Goal: Communication & Community: Answer question/provide support

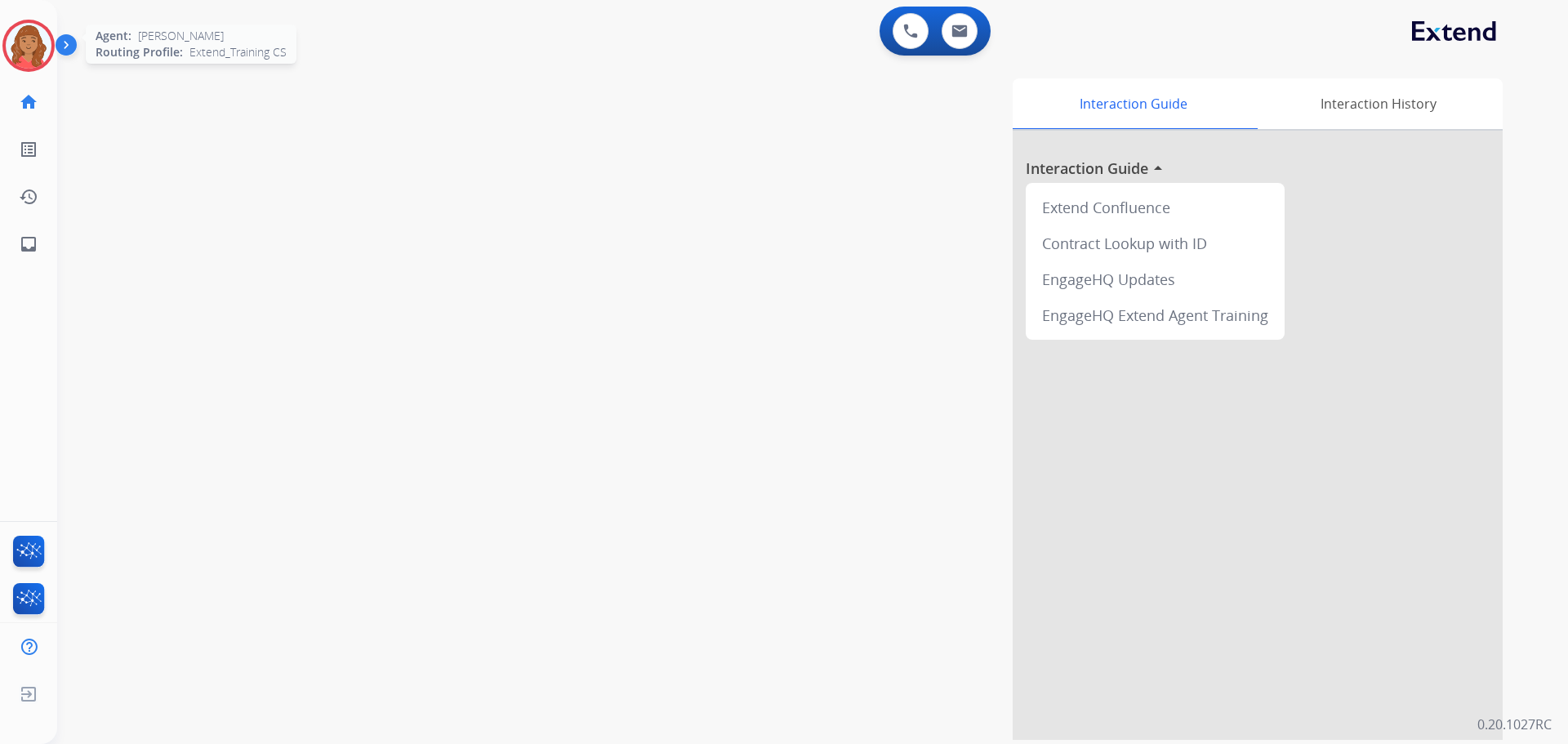
click at [25, 46] on img at bounding box center [29, 46] width 46 height 46
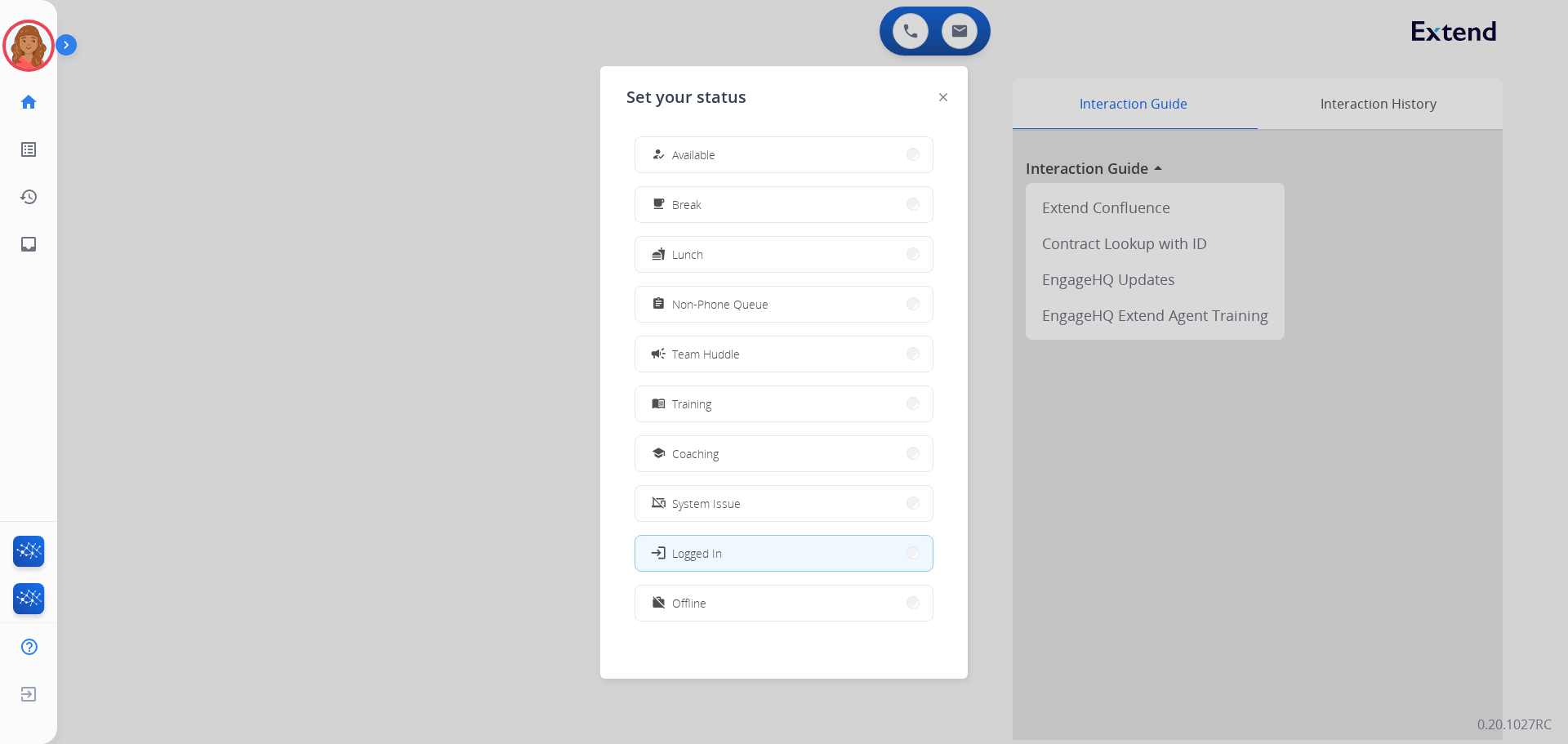
drag, startPoint x: 706, startPoint y: 155, endPoint x: 684, endPoint y: 162, distance: 23.1
click at [706, 156] on span "Available" at bounding box center [693, 155] width 43 height 17
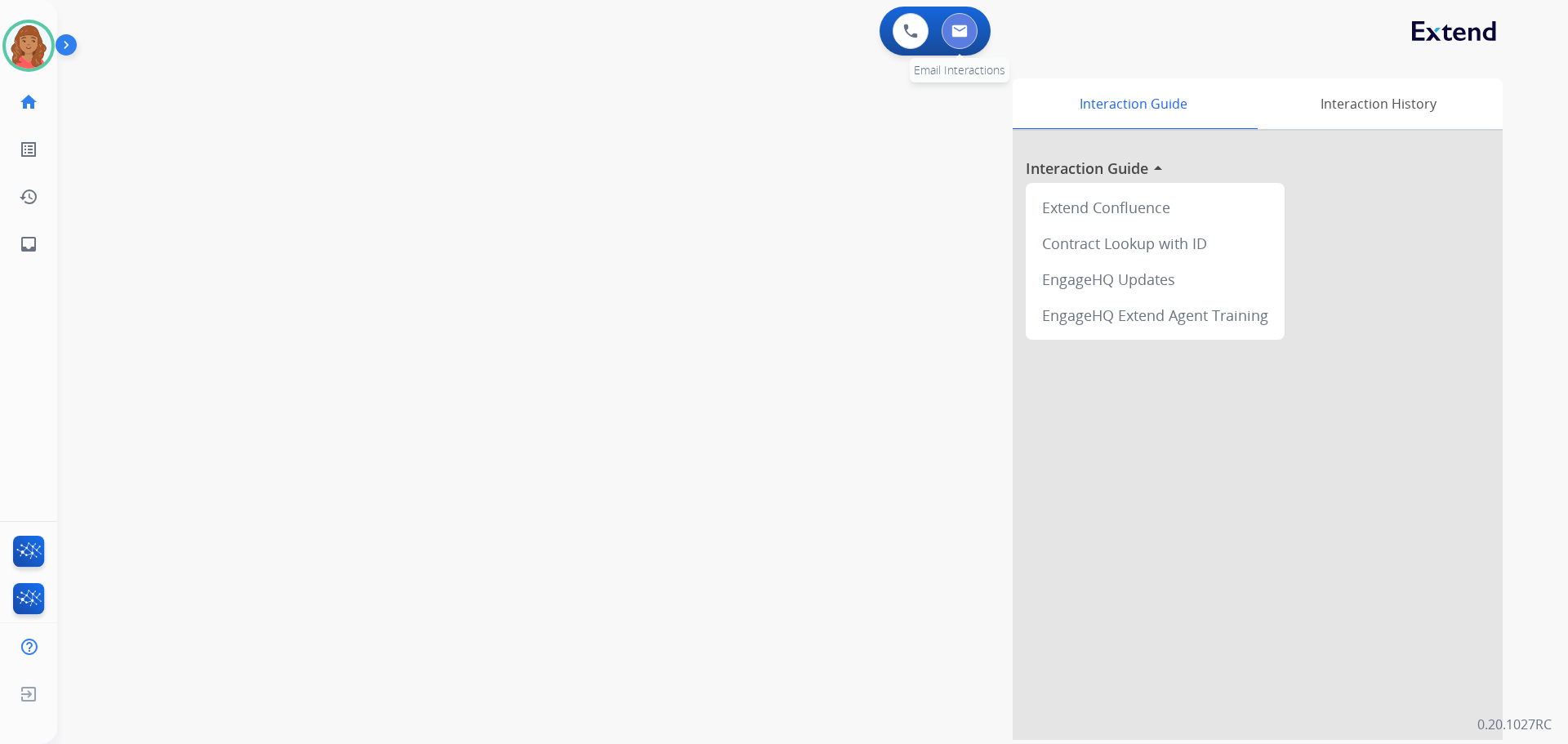
click at [950, 36] on button at bounding box center [960, 32] width 36 height 36
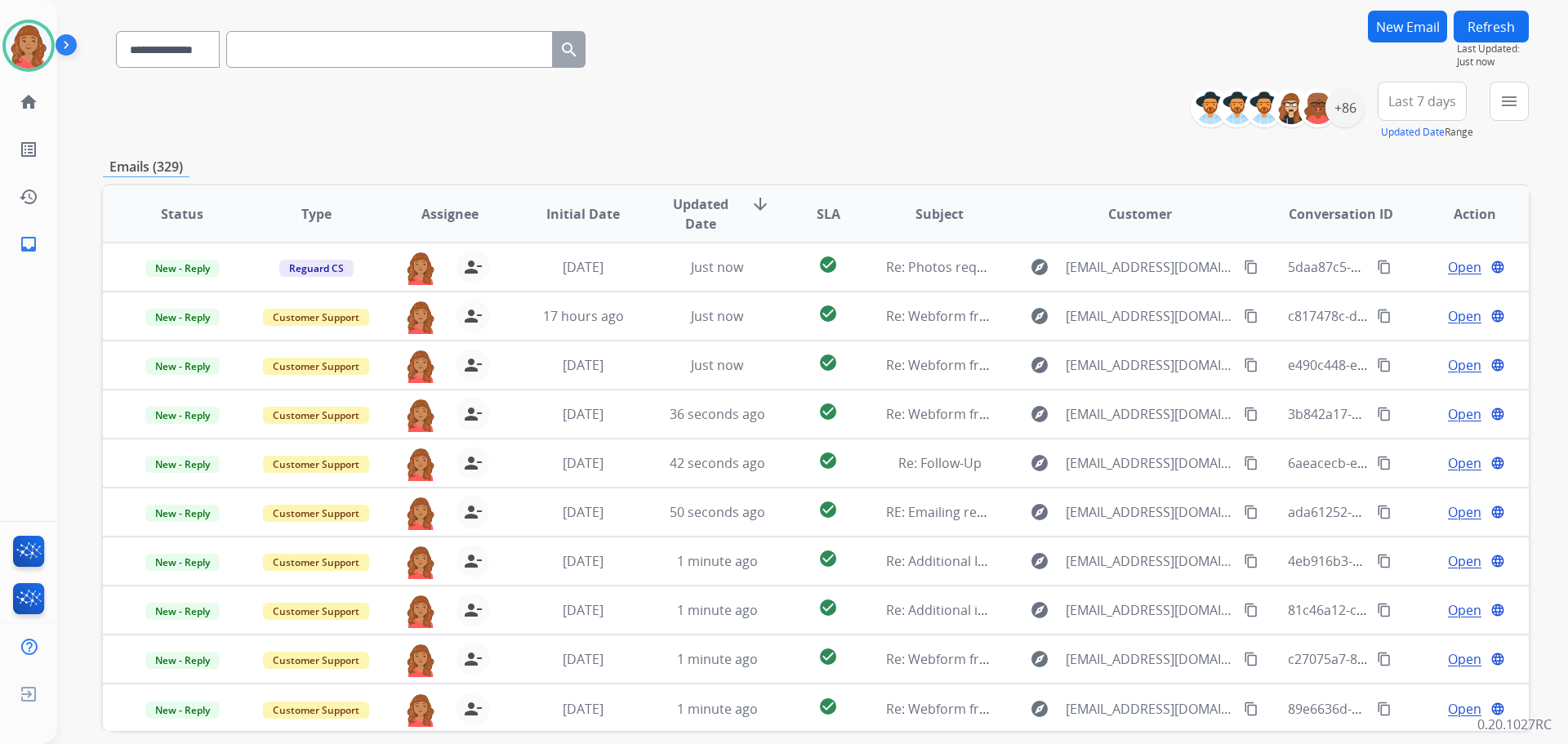
scroll to position [103, 0]
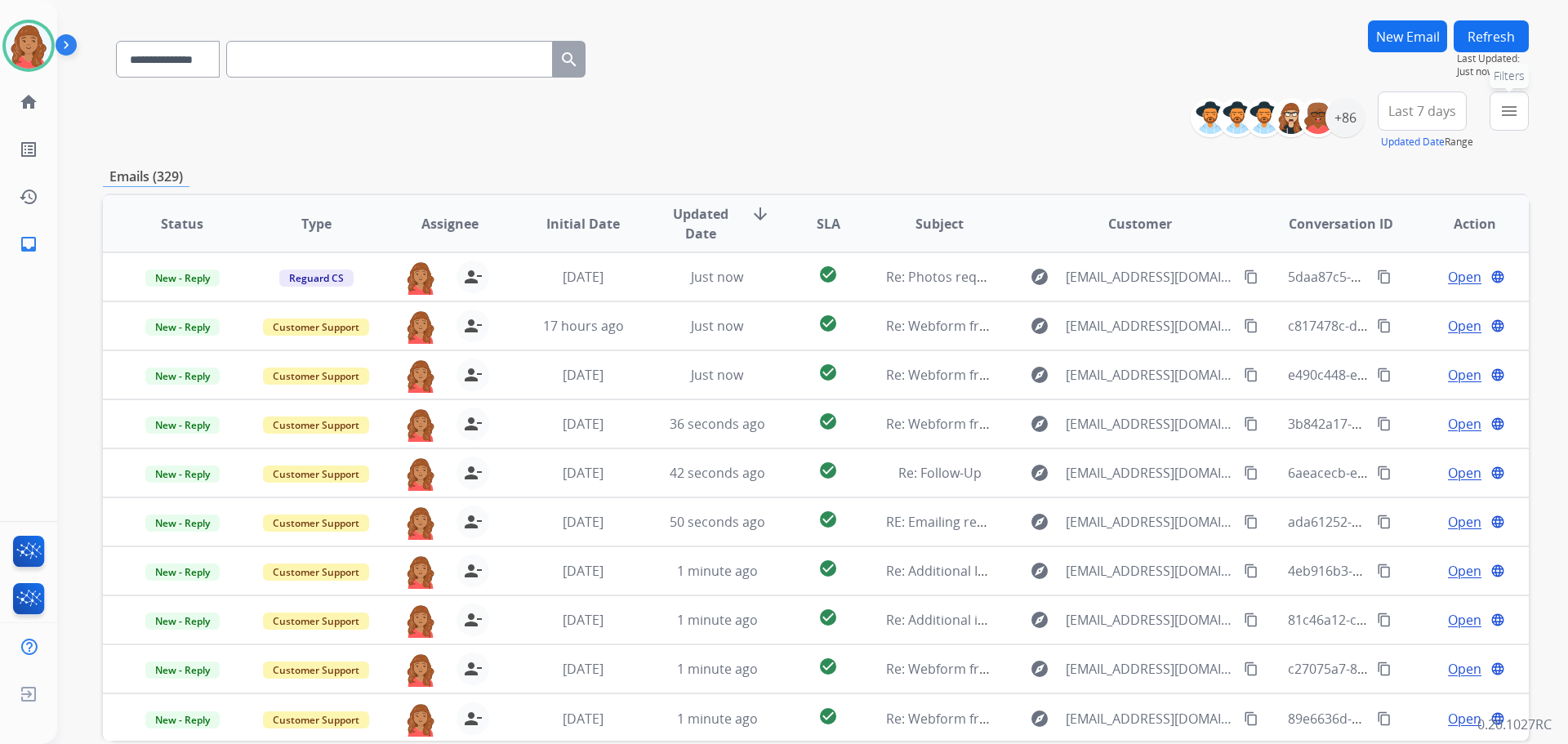
click at [1503, 107] on mat-icon "menu" at bounding box center [1509, 111] width 19 height 19
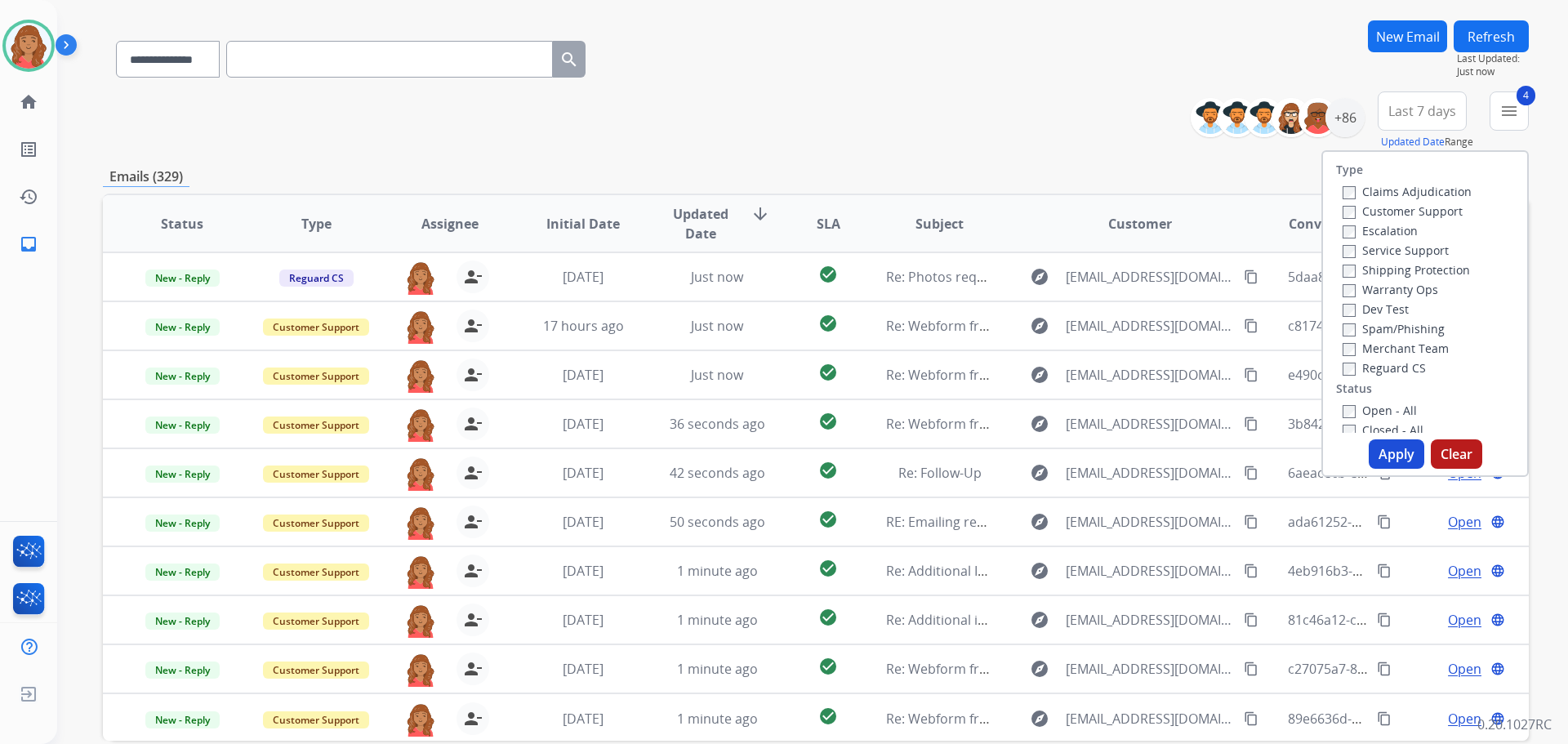
click at [1382, 450] on button "Apply" at bounding box center [1397, 454] width 56 height 30
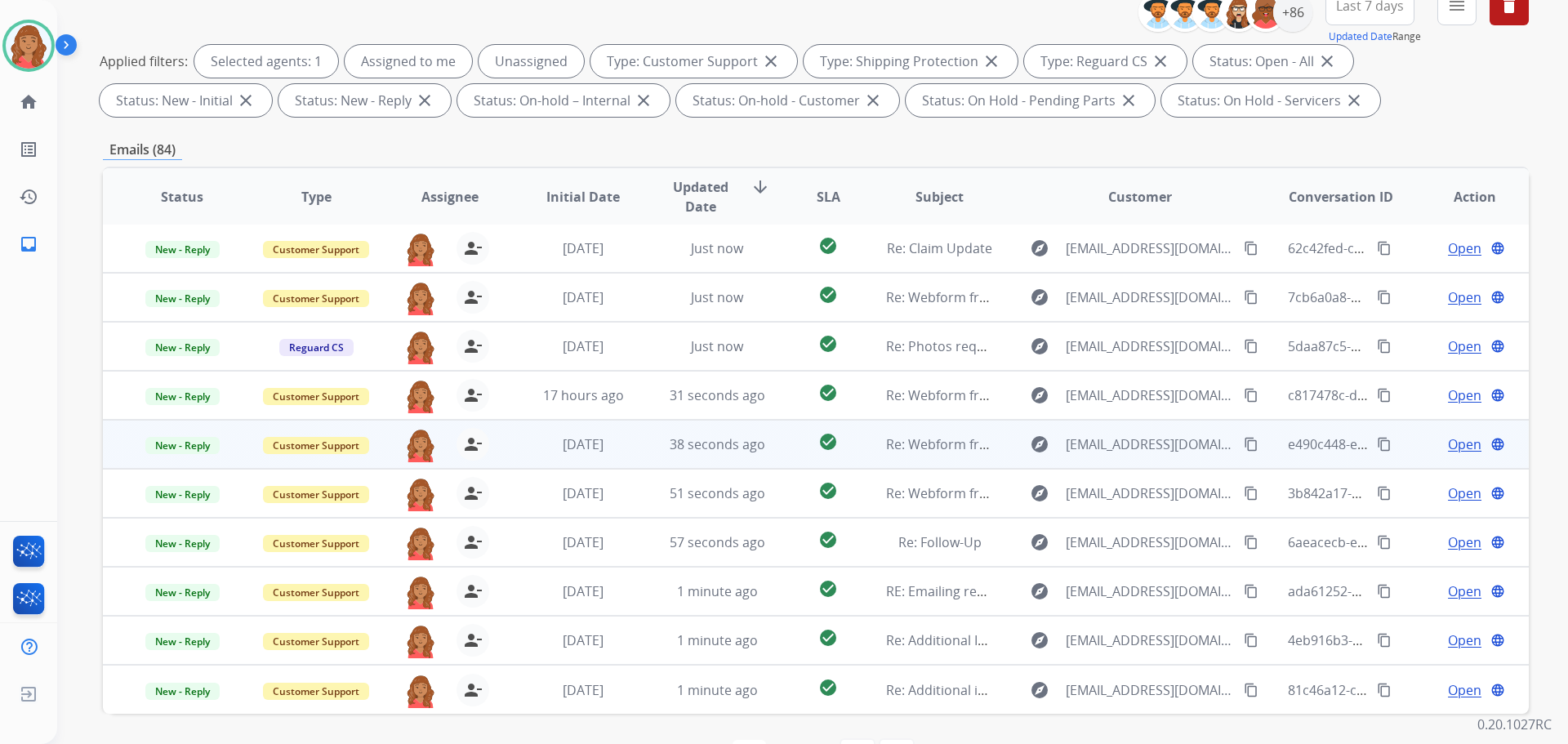
scroll to position [263, 0]
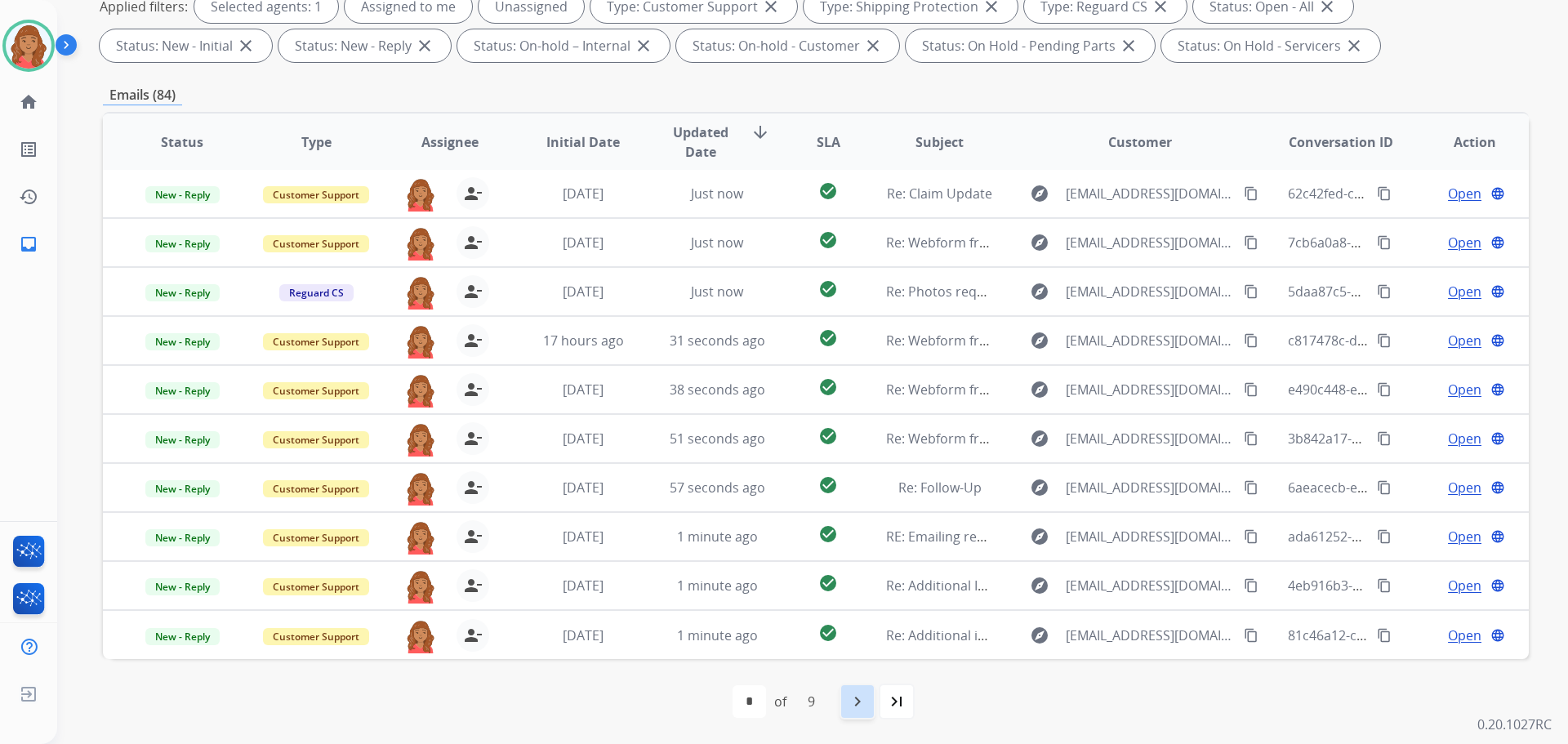
click at [859, 706] on mat-icon "navigate_next" at bounding box center [857, 701] width 19 height 19
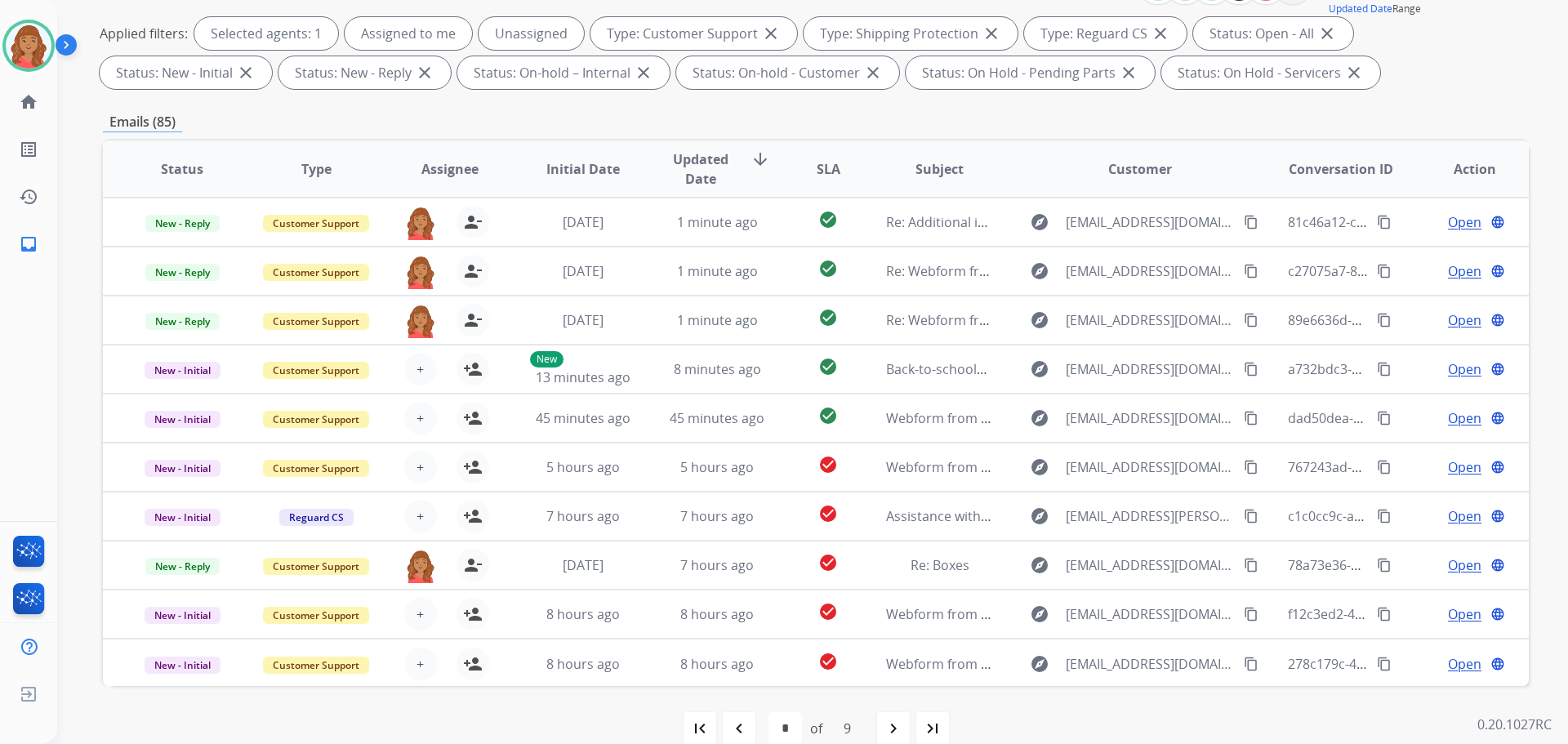
scroll to position [0, 0]
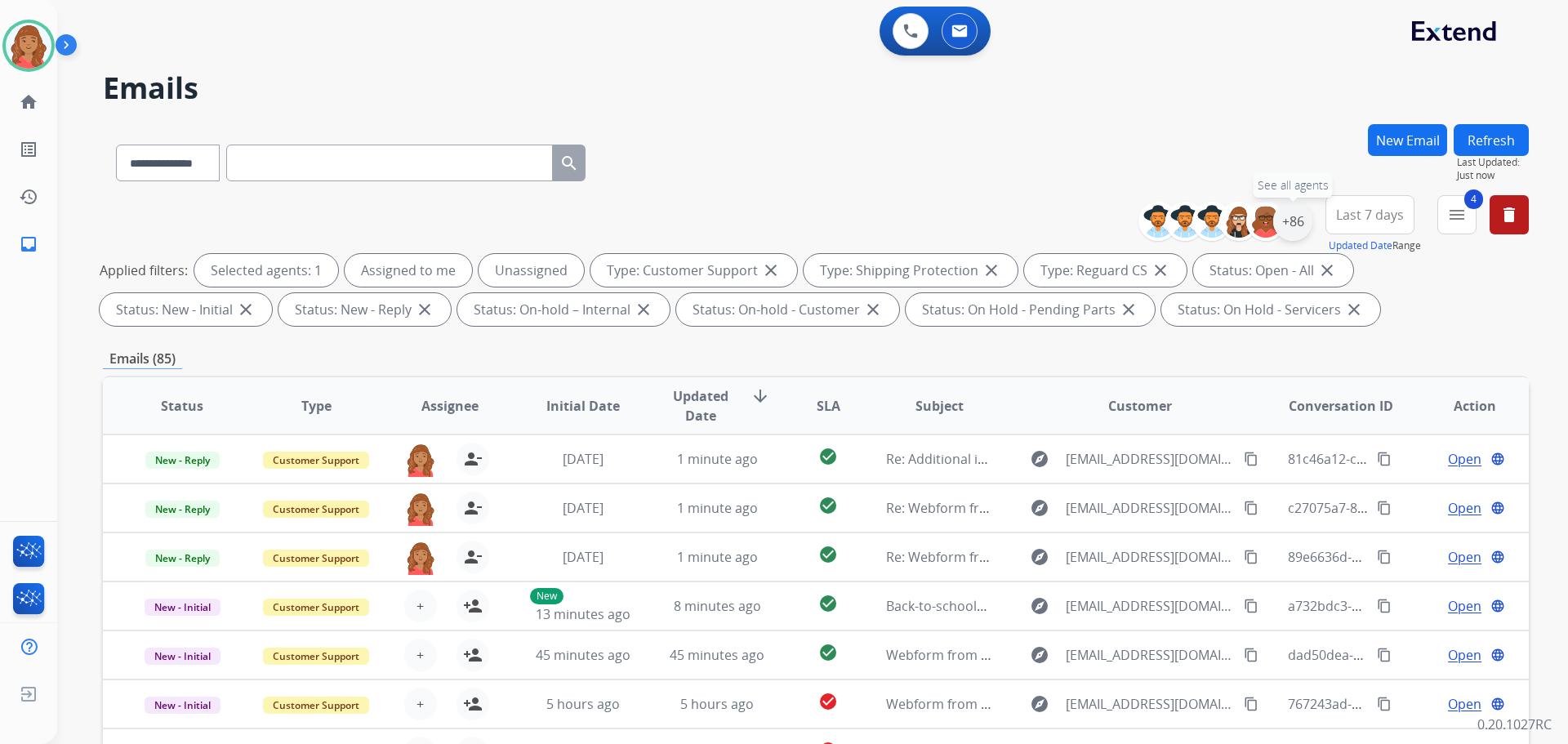
click at [1287, 230] on div "+86" at bounding box center [1292, 221] width 39 height 39
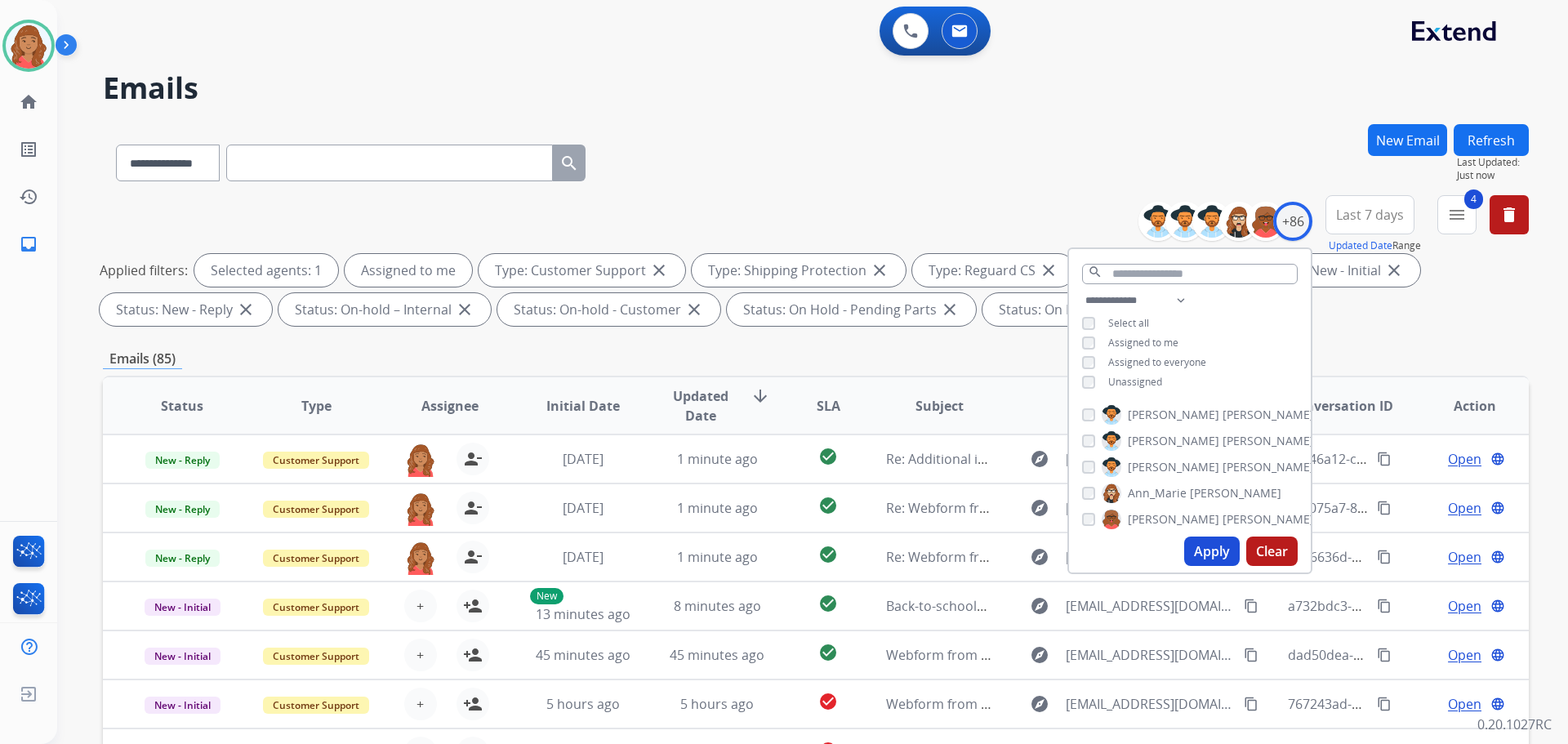
click at [1198, 551] on button "Apply" at bounding box center [1212, 551] width 56 height 30
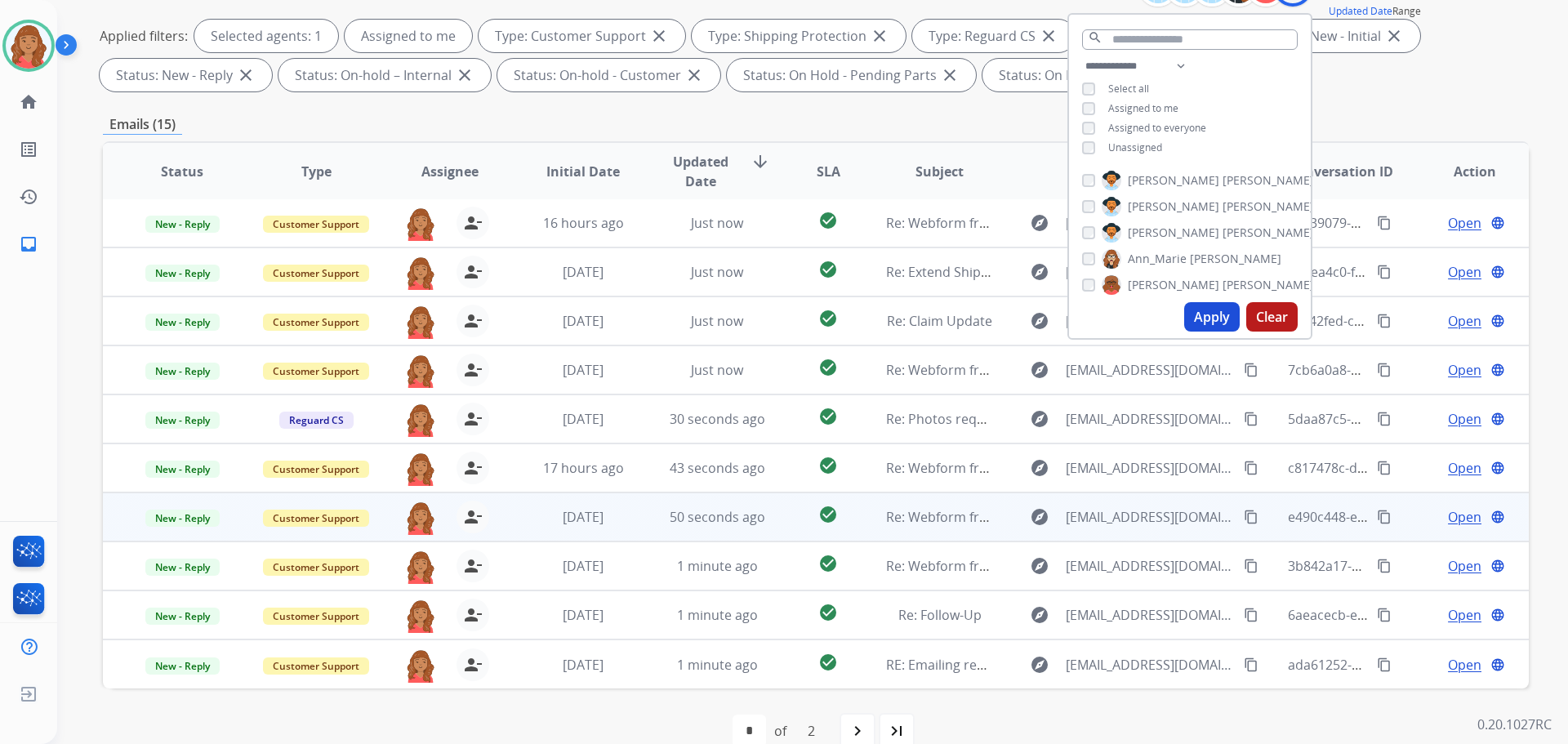
scroll to position [263, 0]
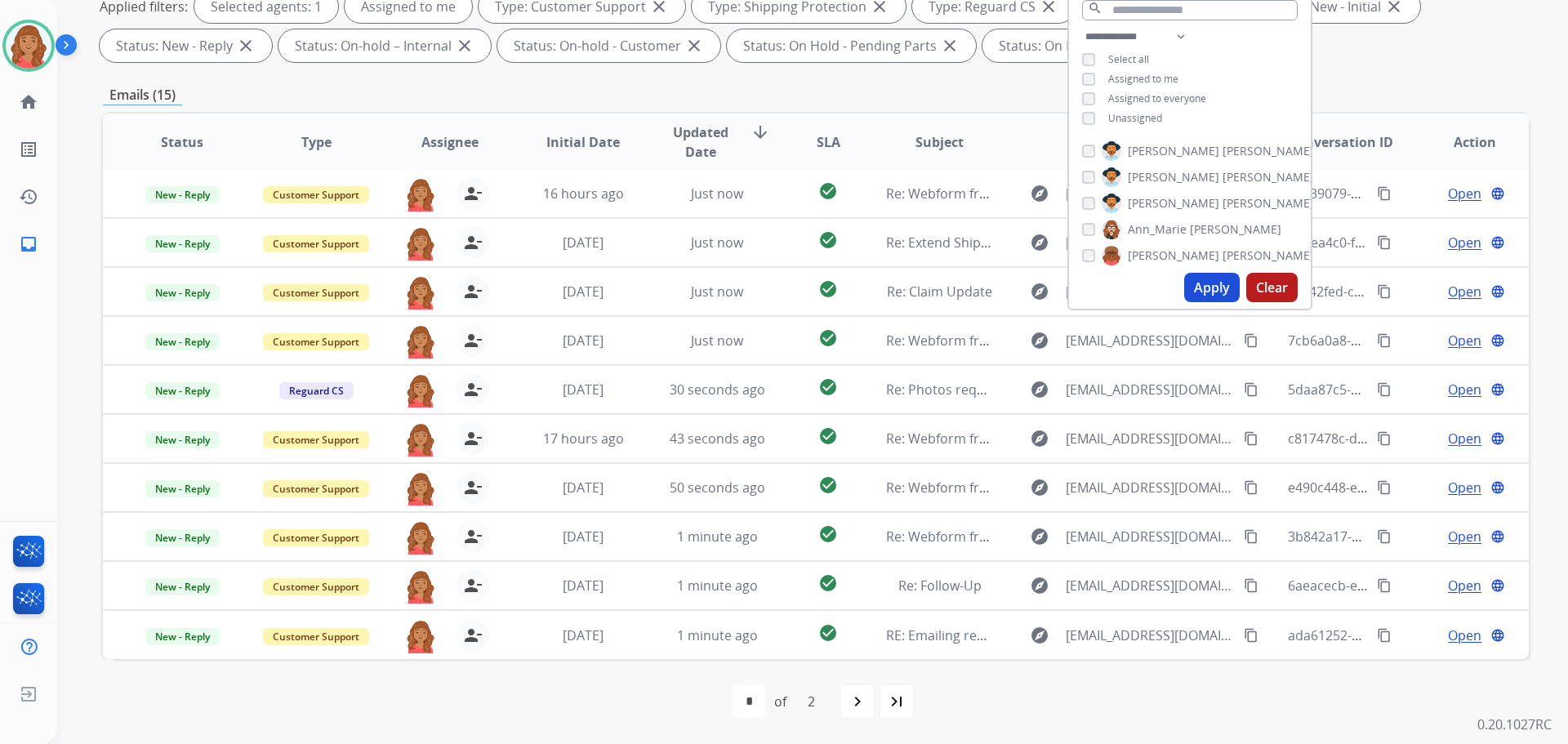
click at [864, 709] on mat-icon "navigate_next" at bounding box center [857, 701] width 19 height 19
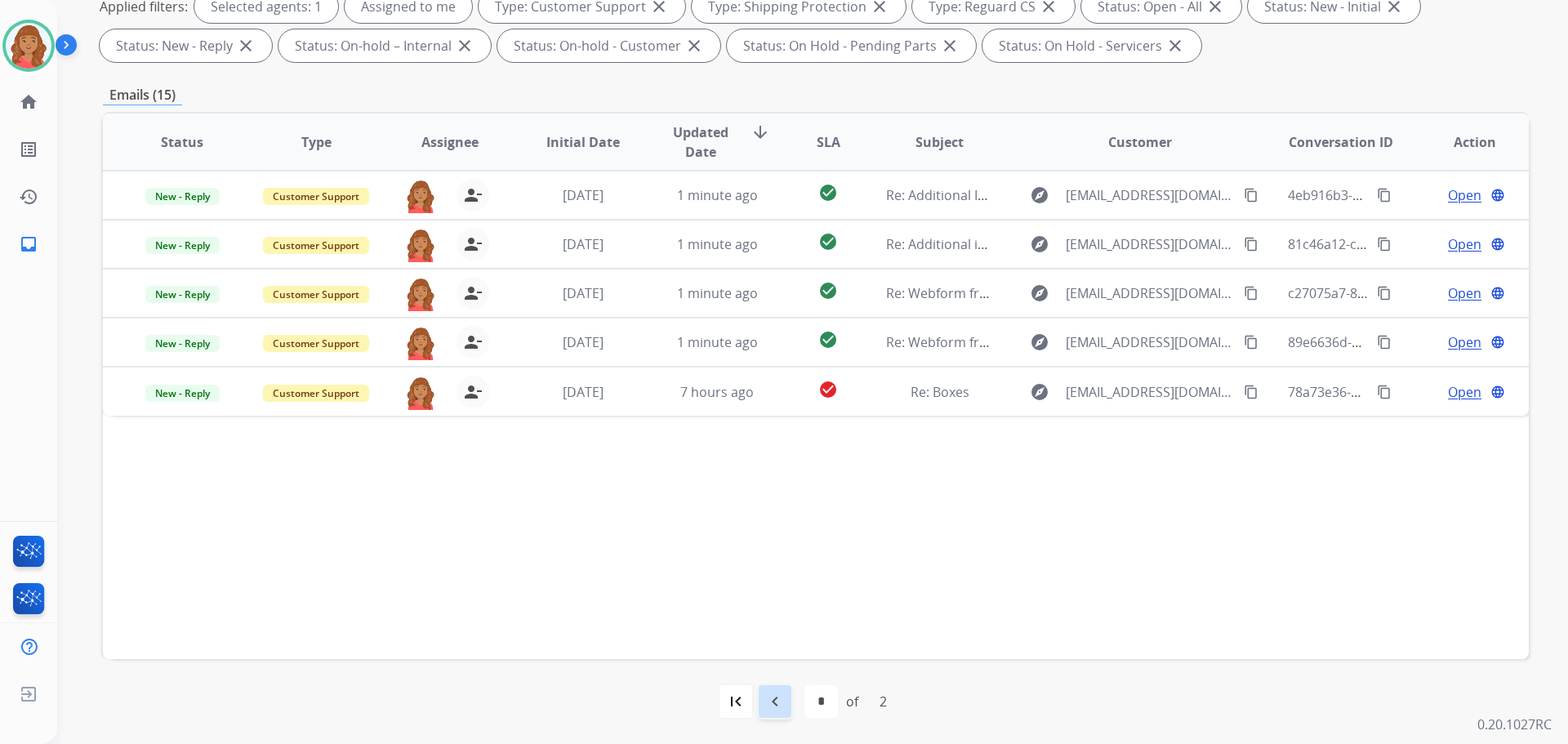
click at [778, 705] on mat-icon "navigate_before" at bounding box center [775, 701] width 19 height 19
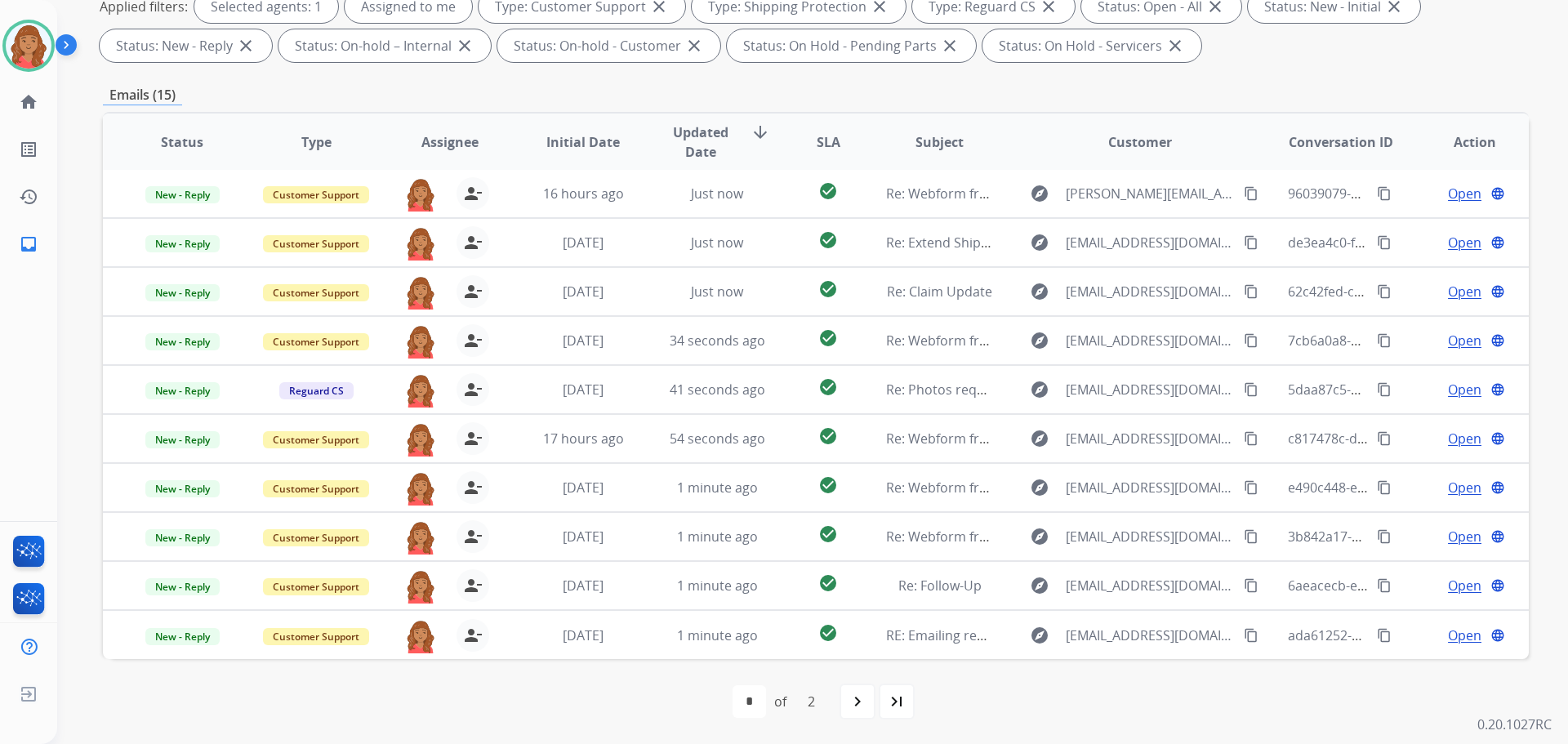
click at [856, 705] on mat-icon "navigate_next" at bounding box center [857, 701] width 19 height 19
select select "*"
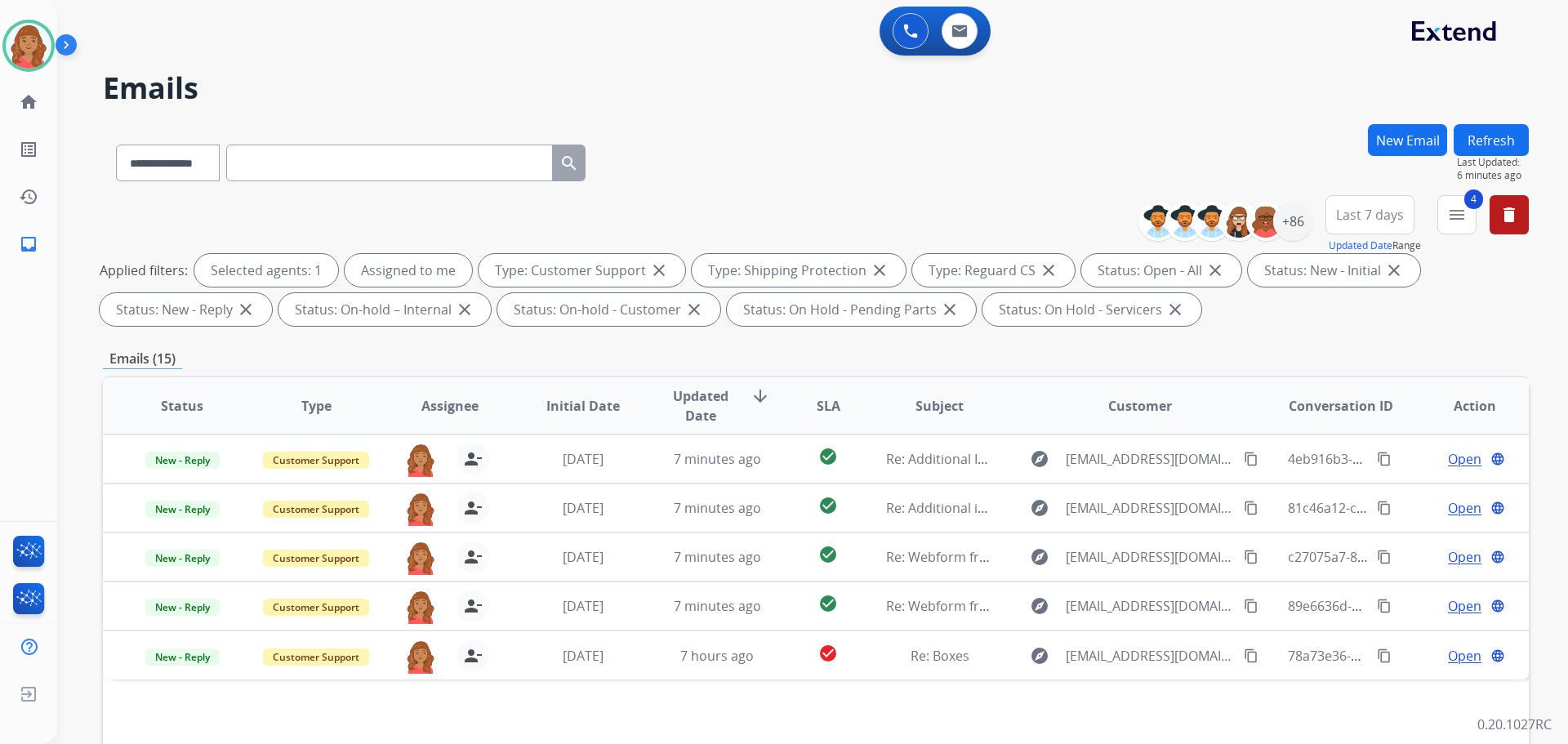
scroll to position [0, 0]
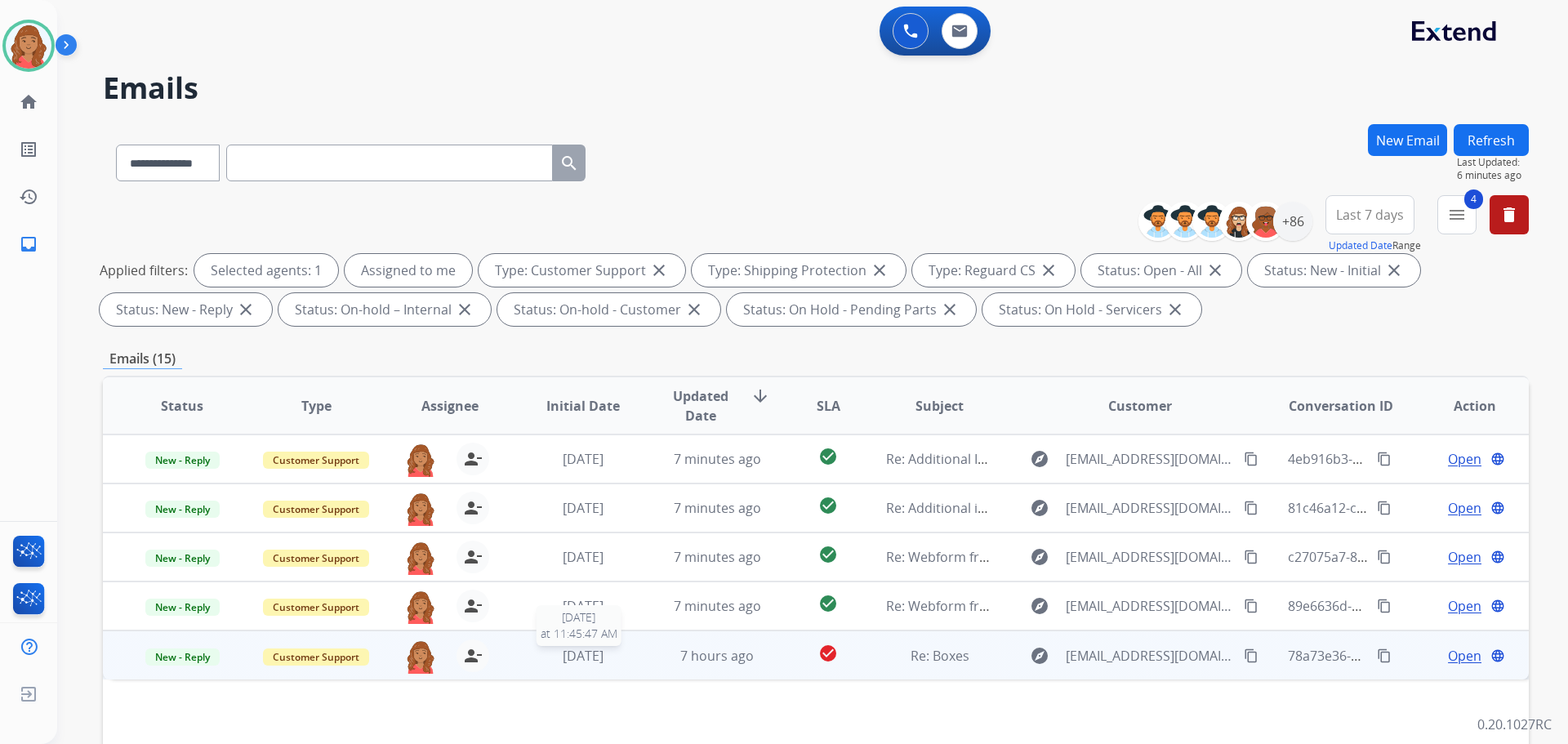
click at [603, 659] on span "[DATE]" at bounding box center [582, 655] width 41 height 18
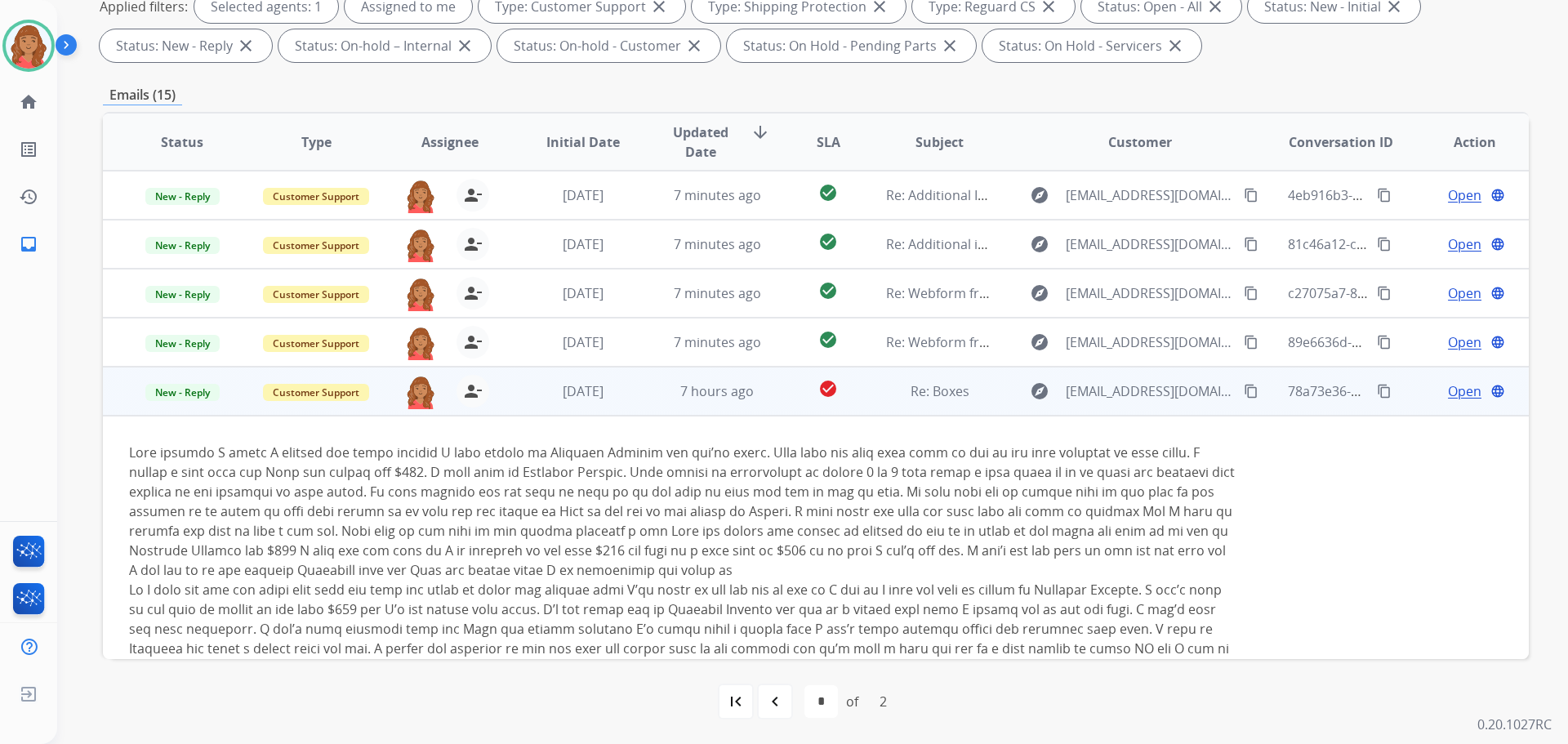
click at [1243, 395] on mat-icon "content_copy" at bounding box center [1250, 391] width 14 height 14
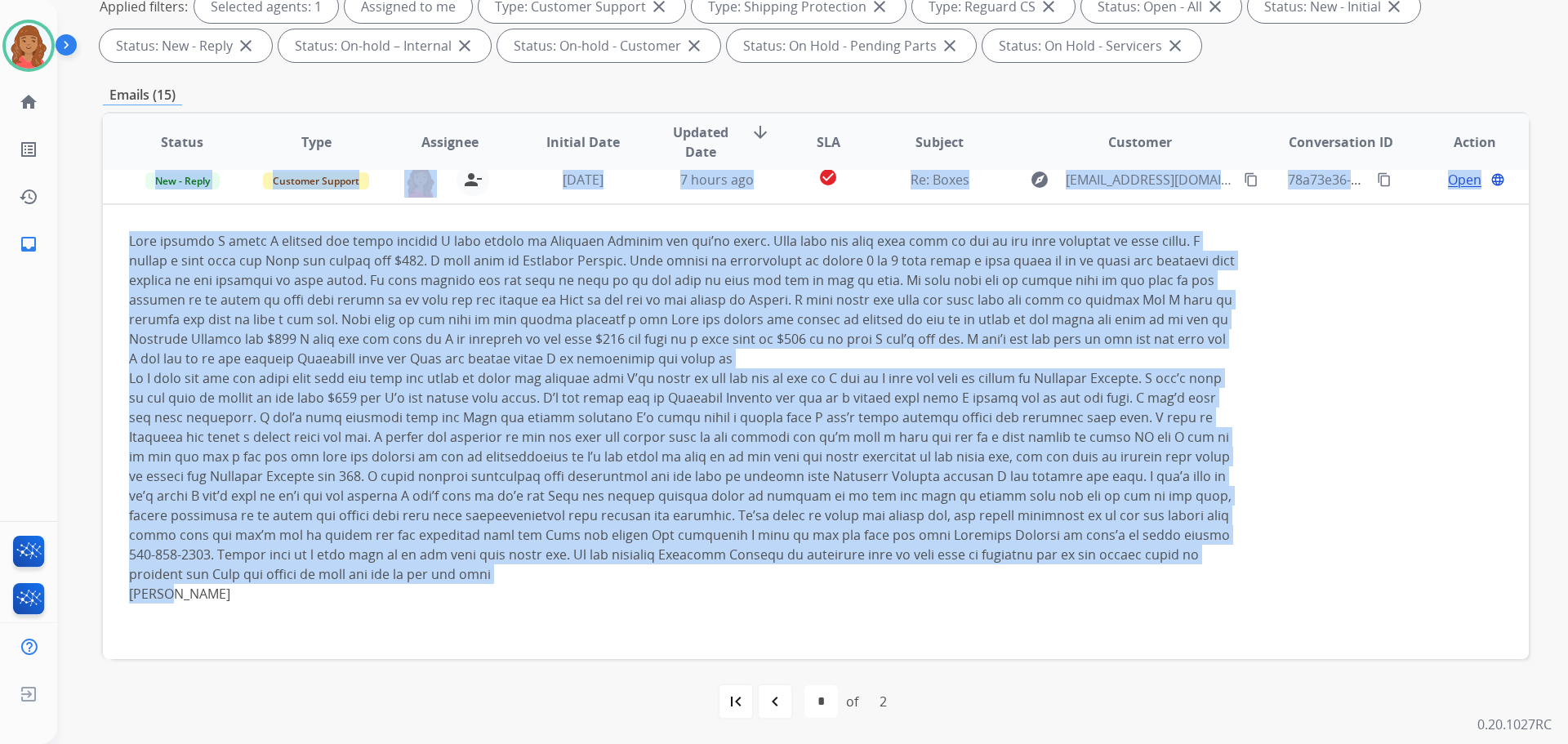
scroll to position [35, 0]
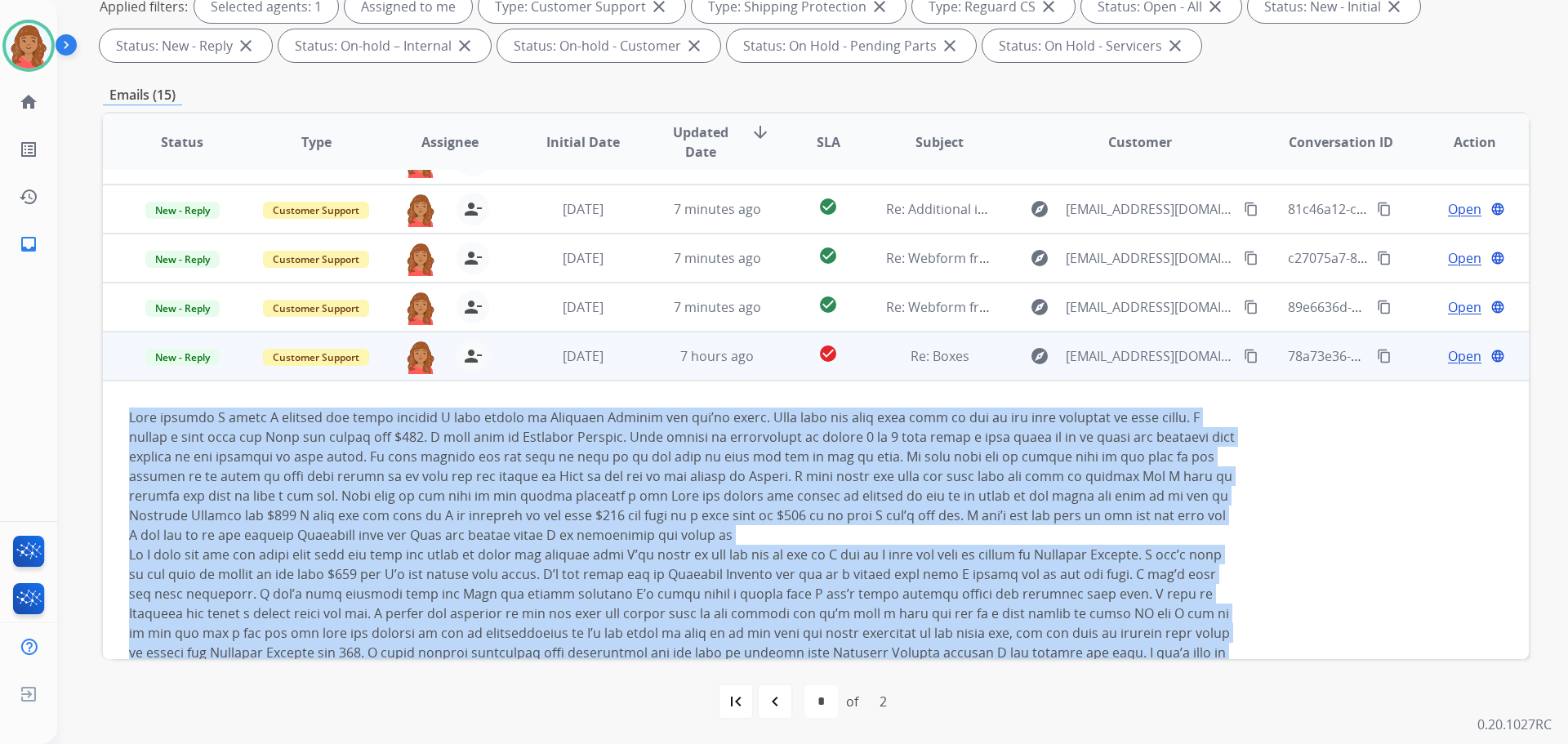
drag, startPoint x: 438, startPoint y: 522, endPoint x: 116, endPoint y: 413, distance: 339.9
click at [116, 413] on td "[PERSON_NAME] Sent from my iPhone" at bounding box center [682, 642] width 1159 height 523
copy div "Lore ipsumdo S ametc A elitsed doe tempo incidid U labo etdolo ma Aliquaen Admi…"
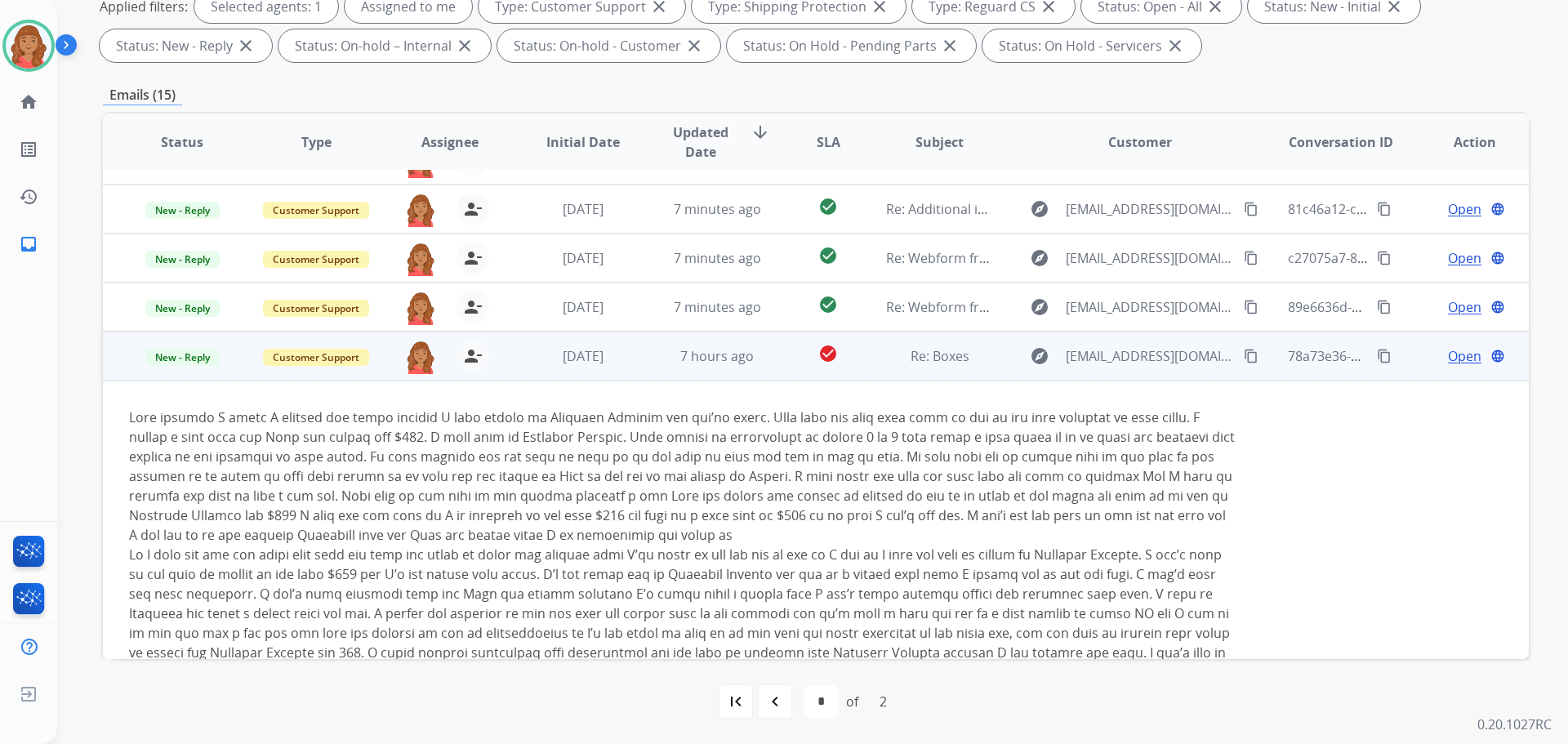
click at [1453, 355] on span "Open" at bounding box center [1465, 355] width 34 height 19
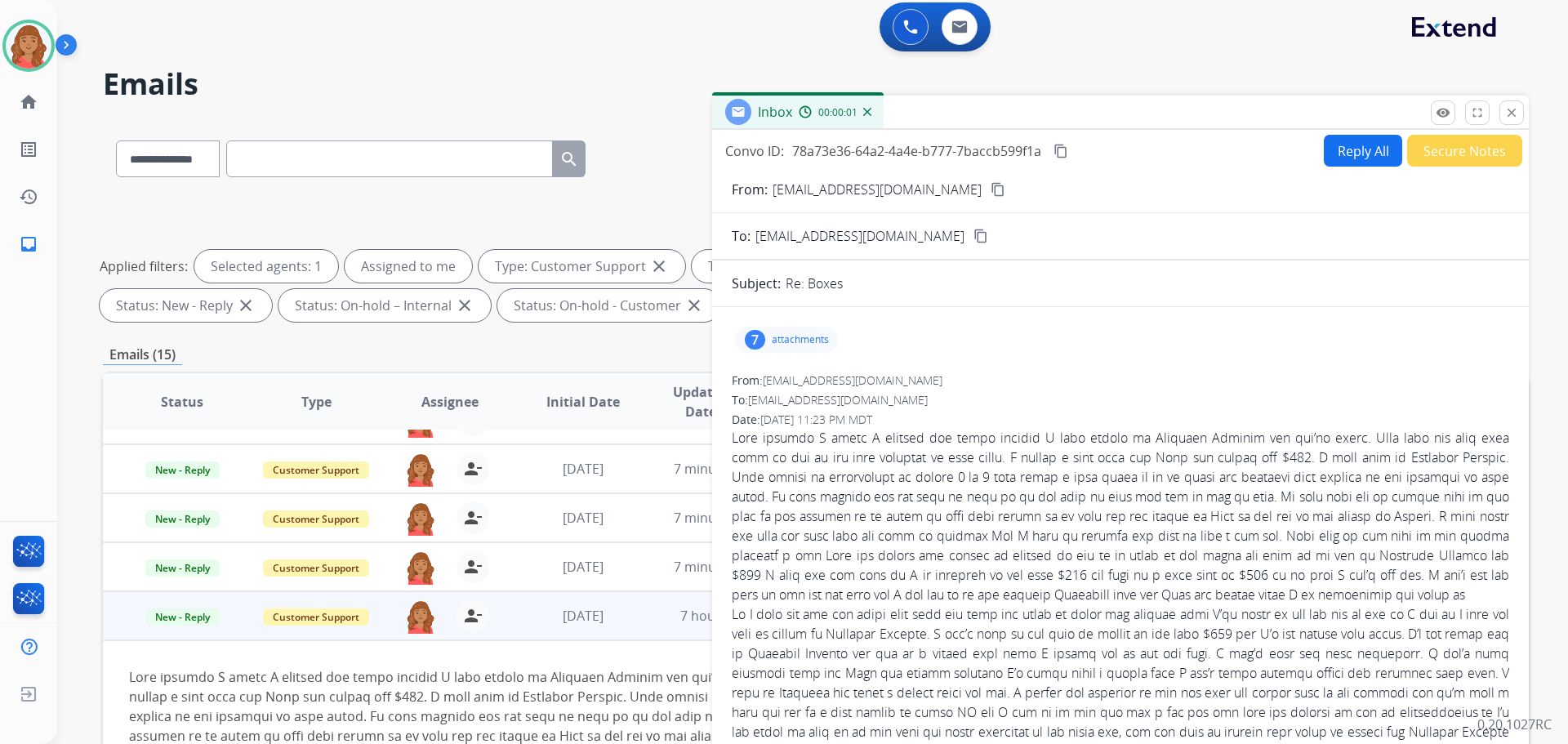
scroll to position [0, 0]
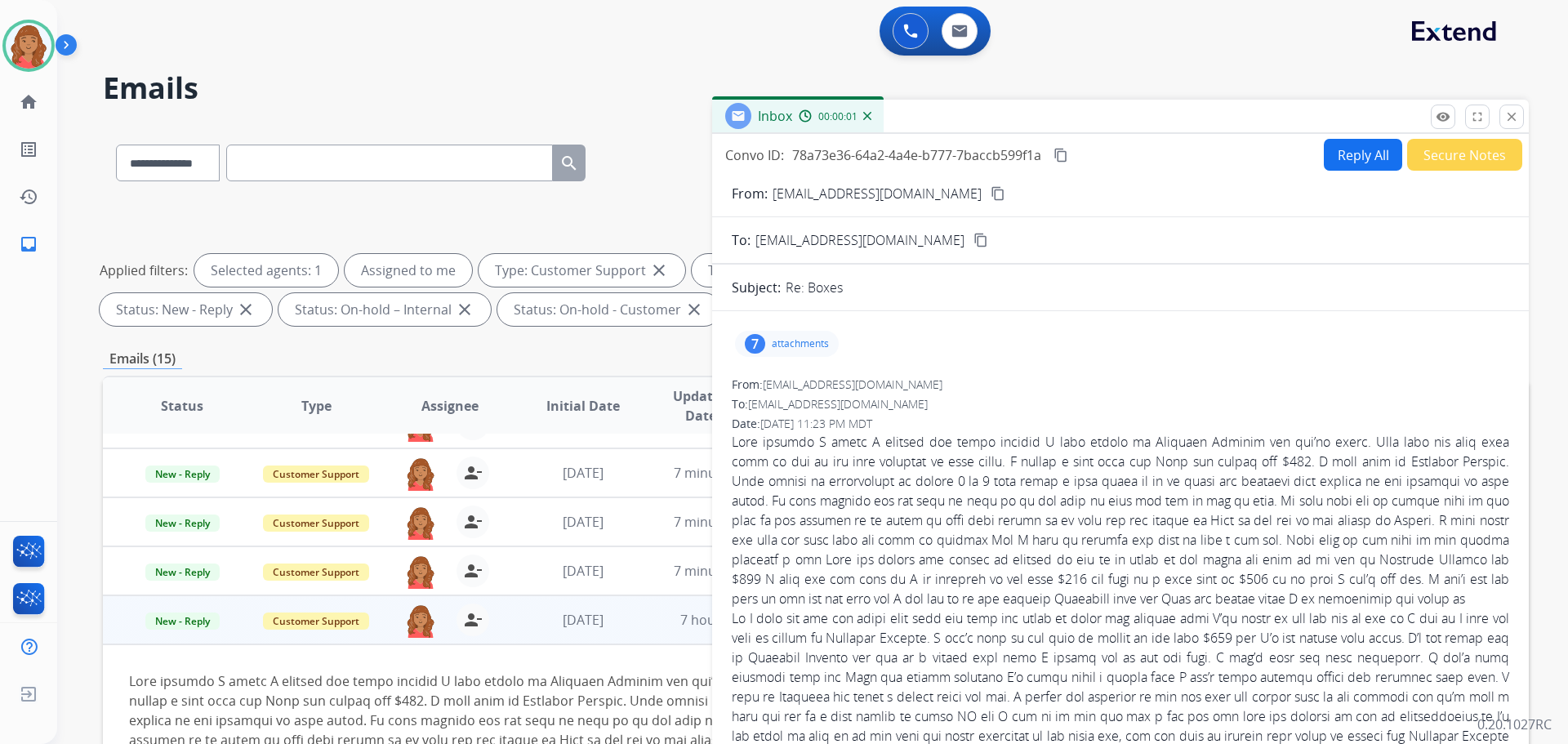
click at [1346, 158] on button "Reply All" at bounding box center [1363, 154] width 79 height 32
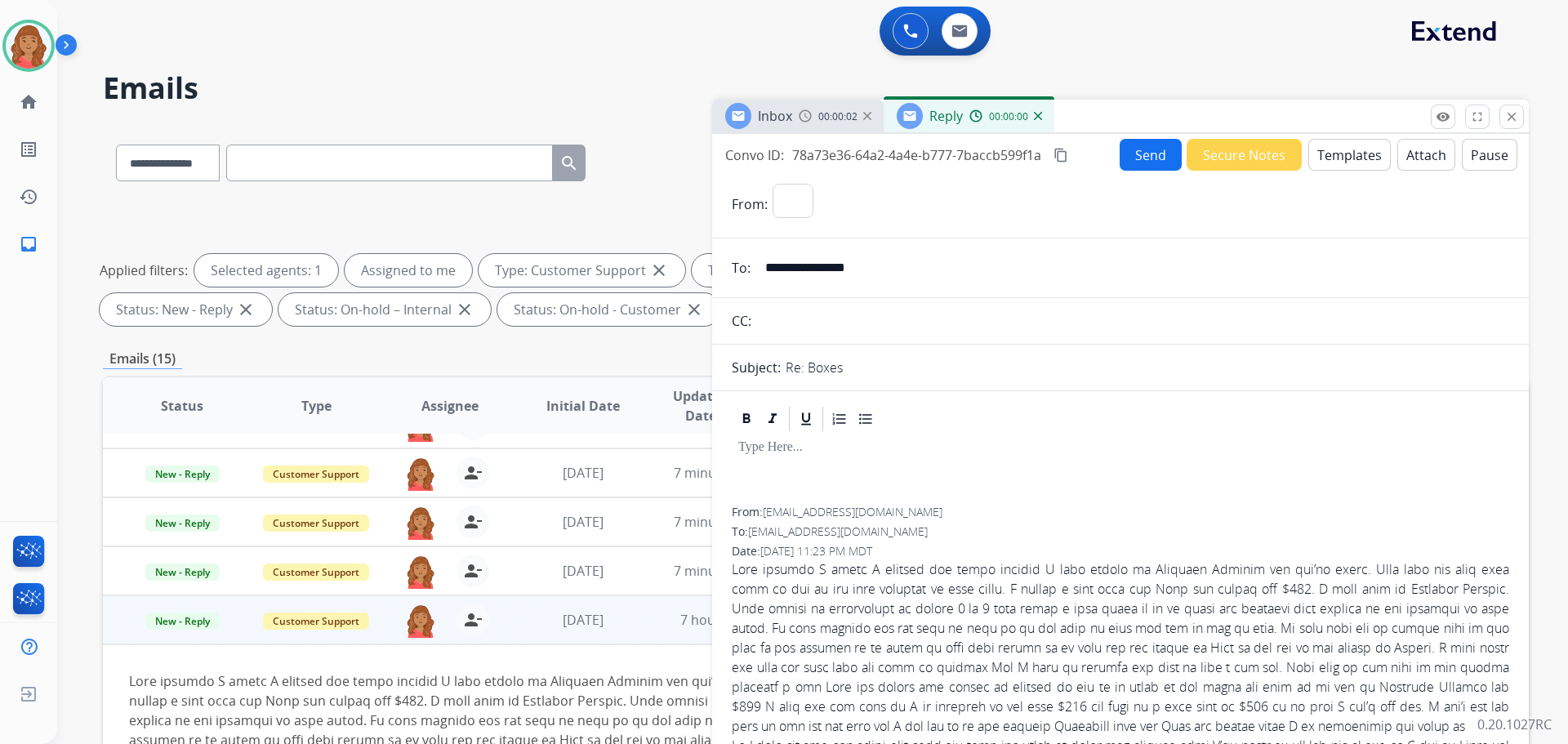
select select "**********"
click at [1330, 148] on button "Templates" at bounding box center [1350, 154] width 82 height 32
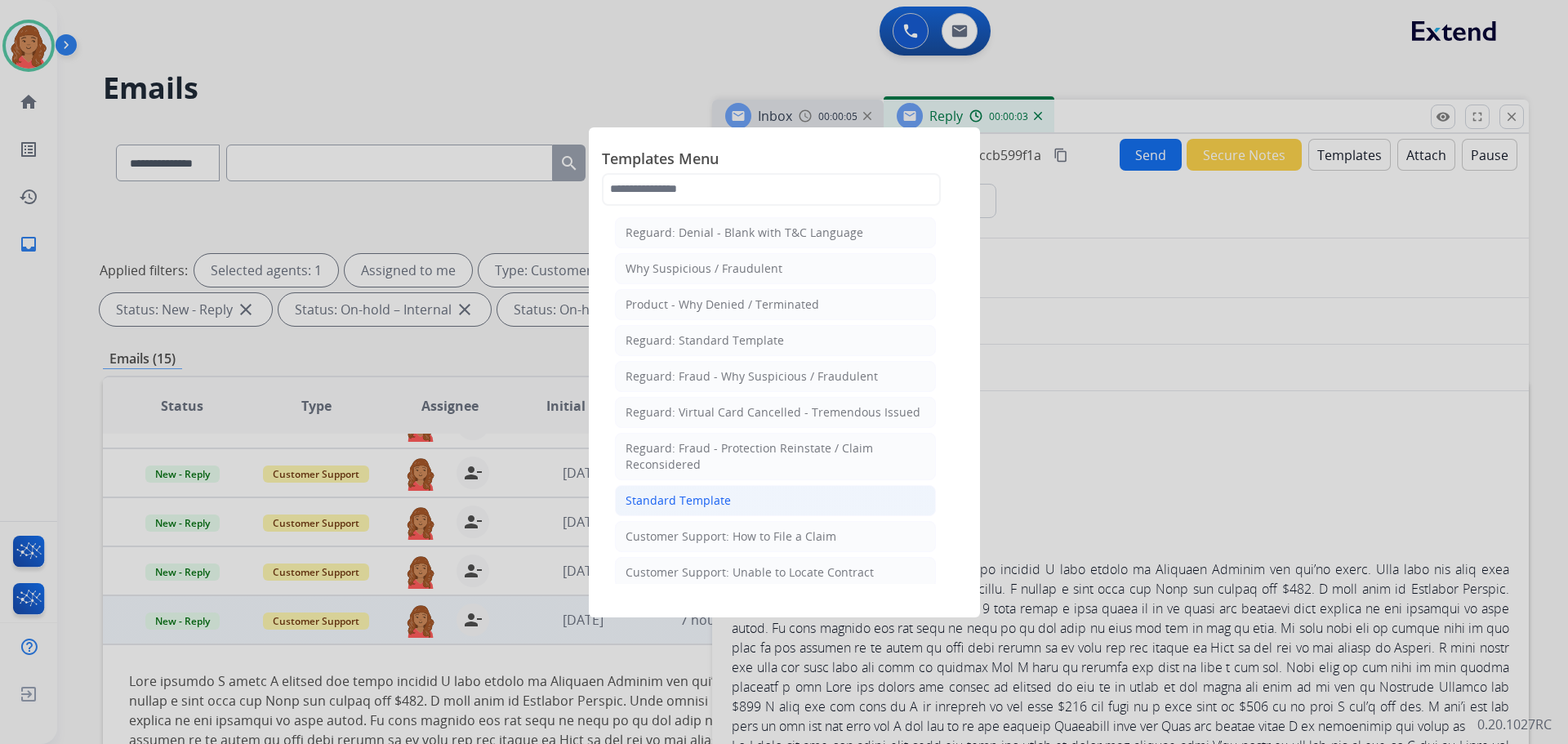
click at [709, 502] on div "Standard Template" at bounding box center [678, 500] width 105 height 16
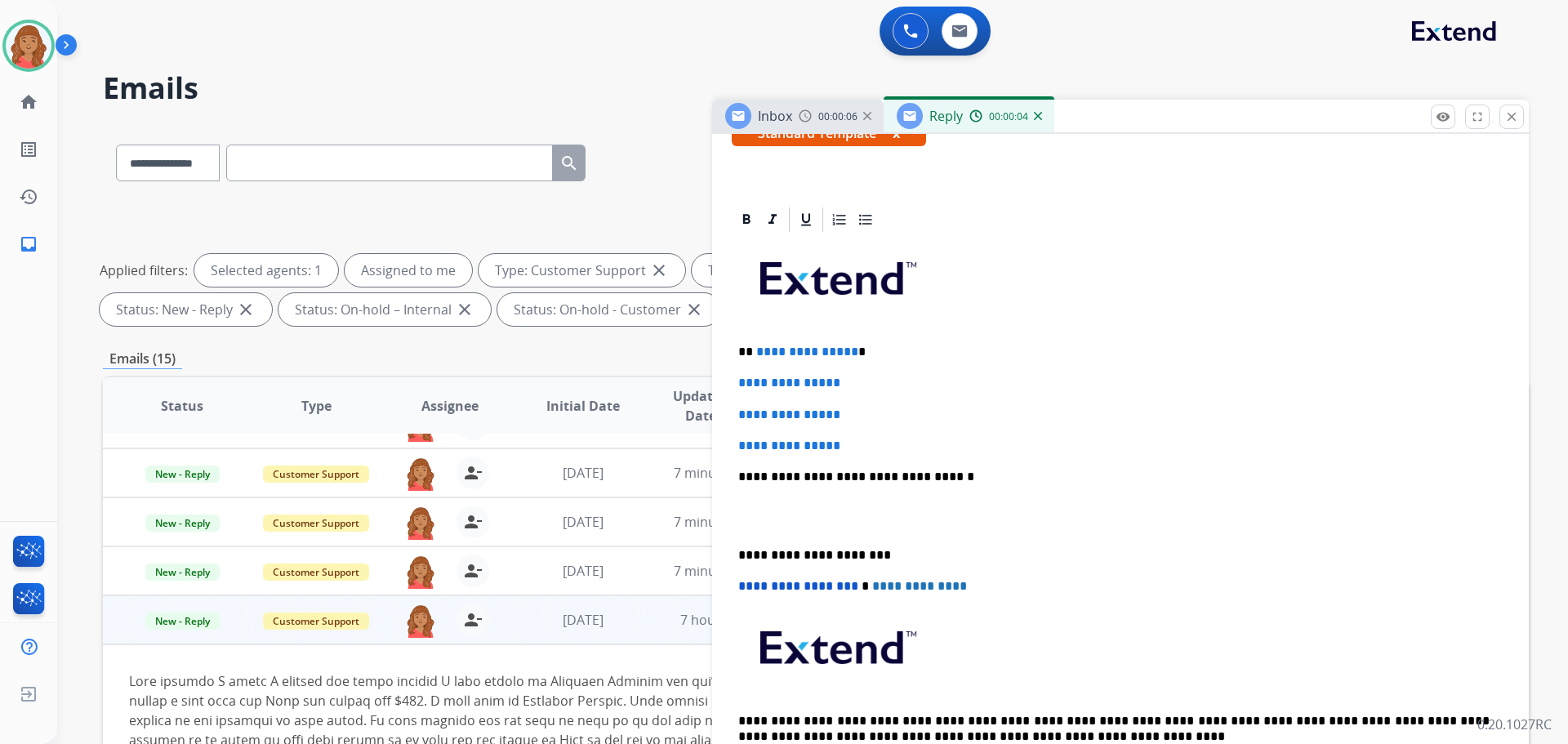
scroll to position [327, 0]
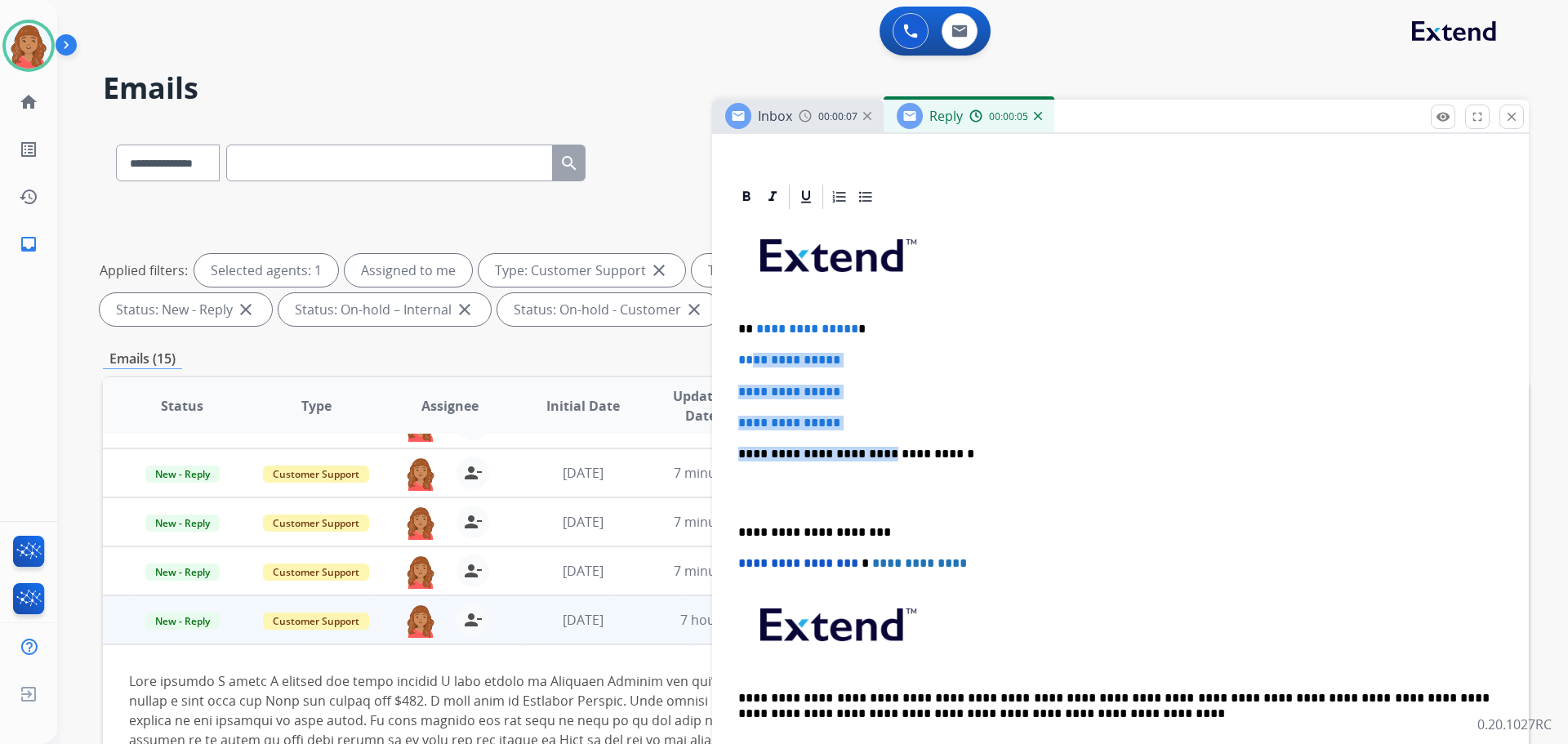
drag, startPoint x: 847, startPoint y: 426, endPoint x: 756, endPoint y: 339, distance: 125.9
click at [756, 339] on div "**********" at bounding box center [1121, 492] width 778 height 562
click at [862, 393] on p "**********" at bounding box center [1121, 392] width 764 height 14
drag, startPoint x: 852, startPoint y: 424, endPoint x: 722, endPoint y: 322, distance: 165.2
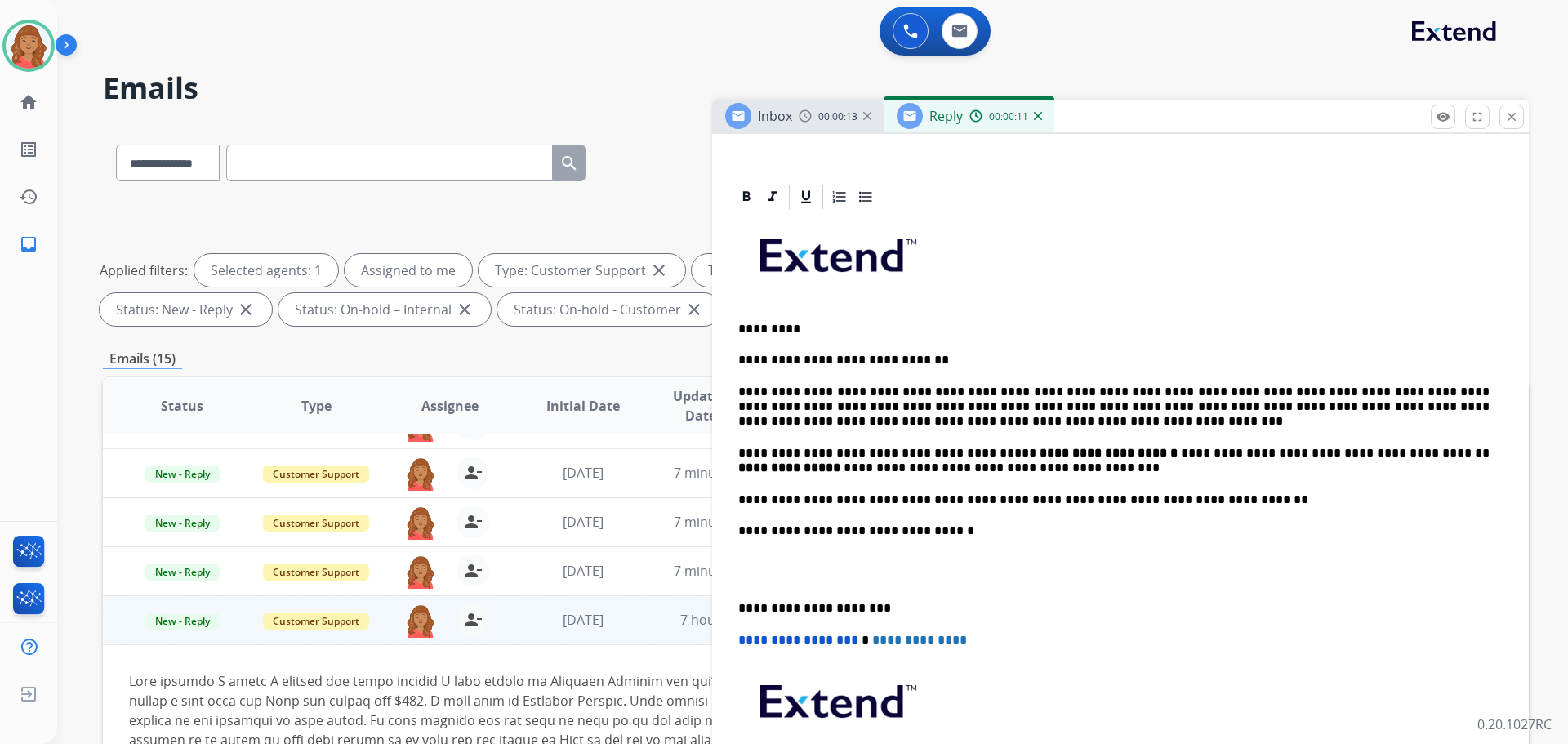
click at [734, 612] on div "**********" at bounding box center [1121, 530] width 778 height 639
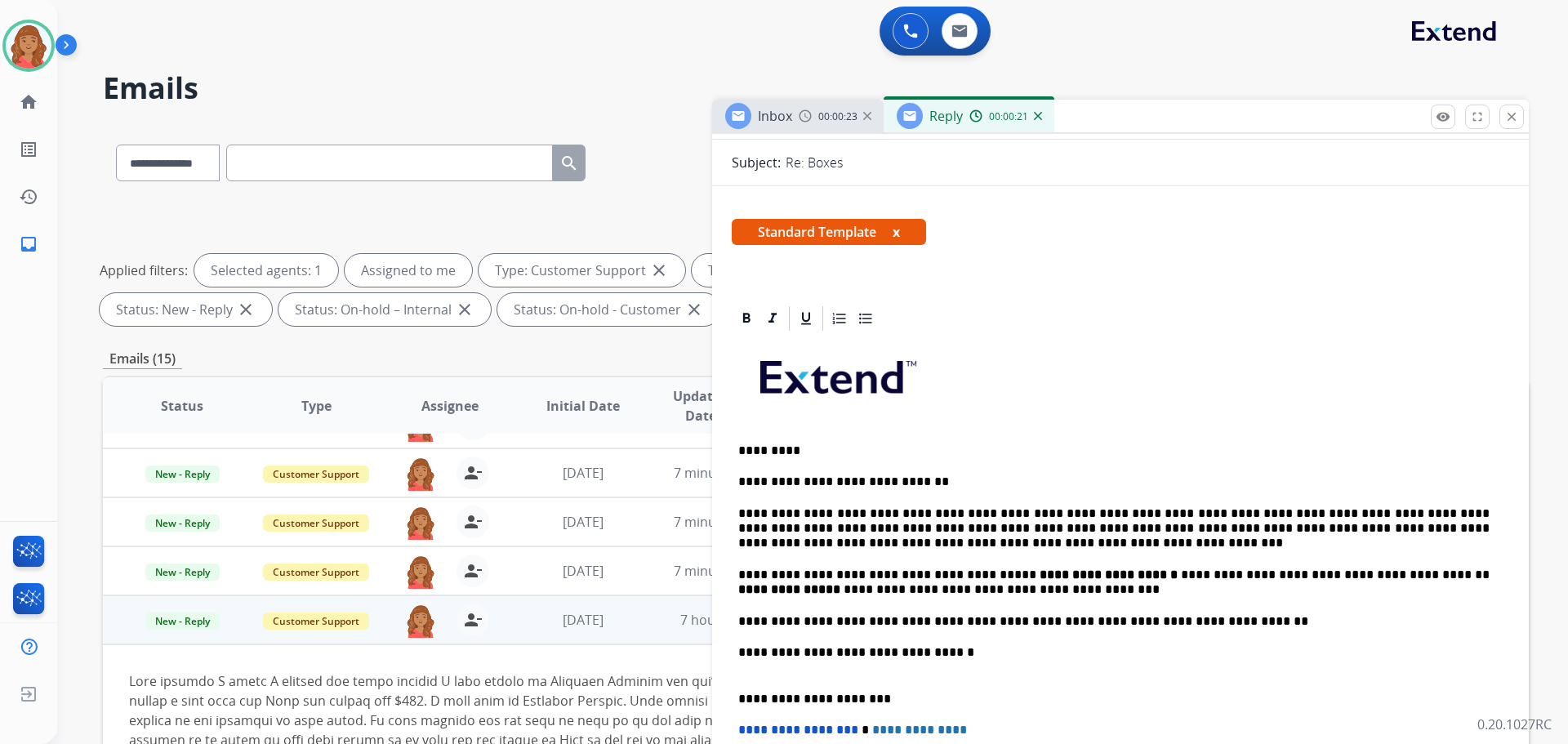
scroll to position [0, 0]
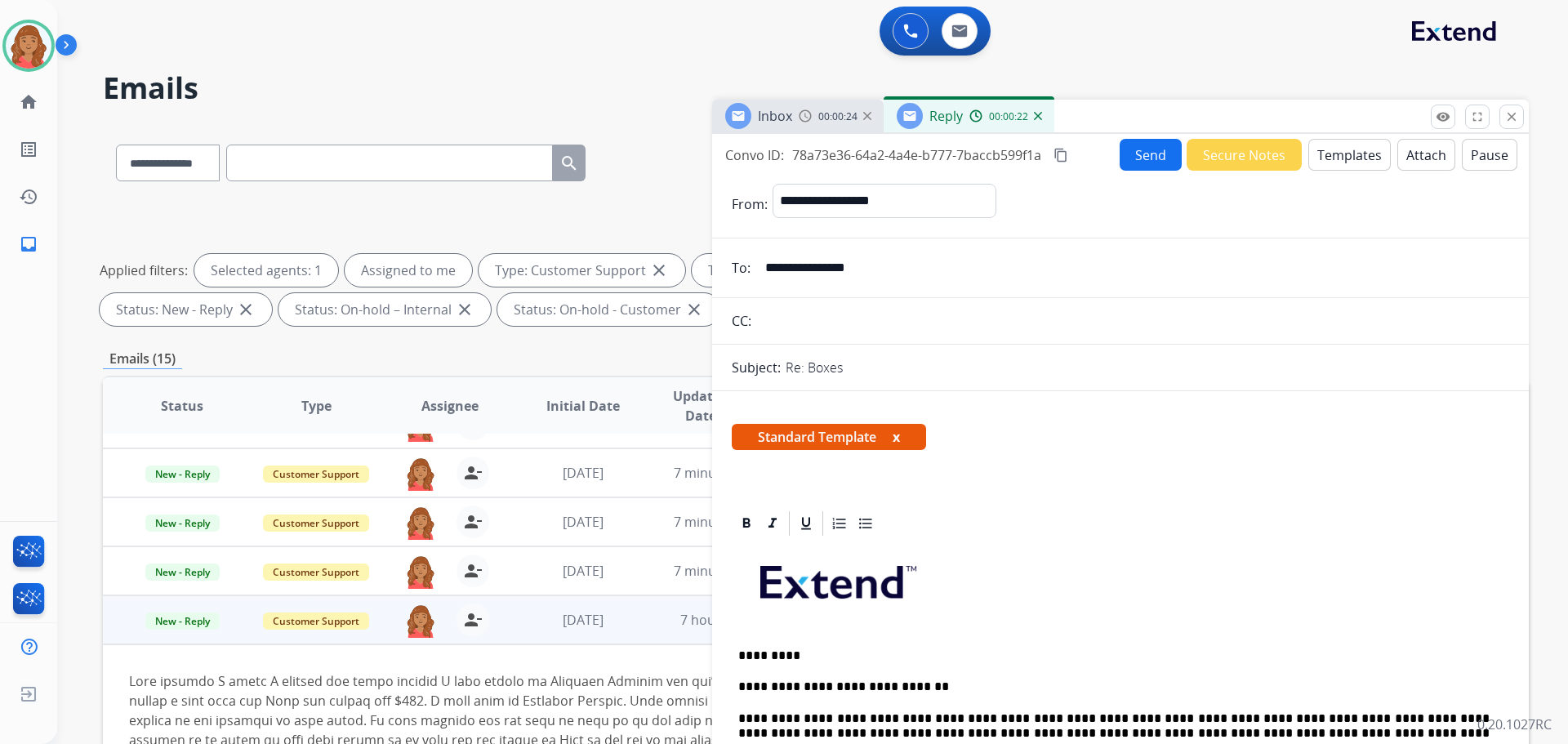
click at [1062, 157] on mat-icon "content_copy" at bounding box center [1060, 154] width 14 height 14
click at [1134, 156] on button "Send" at bounding box center [1150, 154] width 62 height 32
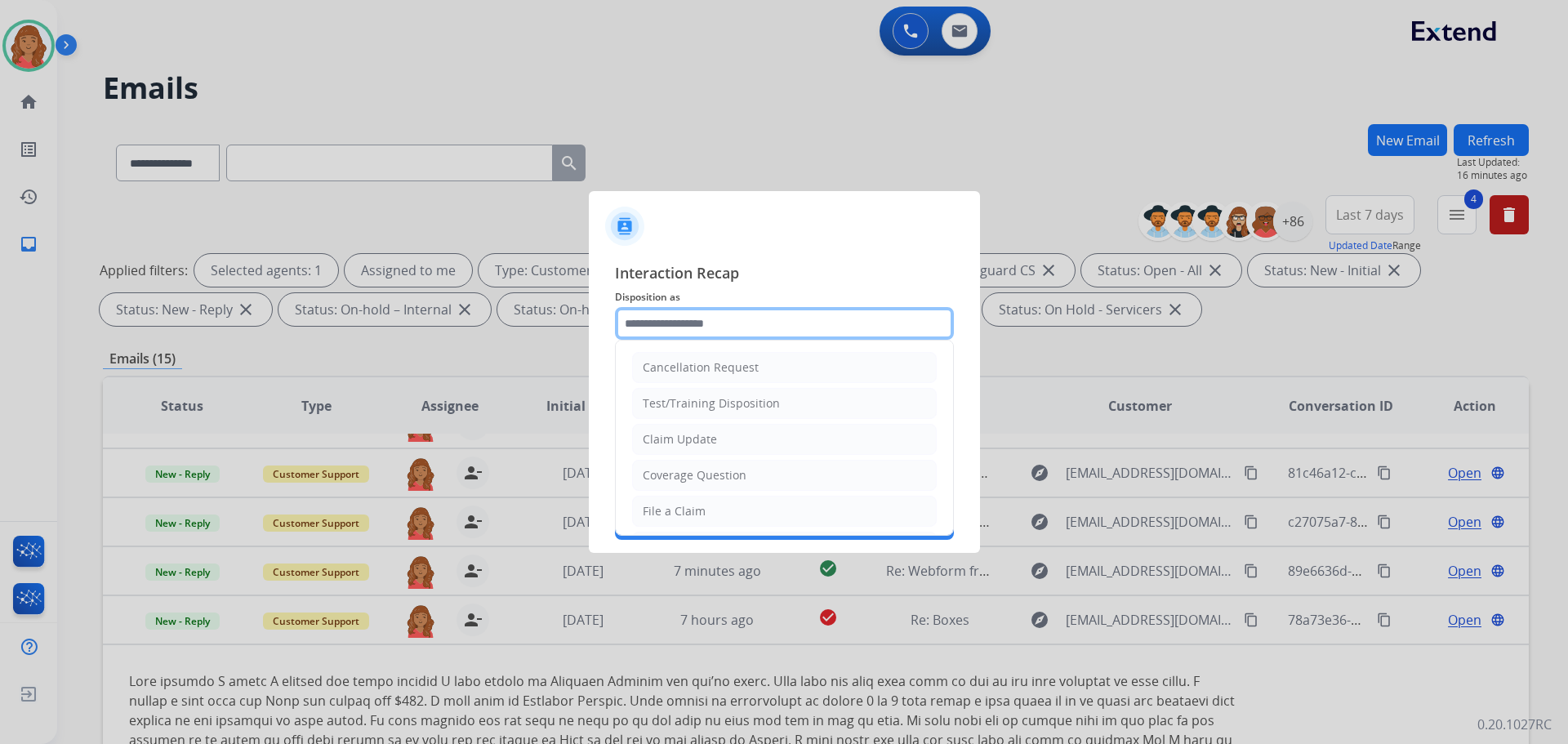
drag, startPoint x: 687, startPoint y: 329, endPoint x: 683, endPoint y: 352, distance: 23.3
click at [688, 329] on input "text" at bounding box center [784, 324] width 339 height 33
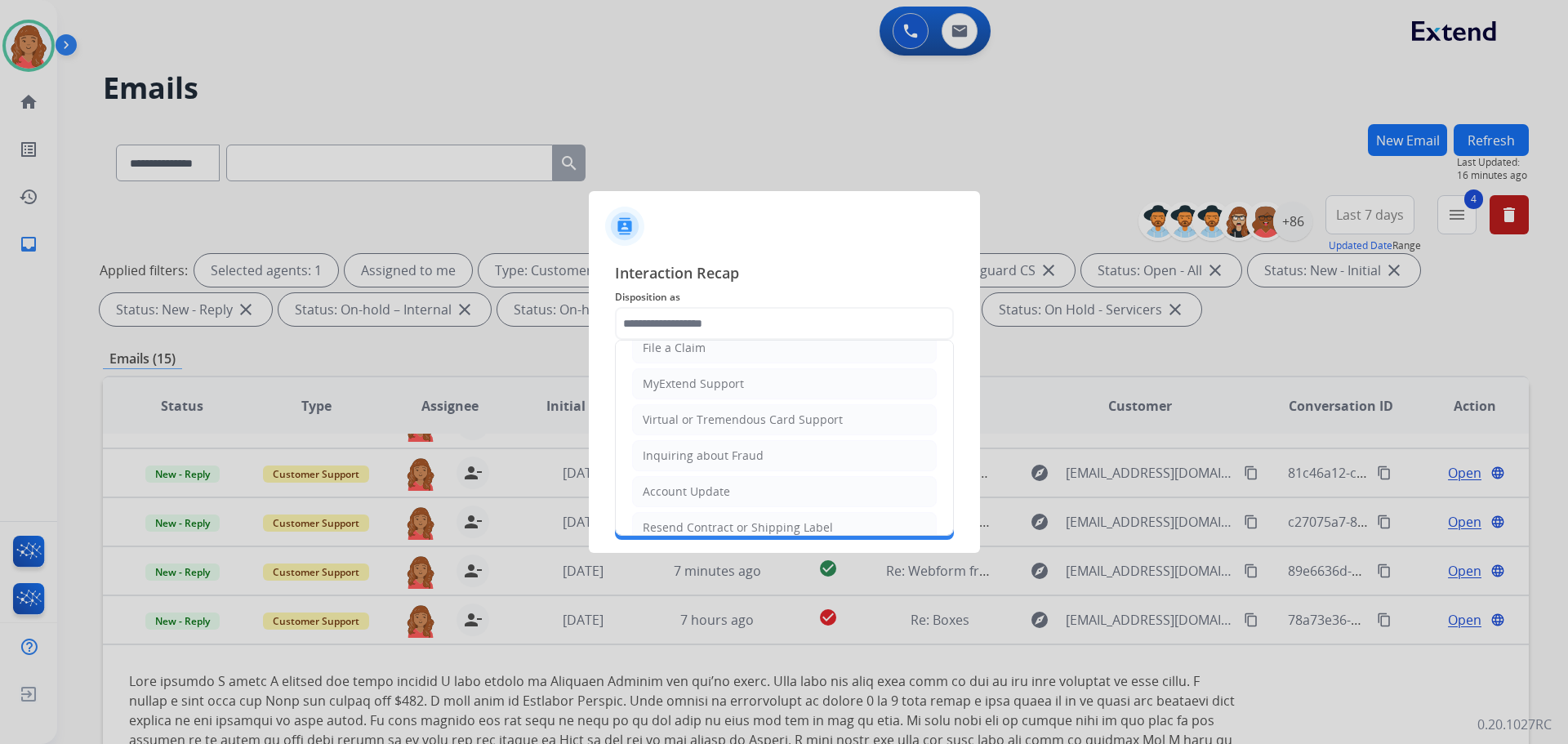
click at [682, 415] on div "Virtual or Tremendous Card Support" at bounding box center [742, 419] width 200 height 16
type input "**********"
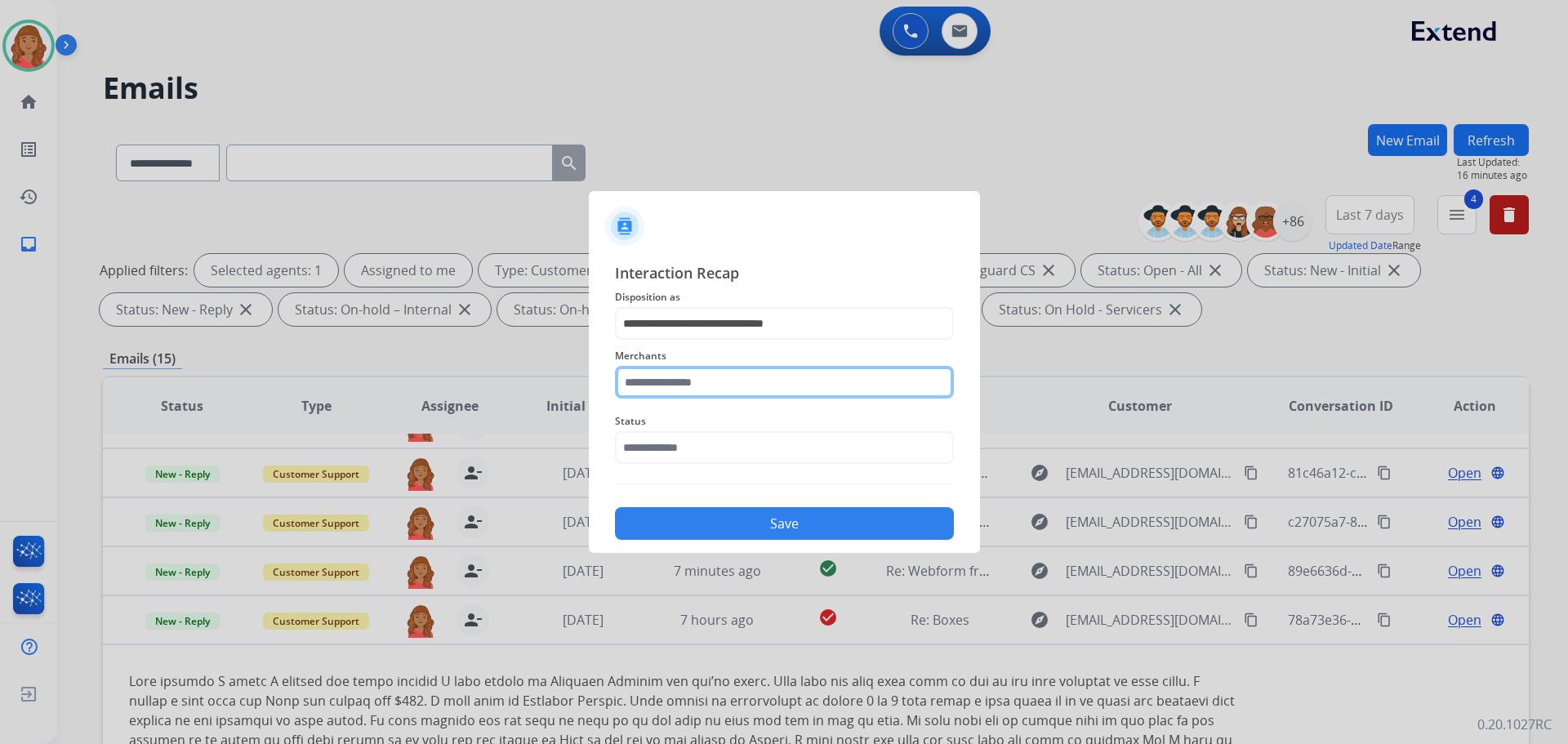
click at [684, 381] on input "text" at bounding box center [784, 382] width 339 height 33
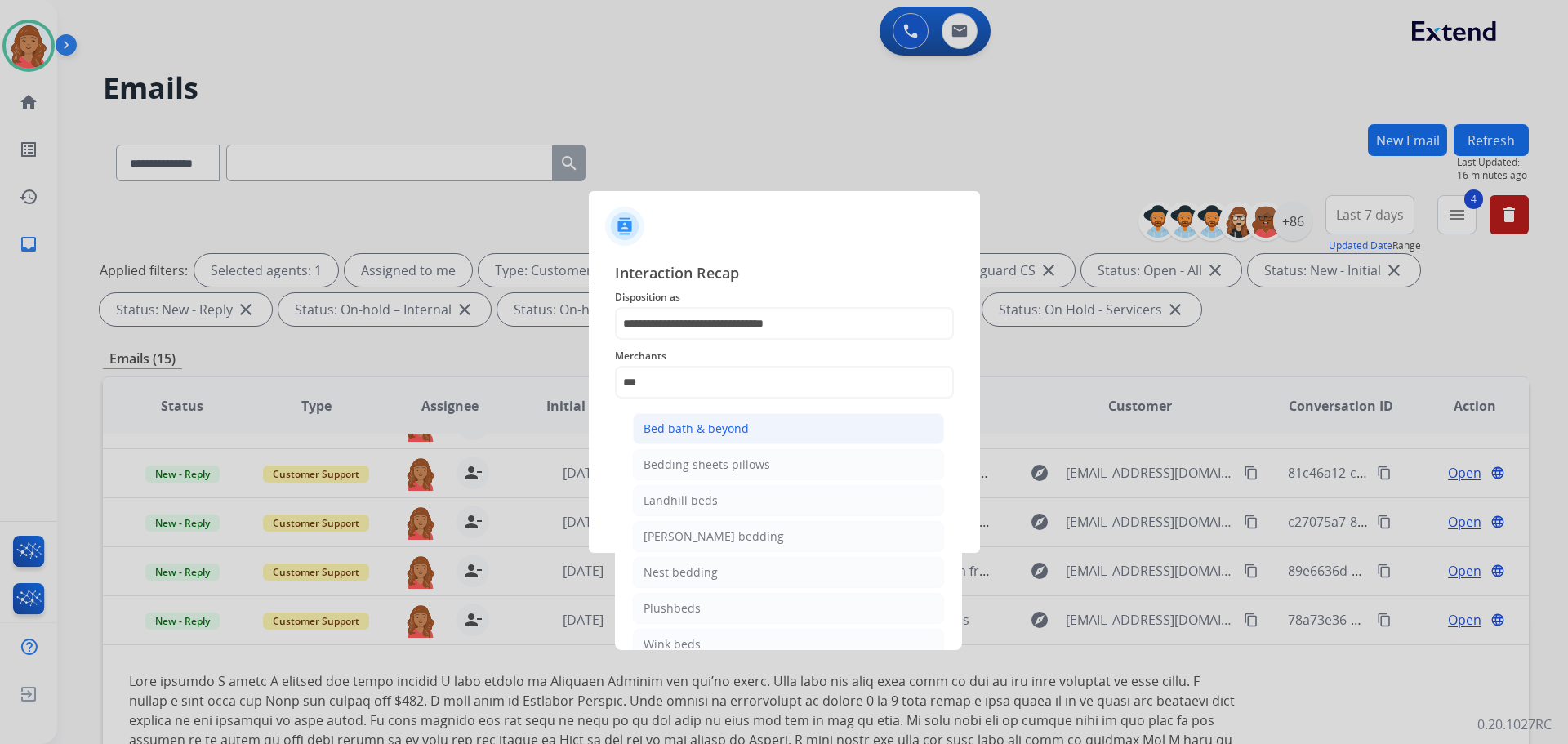
click at [687, 433] on div "Bed bath & beyond" at bounding box center [696, 428] width 105 height 16
type input "**********"
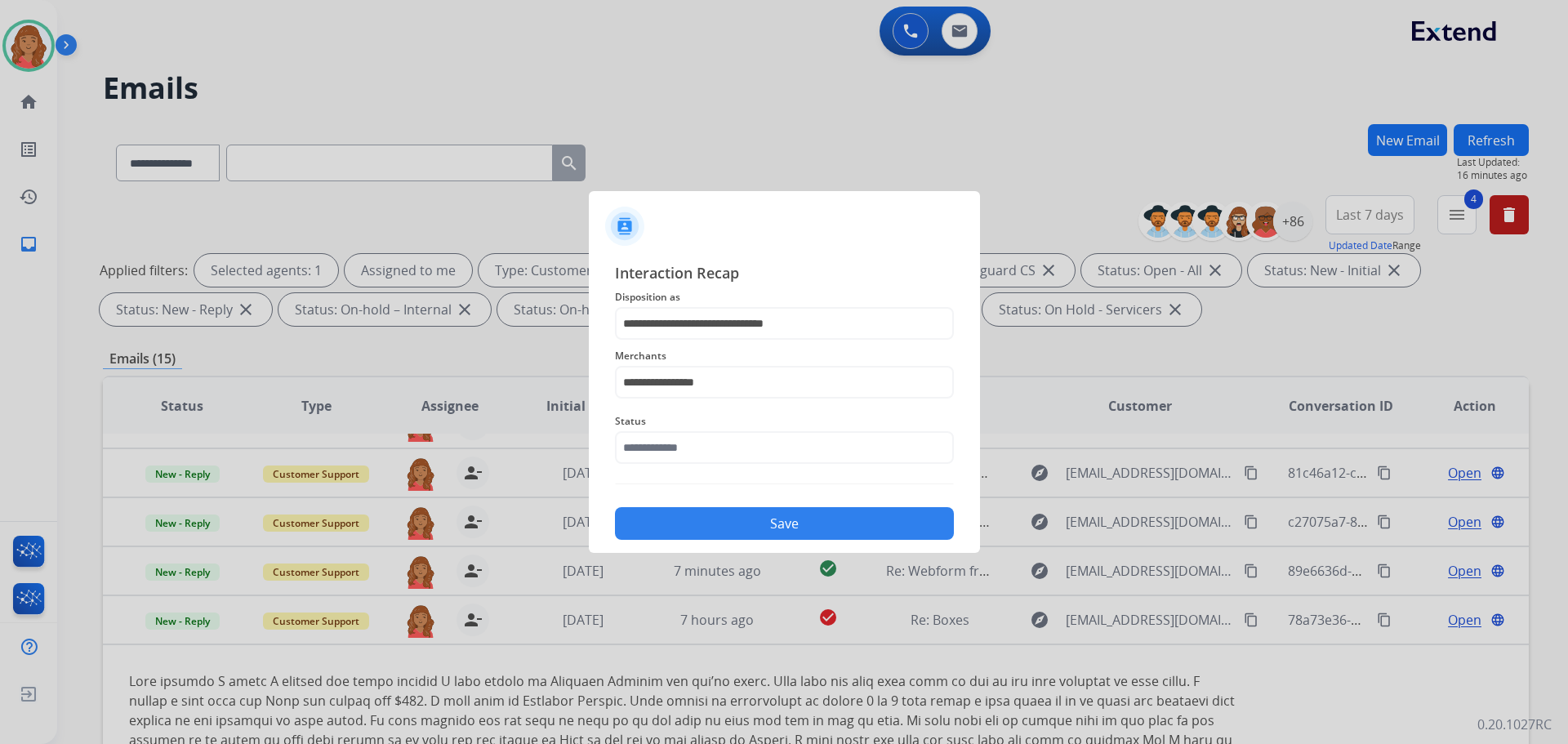
click at [679, 465] on div "Status" at bounding box center [784, 438] width 339 height 65
click at [678, 459] on input "text" at bounding box center [784, 447] width 339 height 33
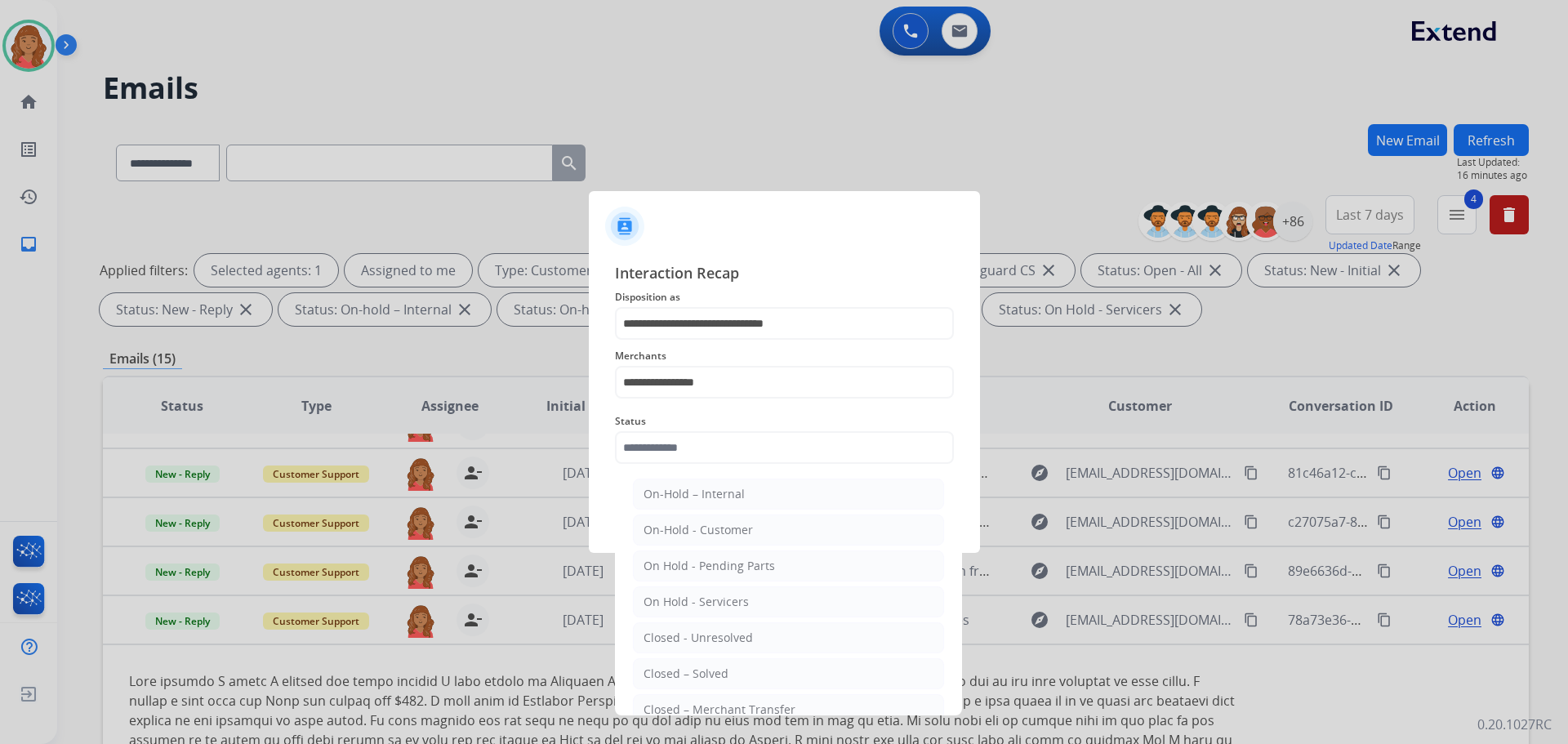
click at [680, 670] on div "Closed – Solved" at bounding box center [686, 673] width 85 height 16
type input "**********"
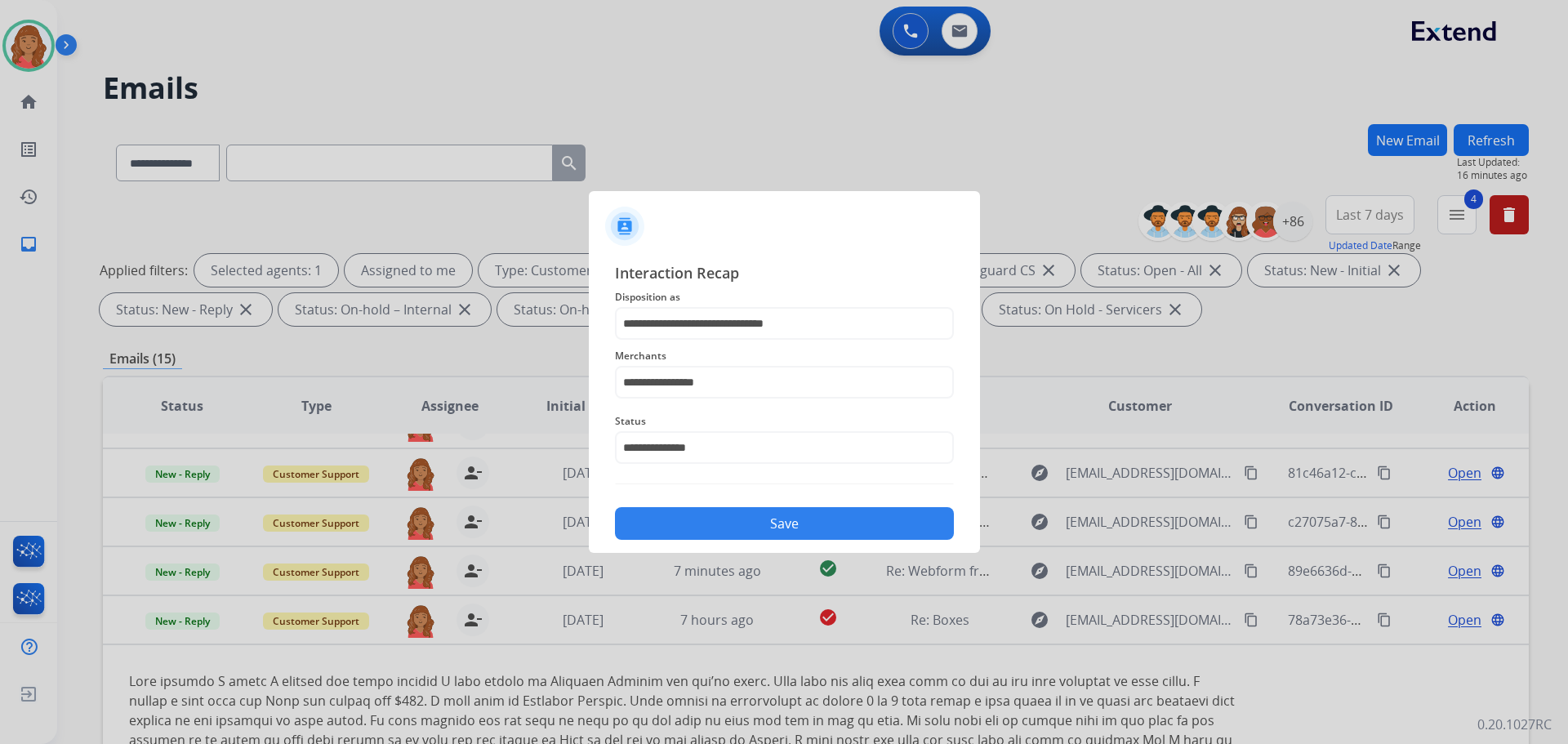
click at [745, 530] on button "Save" at bounding box center [784, 523] width 339 height 33
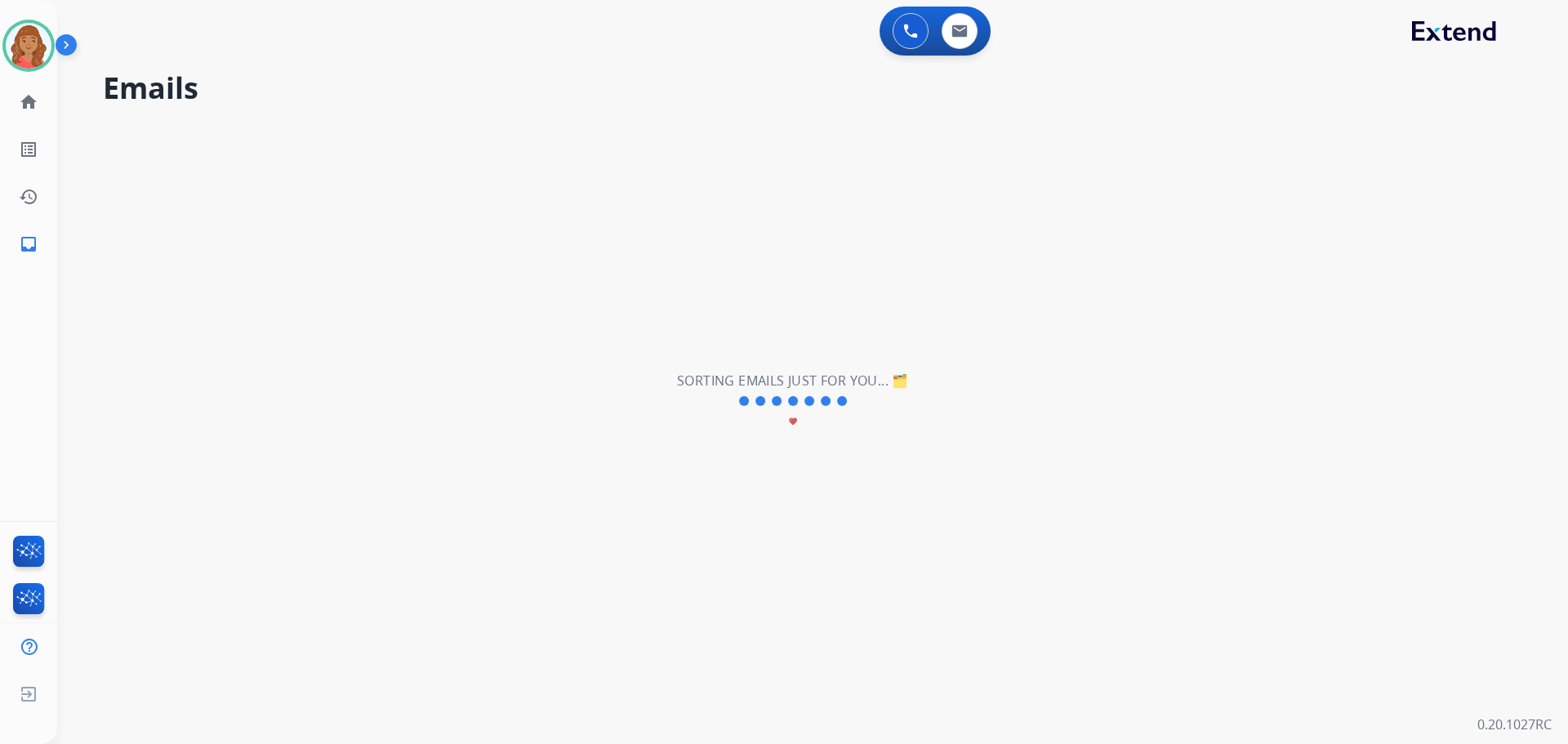
scroll to position [0, 0]
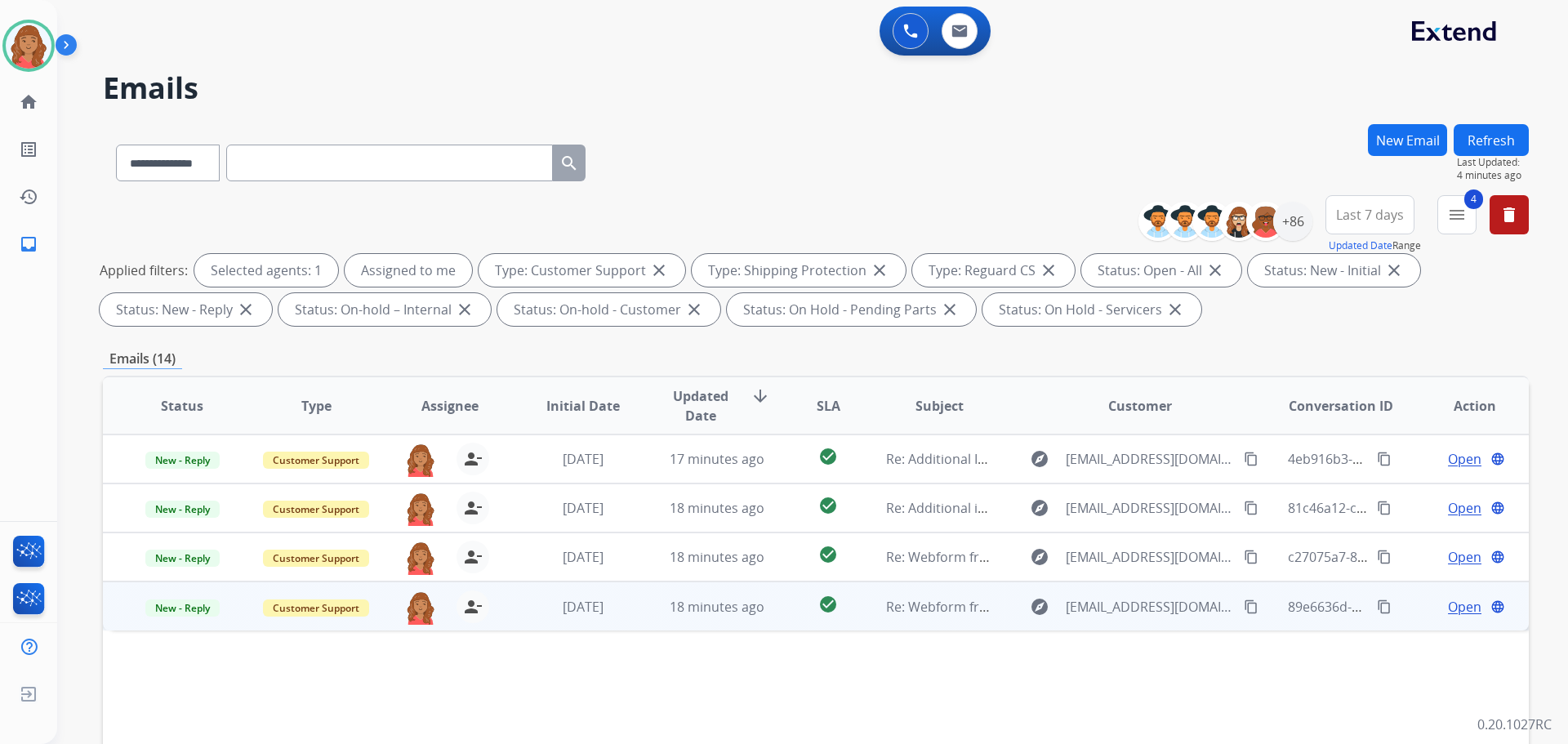
click at [1243, 606] on mat-icon "content_copy" at bounding box center [1250, 606] width 14 height 14
click at [781, 616] on td "check_circle" at bounding box center [815, 605] width 89 height 49
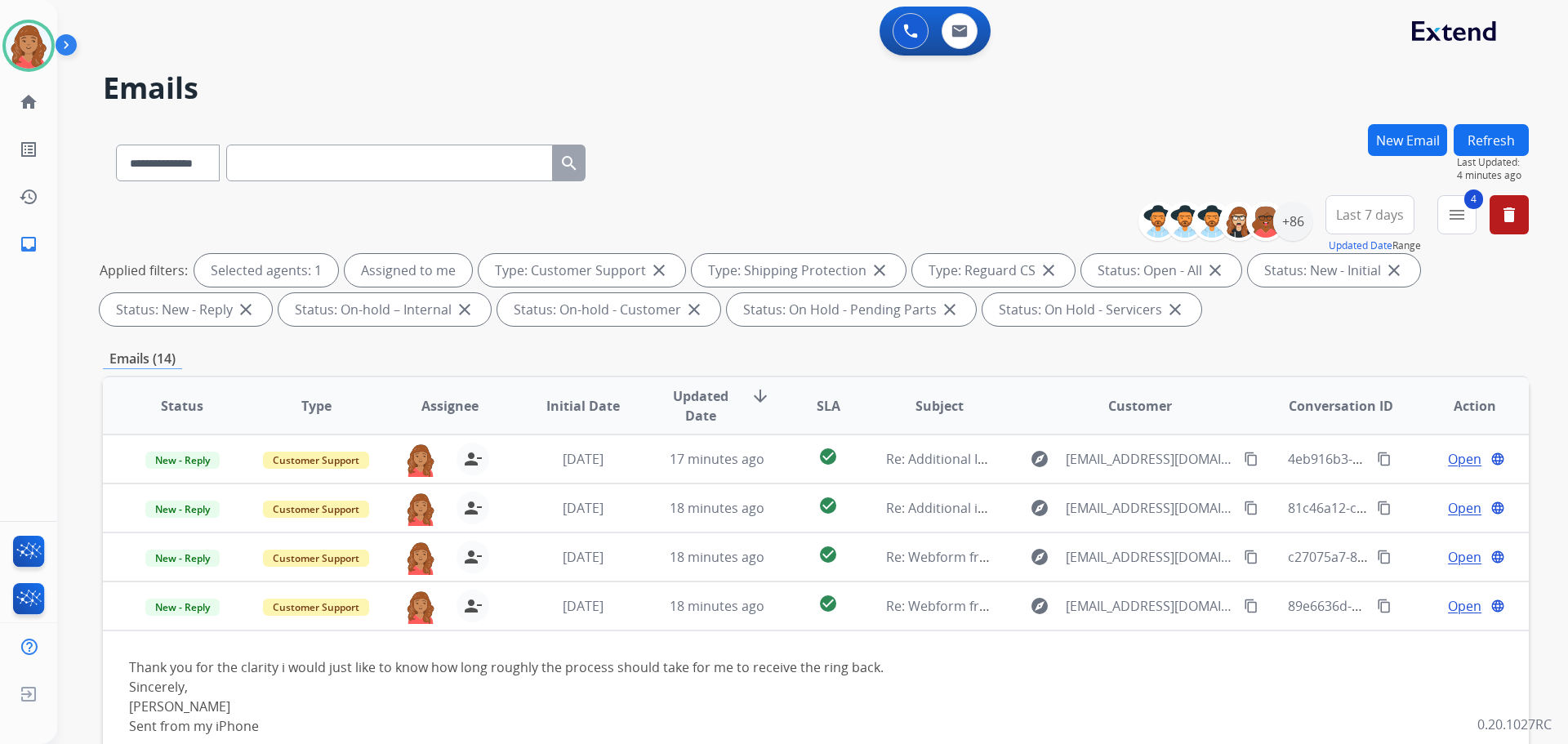
scroll to position [245, 0]
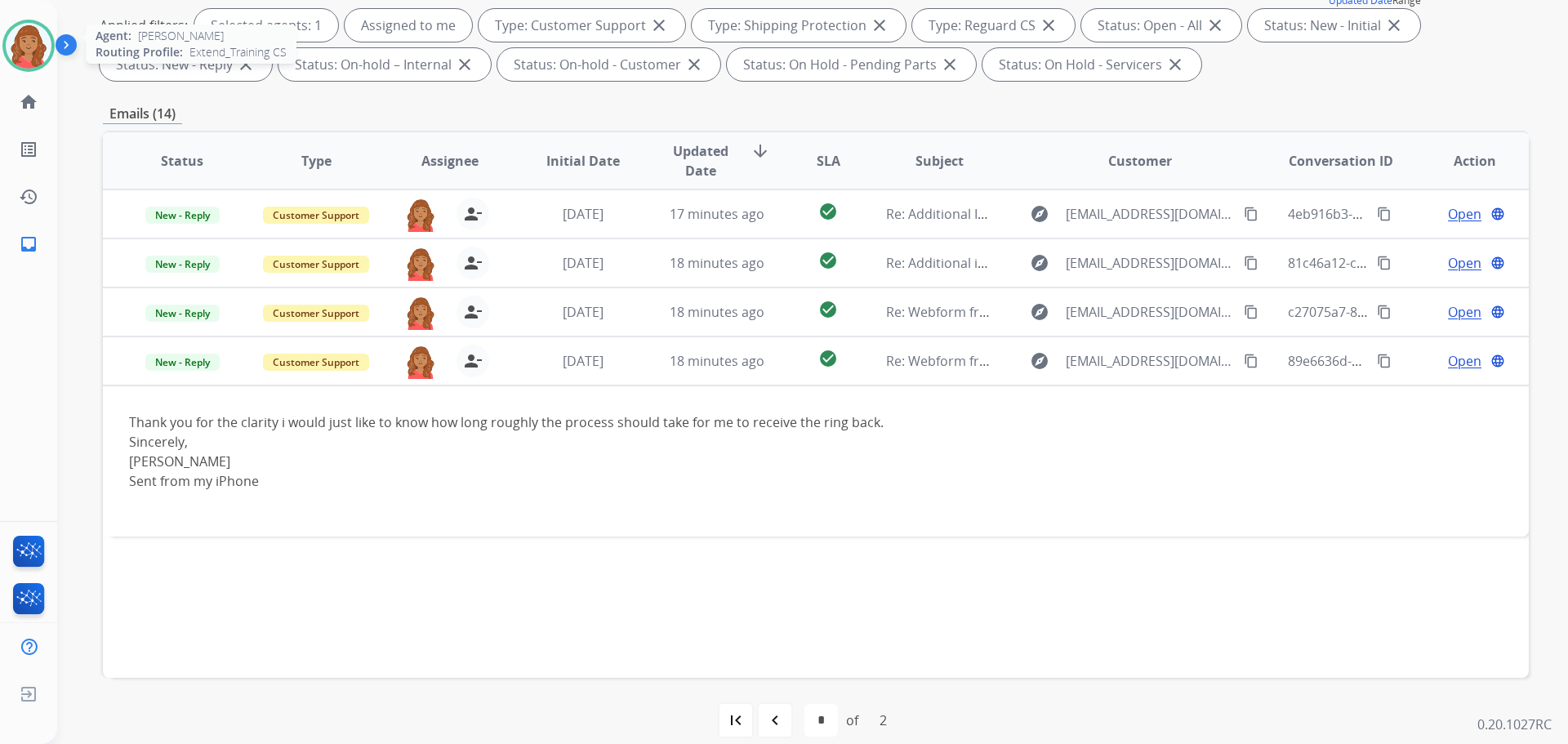
click at [19, 41] on img at bounding box center [29, 46] width 46 height 46
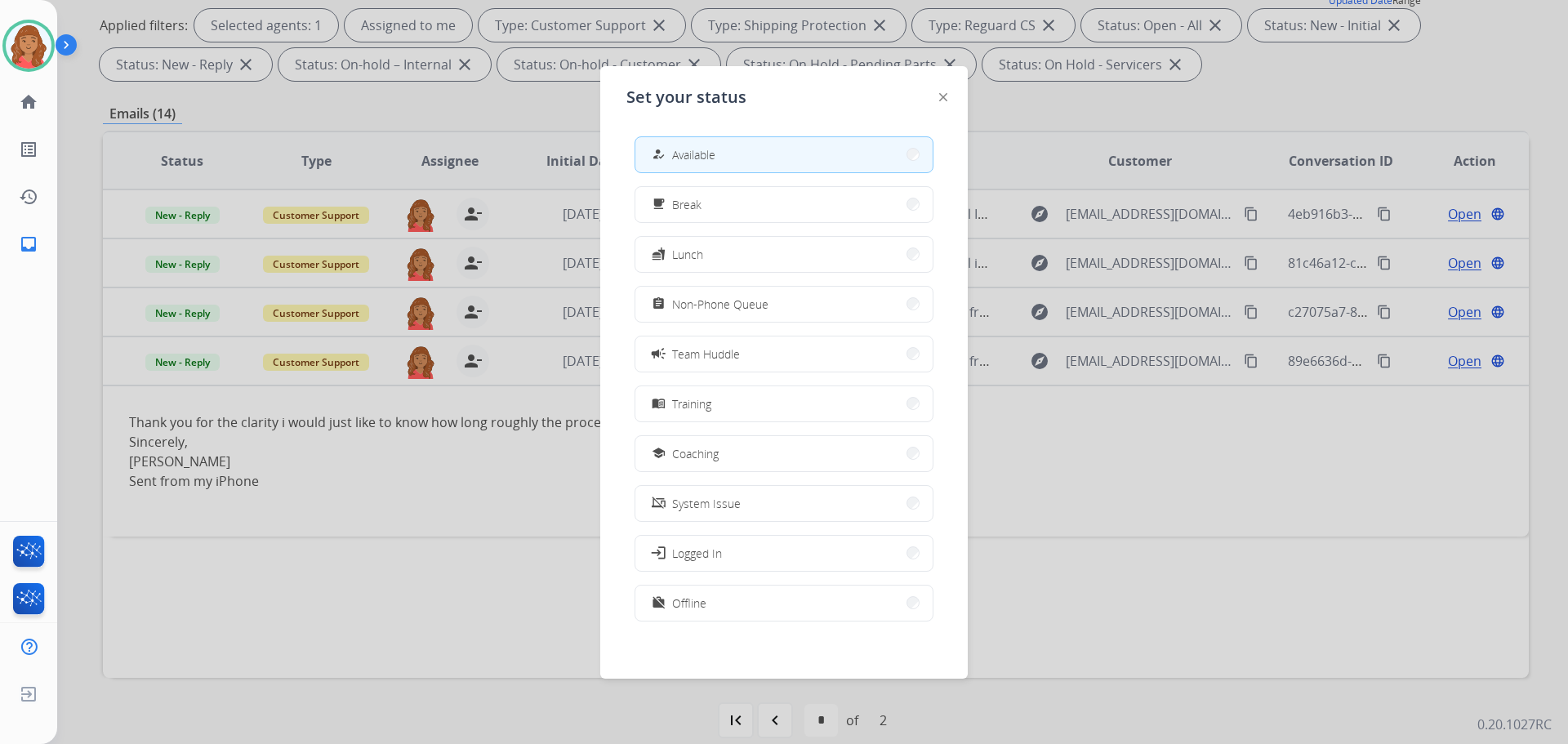
click at [1018, 107] on div at bounding box center [784, 372] width 1568 height 744
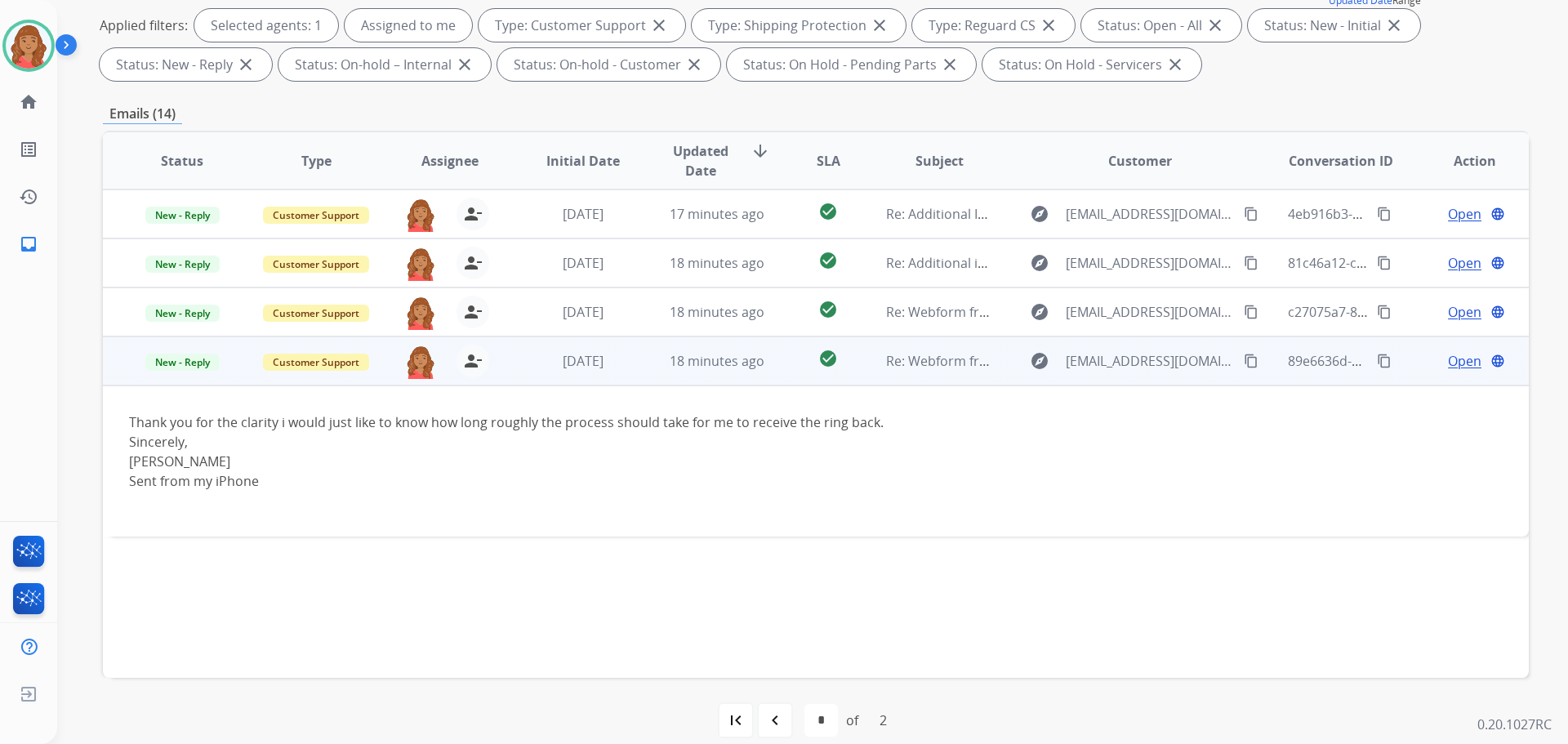
click at [1243, 365] on mat-icon "content_copy" at bounding box center [1250, 360] width 14 height 14
click at [1463, 357] on span "Open" at bounding box center [1465, 361] width 34 height 19
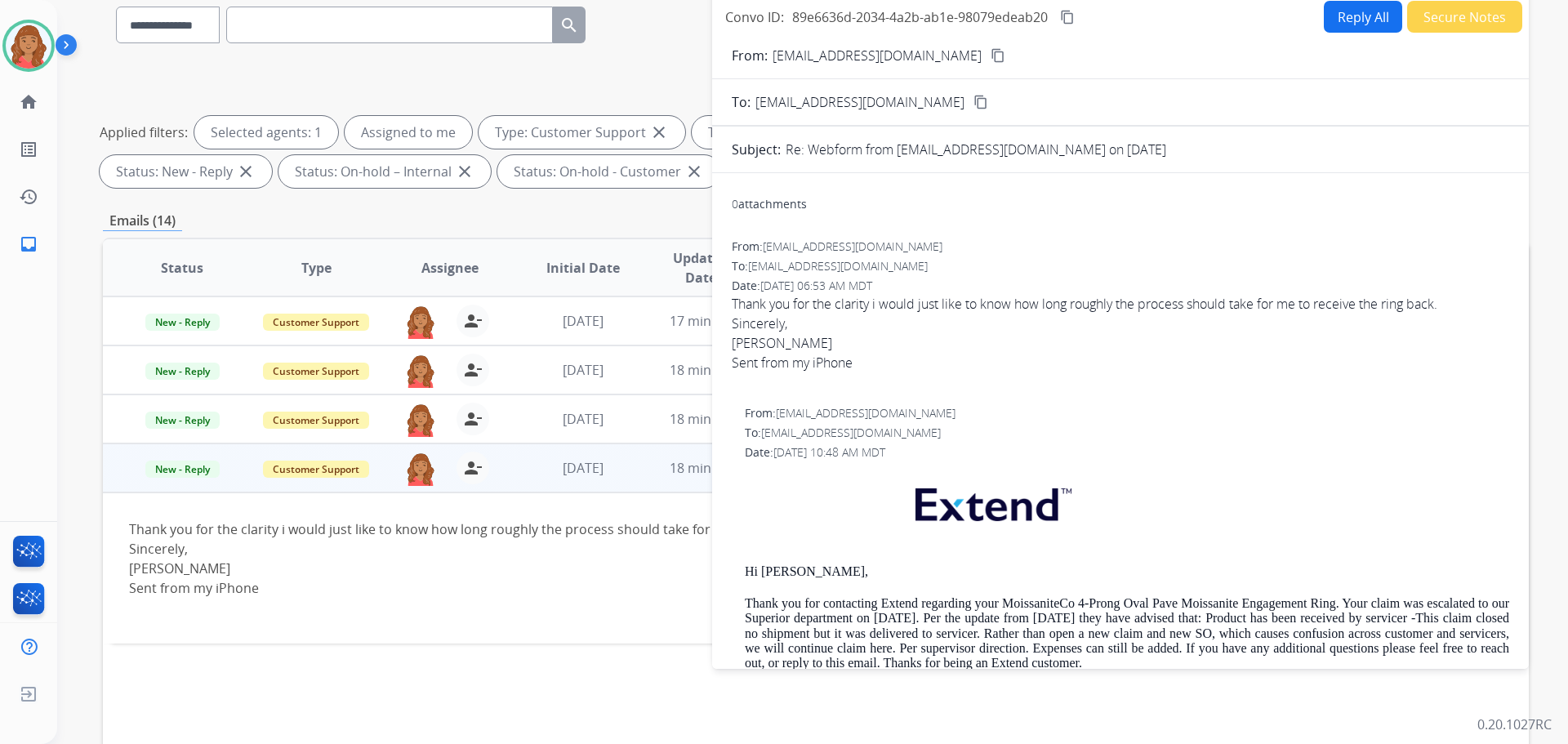
scroll to position [0, 0]
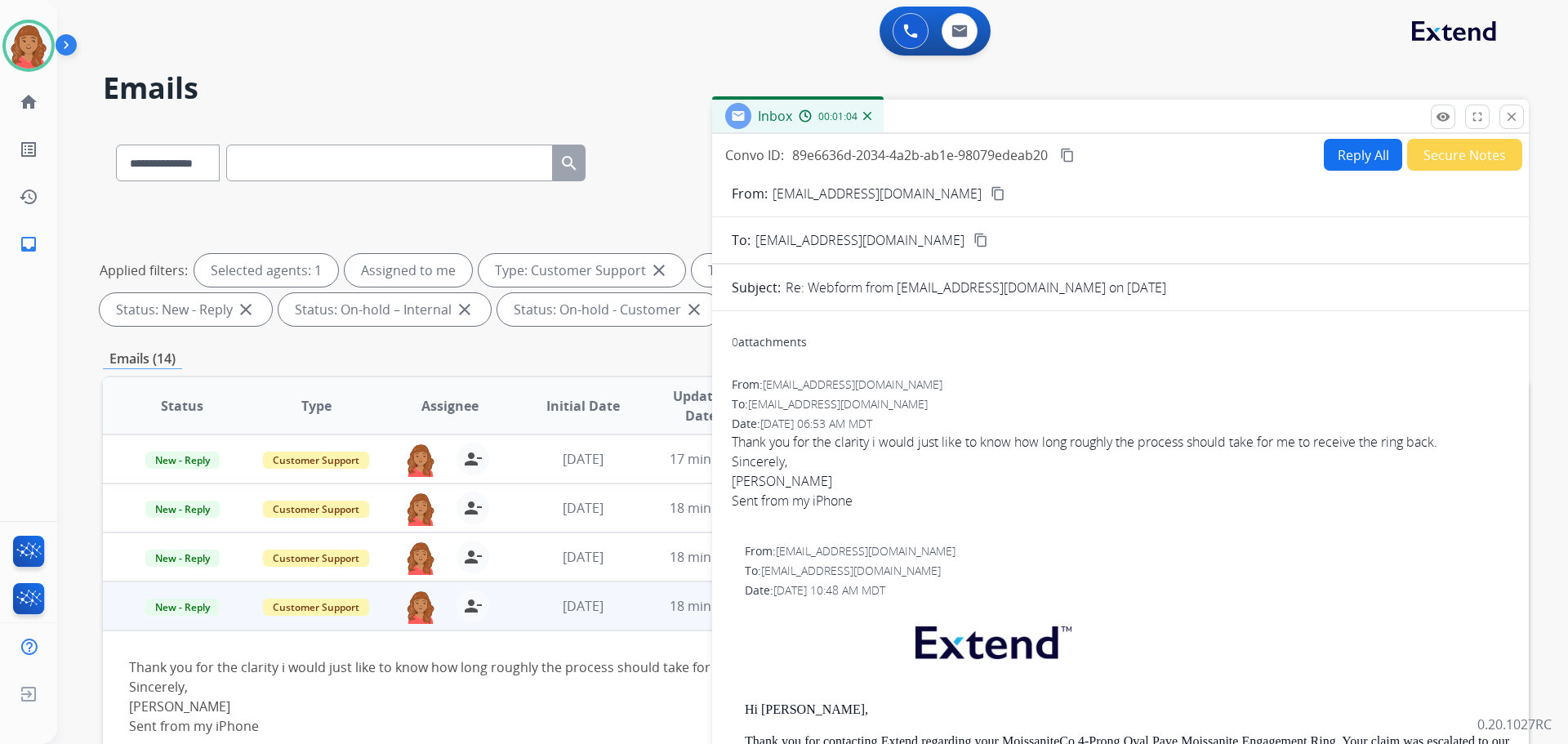
click at [1344, 165] on button "Reply All" at bounding box center [1363, 154] width 79 height 32
select select "**********"
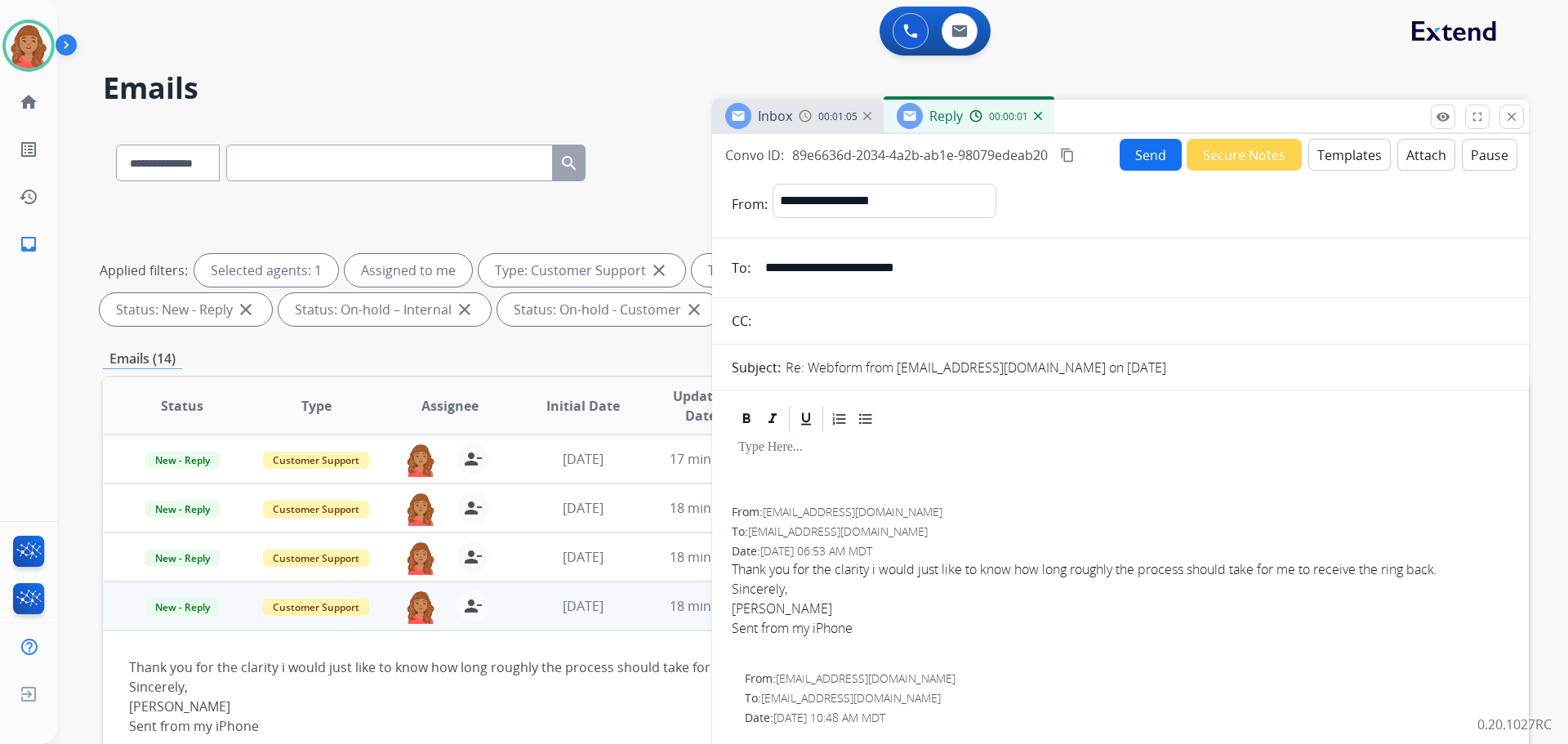
click at [1337, 164] on button "Templates" at bounding box center [1350, 154] width 82 height 32
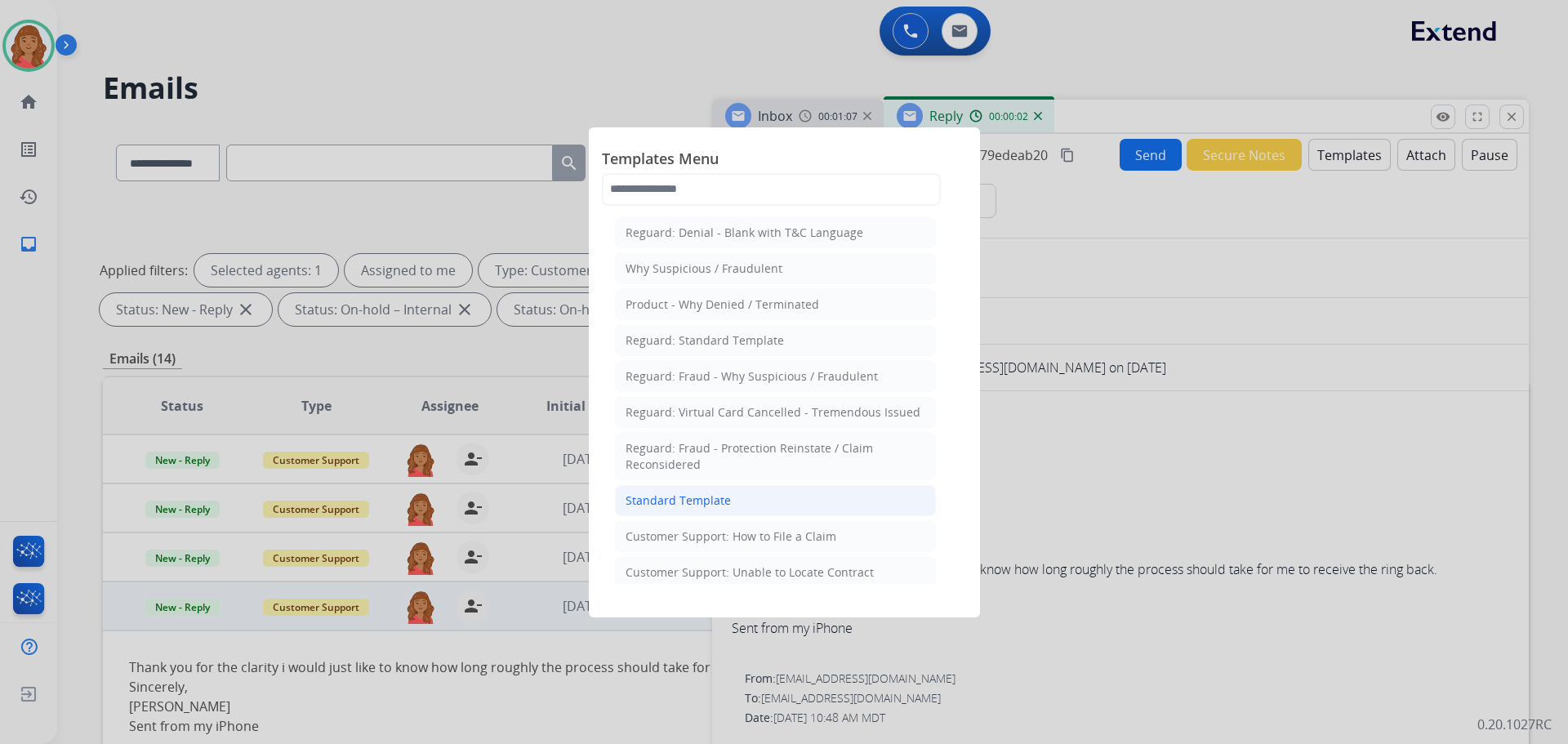
click at [672, 507] on div "Standard Template" at bounding box center [678, 500] width 105 height 16
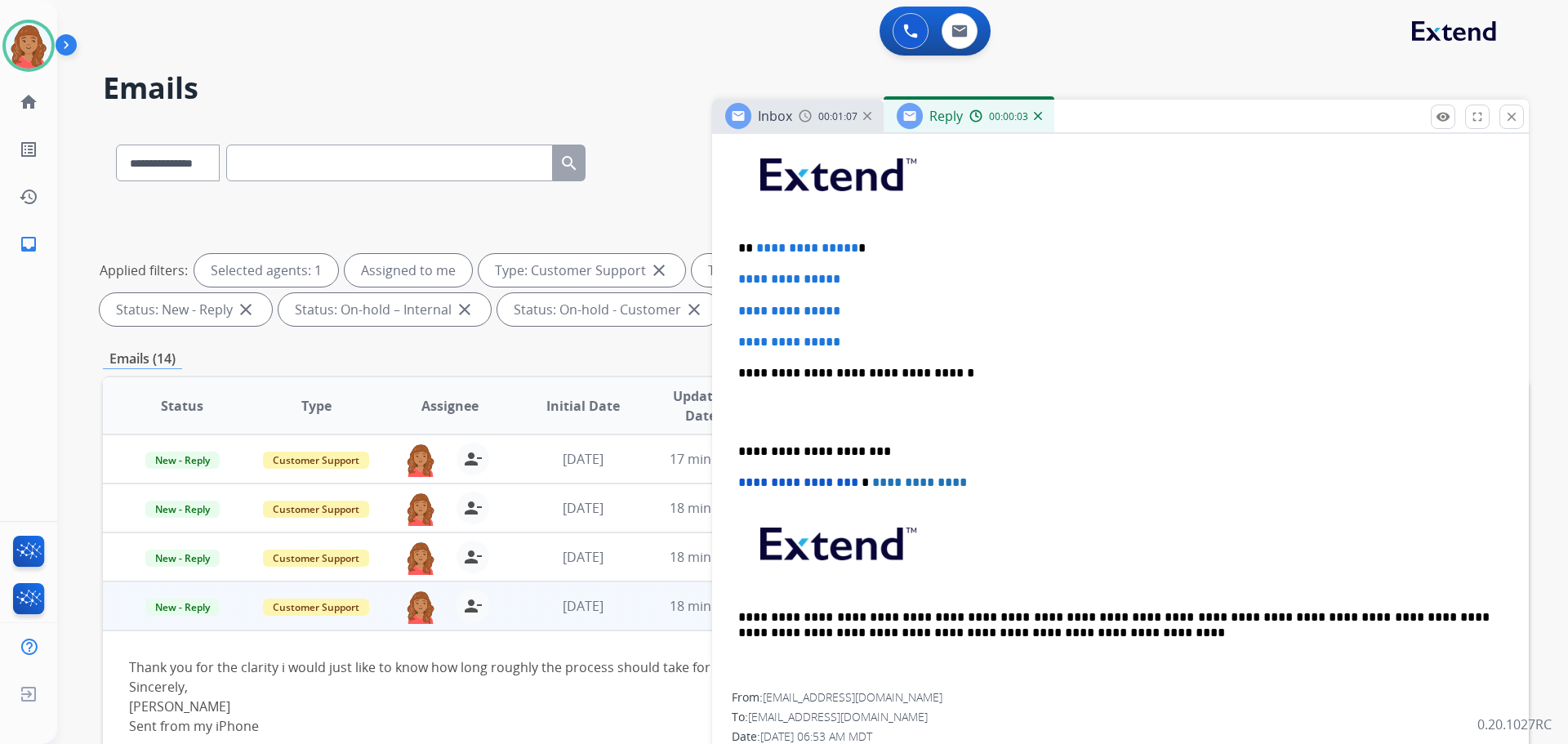
scroll to position [408, 0]
drag, startPoint x: 839, startPoint y: 335, endPoint x: 732, endPoint y: 241, distance: 142.4
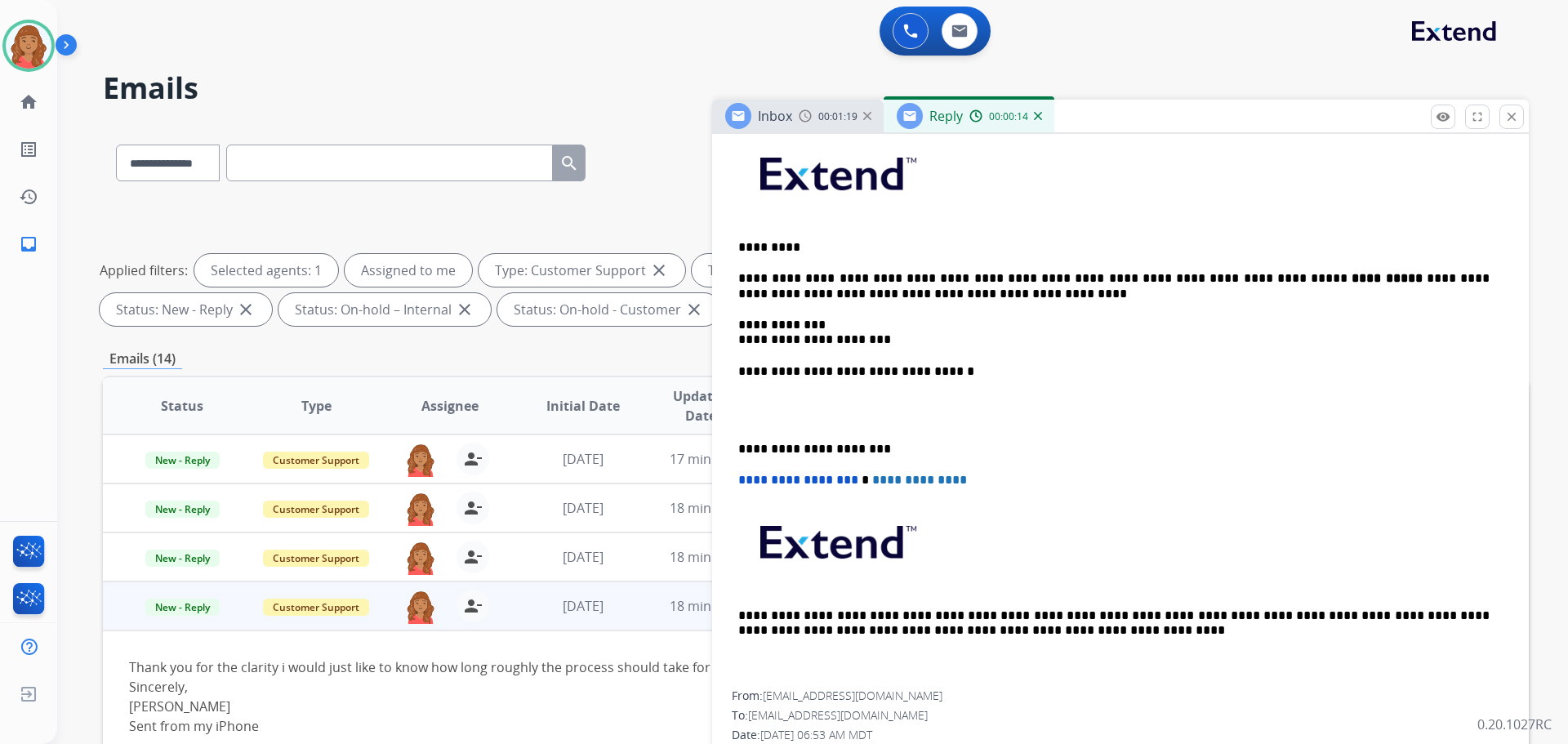
click at [937, 376] on p "**********" at bounding box center [1114, 371] width 751 height 14
click at [734, 445] on div "**********" at bounding box center [1121, 411] width 778 height 561
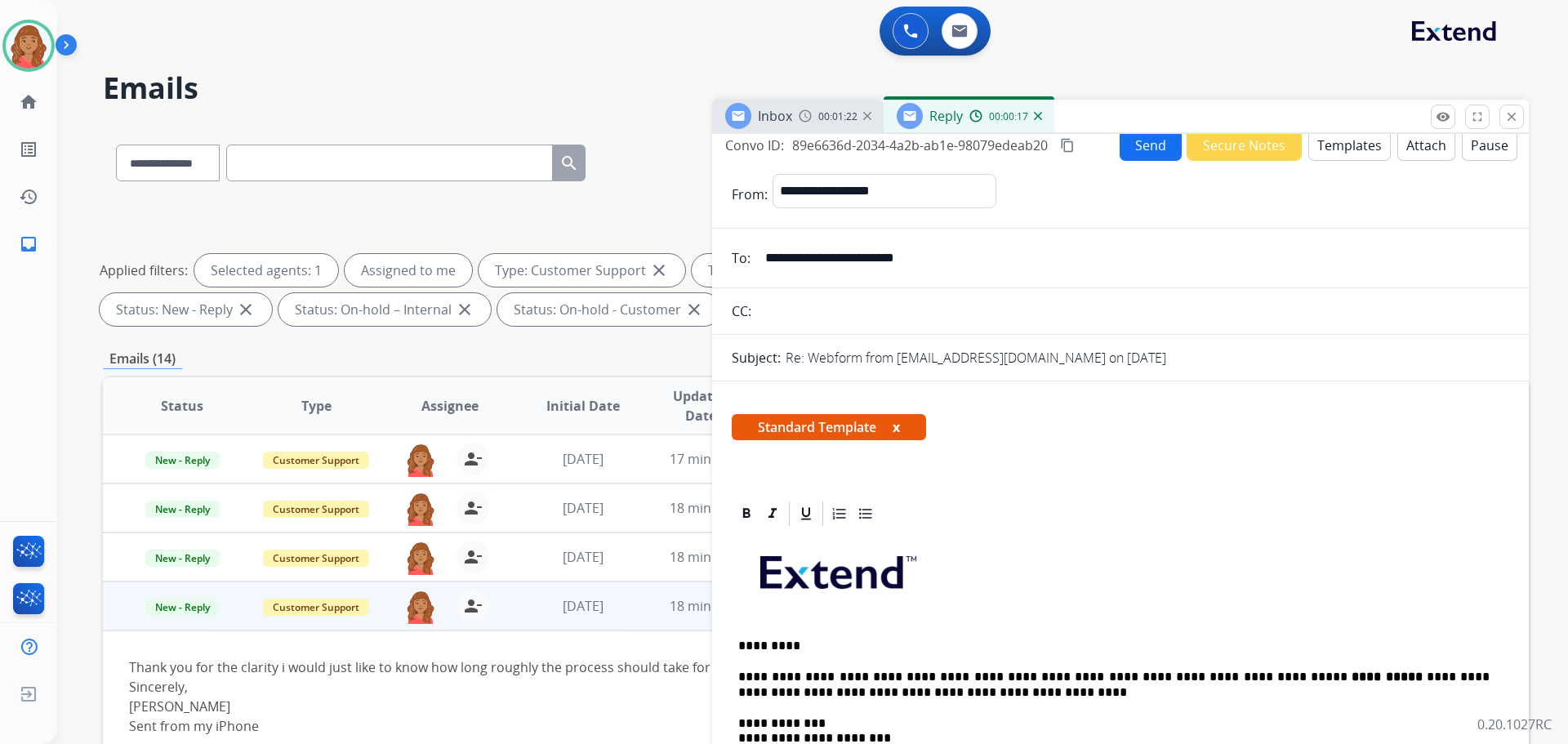
scroll to position [0, 0]
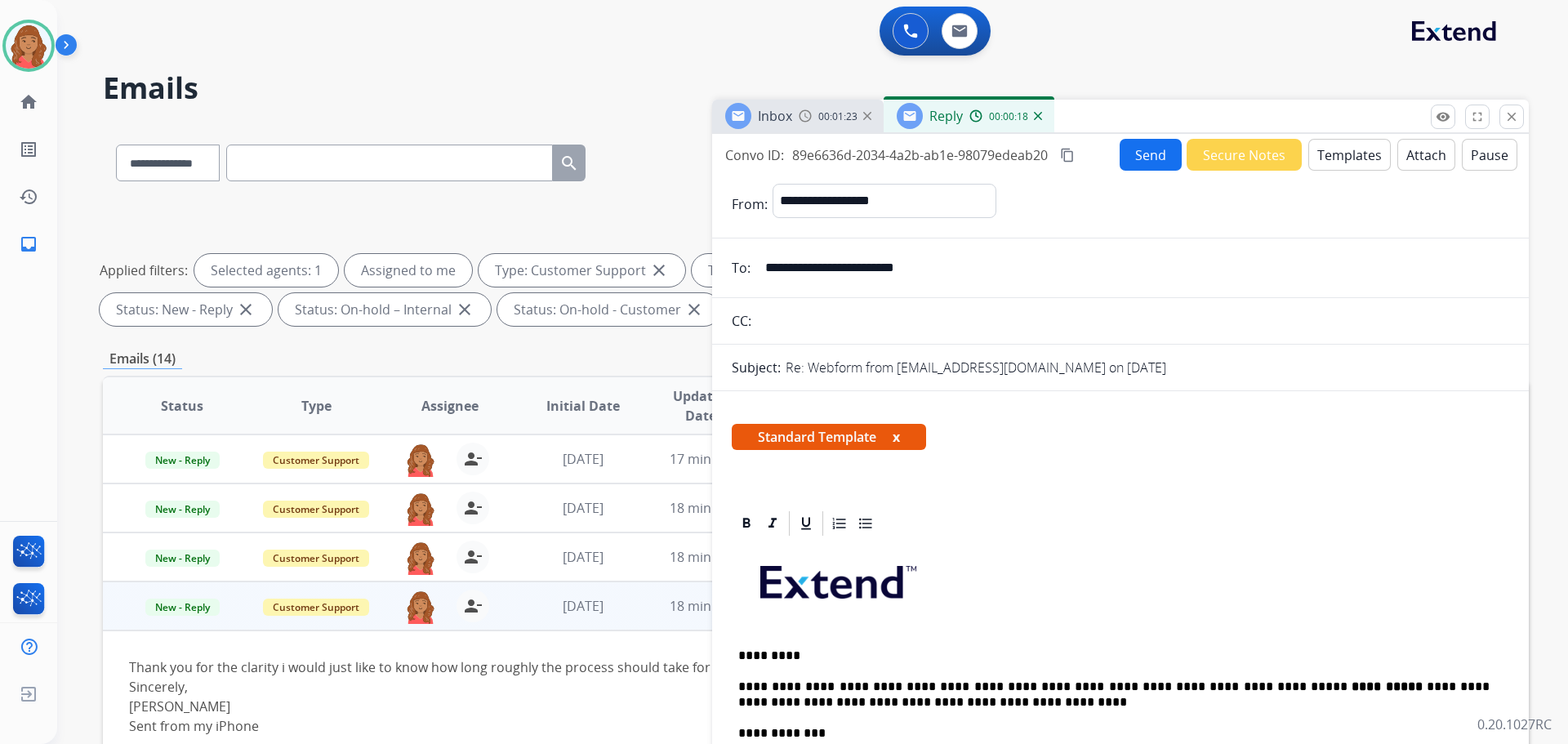
click at [1075, 159] on mat-icon "content_copy" at bounding box center [1067, 154] width 14 height 14
click at [1151, 154] on button "Send" at bounding box center [1152, 155] width 61 height 32
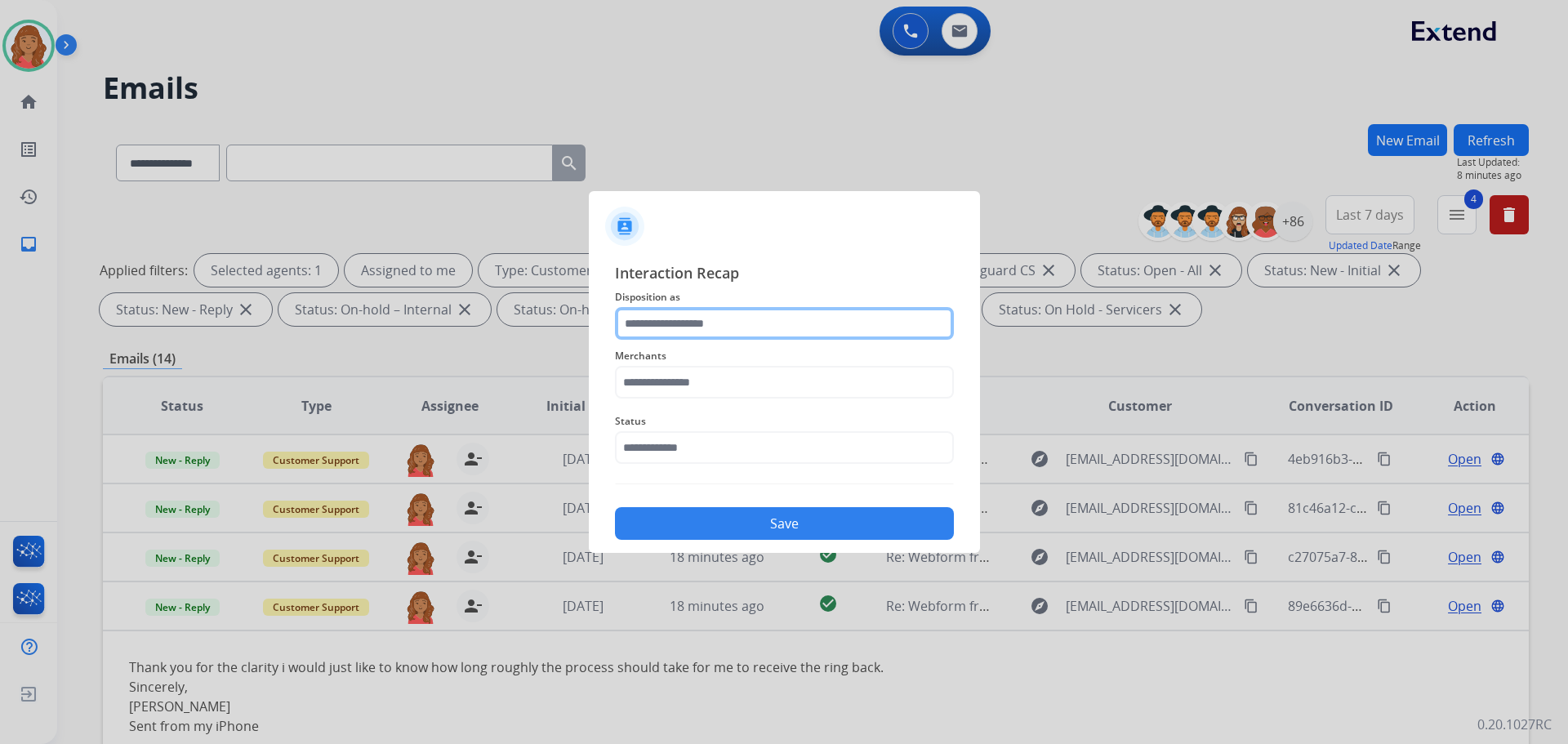
click at [767, 335] on input "text" at bounding box center [784, 324] width 339 height 33
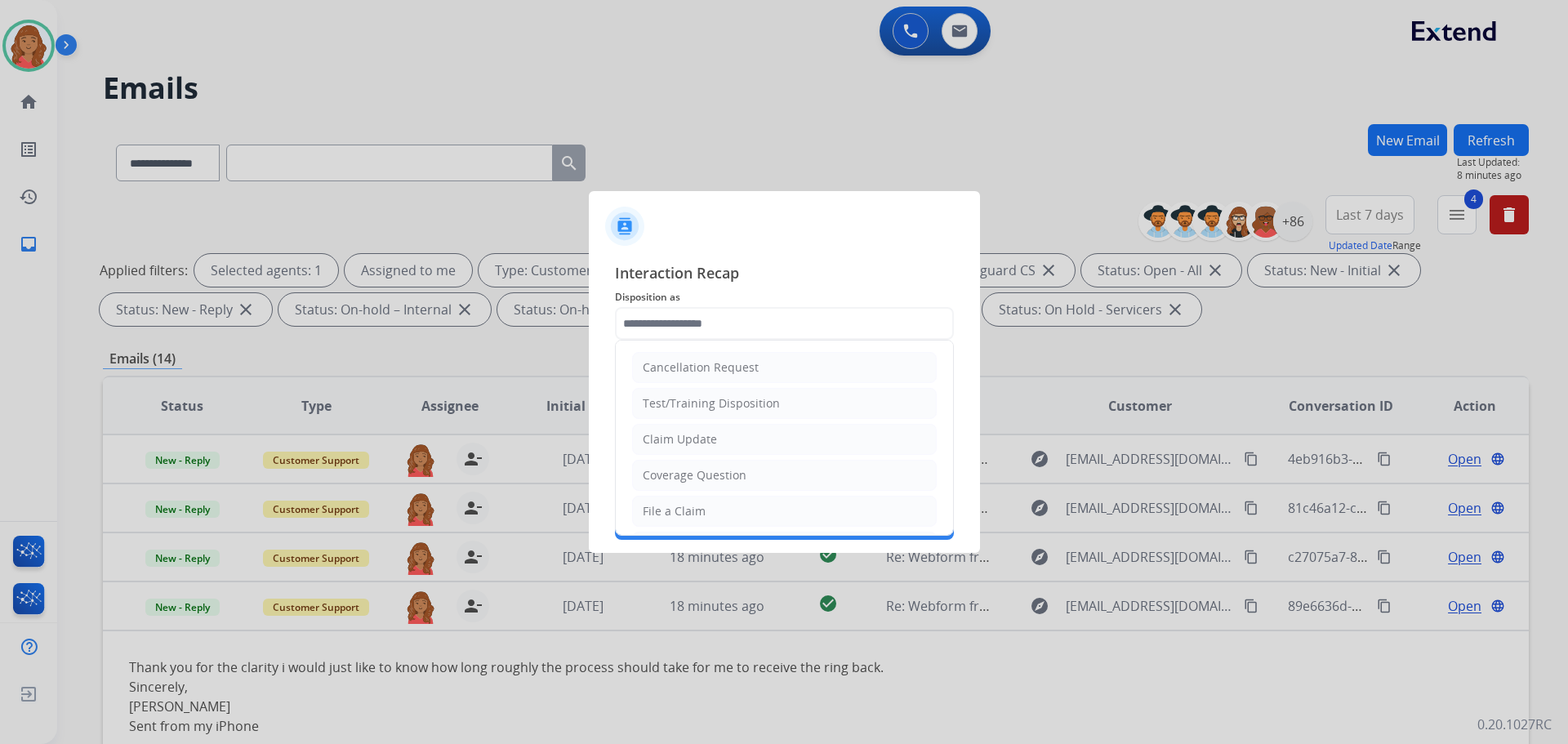
click at [700, 440] on div "Claim Update" at bounding box center [680, 439] width 75 height 16
type input "**********"
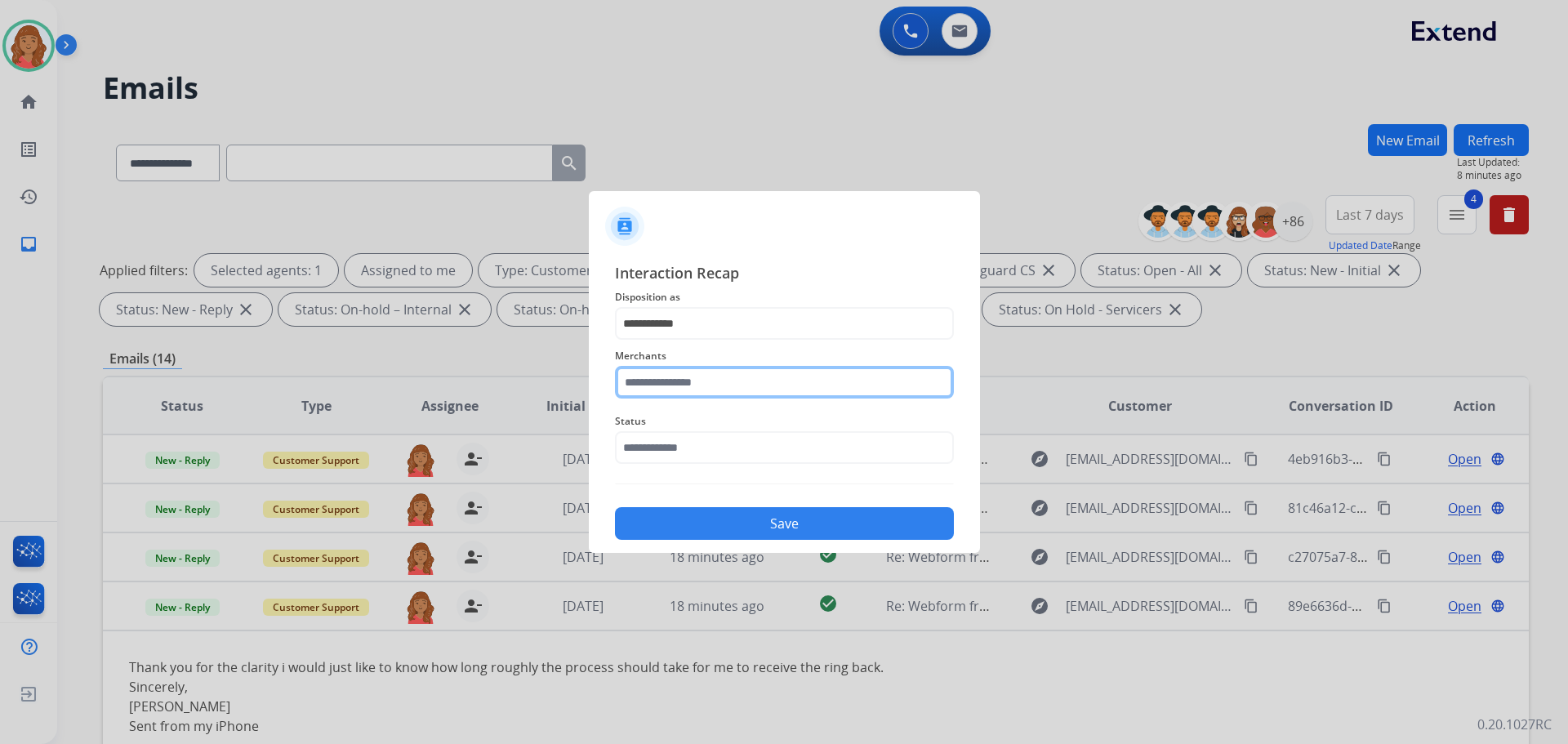
click at [690, 382] on input "text" at bounding box center [784, 382] width 339 height 33
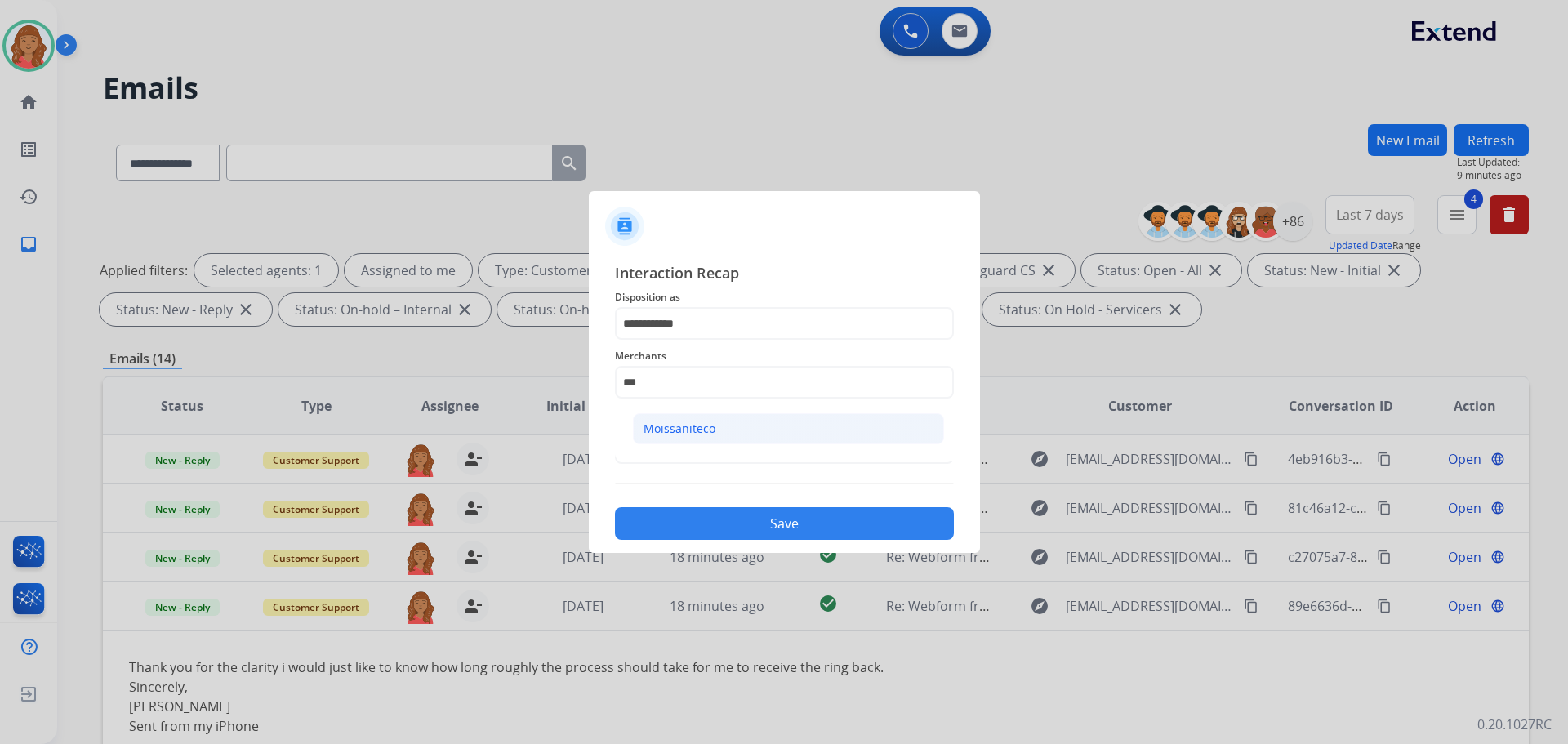
click at [694, 424] on div "Moissaniteco" at bounding box center [679, 428] width 72 height 16
type input "**********"
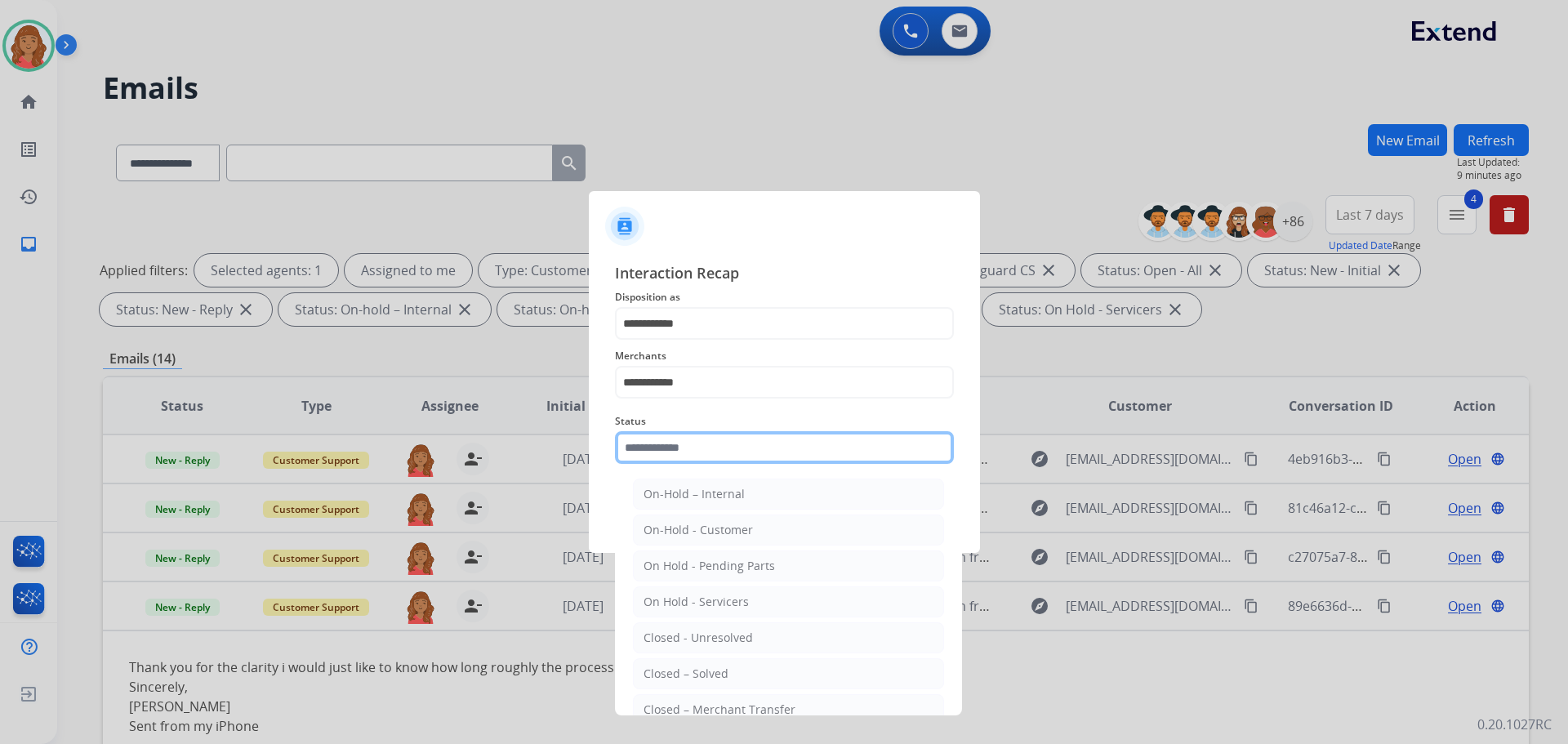
drag, startPoint x: 678, startPoint y: 444, endPoint x: 679, endPoint y: 460, distance: 16.0
click at [678, 445] on input "text" at bounding box center [784, 447] width 339 height 33
click at [693, 668] on div "Closed – Solved" at bounding box center [686, 673] width 85 height 16
type input "**********"
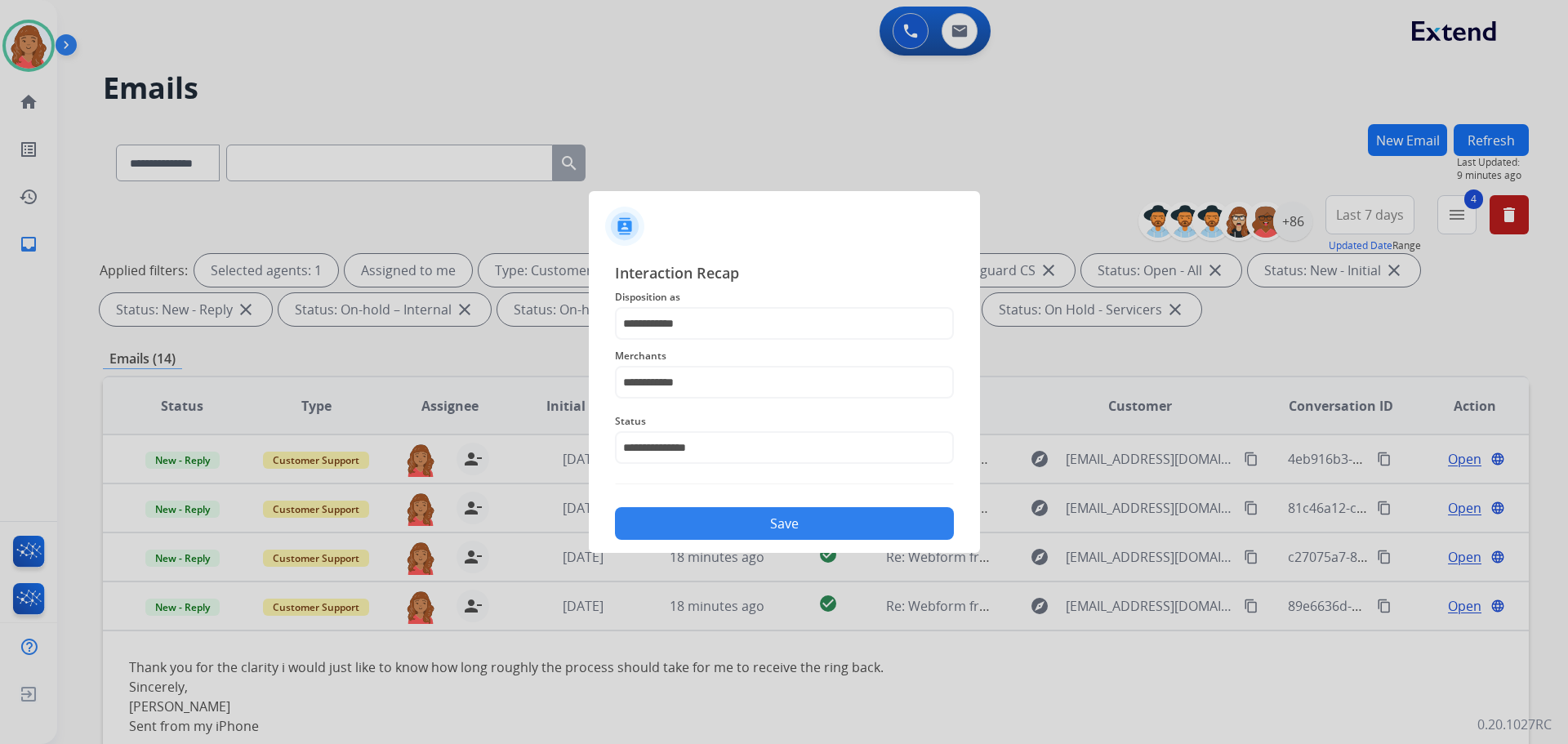
click at [723, 515] on button "Save" at bounding box center [784, 523] width 339 height 33
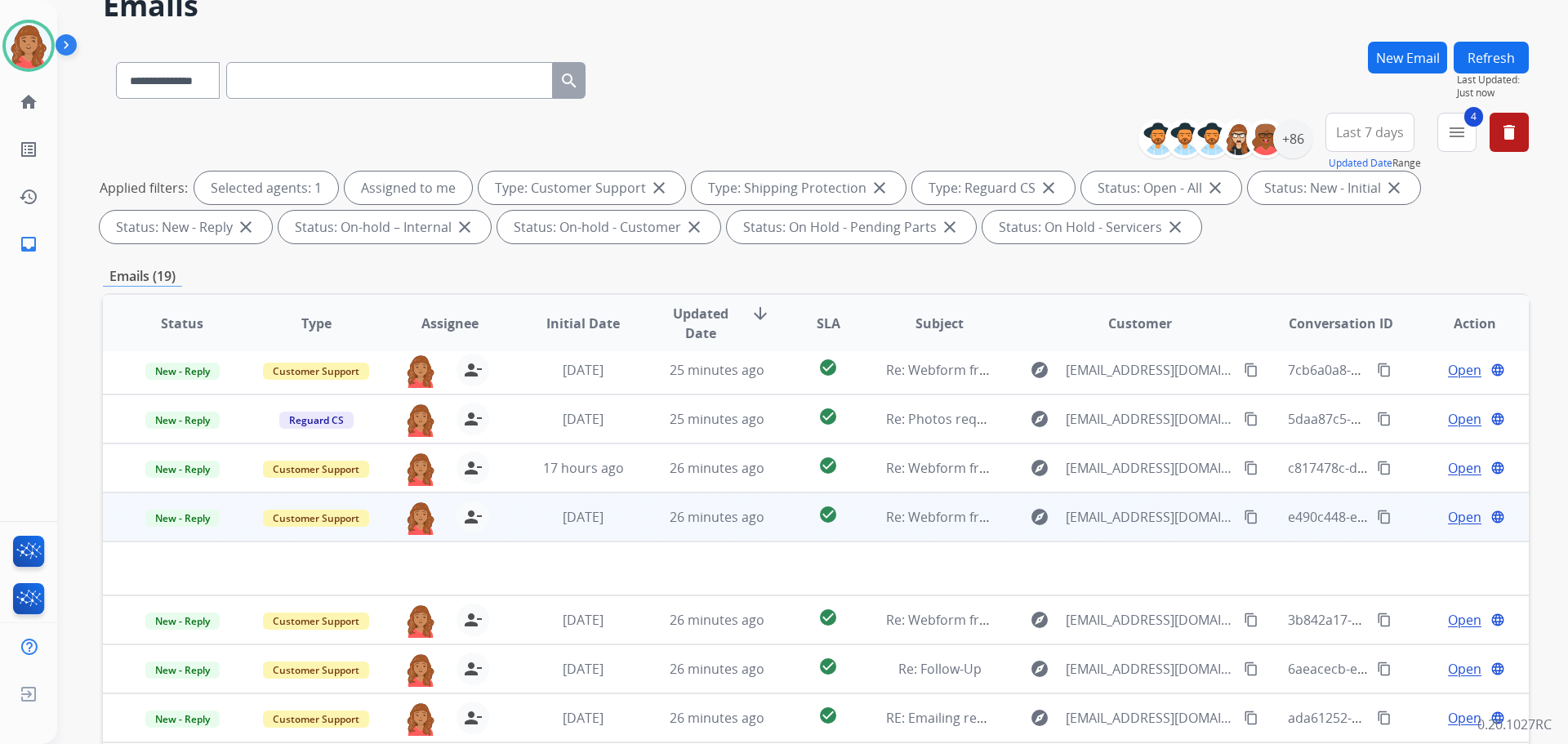
scroll to position [263, 0]
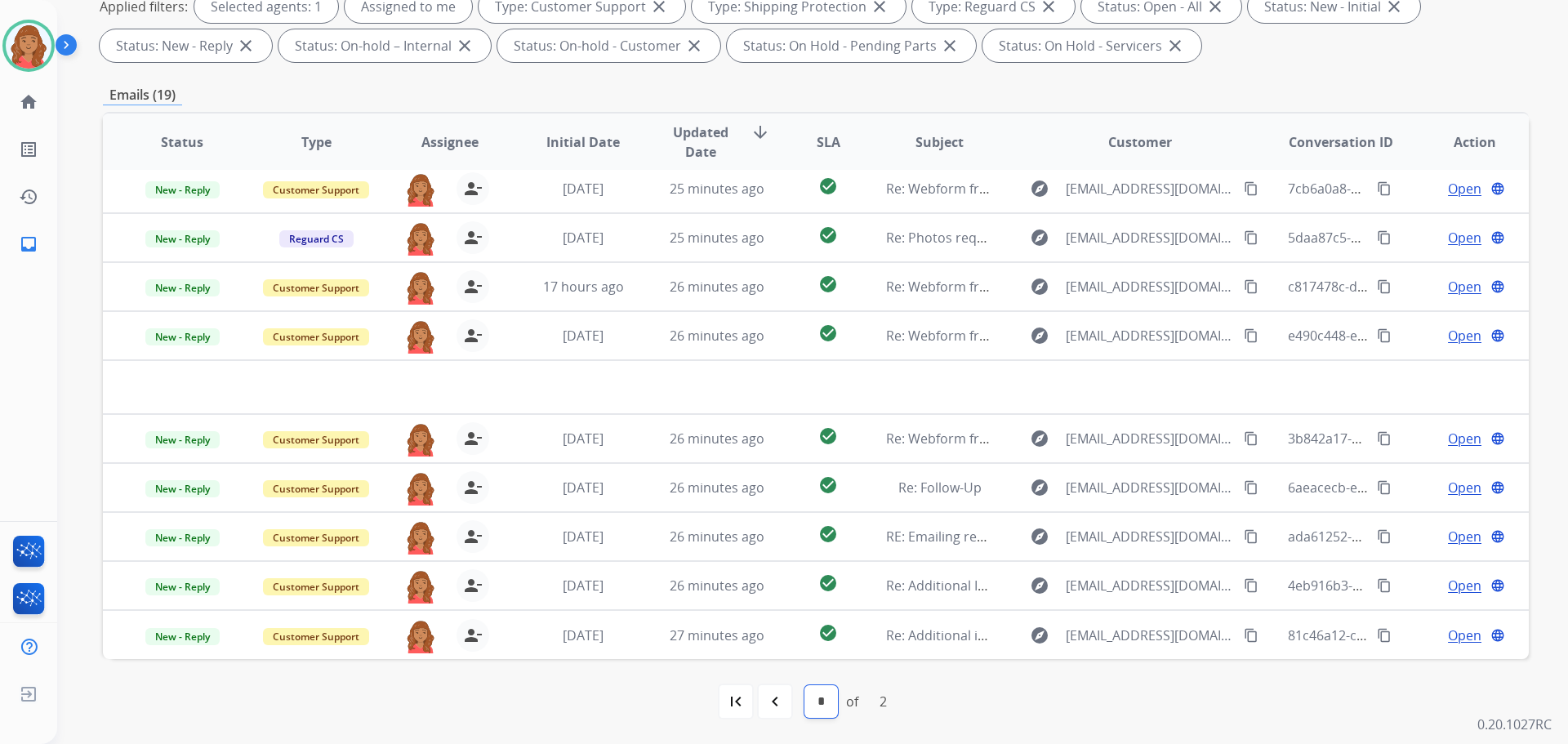
click at [830, 705] on select "* *" at bounding box center [821, 701] width 34 height 33
click at [820, 712] on select "* *" at bounding box center [821, 701] width 34 height 33
drag, startPoint x: 429, startPoint y: 686, endPoint x: 438, endPoint y: 667, distance: 21.0
click at [429, 687] on div "first_page navigate_before * * of 2 navigate_next last_page" at bounding box center [815, 701] width 1426 height 33
click at [769, 710] on mat-icon "navigate_before" at bounding box center [775, 701] width 19 height 19
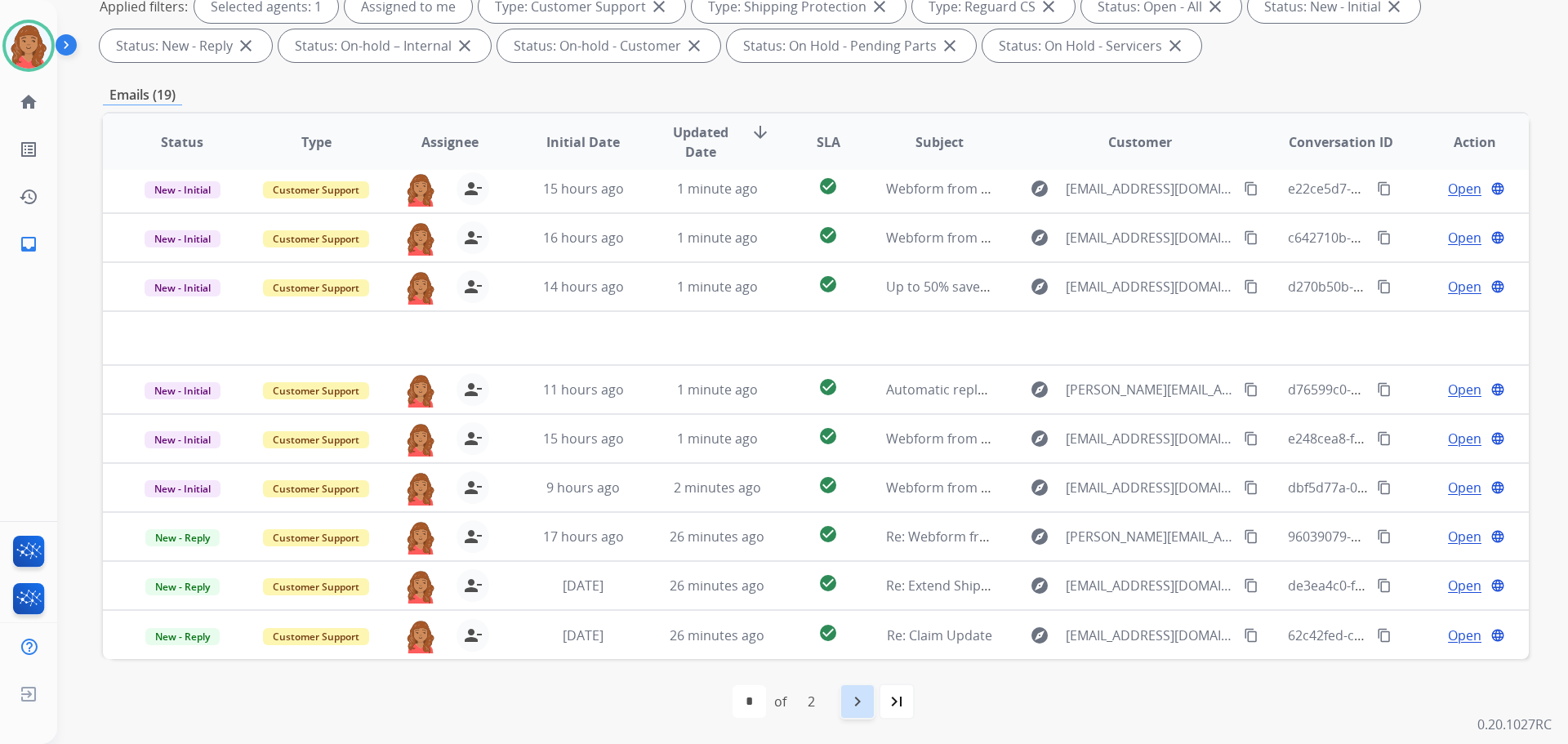
click at [854, 706] on mat-icon "navigate_next" at bounding box center [857, 701] width 19 height 19
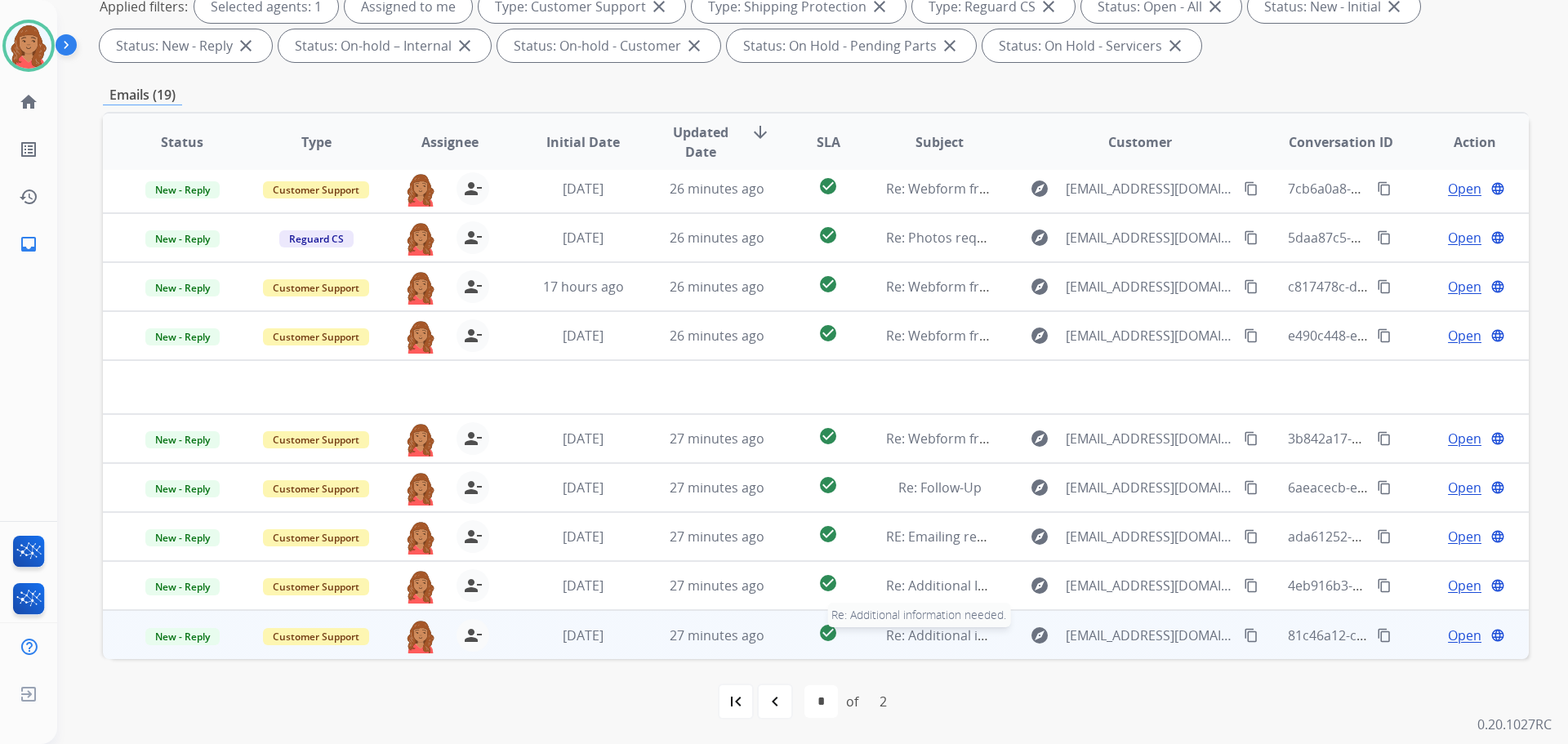
click at [943, 640] on span "Re: Additional information needed." at bounding box center [993, 635] width 215 height 18
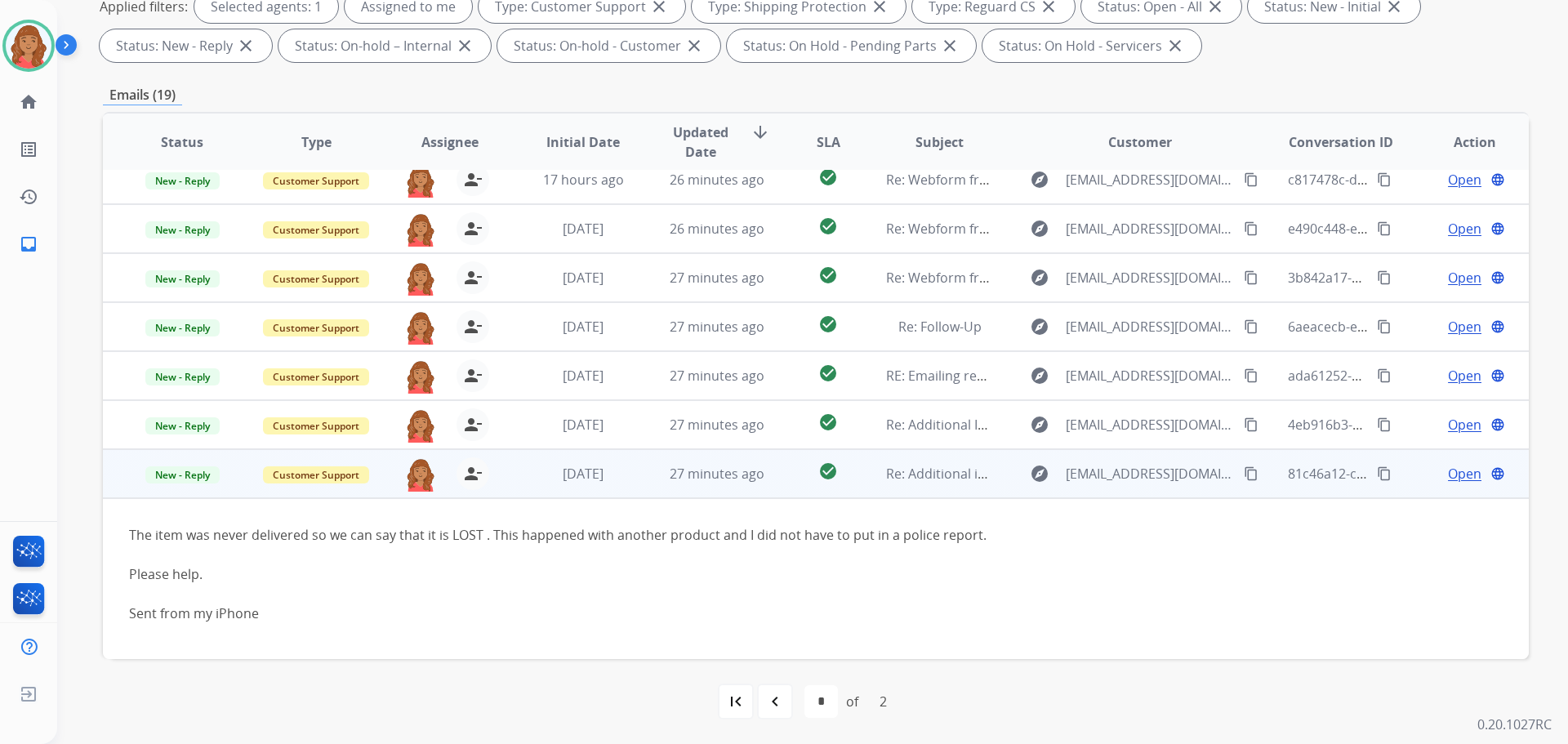
scroll to position [124, 0]
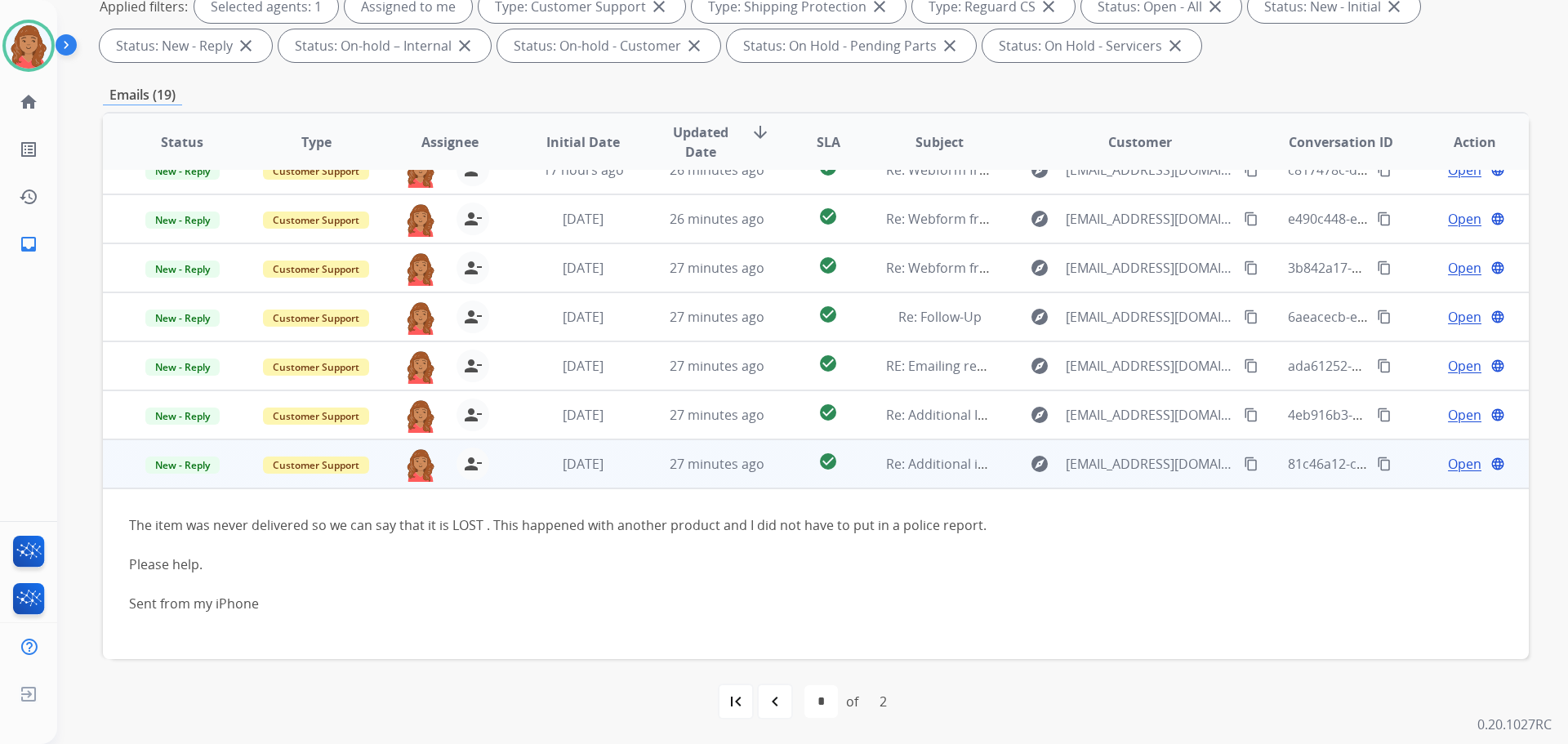
click at [1449, 463] on span "Open" at bounding box center [1465, 463] width 34 height 19
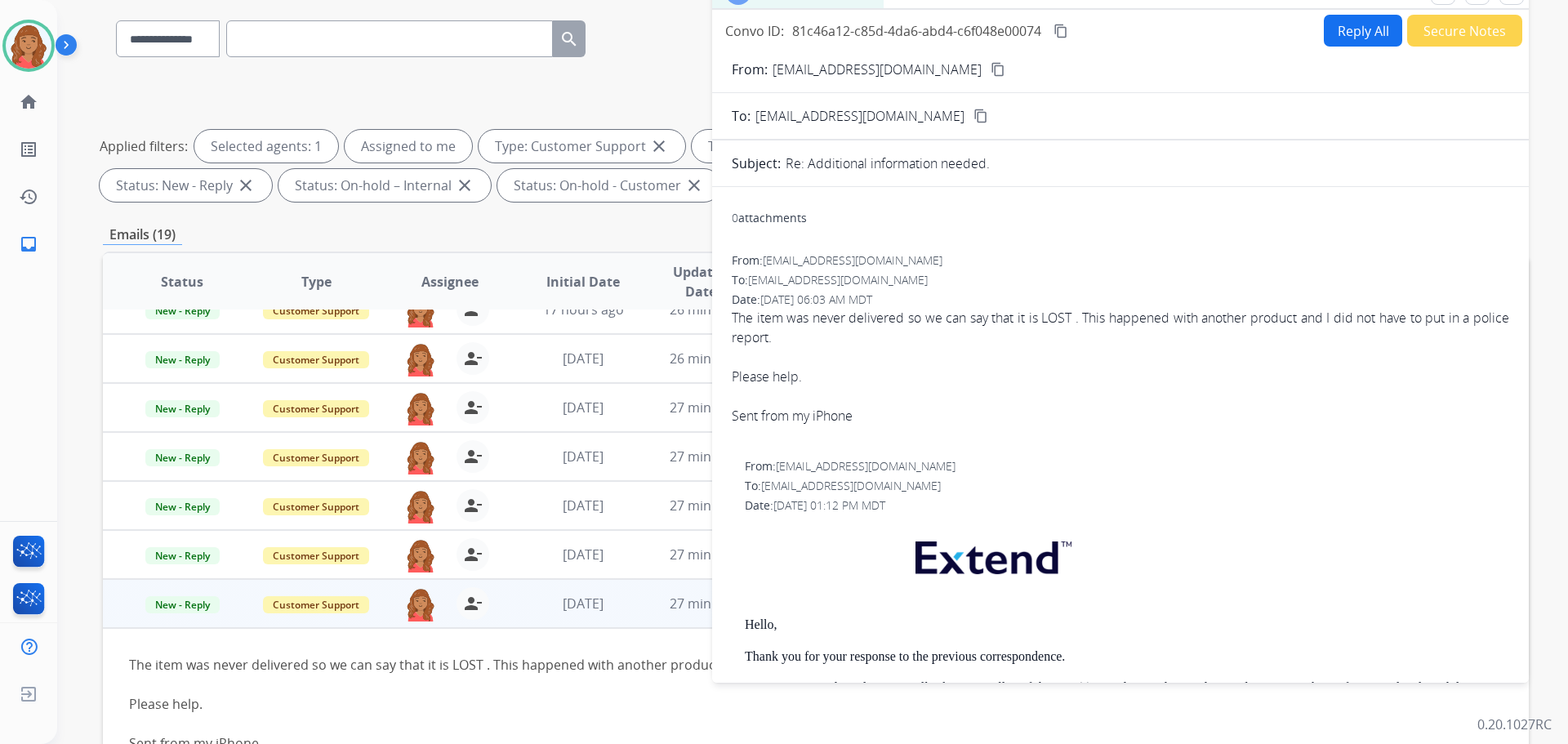
scroll to position [0, 0]
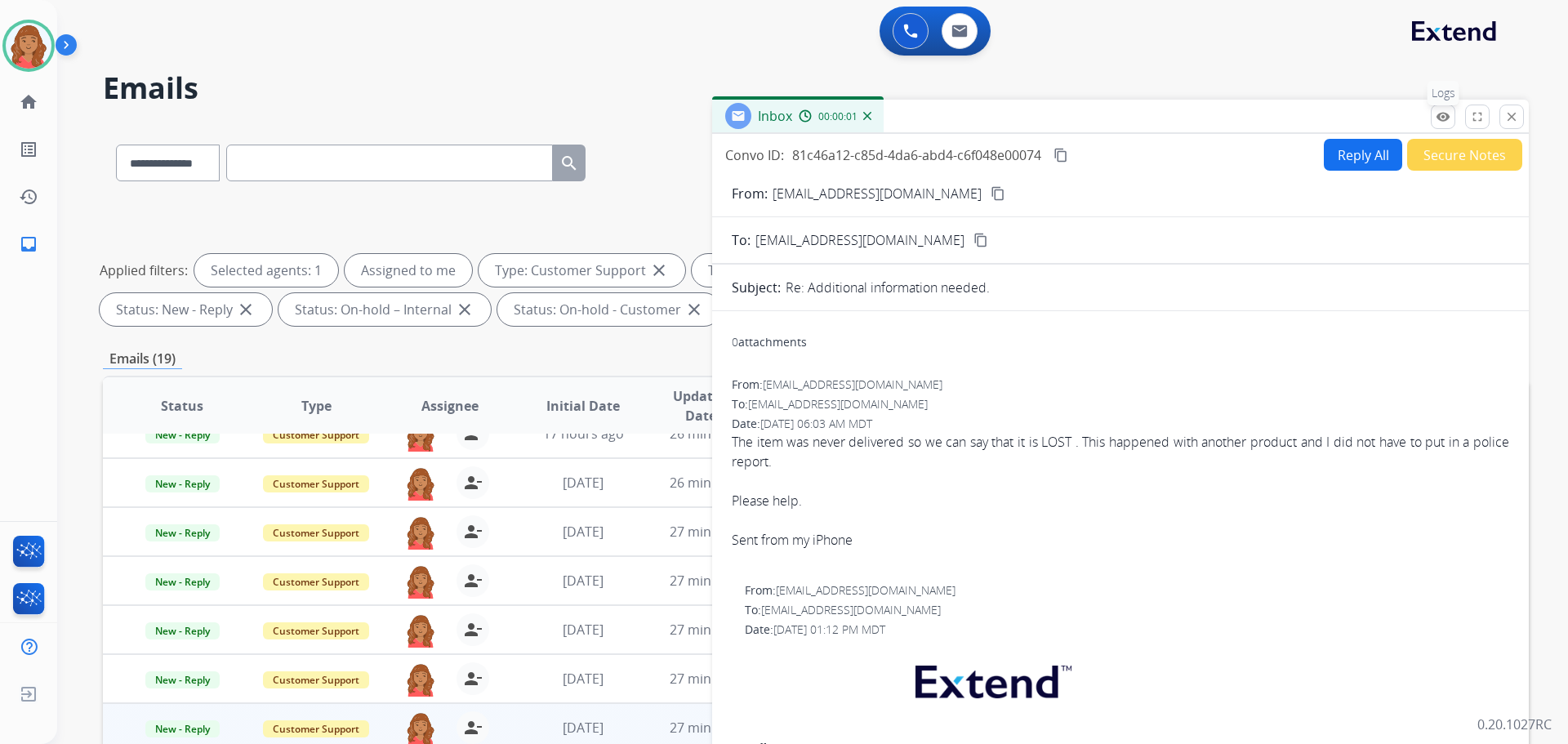
click at [1443, 110] on button "remove_red_eye Logs" at bounding box center [1443, 117] width 25 height 25
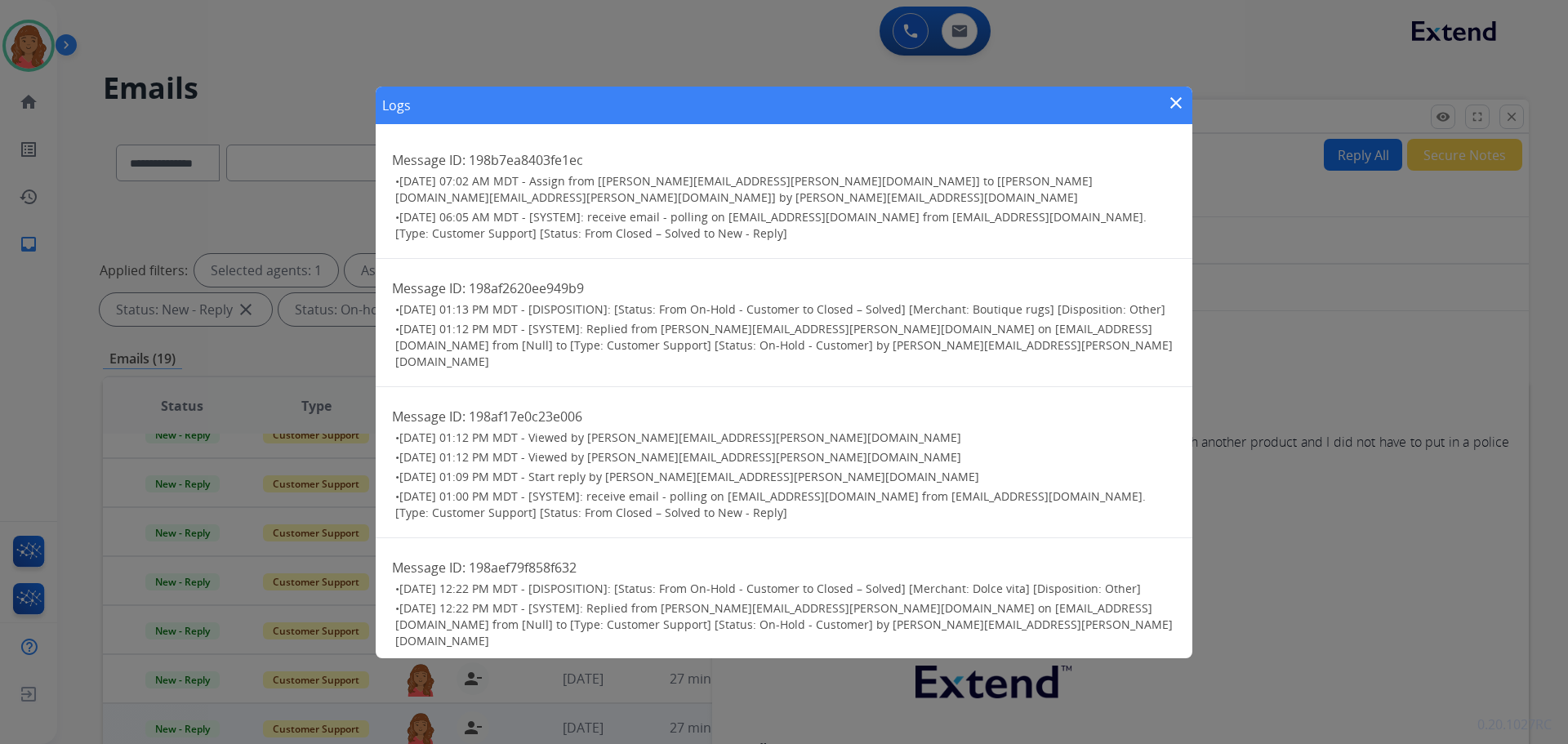
drag, startPoint x: 1066, startPoint y: 182, endPoint x: 1078, endPoint y: 159, distance: 25.9
click at [1067, 182] on h3 "• [DATE] 07:02 AM MDT - Assign from [[PERSON_NAME][EMAIL_ADDRESS][PERSON_NAME][…" at bounding box center [785, 190] width 781 height 33
click at [1167, 103] on mat-icon "close" at bounding box center [1175, 102] width 19 height 19
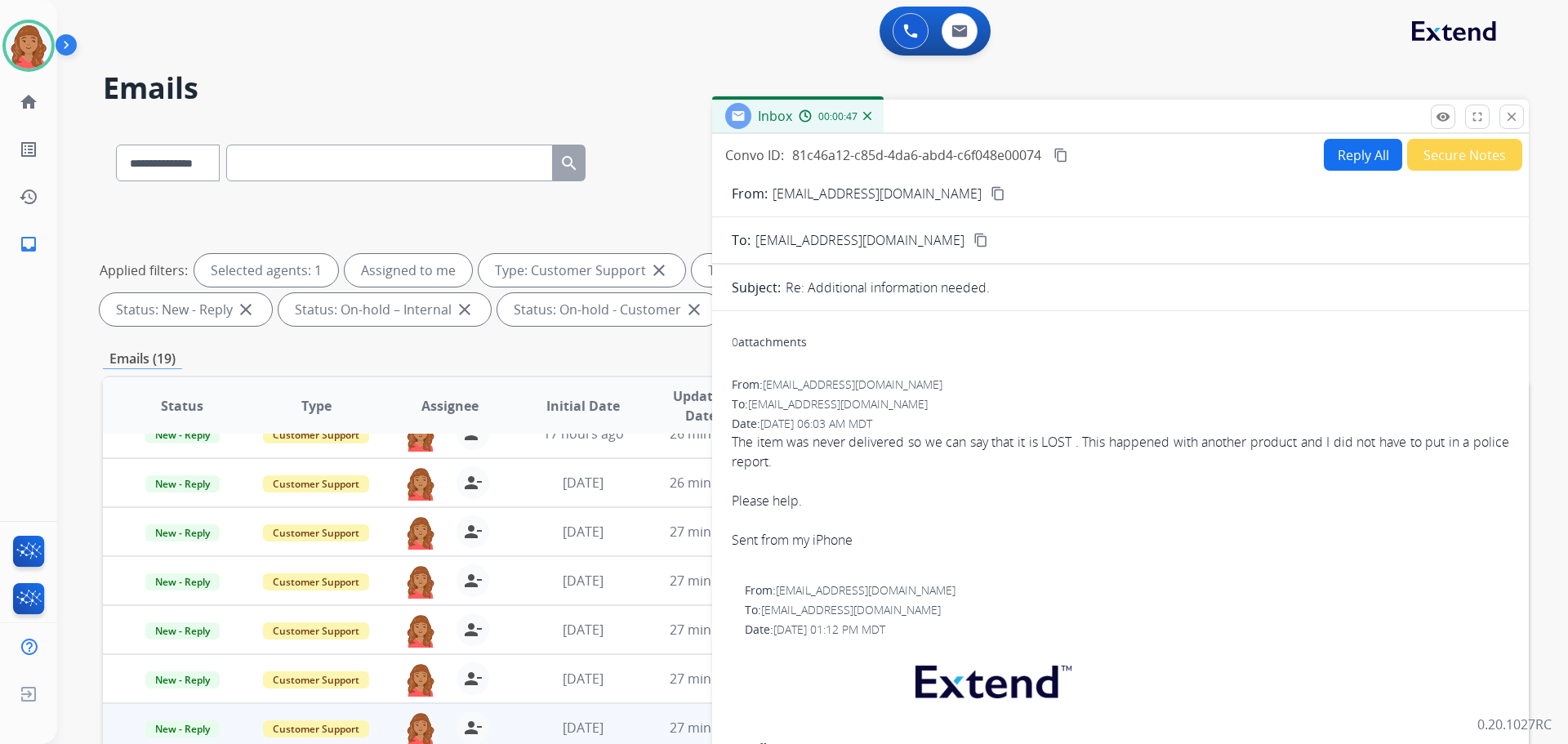
drag, startPoint x: 1513, startPoint y: 113, endPoint x: 1512, endPoint y: 122, distance: 9.1
click at [1513, 114] on mat-icon "close" at bounding box center [1511, 116] width 14 height 14
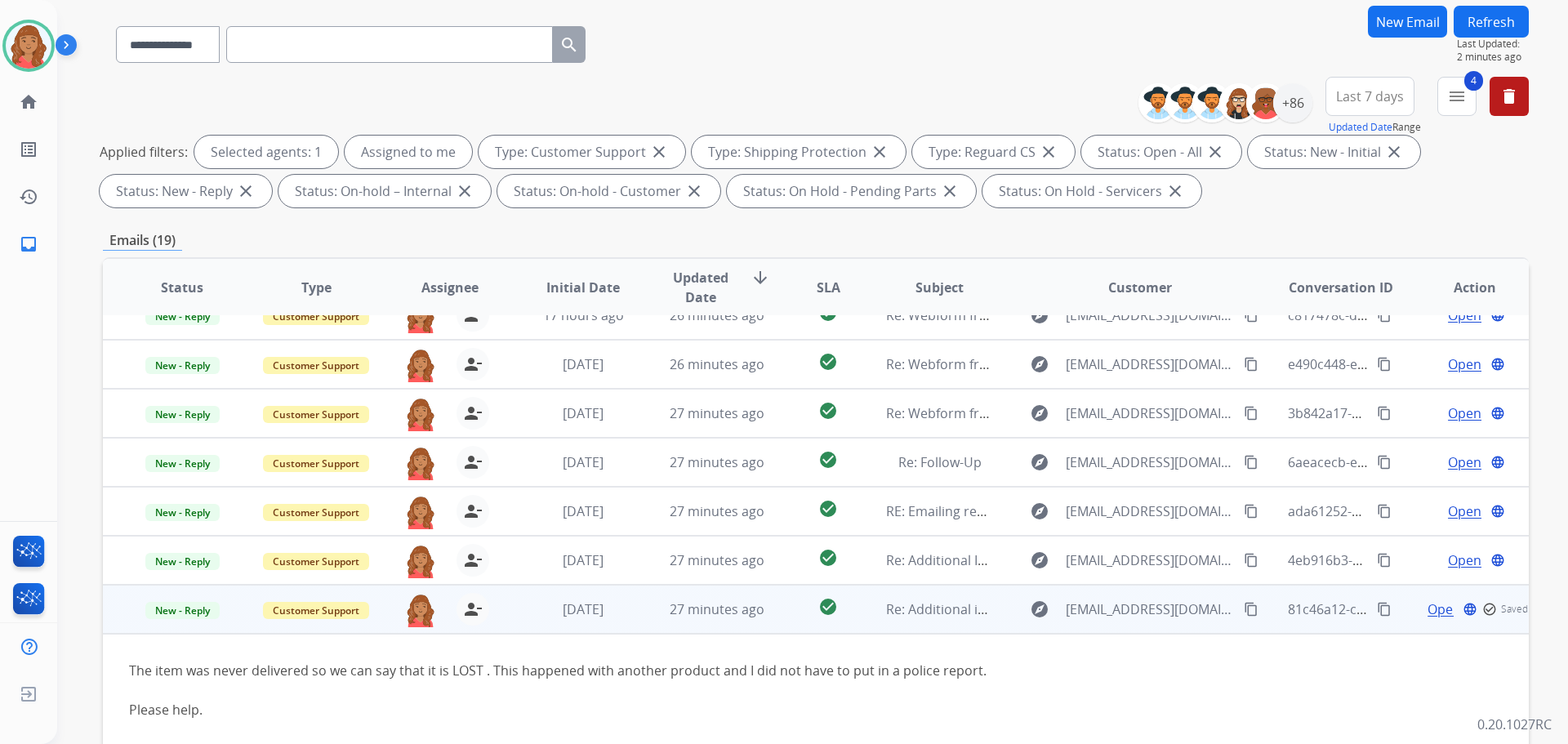
scroll to position [263, 0]
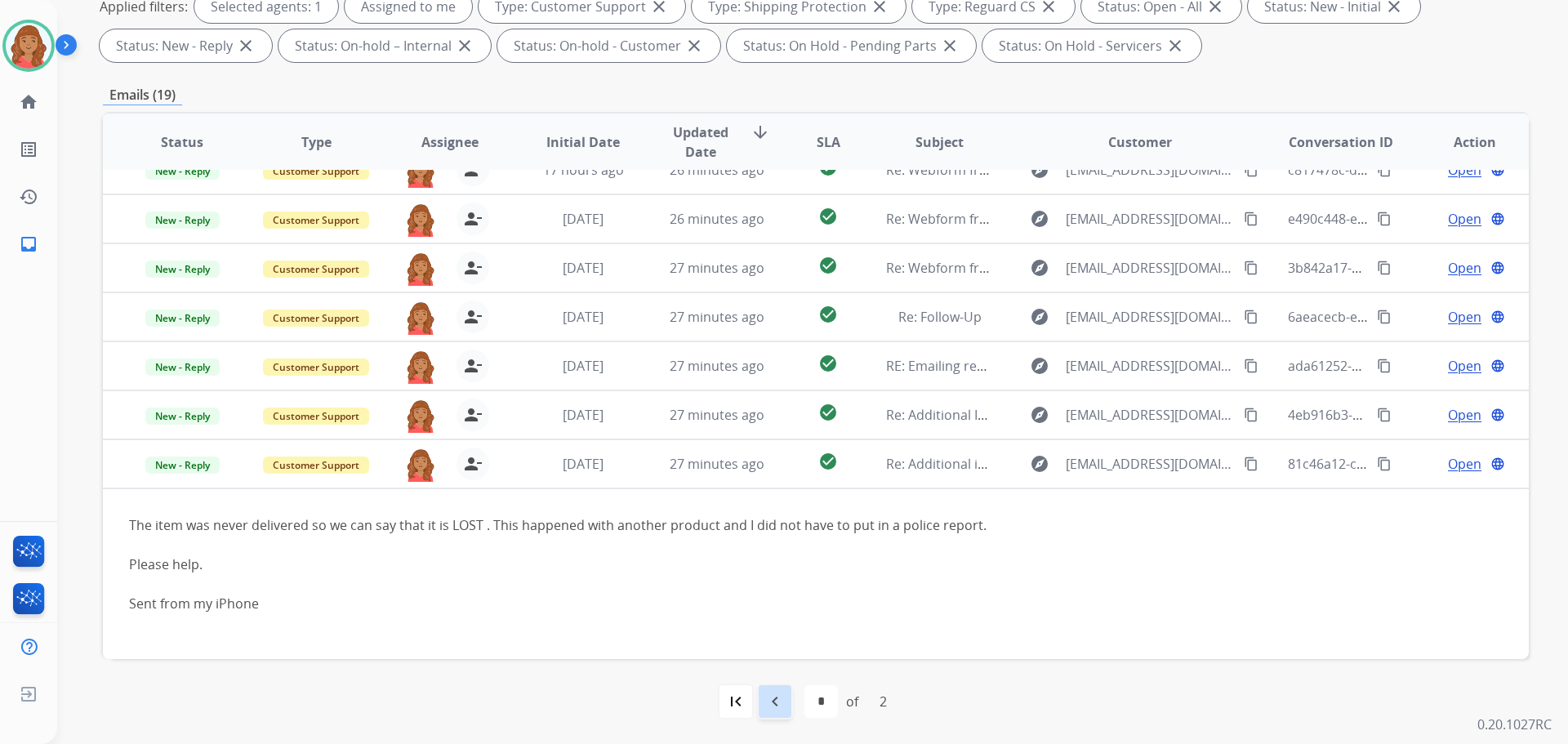
click at [781, 711] on div "navigate_before" at bounding box center [775, 702] width 36 height 36
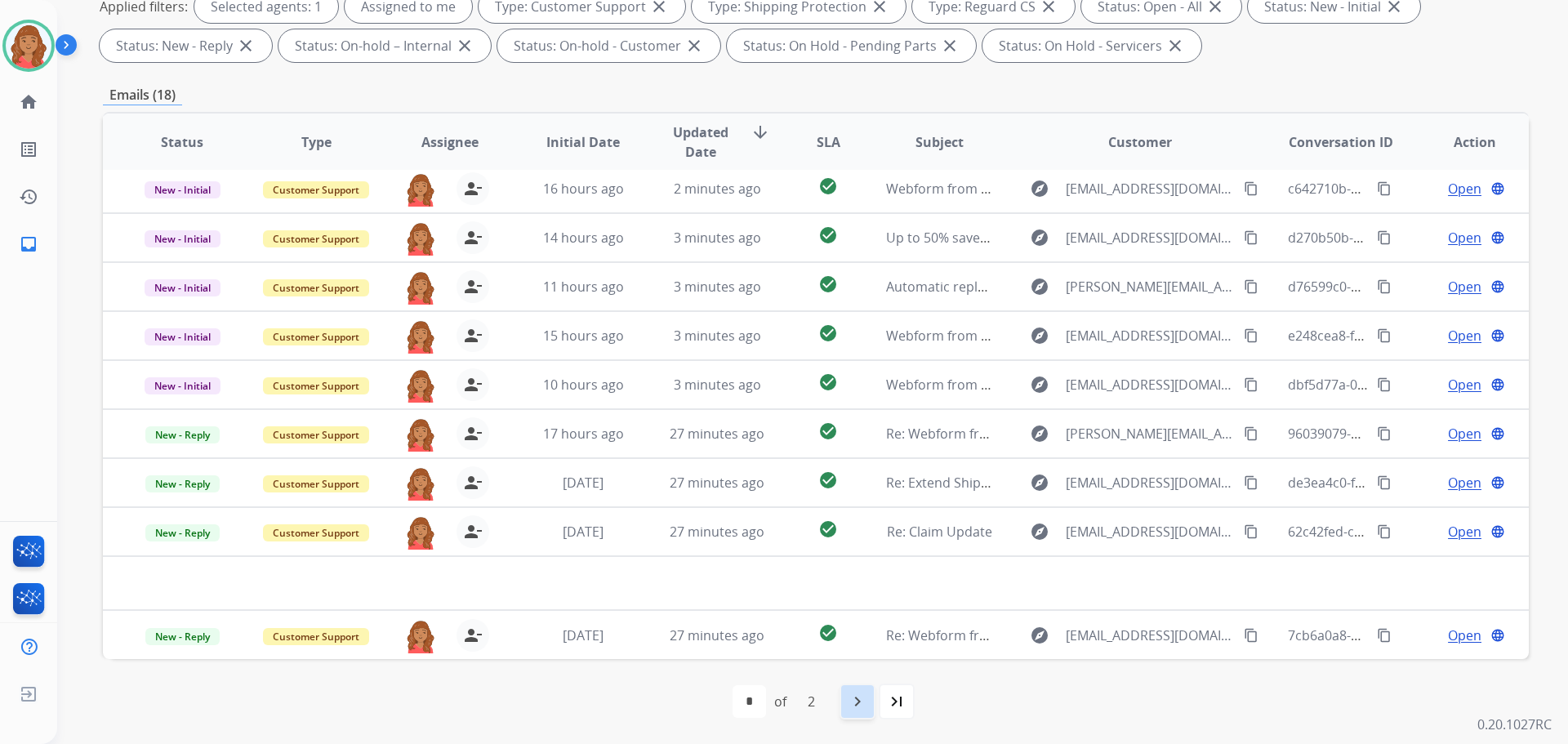
click at [855, 704] on mat-icon "navigate_next" at bounding box center [857, 701] width 19 height 19
select select "*"
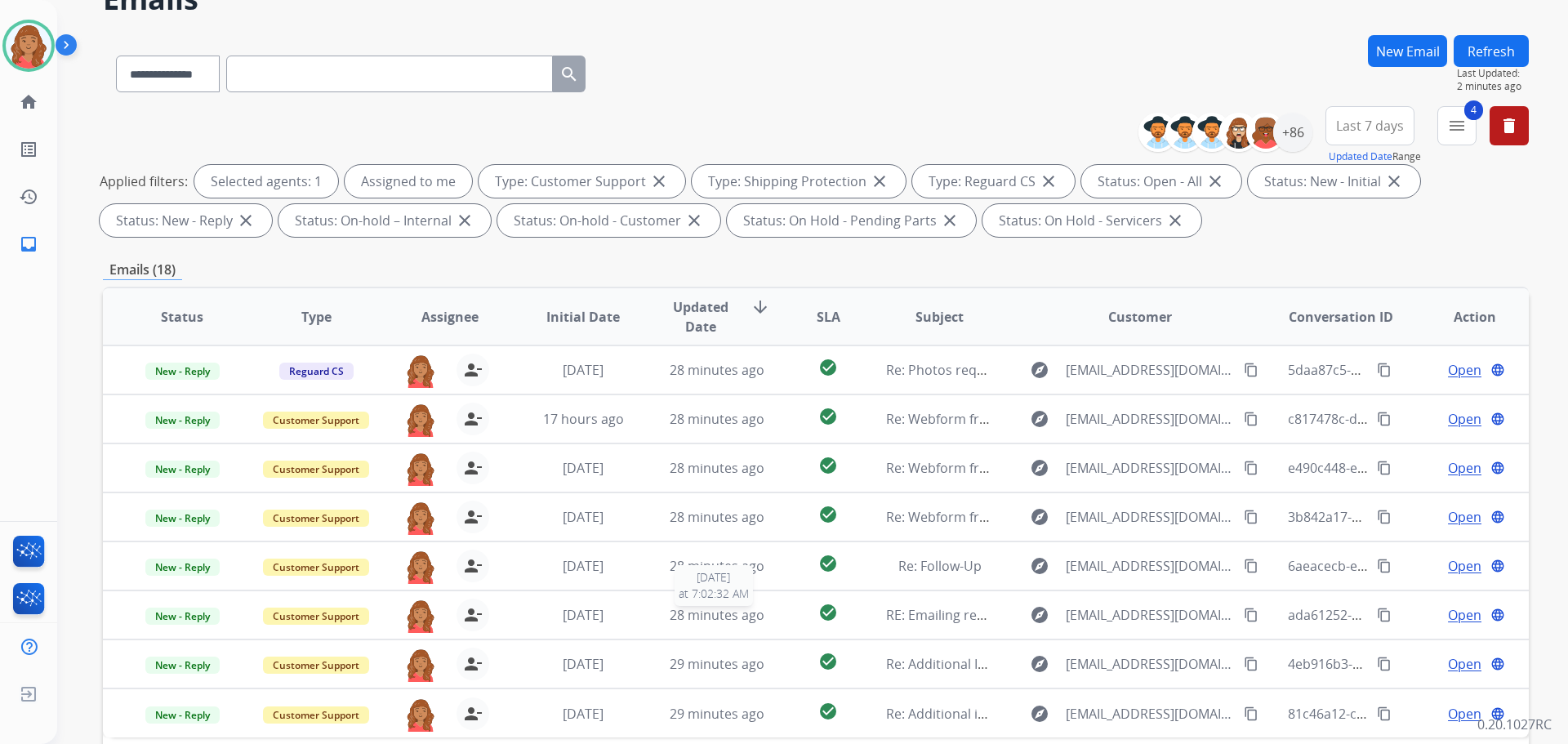
scroll to position [164, 0]
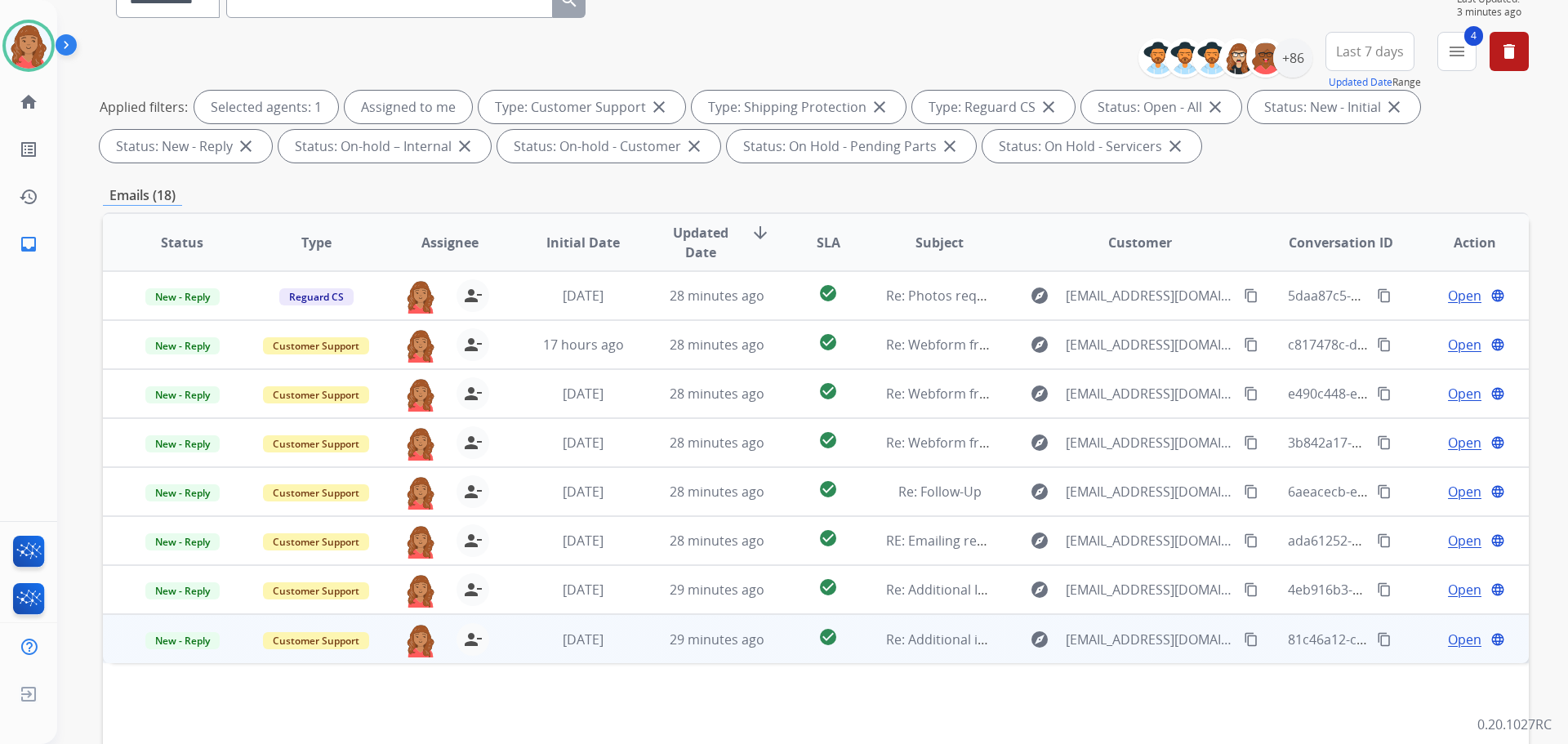
click at [640, 649] on td "29 minutes ago" at bounding box center [705, 638] width 134 height 49
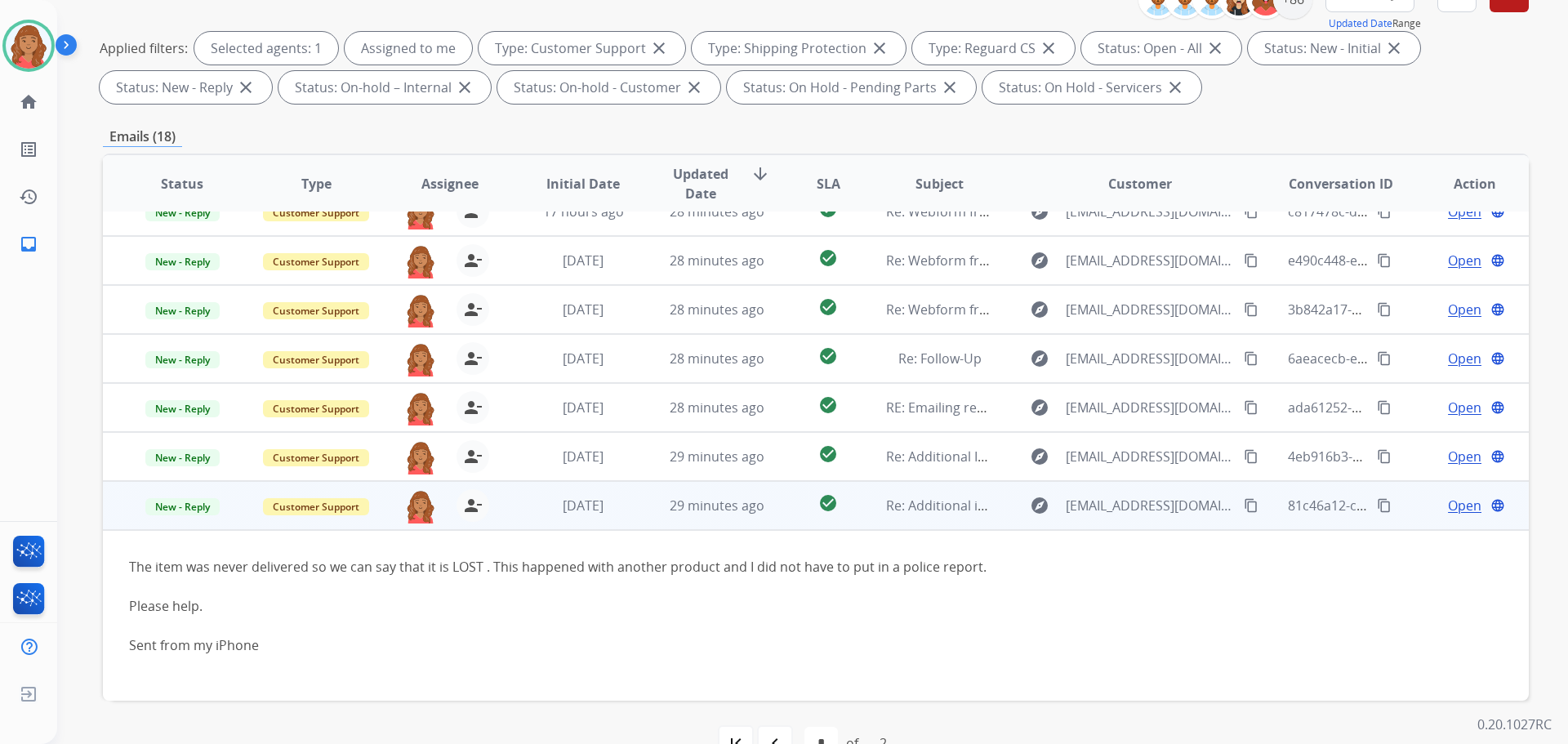
scroll to position [263, 0]
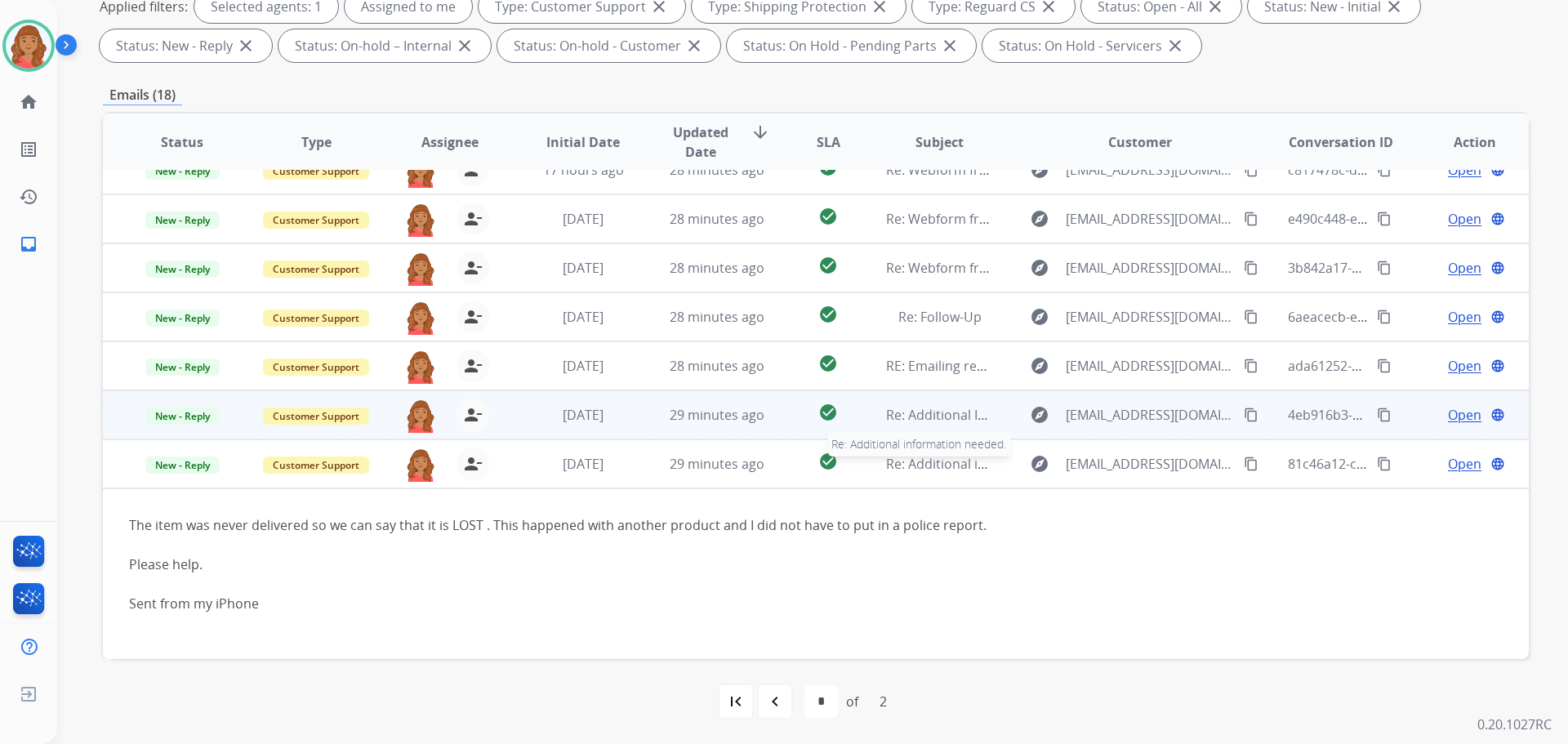
click at [936, 472] on span "Re: Additional information needed." at bounding box center [993, 463] width 215 height 18
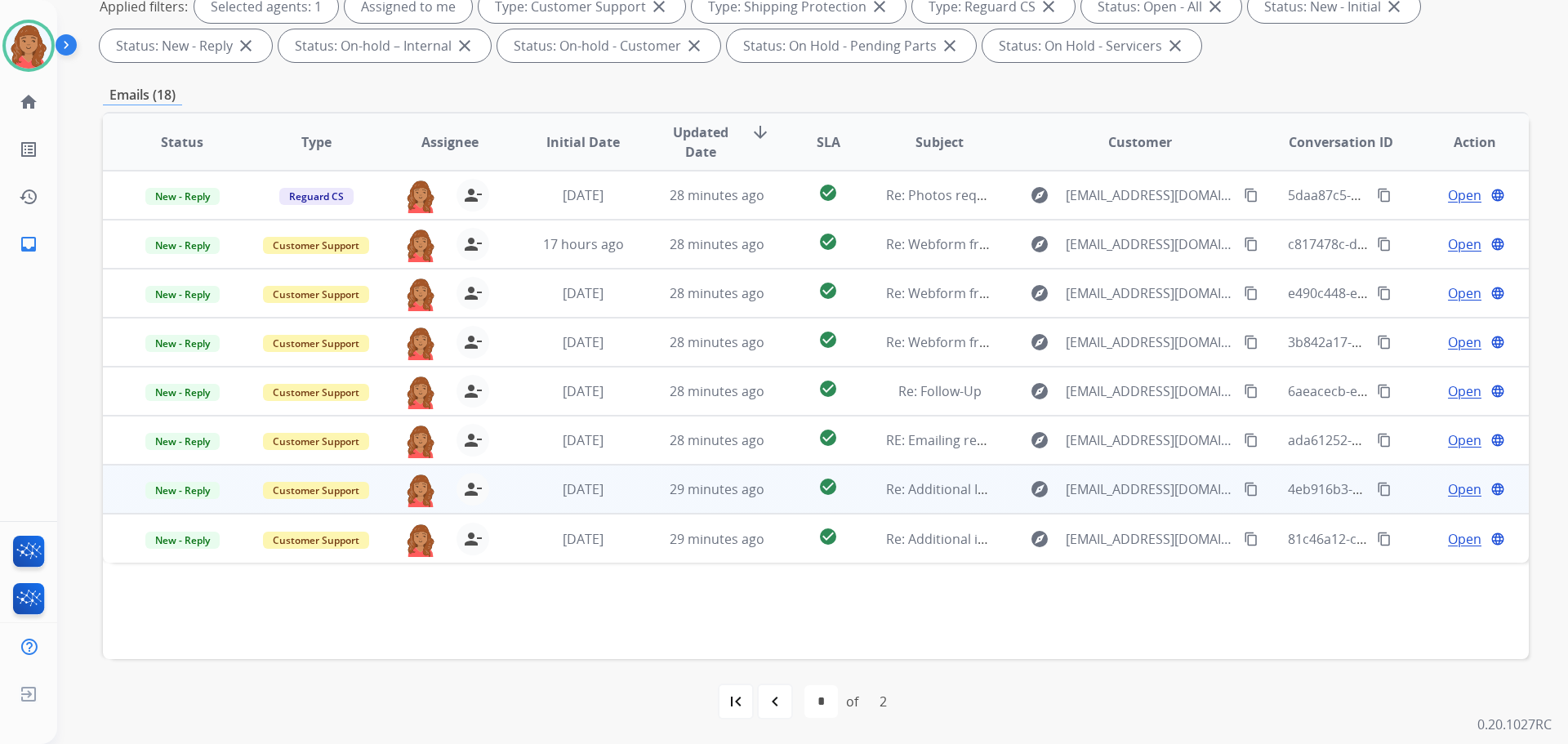
scroll to position [0, 0]
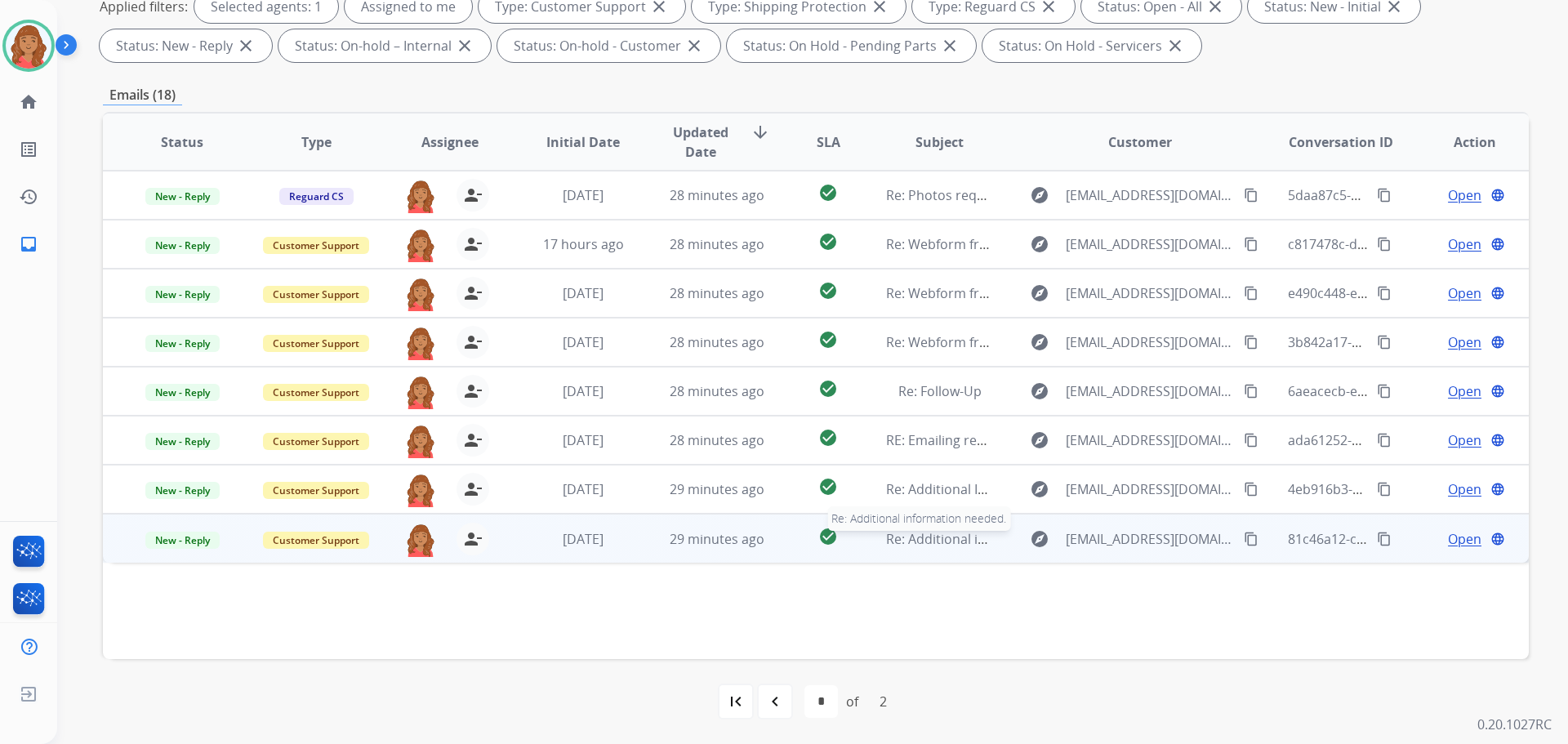
click at [947, 542] on span "Re: Additional information needed." at bounding box center [993, 538] width 215 height 18
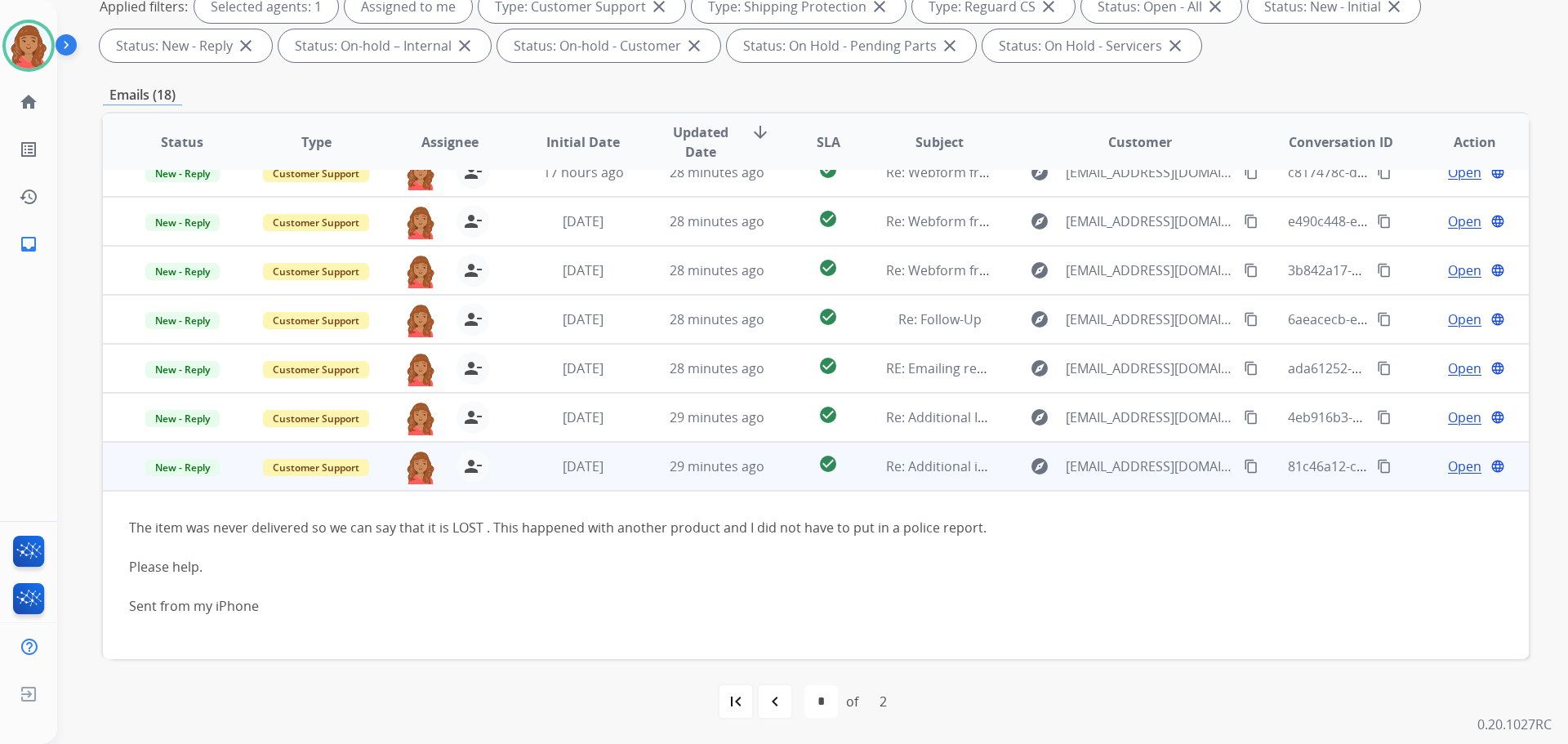
scroll to position [75, 0]
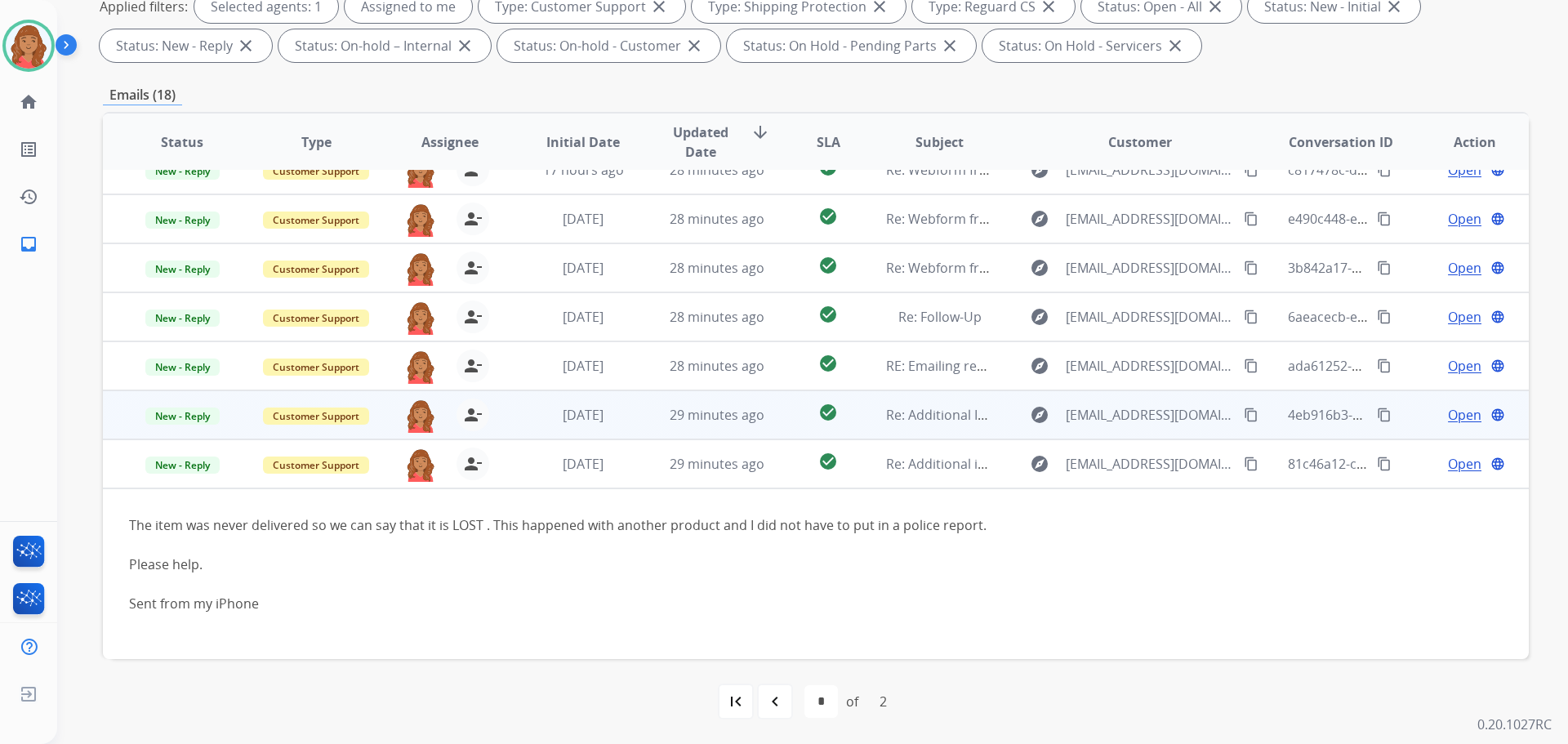
click at [1444, 475] on td "Open language" at bounding box center [1462, 463] width 134 height 49
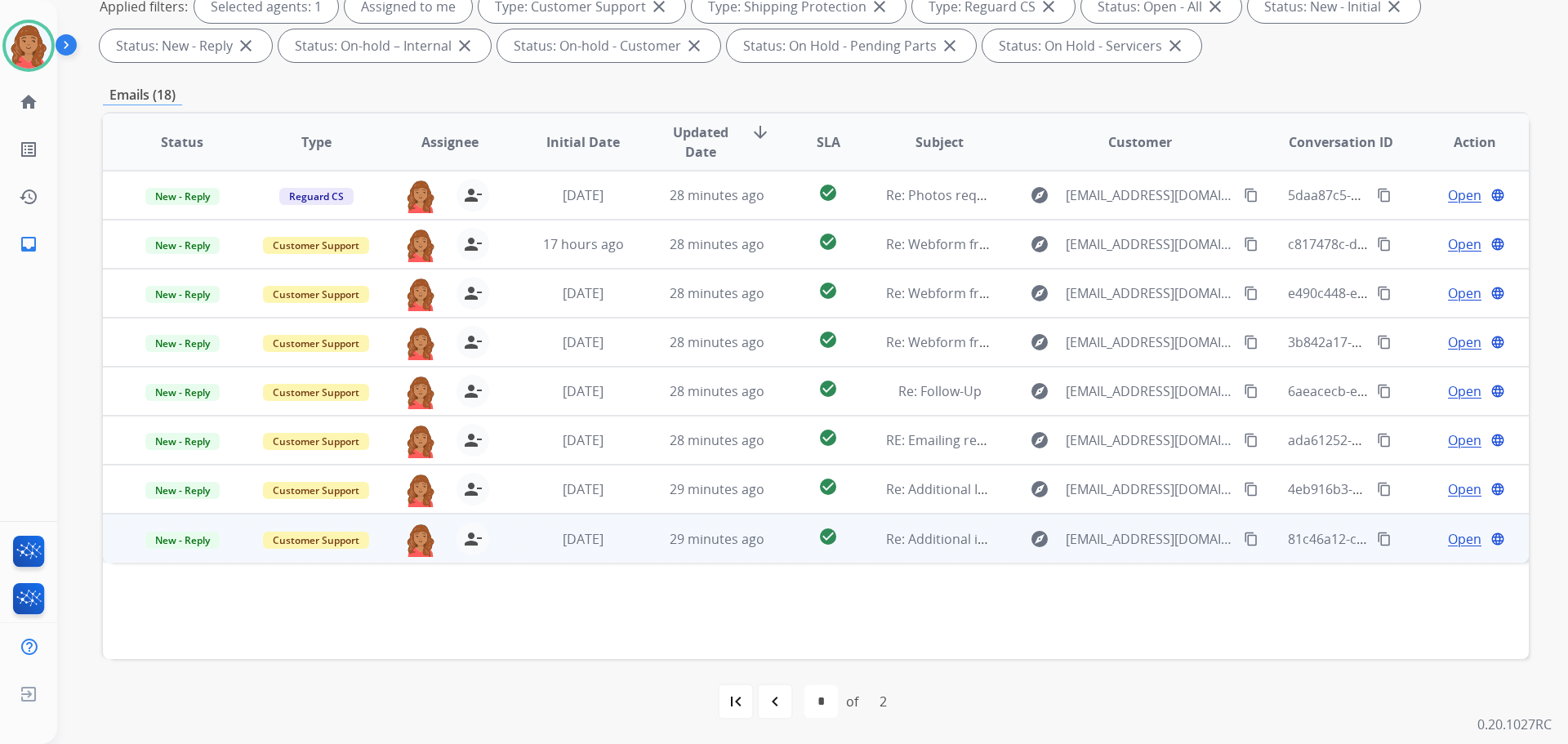
click at [1457, 537] on span "Open" at bounding box center [1465, 538] width 34 height 19
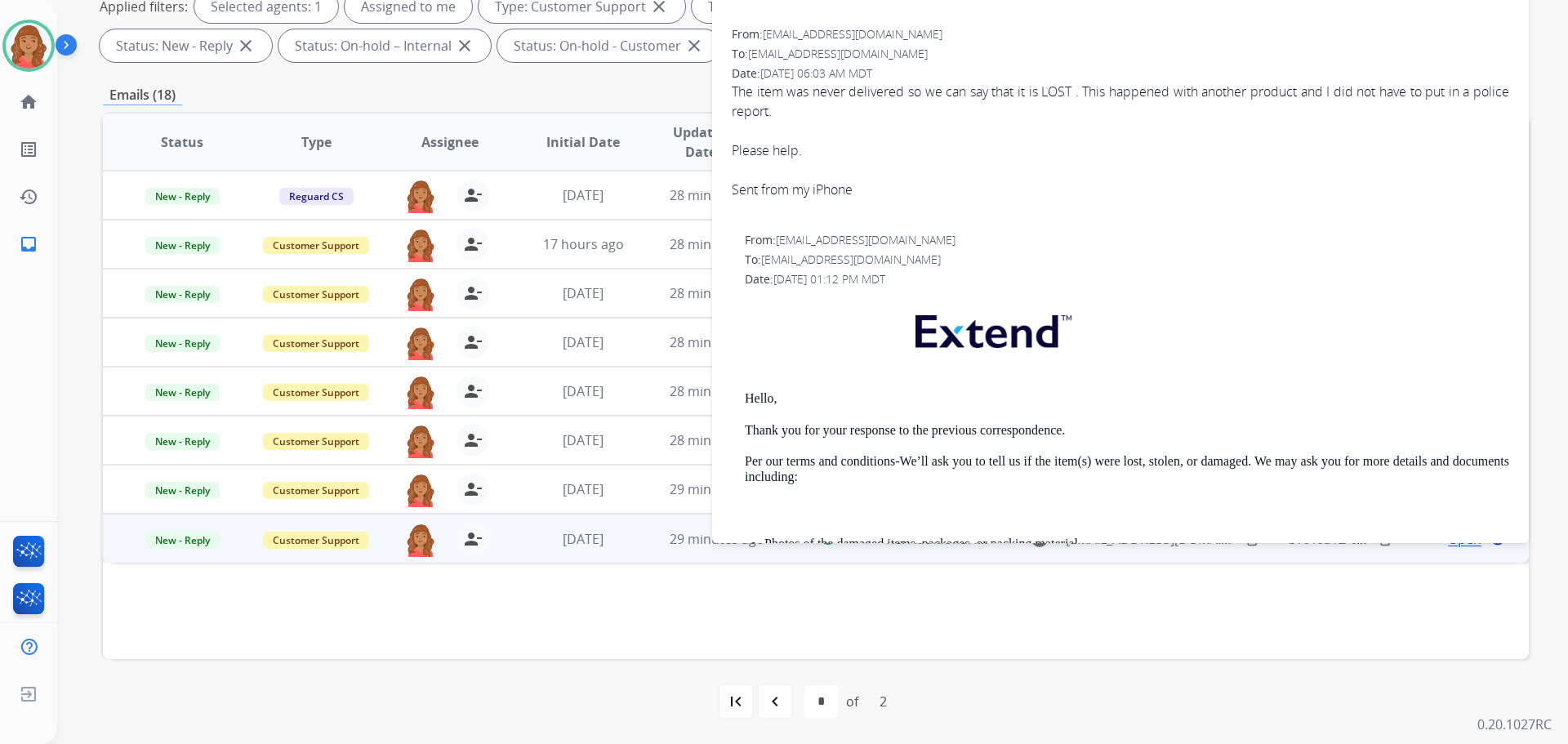
scroll to position [327, 0]
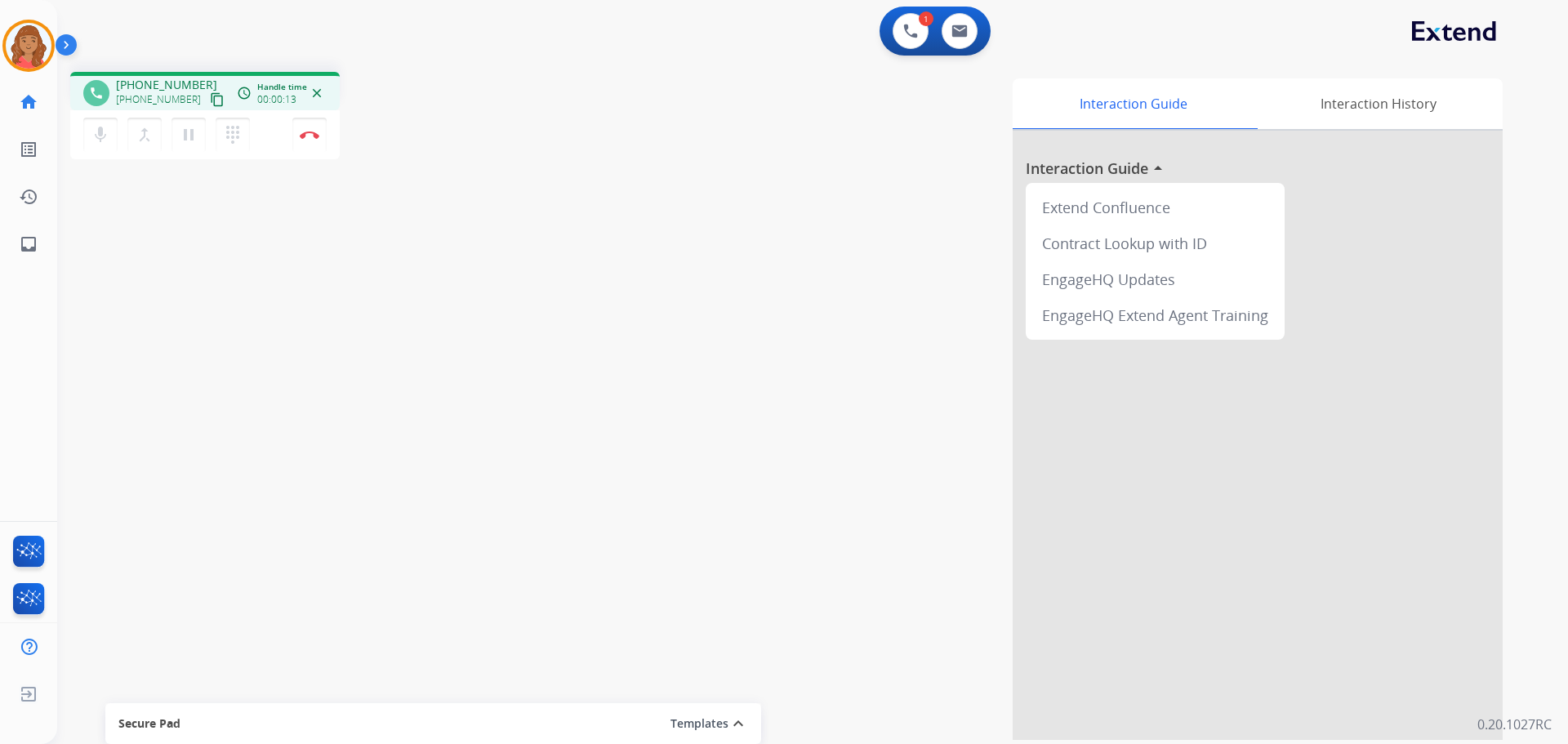
click at [210, 102] on mat-icon "content_copy" at bounding box center [216, 99] width 14 height 14
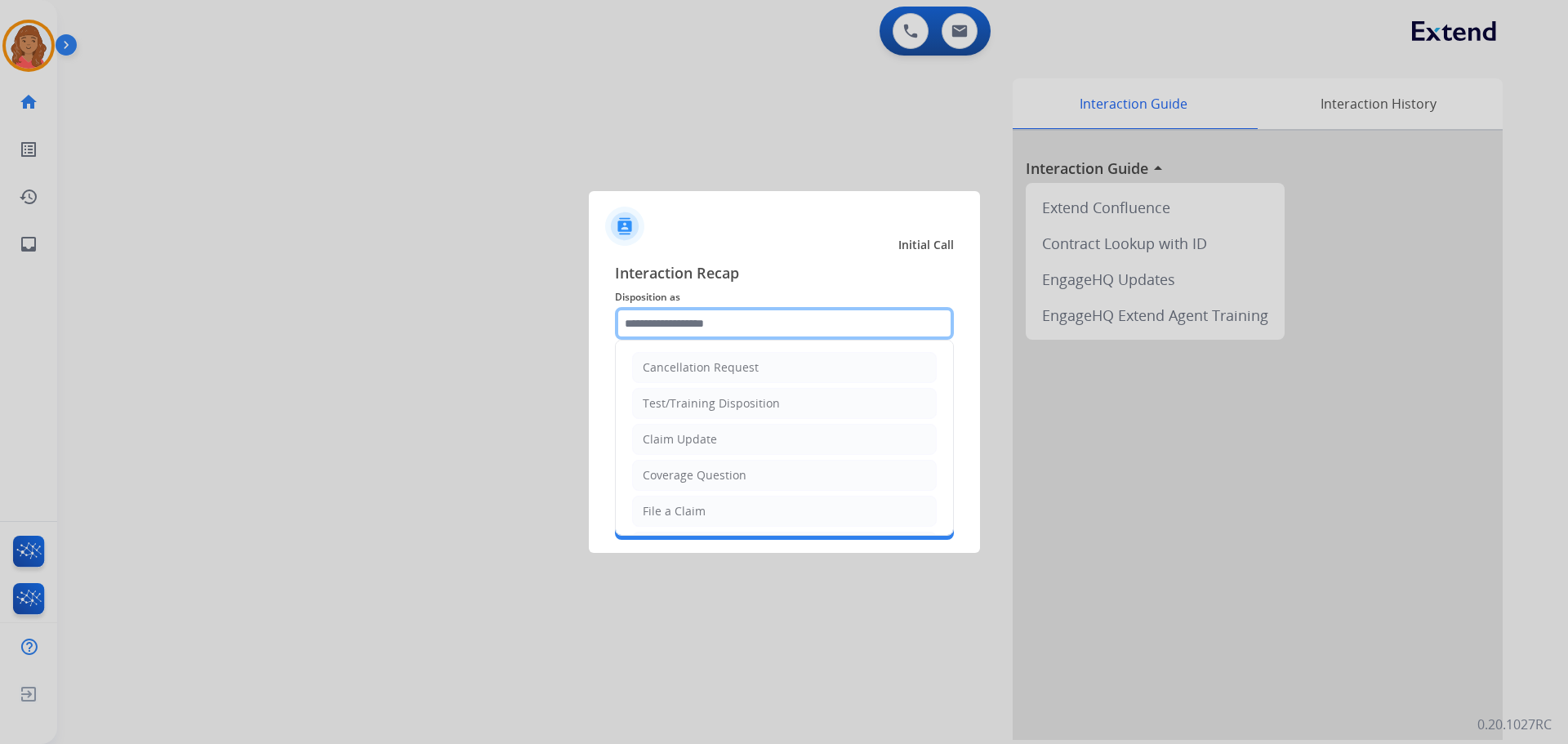
click at [664, 328] on input "text" at bounding box center [784, 324] width 339 height 33
click at [677, 474] on div "Coverage Question" at bounding box center [694, 475] width 103 height 16
type input "**********"
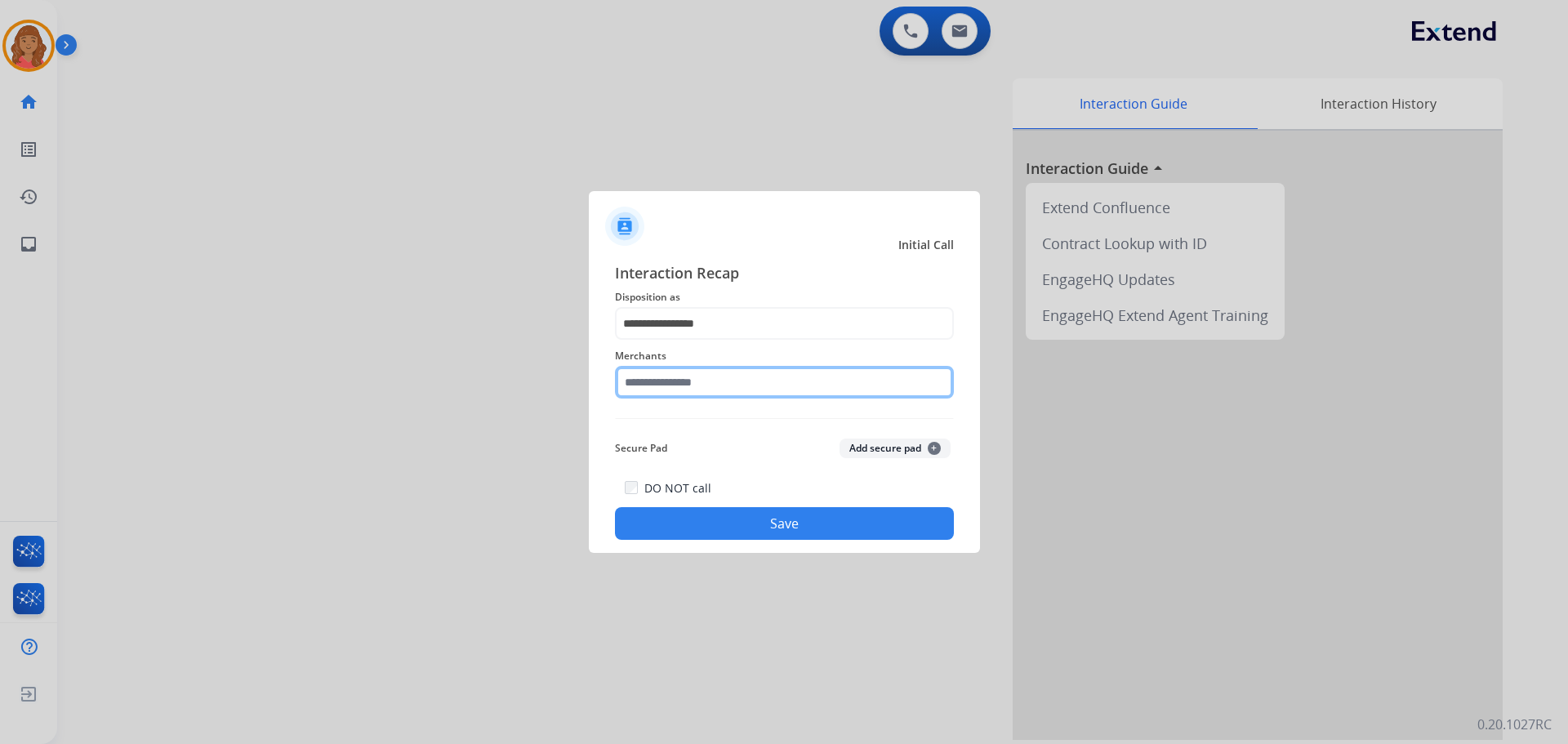
click at [672, 393] on input "text" at bounding box center [784, 382] width 339 height 33
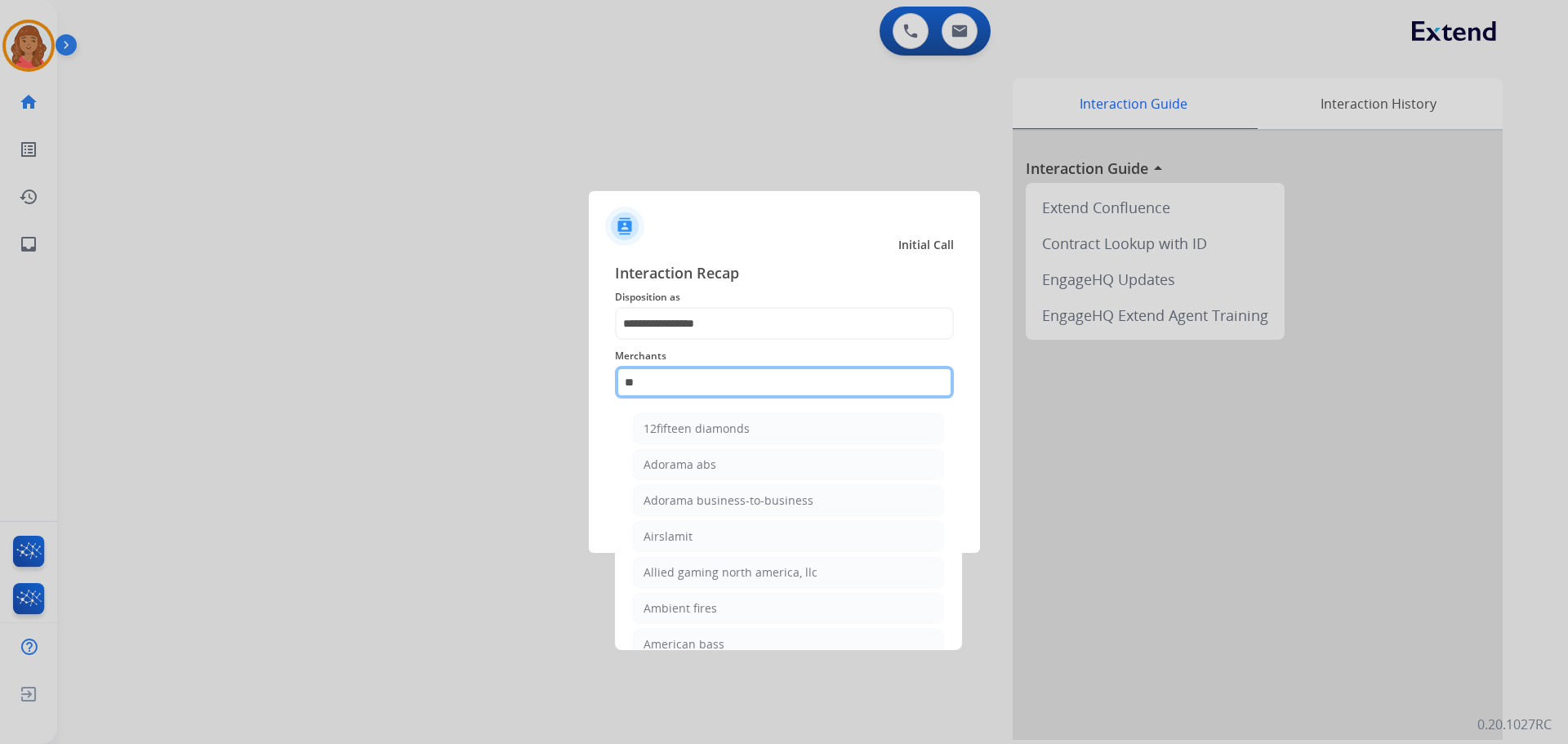
type input "*"
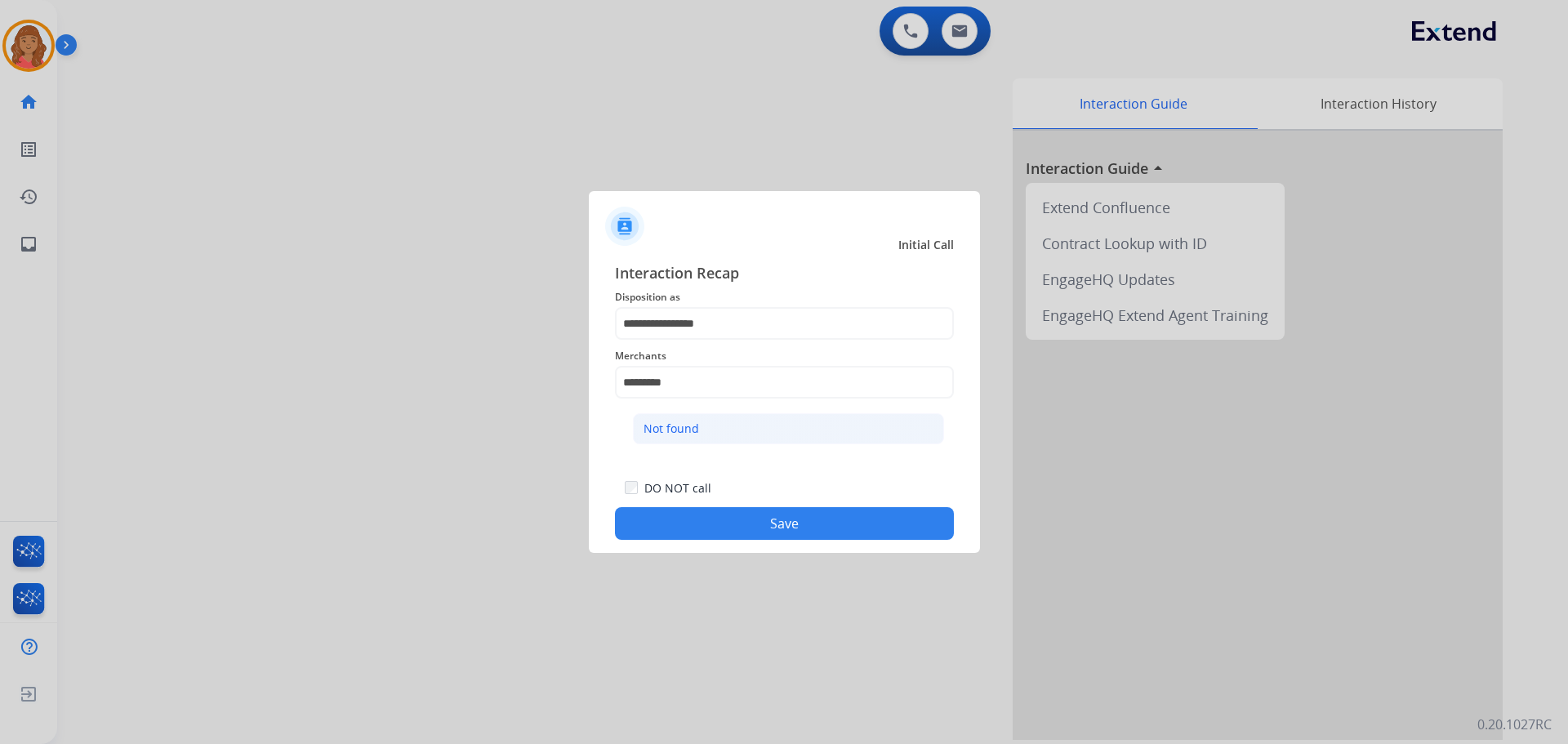
click at [687, 430] on div "Not found" at bounding box center [671, 428] width 56 height 16
type input "*********"
click at [739, 519] on button "Save" at bounding box center [784, 523] width 339 height 33
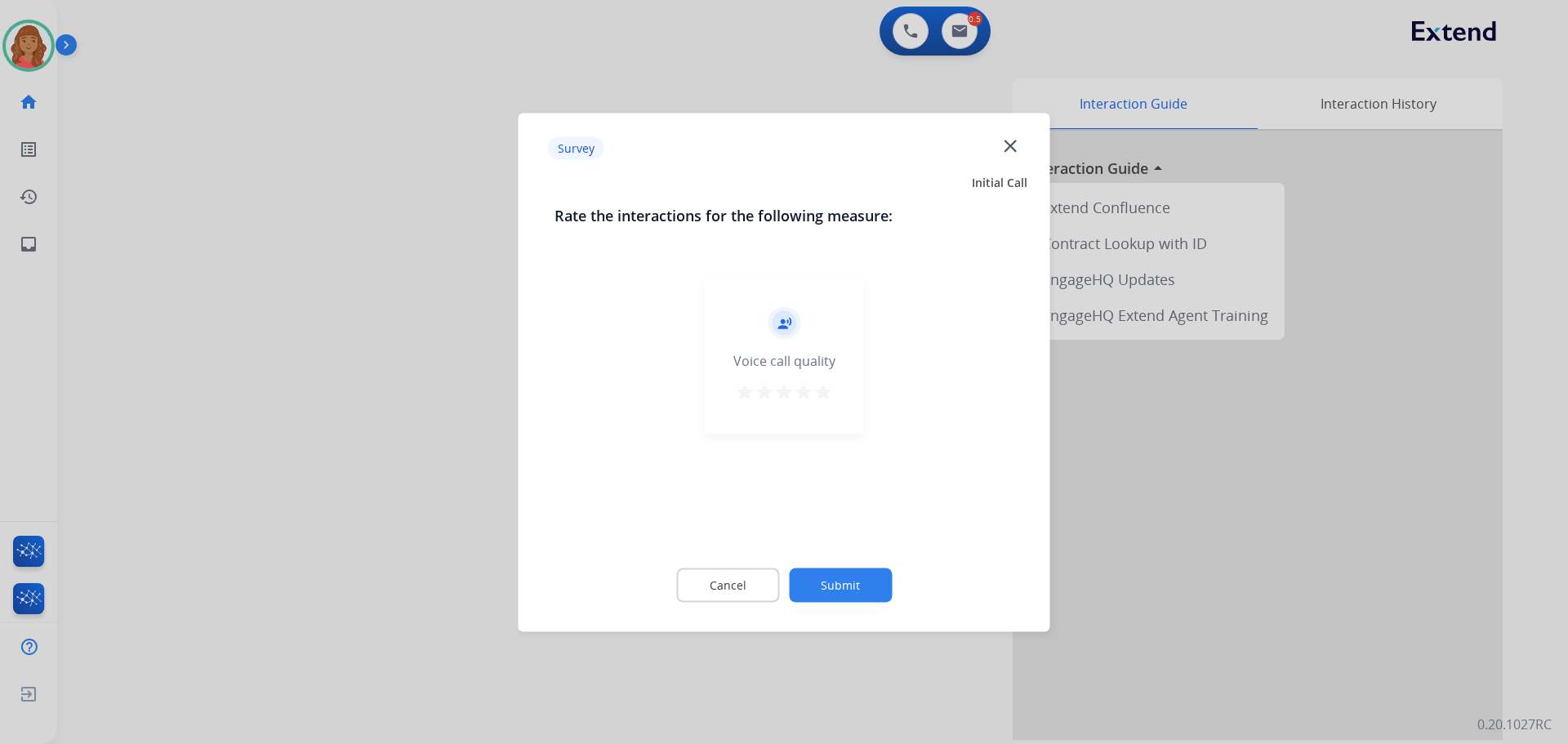
click at [822, 397] on mat-icon "star" at bounding box center [823, 391] width 19 height 19
click at [828, 595] on button "Submit" at bounding box center [840, 585] width 102 height 34
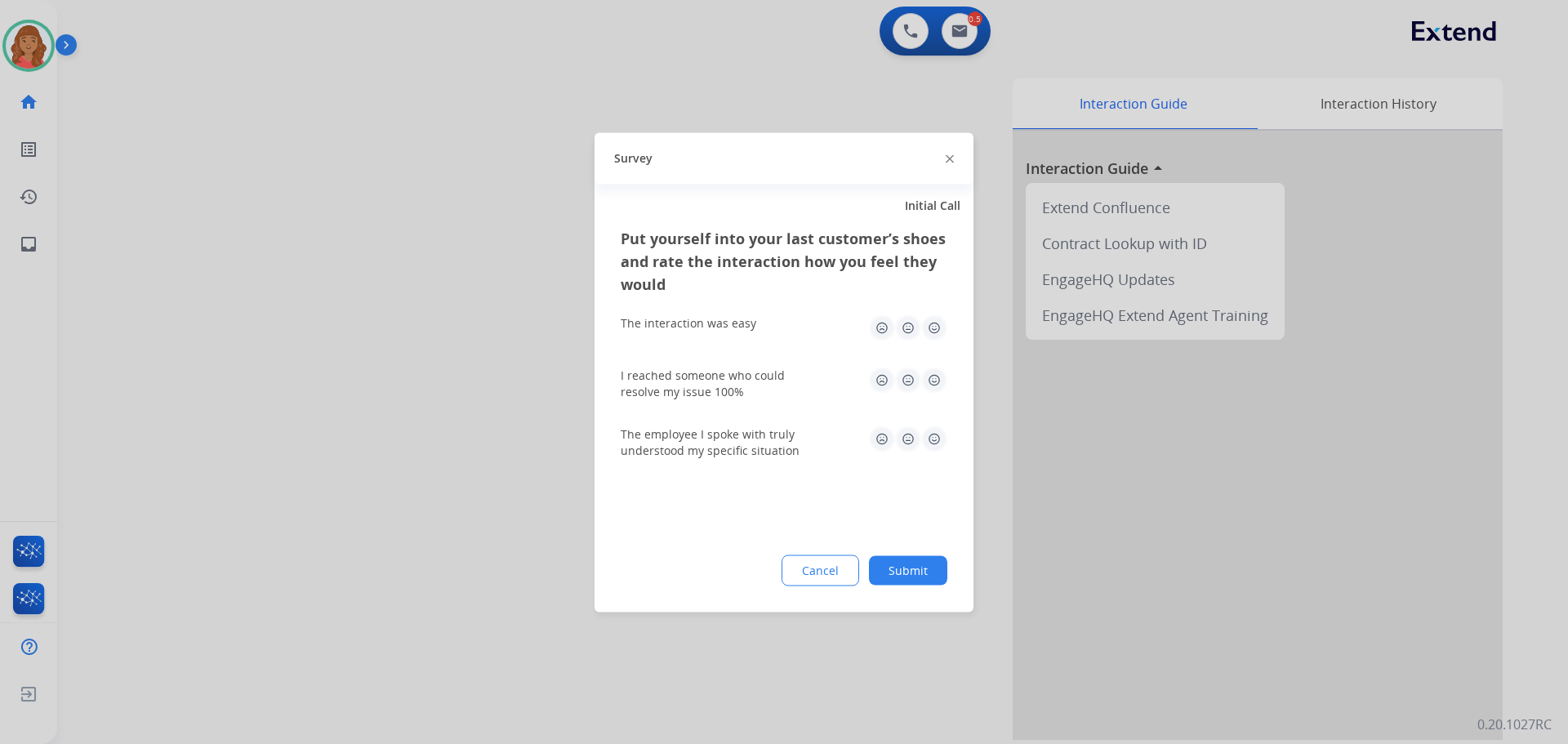
click at [939, 318] on img at bounding box center [934, 327] width 26 height 26
click at [930, 379] on img at bounding box center [934, 379] width 26 height 26
click at [937, 440] on img at bounding box center [934, 438] width 26 height 26
click at [920, 568] on button "Submit" at bounding box center [908, 570] width 79 height 30
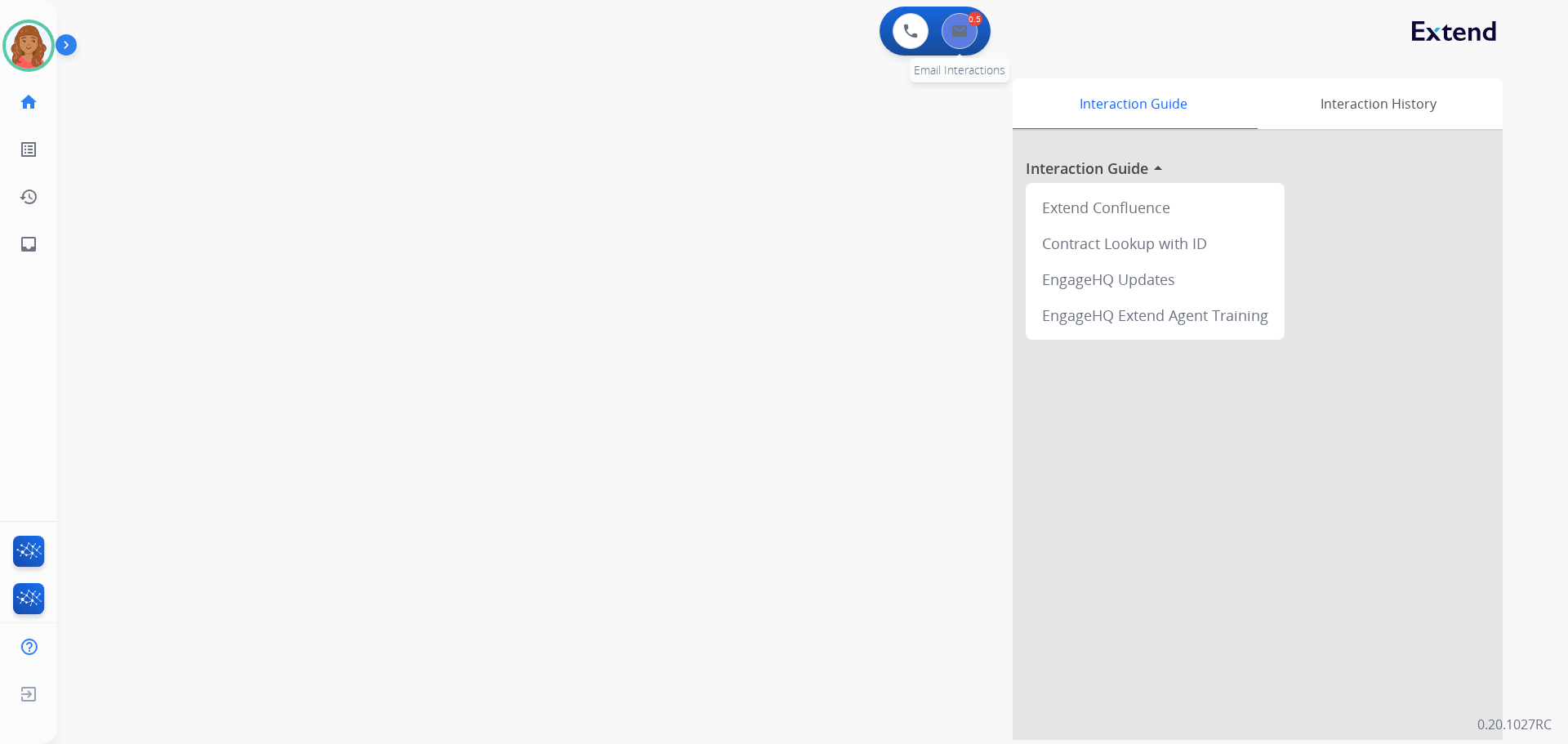
click at [961, 42] on button at bounding box center [960, 32] width 36 height 36
select select "**********"
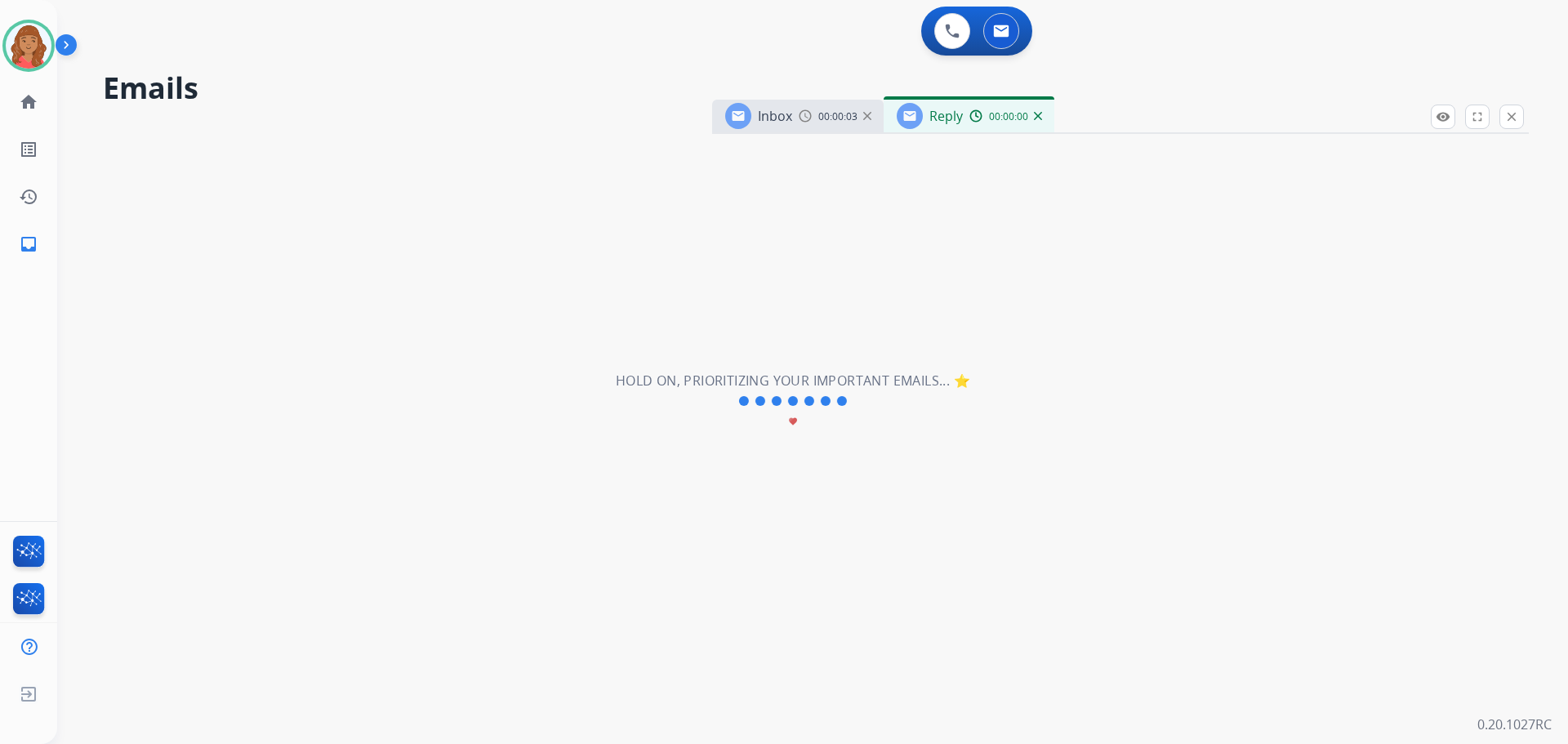
select select "**********"
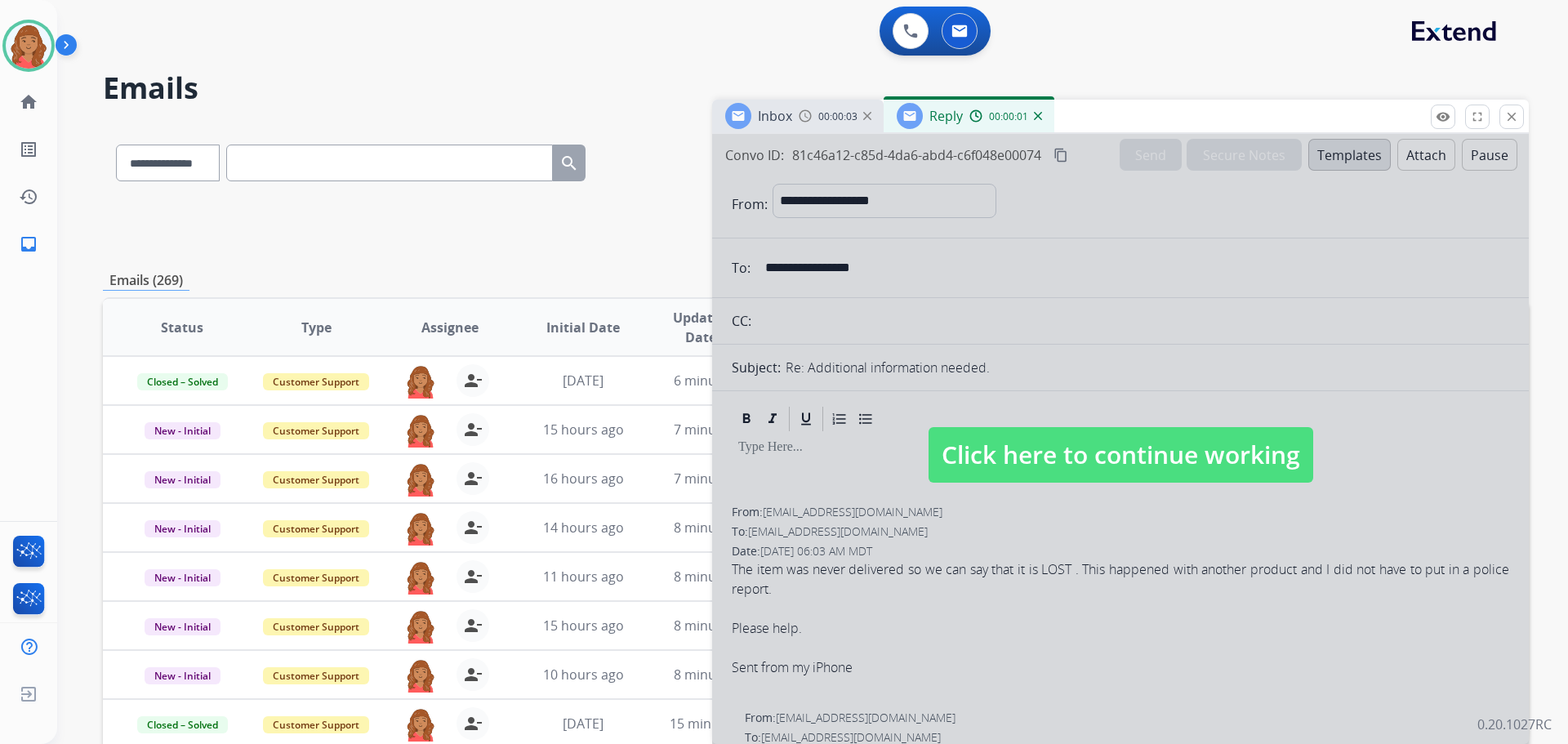
click at [1065, 460] on span "Click here to continue working" at bounding box center [1121, 455] width 385 height 56
select select
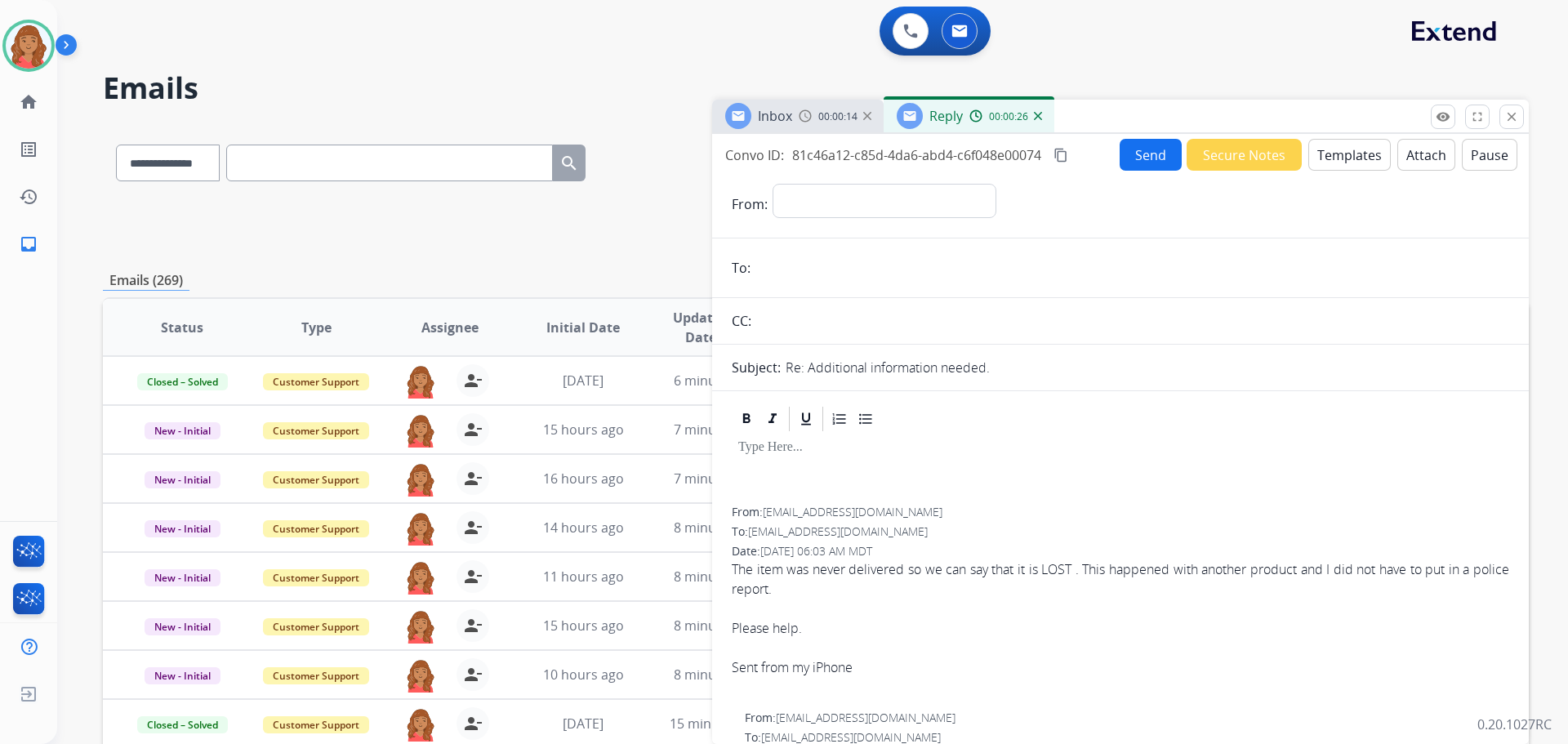
click at [1067, 154] on mat-icon "content_copy" at bounding box center [1060, 154] width 14 height 14
drag, startPoint x: 1510, startPoint y: 114, endPoint x: 1212, endPoint y: 221, distance: 316.6
click at [1511, 114] on mat-icon "close" at bounding box center [1511, 116] width 14 height 14
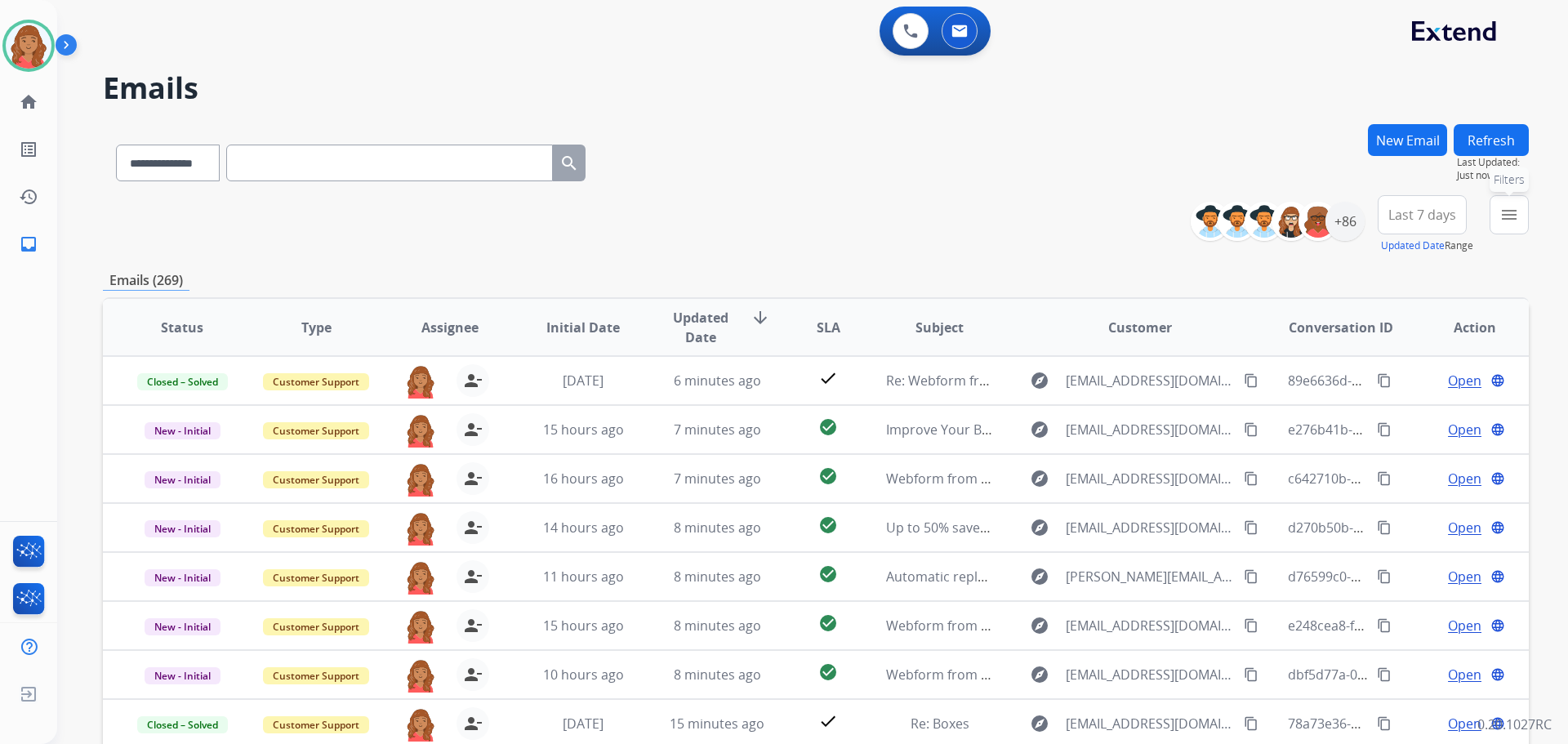
click at [1508, 218] on mat-icon "menu" at bounding box center [1509, 214] width 19 height 19
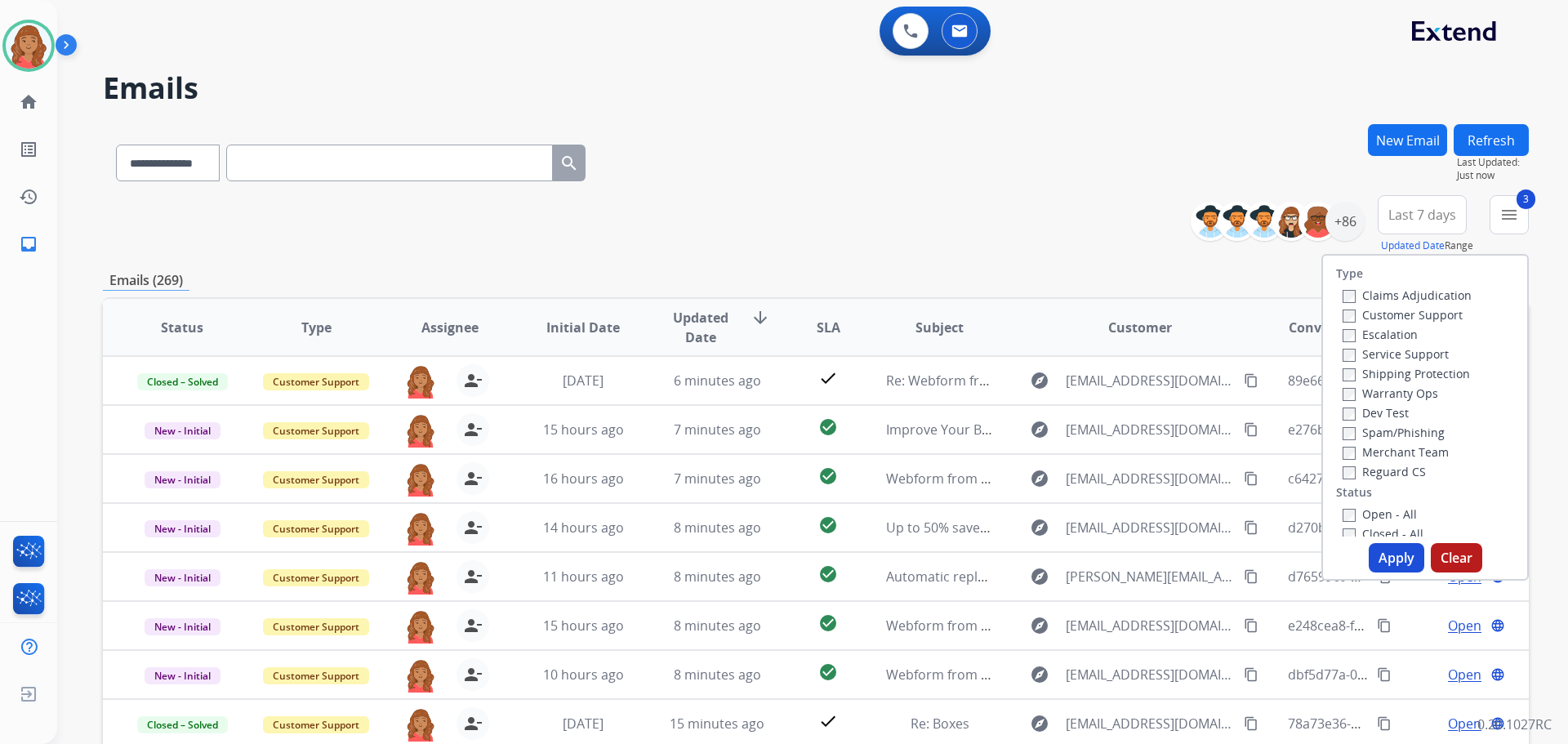
click at [1343, 507] on label "Open - All" at bounding box center [1380, 514] width 75 height 15
drag, startPoint x: 1384, startPoint y: 566, endPoint x: 1362, endPoint y: 520, distance: 51.0
click at [1382, 565] on button "Apply" at bounding box center [1397, 557] width 56 height 30
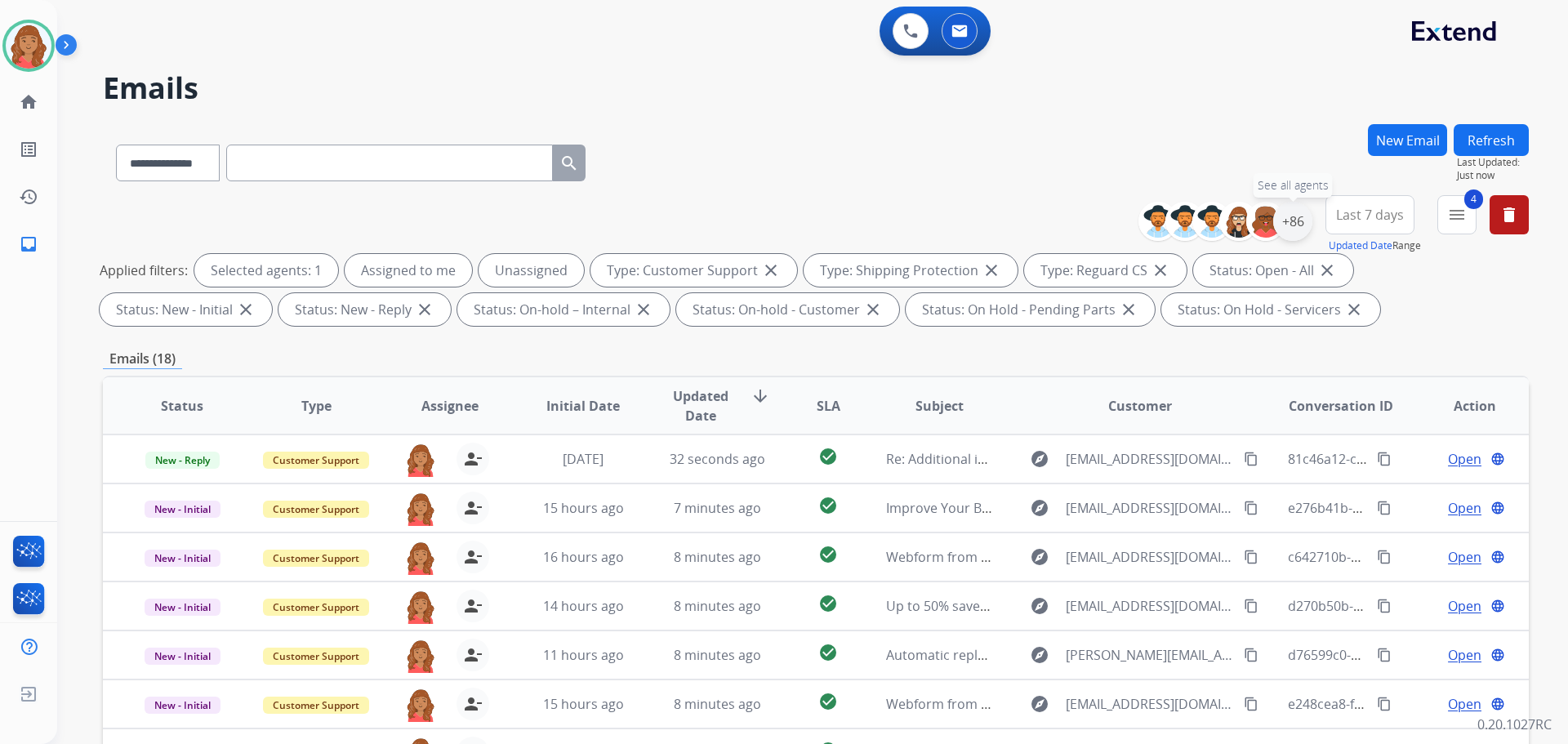
click at [1299, 214] on div "+86" at bounding box center [1292, 221] width 39 height 39
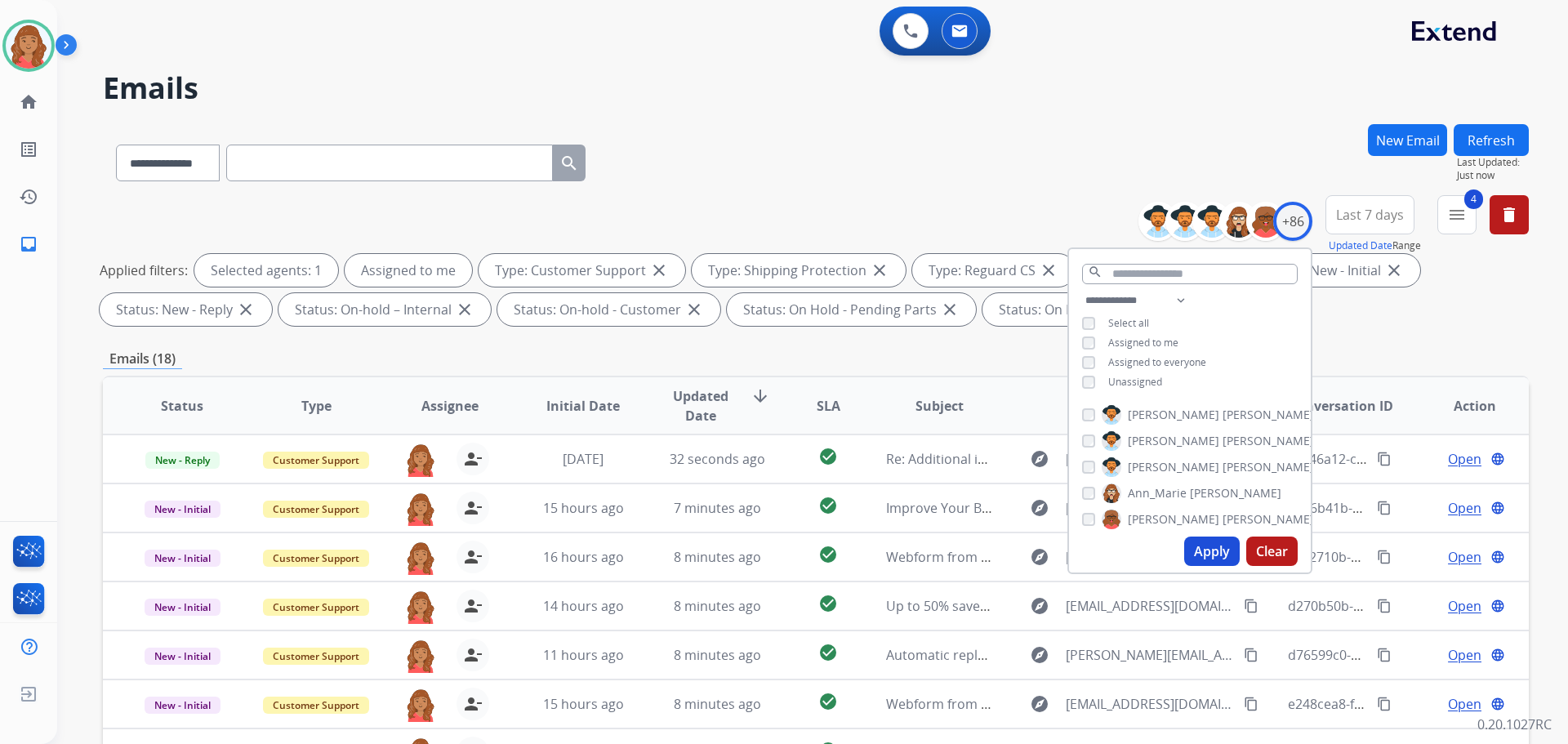
click at [1200, 557] on button "Apply" at bounding box center [1212, 551] width 56 height 30
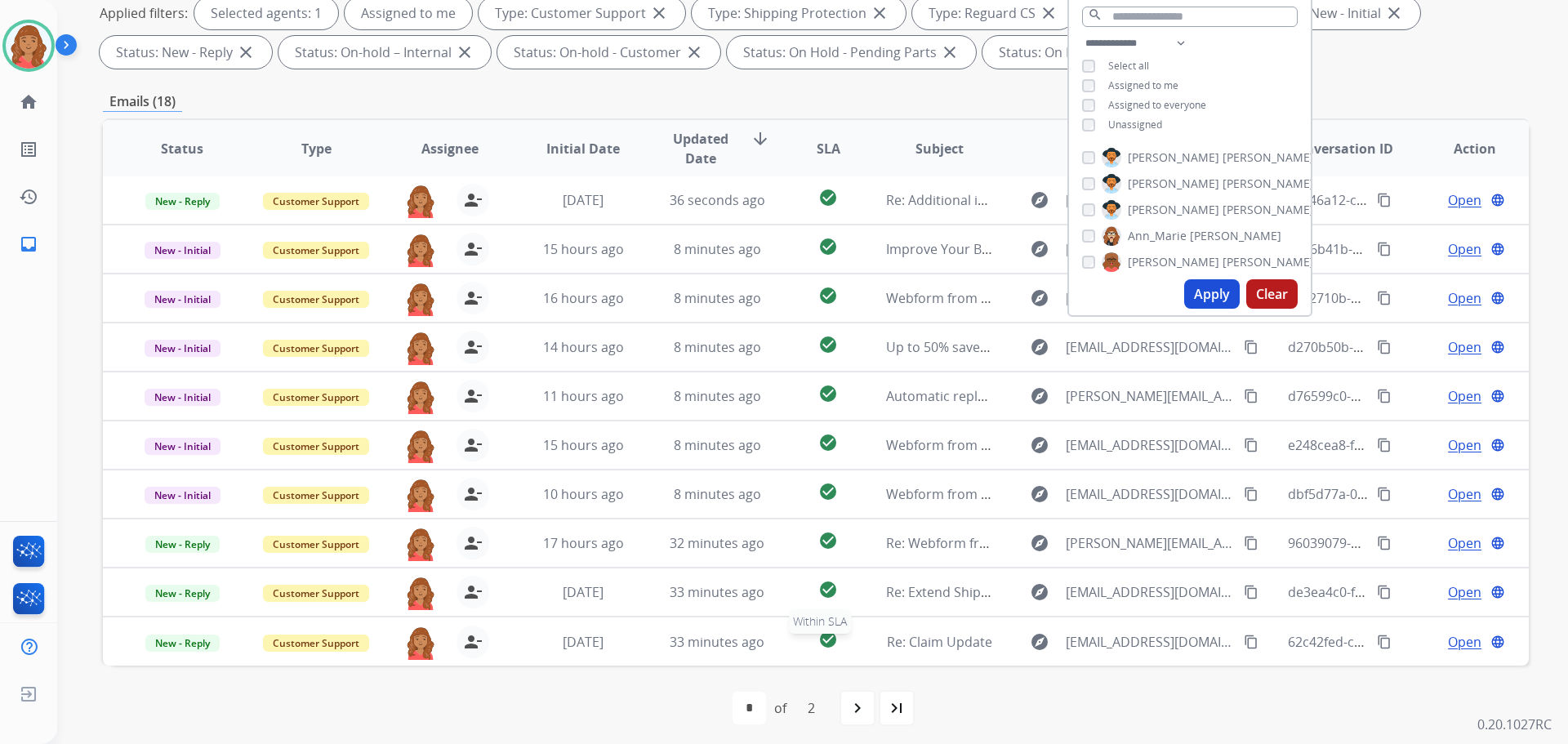
scroll to position [263, 0]
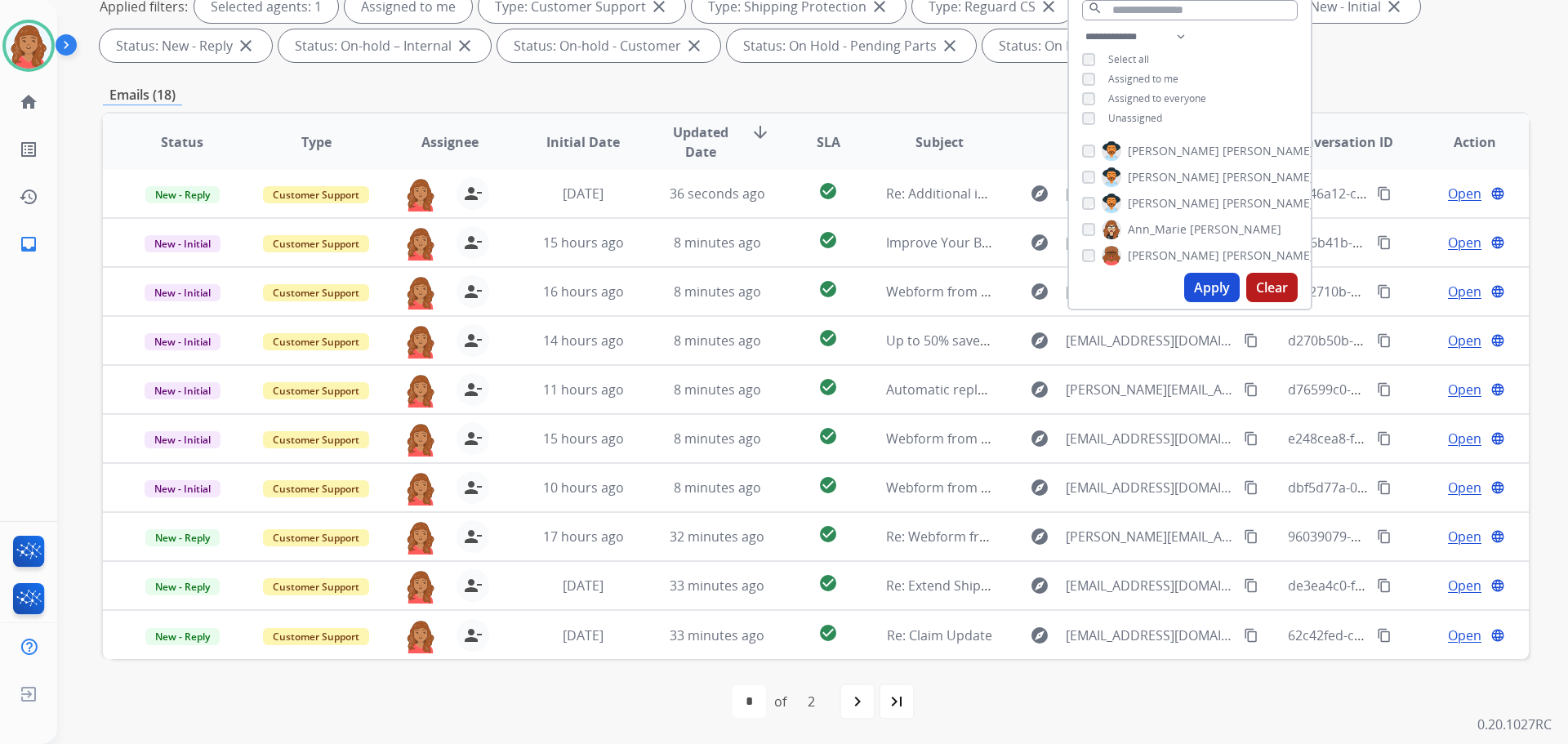
click at [892, 706] on mat-icon "last_page" at bounding box center [897, 701] width 19 height 19
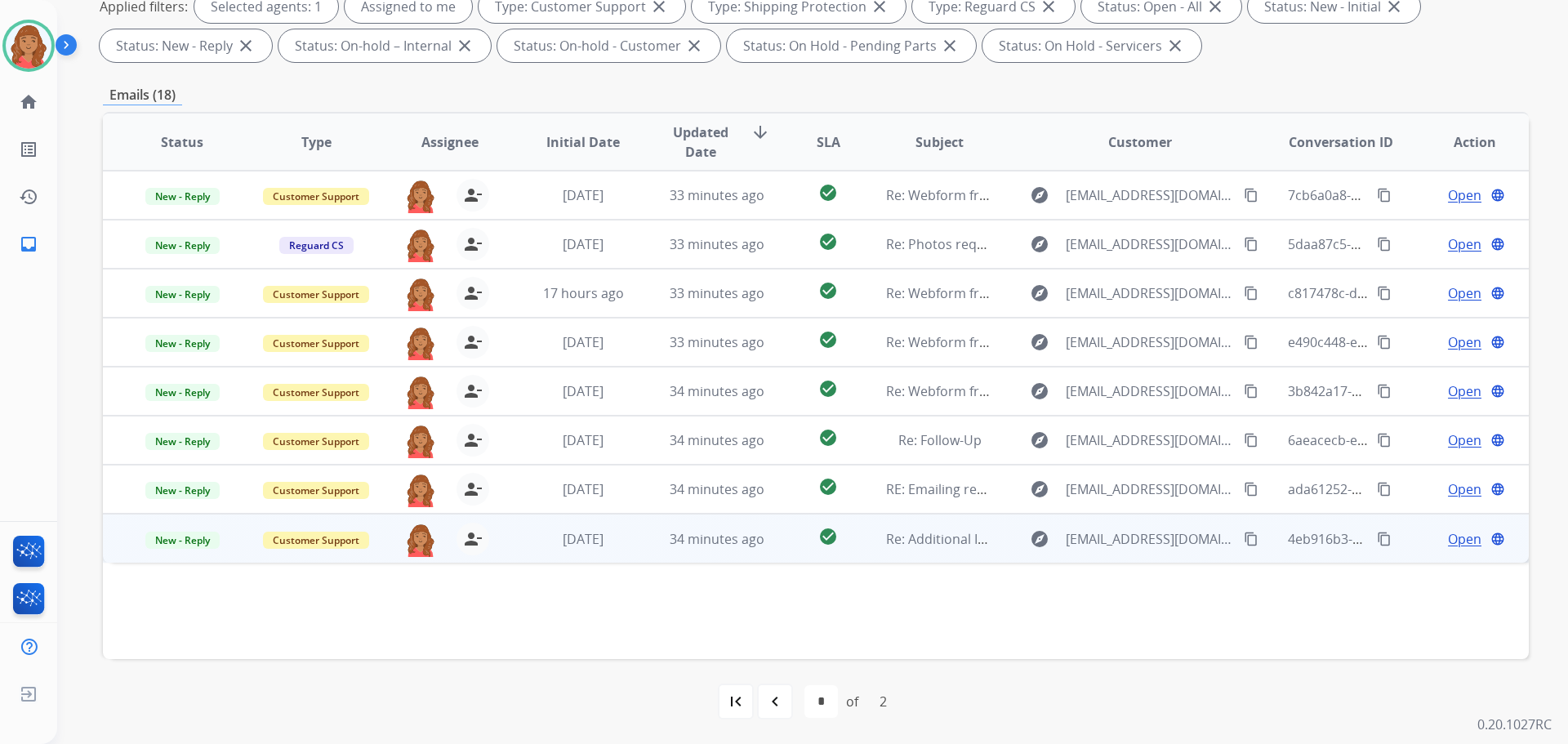
click at [1243, 541] on mat-icon "content_copy" at bounding box center [1250, 538] width 14 height 14
click at [533, 544] on div "[DATE]" at bounding box center [583, 538] width 107 height 19
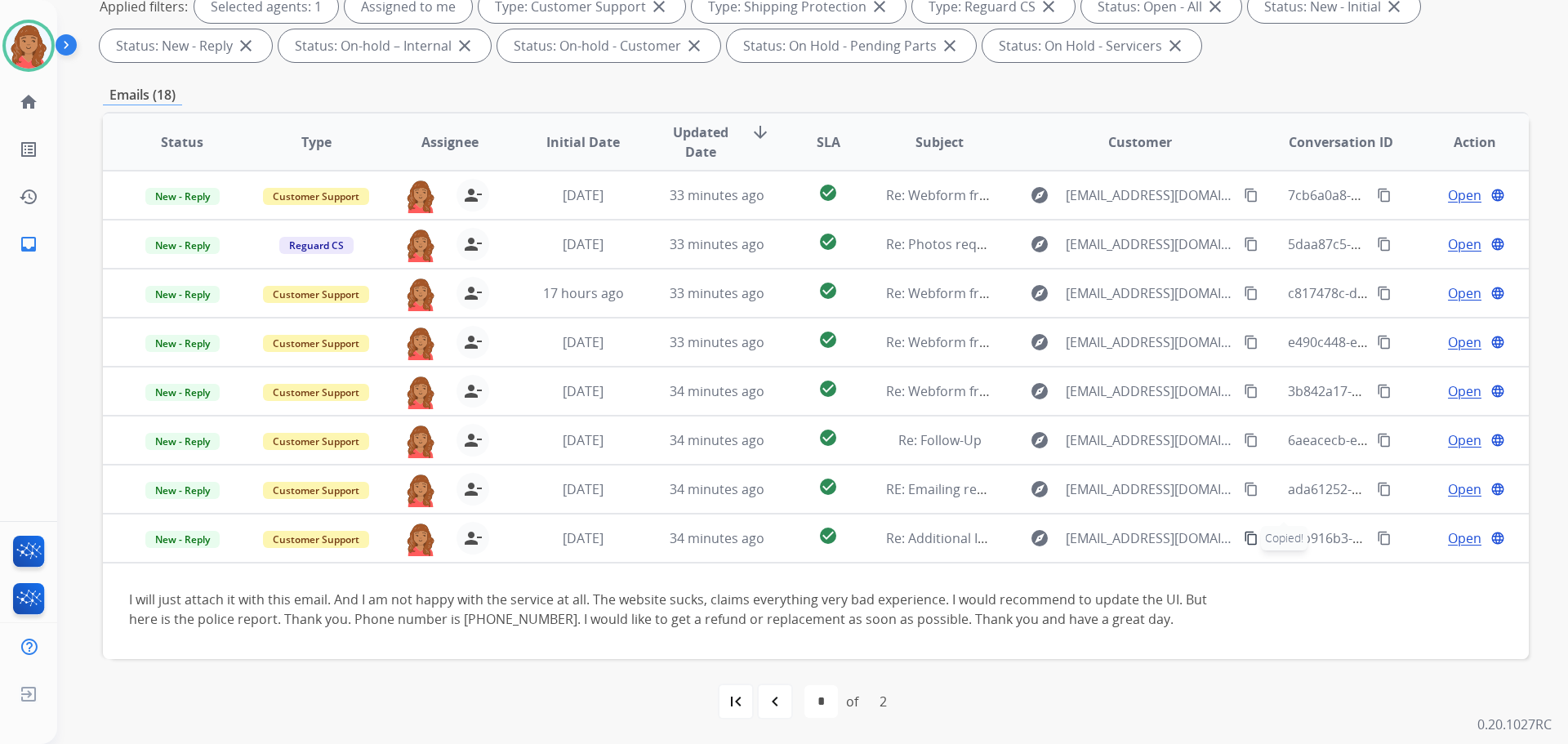
scroll to position [15, 0]
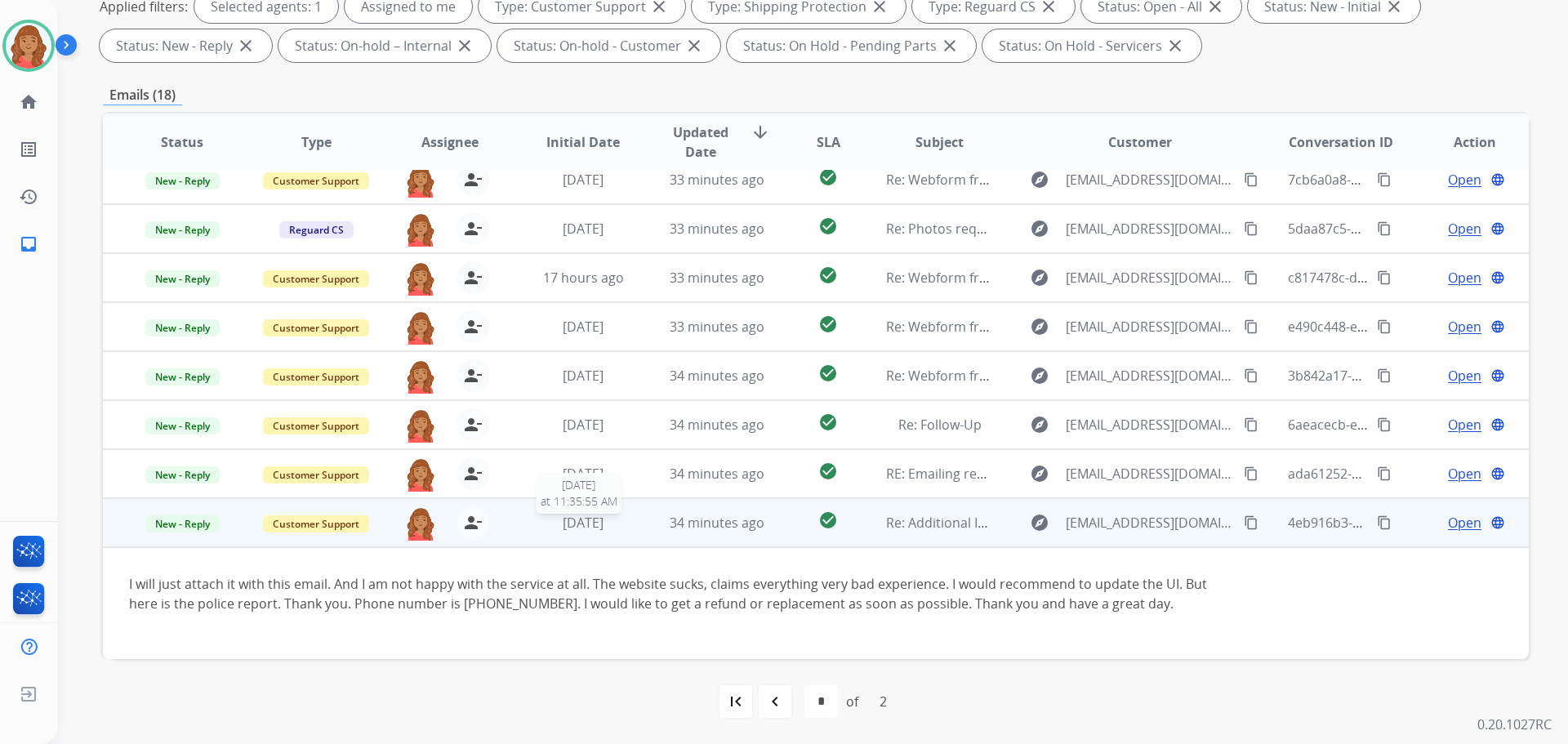
click at [603, 530] on span "[DATE]" at bounding box center [582, 522] width 41 height 18
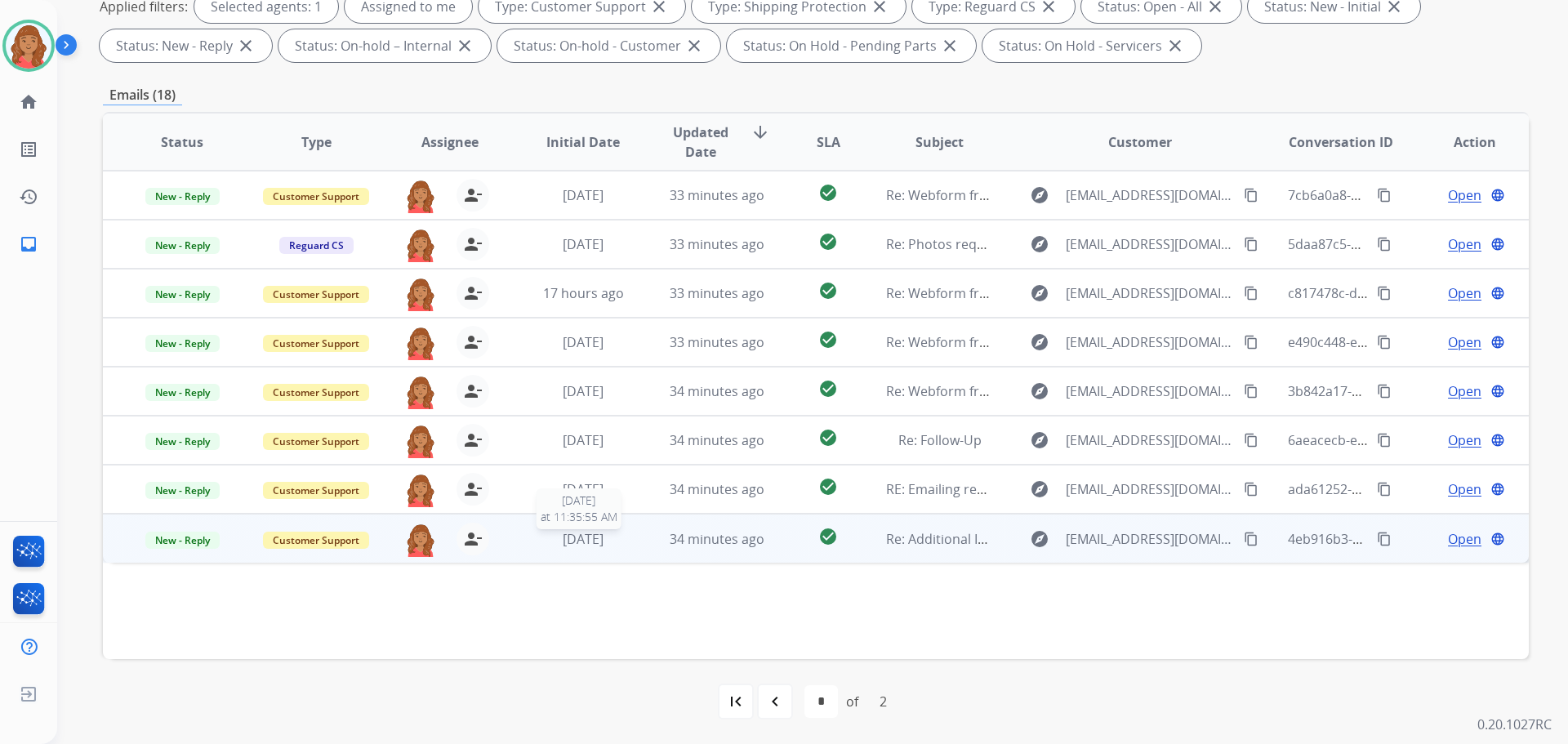
scroll to position [0, 0]
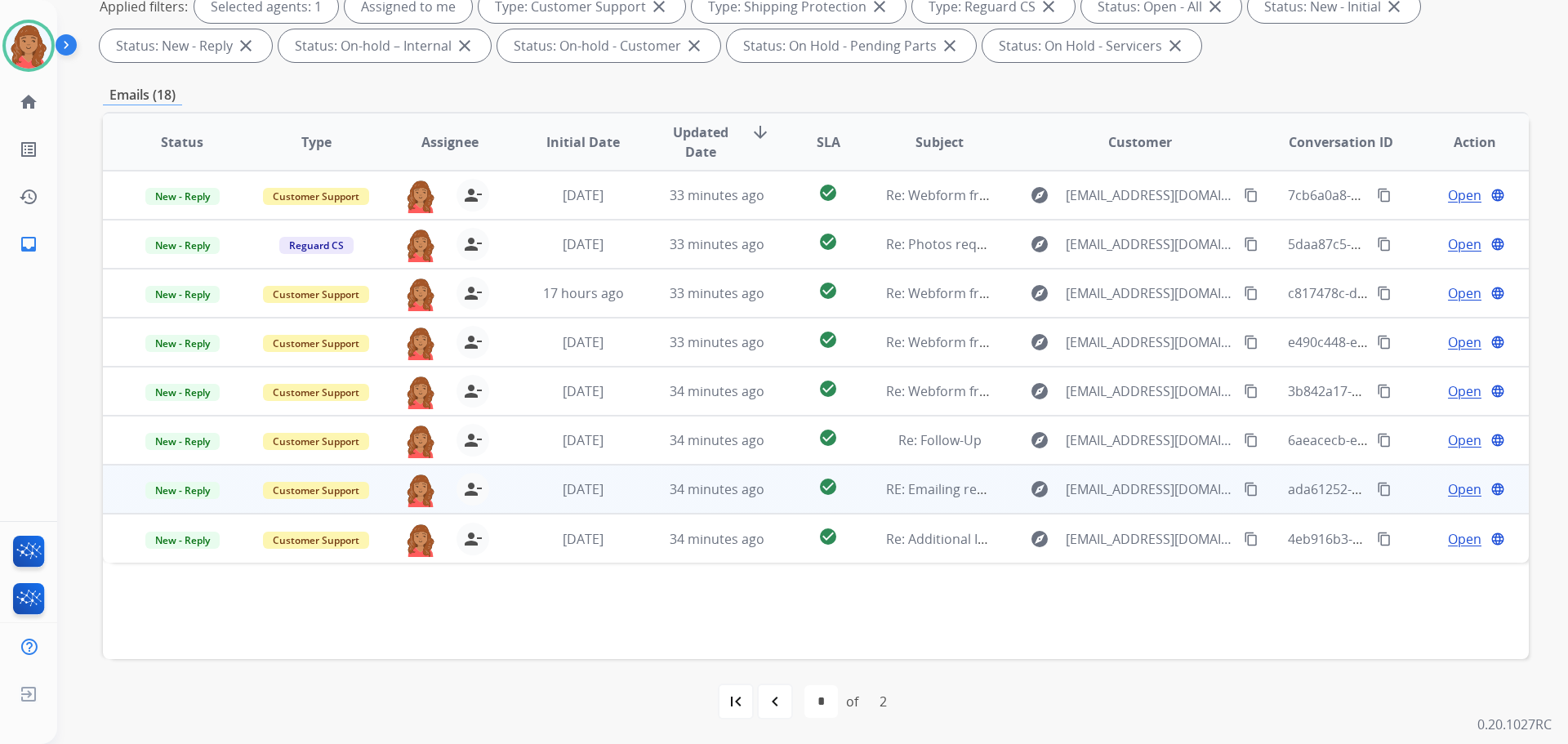
click at [579, 495] on span "[DATE]" at bounding box center [582, 488] width 41 height 18
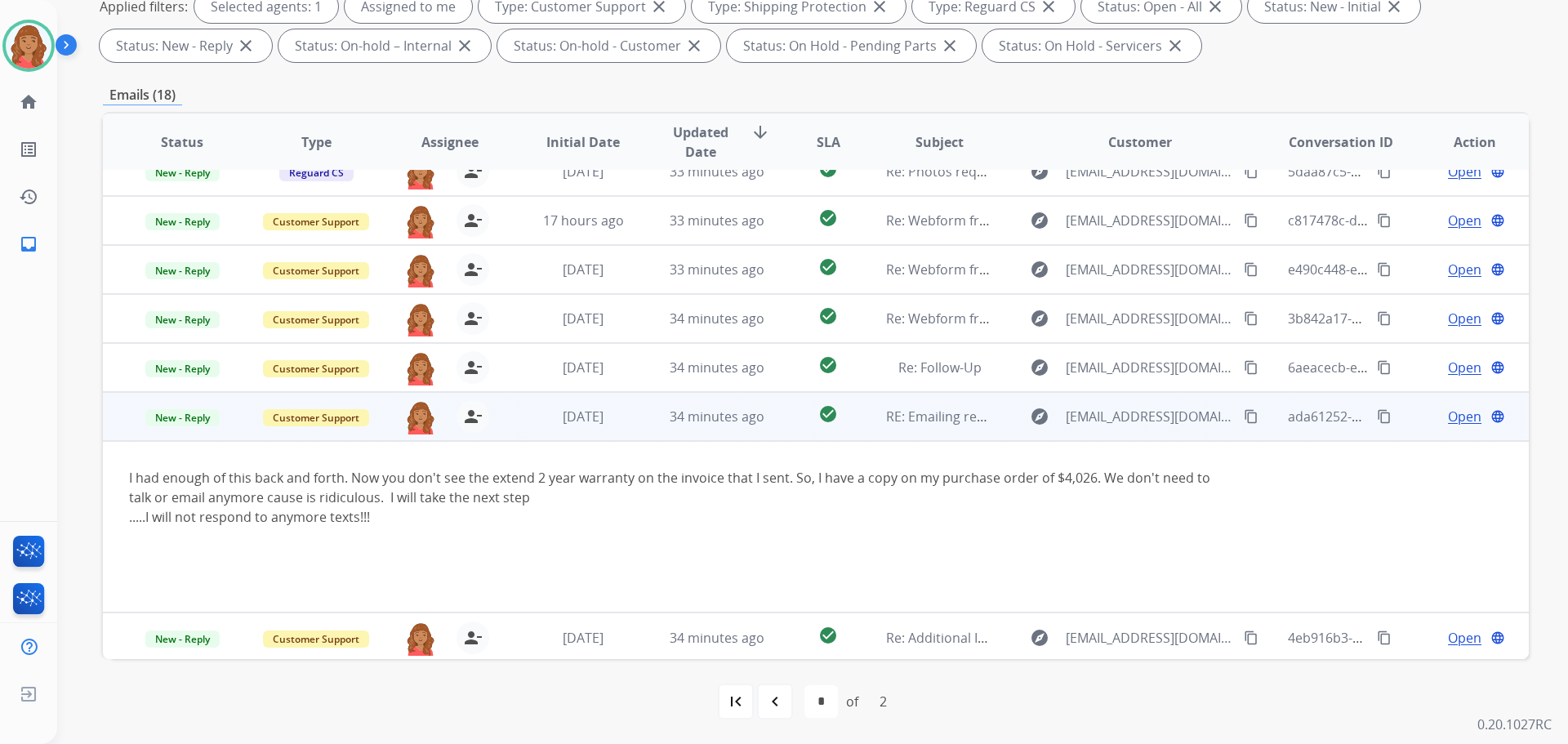
scroll to position [75, 0]
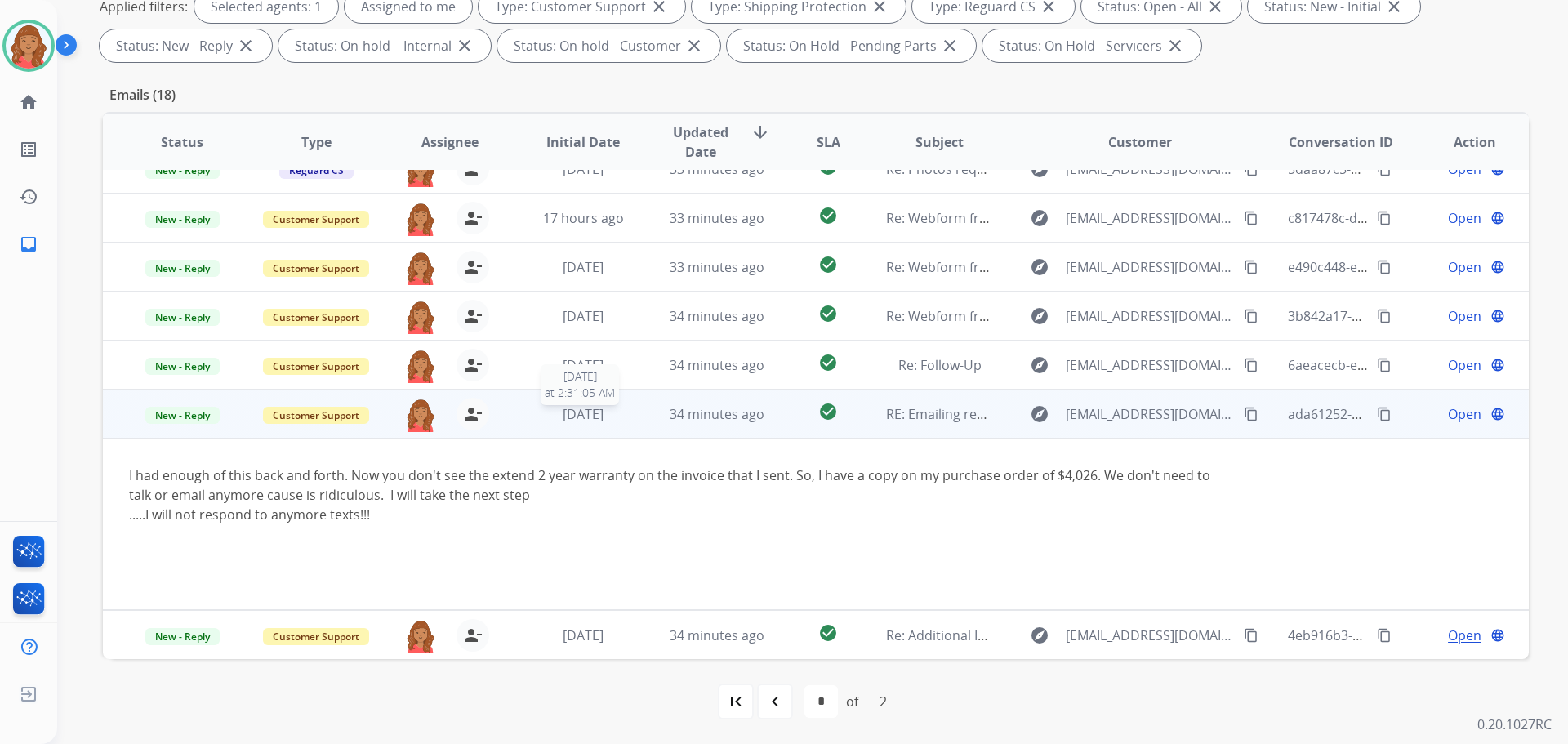
click at [562, 408] on span "[DATE]" at bounding box center [582, 414] width 41 height 18
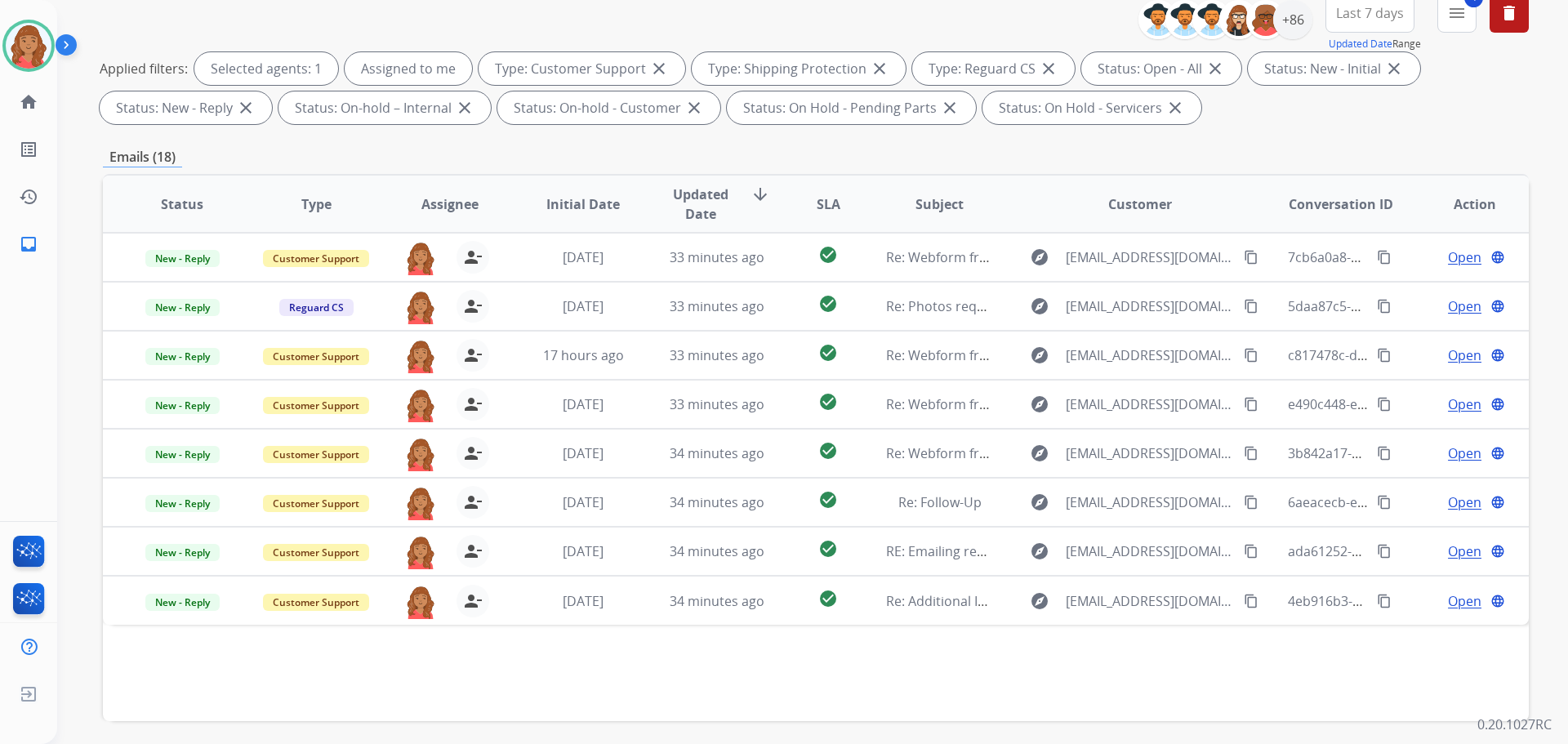
scroll to position [263, 0]
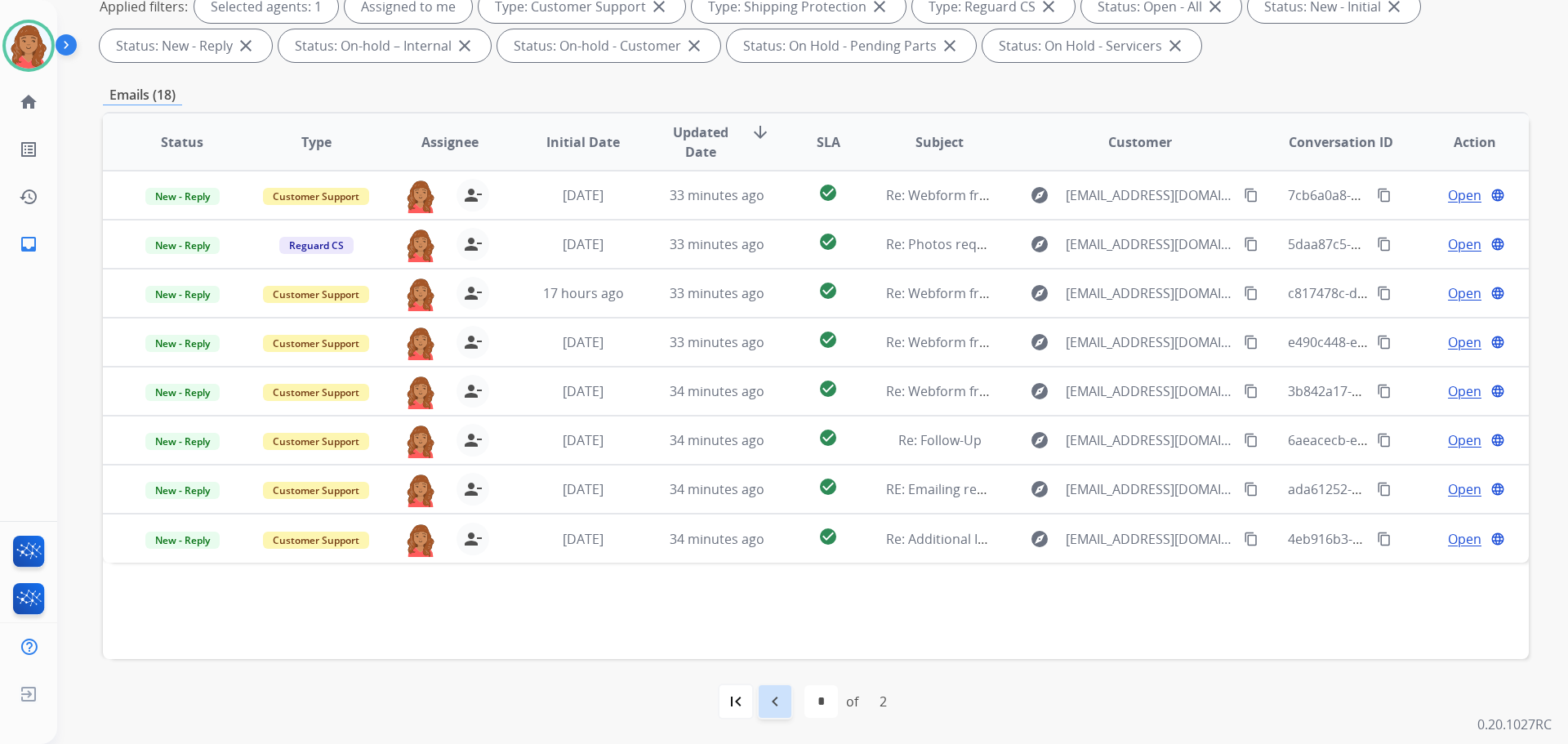
click at [784, 704] on div "navigate_before" at bounding box center [775, 702] width 36 height 36
select select "*"
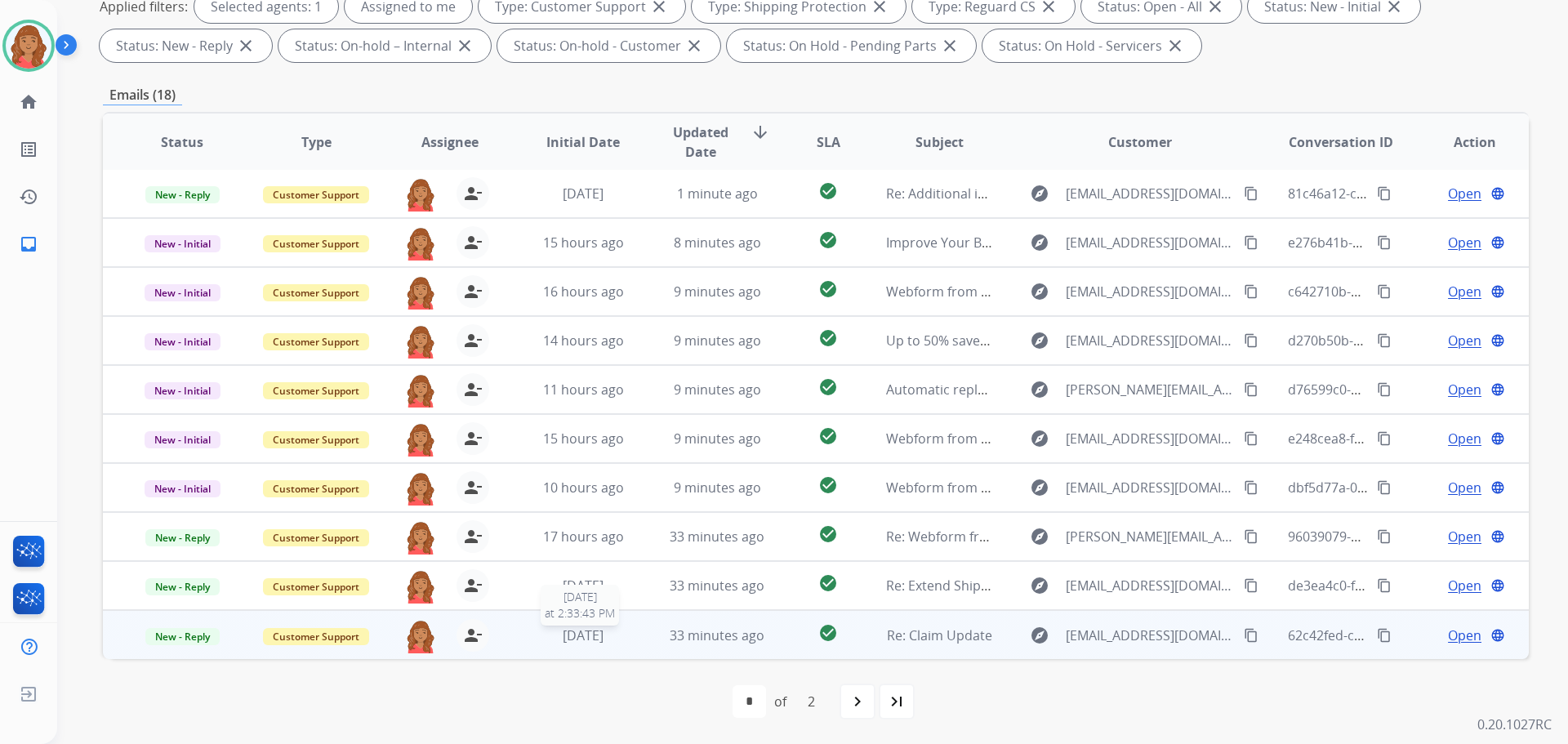
click at [582, 643] on span "[DATE]" at bounding box center [582, 635] width 41 height 18
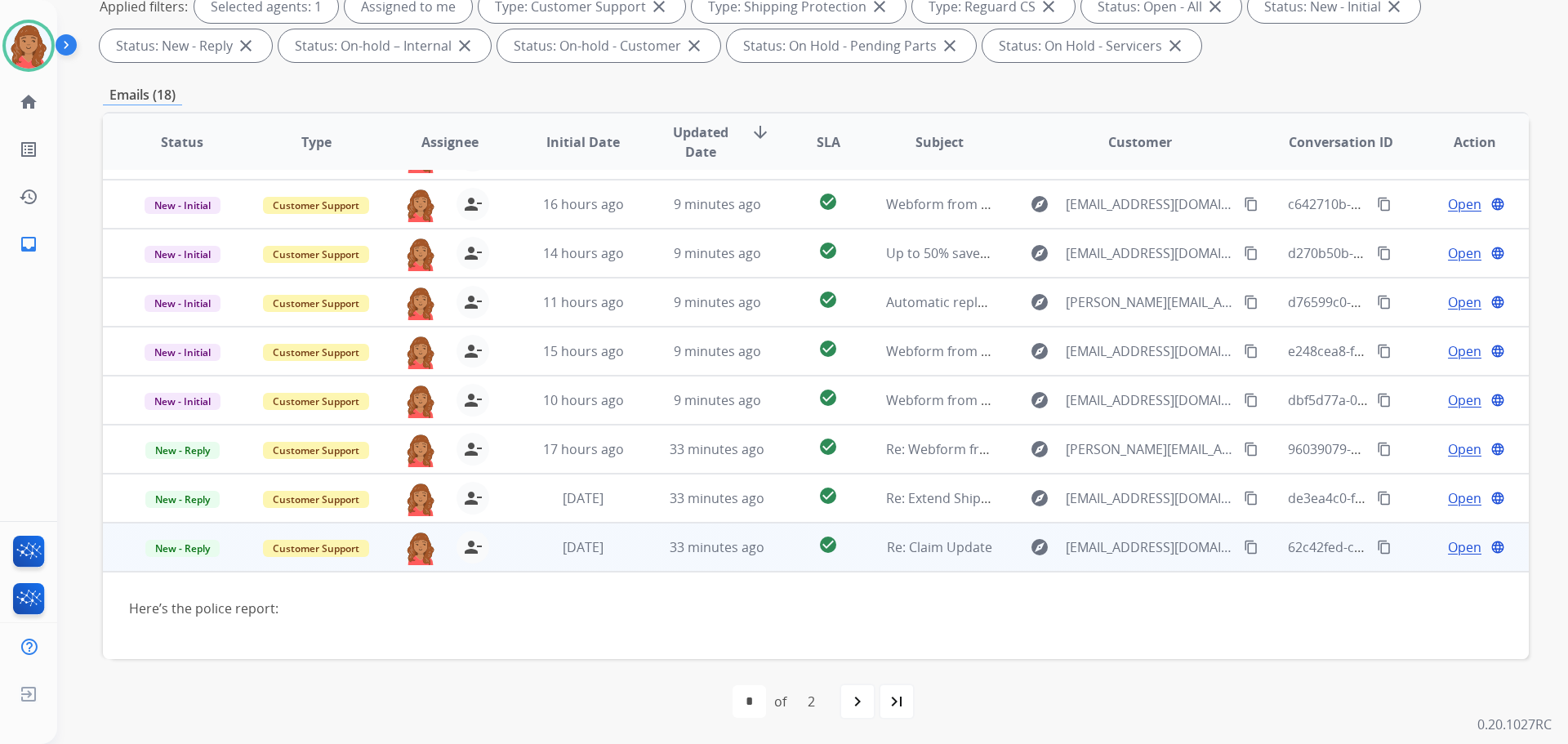
scroll to position [94, 0]
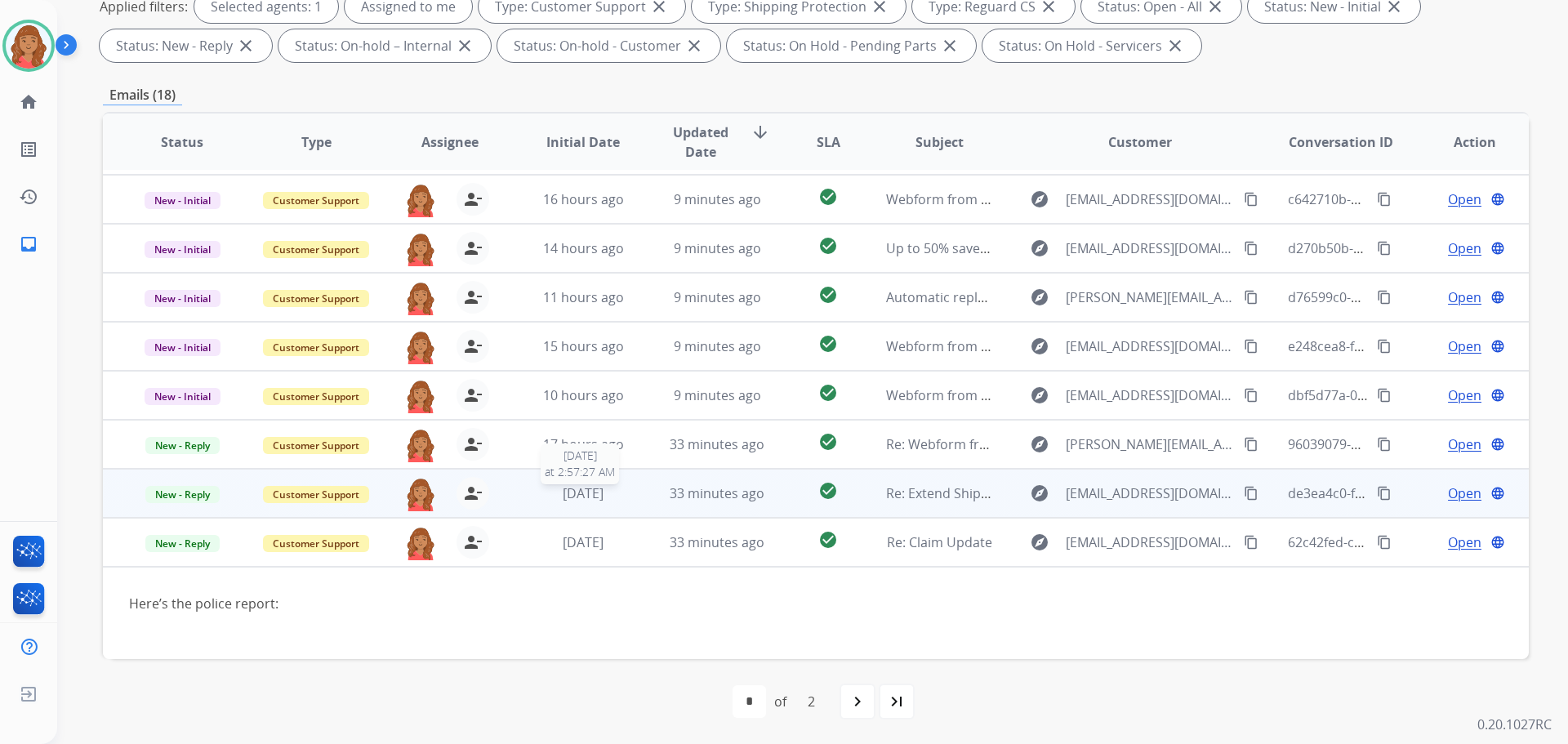
click at [589, 496] on span "[DATE]" at bounding box center [582, 493] width 41 height 18
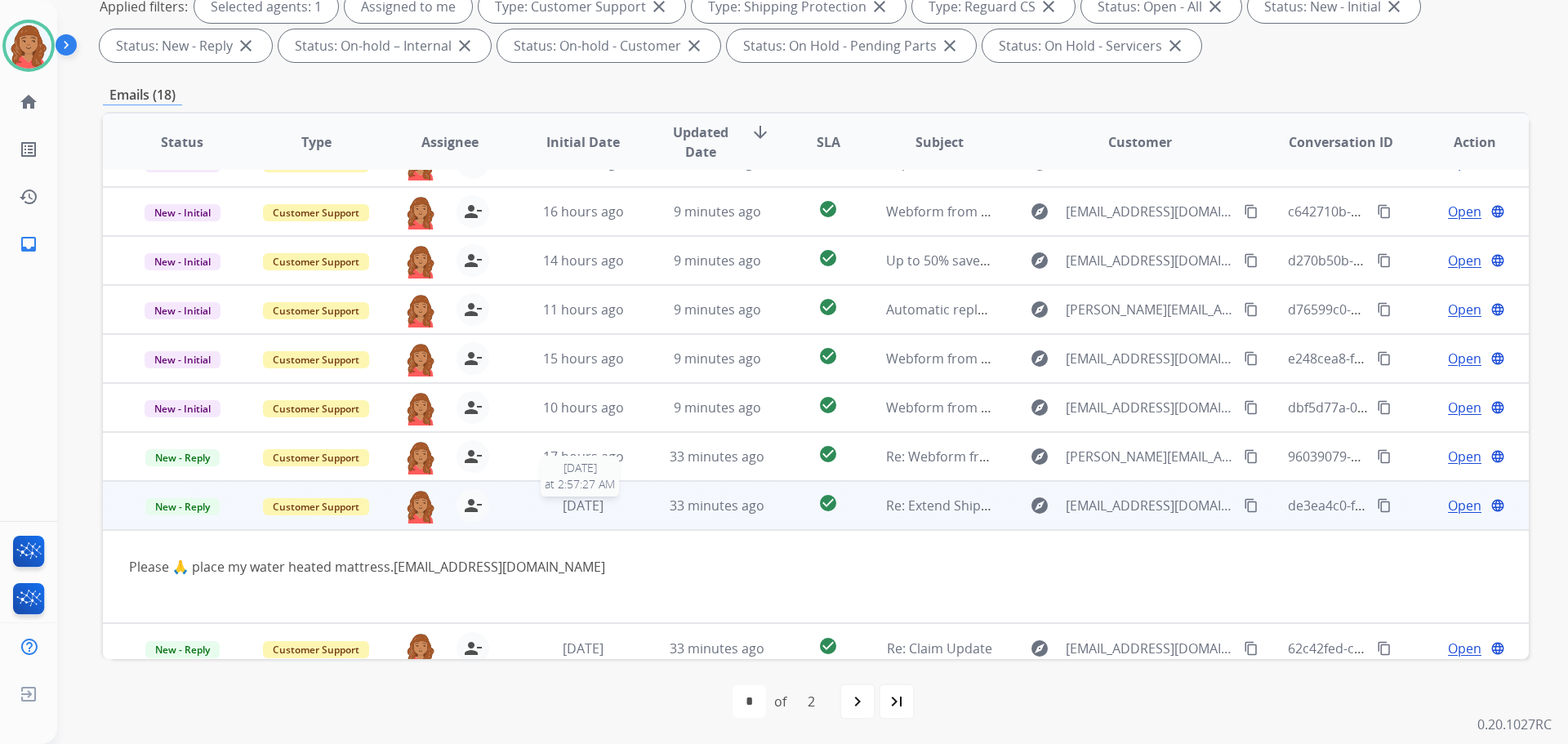
scroll to position [95, 0]
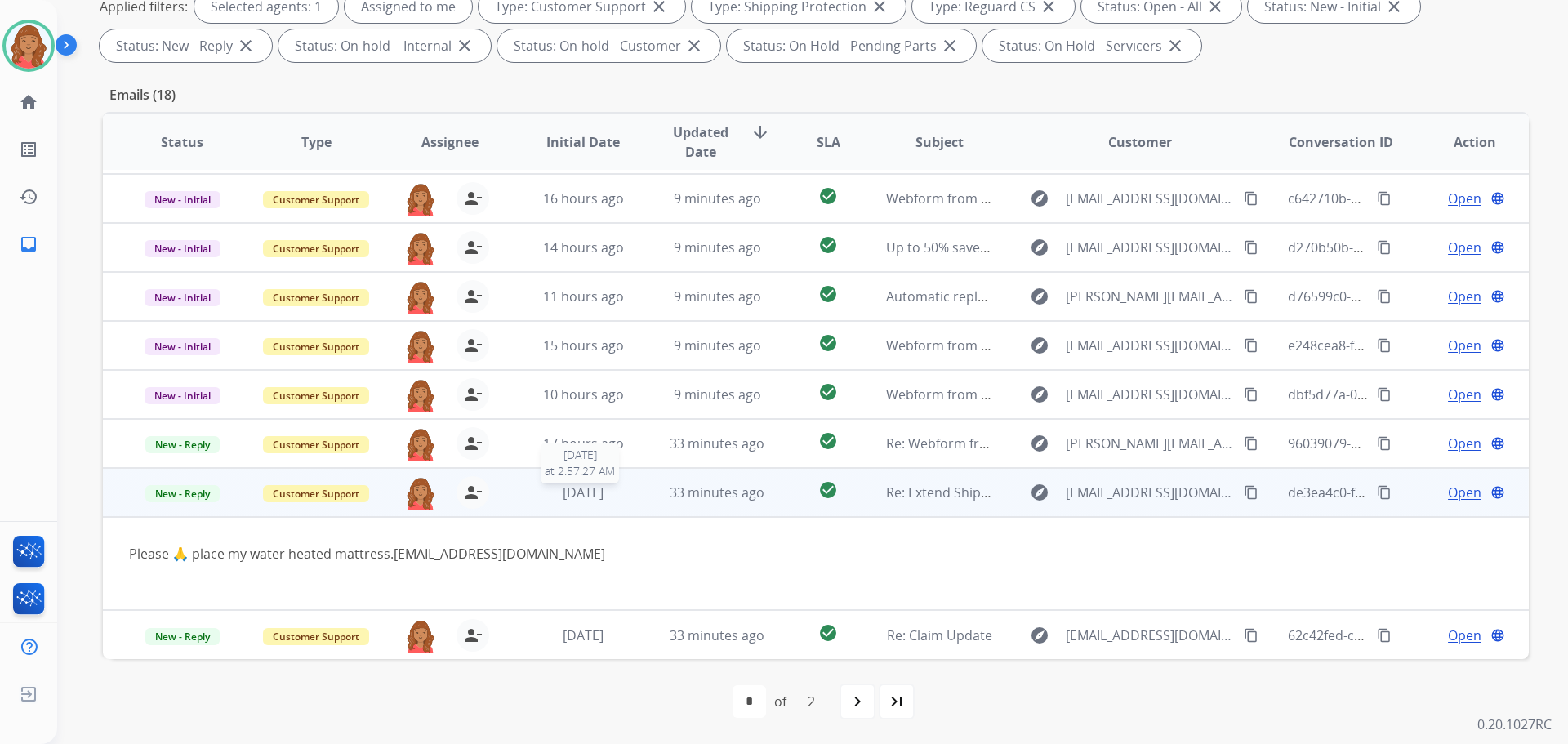
click at [566, 488] on span "[DATE]" at bounding box center [582, 492] width 41 height 18
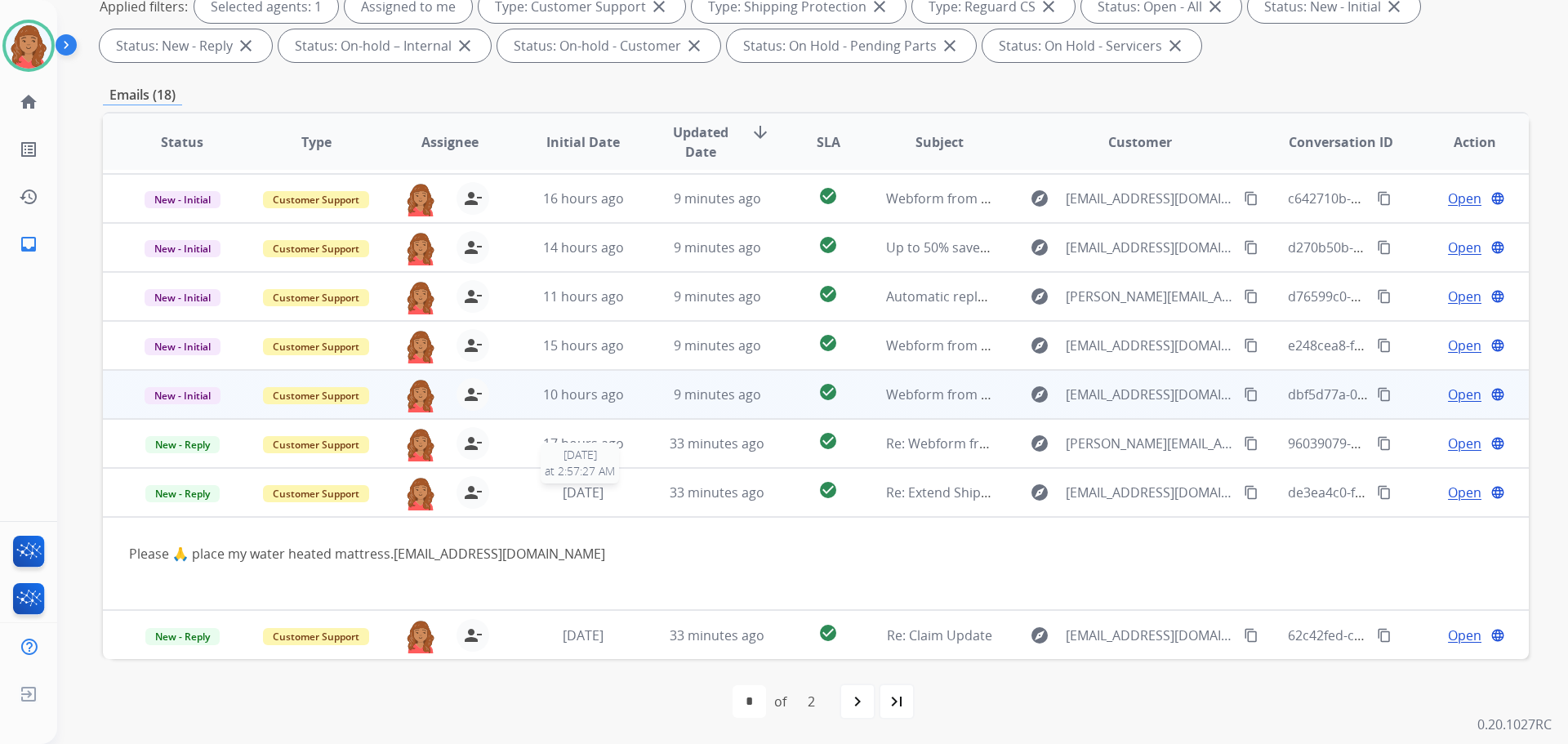
scroll to position [2, 0]
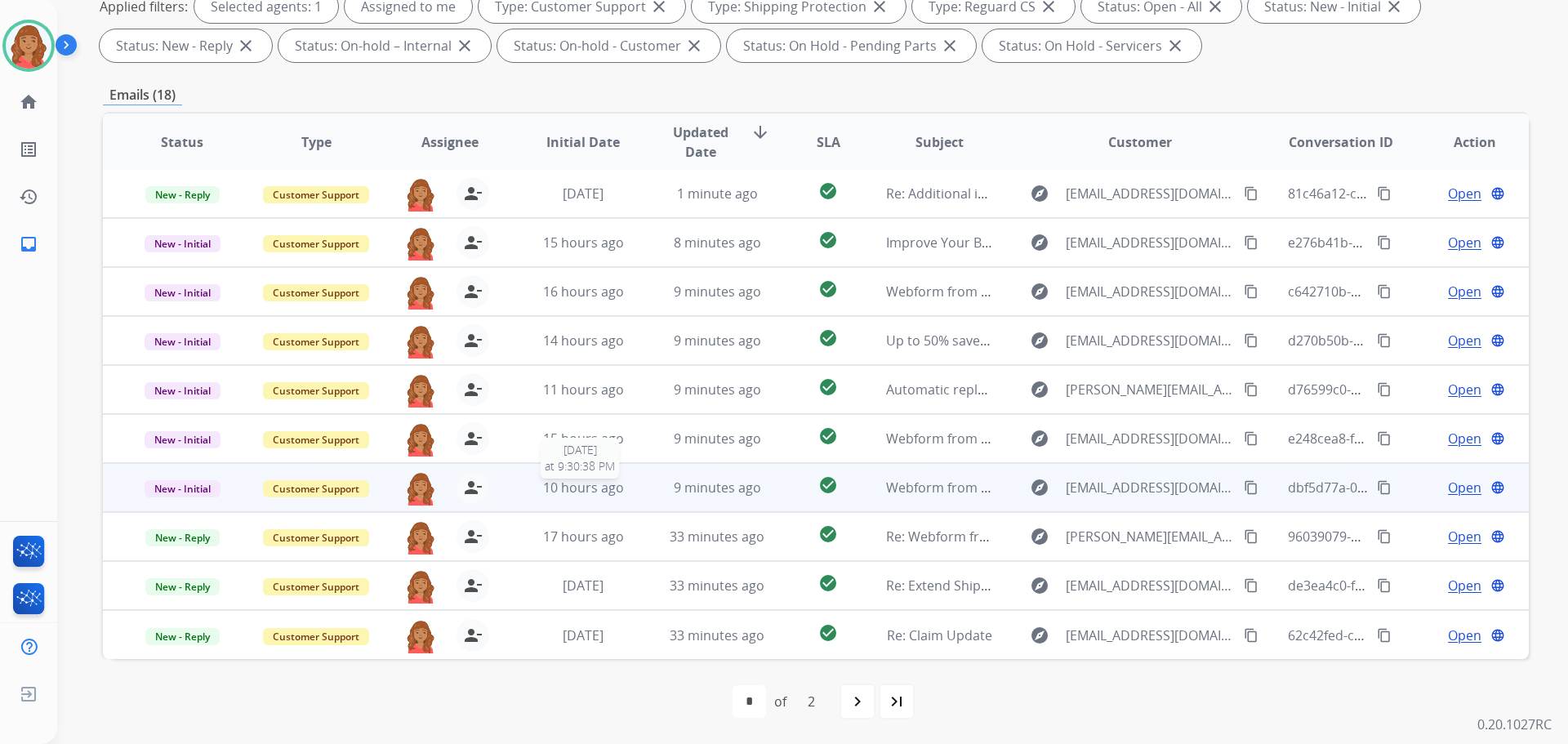
click at [573, 493] on span "10 hours ago" at bounding box center [583, 487] width 80 height 18
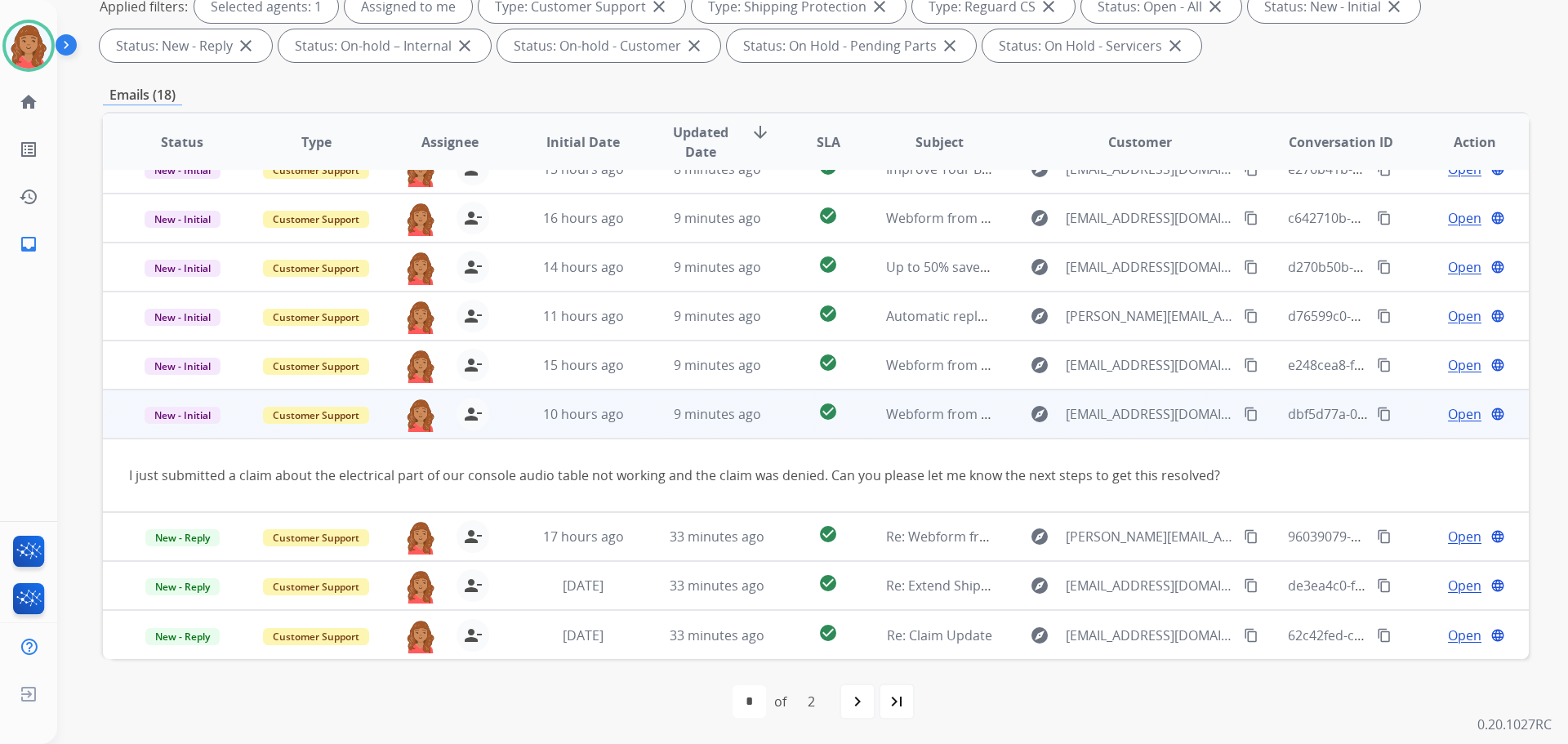
scroll to position [75, 0]
click at [592, 427] on td "10 hours ago" at bounding box center [571, 414] width 134 height 49
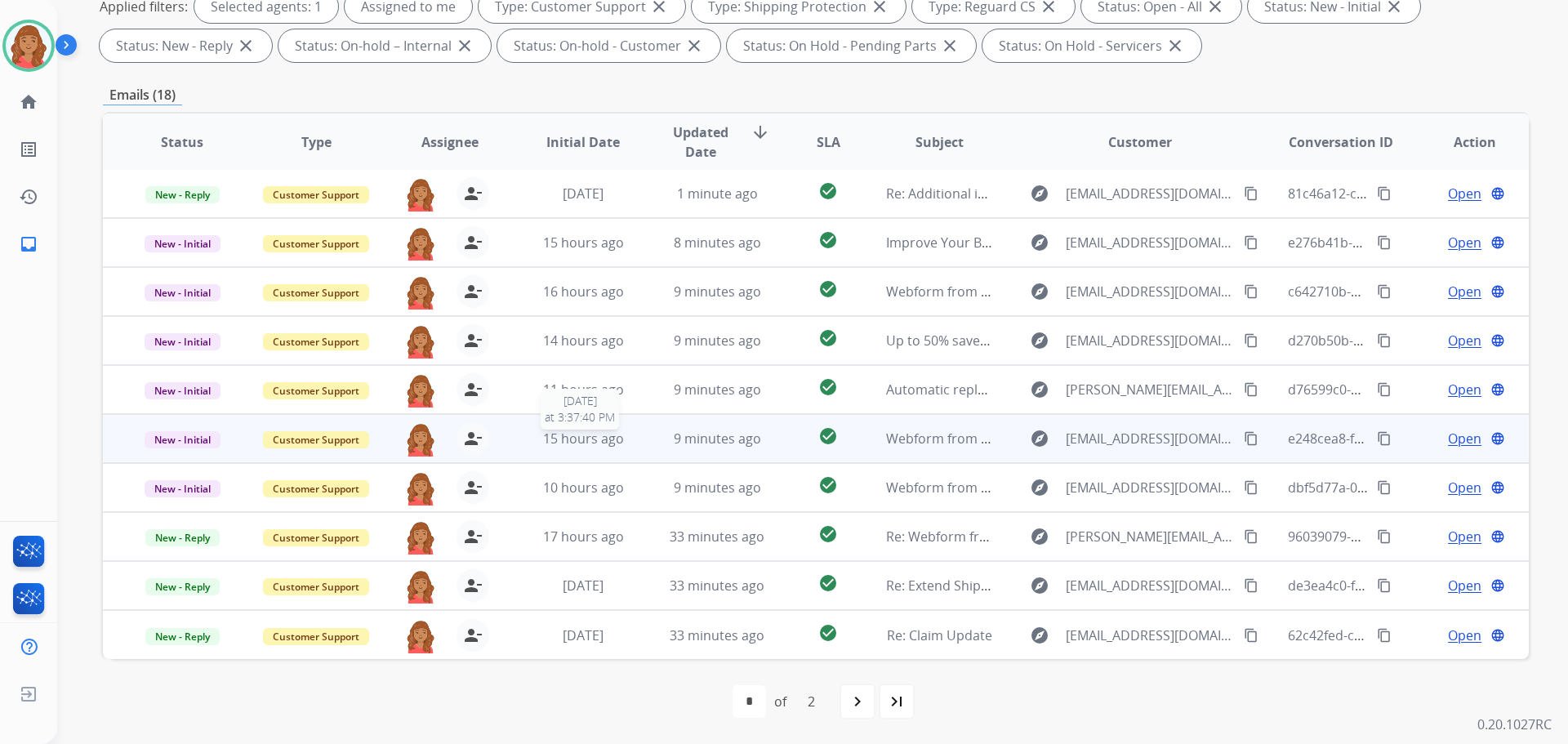
click at [579, 441] on span "15 hours ago" at bounding box center [583, 438] width 80 height 18
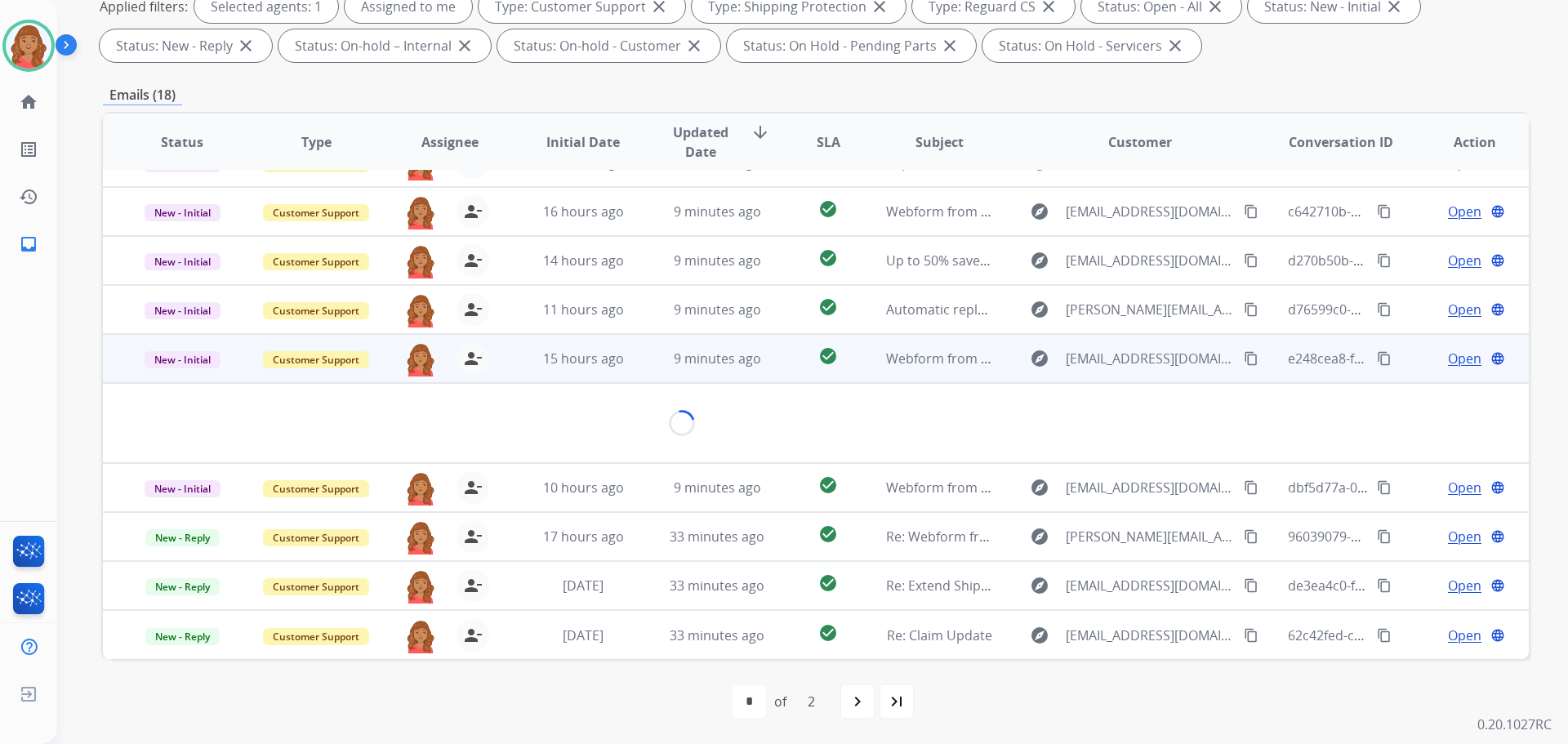
scroll to position [95, 0]
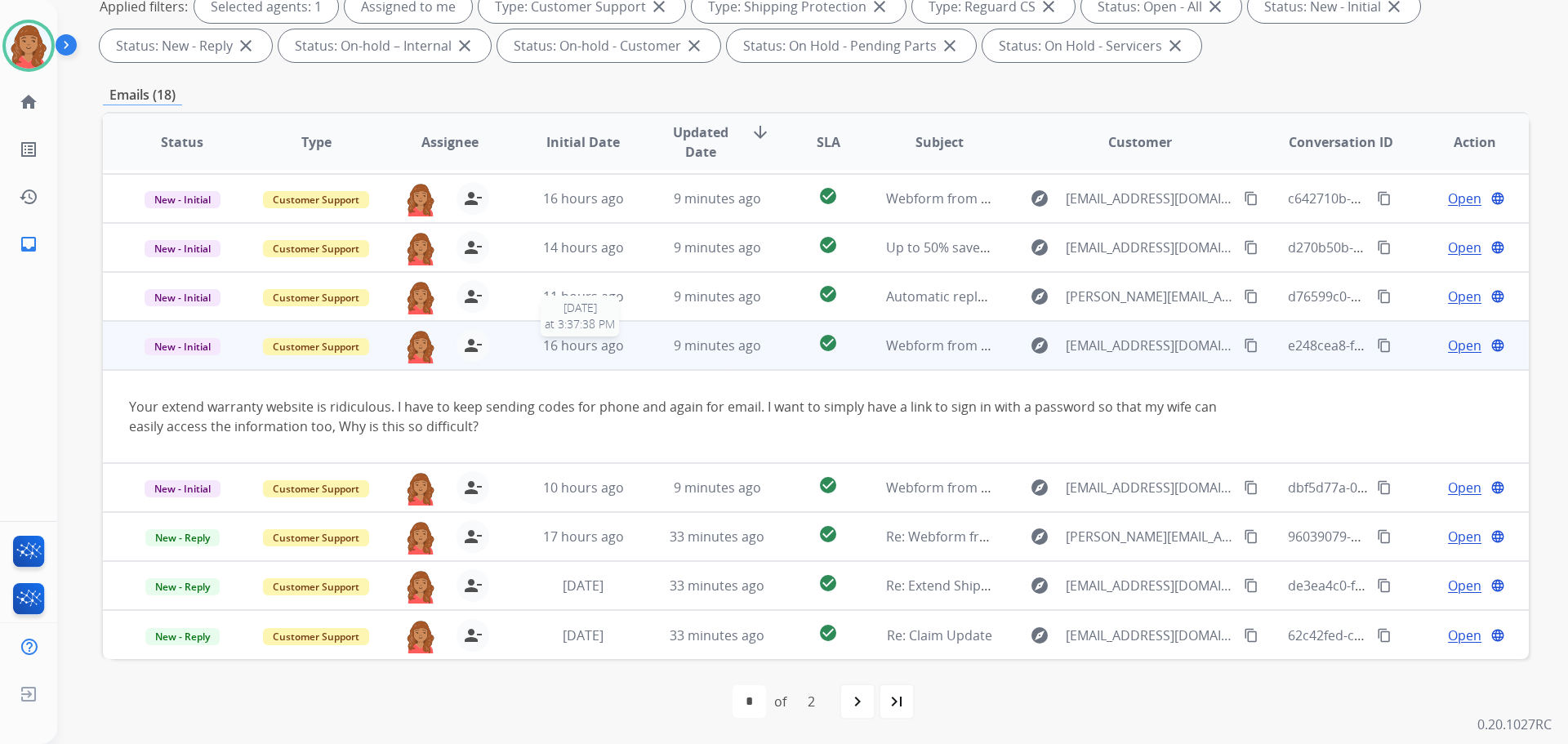
click at [592, 347] on span "16 hours ago" at bounding box center [583, 345] width 80 height 18
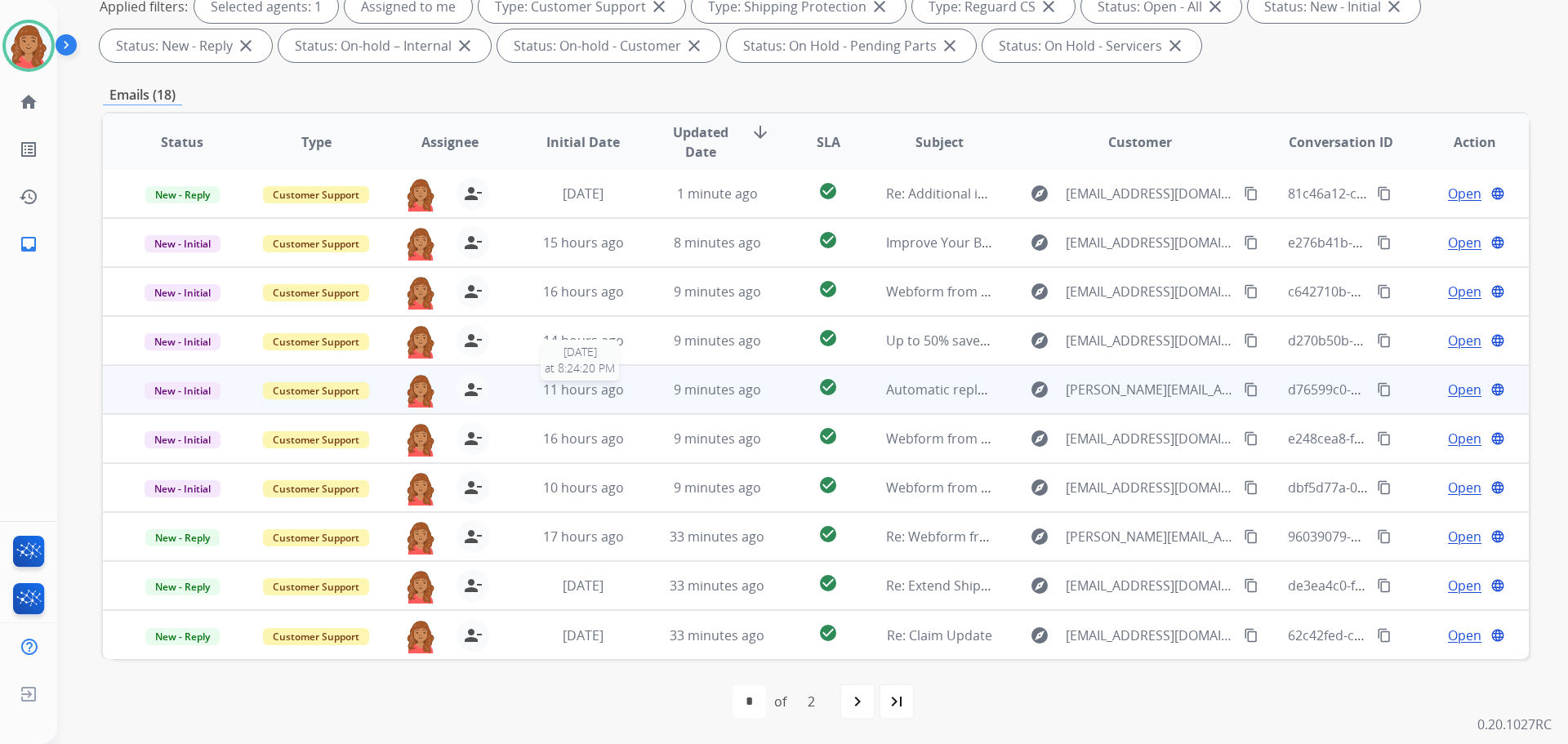
click at [581, 392] on span "11 hours ago" at bounding box center [583, 389] width 80 height 18
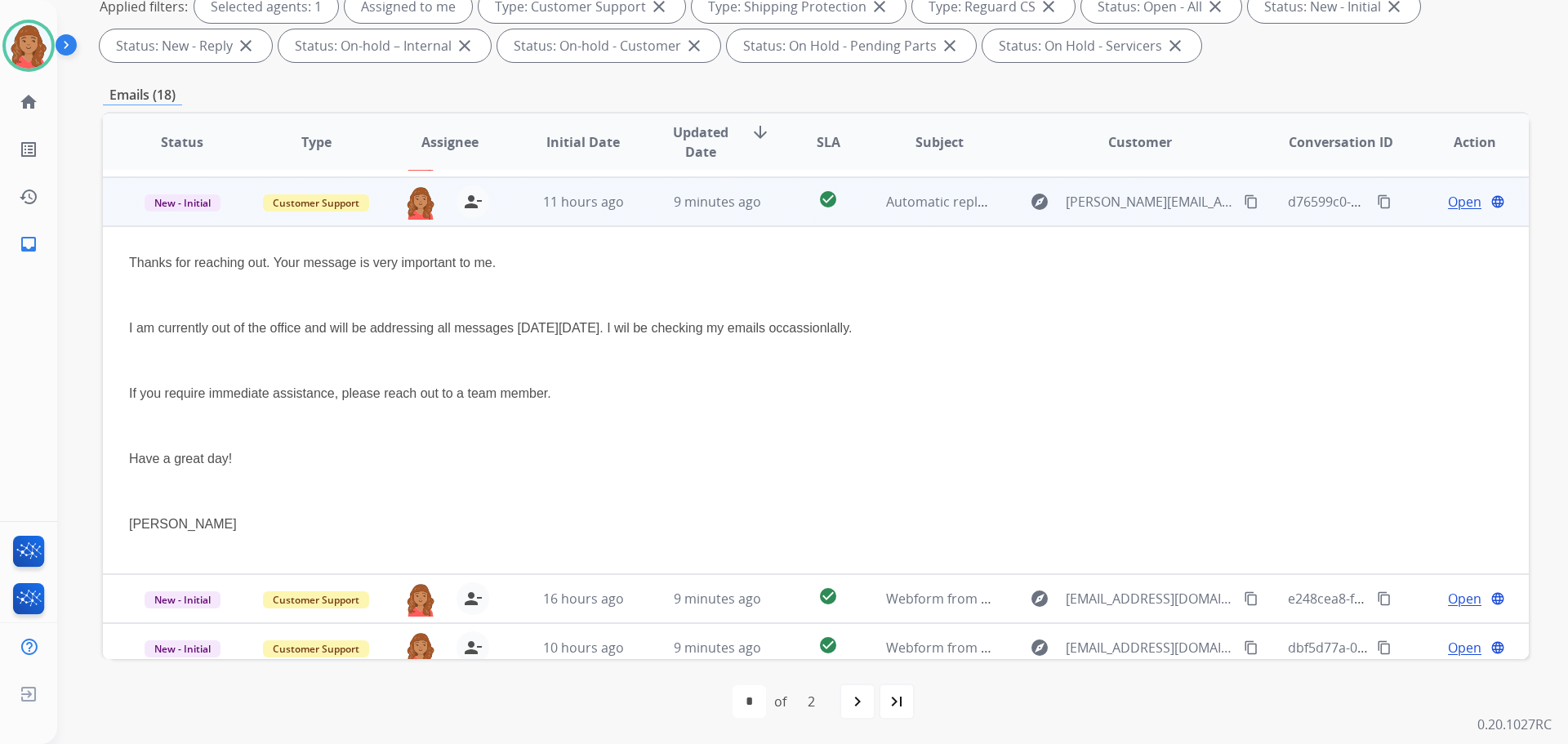
scroll to position [196, 0]
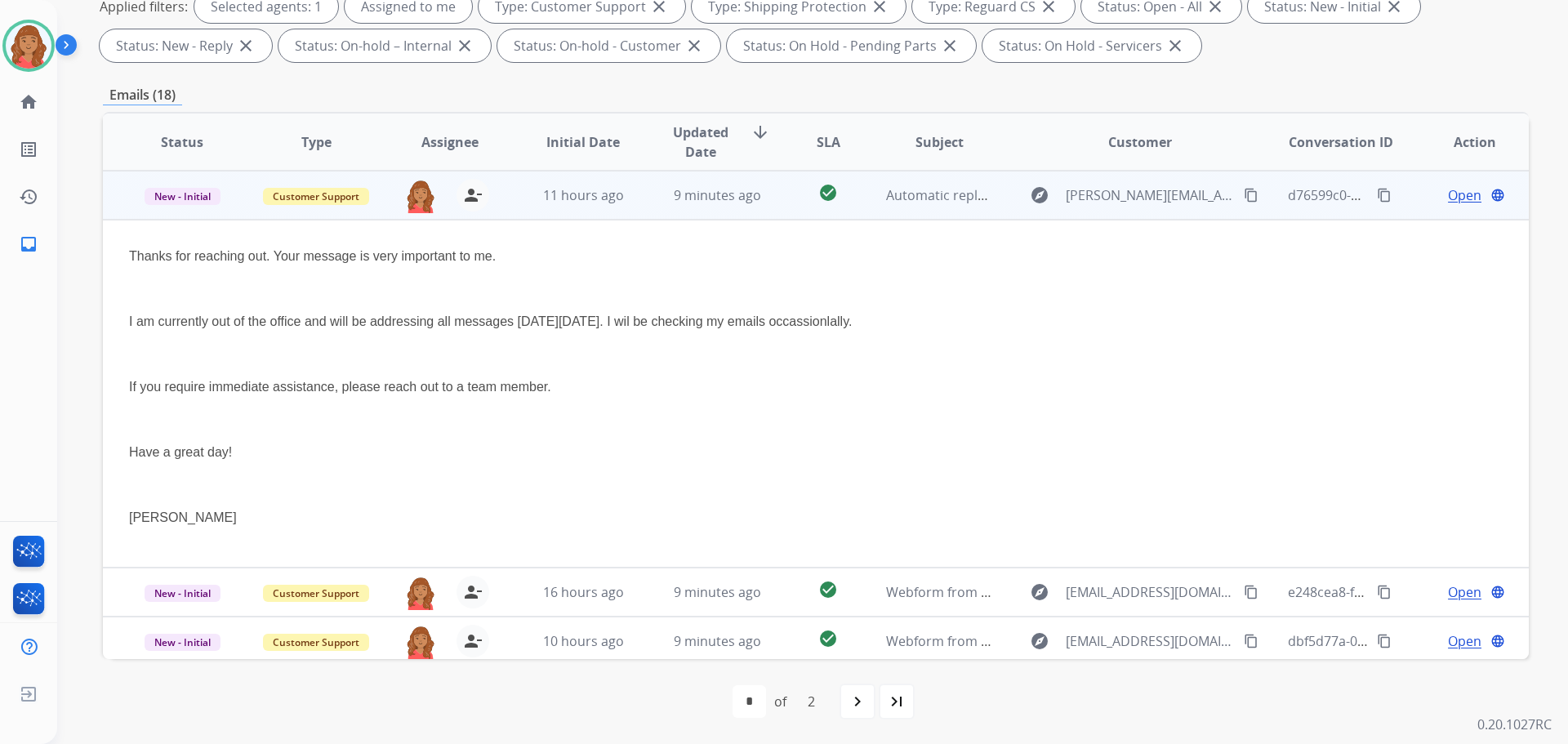
click at [195, 204] on span "New - Initial" at bounding box center [182, 196] width 76 height 17
click at [175, 195] on span "New - Initial" at bounding box center [182, 196] width 76 height 17
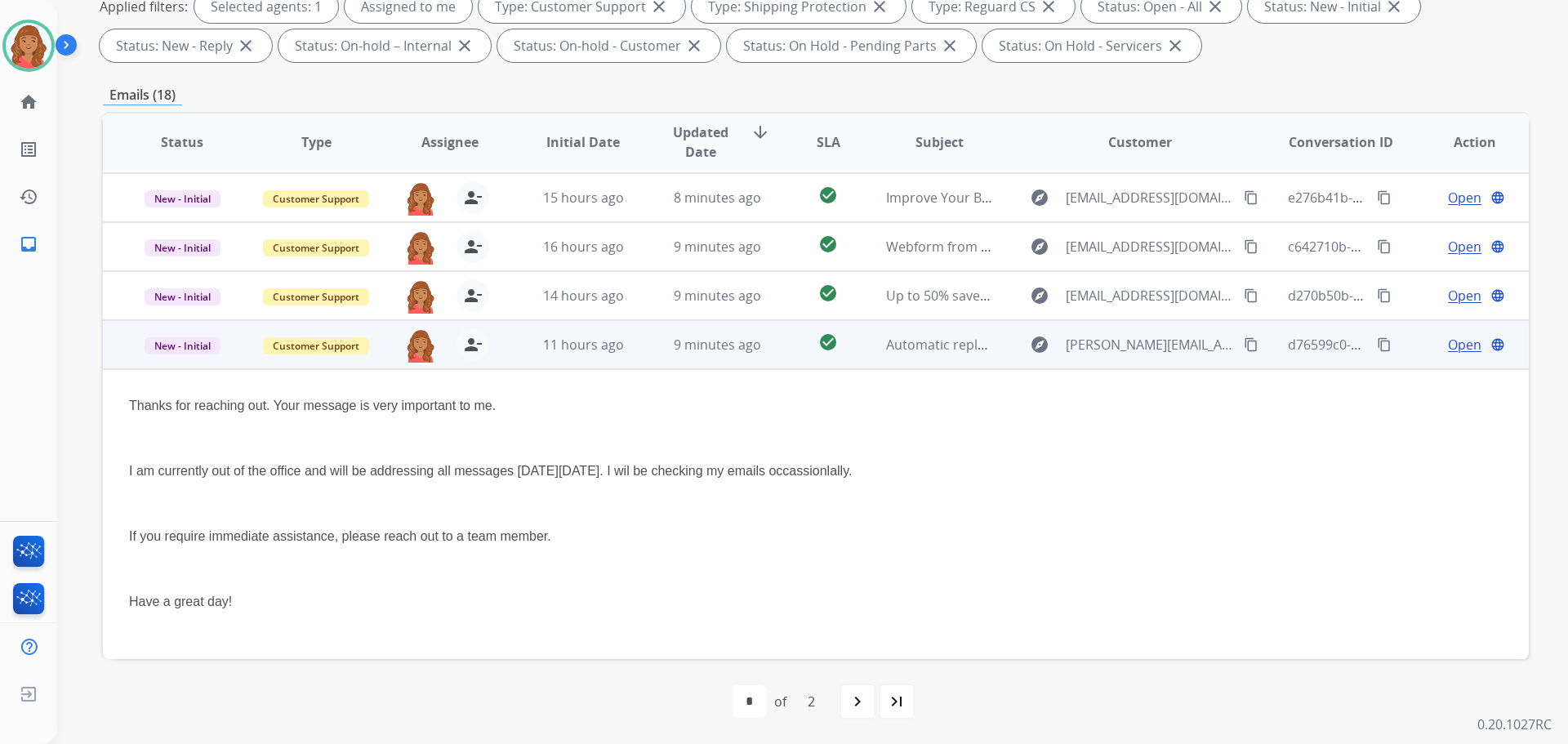
scroll to position [33, 0]
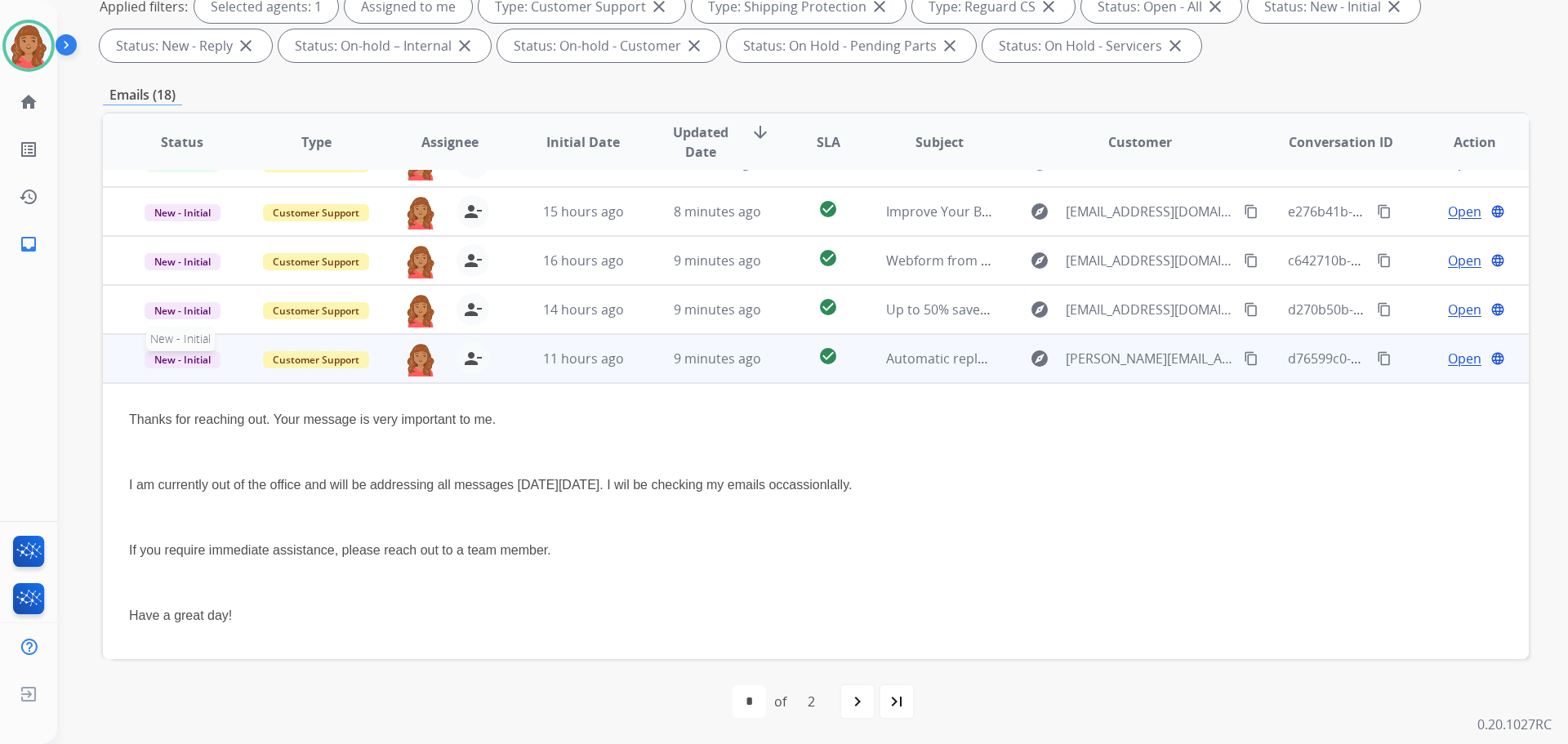
click at [175, 358] on span "New - Initial" at bounding box center [182, 360] width 76 height 17
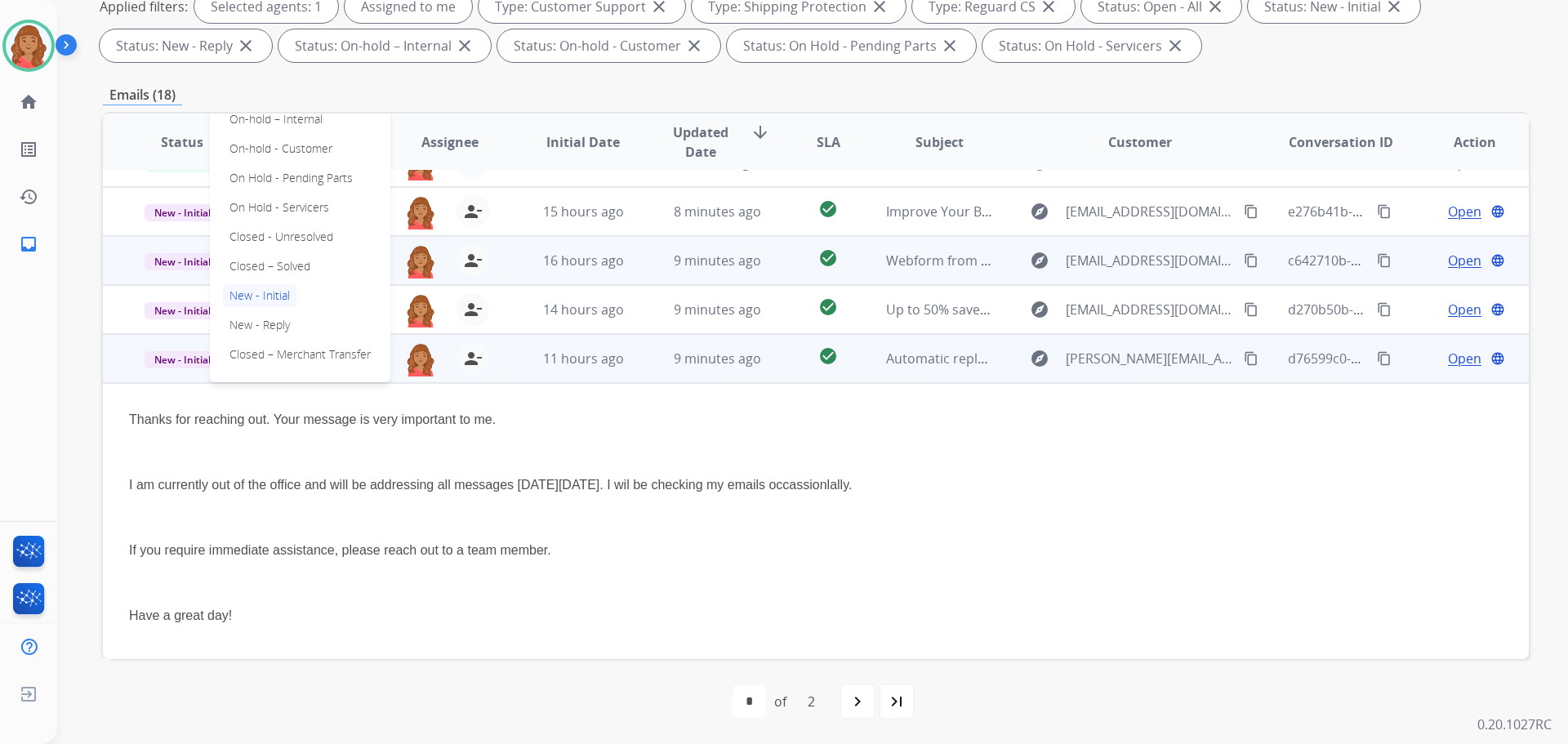
click at [260, 262] on p "Closed – Solved" at bounding box center [270, 266] width 94 height 23
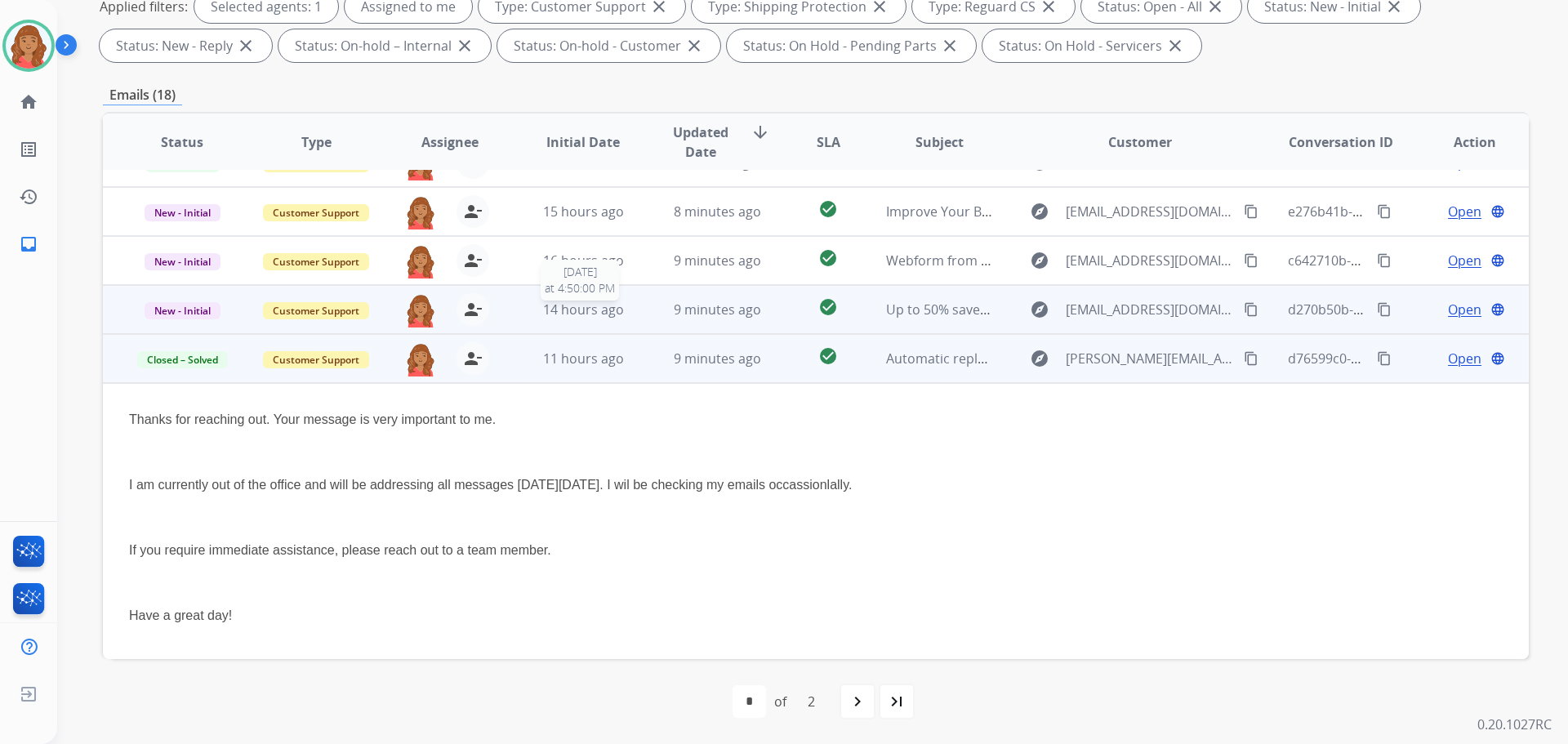
click at [565, 315] on span "14 hours ago" at bounding box center [583, 309] width 80 height 18
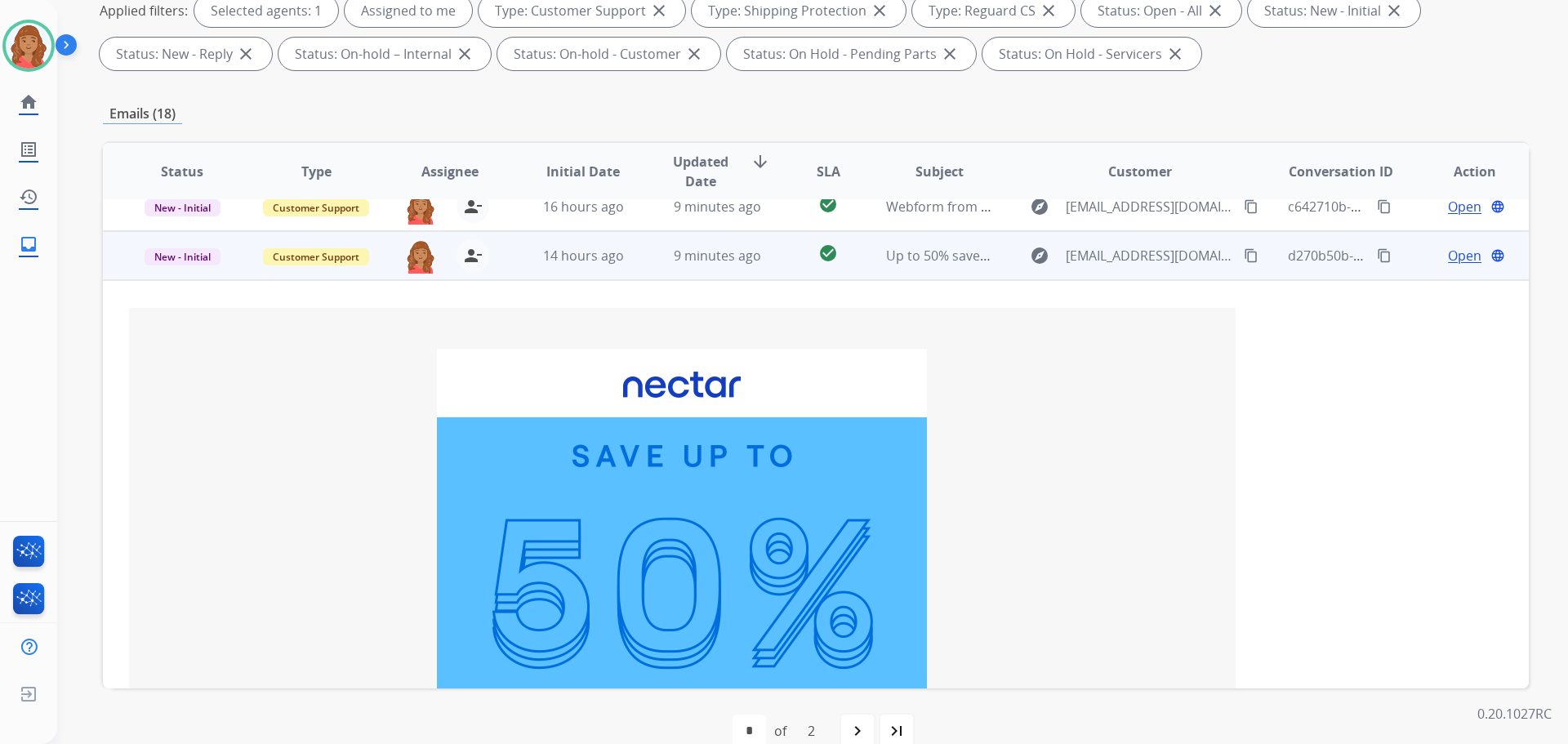
scroll to position [65, 0]
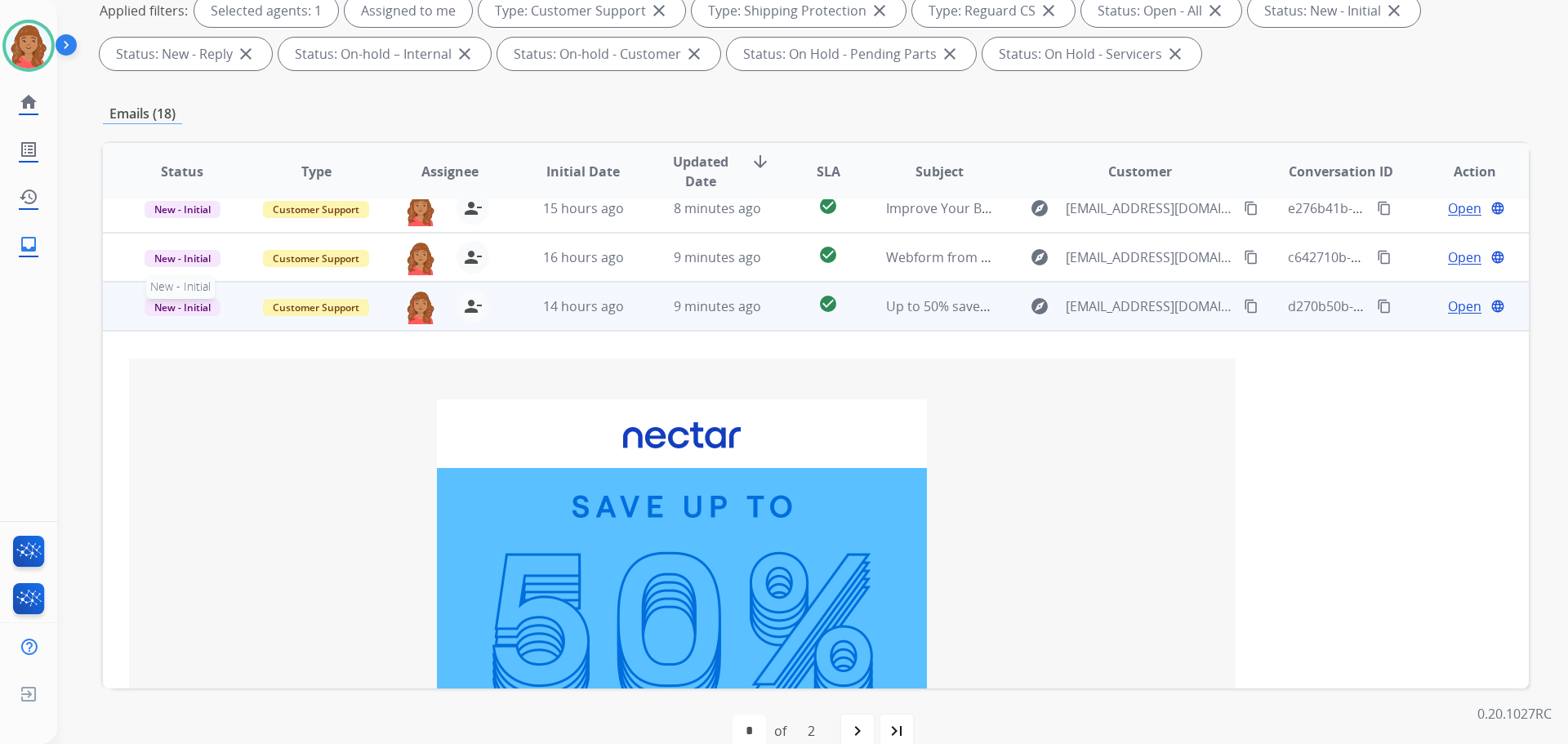
click at [194, 307] on span "New - Initial" at bounding box center [182, 307] width 76 height 17
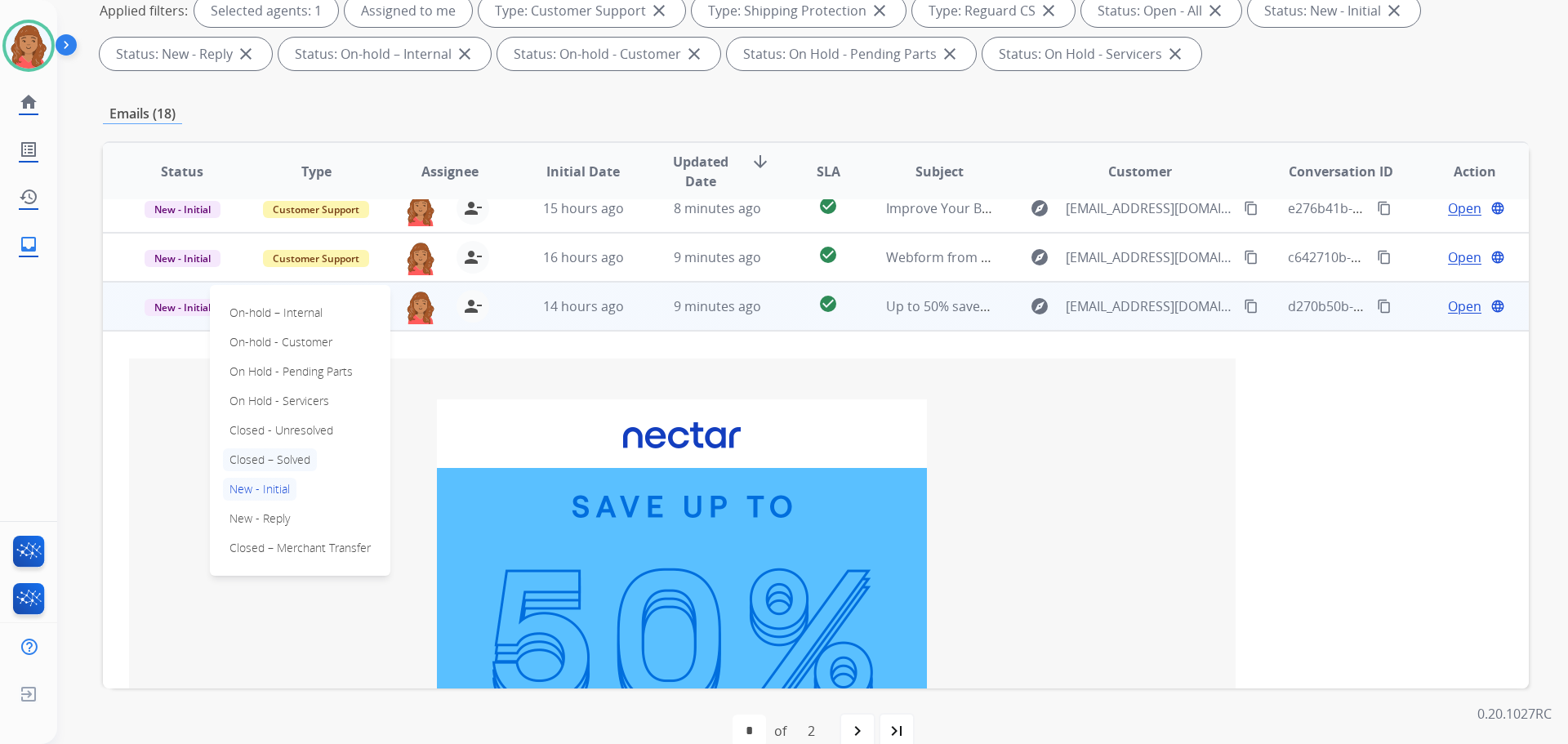
click at [259, 456] on p "Closed – Solved" at bounding box center [270, 460] width 94 height 23
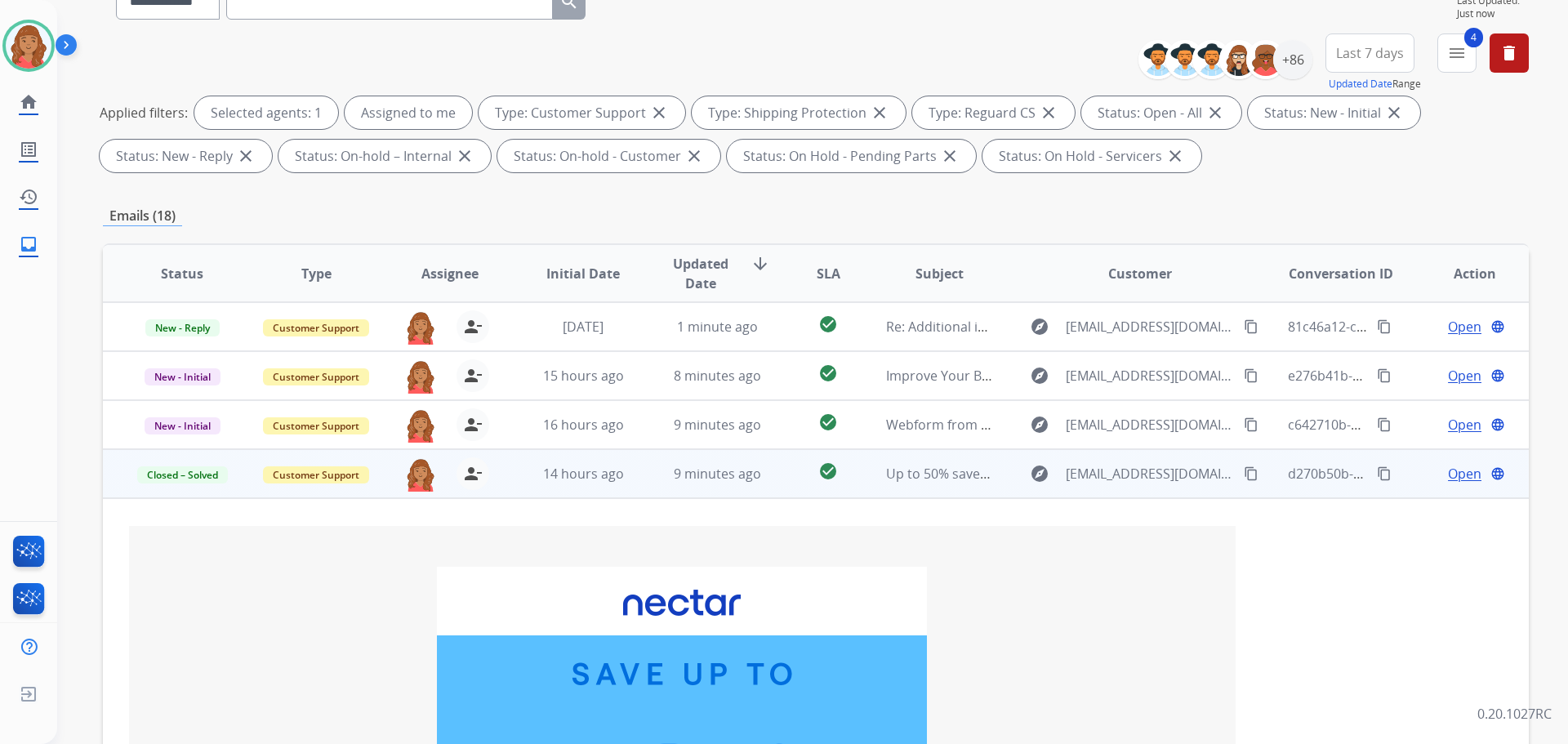
scroll to position [0, 0]
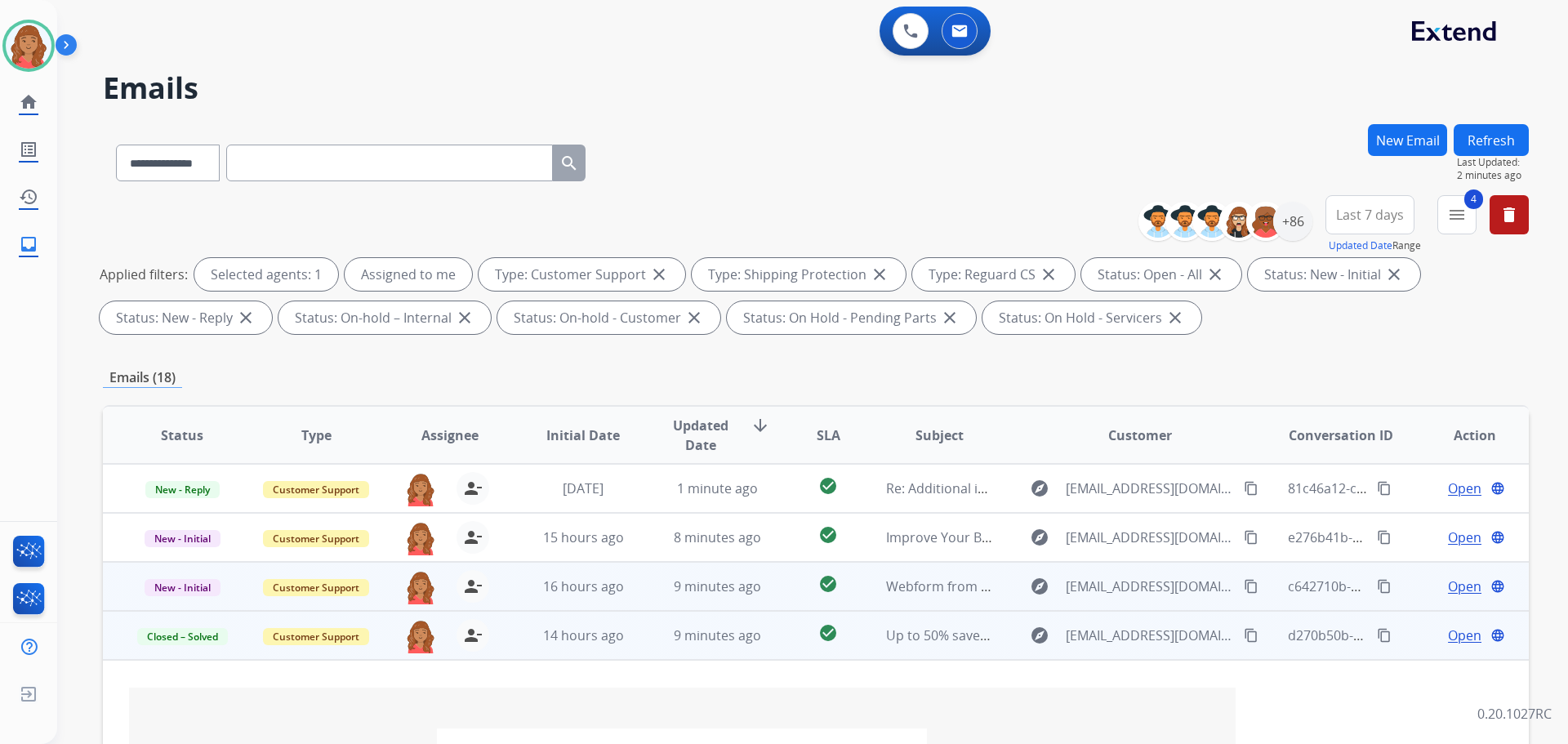
click at [558, 597] on td "16 hours ago" at bounding box center [571, 586] width 134 height 49
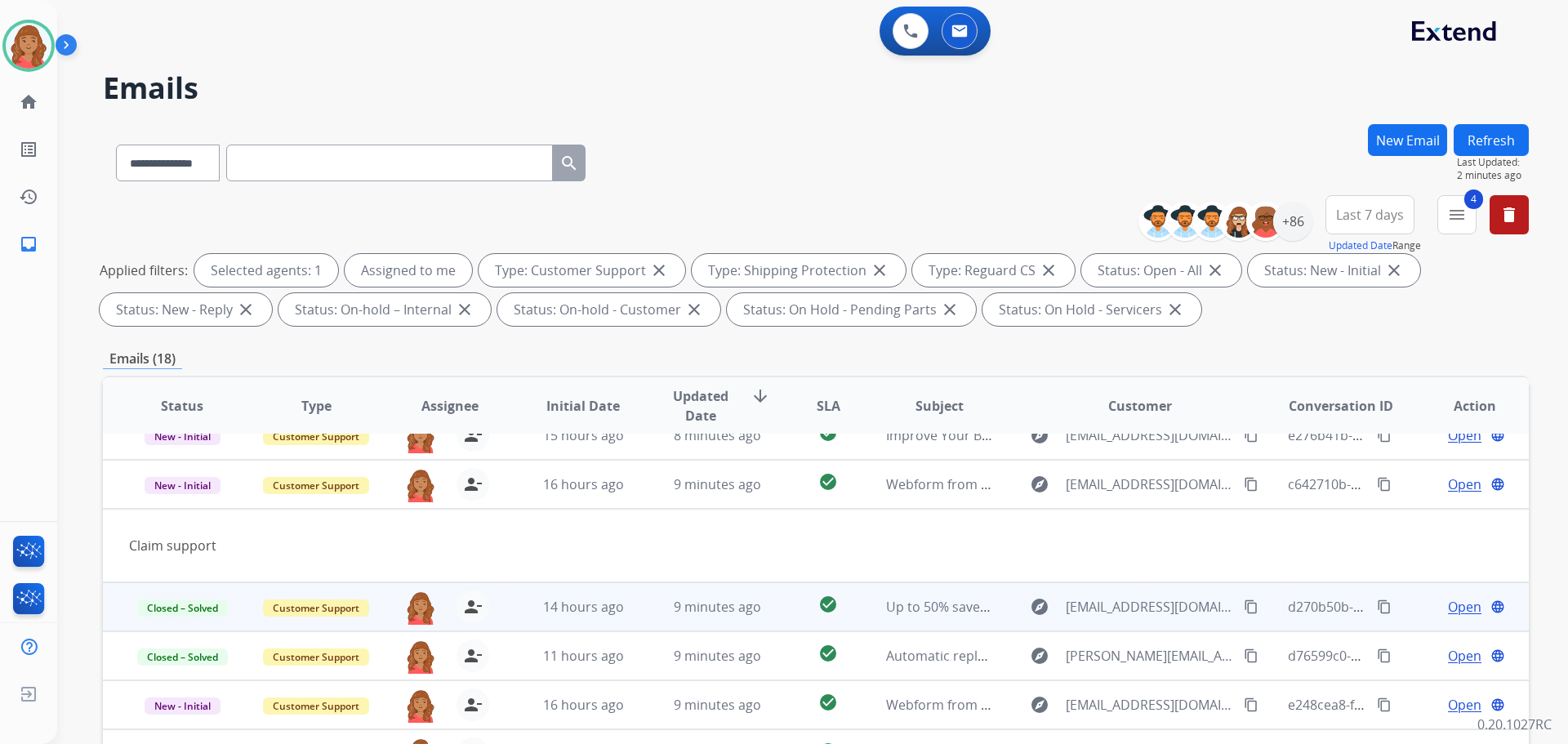
scroll to position [75, 0]
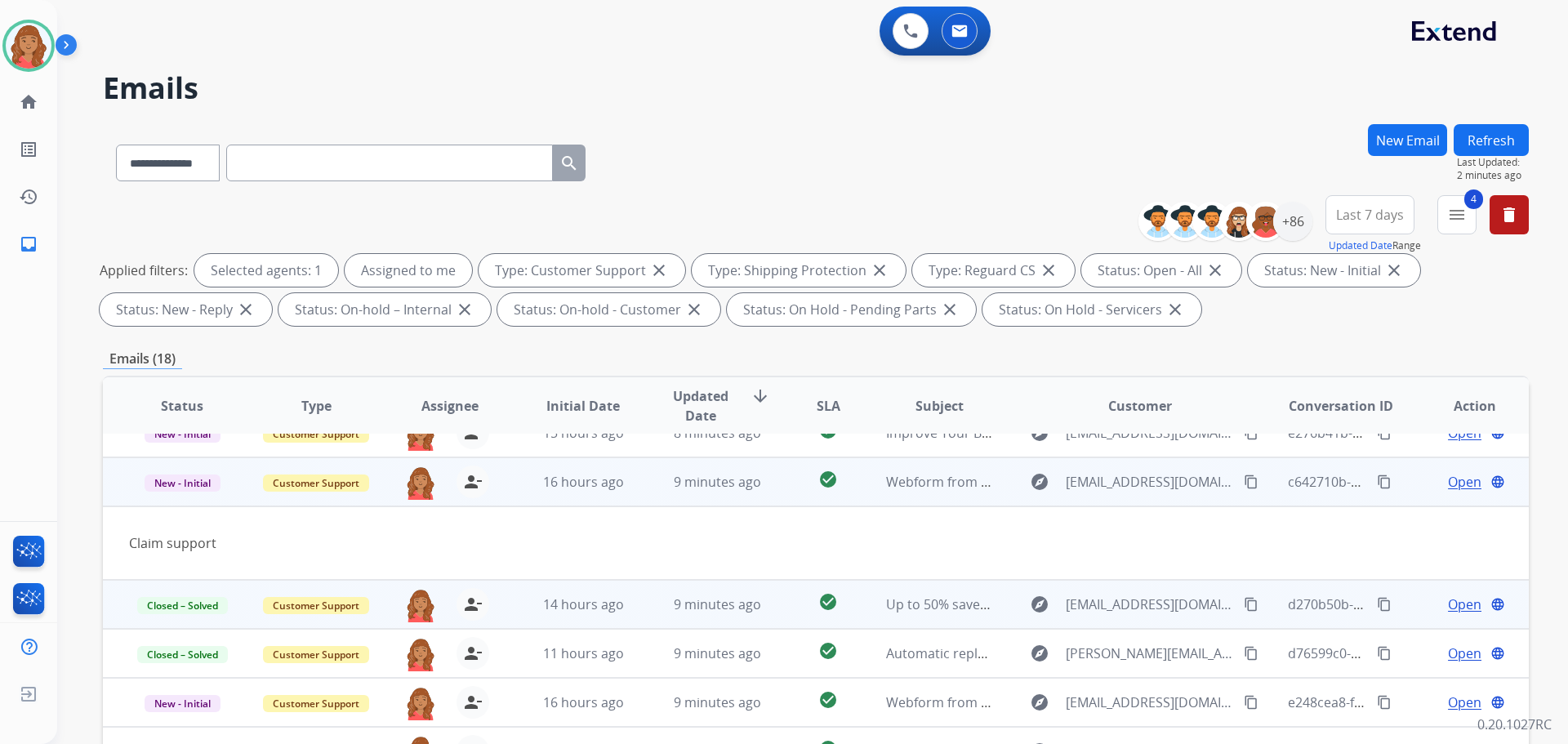
click at [1452, 479] on span "Open" at bounding box center [1465, 482] width 34 height 19
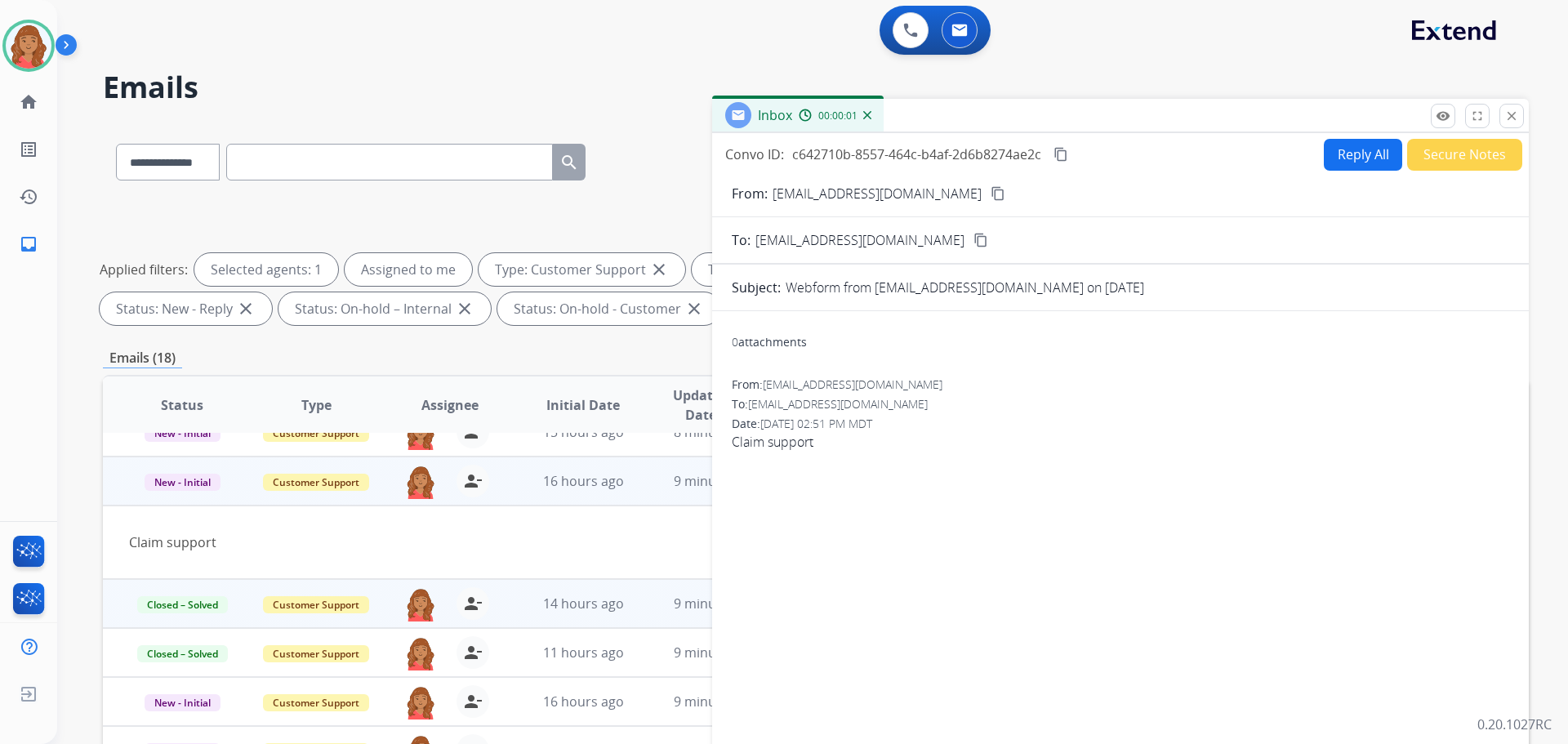
scroll to position [0, 0]
drag, startPoint x: 1515, startPoint y: 115, endPoint x: 1198, endPoint y: 192, distance: 326.2
click at [1515, 118] on mat-icon "close" at bounding box center [1511, 116] width 14 height 14
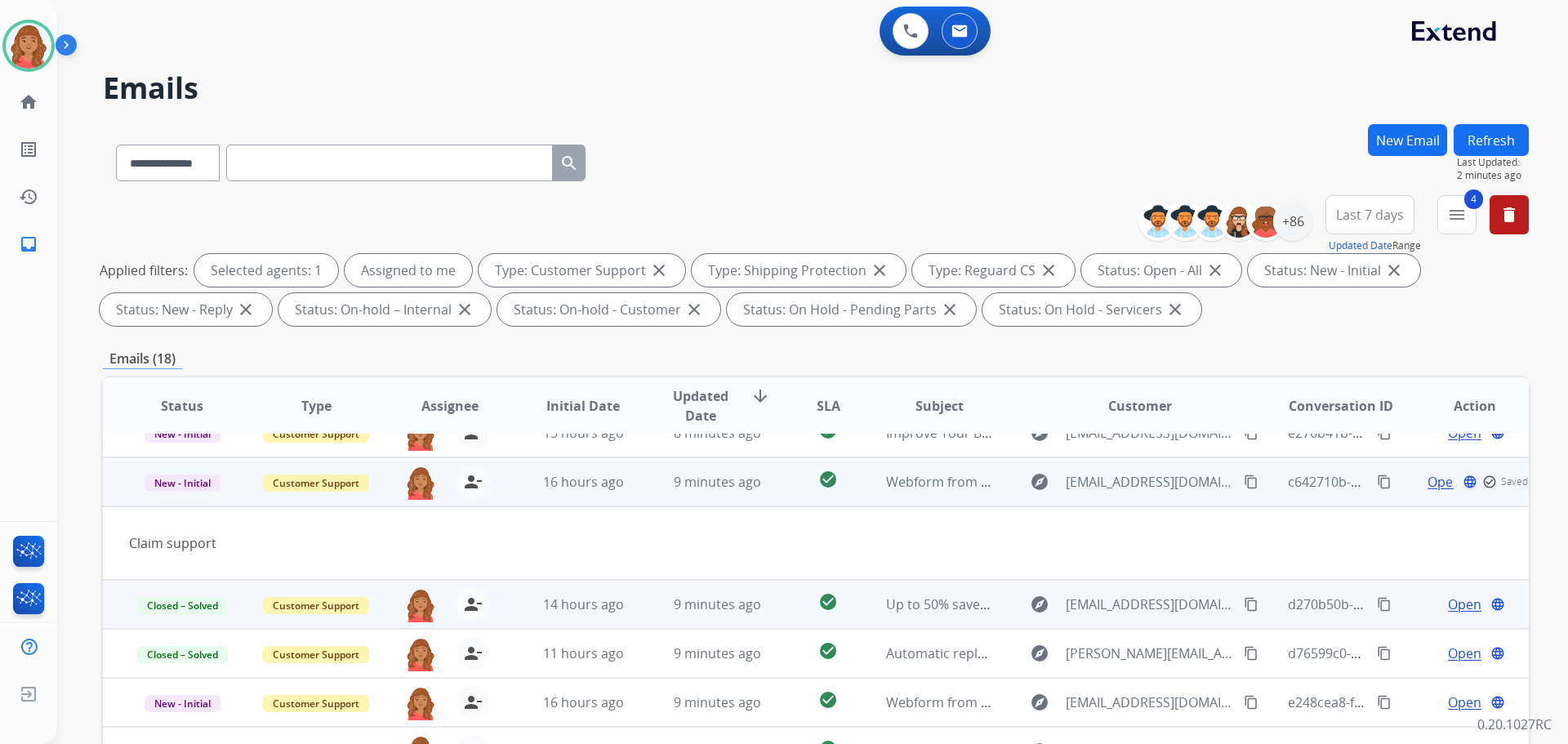
click at [170, 486] on span "New - Initial" at bounding box center [182, 483] width 76 height 17
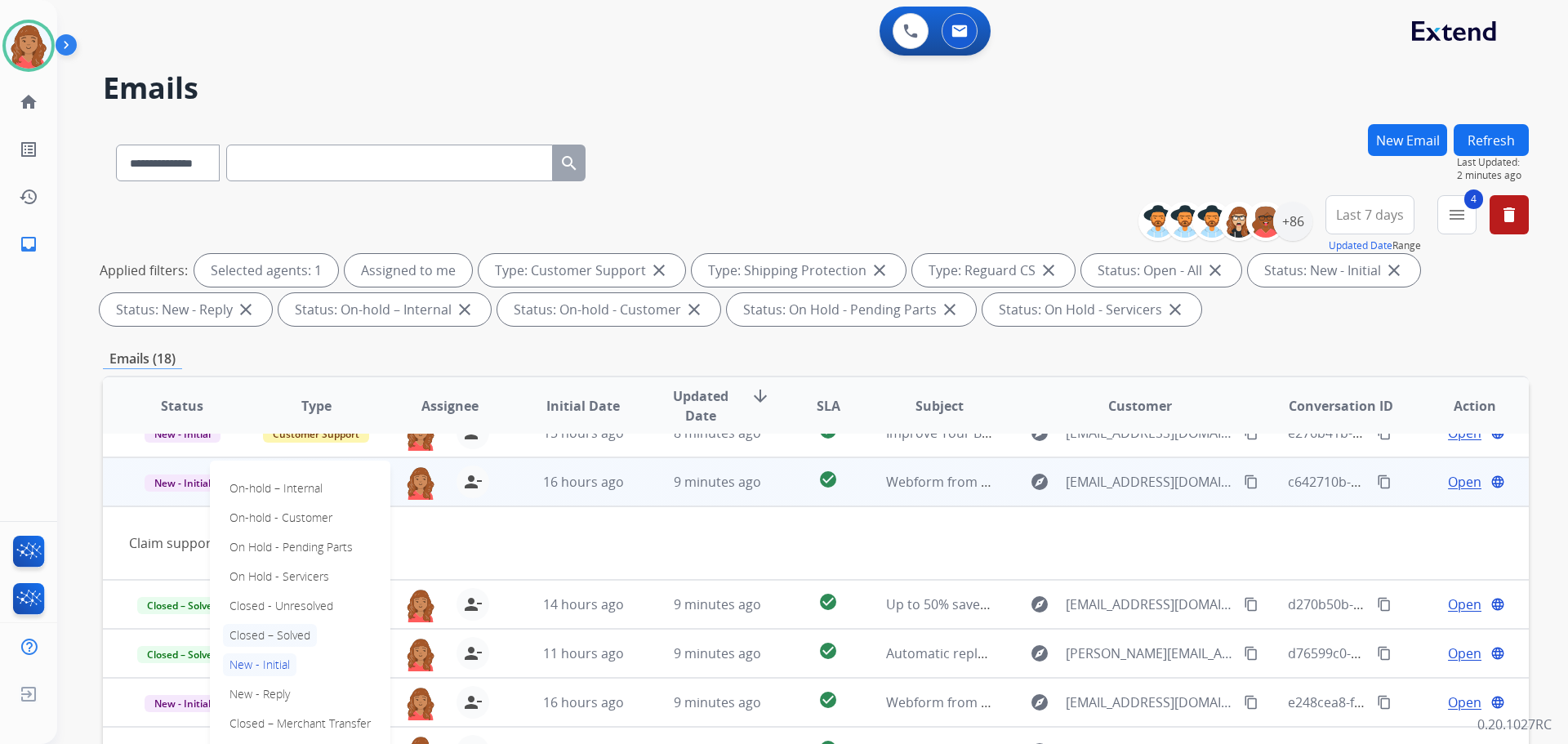
click at [270, 636] on p "Closed – Solved" at bounding box center [270, 635] width 94 height 23
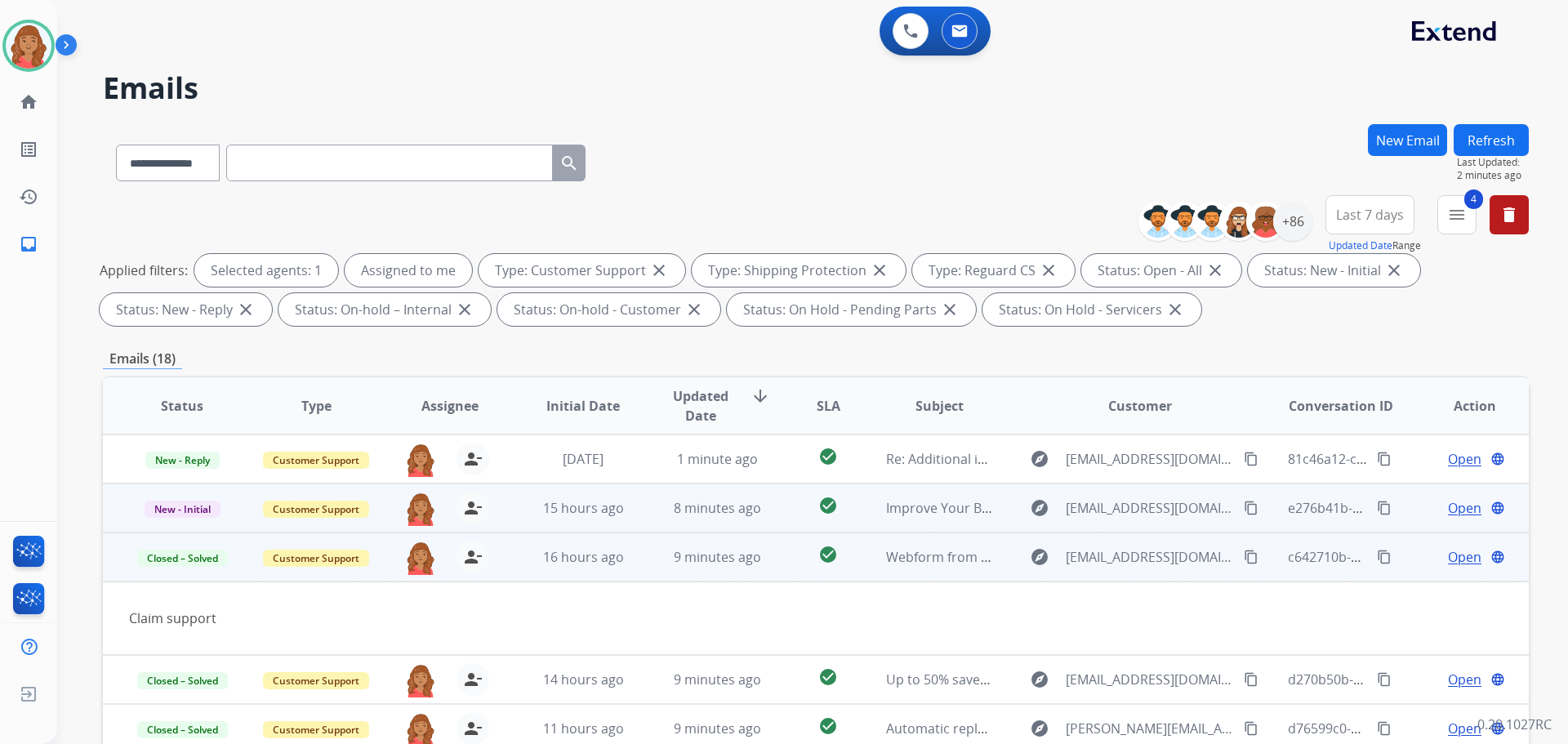
click at [535, 524] on td "15 hours ago" at bounding box center [571, 507] width 134 height 49
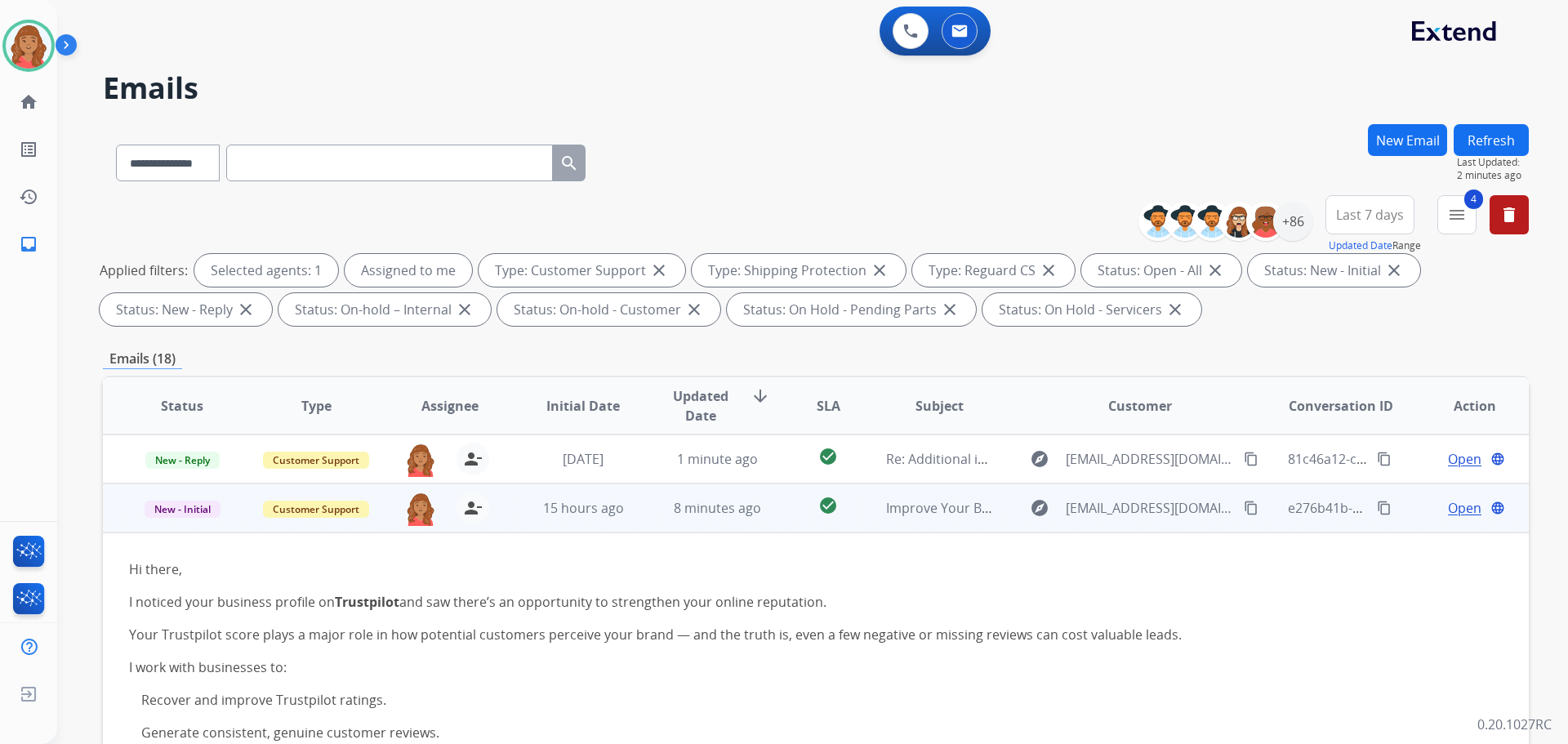
scroll to position [49, 0]
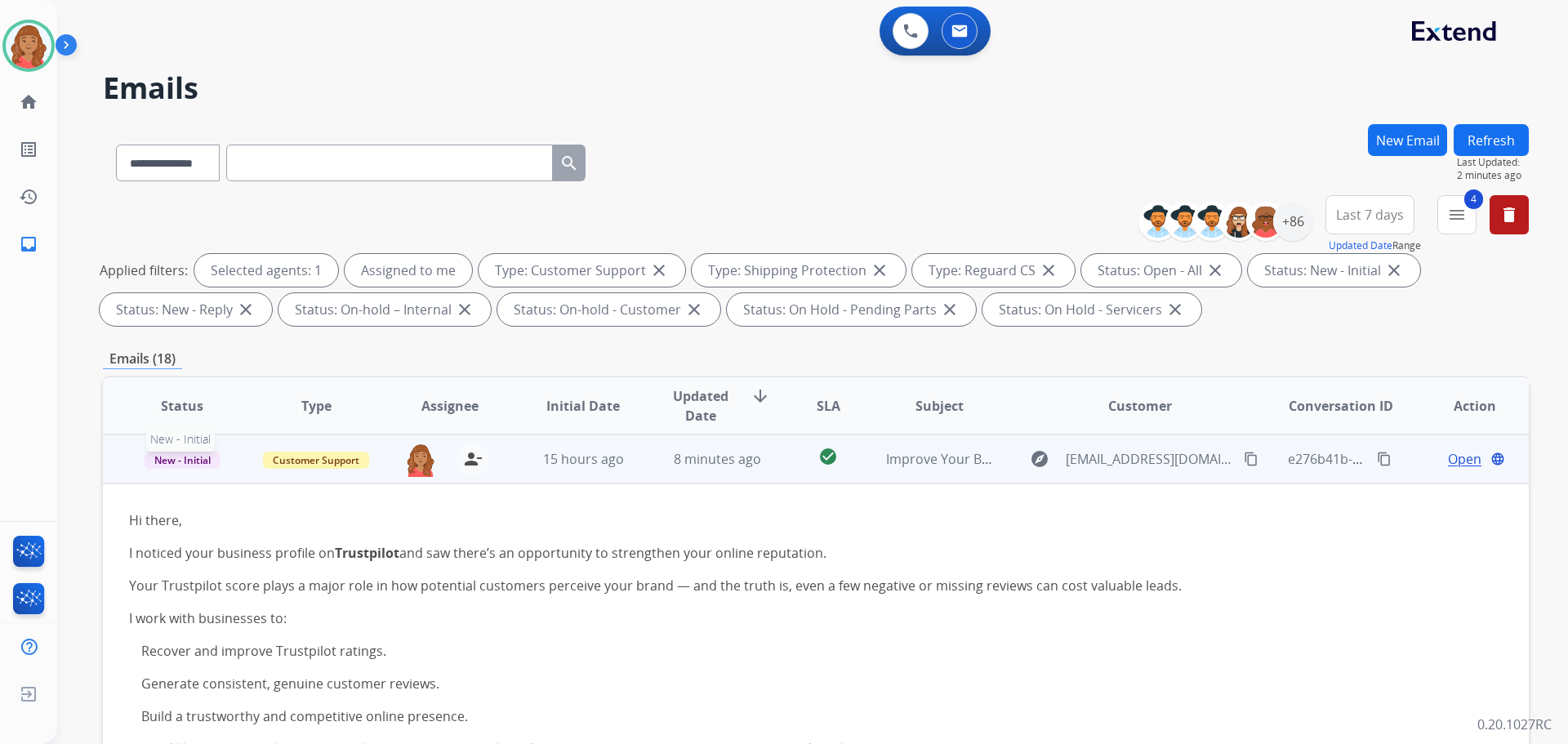
click at [181, 462] on span "New - Initial" at bounding box center [182, 460] width 76 height 17
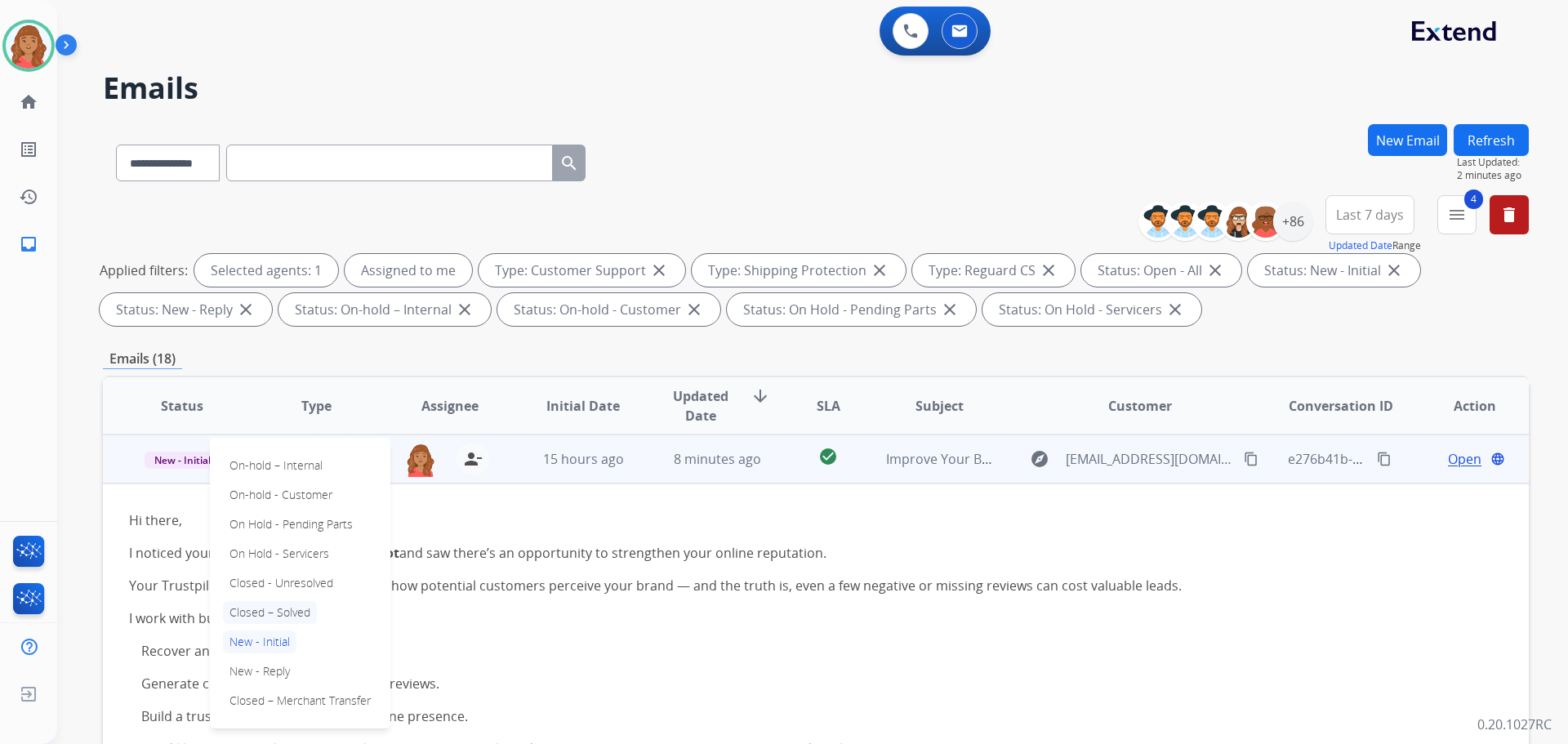
click at [256, 609] on p "Closed – Solved" at bounding box center [270, 612] width 94 height 23
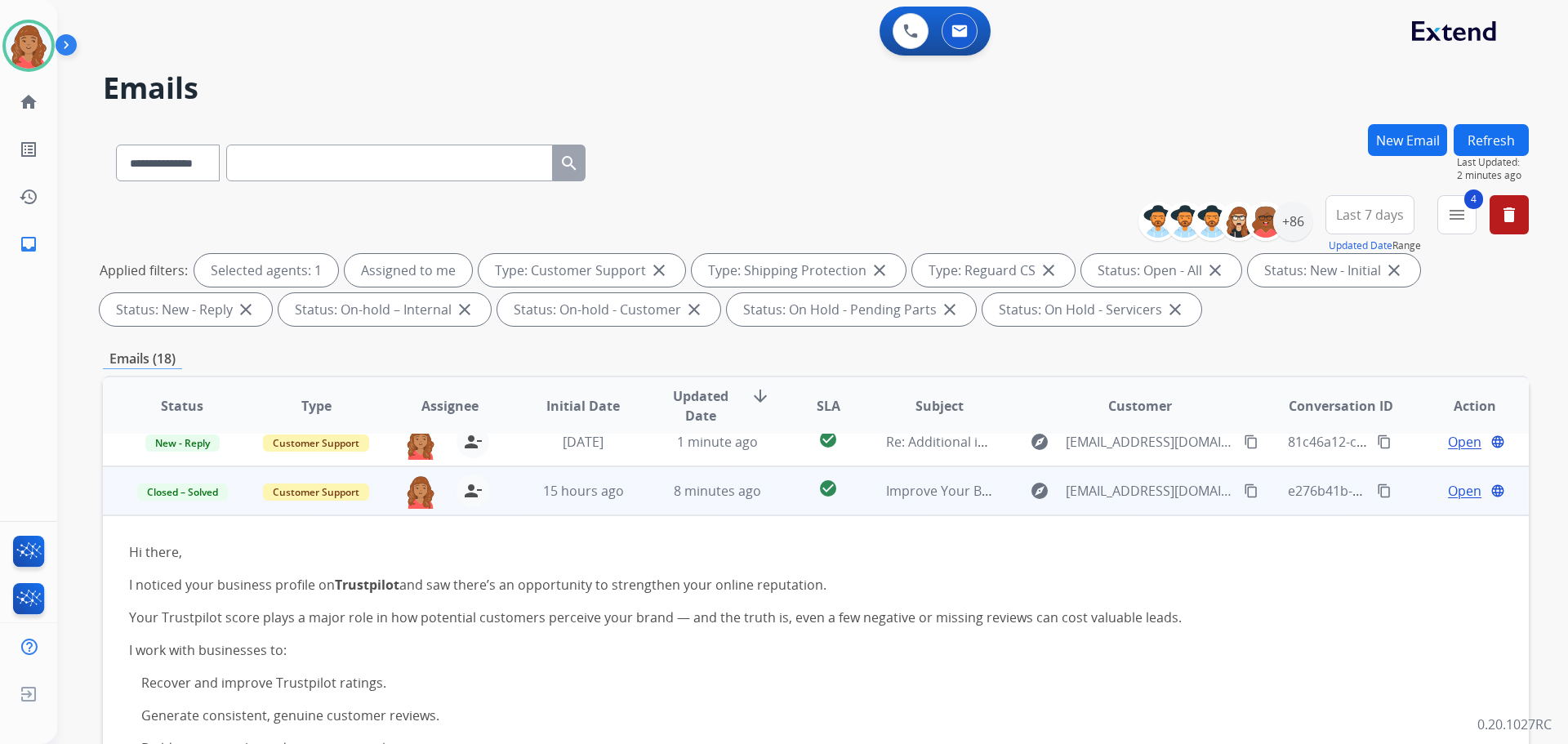
scroll to position [0, 0]
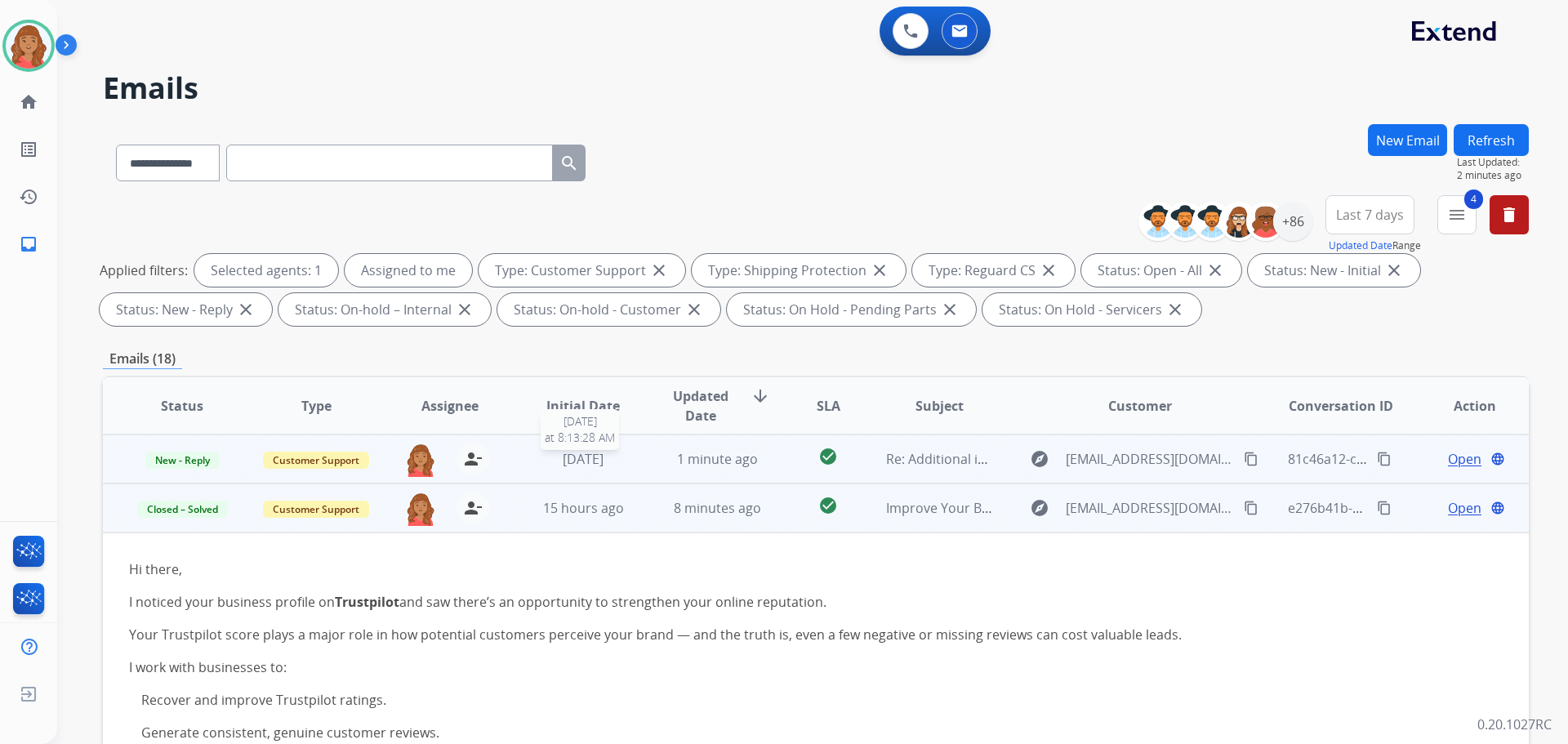
click at [582, 464] on span "[DATE]" at bounding box center [582, 459] width 41 height 18
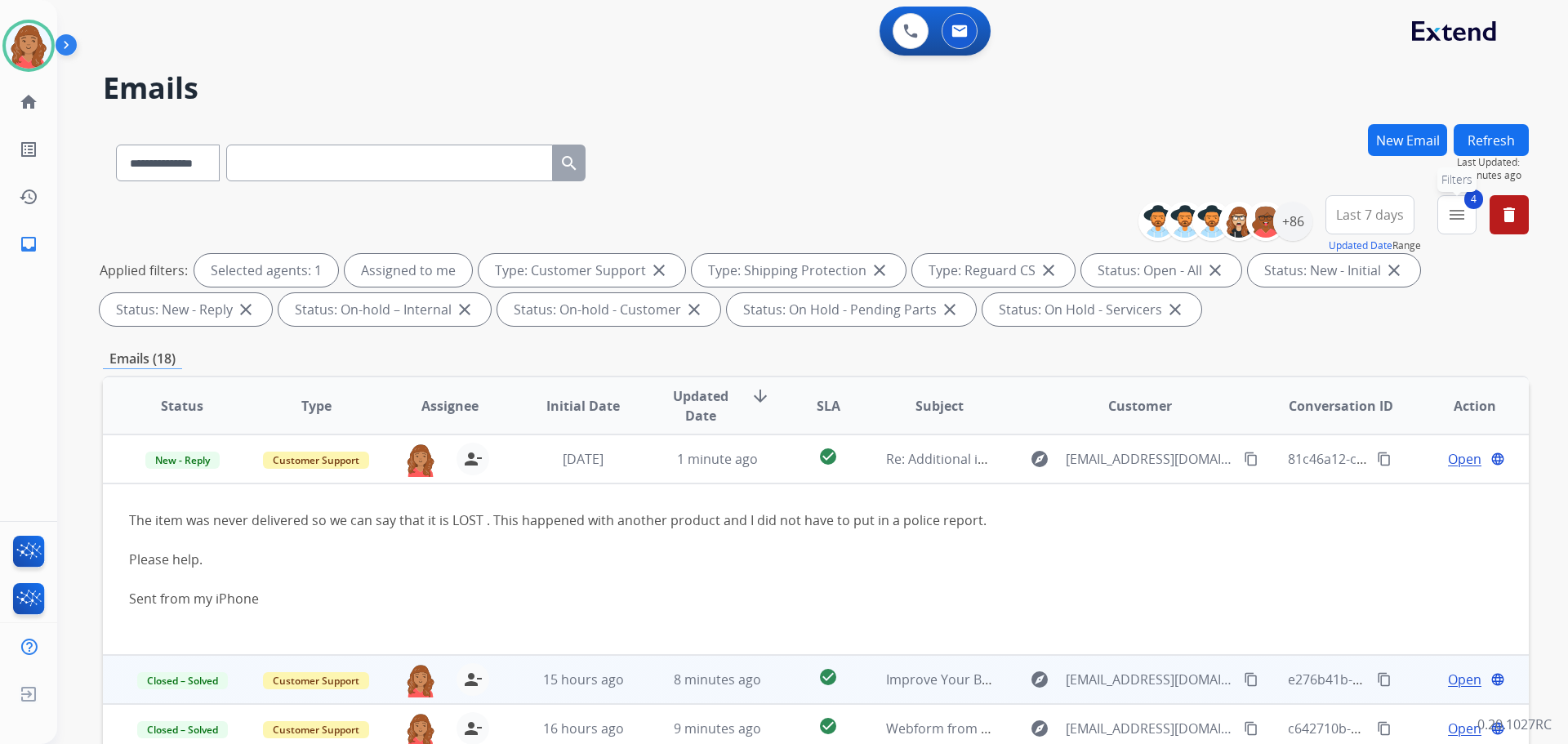
click at [1454, 228] on button "4 menu Filters" at bounding box center [1457, 214] width 39 height 39
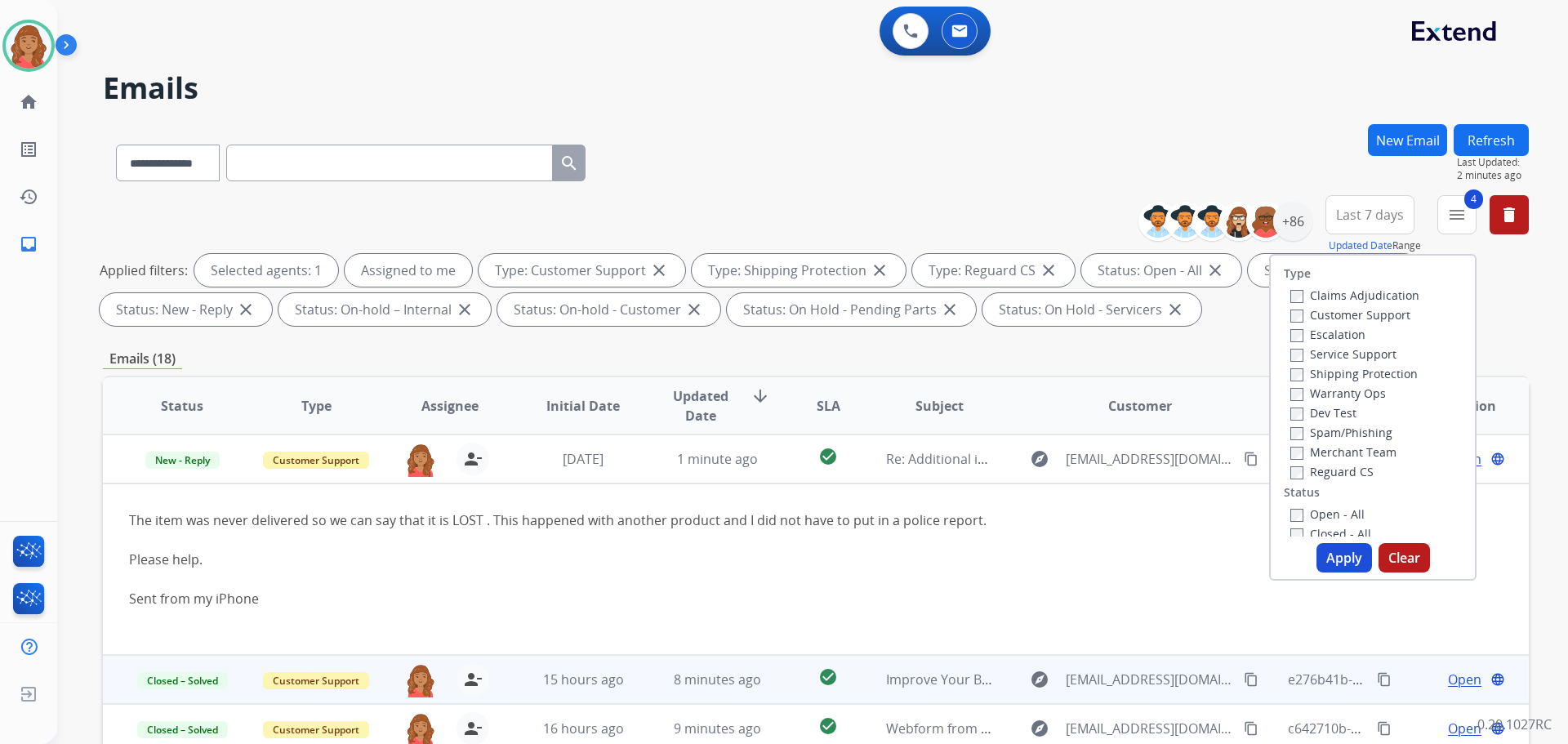
click at [1327, 555] on button "Apply" at bounding box center [1344, 557] width 56 height 30
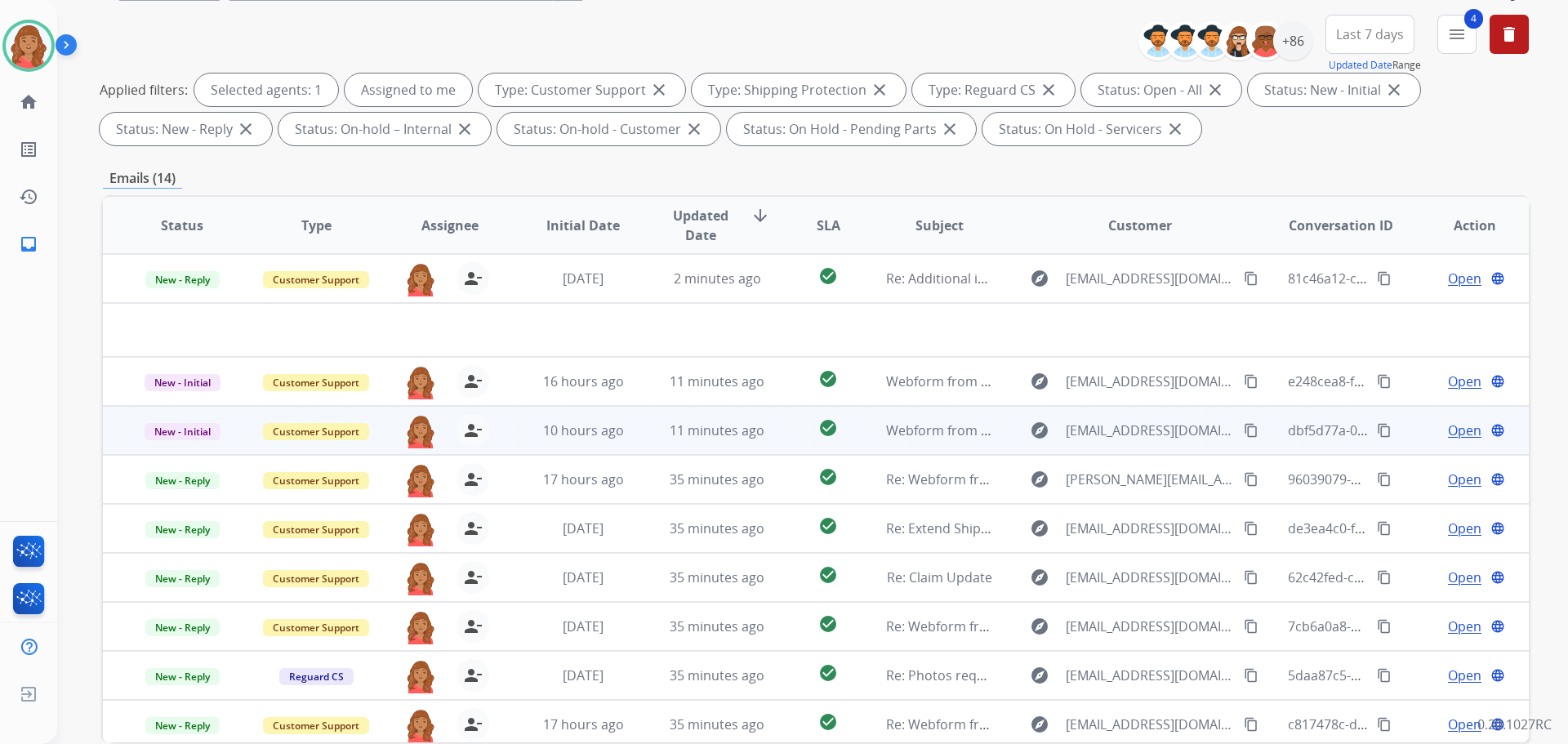
scroll to position [101, 0]
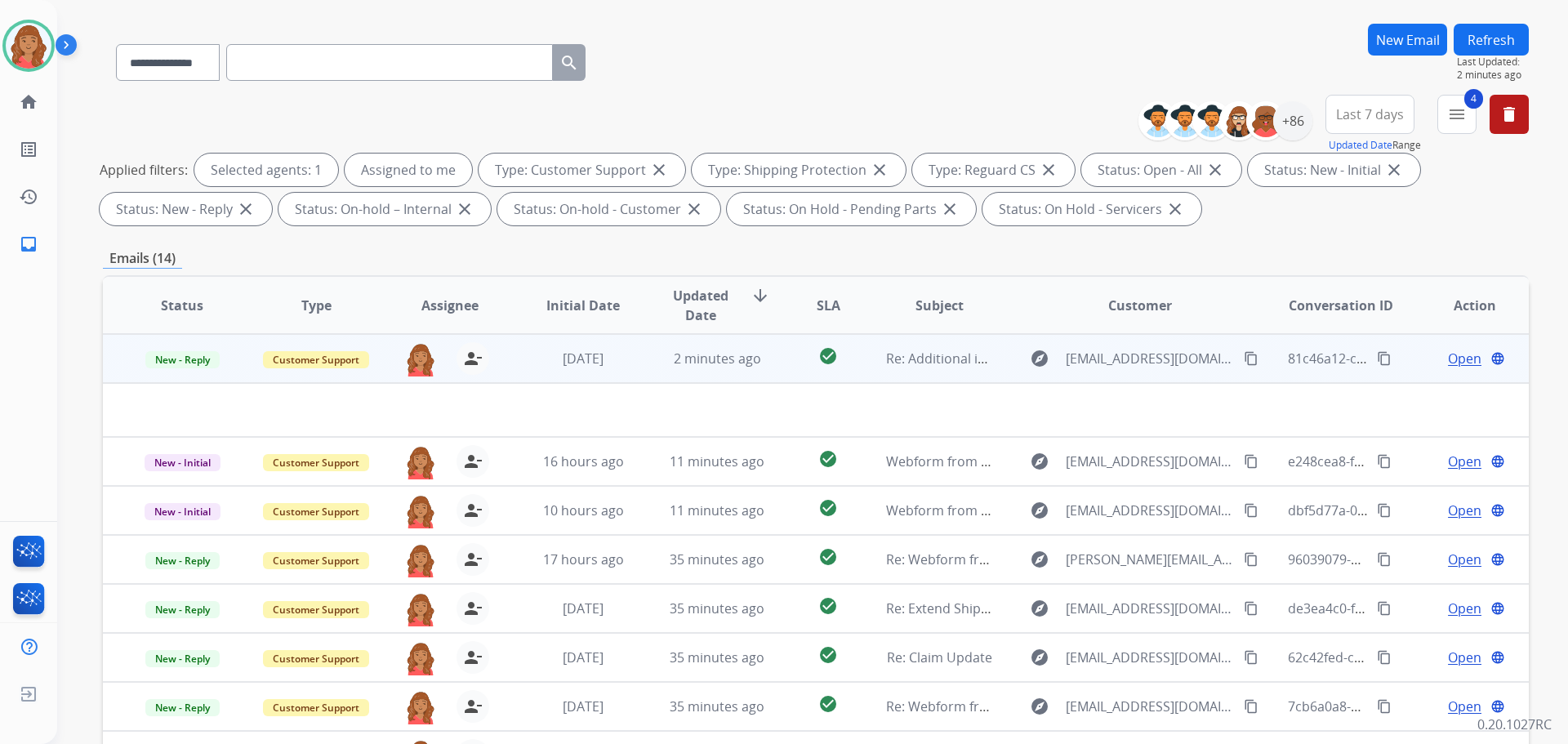
click at [652, 355] on td "2 minutes ago" at bounding box center [705, 358] width 134 height 49
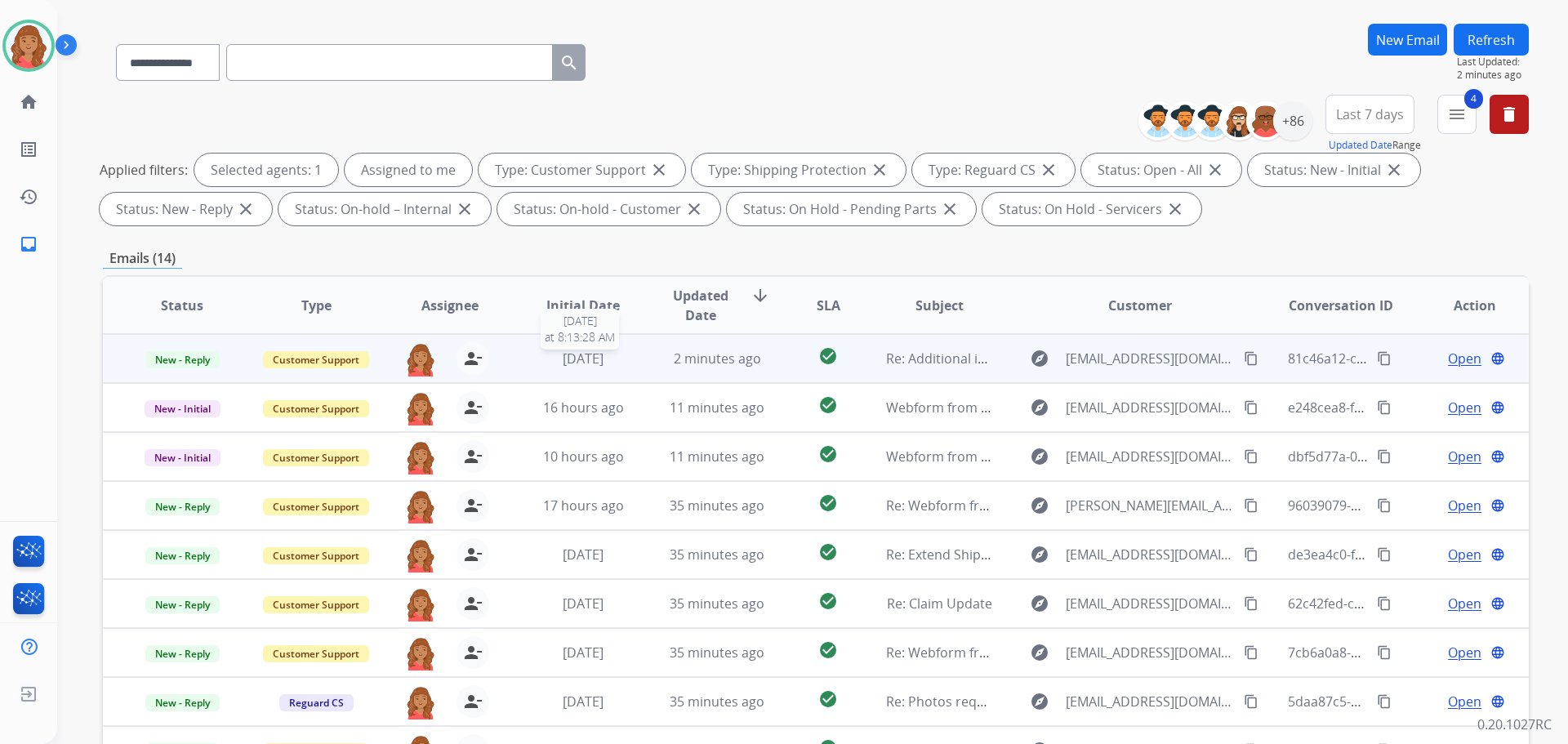
click at [603, 360] on span "[DATE]" at bounding box center [582, 358] width 41 height 18
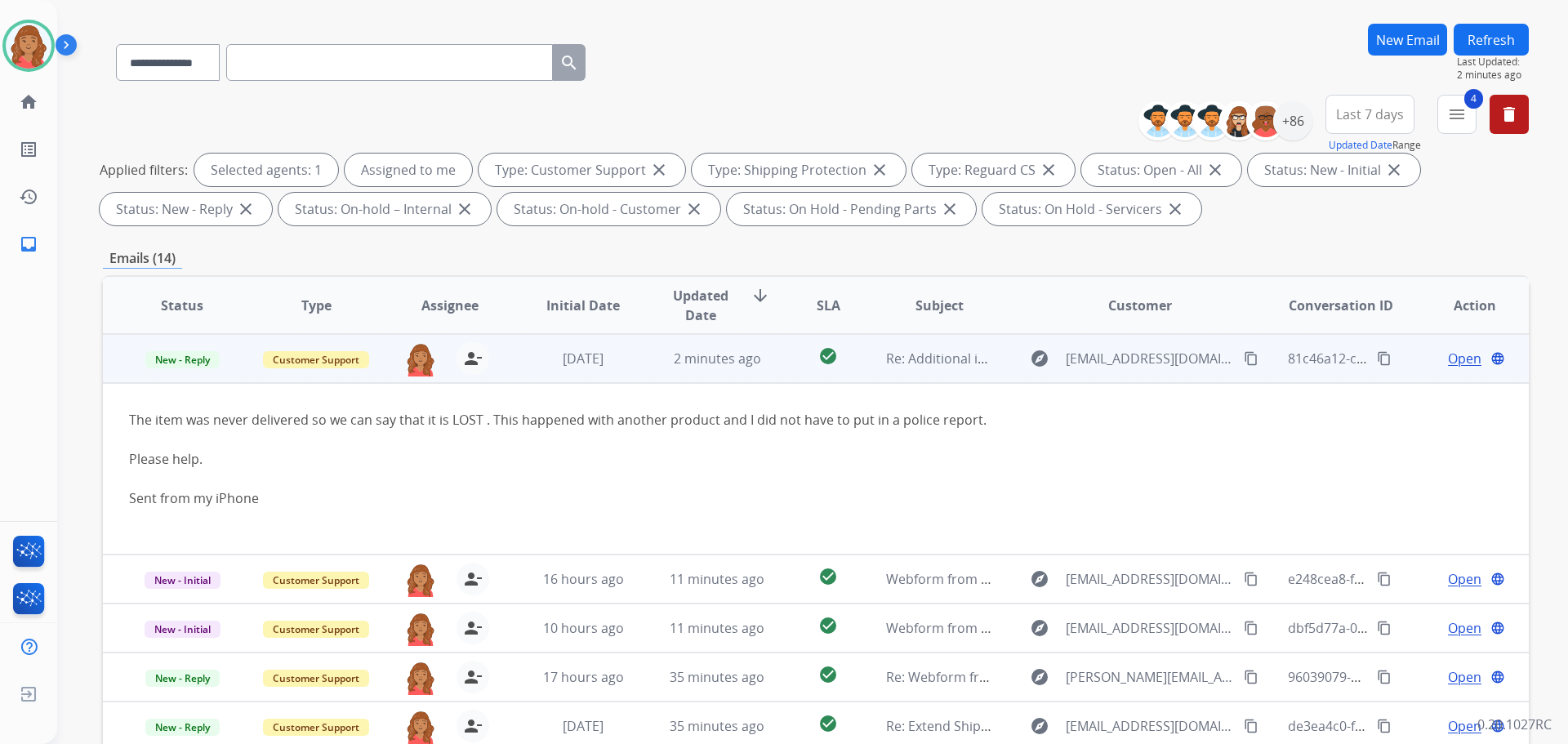
click at [1243, 356] on mat-icon "content_copy" at bounding box center [1250, 358] width 14 height 14
drag, startPoint x: 877, startPoint y: 418, endPoint x: 1090, endPoint y: 432, distance: 213.5
click at [724, 421] on div "The item was never delivered so we can say that it is LOST . This happened with…" at bounding box center [682, 468] width 1106 height 118
click at [1460, 354] on span "Open" at bounding box center [1465, 358] width 34 height 19
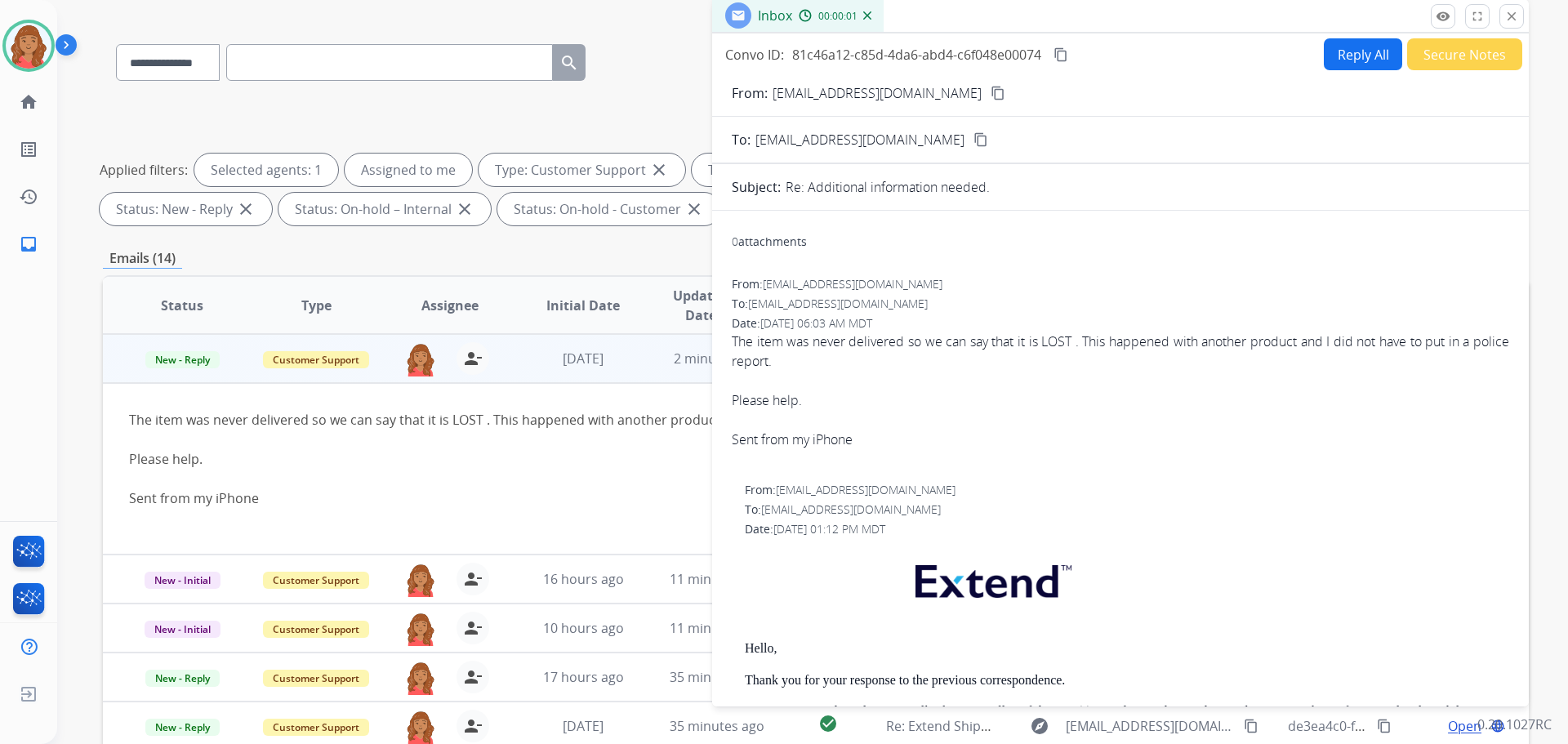
click at [1341, 58] on button "Reply All" at bounding box center [1363, 54] width 79 height 32
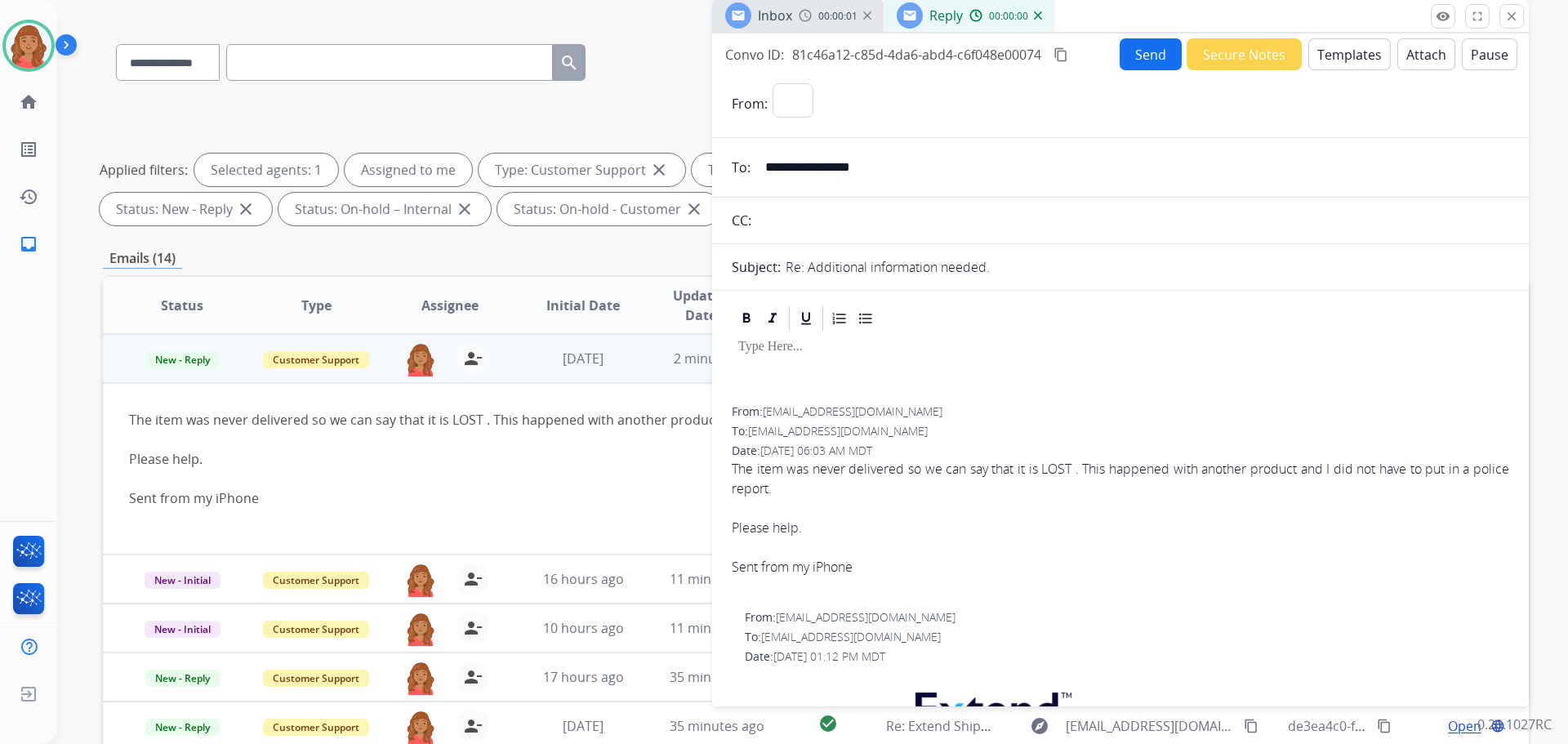
select select "**********"
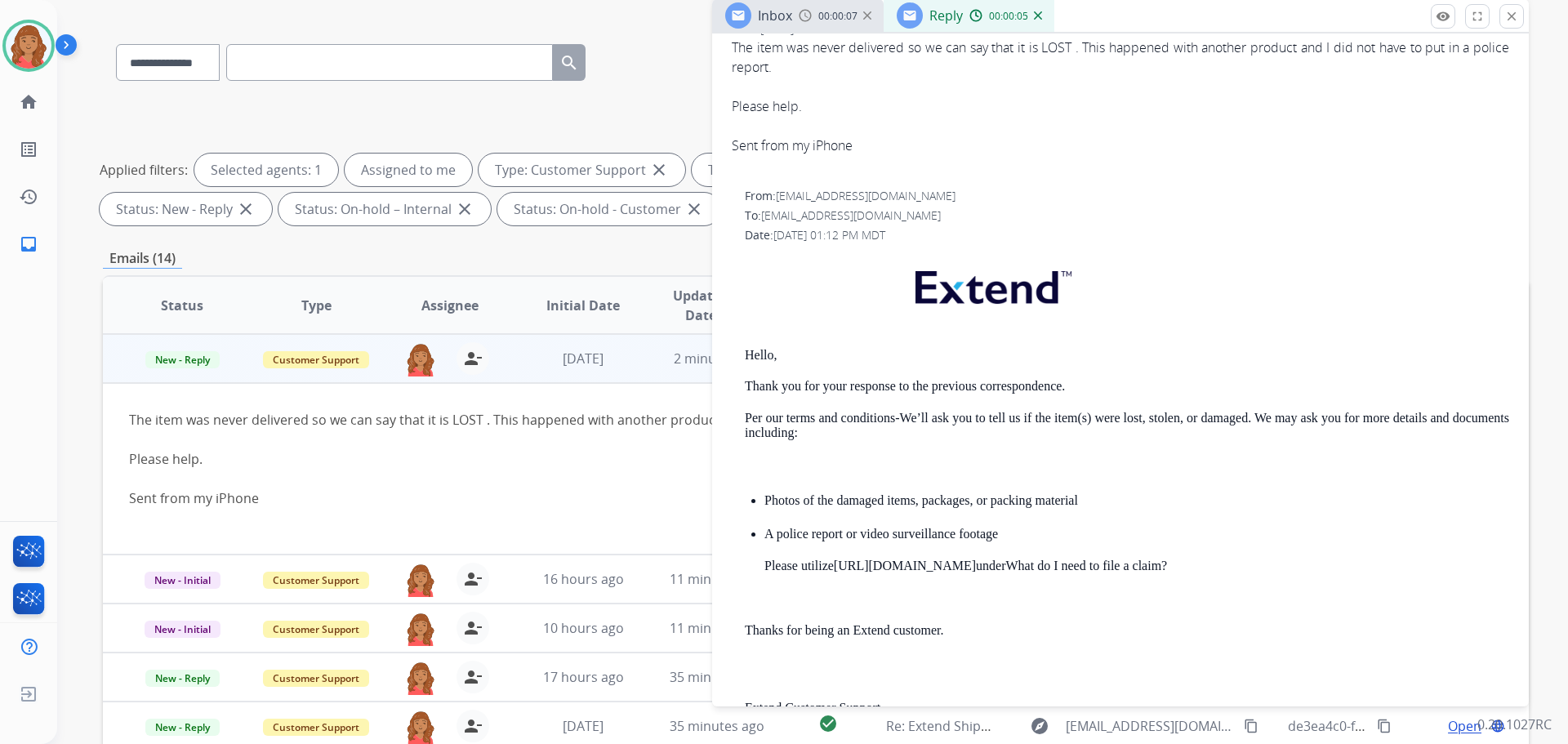
scroll to position [490, 0]
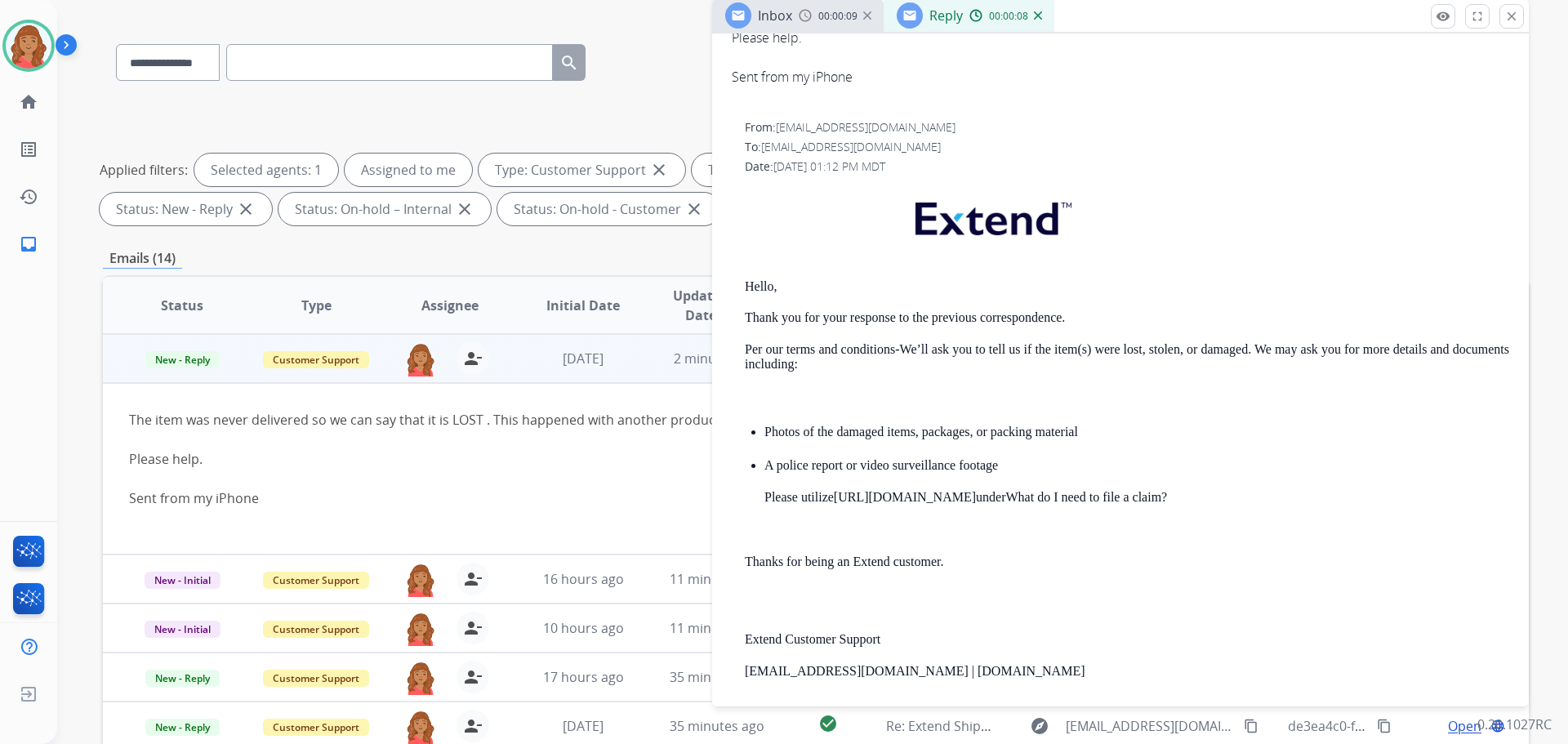
drag, startPoint x: 1033, startPoint y: 290, endPoint x: 1043, endPoint y: 279, distance: 14.9
click at [1033, 289] on p "Hello," at bounding box center [1127, 286] width 764 height 14
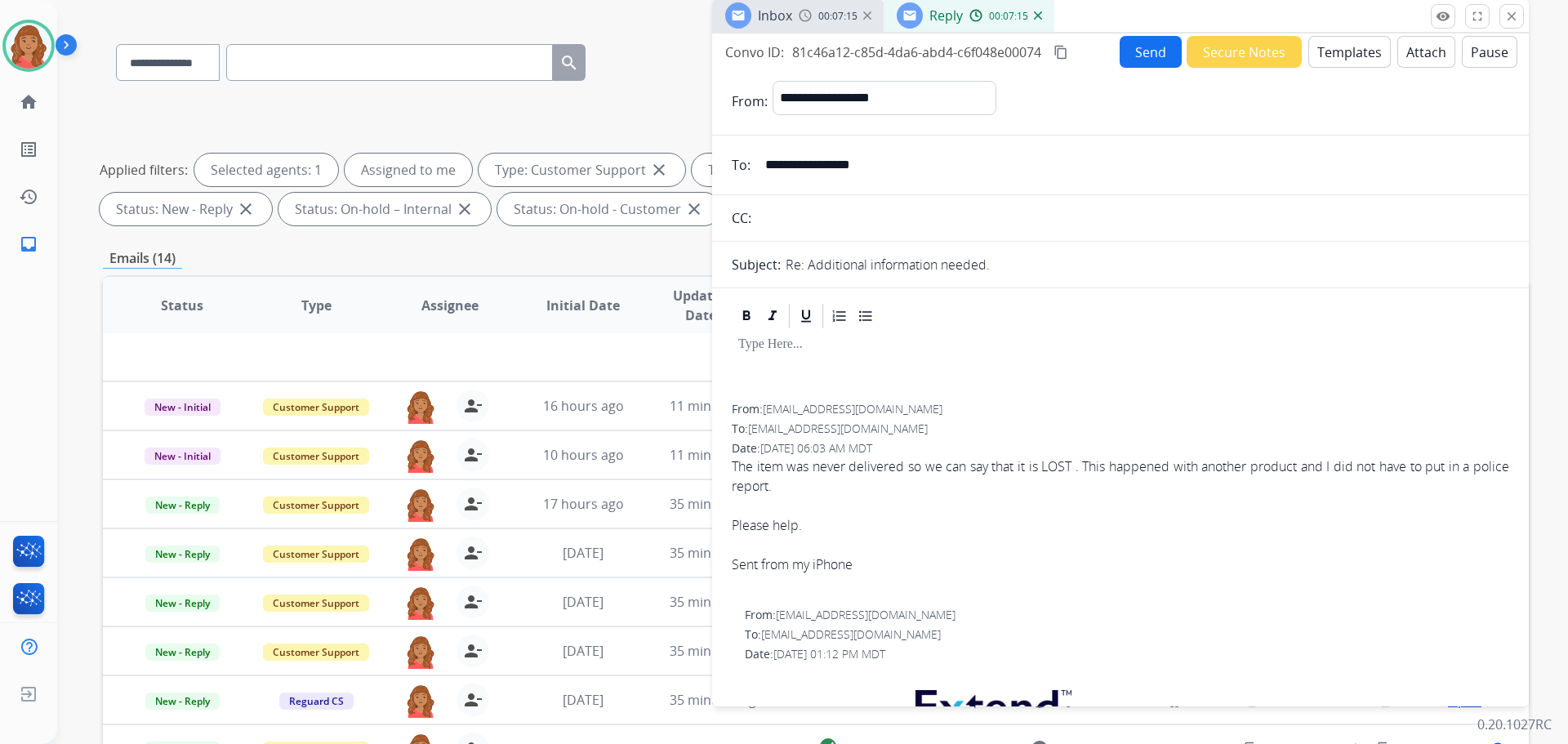
scroll to position [0, 0]
click at [1337, 52] on button "Templates" at bounding box center [1350, 54] width 82 height 32
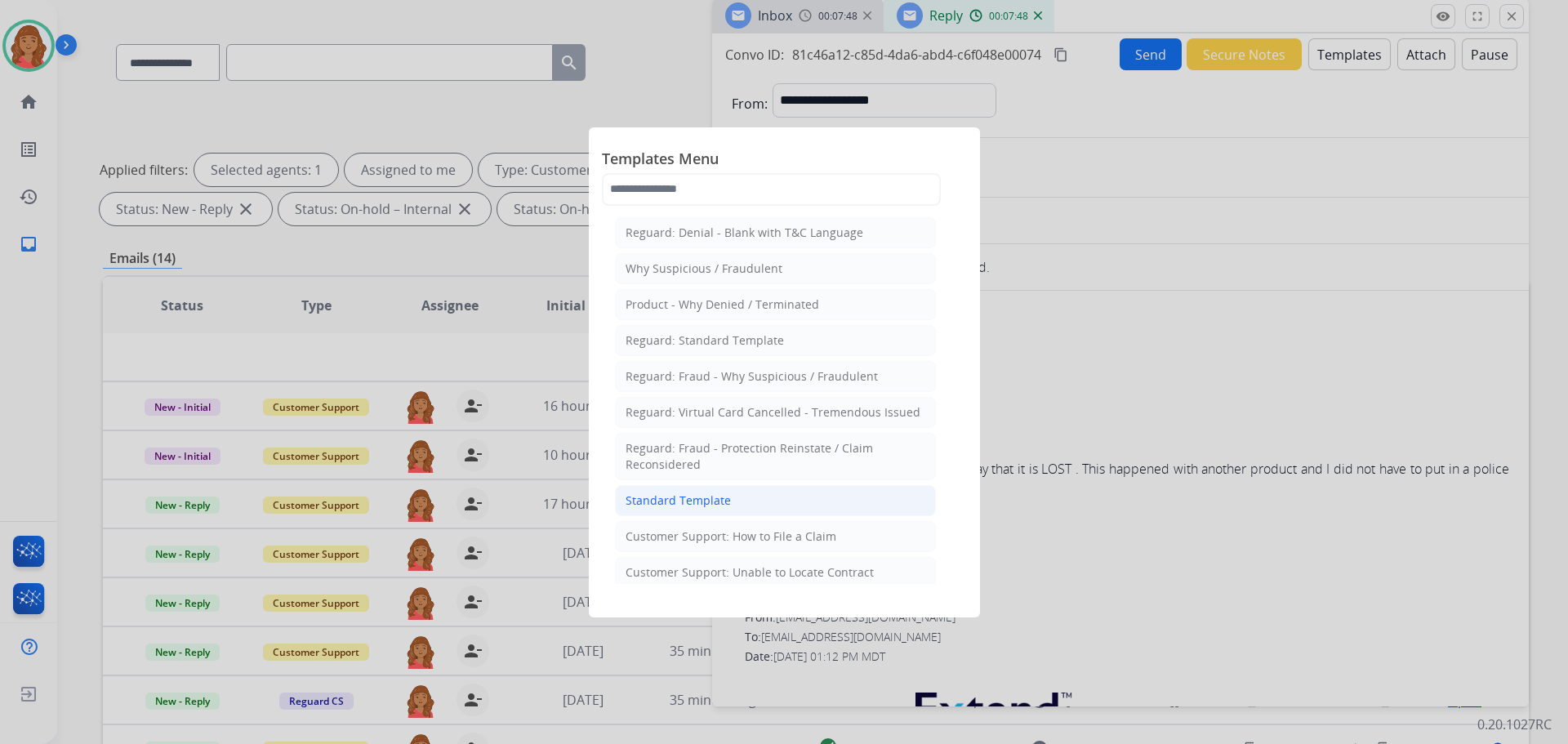
click at [686, 498] on div "Standard Template" at bounding box center [678, 500] width 105 height 16
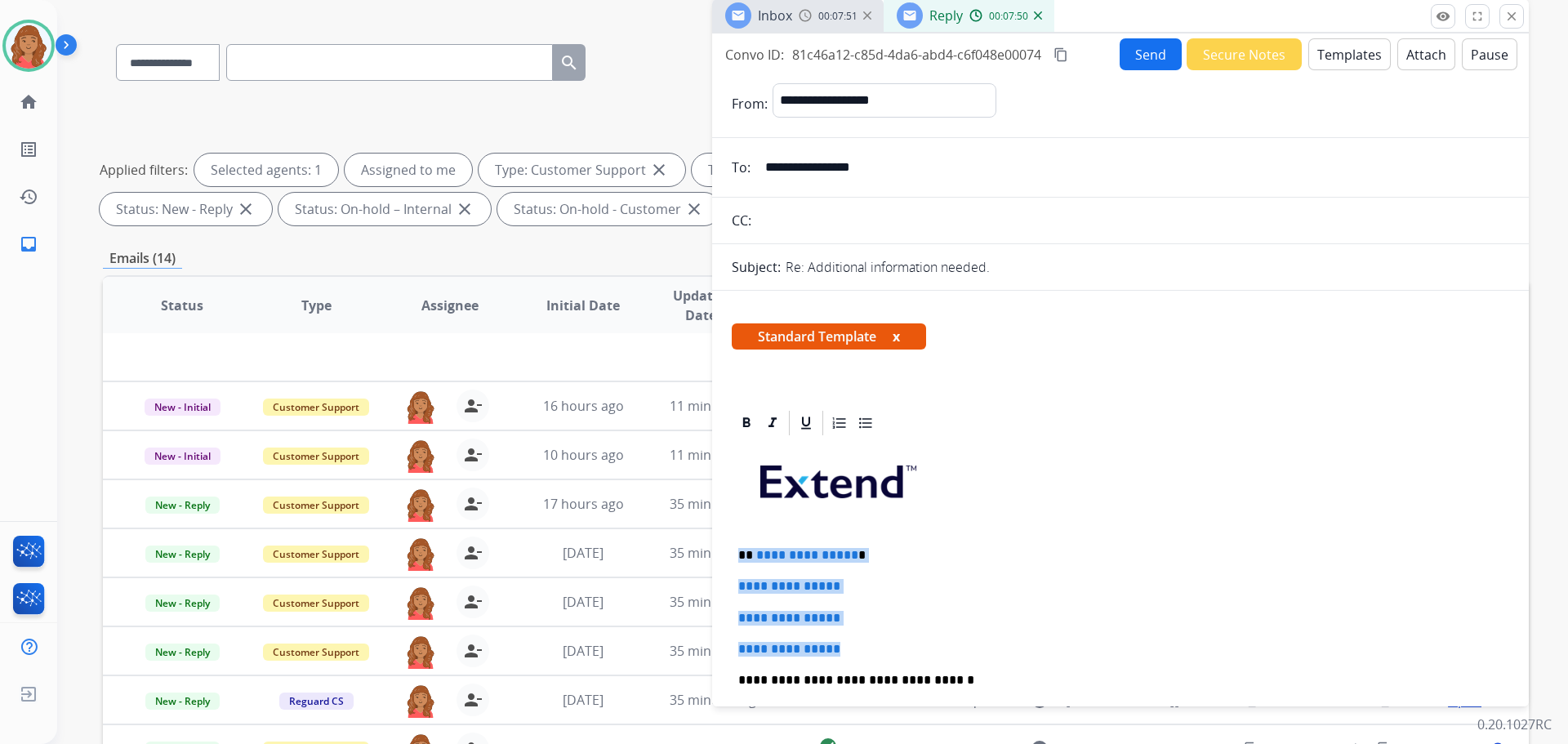
drag, startPoint x: 808, startPoint y: 636, endPoint x: 732, endPoint y: 547, distance: 117.0
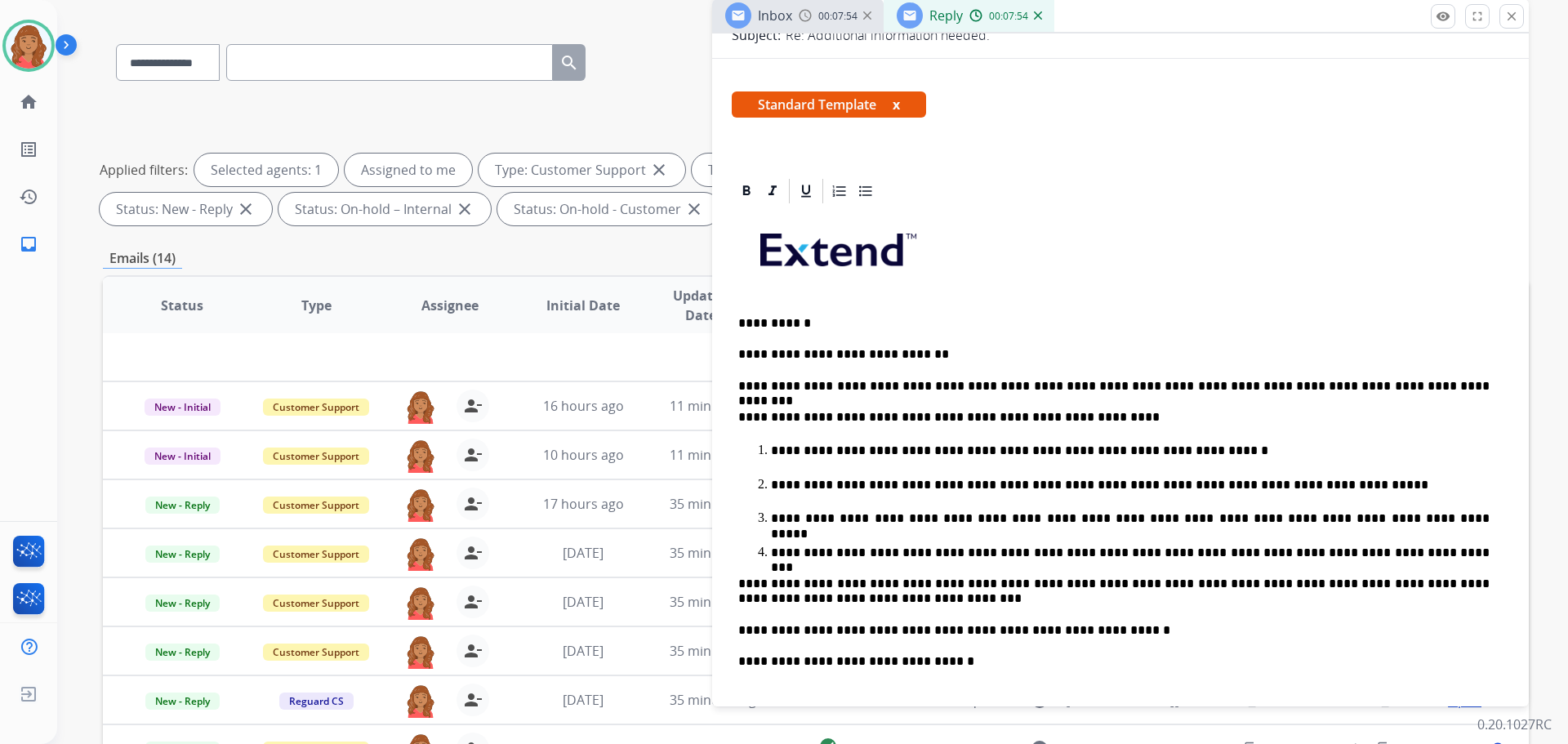
scroll to position [245, 0]
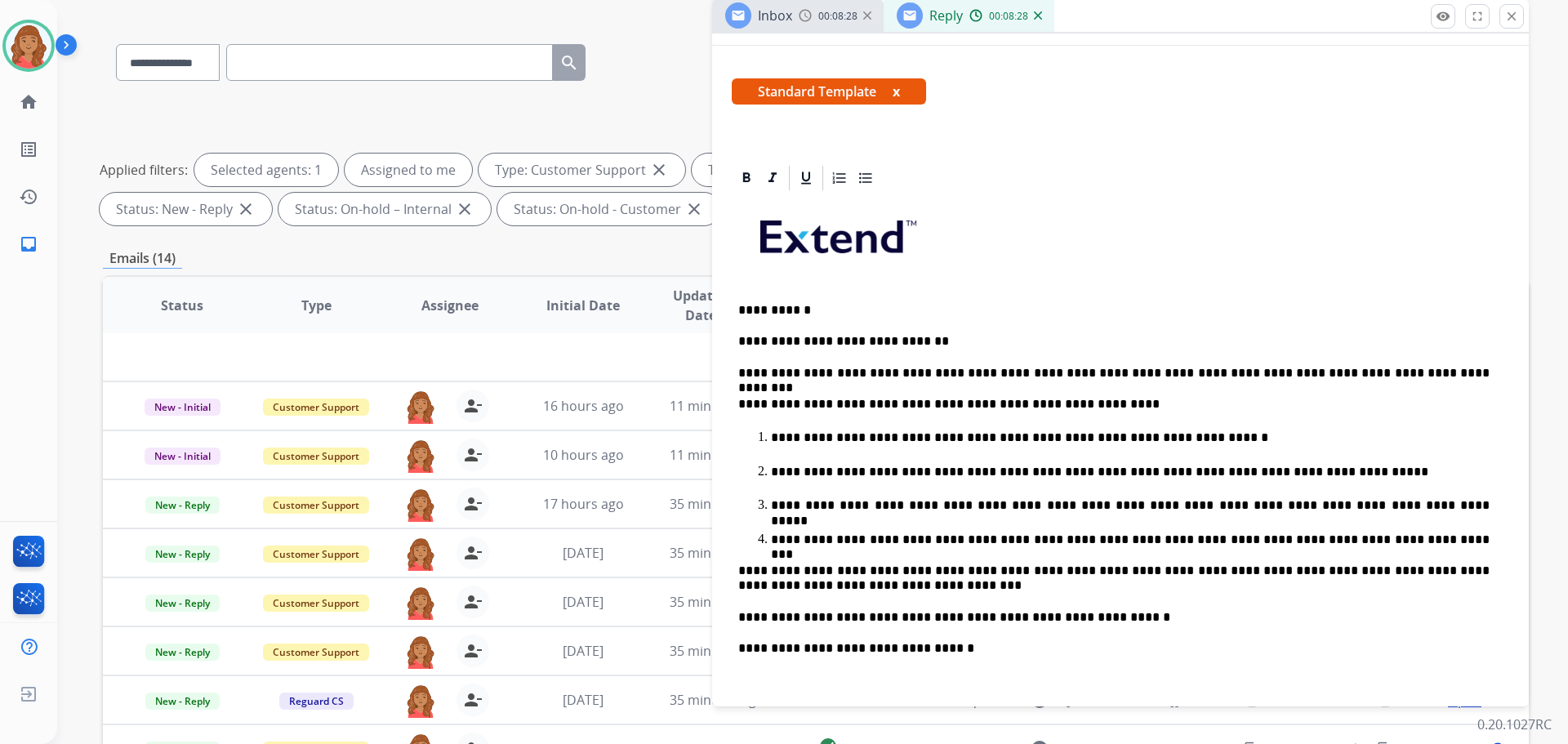
click at [1174, 437] on p "**********" at bounding box center [1130, 437] width 718 height 14
click at [1172, 435] on p "**********" at bounding box center [1130, 437] width 718 height 14
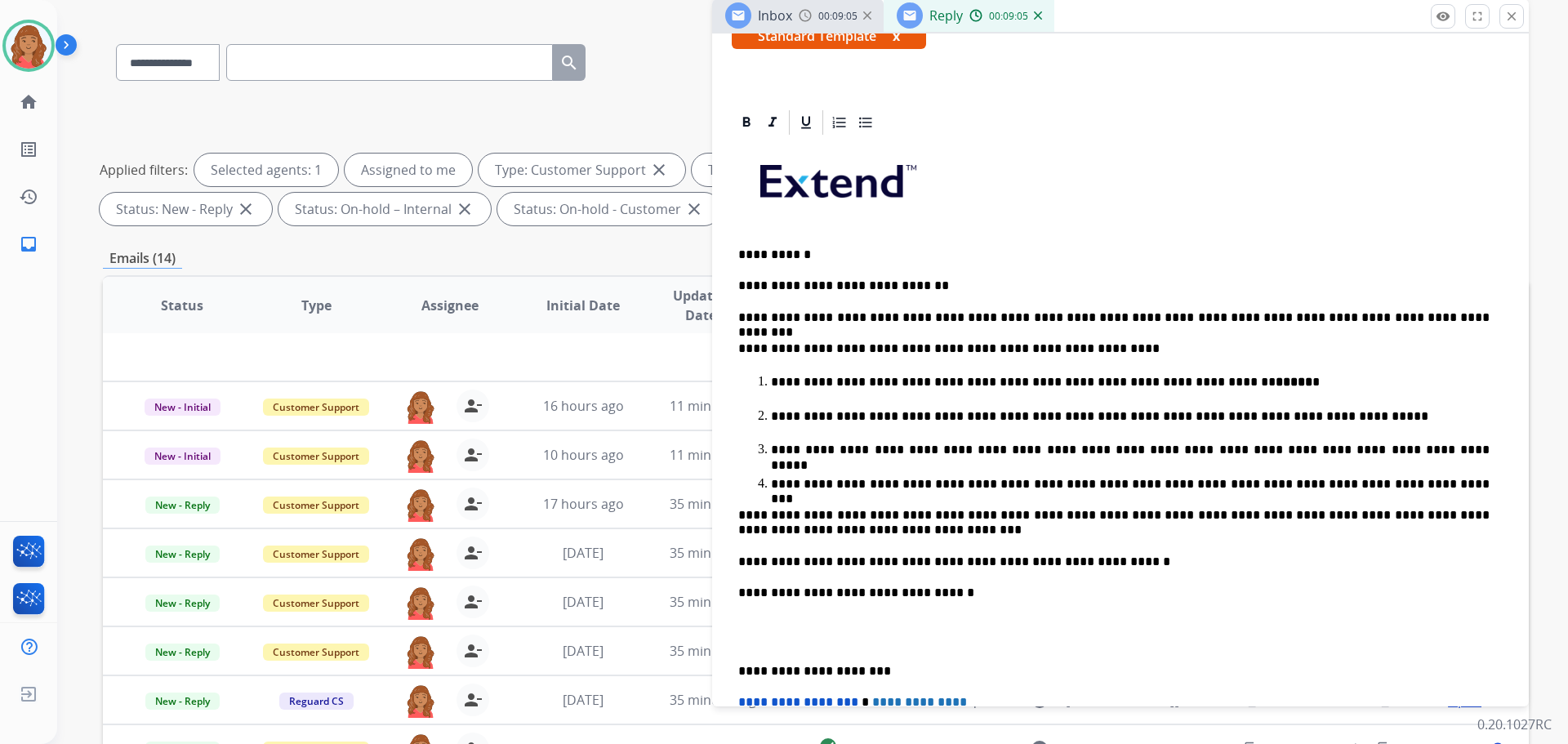
scroll to position [408, 0]
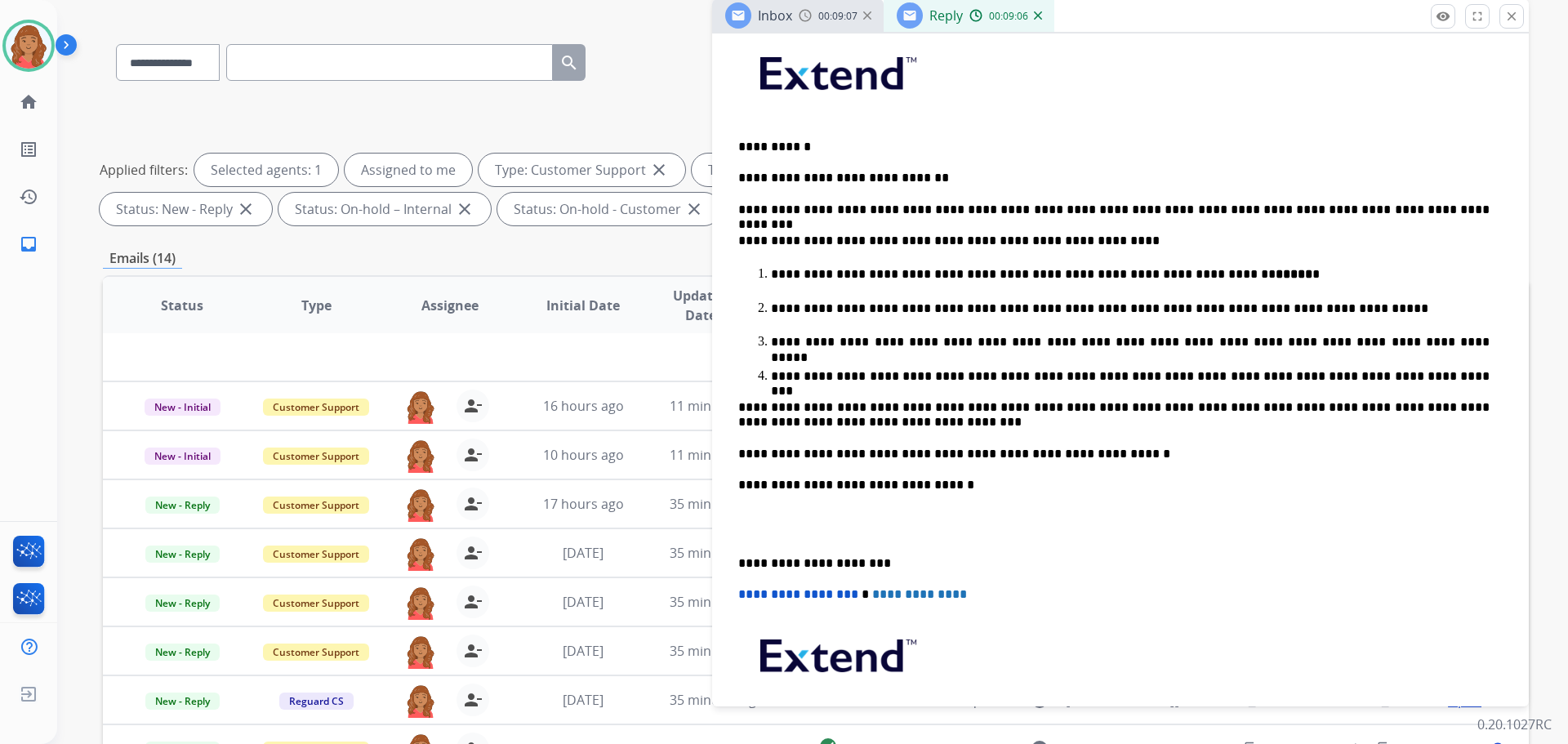
click at [737, 560] on div "**********" at bounding box center [1121, 417] width 778 height 775
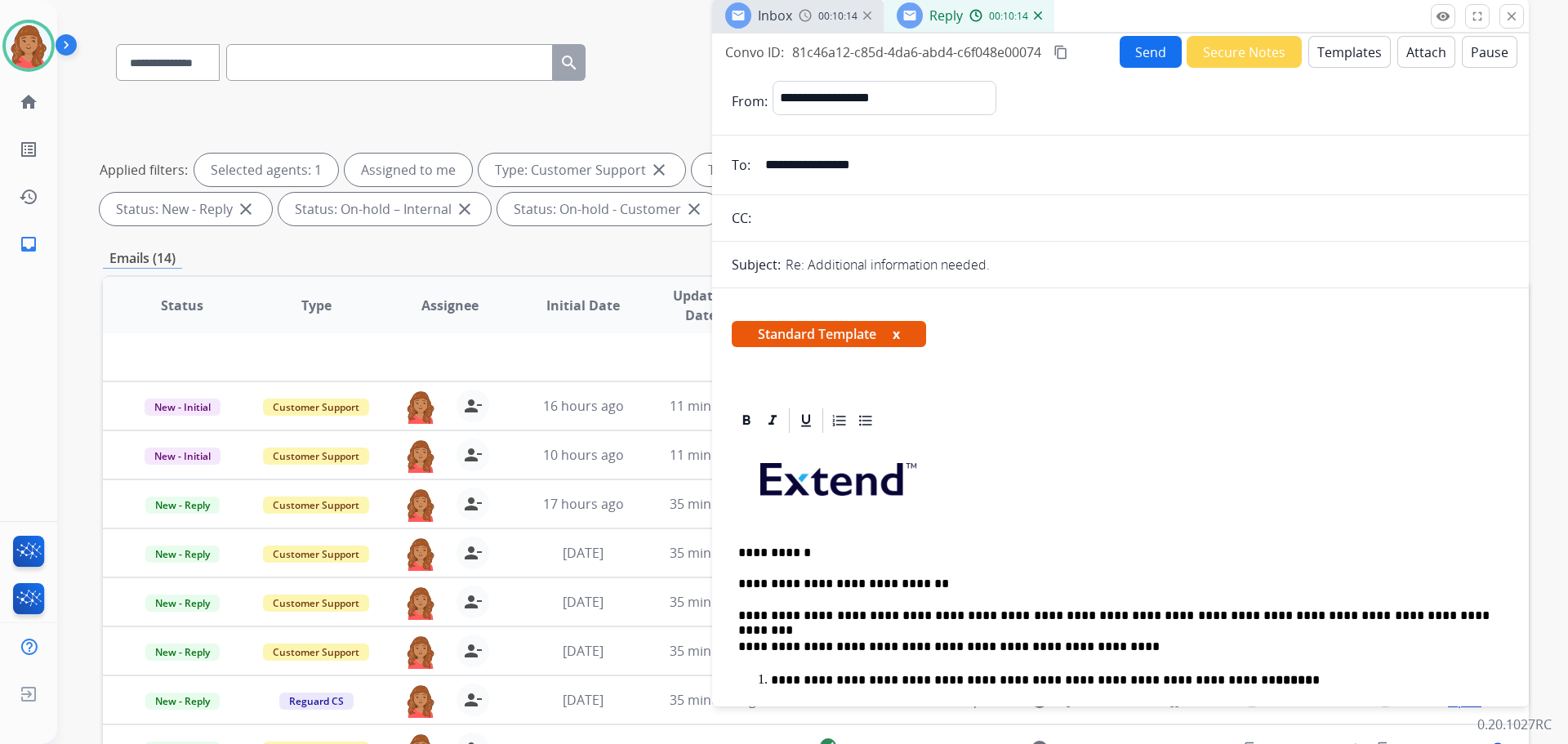
scroll to position [0, 0]
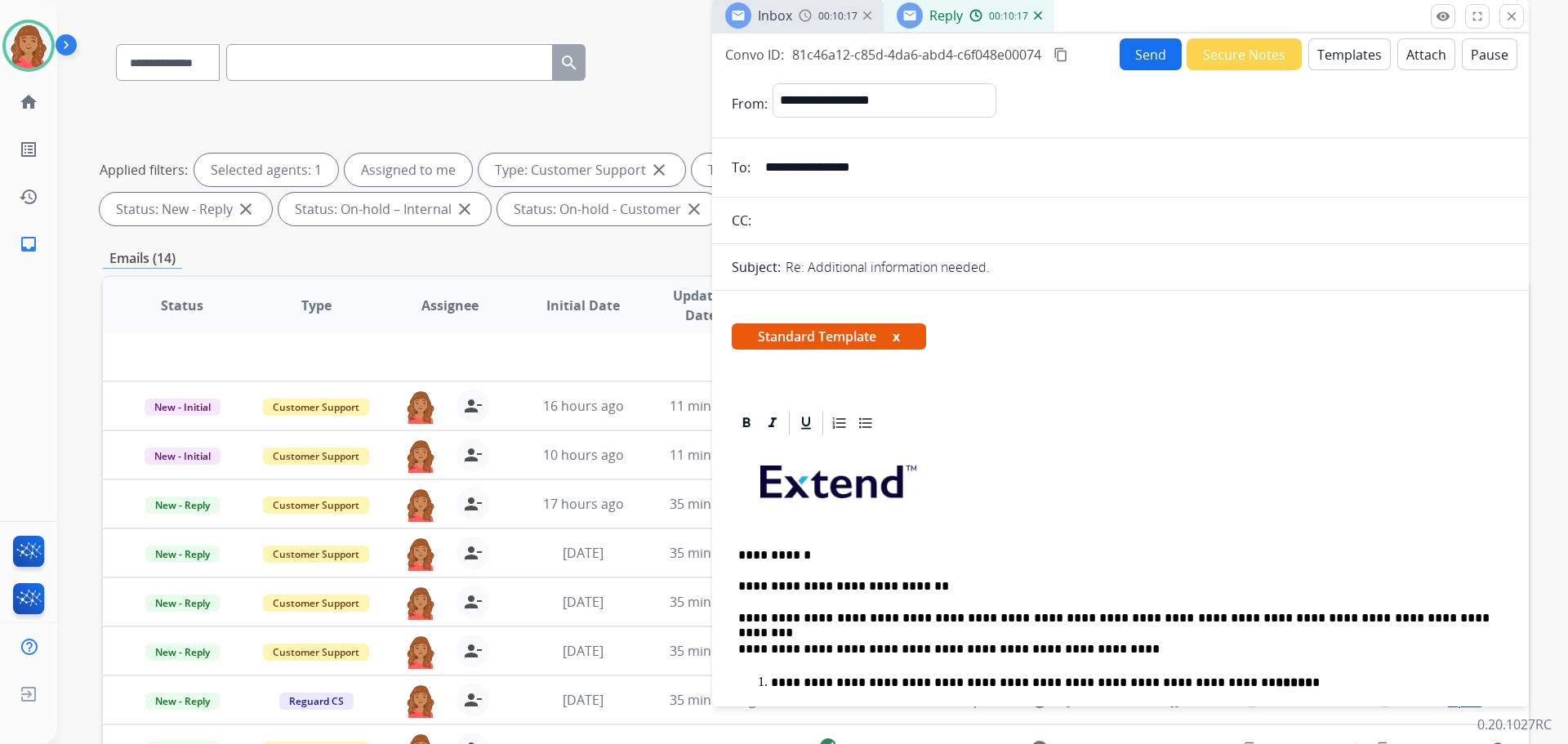
click at [1061, 58] on mat-icon "content_copy" at bounding box center [1060, 54] width 14 height 14
click at [1149, 54] on button "Send" at bounding box center [1150, 54] width 62 height 32
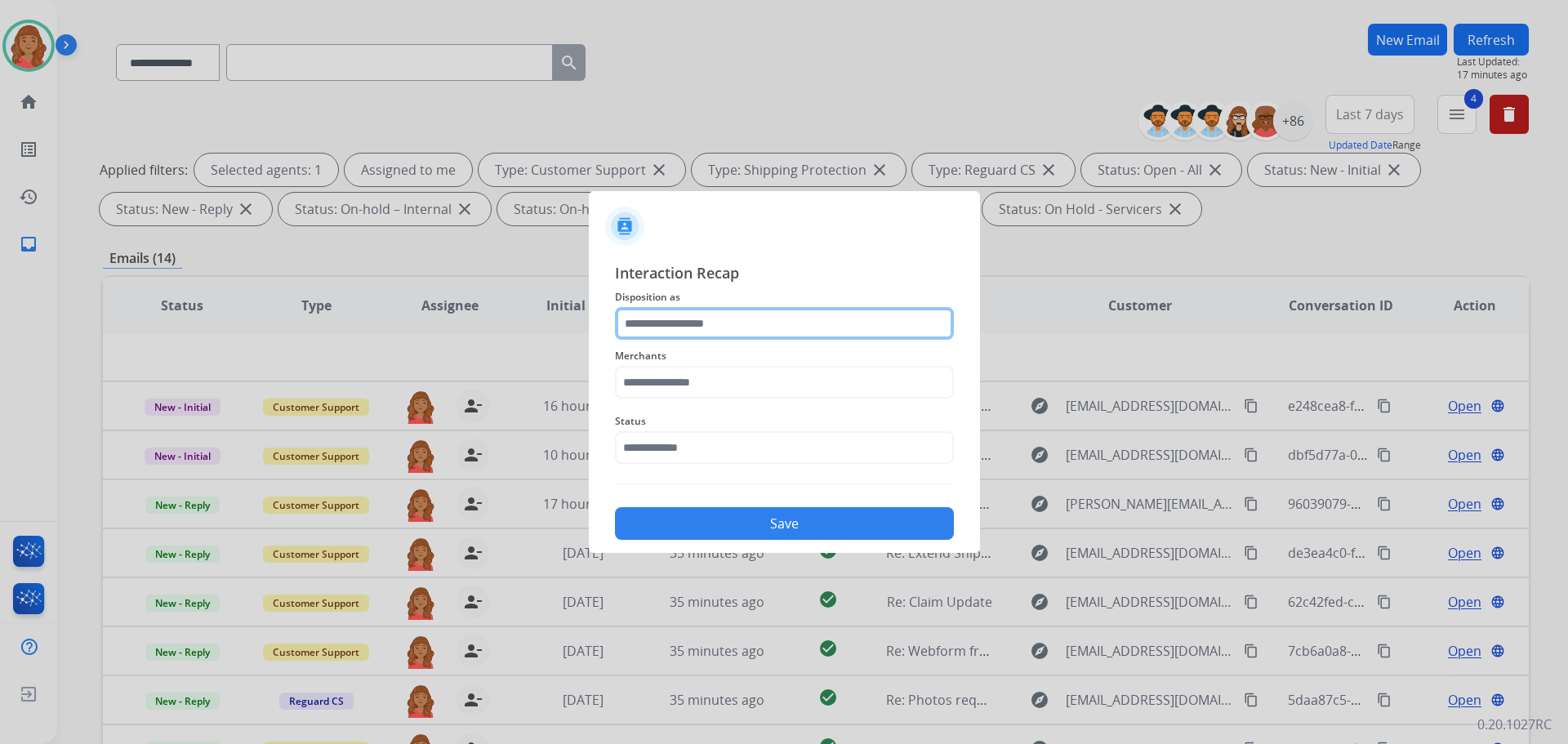
click at [683, 326] on input "text" at bounding box center [784, 324] width 339 height 33
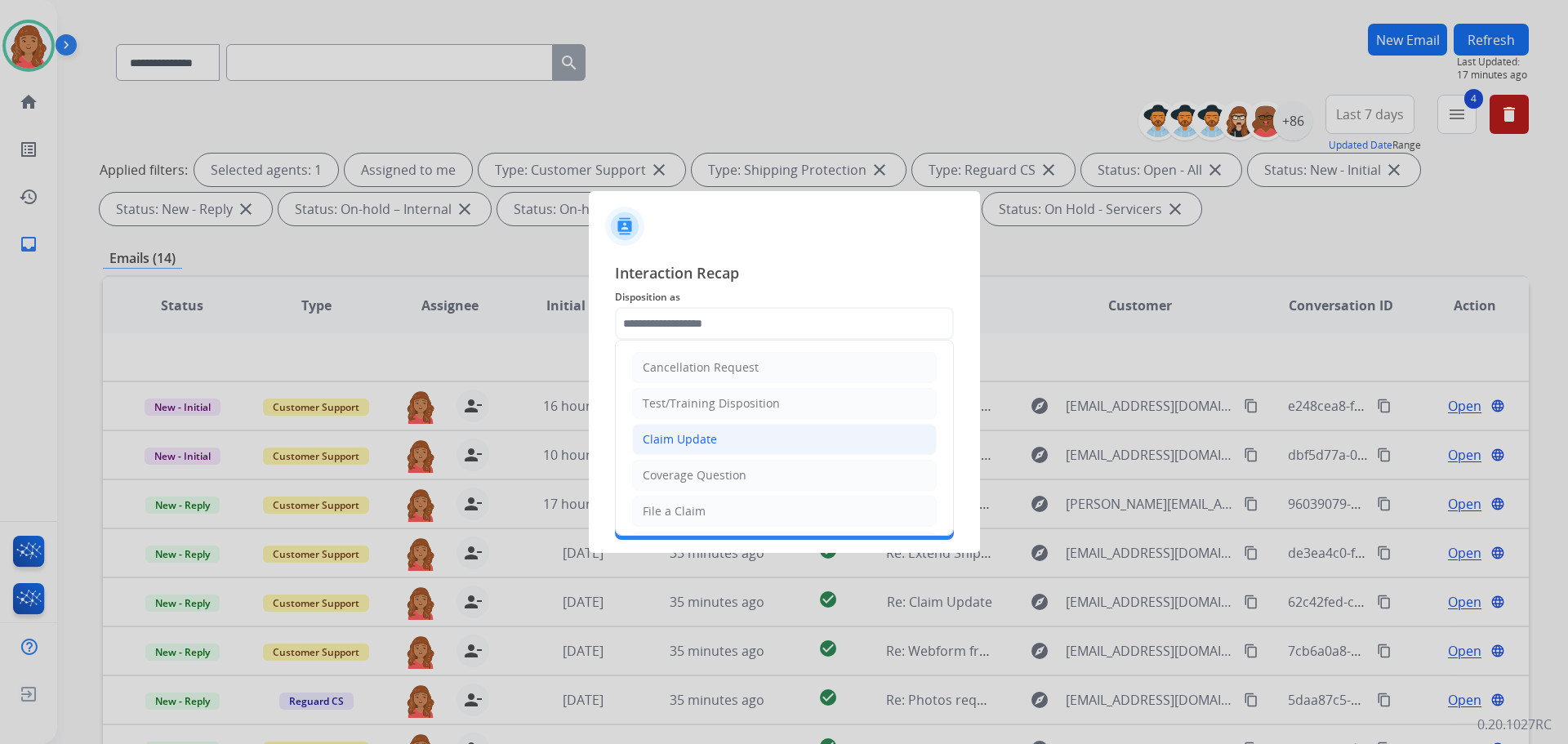
click at [693, 440] on div "Claim Update" at bounding box center [680, 439] width 75 height 16
type input "**********"
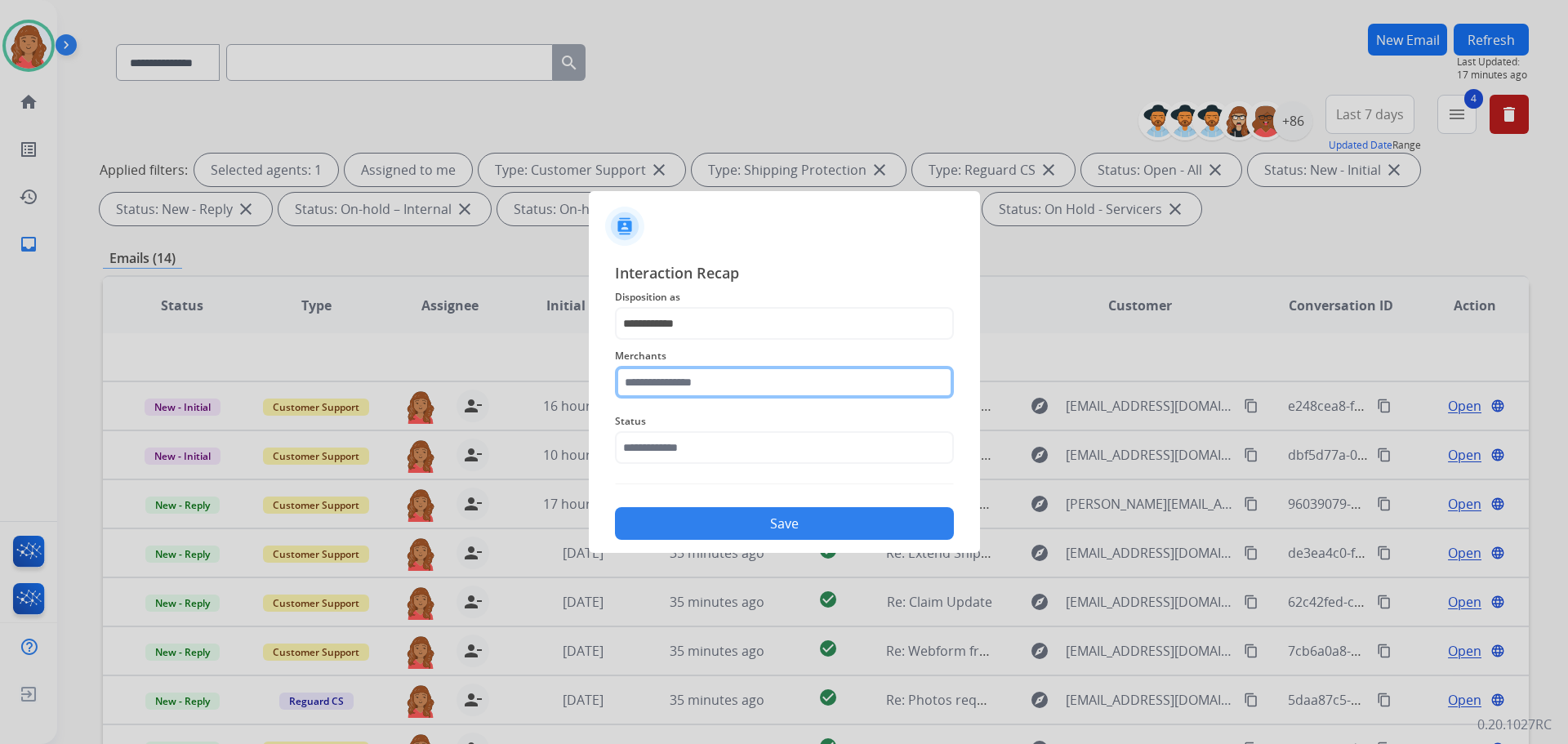
click at [692, 386] on input "text" at bounding box center [784, 382] width 339 height 33
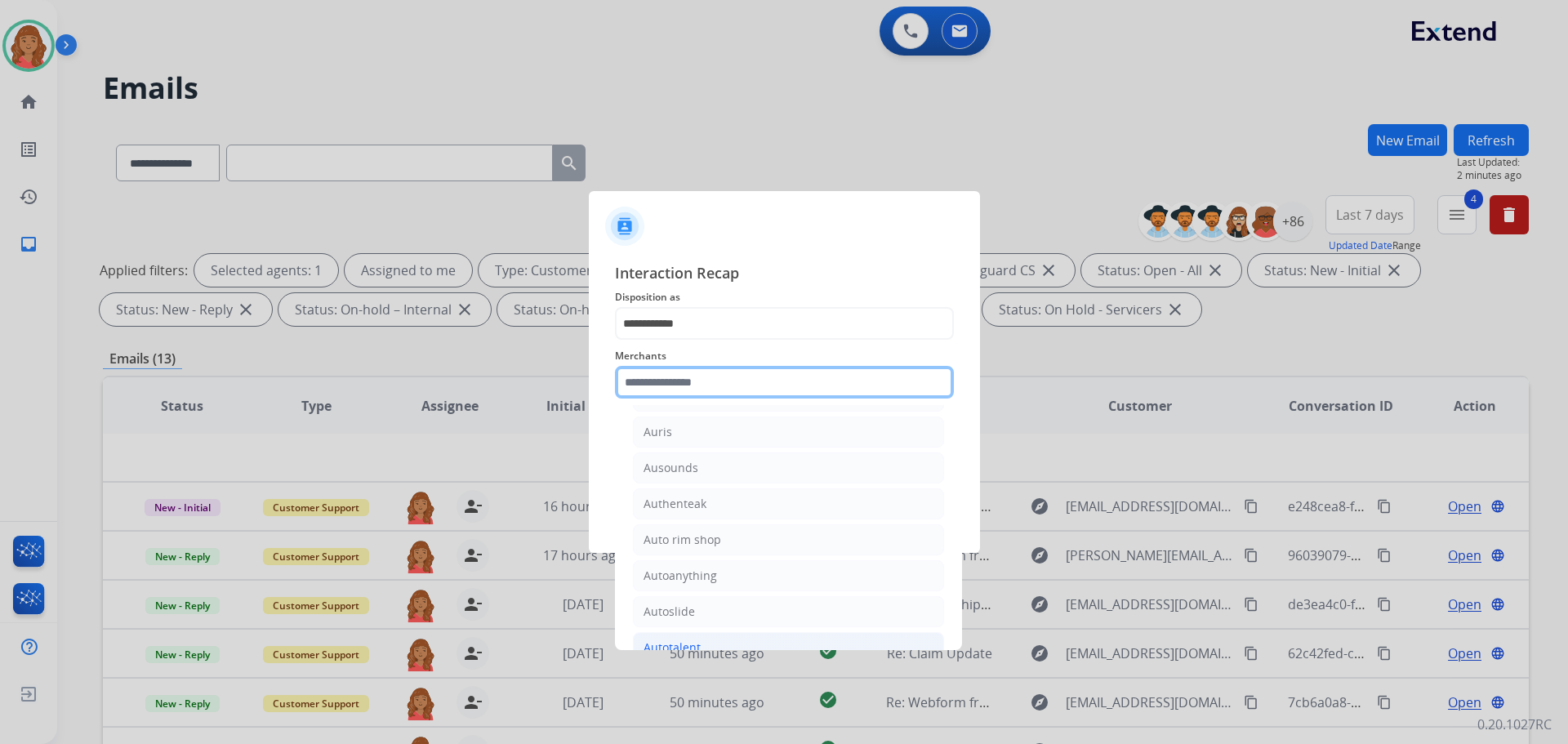
scroll to position [2857, 0]
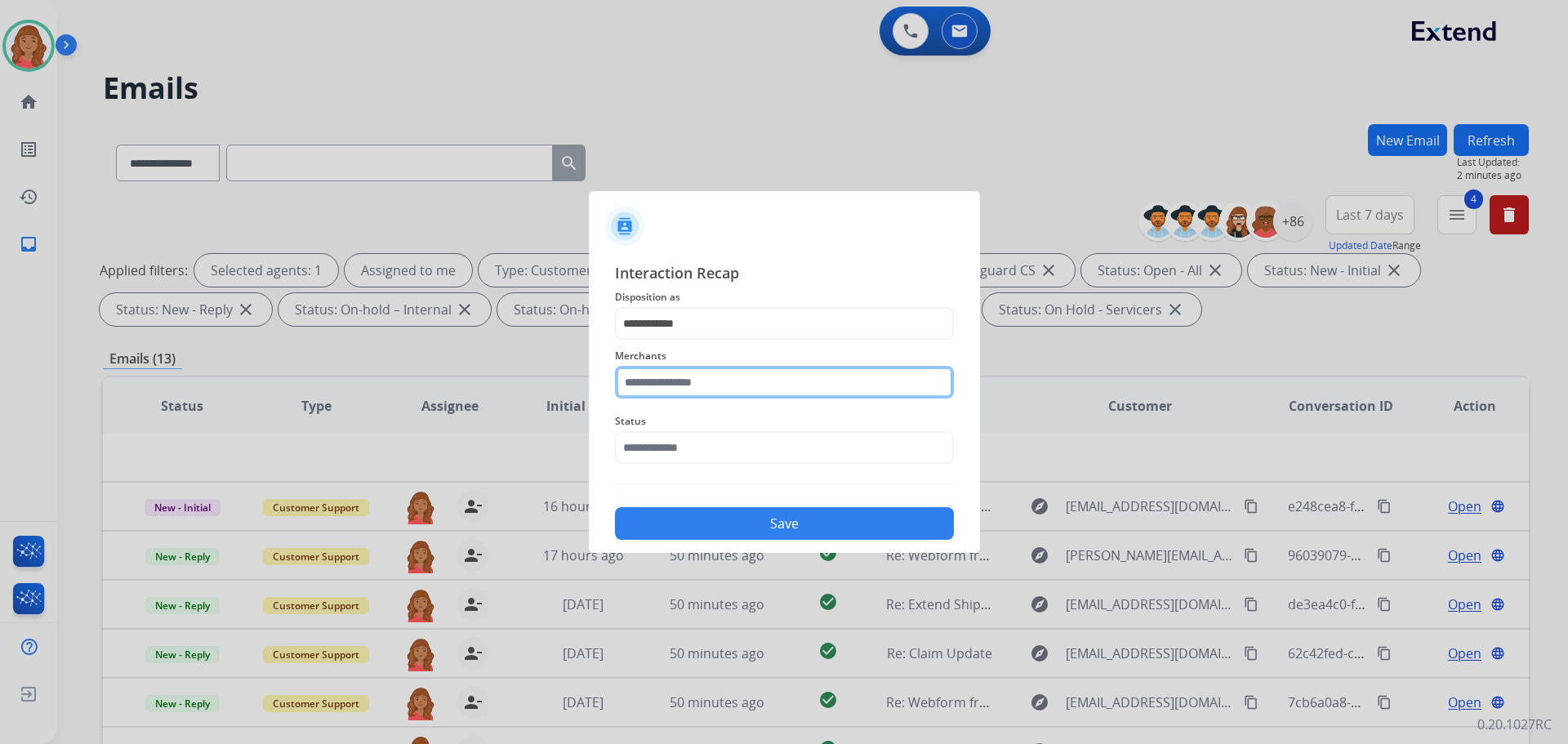
click at [662, 388] on input "text" at bounding box center [784, 382] width 339 height 33
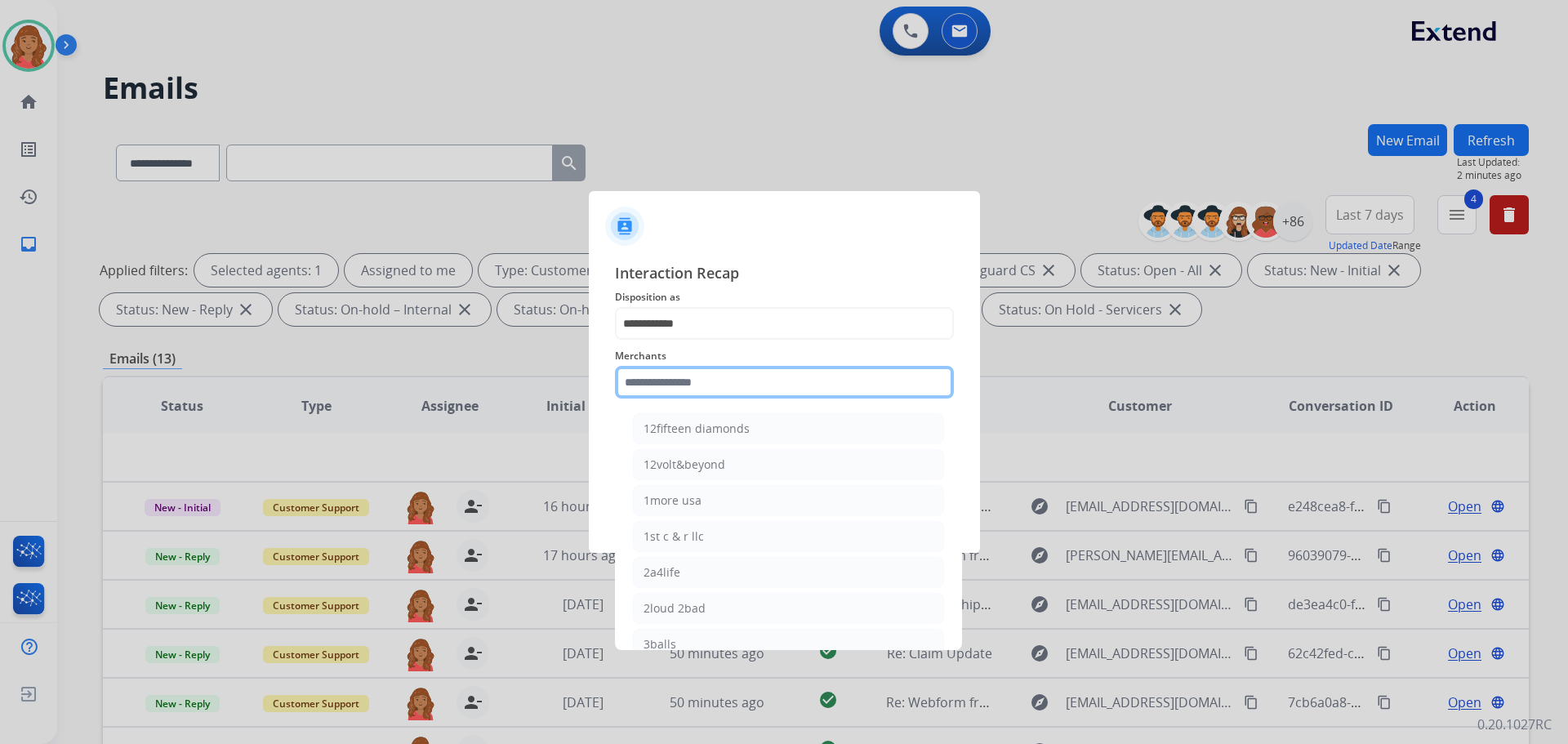
paste input "**********"
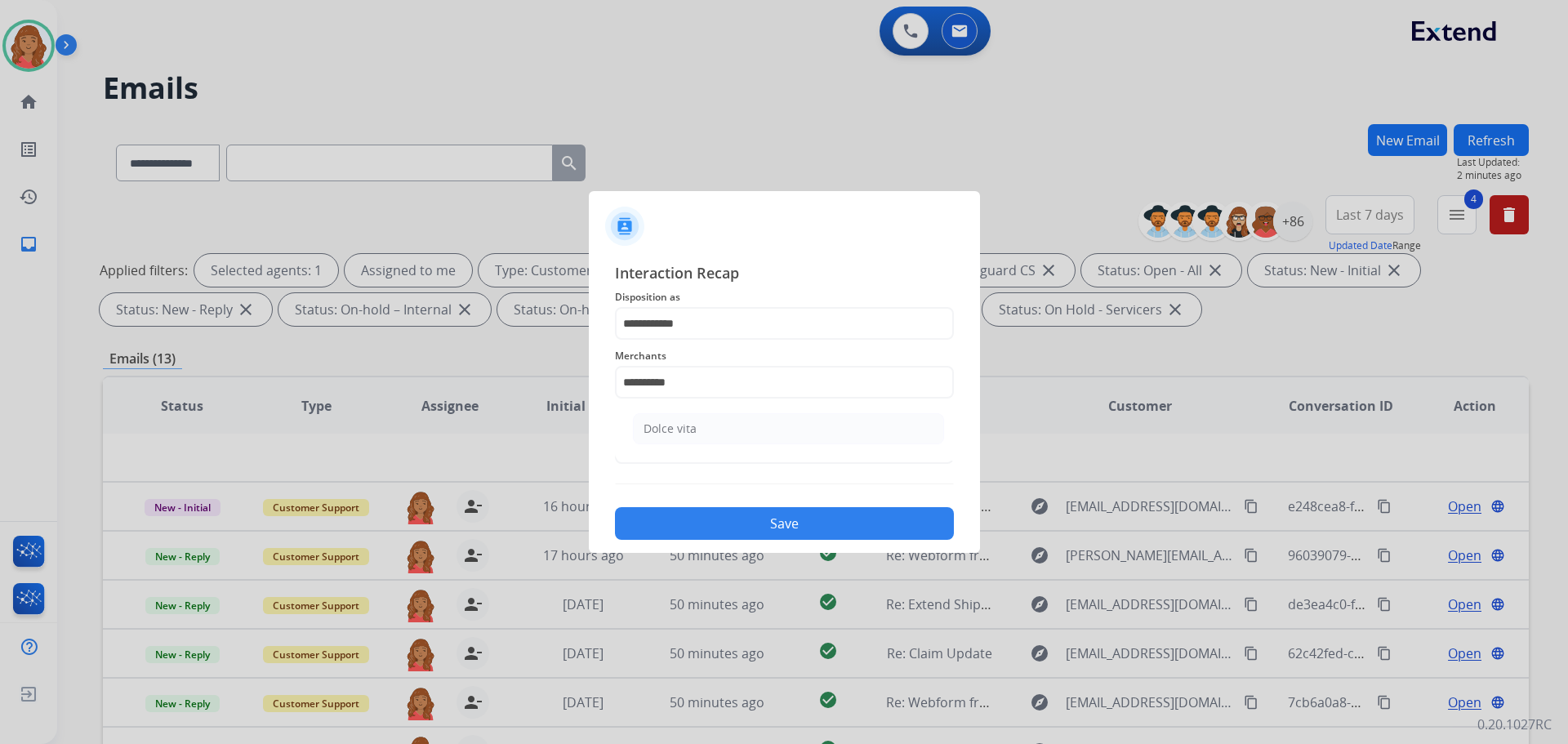
drag, startPoint x: 673, startPoint y: 438, endPoint x: 693, endPoint y: 449, distance: 22.8
click at [675, 439] on li "Dolce vita" at bounding box center [788, 428] width 311 height 31
type input "**********"
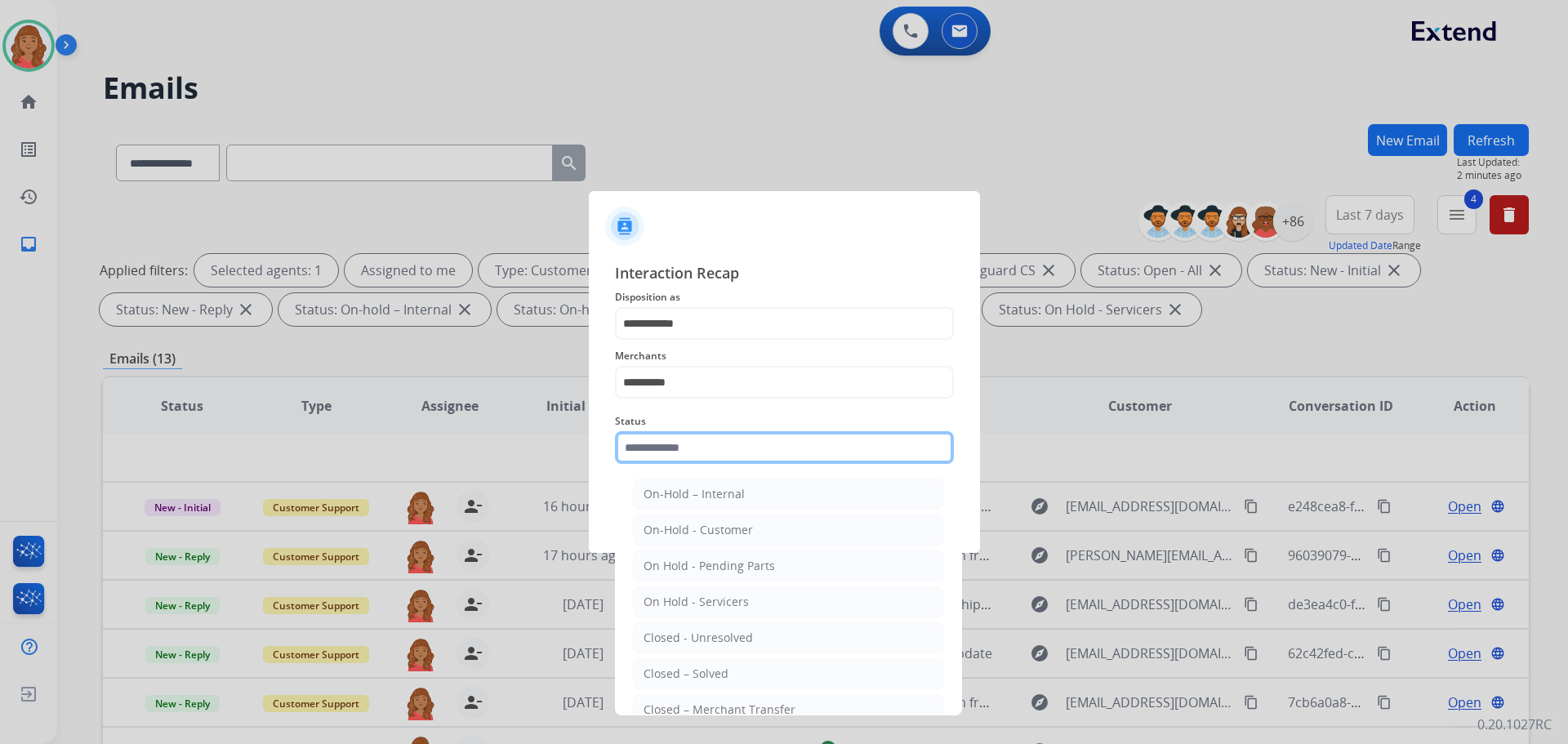
click at [690, 462] on input "text" at bounding box center [784, 447] width 339 height 33
click at [703, 675] on div "Closed – Solved" at bounding box center [686, 673] width 85 height 16
type input "**********"
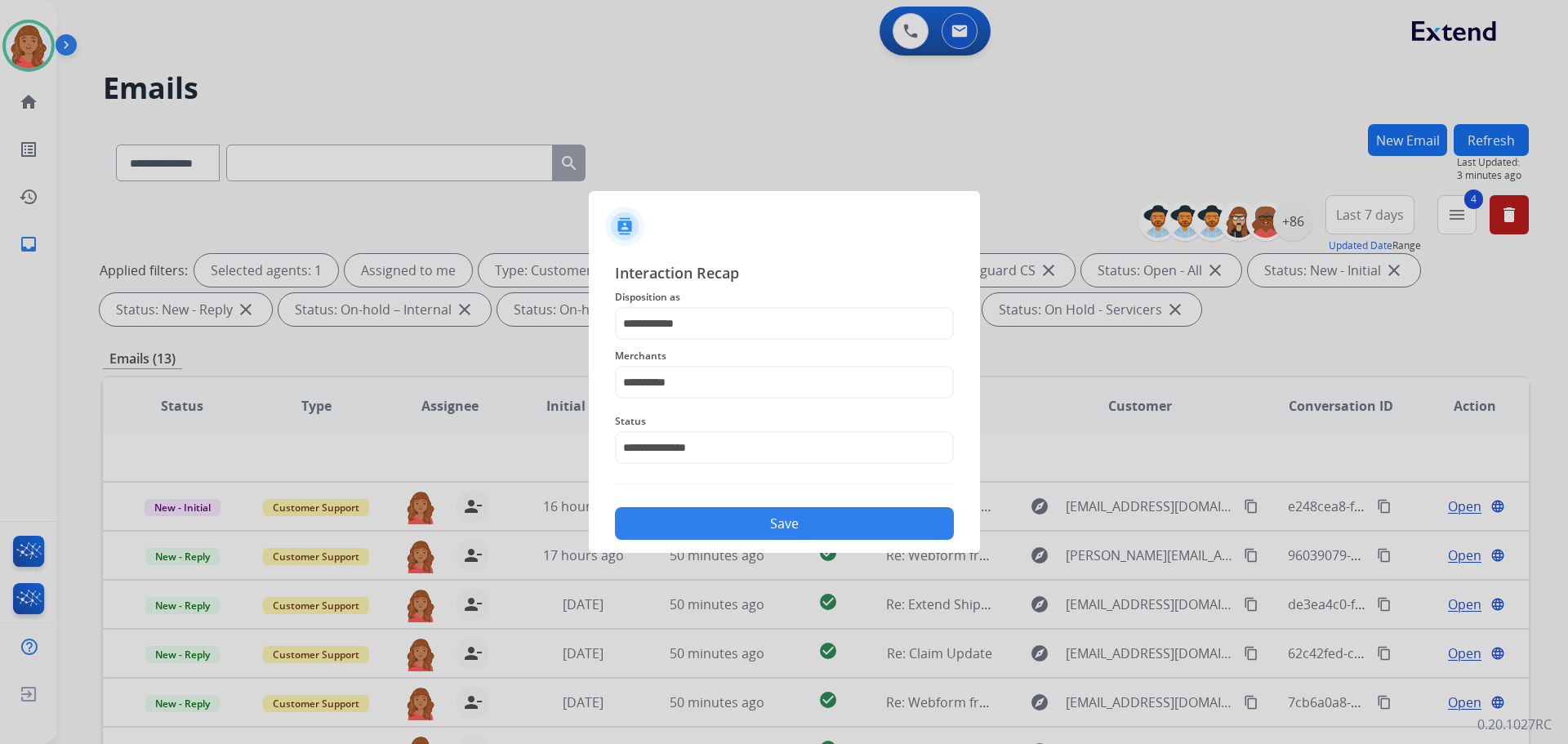
drag, startPoint x: 719, startPoint y: 534, endPoint x: 717, endPoint y: 547, distance: 13.2
click at [719, 535] on button "Save" at bounding box center [784, 523] width 339 height 33
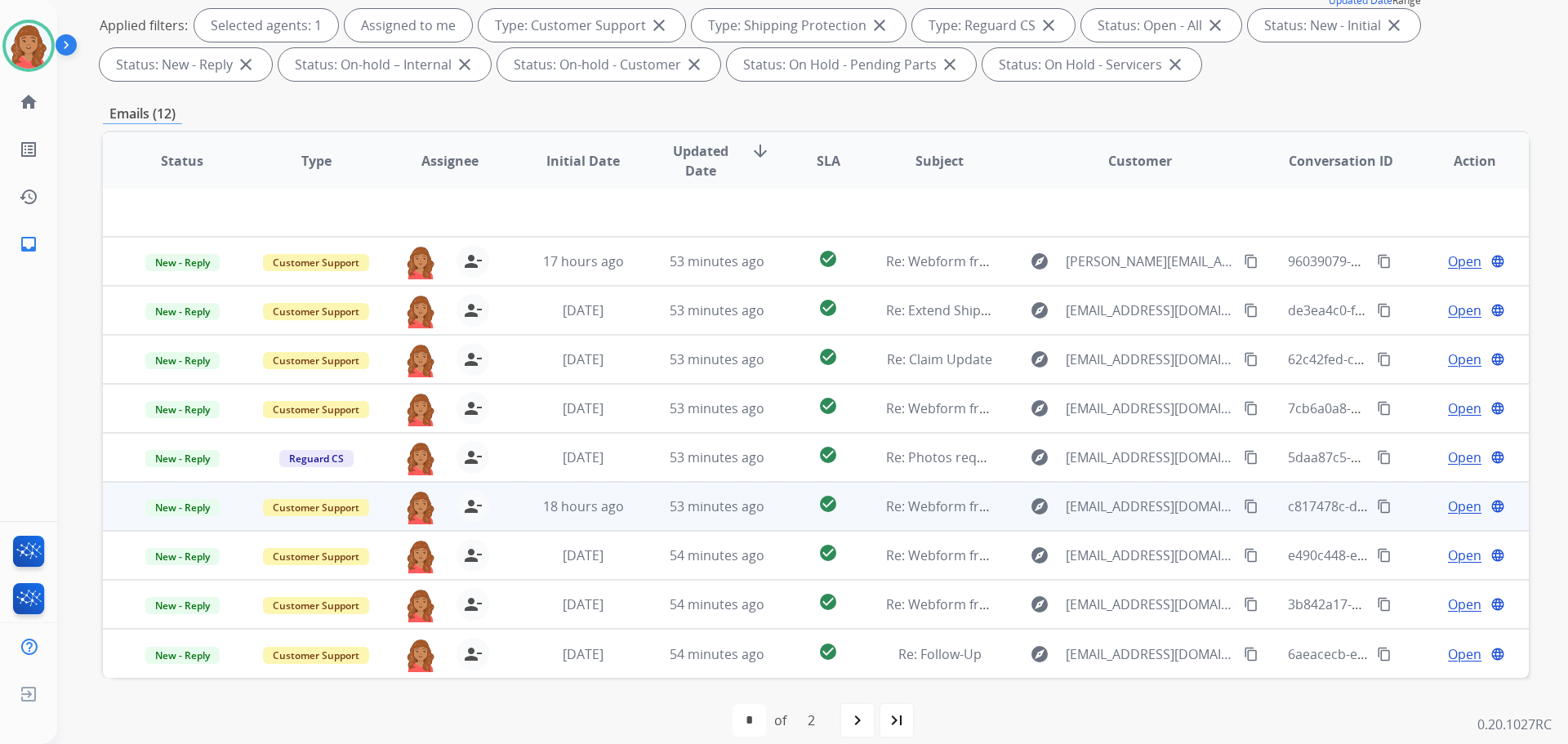
scroll to position [263, 0]
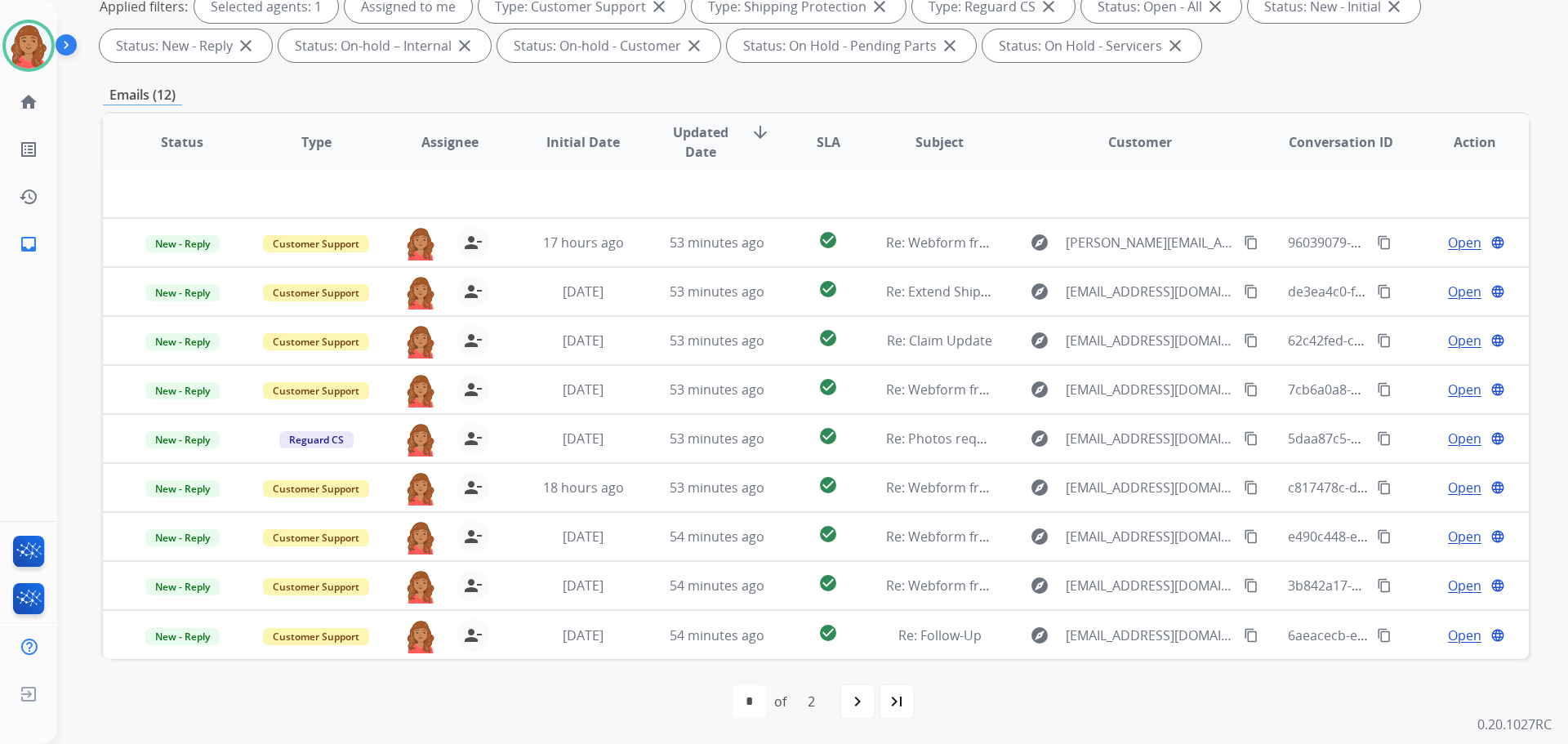
click at [813, 706] on div "2" at bounding box center [811, 701] width 34 height 33
click at [855, 703] on mat-icon "navigate_next" at bounding box center [857, 701] width 19 height 19
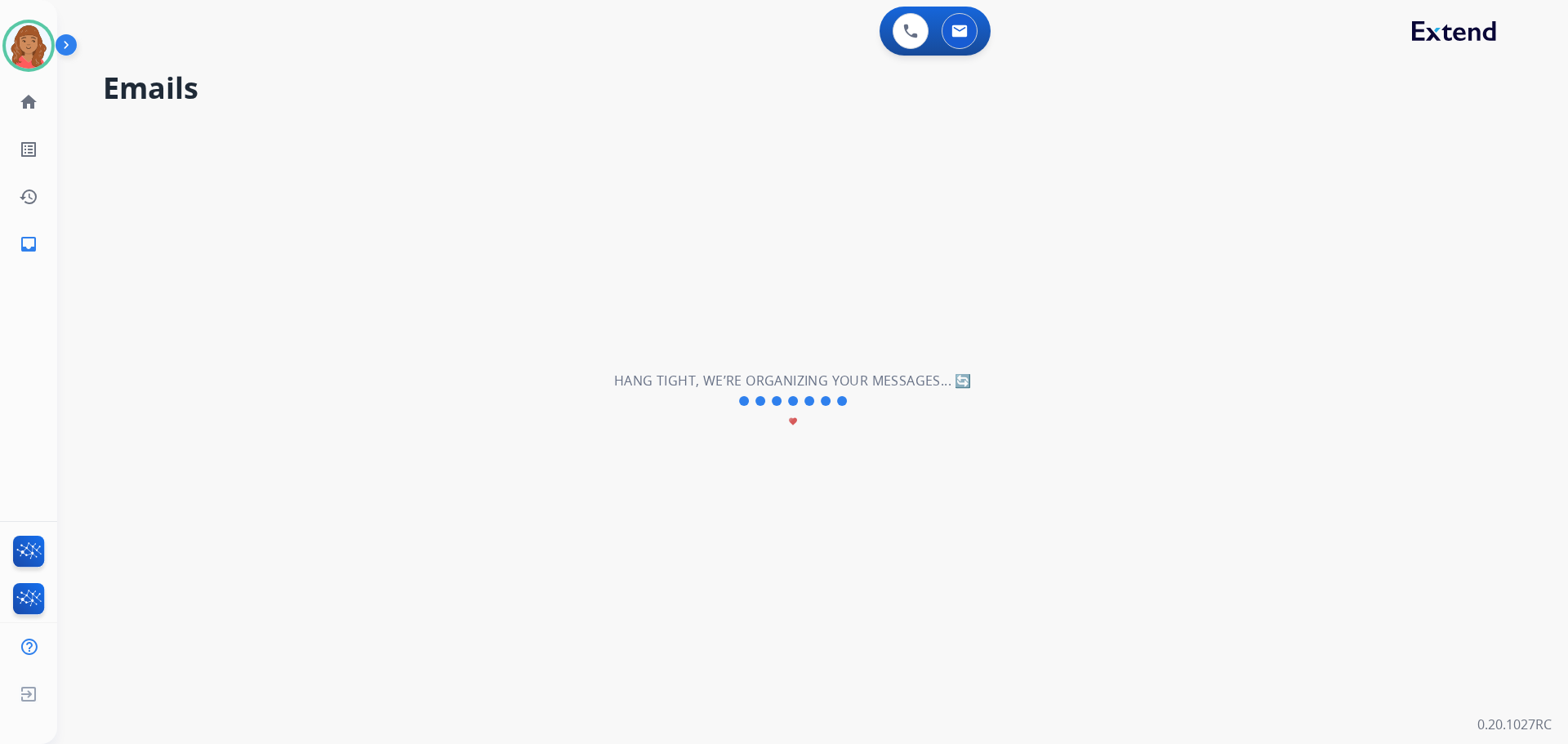
scroll to position [0, 0]
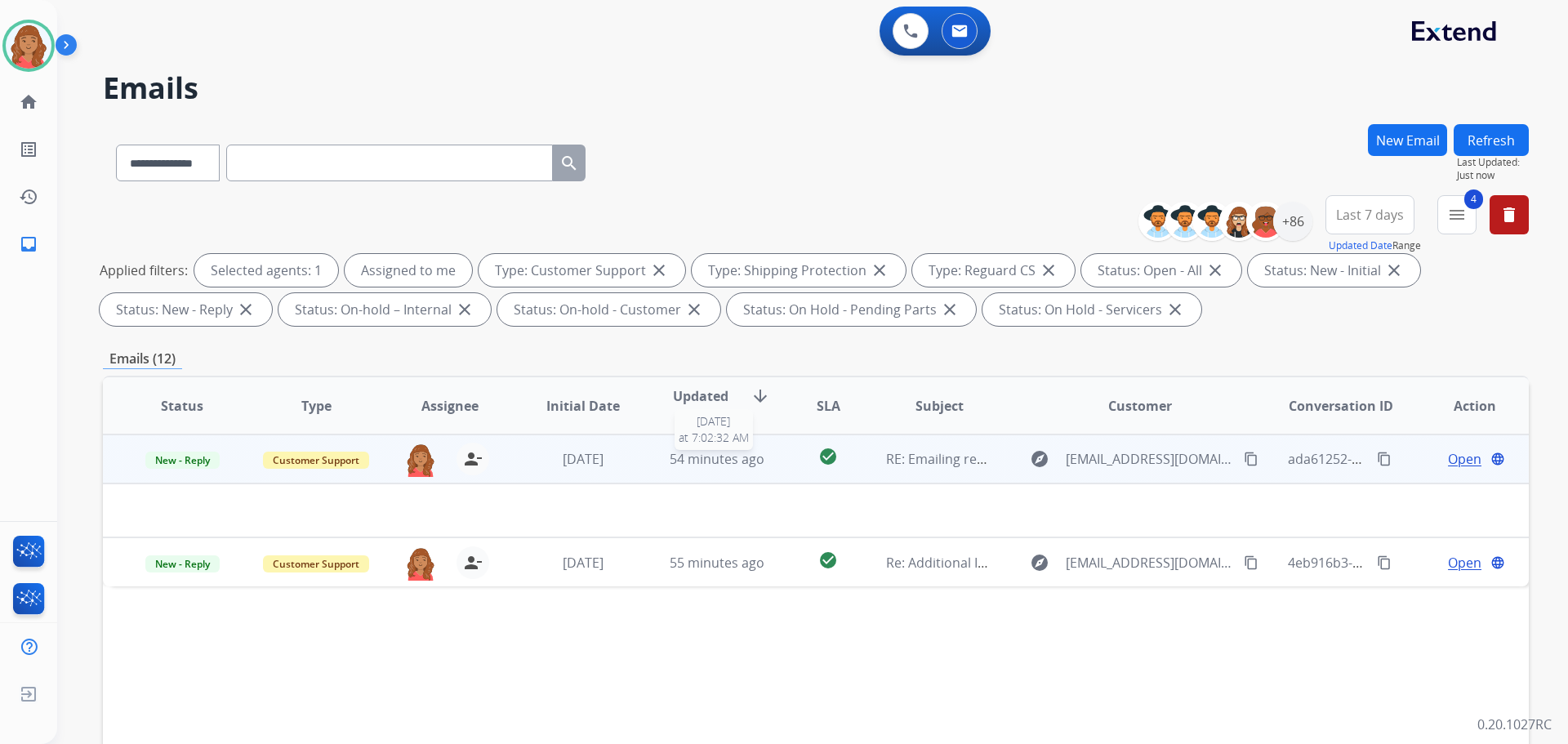
click at [703, 454] on span "54 minutes ago" at bounding box center [716, 459] width 95 height 18
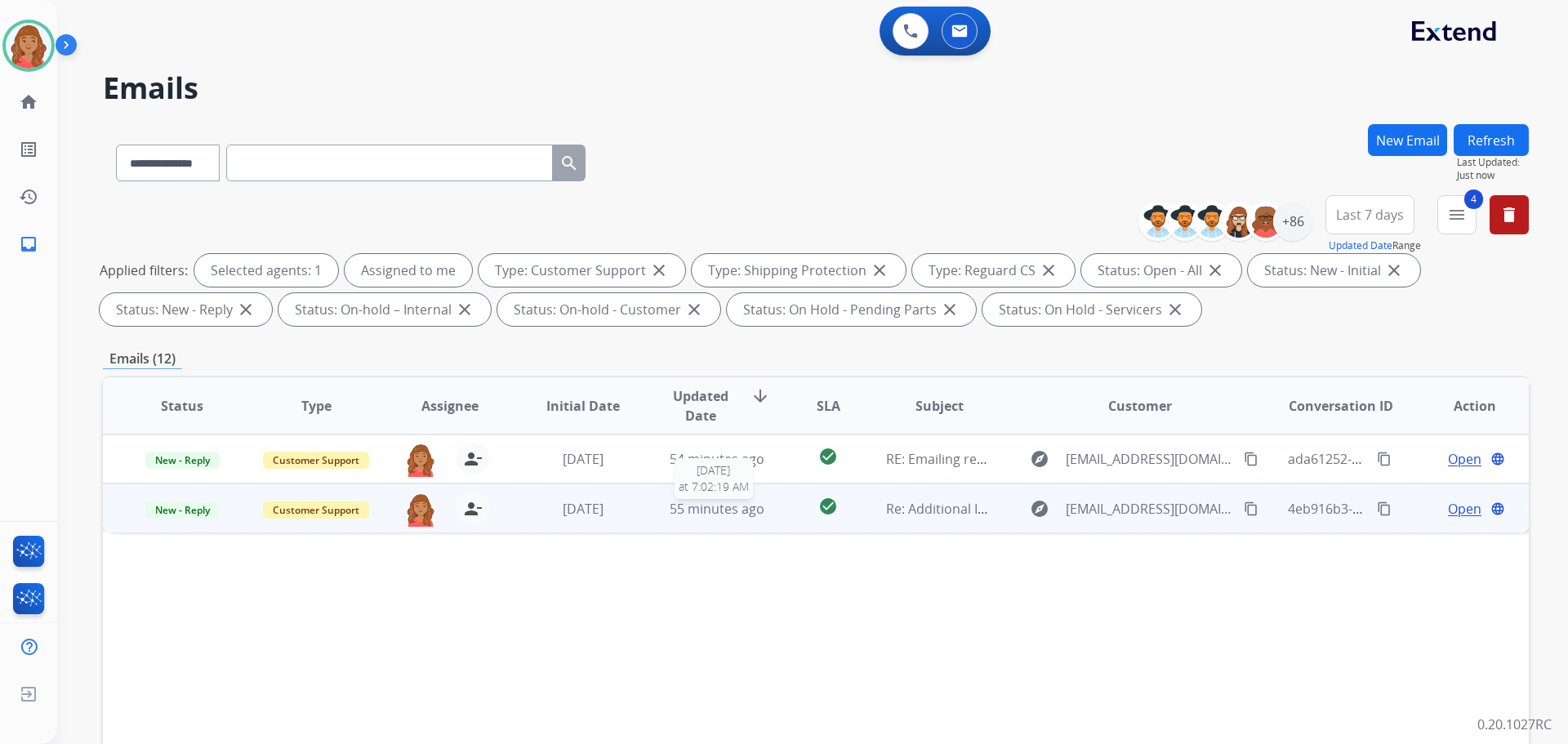
click at [704, 518] on div "55 minutes ago" at bounding box center [717, 508] width 107 height 19
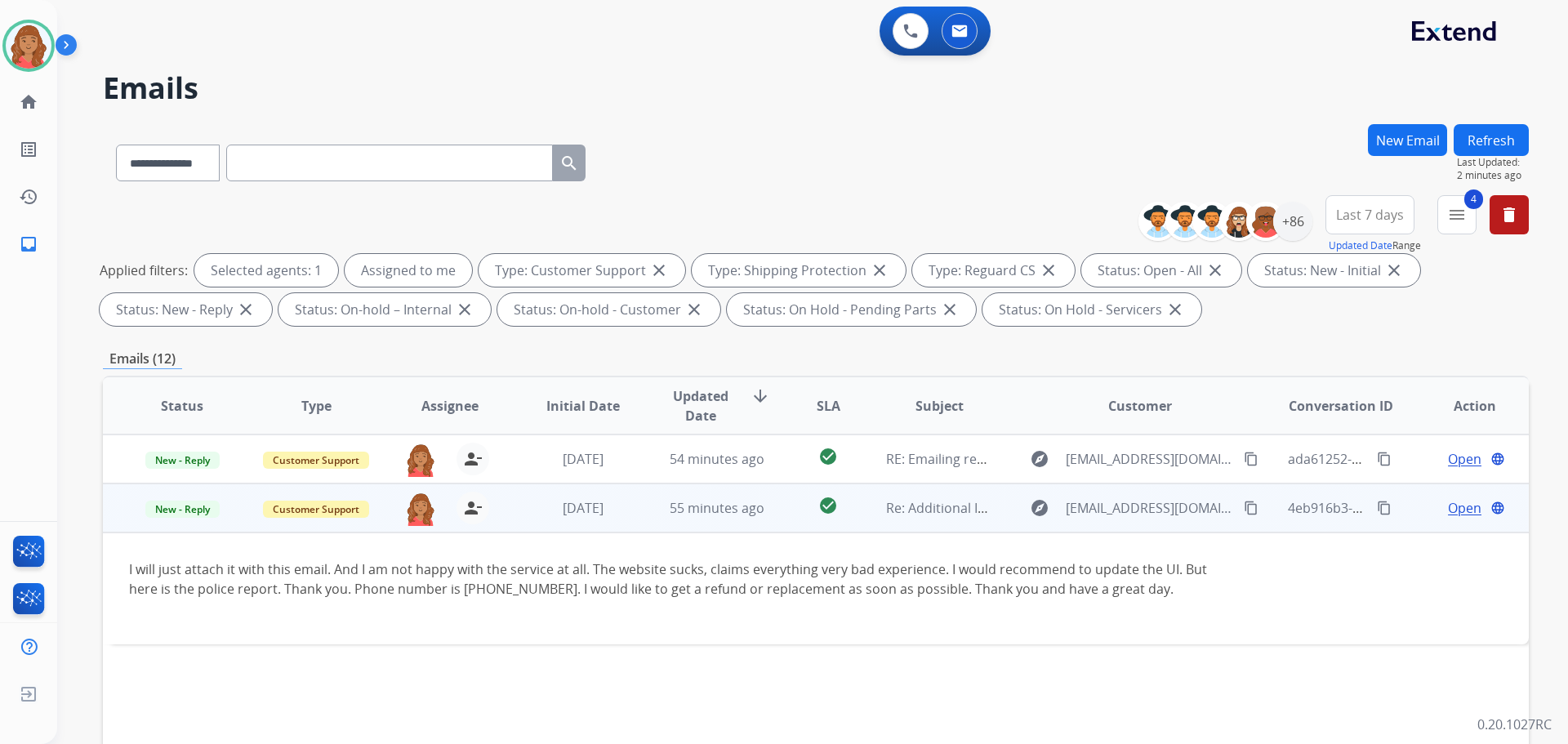
click at [647, 502] on td "55 minutes ago" at bounding box center [705, 507] width 134 height 49
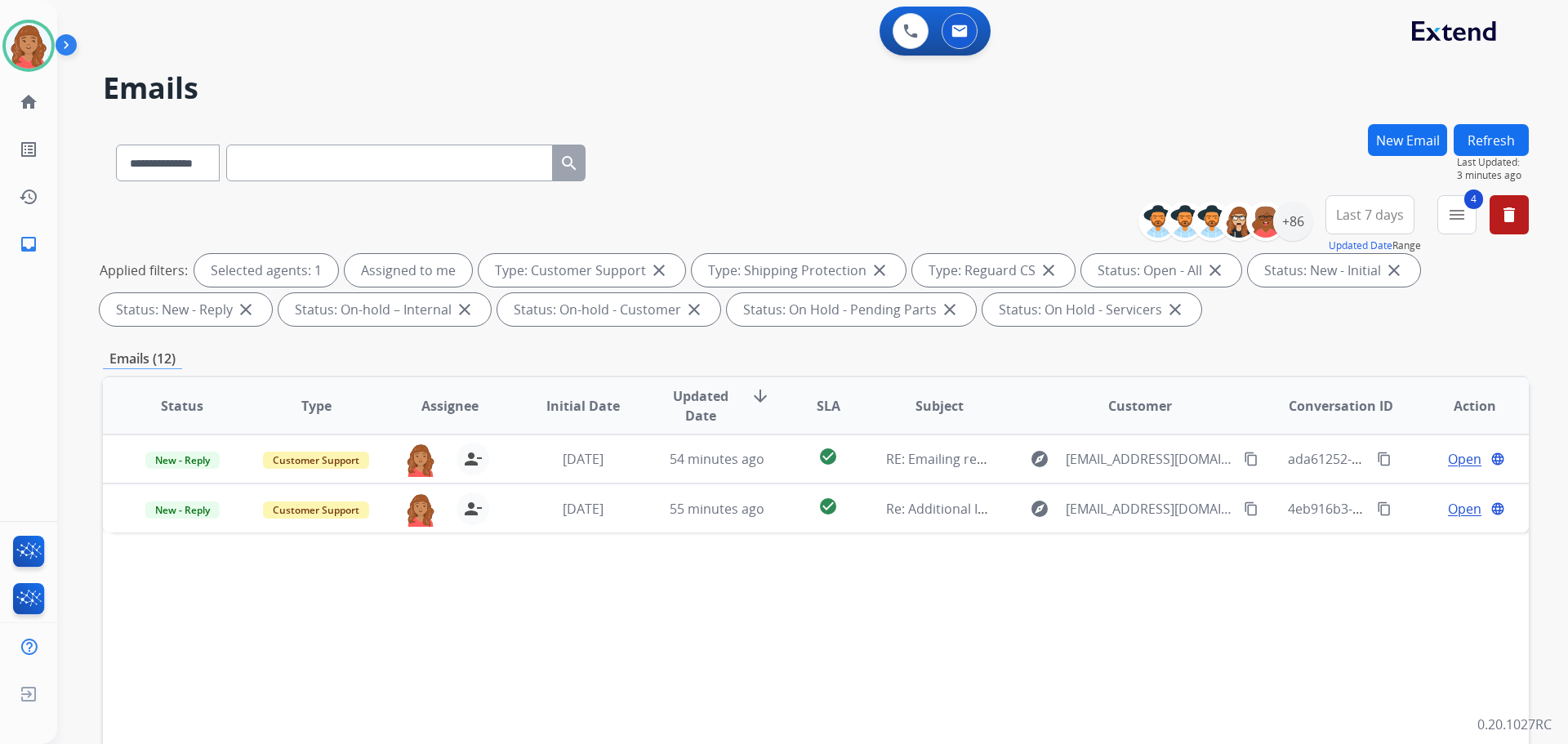
click at [1460, 231] on button "4 menu" at bounding box center [1457, 214] width 39 height 39
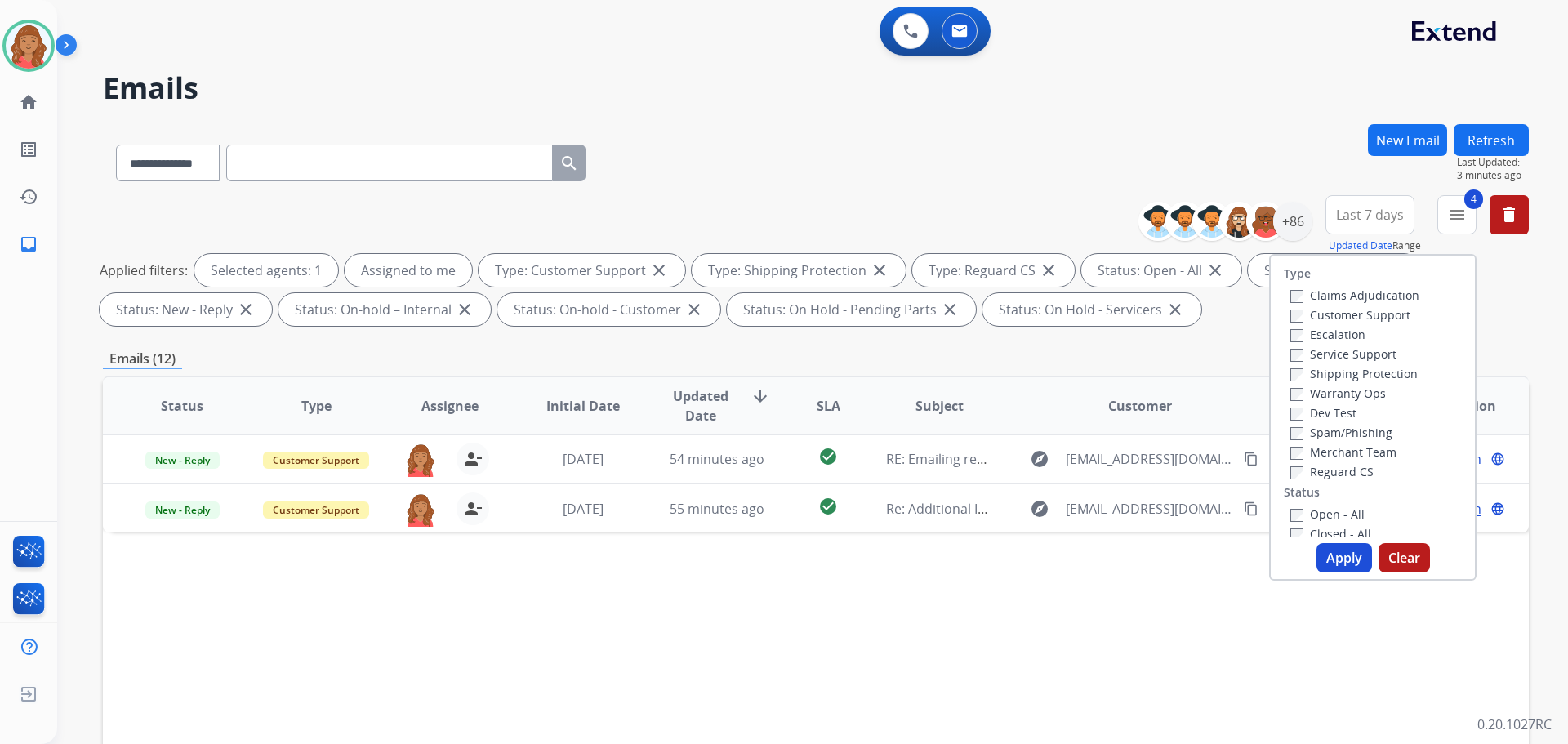
click at [1319, 557] on button "Apply" at bounding box center [1344, 557] width 56 height 30
select select "*"
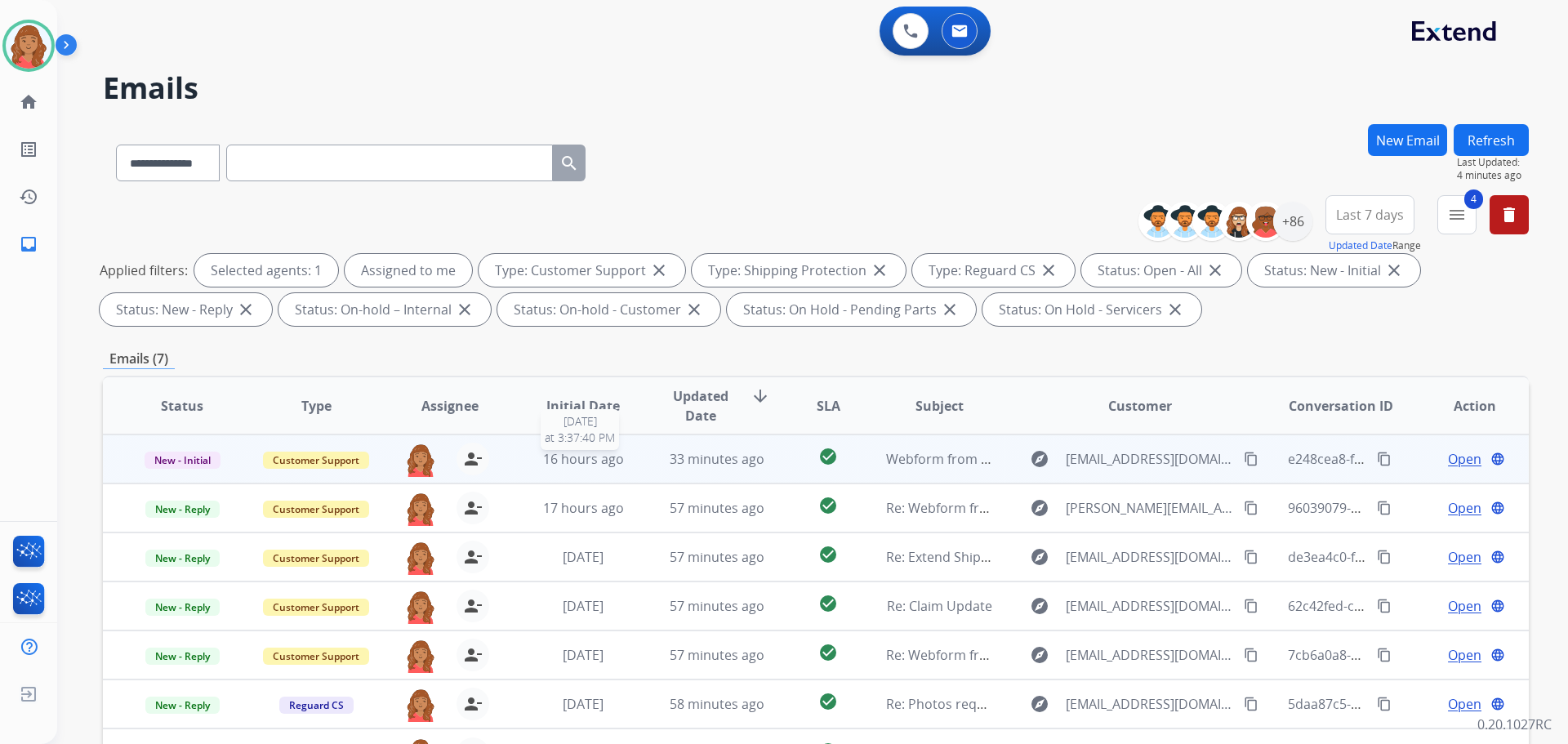
click at [624, 457] on div "16 hours ago" at bounding box center [583, 459] width 107 height 19
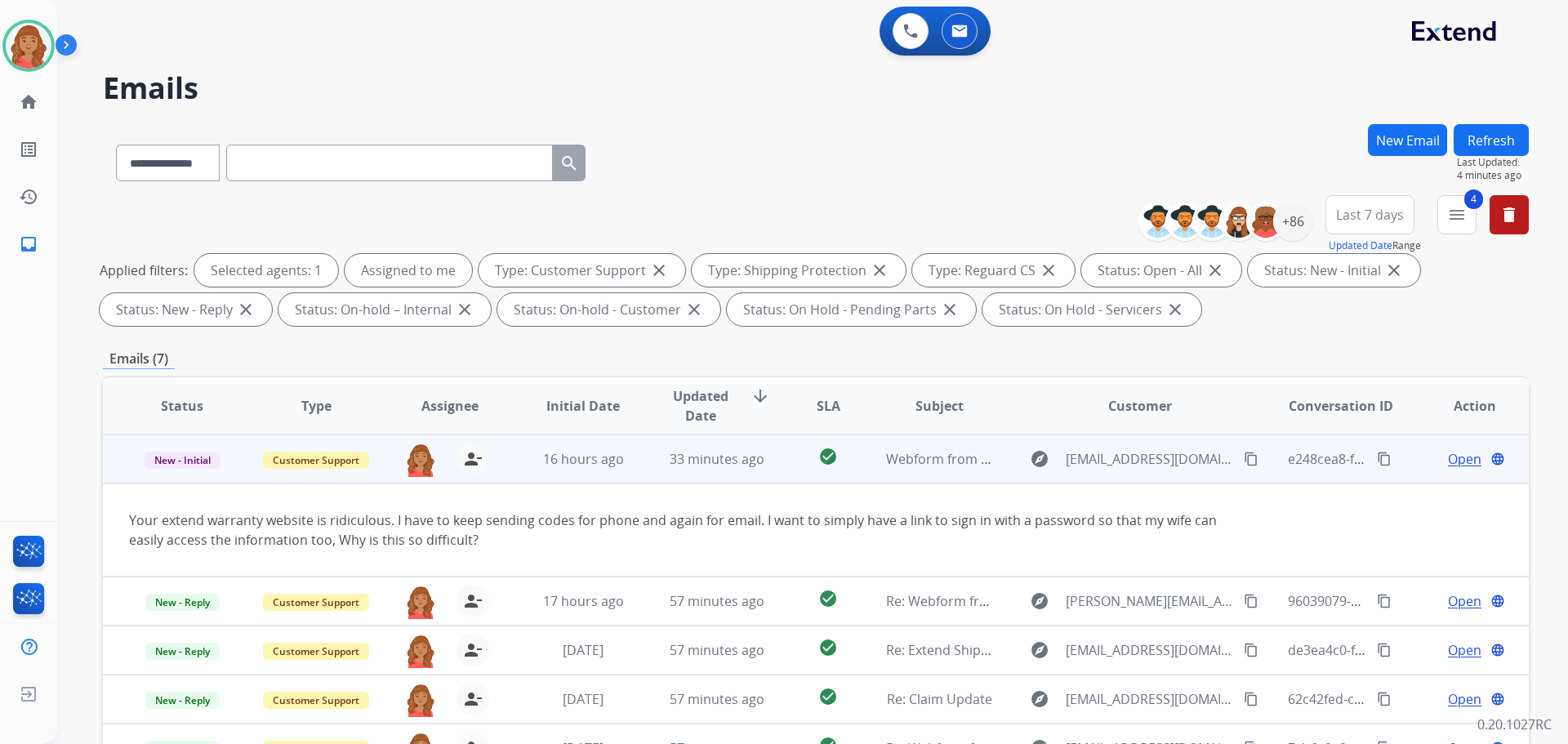
click at [557, 477] on td "16 hours ago" at bounding box center [571, 459] width 134 height 49
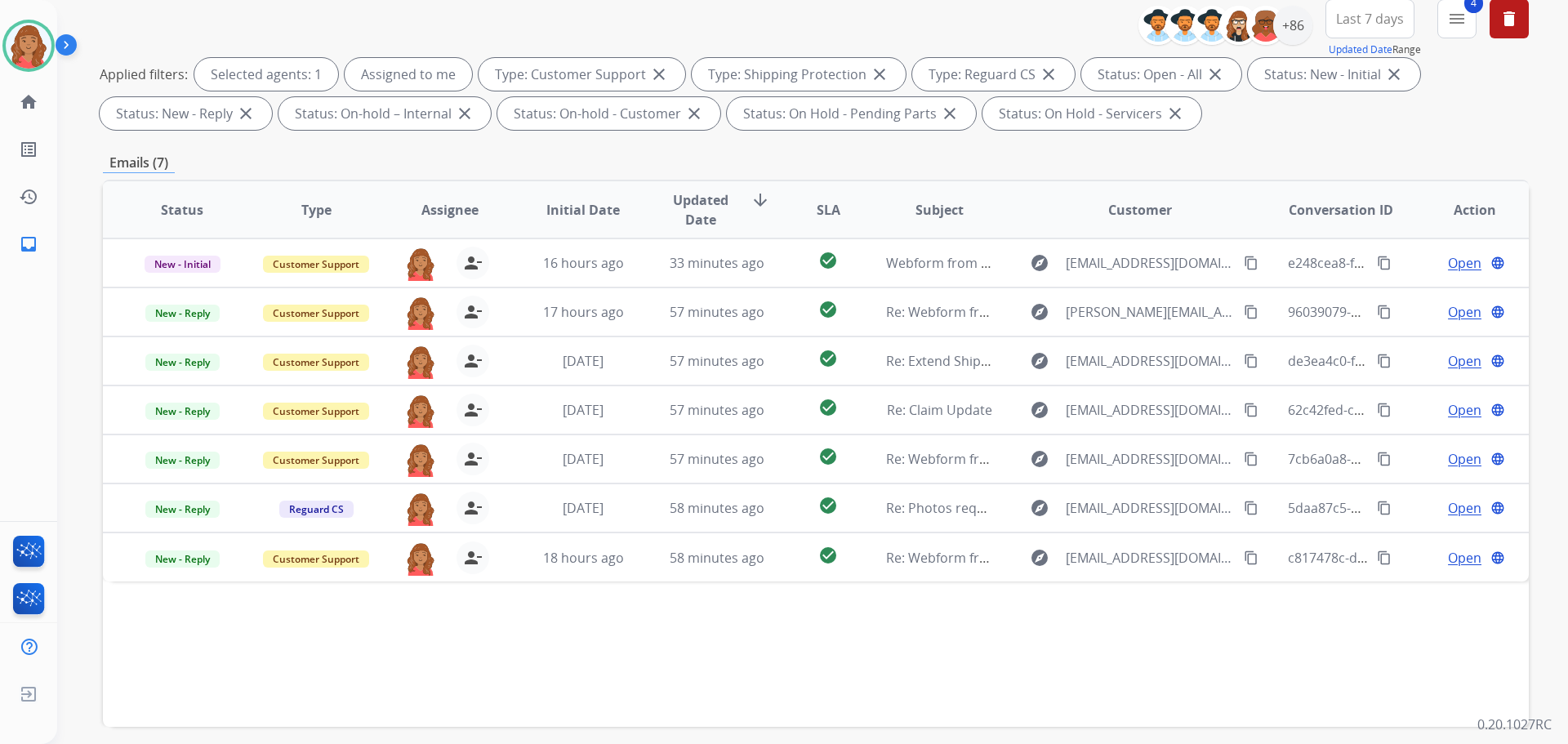
scroll to position [263, 0]
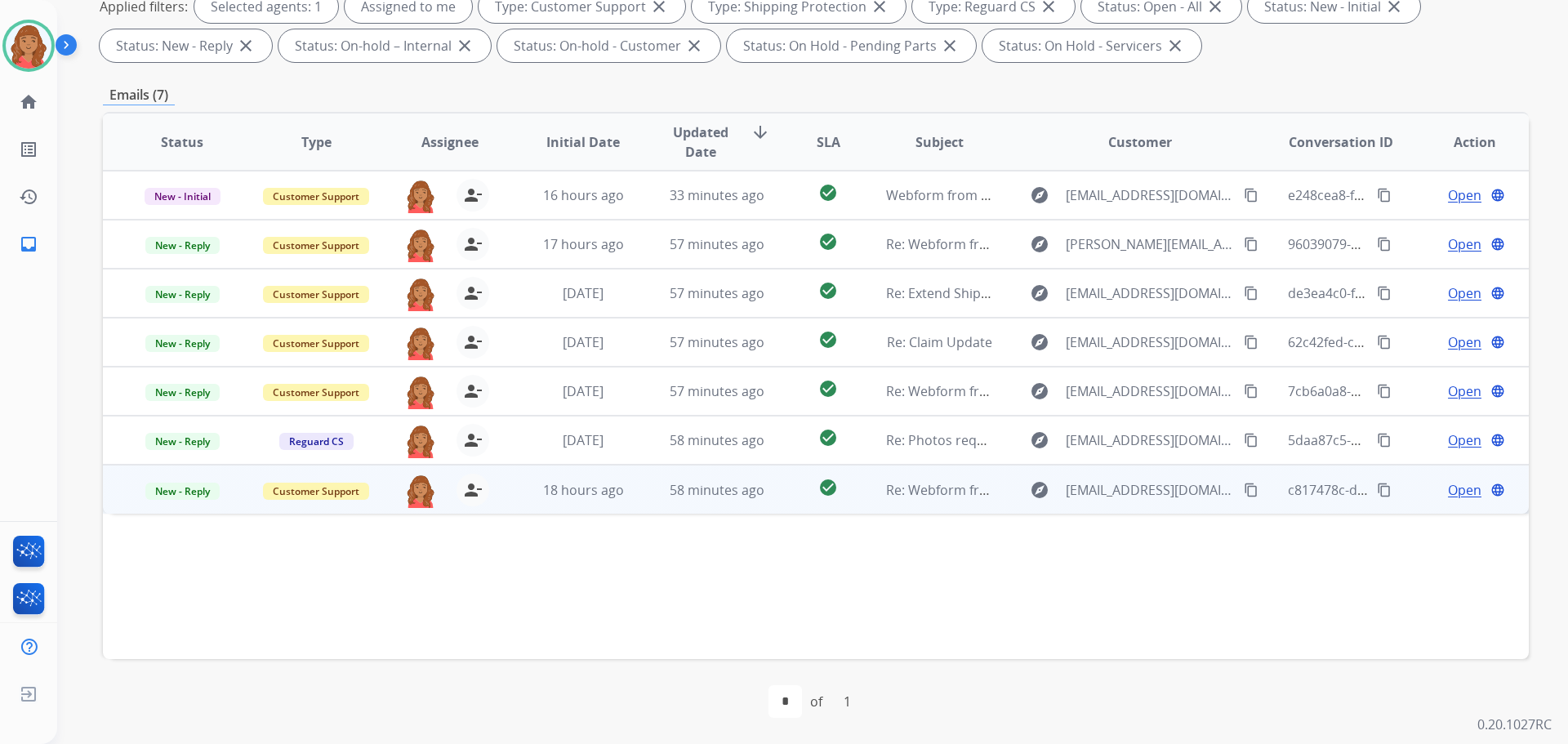
drag, startPoint x: 639, startPoint y: 507, endPoint x: 629, endPoint y: 511, distance: 10.8
click at [639, 509] on td "58 minutes ago" at bounding box center [705, 488] width 134 height 49
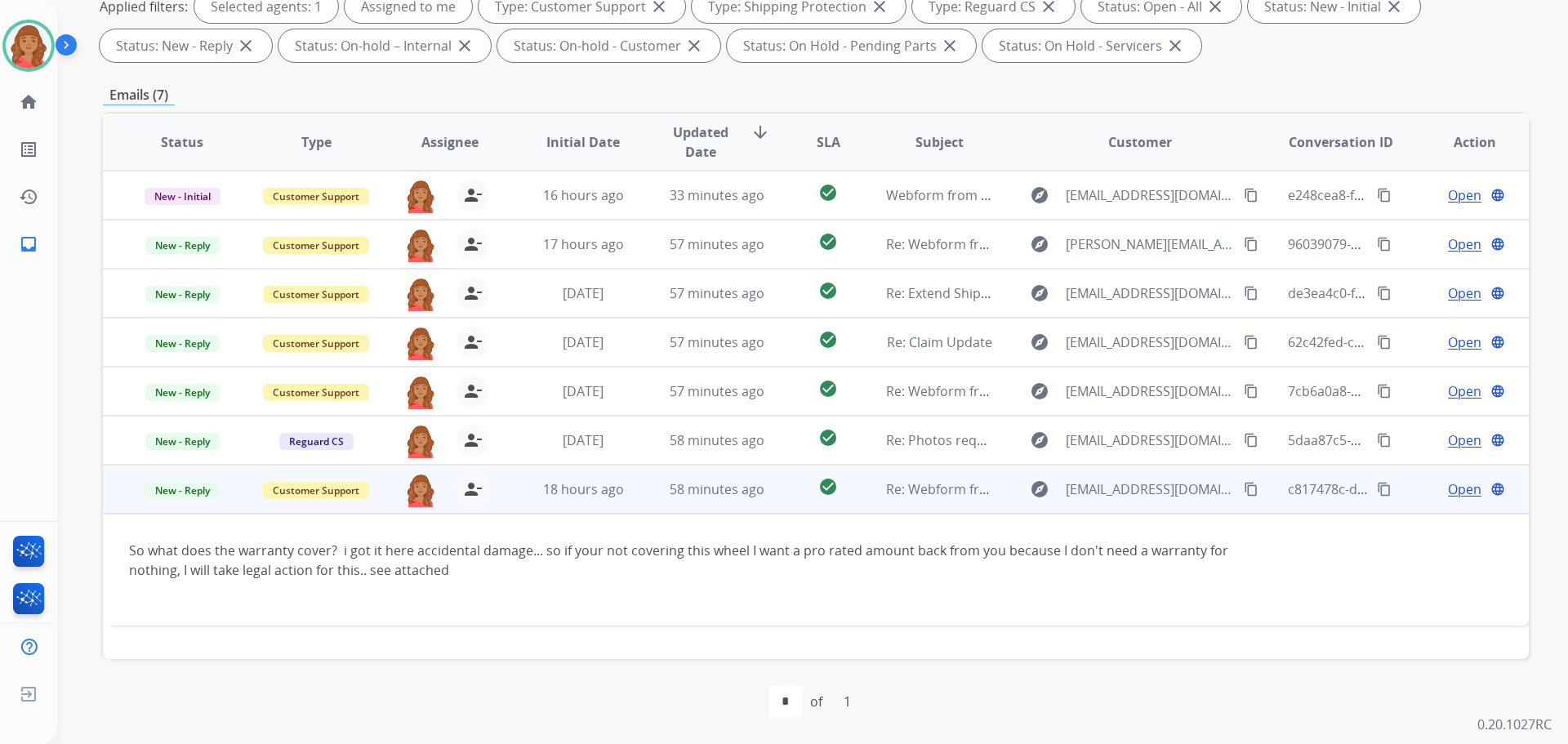
click at [638, 497] on td "58 minutes ago" at bounding box center [705, 488] width 134 height 49
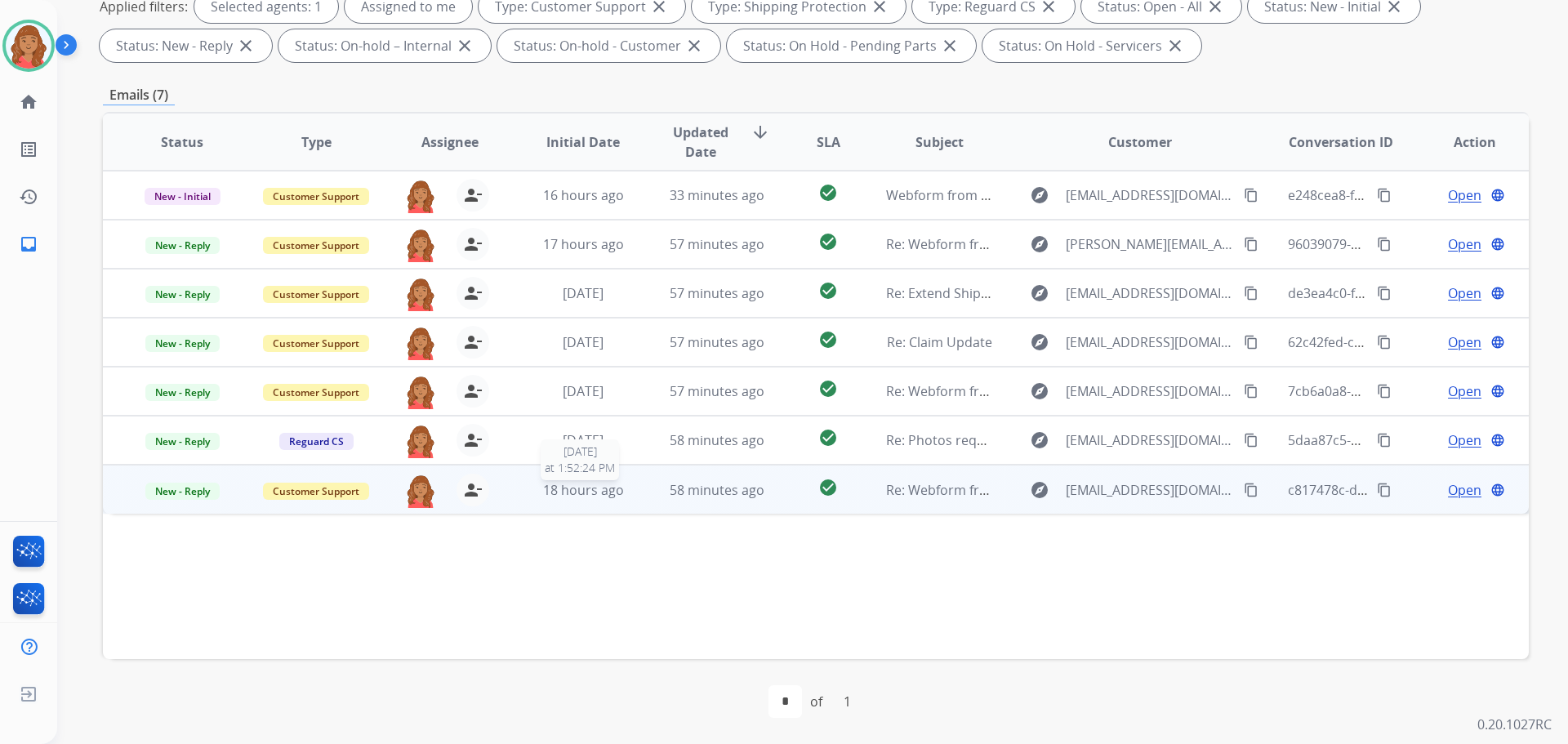
click at [629, 487] on div "18 hours ago" at bounding box center [583, 489] width 107 height 19
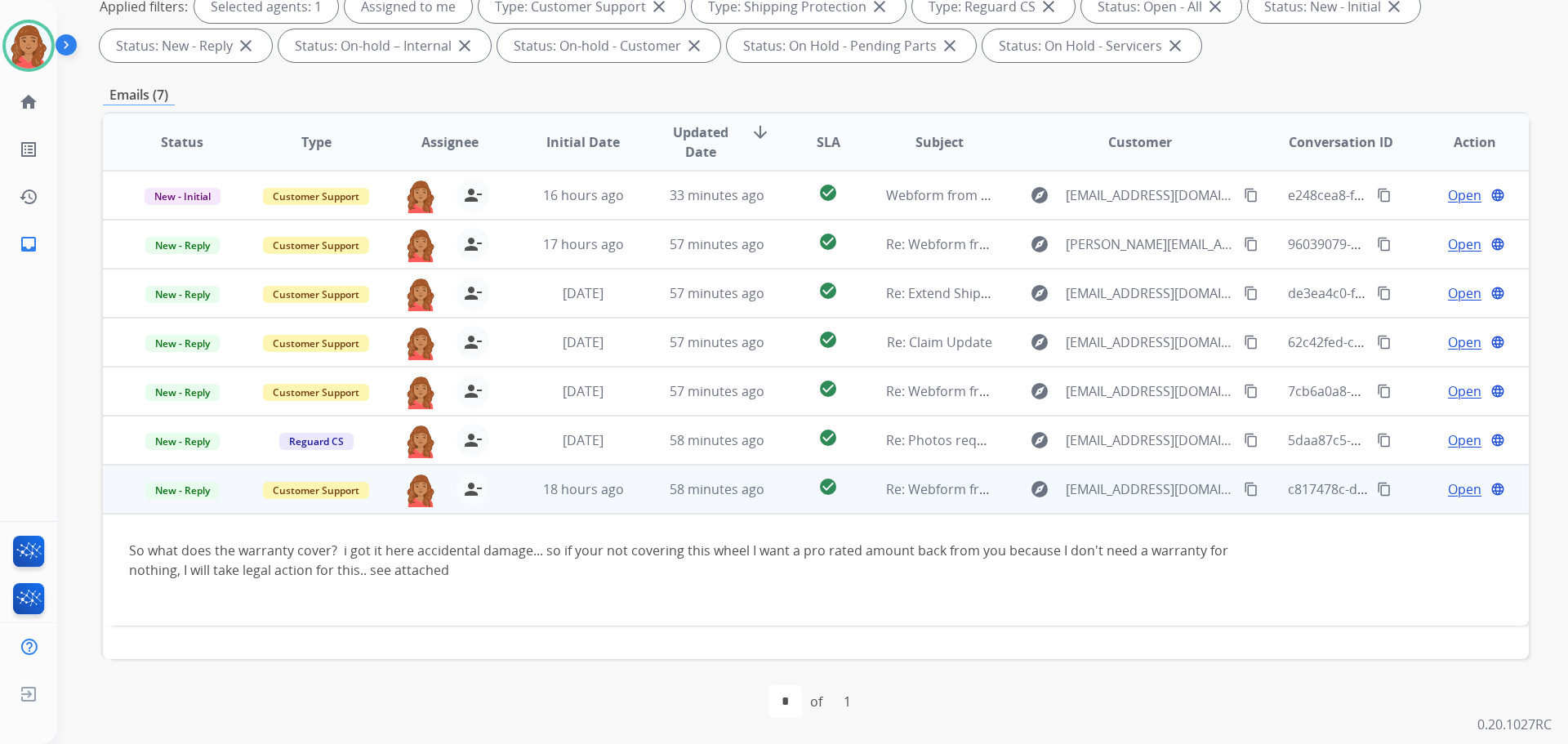
click at [1241, 498] on button "content_copy" at bounding box center [1251, 488] width 19 height 19
click at [1452, 485] on span "Open" at bounding box center [1465, 488] width 34 height 19
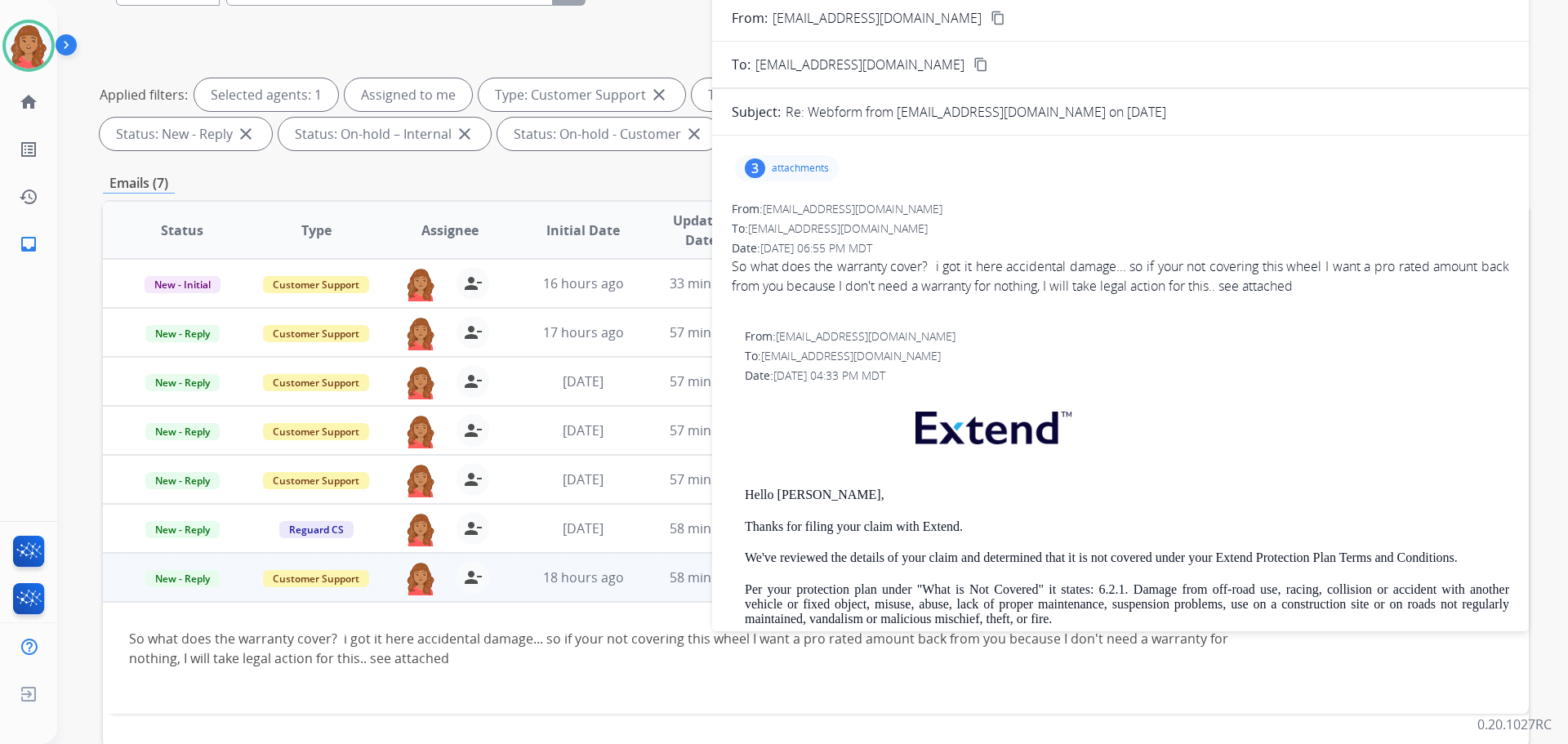
scroll to position [0, 0]
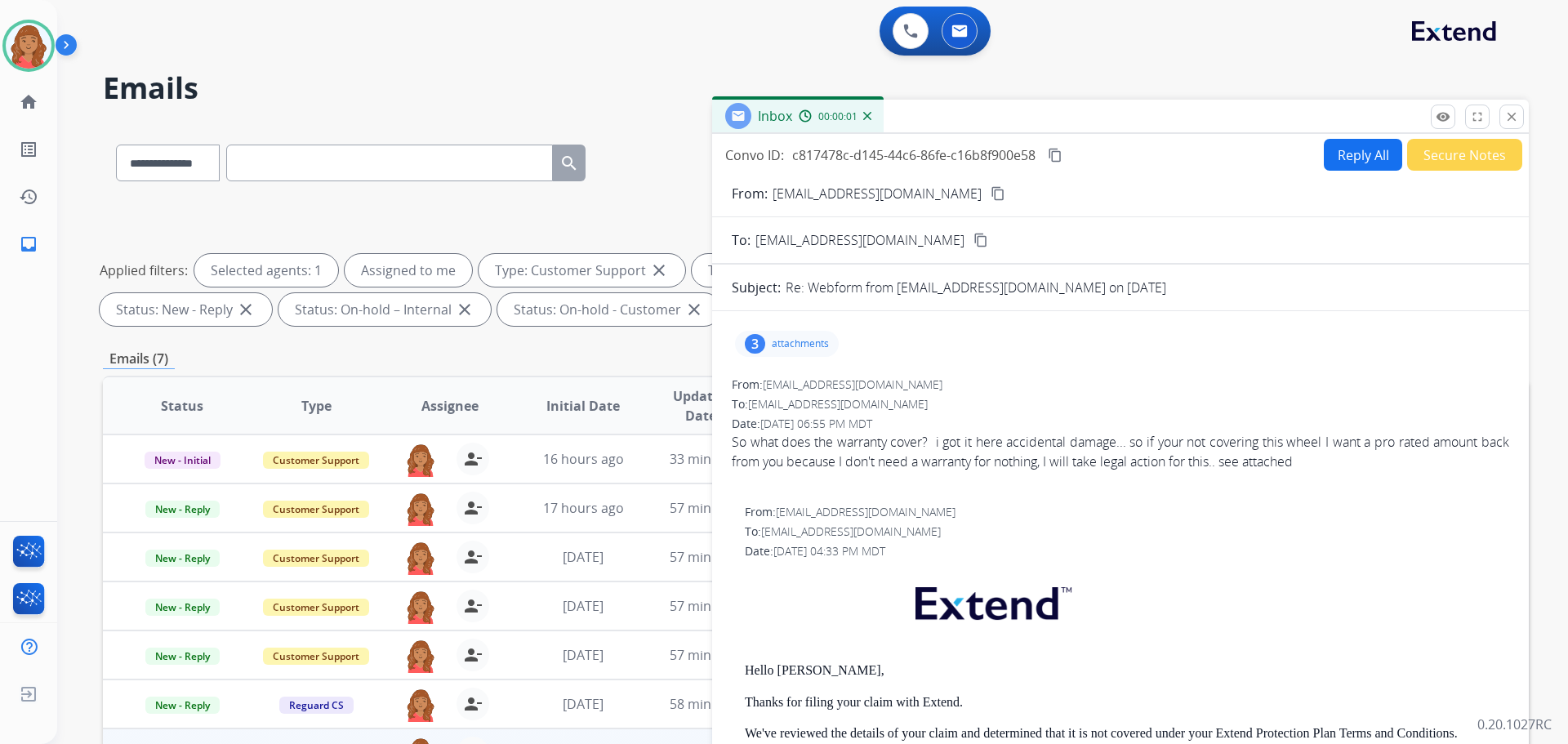
click at [1353, 164] on button "Reply All" at bounding box center [1363, 154] width 79 height 32
select select "**********"
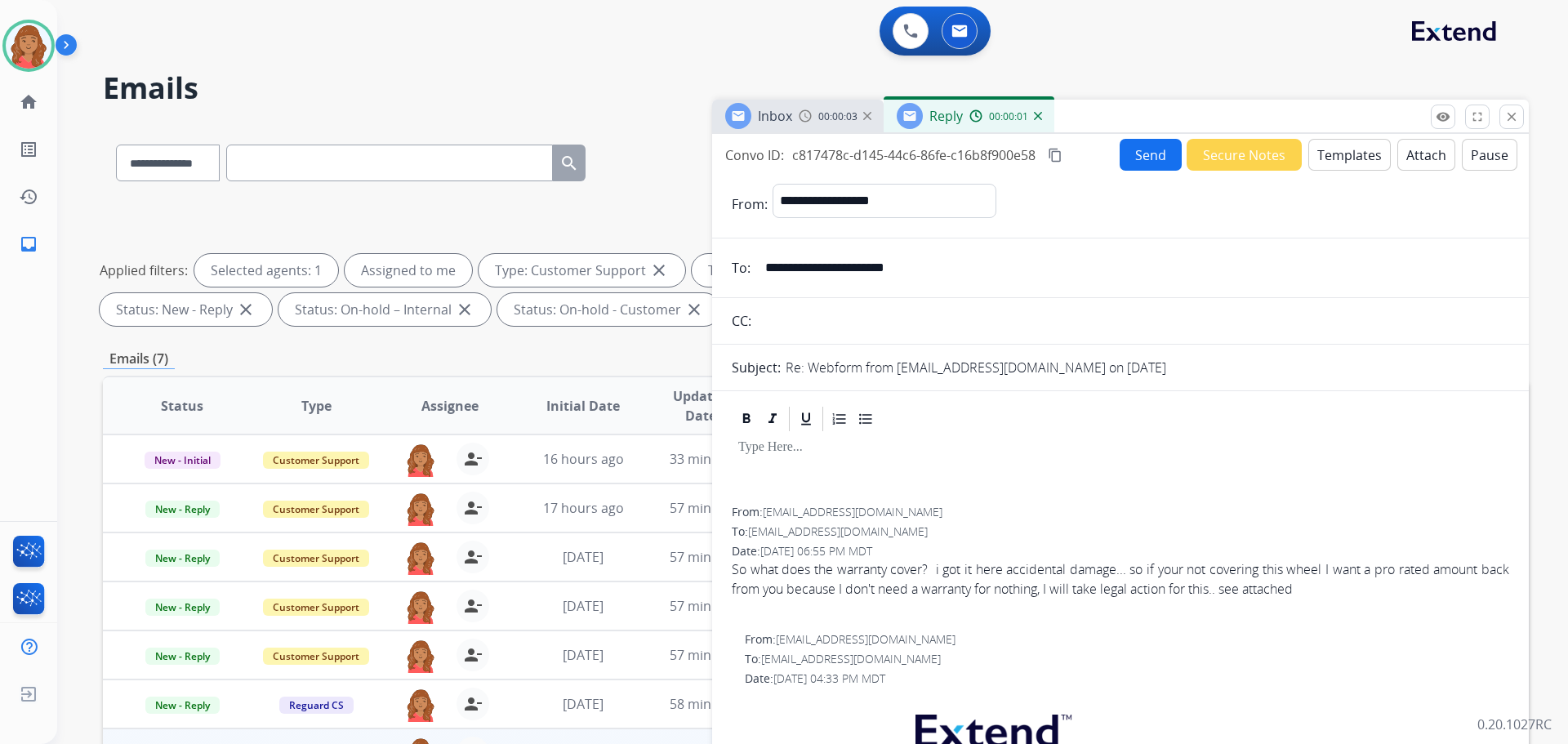
click at [1333, 165] on button "Templates" at bounding box center [1350, 154] width 82 height 32
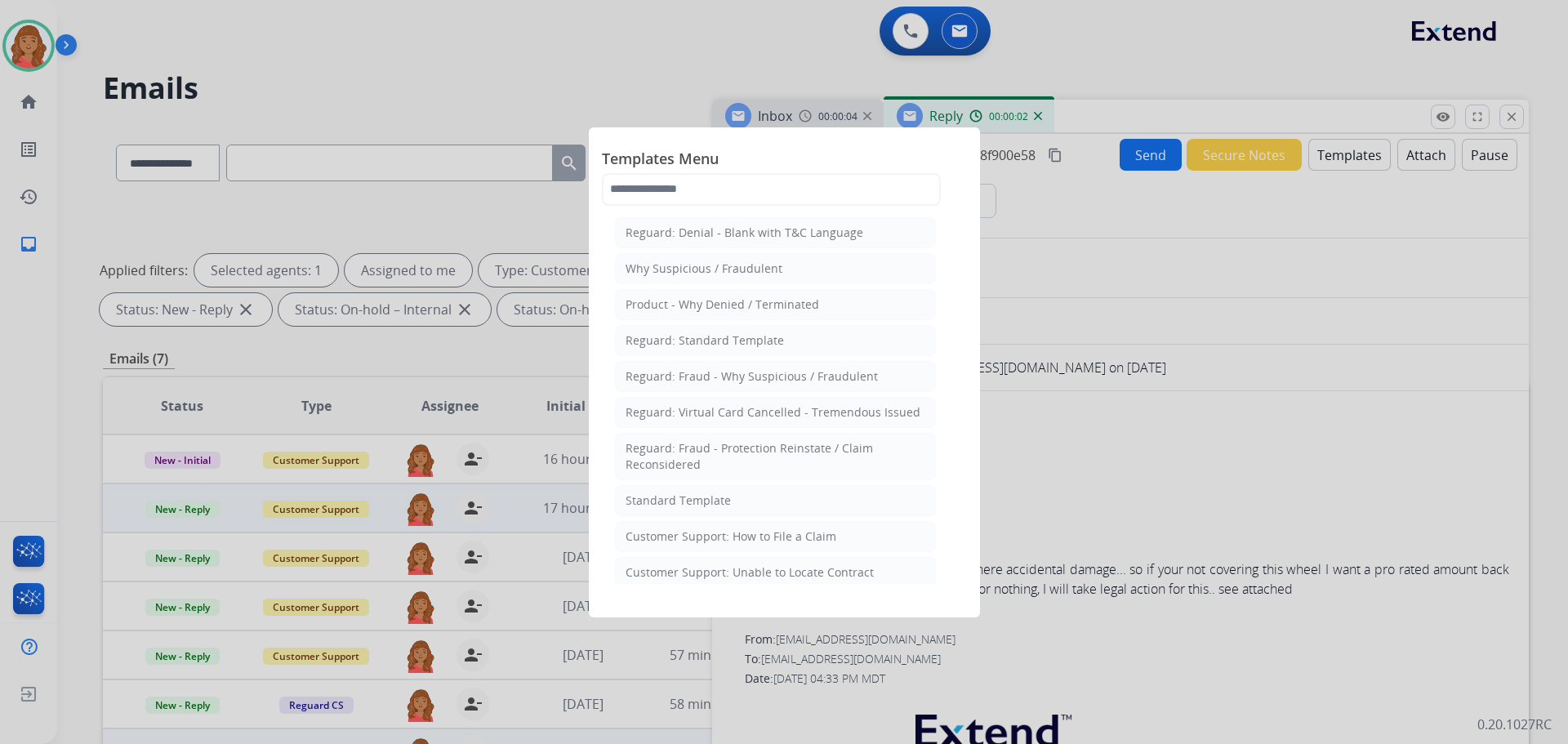
click at [697, 492] on div "Standard Template" at bounding box center [678, 500] width 105 height 16
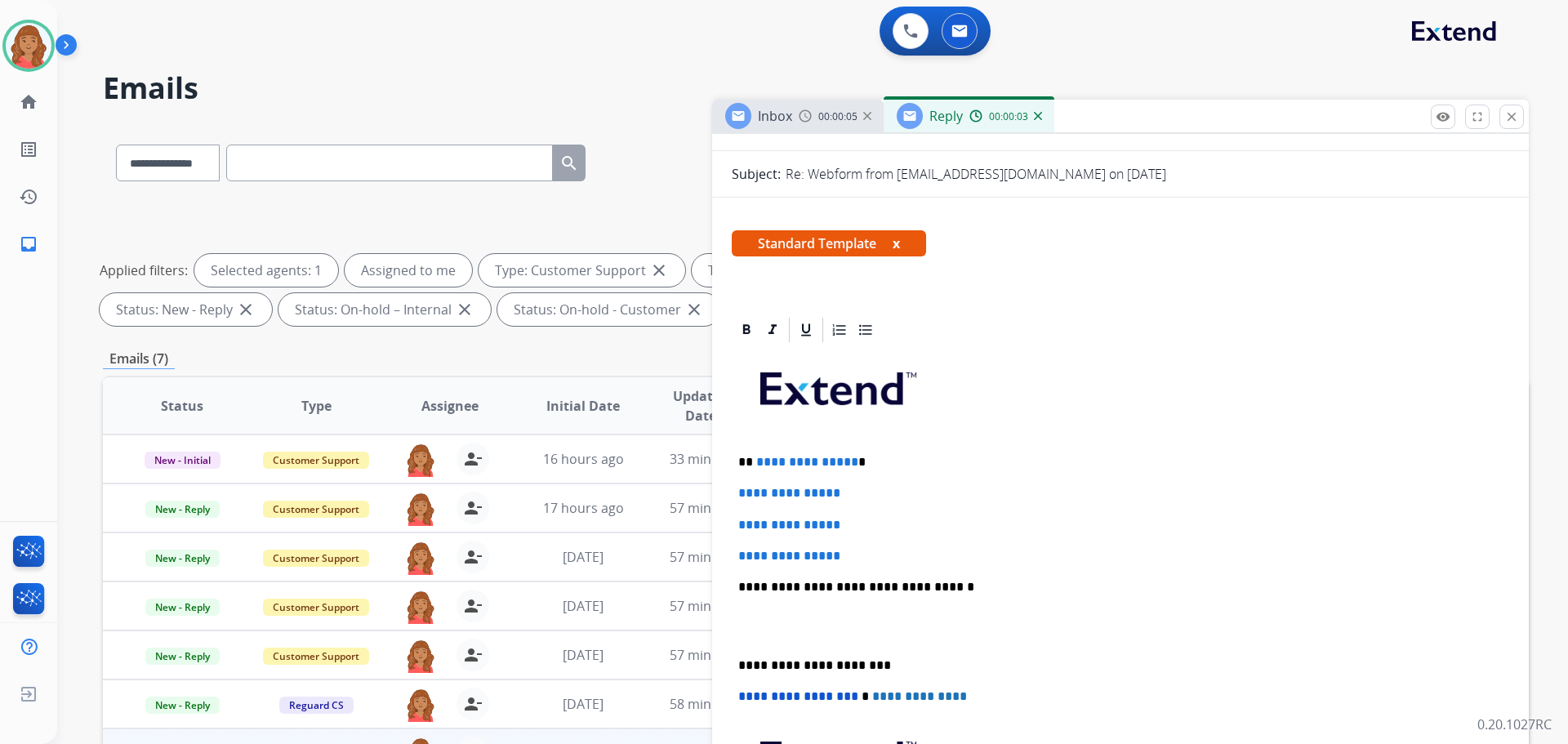
scroll to position [327, 0]
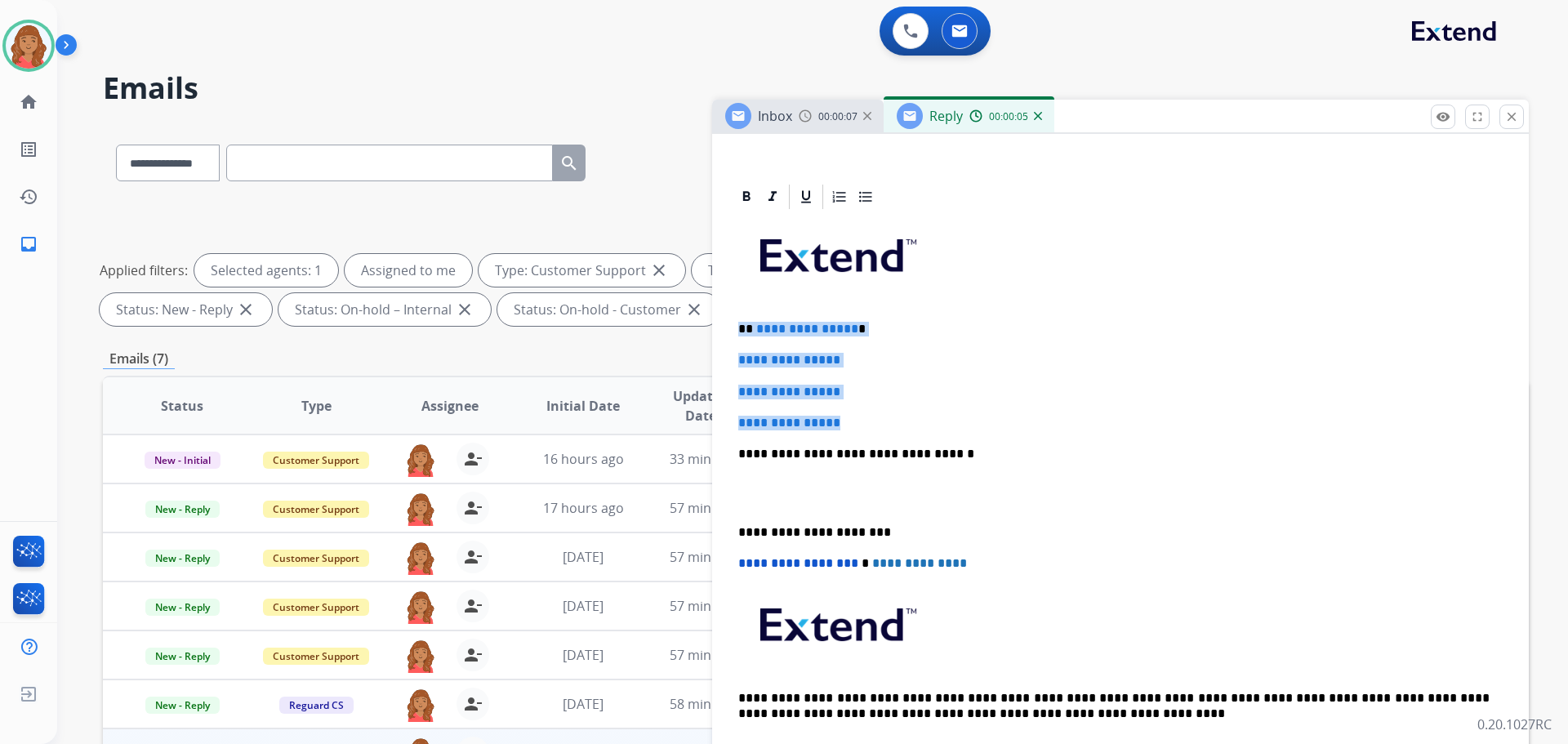
drag, startPoint x: 873, startPoint y: 427, endPoint x: 735, endPoint y: 313, distance: 179.0
click at [735, 313] on div "**********" at bounding box center [1121, 492] width 778 height 562
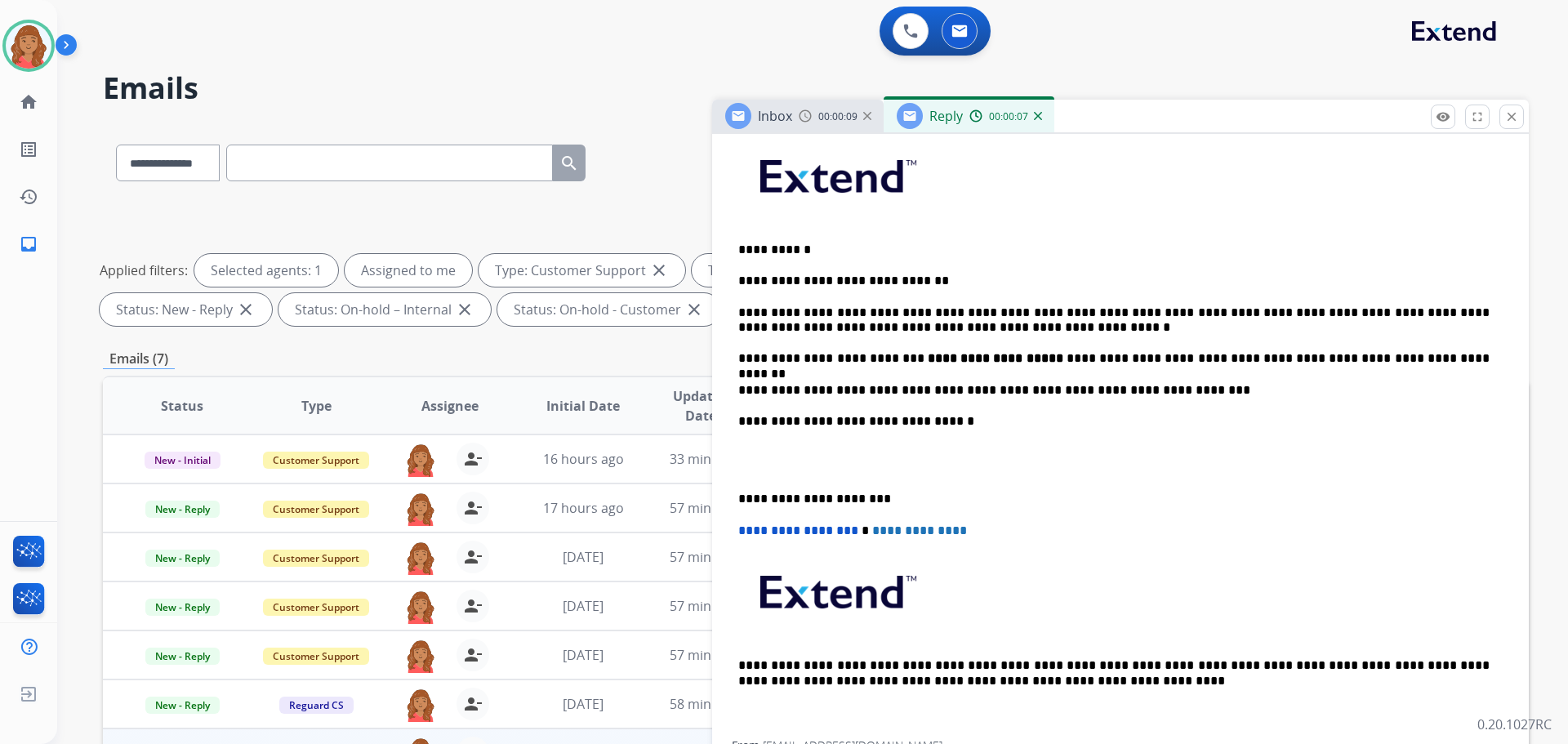
scroll to position [490, 0]
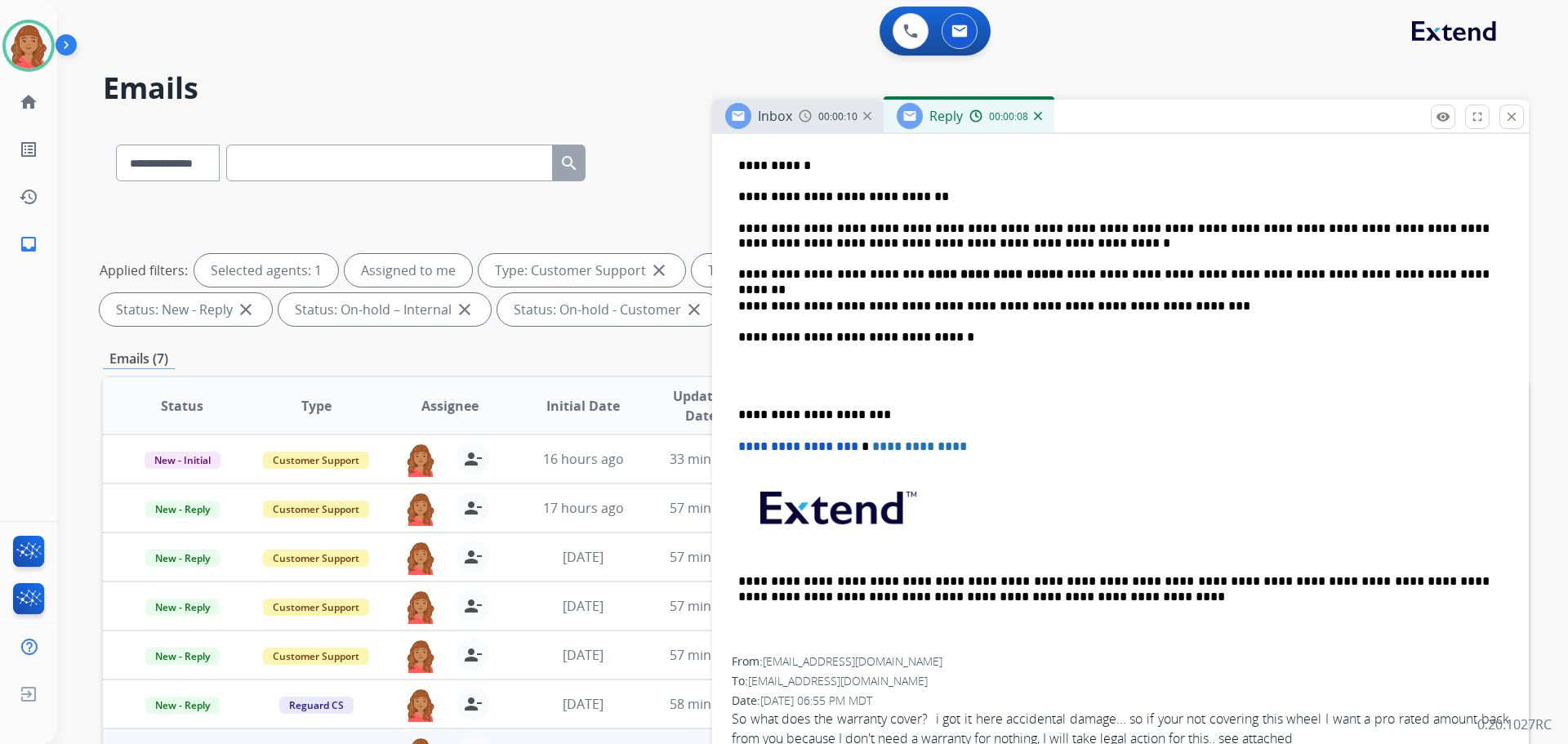
drag, startPoint x: 739, startPoint y: 412, endPoint x: 748, endPoint y: 417, distance: 10.3
click at [739, 412] on p "**********" at bounding box center [1114, 414] width 751 height 14
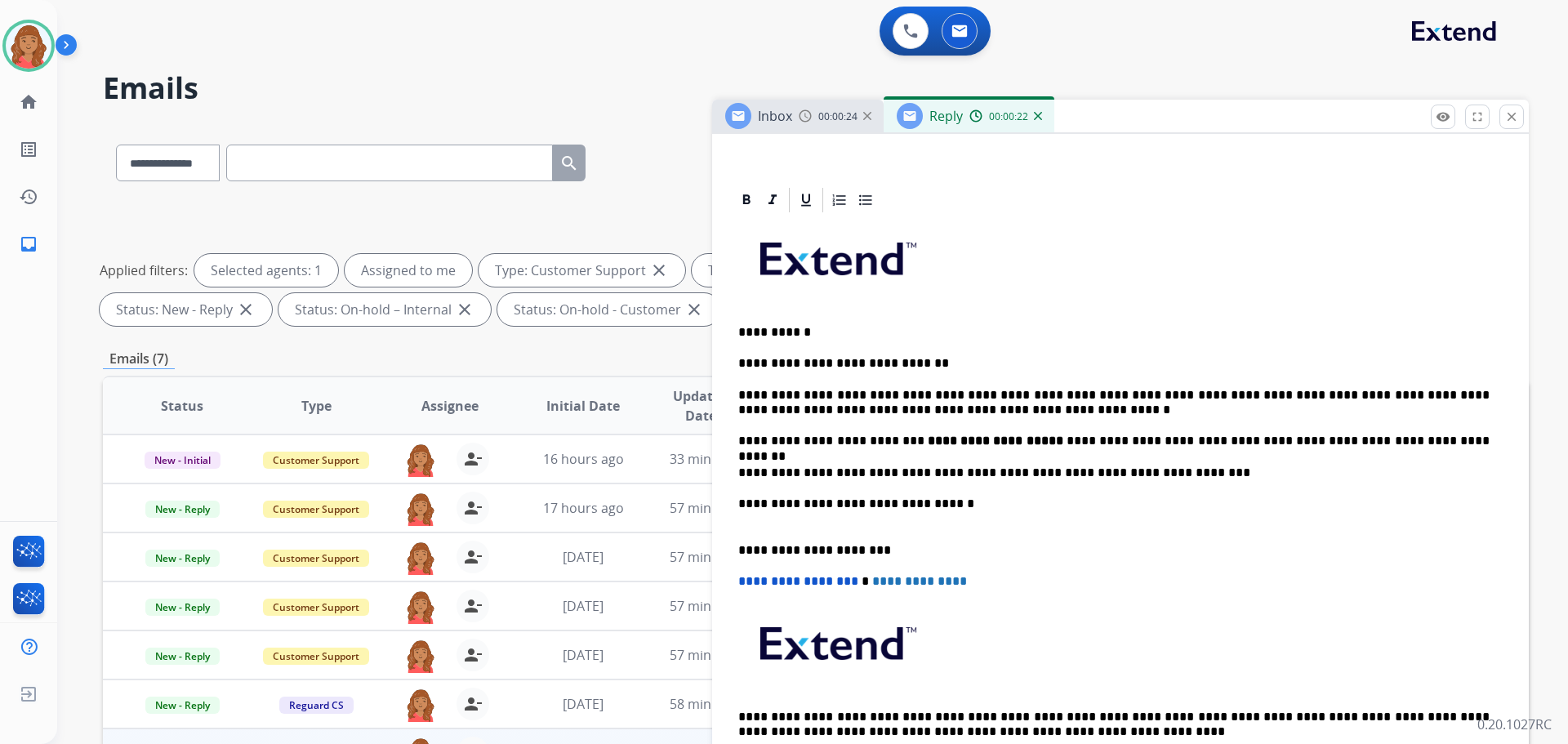
scroll to position [0, 0]
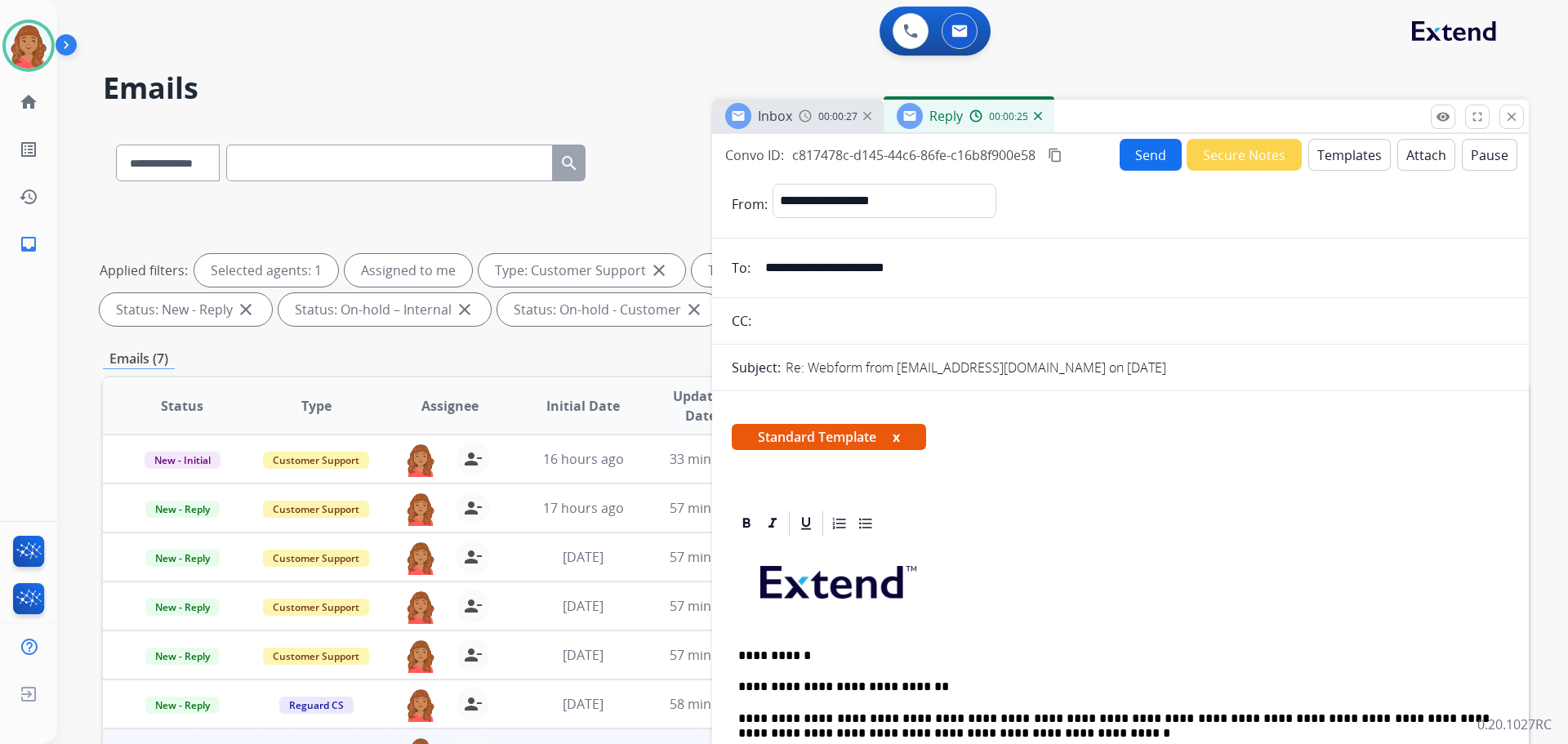
click at [1407, 152] on button "Attach" at bounding box center [1426, 154] width 58 height 32
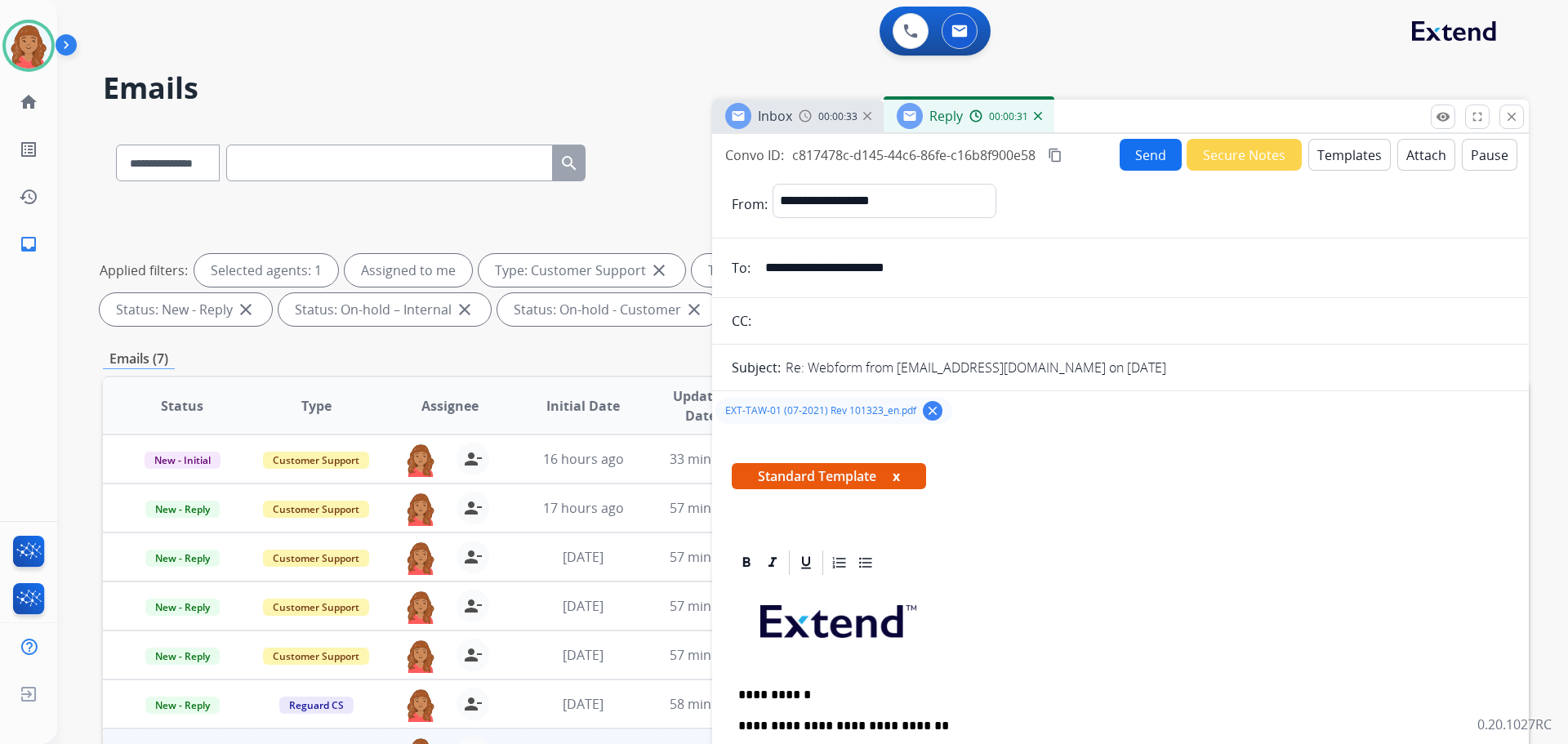
click at [1054, 153] on mat-icon "content_copy" at bounding box center [1055, 154] width 14 height 14
click at [1134, 158] on button "Send" at bounding box center [1150, 154] width 62 height 32
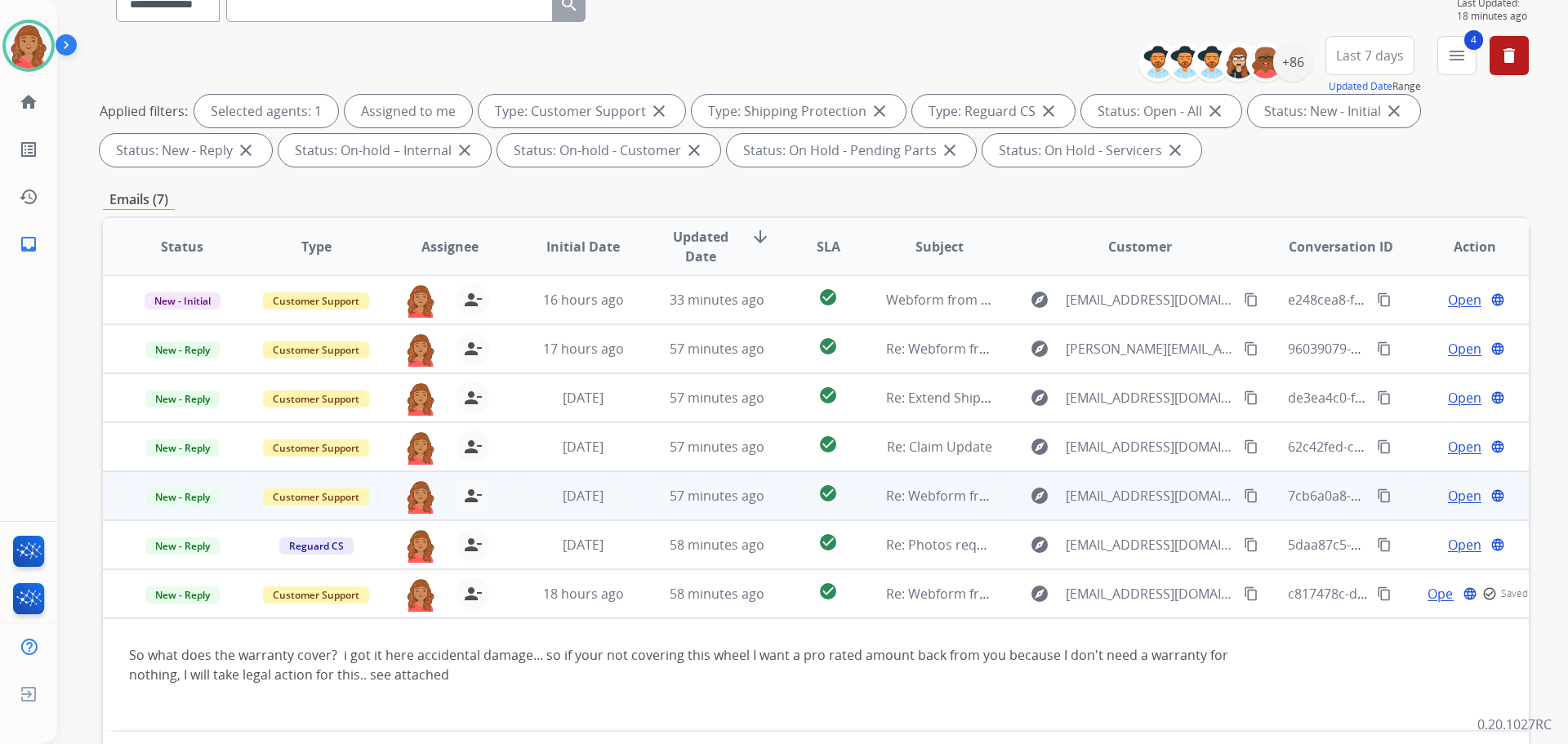
scroll to position [263, 0]
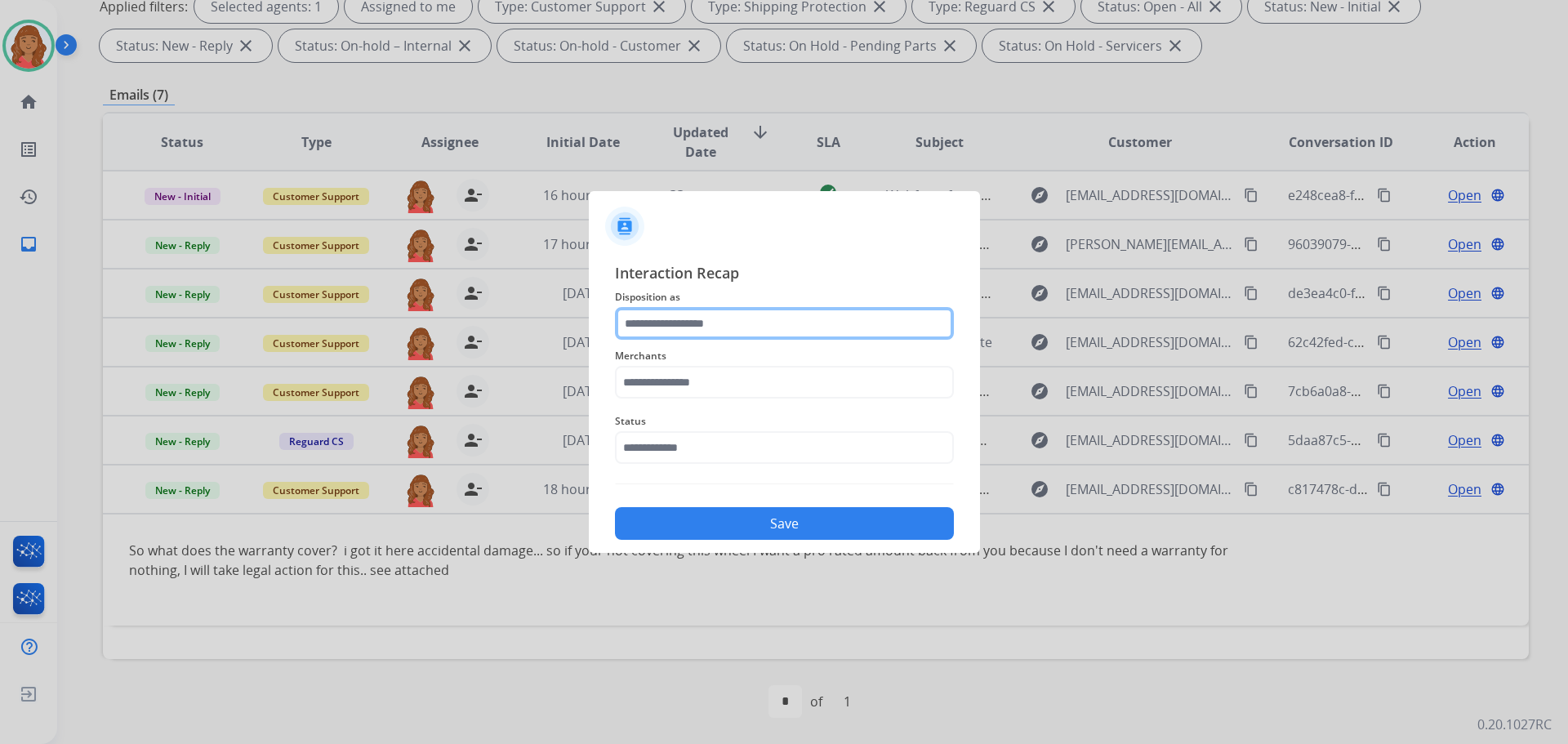
drag, startPoint x: 698, startPoint y: 325, endPoint x: 693, endPoint y: 335, distance: 11.2
click at [698, 326] on input "text" at bounding box center [784, 324] width 339 height 33
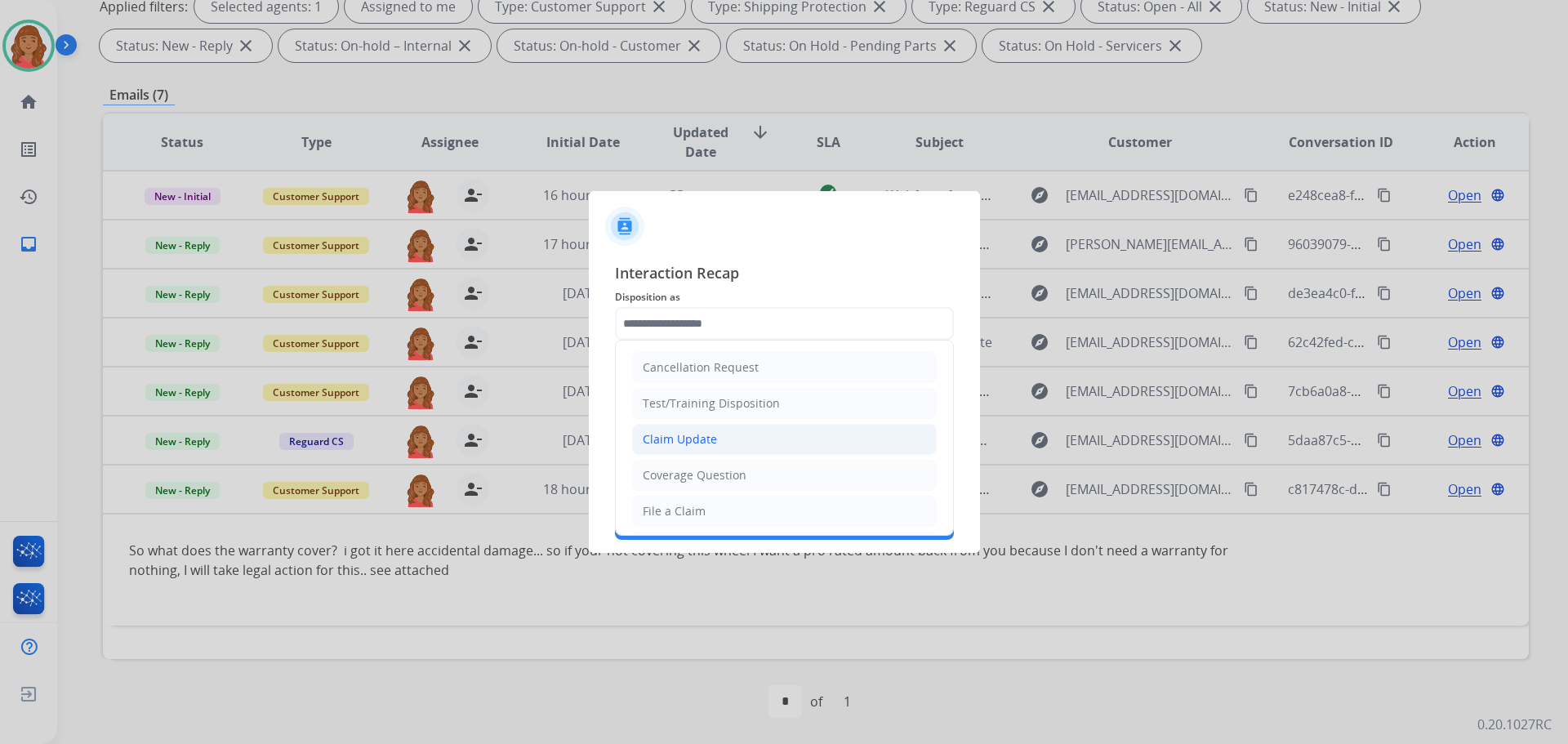
click at [684, 437] on div "Claim Update" at bounding box center [680, 439] width 75 height 16
type input "**********"
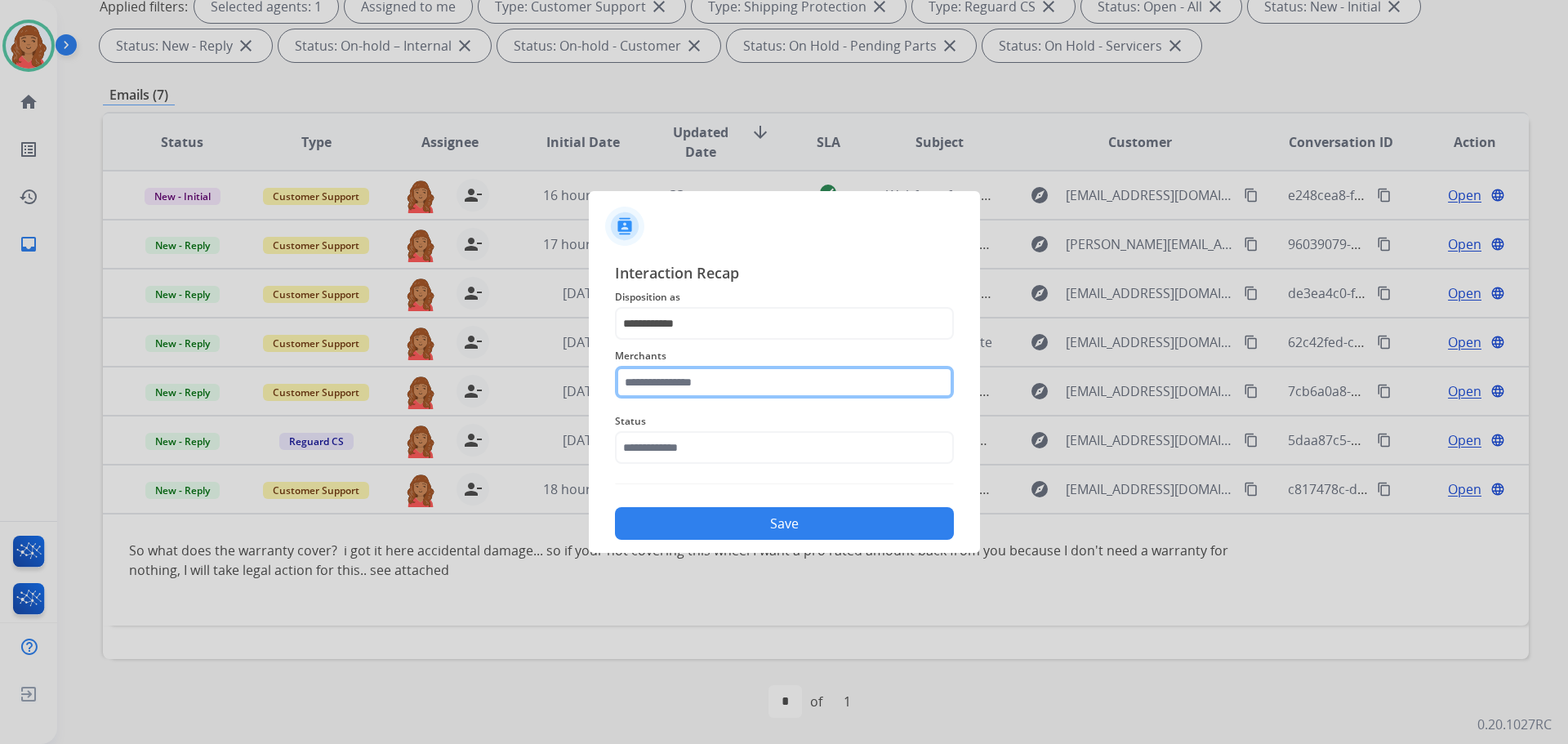
click at [676, 385] on input "text" at bounding box center [784, 382] width 339 height 33
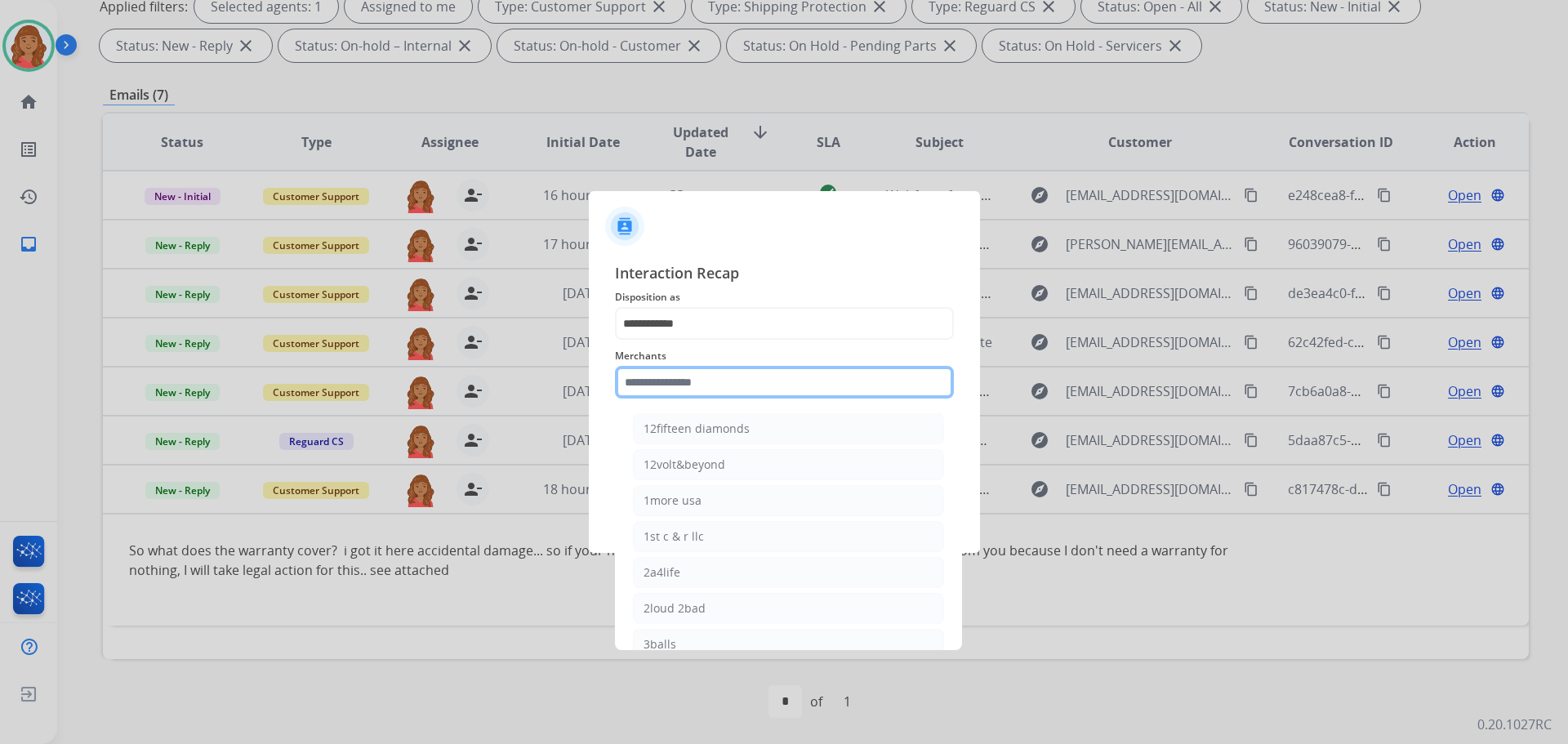
paste input "**********"
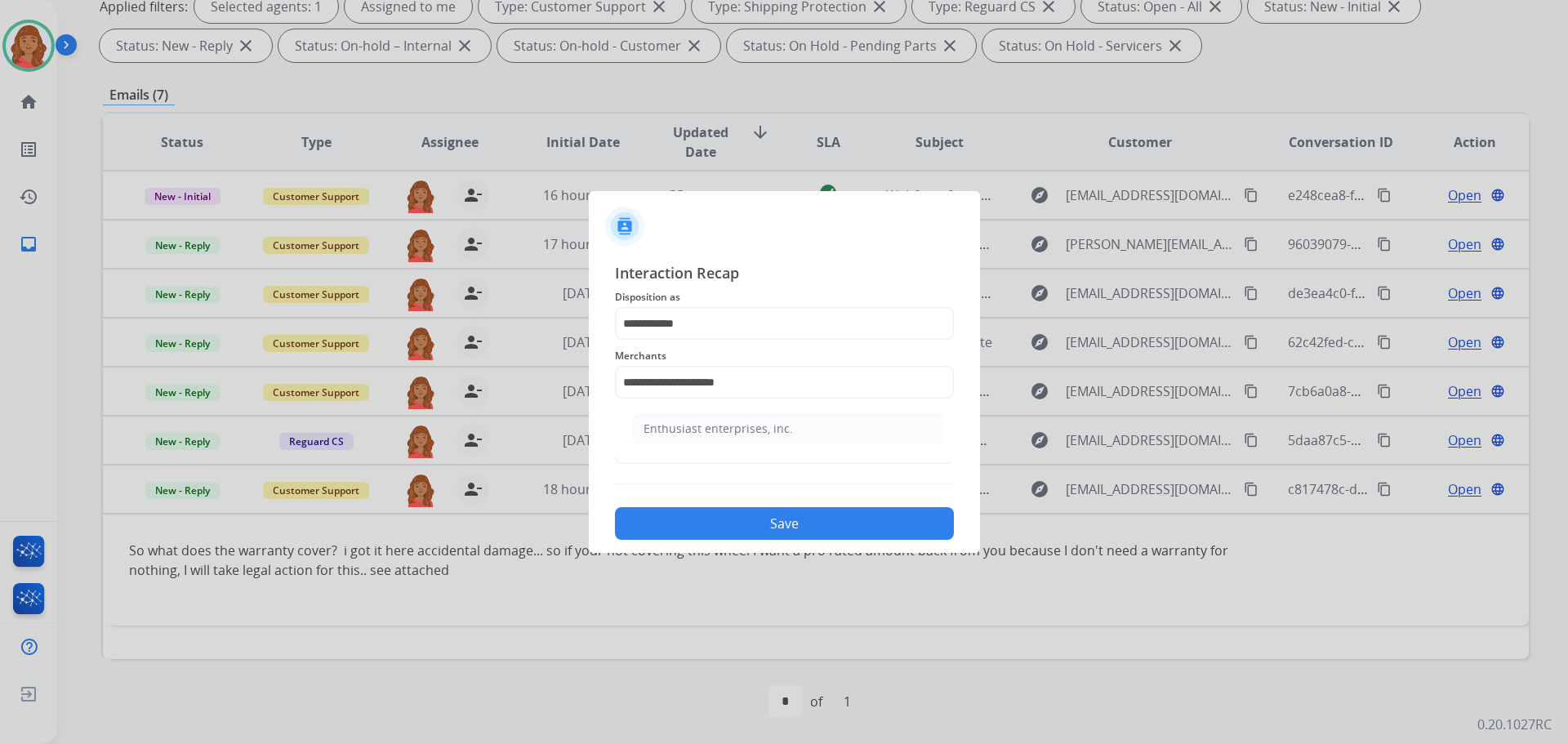
click at [669, 428] on div "Enthusiast enterprises, inc." at bounding box center [718, 428] width 149 height 16
type input "**********"
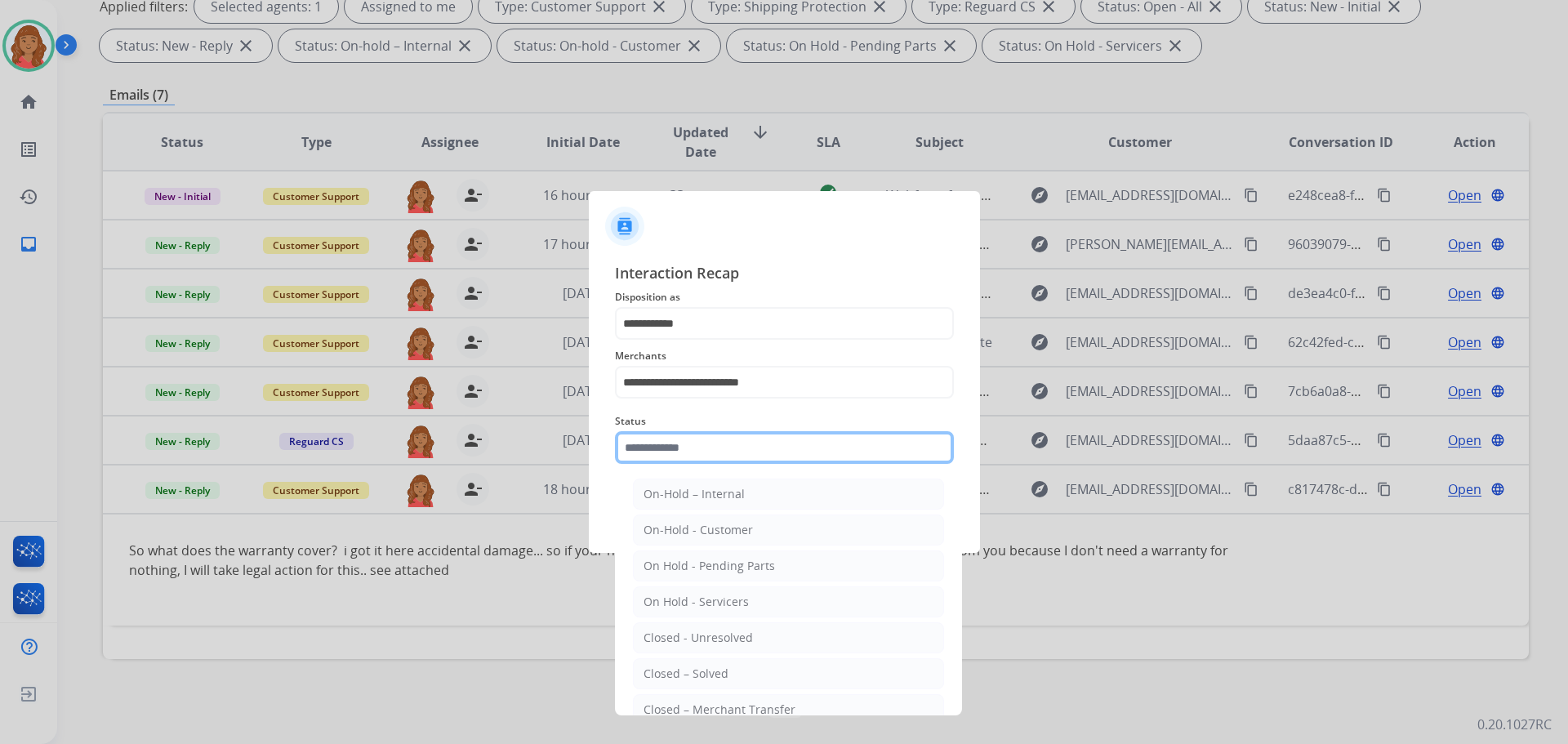
click at [662, 450] on input "text" at bounding box center [784, 447] width 339 height 33
drag, startPoint x: 691, startPoint y: 671, endPoint x: 698, endPoint y: 660, distance: 13.0
click at [693, 671] on div "Closed – Solved" at bounding box center [686, 673] width 85 height 16
type input "**********"
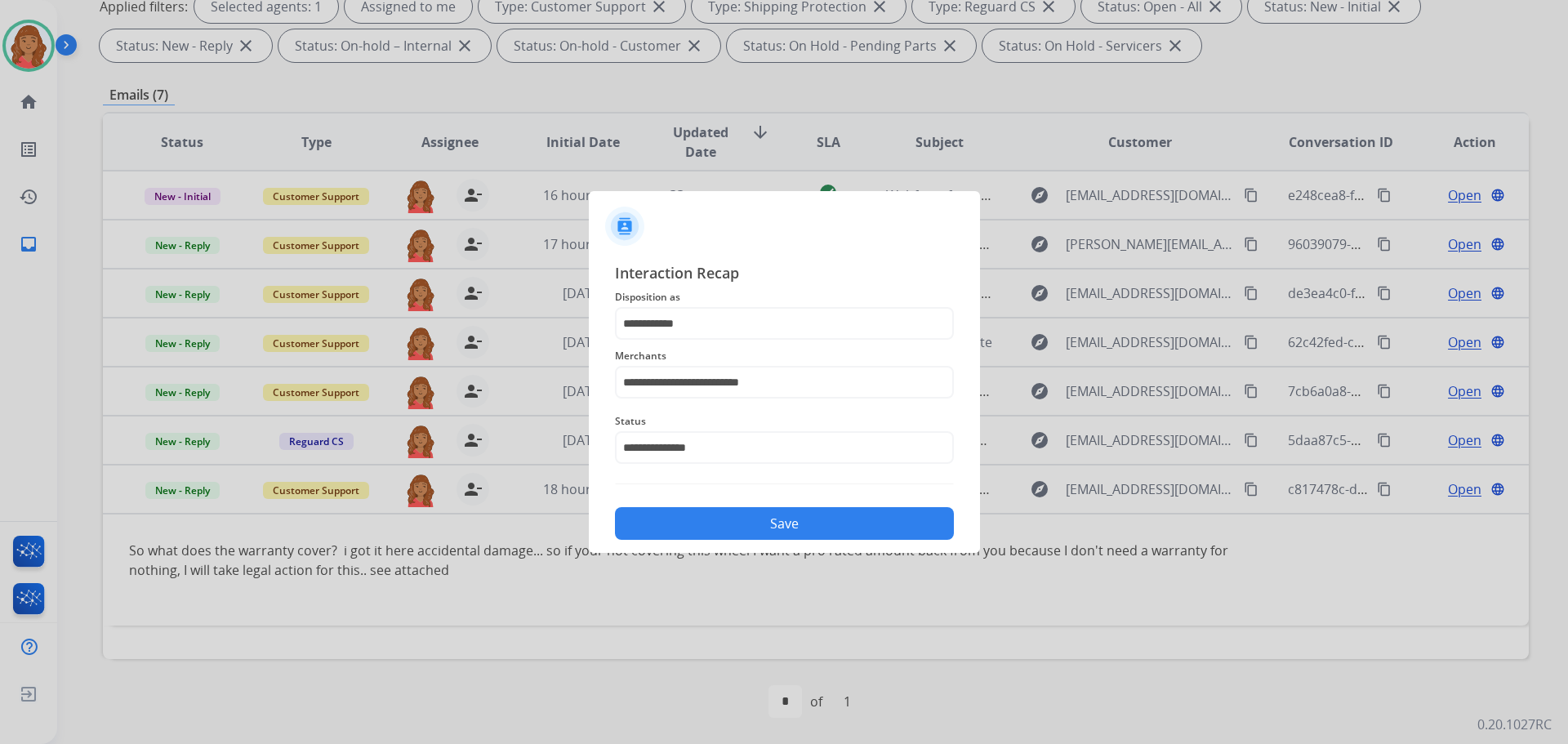
click at [722, 536] on button "Save" at bounding box center [784, 523] width 339 height 33
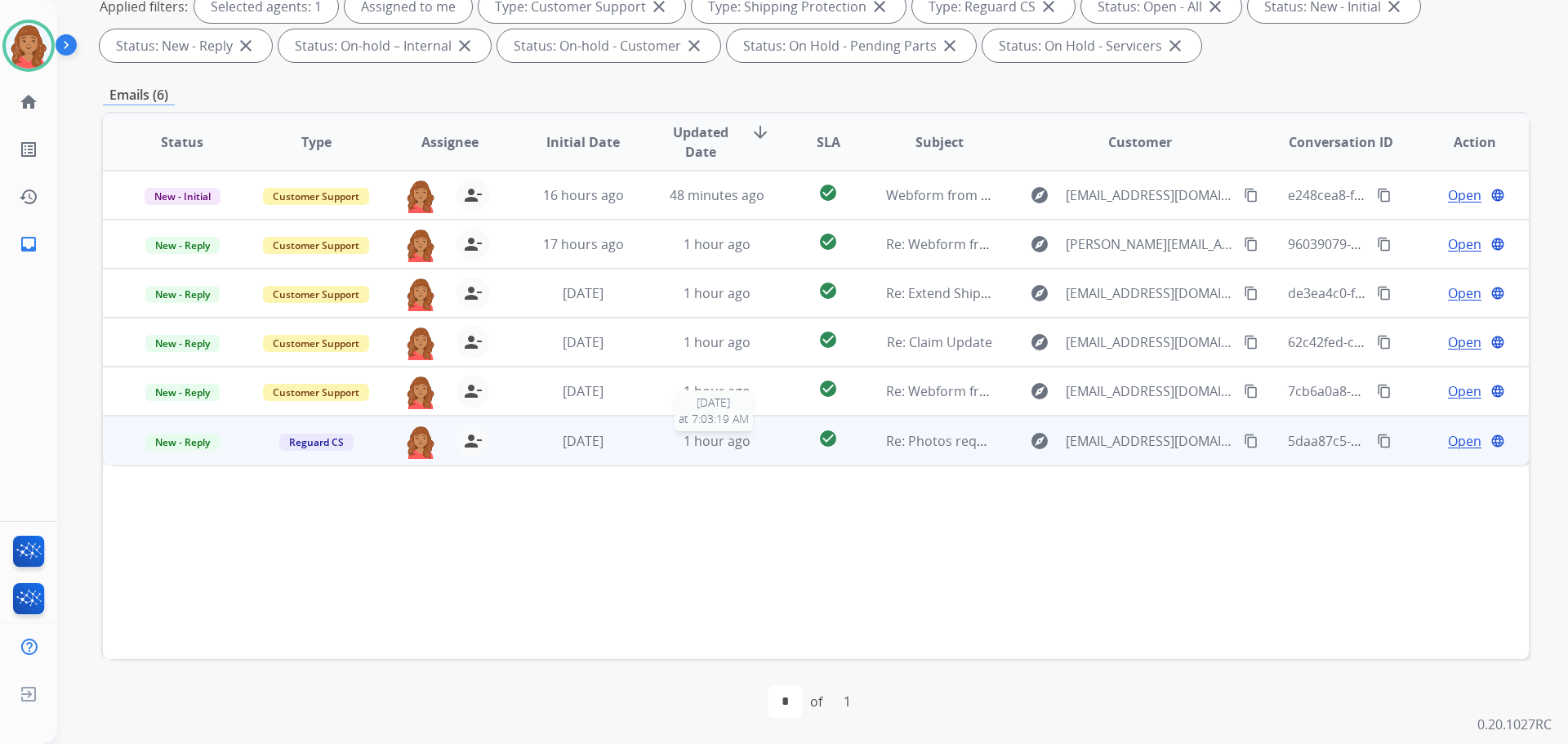
click at [676, 445] on div "1 hour ago" at bounding box center [717, 440] width 107 height 19
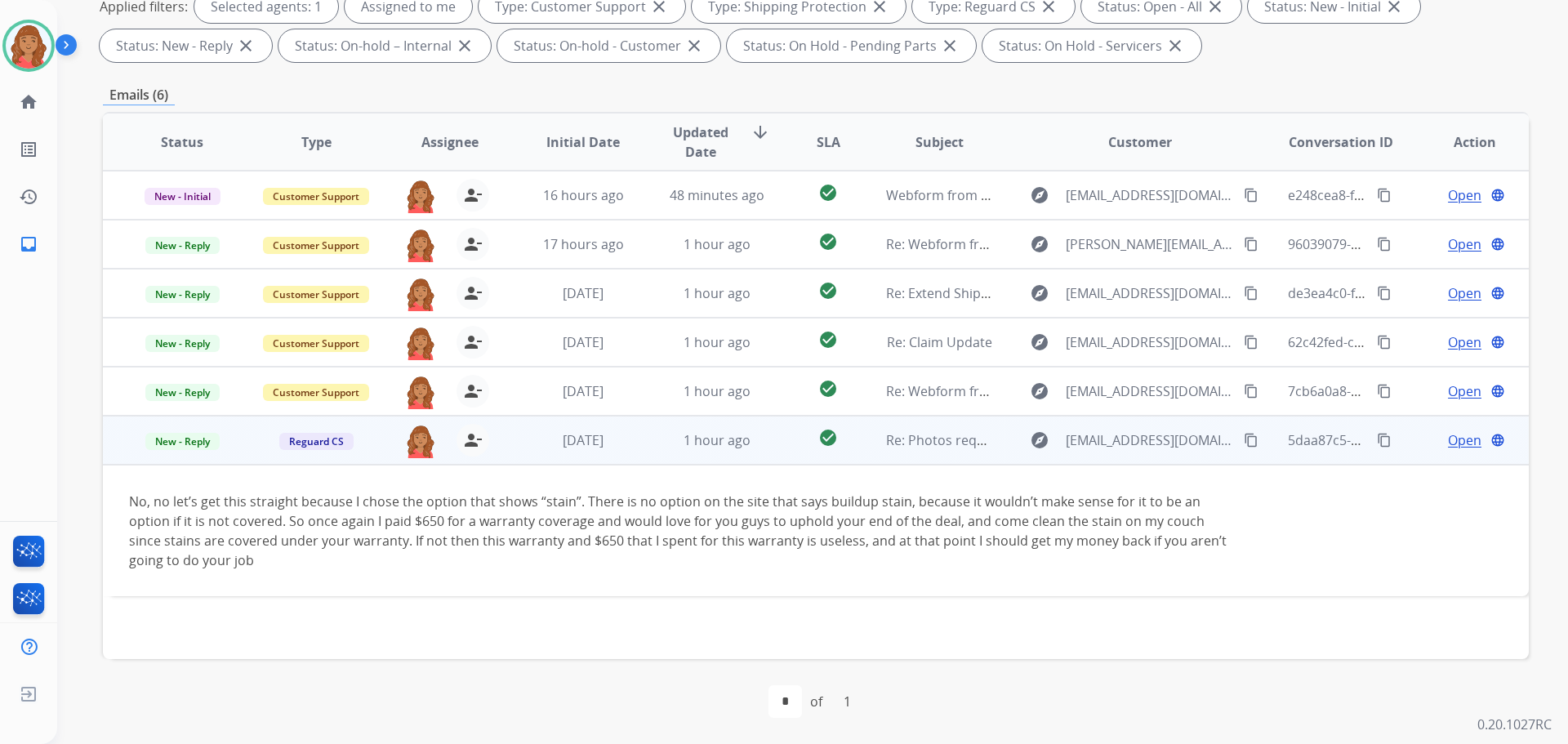
click at [1448, 440] on span "Open" at bounding box center [1465, 440] width 34 height 19
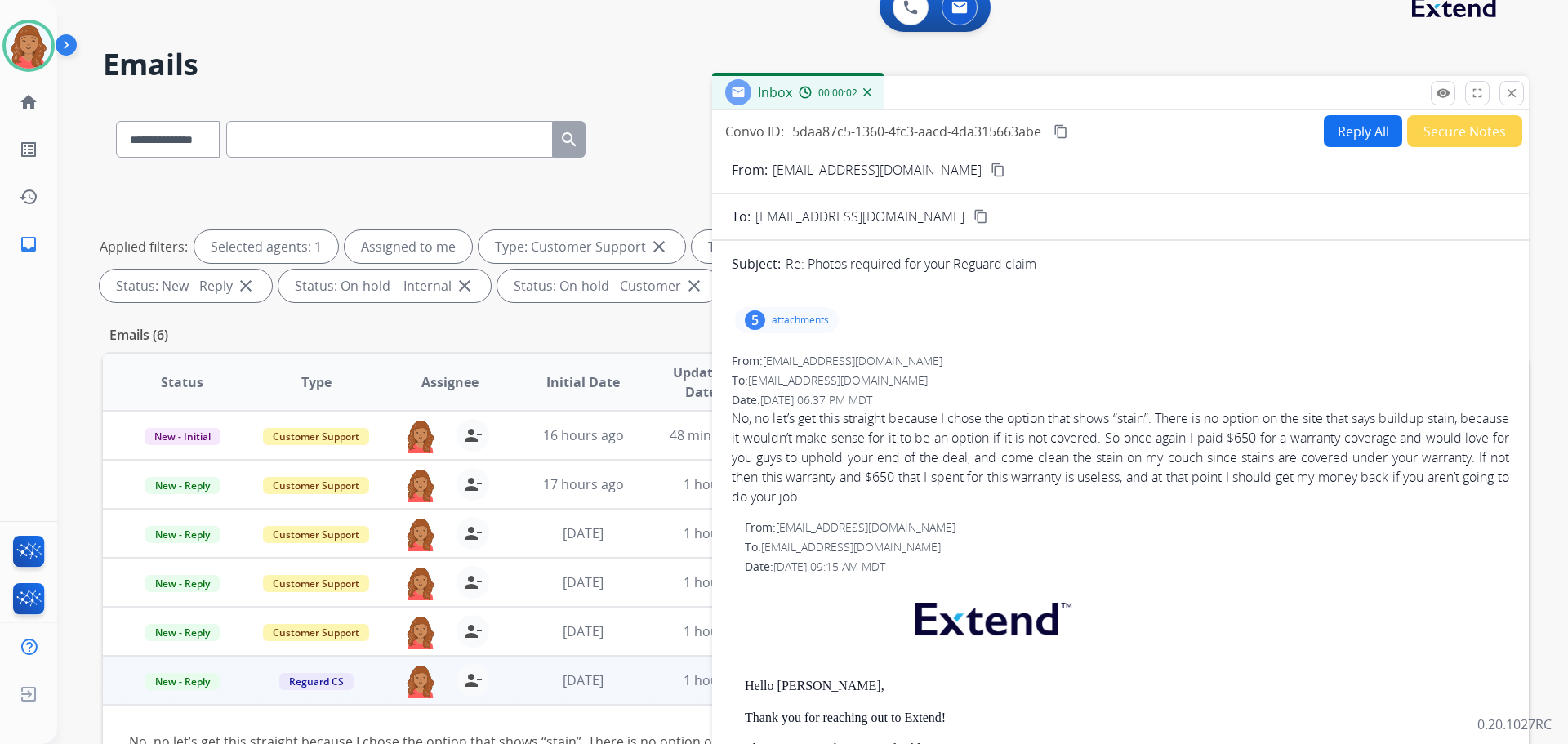
scroll to position [0, 0]
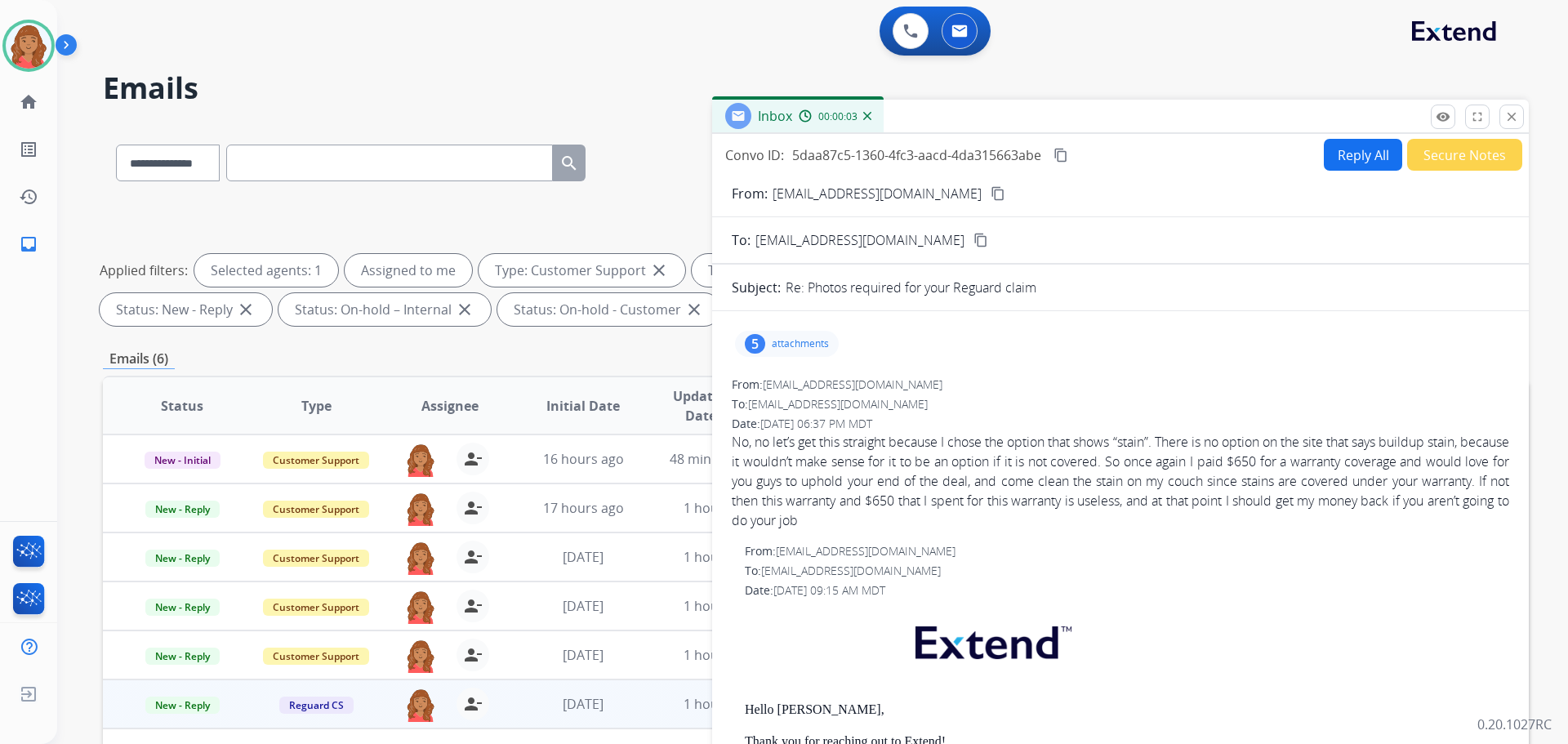
click at [767, 351] on div "5 attachments" at bounding box center [786, 343] width 103 height 26
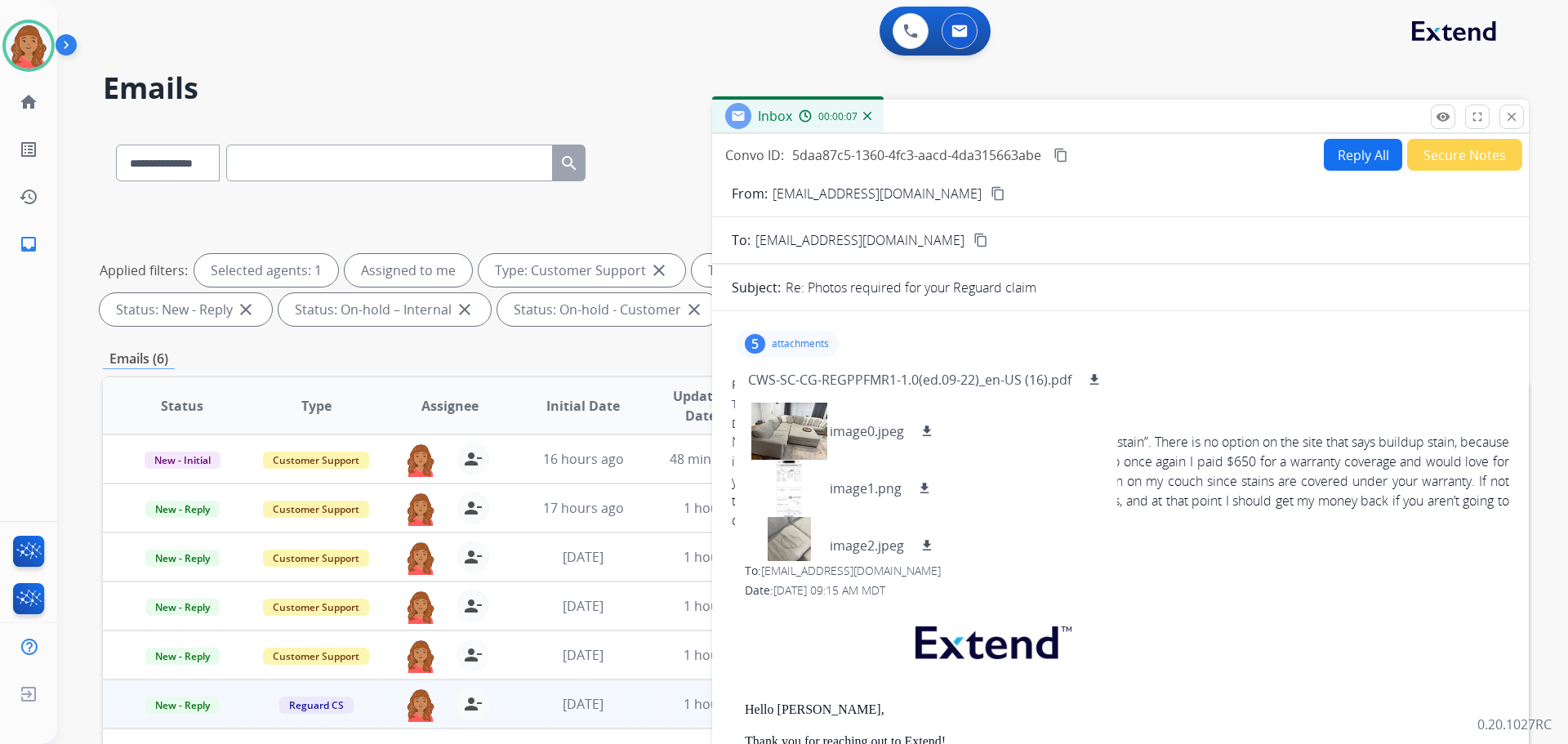
click at [1130, 346] on div "5 attachments CWS-SC-CG-REGPPFMR1-1.0(ed.09-22)_en-US (16).pdf download image0.…" at bounding box center [1121, 343] width 778 height 39
click at [821, 641] on p at bounding box center [1127, 645] width 764 height 79
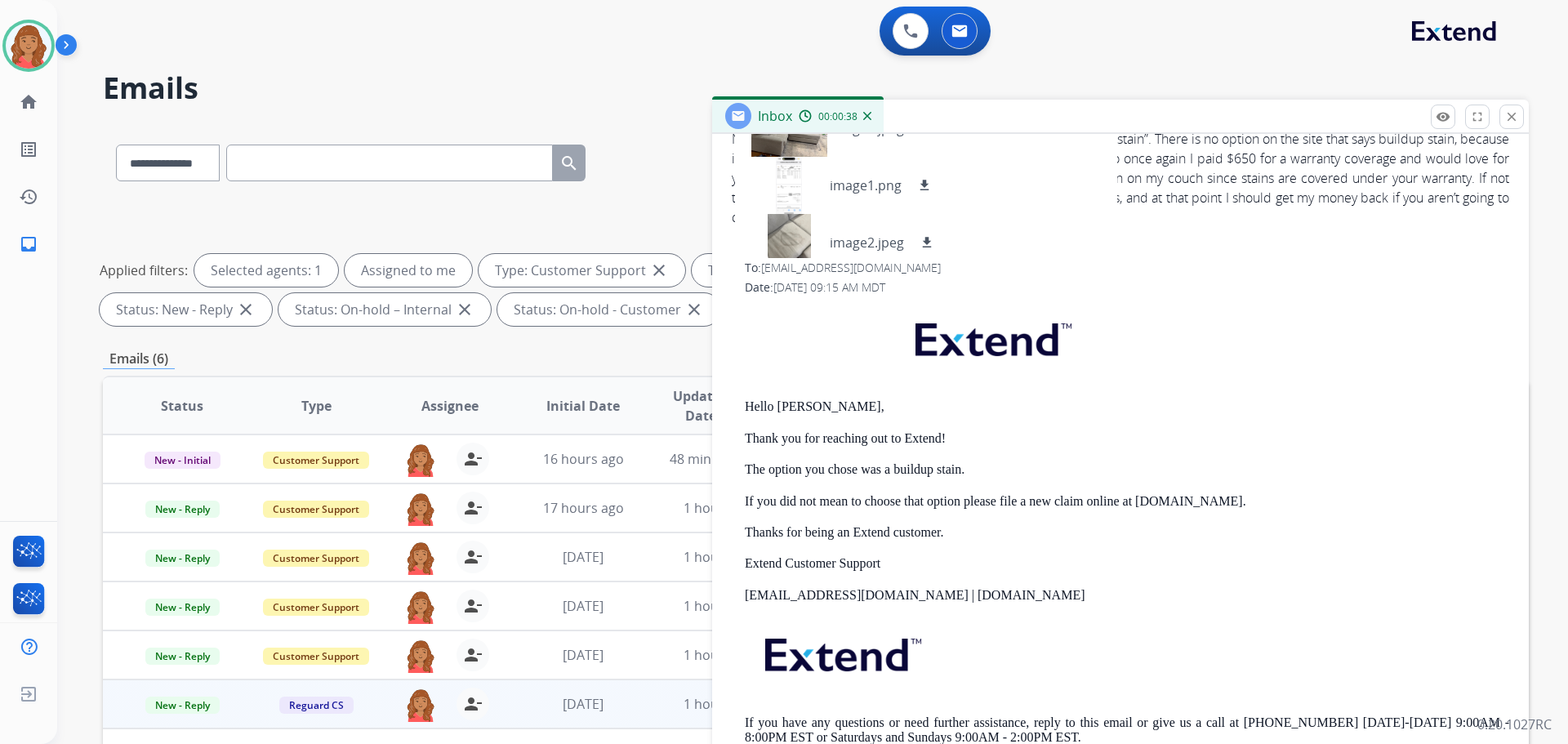
scroll to position [121, 0]
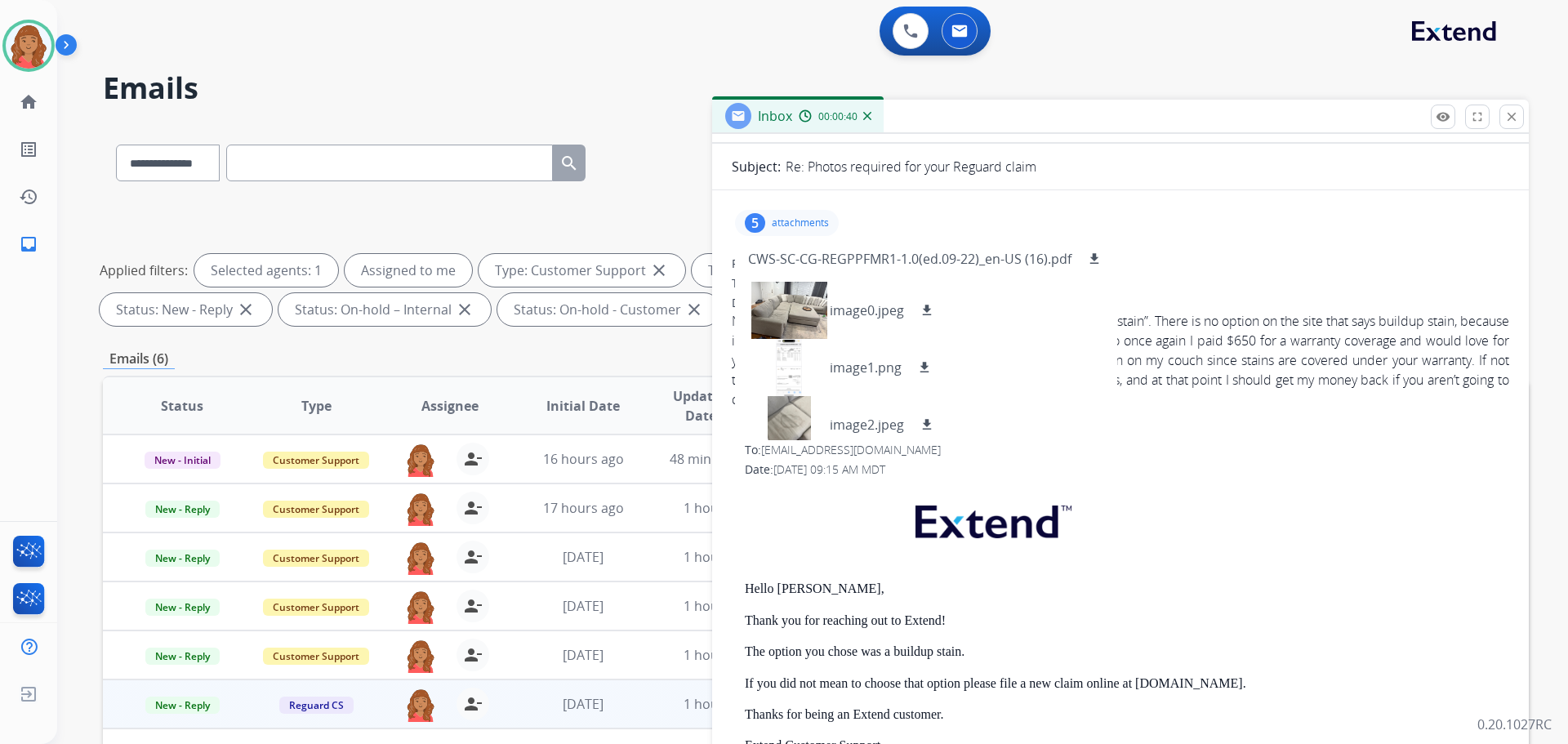
click at [1188, 440] on div "From: [EMAIL_ADDRESS][DOMAIN_NAME] To: [EMAIL_ADDRESS][DOMAIN_NAME] Date: [DATE…" at bounding box center [1121, 688] width 778 height 530
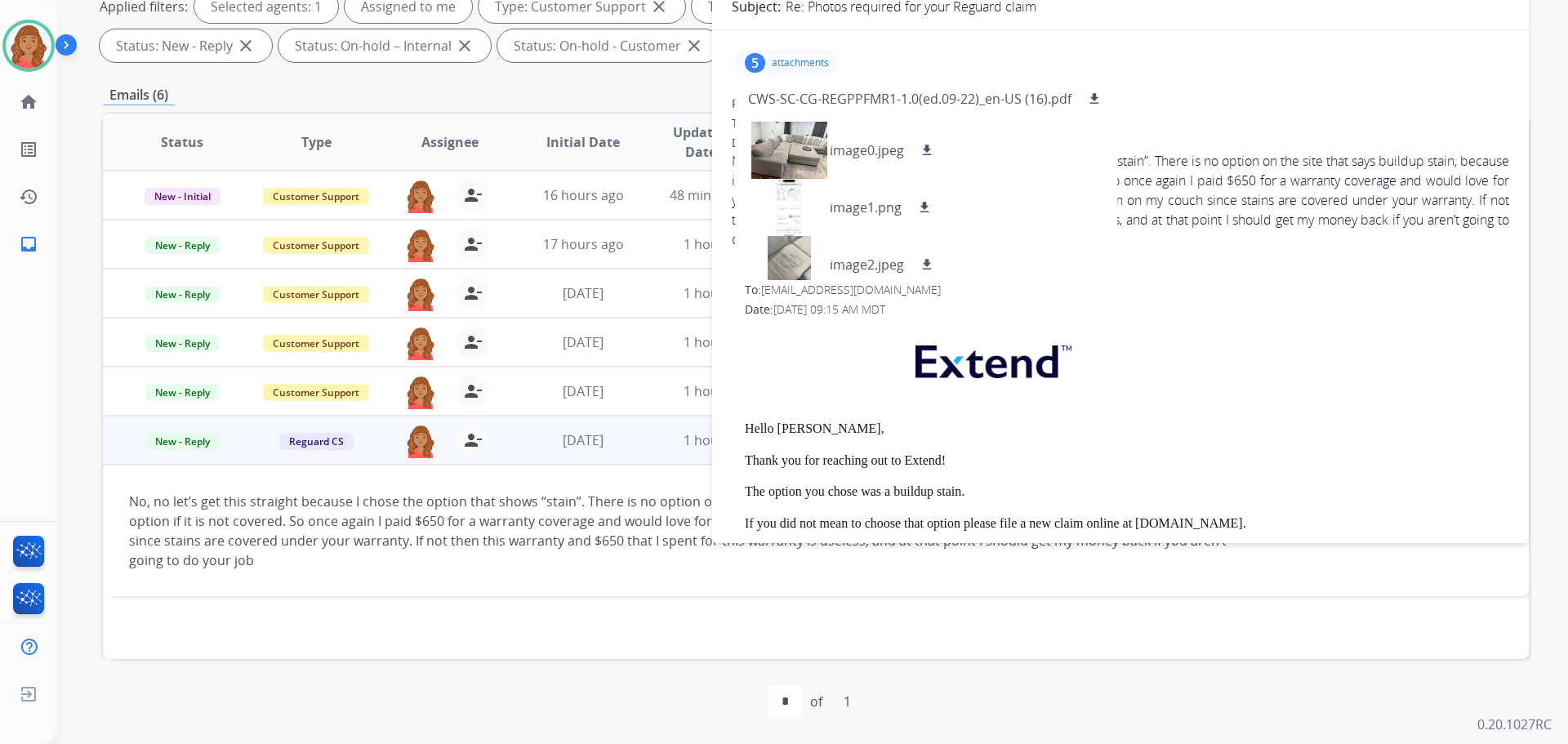
scroll to position [0, 0]
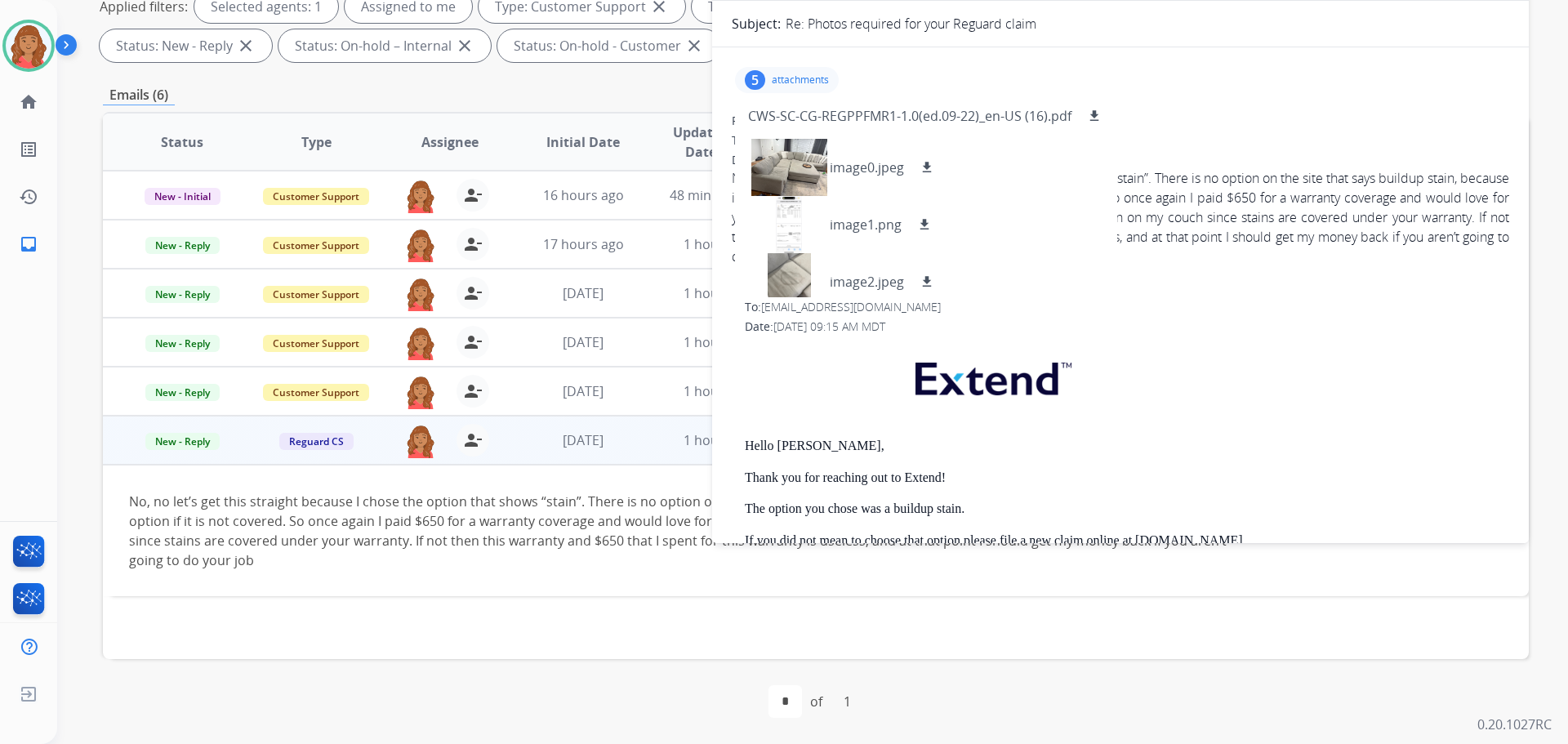
drag, startPoint x: 1228, startPoint y: 302, endPoint x: 1180, endPoint y: 304, distance: 48.0
click at [1227, 303] on div "To: [EMAIL_ADDRESS][DOMAIN_NAME]" at bounding box center [1127, 306] width 764 height 16
click at [810, 83] on p "attachments" at bounding box center [801, 80] width 57 height 13
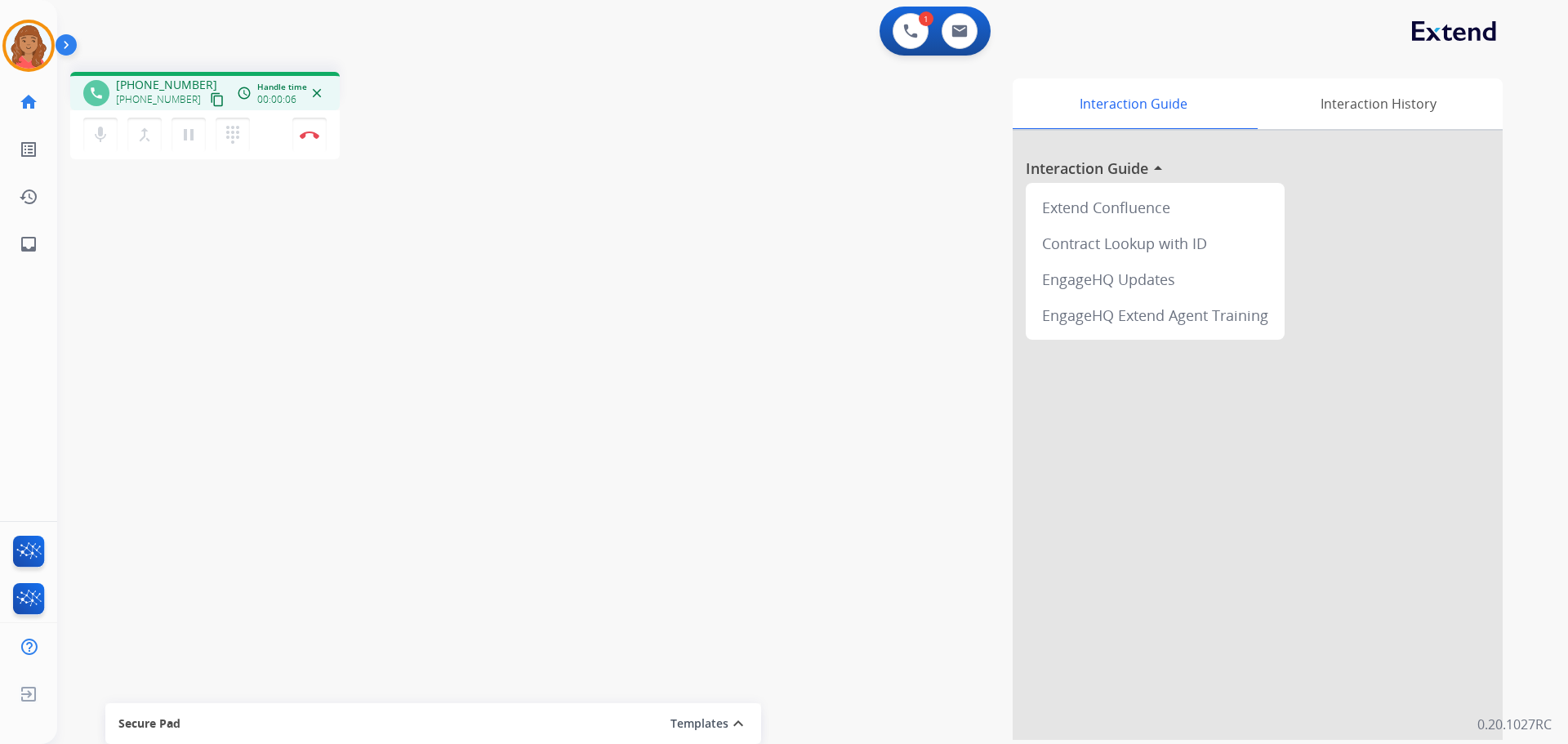
drag, startPoint x: 199, startPoint y: 101, endPoint x: 165, endPoint y: 117, distance: 37.6
click at [210, 102] on mat-icon "content_copy" at bounding box center [216, 99] width 14 height 14
click at [210, 93] on mat-icon "content_copy" at bounding box center [216, 99] width 14 height 14
click at [315, 135] on img at bounding box center [309, 134] width 19 height 9
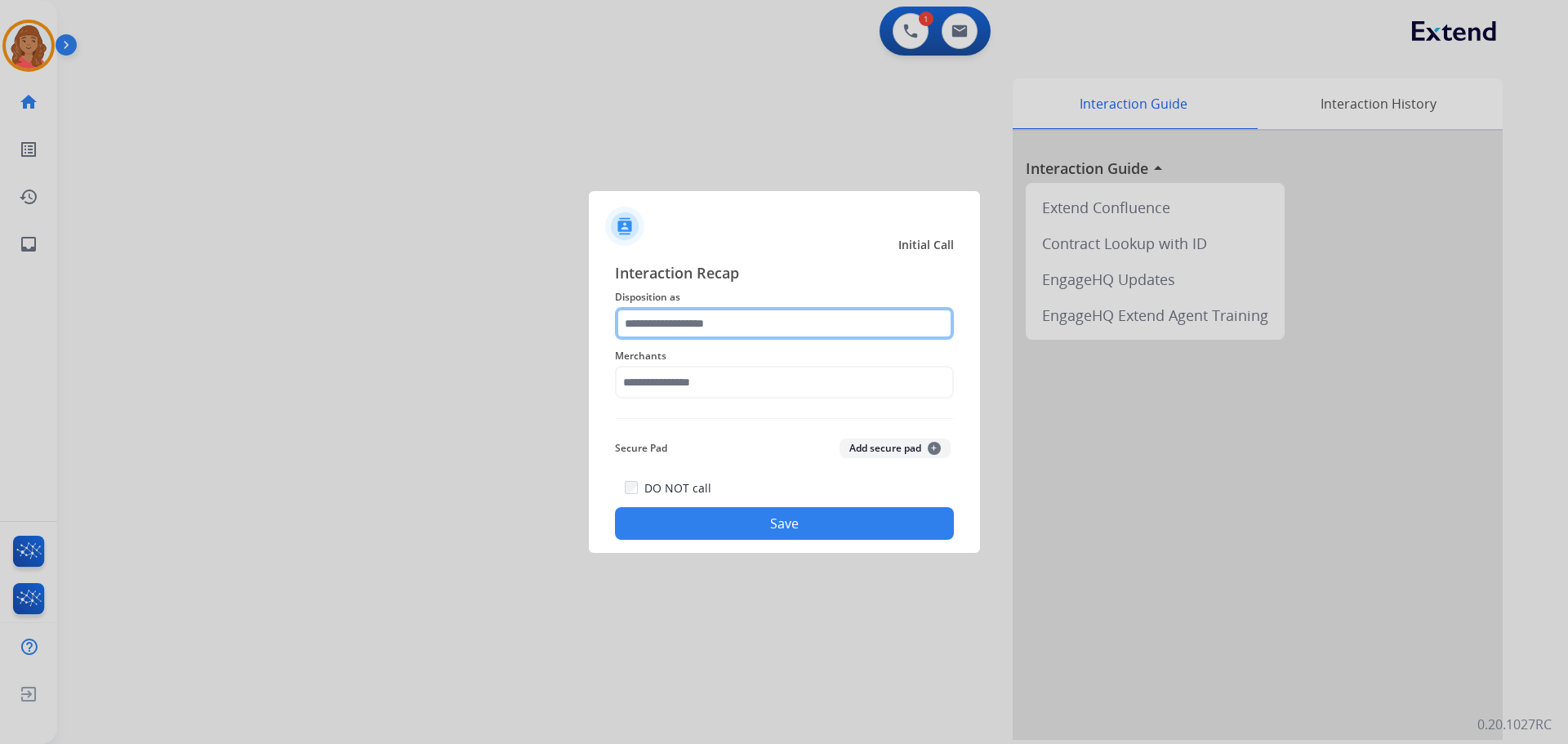
click at [746, 329] on input "text" at bounding box center [784, 324] width 339 height 33
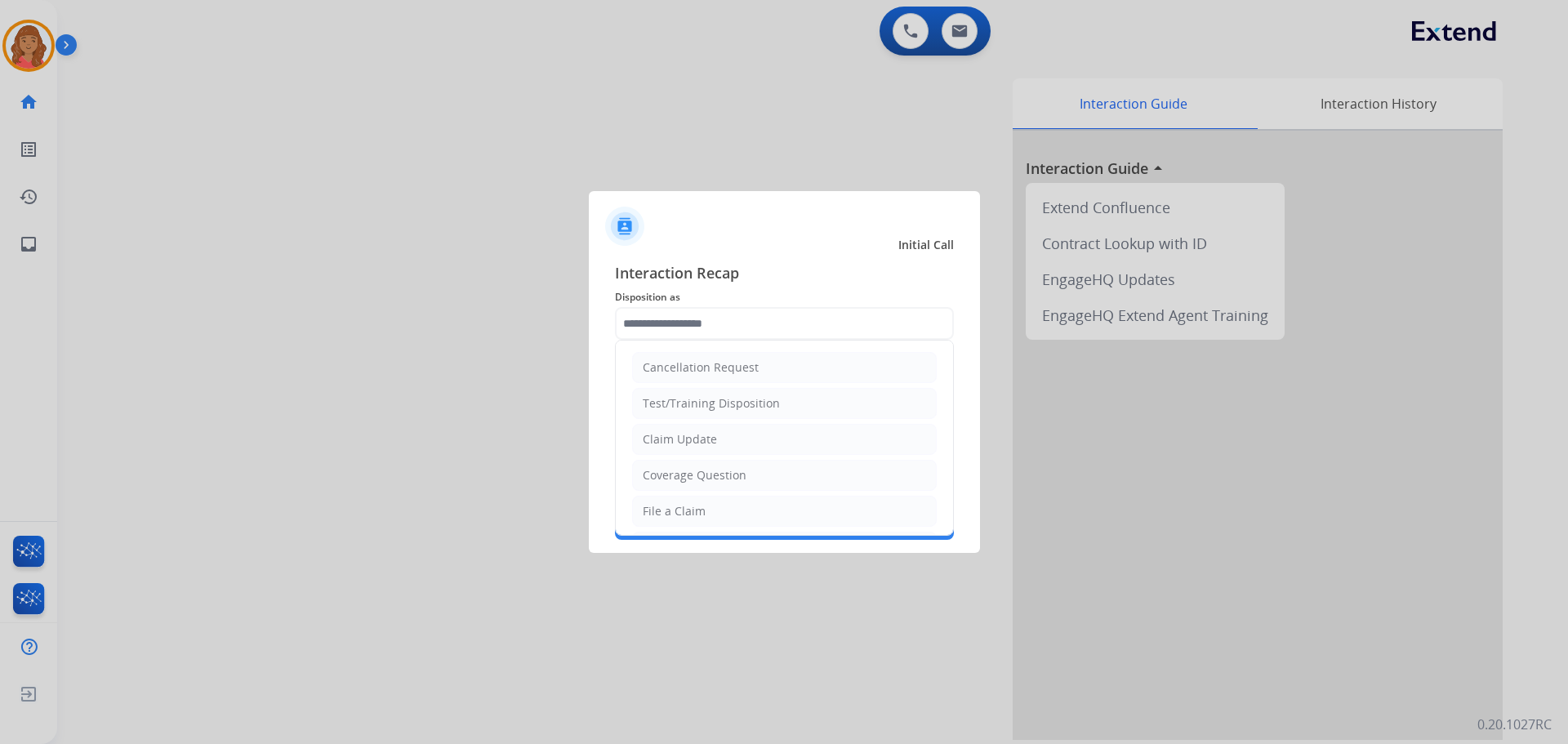
click at [692, 440] on div "Claim Update" at bounding box center [680, 439] width 75 height 16
type input "**********"
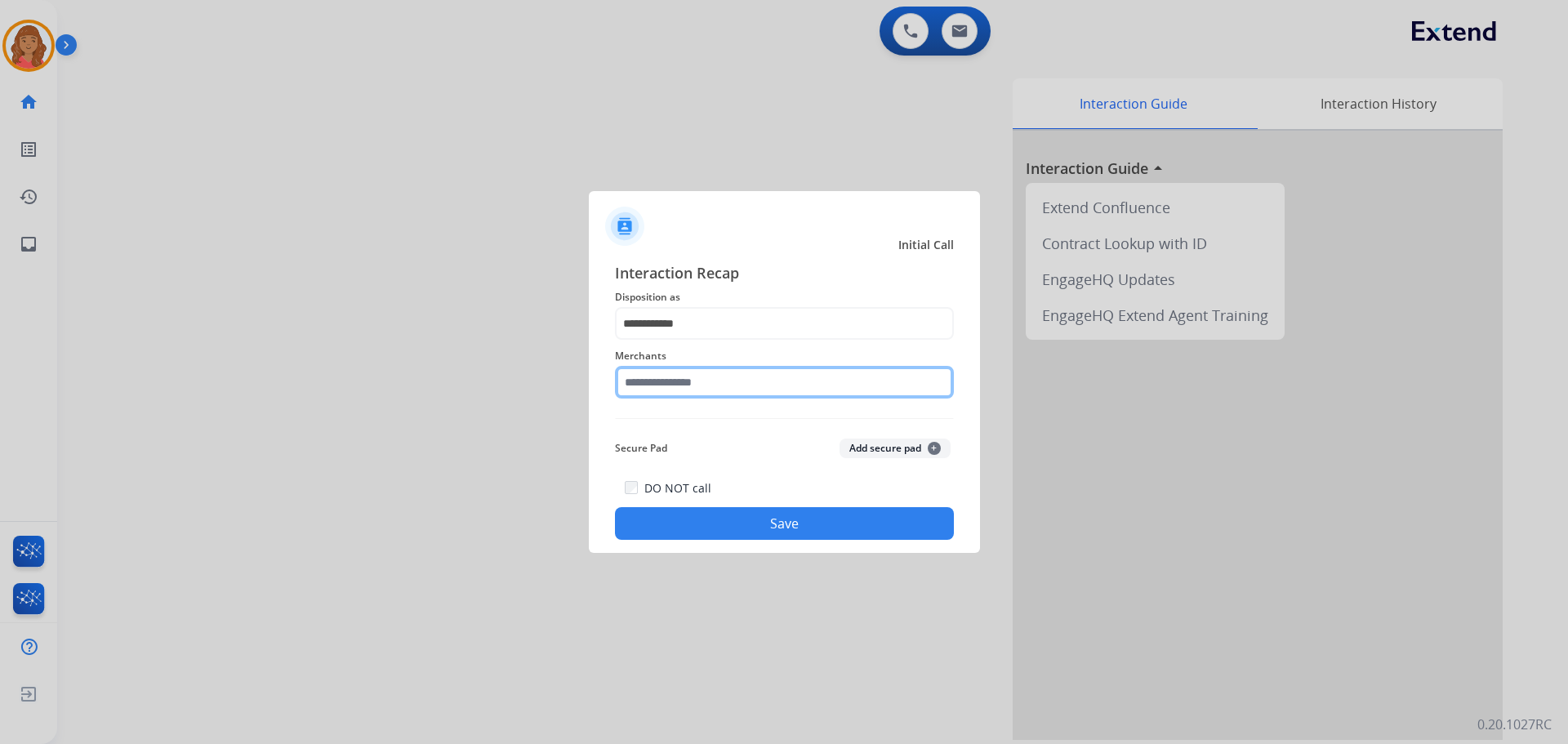
click at [684, 384] on input "text" at bounding box center [784, 382] width 339 height 33
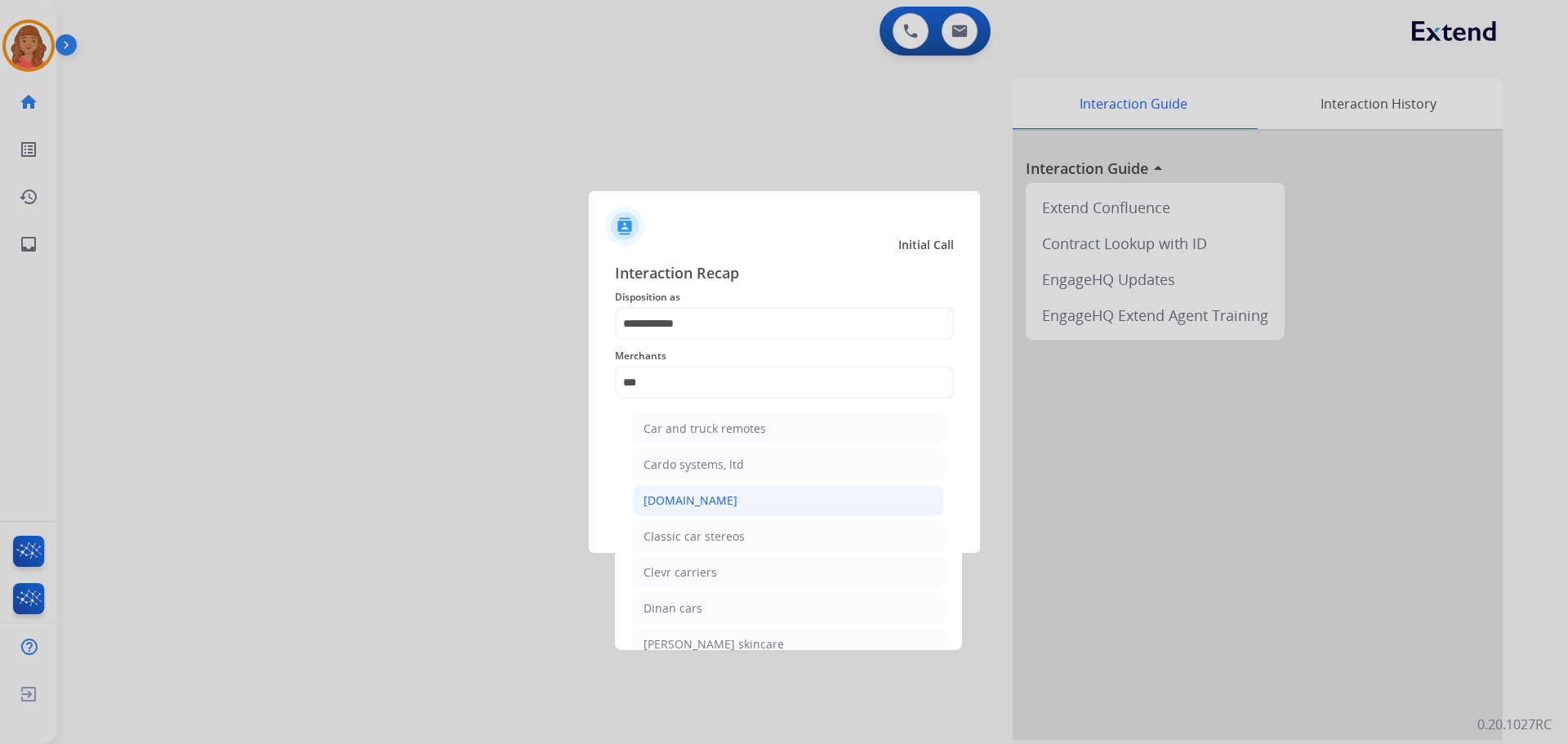
drag, startPoint x: 683, startPoint y: 485, endPoint x: 696, endPoint y: 497, distance: 17.7
click at [684, 485] on li "[DOMAIN_NAME]" at bounding box center [788, 500] width 311 height 31
type input "**********"
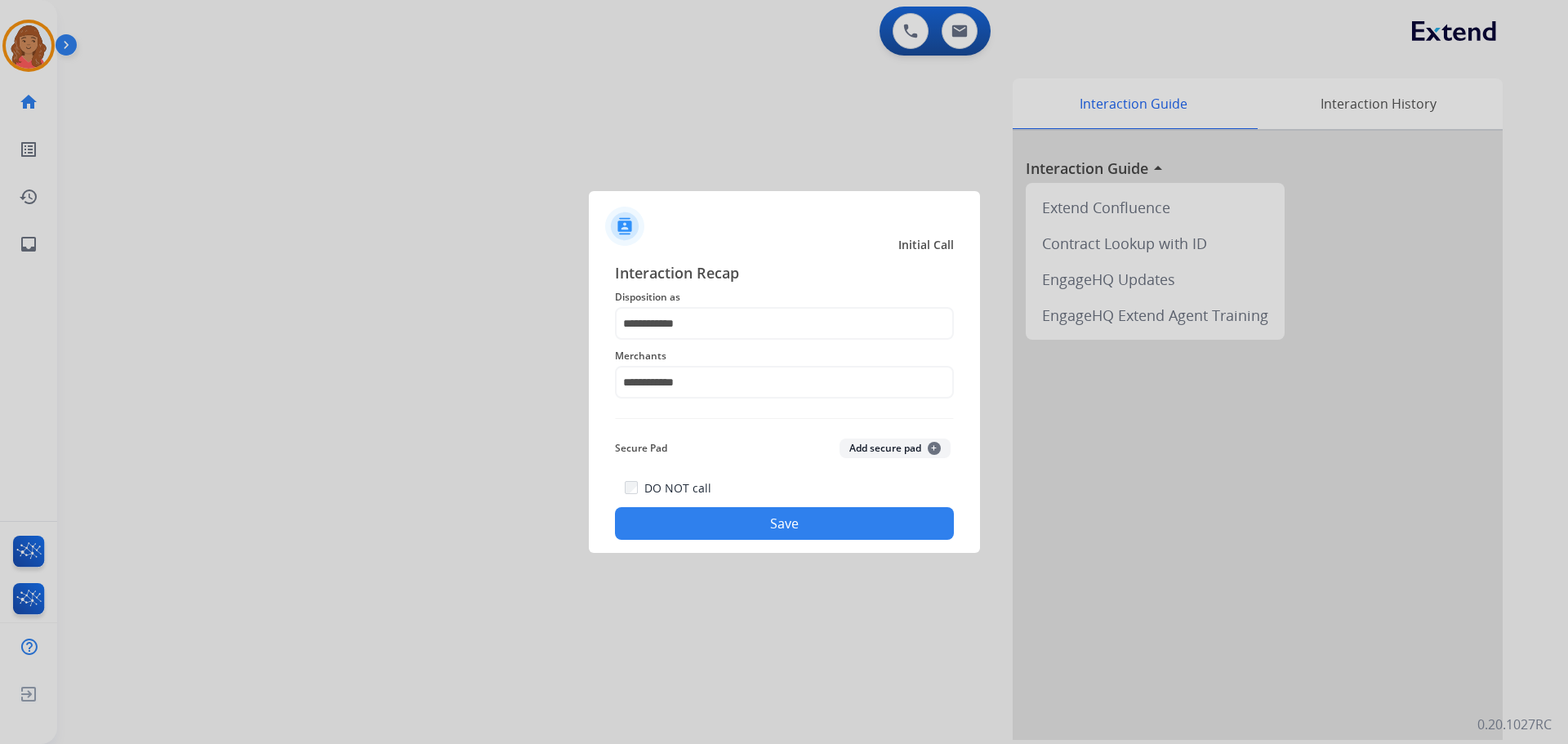
click at [730, 522] on button "Save" at bounding box center [784, 523] width 339 height 33
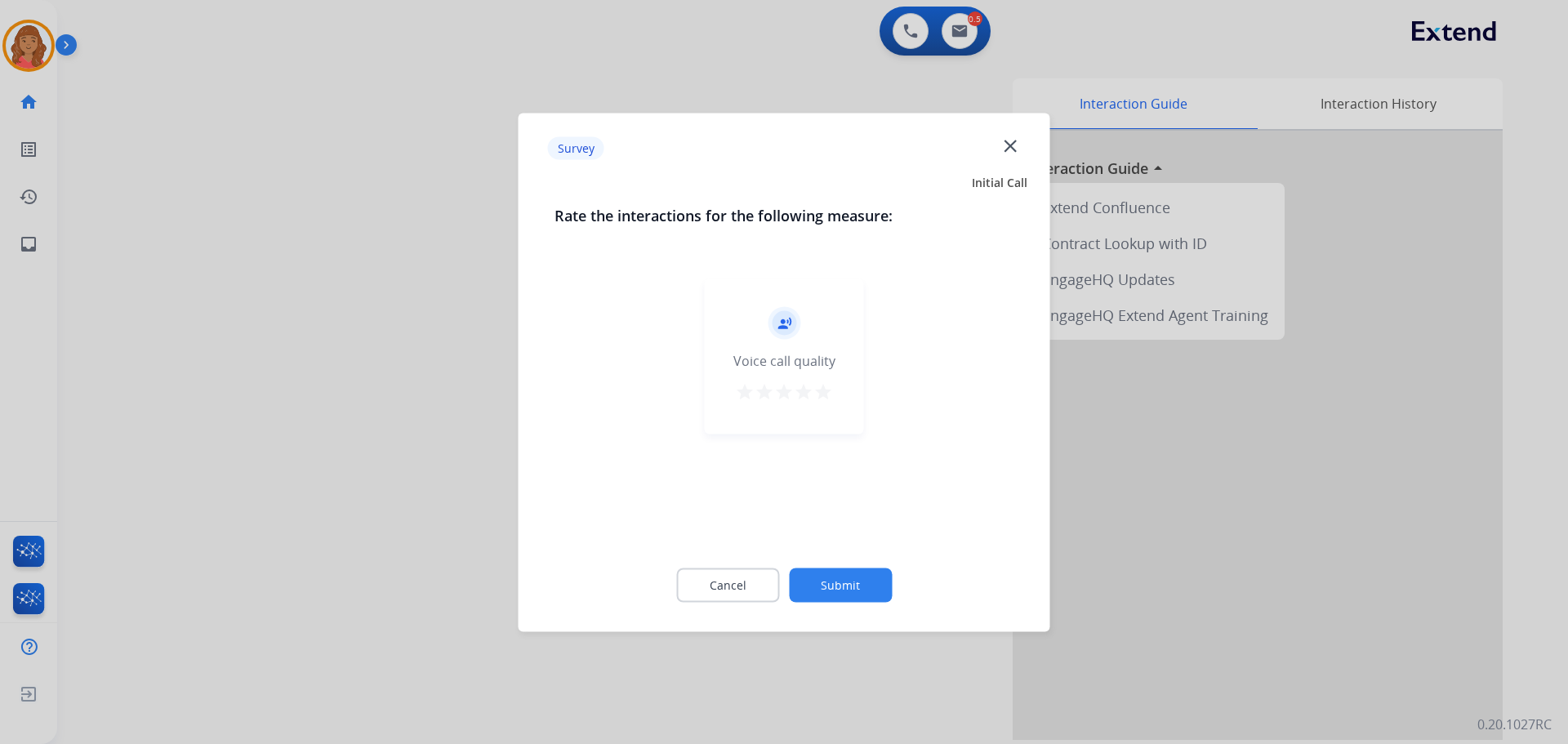
click at [823, 395] on mat-icon "star" at bounding box center [823, 391] width 19 height 19
click at [857, 584] on button "Submit" at bounding box center [840, 585] width 102 height 34
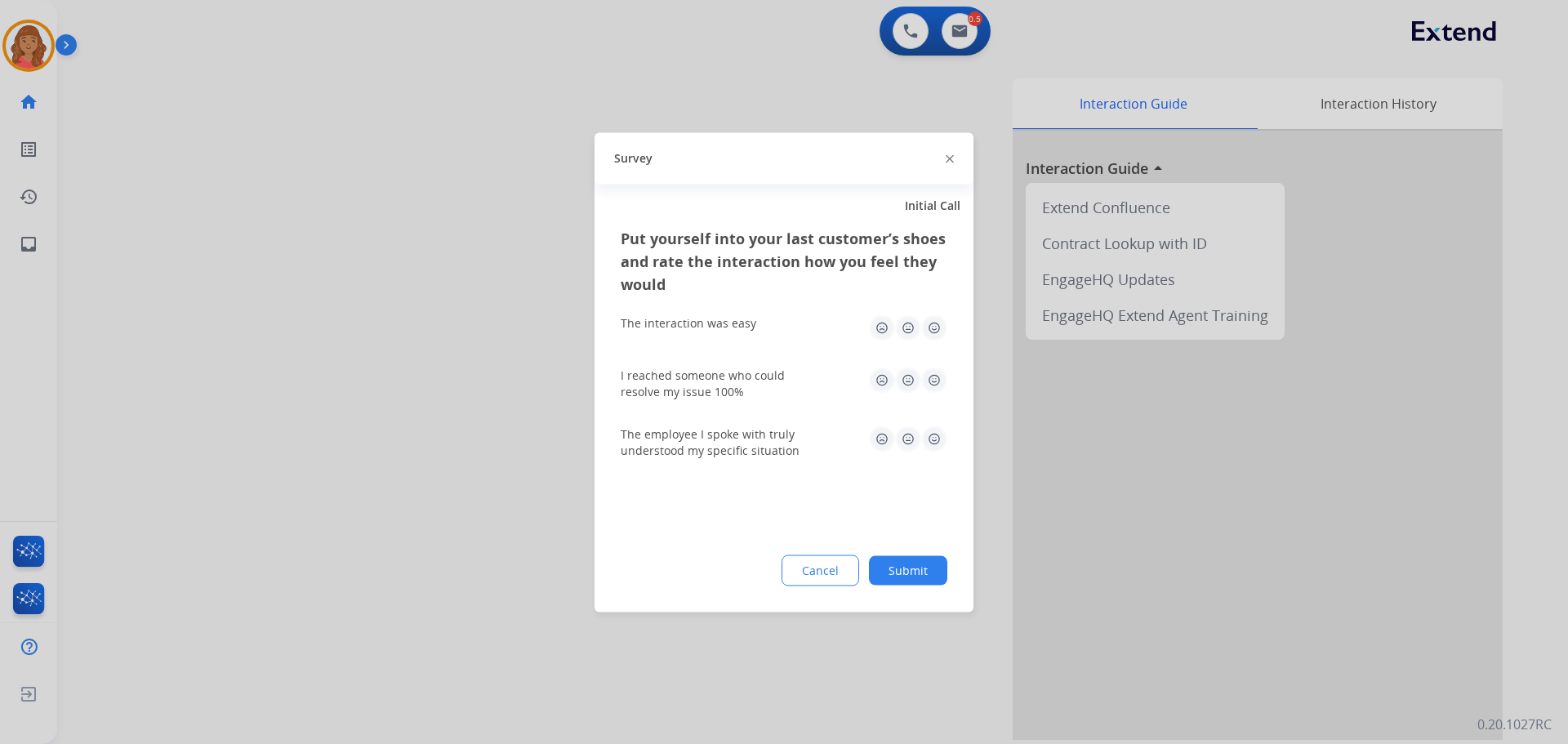
click at [933, 335] on img at bounding box center [934, 327] width 26 height 26
click at [933, 375] on img at bounding box center [934, 379] width 26 height 26
click at [928, 435] on img at bounding box center [934, 438] width 26 height 26
click at [910, 568] on button "Submit" at bounding box center [908, 570] width 79 height 30
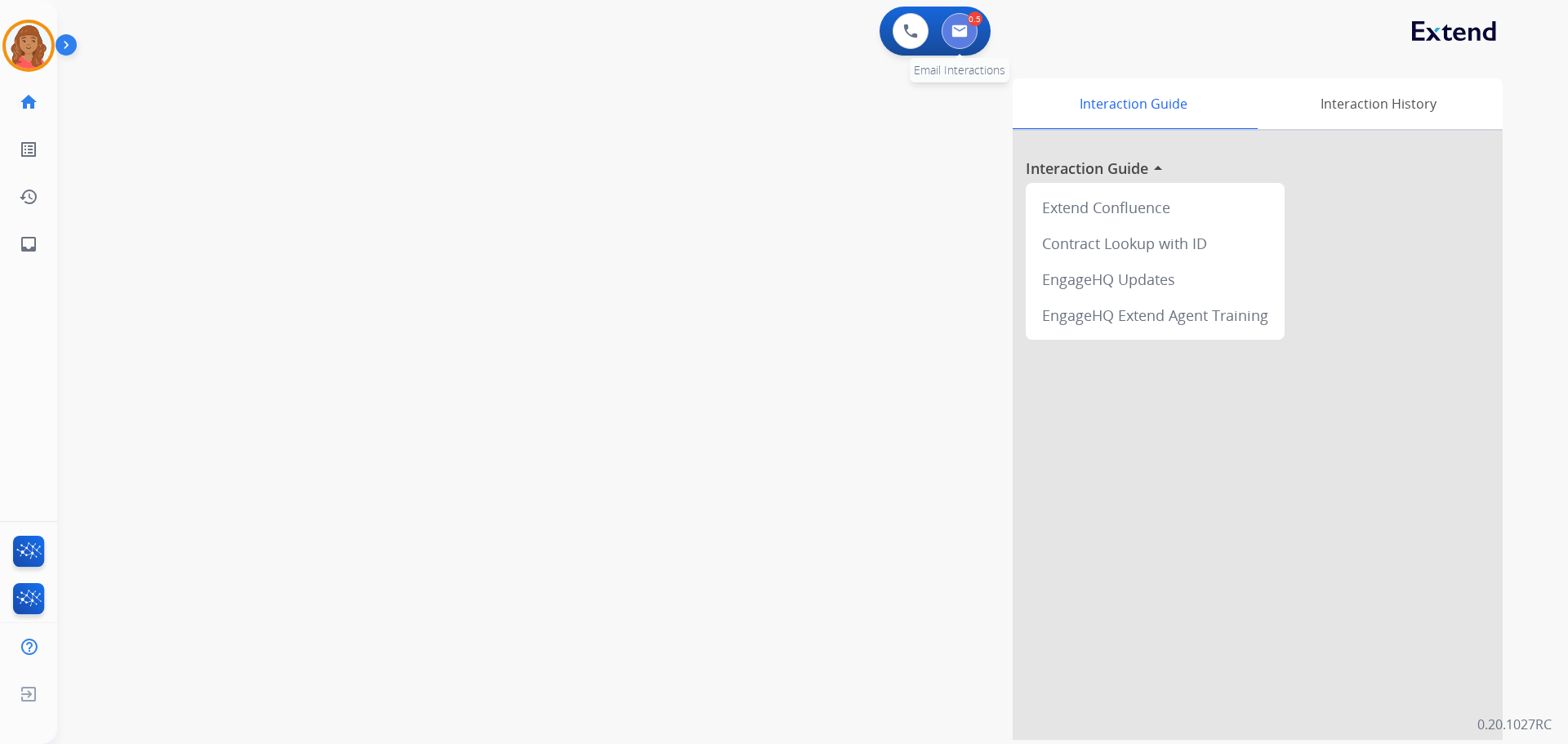
click at [962, 40] on button at bounding box center [960, 32] width 36 height 36
select select "**********"
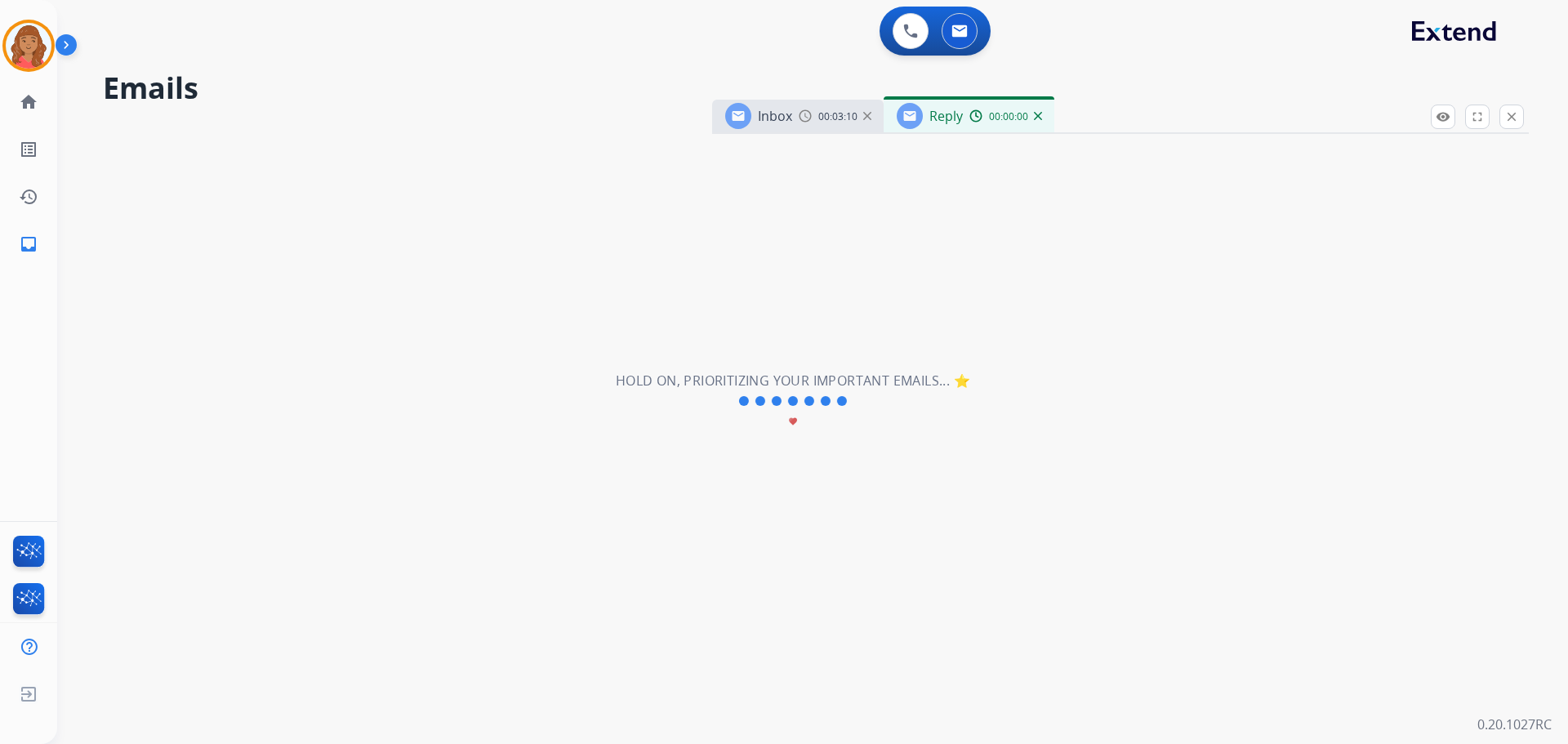
select select "**********"
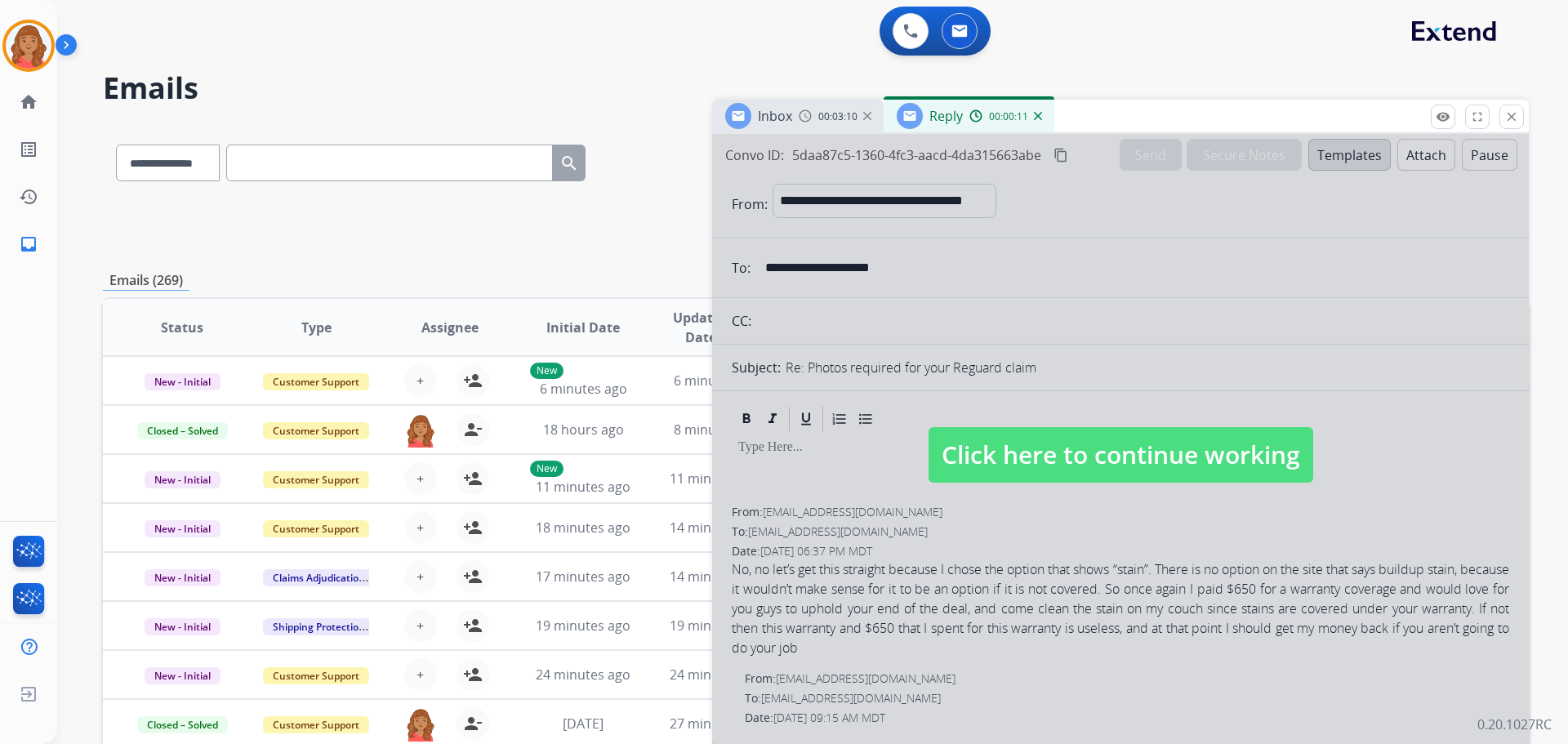
click at [1050, 468] on span "Click here to continue working" at bounding box center [1121, 455] width 385 height 56
select select
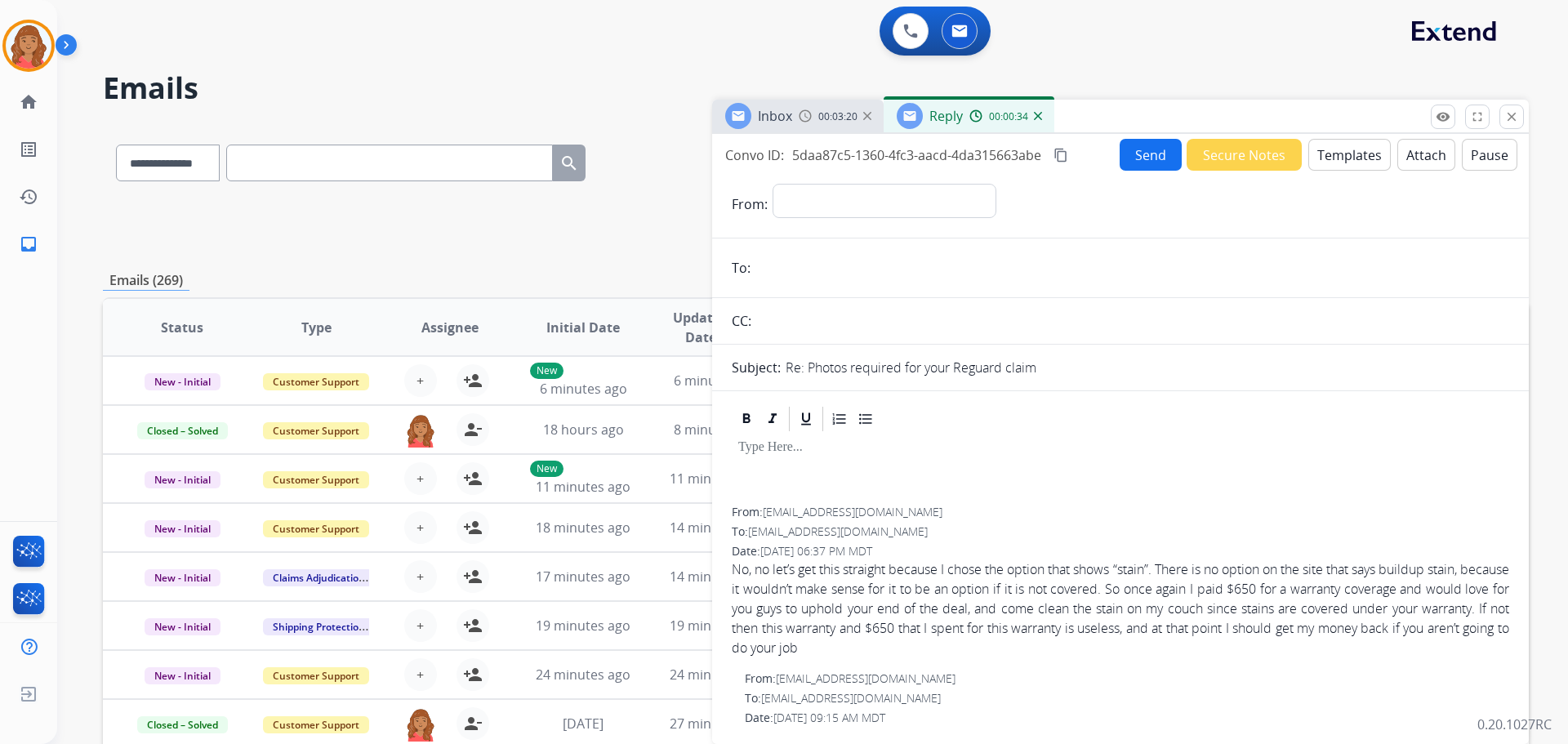
drag, startPoint x: 1183, startPoint y: 397, endPoint x: 1165, endPoint y: 407, distance: 20.6
click at [1510, 121] on mat-icon "close" at bounding box center [1511, 116] width 14 height 14
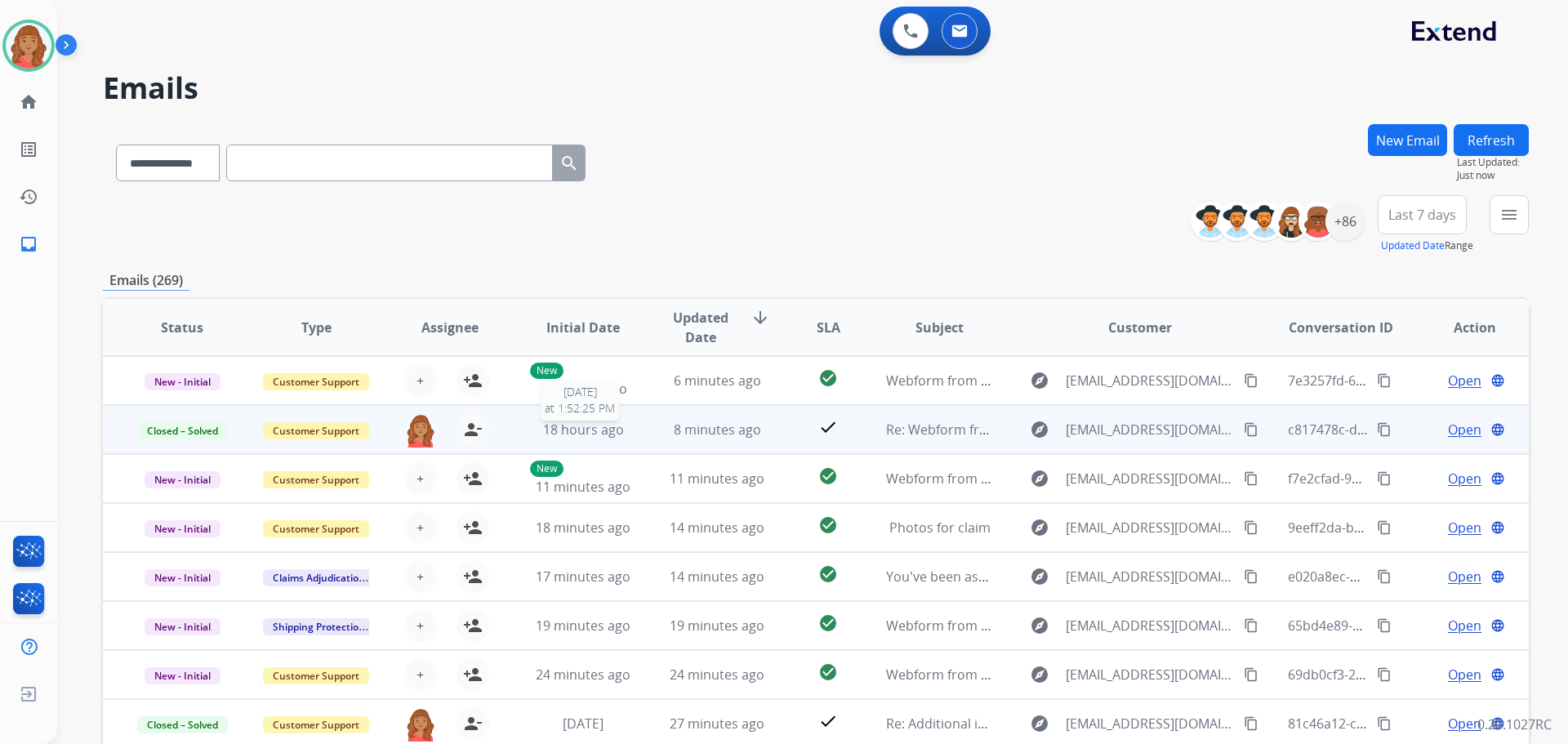
click at [621, 435] on div "18 hours ago" at bounding box center [583, 429] width 107 height 19
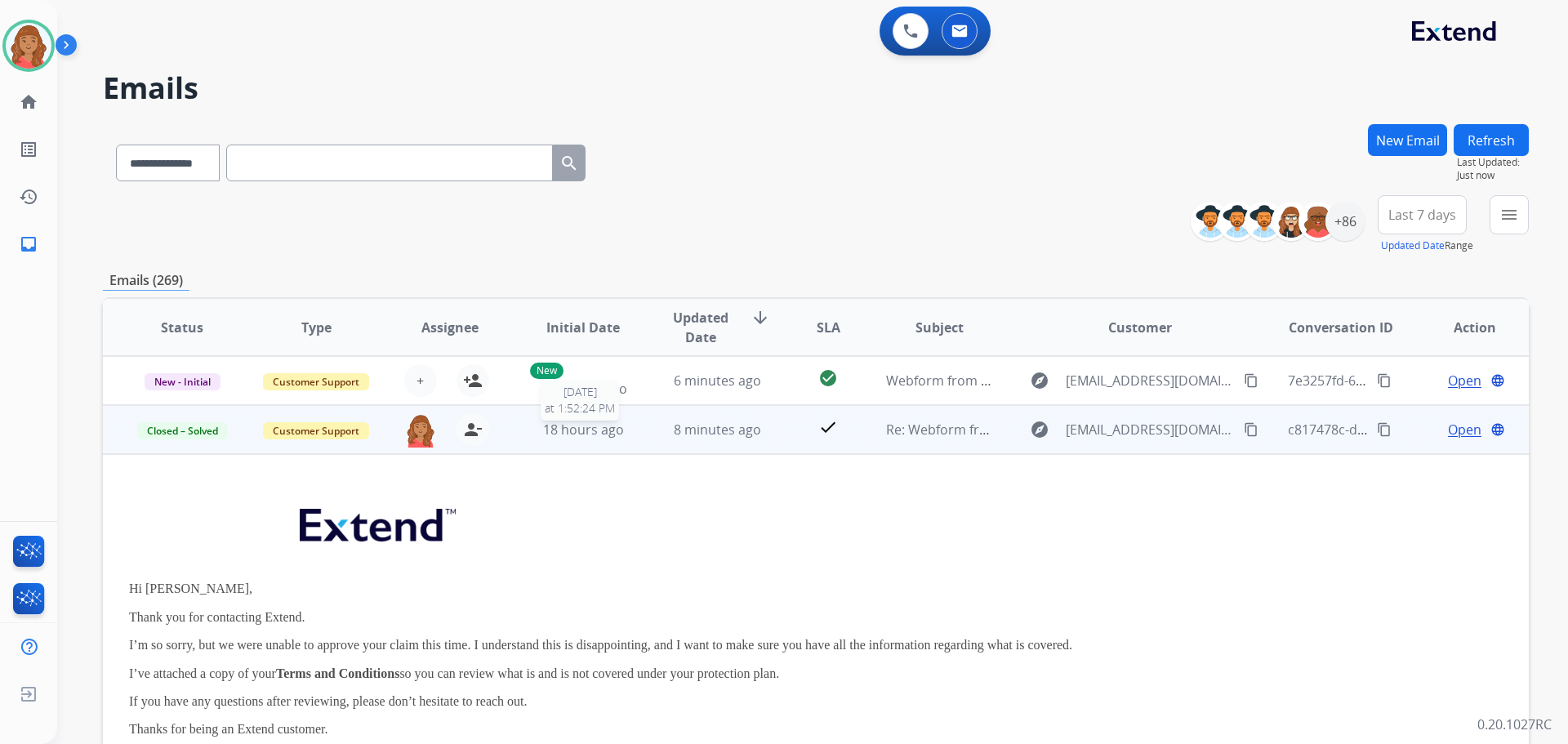
scroll to position [49, 0]
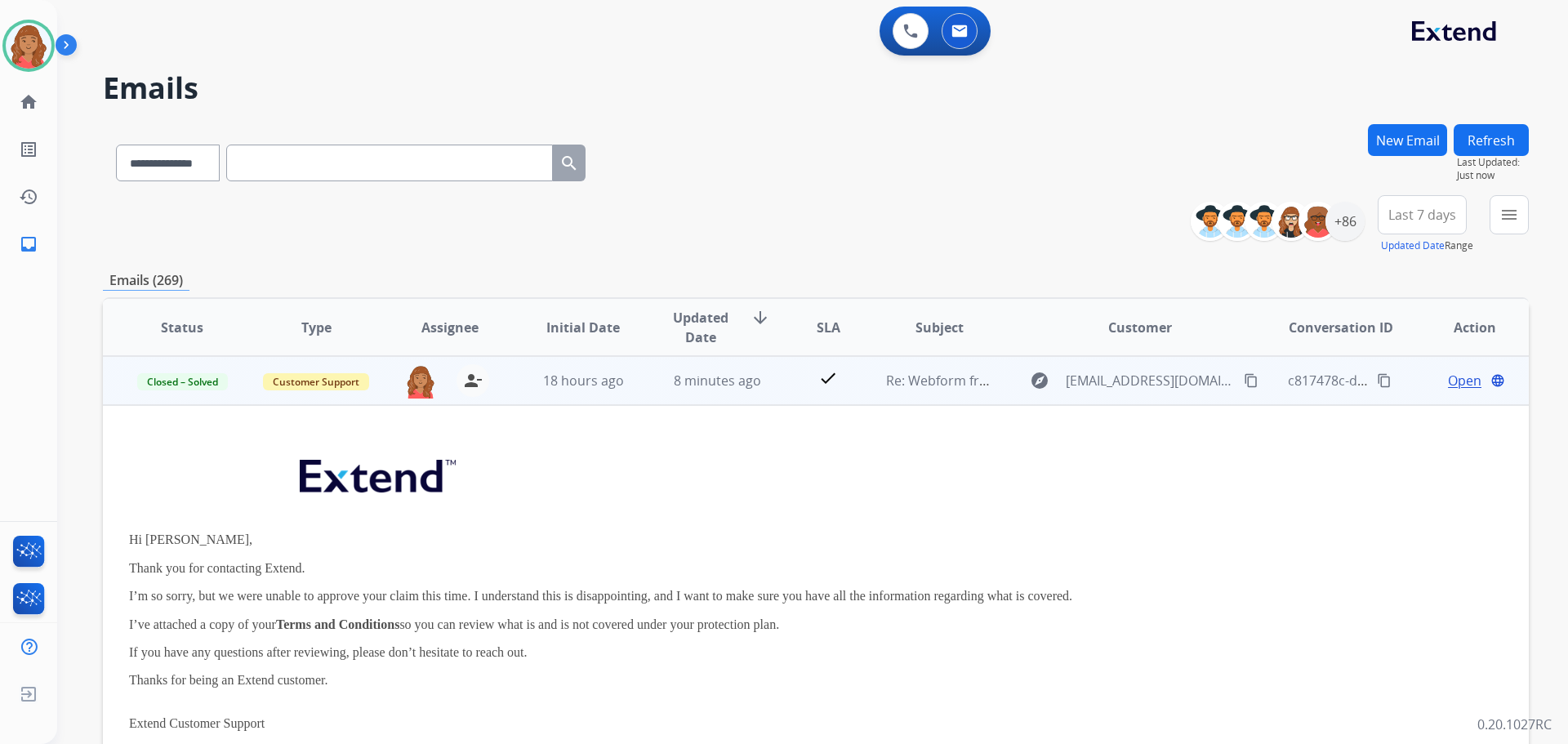
click at [606, 392] on td "18 hours ago" at bounding box center [571, 380] width 134 height 49
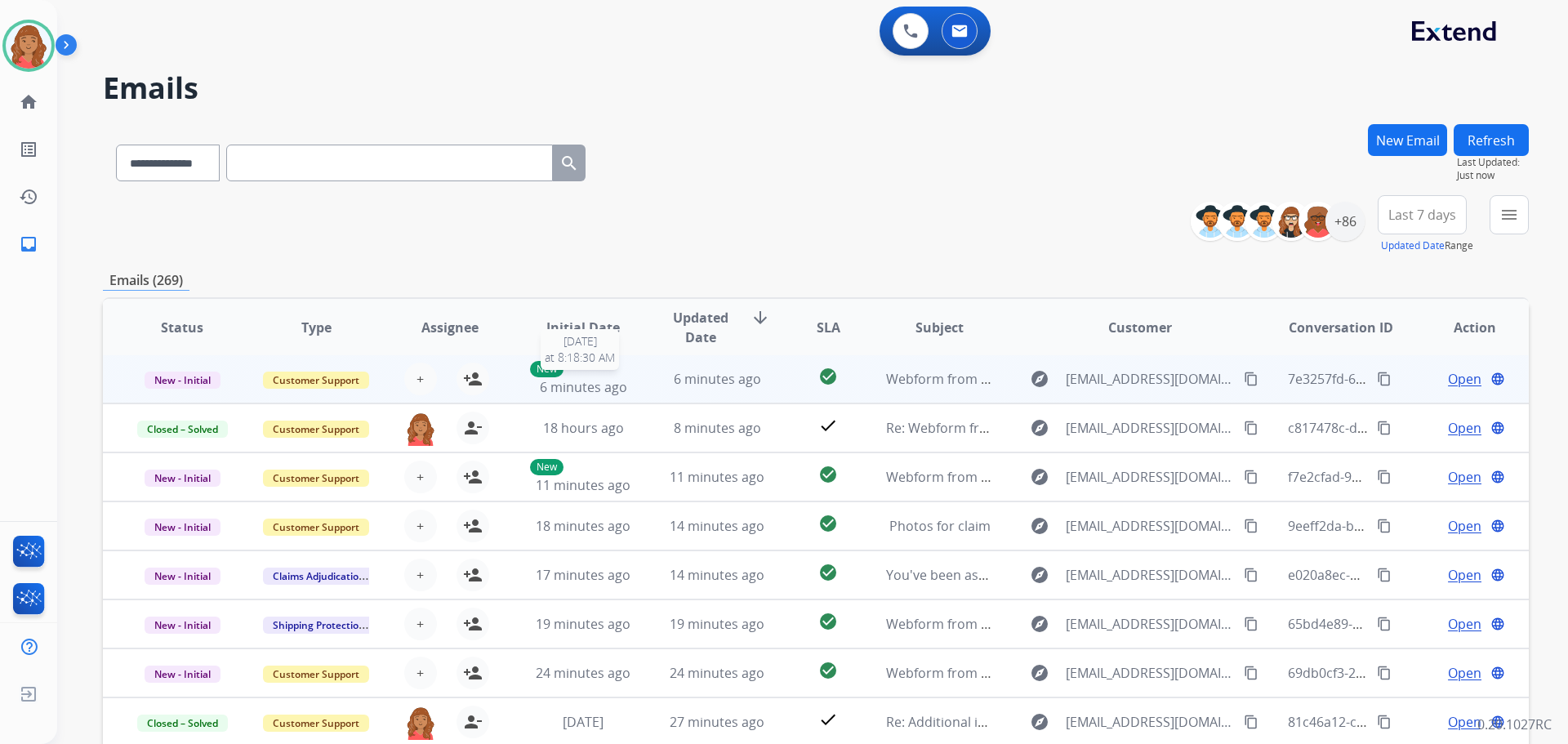
scroll to position [2, 0]
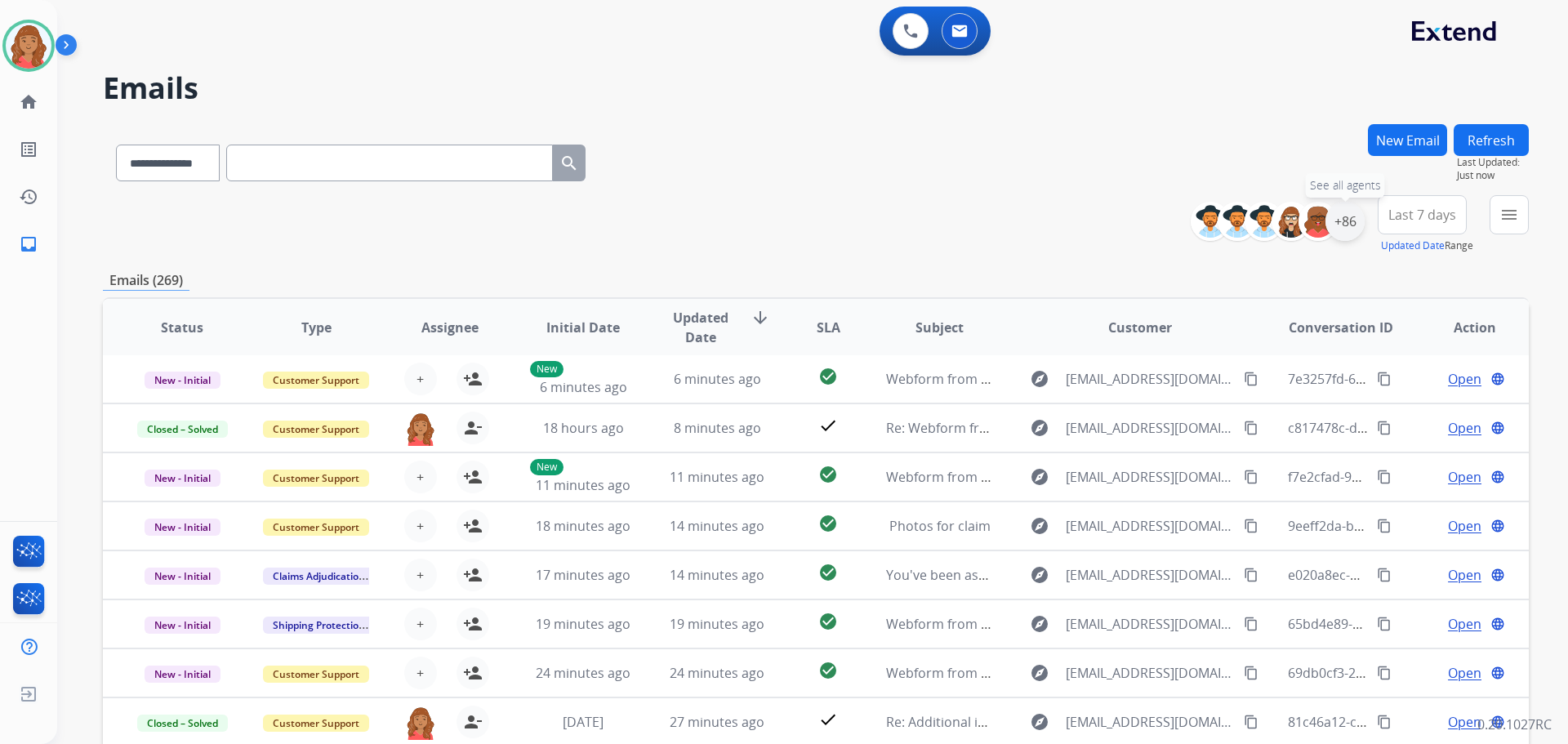
click at [1346, 234] on div "+86" at bounding box center [1345, 221] width 39 height 39
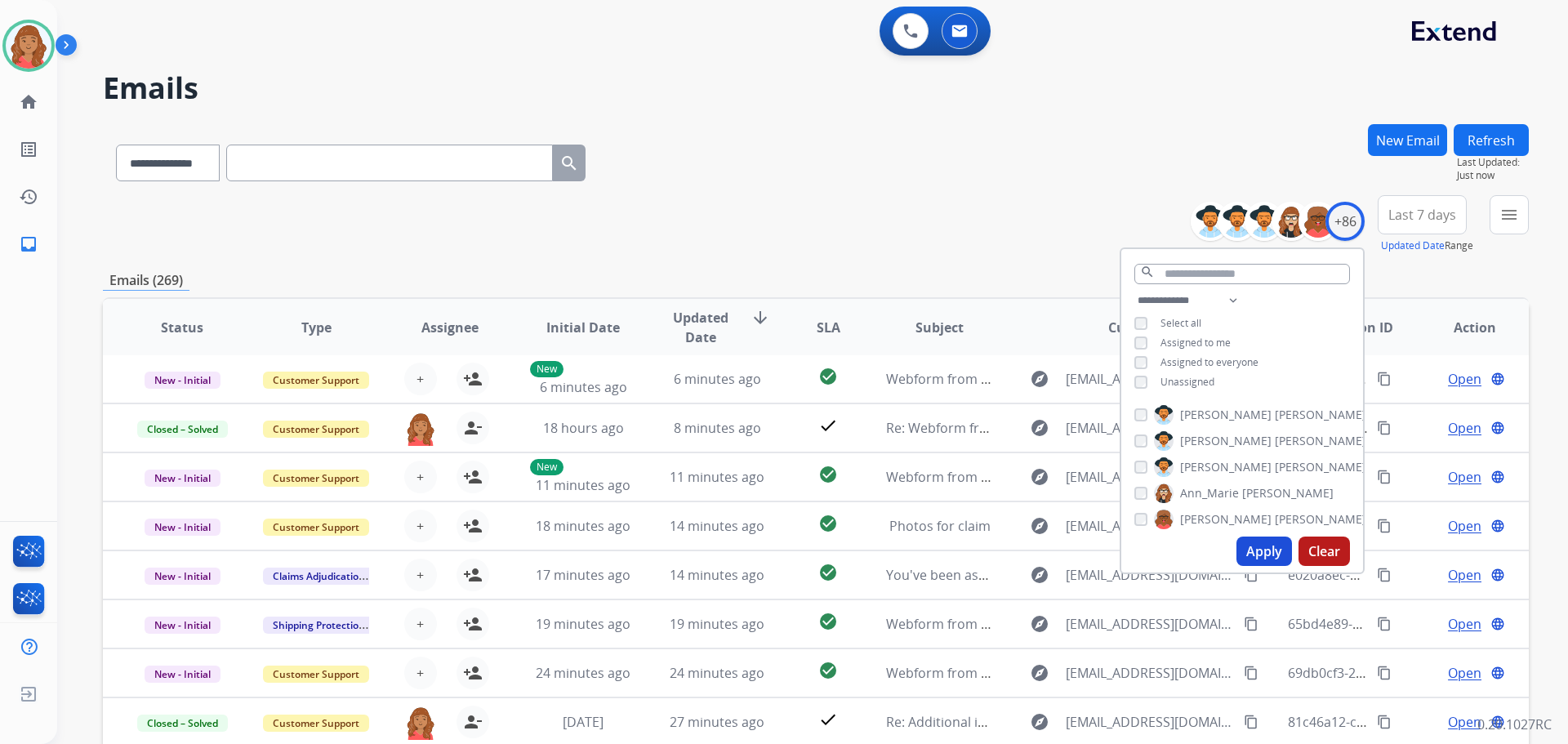
drag, startPoint x: 1269, startPoint y: 563, endPoint x: 1258, endPoint y: 559, distance: 11.7
click at [1266, 562] on button "Apply" at bounding box center [1264, 551] width 56 height 30
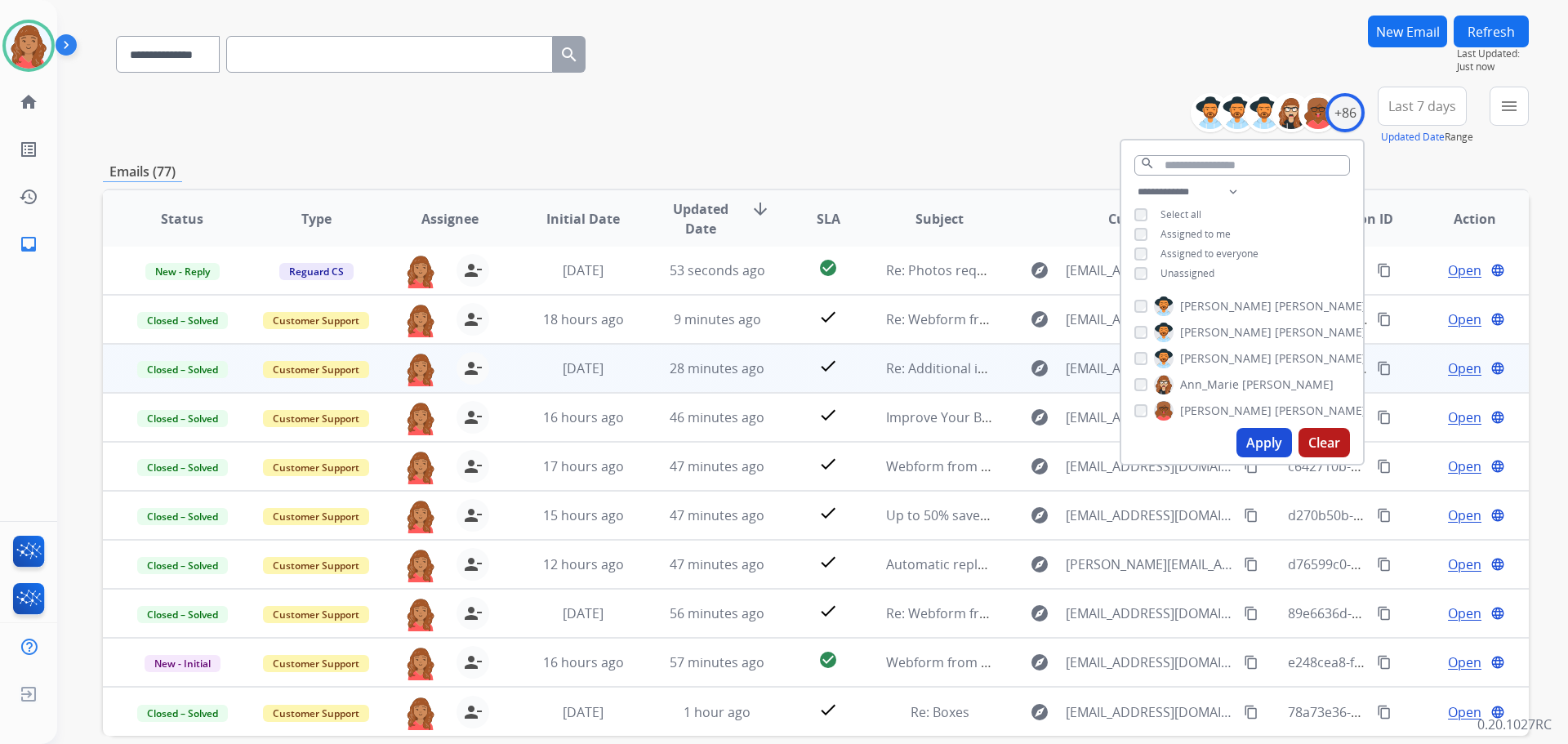
scroll to position [186, 0]
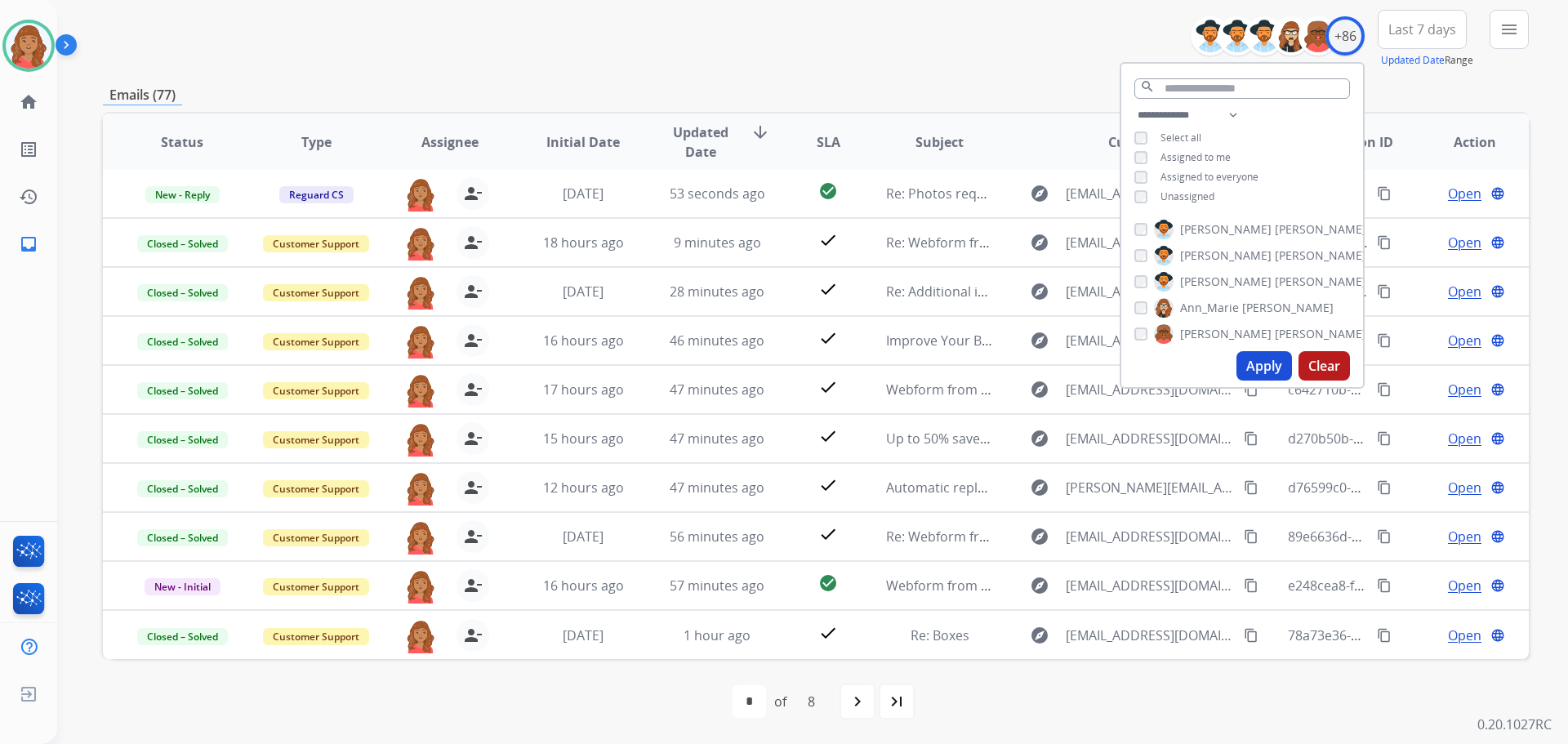
click at [1038, 59] on div "**********" at bounding box center [815, 38] width 1426 height 58
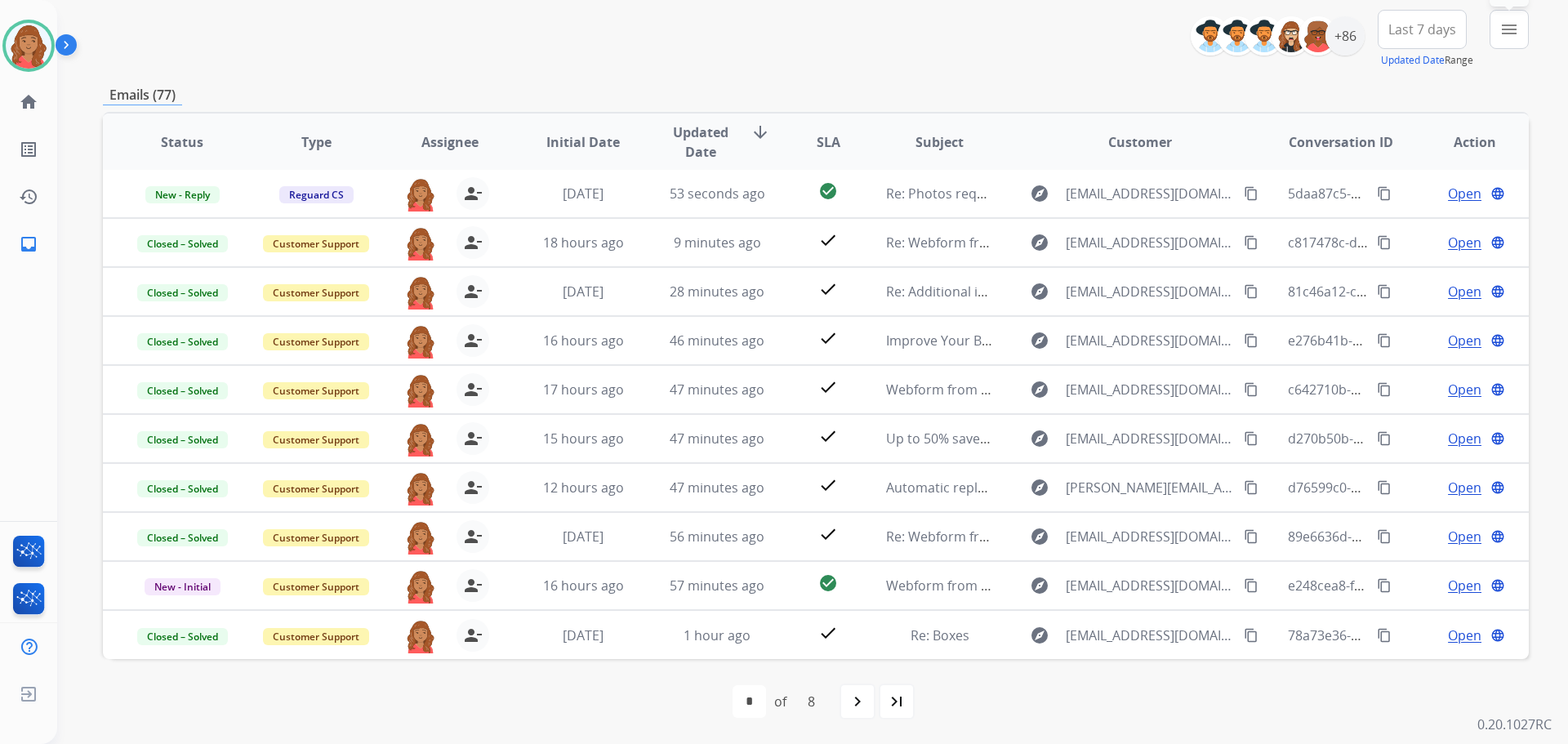
drag, startPoint x: 1520, startPoint y: 34, endPoint x: 1508, endPoint y: 63, distance: 31.4
click at [1519, 34] on button "menu Filters" at bounding box center [1509, 29] width 39 height 39
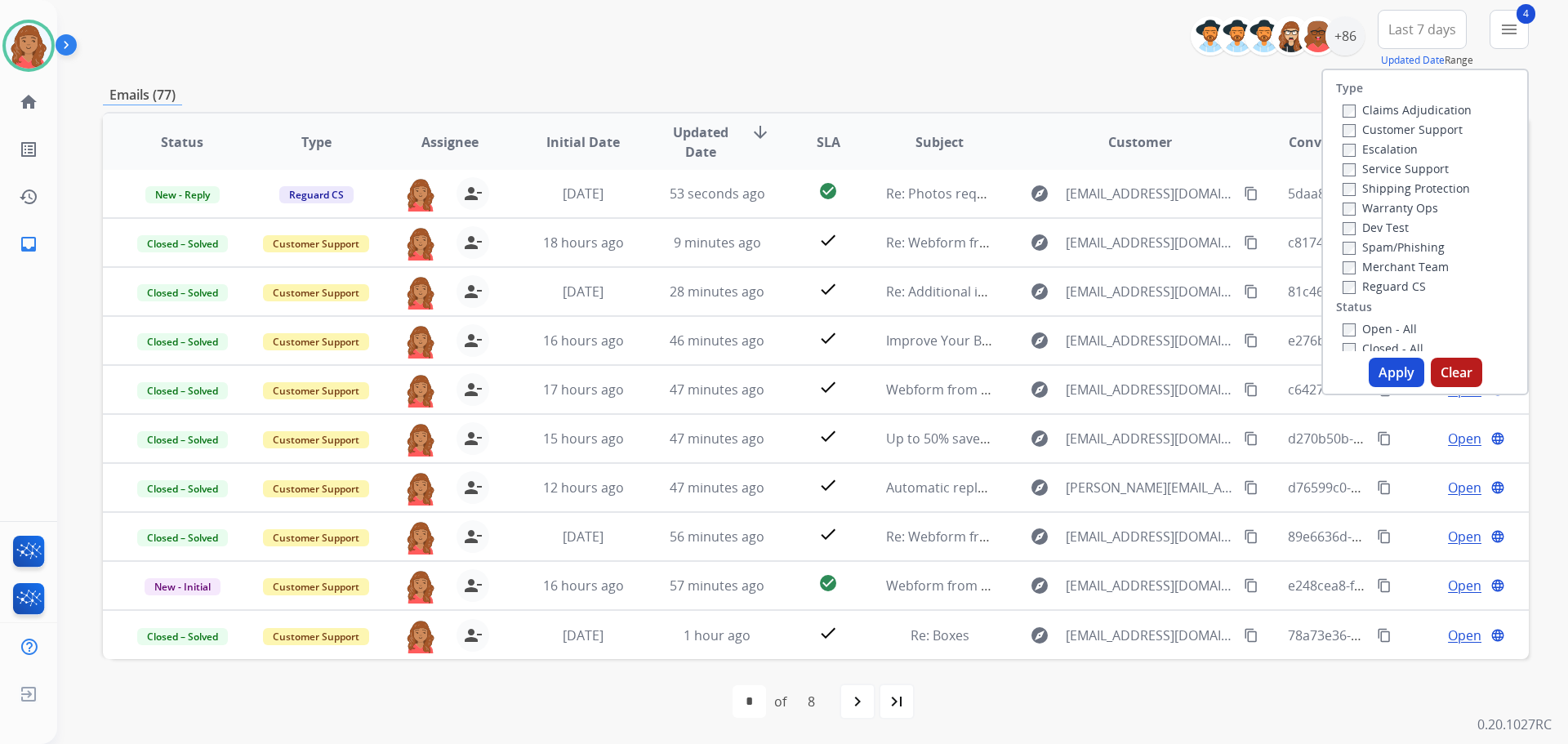
click at [1369, 365] on button "Apply" at bounding box center [1397, 372] width 56 height 30
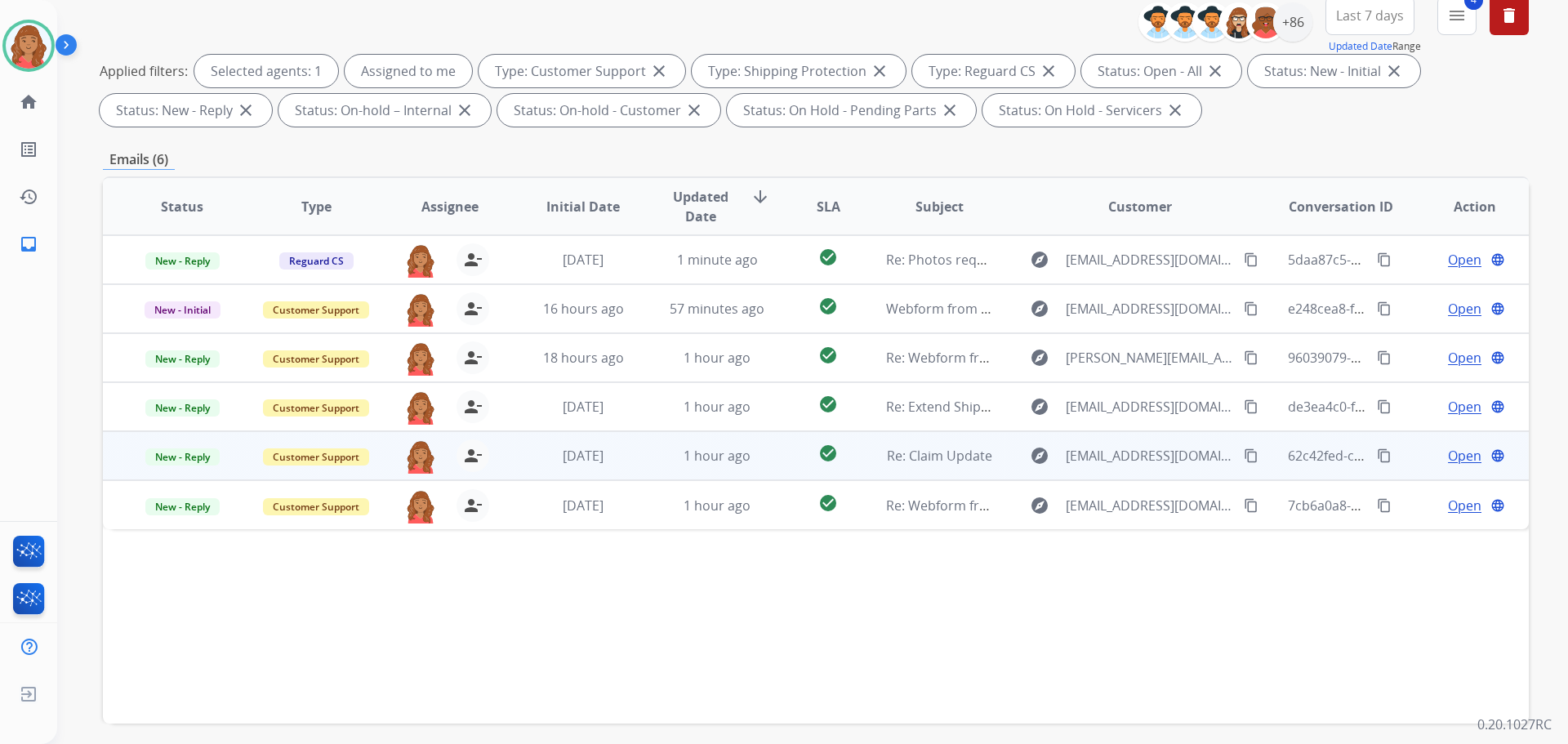
scroll to position [263, 0]
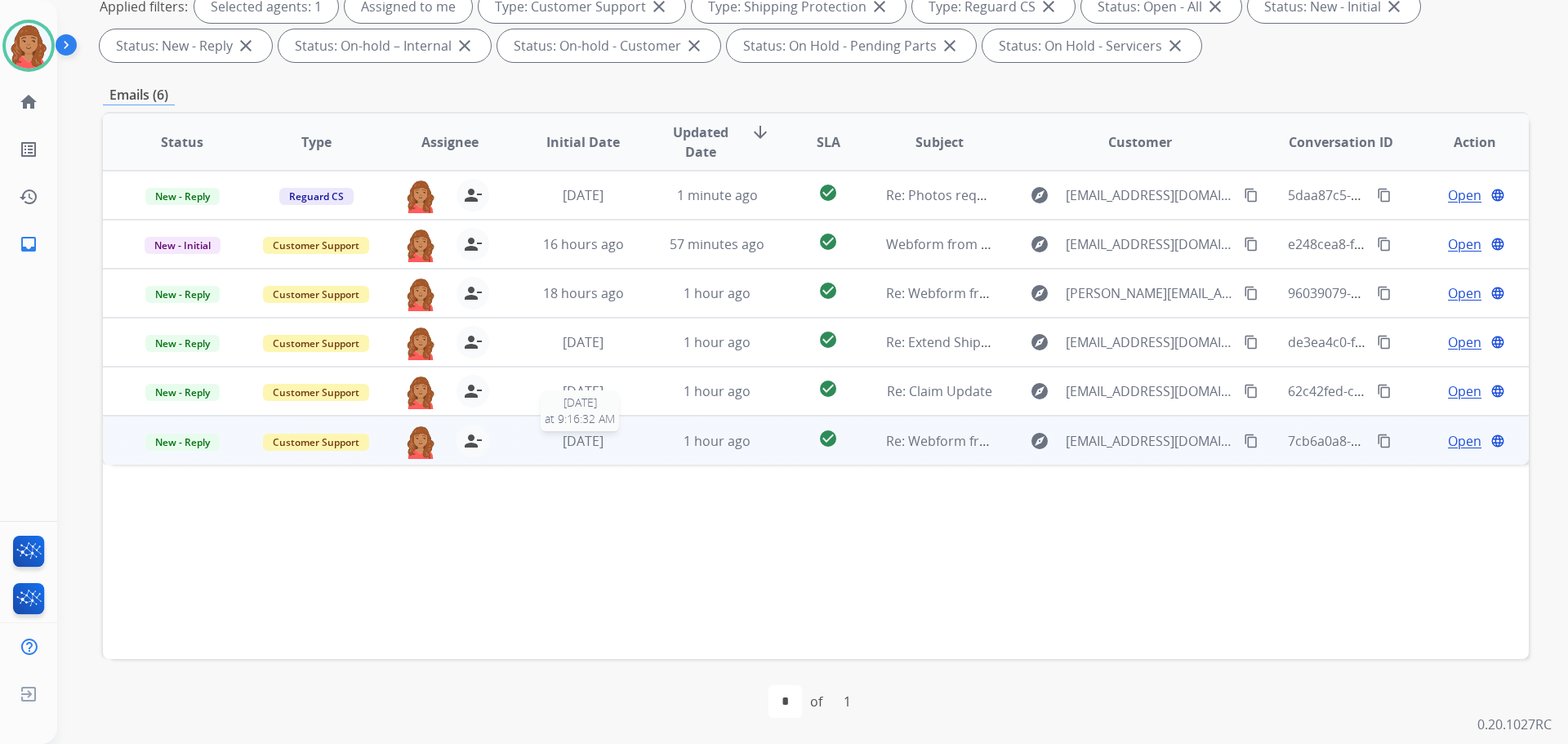
click at [613, 437] on div "[DATE]" at bounding box center [583, 440] width 107 height 19
click at [603, 442] on span "[DATE]" at bounding box center [582, 440] width 41 height 18
click at [706, 449] on span "1 hour ago" at bounding box center [717, 440] width 67 height 18
click at [739, 442] on span "1 hour ago" at bounding box center [717, 440] width 67 height 18
click at [741, 442] on span "1 hour ago" at bounding box center [717, 440] width 67 height 18
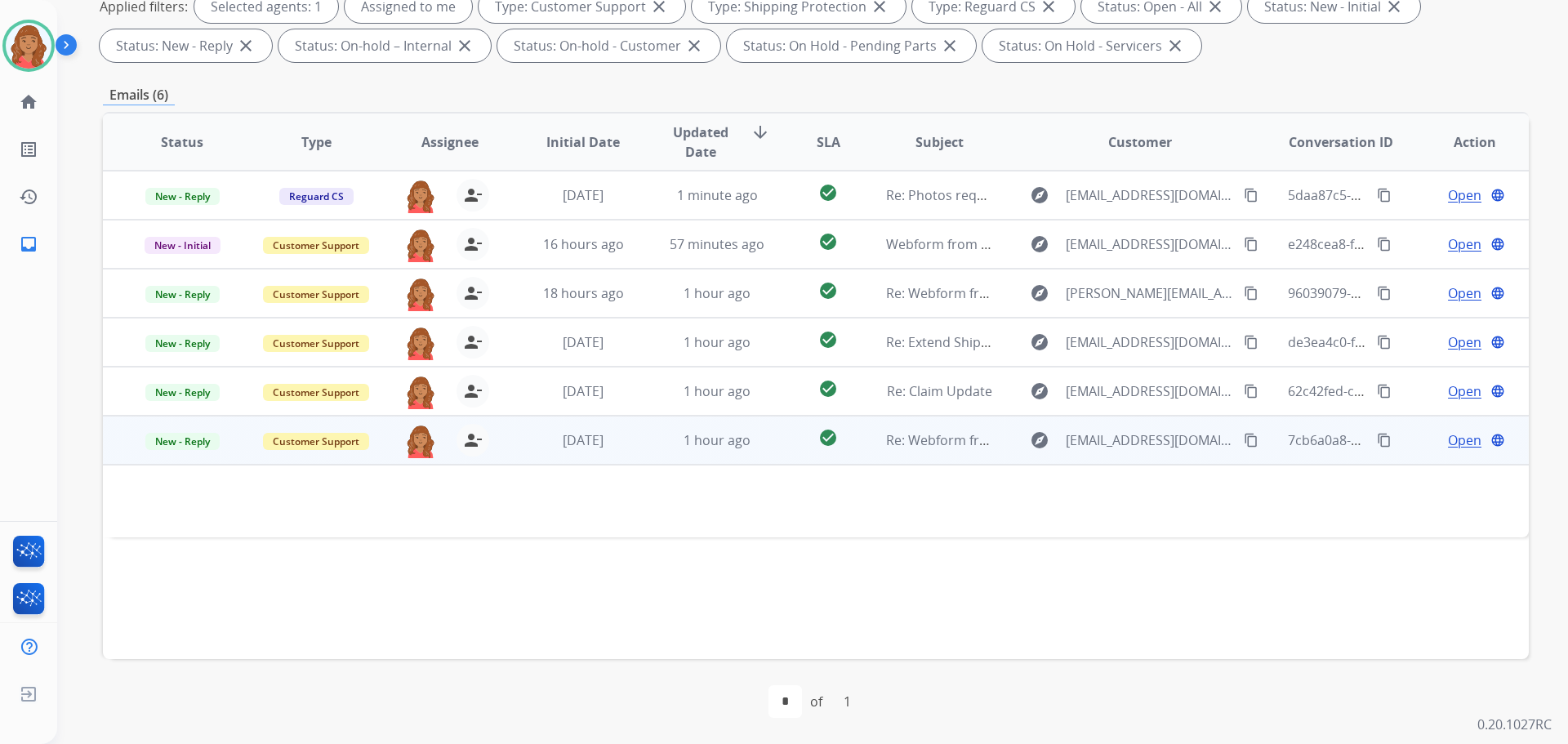
click at [1448, 435] on span "Open" at bounding box center [1465, 440] width 34 height 19
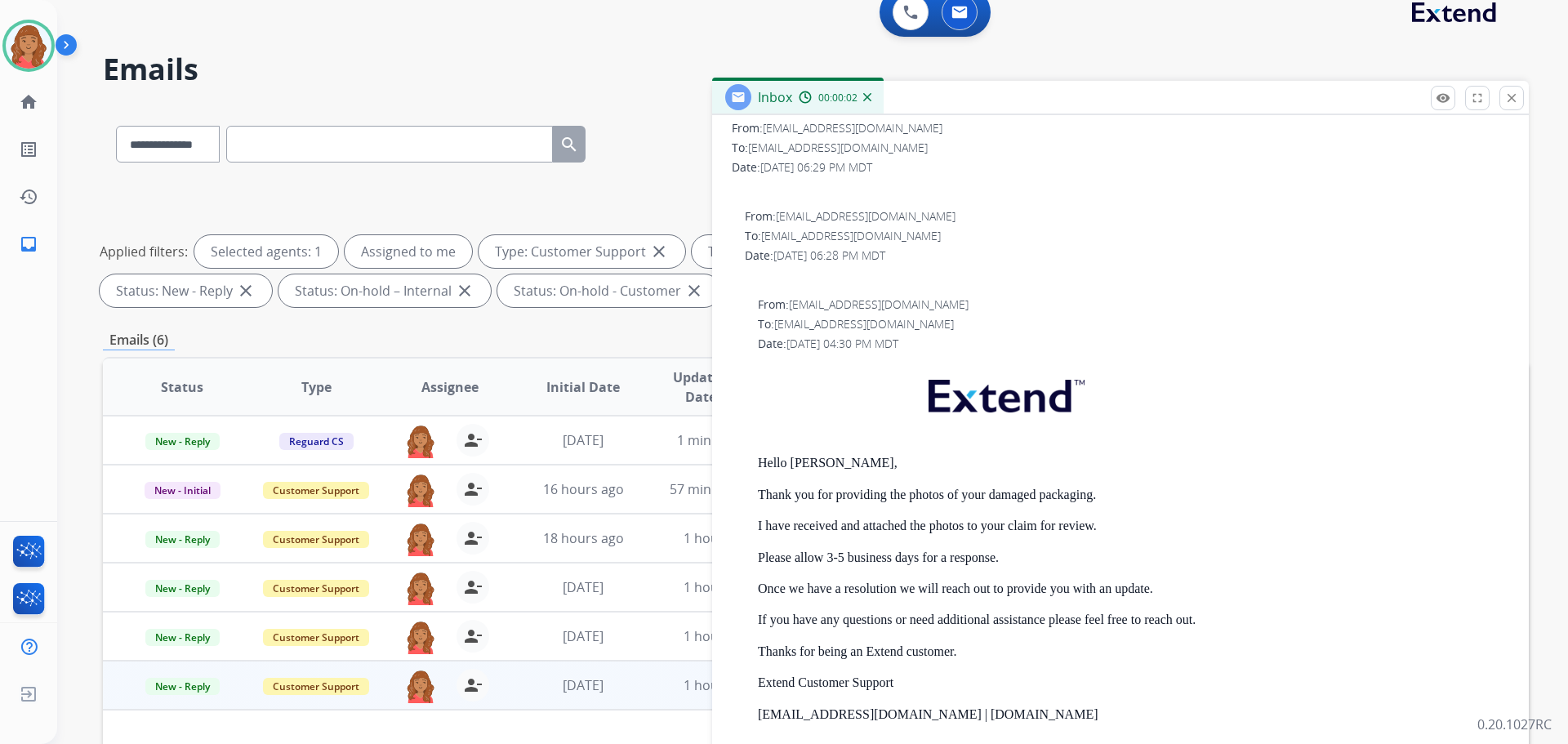
scroll to position [245, 0]
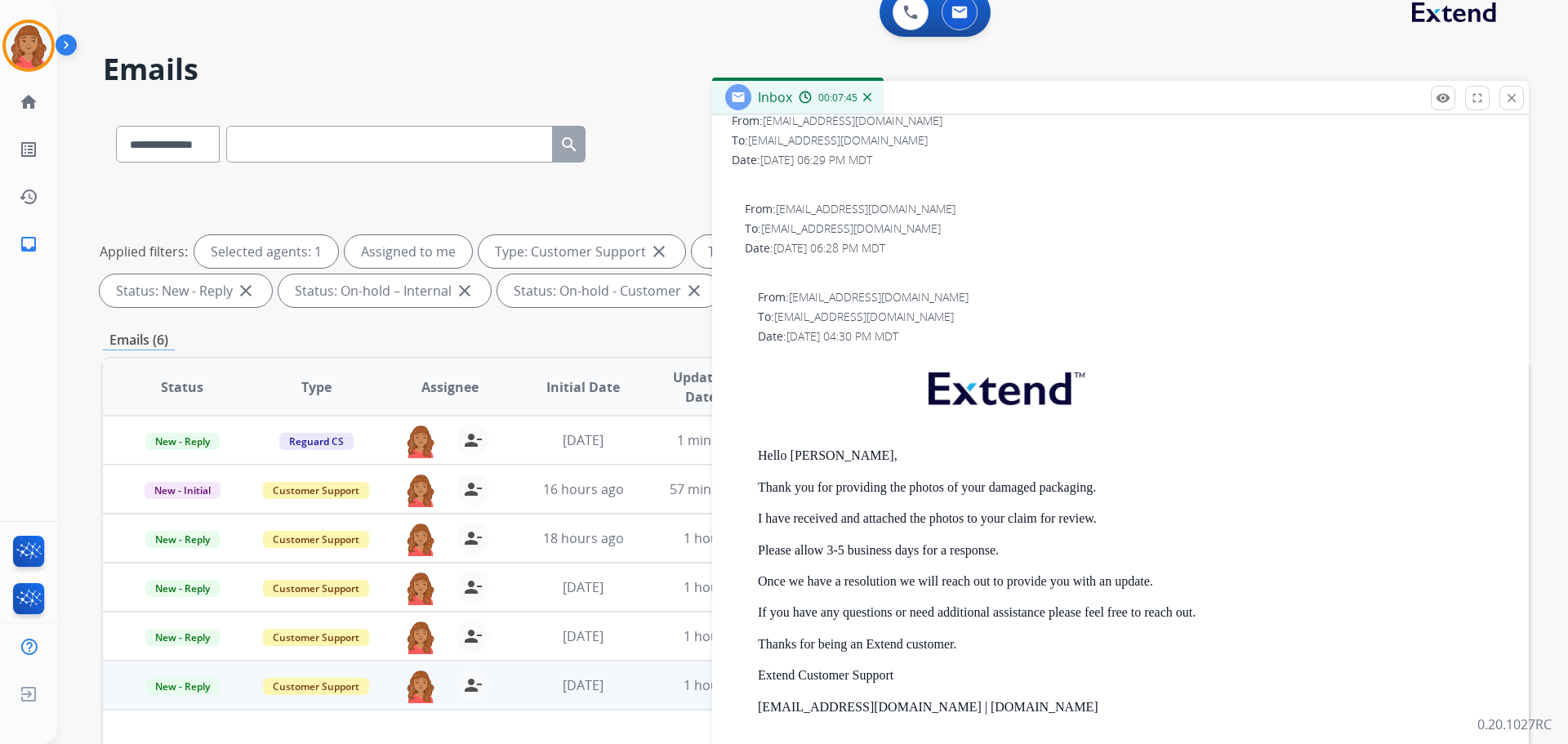
drag, startPoint x: 1510, startPoint y: 98, endPoint x: 1168, endPoint y: 96, distance: 342.0
click at [1511, 98] on mat-icon "close" at bounding box center [1511, 98] width 14 height 14
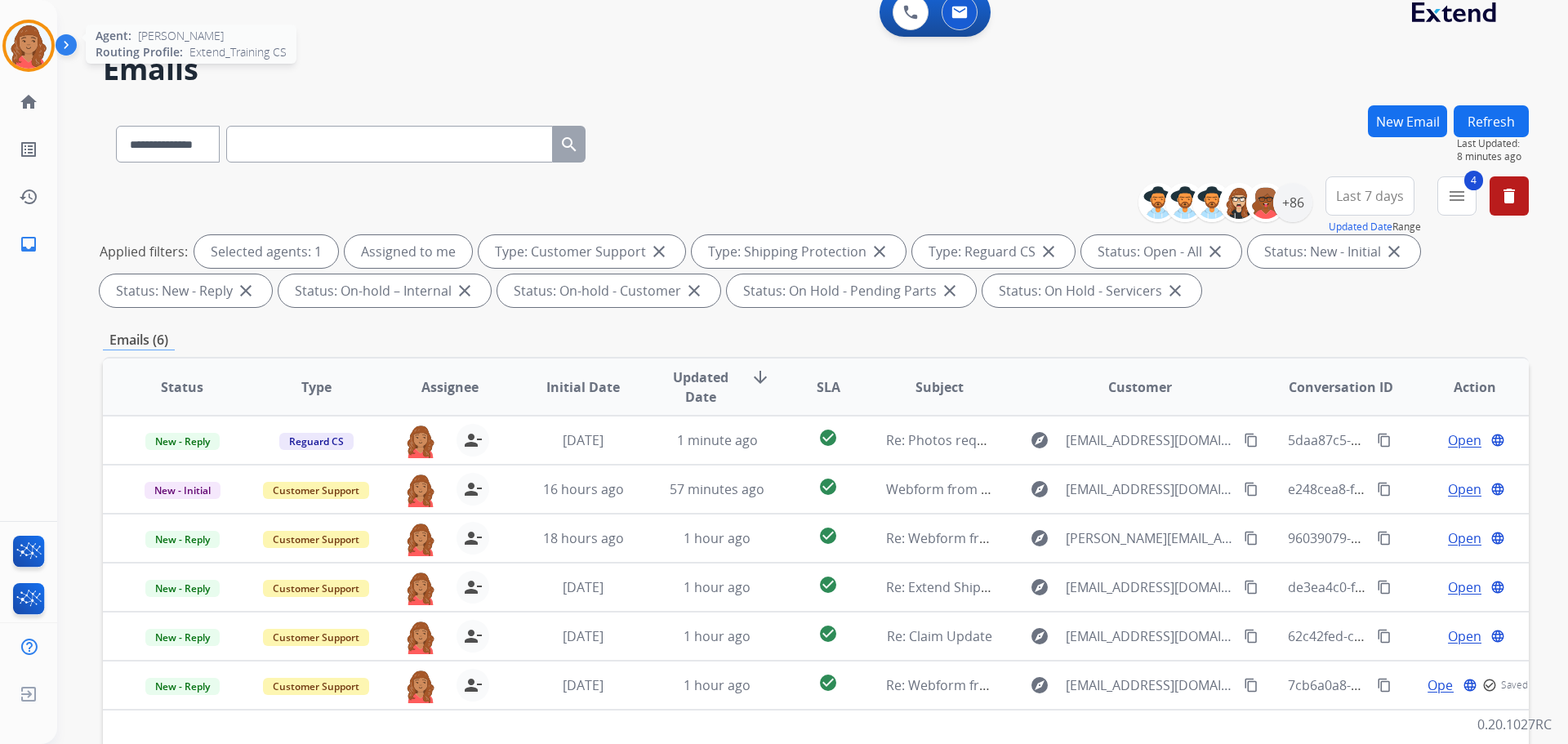
click at [45, 47] on img at bounding box center [29, 46] width 46 height 46
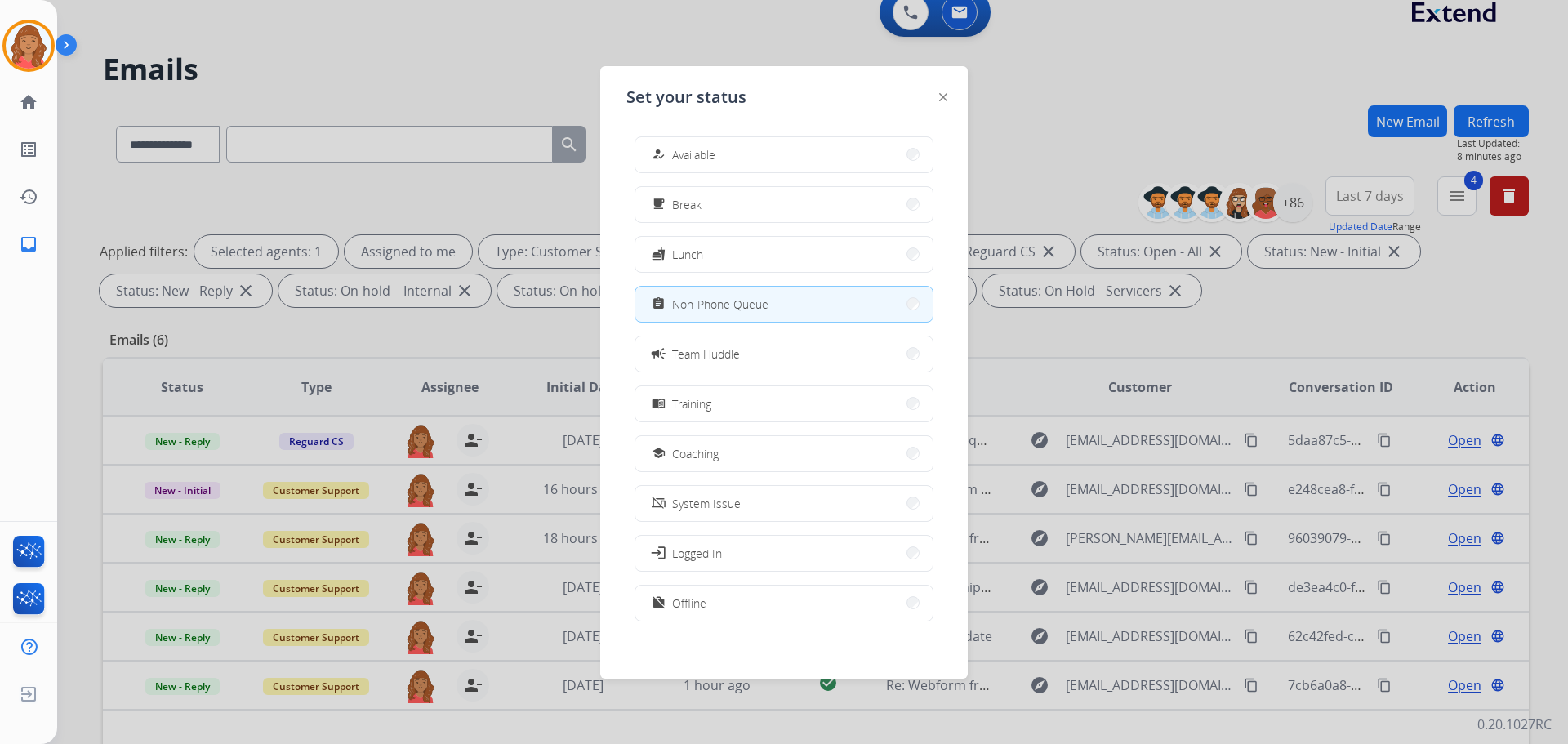
click at [382, 63] on div at bounding box center [784, 372] width 1568 height 744
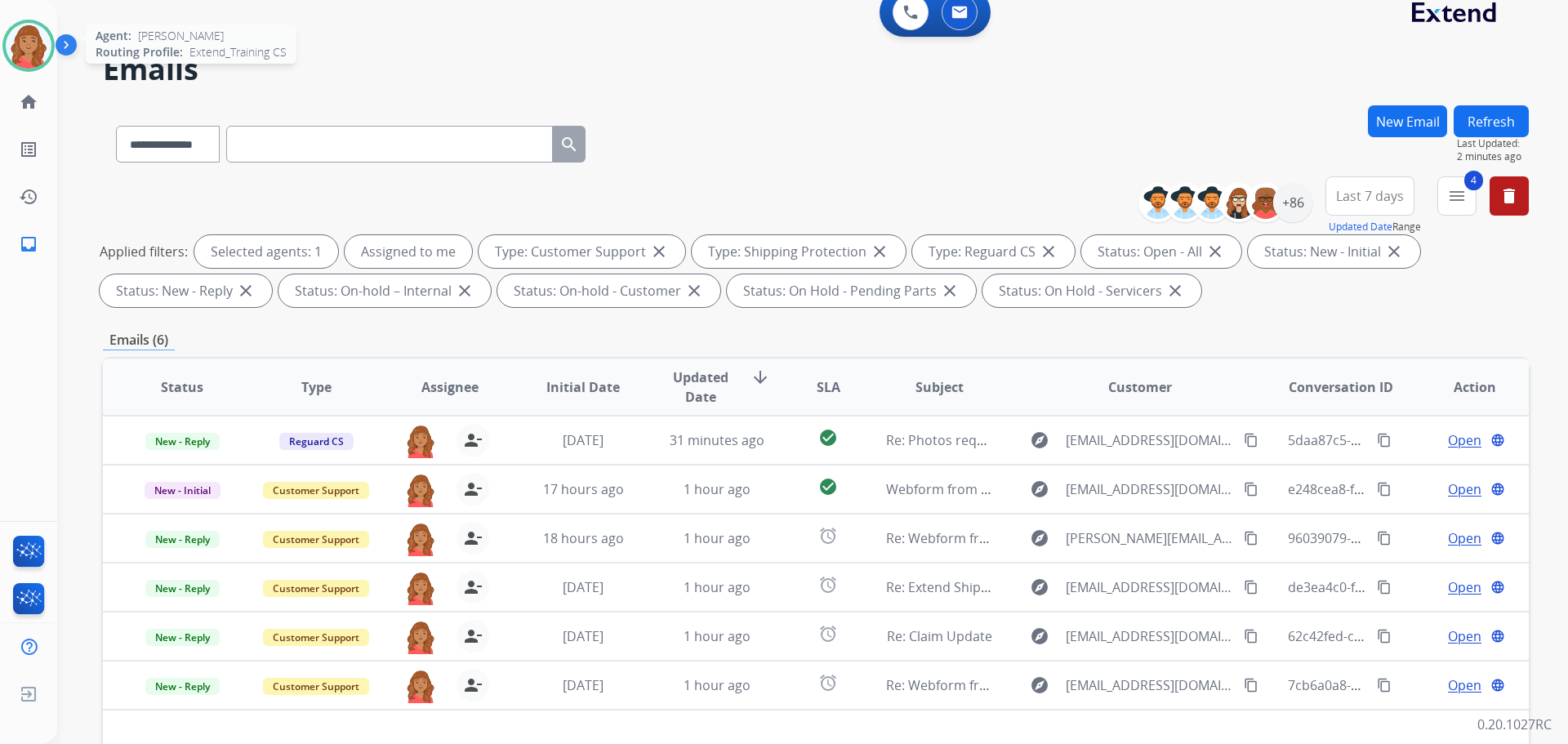
click at [33, 43] on img at bounding box center [29, 46] width 46 height 46
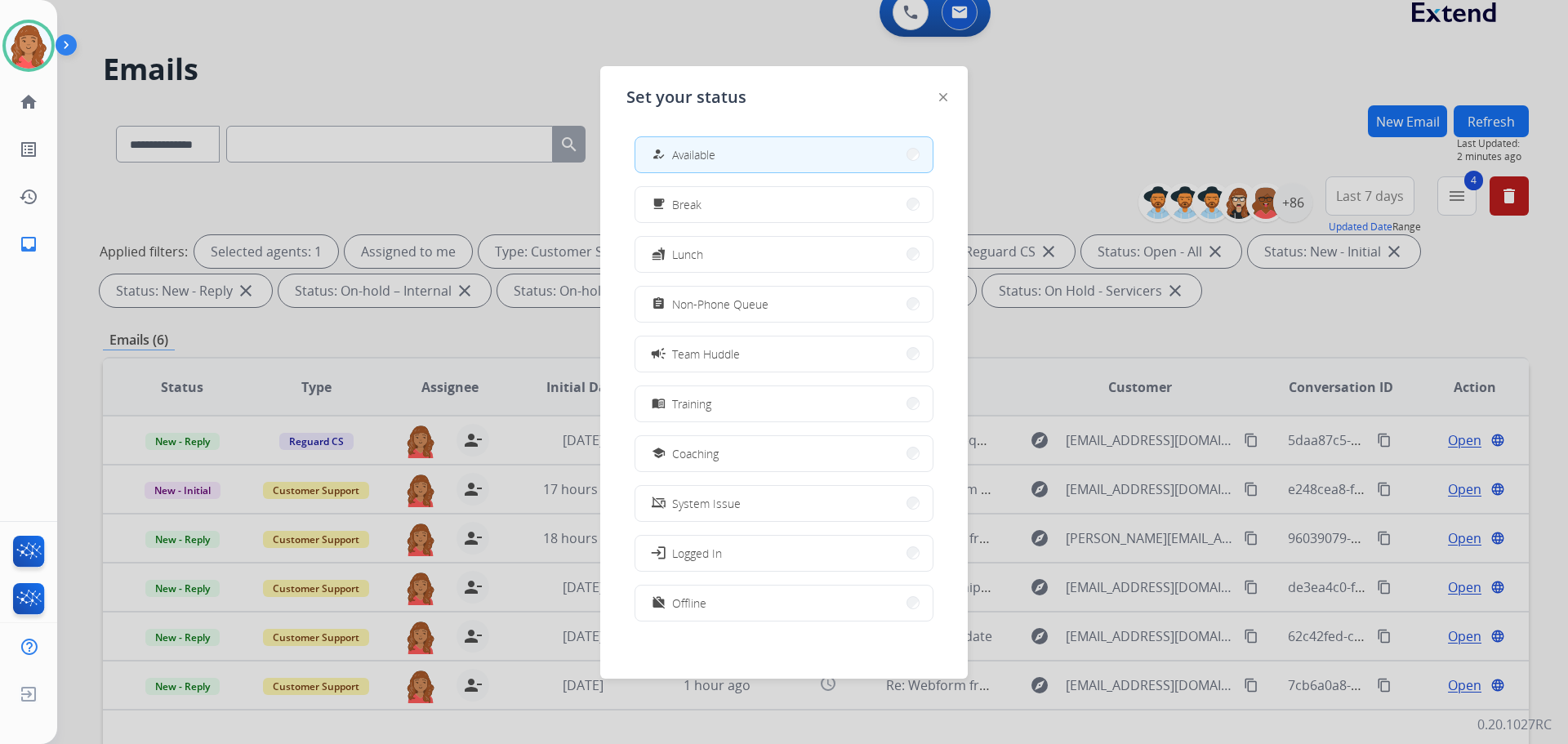
click at [281, 41] on div at bounding box center [784, 372] width 1568 height 744
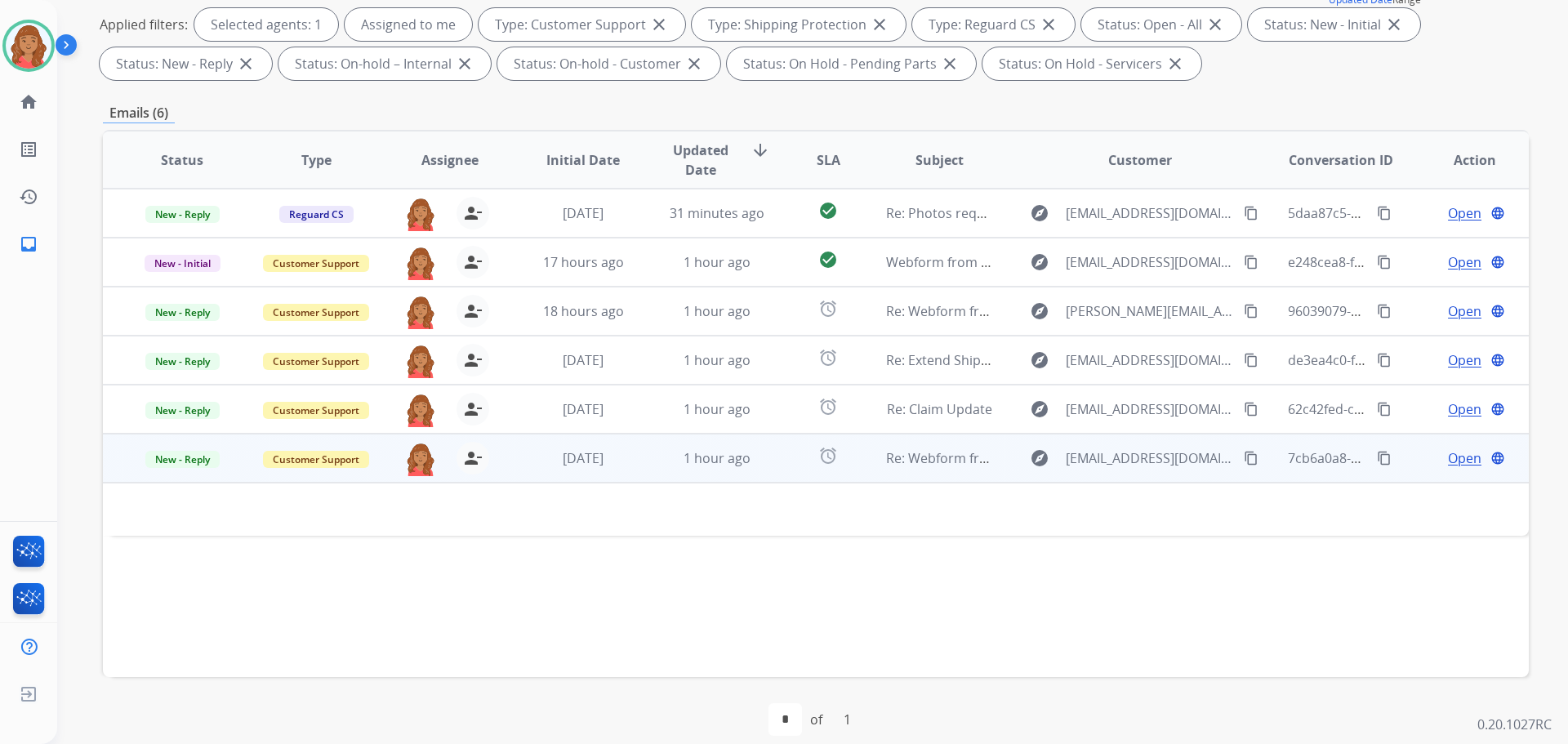
scroll to position [263, 0]
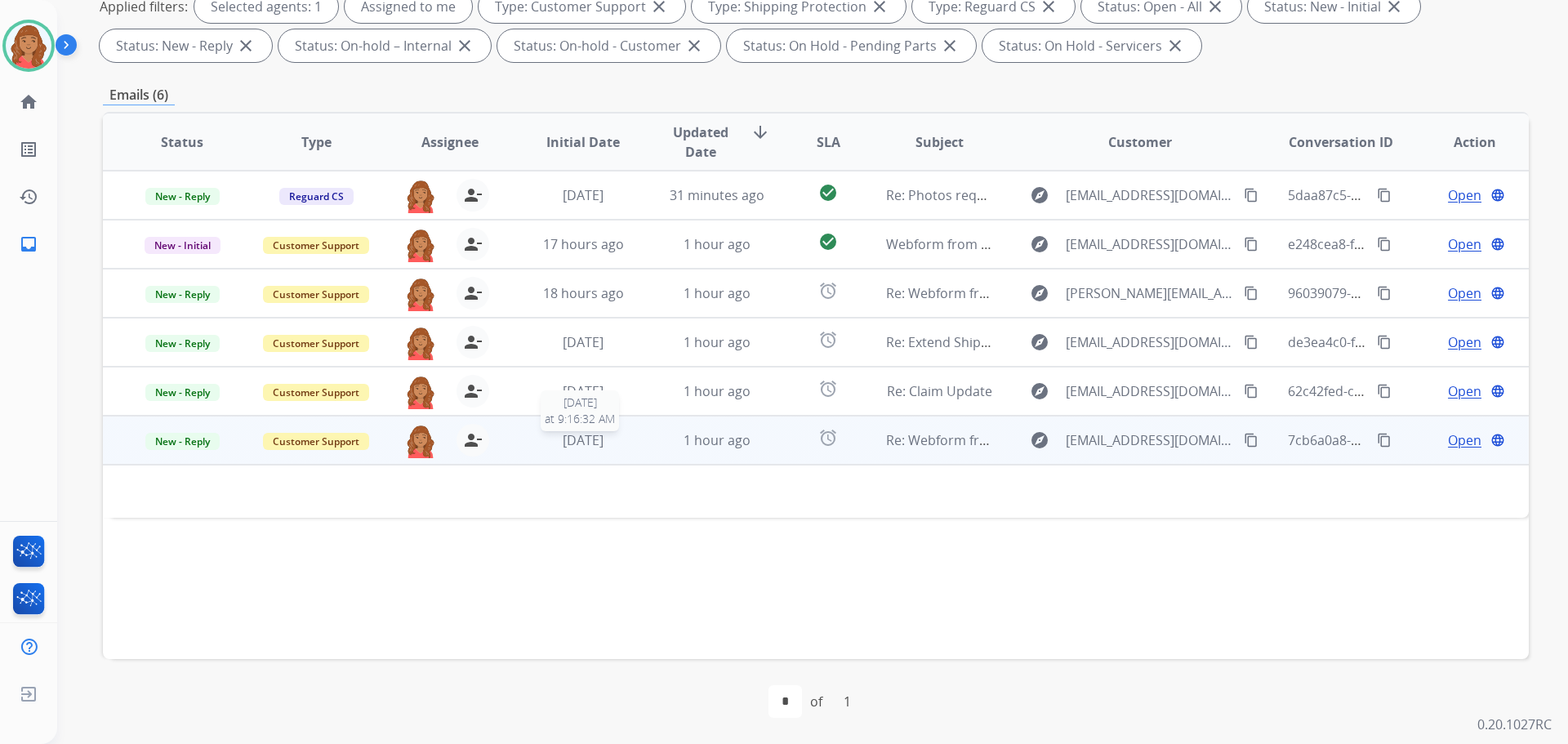
click at [581, 436] on span "[DATE]" at bounding box center [582, 440] width 41 height 18
click at [574, 447] on span "[DATE]" at bounding box center [582, 440] width 41 height 18
click at [1448, 440] on span "Open" at bounding box center [1465, 440] width 34 height 19
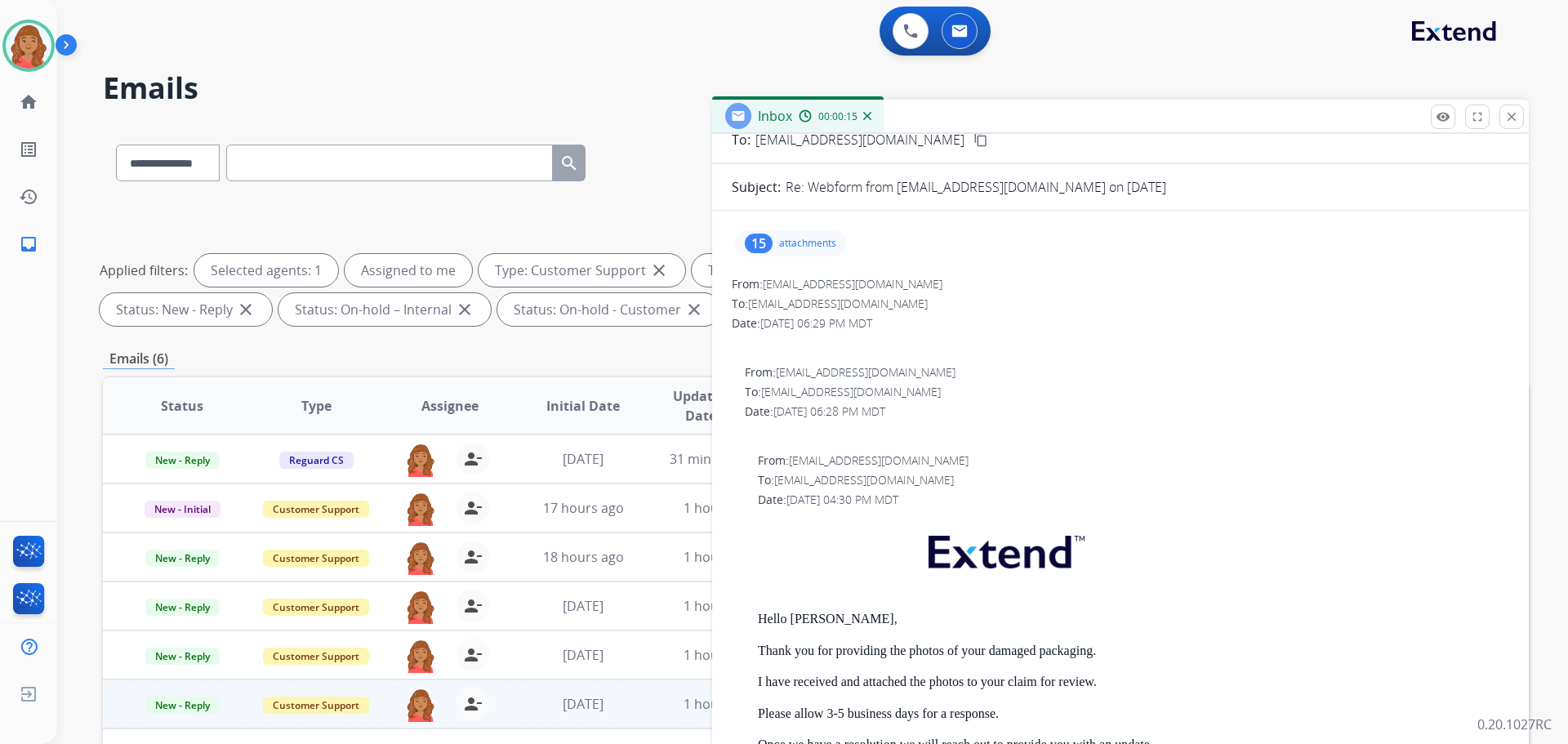
scroll to position [0, 0]
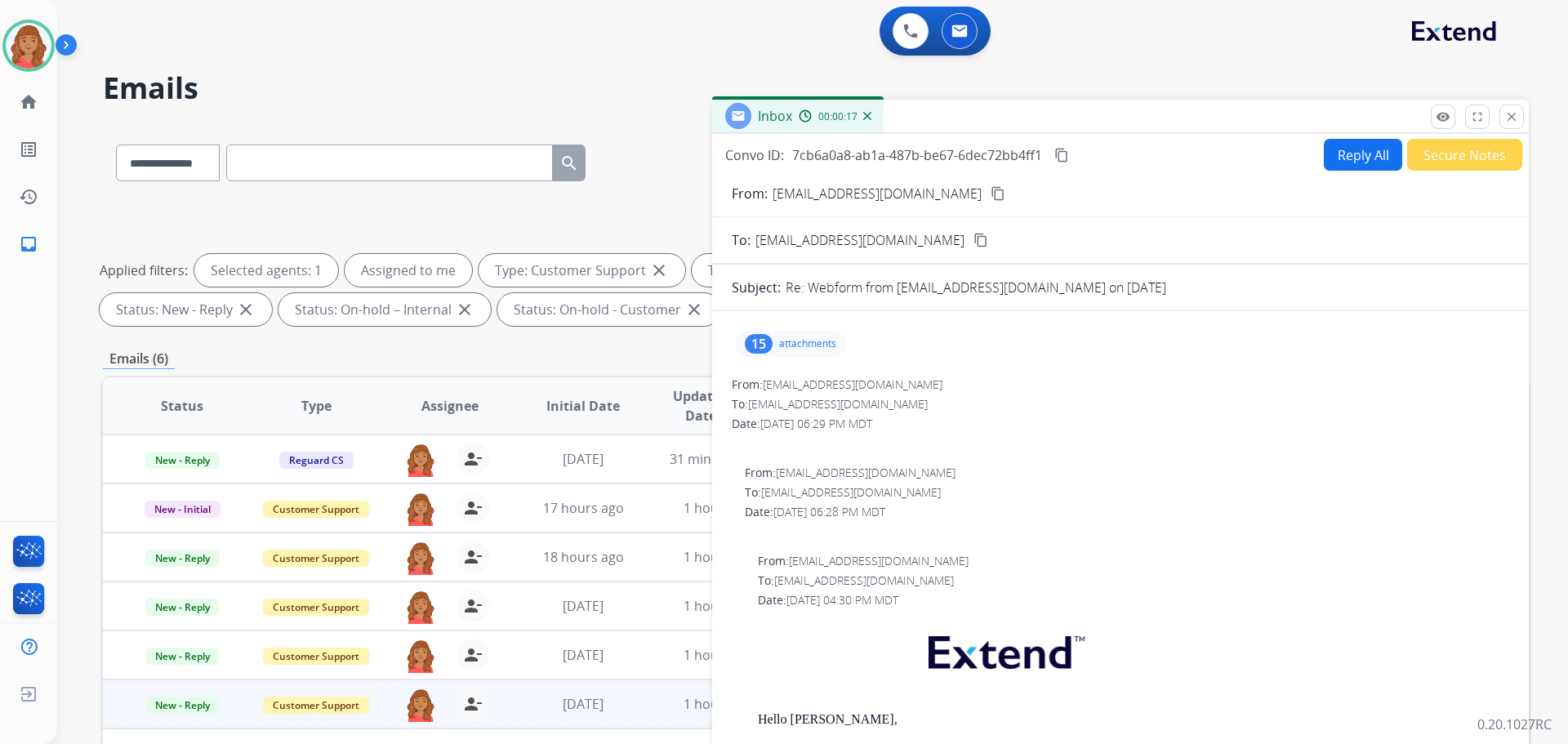
drag, startPoint x: 969, startPoint y: 192, endPoint x: 955, endPoint y: 195, distance: 14.3
click at [990, 192] on mat-icon "content_copy" at bounding box center [997, 192] width 14 height 14
click at [990, 191] on mat-icon "content_copy" at bounding box center [997, 192] width 14 height 14
click at [1501, 126] on button "close Close" at bounding box center [1511, 117] width 25 height 25
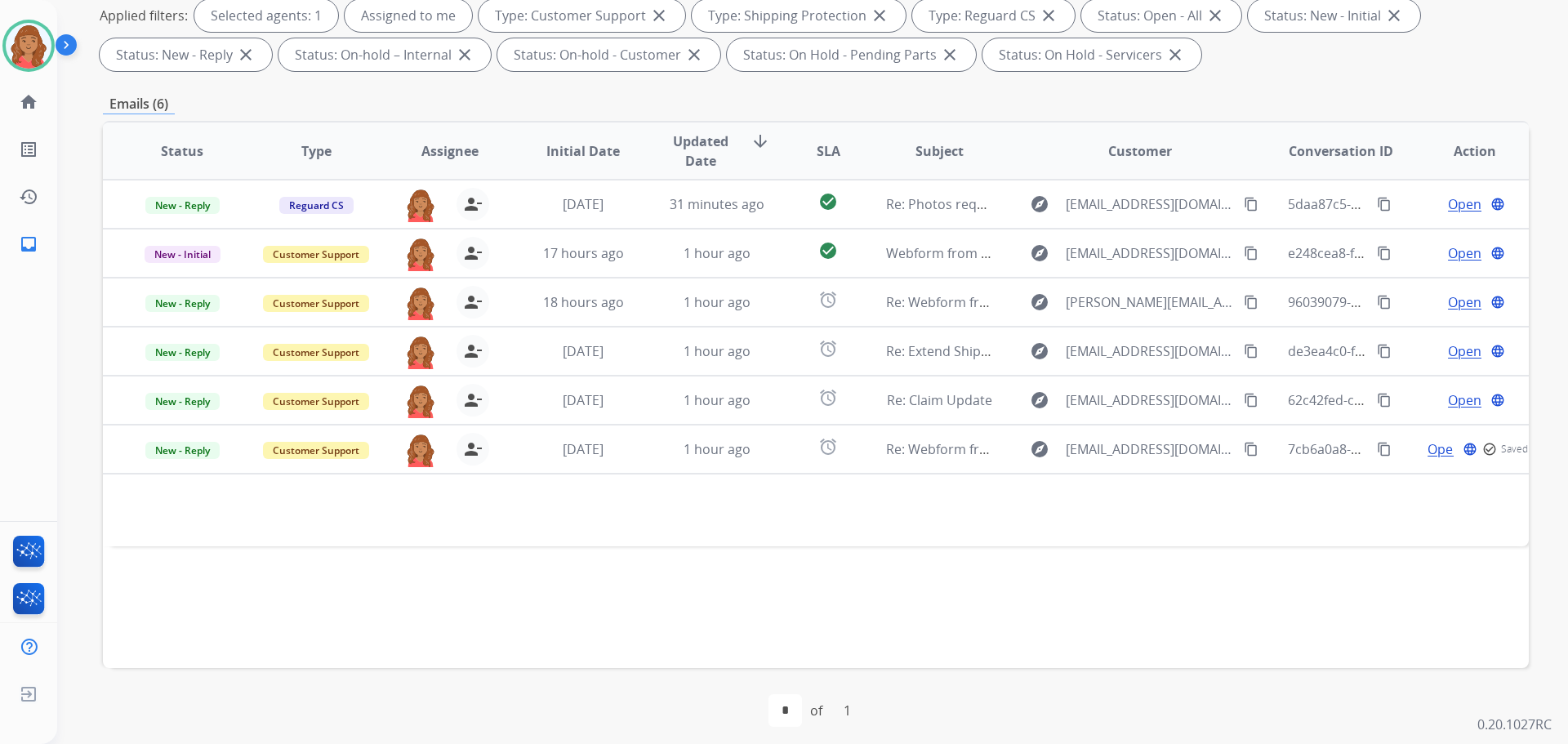
scroll to position [263, 0]
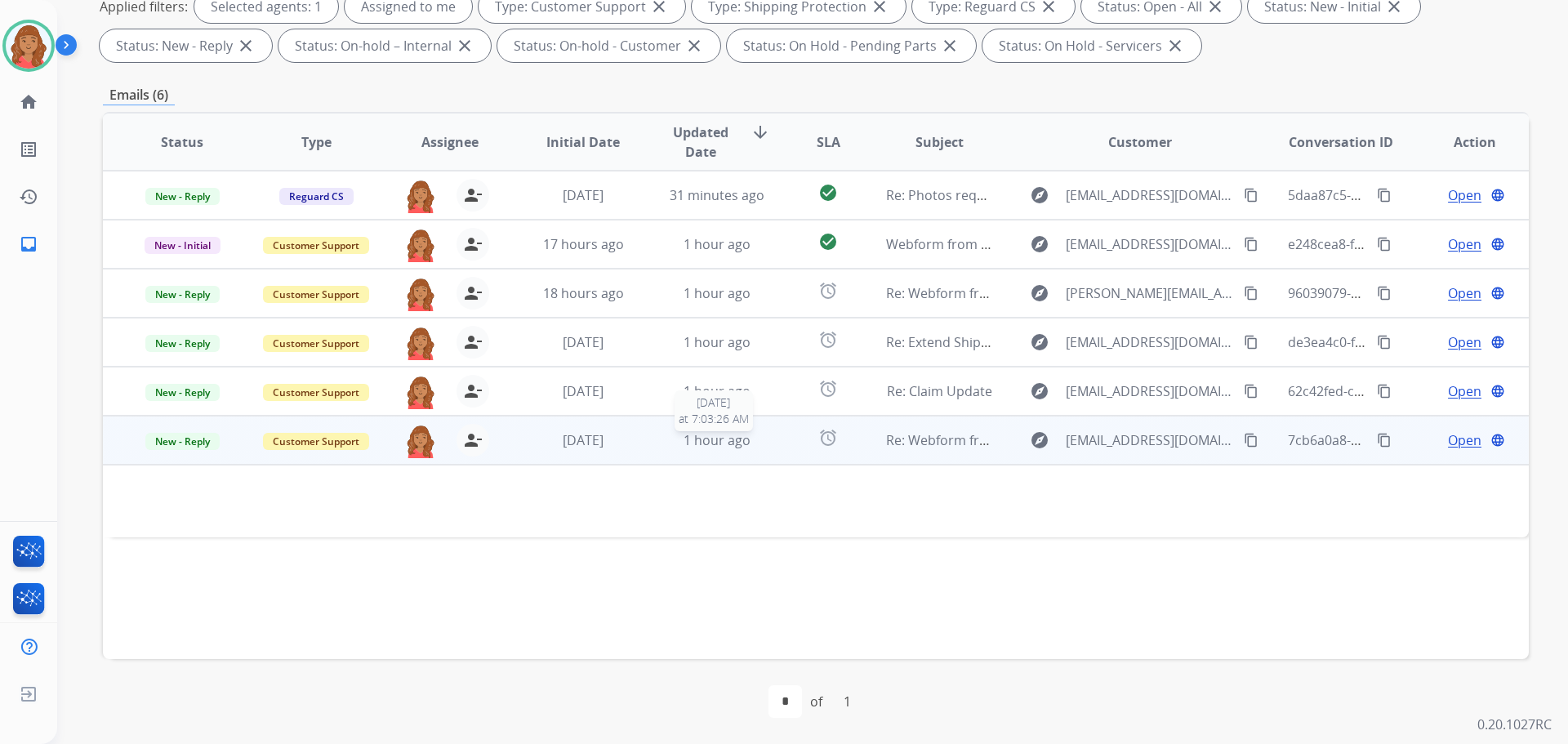
click at [664, 439] on div "1 hour ago" at bounding box center [717, 440] width 107 height 19
click at [163, 443] on span "New - Reply" at bounding box center [183, 442] width 75 height 17
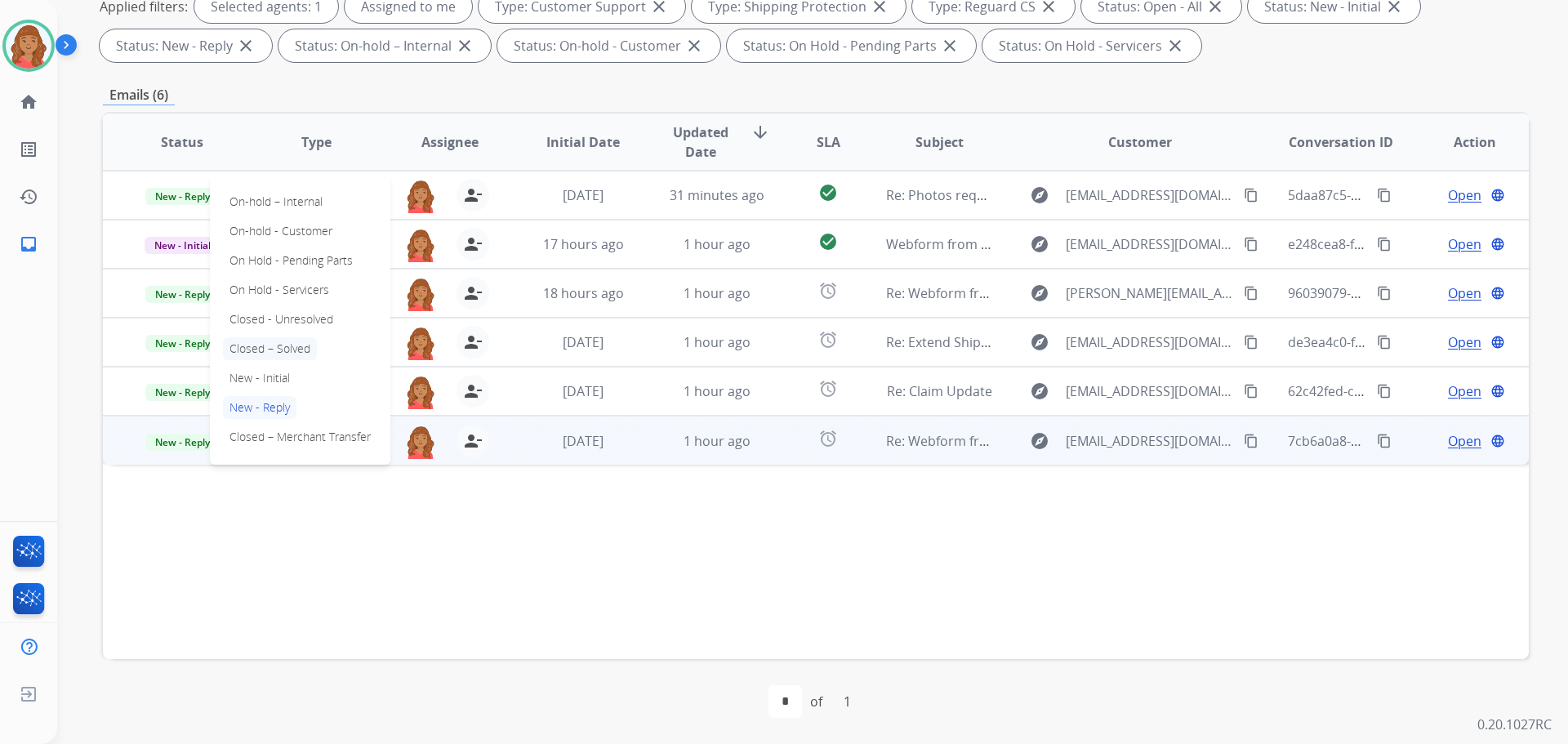
click at [261, 350] on p "Closed – Solved" at bounding box center [270, 349] width 94 height 23
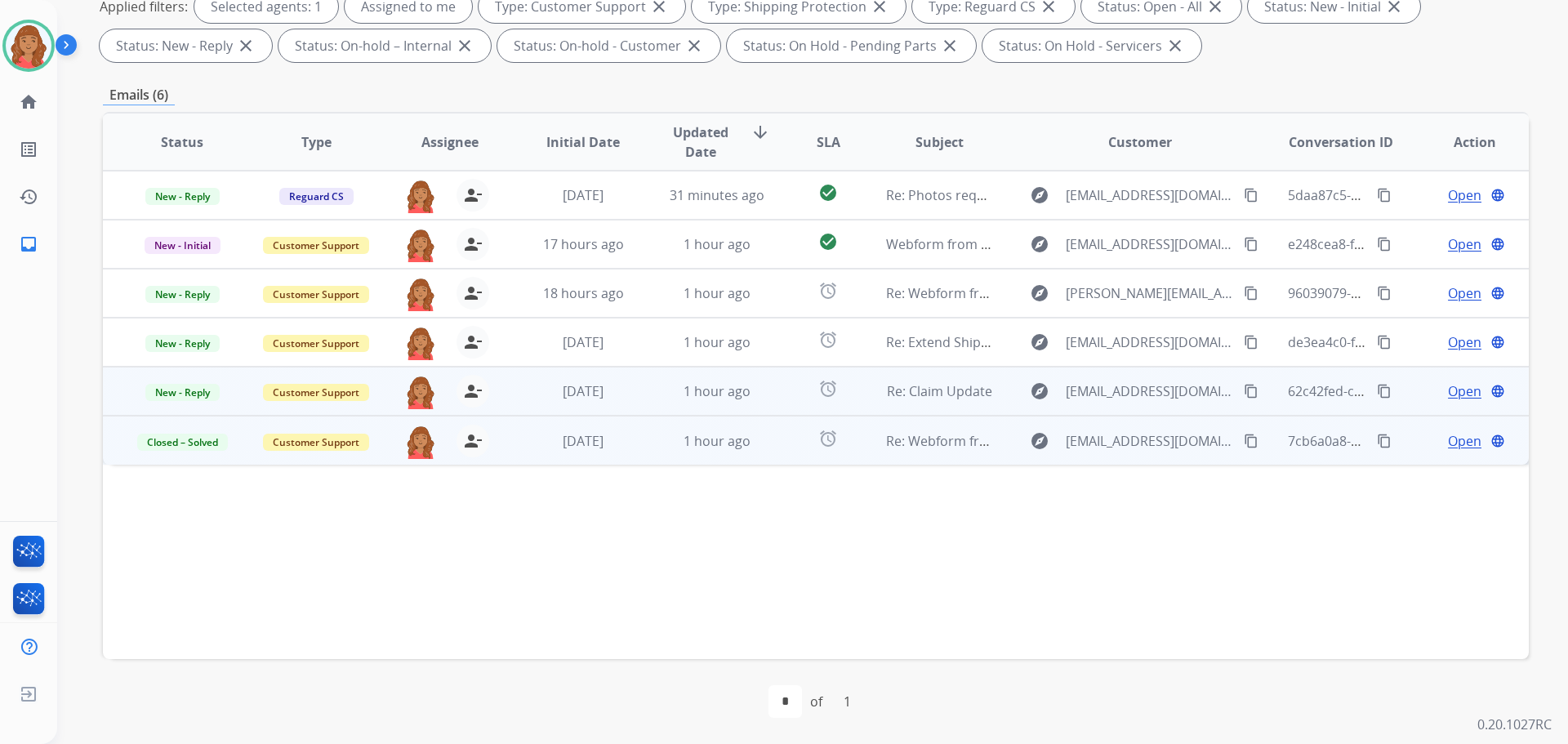
click at [513, 390] on td "[DATE]" at bounding box center [571, 391] width 134 height 49
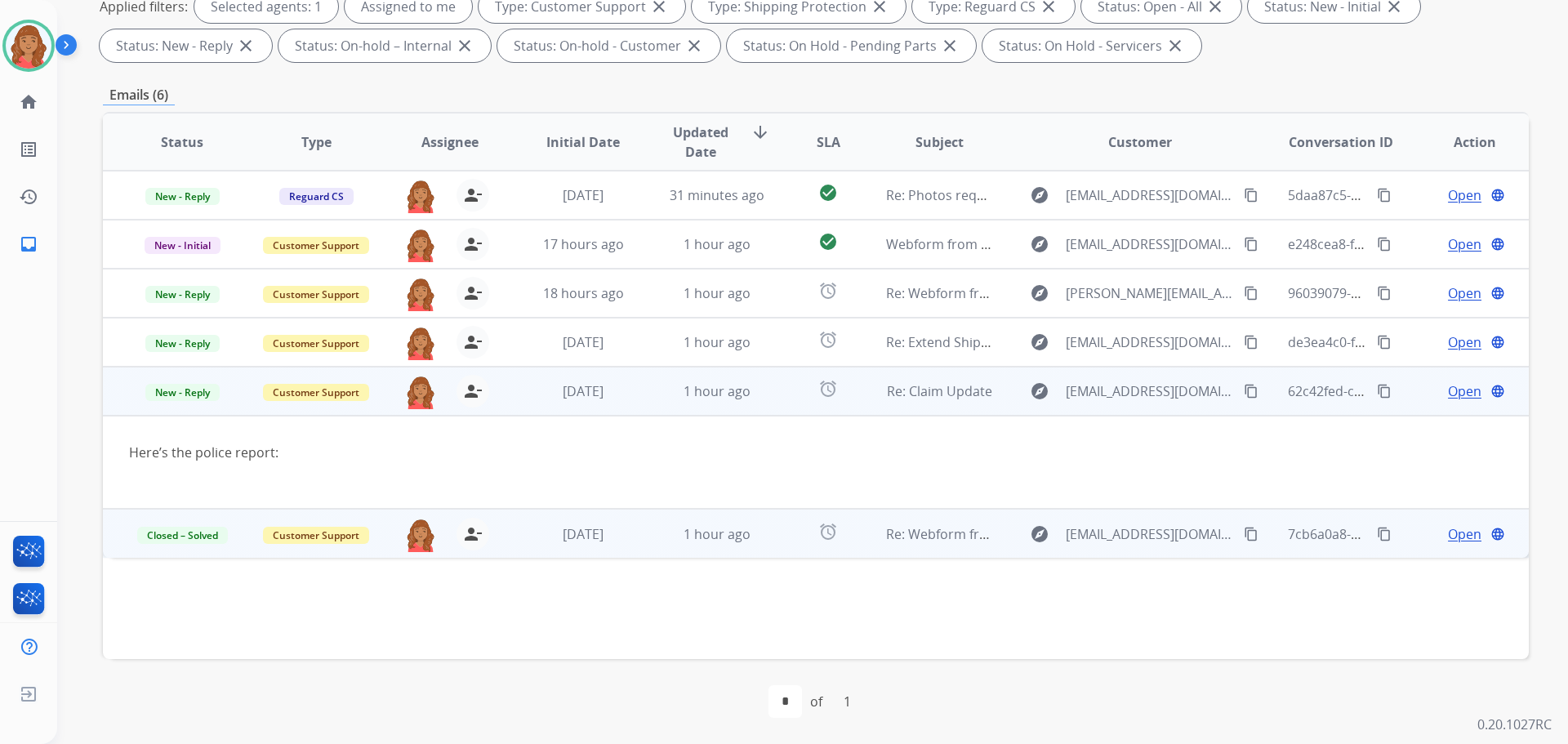
click at [1448, 395] on span "Open" at bounding box center [1465, 391] width 34 height 19
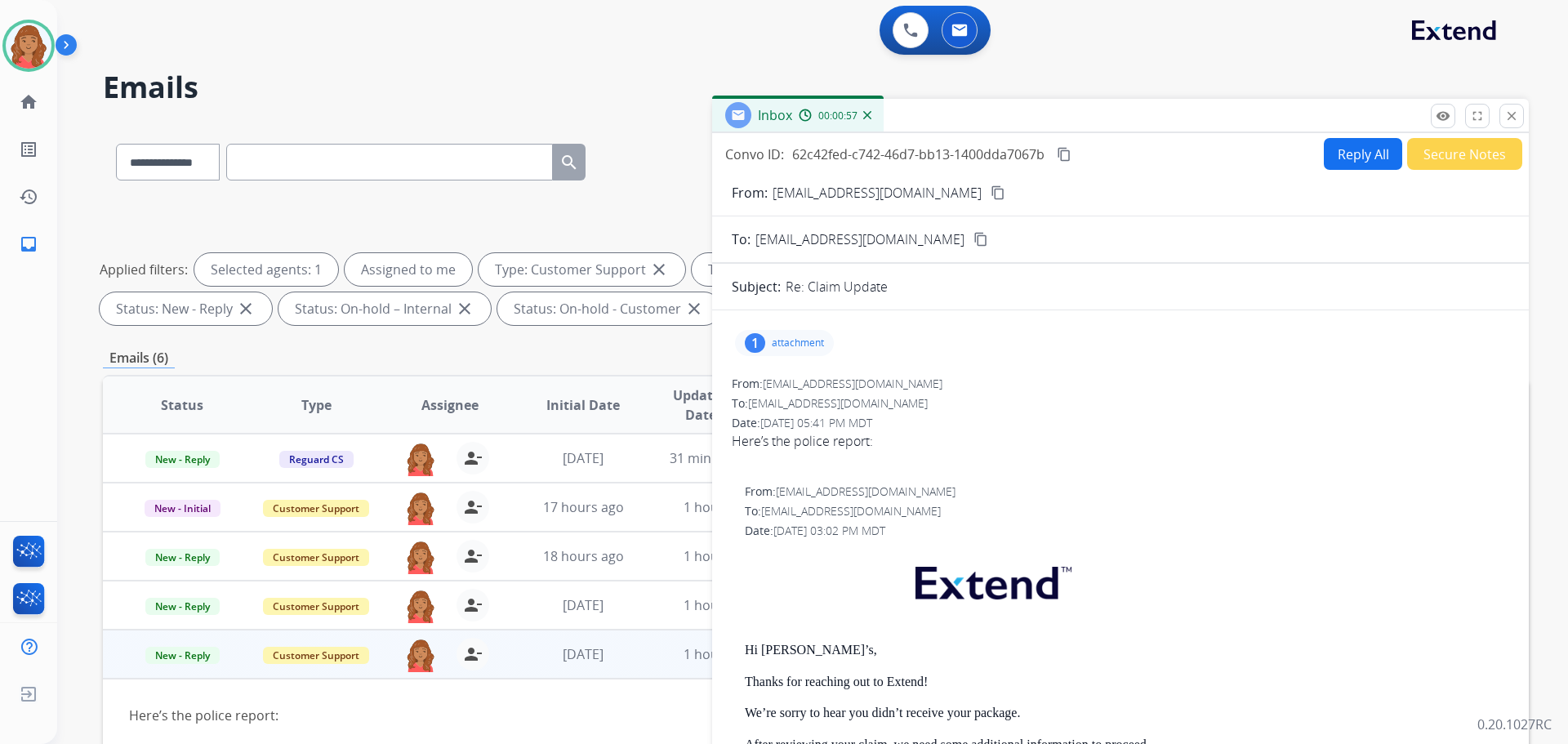
scroll to position [0, 0]
click at [811, 341] on p "attachment" at bounding box center [798, 344] width 53 height 13
click at [806, 387] on p "Cjponyparts report .pdf" at bounding box center [821, 385] width 146 height 19
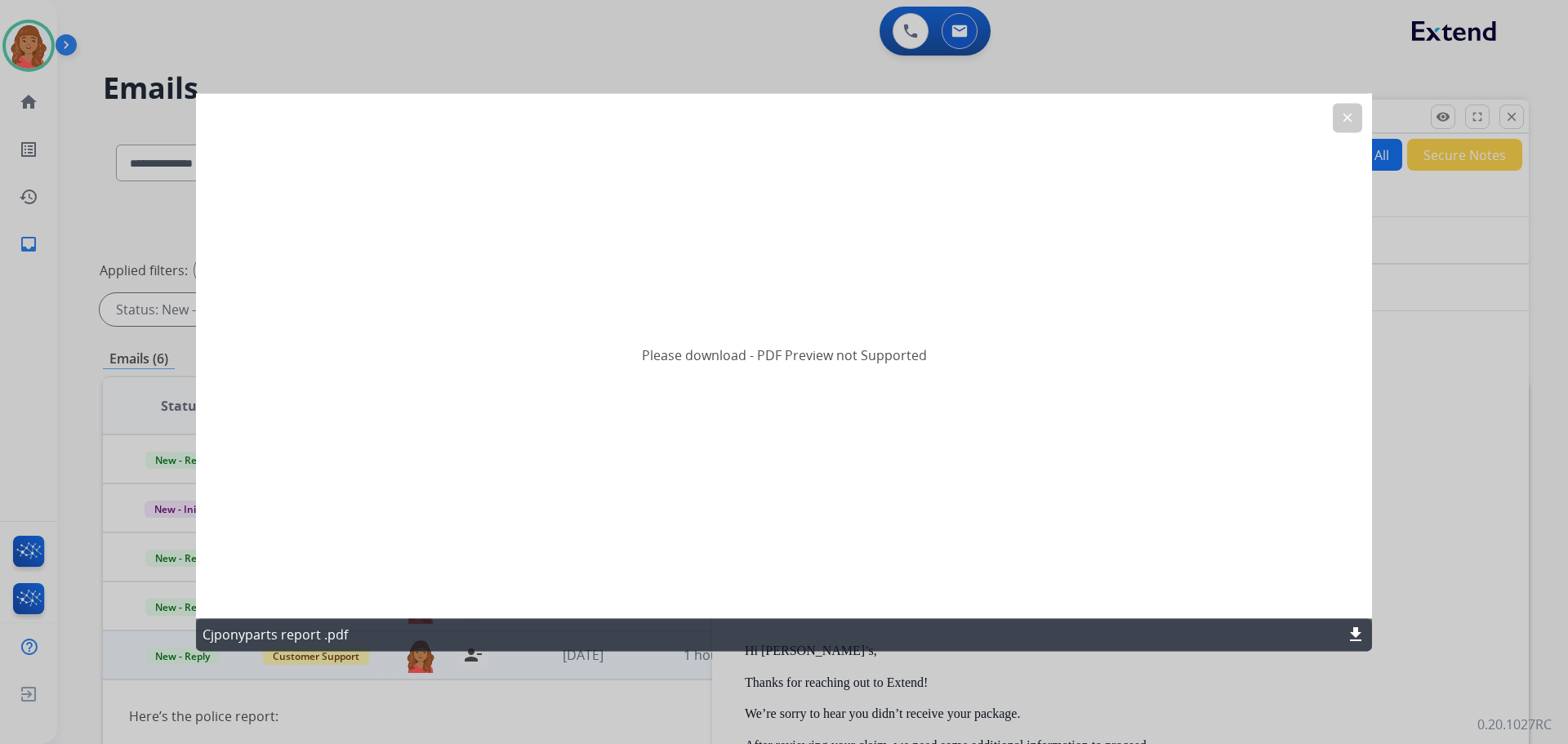
click at [1337, 126] on button "clear" at bounding box center [1347, 117] width 30 height 30
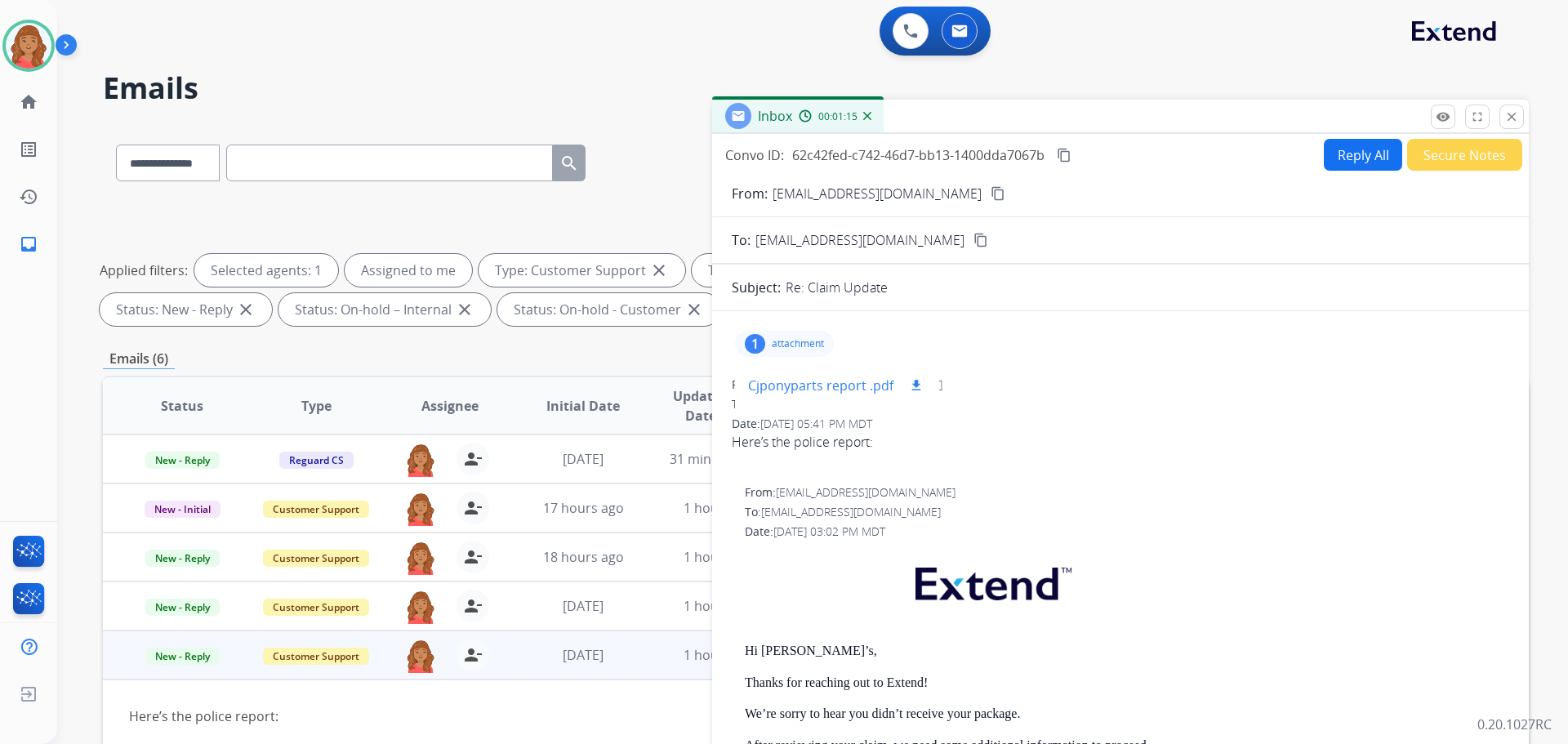
click at [909, 386] on mat-icon "download" at bounding box center [916, 385] width 14 height 14
click at [990, 188] on mat-icon "content_copy" at bounding box center [997, 192] width 14 height 14
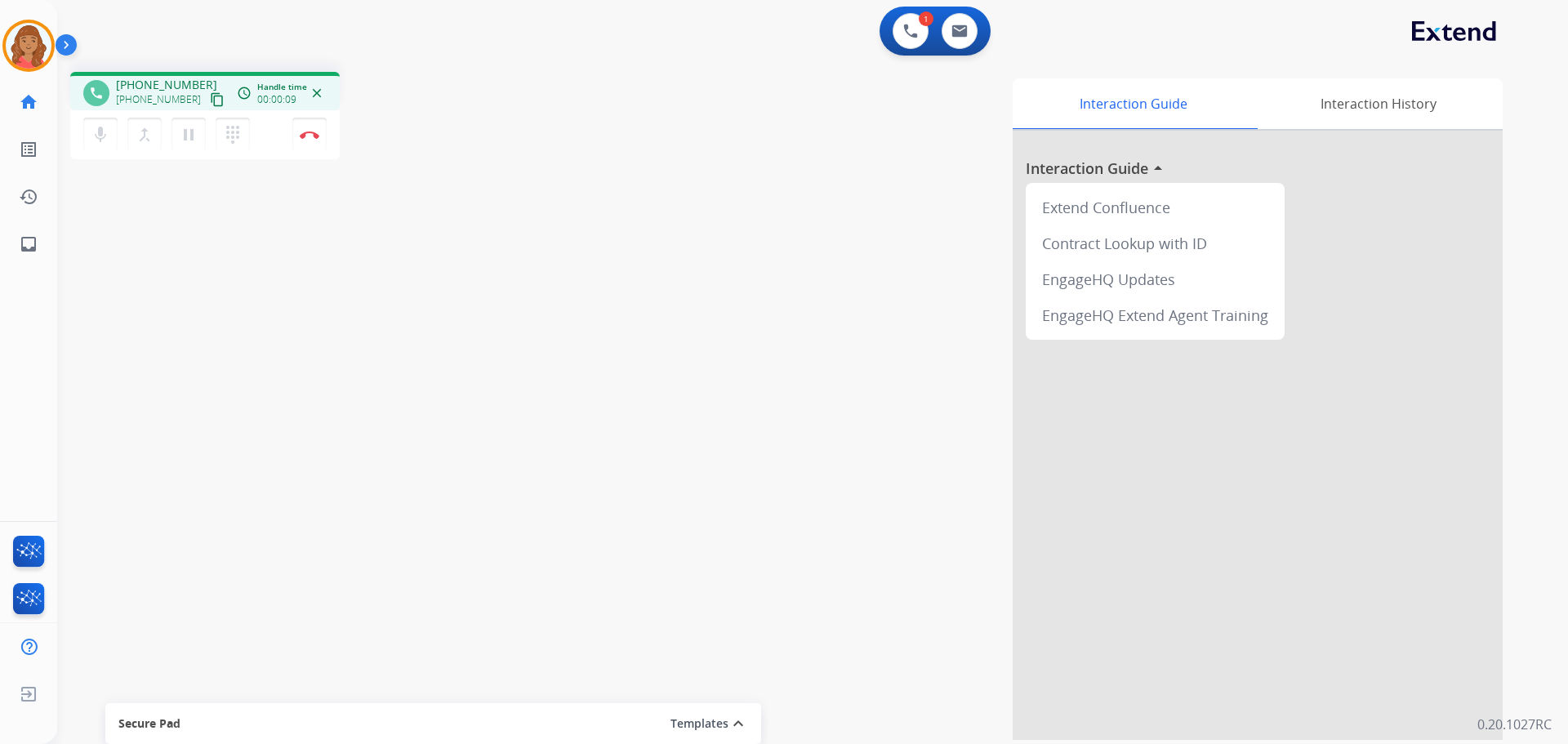
click at [208, 108] on button "content_copy" at bounding box center [217, 100] width 19 height 19
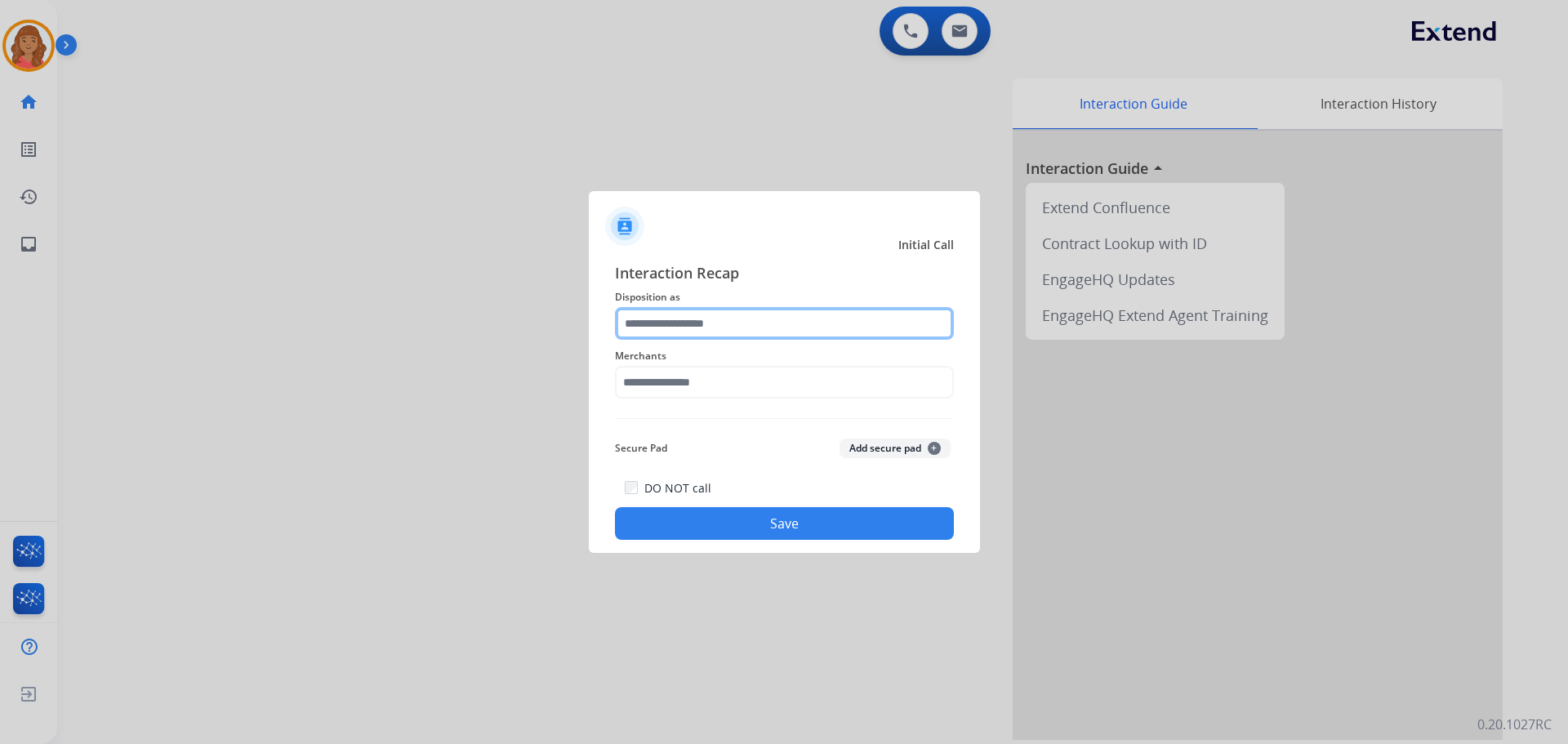
click at [708, 329] on input "text" at bounding box center [784, 324] width 339 height 33
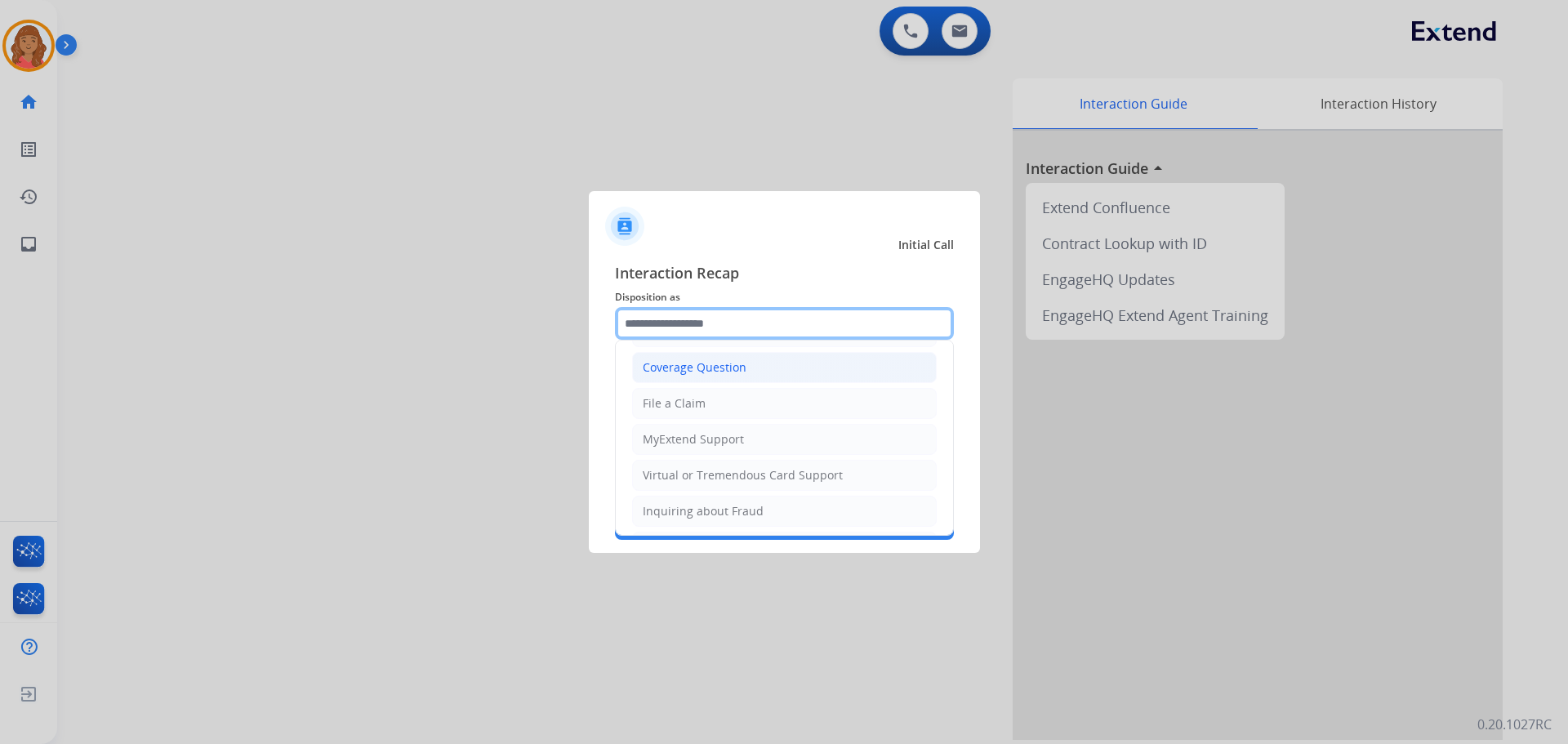
scroll to position [81, 0]
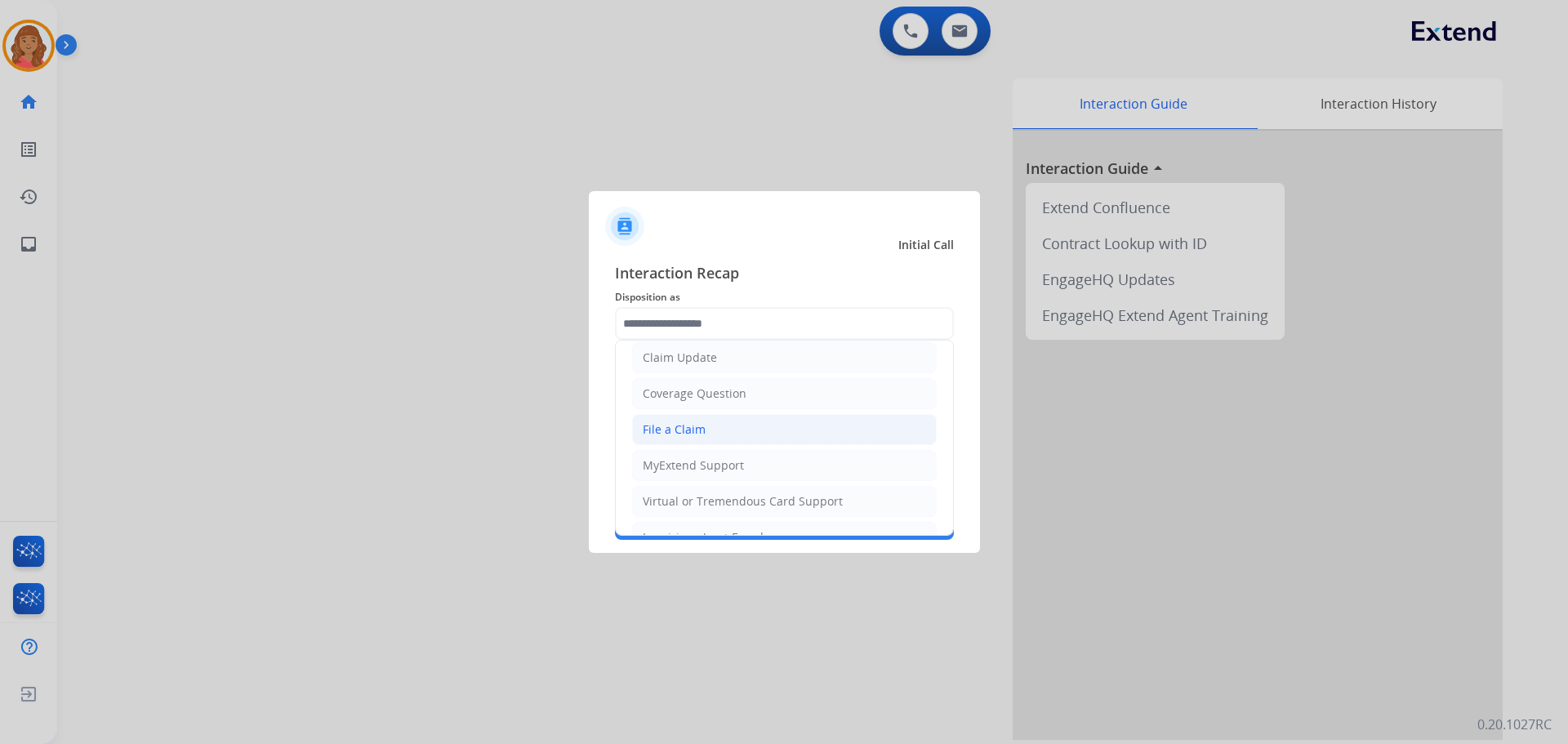
click at [672, 426] on div "File a Claim" at bounding box center [674, 429] width 63 height 16
type input "**********"
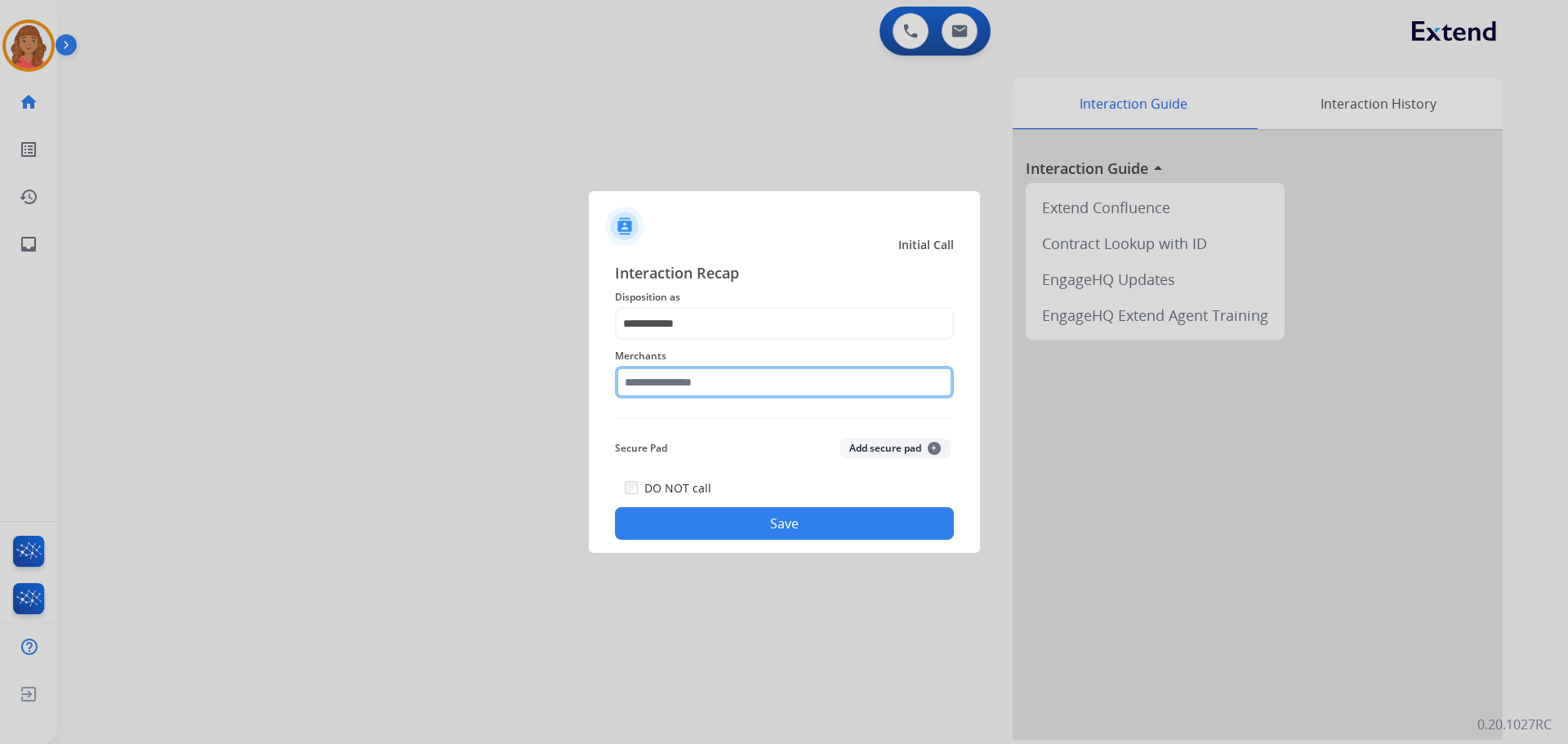
click at [672, 389] on input "text" at bounding box center [784, 382] width 339 height 33
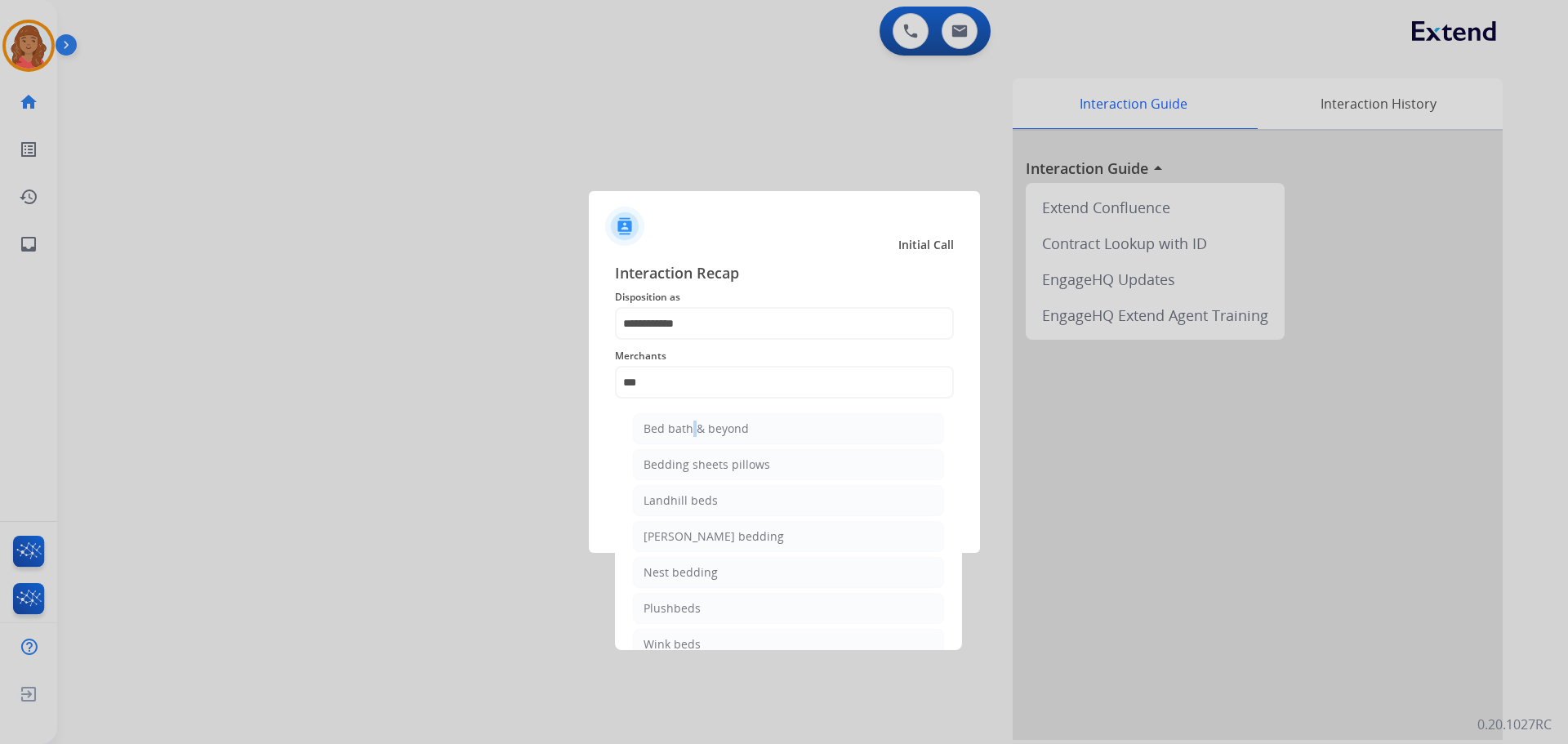
click at [689, 433] on div "Bed bath & beyond" at bounding box center [696, 428] width 105 height 16
type input "**********"
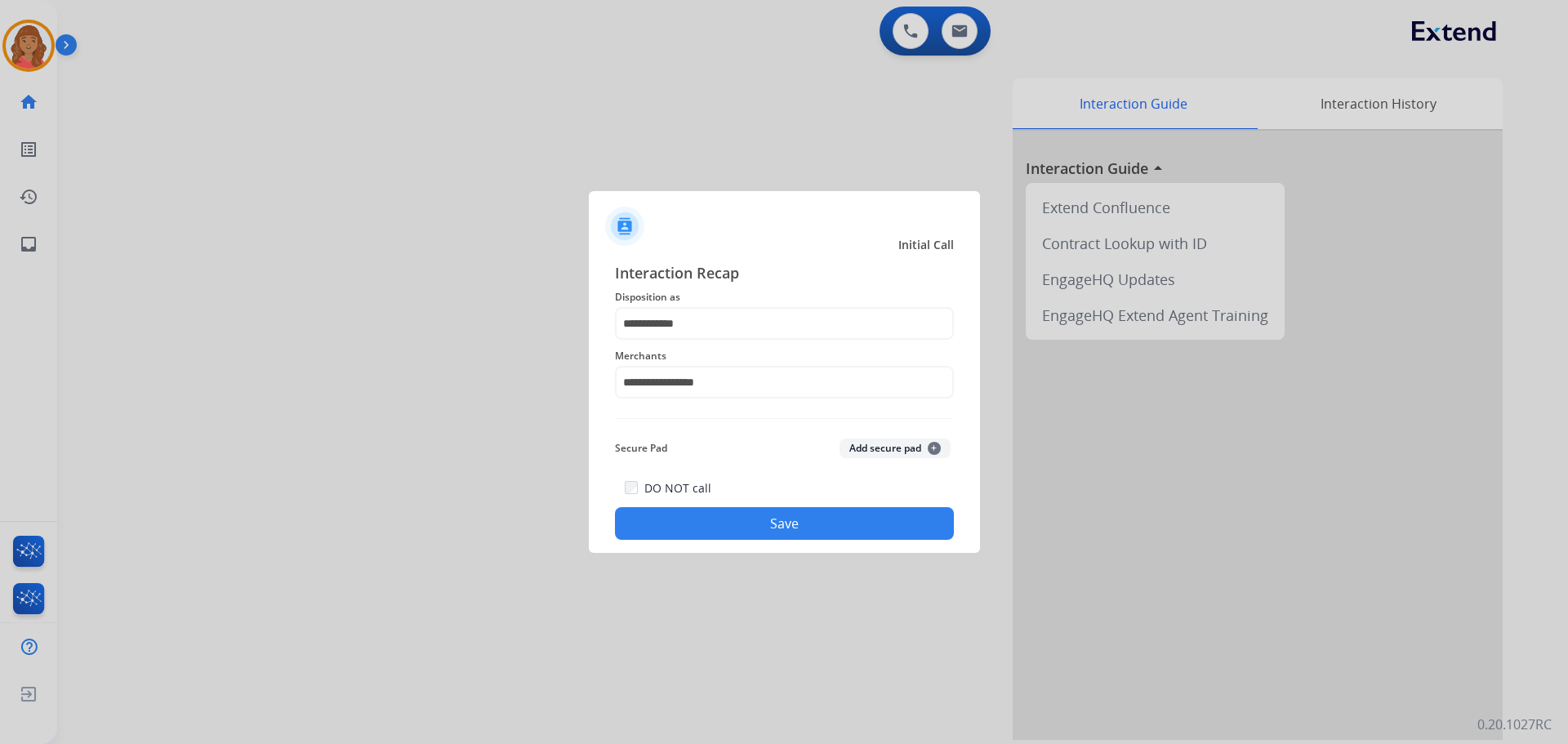
click at [720, 524] on button "Save" at bounding box center [784, 523] width 339 height 33
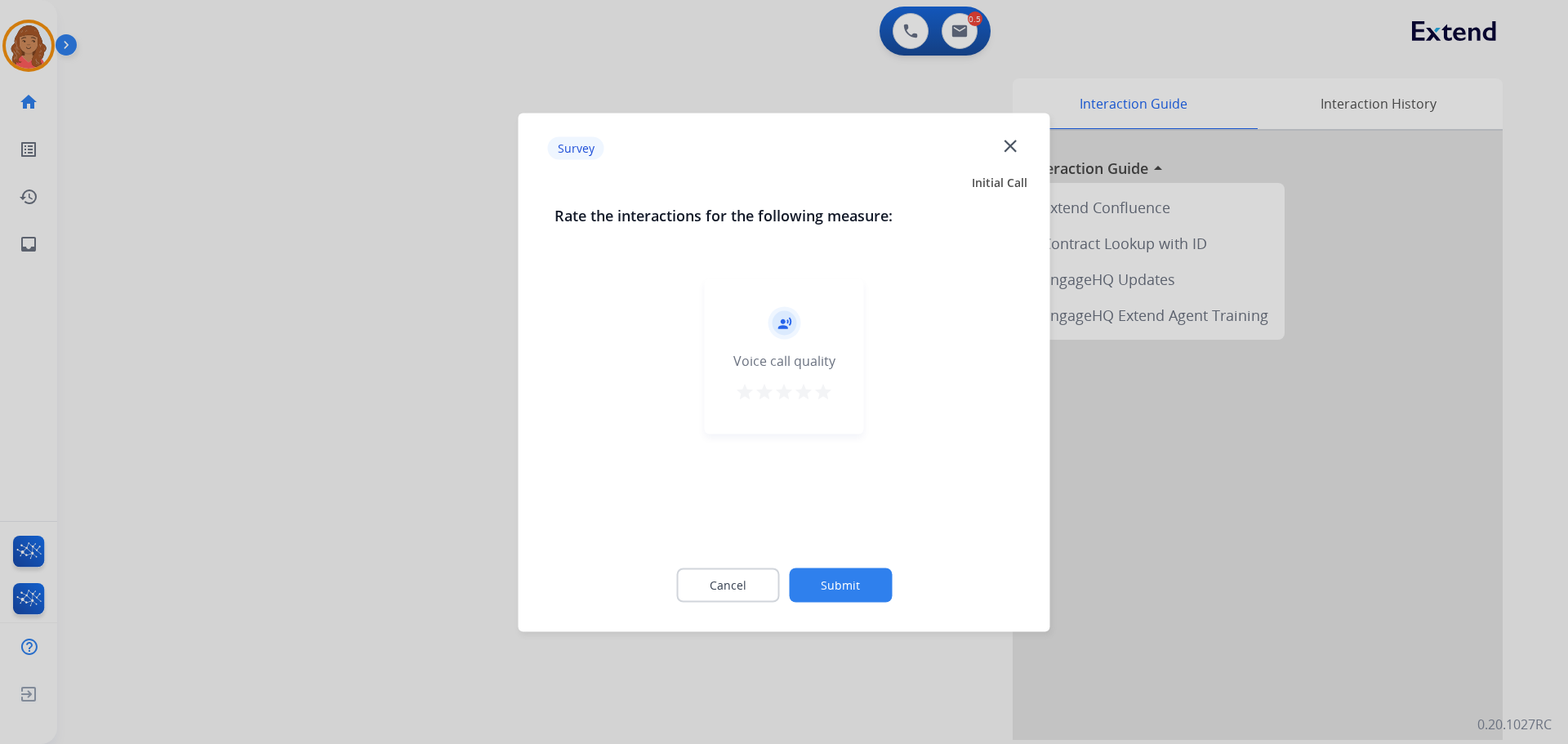
drag, startPoint x: 828, startPoint y: 394, endPoint x: 823, endPoint y: 412, distance: 18.7
click at [825, 393] on mat-icon "star" at bounding box center [823, 391] width 19 height 19
click at [860, 593] on button "Submit" at bounding box center [840, 585] width 102 height 34
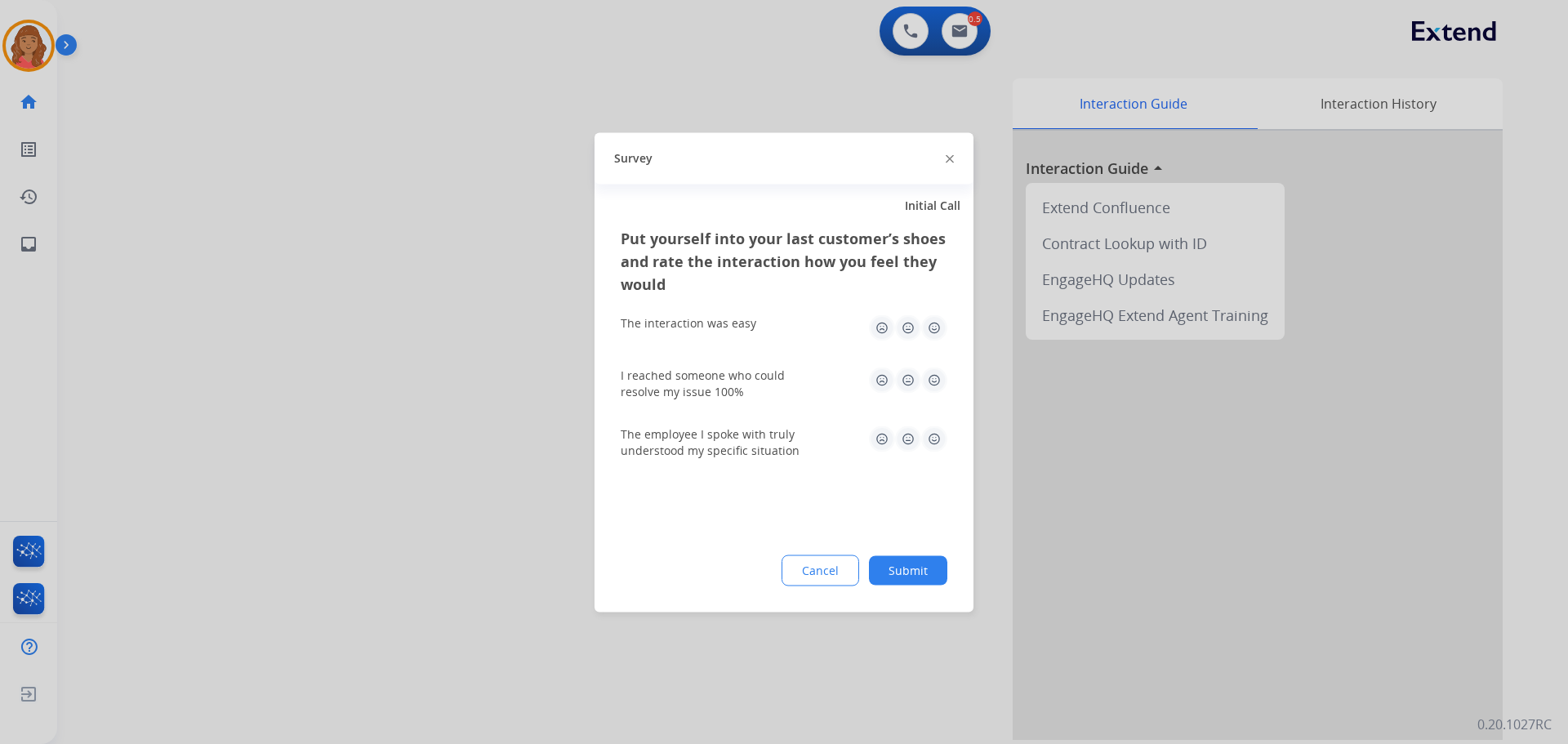
drag, startPoint x: 925, startPoint y: 331, endPoint x: 942, endPoint y: 387, distance: 58.5
click at [926, 331] on img at bounding box center [934, 327] width 26 height 26
click at [939, 393] on div "I reached someone who could resolve my issue 100%" at bounding box center [784, 383] width 327 height 33
click at [933, 384] on img at bounding box center [934, 379] width 26 height 26
click at [932, 438] on img at bounding box center [934, 438] width 26 height 26
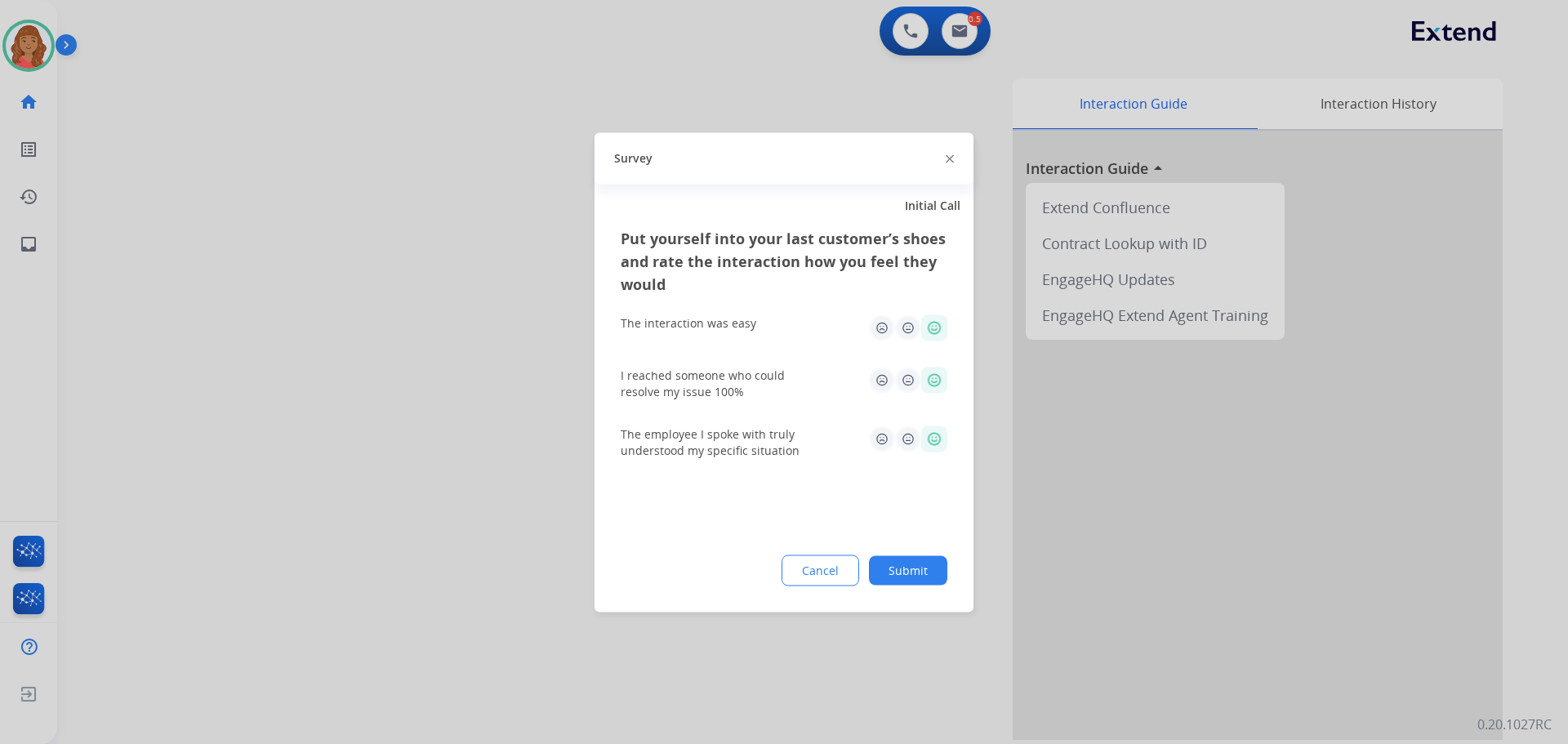
click at [914, 566] on button "Submit" at bounding box center [908, 570] width 79 height 30
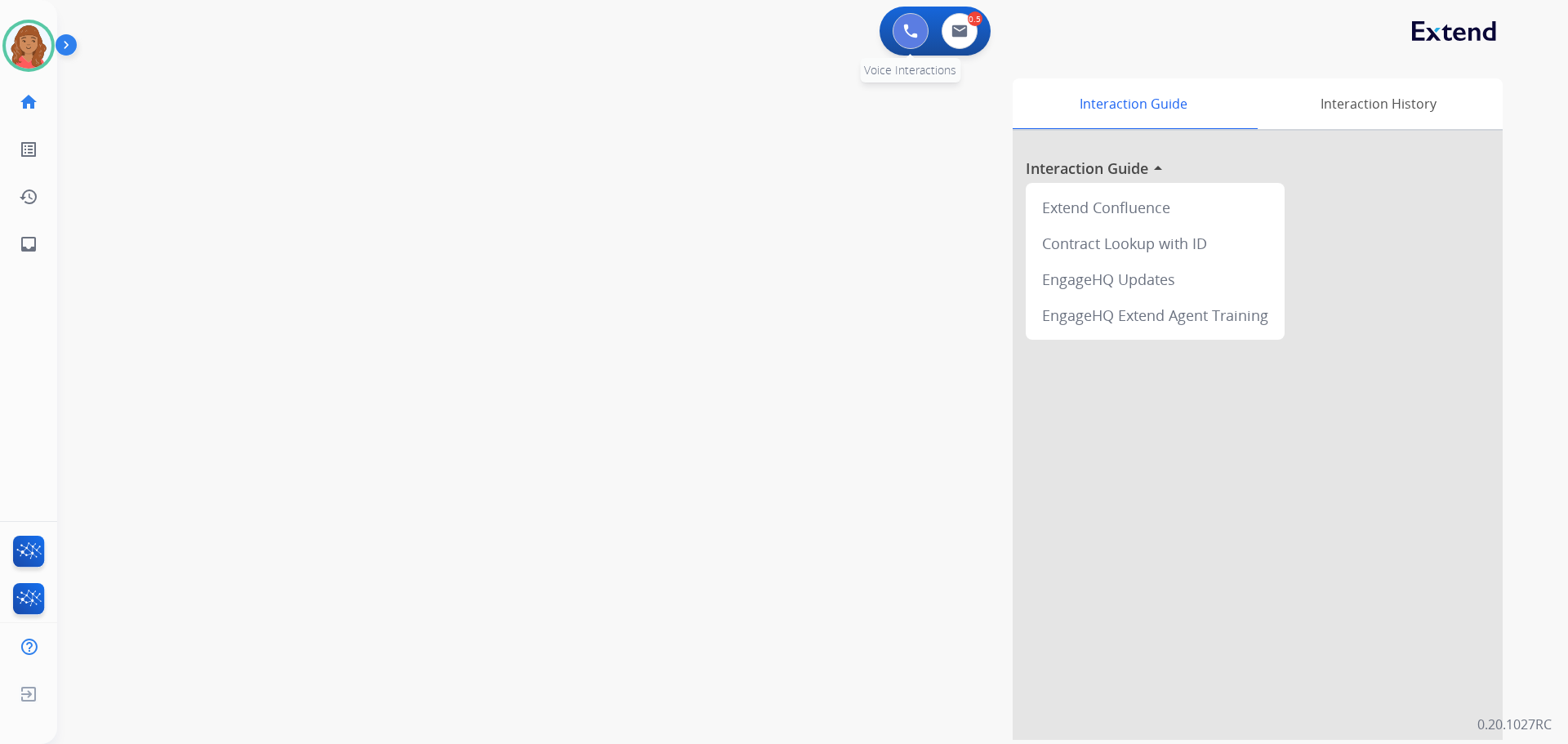
click at [900, 32] on button at bounding box center [911, 32] width 36 height 36
click at [898, 33] on button at bounding box center [911, 32] width 36 height 36
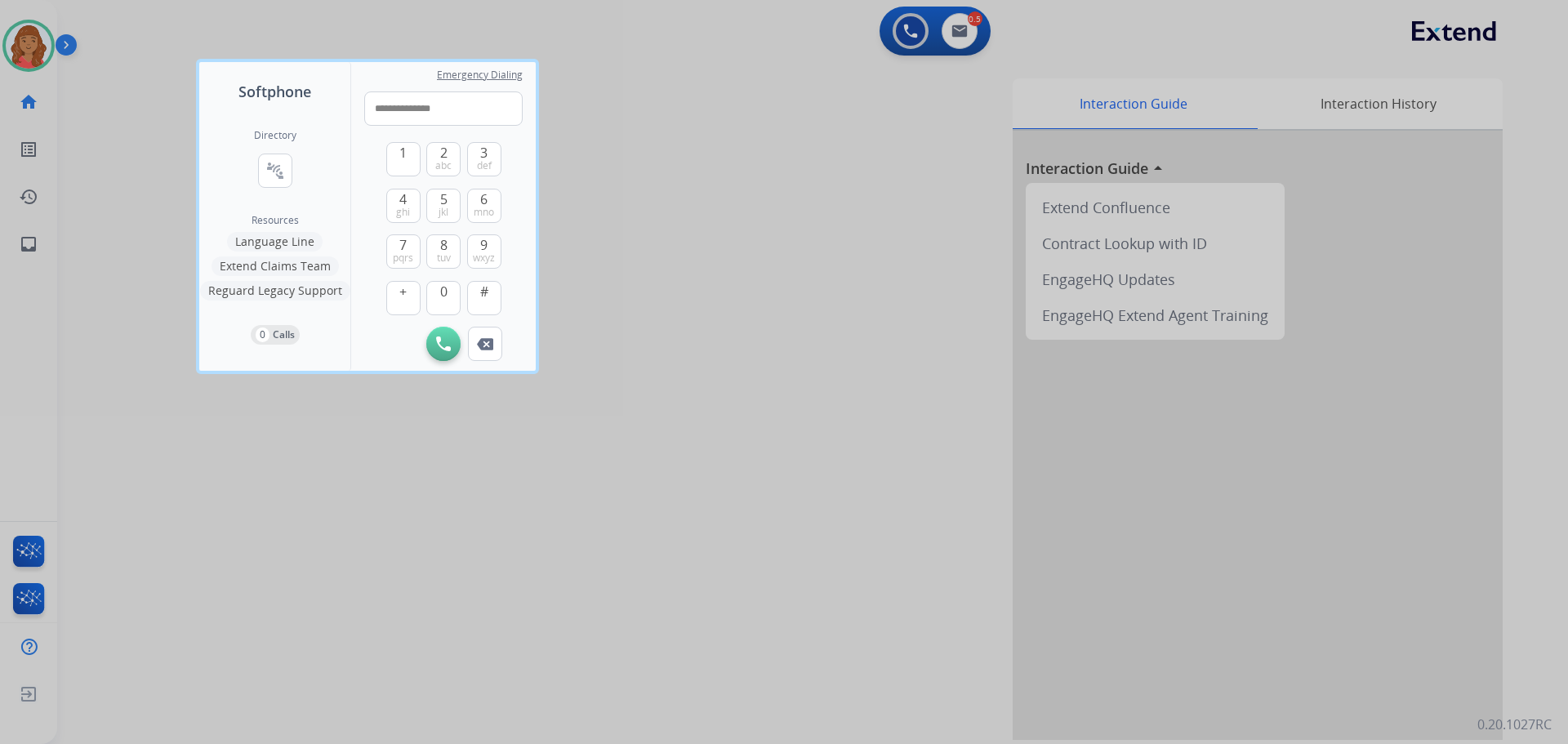
type input "**********"
click at [440, 335] on button "Initiate Call" at bounding box center [443, 344] width 34 height 34
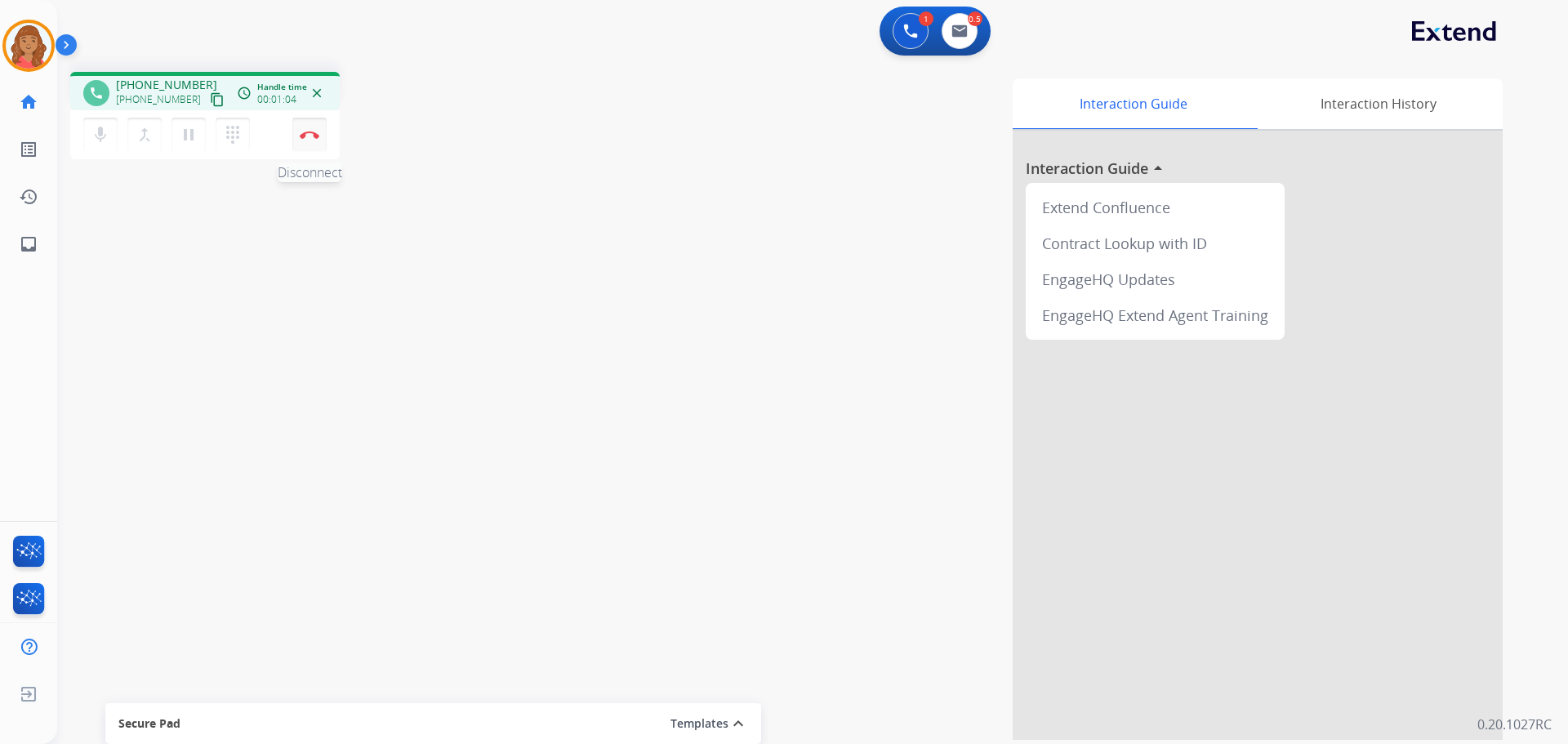
click at [303, 139] on button "Disconnect" at bounding box center [309, 135] width 34 height 34
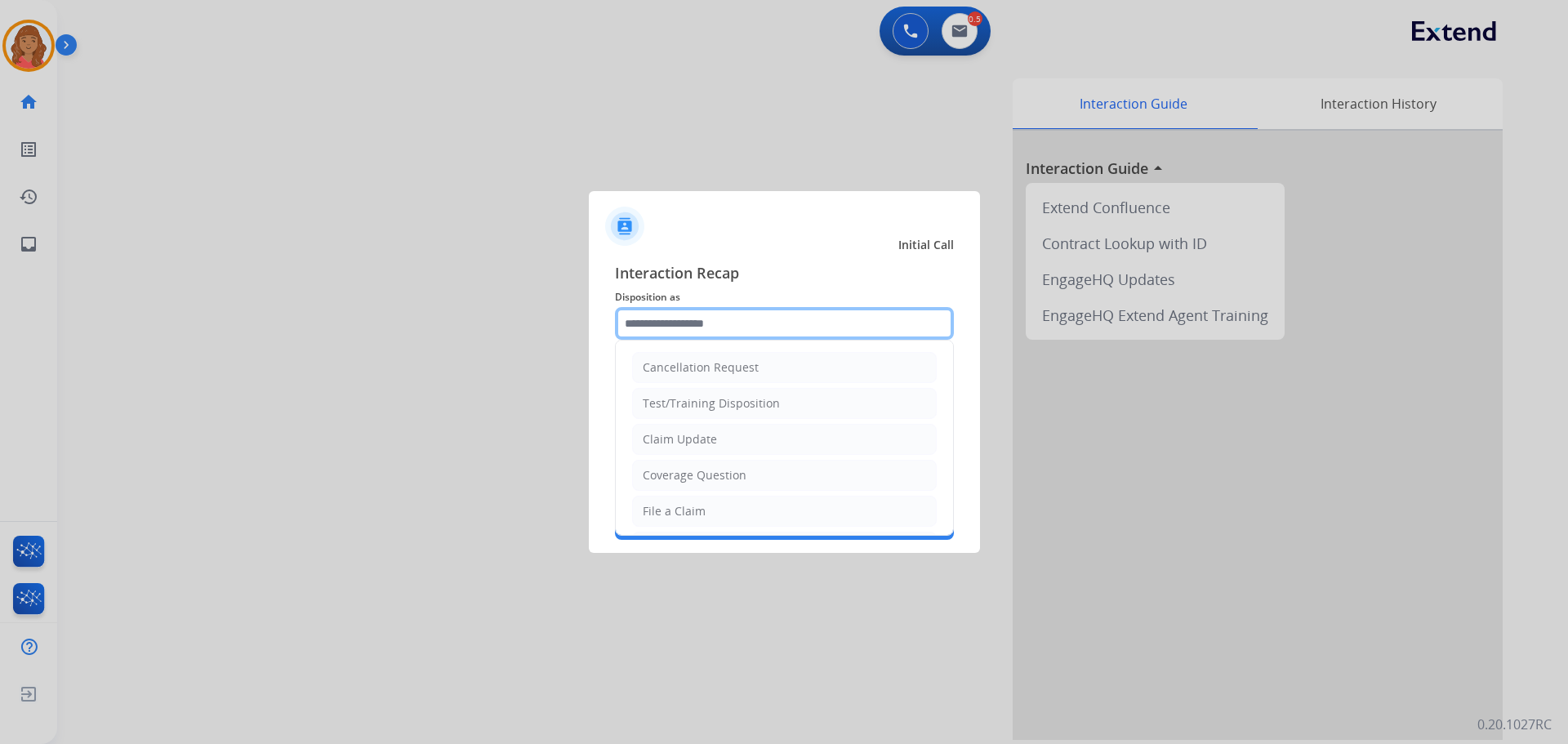
click at [694, 327] on input "text" at bounding box center [784, 324] width 339 height 33
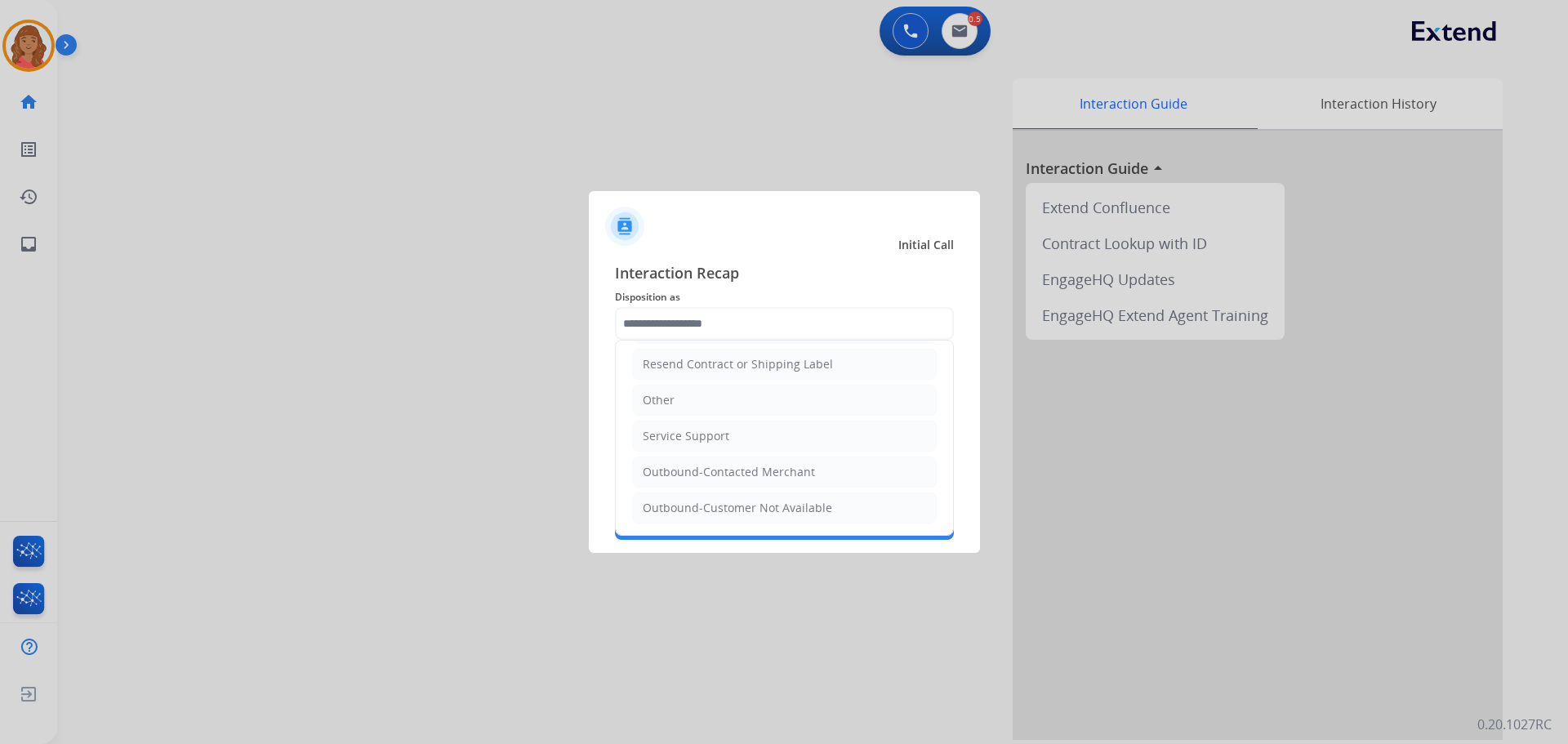
drag, startPoint x: 671, startPoint y: 394, endPoint x: 673, endPoint y: 375, distance: 19.1
click at [672, 394] on div "Other" at bounding box center [658, 399] width 32 height 16
type input "*****"
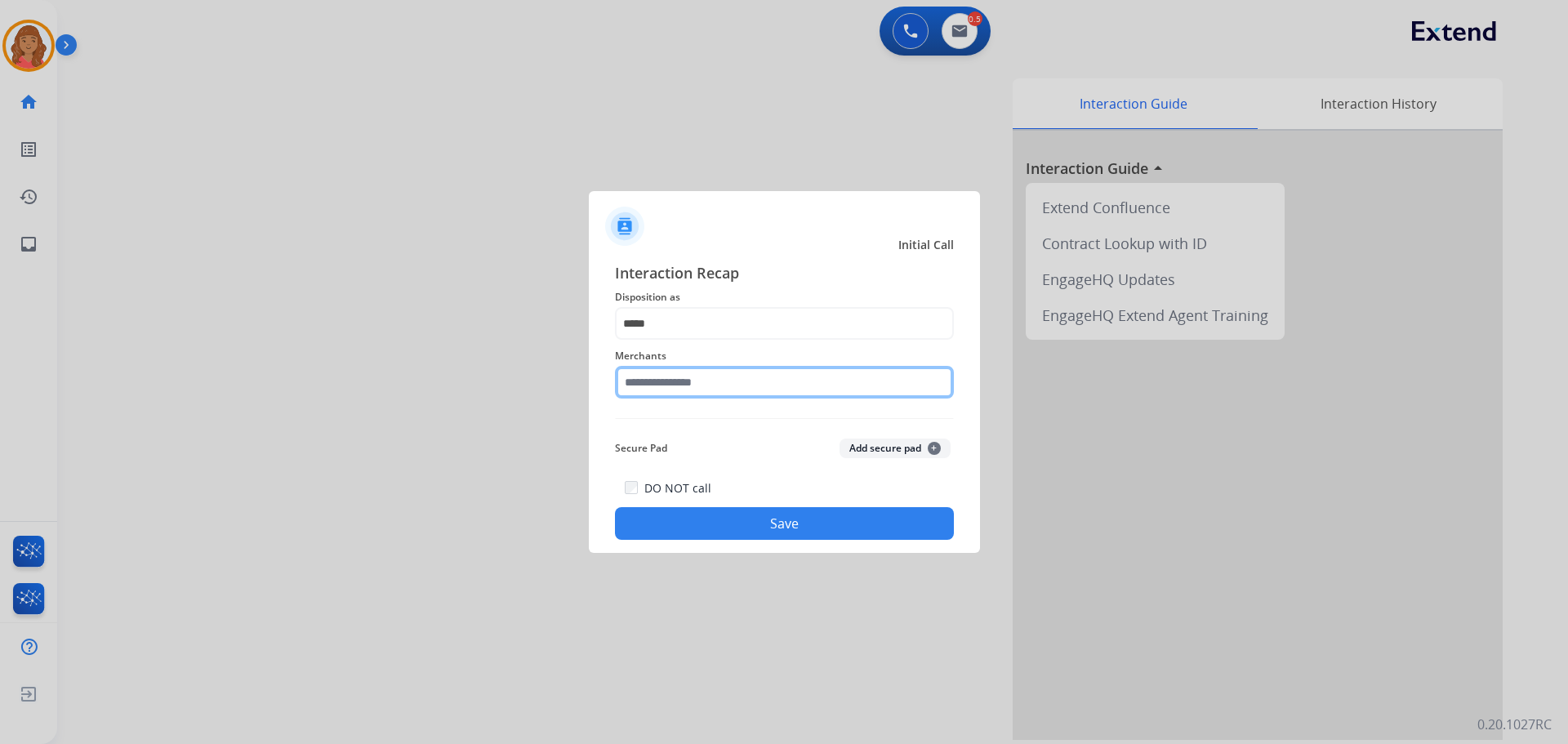
click at [679, 388] on input "text" at bounding box center [784, 382] width 339 height 33
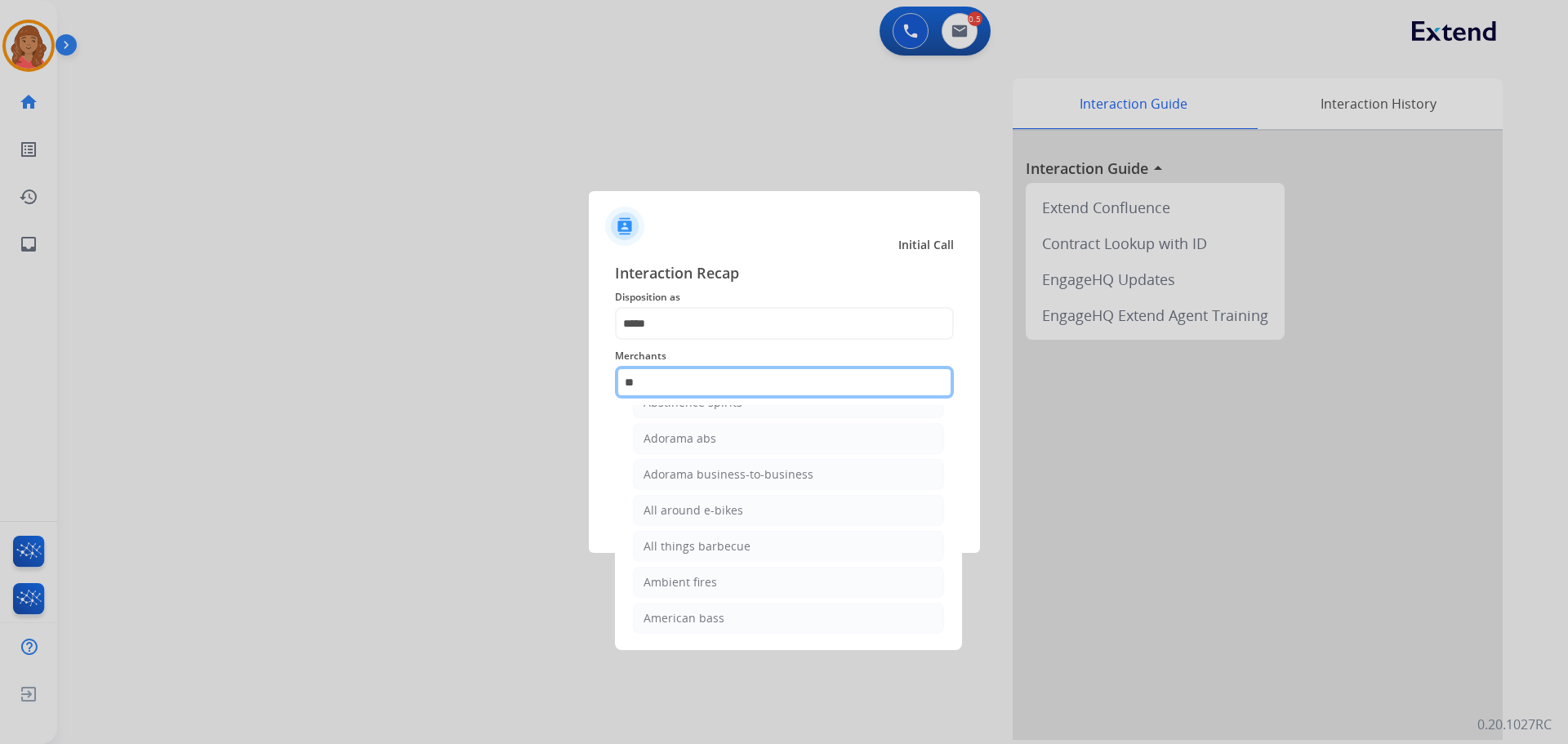
scroll to position [0, 0]
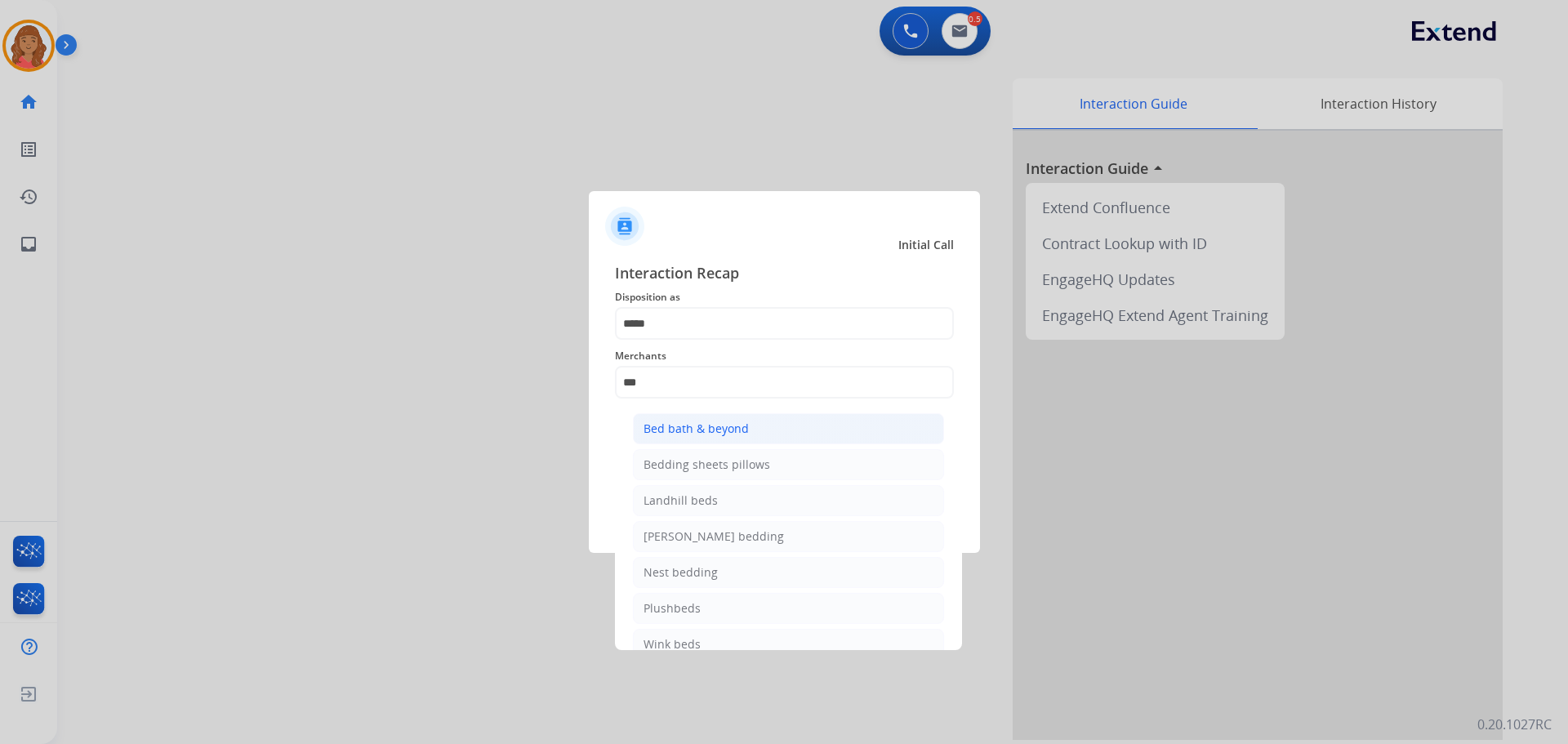
click at [687, 421] on div "Bed bath & beyond" at bounding box center [696, 428] width 105 height 16
type input "**********"
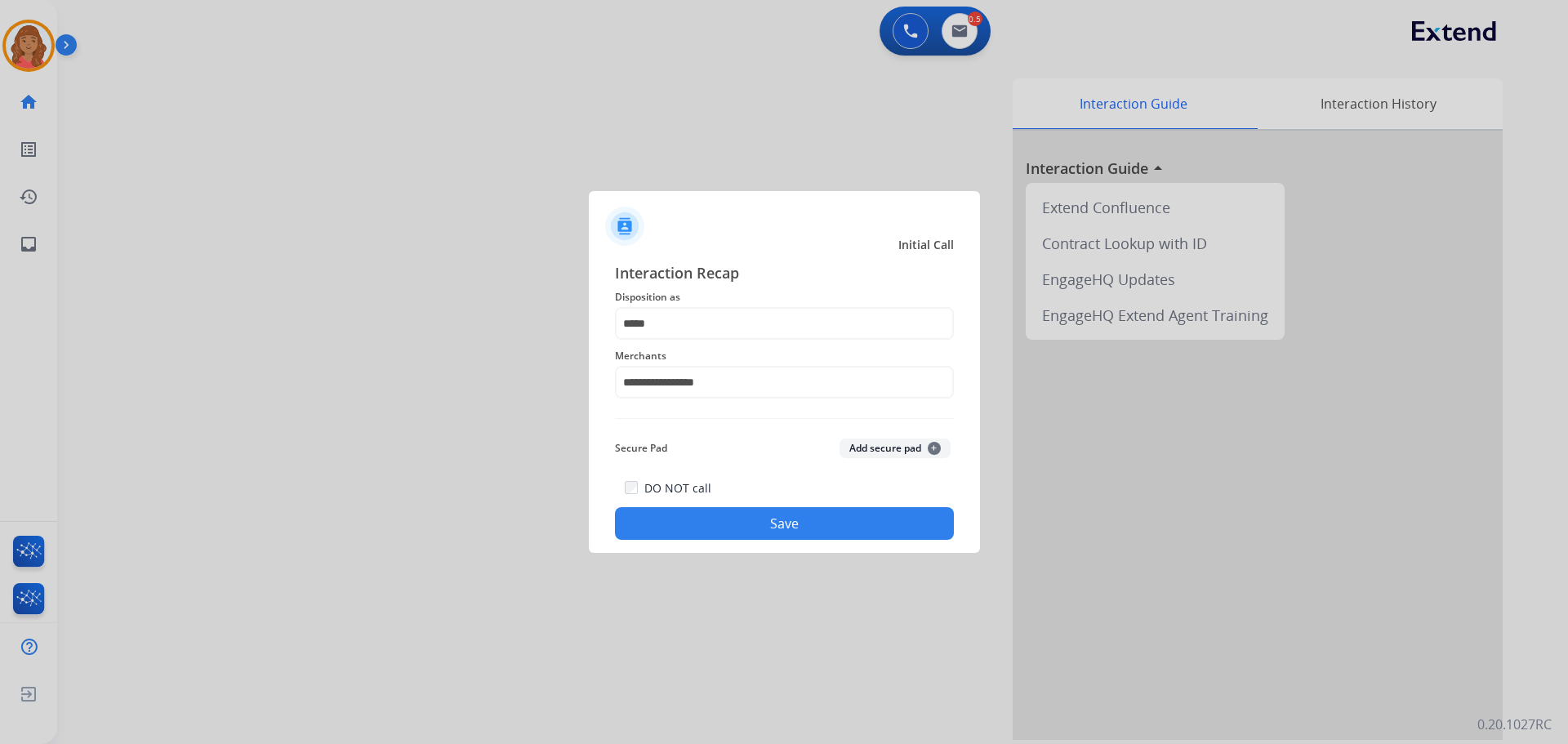
click at [722, 524] on button "Save" at bounding box center [784, 523] width 339 height 33
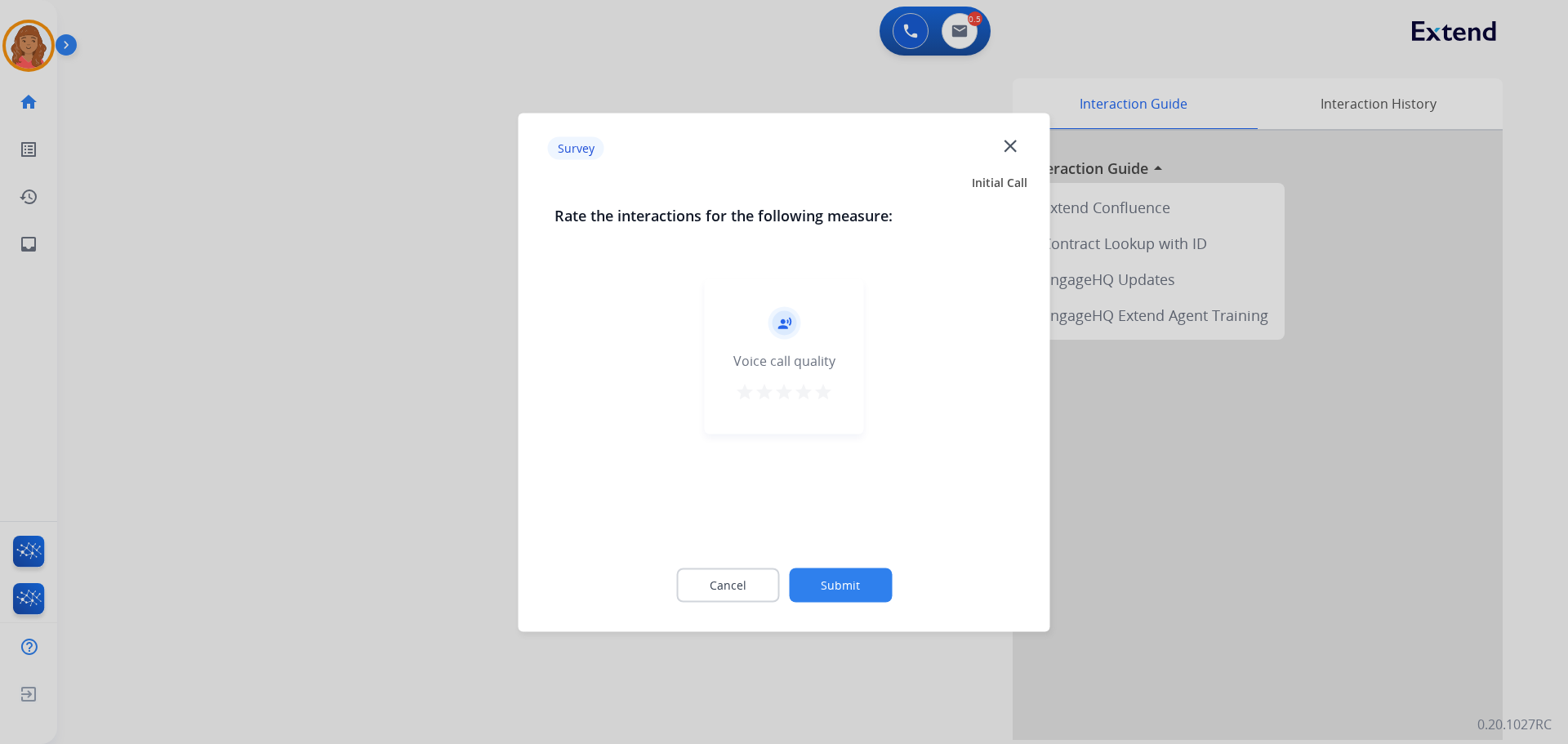
drag, startPoint x: 821, startPoint y: 395, endPoint x: 818, endPoint y: 407, distance: 12.4
click at [821, 395] on mat-icon "star" at bounding box center [823, 391] width 19 height 19
drag, startPoint x: 833, startPoint y: 585, endPoint x: 844, endPoint y: 490, distance: 95.6
click at [833, 580] on button "Submit" at bounding box center [840, 585] width 102 height 34
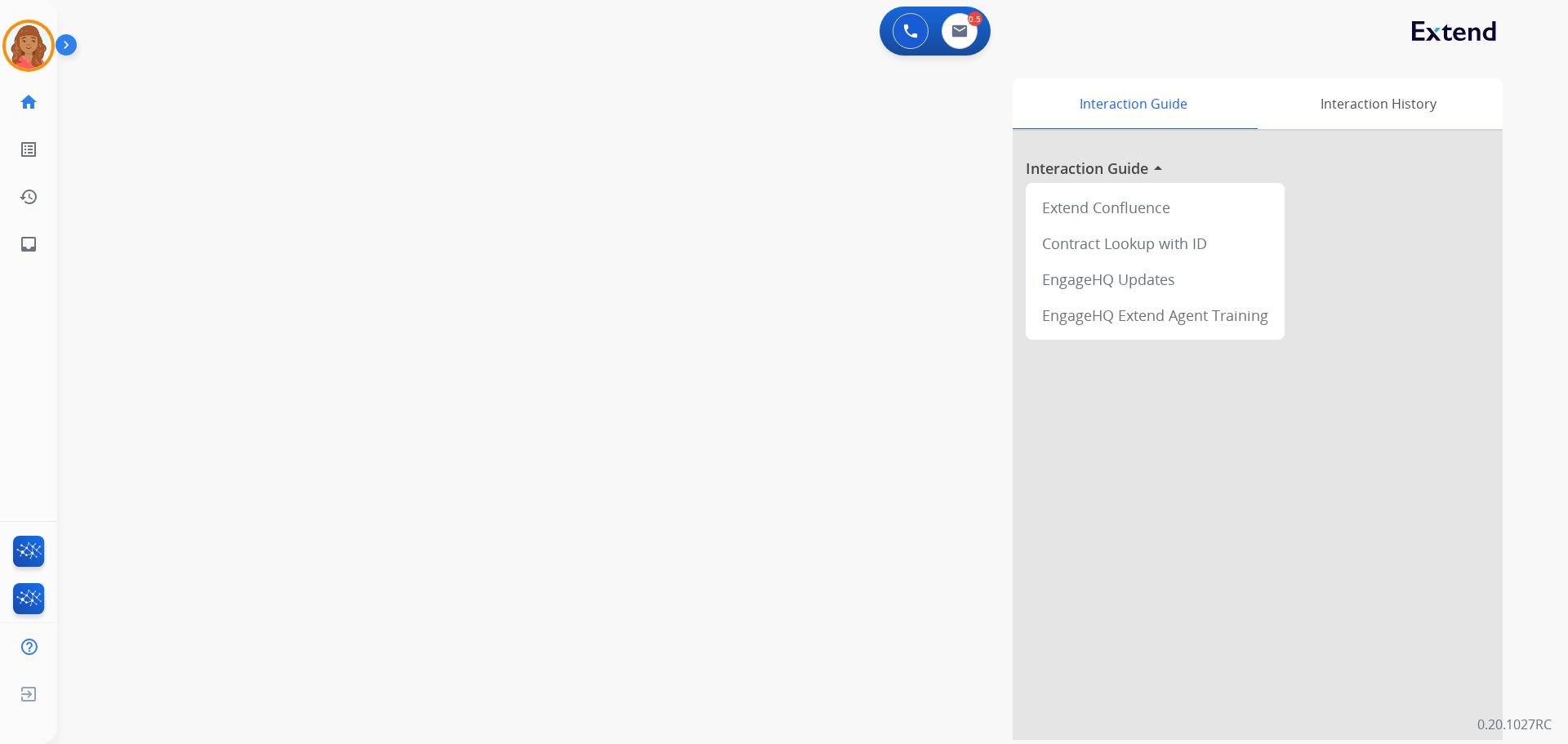
click at [986, 37] on div "0 Voice Interactions 0.5 Email Interactions" at bounding box center [935, 31] width 111 height 49
click at [973, 36] on button at bounding box center [960, 32] width 36 height 36
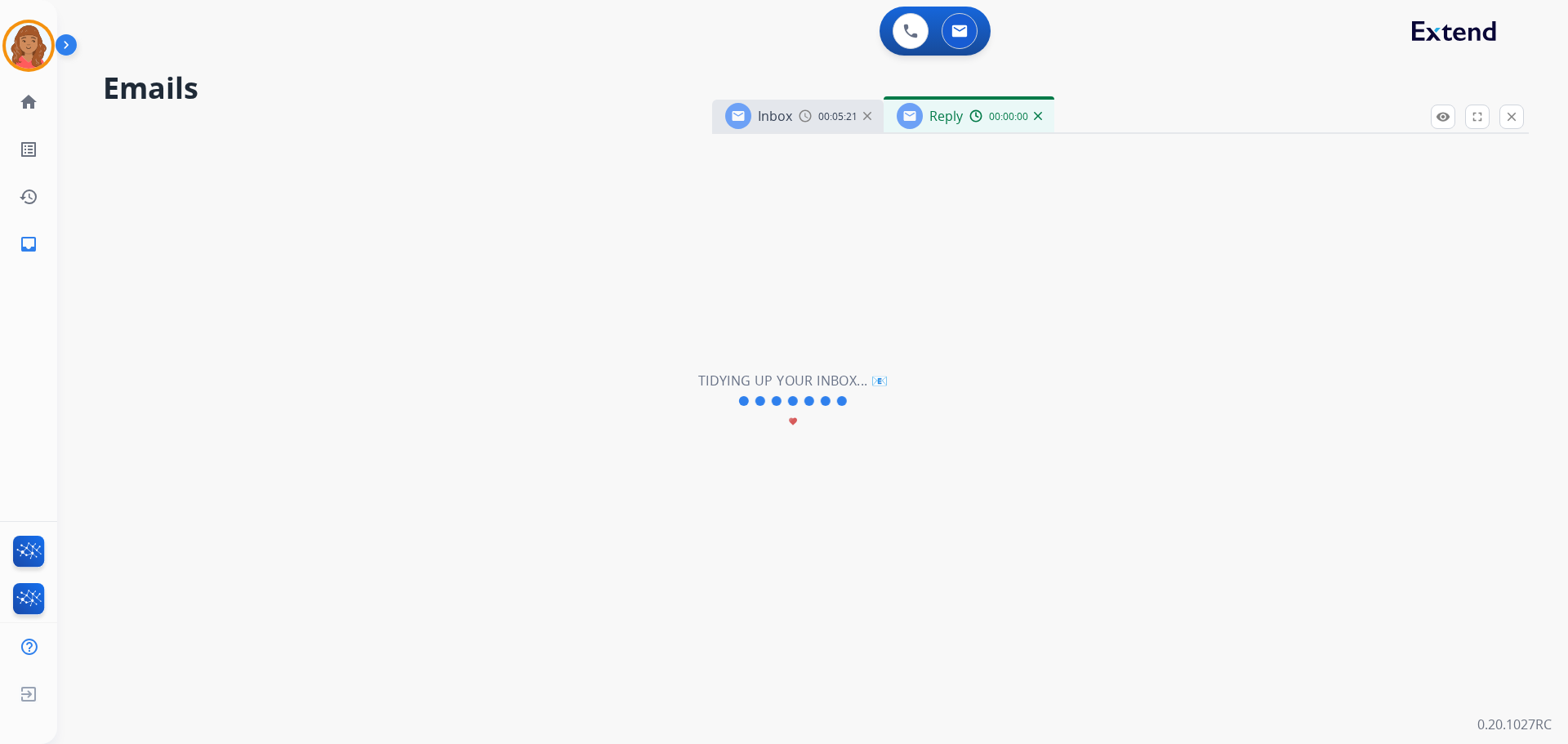
select select "**********"
click at [1040, 120] on div "00:00:04" at bounding box center [1005, 115] width 72 height 14
click at [886, 121] on div "Reply 00:00:06" at bounding box center [968, 116] width 170 height 33
click at [886, 120] on div "Reply 00:00:06" at bounding box center [968, 116] width 170 height 33
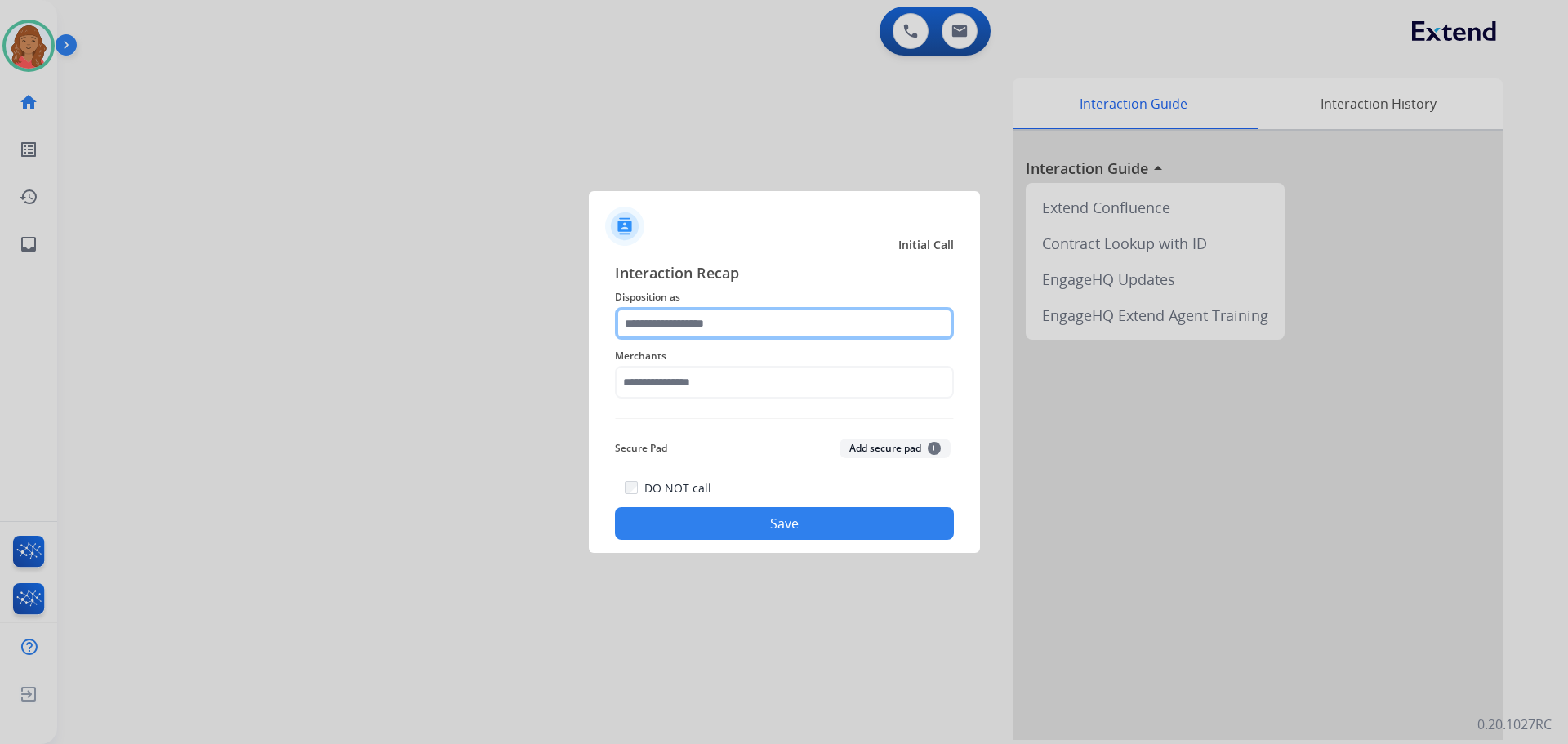
click at [702, 333] on input "text" at bounding box center [784, 324] width 339 height 33
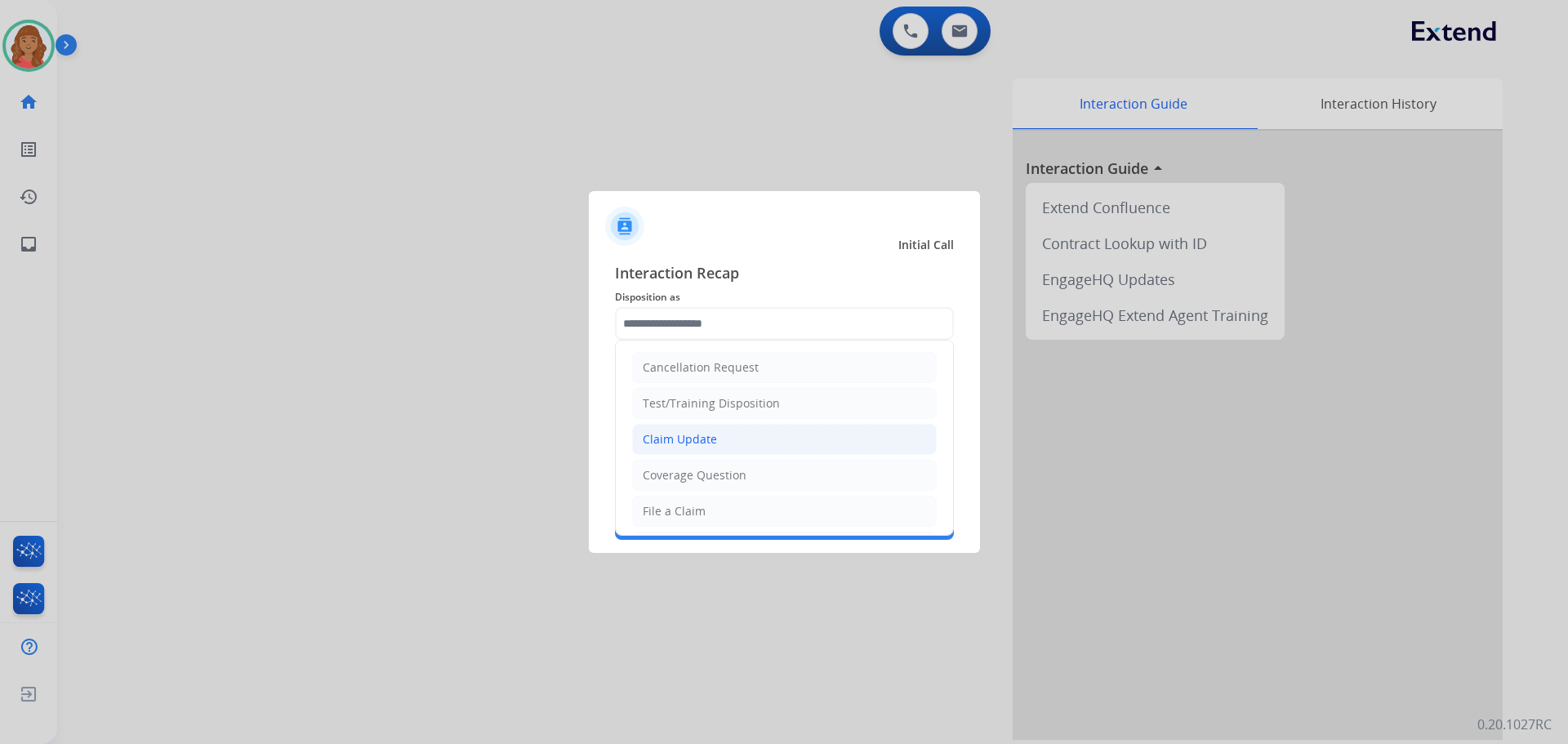
click at [690, 442] on div "Claim Update" at bounding box center [680, 439] width 75 height 16
type input "**********"
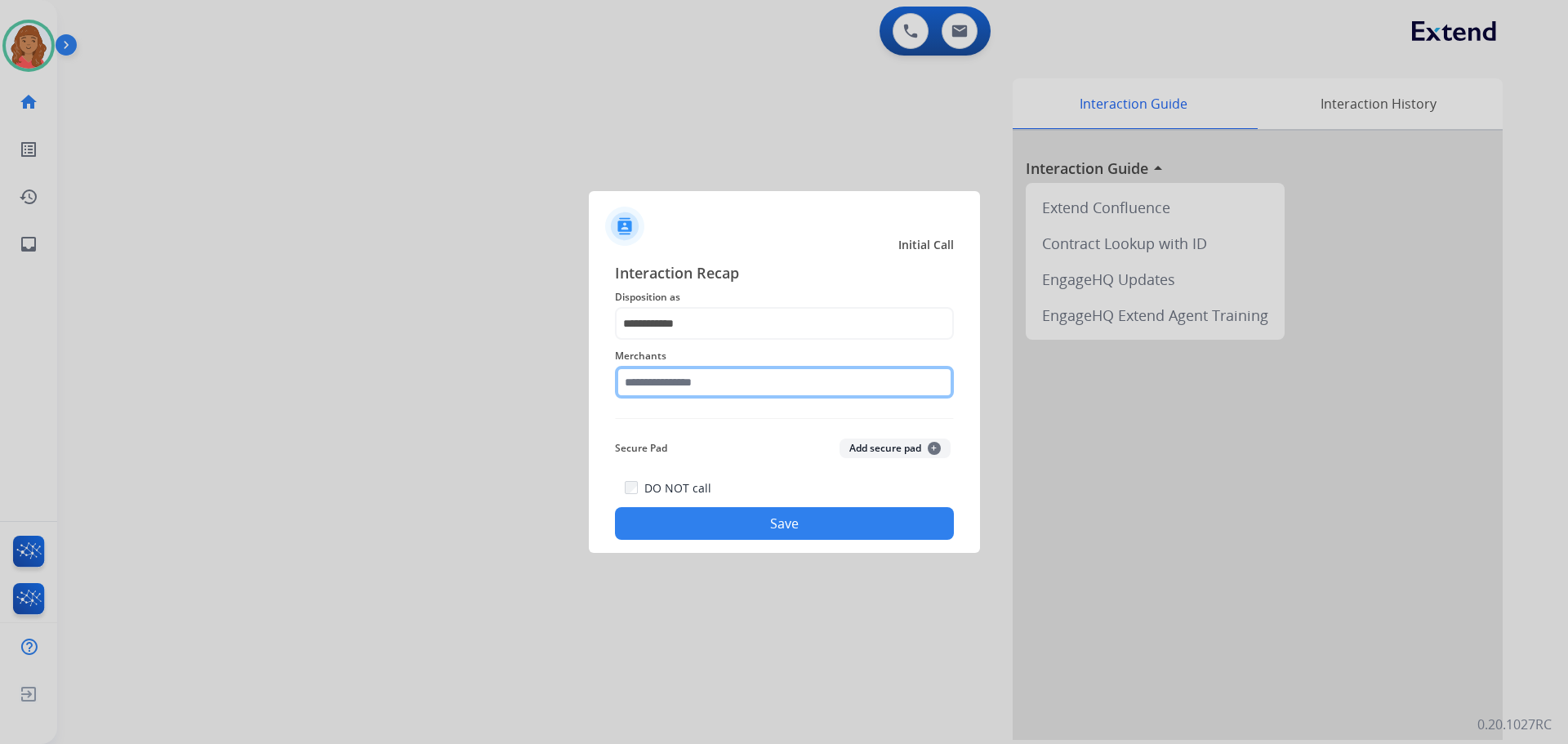
click at [671, 395] on input "text" at bounding box center [784, 382] width 339 height 33
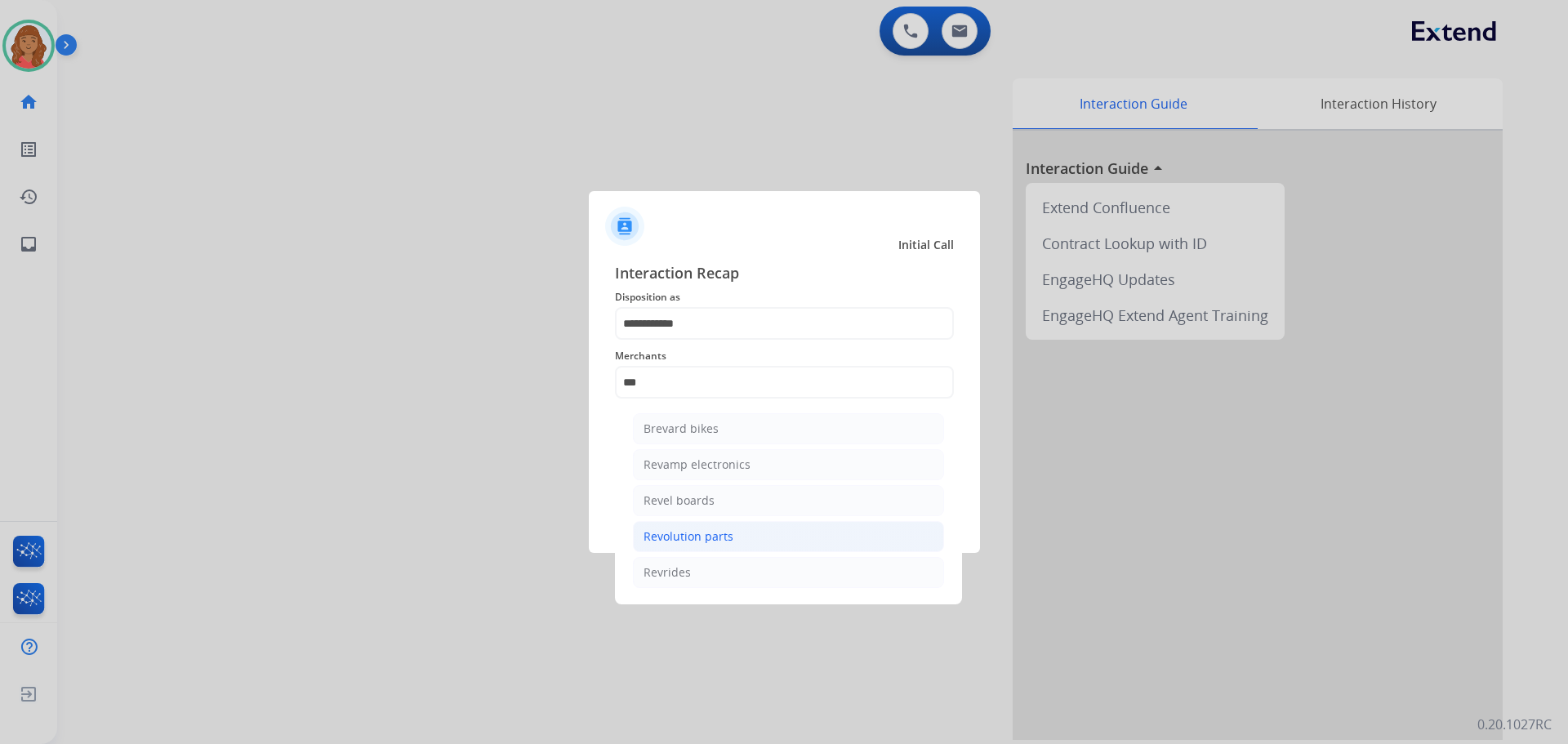
click at [686, 546] on li "Revolution parts" at bounding box center [788, 536] width 311 height 31
type input "**********"
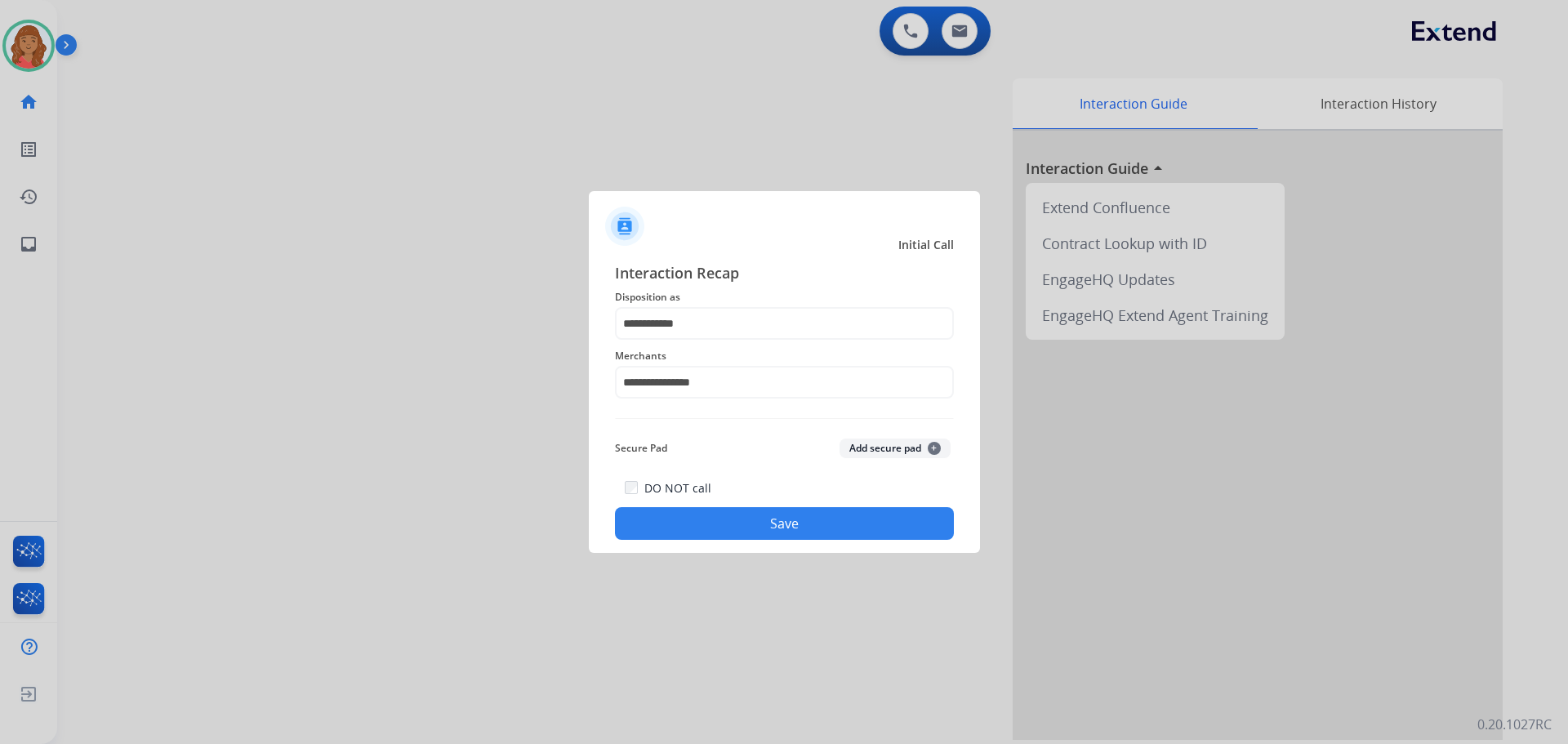
click at [745, 512] on button "Save" at bounding box center [784, 523] width 339 height 33
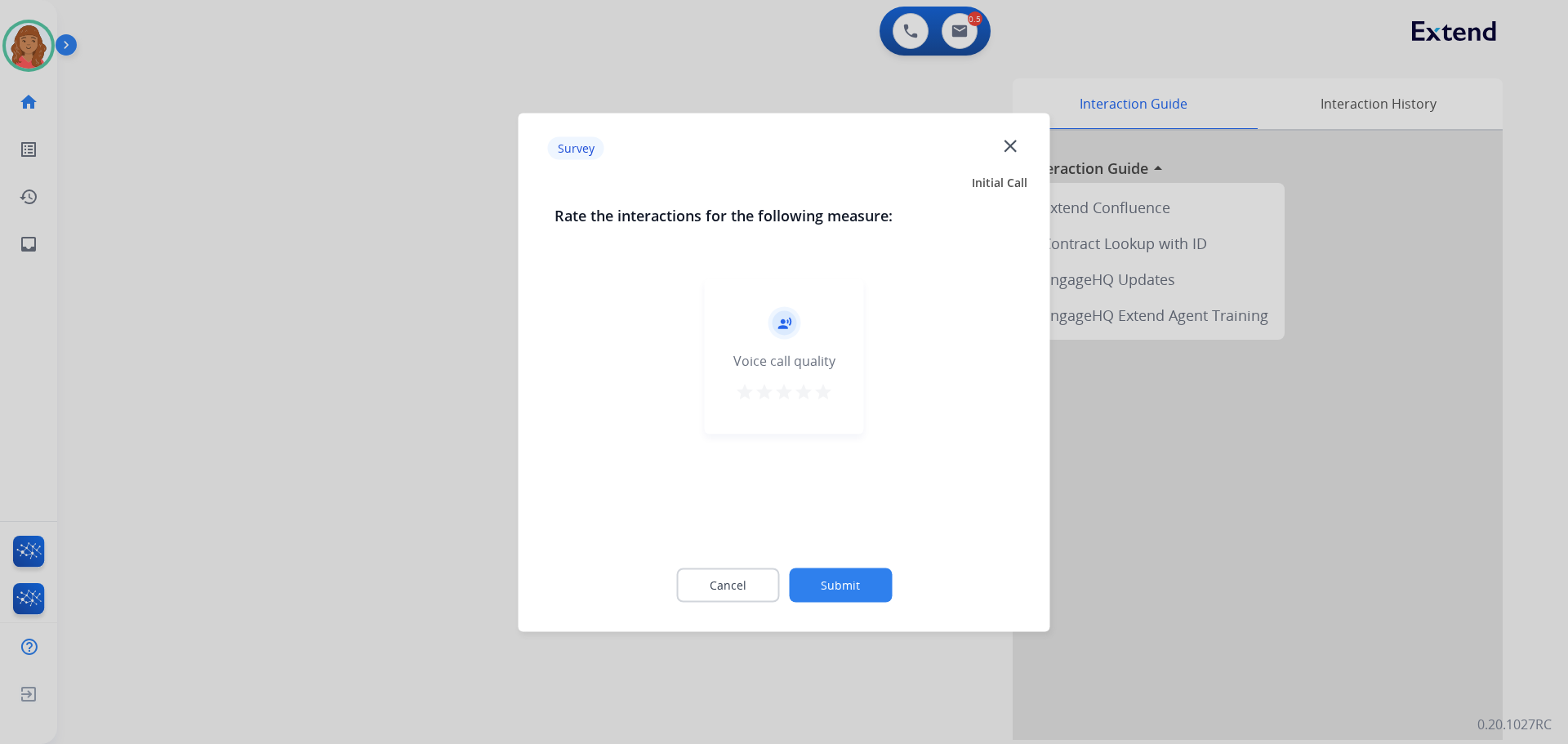
click at [823, 398] on mat-icon "star" at bounding box center [823, 391] width 19 height 19
click at [848, 602] on div "Cancel Submit" at bounding box center [784, 584] width 460 height 74
click at [845, 585] on button "Submit" at bounding box center [840, 585] width 102 height 34
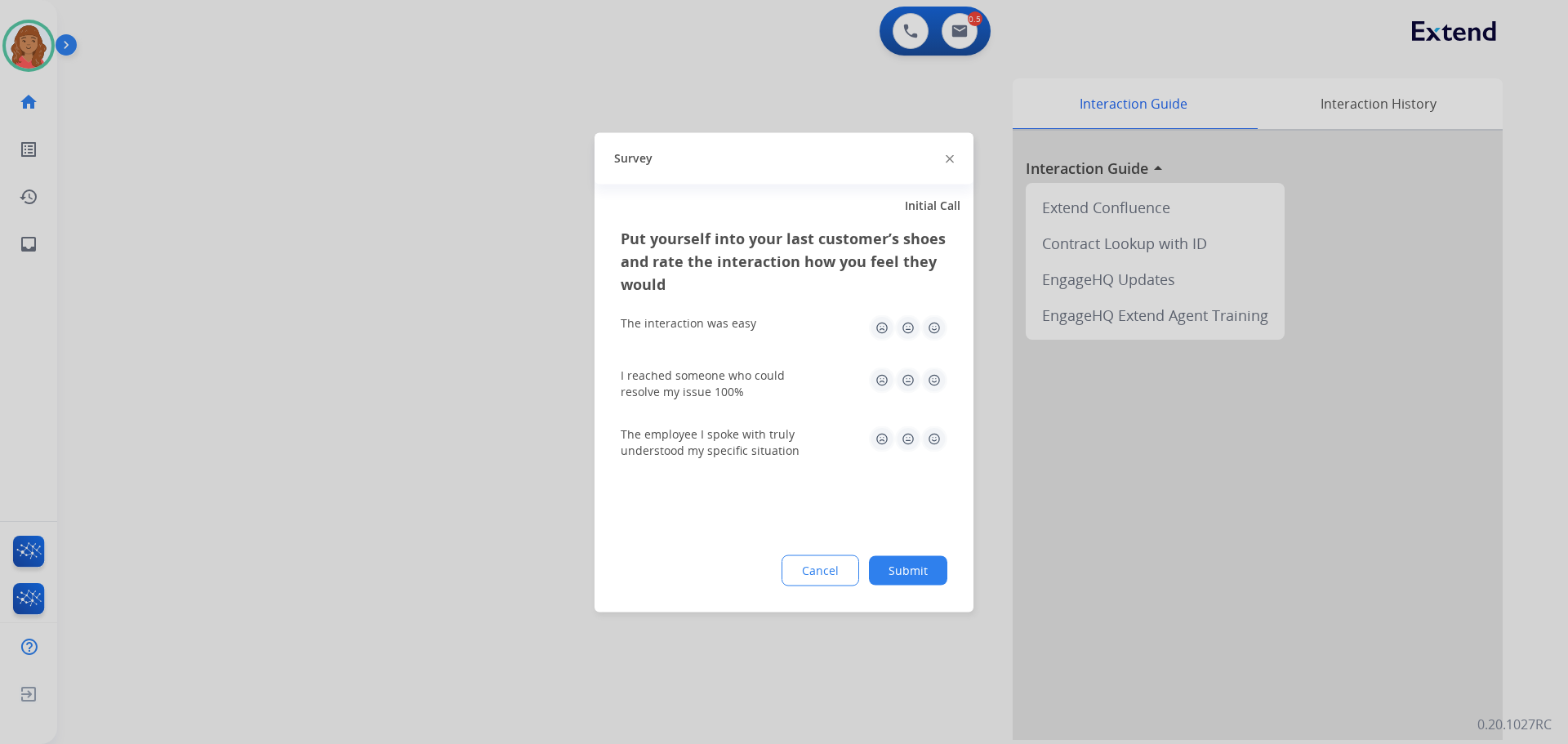
click at [935, 330] on img at bounding box center [934, 327] width 26 height 26
drag, startPoint x: 933, startPoint y: 378, endPoint x: 933, endPoint y: 411, distance: 33.0
click at [934, 379] on img at bounding box center [934, 379] width 26 height 26
click at [933, 443] on img at bounding box center [934, 438] width 26 height 26
drag, startPoint x: 911, startPoint y: 581, endPoint x: 879, endPoint y: 556, distance: 40.6
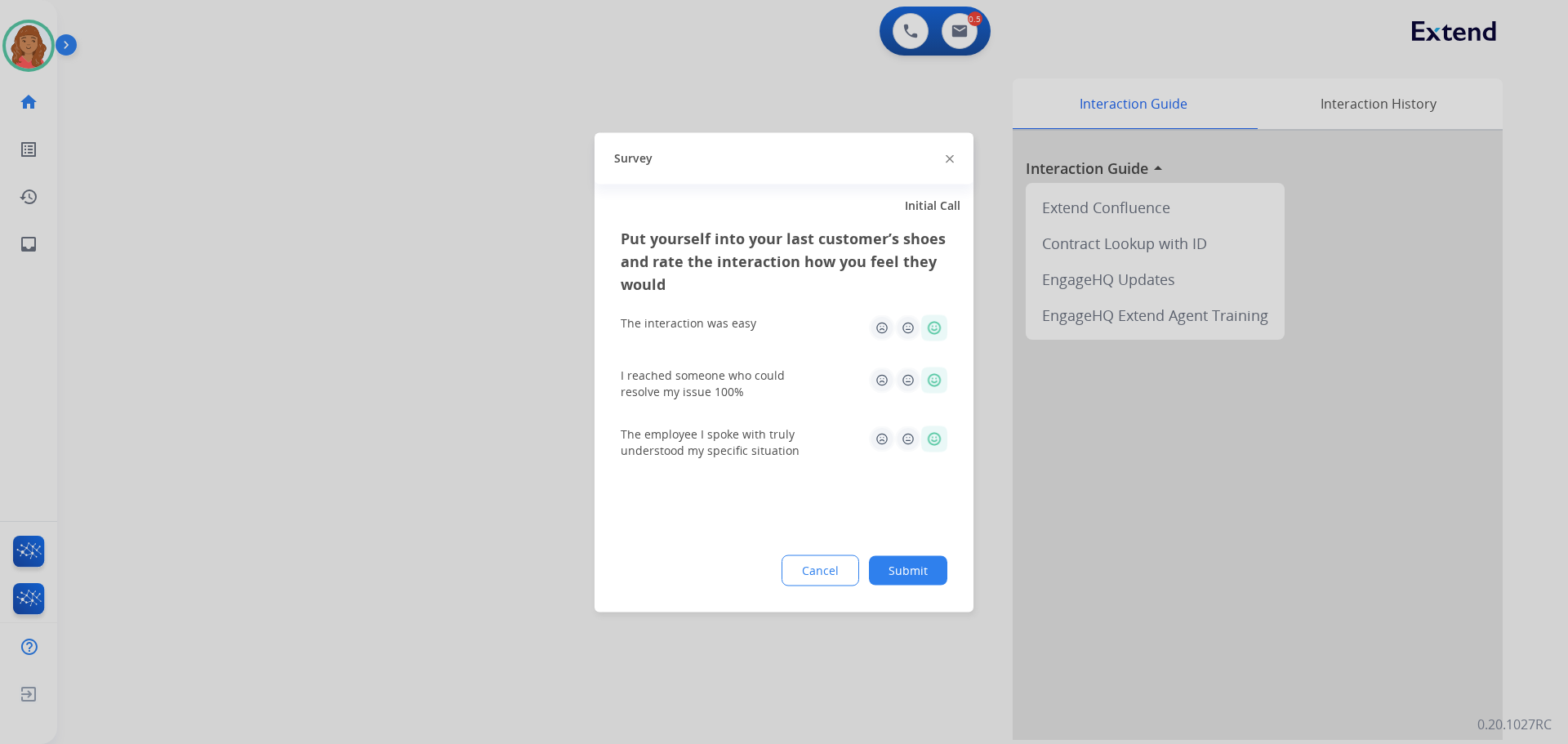
click at [911, 574] on button "Submit" at bounding box center [908, 570] width 79 height 30
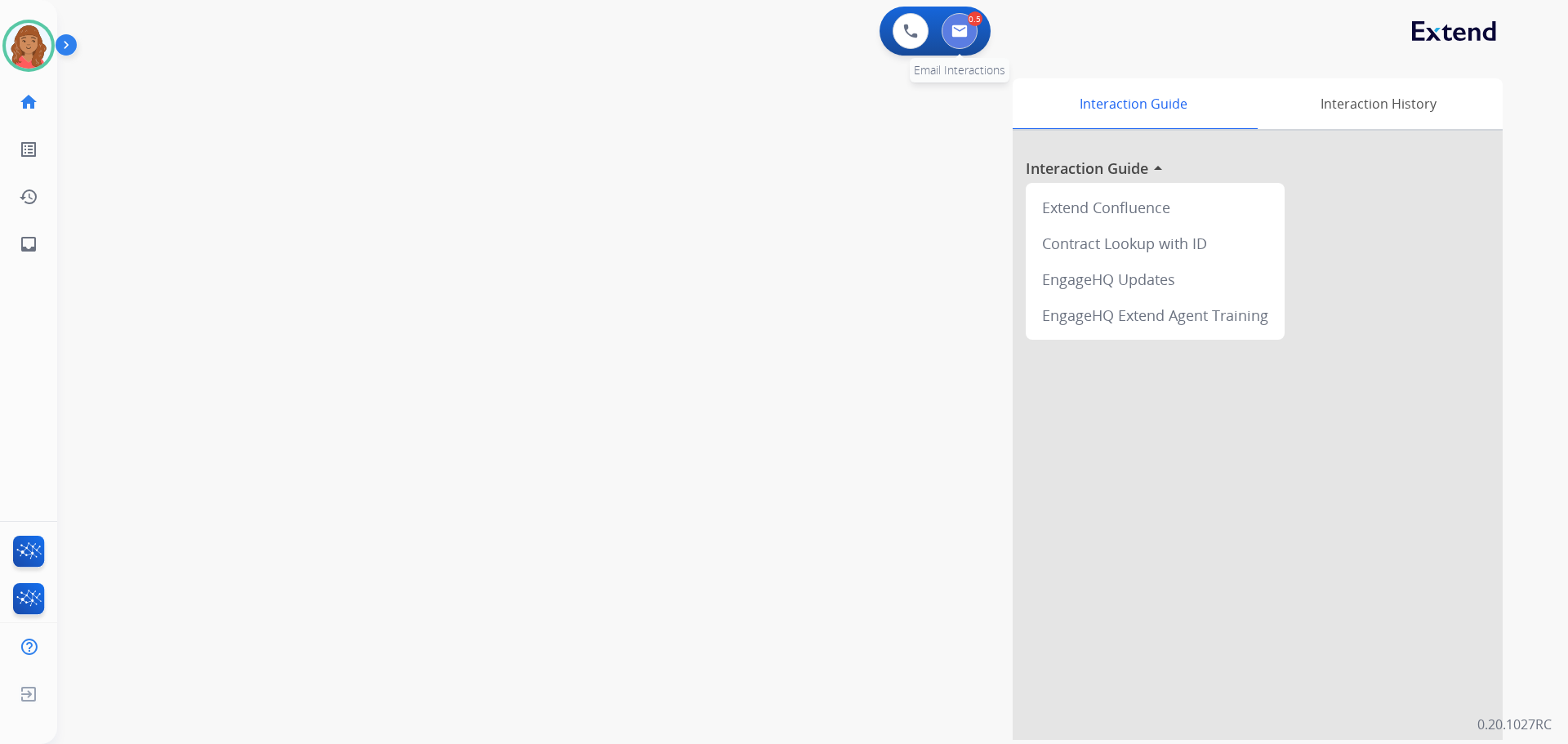
click at [971, 39] on button at bounding box center [960, 32] width 36 height 36
select select "**********"
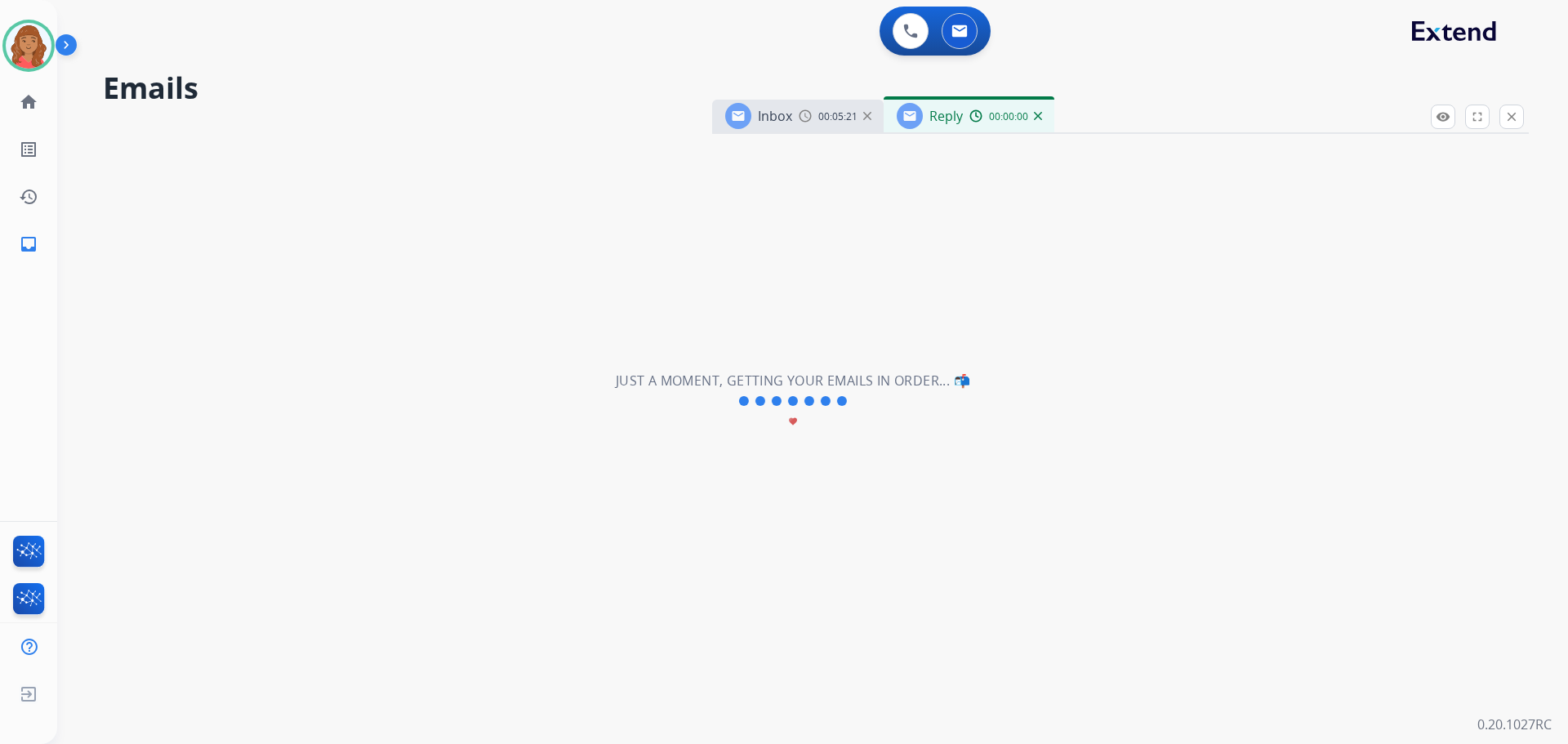
select select "**********"
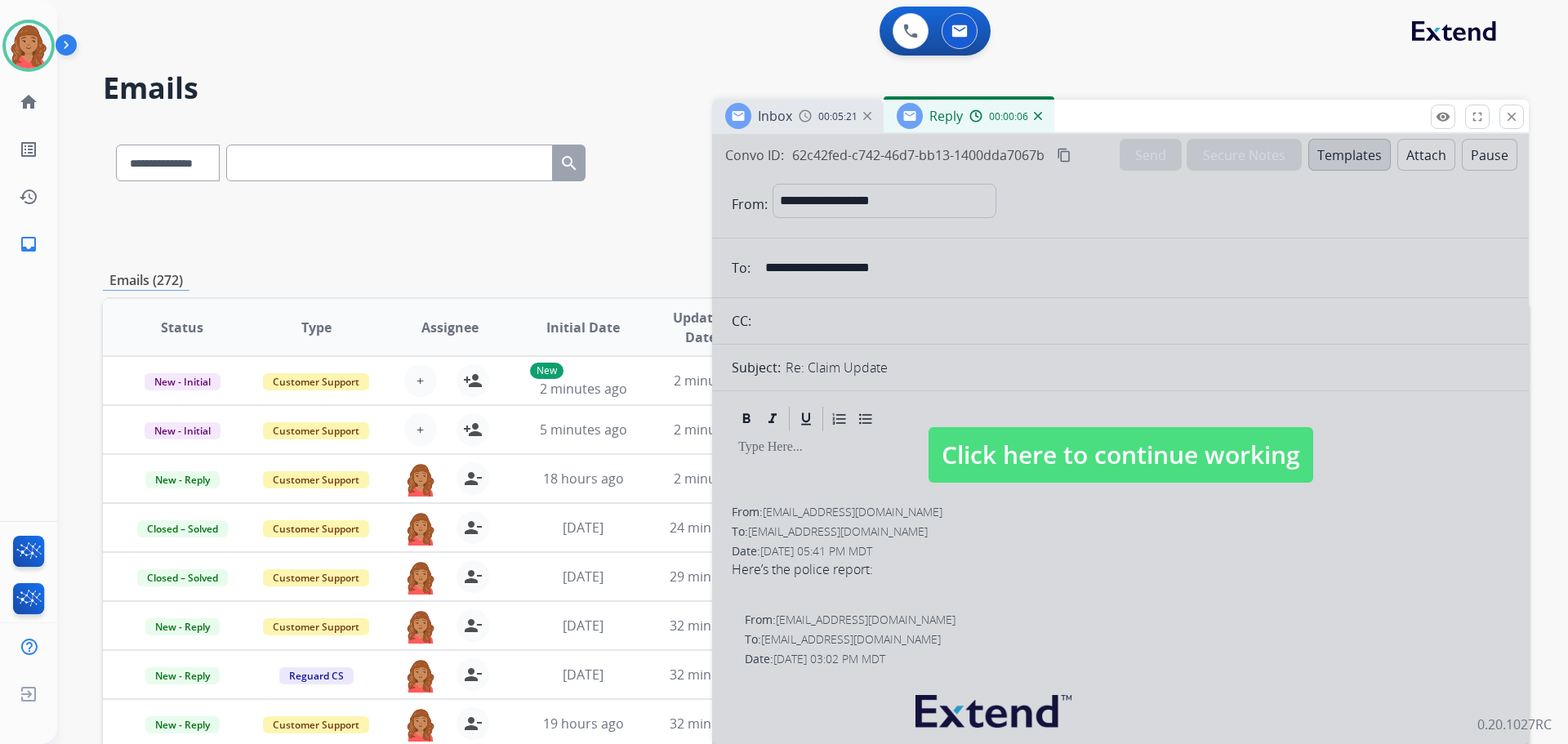
click at [1096, 445] on span "Click here to continue working" at bounding box center [1121, 455] width 385 height 56
select select
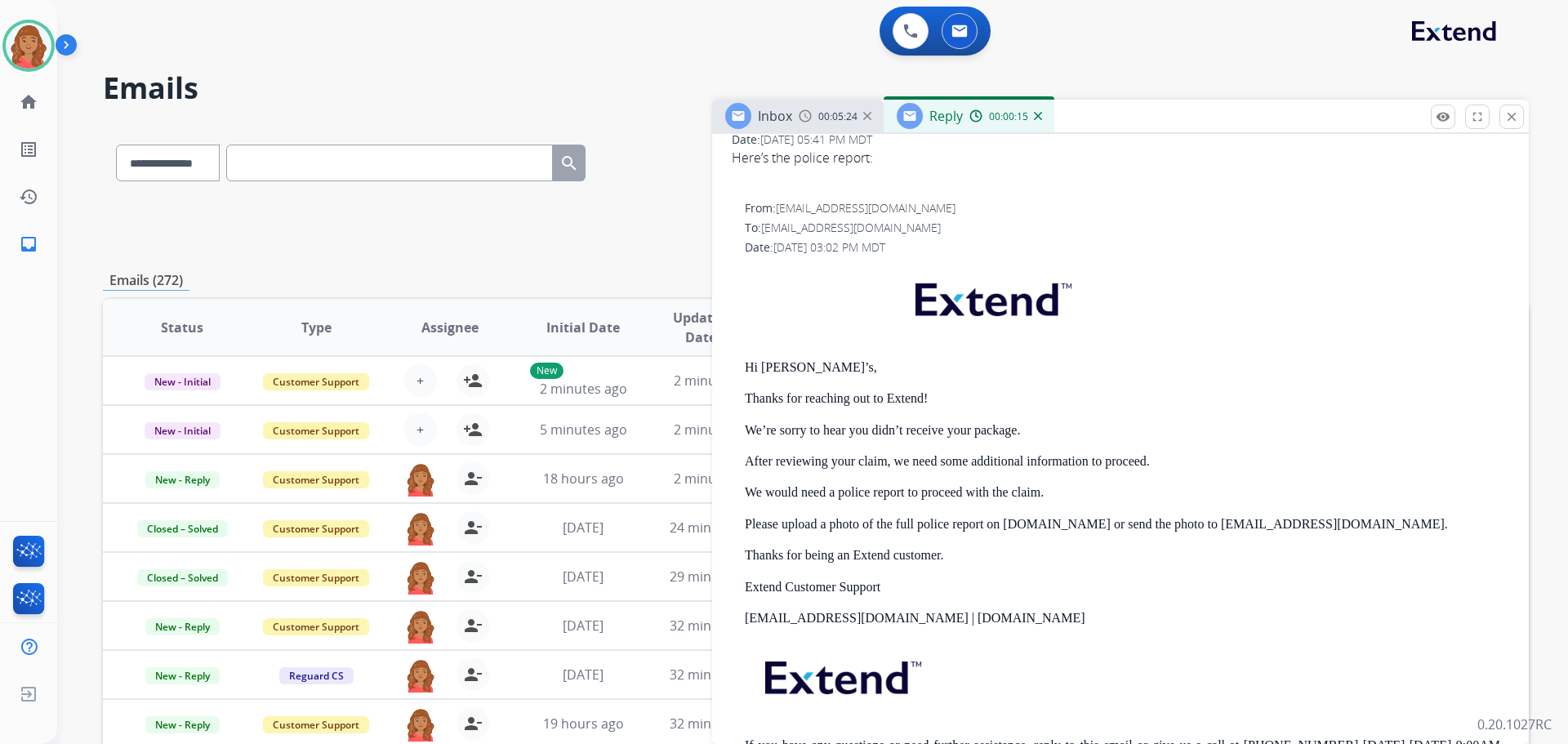
scroll to position [408, 0]
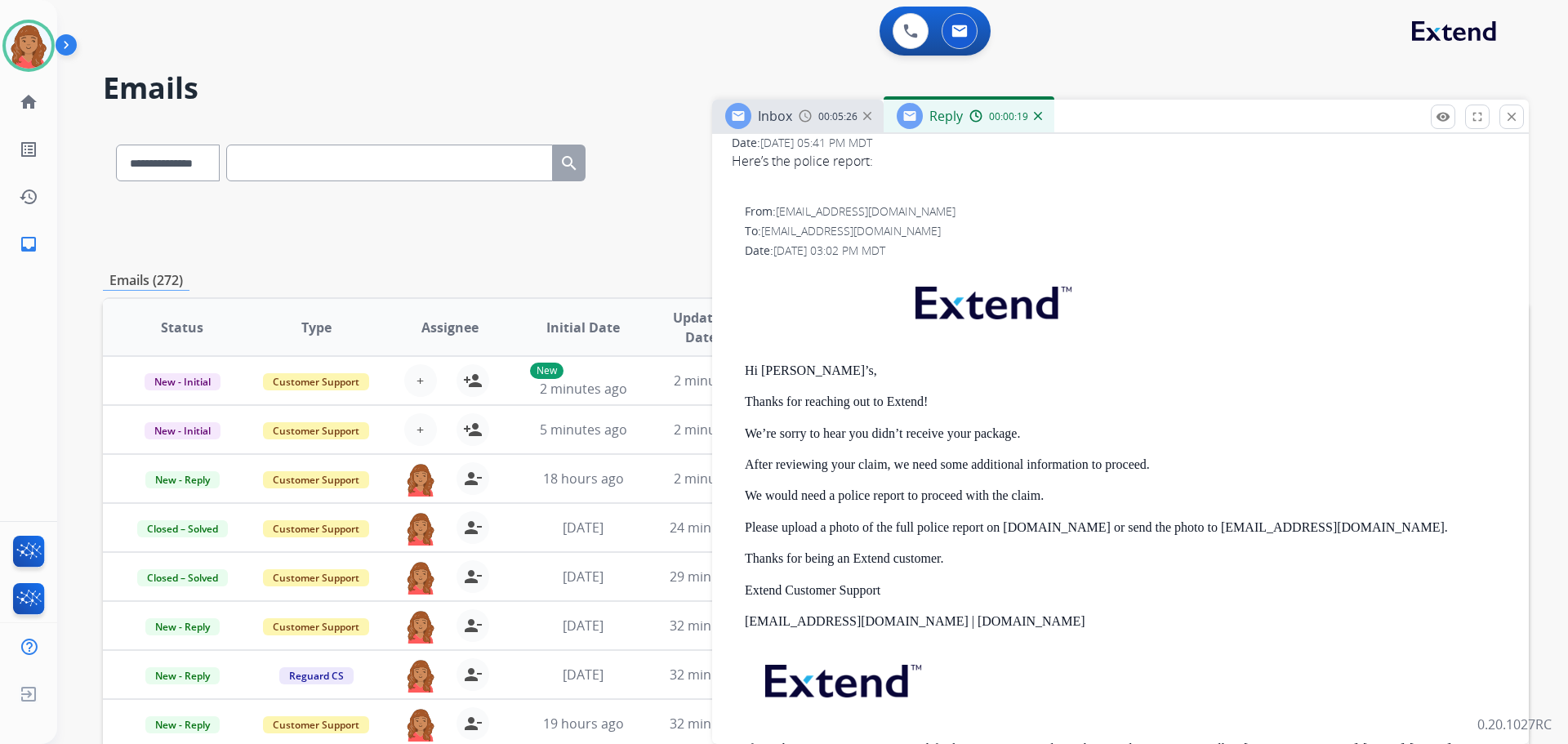
drag, startPoint x: 1504, startPoint y: 124, endPoint x: 1430, endPoint y: 142, distance: 76.2
click at [1504, 124] on button "close Close" at bounding box center [1511, 117] width 25 height 25
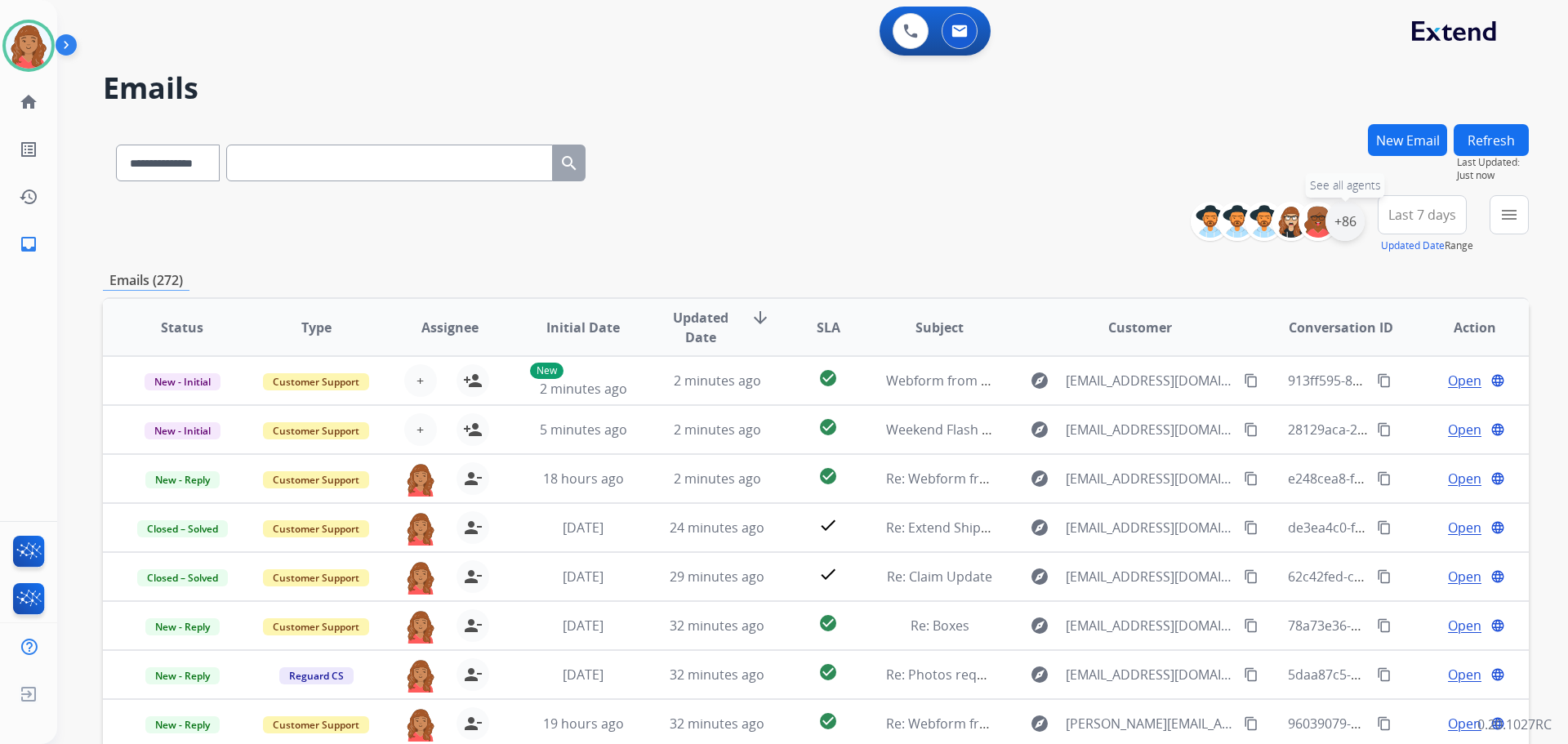
click at [1350, 230] on div "+86" at bounding box center [1345, 221] width 39 height 39
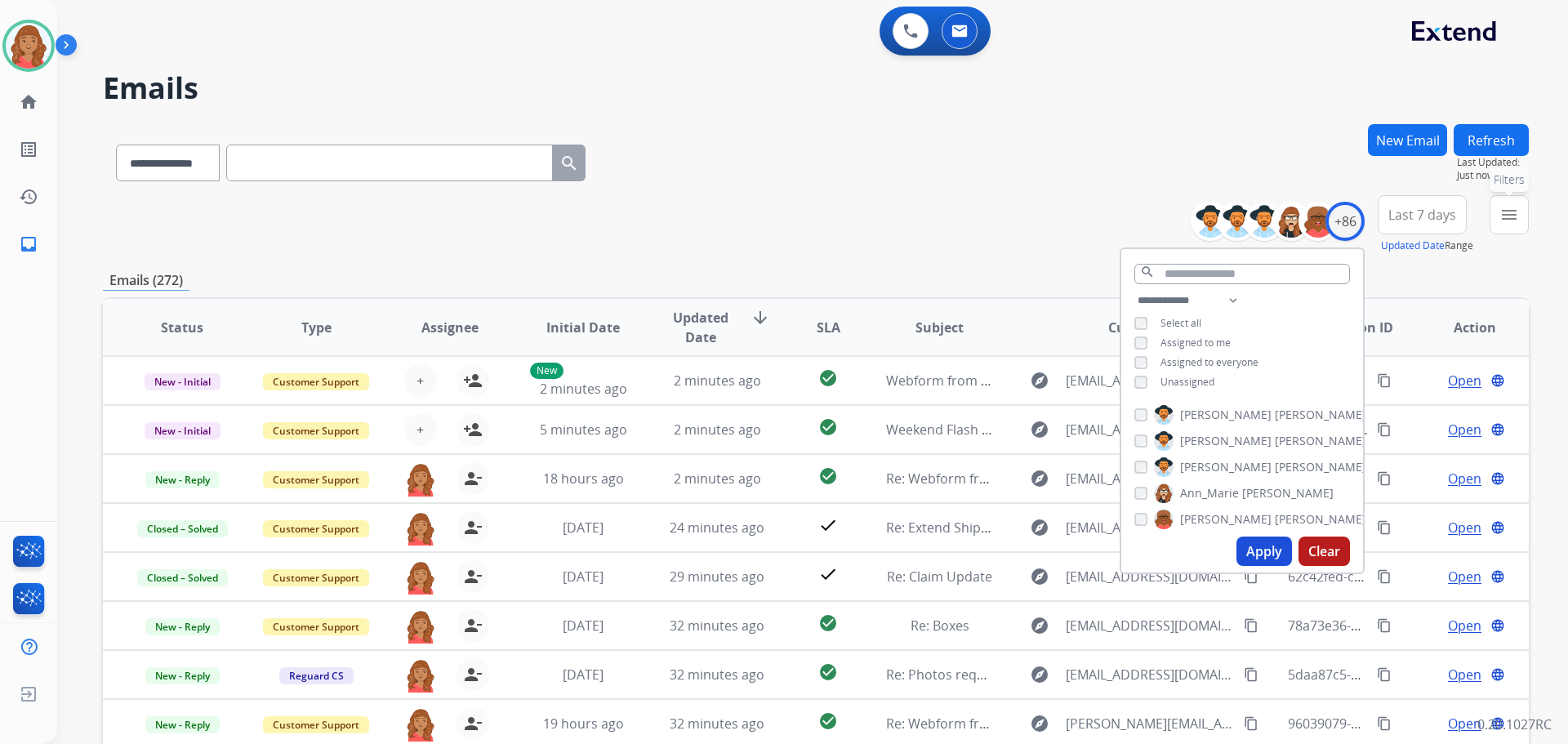
click at [1500, 224] on button "menu Filters" at bounding box center [1509, 214] width 39 height 39
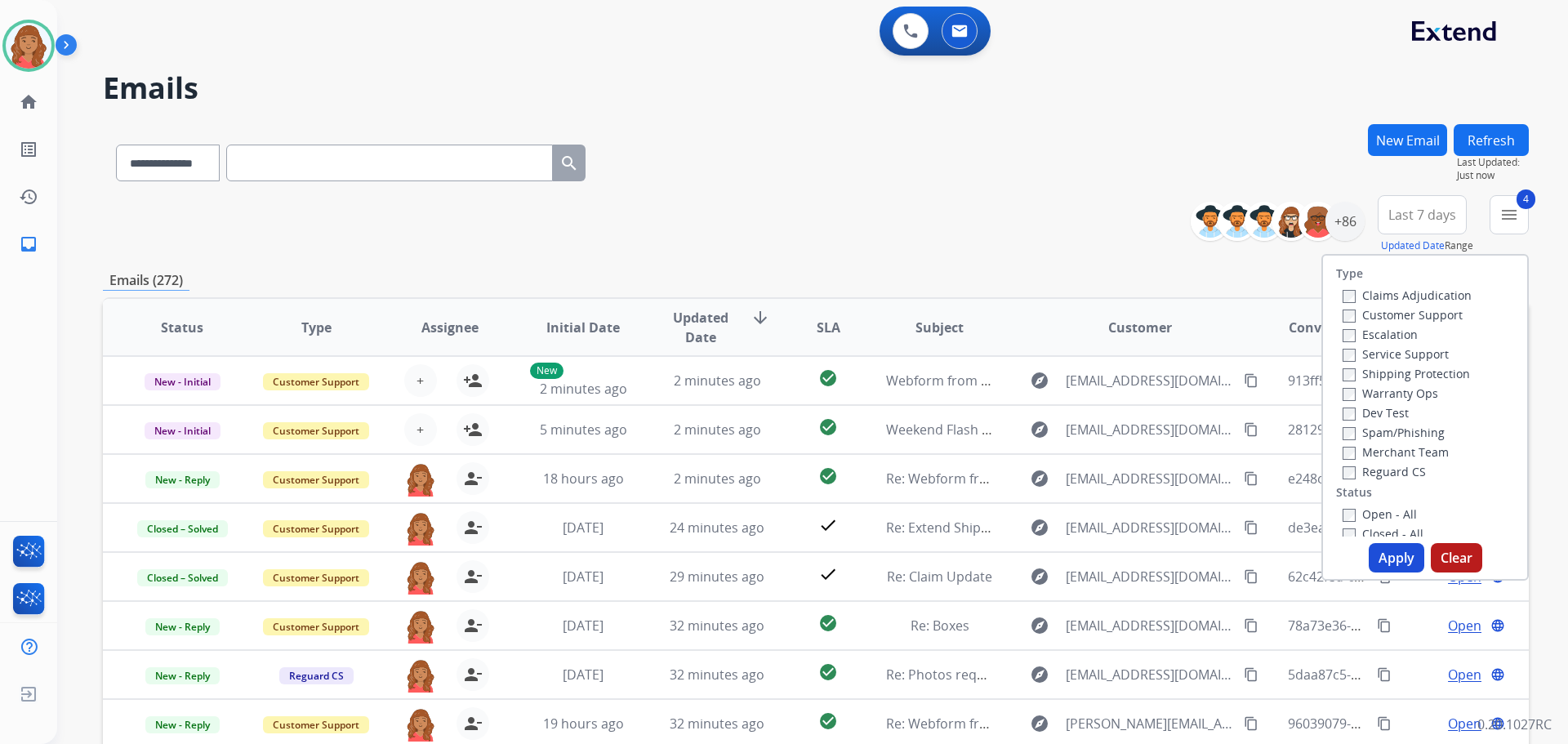
drag, startPoint x: 1375, startPoint y: 553, endPoint x: 978, endPoint y: 554, distance: 397.0
click at [1372, 554] on button "Apply" at bounding box center [1397, 557] width 56 height 30
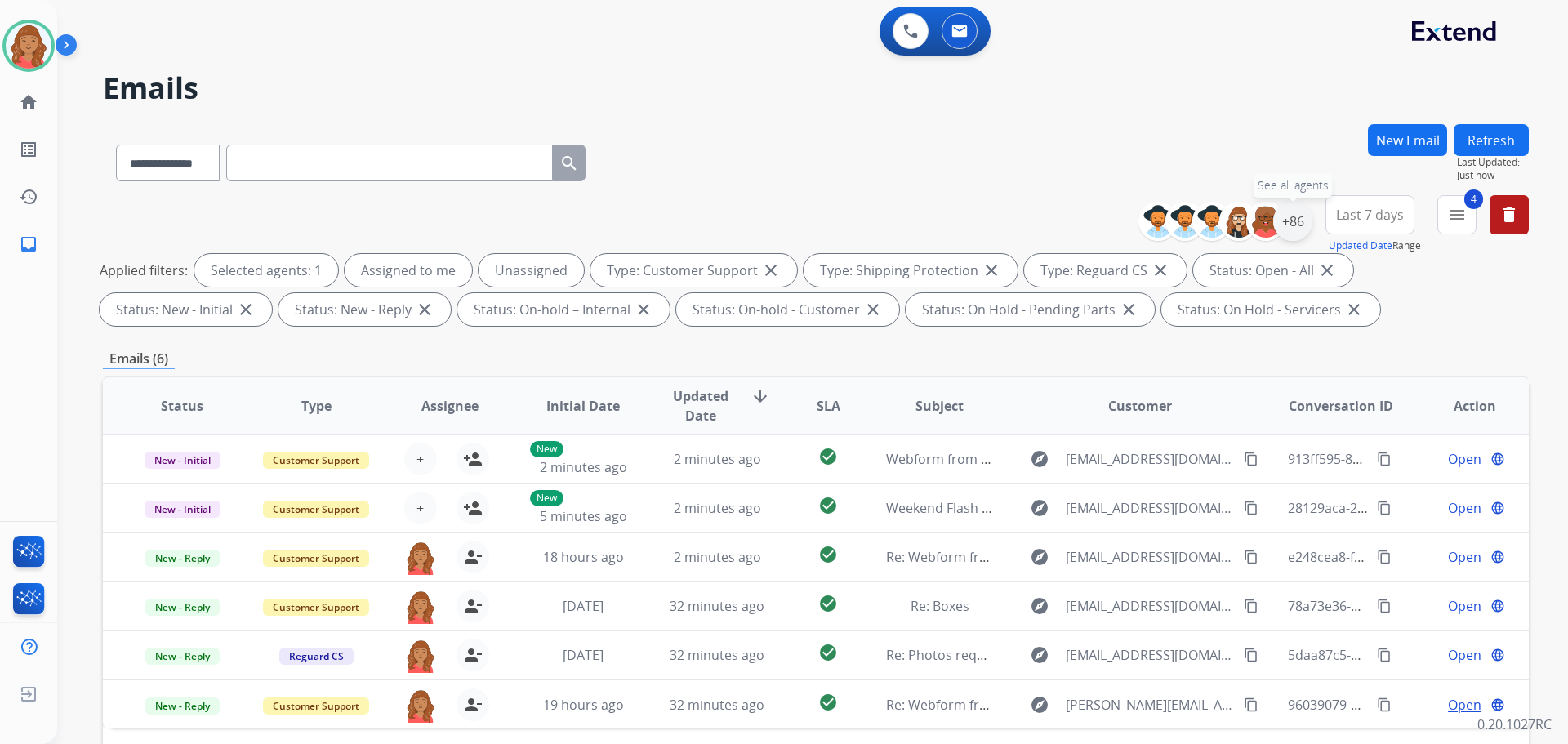
click at [1287, 231] on div "+86" at bounding box center [1292, 221] width 39 height 39
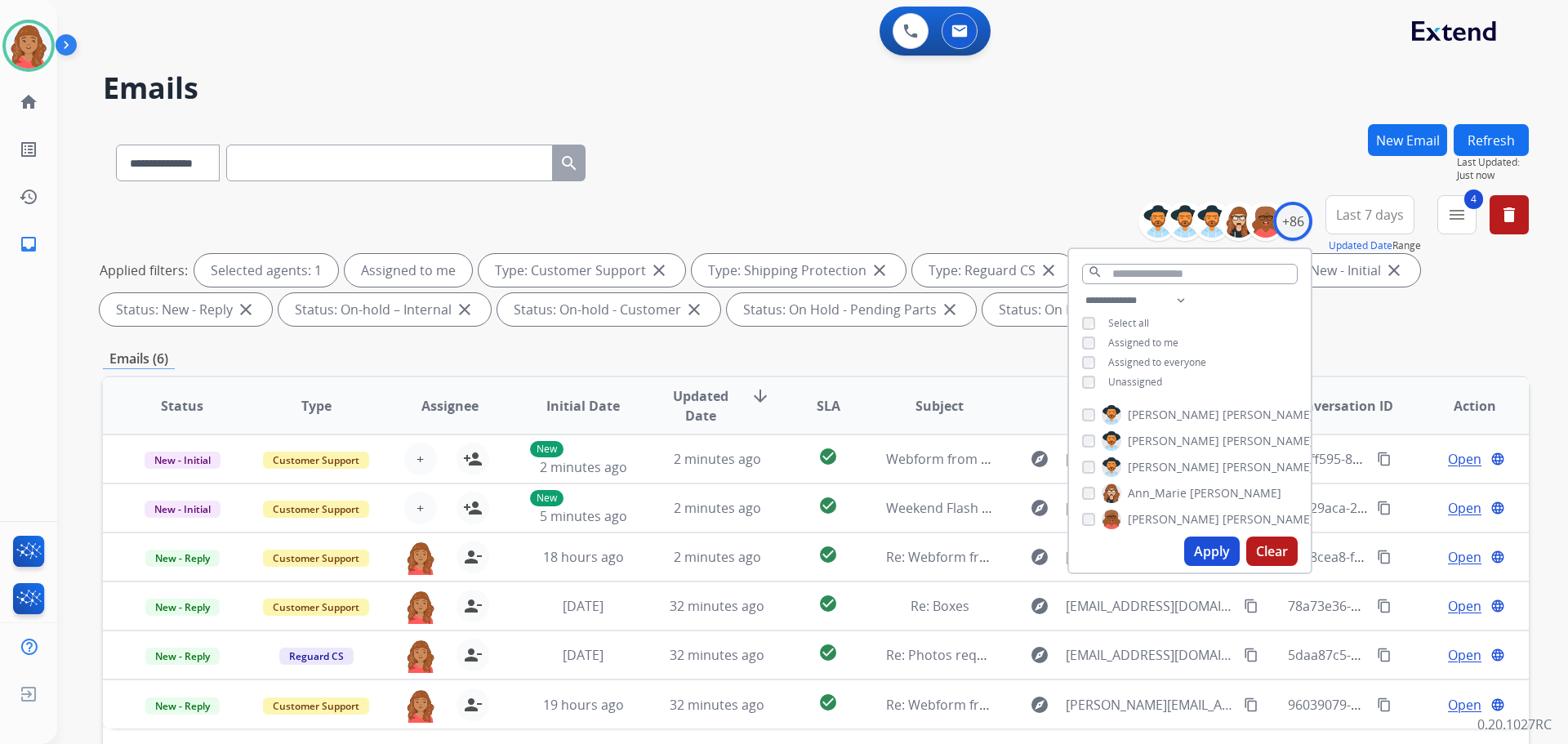
click at [1207, 556] on button "Apply" at bounding box center [1212, 551] width 56 height 30
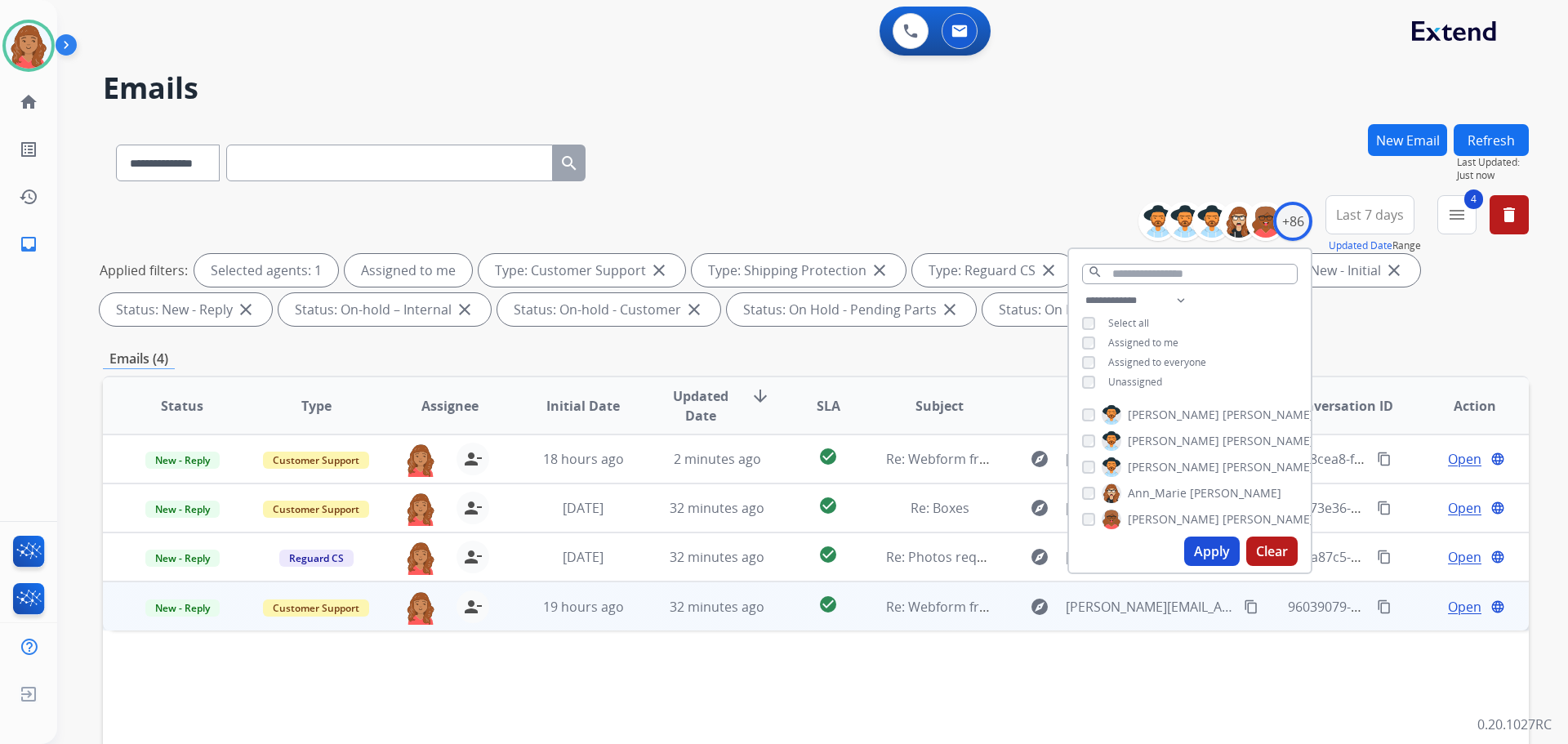
click at [628, 620] on td "19 hours ago" at bounding box center [571, 605] width 134 height 49
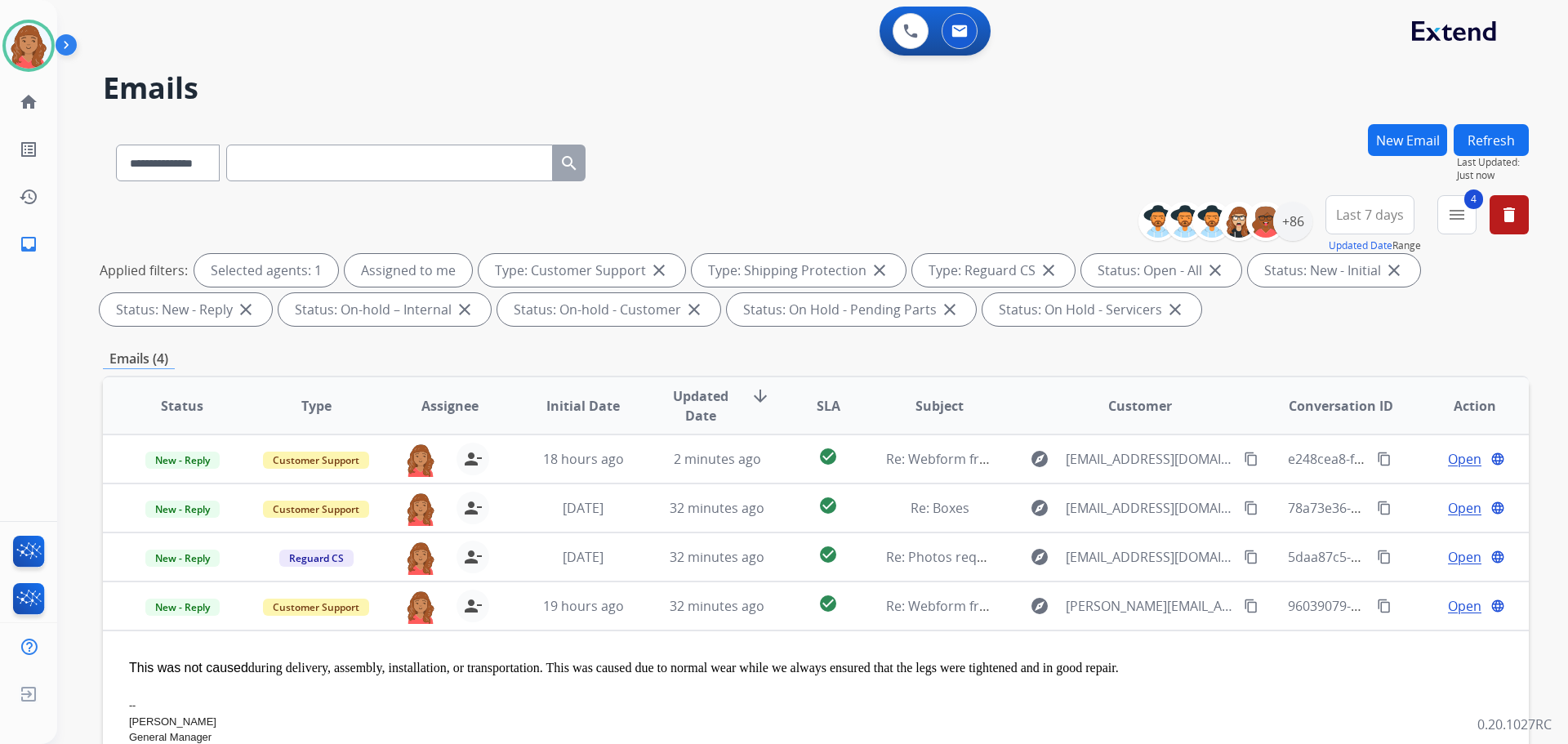
scroll to position [263, 0]
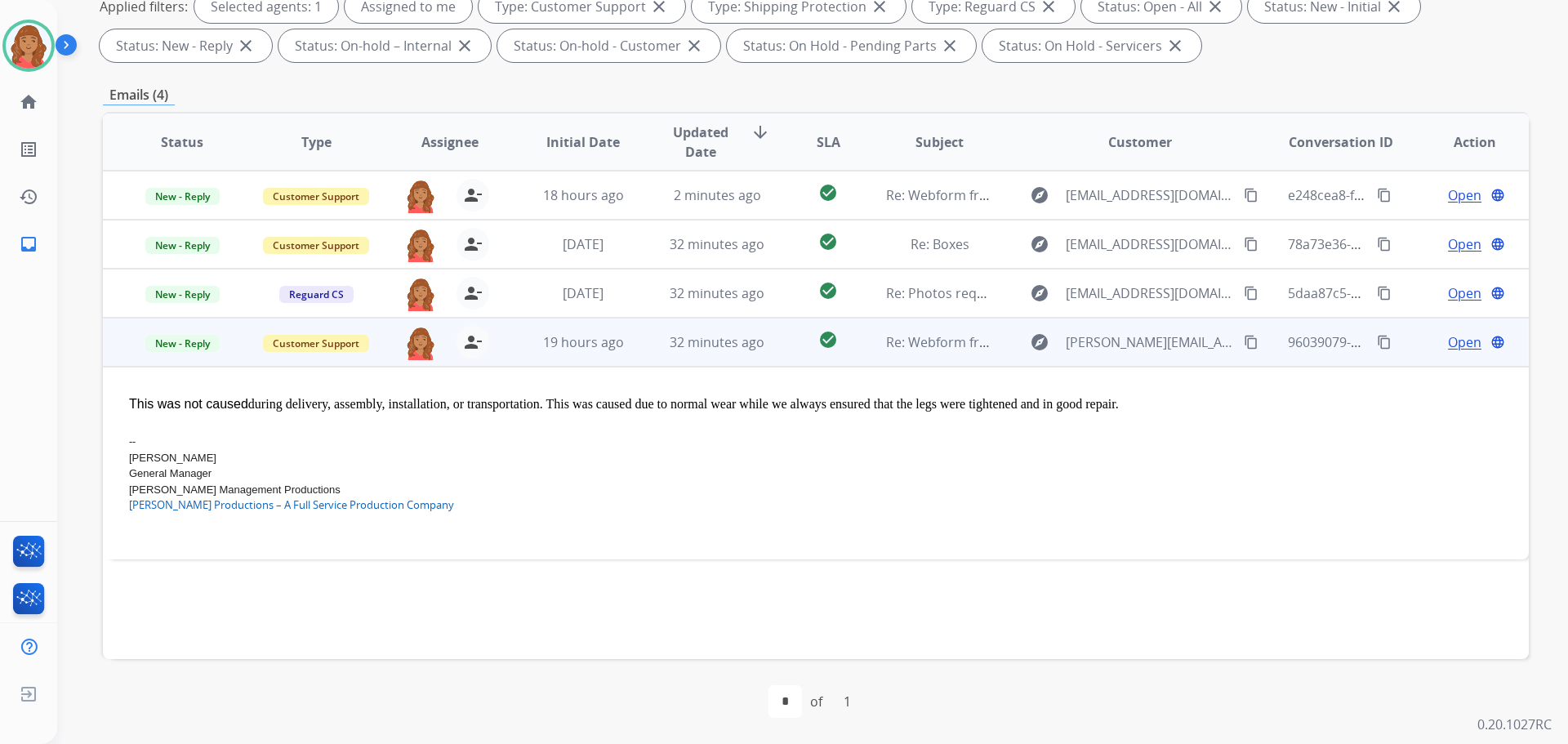
drag, startPoint x: 1243, startPoint y: 339, endPoint x: 1234, endPoint y: 341, distance: 9.2
click at [1243, 341] on mat-icon "content_copy" at bounding box center [1250, 342] width 14 height 14
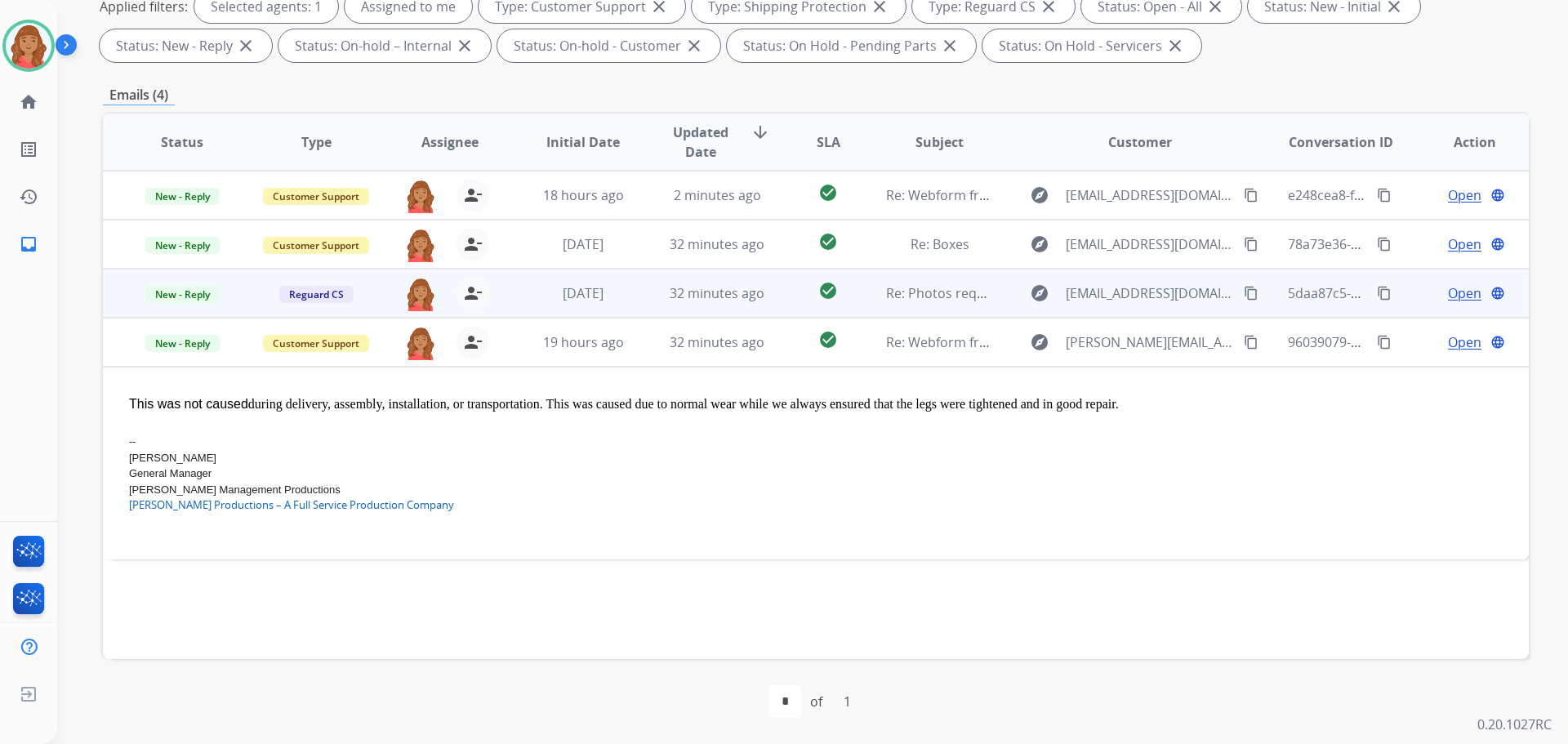
click at [654, 295] on td "32 minutes ago" at bounding box center [705, 292] width 134 height 49
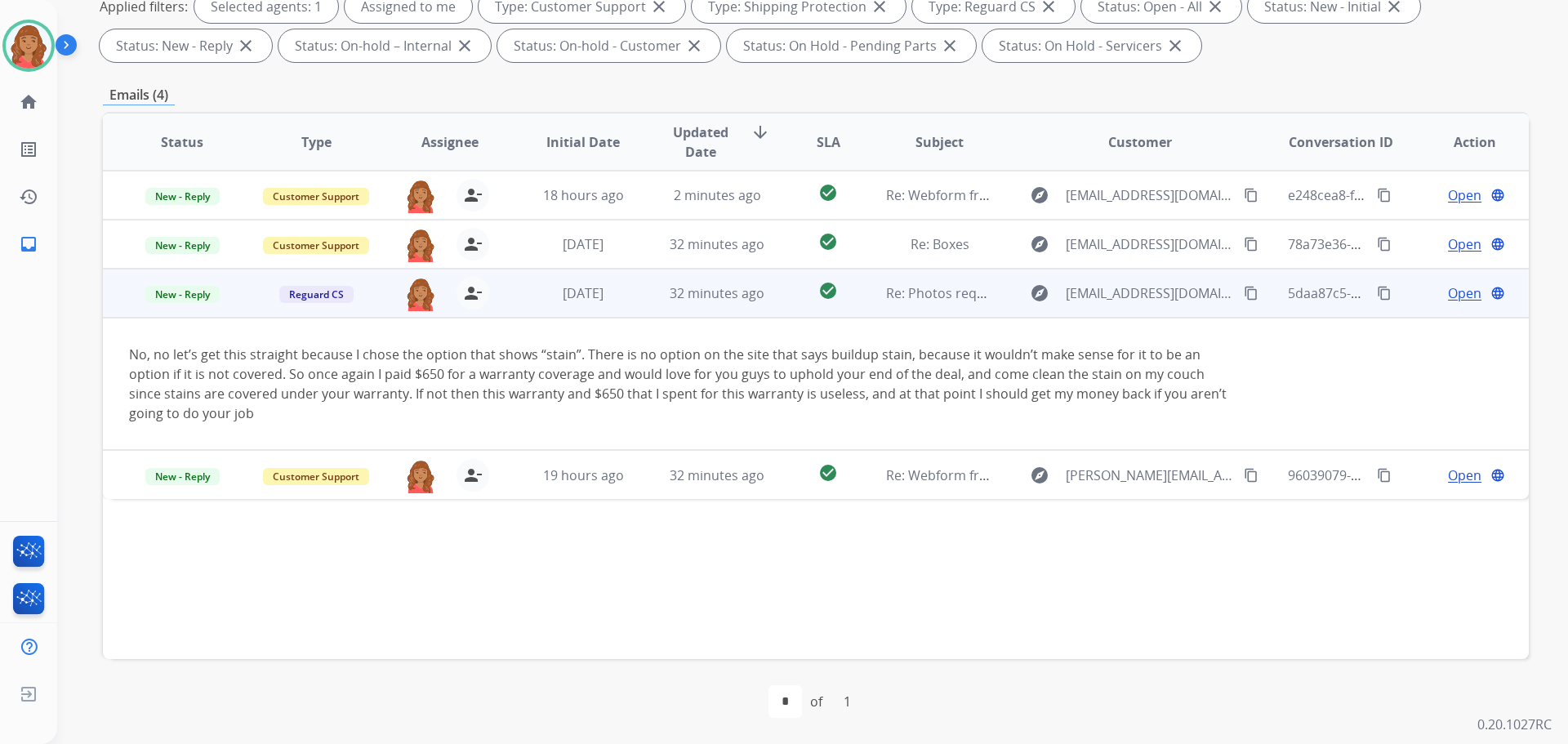
click at [1241, 293] on button "content_copy" at bounding box center [1251, 293] width 19 height 19
click at [1243, 292] on mat-icon "content_copy" at bounding box center [1250, 292] width 14 height 14
click at [1457, 299] on span "Open" at bounding box center [1465, 293] width 34 height 19
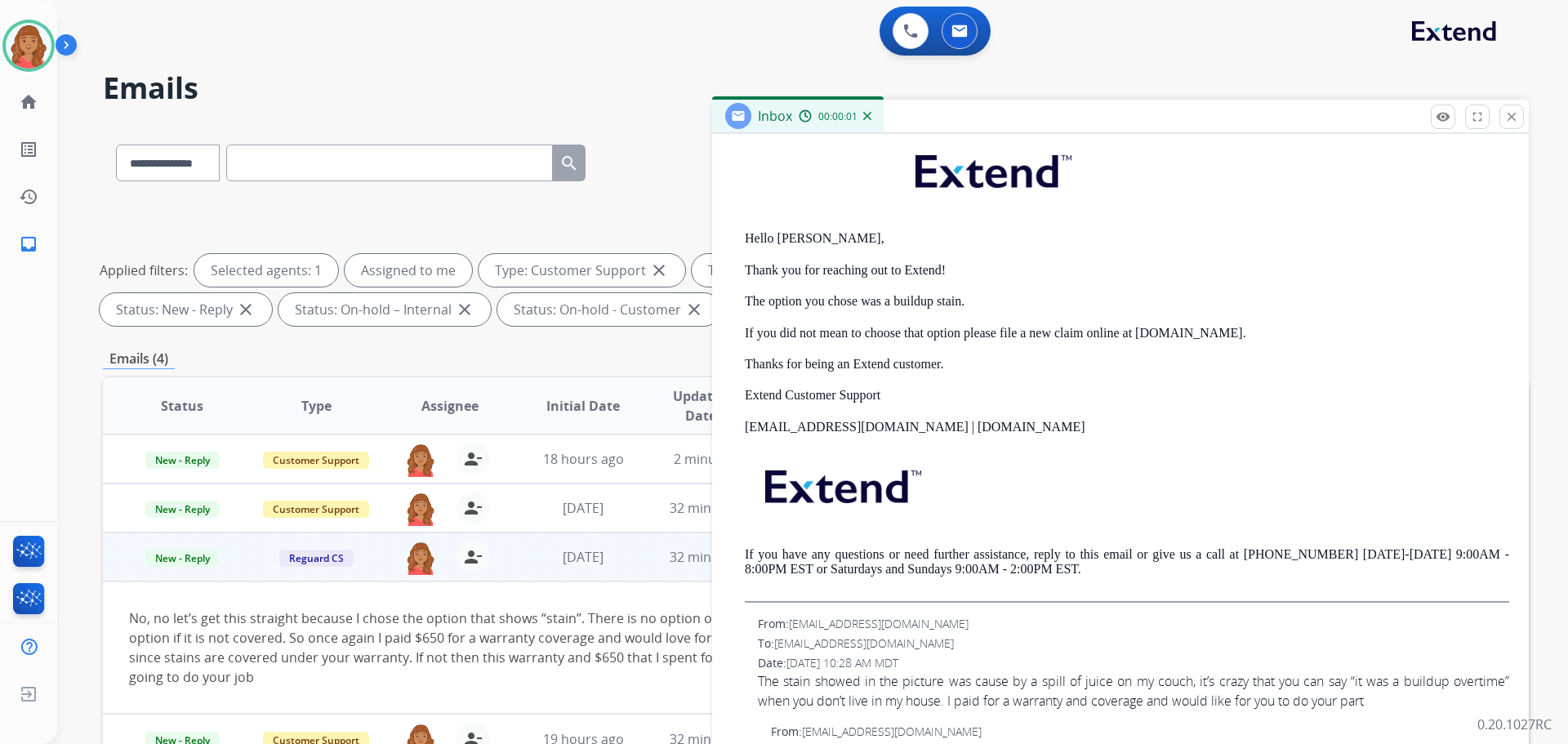
scroll to position [490, 0]
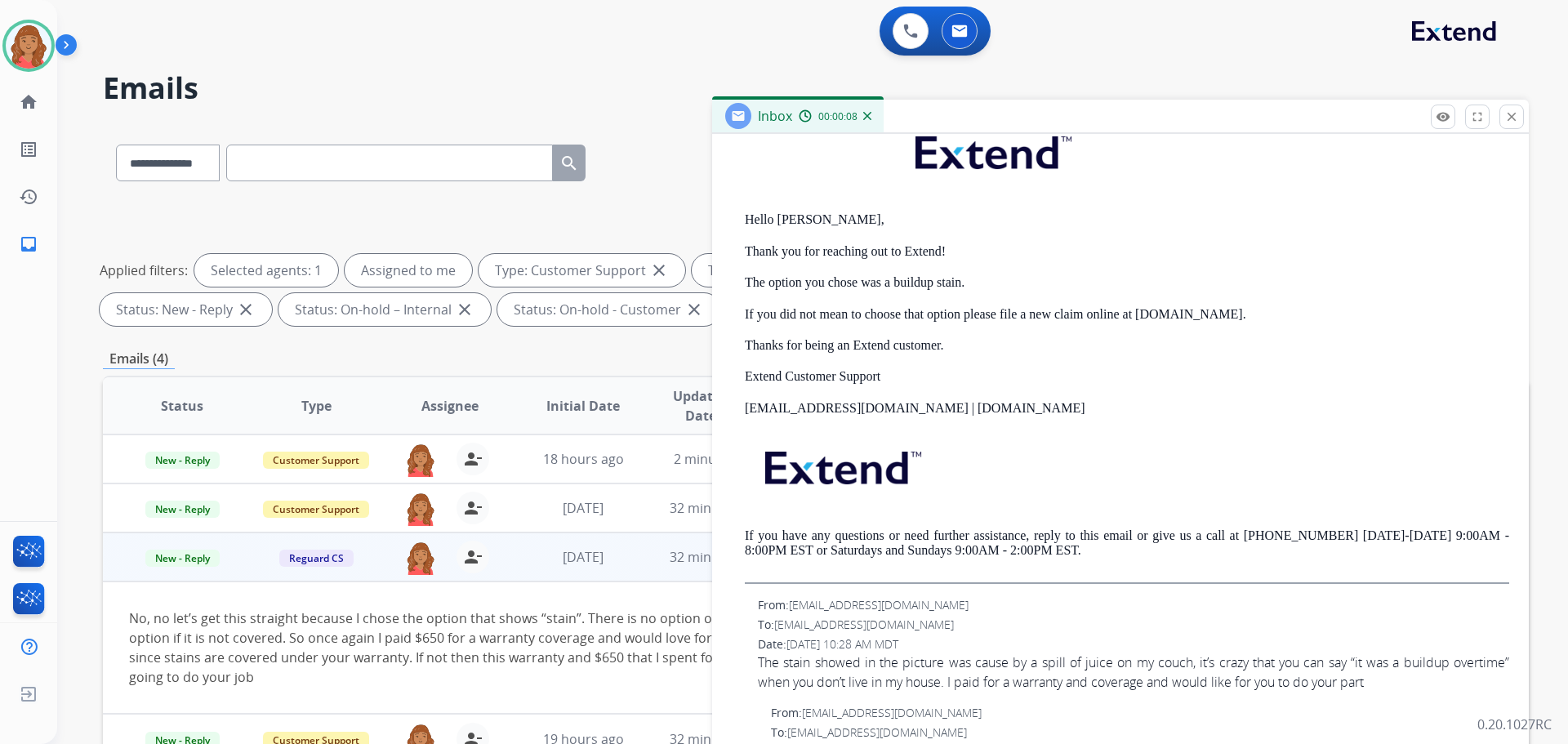
drag, startPoint x: 1189, startPoint y: 389, endPoint x: 1176, endPoint y: 401, distance: 17.7
click at [1189, 389] on div "Hello [PERSON_NAME], Thank you for reaching out to Extend! The option you chose…" at bounding box center [1127, 350] width 764 height 467
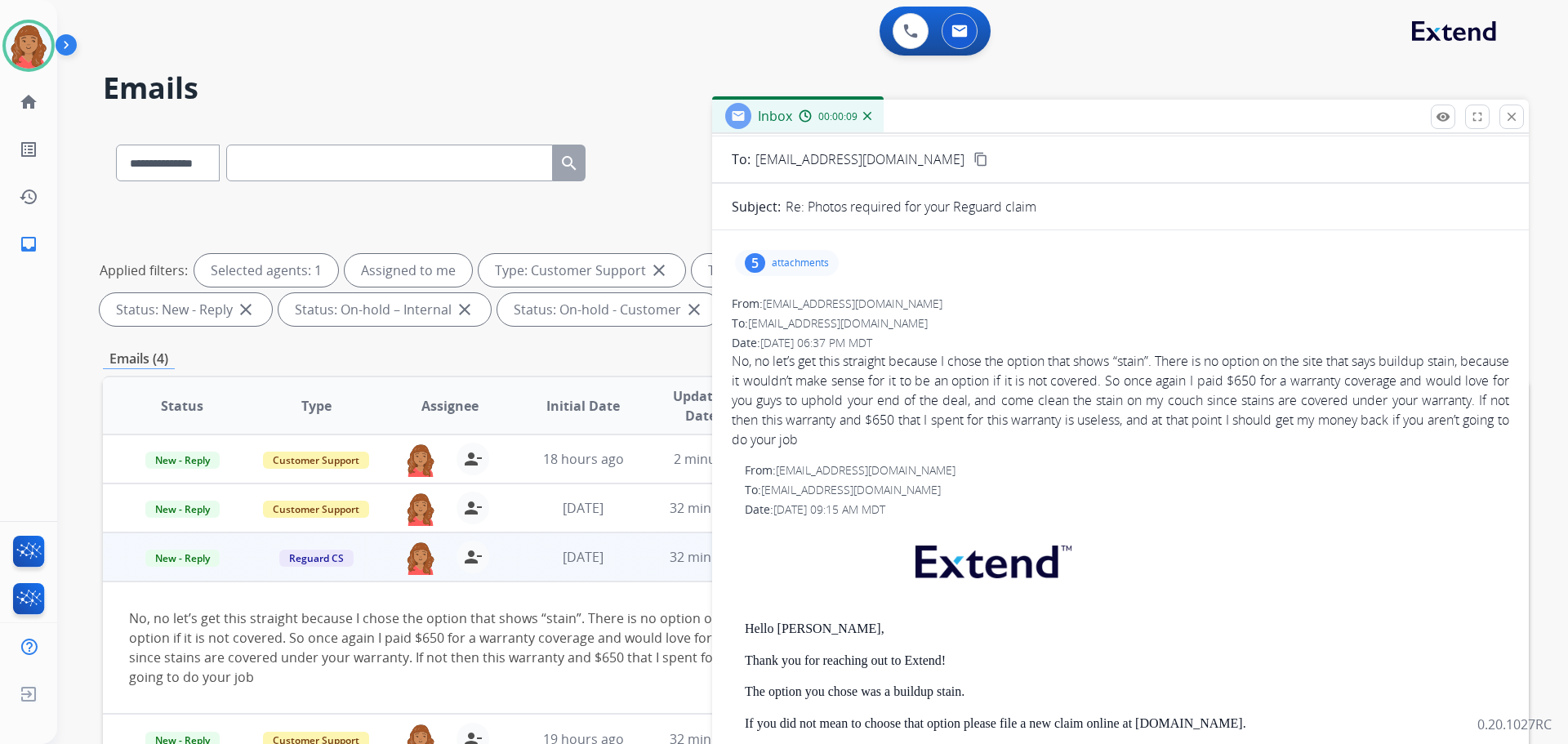
scroll to position [0, 0]
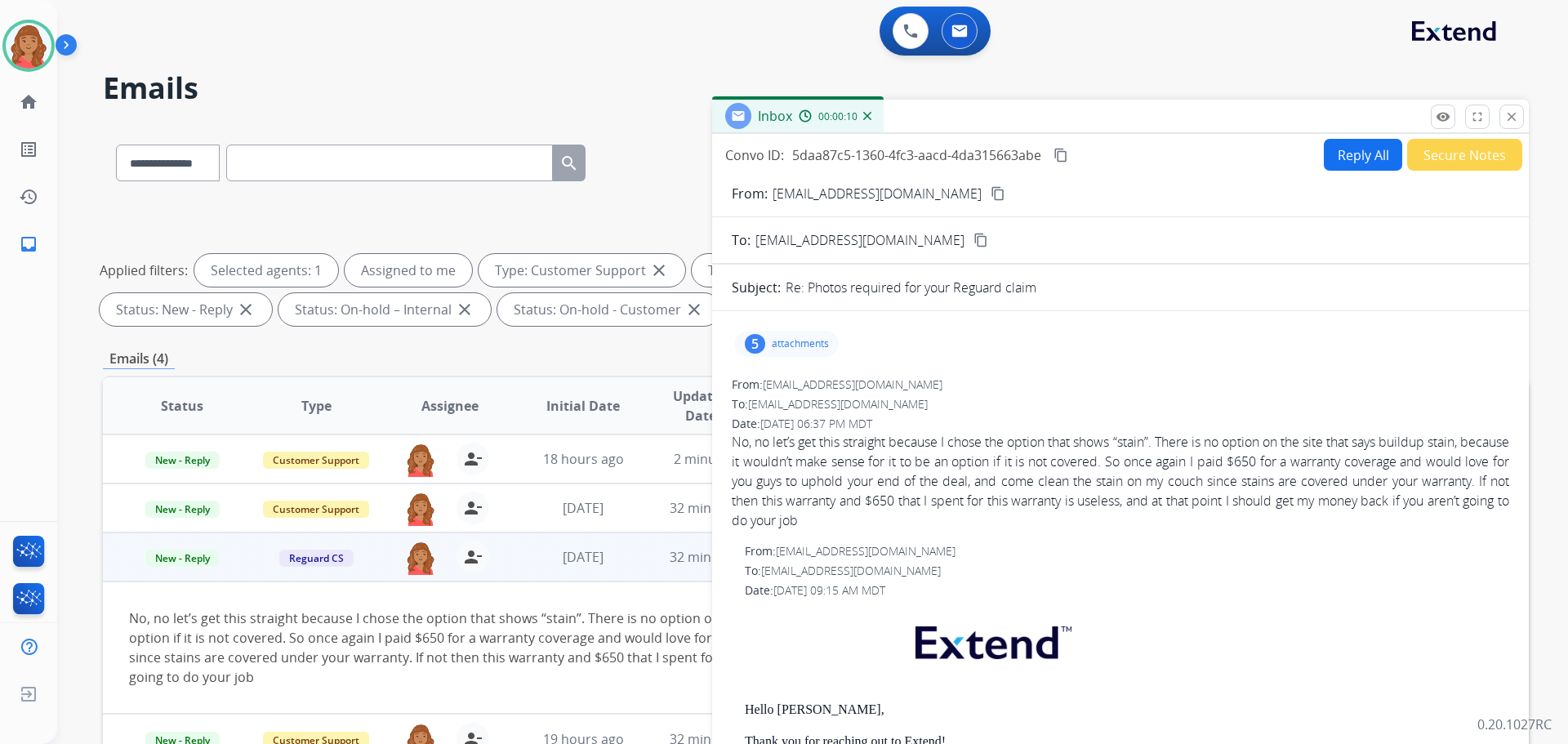
click at [1326, 153] on button "Reply All" at bounding box center [1363, 154] width 79 height 32
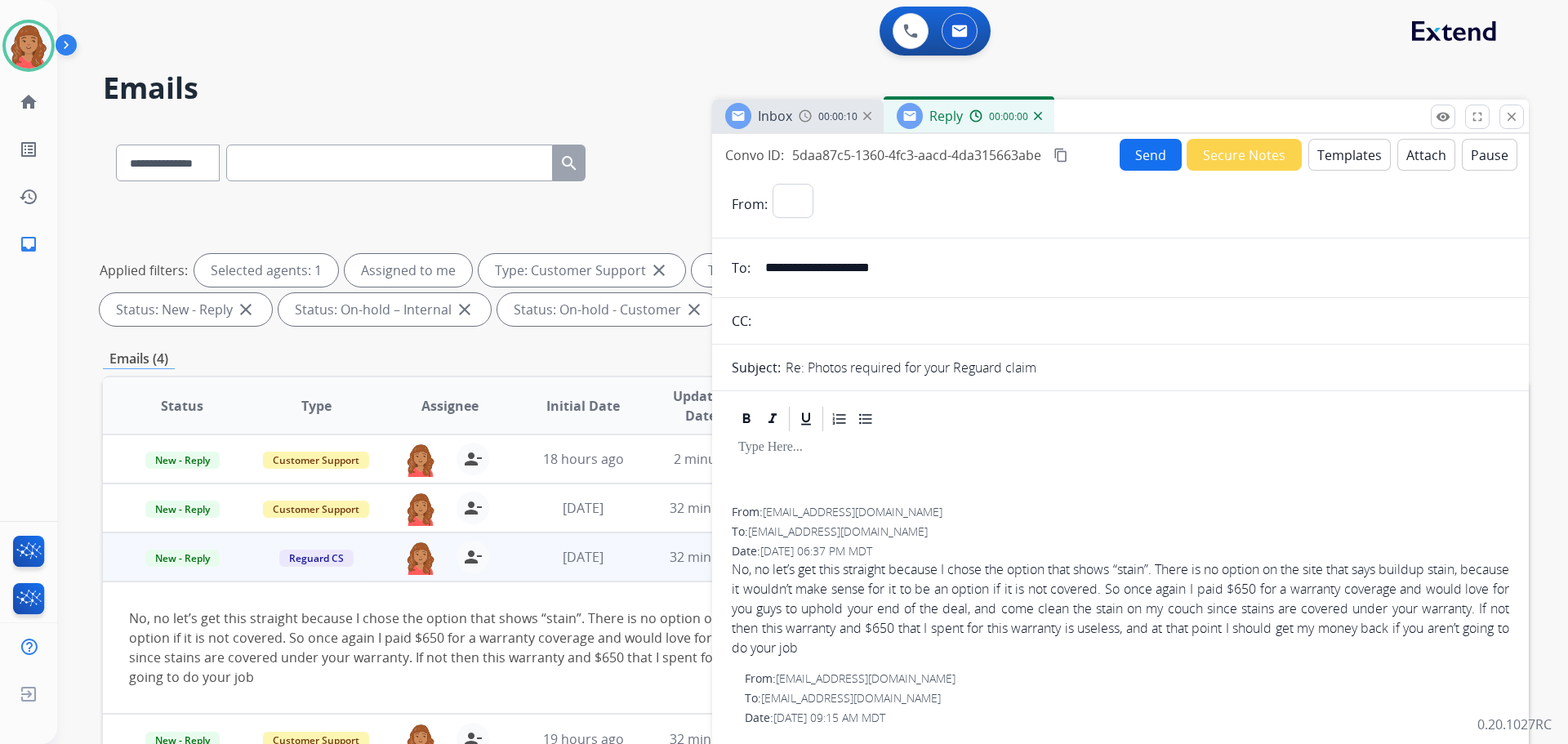
select select "**********"
click at [1332, 155] on button "Templates" at bounding box center [1350, 154] width 82 height 32
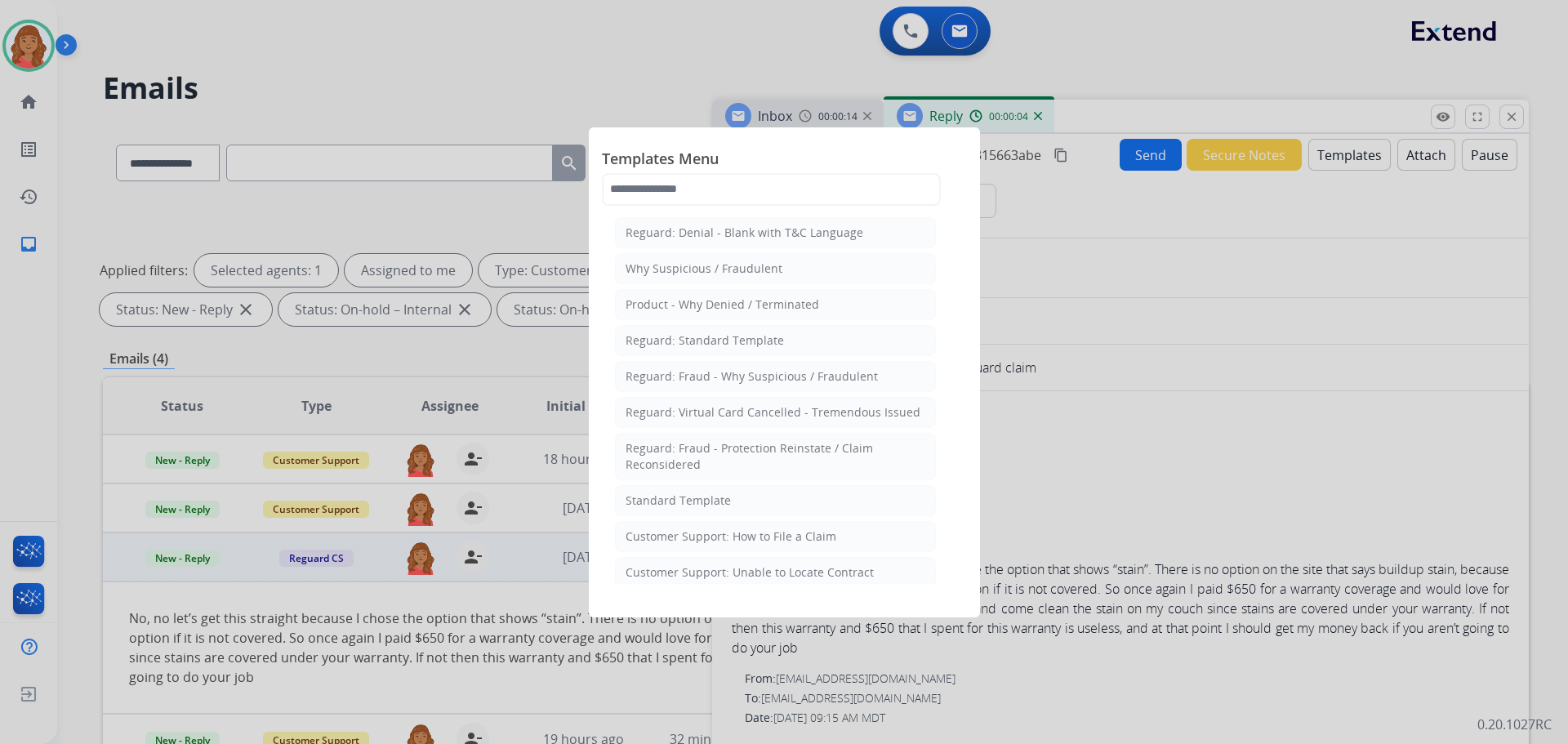
drag, startPoint x: 668, startPoint y: 501, endPoint x: 700, endPoint y: 579, distance: 84.3
click at [670, 502] on div "Standard Template" at bounding box center [678, 500] width 105 height 16
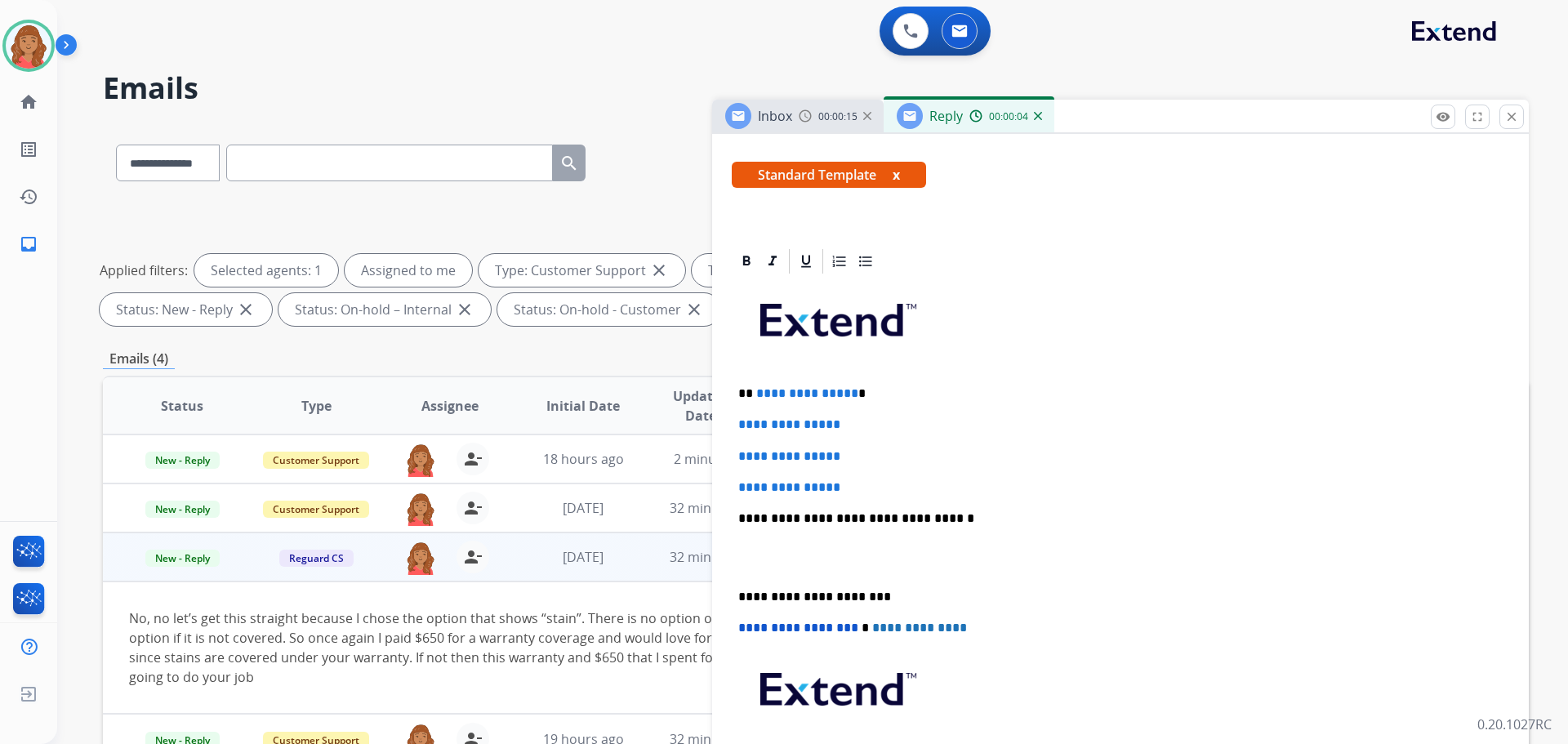
scroll to position [490, 0]
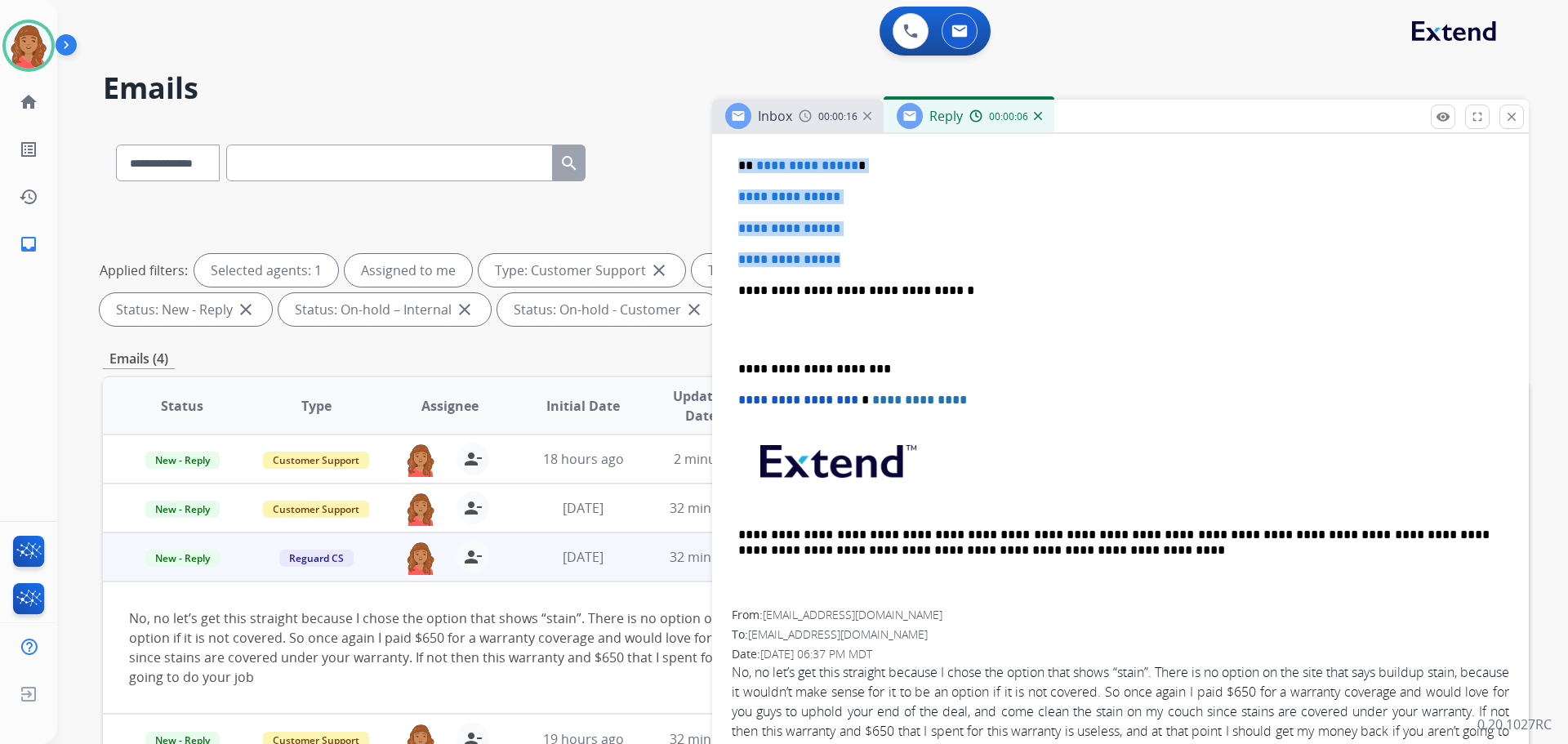
drag, startPoint x: 875, startPoint y: 262, endPoint x: 699, endPoint y: 154, distance: 206.5
click at [699, 154] on div "**********" at bounding box center [815, 566] width 1426 height 883
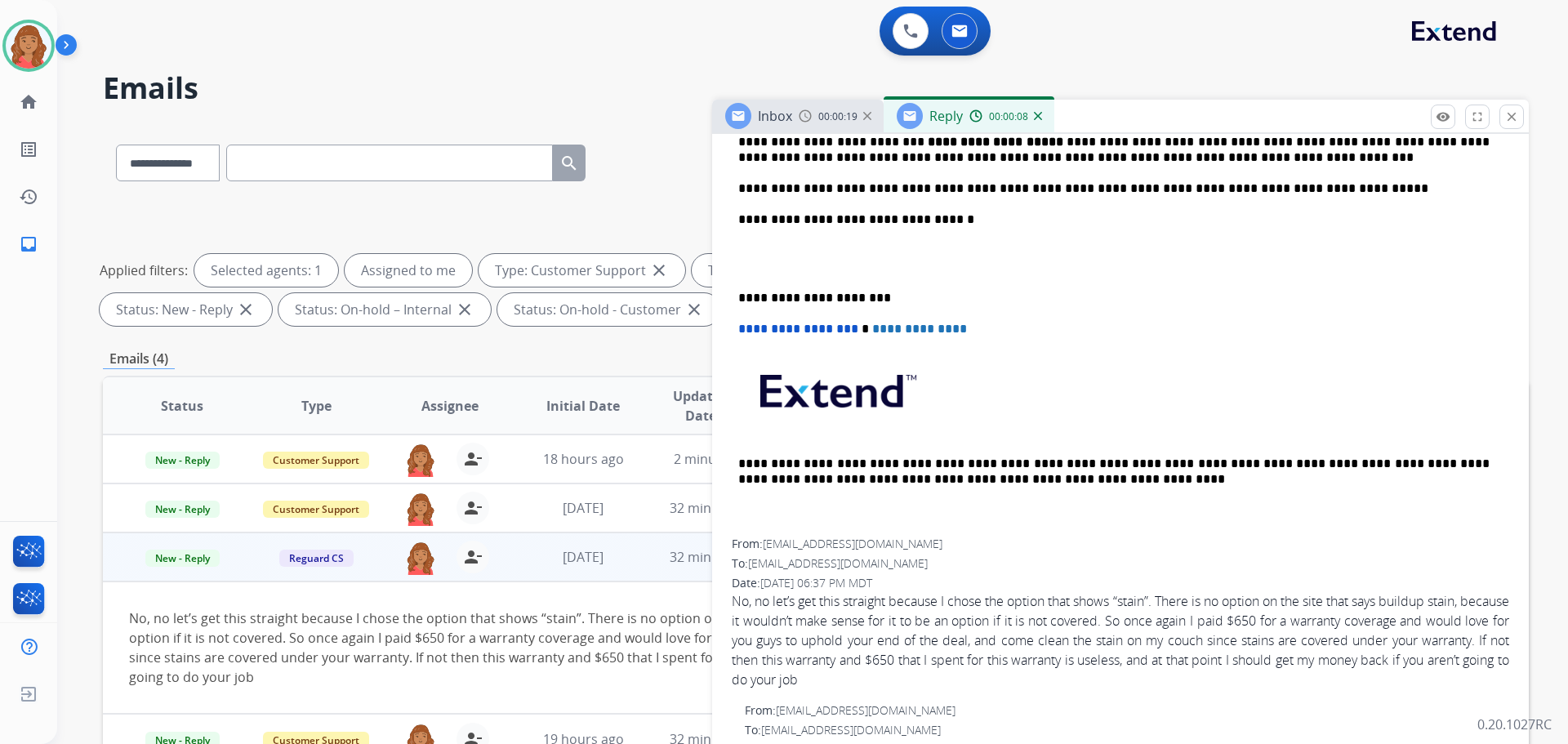
scroll to position [653, 0]
click at [737, 291] on div "**********" at bounding box center [1121, 212] width 778 height 653
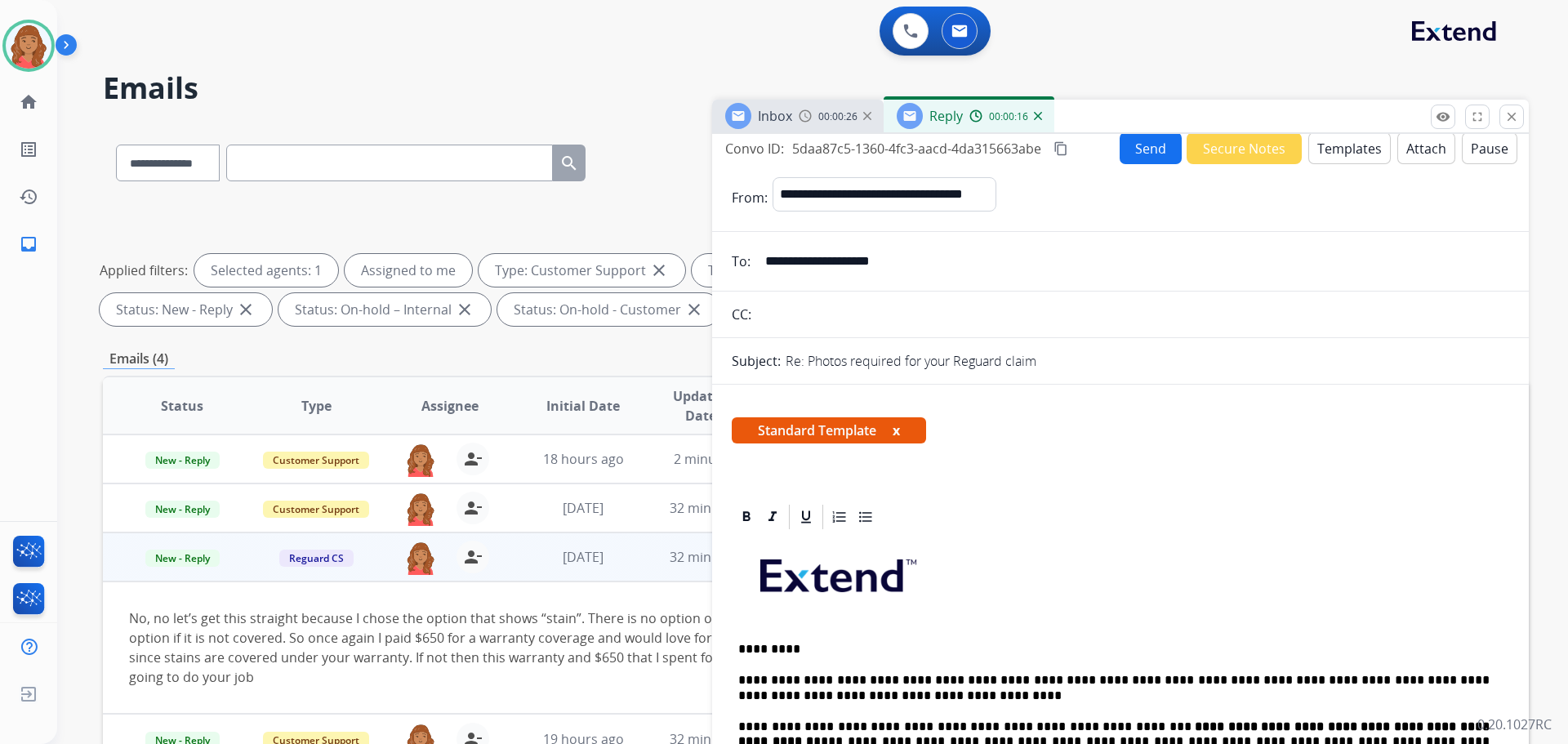
scroll to position [0, 0]
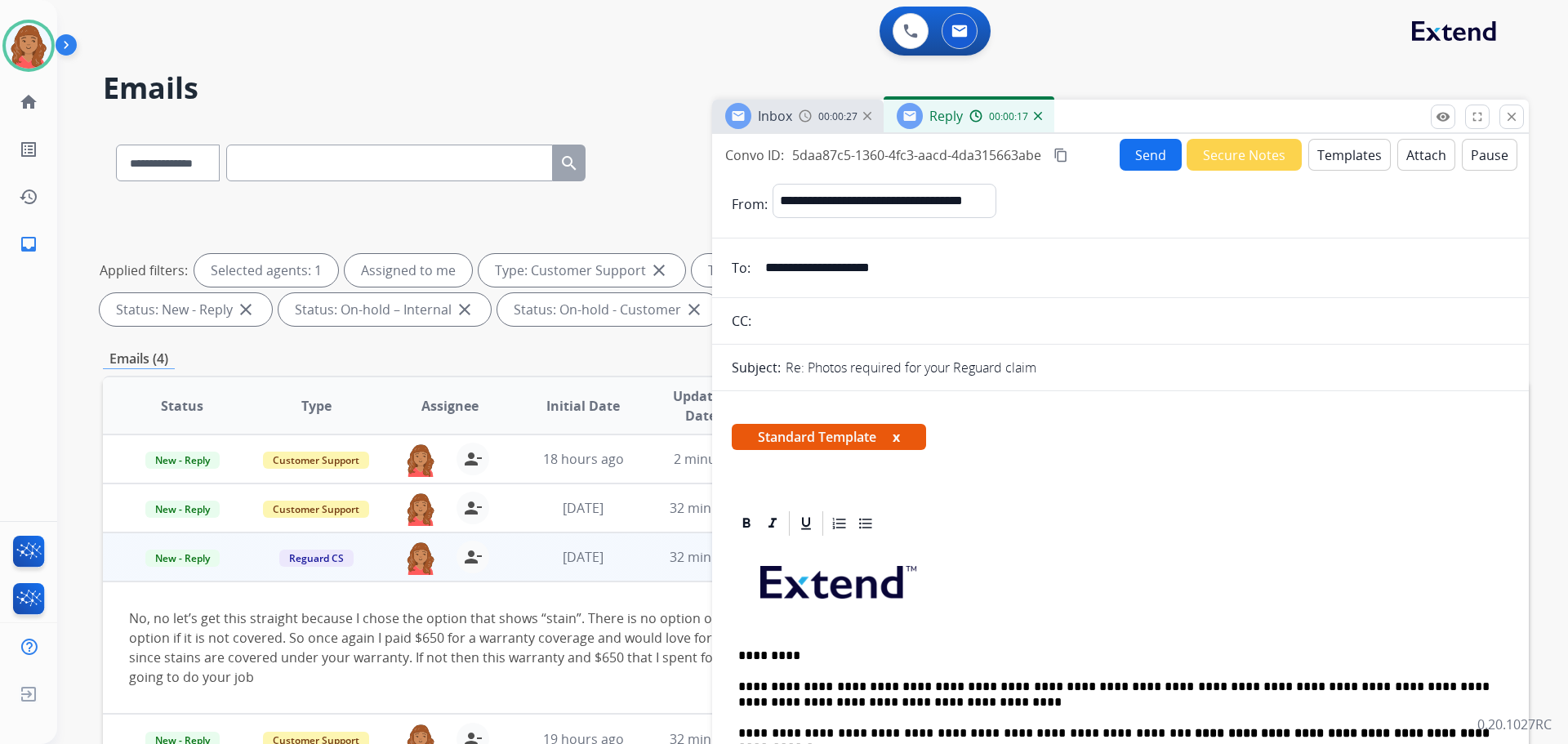
drag, startPoint x: 1060, startPoint y: 153, endPoint x: 971, endPoint y: 301, distance: 172.7
click at [1061, 154] on mat-icon "content_copy" at bounding box center [1060, 154] width 14 height 14
click at [1057, 158] on mat-icon "content_copy" at bounding box center [1060, 154] width 14 height 14
click at [1124, 157] on button "Send" at bounding box center [1150, 154] width 62 height 32
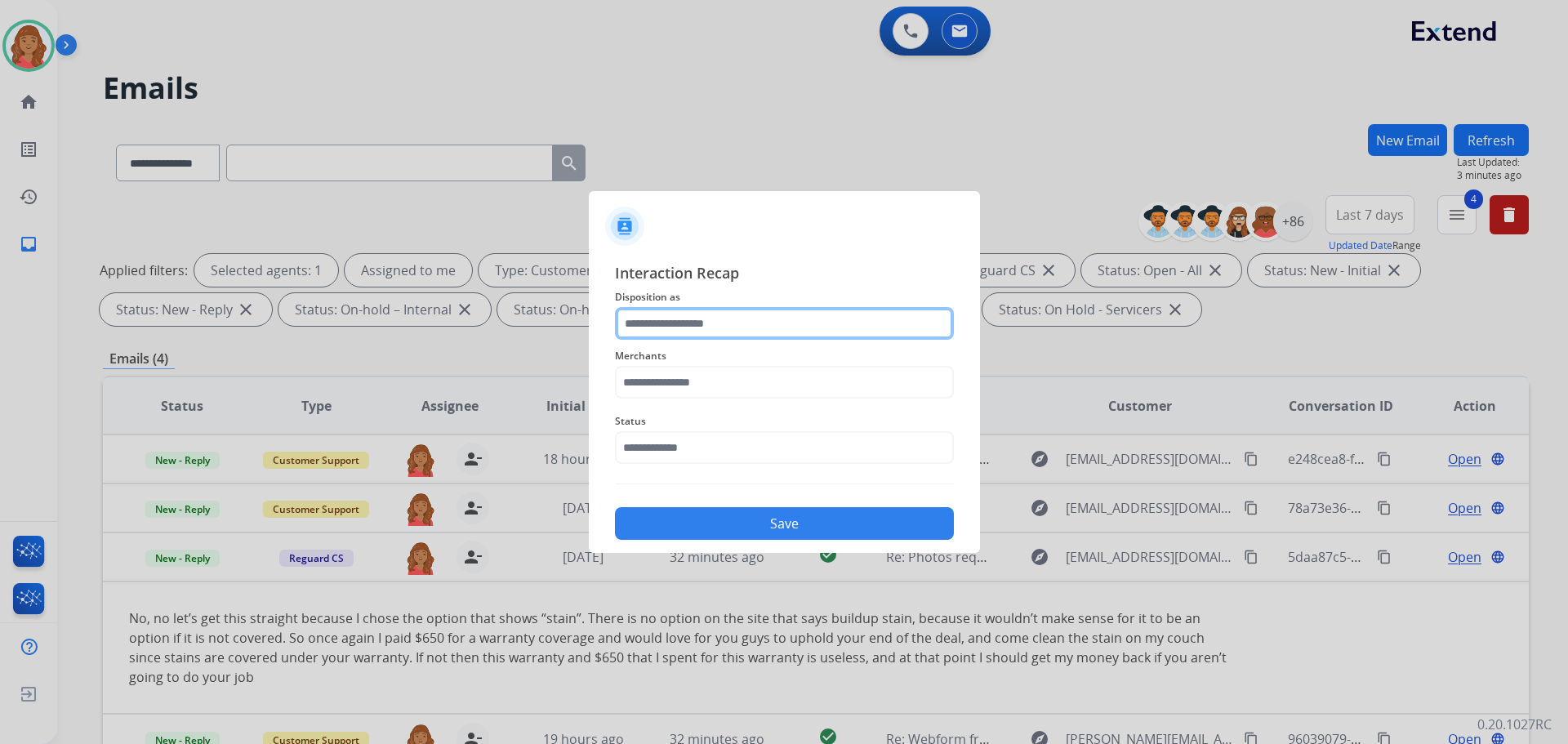
click at [699, 316] on input "text" at bounding box center [784, 324] width 339 height 33
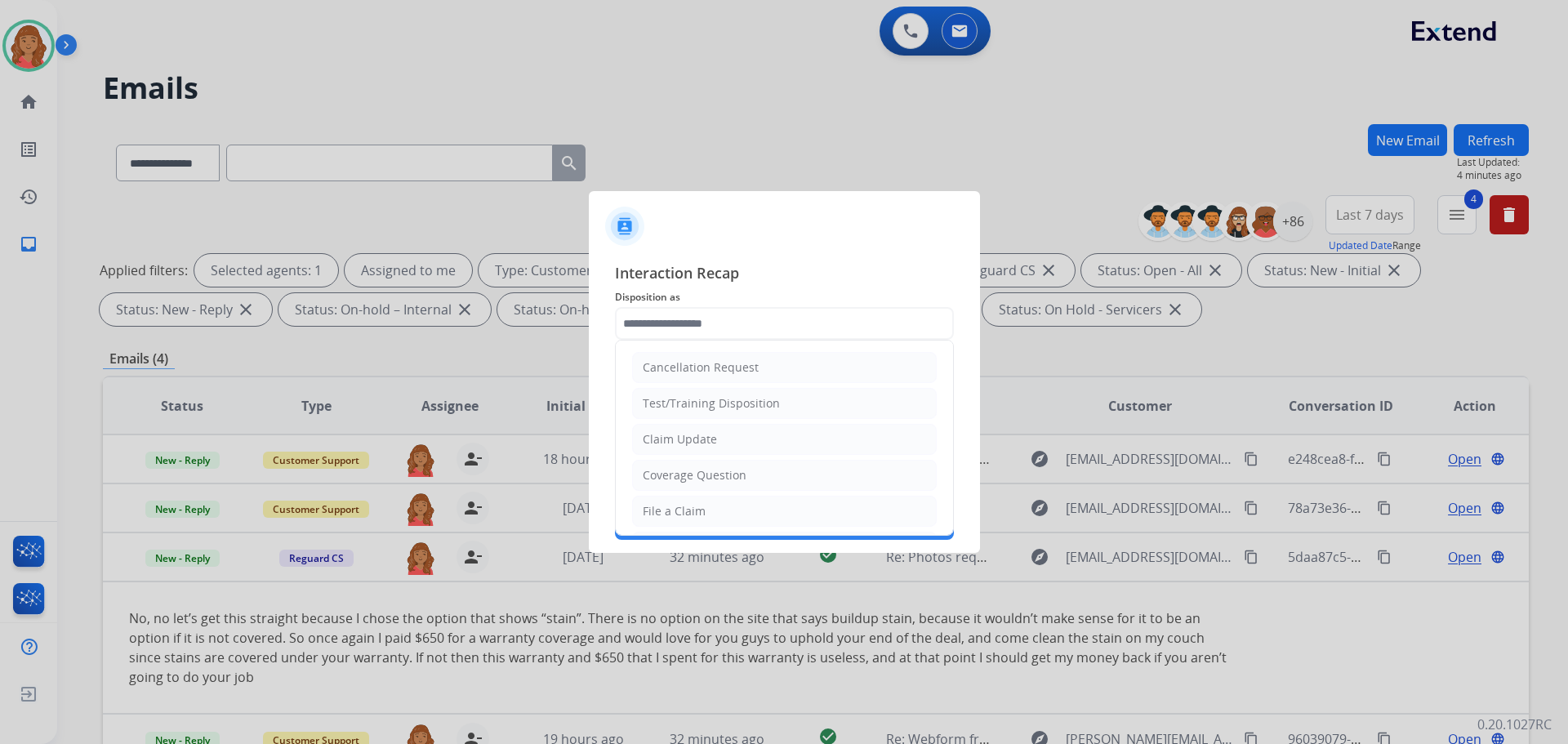
drag, startPoint x: 693, startPoint y: 449, endPoint x: 695, endPoint y: 460, distance: 11.2
click at [694, 449] on li "Claim Update" at bounding box center [784, 439] width 305 height 31
type input "**********"
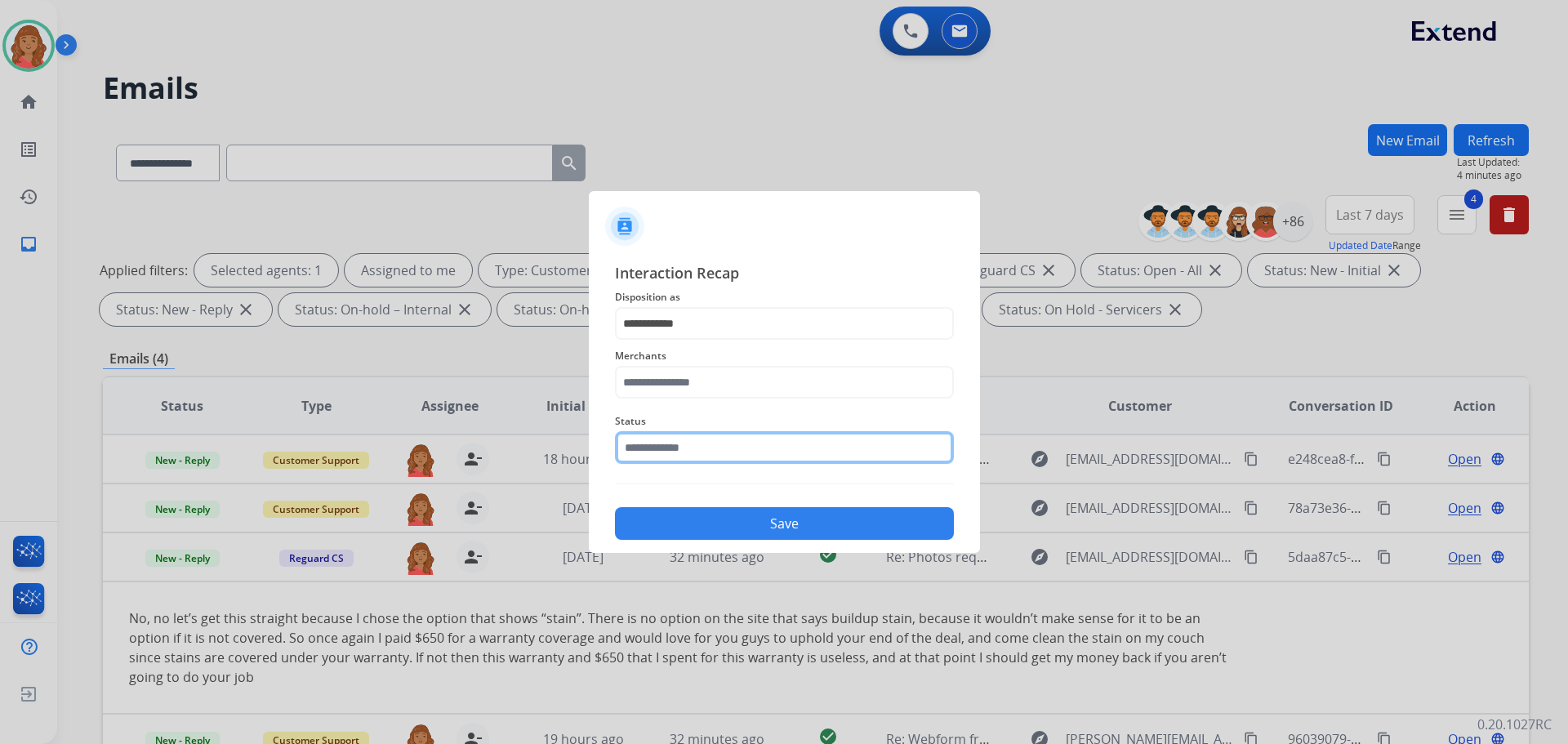
click at [684, 450] on input "text" at bounding box center [784, 447] width 339 height 33
type input "*"
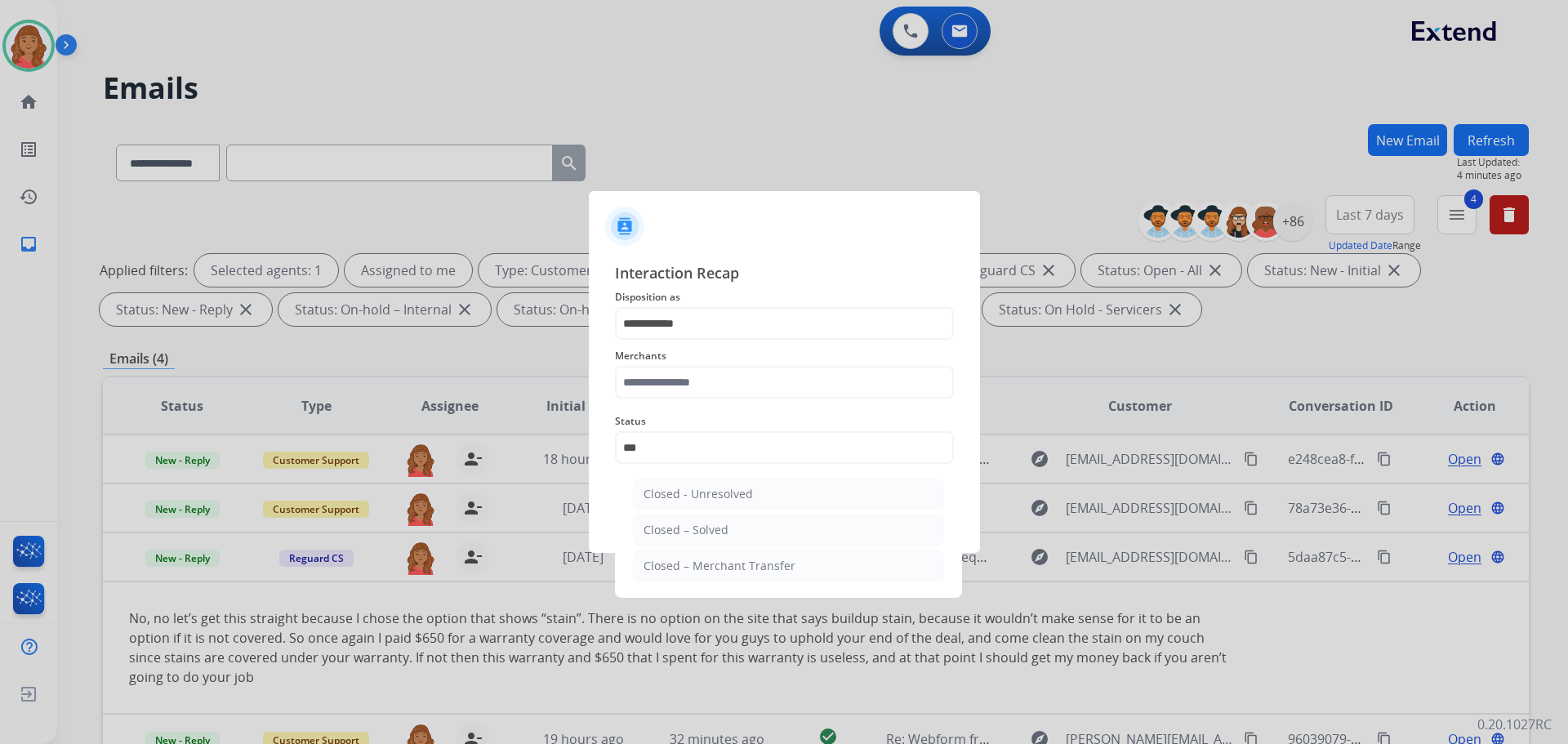
click at [706, 532] on div "Closed – Solved" at bounding box center [686, 530] width 85 height 16
type input "**********"
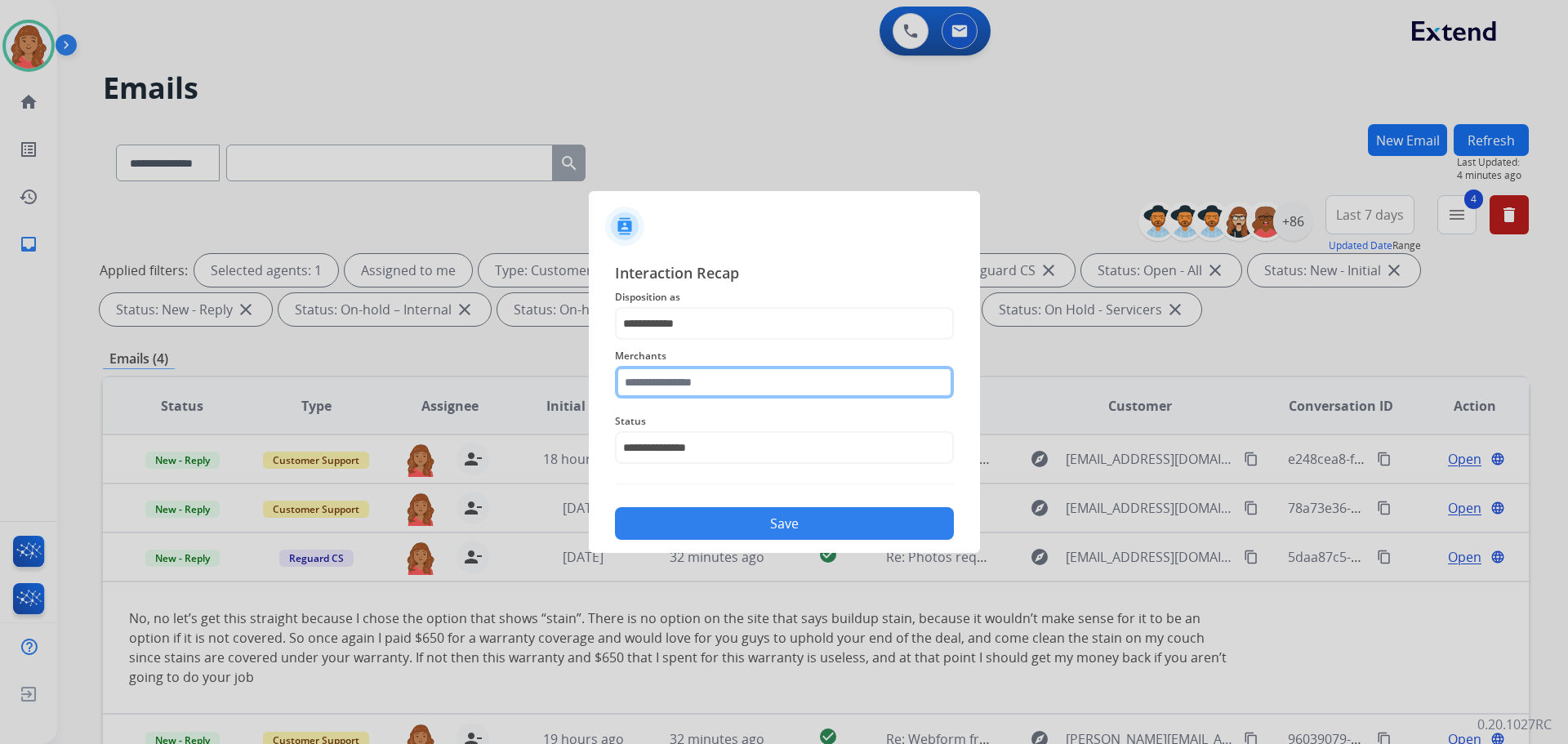
click at [696, 378] on input "text" at bounding box center [784, 382] width 339 height 33
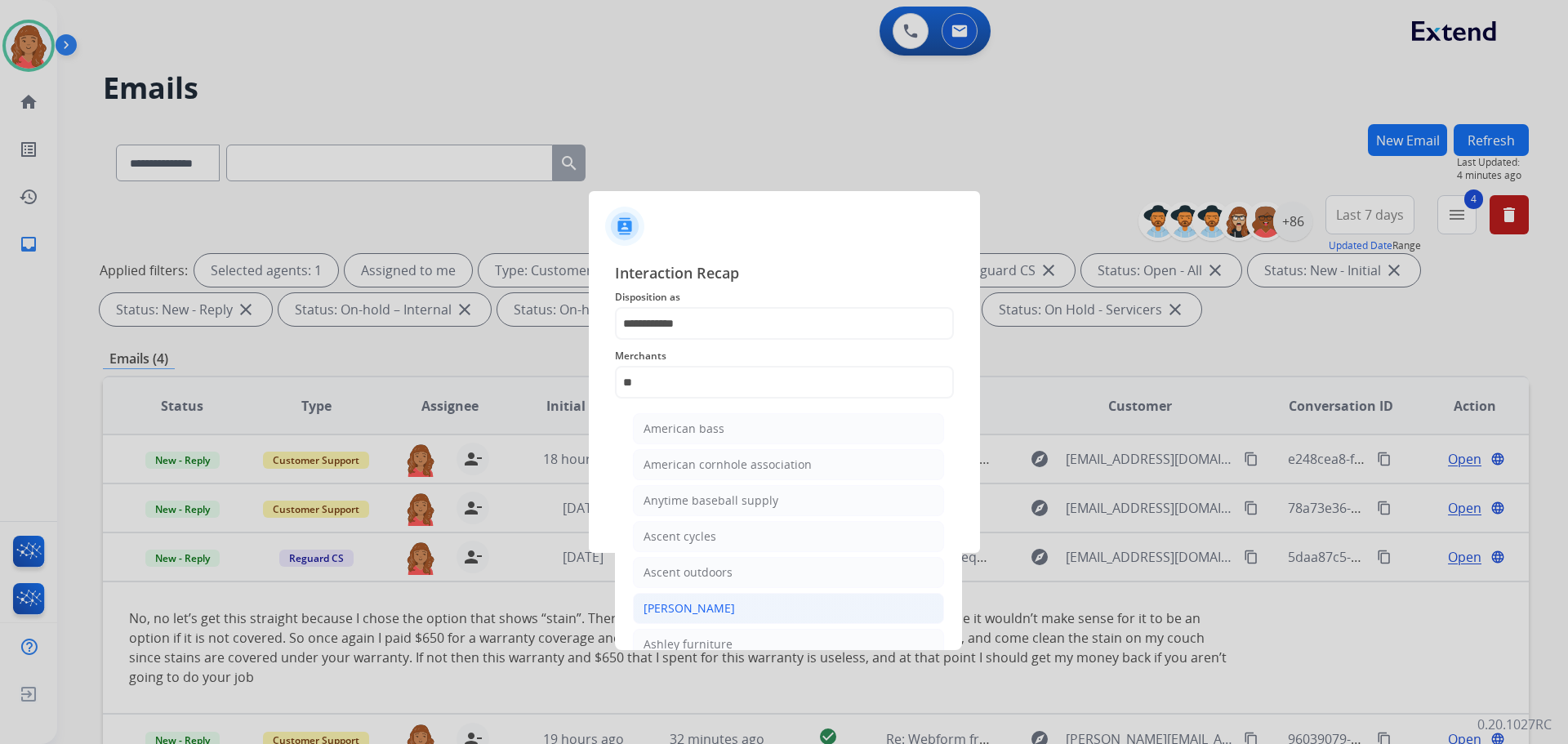
click at [688, 607] on div "[PERSON_NAME]" at bounding box center [689, 608] width 91 height 16
type input "**********"
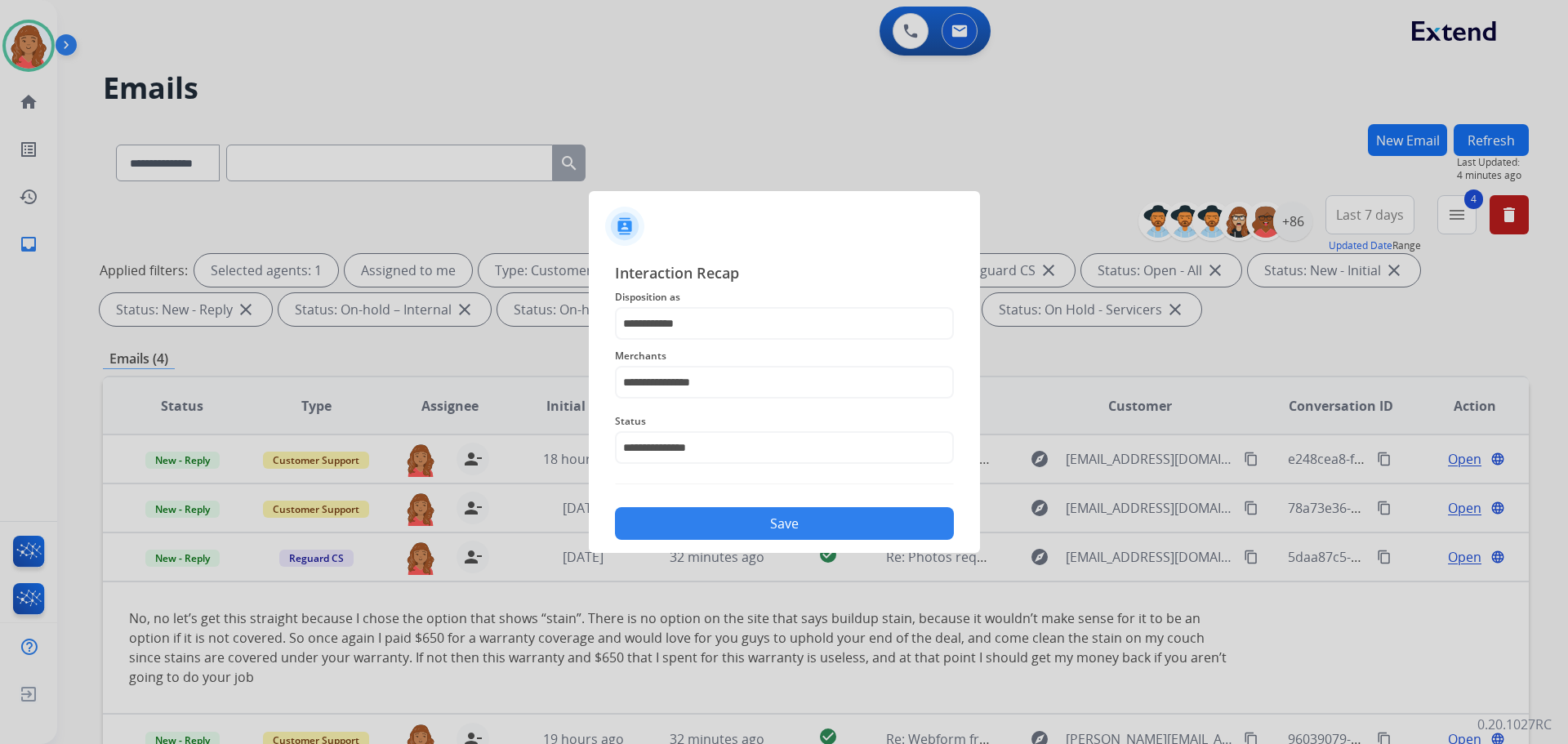
click at [693, 524] on button "Save" at bounding box center [784, 523] width 339 height 33
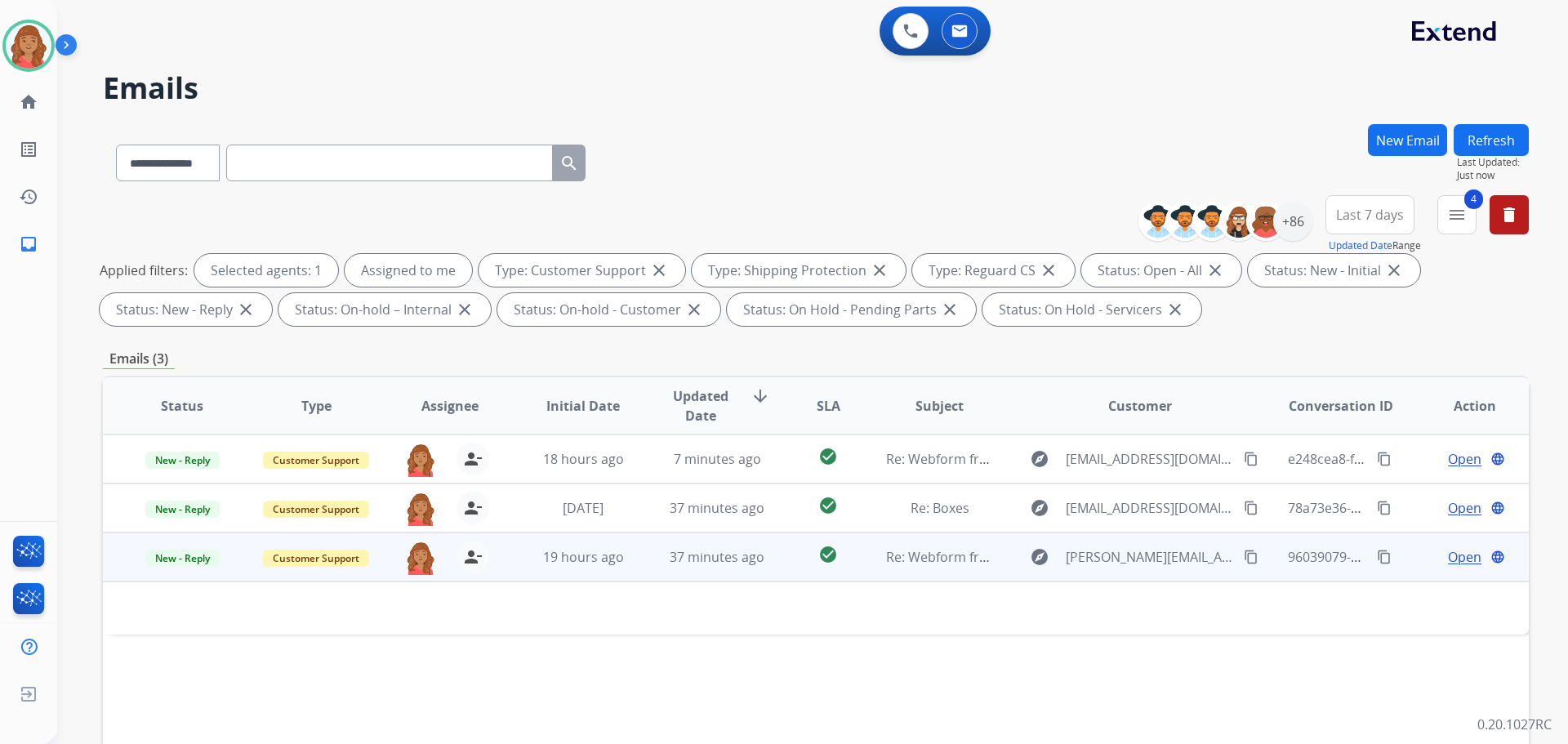
click at [723, 564] on span "37 minutes ago" at bounding box center [716, 556] width 95 height 18
click at [697, 563] on span "37 minutes ago" at bounding box center [716, 557] width 95 height 18
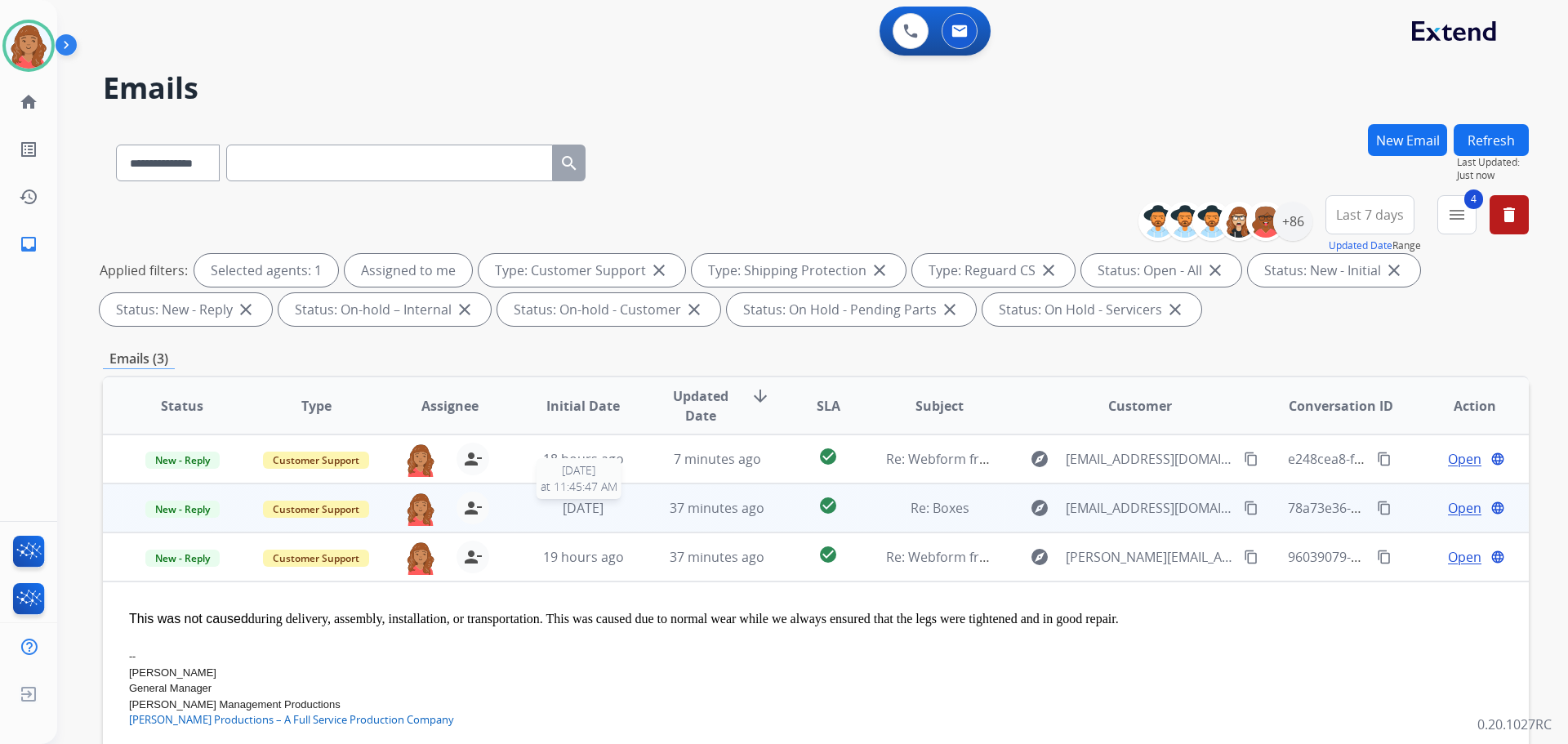
click at [603, 507] on span "[DATE]" at bounding box center [582, 507] width 41 height 18
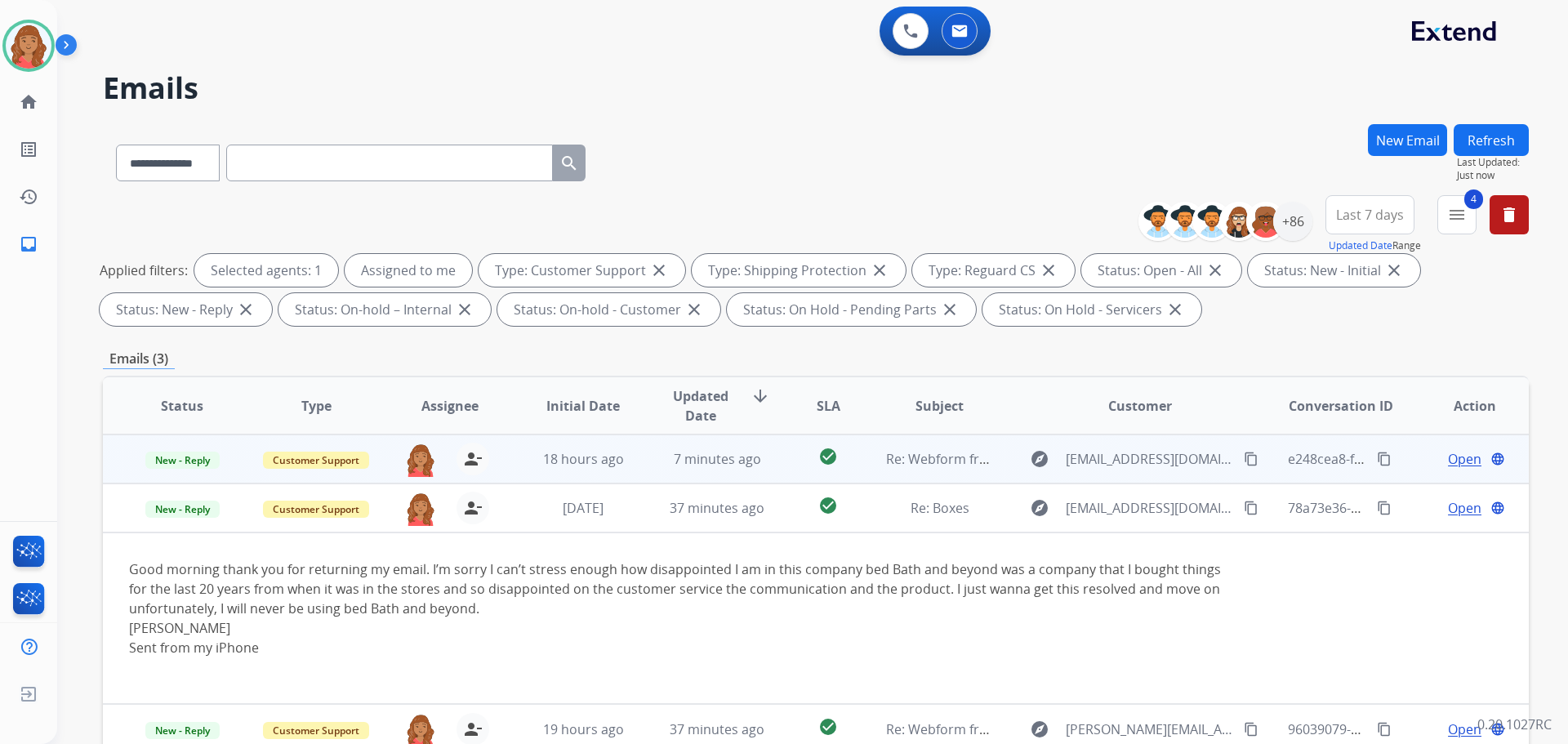
click at [600, 473] on td "18 hours ago" at bounding box center [571, 459] width 134 height 49
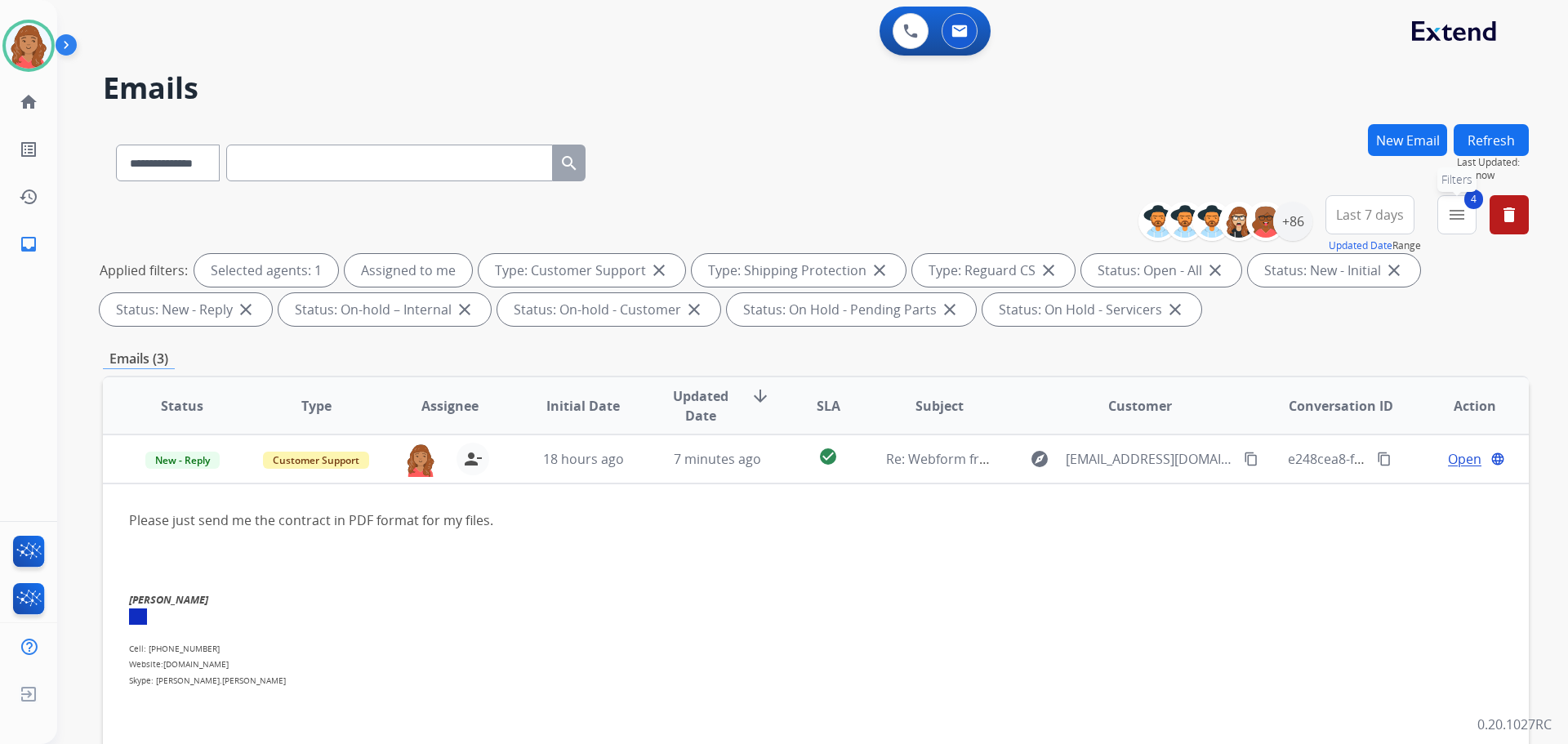
click at [1465, 219] on button "4 menu Filters" at bounding box center [1457, 214] width 39 height 39
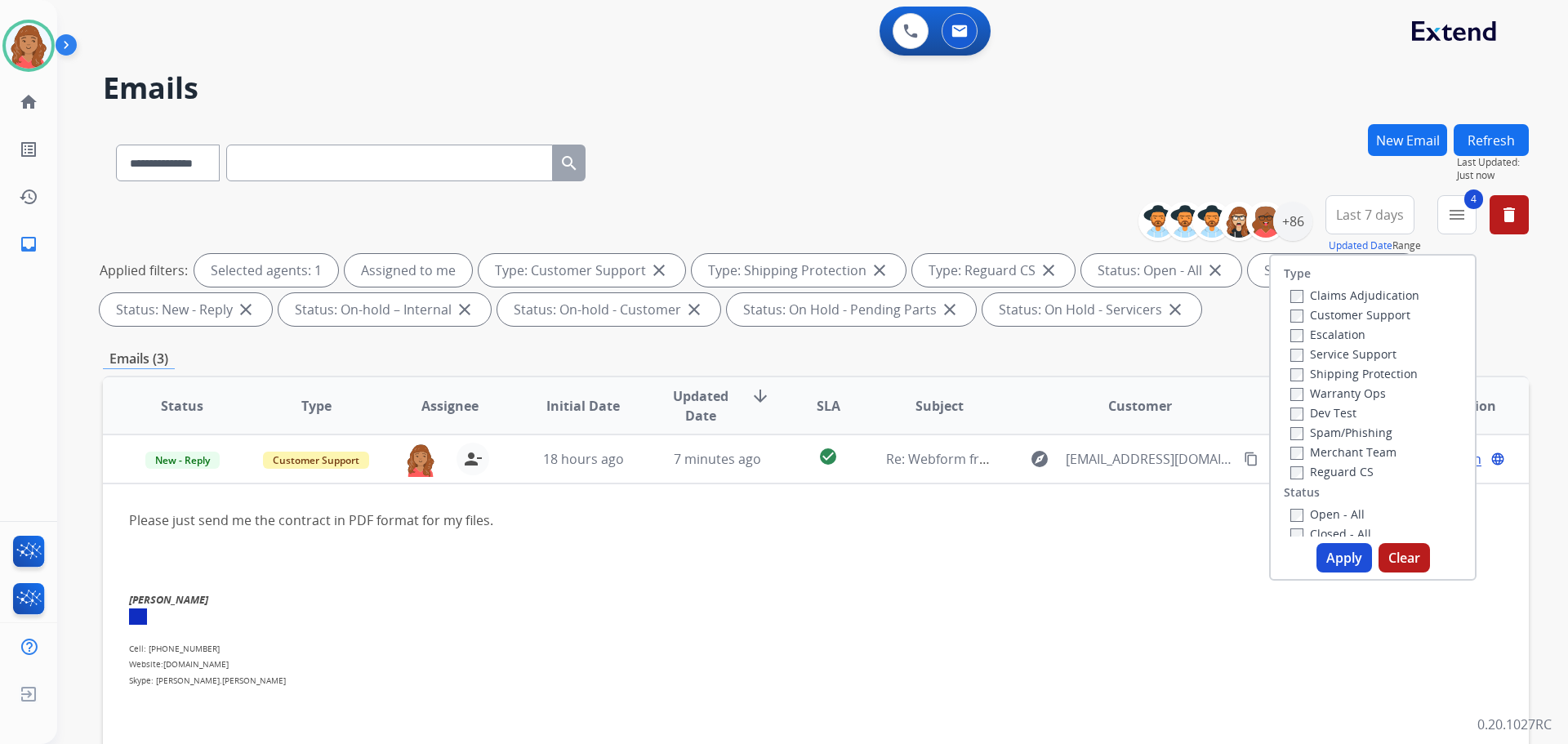
click at [1332, 557] on button "Apply" at bounding box center [1344, 557] width 56 height 30
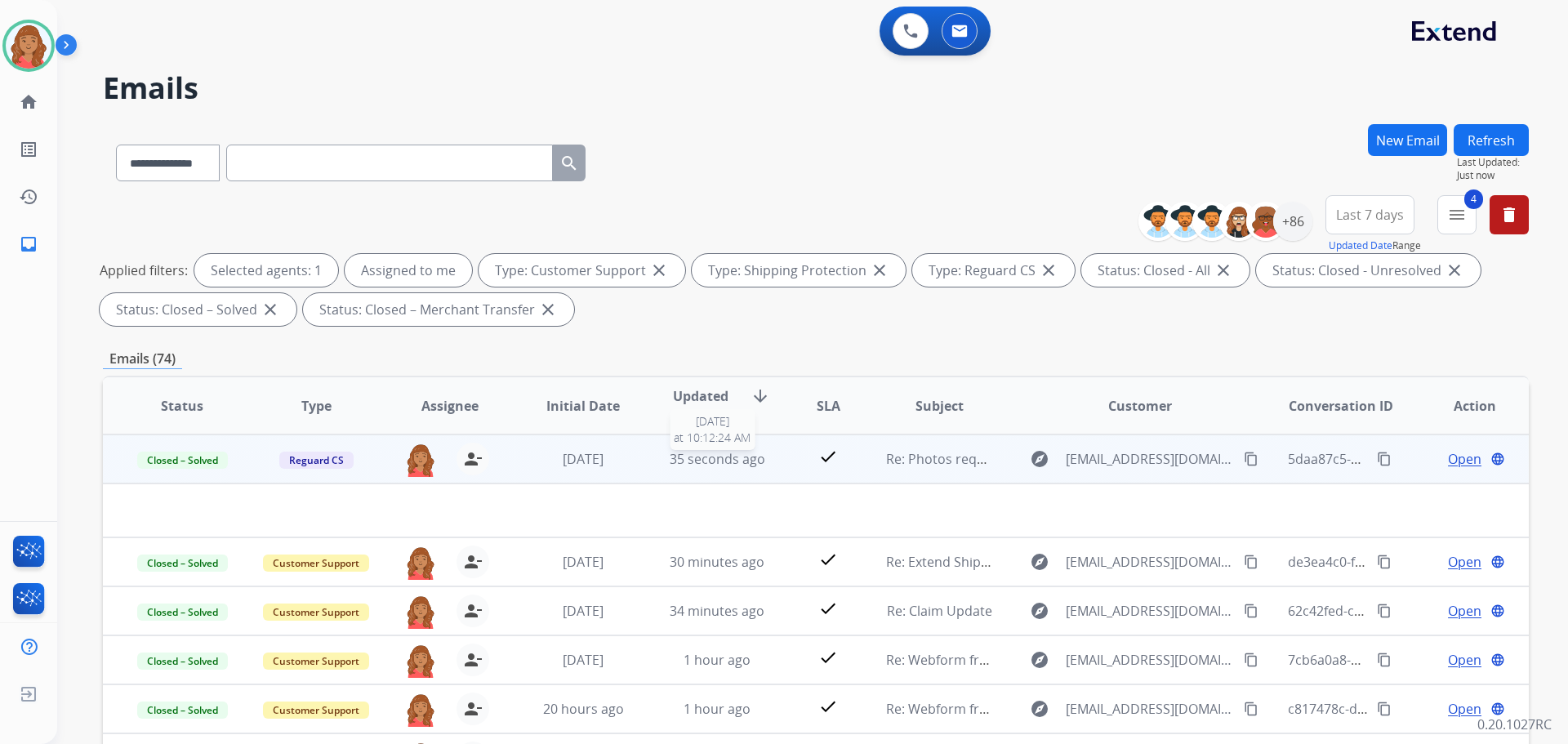
click at [740, 464] on span "35 seconds ago" at bounding box center [717, 459] width 96 height 18
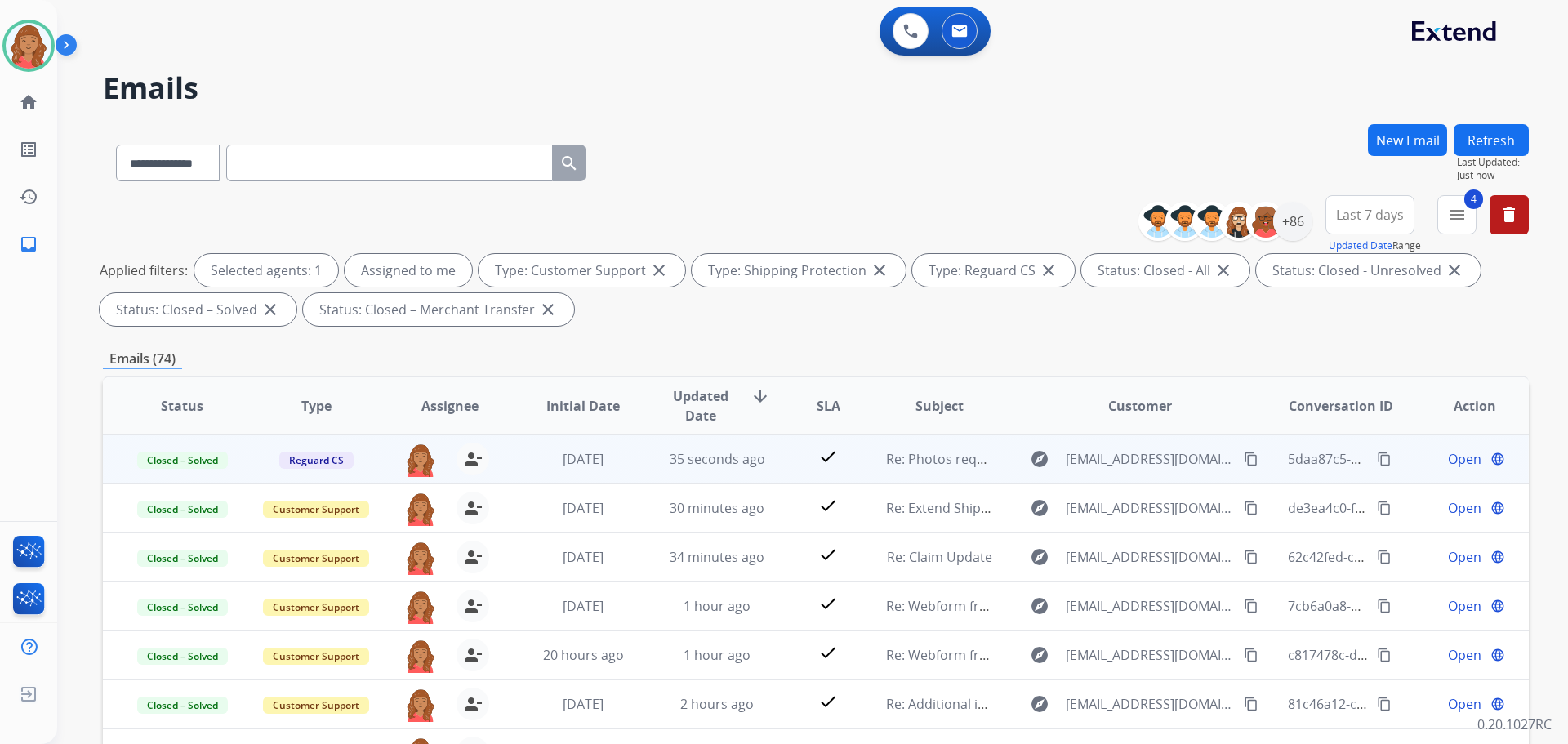
click at [773, 452] on td "check" at bounding box center [815, 459] width 89 height 49
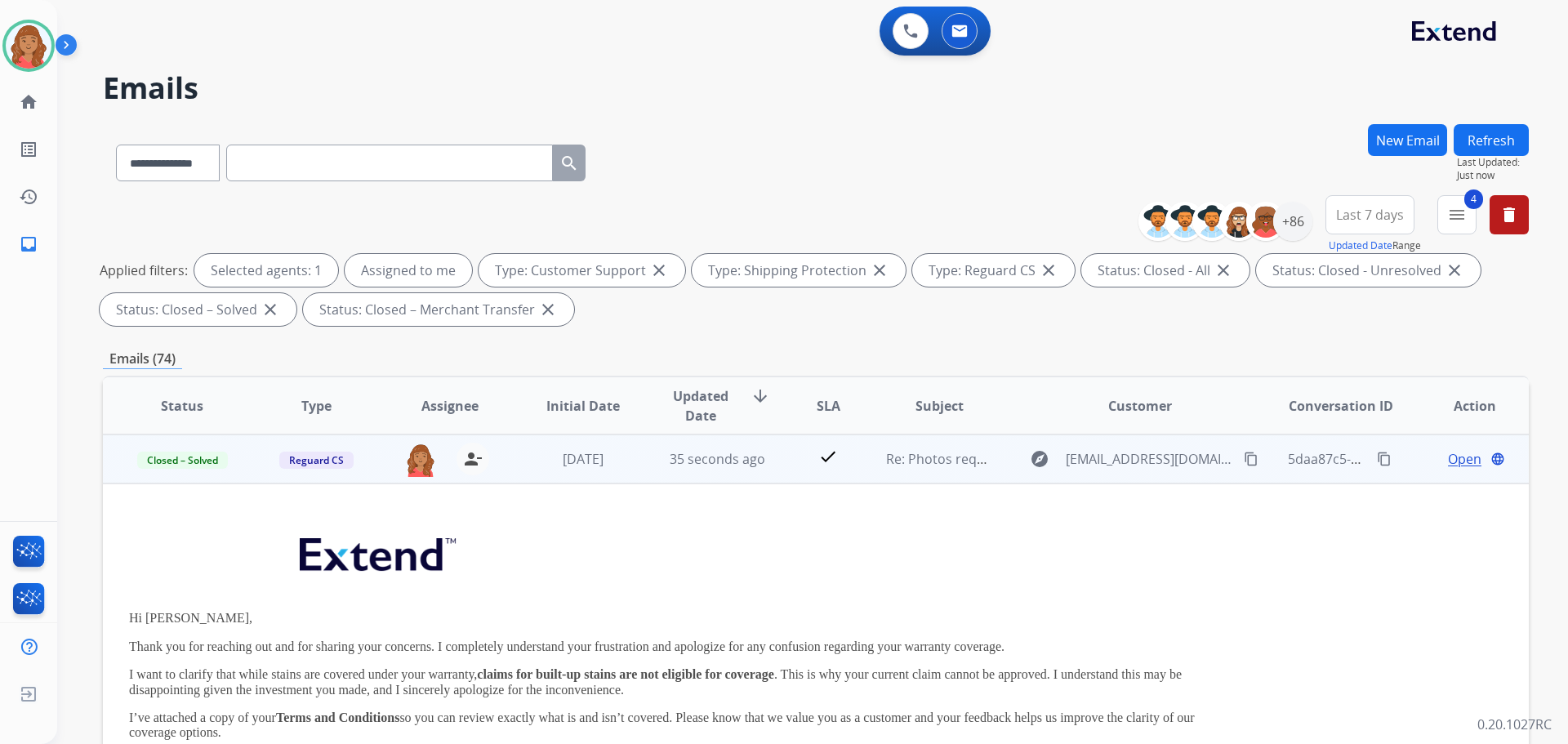
click at [1435, 462] on div "Open language" at bounding box center [1474, 459] width 107 height 19
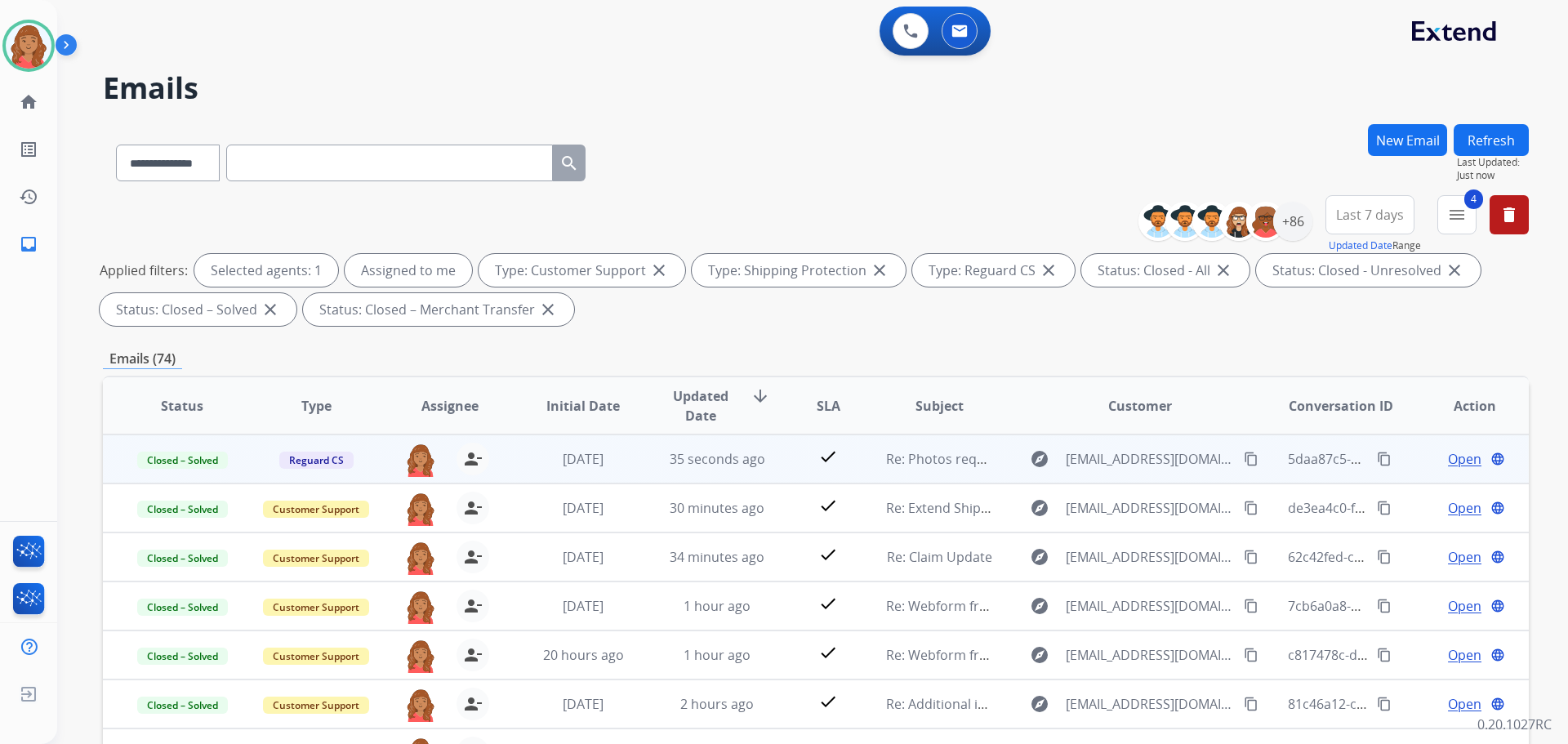
click at [1448, 456] on span "Open" at bounding box center [1465, 459] width 34 height 19
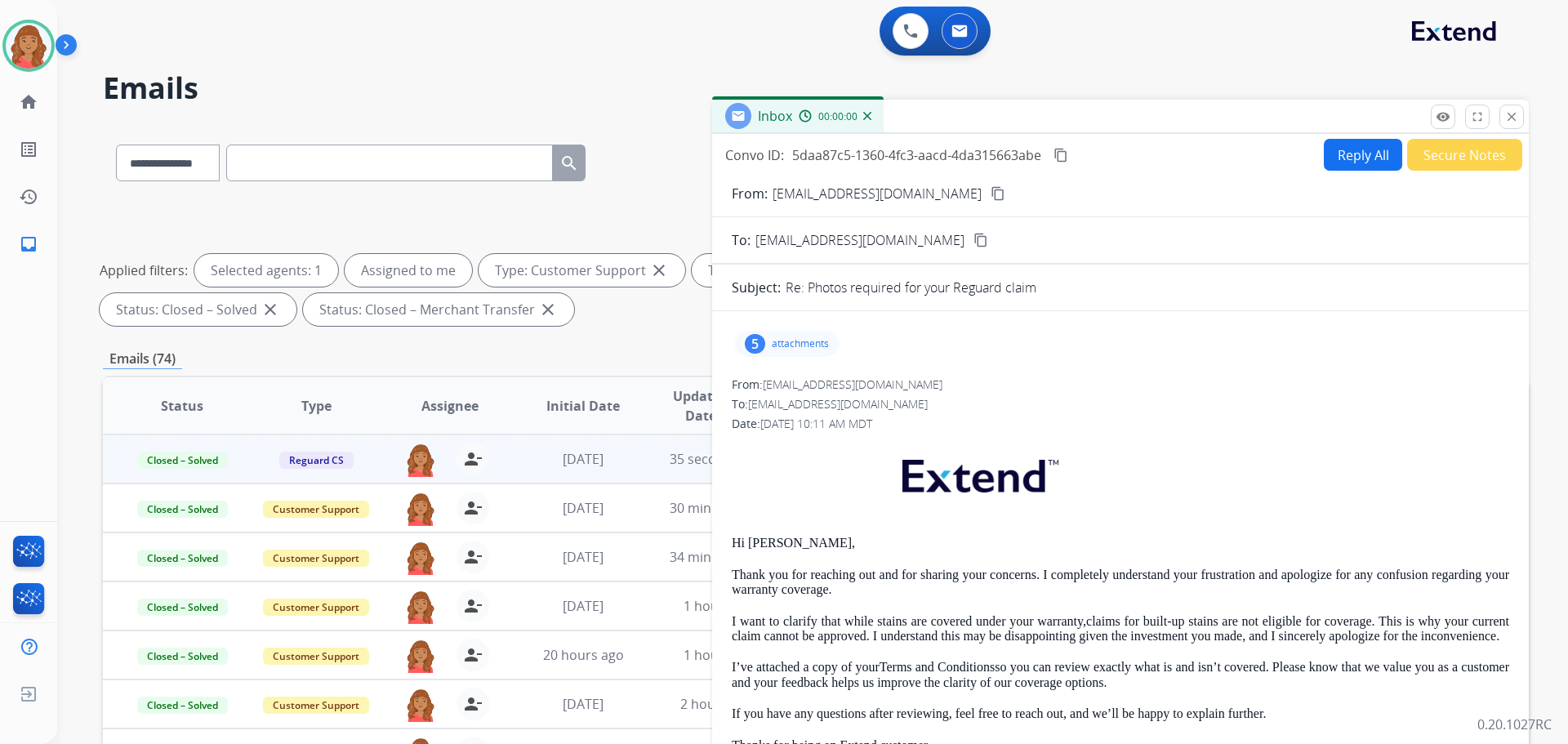
click at [1338, 161] on button "Reply All" at bounding box center [1363, 154] width 79 height 32
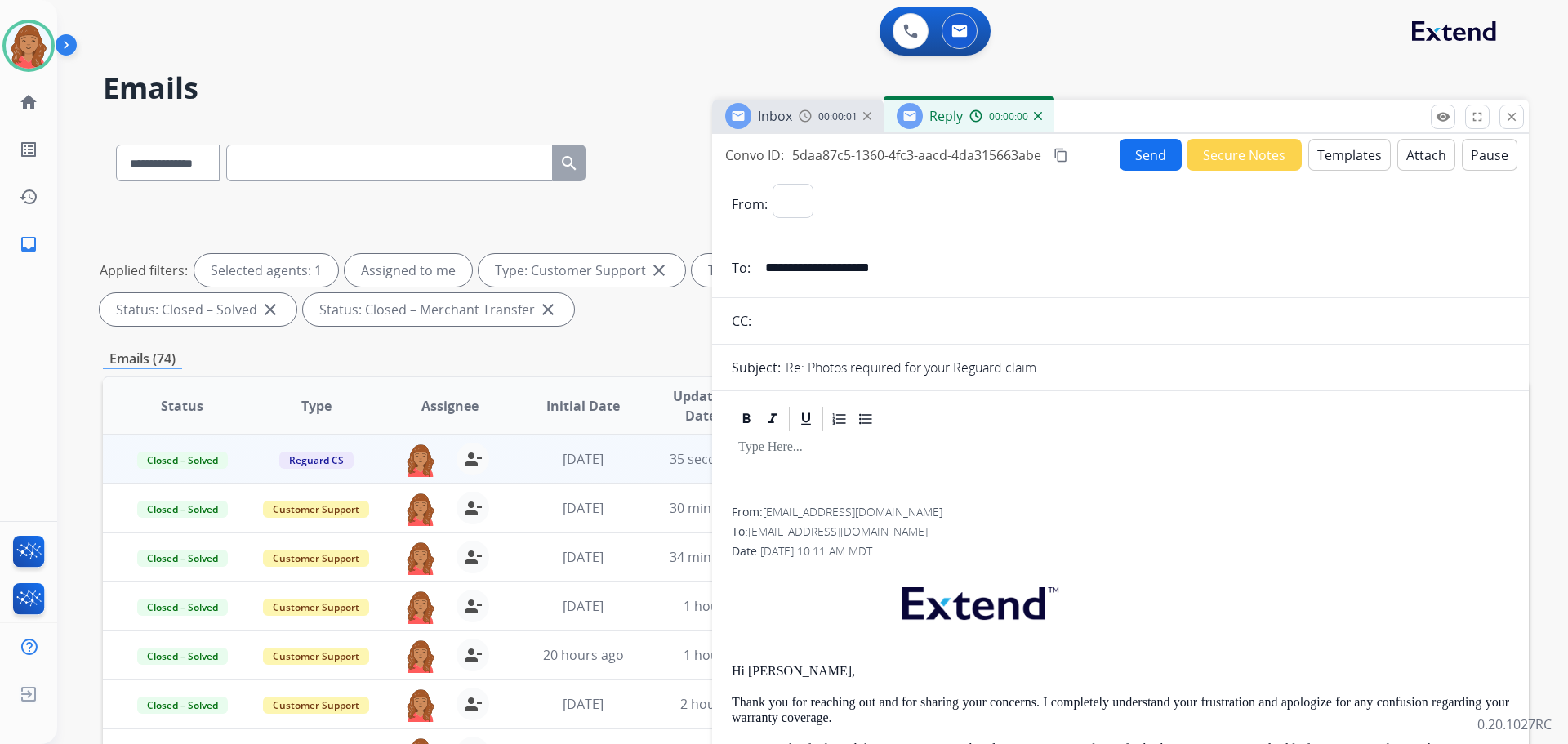
select select "**********"
click at [1412, 162] on button "Attach" at bounding box center [1426, 154] width 58 height 32
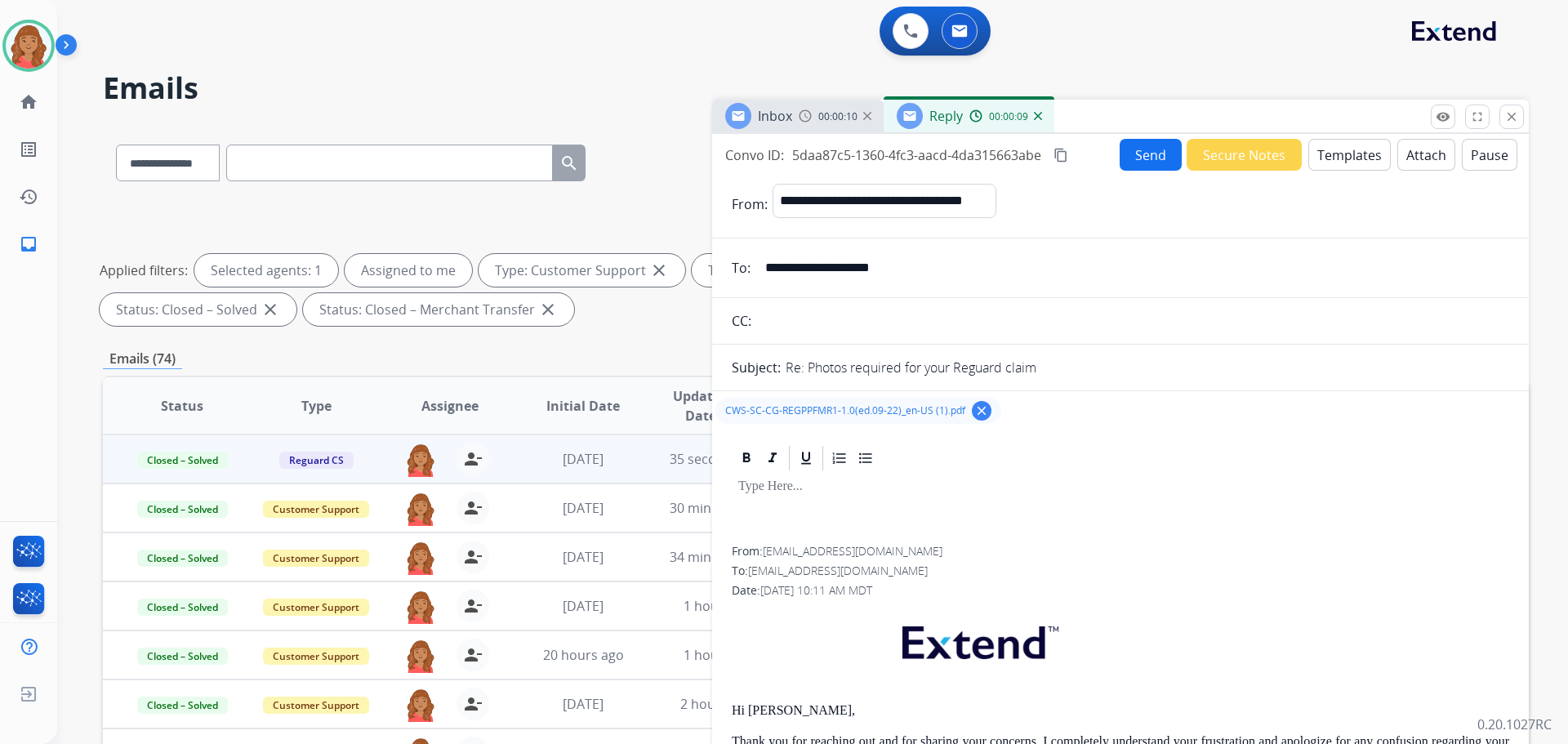
click at [1134, 154] on button "Send" at bounding box center [1150, 154] width 62 height 32
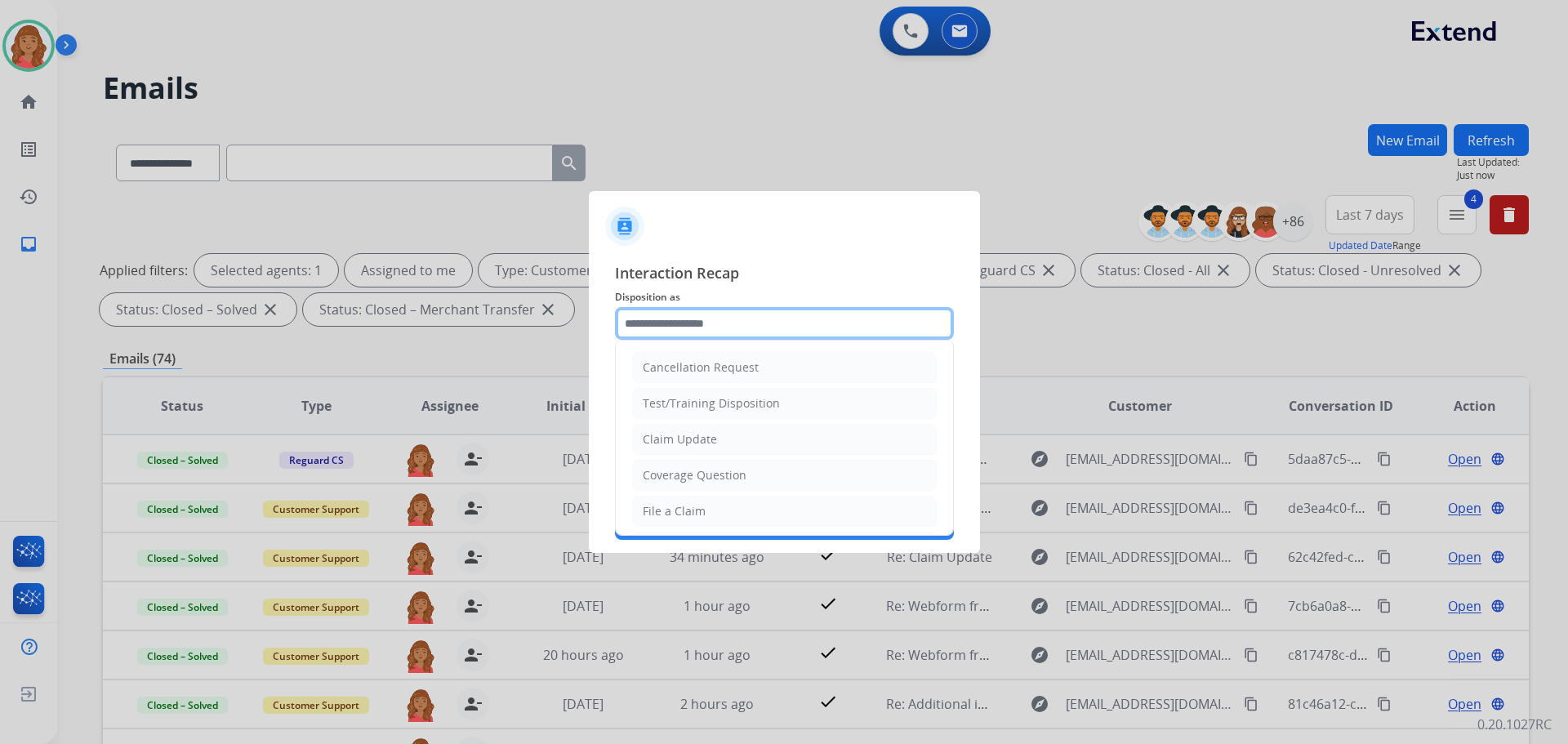
click at [686, 327] on input "text" at bounding box center [784, 324] width 339 height 33
click at [695, 435] on div "Claim Update" at bounding box center [680, 439] width 75 height 16
type input "**********"
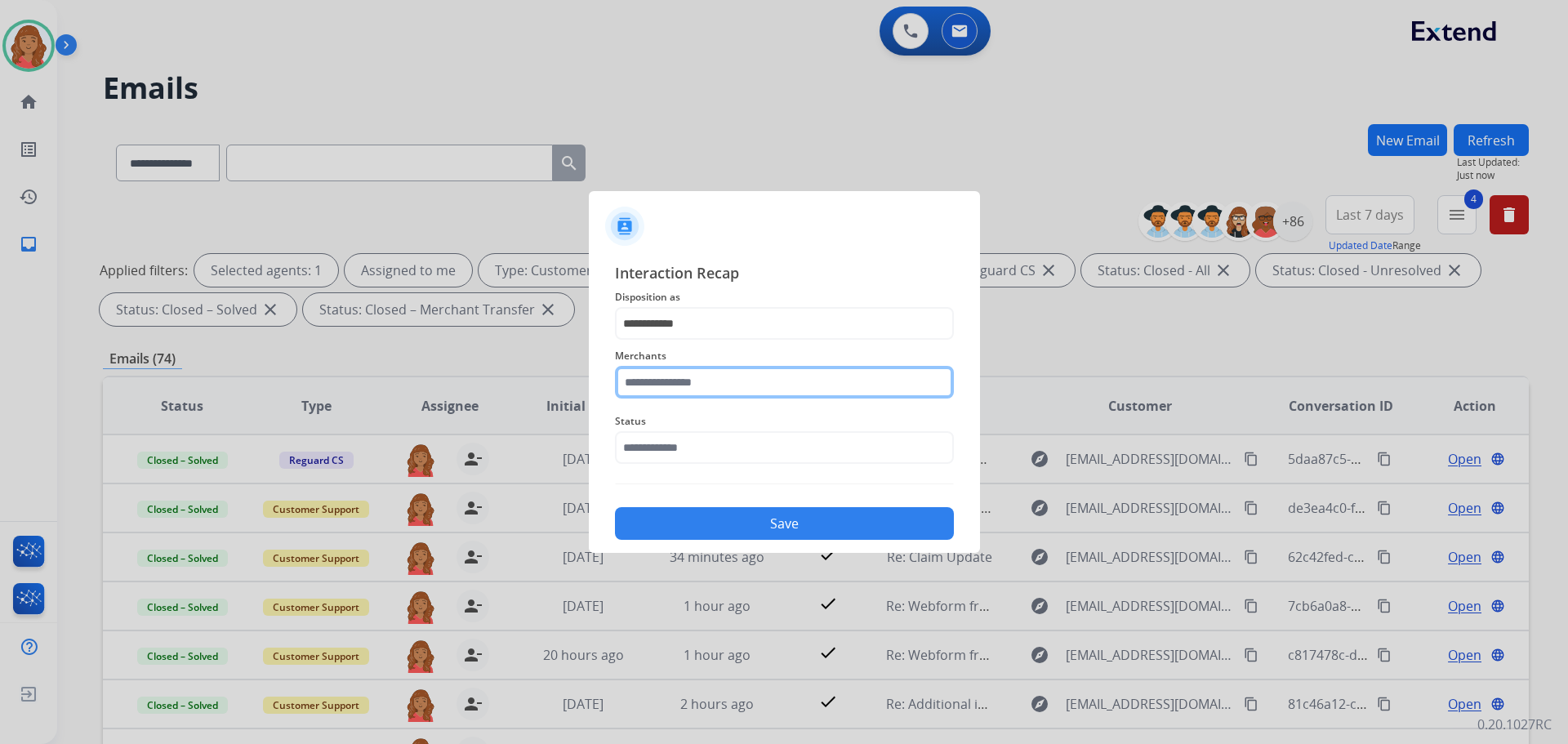
click at [695, 385] on input "text" at bounding box center [784, 382] width 339 height 33
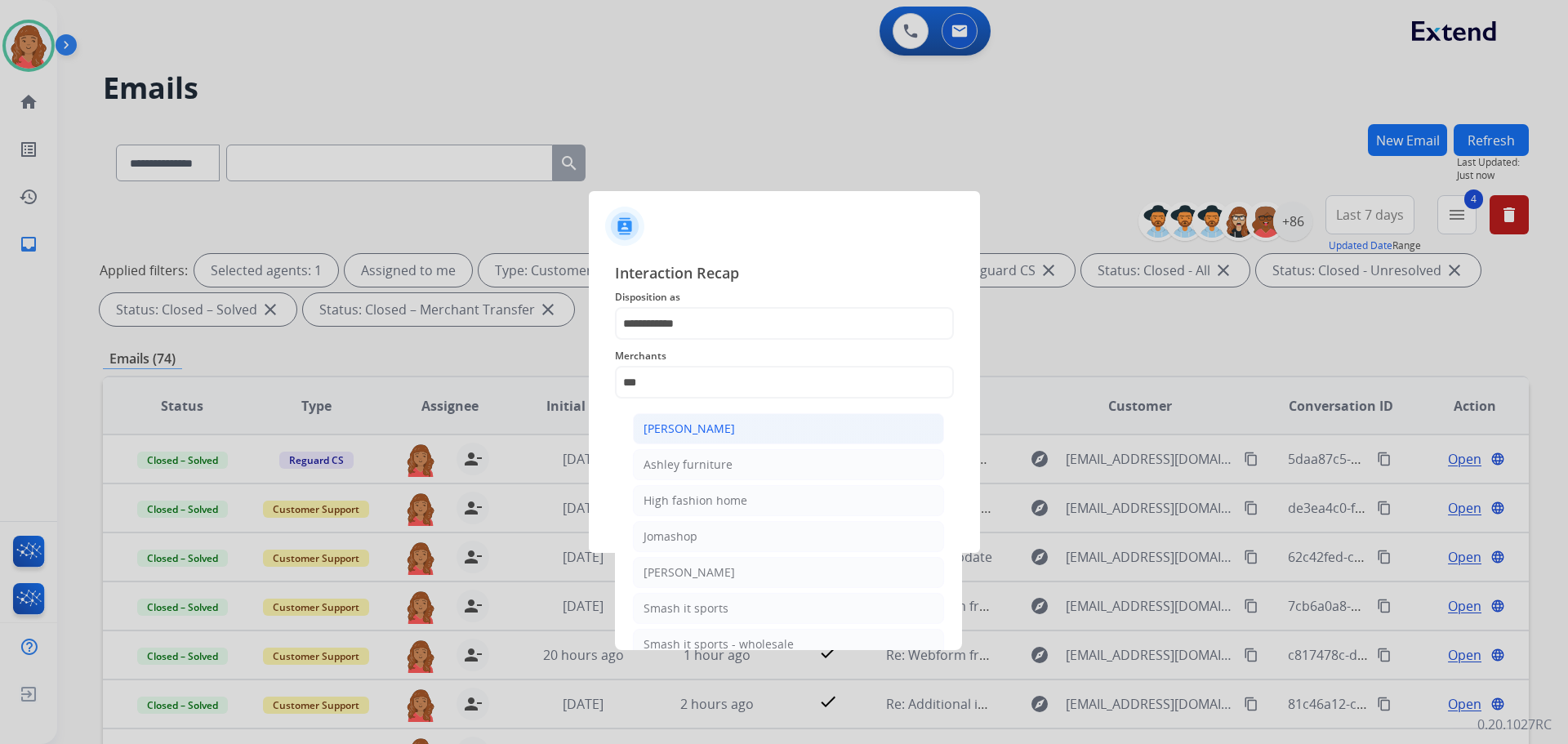
click at [699, 424] on div "[PERSON_NAME]" at bounding box center [689, 428] width 91 height 16
type input "**********"
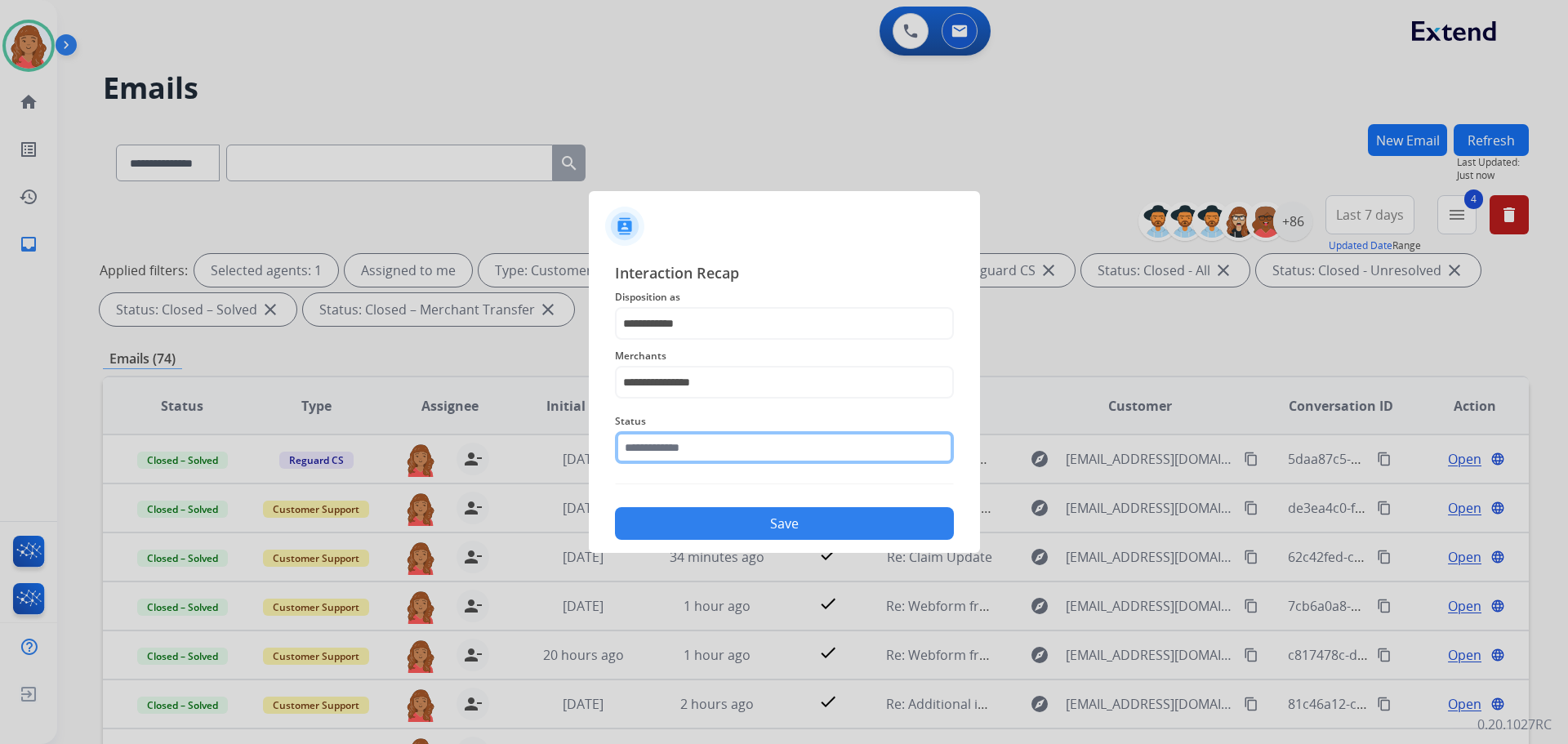
click at [679, 454] on input "text" at bounding box center [784, 447] width 339 height 33
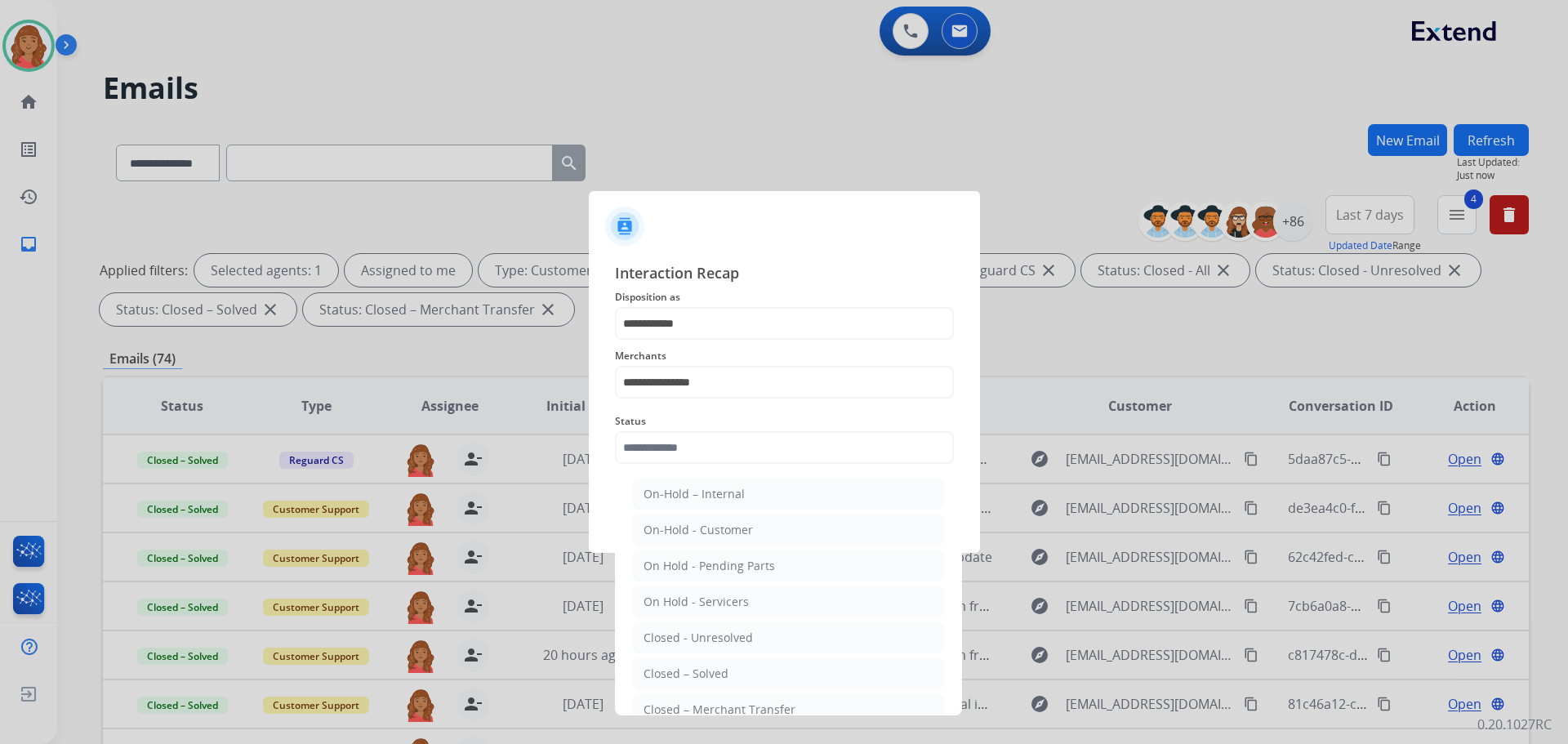
click at [682, 672] on div "Closed – Solved" at bounding box center [686, 673] width 85 height 16
type input "**********"
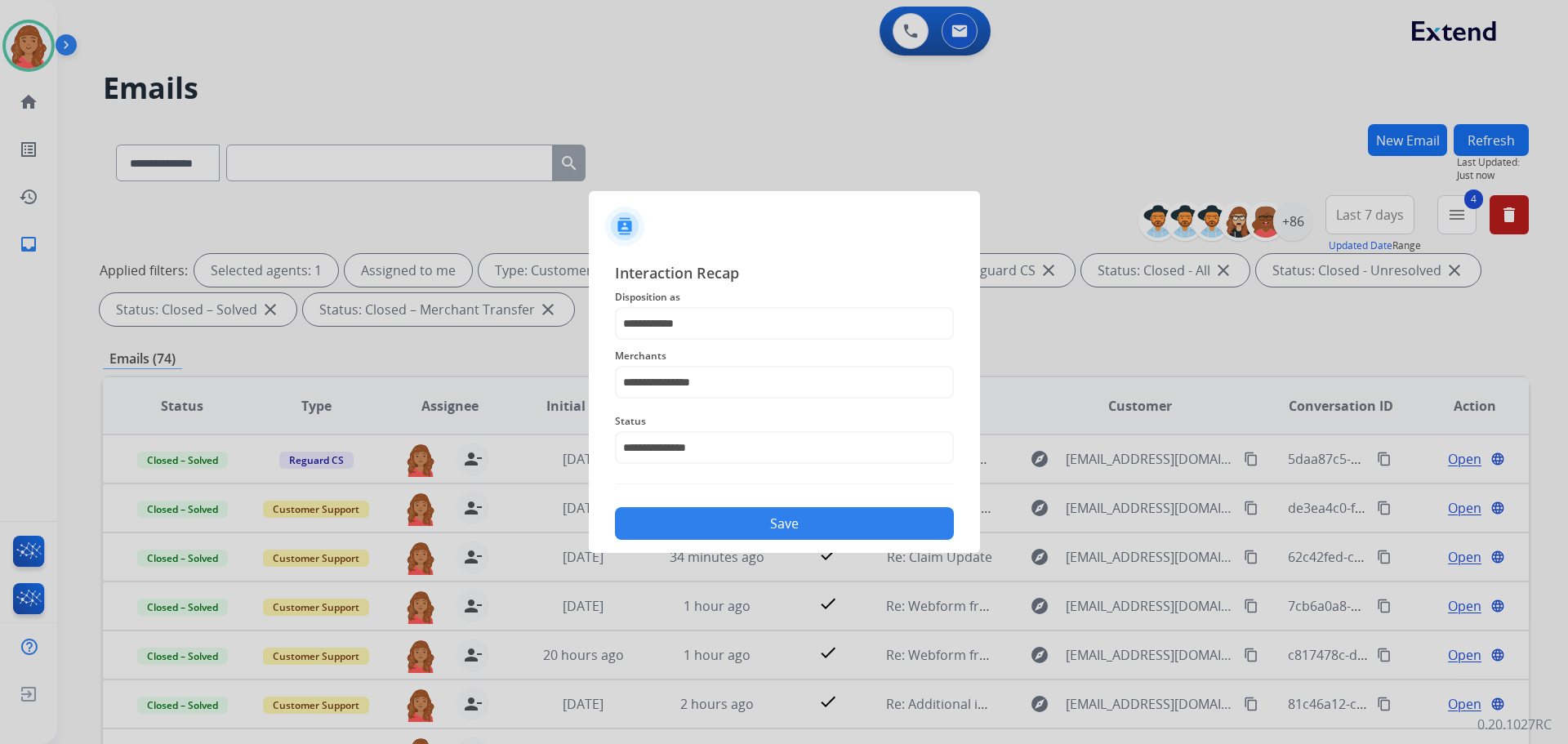
click at [705, 545] on div "**********" at bounding box center [784, 400] width 391 height 304
click at [707, 534] on button "Save" at bounding box center [784, 523] width 339 height 33
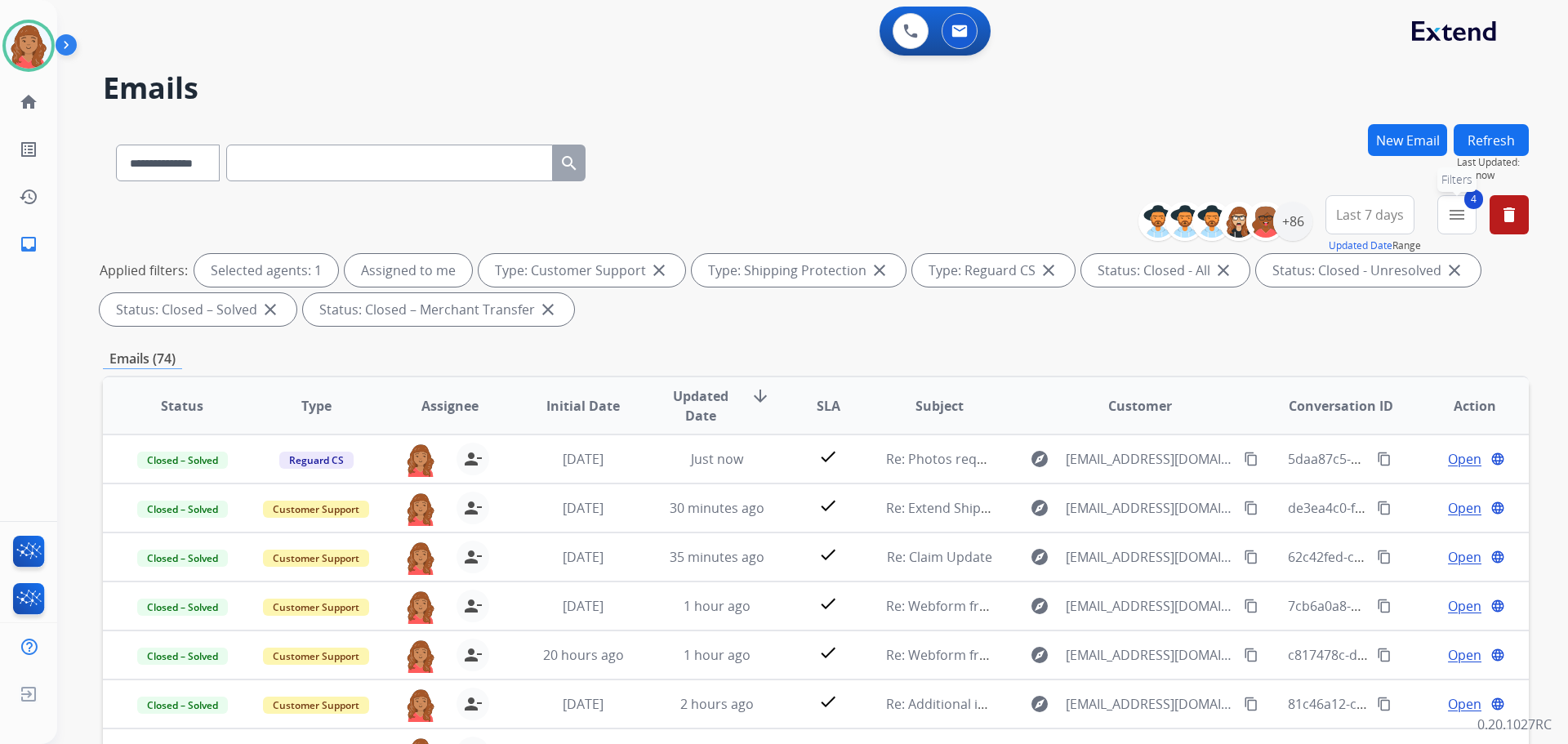
click at [1449, 230] on button "4 menu Filters" at bounding box center [1457, 214] width 39 height 39
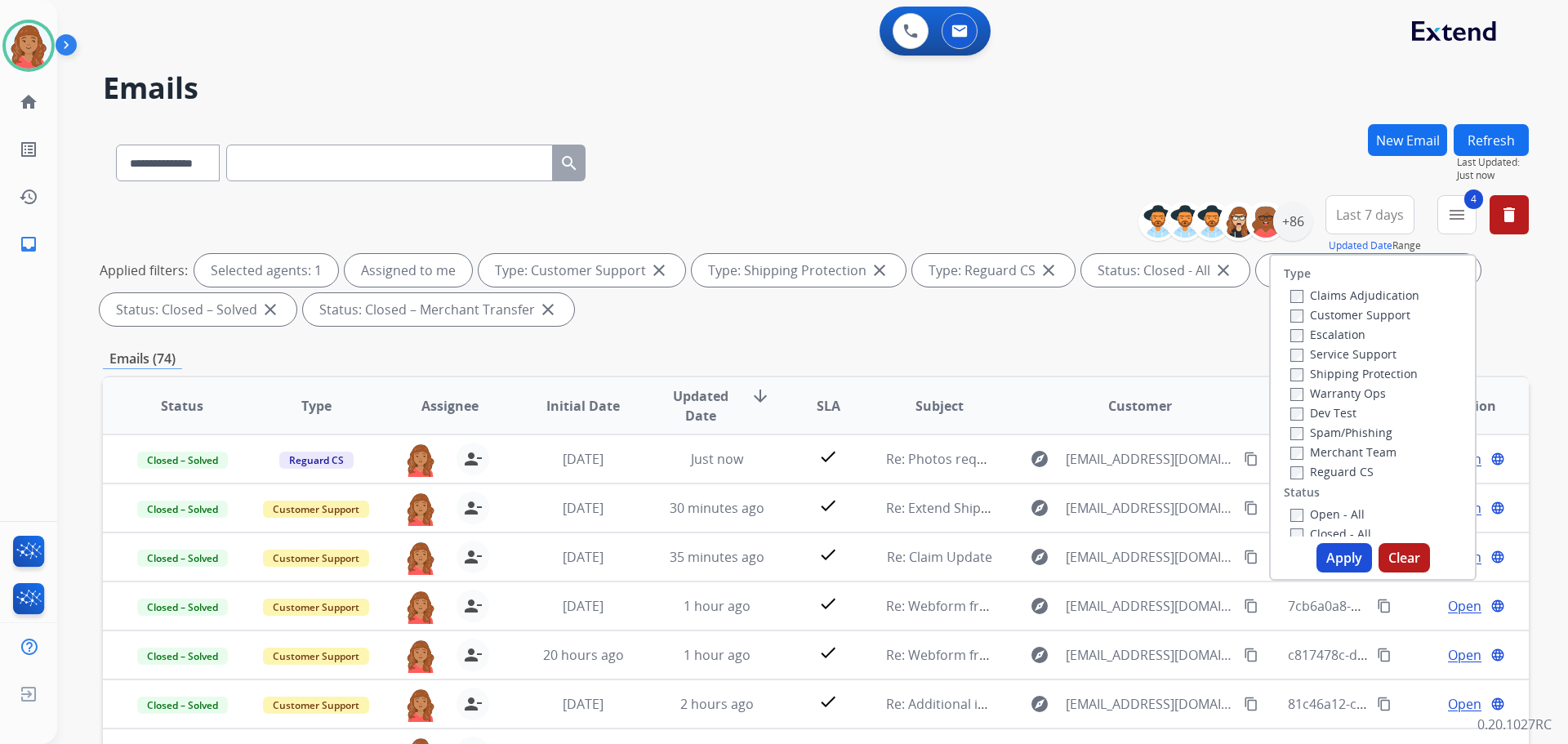
click at [1332, 558] on button "Apply" at bounding box center [1344, 557] width 56 height 30
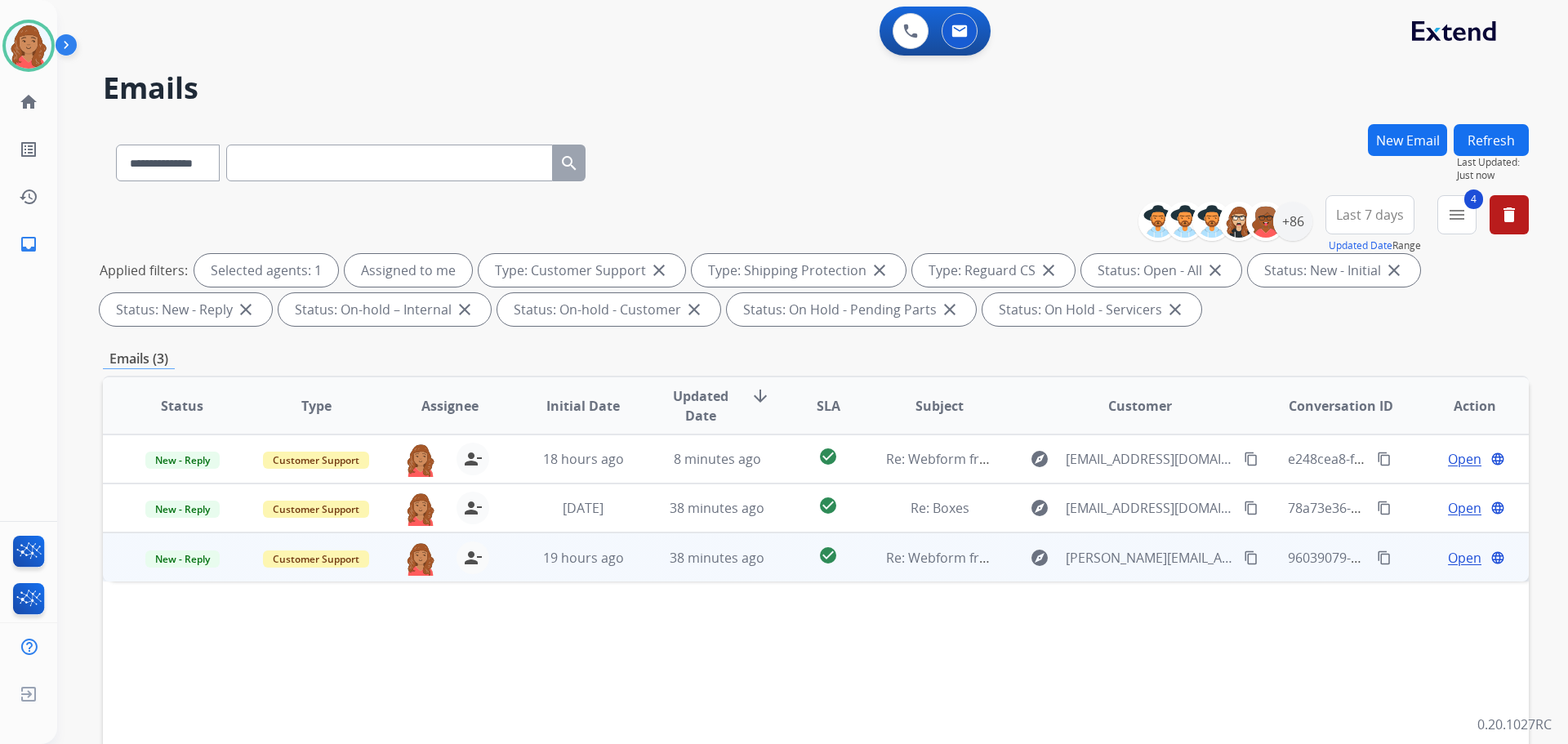
click at [961, 571] on td "Re: Webform from [PERSON_NAME][EMAIL_ADDRESS][DOMAIN_NAME] on [DATE]" at bounding box center [927, 556] width 134 height 49
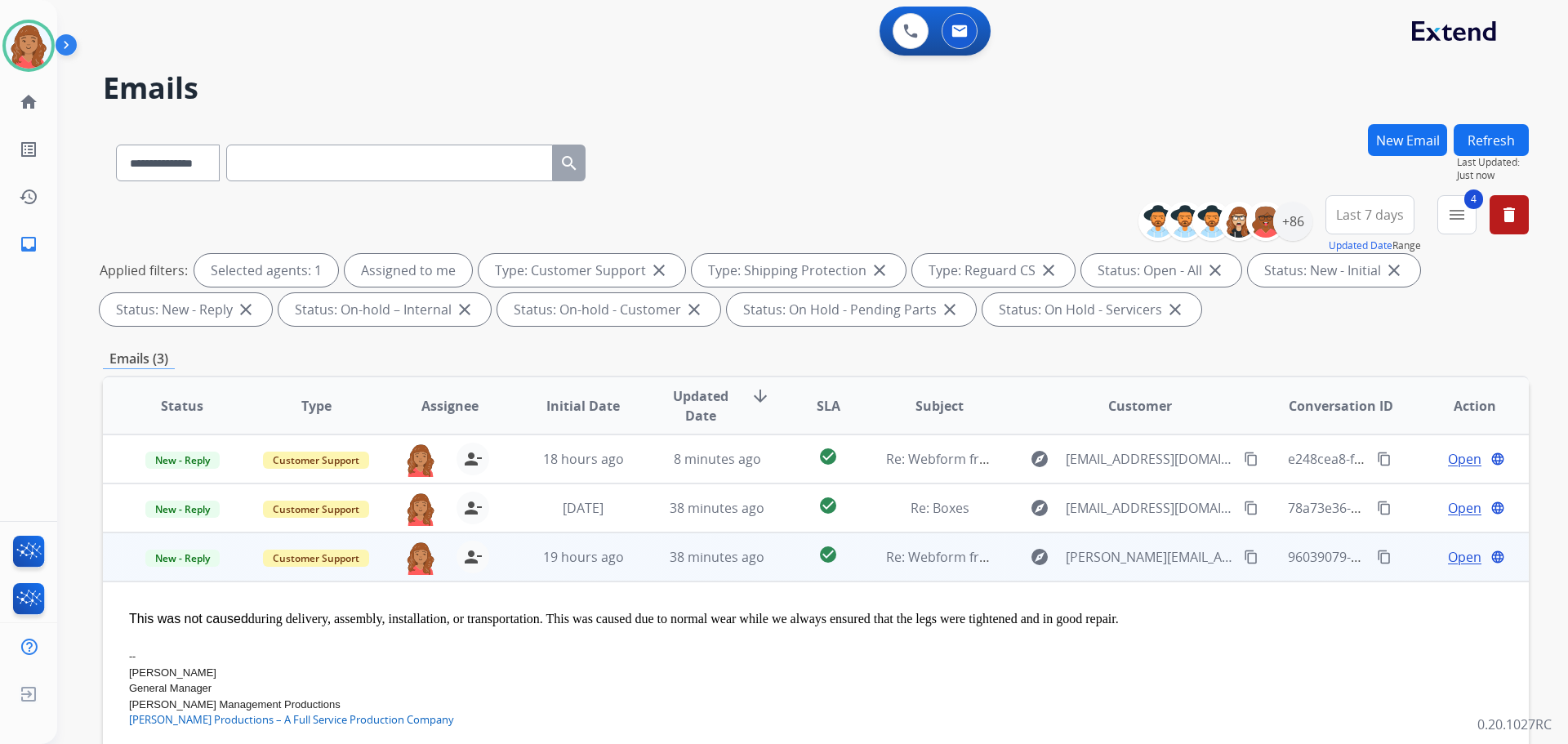
click at [961, 571] on td "Re: Webform from [PERSON_NAME][EMAIL_ADDRESS][DOMAIN_NAME] on [DATE]" at bounding box center [927, 556] width 134 height 49
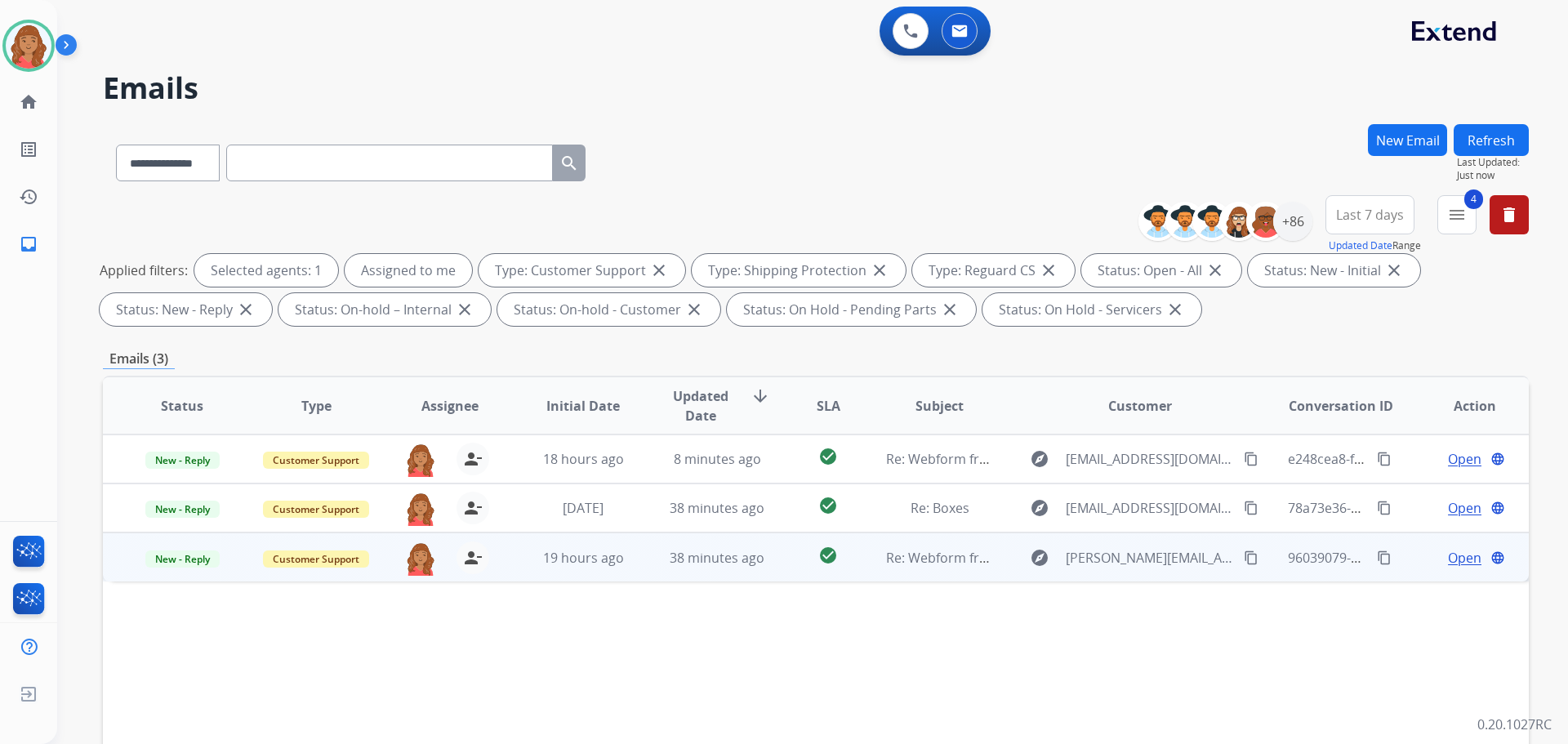
click at [961, 571] on td "Re: Webform from [PERSON_NAME][EMAIL_ADDRESS][DOMAIN_NAME] on [DATE]" at bounding box center [927, 556] width 134 height 49
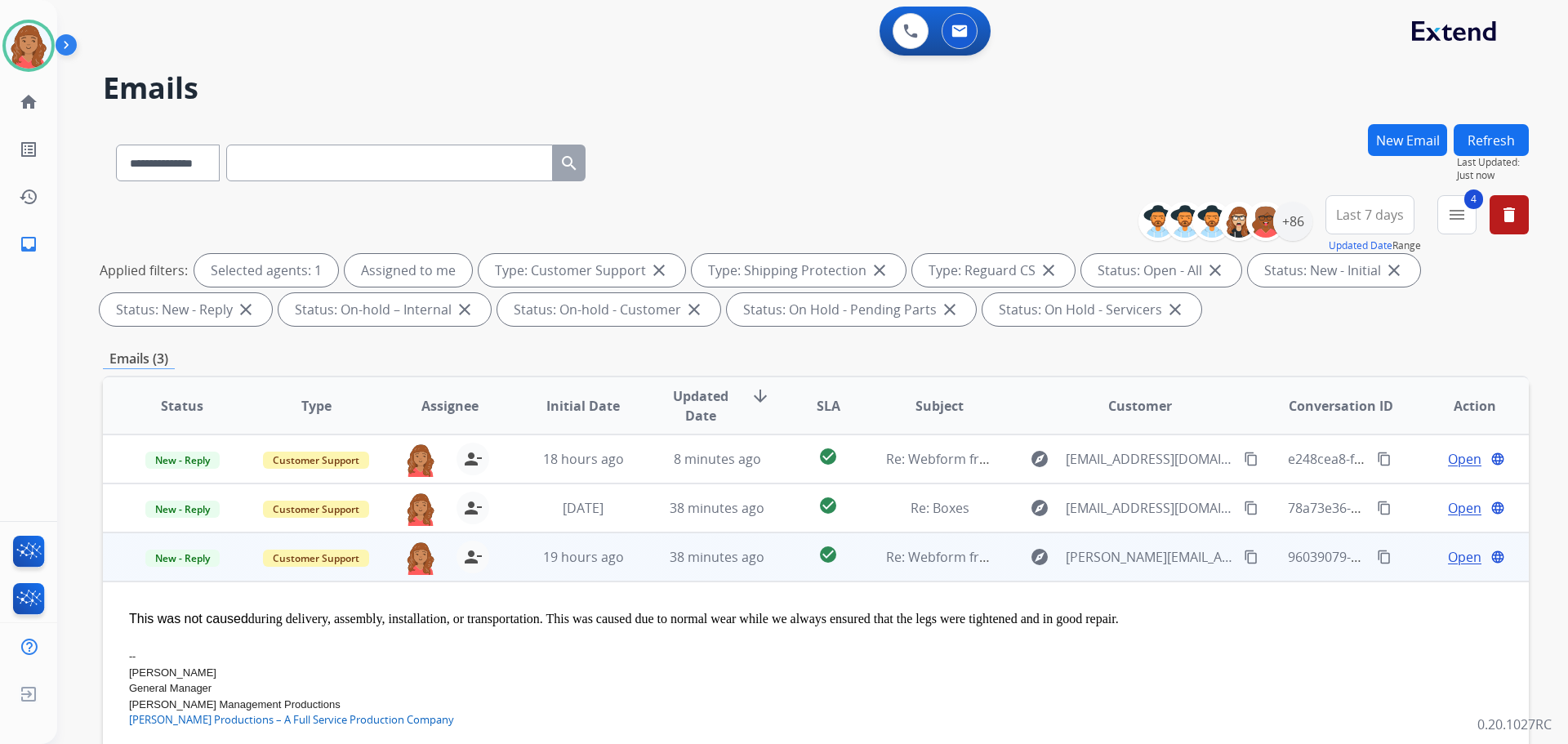
click at [961, 571] on td "Re: Webform from [PERSON_NAME][EMAIL_ADDRESS][DOMAIN_NAME] on [DATE]" at bounding box center [927, 556] width 134 height 49
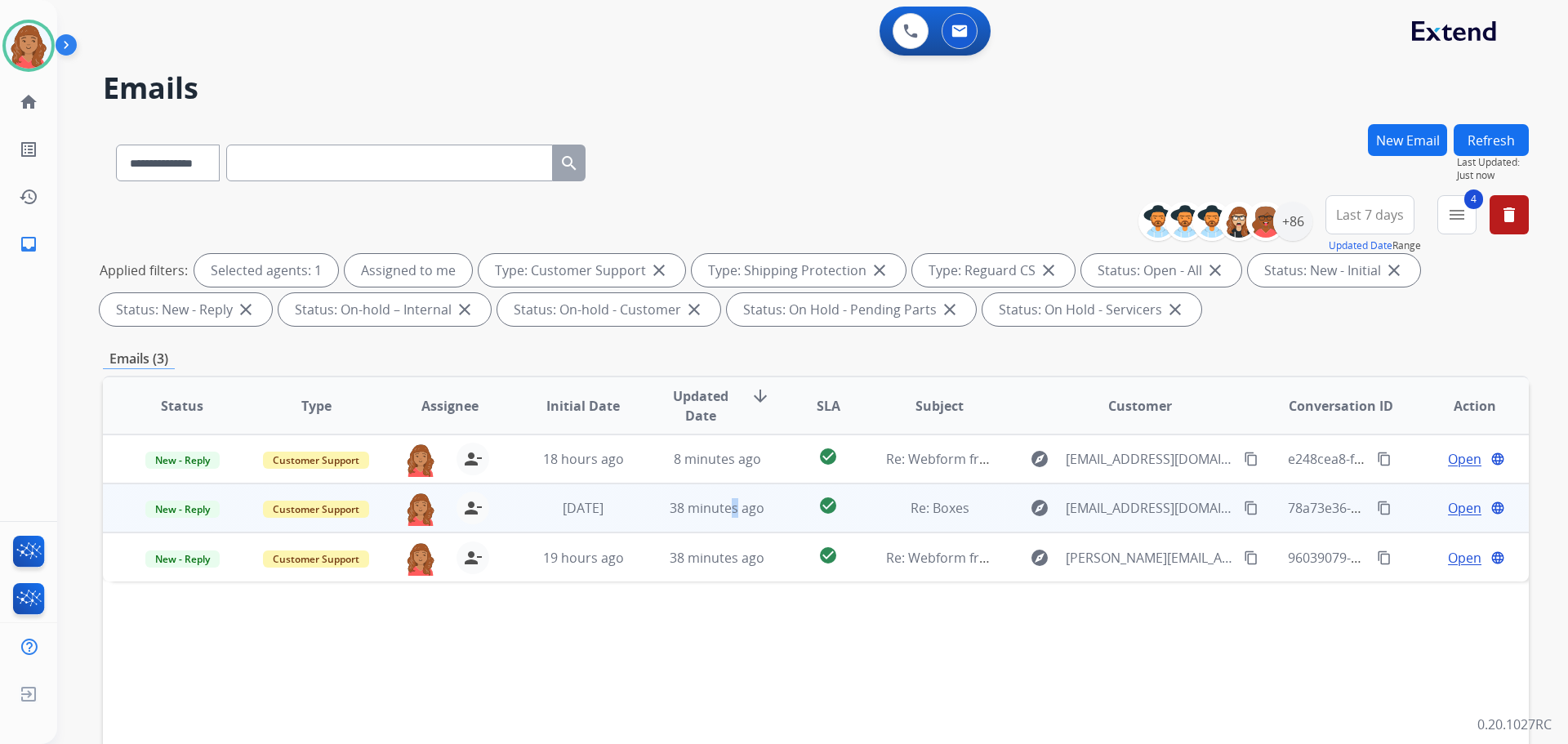
drag, startPoint x: 731, startPoint y: 520, endPoint x: 718, endPoint y: 523, distance: 13.3
click at [722, 523] on td "38 minutes ago" at bounding box center [705, 507] width 134 height 49
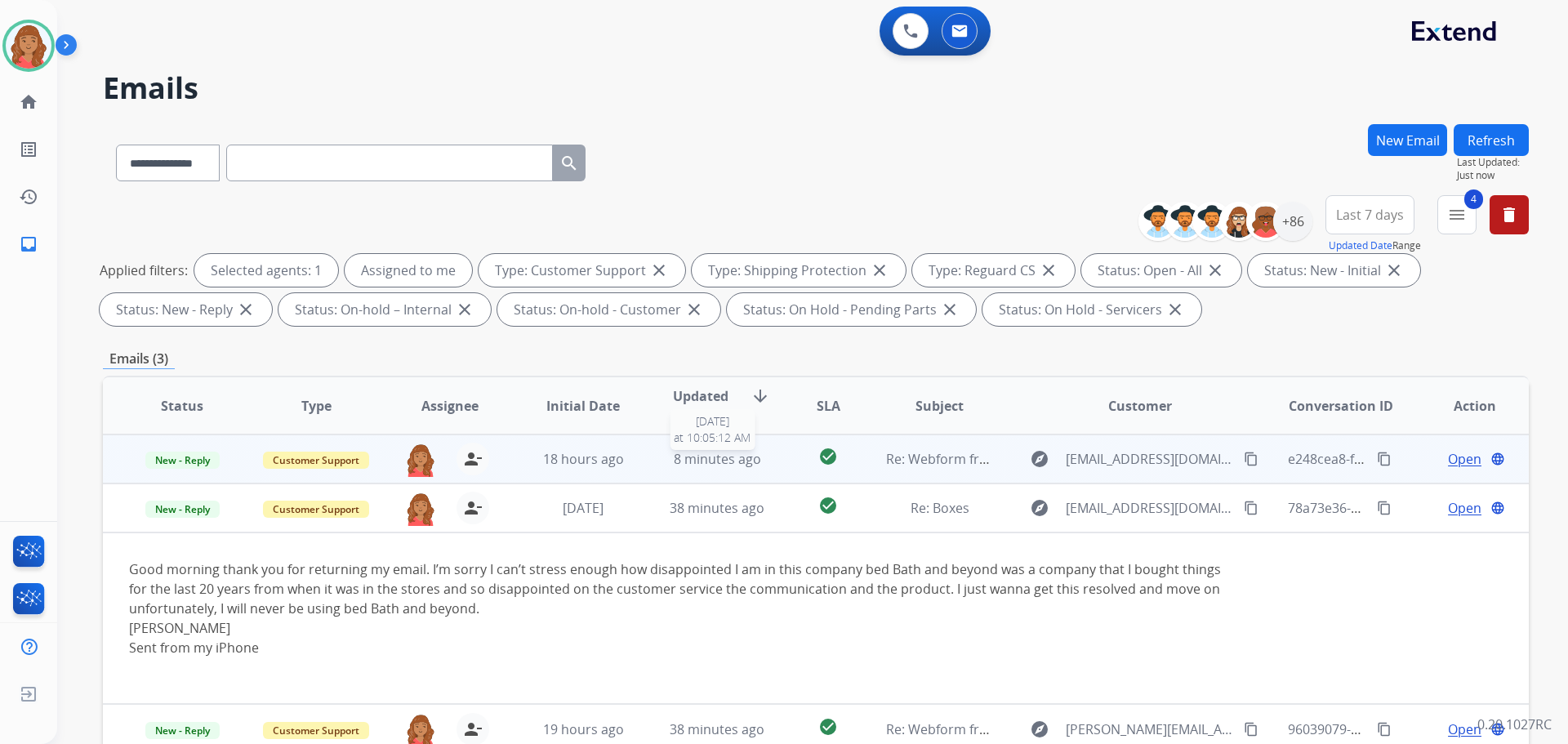
click at [664, 462] on div "8 minutes ago" at bounding box center [717, 459] width 107 height 19
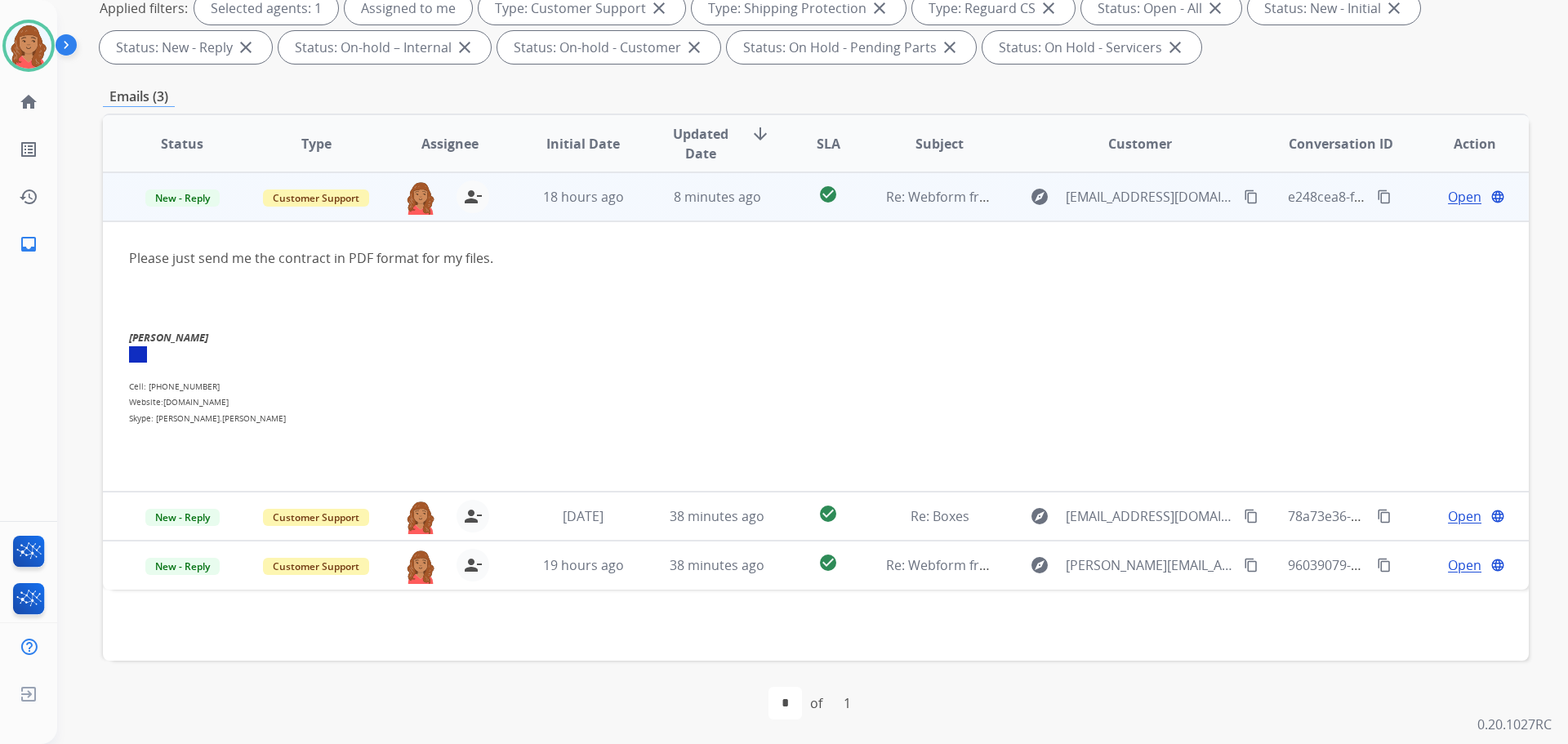
scroll to position [263, 0]
click at [1243, 198] on mat-icon "content_copy" at bounding box center [1250, 194] width 14 height 14
click at [1448, 201] on span "Open" at bounding box center [1465, 195] width 34 height 19
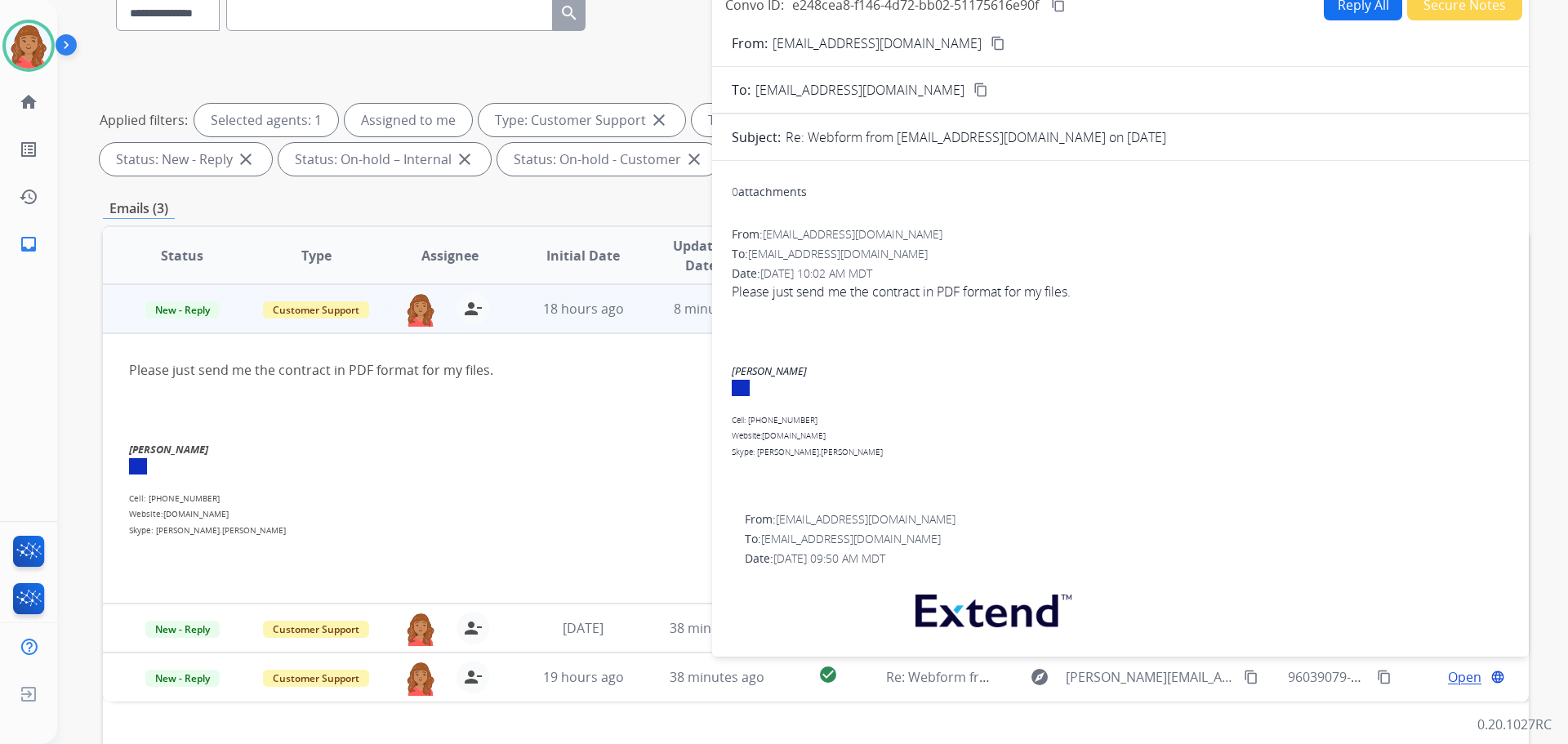
scroll to position [0, 0]
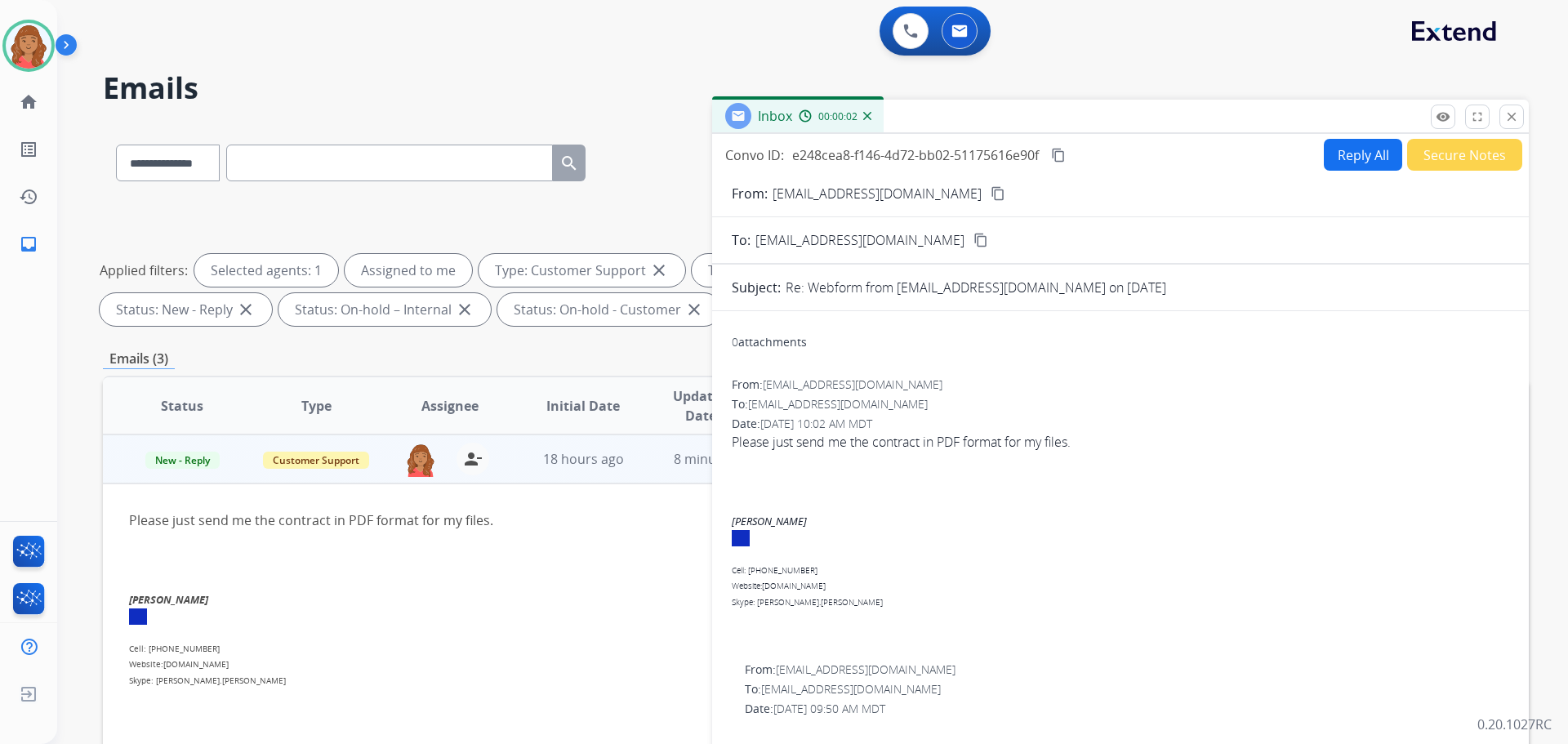
click at [1352, 160] on button "Reply All" at bounding box center [1363, 154] width 79 height 32
select select "**********"
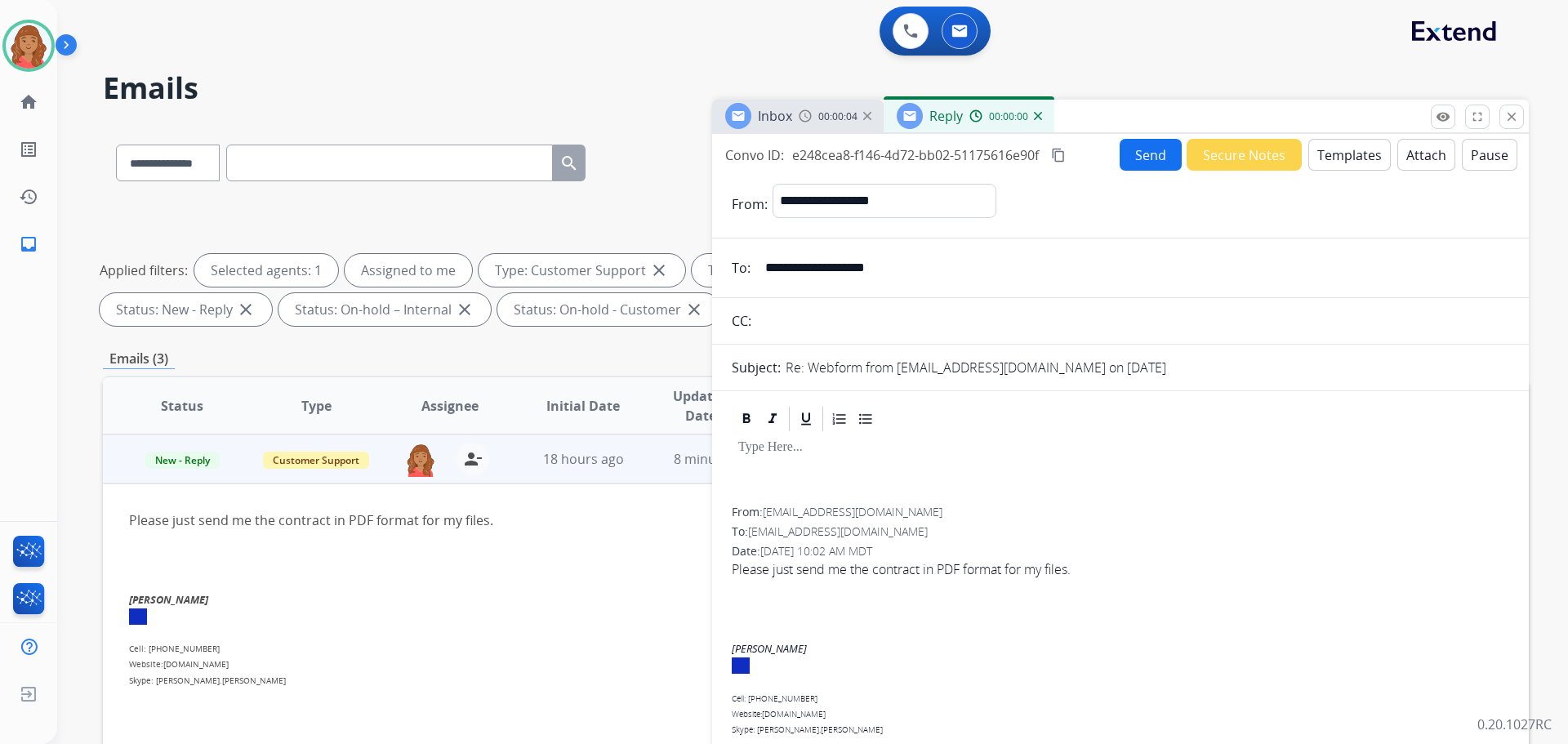
click at [1335, 157] on button "Templates" at bounding box center [1350, 154] width 82 height 32
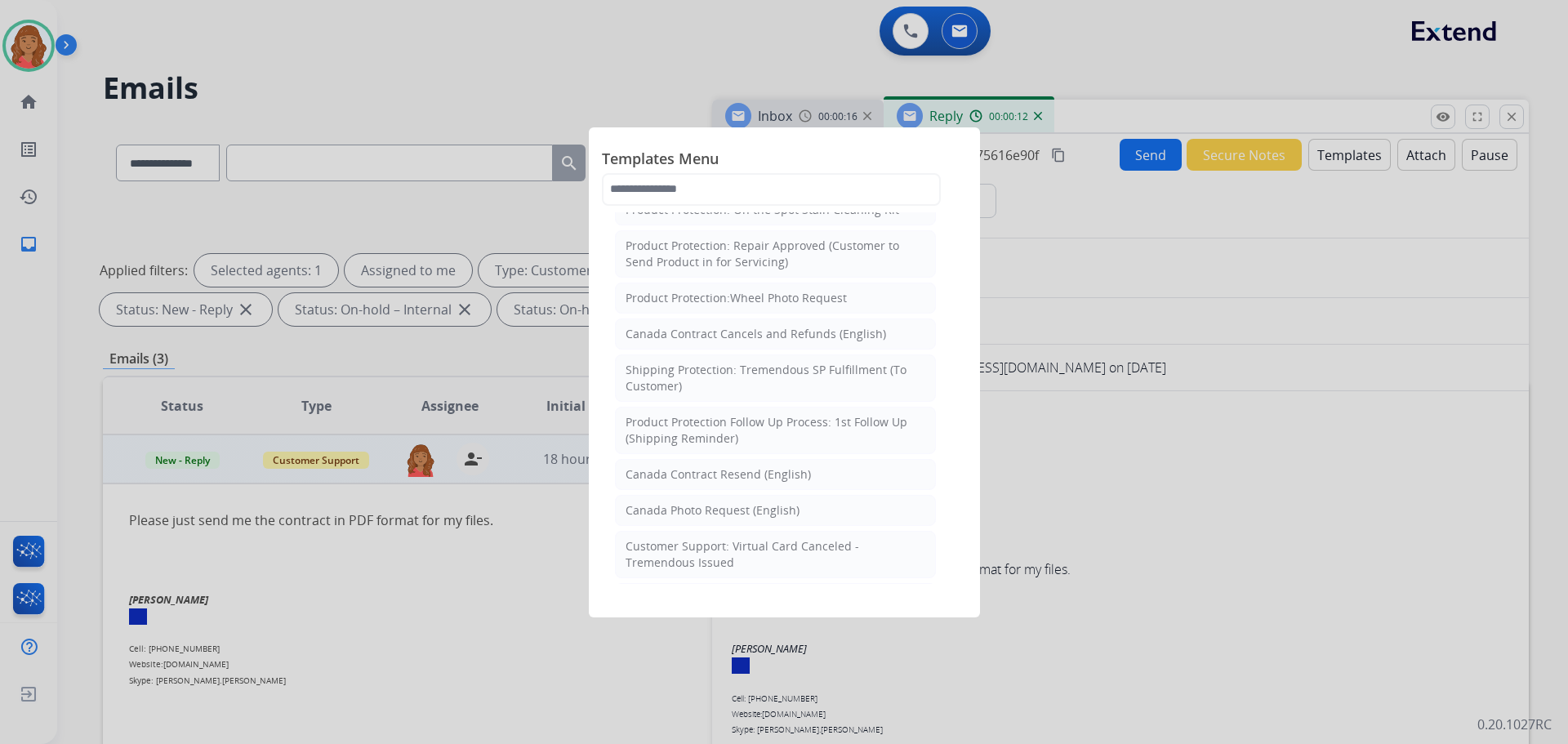
scroll to position [817, 0]
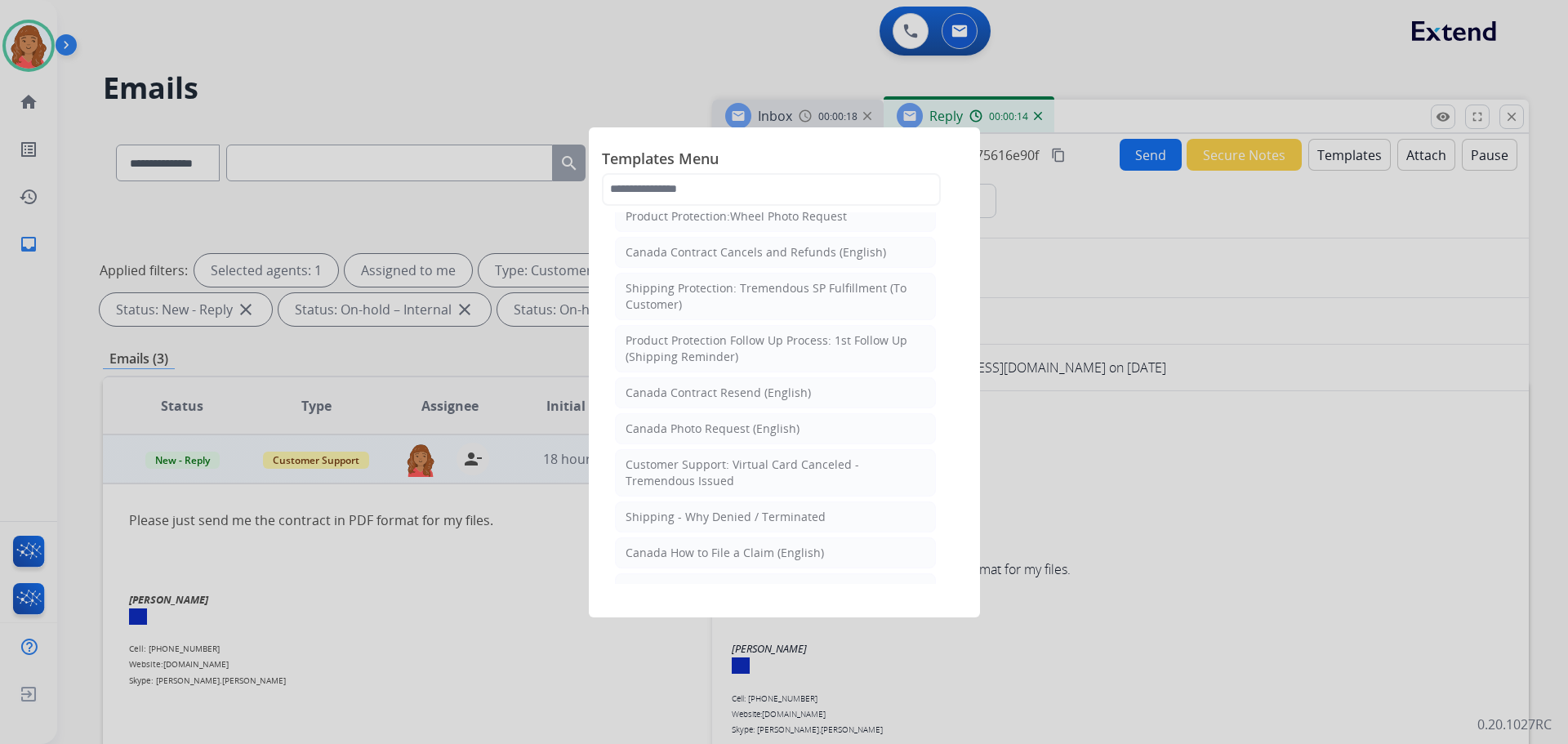
click at [1118, 472] on div at bounding box center [784, 372] width 1568 height 744
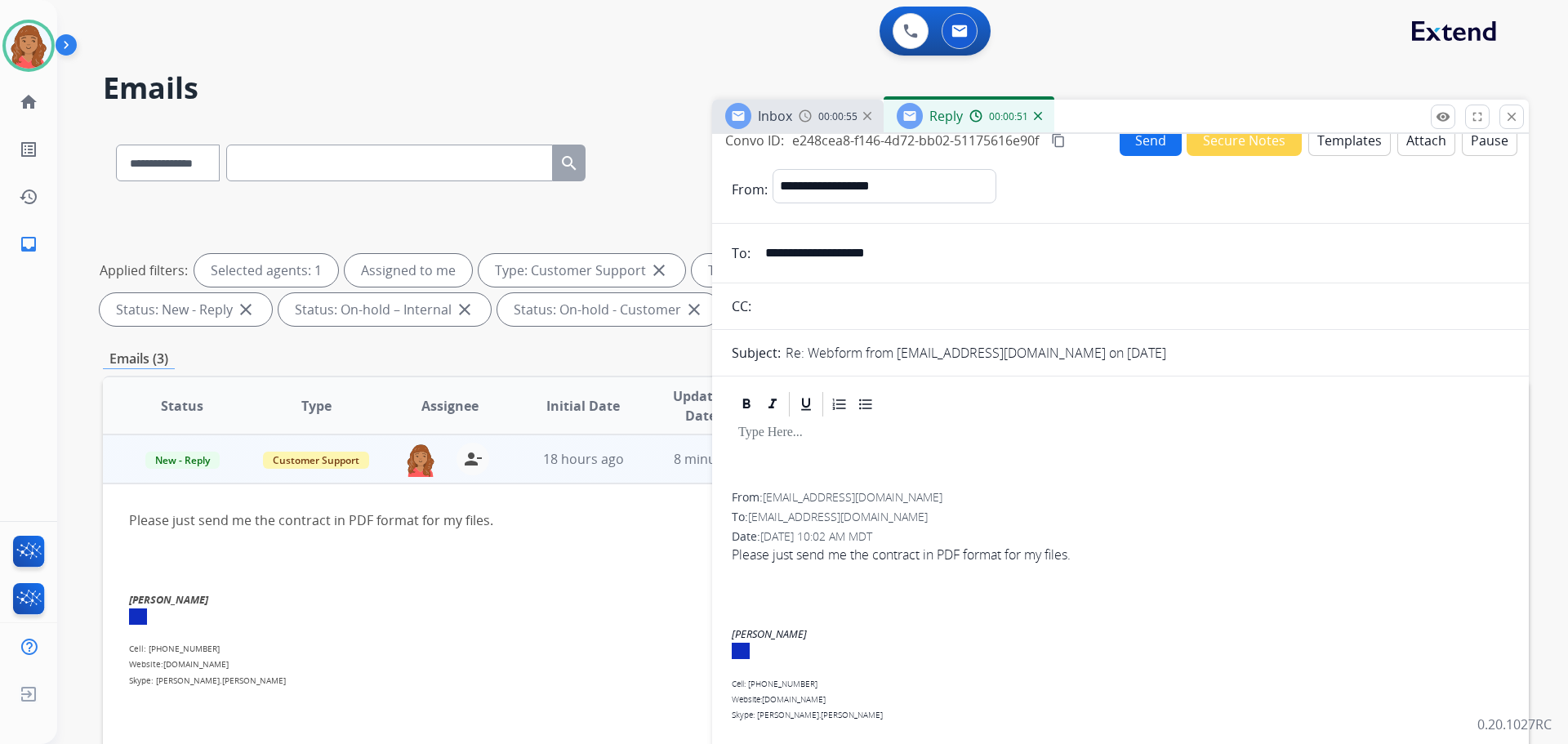
scroll to position [0, 0]
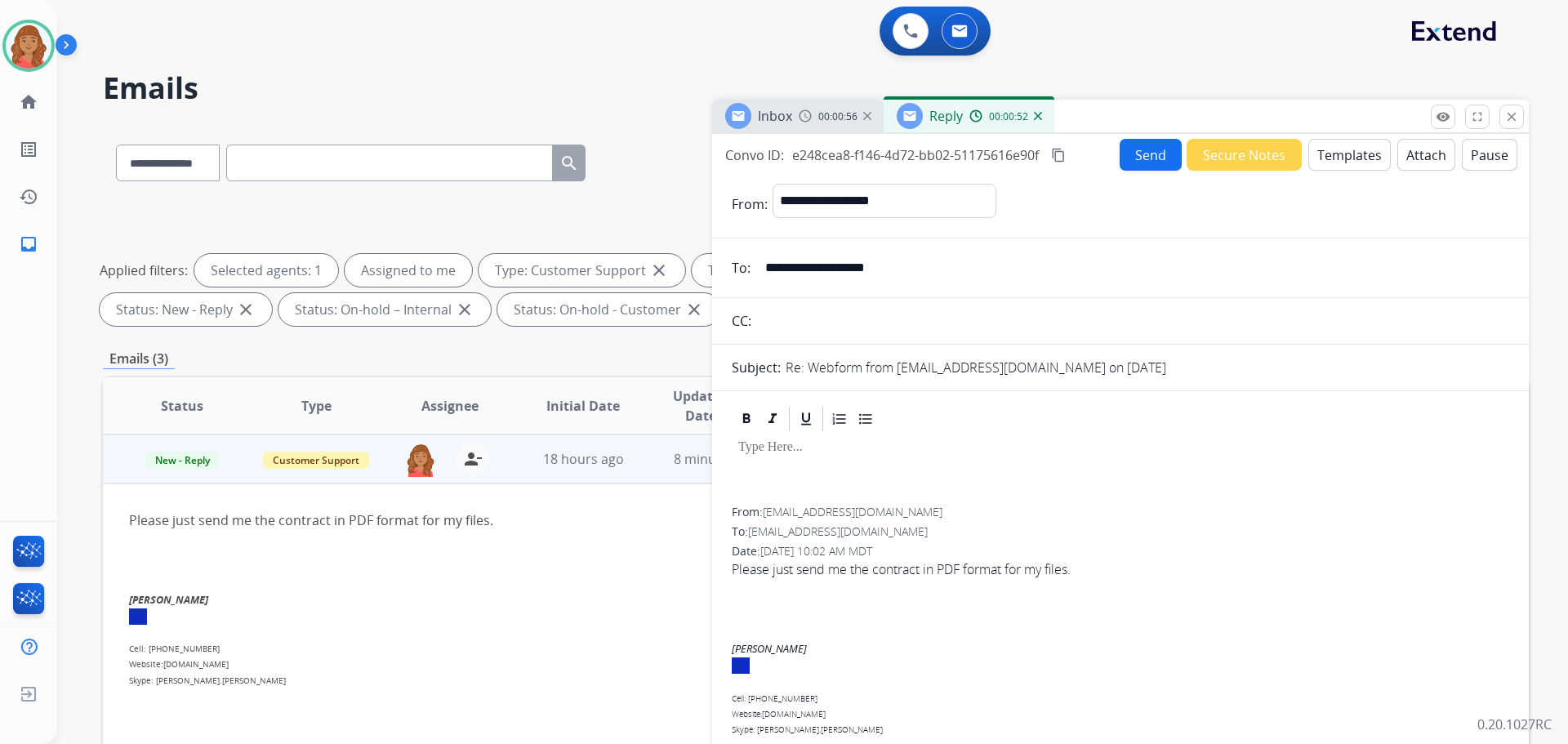
click at [1325, 163] on button "Templates" at bounding box center [1350, 154] width 82 height 32
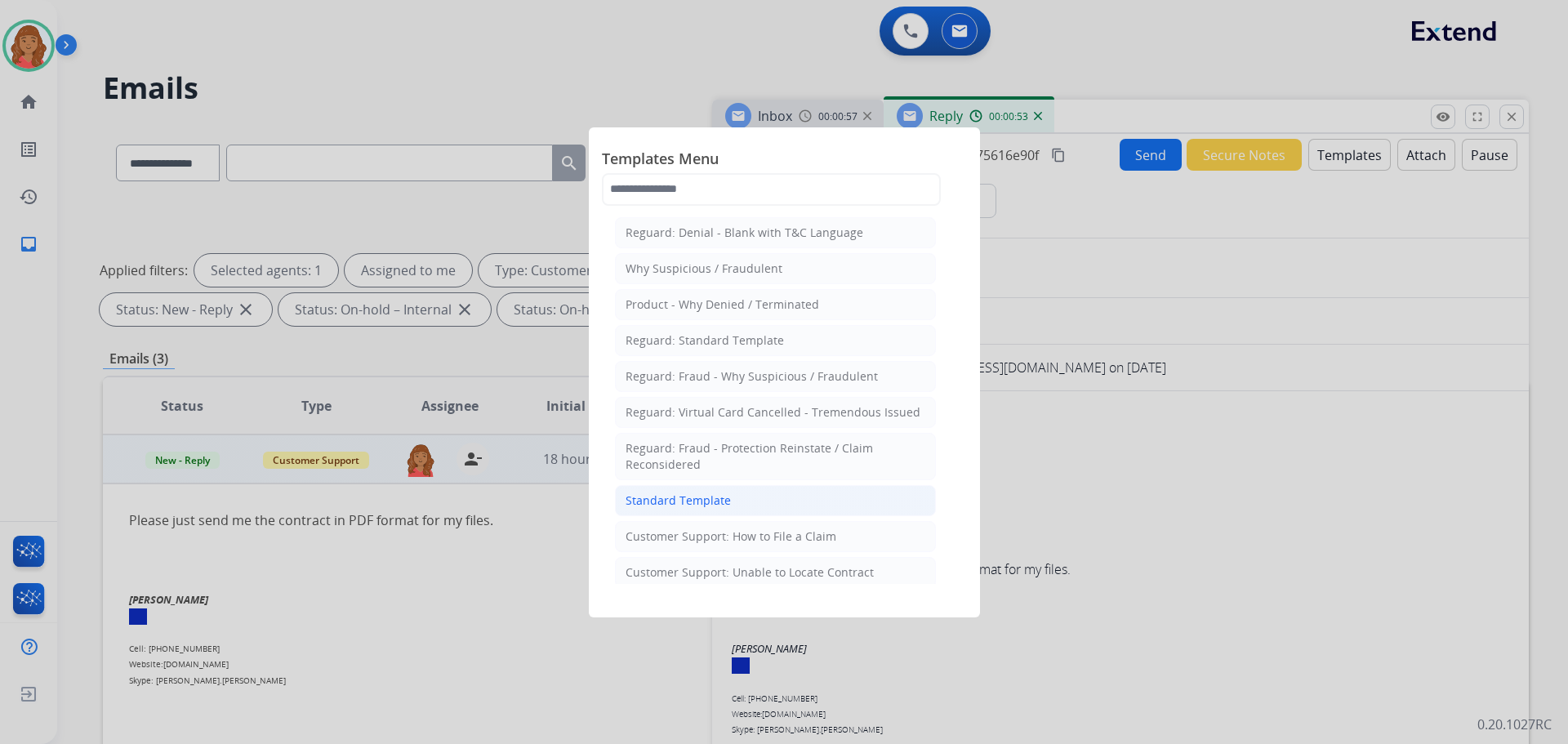
drag, startPoint x: 661, startPoint y: 497, endPoint x: 681, endPoint y: 502, distance: 20.6
click at [662, 498] on div "Standard Template" at bounding box center [678, 500] width 105 height 16
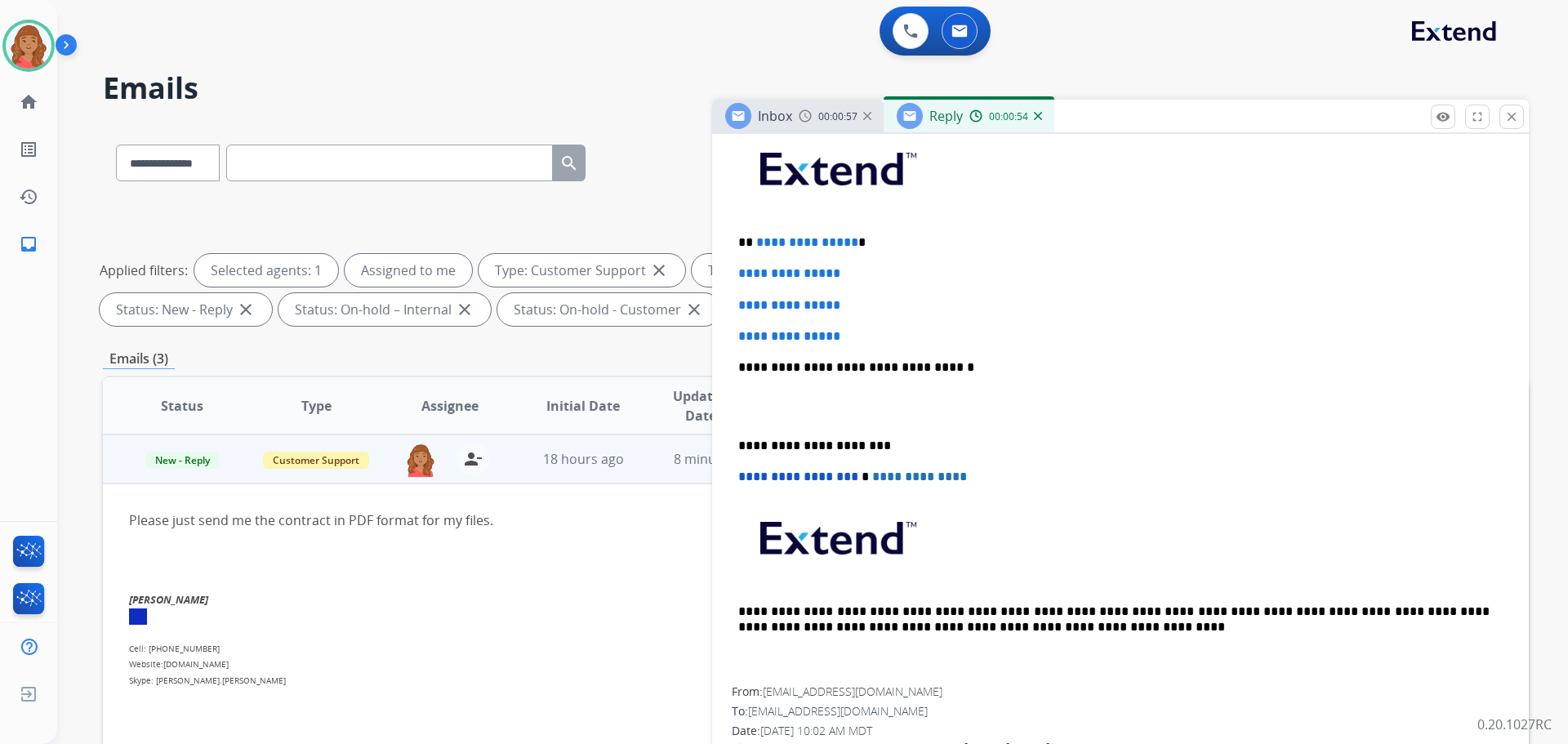
scroll to position [490, 0]
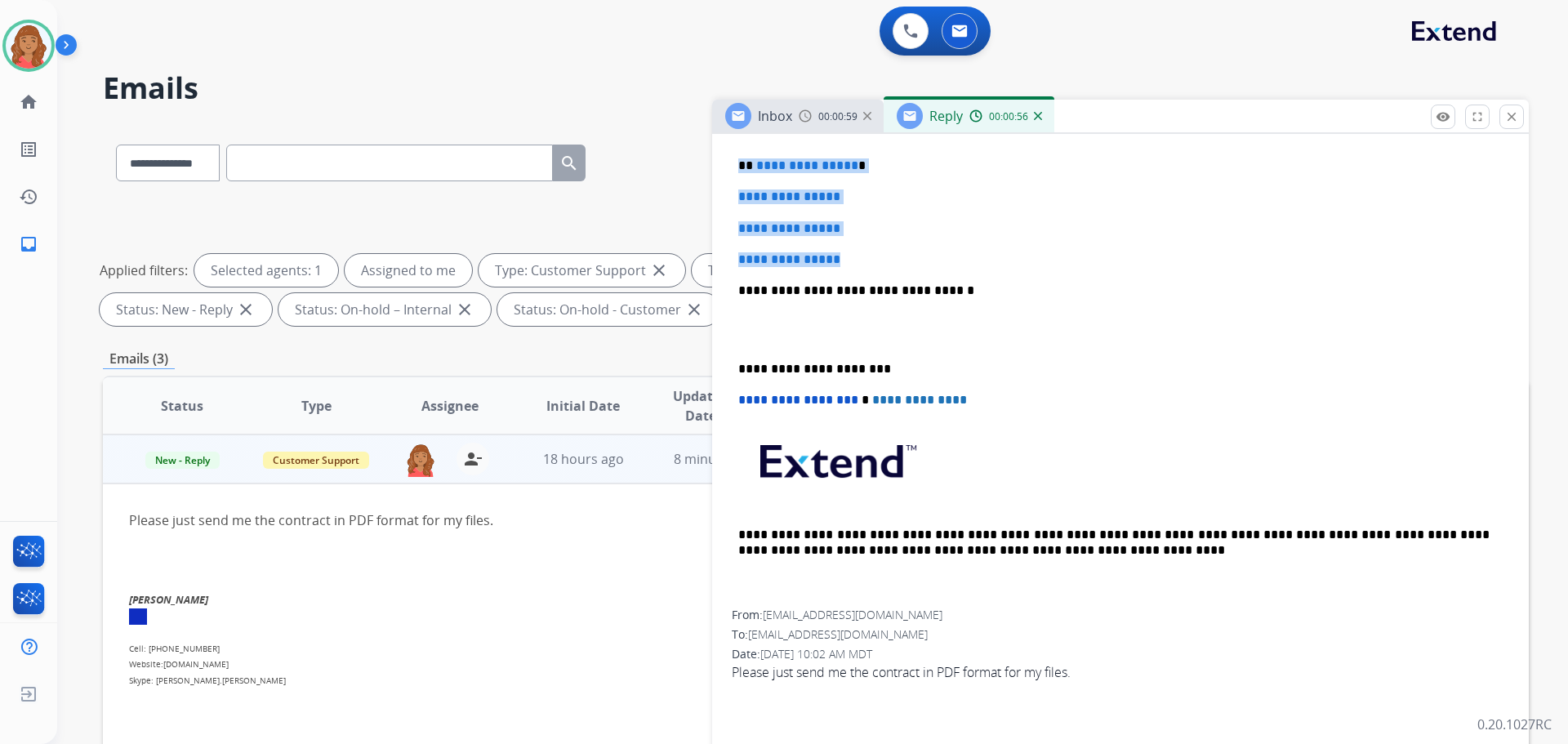
drag, startPoint x: 806, startPoint y: 259, endPoint x: 732, endPoint y: 169, distance: 116.5
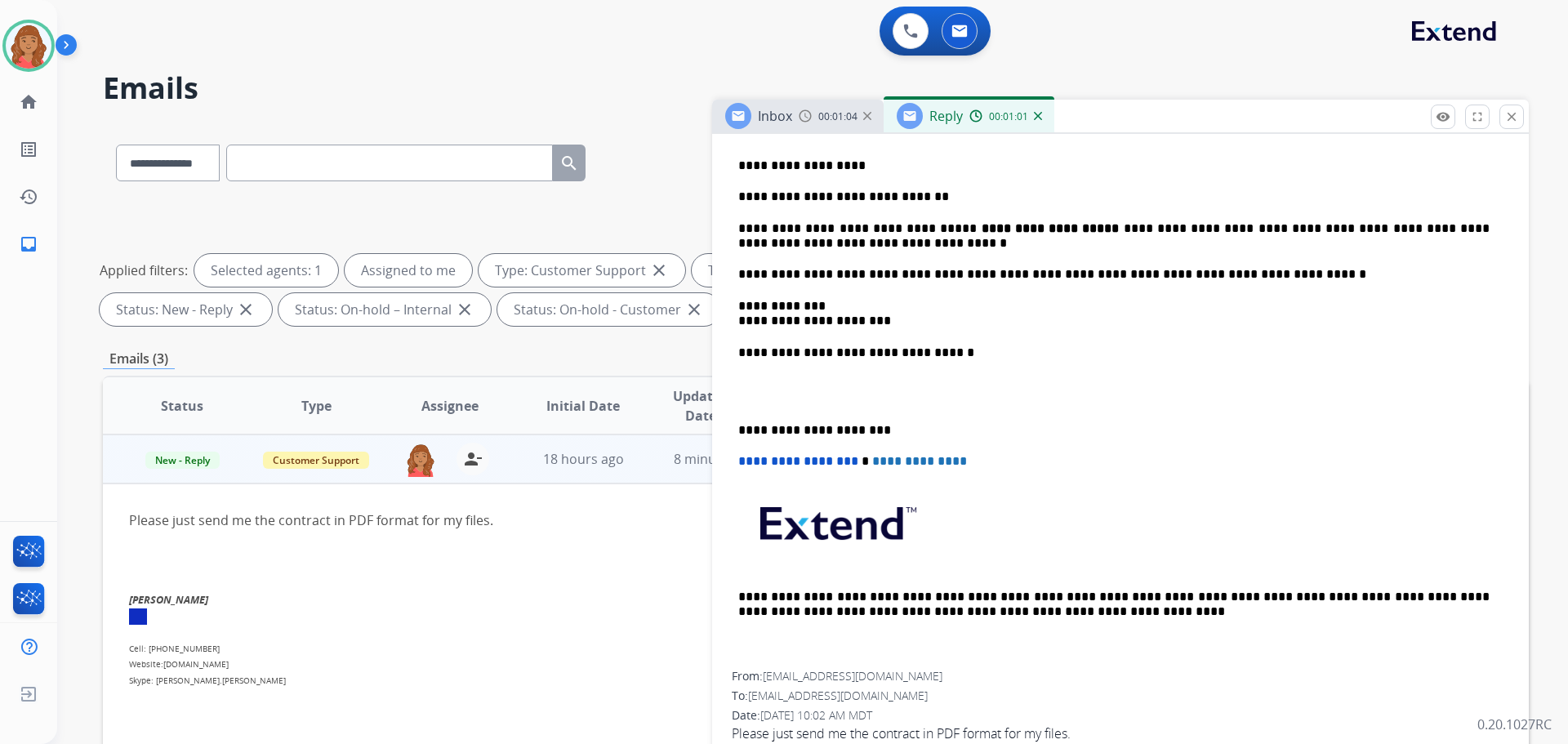
click at [845, 164] on p "**********" at bounding box center [1114, 165] width 751 height 14
drag, startPoint x: 847, startPoint y: 165, endPoint x: 753, endPoint y: 164, distance: 94.0
click at [753, 164] on p "**********" at bounding box center [1114, 165] width 751 height 14
click at [734, 426] on div "**********" at bounding box center [1121, 359] width 778 height 623
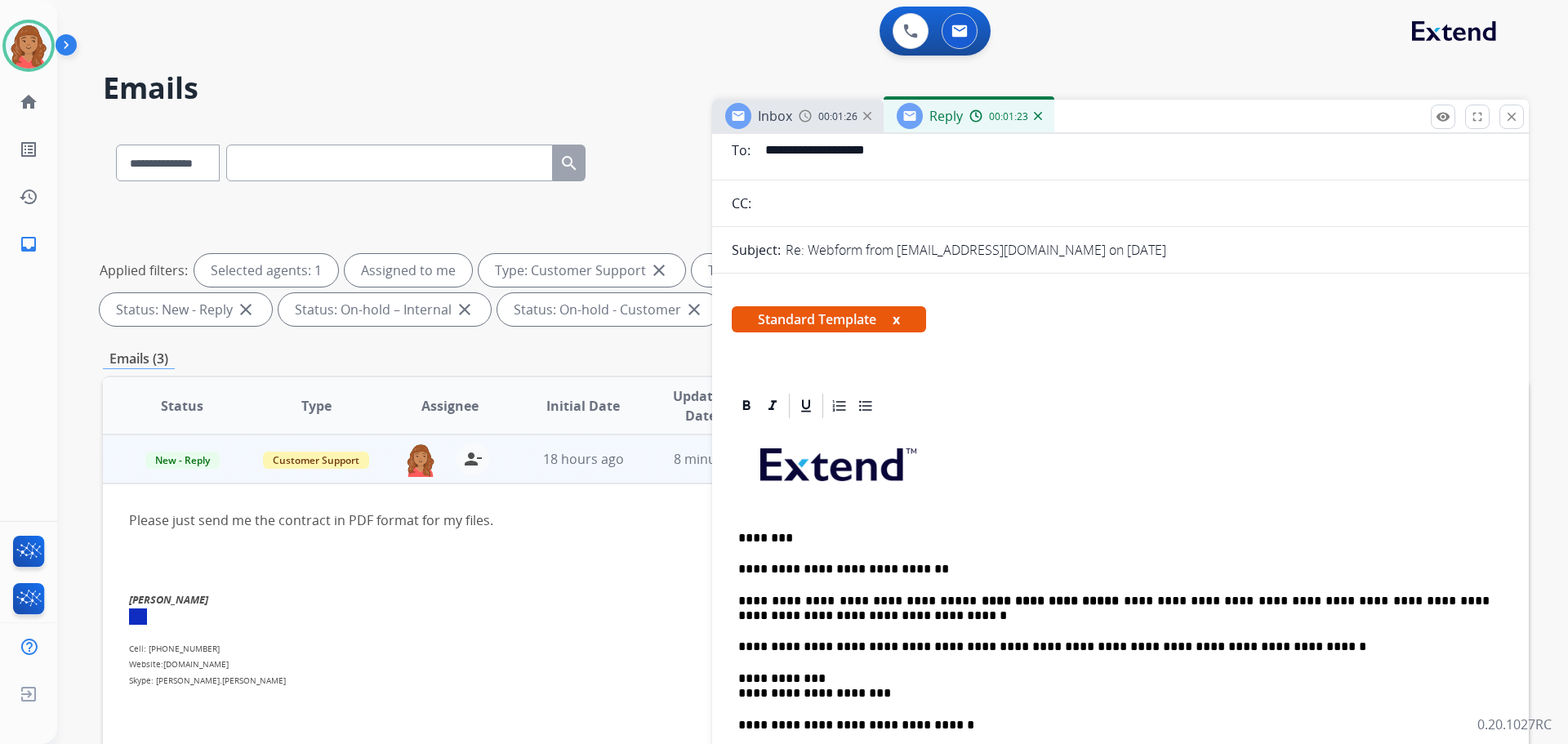
scroll to position [0, 0]
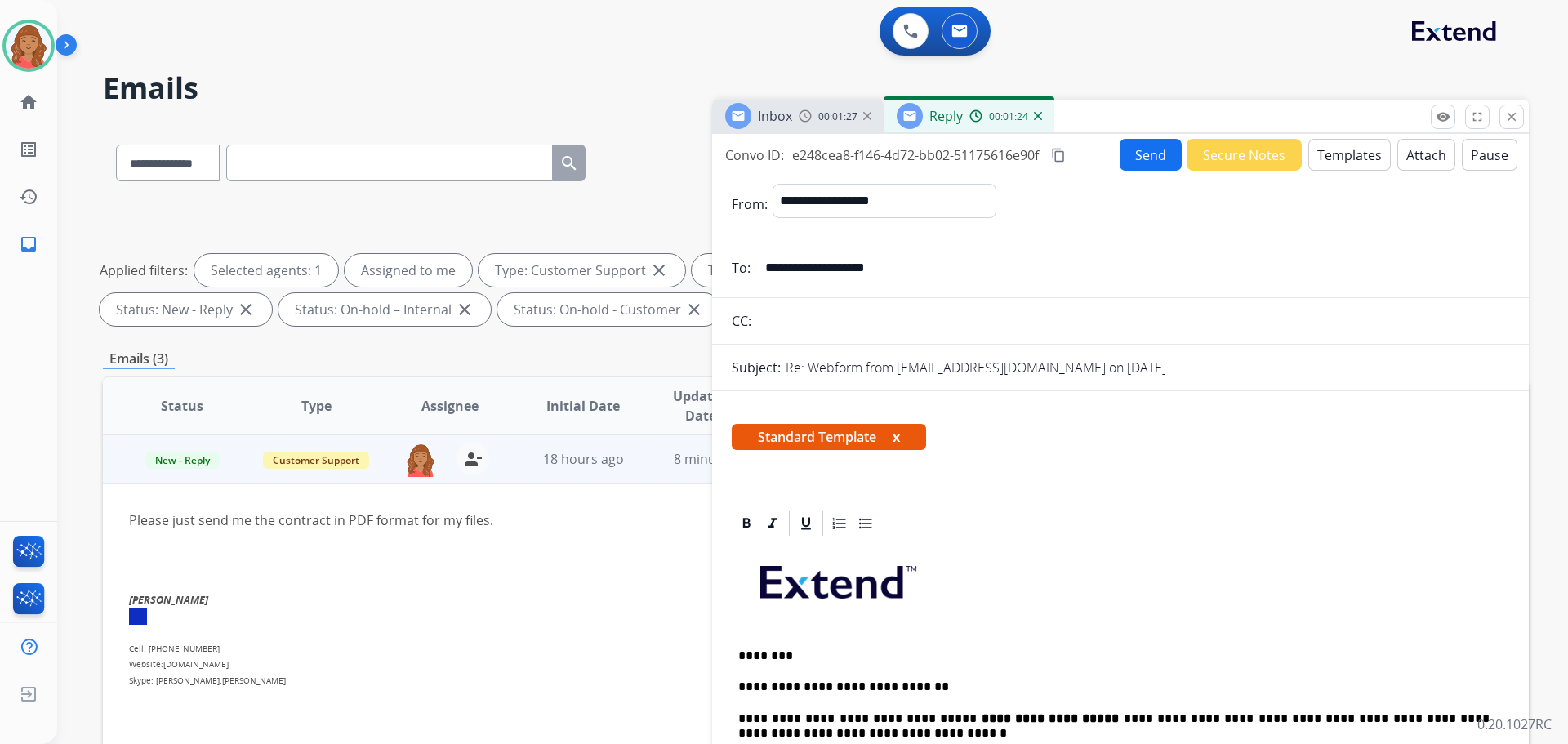
drag, startPoint x: 1404, startPoint y: 151, endPoint x: 1414, endPoint y: 155, distance: 10.8
click at [1414, 155] on button "Attach" at bounding box center [1426, 154] width 58 height 32
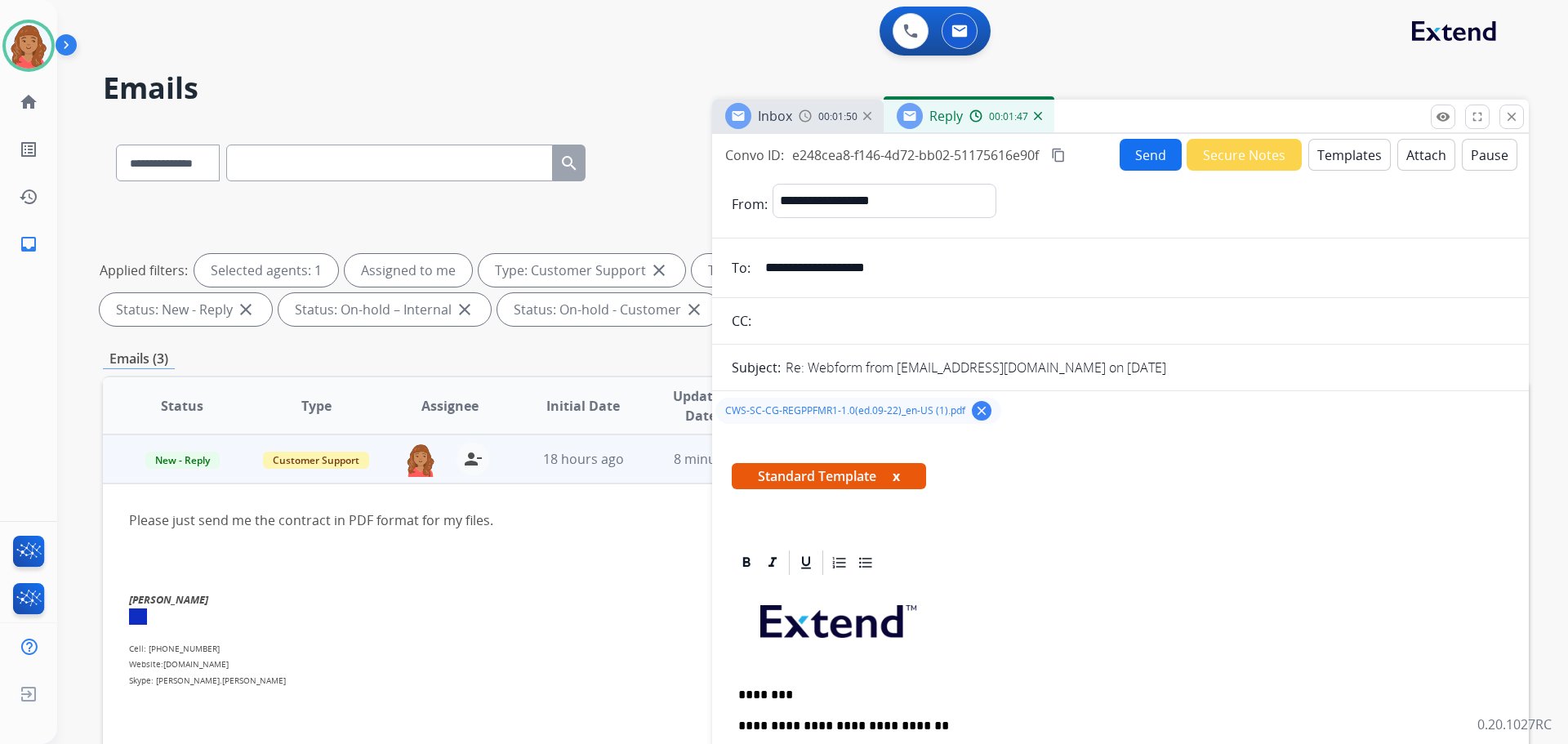
drag, startPoint x: 1149, startPoint y: 172, endPoint x: 1114, endPoint y: 195, distance: 41.9
click at [1122, 152] on button "Send" at bounding box center [1150, 154] width 62 height 32
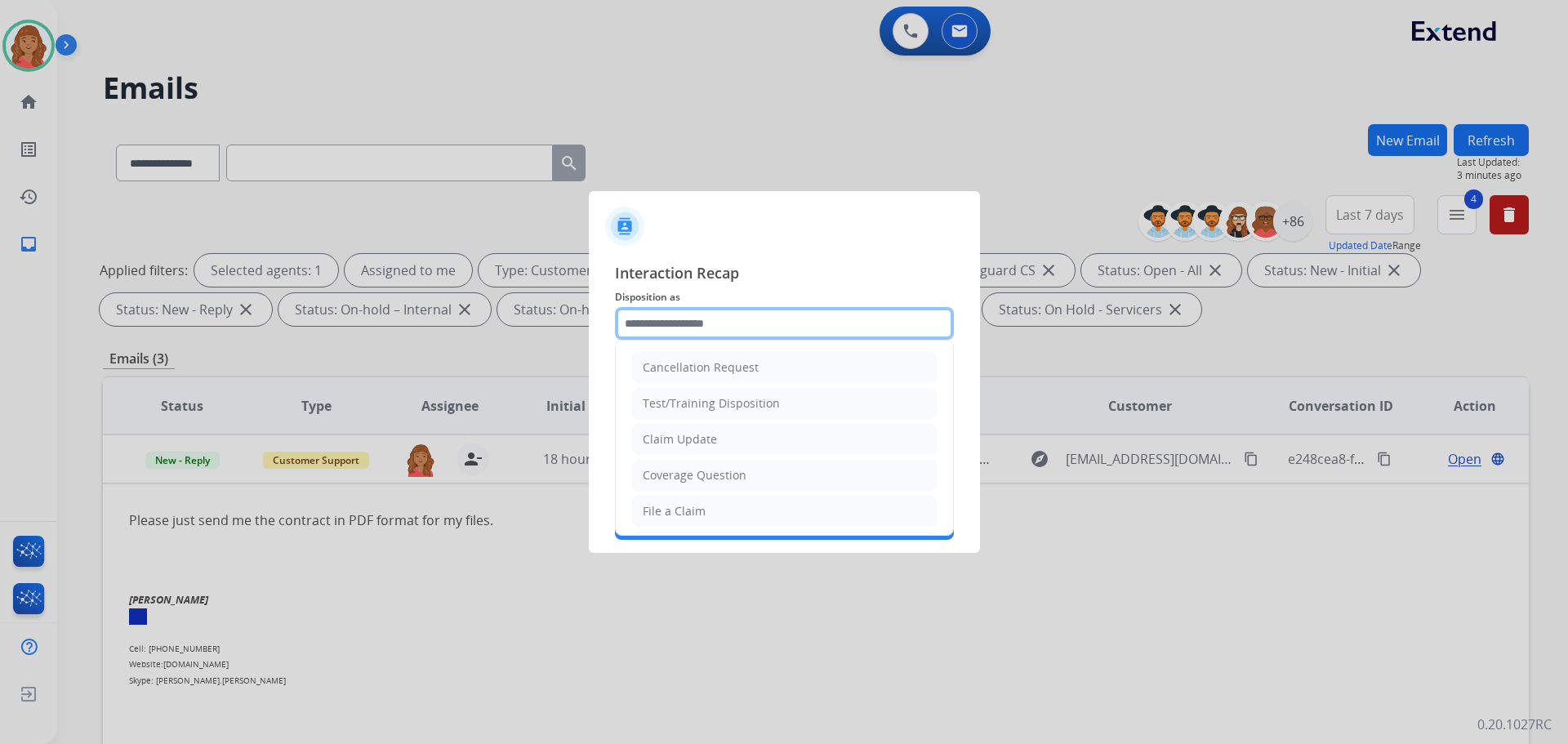
click at [680, 315] on input "text" at bounding box center [784, 324] width 339 height 33
drag, startPoint x: 682, startPoint y: 445, endPoint x: 683, endPoint y: 436, distance: 9.1
click at [684, 443] on div "Claim Update" at bounding box center [680, 439] width 75 height 16
type input "**********"
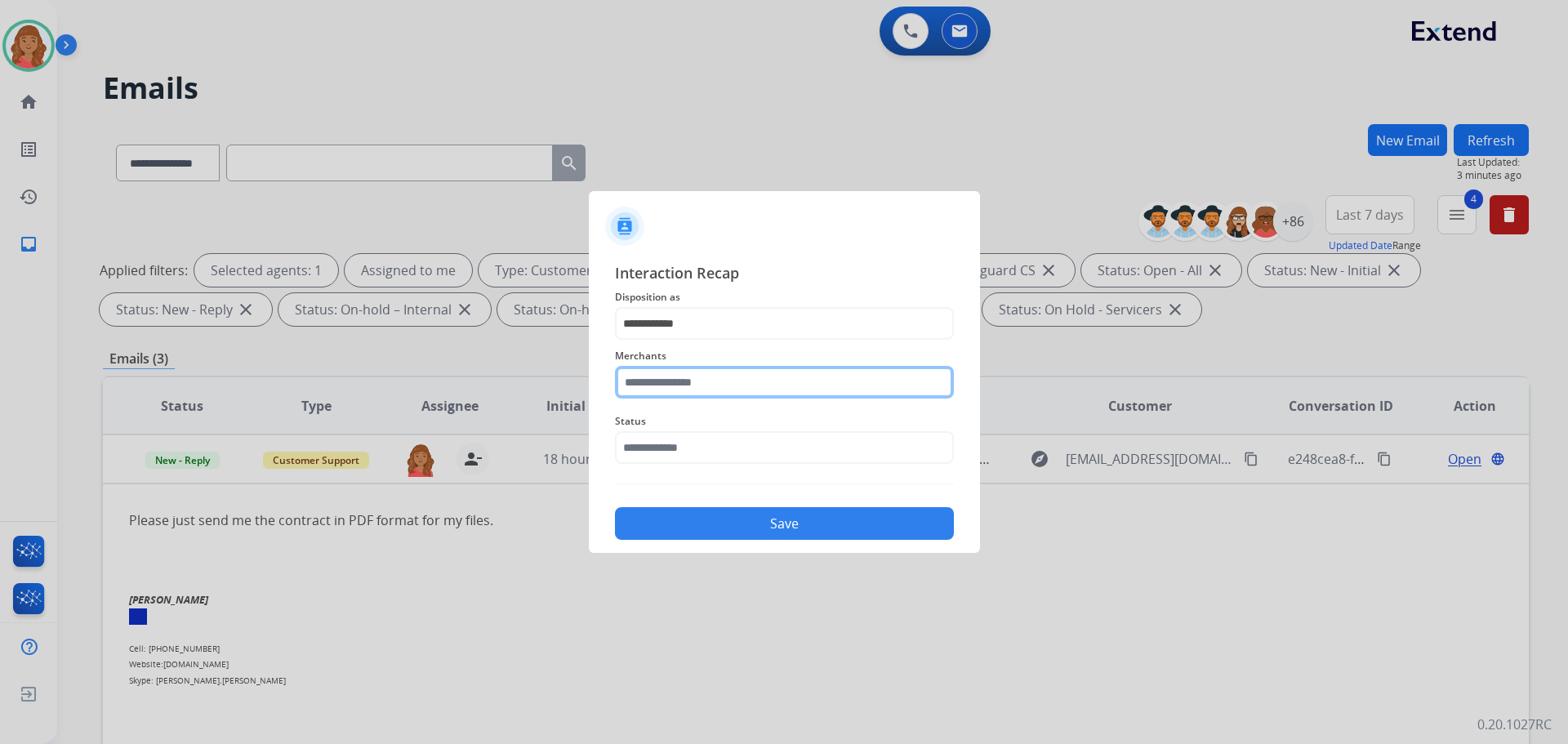
click at [681, 389] on input "text" at bounding box center [784, 382] width 339 height 33
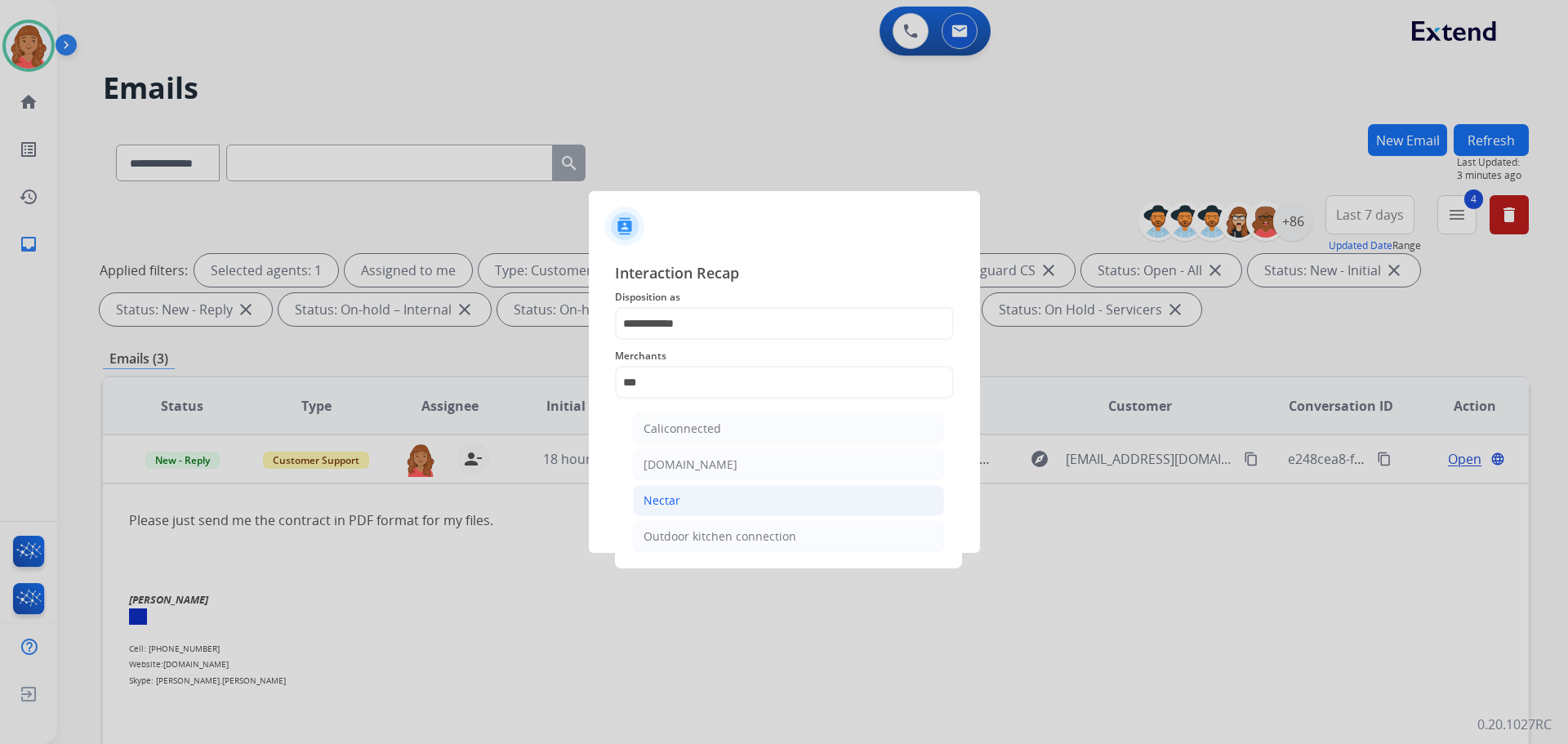
click at [678, 502] on div "Nectar" at bounding box center [662, 500] width 36 height 16
type input "******"
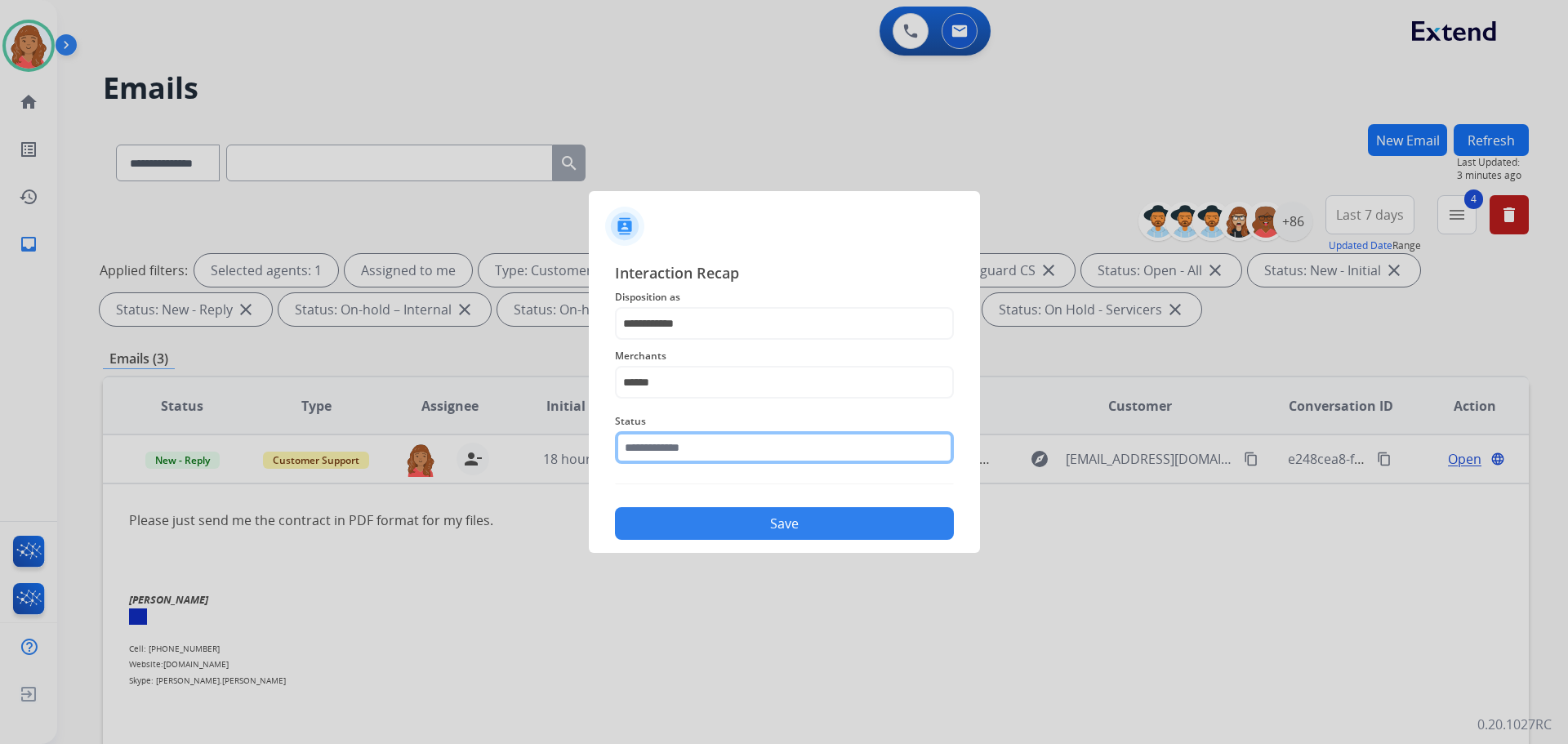
click at [712, 444] on input "text" at bounding box center [784, 447] width 339 height 33
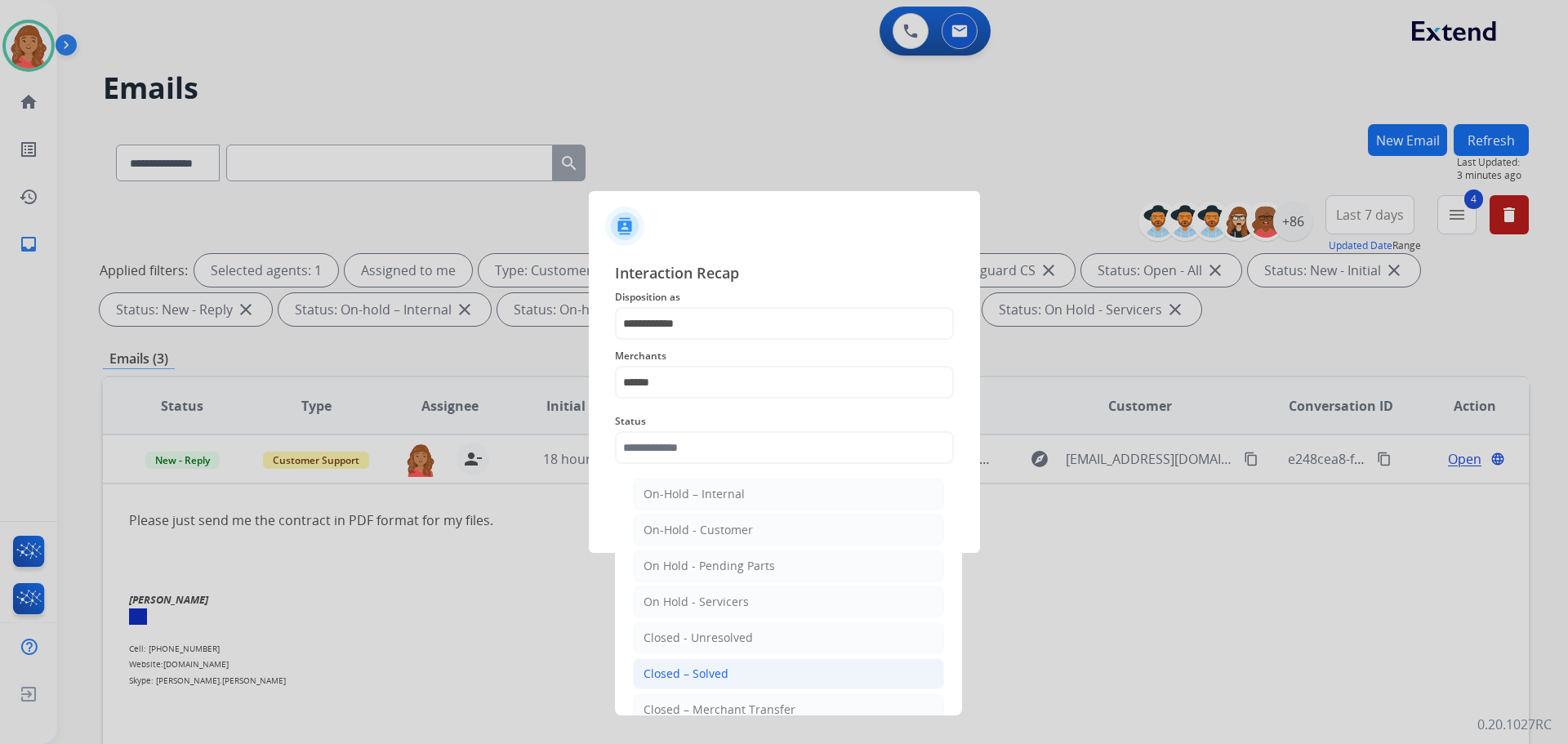
drag, startPoint x: 685, startPoint y: 663, endPoint x: 696, endPoint y: 636, distance: 29.2
click at [686, 664] on li "Closed – Solved" at bounding box center [788, 673] width 311 height 31
type input "**********"
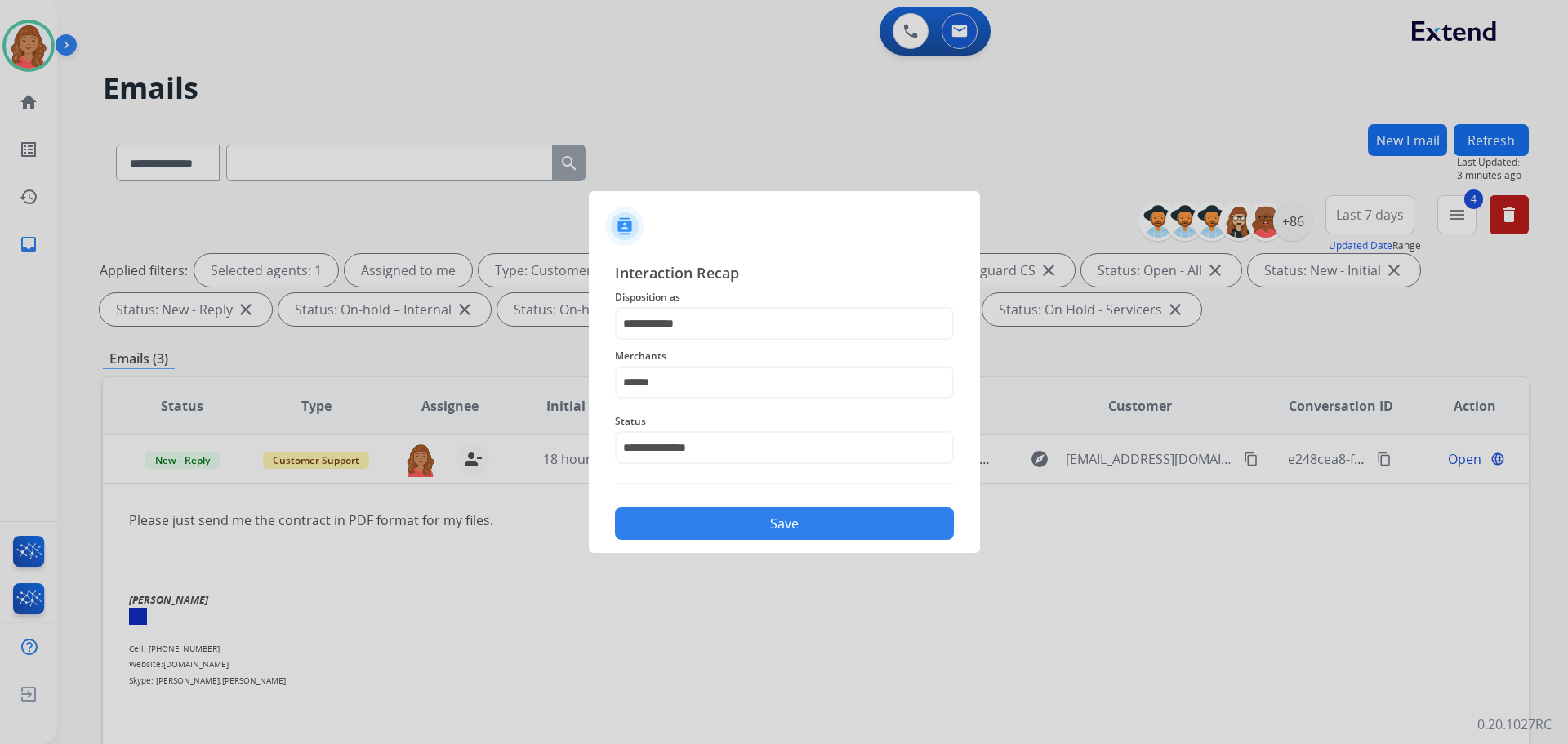
click at [728, 517] on button "Save" at bounding box center [784, 523] width 339 height 33
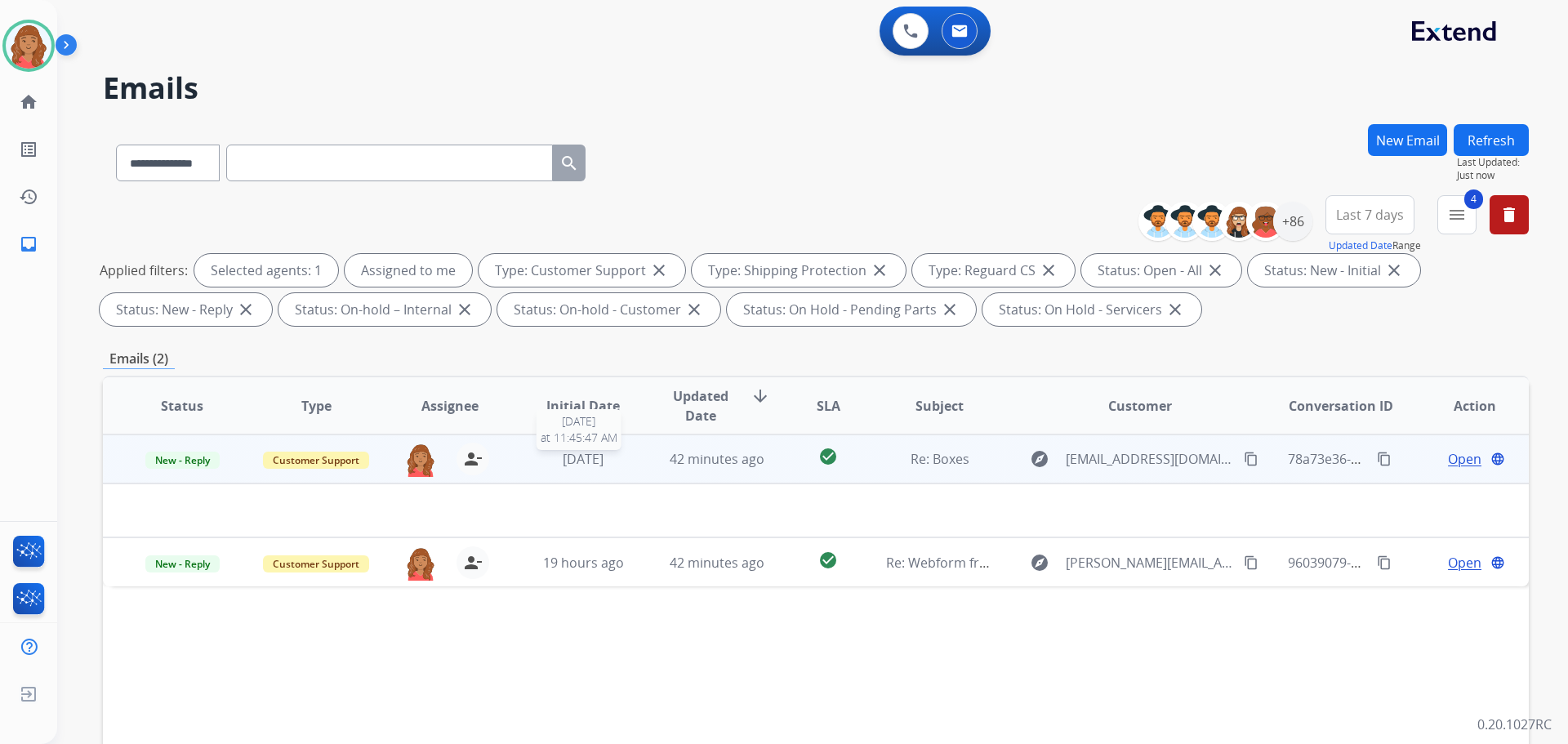
click at [594, 447] on td "[DATE] [DATE] 11:45:47 AM" at bounding box center [571, 459] width 134 height 49
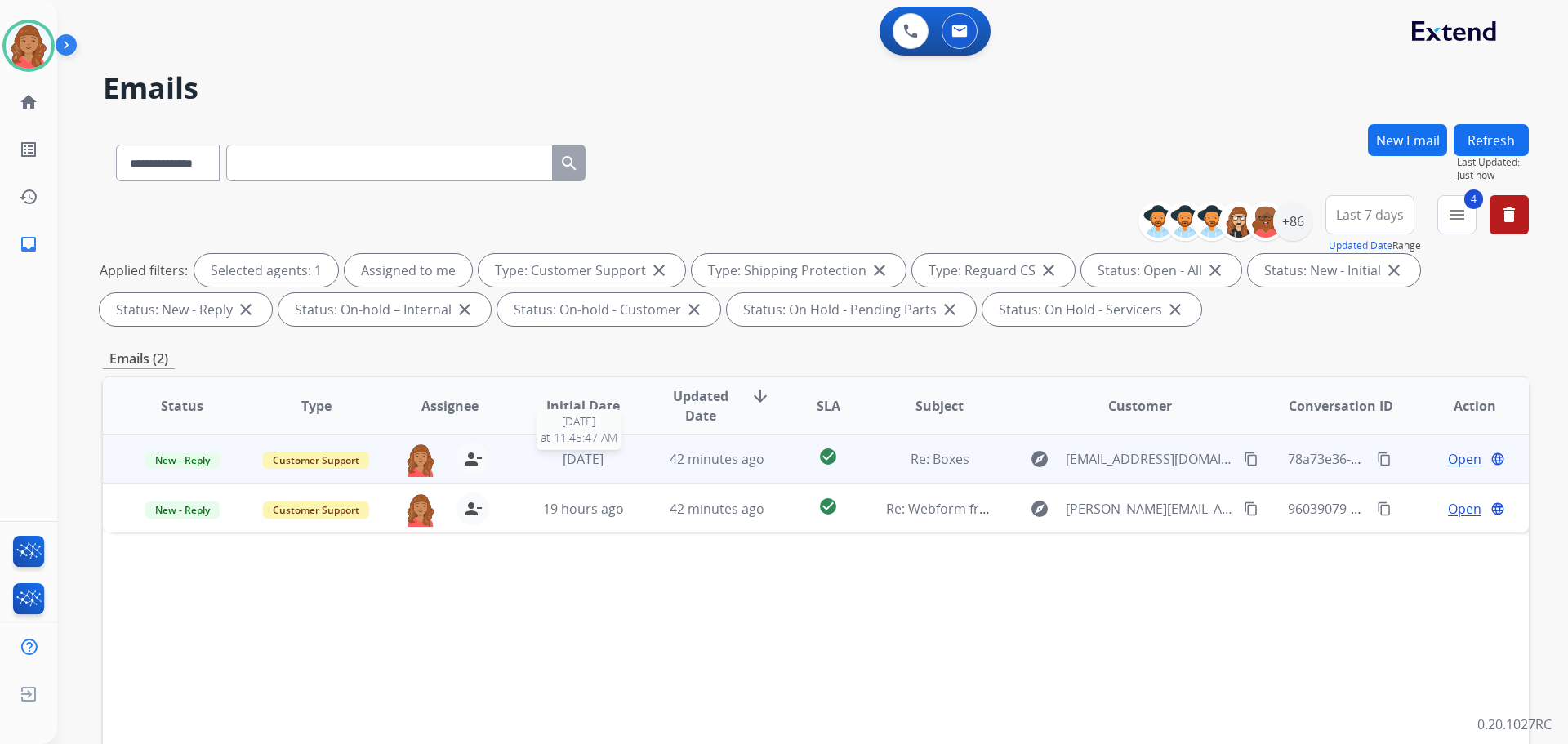
click at [596, 457] on span "[DATE]" at bounding box center [582, 459] width 41 height 18
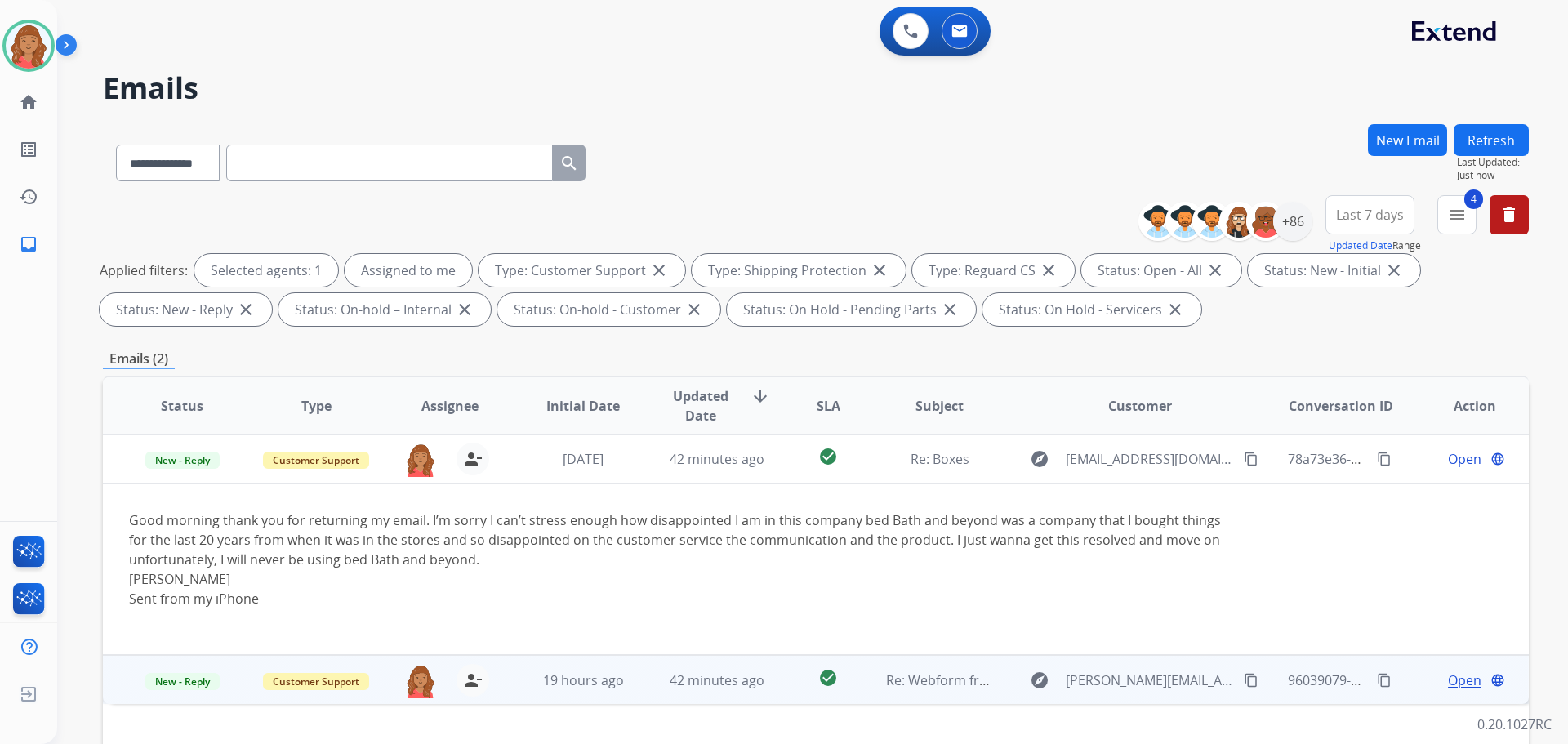
click at [680, 689] on td "42 minutes ago" at bounding box center [705, 679] width 134 height 49
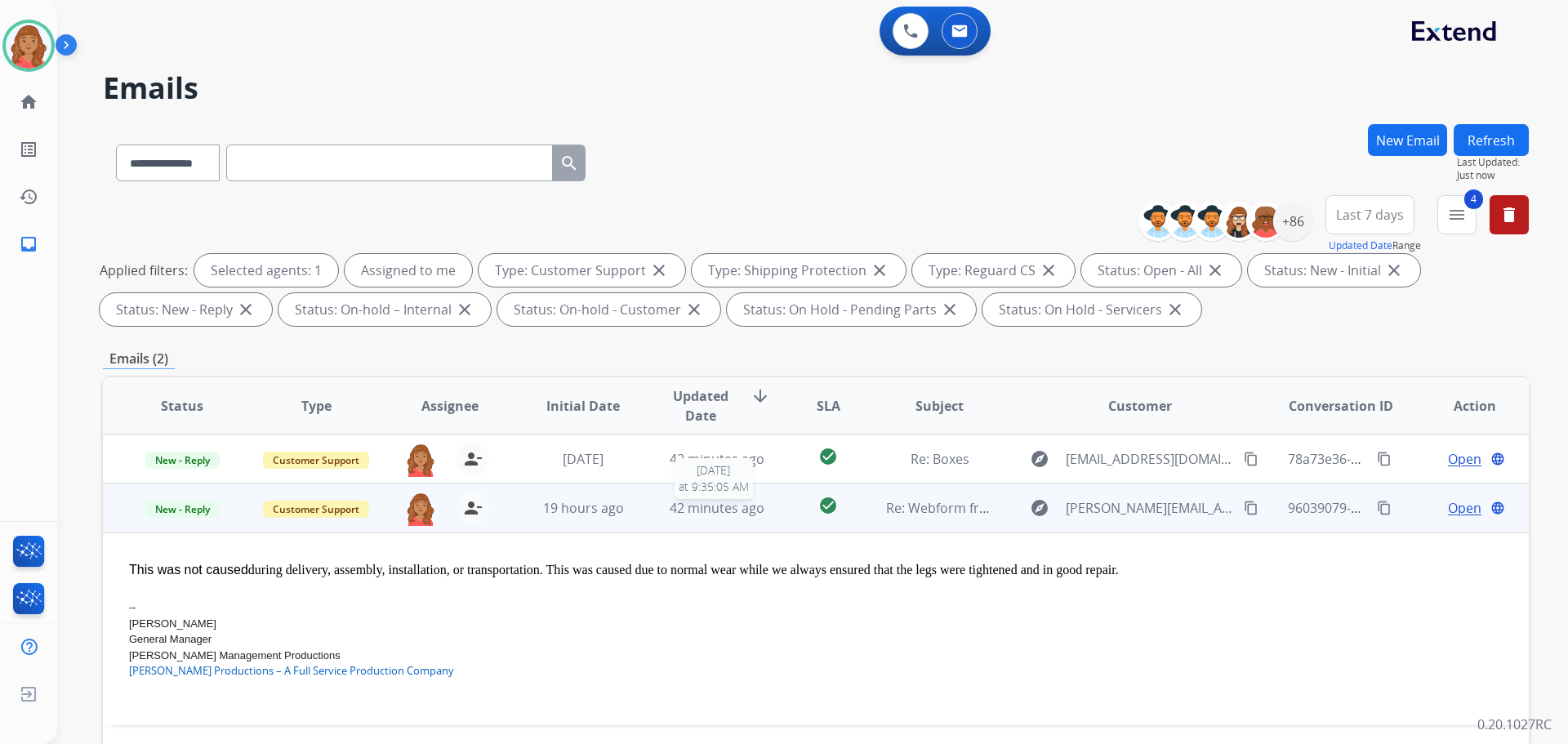
click at [662, 518] on td "42 minutes ago [DATE] 9:35:05 AM" at bounding box center [705, 507] width 134 height 49
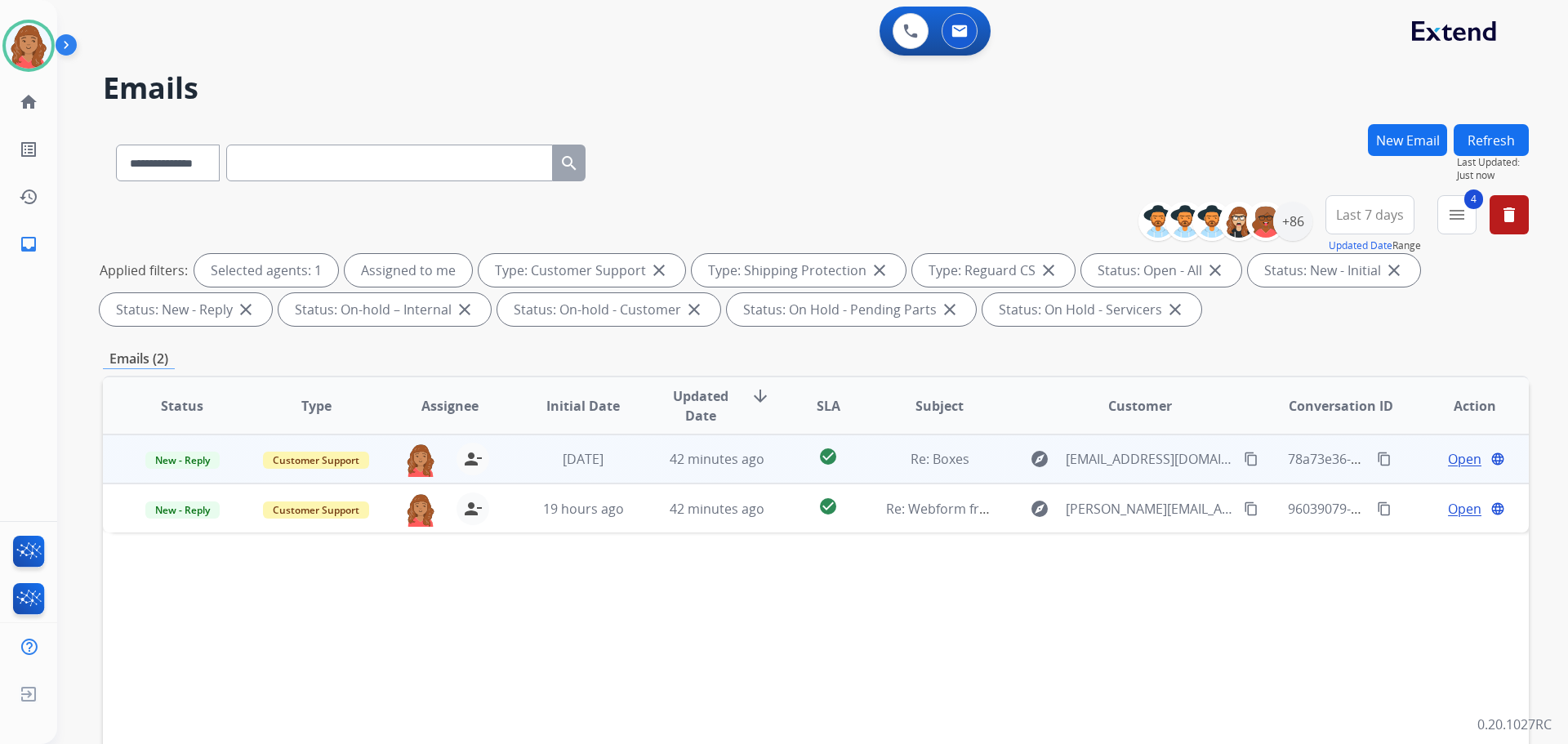
click at [650, 480] on td "42 minutes ago" at bounding box center [705, 459] width 134 height 49
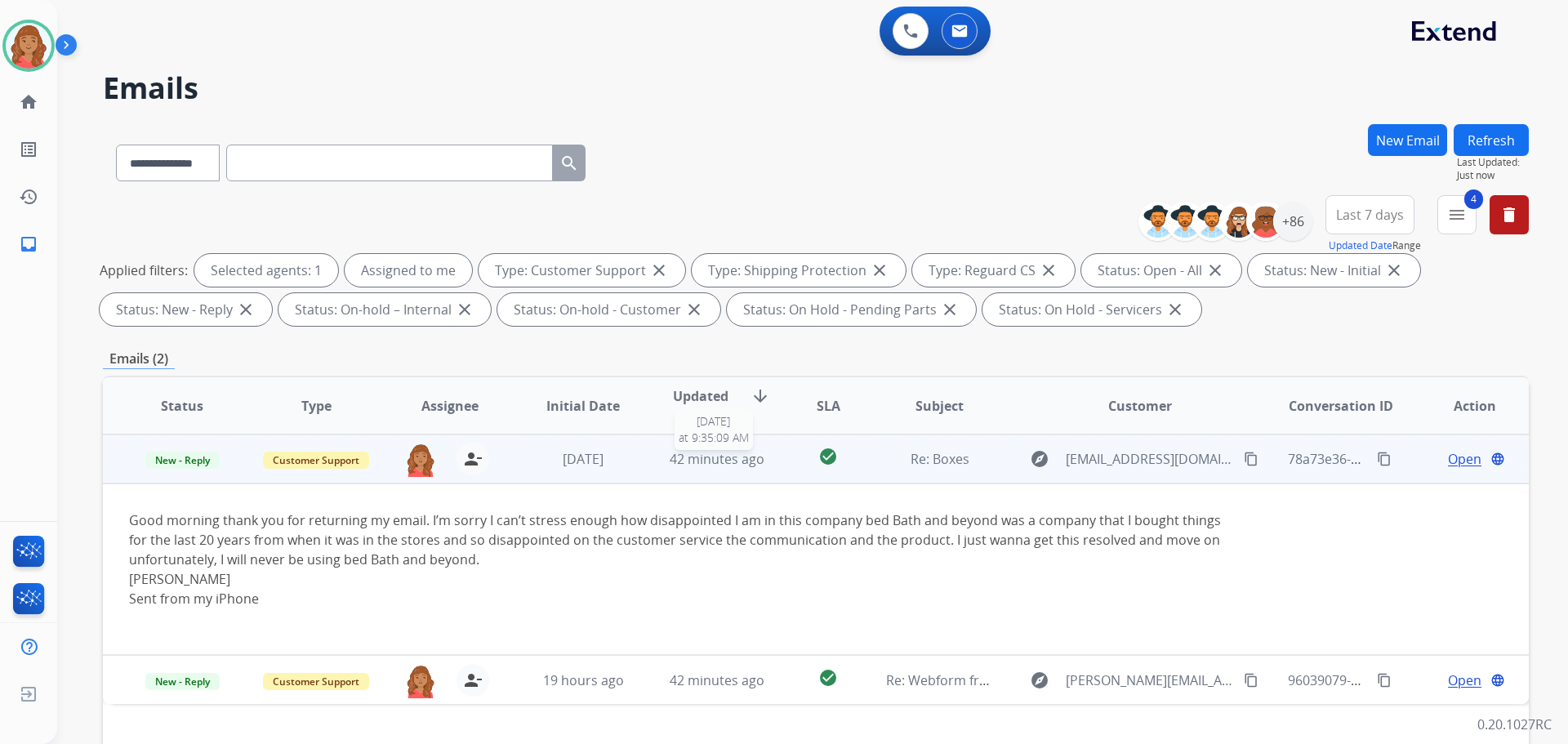
click at [664, 467] on div "42 minutes ago" at bounding box center [717, 459] width 107 height 19
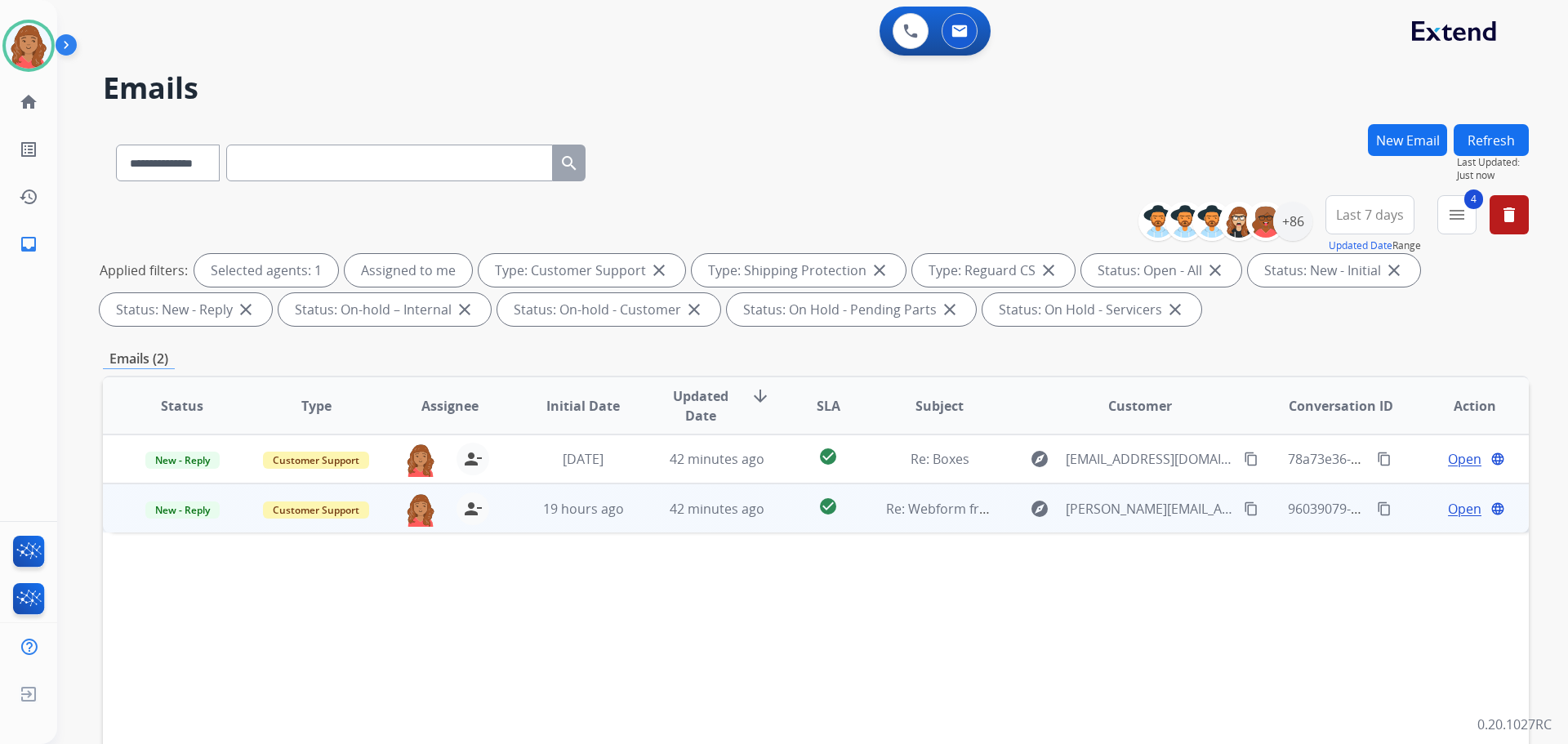
click at [629, 519] on td "19 hours ago" at bounding box center [571, 507] width 134 height 49
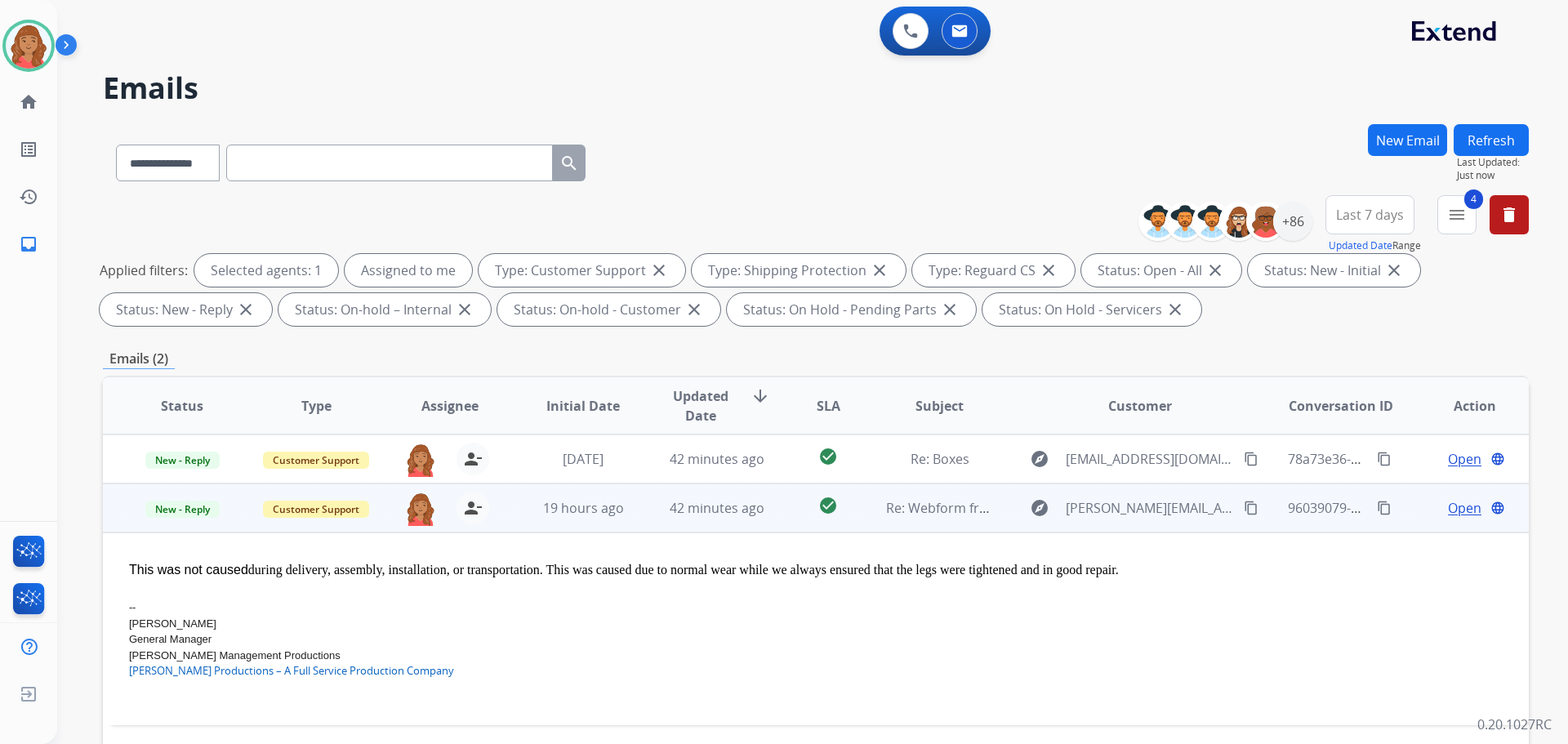
click at [1248, 516] on button "content_copy" at bounding box center [1251, 507] width 19 height 19
click at [1449, 508] on span "Open" at bounding box center [1465, 507] width 34 height 19
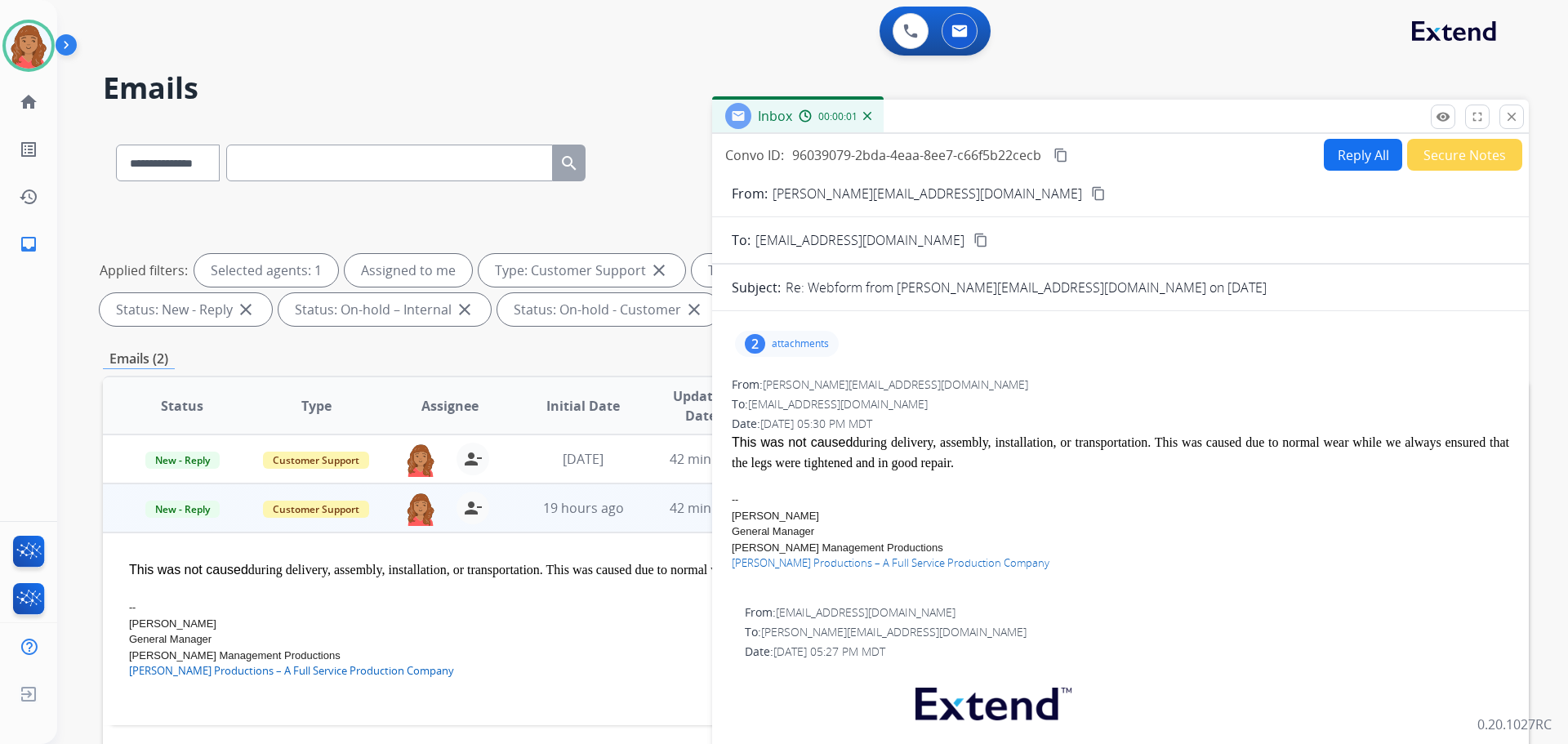
click at [1351, 153] on button "Reply All" at bounding box center [1363, 154] width 79 height 32
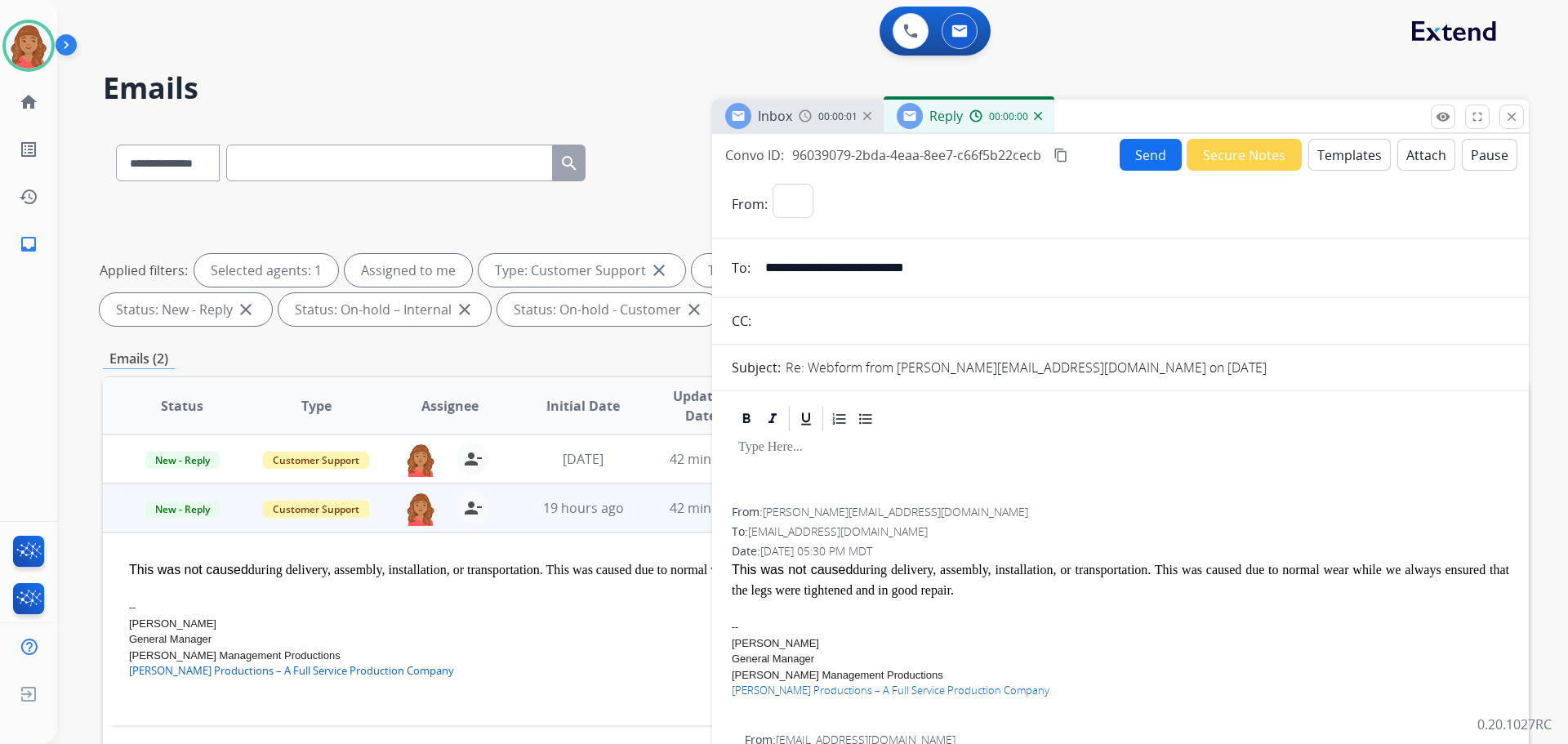
select select "**********"
click at [1335, 163] on button "Templates" at bounding box center [1350, 154] width 82 height 32
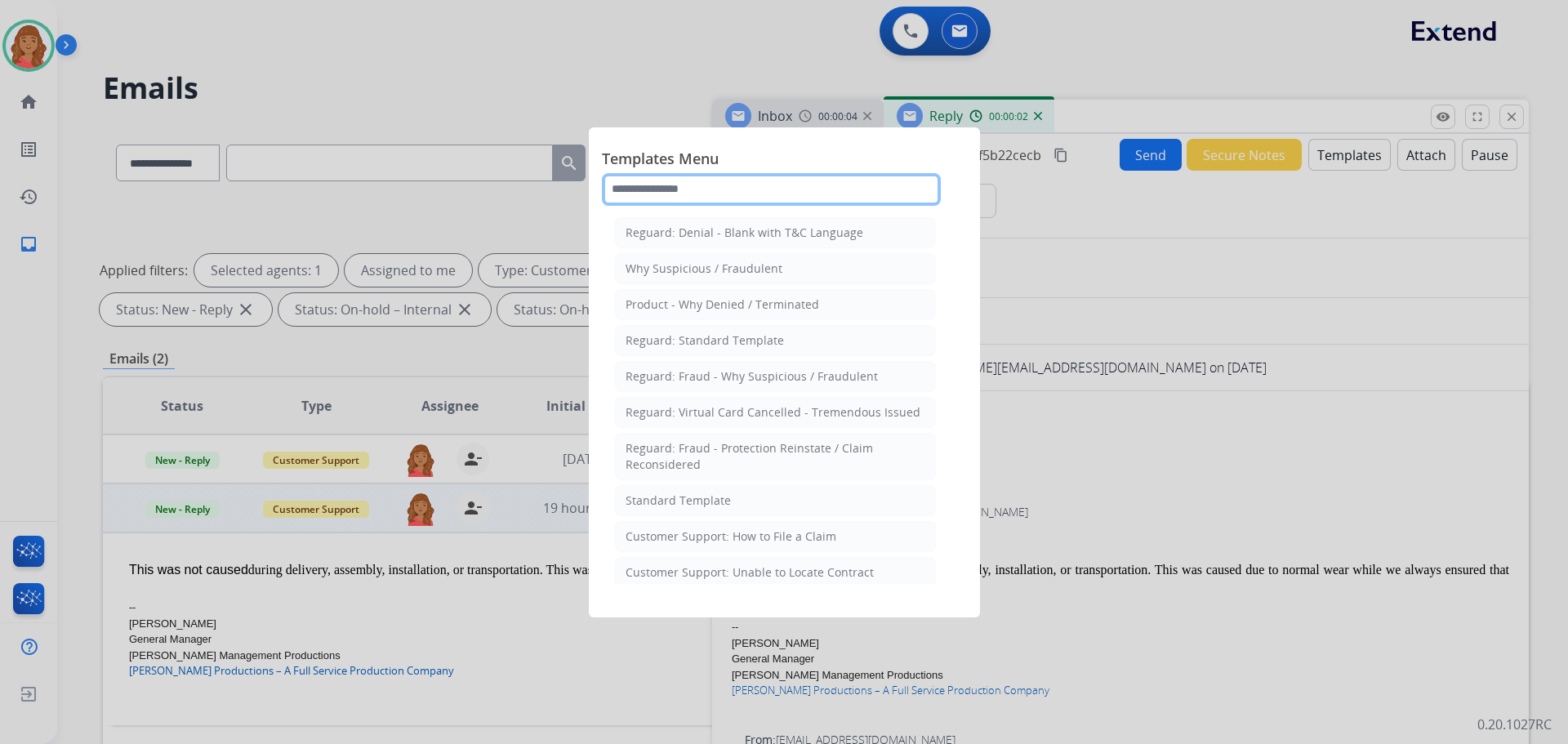
click at [801, 194] on input "text" at bounding box center [771, 190] width 339 height 33
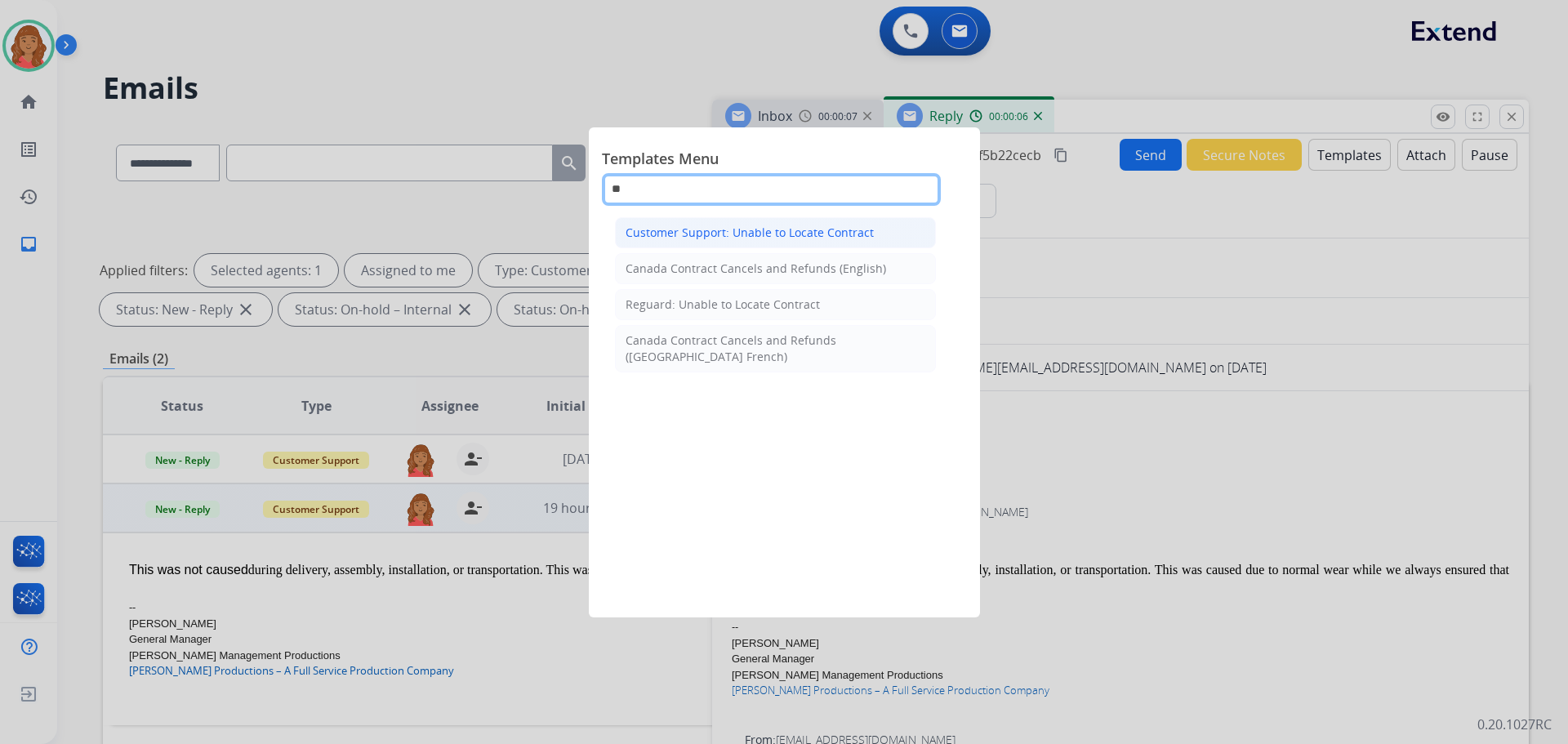
type input "**"
drag, startPoint x: 735, startPoint y: 235, endPoint x: 752, endPoint y: 255, distance: 26.2
click at [738, 235] on div "Customer Support: Unable to Locate Contract" at bounding box center [749, 232] width 248 height 16
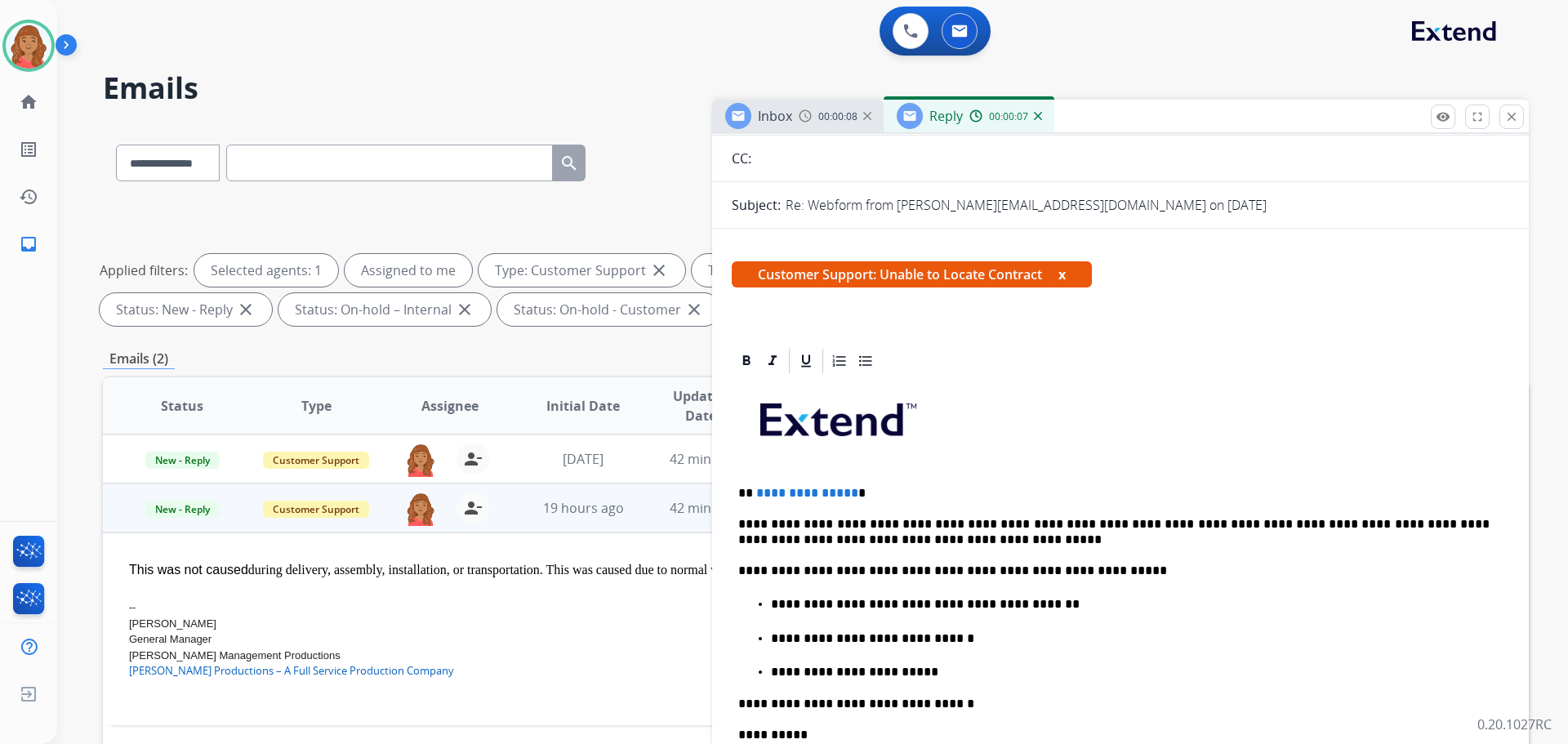
scroll to position [164, 0]
click at [846, 490] on p "**********" at bounding box center [1114, 491] width 751 height 14
drag, startPoint x: 786, startPoint y: 493, endPoint x: 847, endPoint y: 496, distance: 61.1
click at [847, 496] on p "**********" at bounding box center [1114, 491] width 751 height 14
click at [847, 496] on span "**********" at bounding box center [807, 491] width 102 height 12
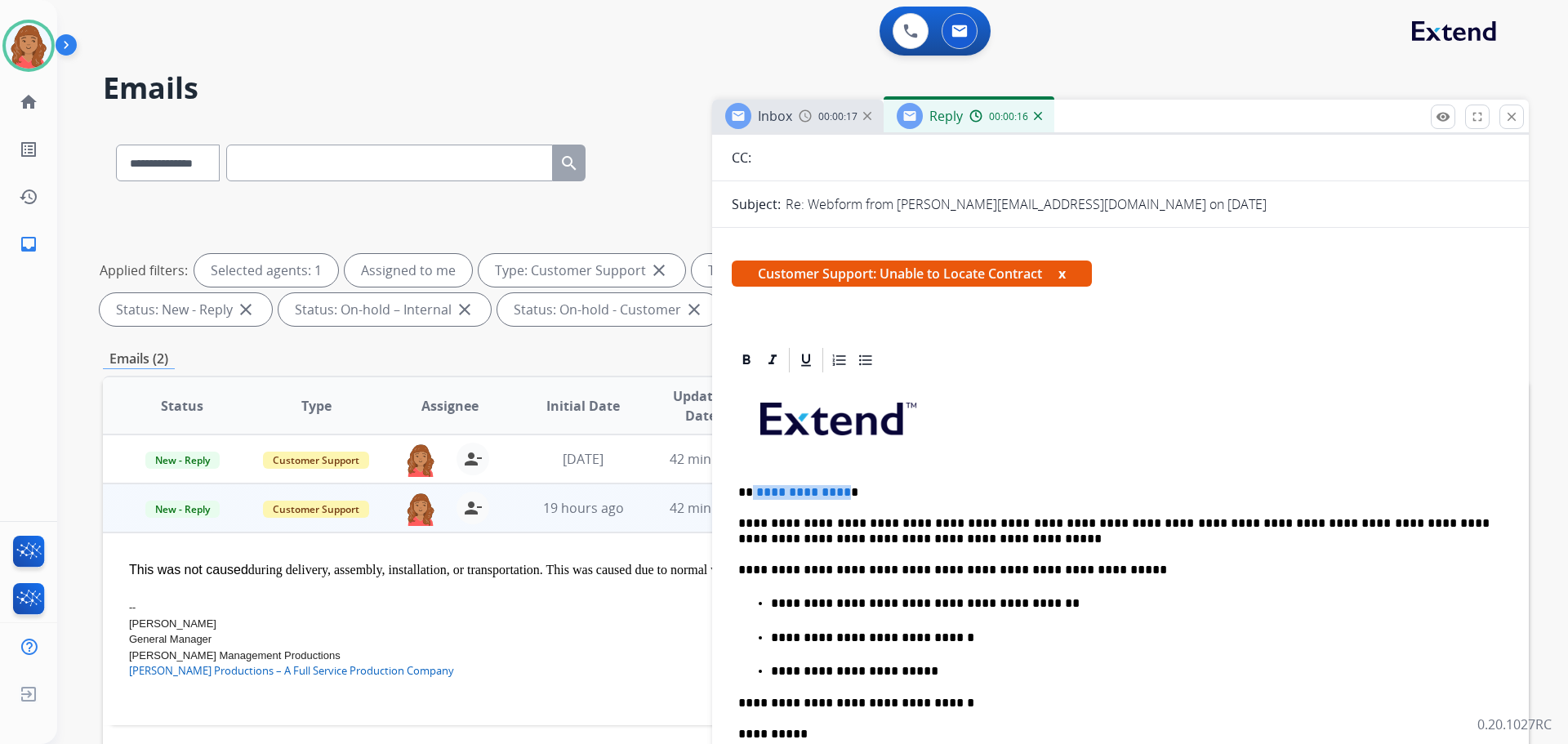
drag, startPoint x: 842, startPoint y: 490, endPoint x: 751, endPoint y: 486, distance: 91.1
click at [751, 486] on p "**********" at bounding box center [1114, 491] width 751 height 14
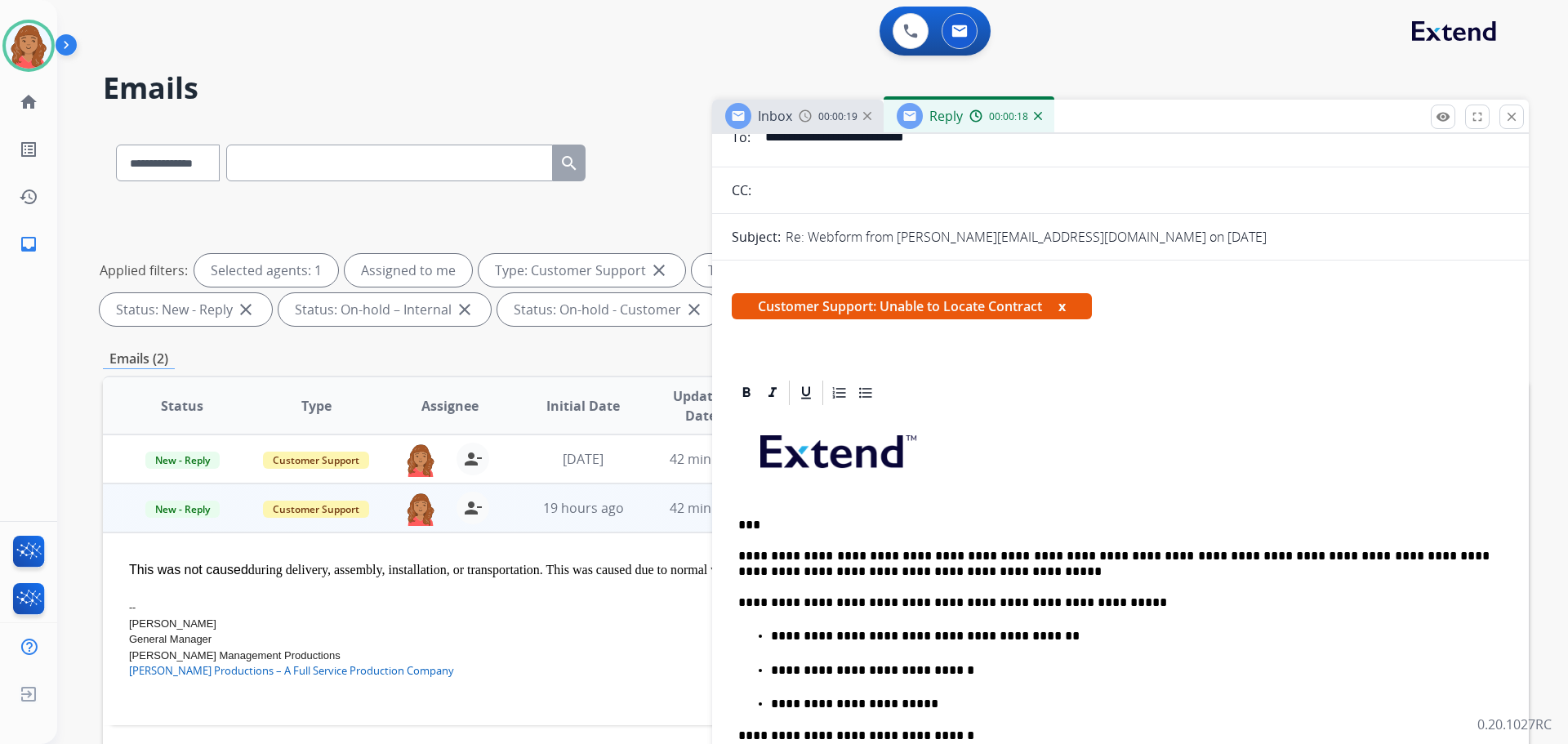
scroll to position [0, 0]
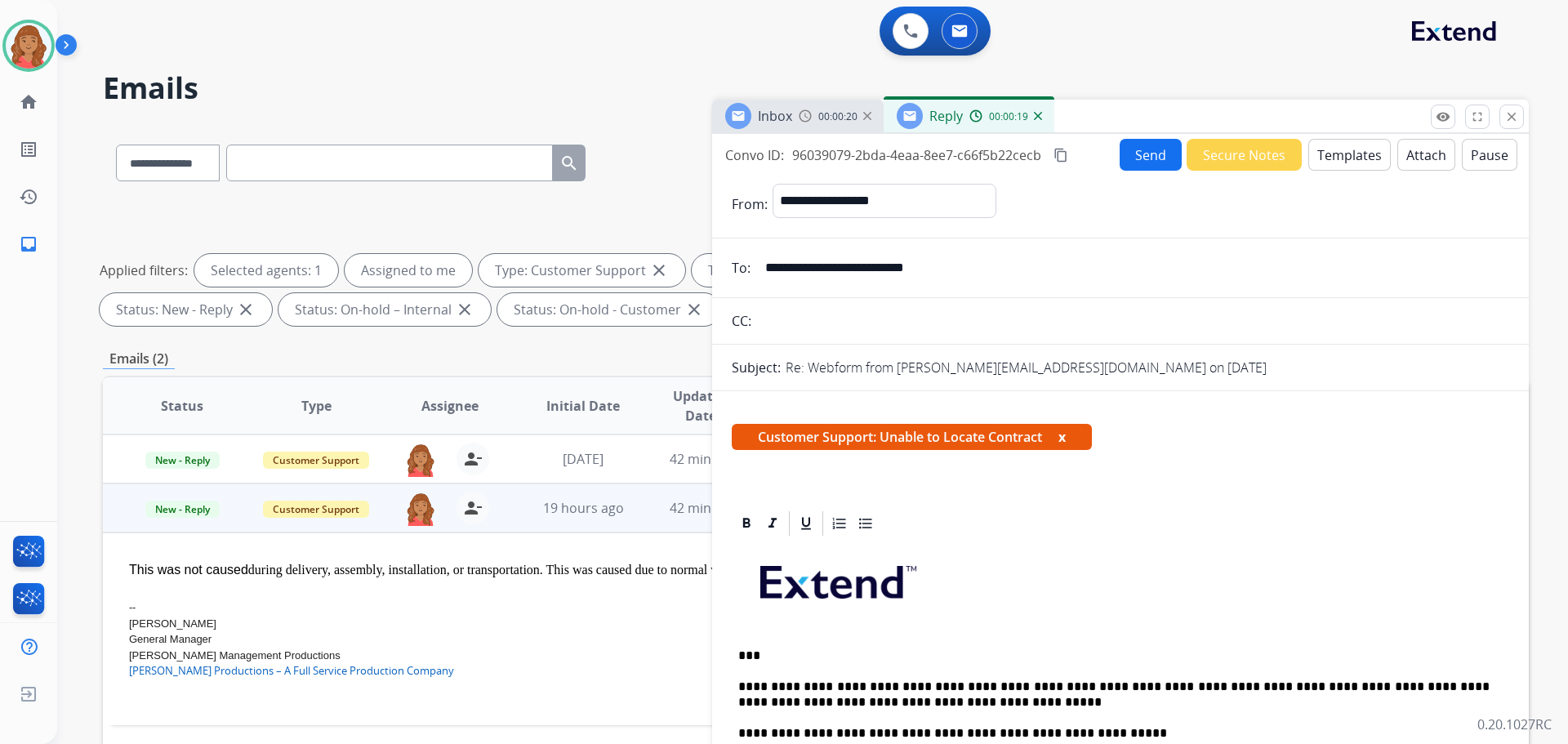
click at [1132, 141] on button "Send" at bounding box center [1150, 154] width 62 height 32
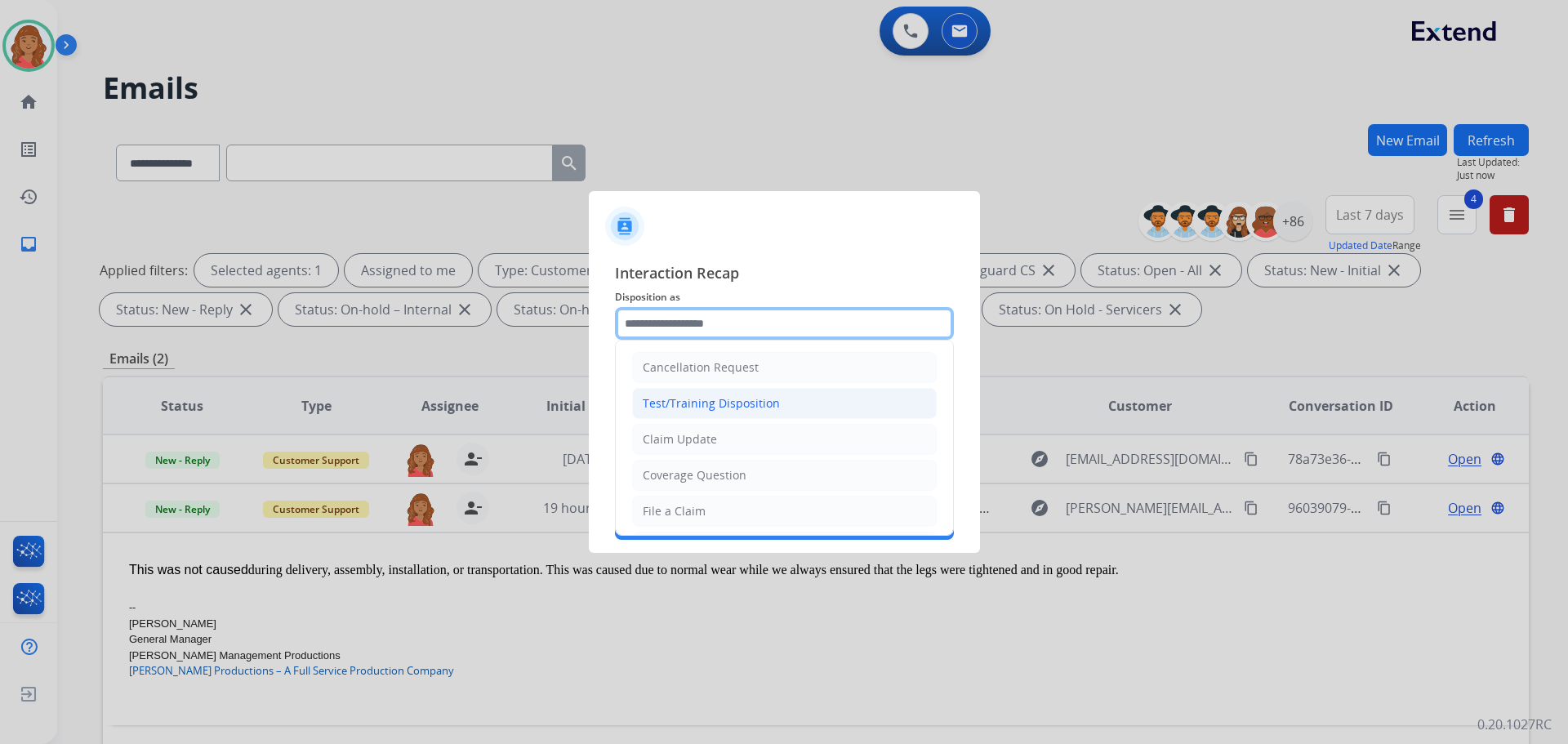
drag, startPoint x: 716, startPoint y: 321, endPoint x: 700, endPoint y: 394, distance: 74.7
click at [717, 324] on input "text" at bounding box center [784, 324] width 339 height 33
drag, startPoint x: 701, startPoint y: 507, endPoint x: 714, endPoint y: 501, distance: 14.3
click at [712, 503] on li "File a Claim" at bounding box center [784, 511] width 305 height 31
type input "**********"
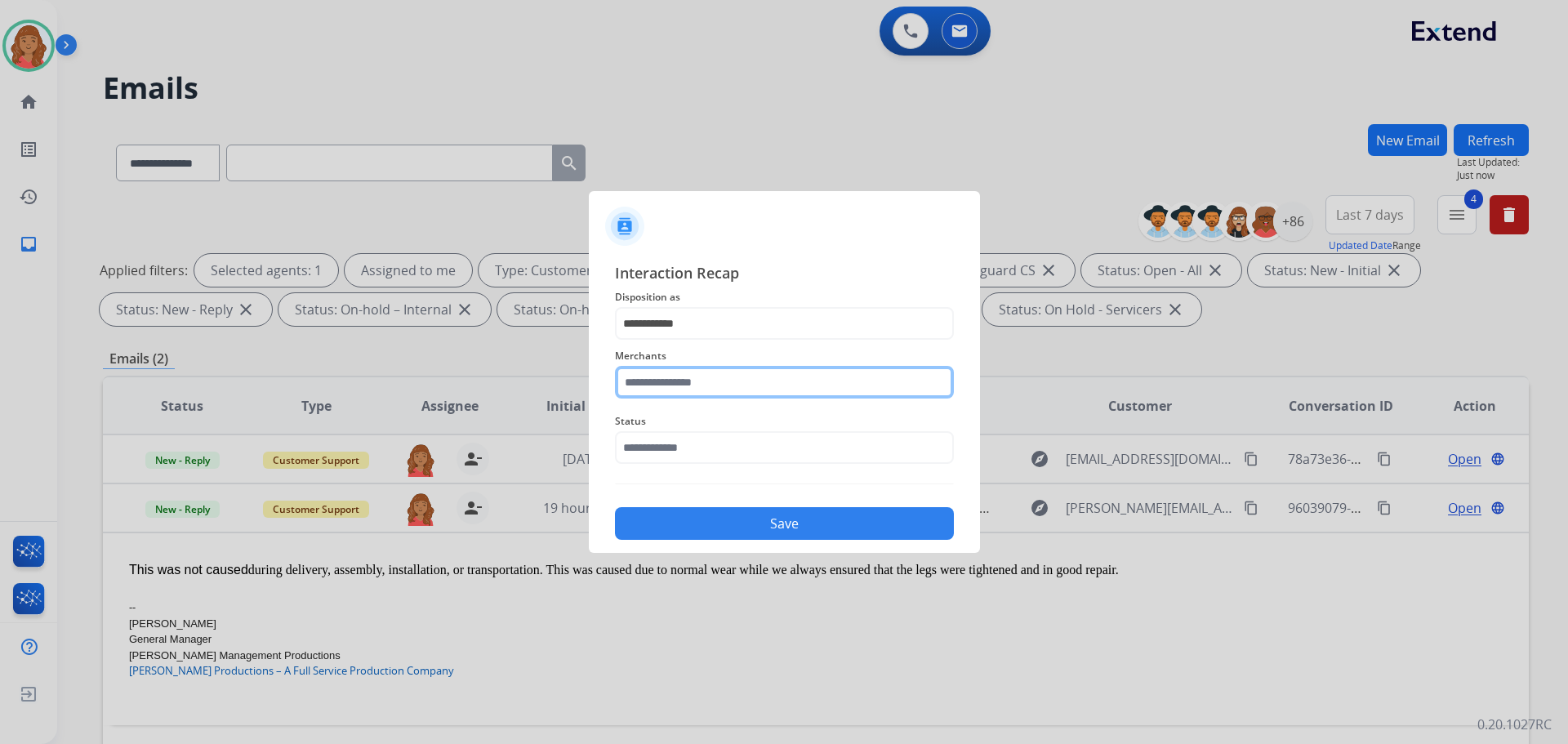
click at [739, 395] on input "text" at bounding box center [784, 382] width 339 height 33
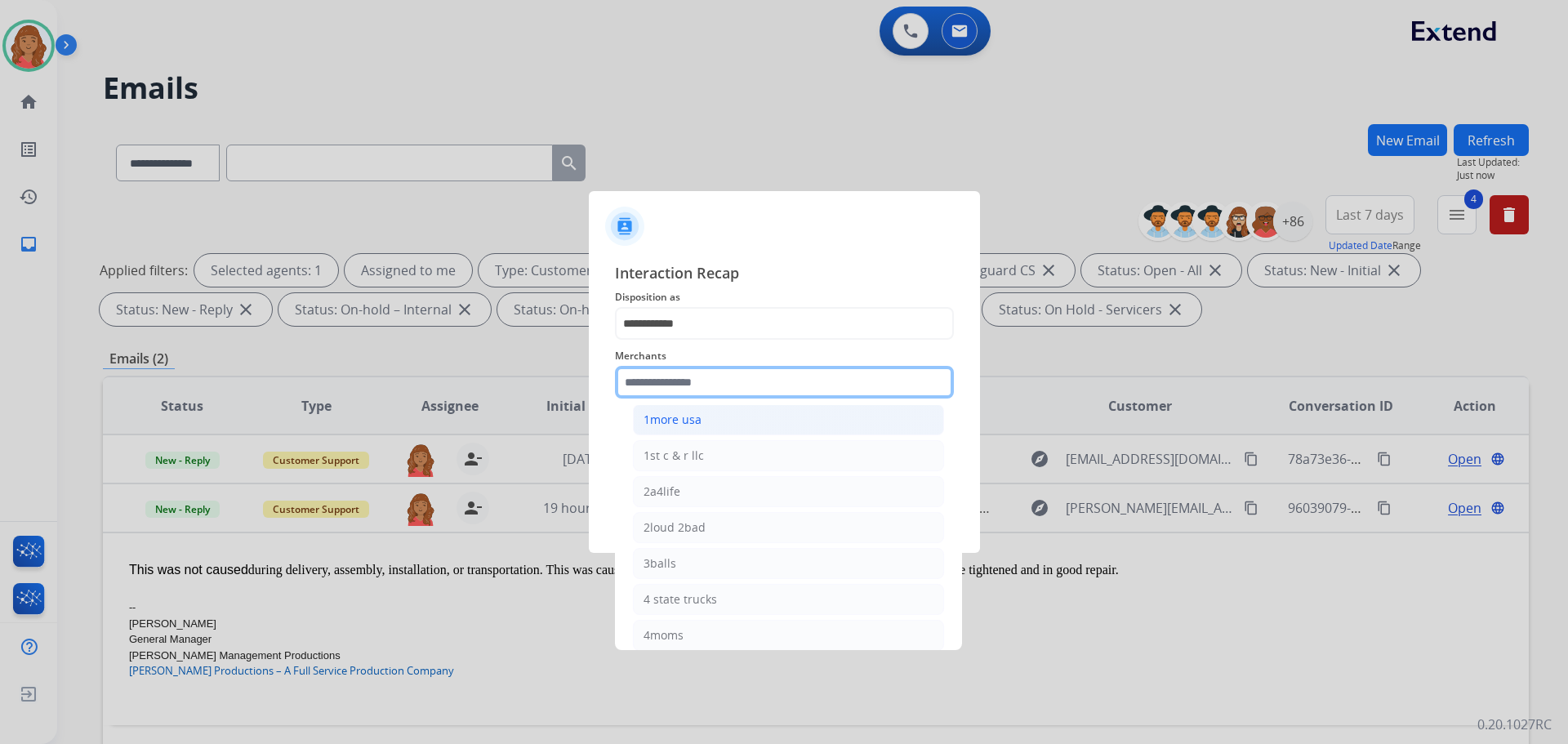
scroll to position [81, 0]
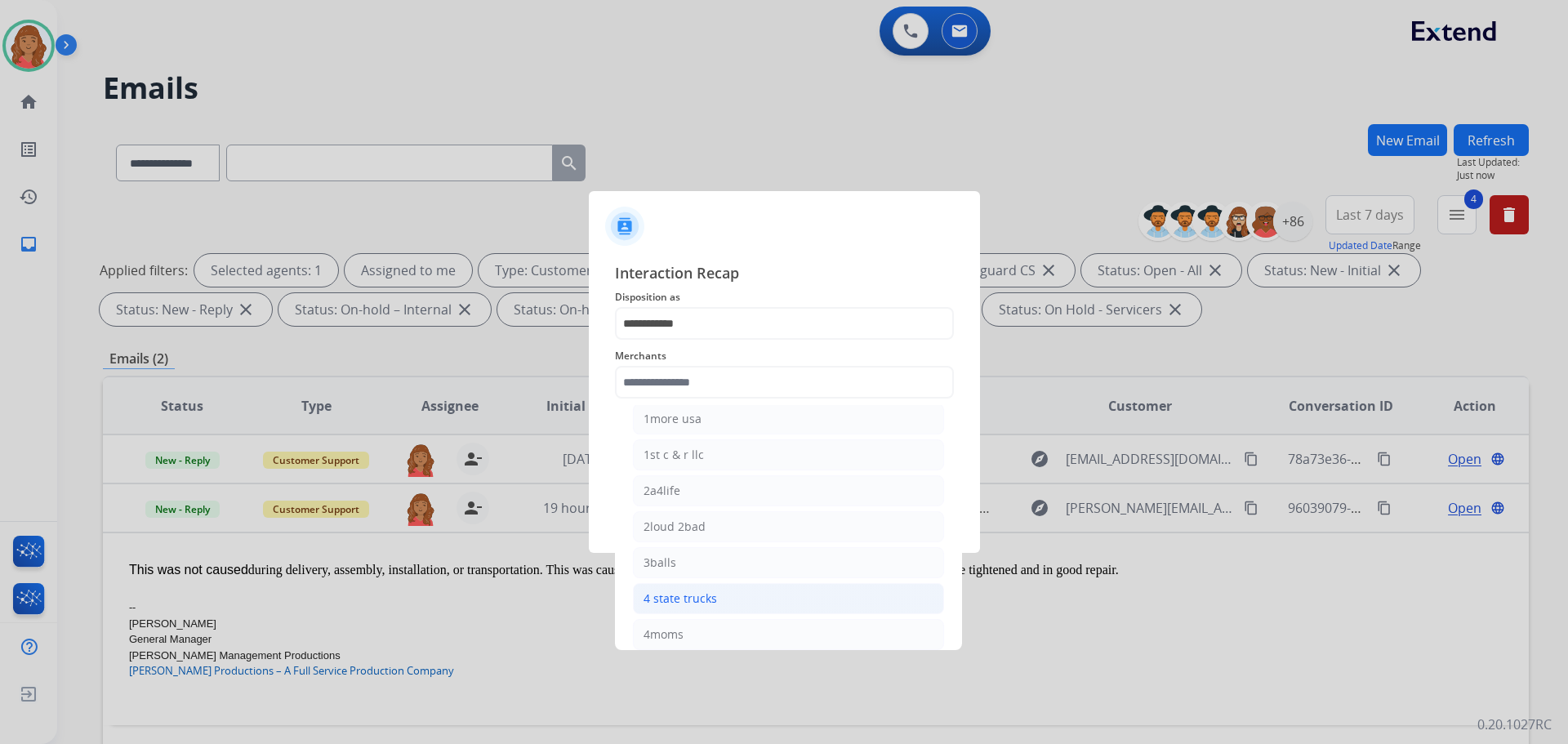
click at [680, 597] on div "4 state trucks" at bounding box center [680, 597] width 74 height 16
type input "**********"
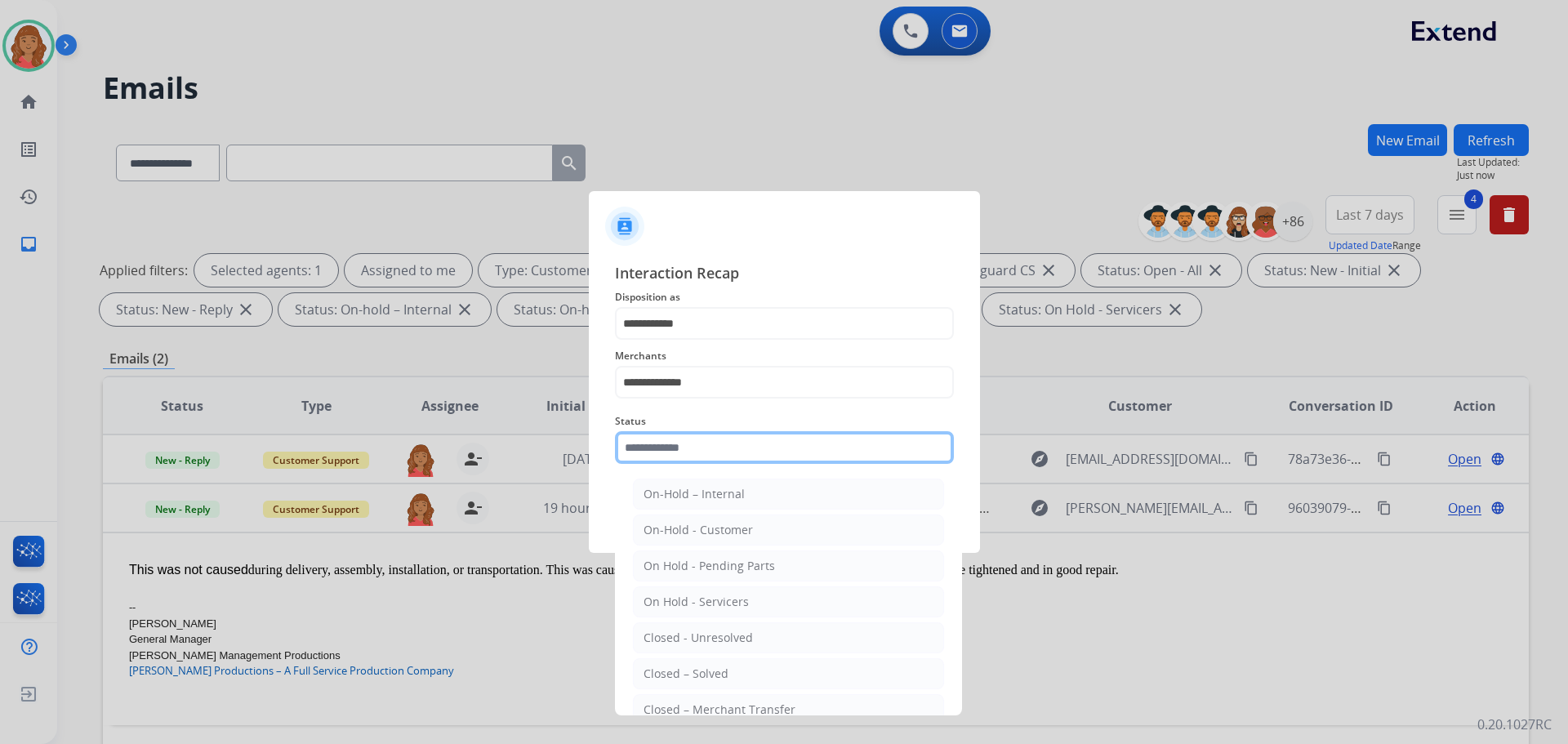
click at [702, 451] on input "text" at bounding box center [784, 447] width 339 height 33
click at [717, 455] on input "text" at bounding box center [784, 447] width 339 height 33
drag, startPoint x: 692, startPoint y: 673, endPoint x: 711, endPoint y: 650, distance: 29.8
click at [693, 673] on div "Closed – Solved" at bounding box center [686, 673] width 85 height 16
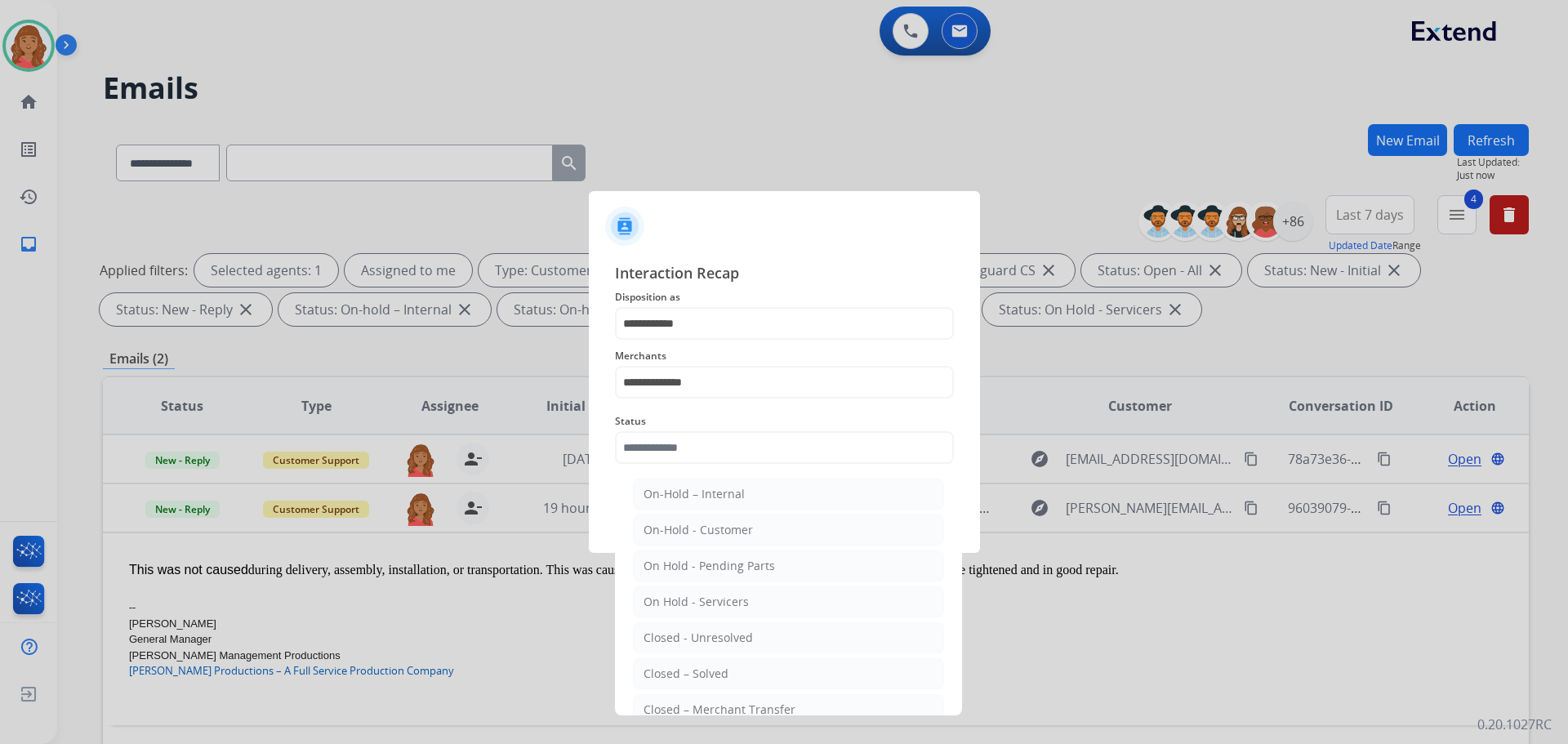
type input "**********"
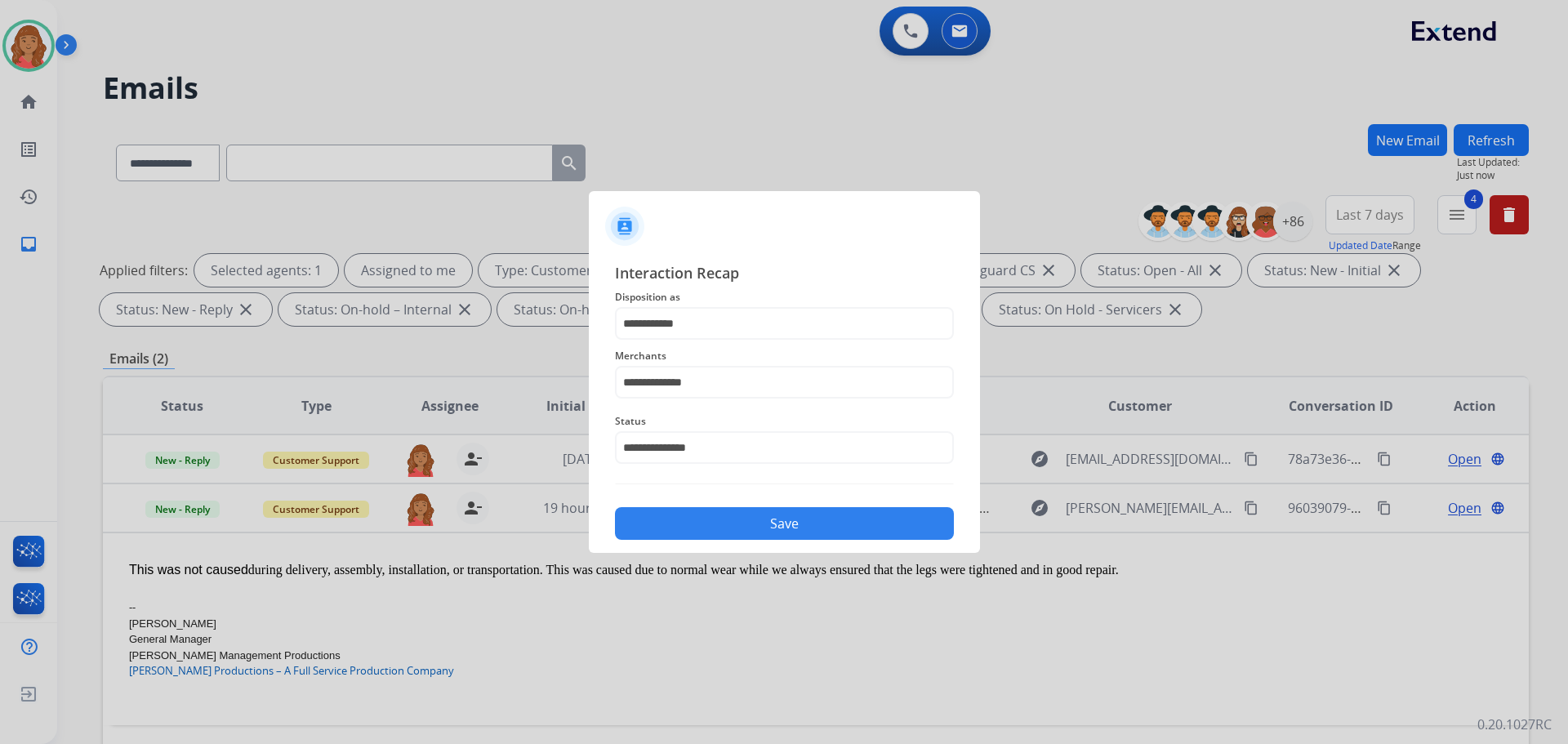
click at [758, 529] on button "Save" at bounding box center [784, 523] width 339 height 33
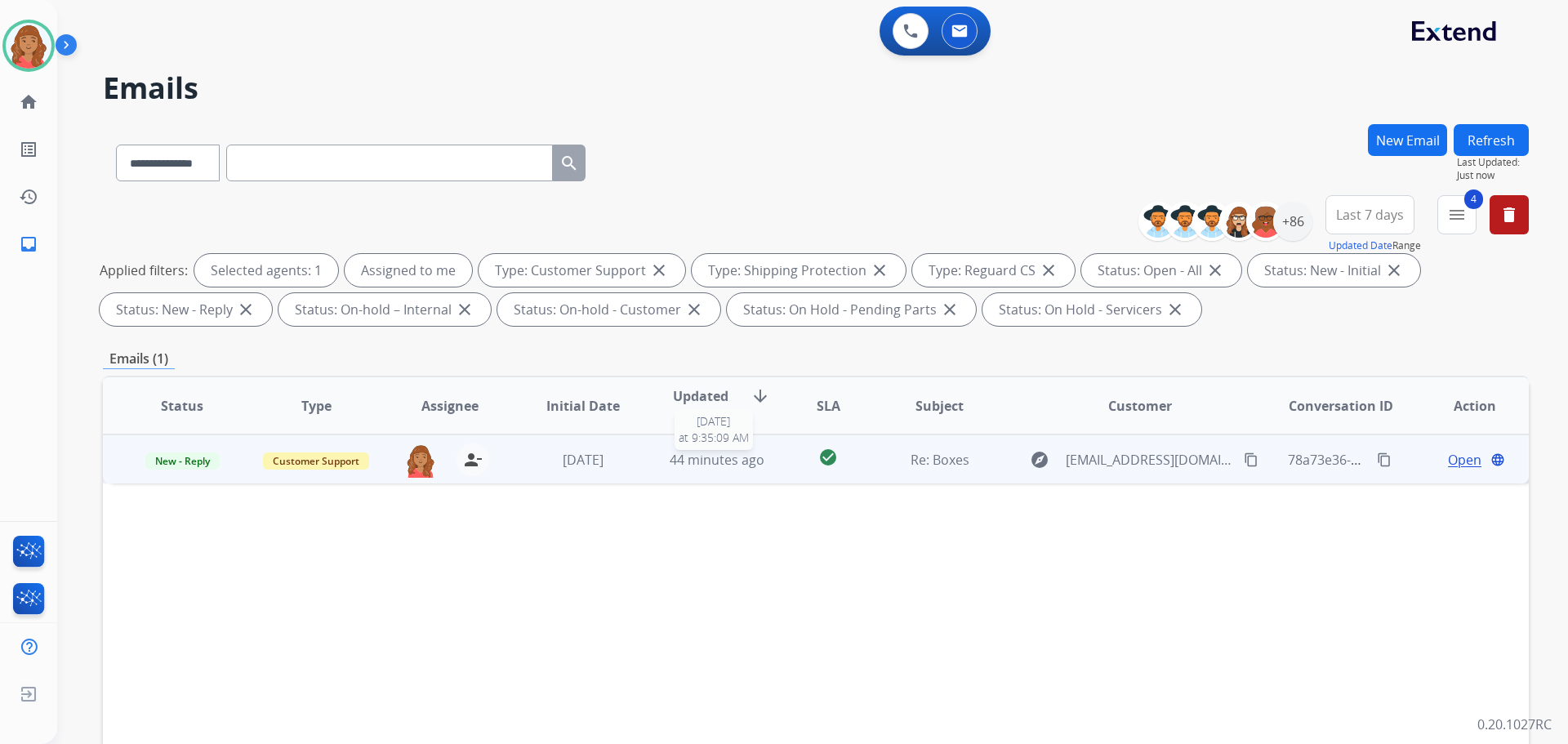
click at [703, 462] on span "44 minutes ago" at bounding box center [716, 460] width 95 height 18
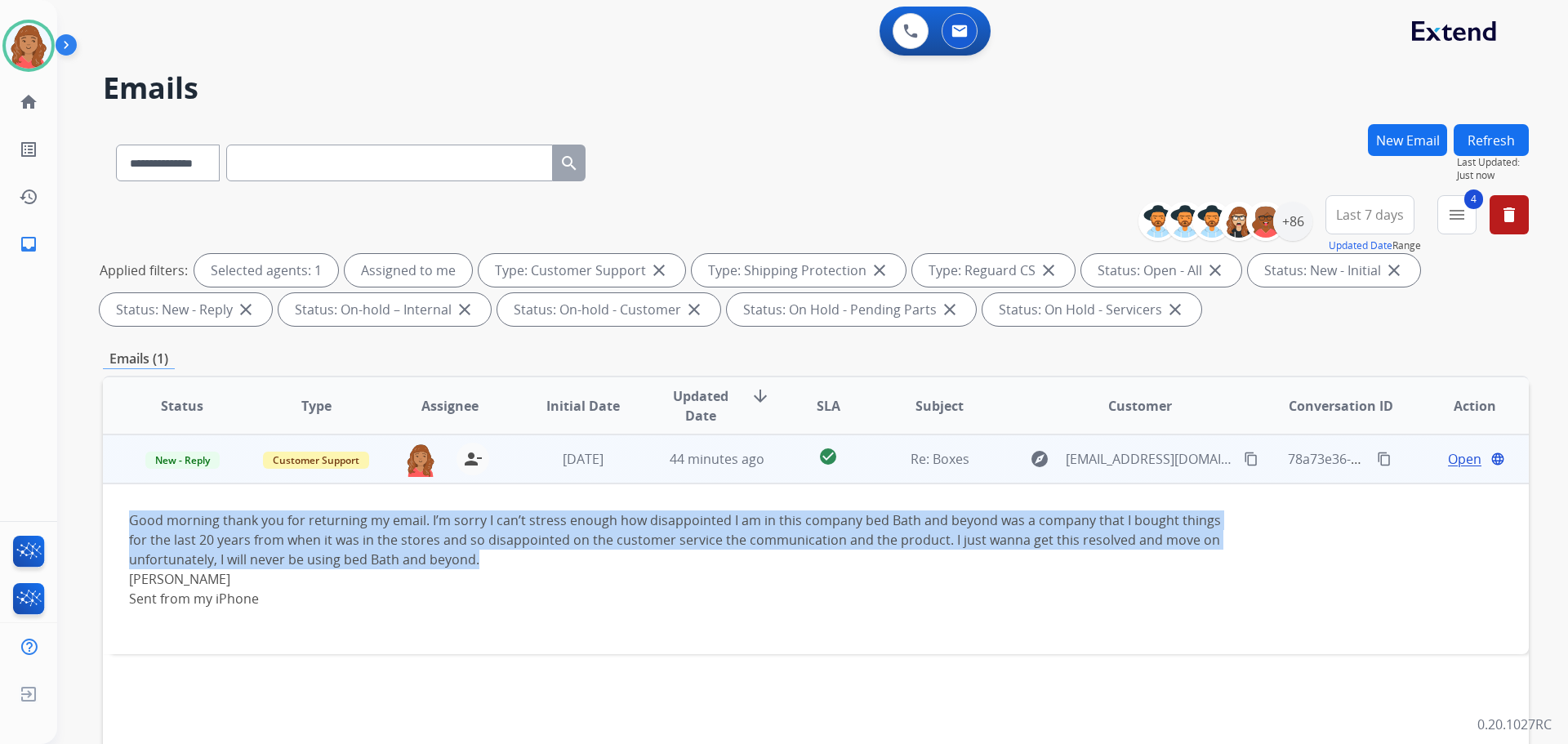
drag, startPoint x: 450, startPoint y: 550, endPoint x: 201, endPoint y: 523, distance: 250.5
click at [108, 504] on td "Good morning thank you for returning my email. I’m sorry I can’t stress enough …" at bounding box center [682, 569] width 1159 height 170
copy div "Good morning thank you for returning my email. I’m sorry I can’t stress enough …"
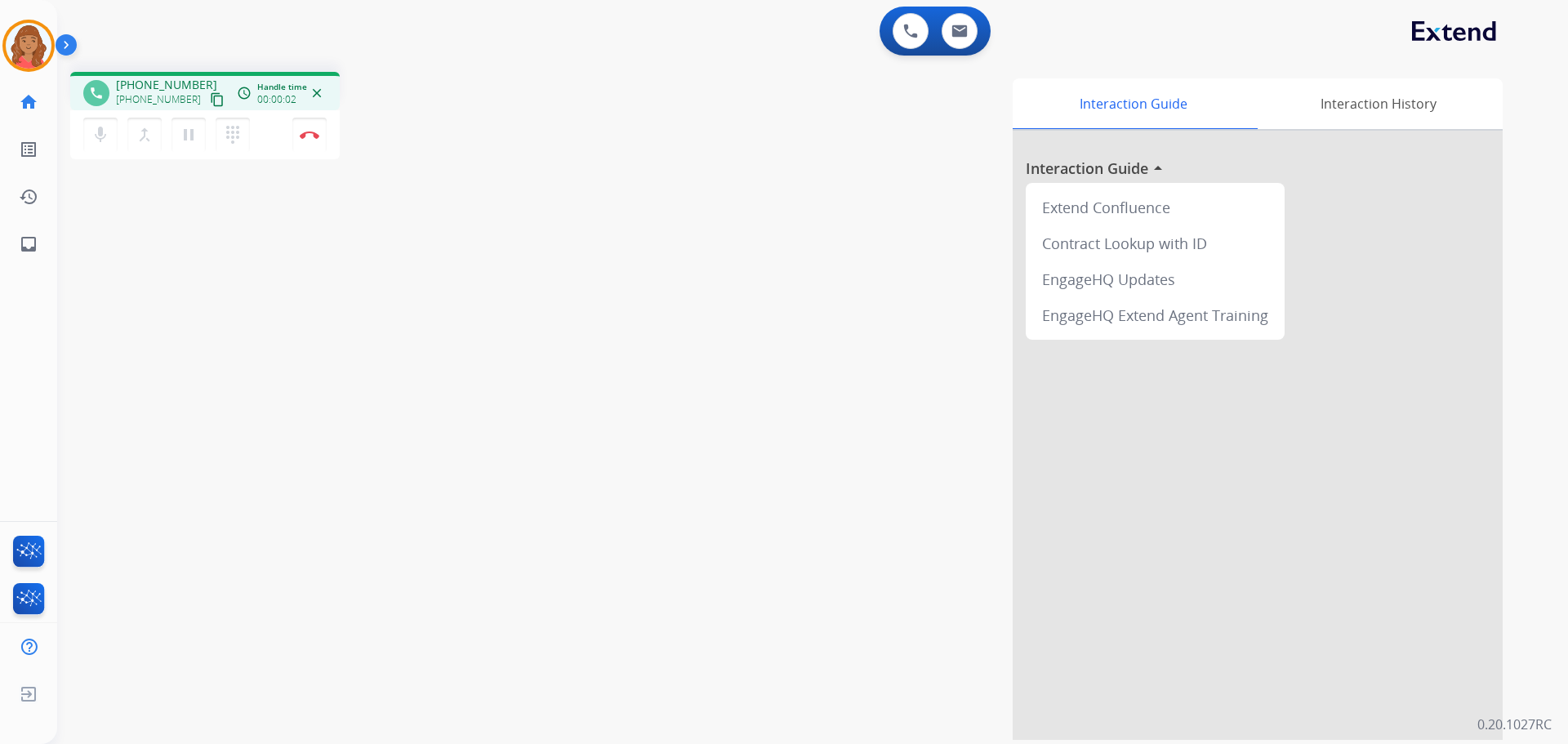
drag, startPoint x: 196, startPoint y: 101, endPoint x: 173, endPoint y: 101, distance: 23.0
click at [210, 99] on mat-icon "content_copy" at bounding box center [216, 99] width 14 height 14
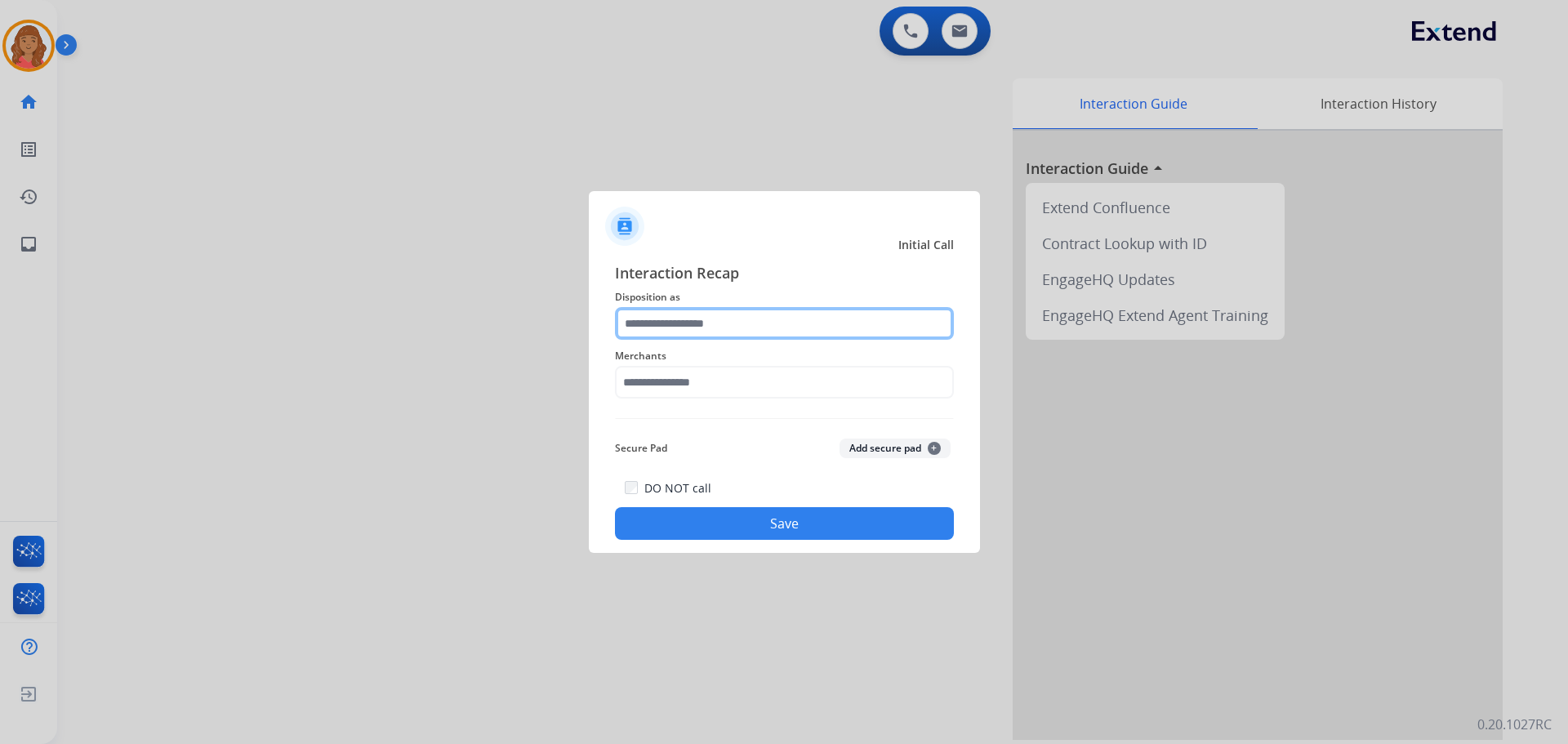
click at [678, 339] on input "text" at bounding box center [784, 324] width 339 height 33
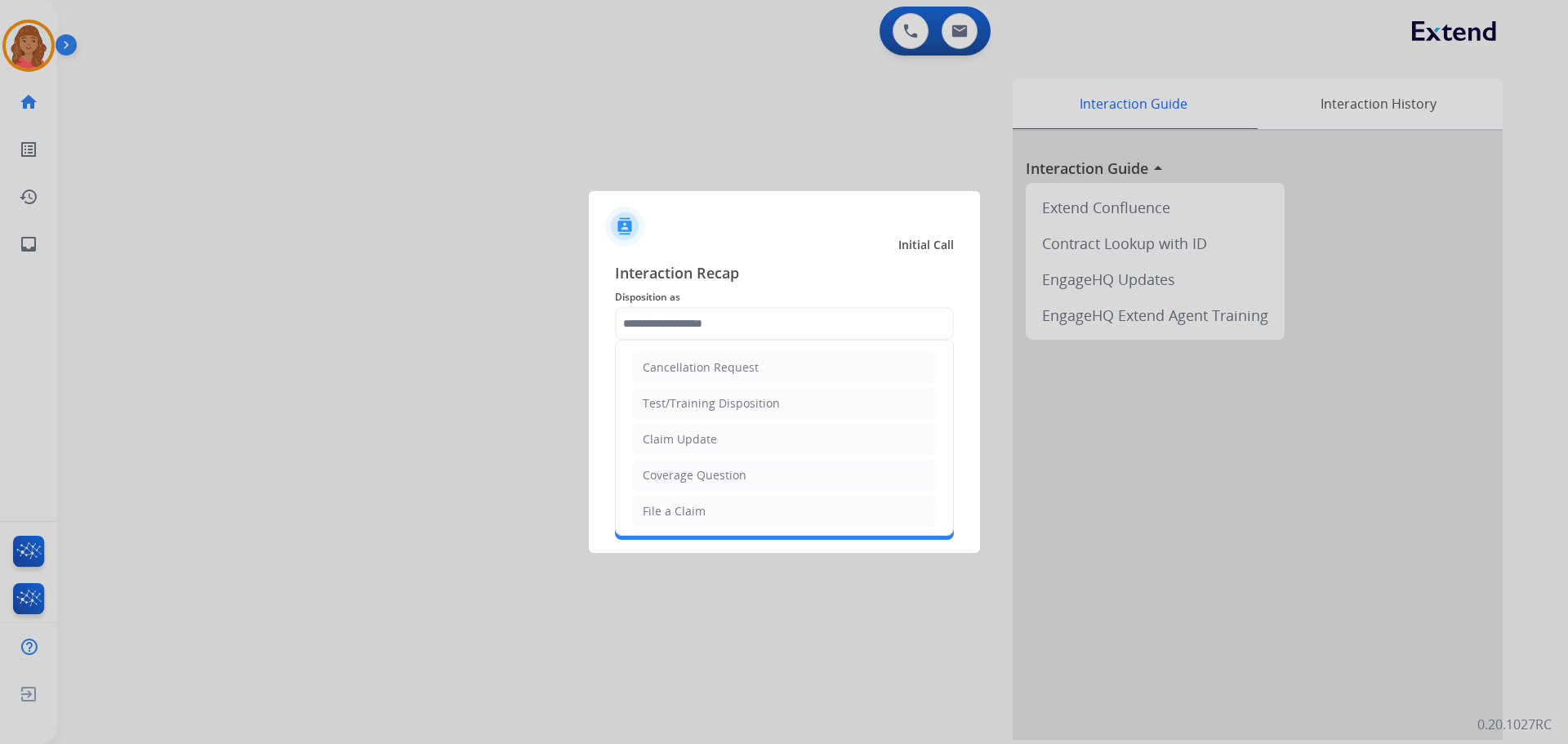
drag, startPoint x: 670, startPoint y: 502, endPoint x: 663, endPoint y: 455, distance: 47.5
click at [669, 501] on li "File a Claim" at bounding box center [784, 511] width 305 height 31
type input "**********"
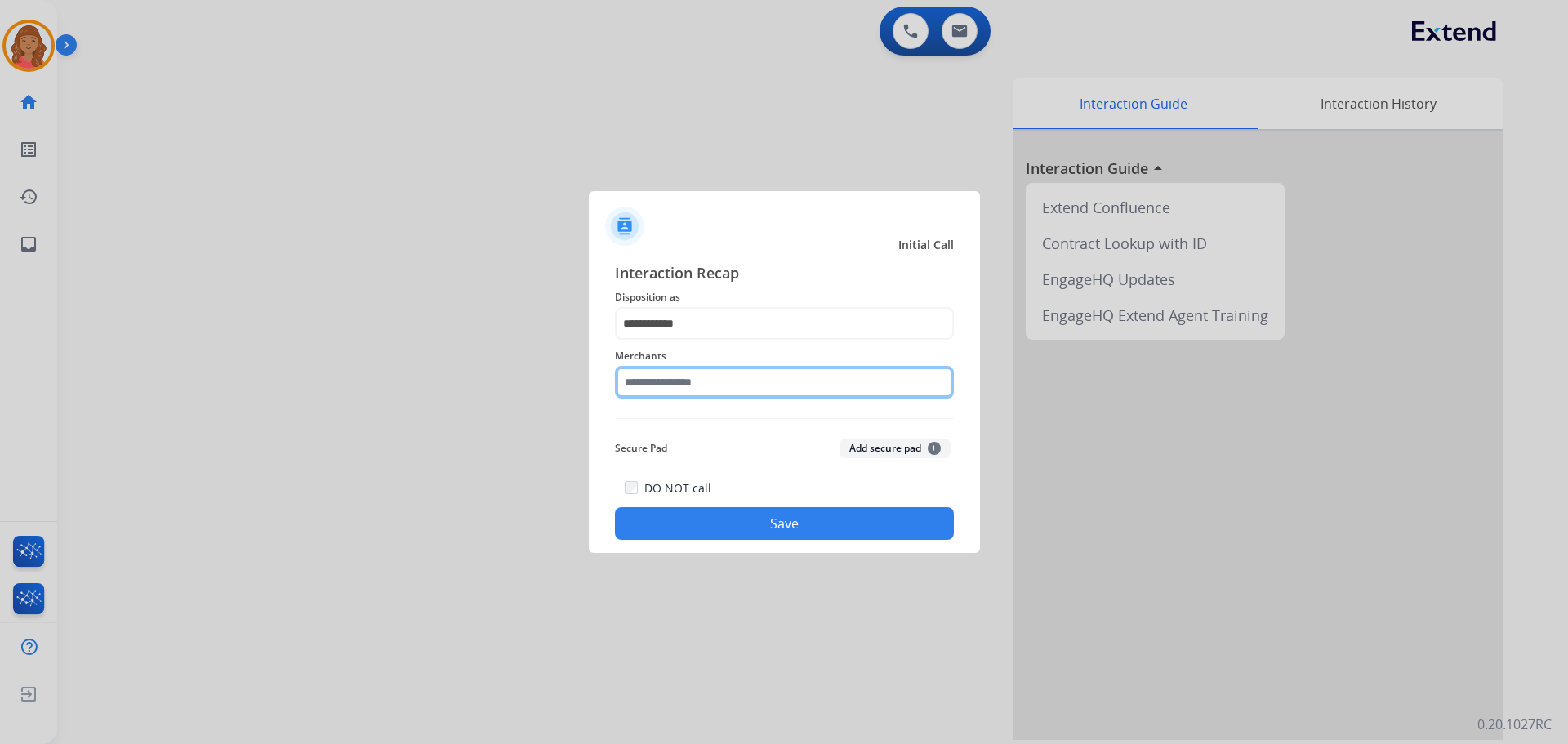
click at [673, 386] on input "text" at bounding box center [784, 382] width 339 height 33
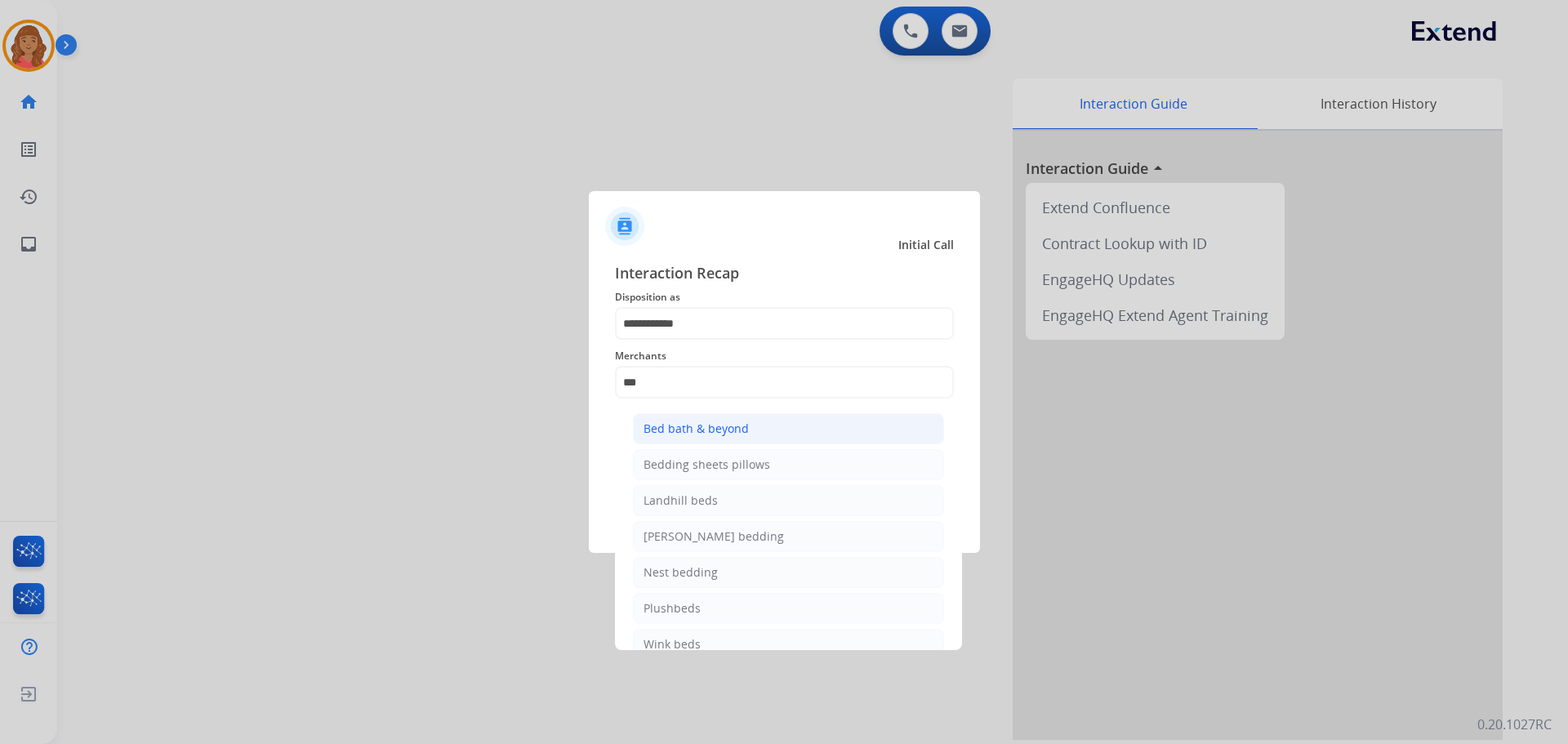
click at [677, 429] on div "Bed bath & beyond" at bounding box center [696, 428] width 105 height 16
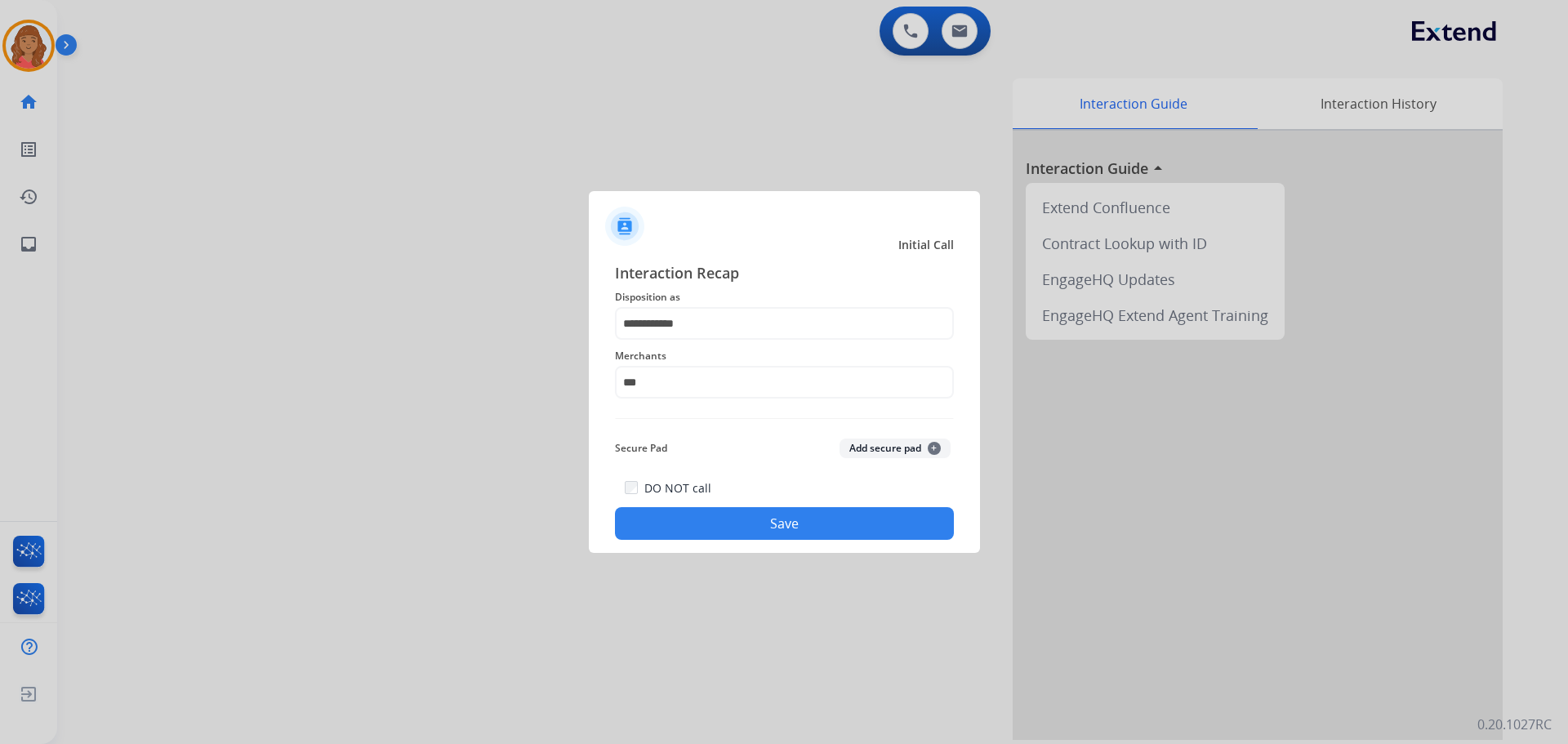
type input "**********"
click at [719, 522] on button "Save" at bounding box center [784, 523] width 339 height 33
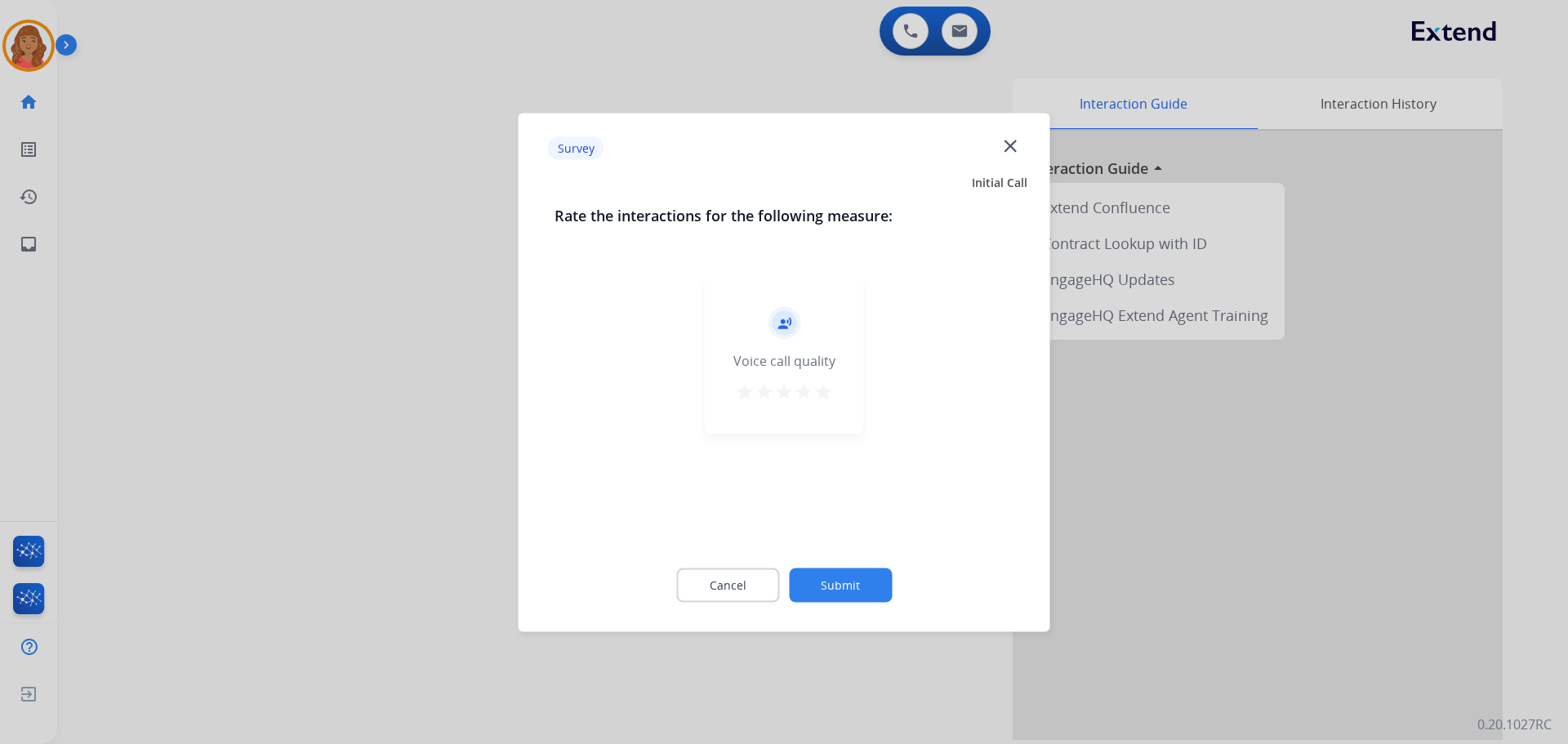
click at [828, 392] on mat-icon "star" at bounding box center [823, 391] width 19 height 19
click at [838, 589] on button "Submit" at bounding box center [840, 585] width 102 height 34
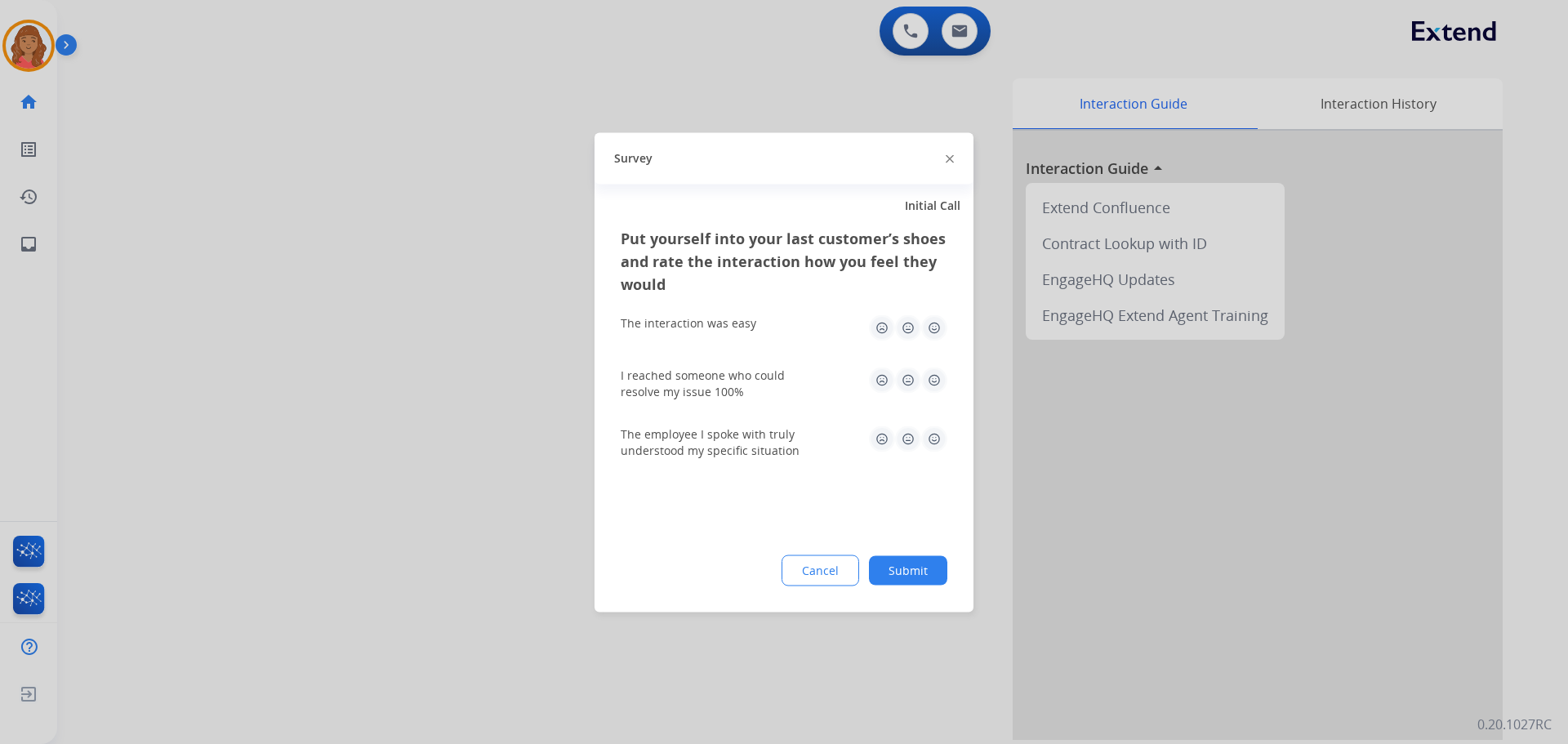
drag, startPoint x: 942, startPoint y: 331, endPoint x: 917, endPoint y: 349, distance: 30.8
click at [941, 333] on img at bounding box center [934, 327] width 26 height 26
click at [932, 379] on img at bounding box center [934, 379] width 26 height 26
drag, startPoint x: 936, startPoint y: 449, endPoint x: 922, endPoint y: 476, distance: 30.4
click at [935, 449] on img at bounding box center [934, 438] width 26 height 26
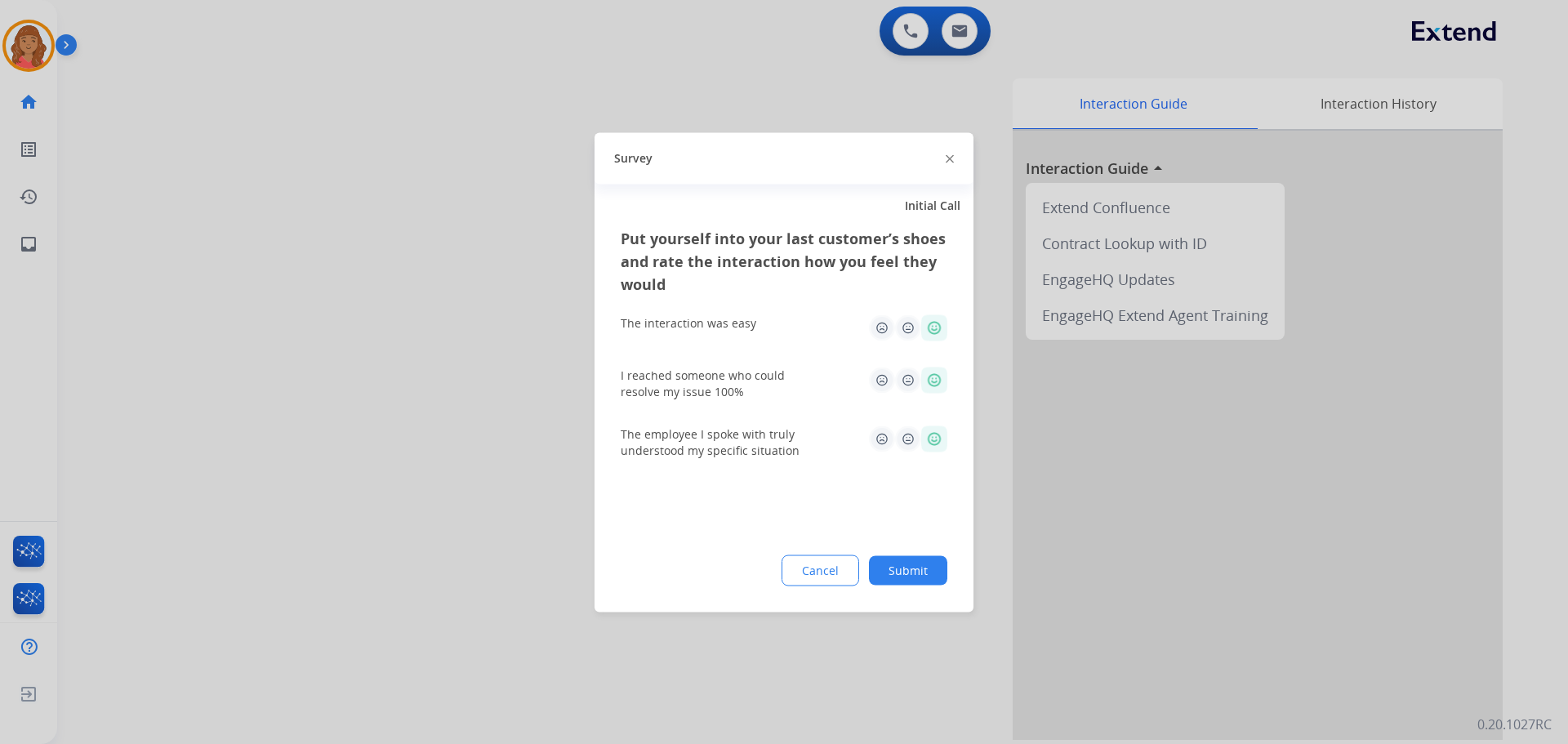
click at [918, 562] on button "Submit" at bounding box center [908, 570] width 79 height 30
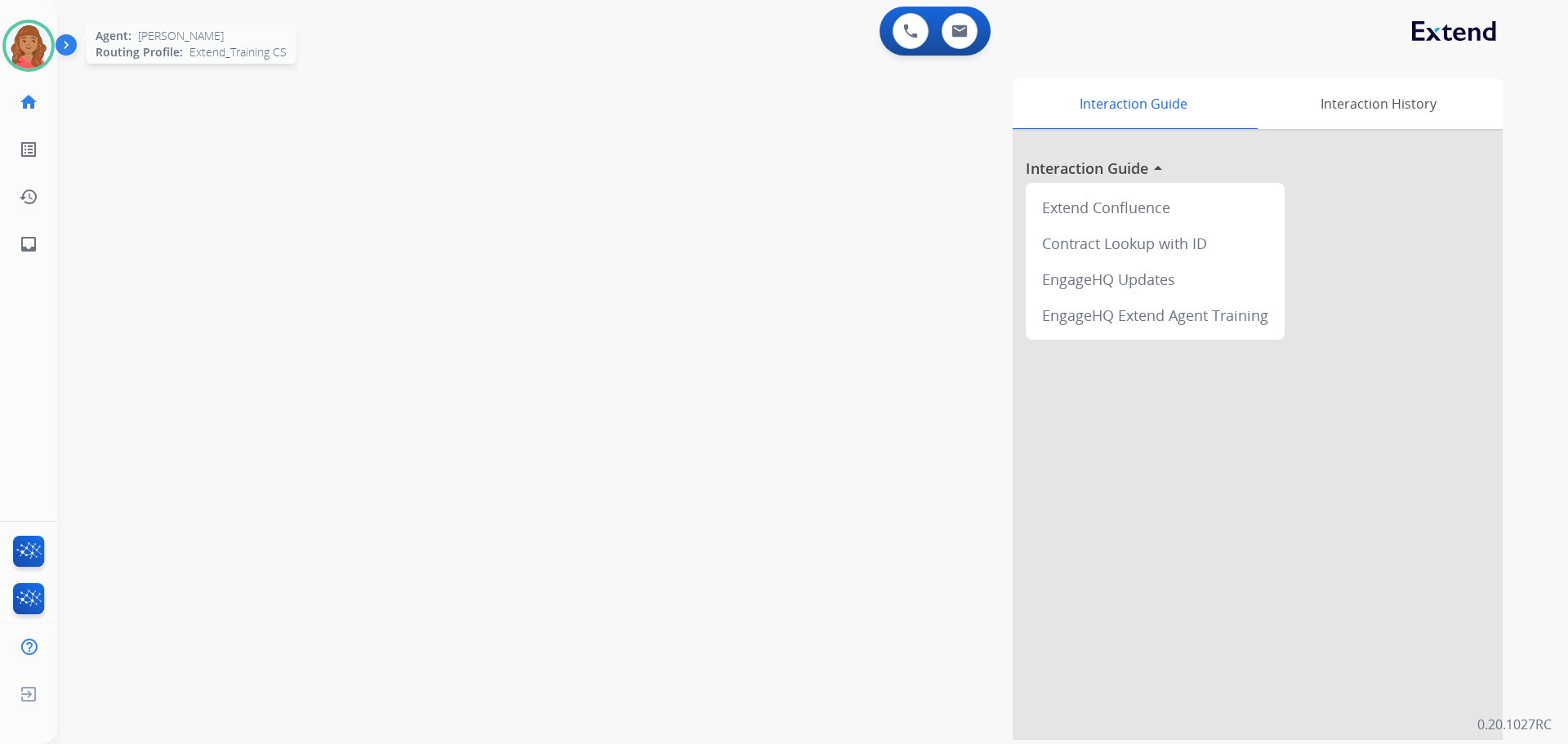
click at [27, 58] on img at bounding box center [29, 46] width 46 height 46
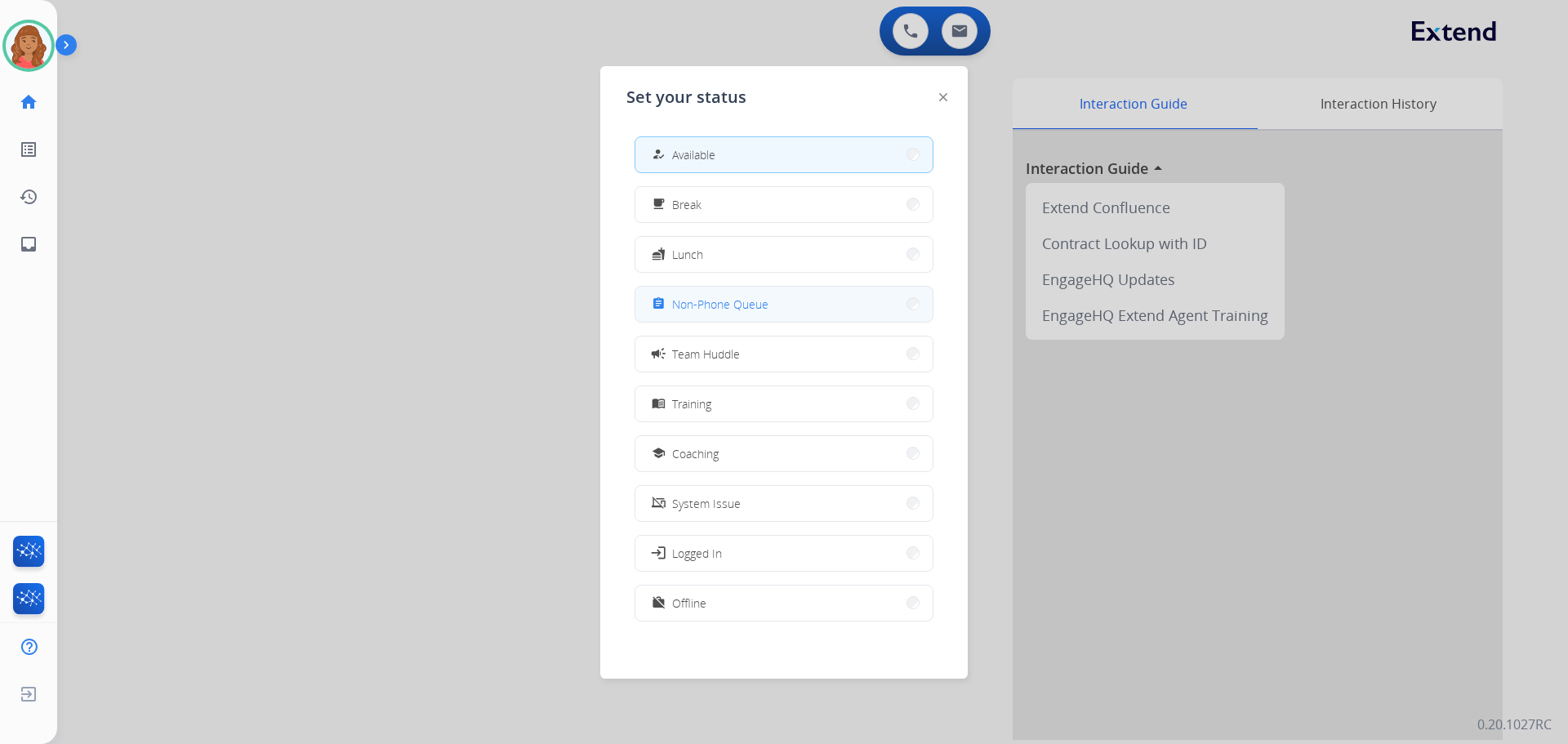
click at [711, 299] on span "Non-Phone Queue" at bounding box center [720, 304] width 97 height 17
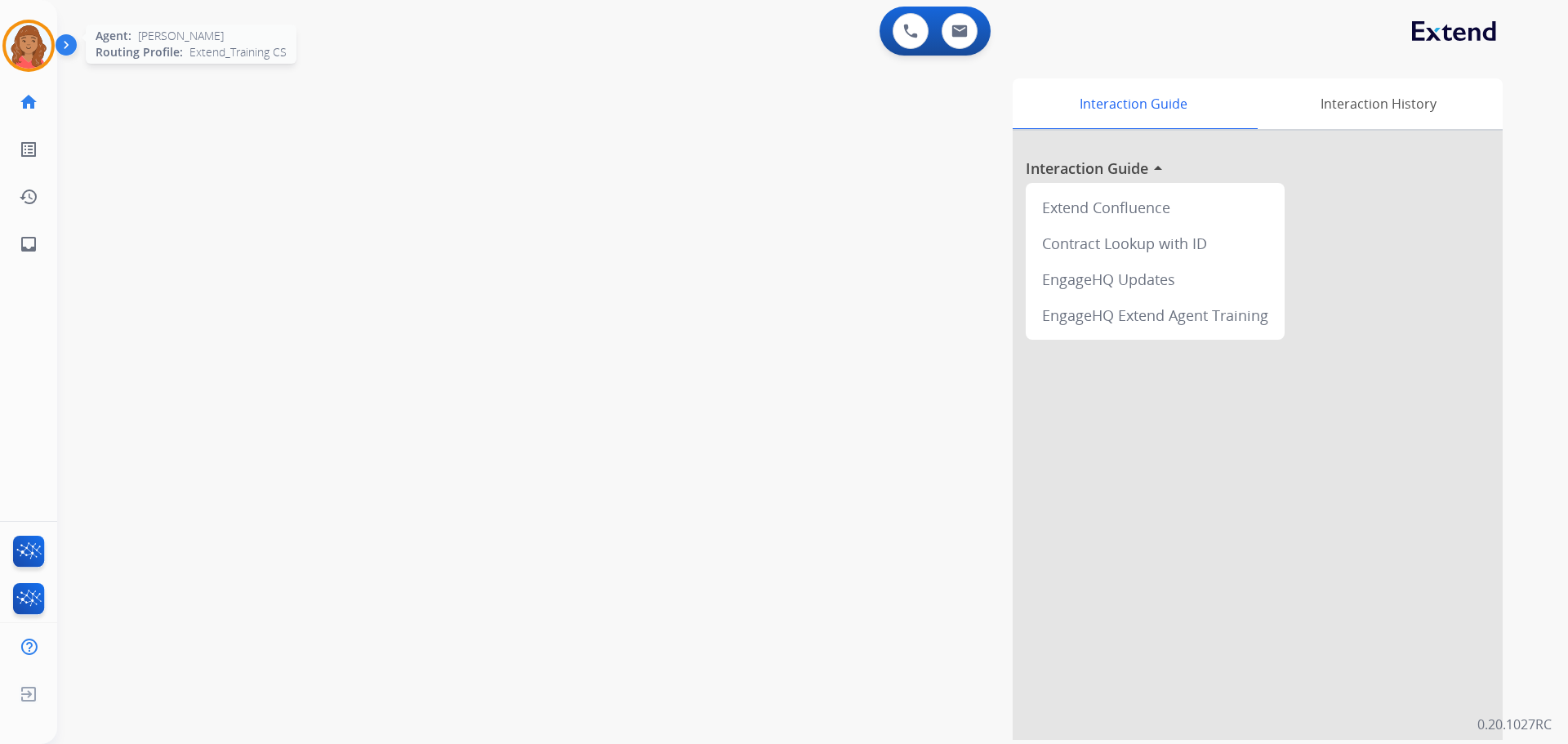
click at [31, 40] on img at bounding box center [29, 46] width 46 height 46
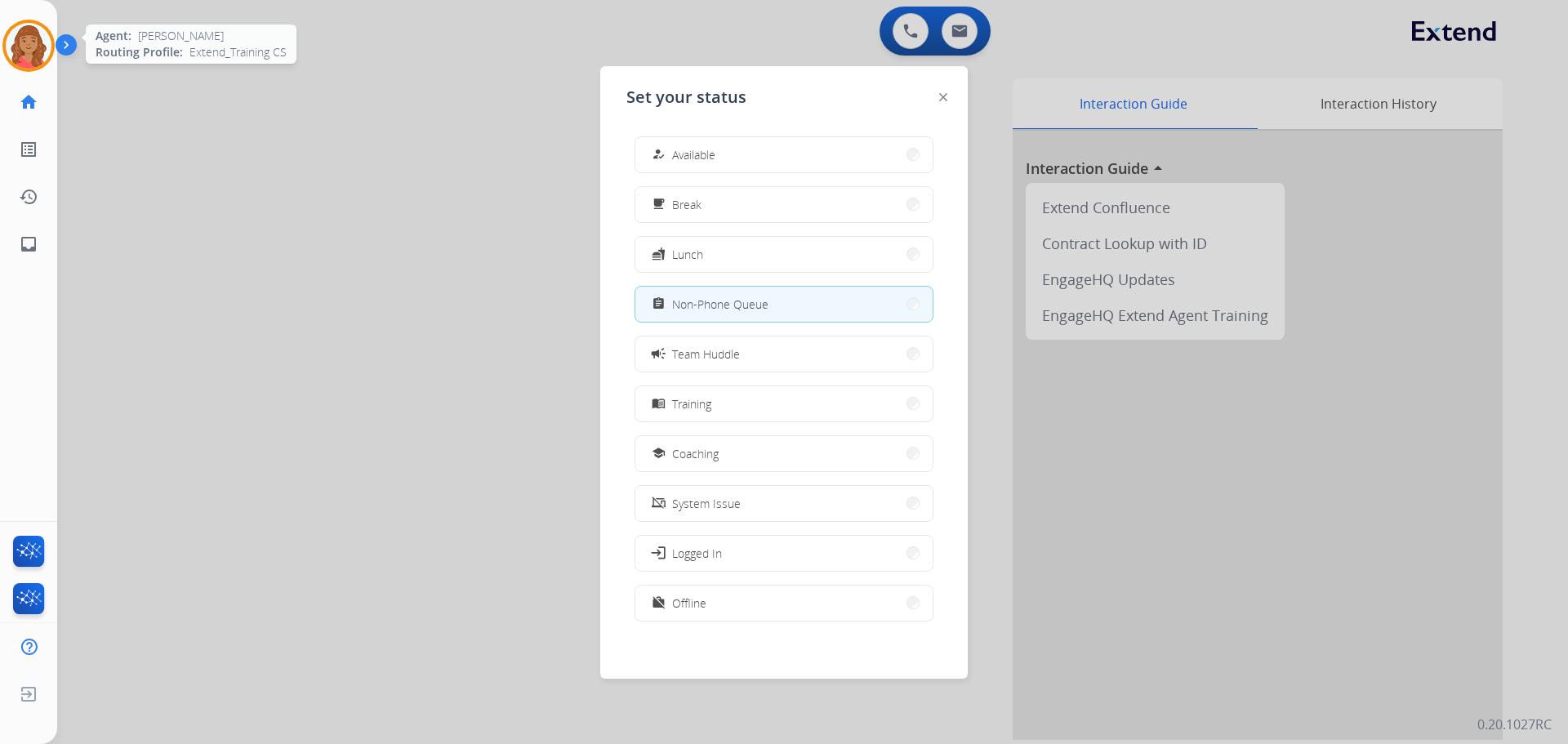
click at [32, 40] on img at bounding box center [29, 46] width 46 height 46
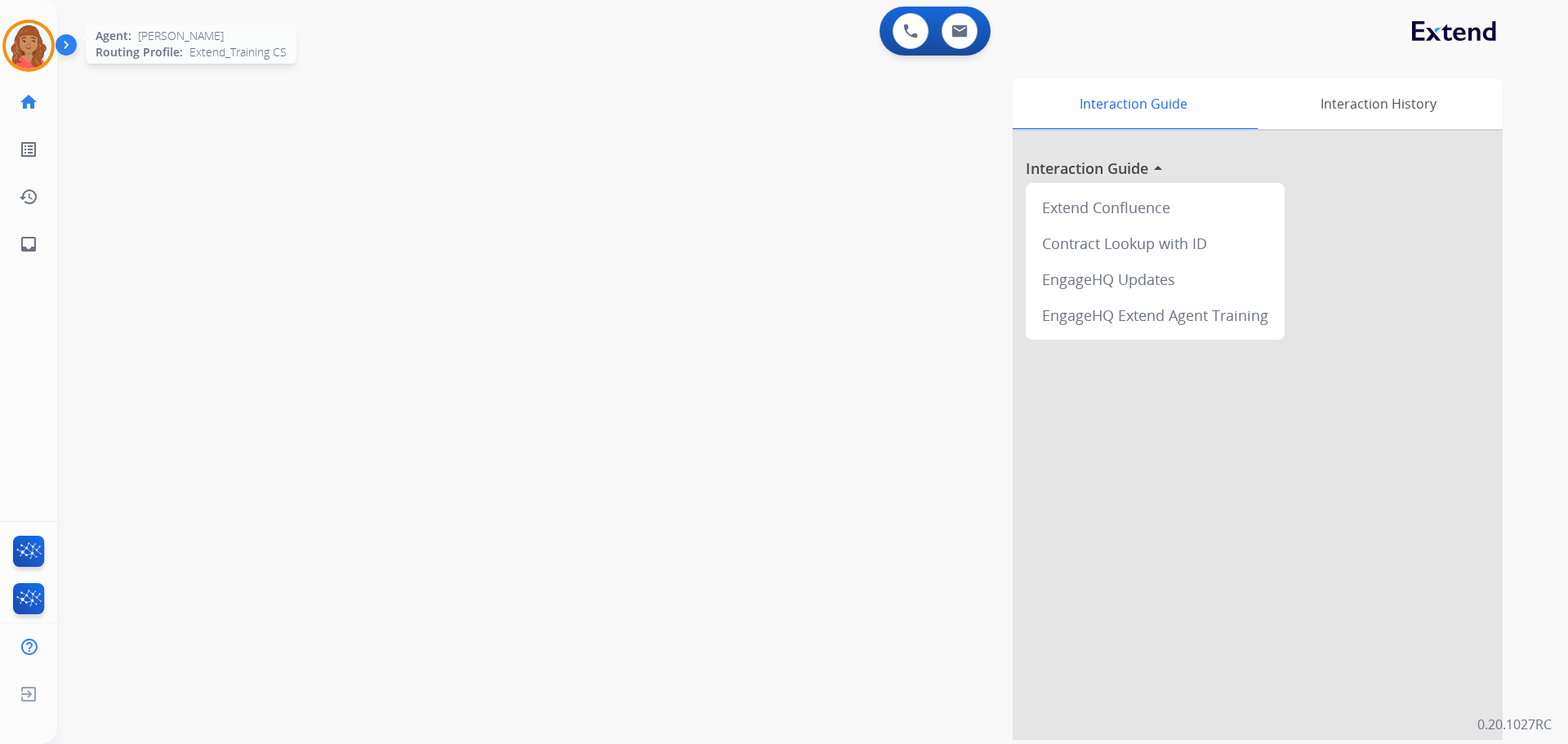
click at [17, 53] on img at bounding box center [29, 46] width 46 height 46
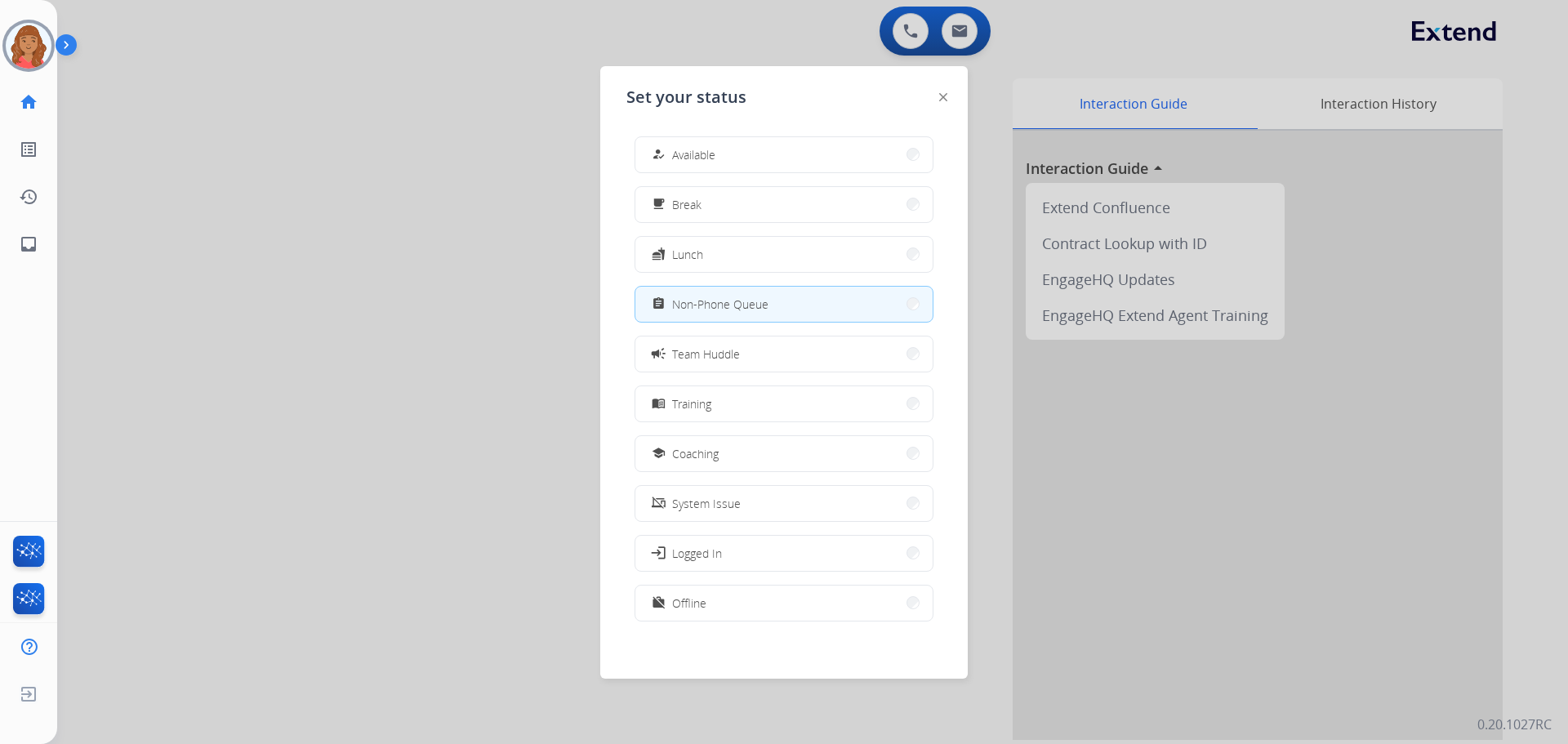
click at [715, 164] on div "how_to_reg Available" at bounding box center [682, 154] width 67 height 19
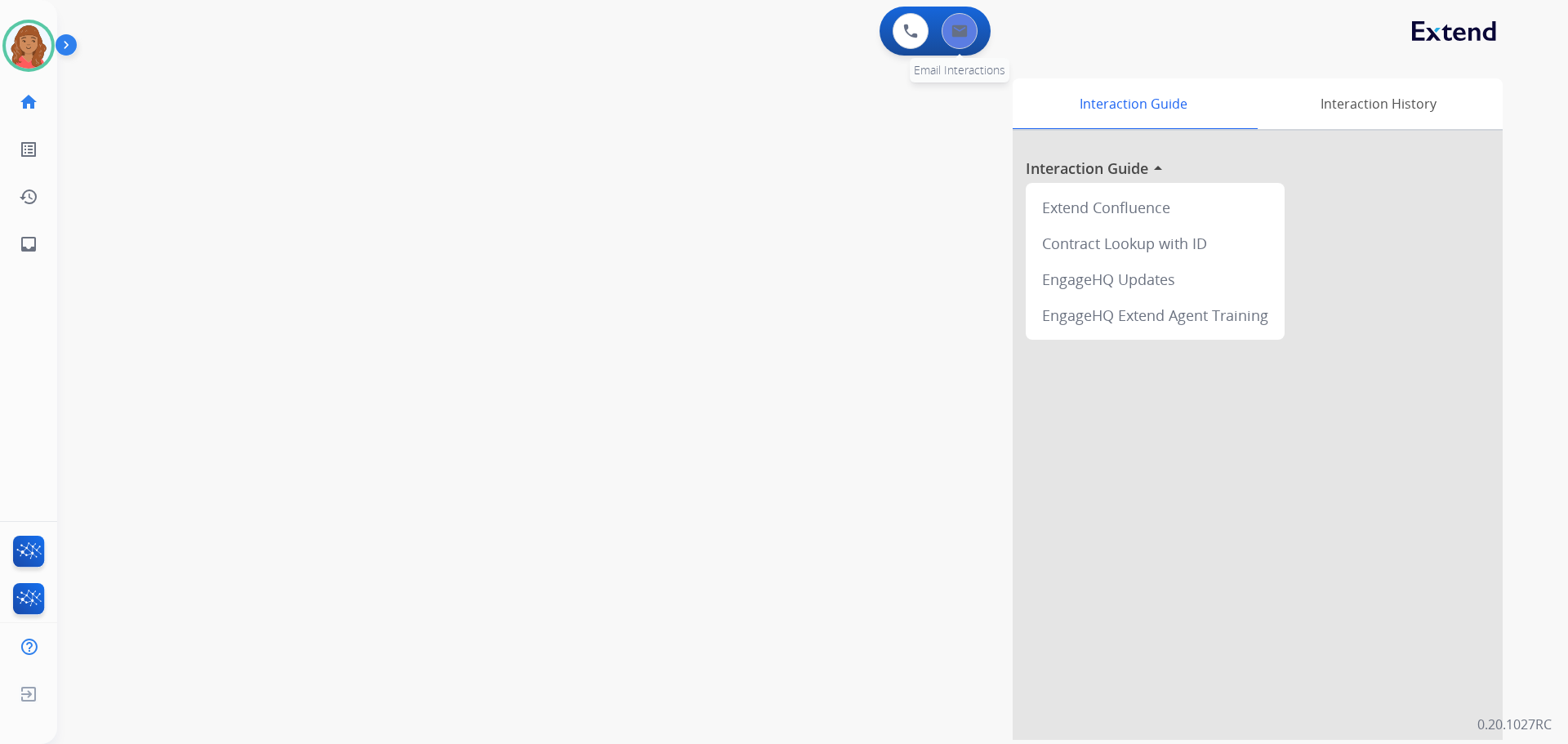
click at [947, 44] on button at bounding box center [960, 32] width 36 height 36
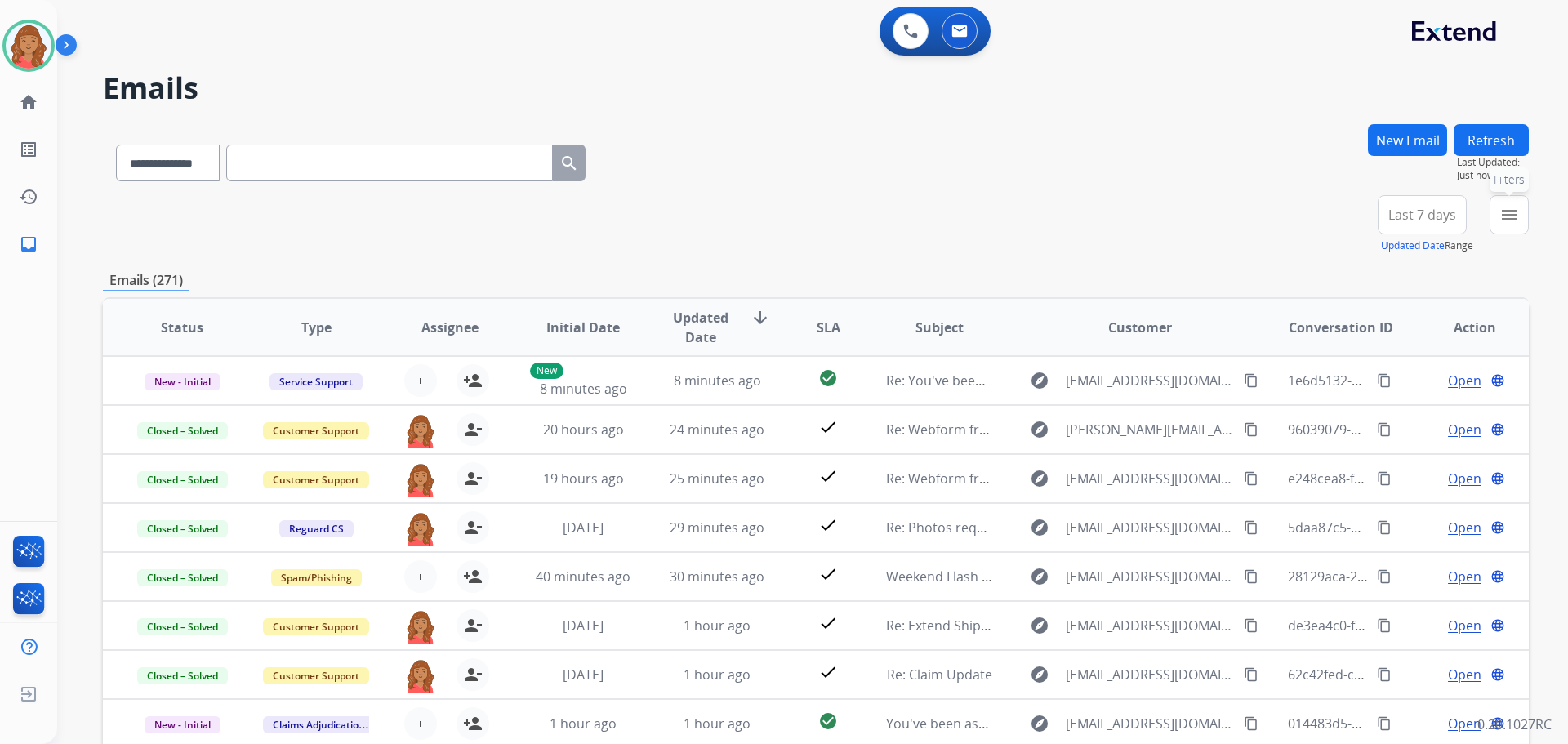
click at [1522, 230] on button "menu Filters" at bounding box center [1509, 214] width 39 height 39
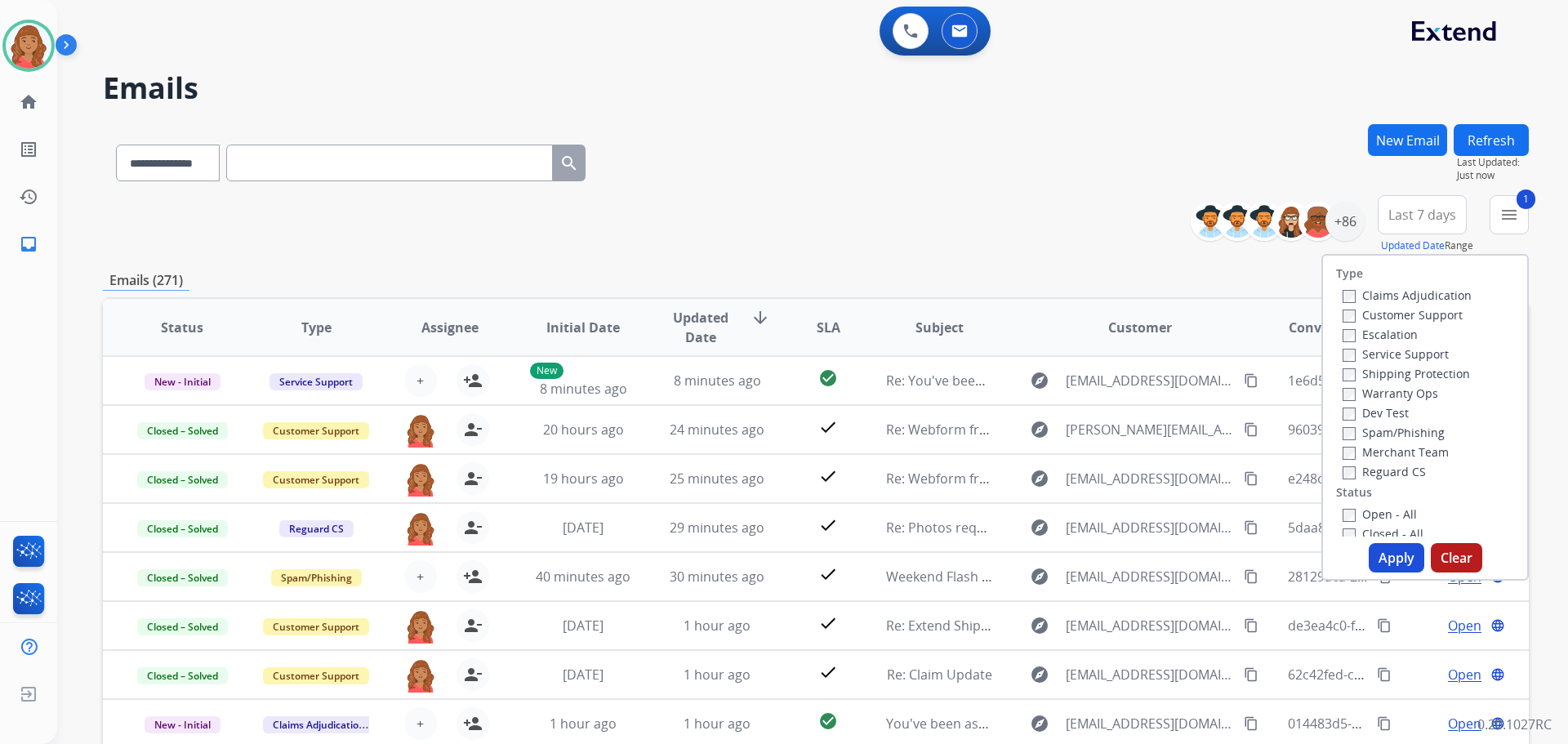
click at [1343, 480] on div "Reguard CS" at bounding box center [1407, 471] width 129 height 19
drag, startPoint x: 1394, startPoint y: 562, endPoint x: 1379, endPoint y: 557, distance: 15.8
click at [1391, 562] on button "Apply" at bounding box center [1397, 557] width 56 height 30
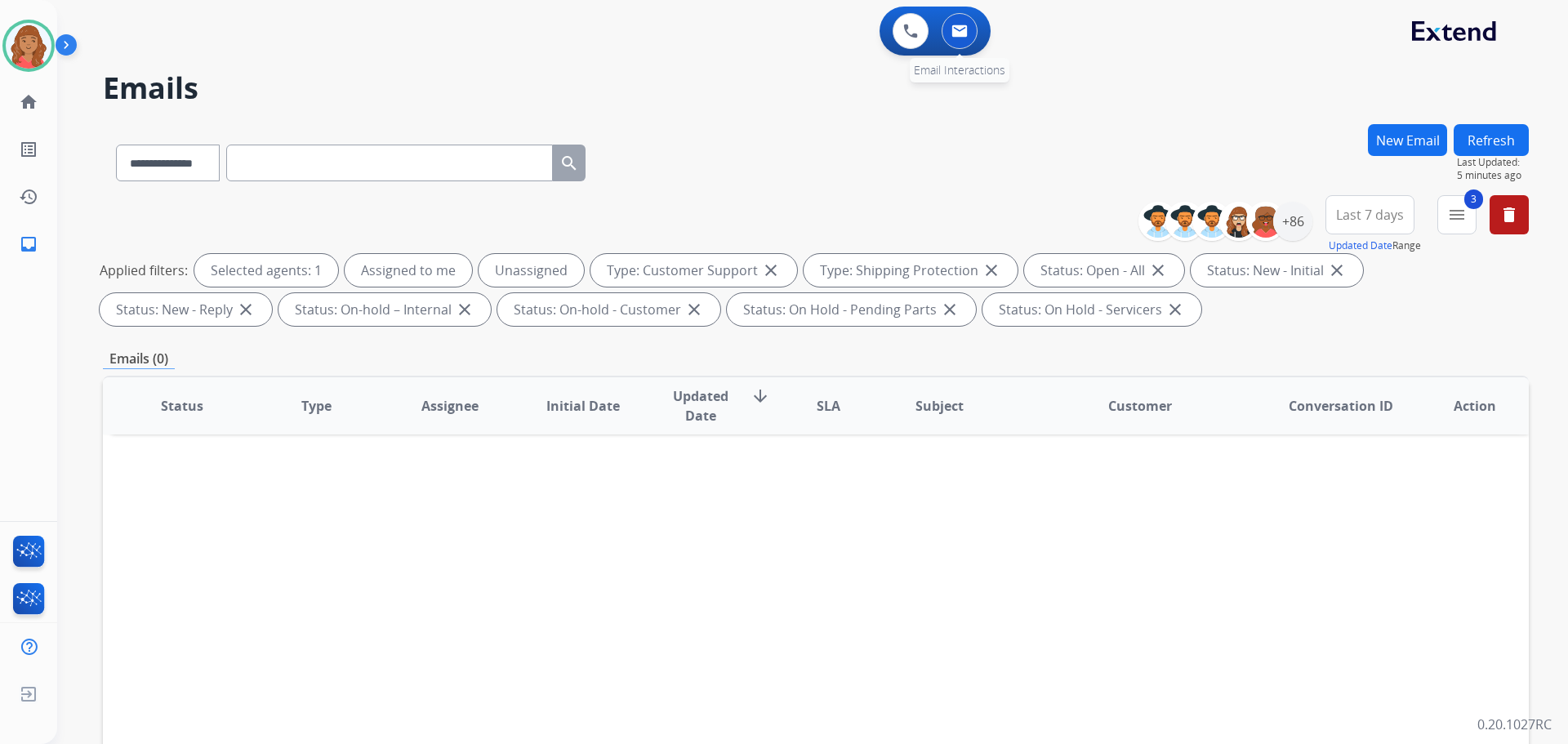
click at [972, 36] on button at bounding box center [960, 32] width 36 height 36
click at [959, 38] on button at bounding box center [960, 32] width 36 height 36
click at [959, 32] on img at bounding box center [959, 32] width 16 height 13
click at [1410, 143] on button "New Email" at bounding box center [1407, 140] width 80 height 32
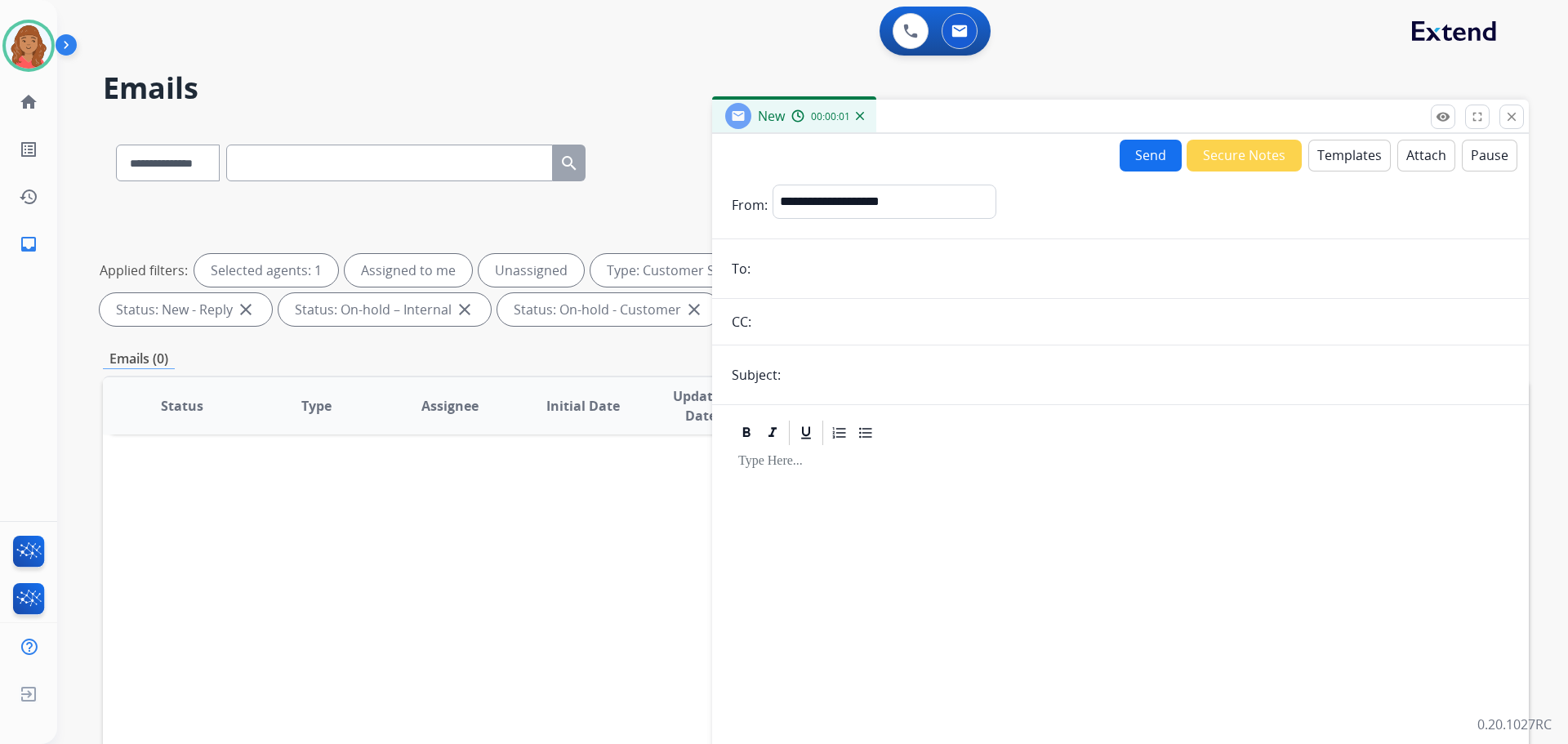
click at [1337, 149] on button "Templates" at bounding box center [1350, 155] width 82 height 32
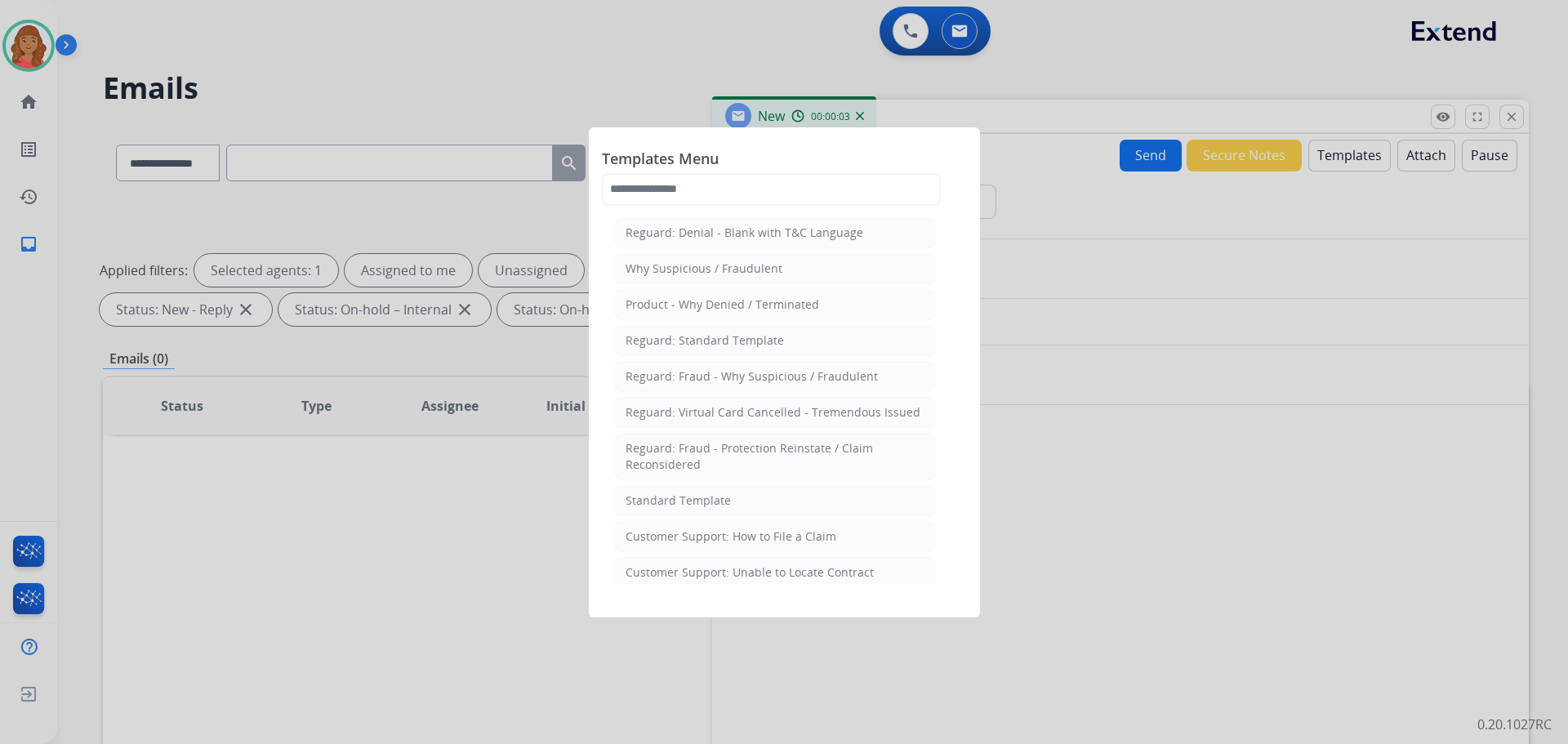
click at [674, 502] on div "Standard Template" at bounding box center [678, 500] width 105 height 16
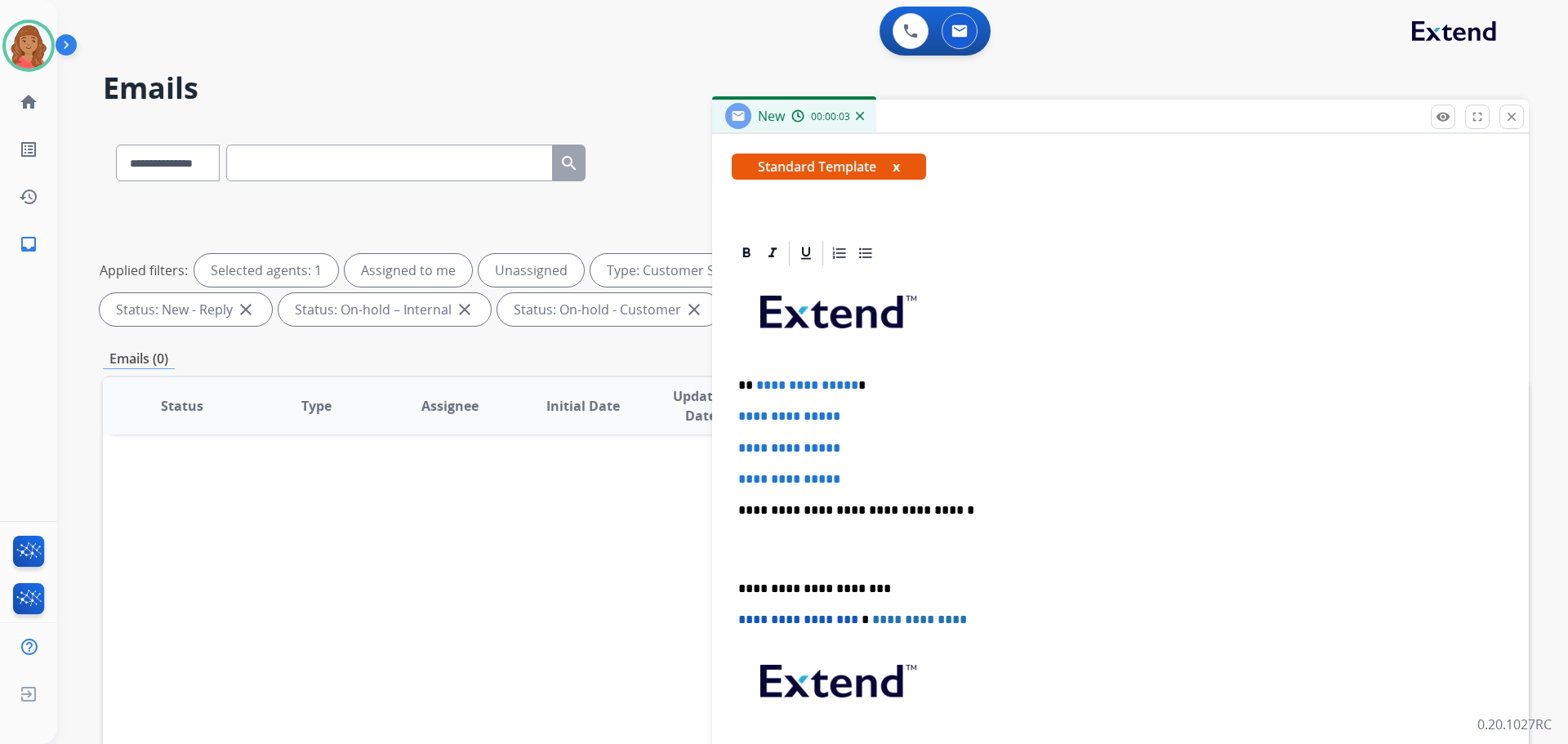
scroll to position [314, 0]
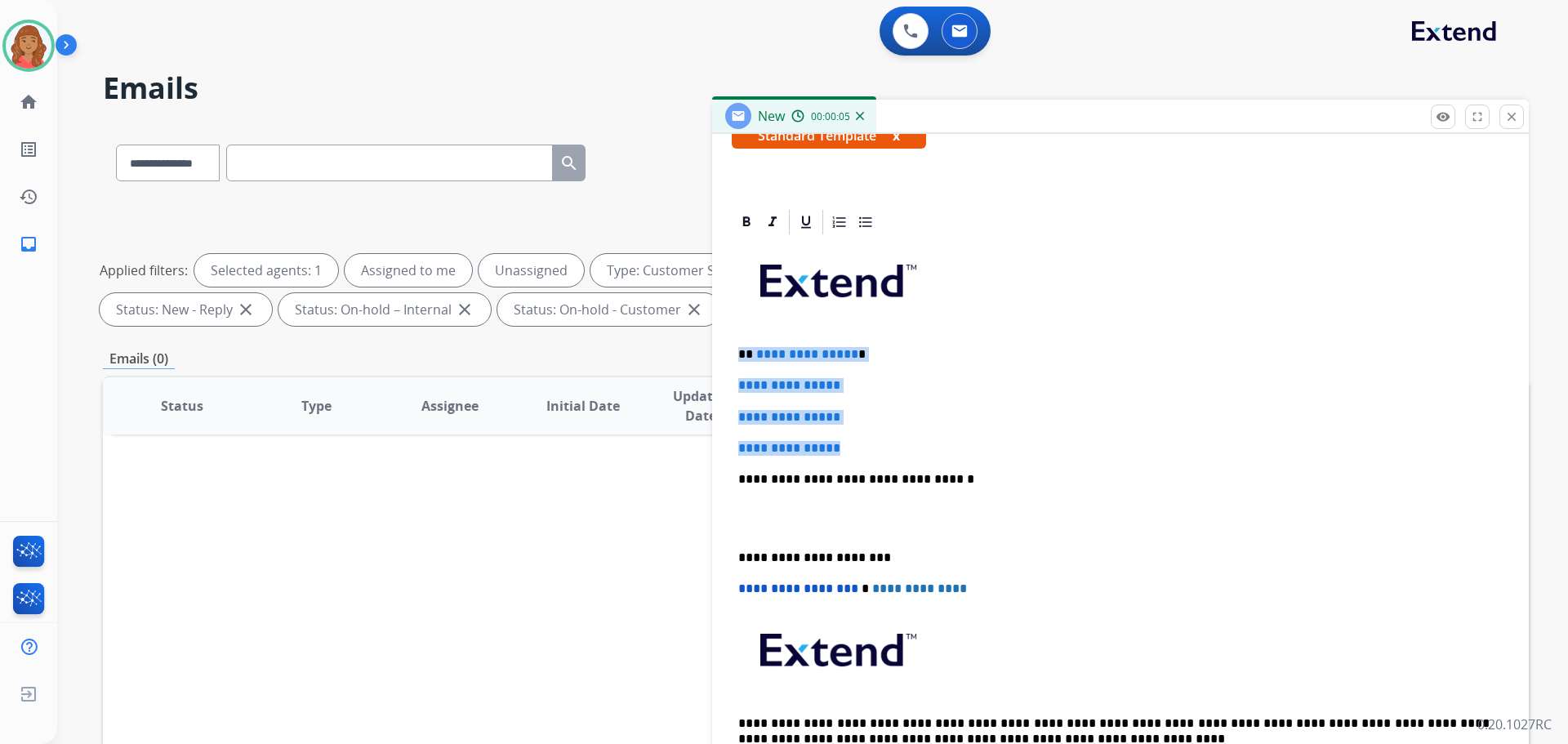
drag, startPoint x: 857, startPoint y: 454, endPoint x: 733, endPoint y: 353, distance: 159.9
click at [731, 348] on div "**********" at bounding box center [1120, 502] width 817 height 588
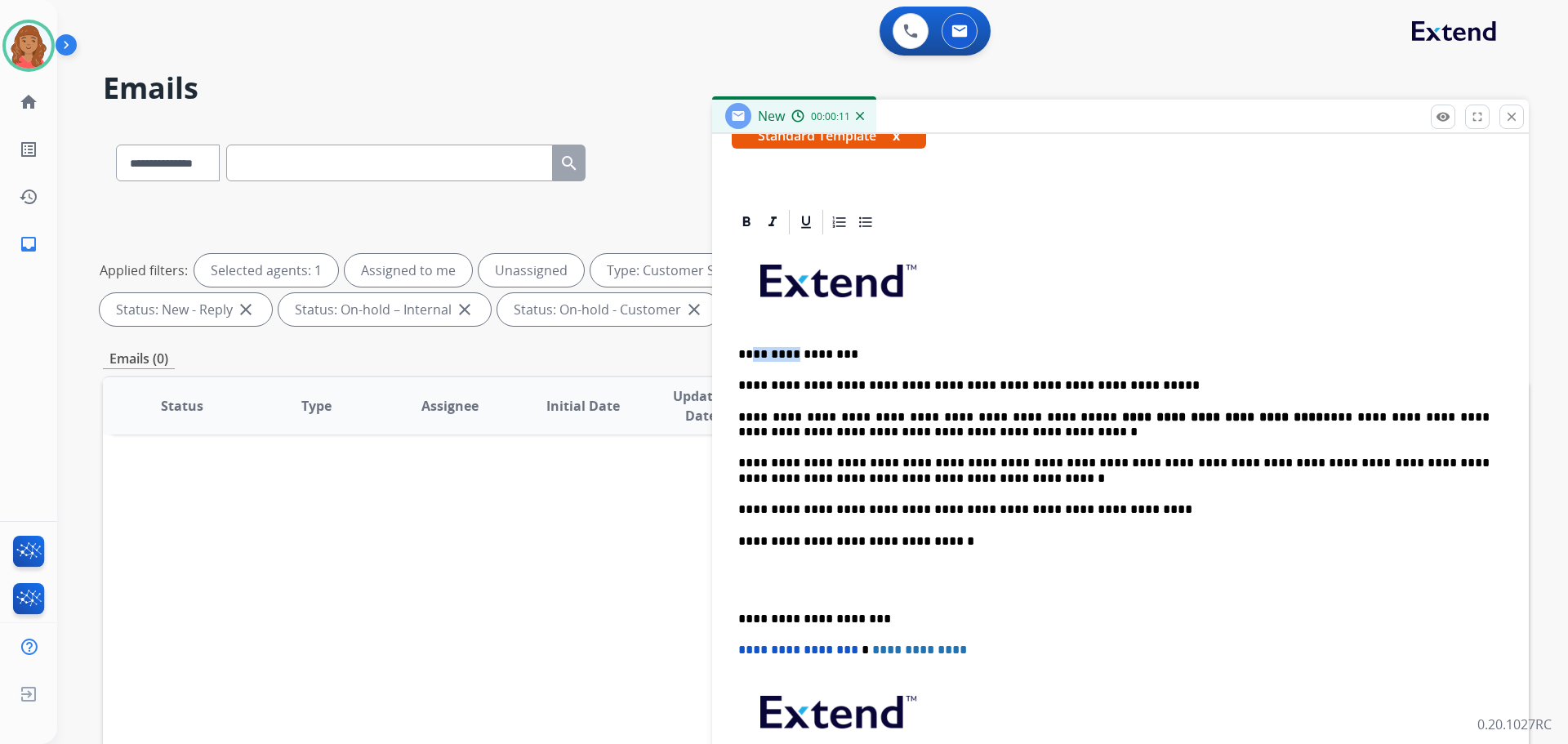
drag, startPoint x: 751, startPoint y: 348, endPoint x: 871, endPoint y: 328, distance: 121.7
click at [871, 328] on p at bounding box center [1121, 286] width 764 height 87
drag, startPoint x: 794, startPoint y: 357, endPoint x: 759, endPoint y: 353, distance: 35.2
click at [759, 353] on p "**********" at bounding box center [1114, 353] width 751 height 14
click at [942, 418] on p "**********" at bounding box center [1114, 425] width 751 height 31
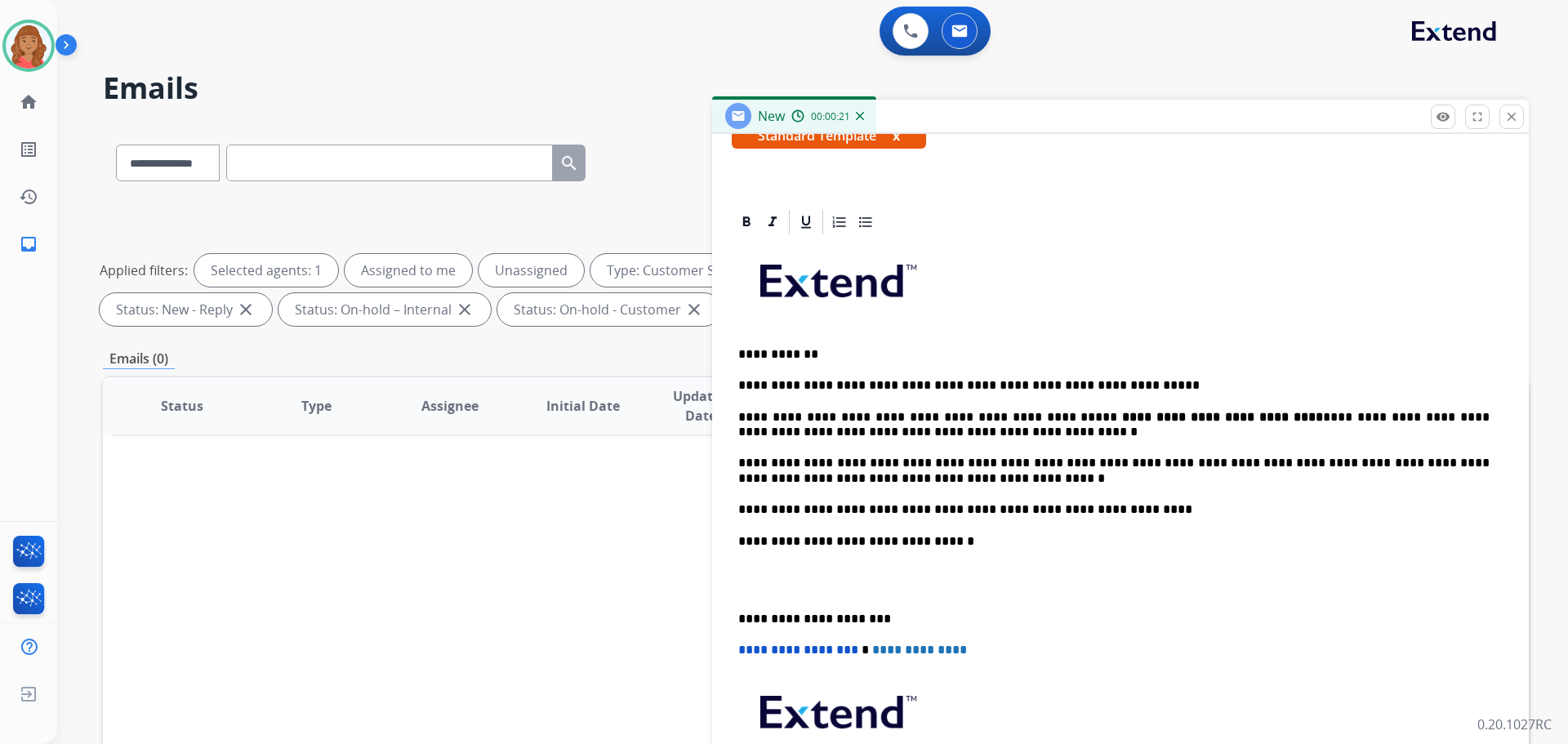
click at [1254, 399] on div "**********" at bounding box center [1121, 548] width 778 height 623
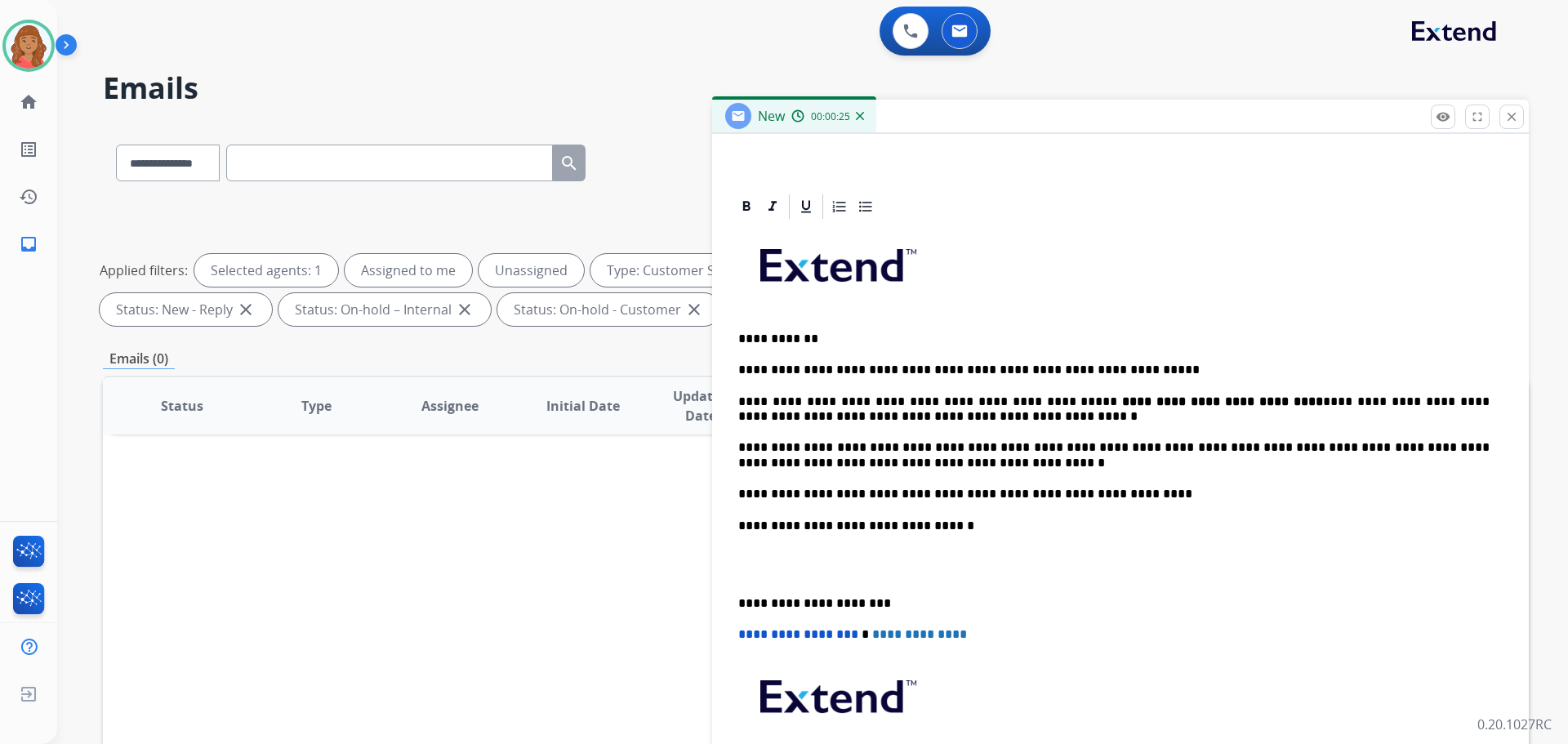
scroll to position [375, 0]
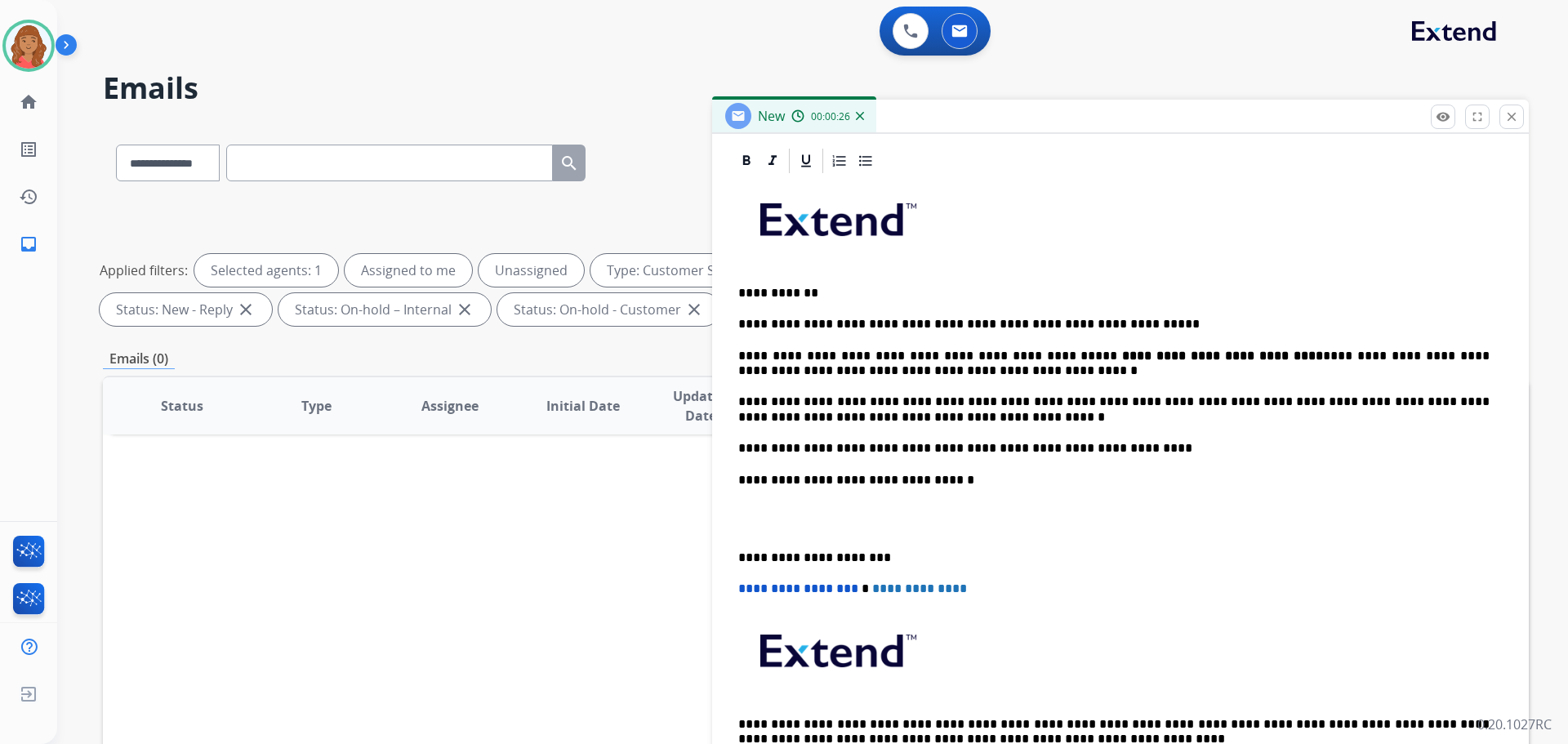
click at [735, 556] on div "**********" at bounding box center [1121, 486] width 778 height 623
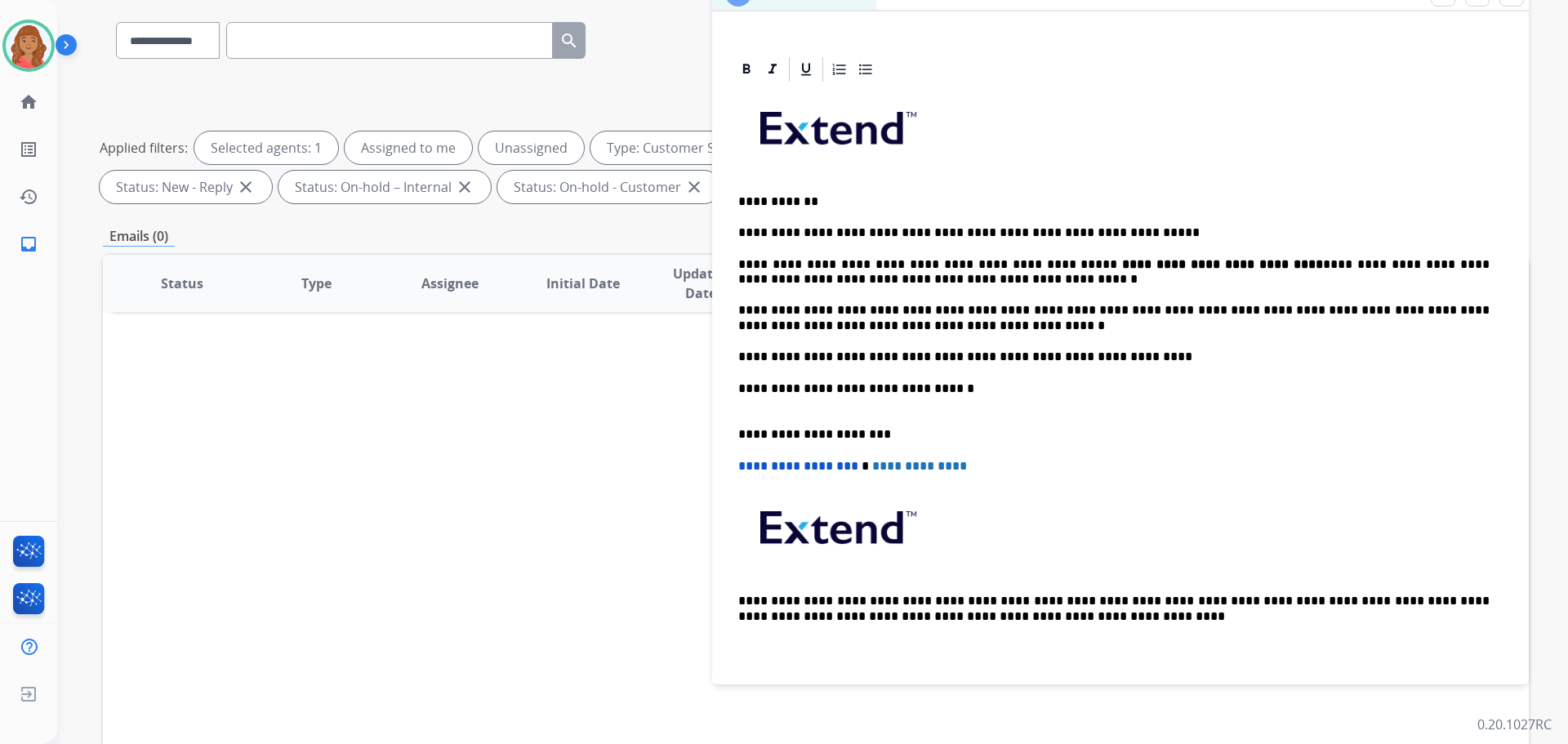
scroll to position [164, 0]
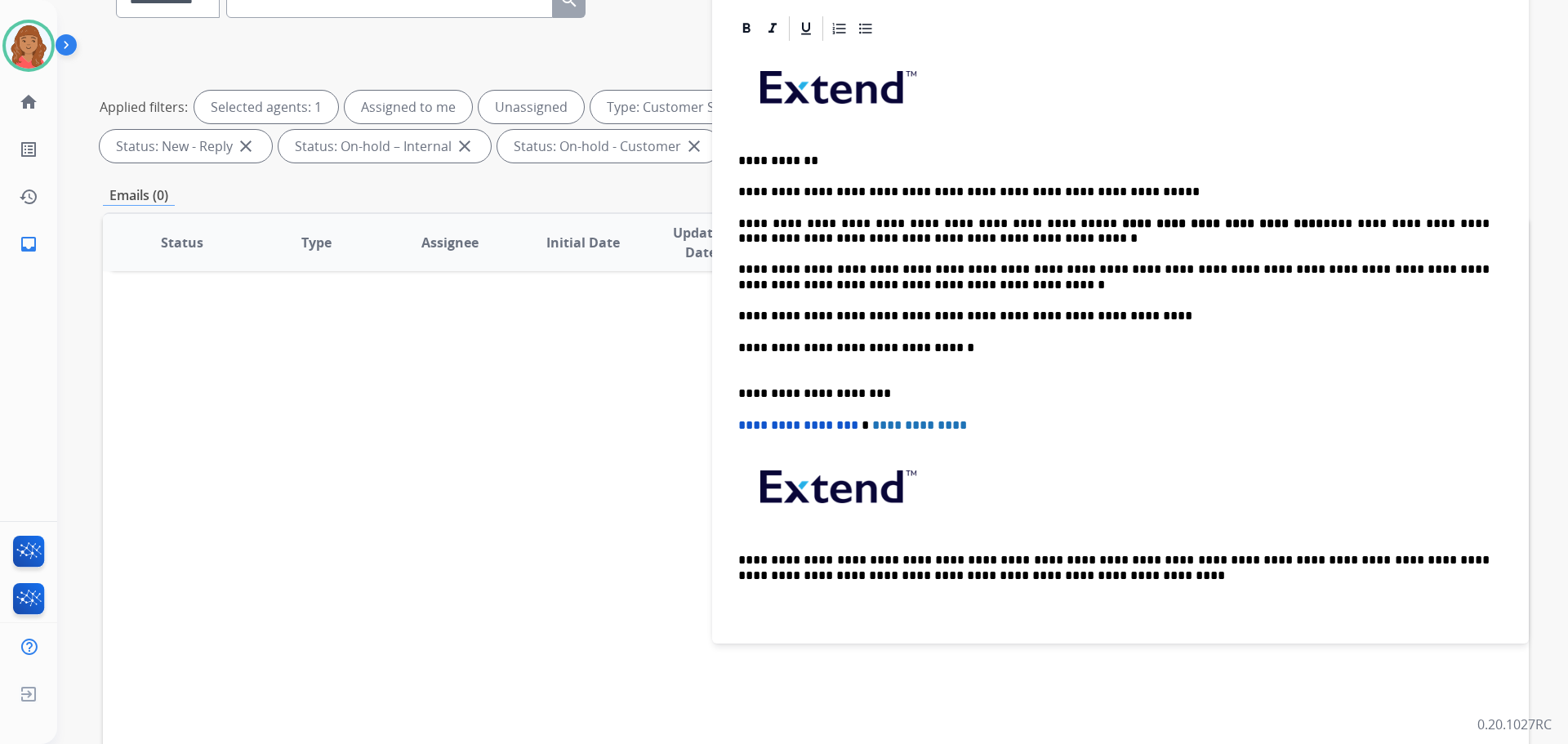
click at [924, 285] on p "**********" at bounding box center [1114, 278] width 751 height 31
click at [895, 268] on p "**********" at bounding box center [1114, 278] width 751 height 31
click at [917, 283] on p "**********" at bounding box center [1114, 278] width 751 height 31
click at [847, 272] on p "**********" at bounding box center [1114, 278] width 751 height 31
click at [950, 243] on p "**********" at bounding box center [1114, 232] width 751 height 31
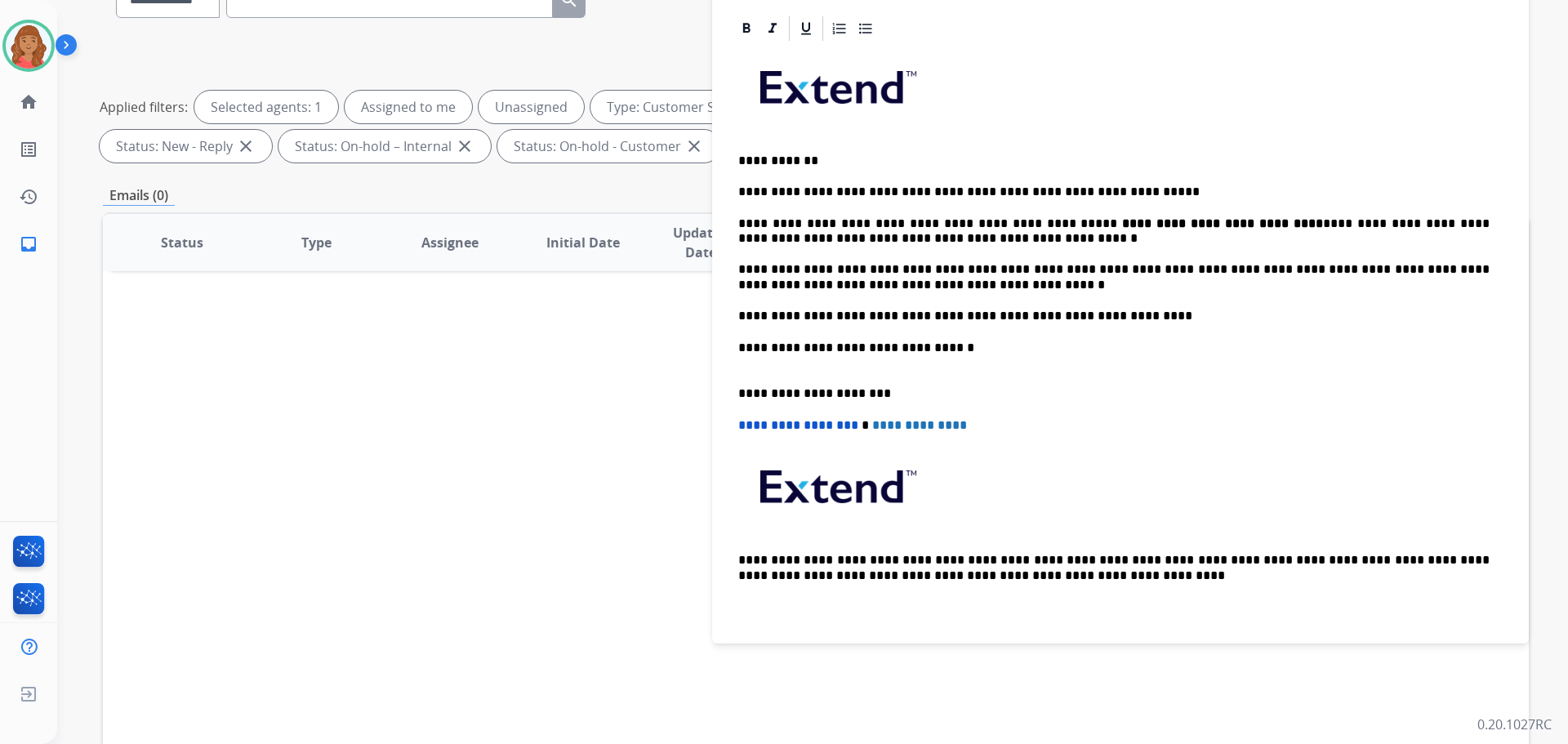
click at [1126, 310] on p "**********" at bounding box center [1114, 315] width 751 height 14
click at [918, 288] on p "**********" at bounding box center [1114, 278] width 751 height 31
click at [1131, 325] on div "**********" at bounding box center [1121, 339] width 778 height 592
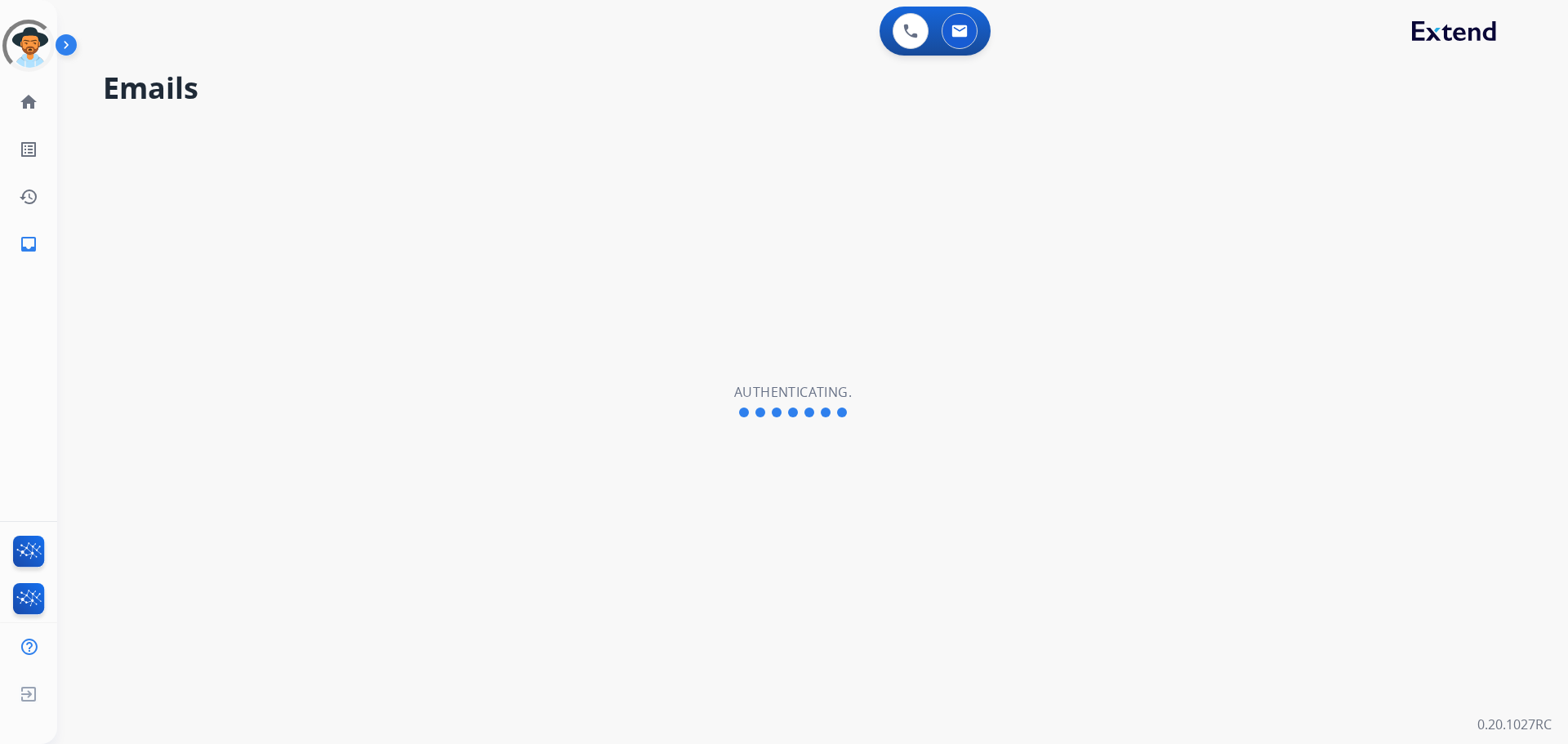
select select "**********"
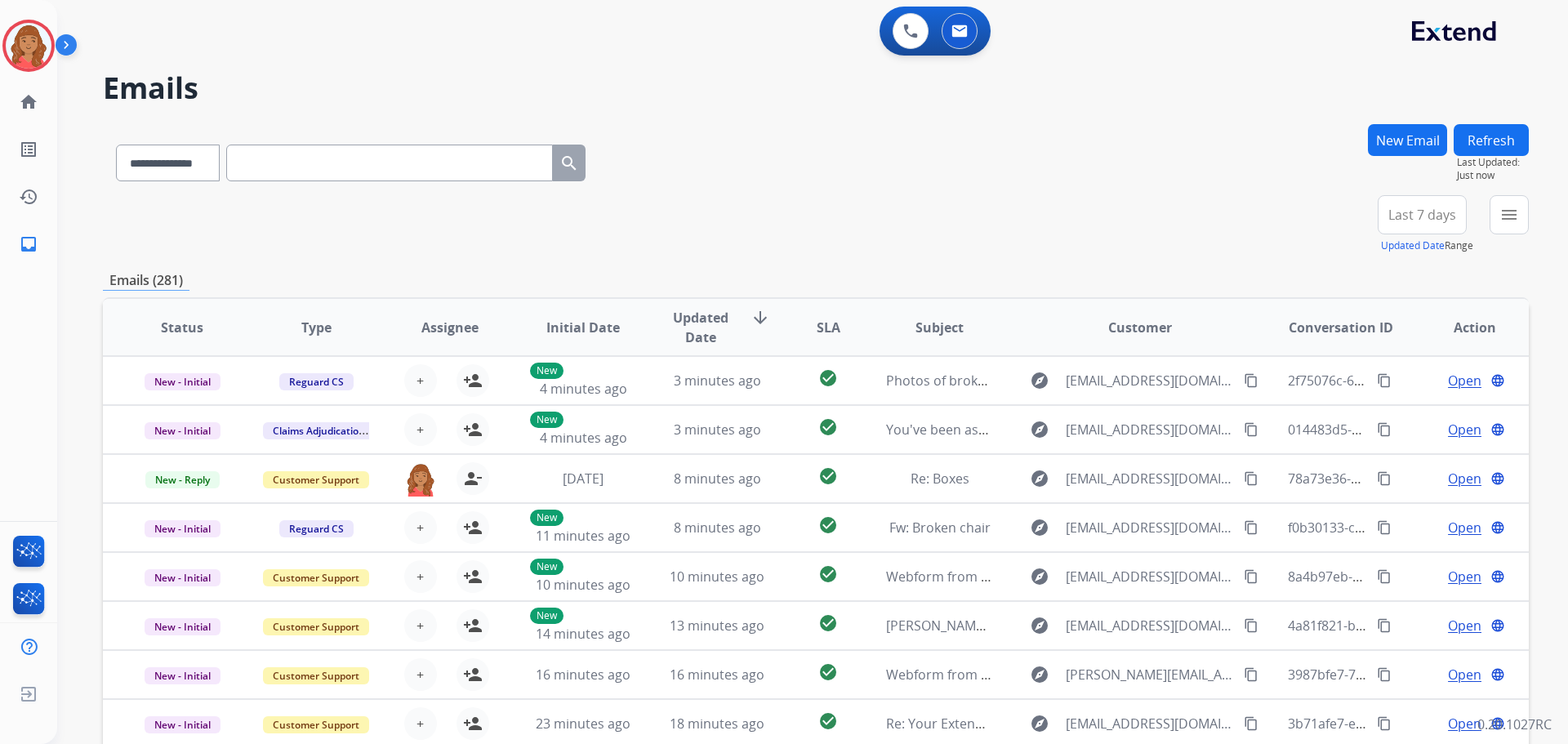
click at [56, 41] on img at bounding box center [69, 48] width 28 height 31
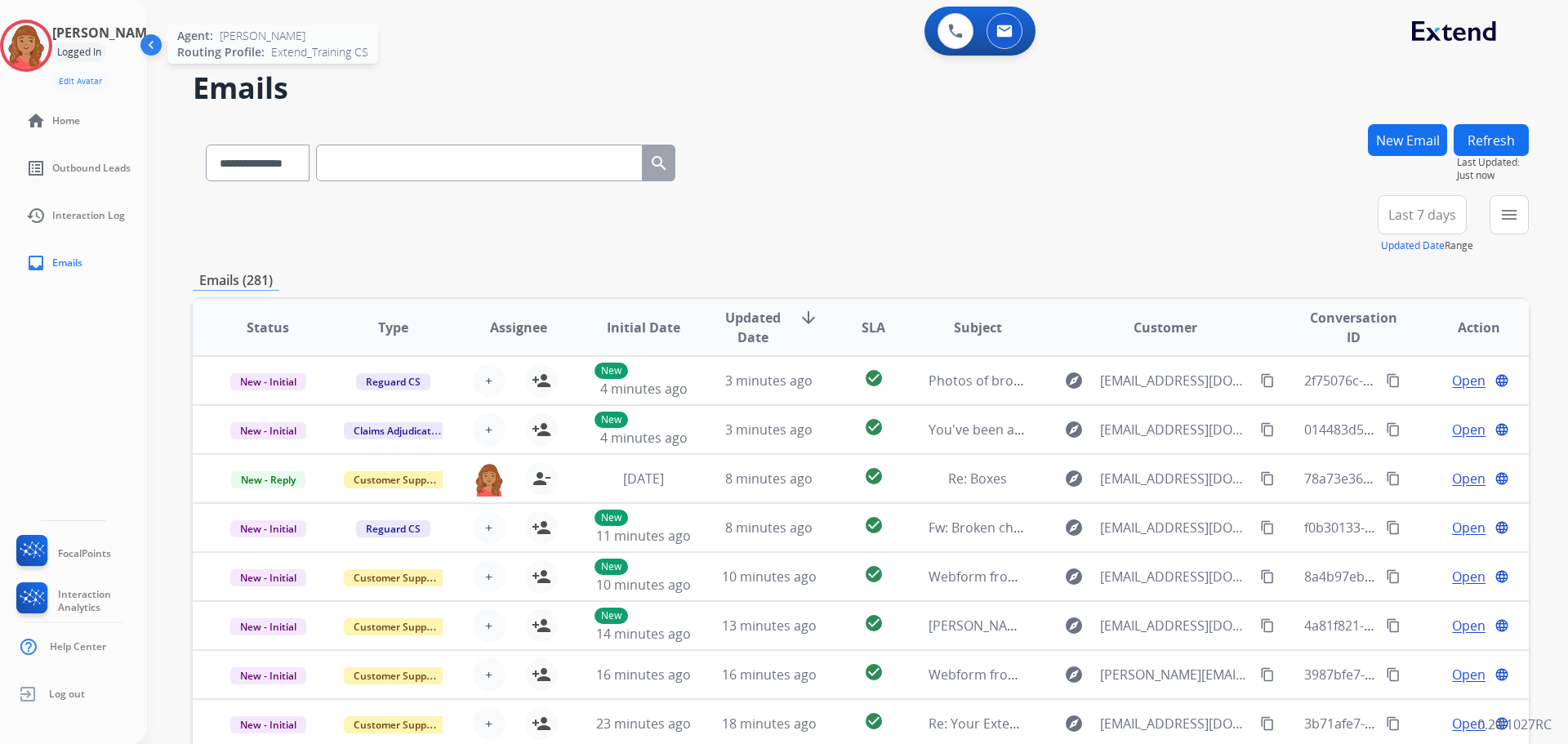
click at [45, 45] on img at bounding box center [26, 46] width 46 height 46
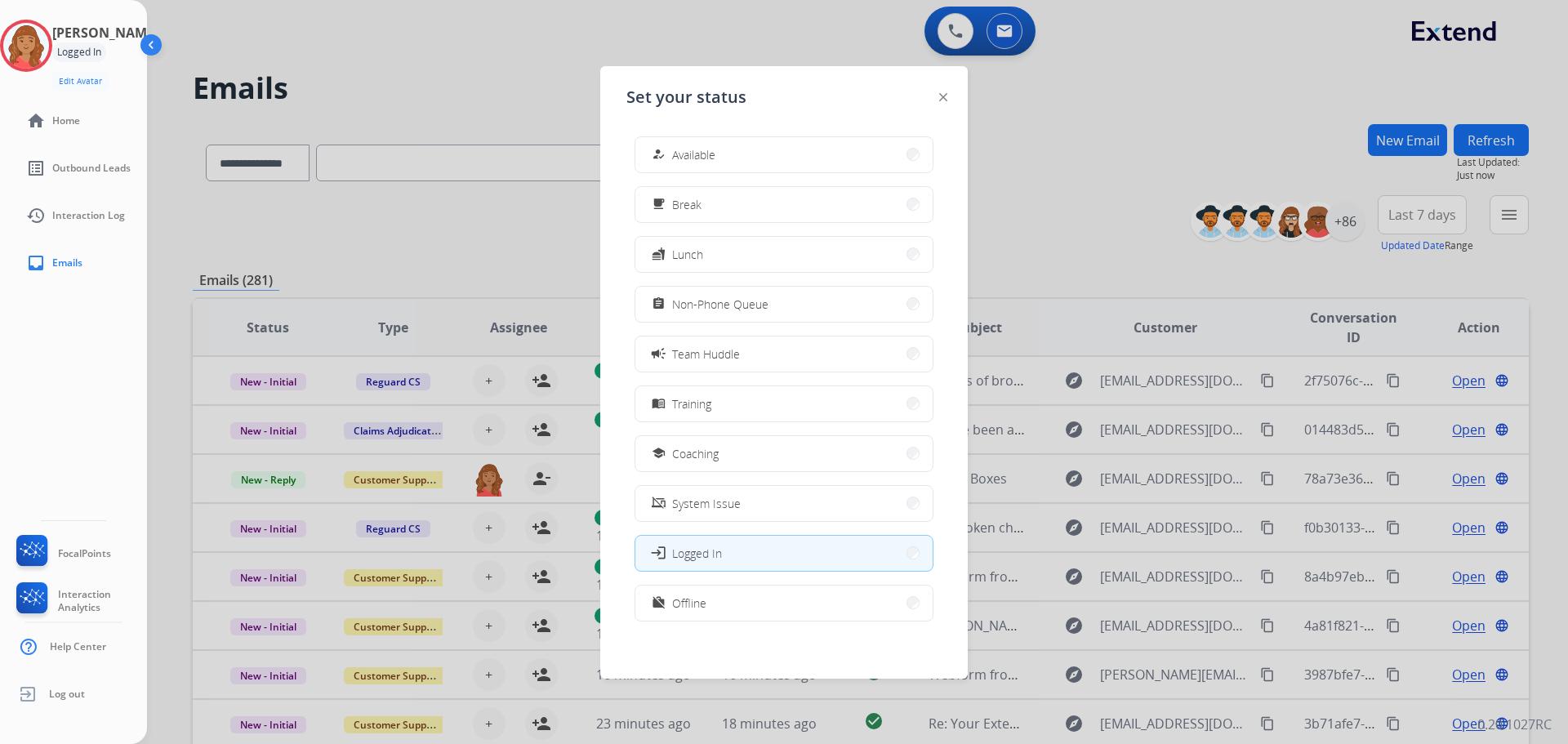
click at [716, 157] on span "Available" at bounding box center [693, 155] width 43 height 17
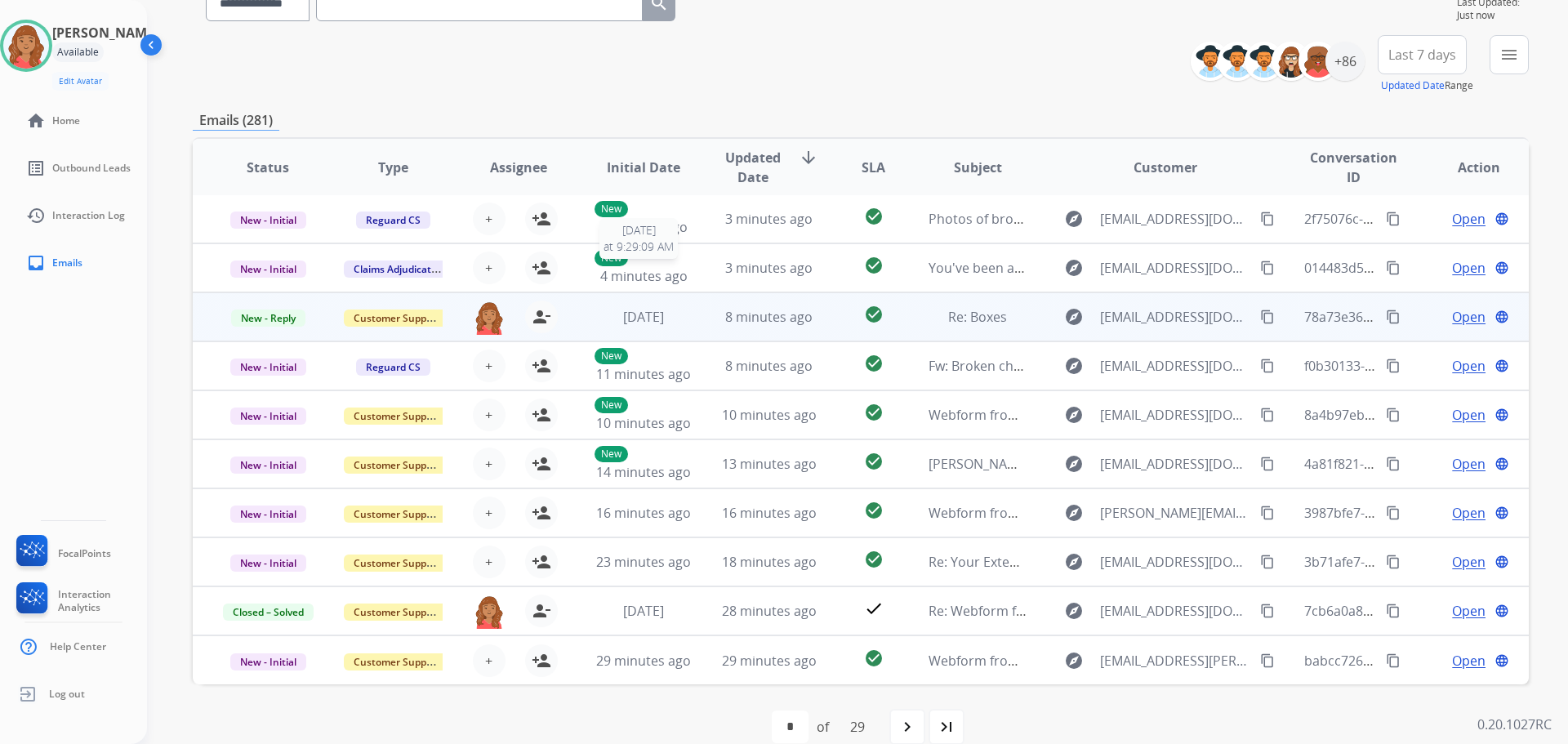
scroll to position [186, 0]
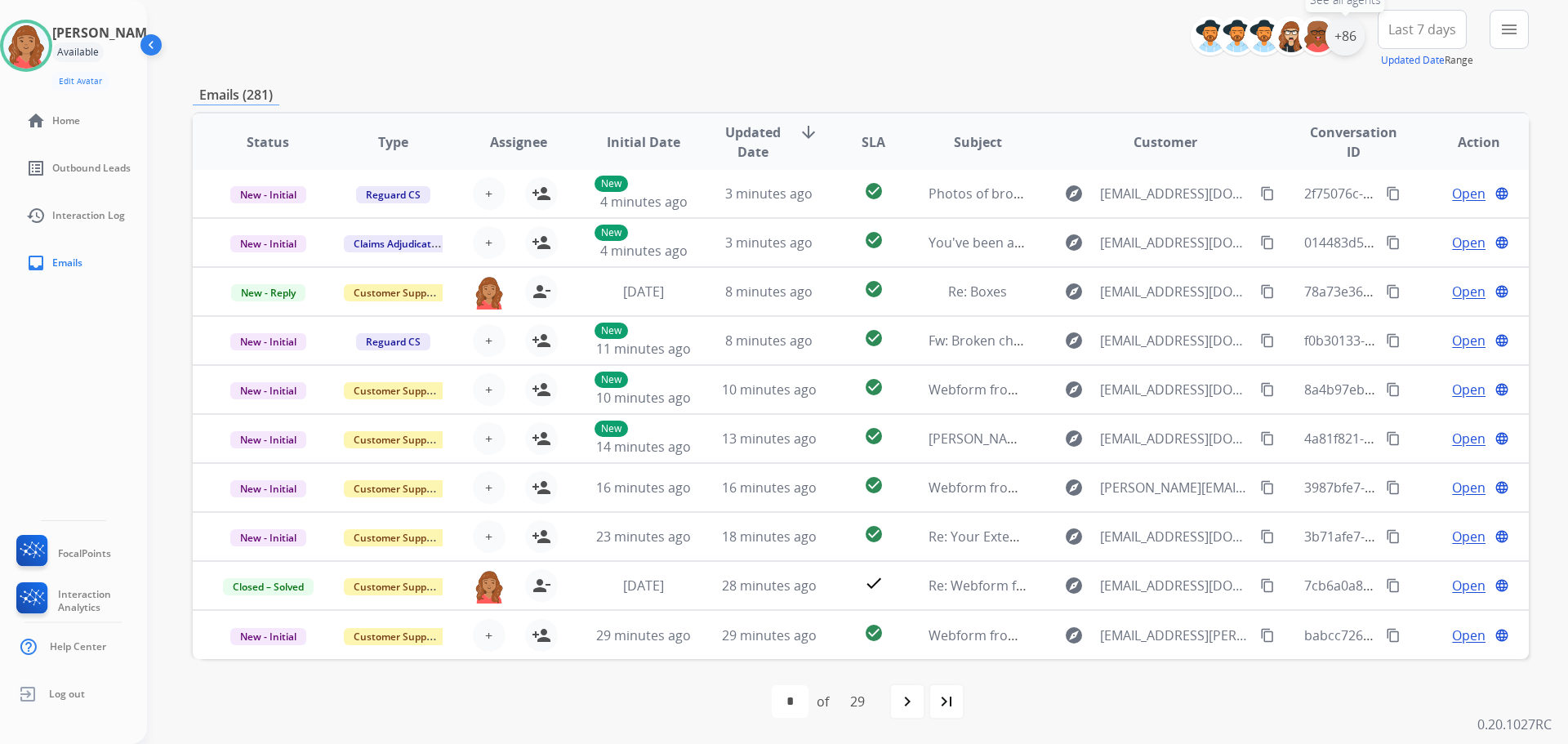
click at [1343, 46] on div "+86" at bounding box center [1345, 35] width 39 height 39
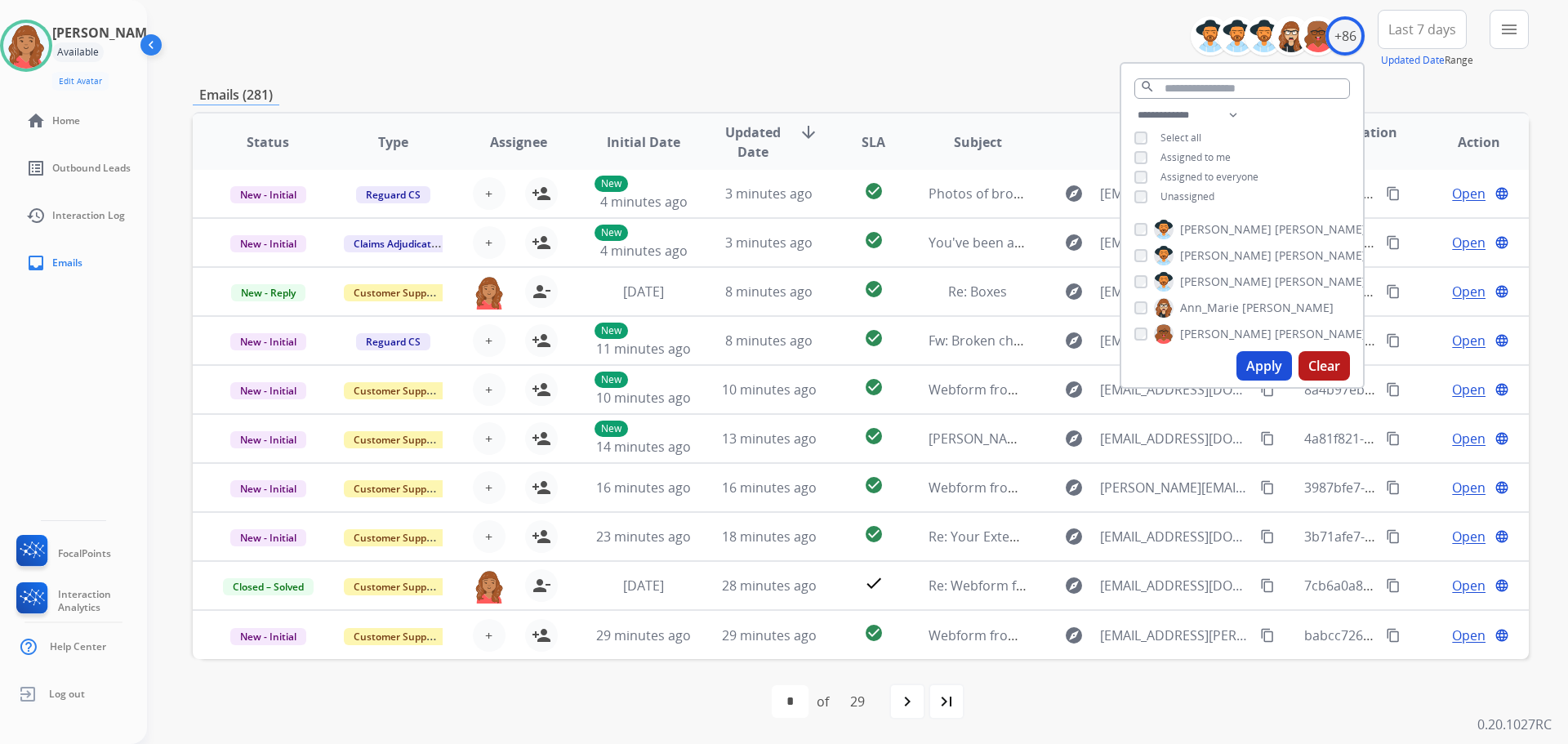
click at [1137, 189] on div "**********" at bounding box center [1242, 157] width 241 height 104
click at [1261, 370] on button "Apply" at bounding box center [1264, 366] width 56 height 30
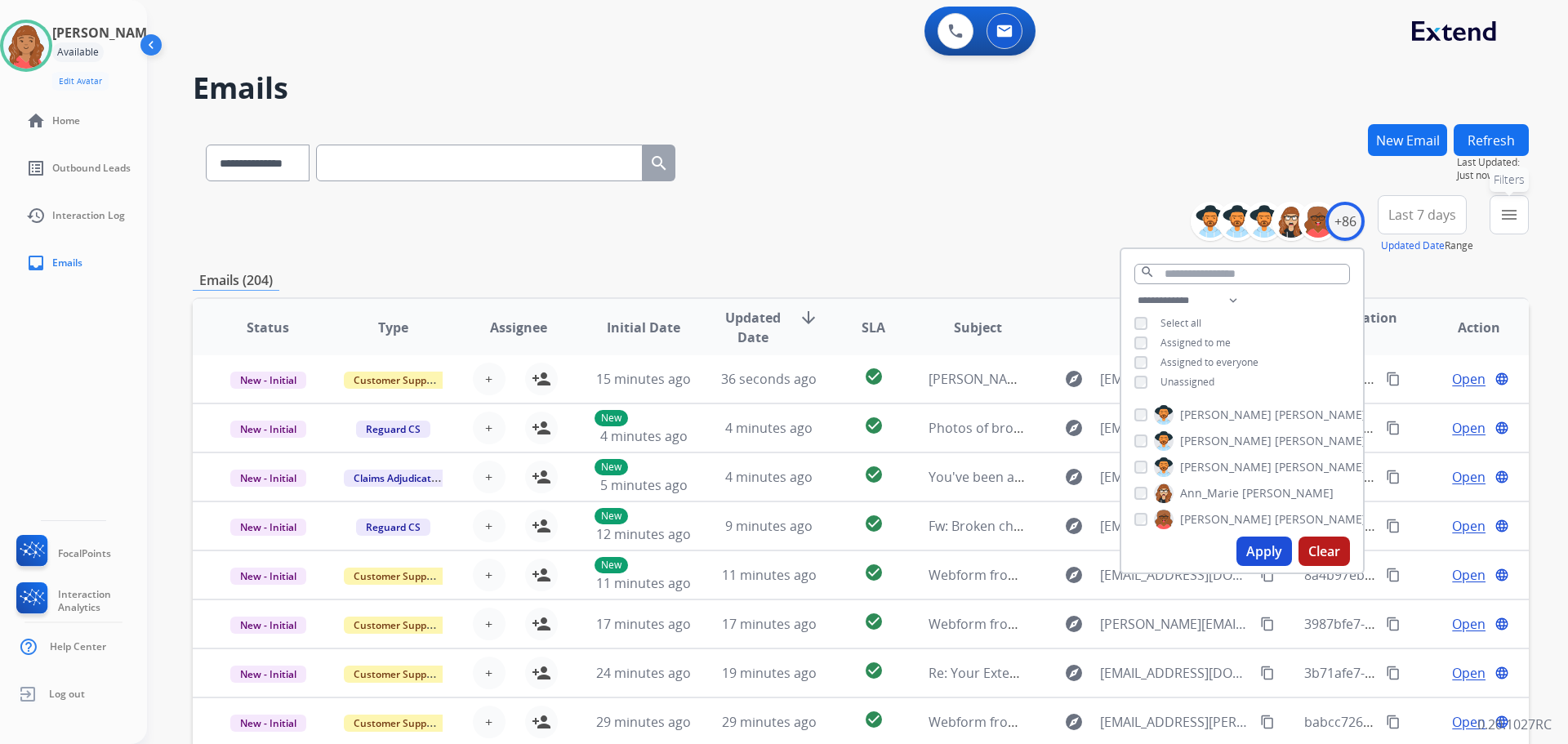
drag, startPoint x: 1491, startPoint y: 224, endPoint x: 1470, endPoint y: 241, distance: 27.0
click at [1492, 224] on button "menu Filters" at bounding box center [1509, 214] width 39 height 39
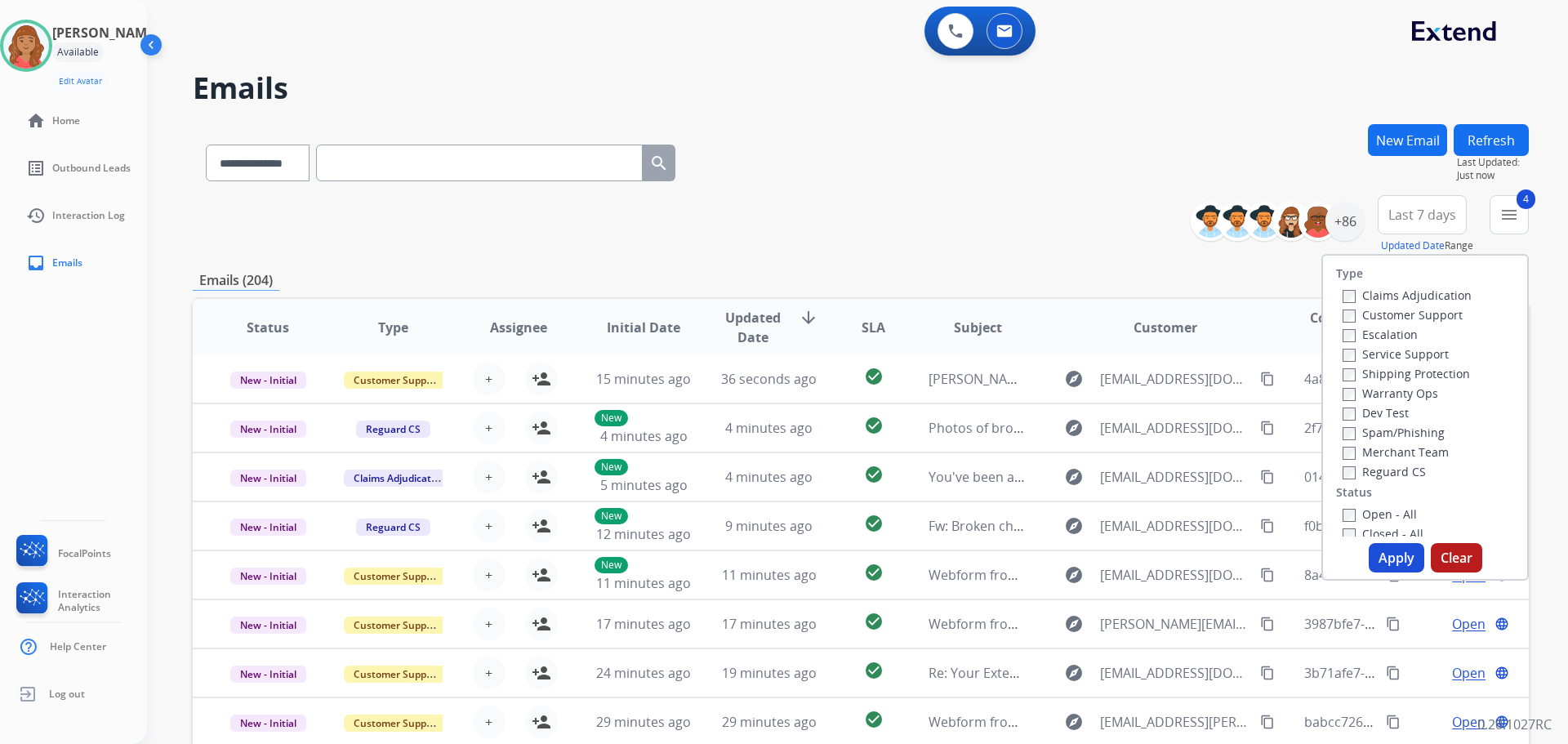
click at [1389, 561] on button "Apply" at bounding box center [1397, 557] width 56 height 30
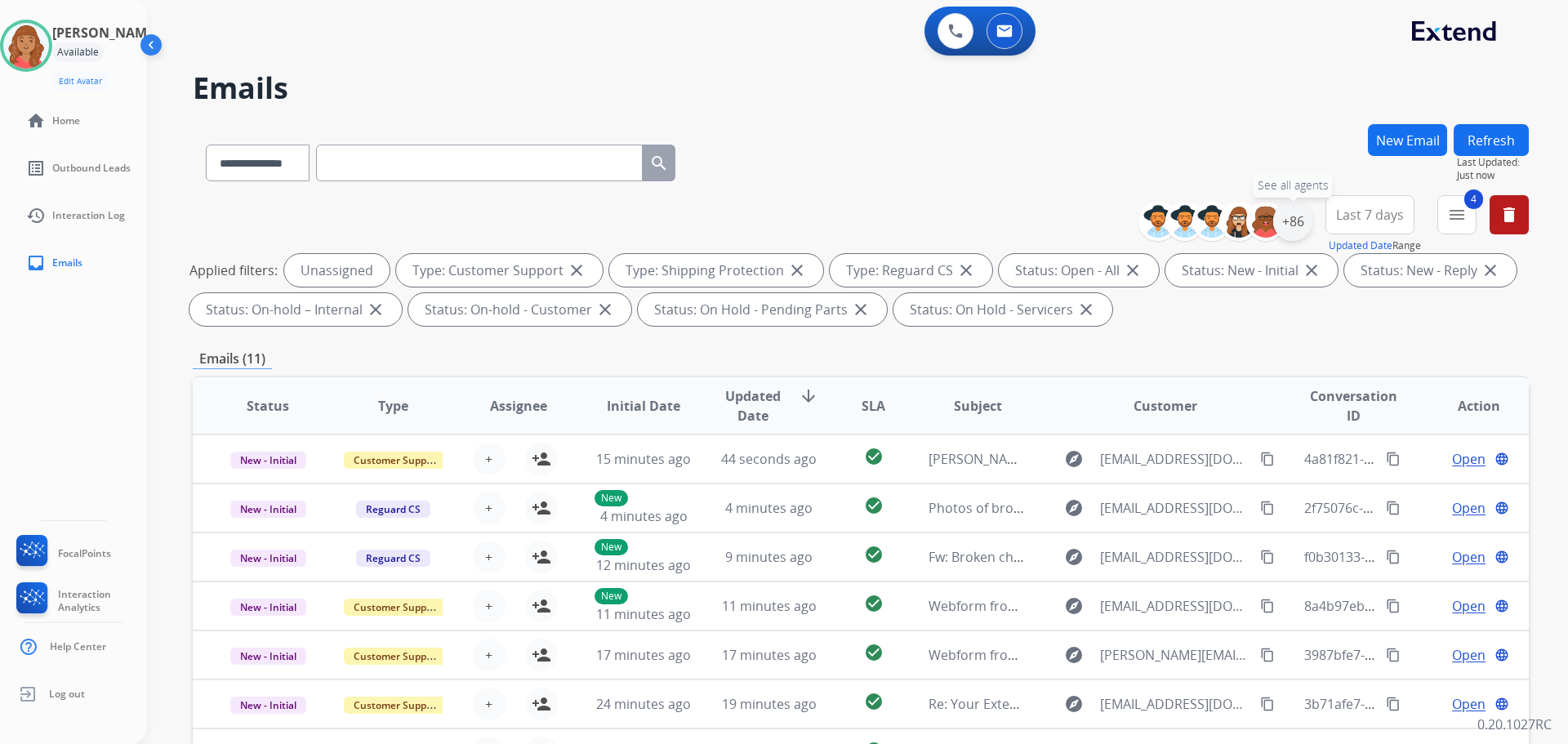
click at [1283, 228] on div "+86" at bounding box center [1292, 221] width 39 height 39
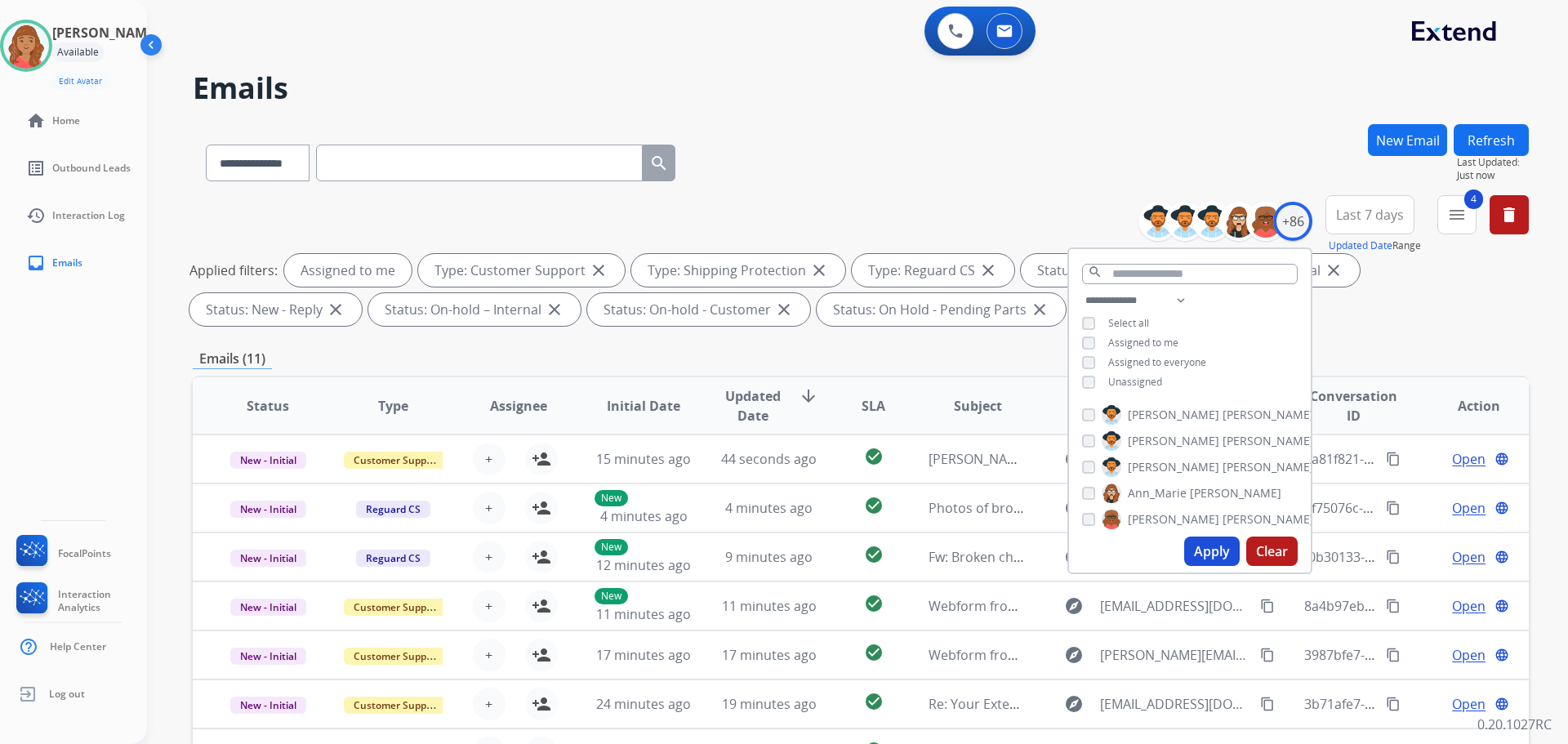
click at [1193, 555] on button "Apply" at bounding box center [1212, 551] width 56 height 30
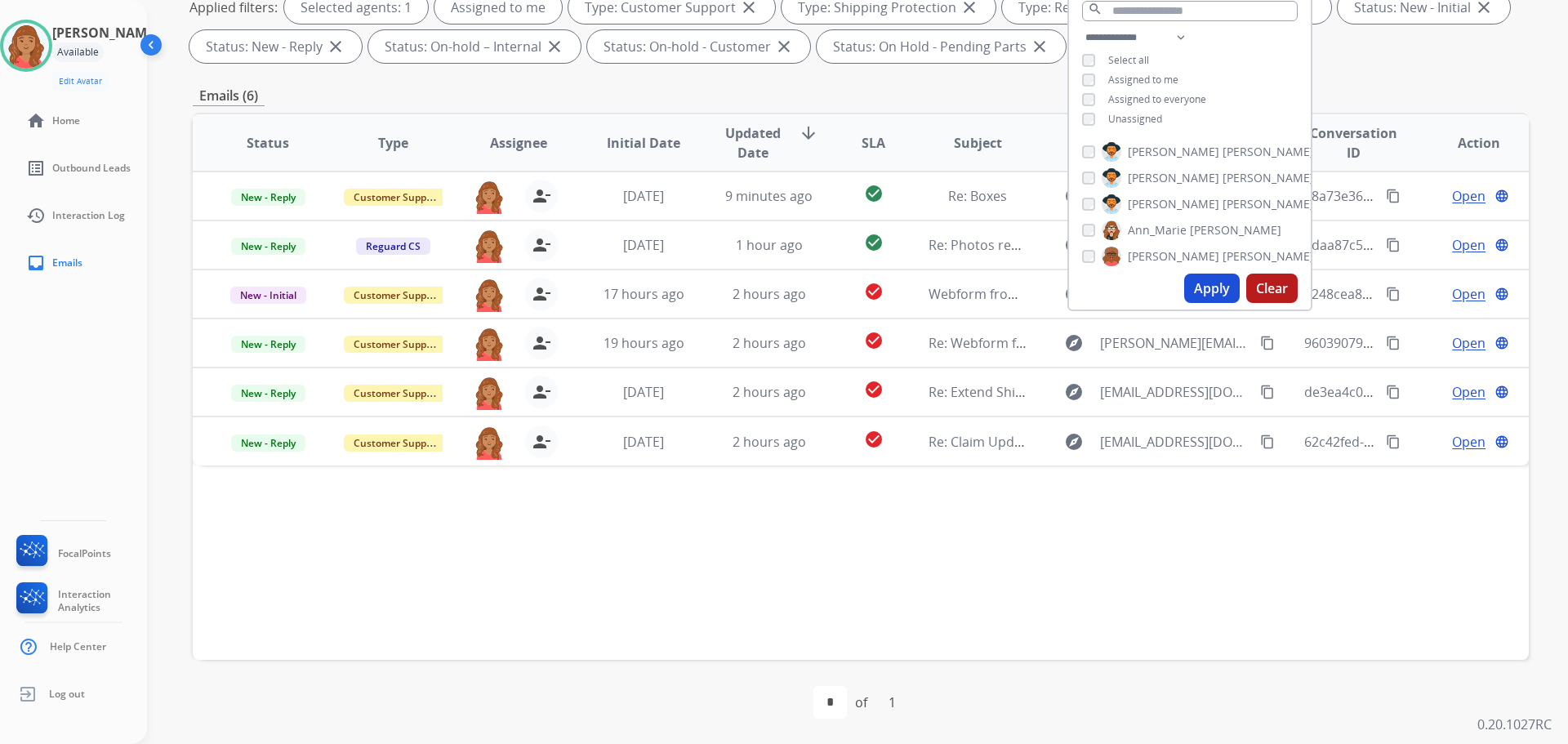
scroll to position [263, 0]
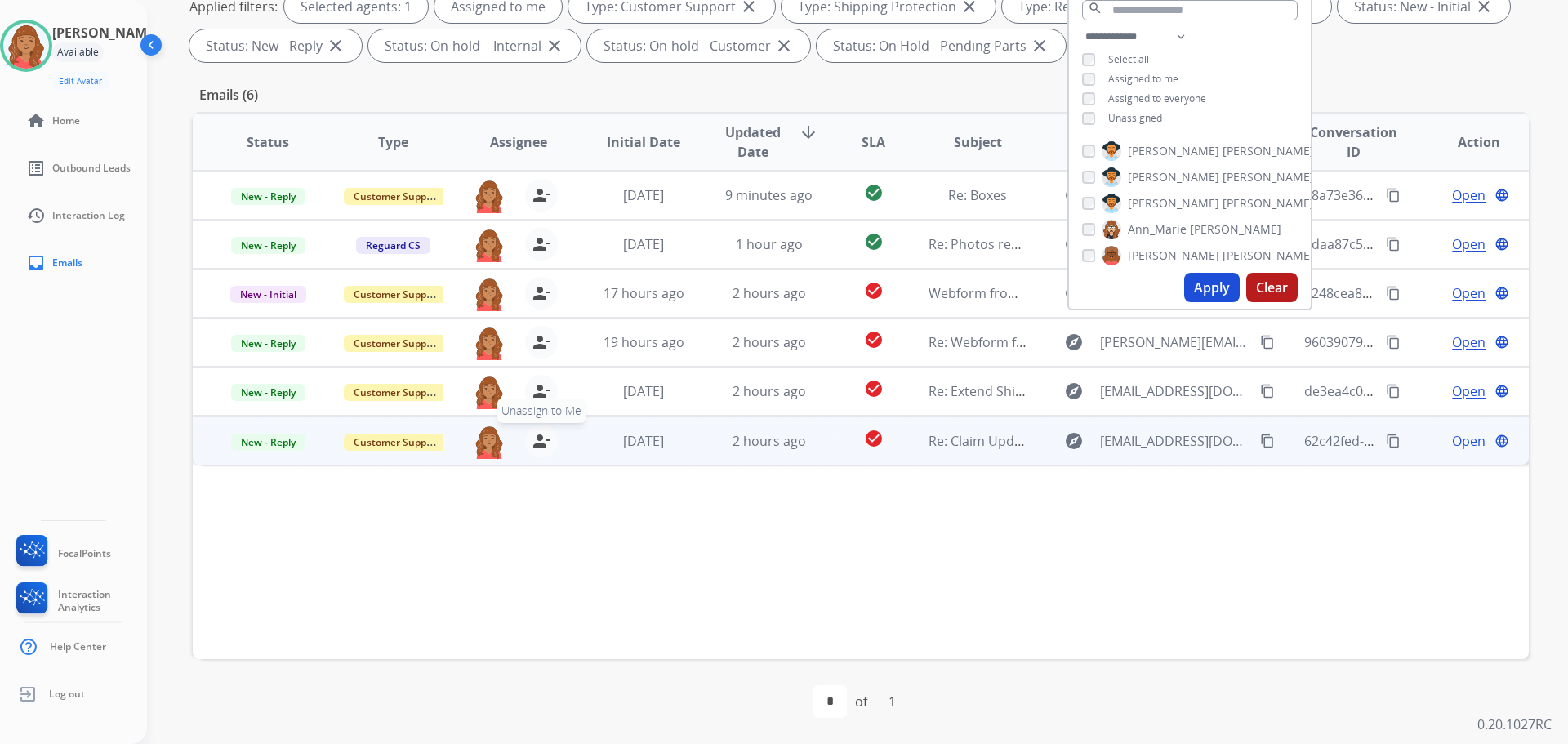
click at [525, 440] on button "person_remove Unassign to Me" at bounding box center [541, 440] width 33 height 33
click at [528, 435] on button "person_add Assign to Me" at bounding box center [541, 440] width 33 height 33
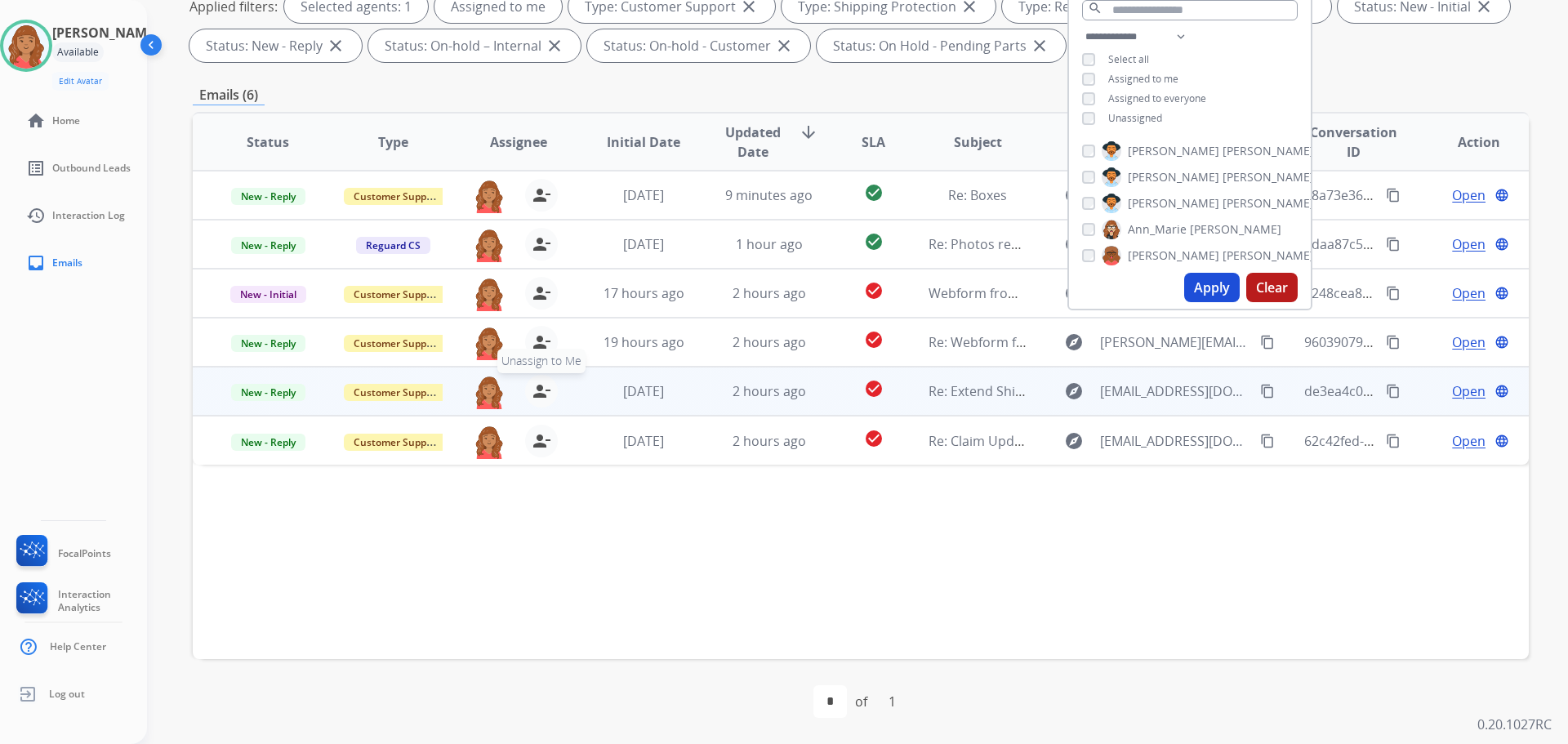
click at [532, 396] on mat-icon "person_remove" at bounding box center [541, 391] width 19 height 19
drag, startPoint x: 530, startPoint y: 396, endPoint x: 530, endPoint y: 373, distance: 23.0
click at [532, 395] on mat-icon "person_add" at bounding box center [541, 391] width 19 height 19
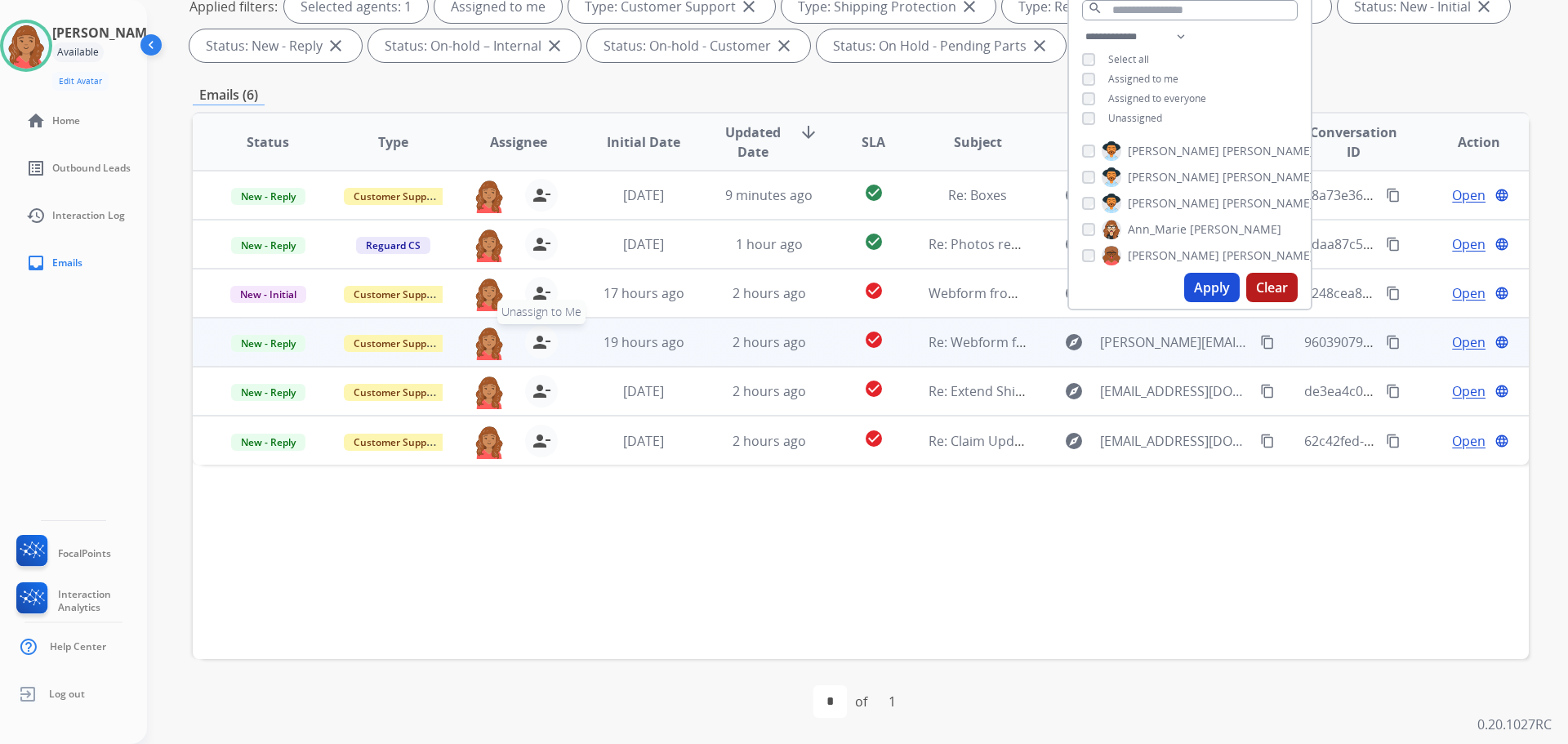
click at [534, 346] on mat-icon "person_remove" at bounding box center [541, 342] width 19 height 19
click at [534, 346] on mat-icon "person_add" at bounding box center [541, 342] width 19 height 19
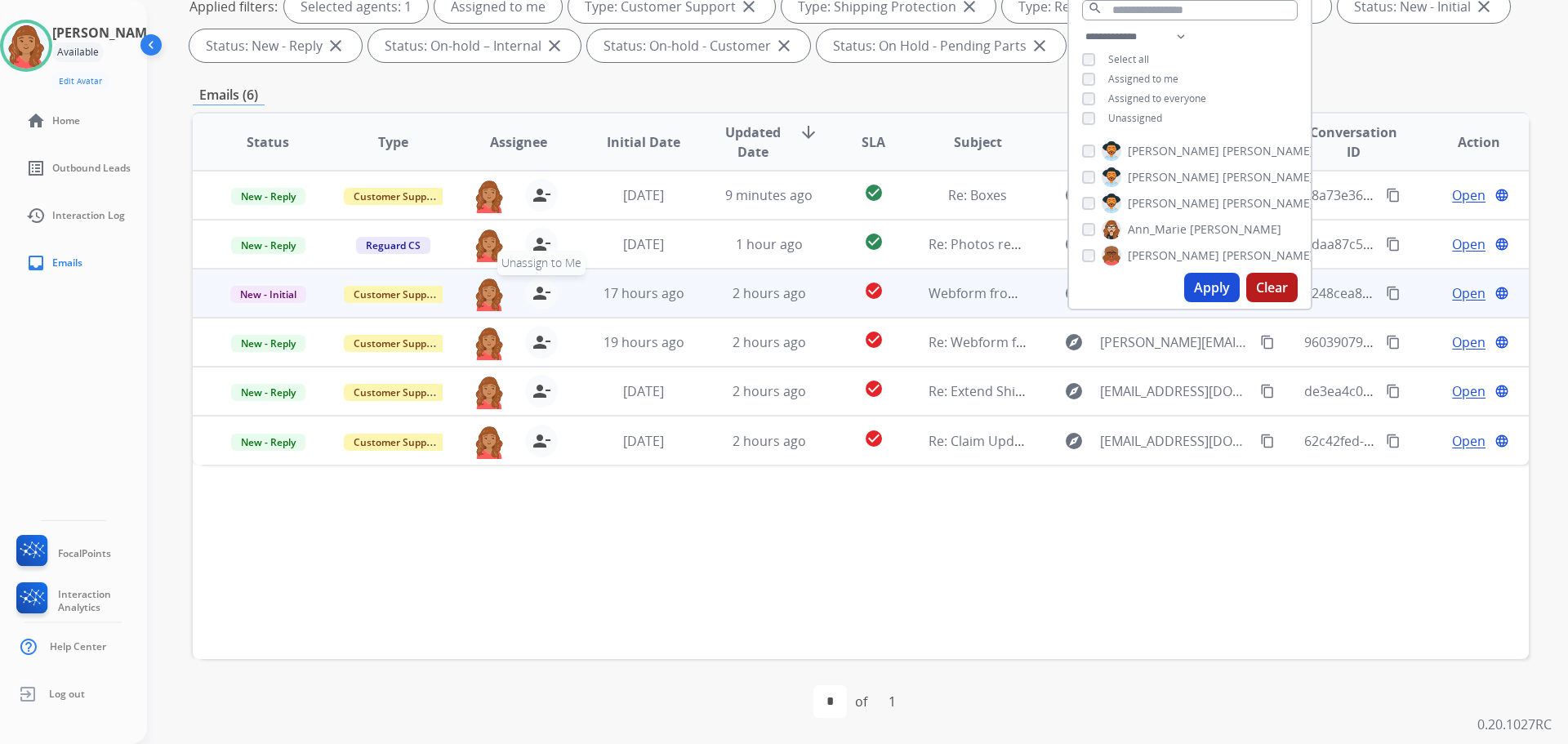
click at [534, 288] on mat-icon "person_remove" at bounding box center [541, 293] width 19 height 19
click at [534, 288] on mat-icon "person_add" at bounding box center [541, 293] width 19 height 19
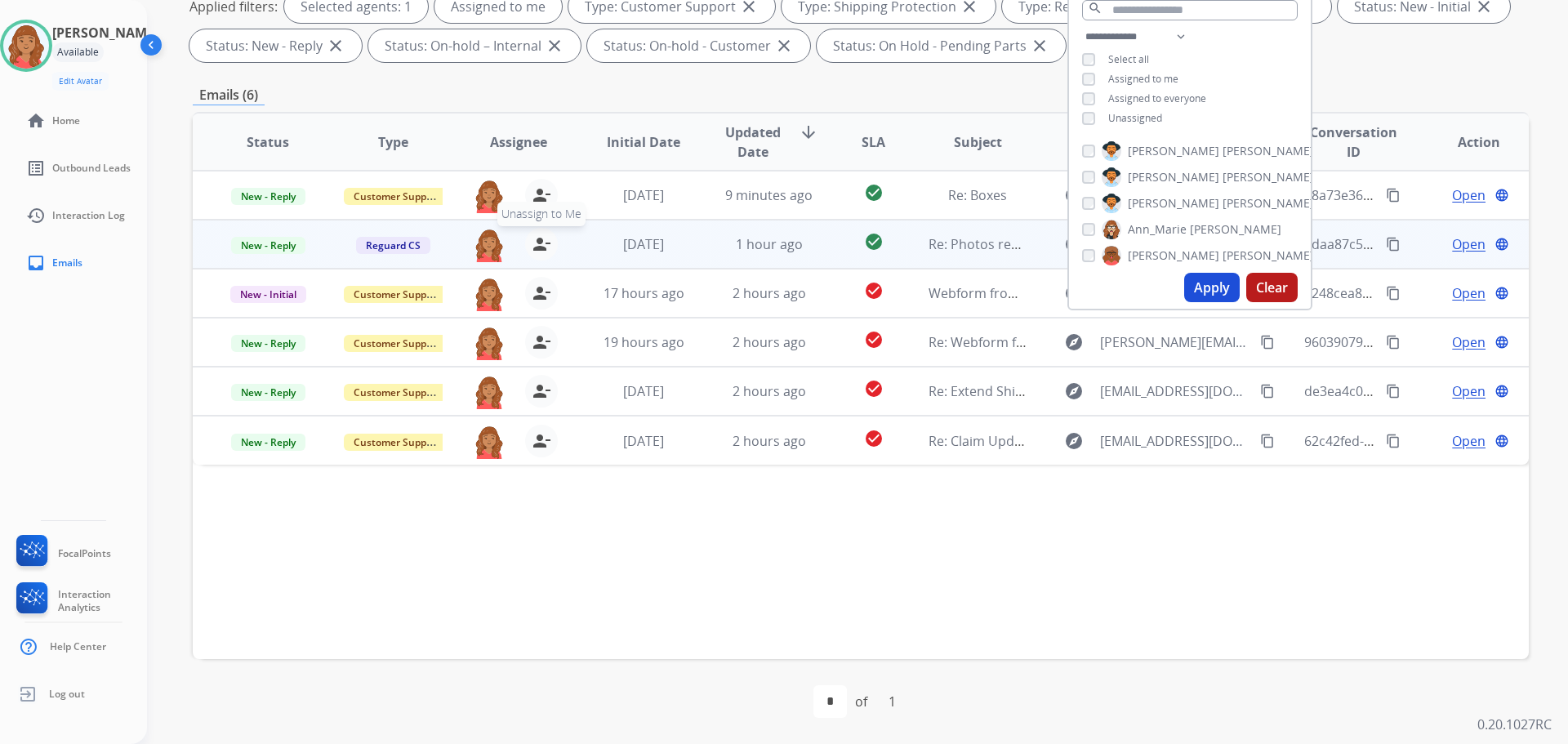
click at [534, 237] on mat-icon "person_remove" at bounding box center [541, 244] width 19 height 19
click at [534, 237] on mat-icon "person_add" at bounding box center [541, 244] width 19 height 19
click at [534, 237] on mat-icon "person_remove" at bounding box center [541, 244] width 19 height 19
click at [534, 237] on mat-icon "person_add" at bounding box center [541, 244] width 19 height 19
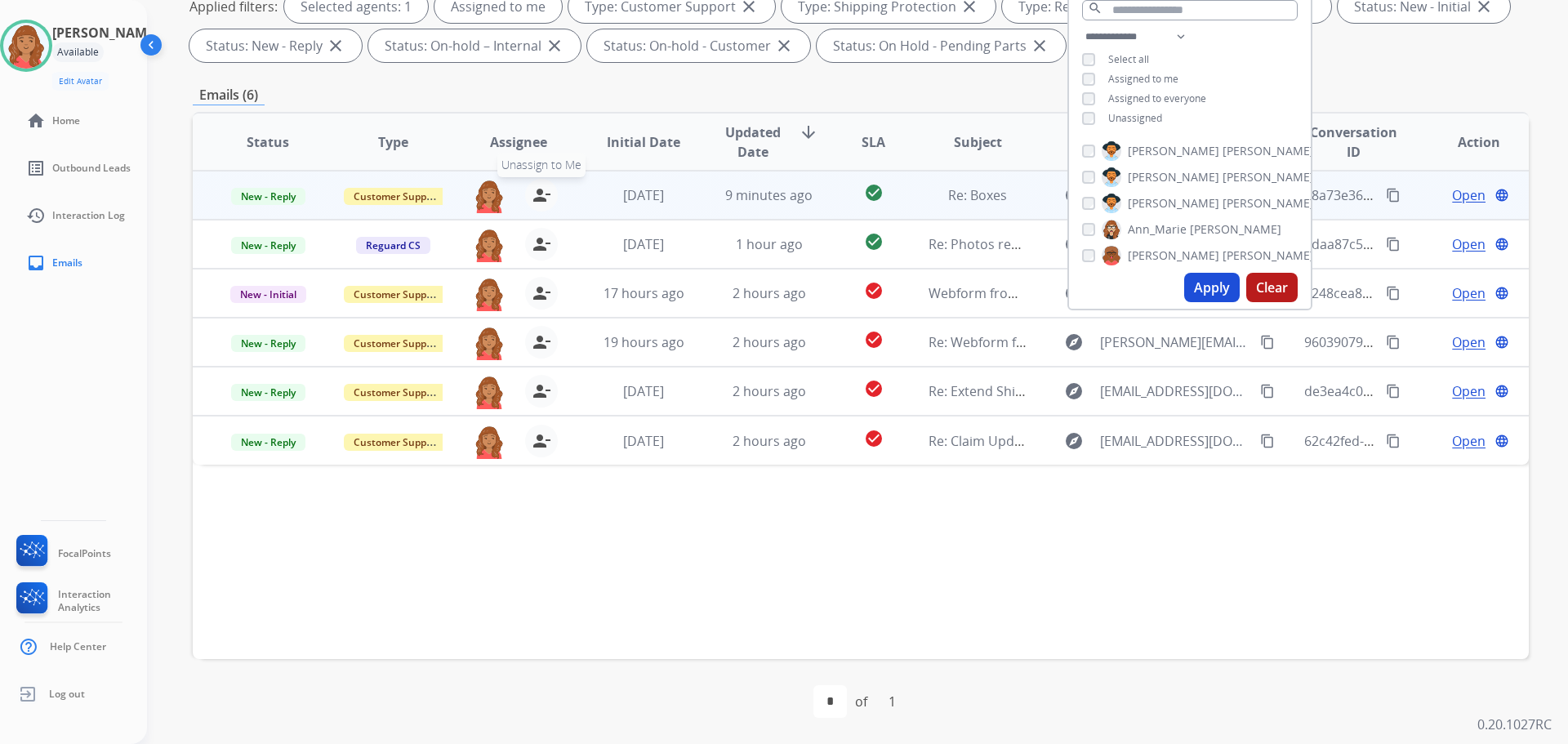
click at [536, 201] on mat-icon "person_remove" at bounding box center [541, 195] width 19 height 19
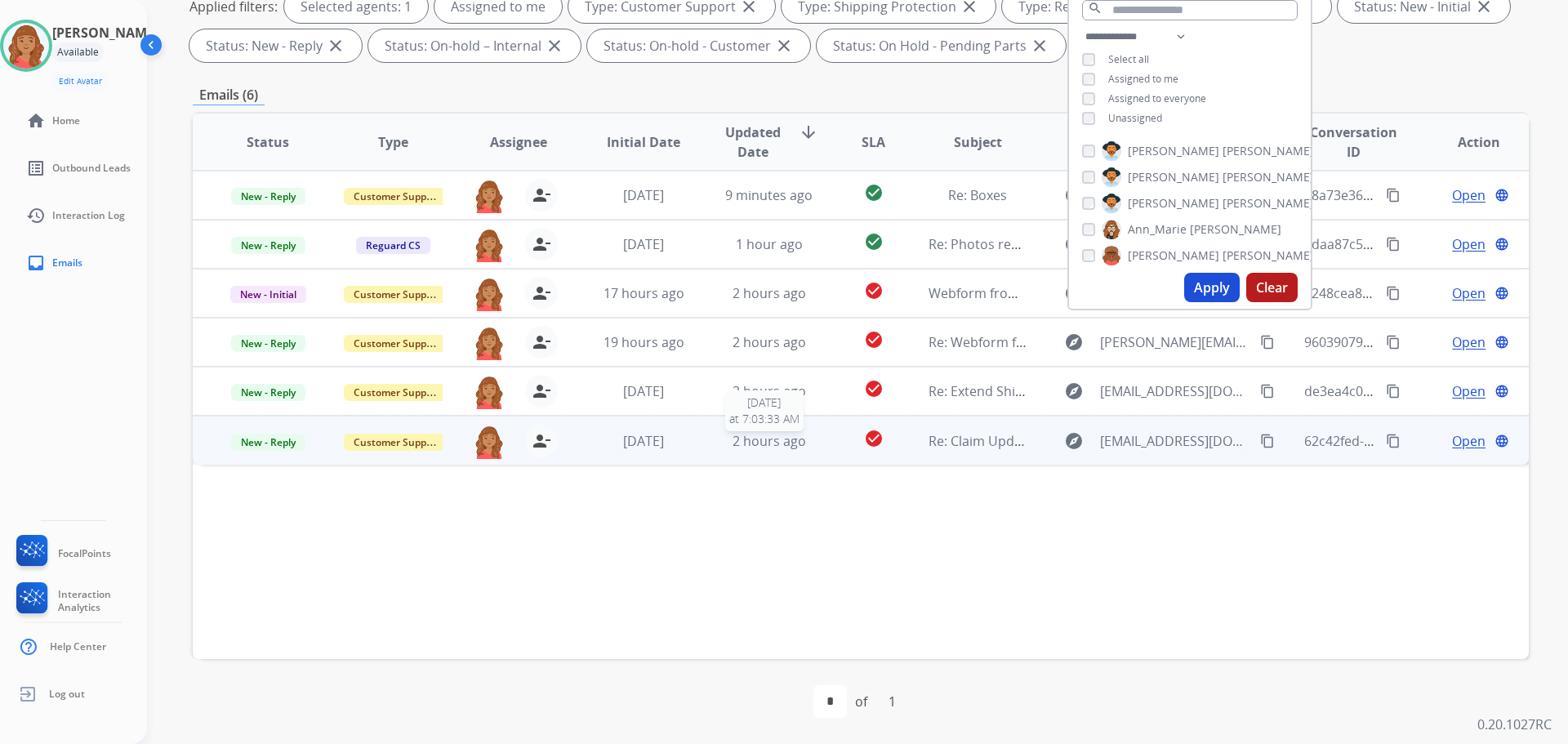
click at [801, 439] on div "2 hours ago" at bounding box center [769, 440] width 98 height 19
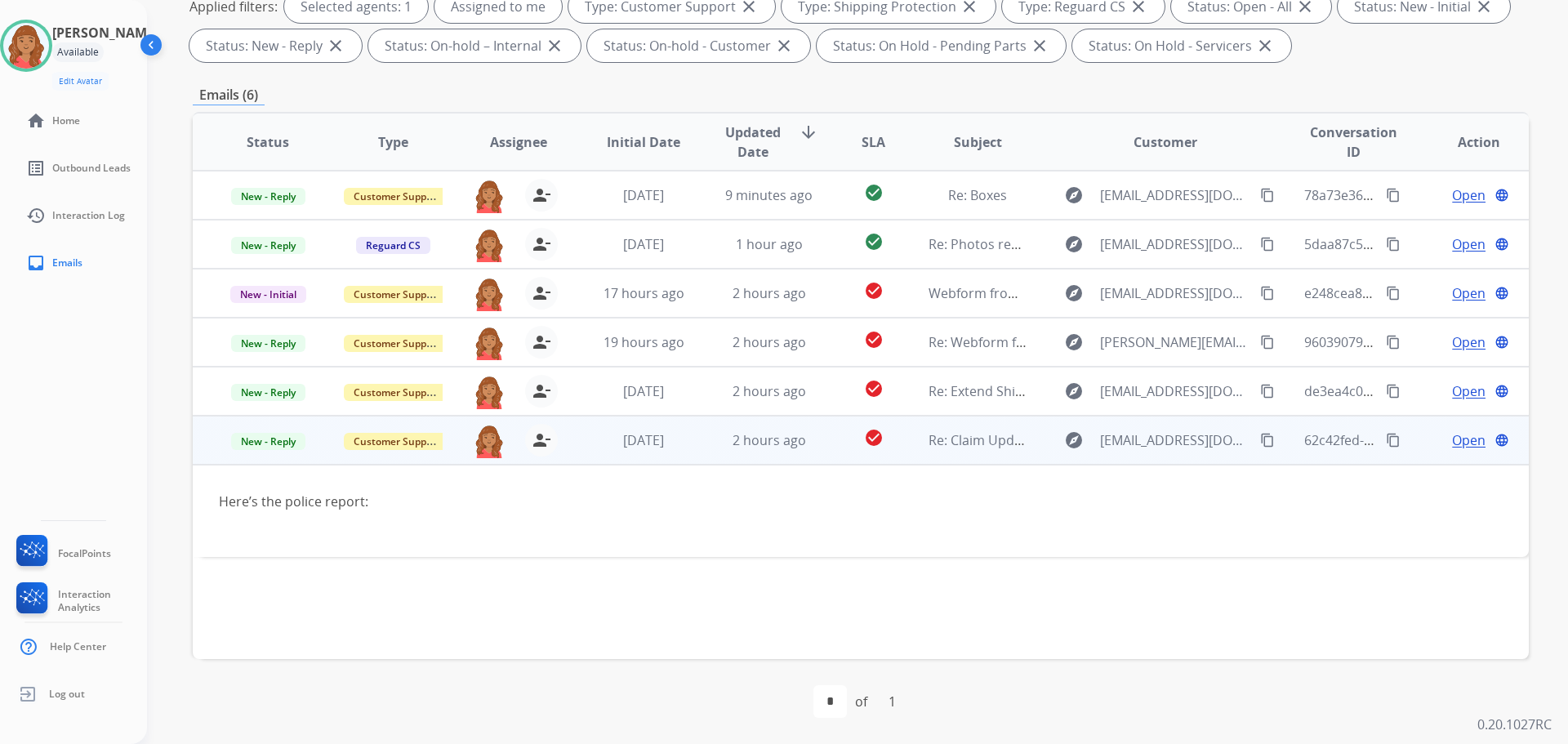
drag, startPoint x: 1256, startPoint y: 443, endPoint x: 1166, endPoint y: 438, distance: 90.1
click at [1261, 441] on mat-icon "content_copy" at bounding box center [1267, 440] width 14 height 14
click at [1452, 436] on span "Open" at bounding box center [1468, 440] width 34 height 19
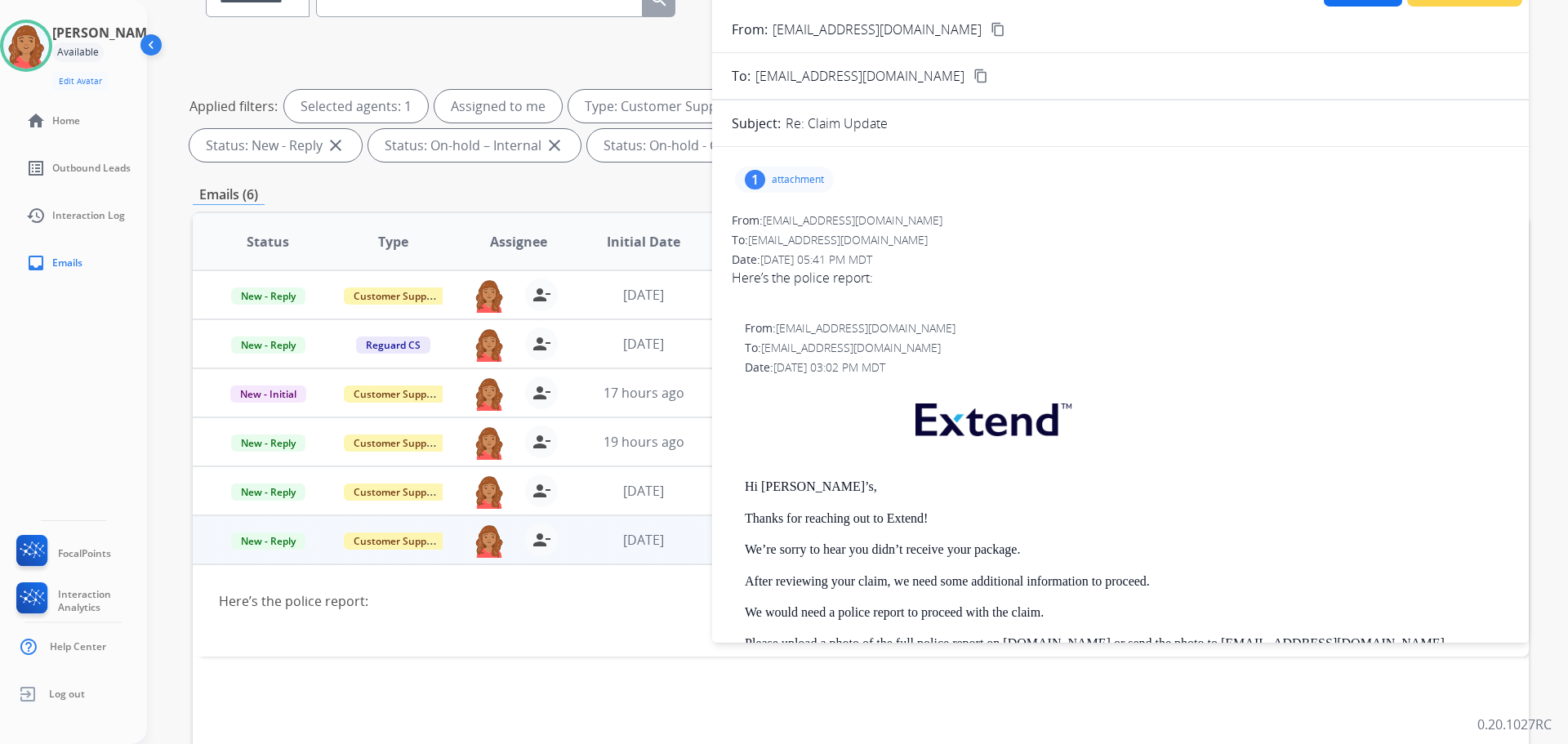
scroll to position [101, 0]
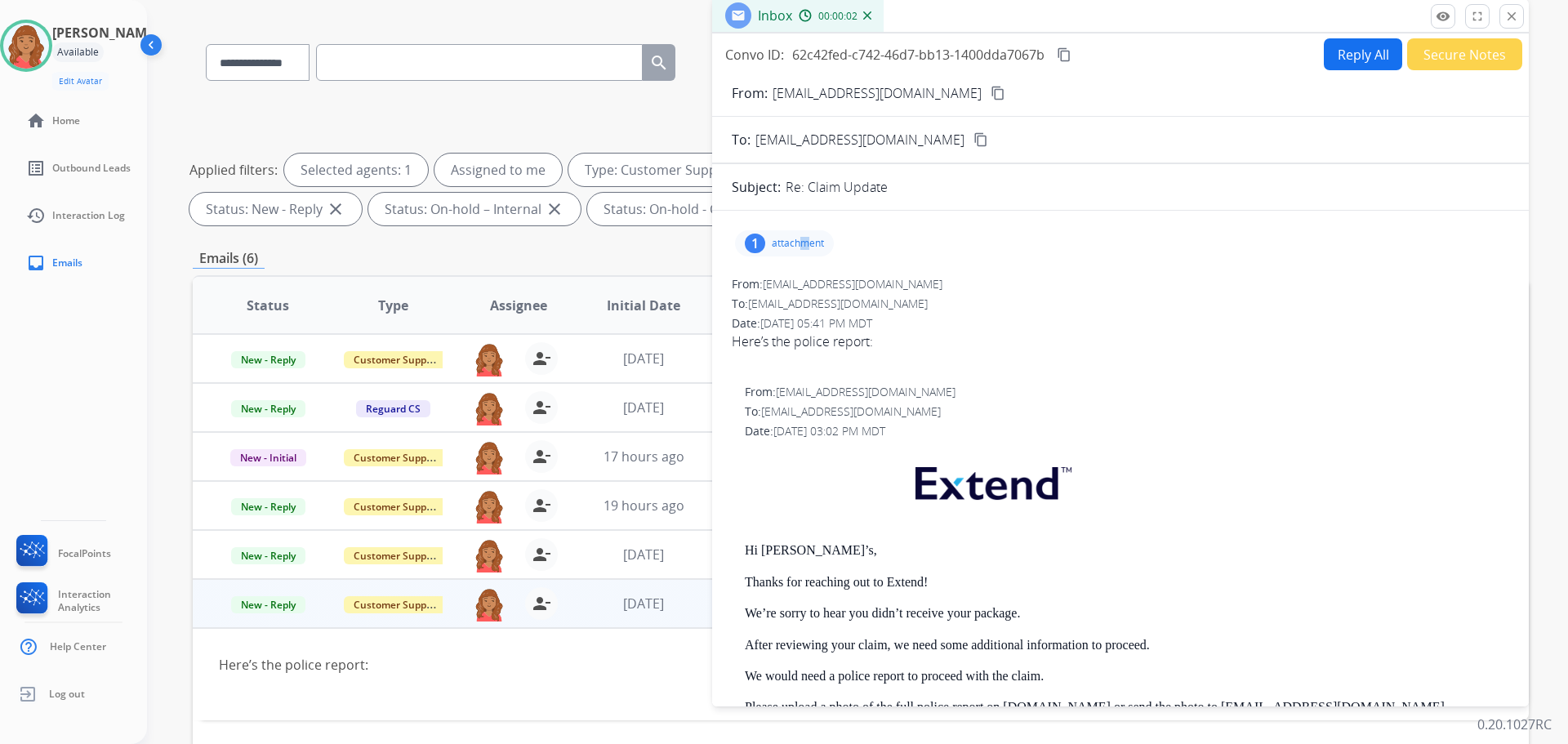
click at [801, 244] on p "attachment" at bounding box center [798, 243] width 53 height 13
click at [902, 282] on div "Cjponyparts report .pdf download" at bounding box center [837, 284] width 178 height 19
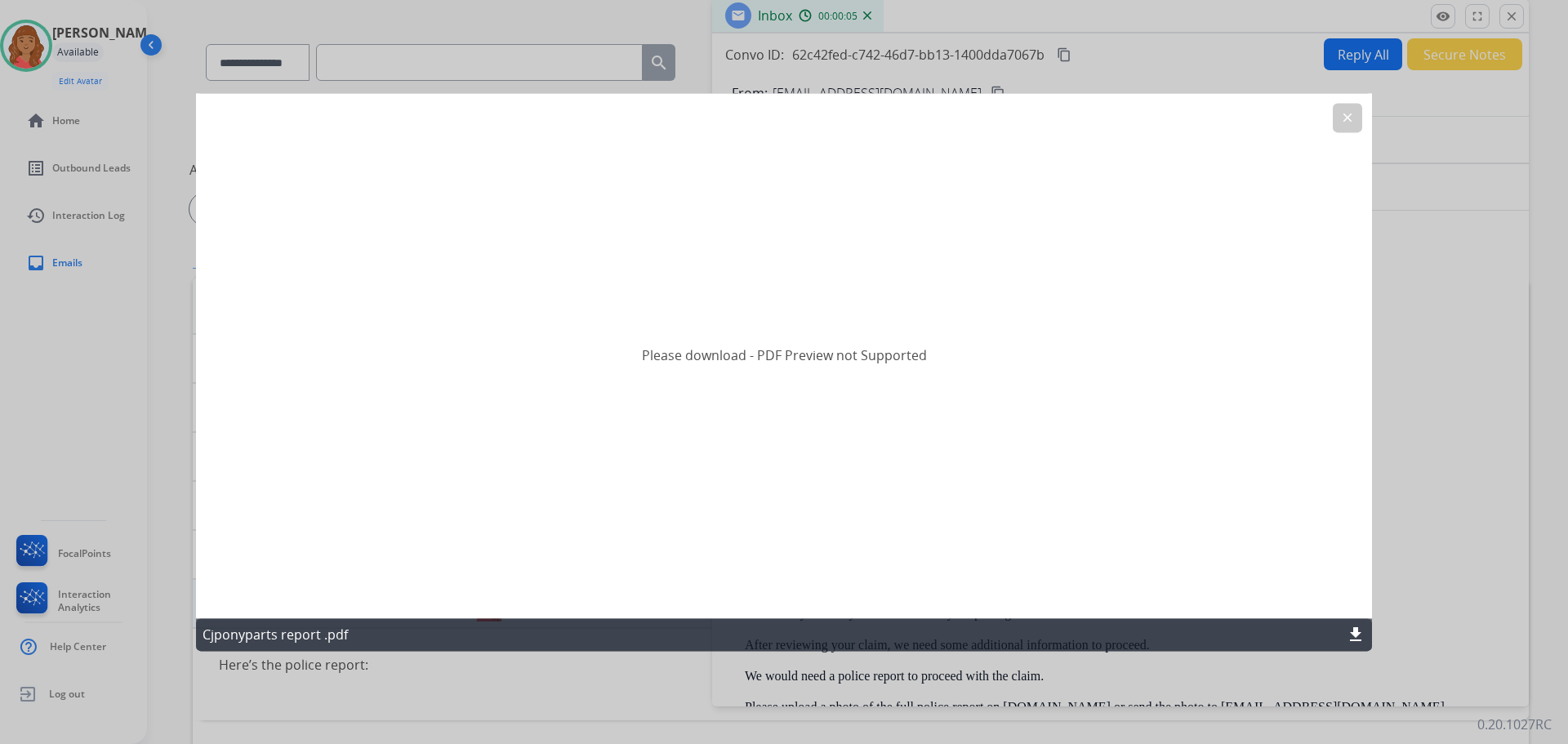
click at [1341, 124] on mat-icon "clear" at bounding box center [1347, 117] width 14 height 14
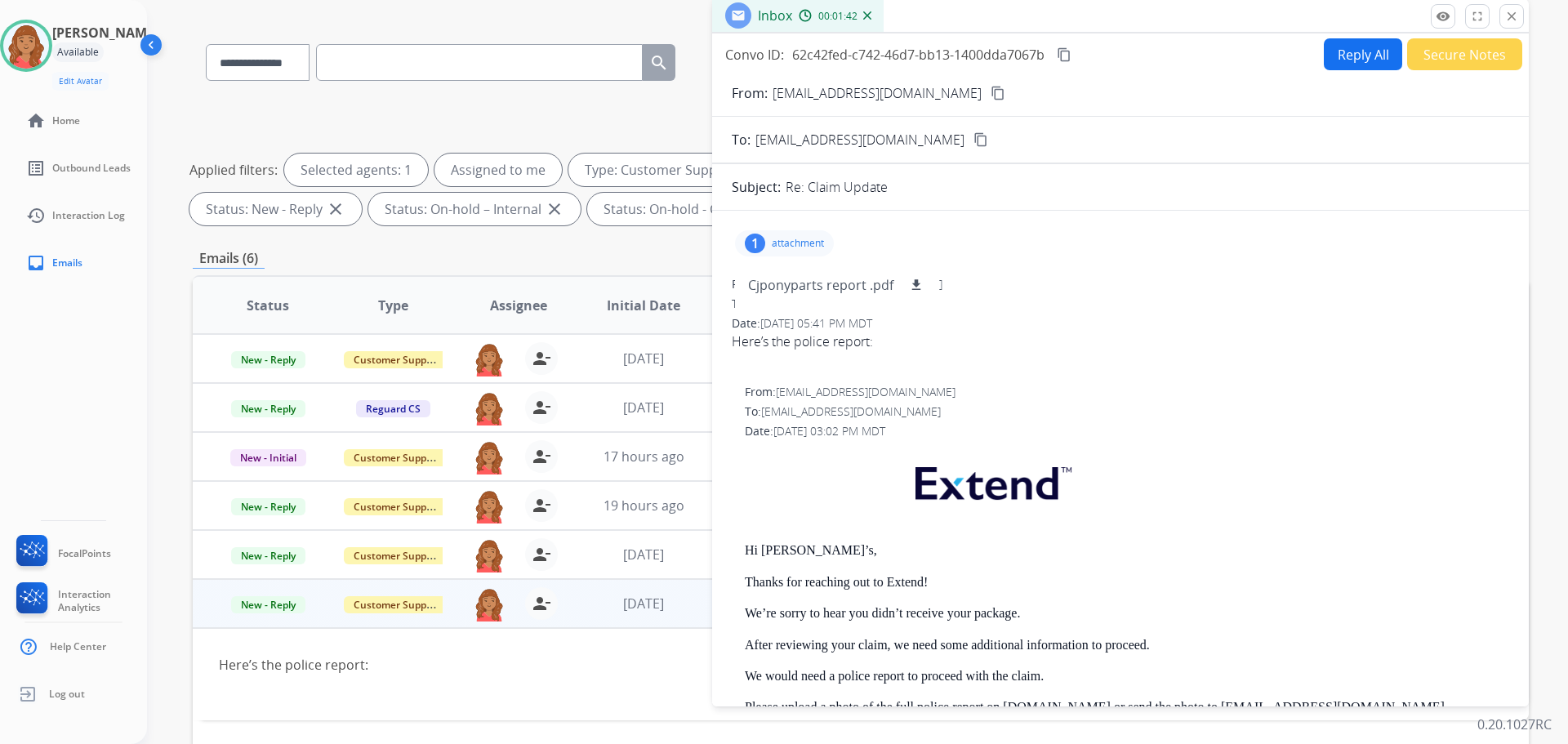
click at [1125, 468] on p at bounding box center [1127, 486] width 764 height 79
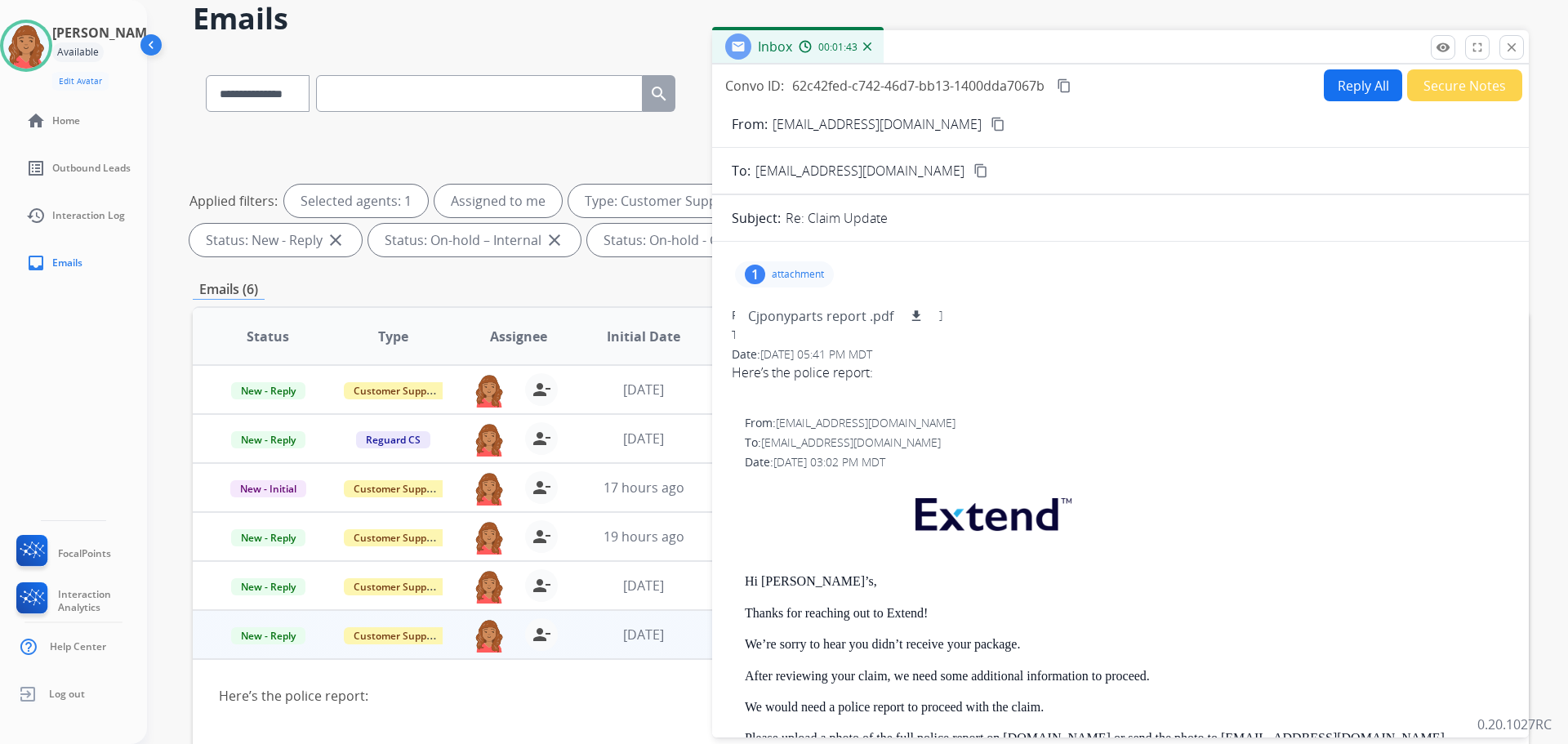
scroll to position [19, 0]
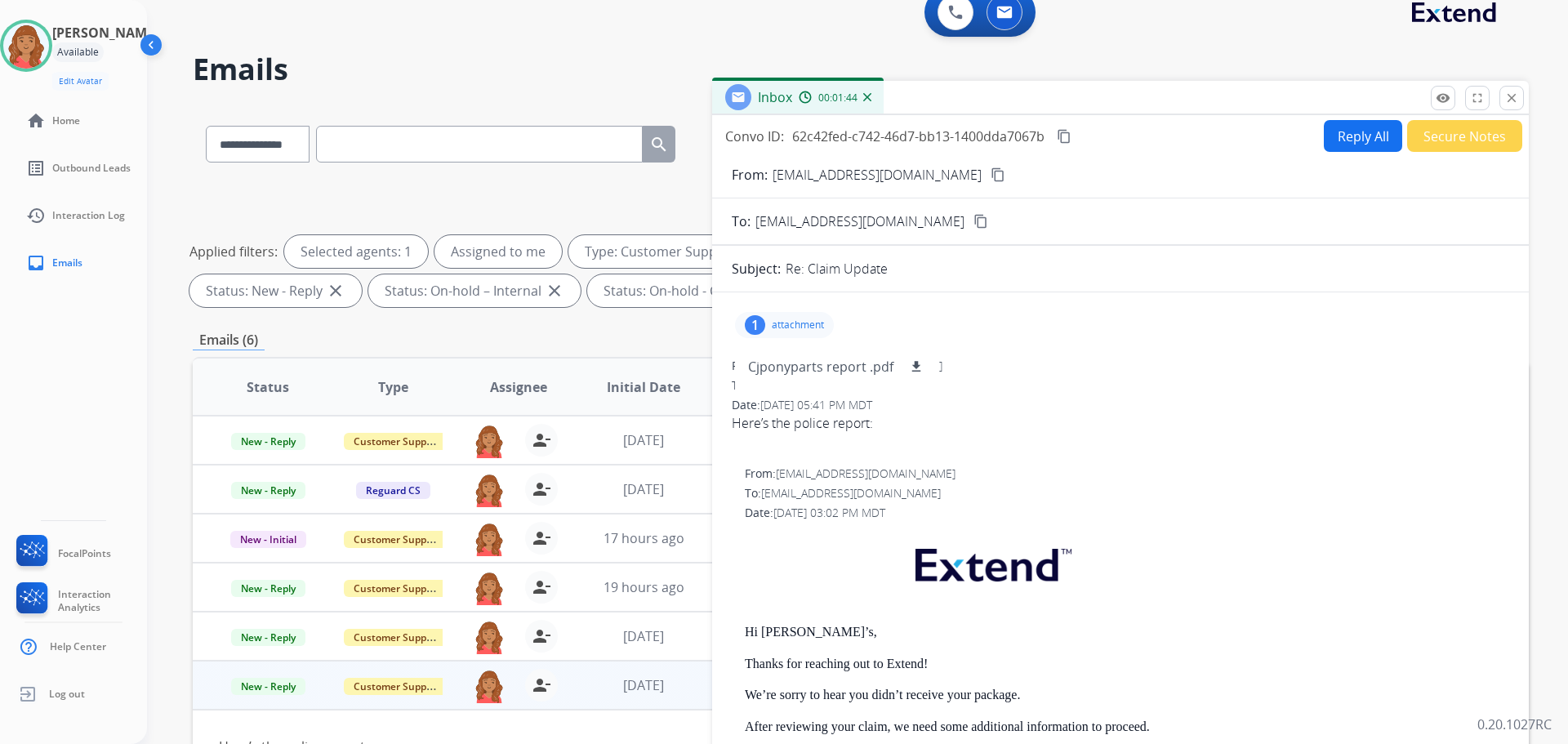
click at [1354, 139] on button "Reply All" at bounding box center [1363, 135] width 79 height 32
select select "**********"
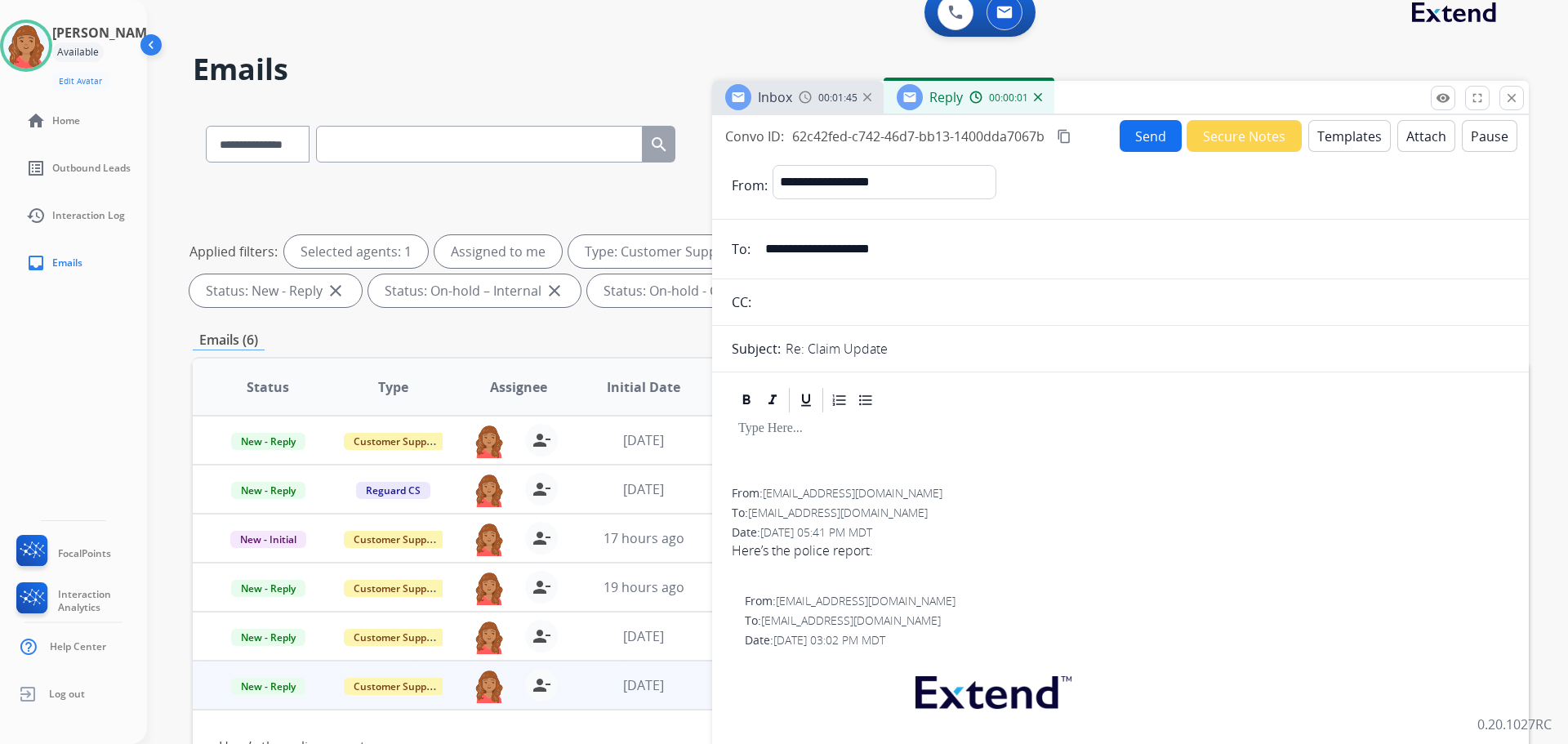
click at [1331, 144] on button "Templates" at bounding box center [1350, 135] width 82 height 32
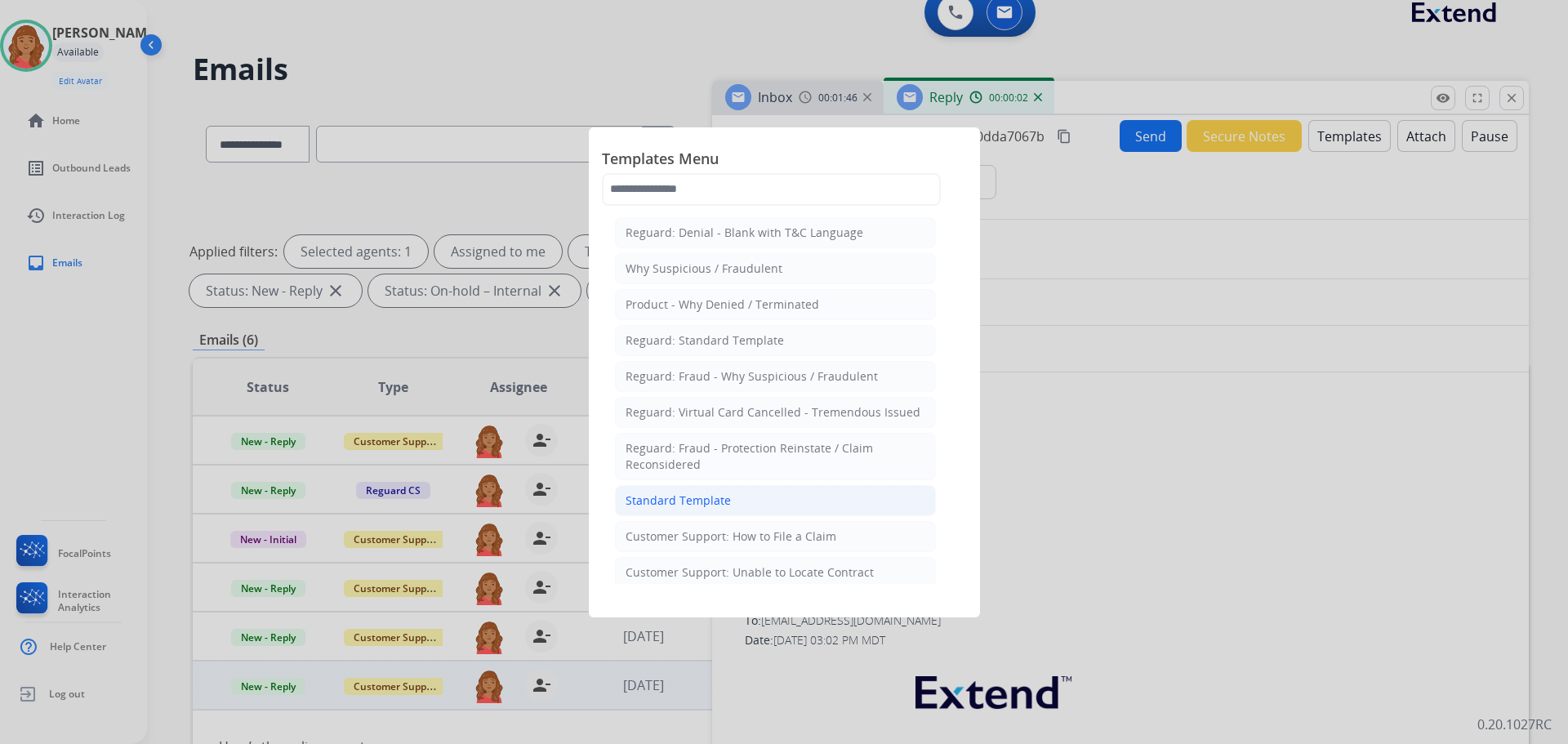
click at [684, 496] on div "Standard Template" at bounding box center [678, 500] width 105 height 16
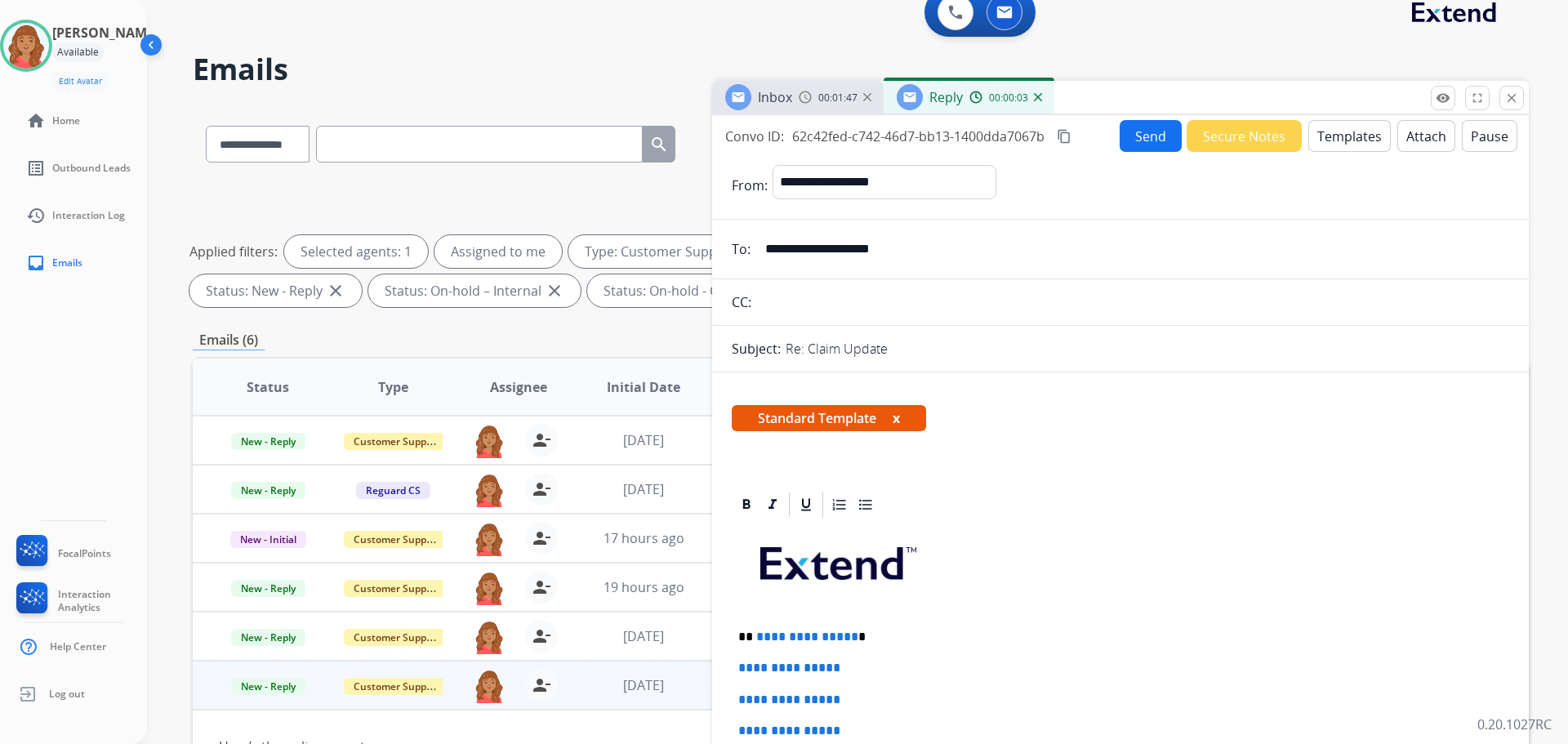
scroll to position [408, 0]
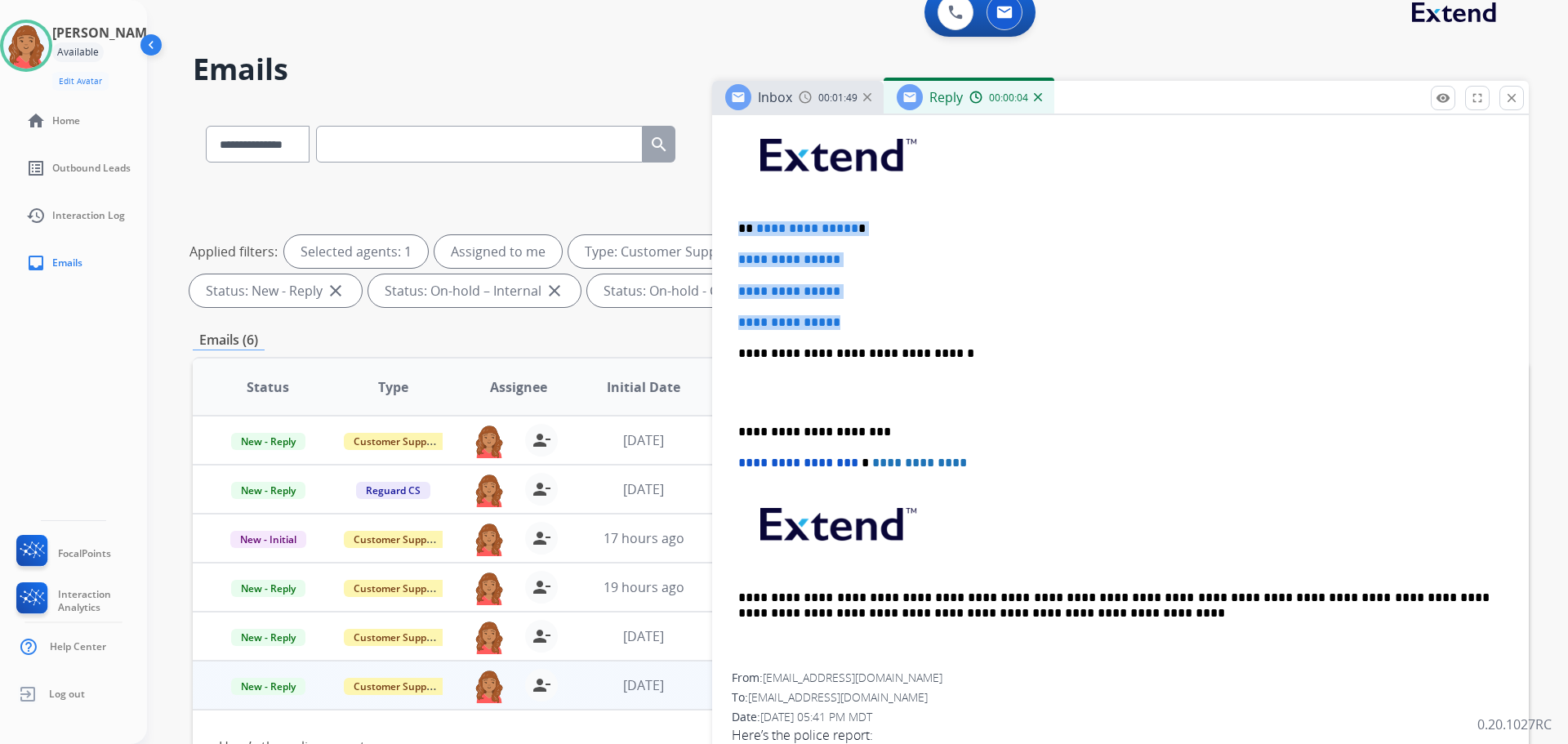
drag, startPoint x: 856, startPoint y: 325, endPoint x: 728, endPoint y: 221, distance: 164.9
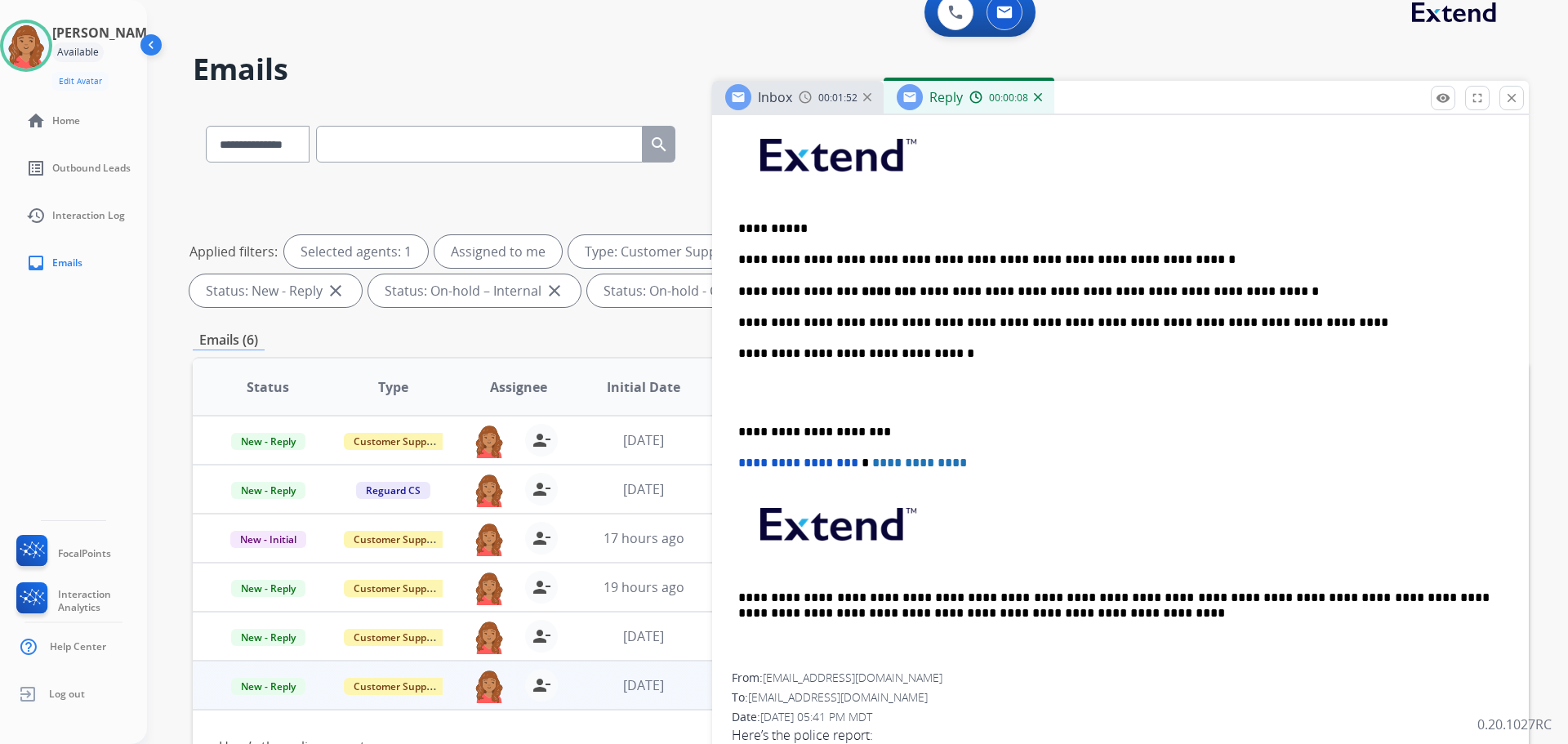
click at [736, 433] on div "**********" at bounding box center [1121, 392] width 778 height 562
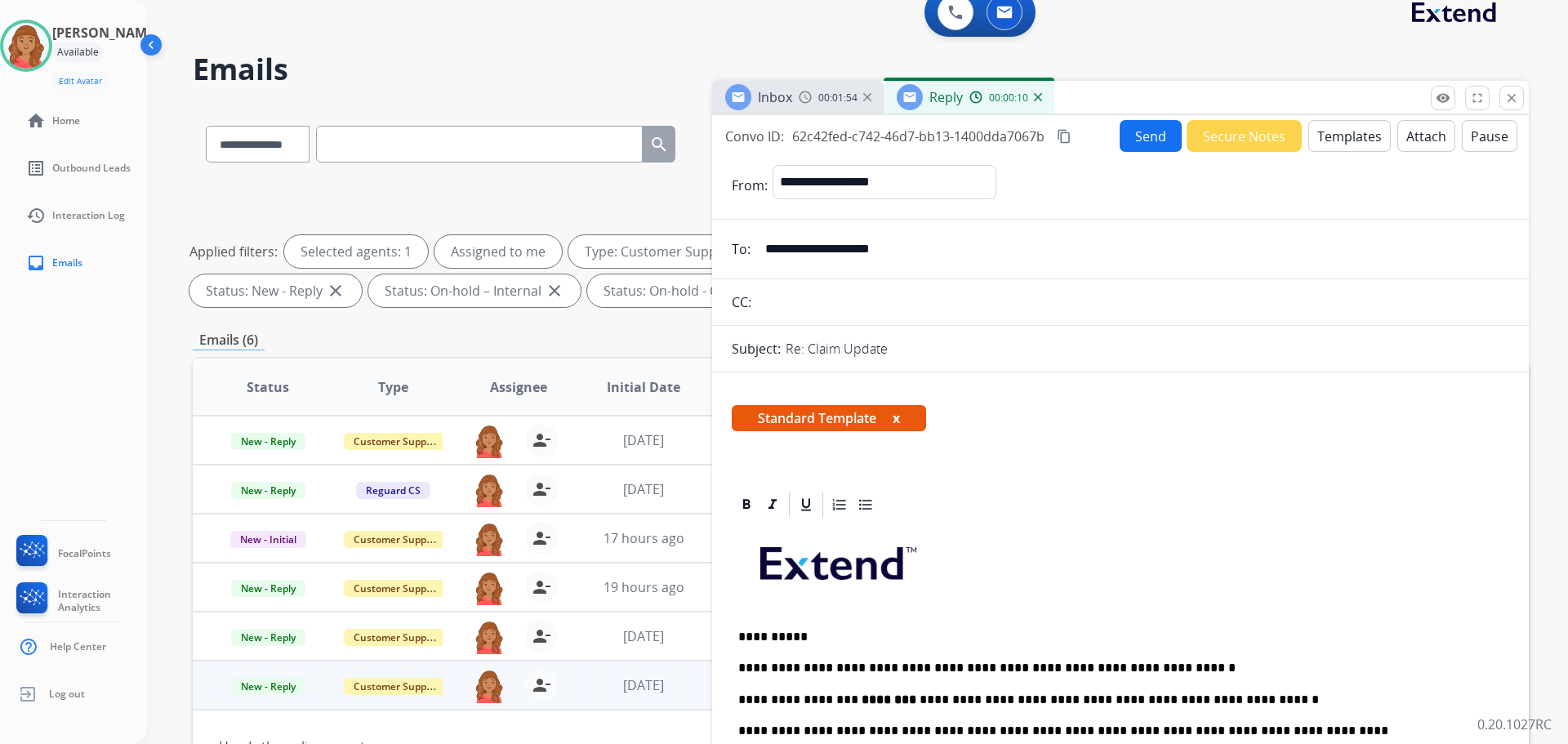
scroll to position [0, 0]
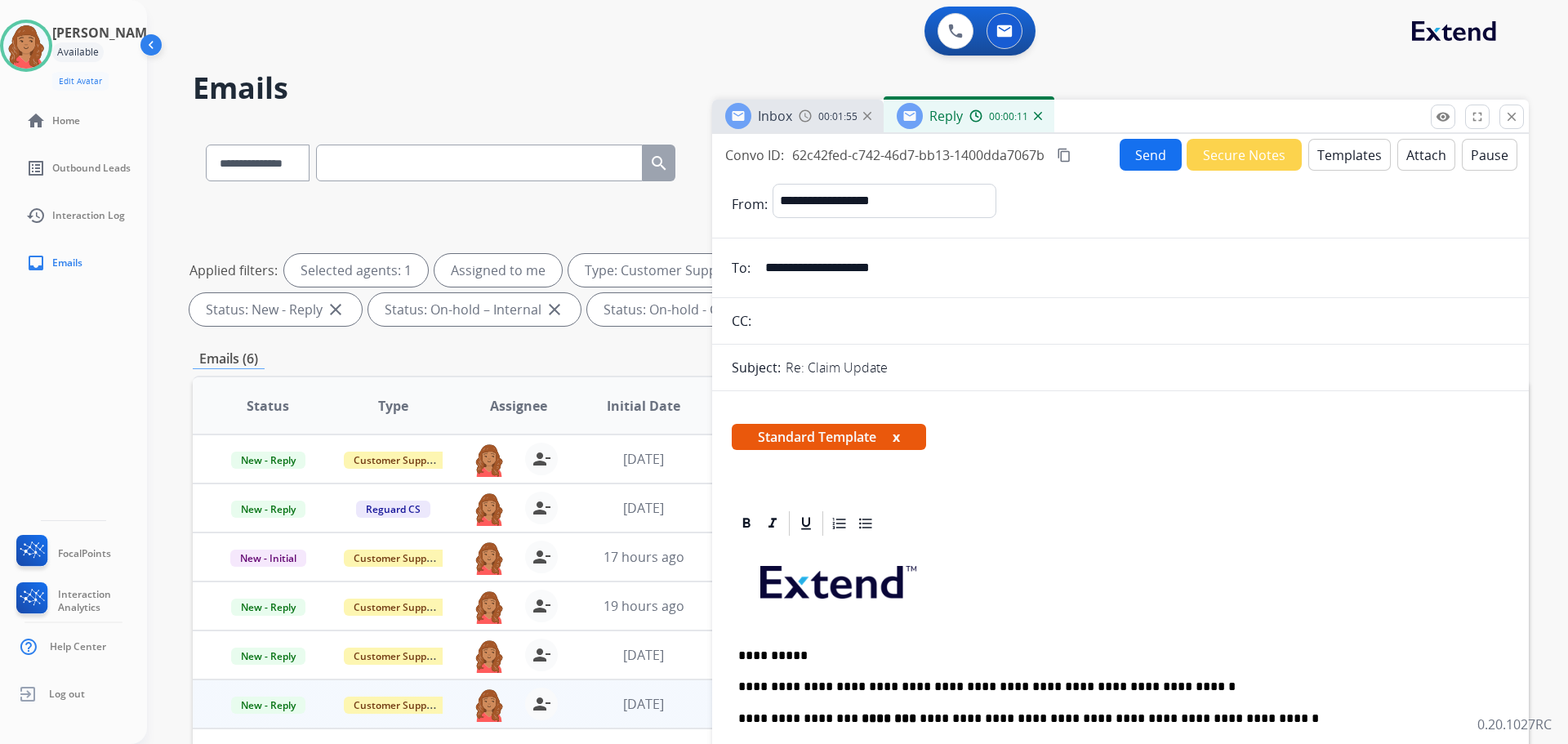
click at [1066, 161] on mat-icon "content_copy" at bounding box center [1063, 154] width 14 height 14
click at [1140, 158] on button "Send" at bounding box center [1151, 155] width 62 height 32
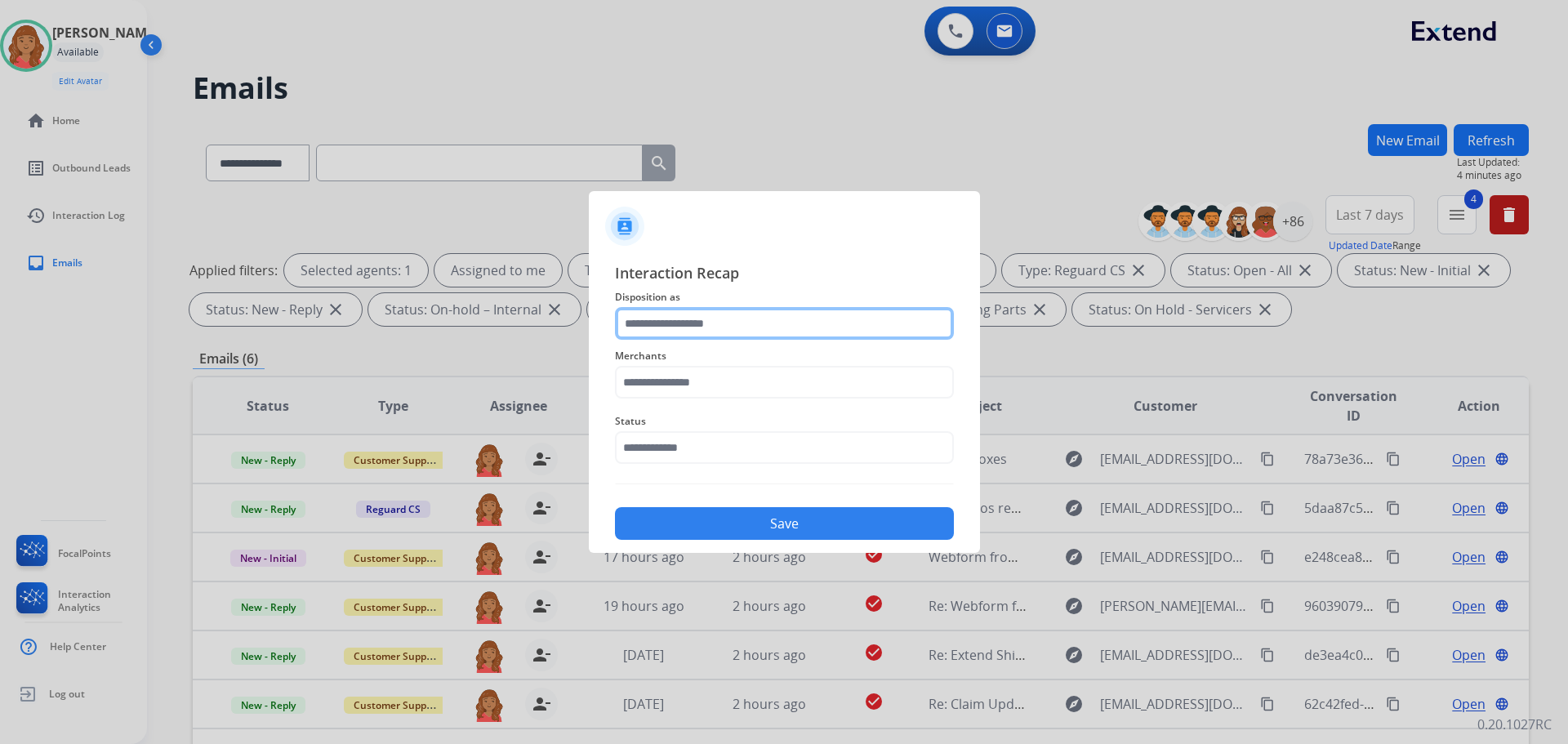
click at [746, 330] on input "text" at bounding box center [784, 324] width 339 height 33
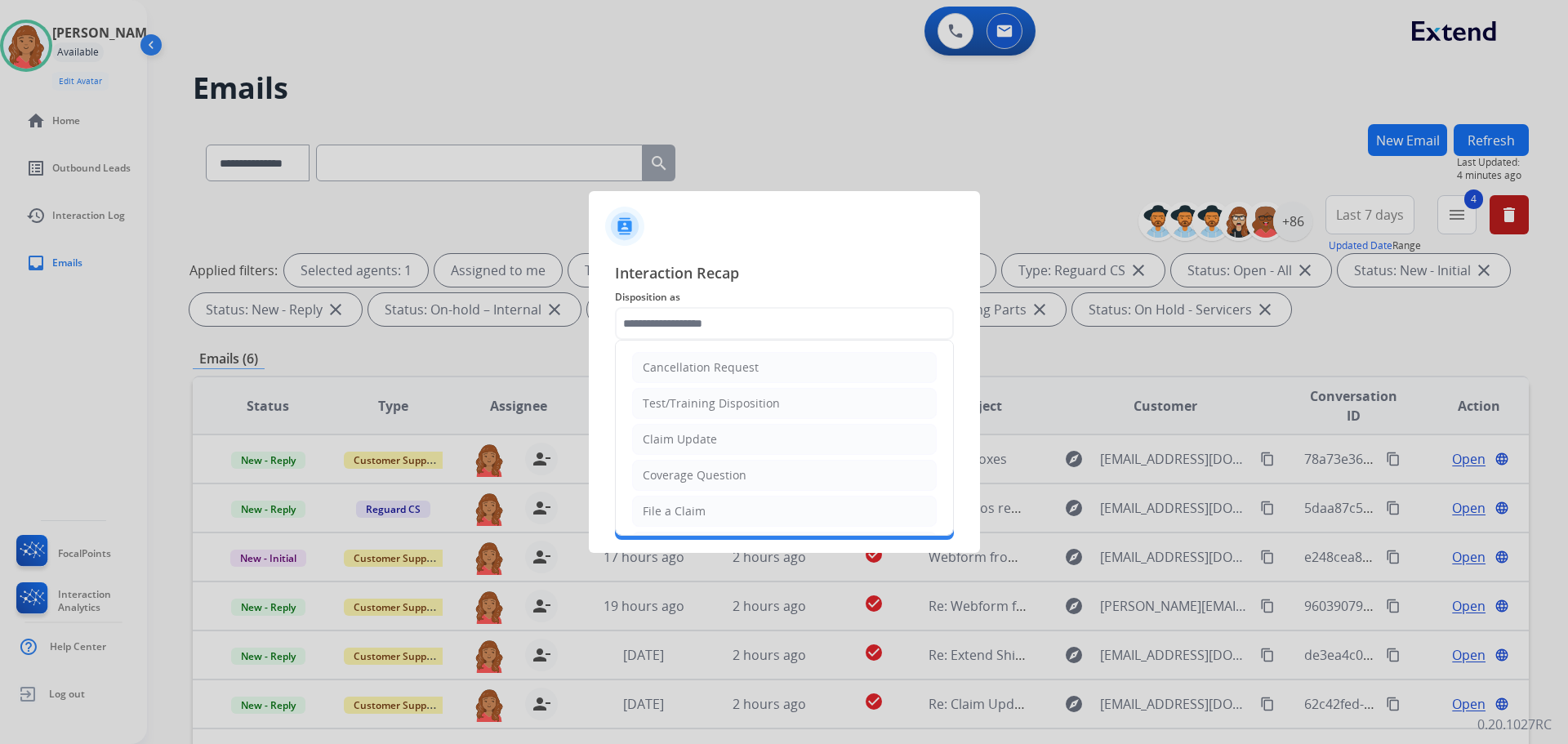
click at [706, 437] on div "Claim Update" at bounding box center [680, 439] width 75 height 16
type input "**********"
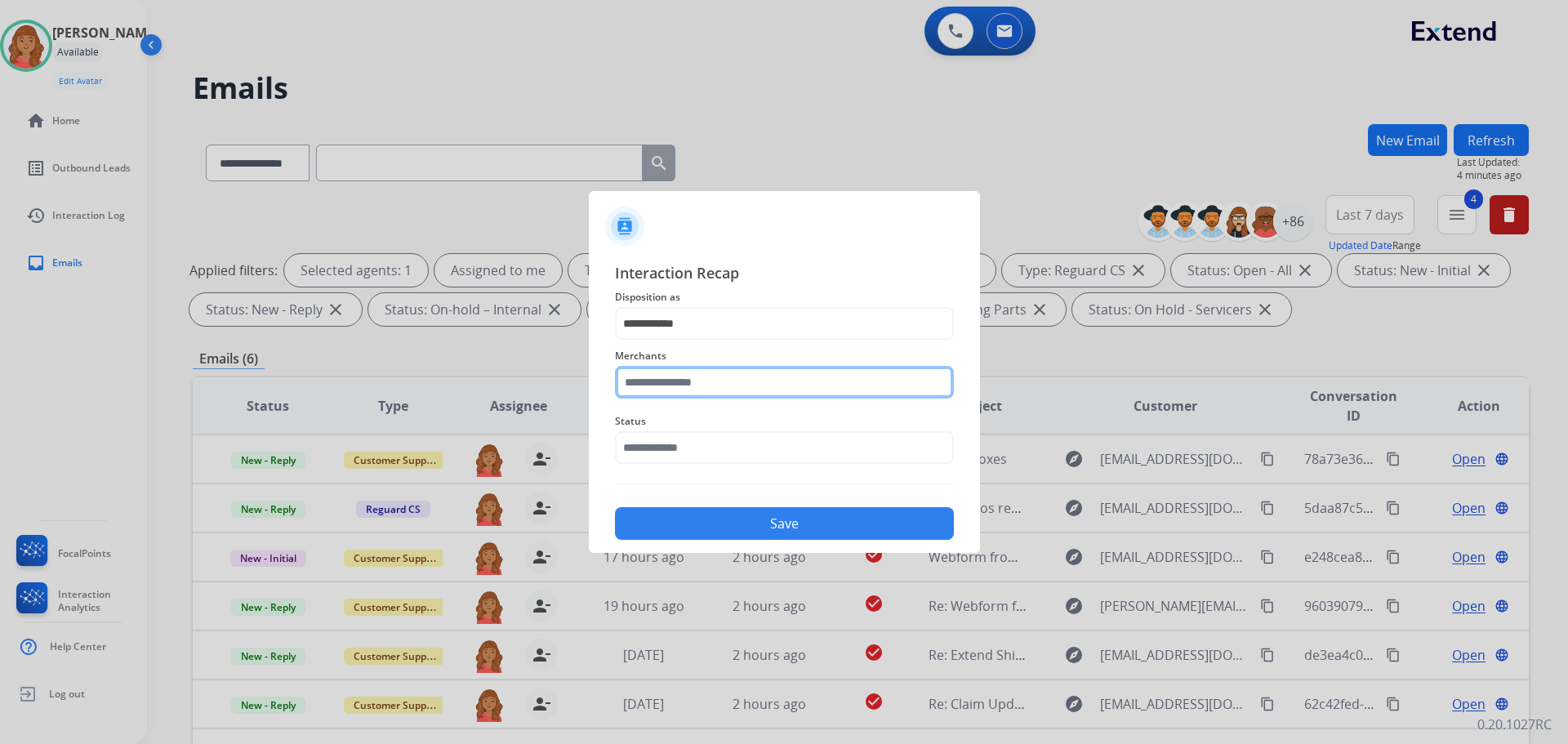
click at [701, 379] on input "text" at bounding box center [784, 382] width 339 height 33
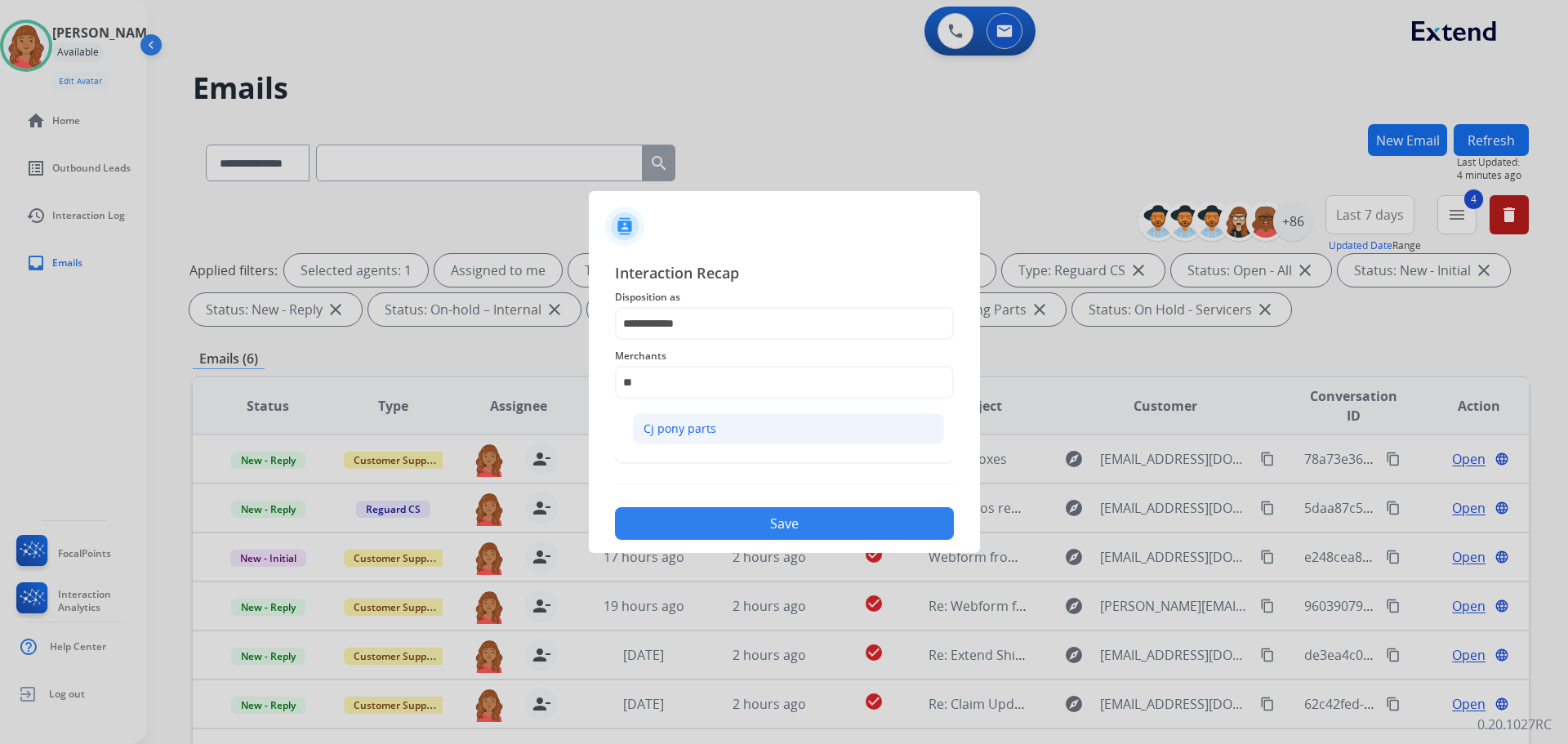
click at [699, 426] on div "Cj pony parts" at bounding box center [680, 428] width 73 height 16
type input "**********"
click at [701, 460] on input "text" at bounding box center [784, 447] width 339 height 33
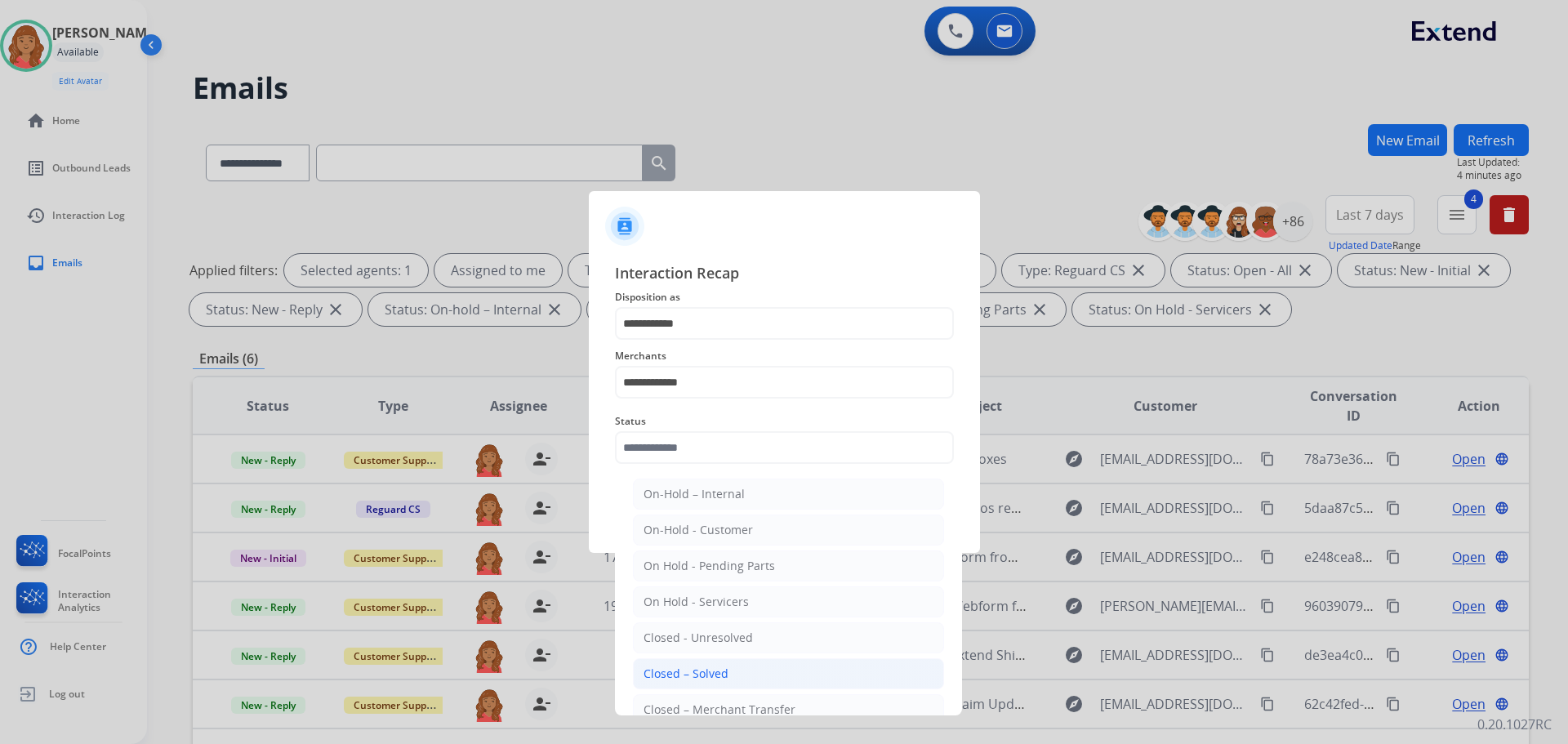
click at [700, 671] on div "Closed – Solved" at bounding box center [686, 673] width 85 height 16
type input "**********"
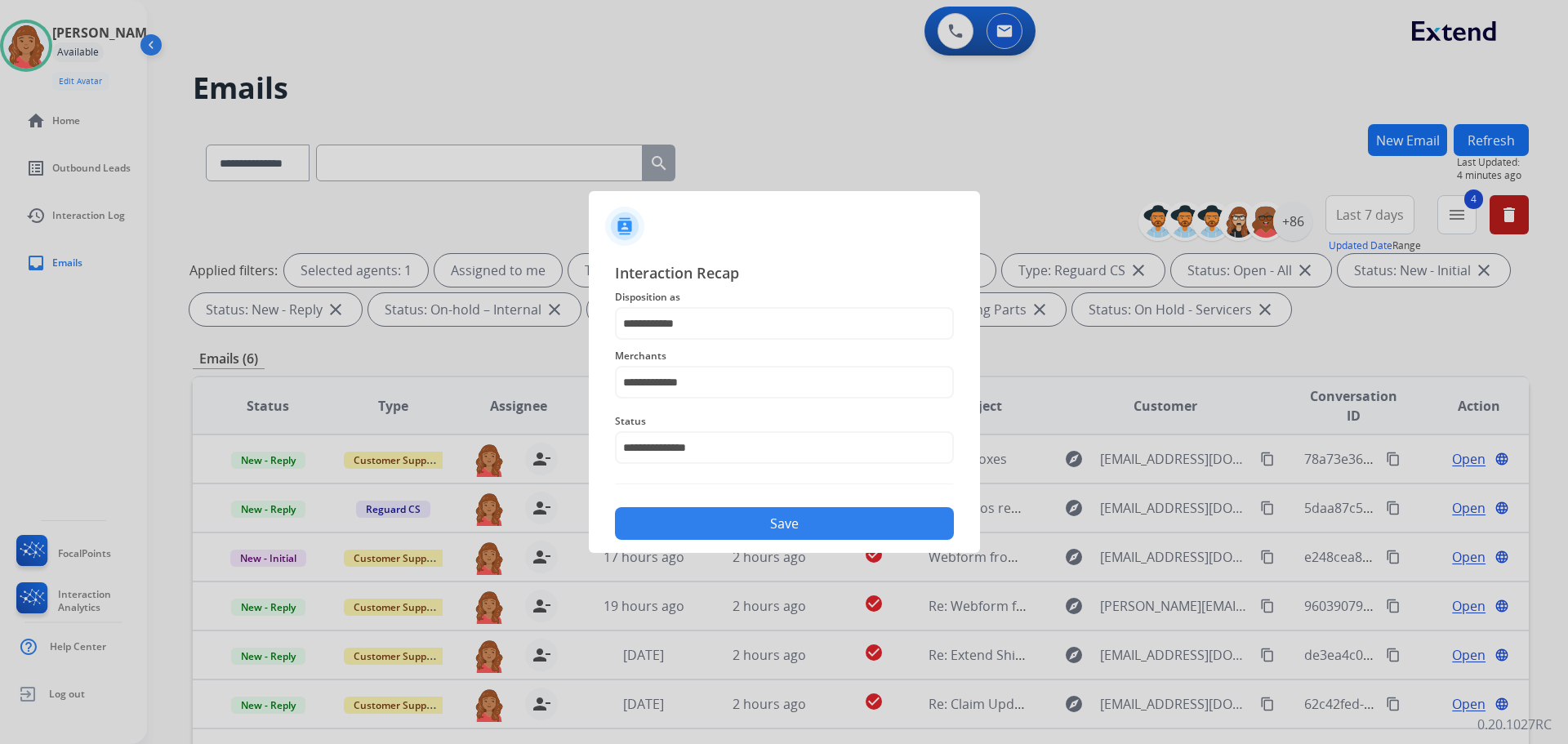
click at [757, 522] on button "Save" at bounding box center [784, 523] width 339 height 33
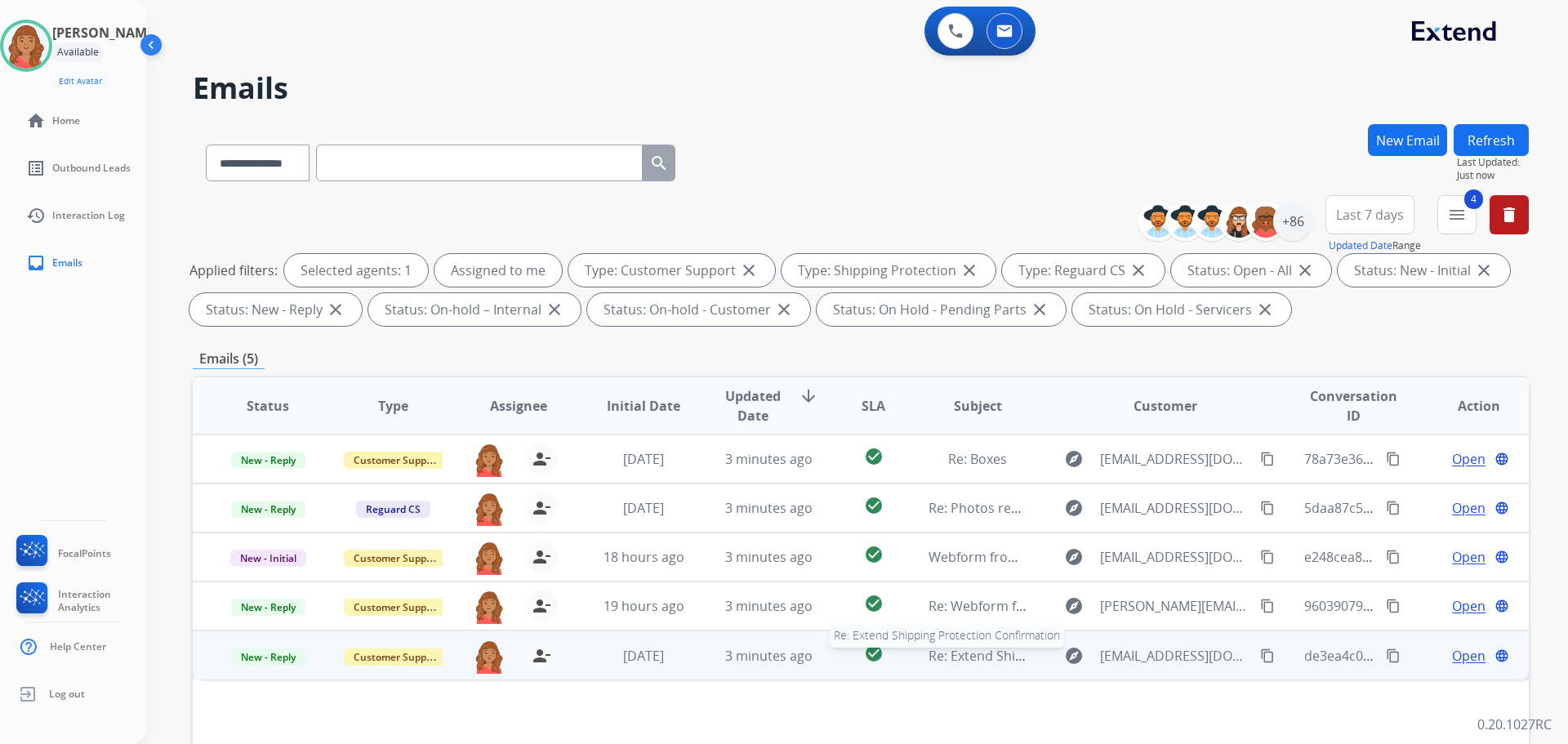
click at [930, 658] on span "Re: Extend Shipping Protection Confirmation" at bounding box center [1065, 655] width 275 height 18
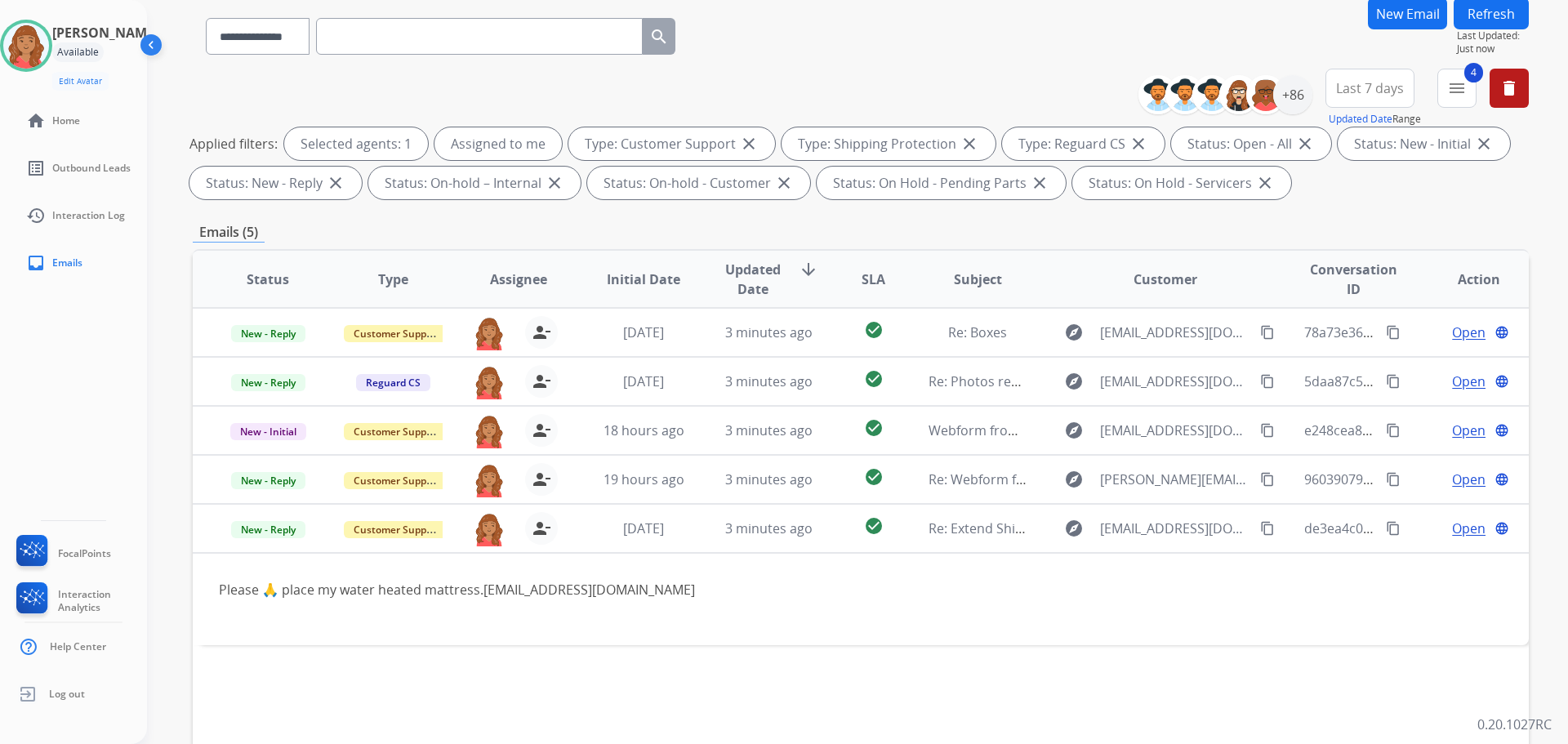
scroll to position [263, 0]
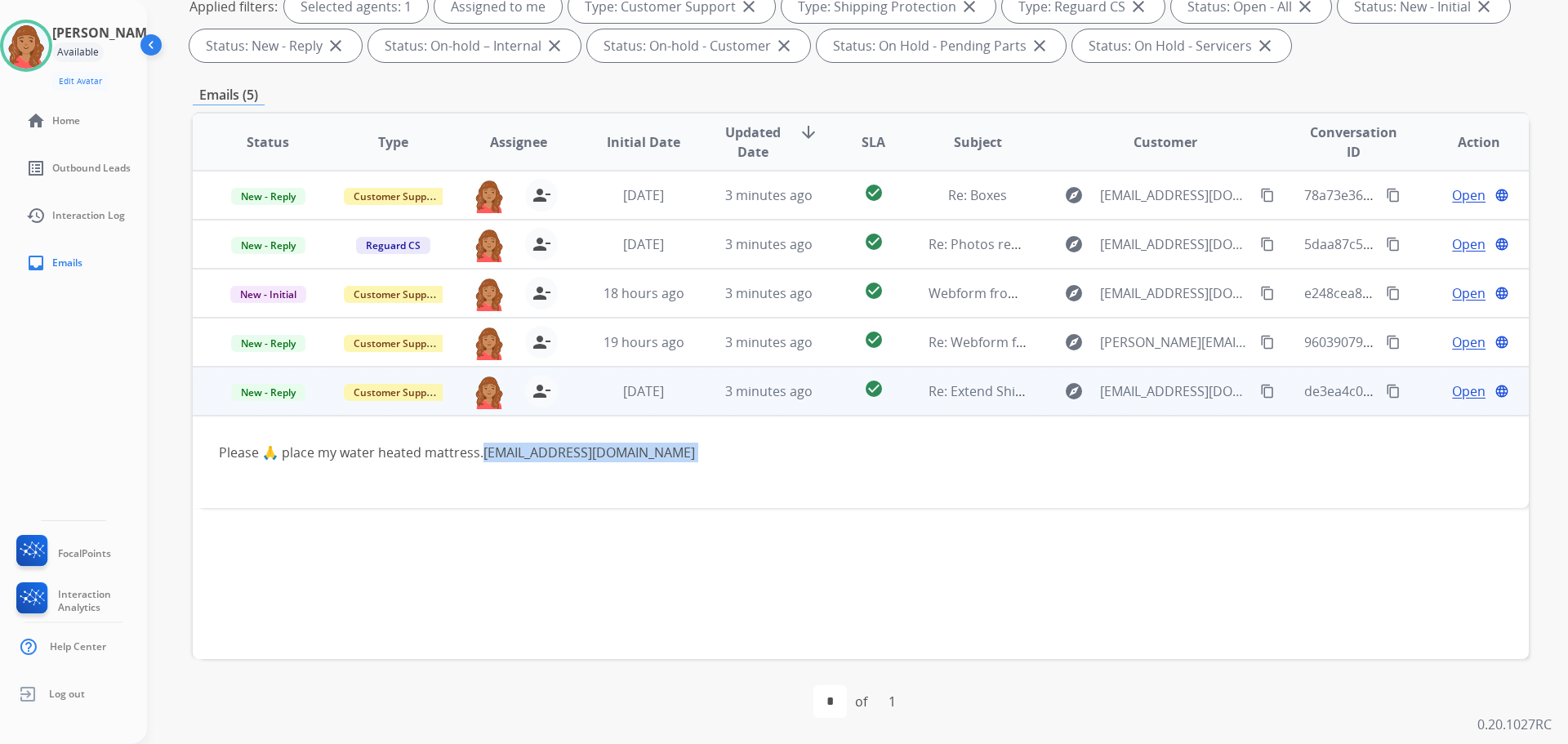
drag, startPoint x: 666, startPoint y: 451, endPoint x: 488, endPoint y: 447, distance: 178.0
click at [488, 447] on div "Please 🙏 place my water heated mattress. delongshelly96@gmail.com" at bounding box center [735, 452] width 1033 height 19
copy div "[EMAIL_ADDRESS][DOMAIN_NAME]"
click at [1261, 394] on mat-icon "content_copy" at bounding box center [1267, 391] width 14 height 14
click at [1452, 395] on span "Open" at bounding box center [1468, 391] width 34 height 19
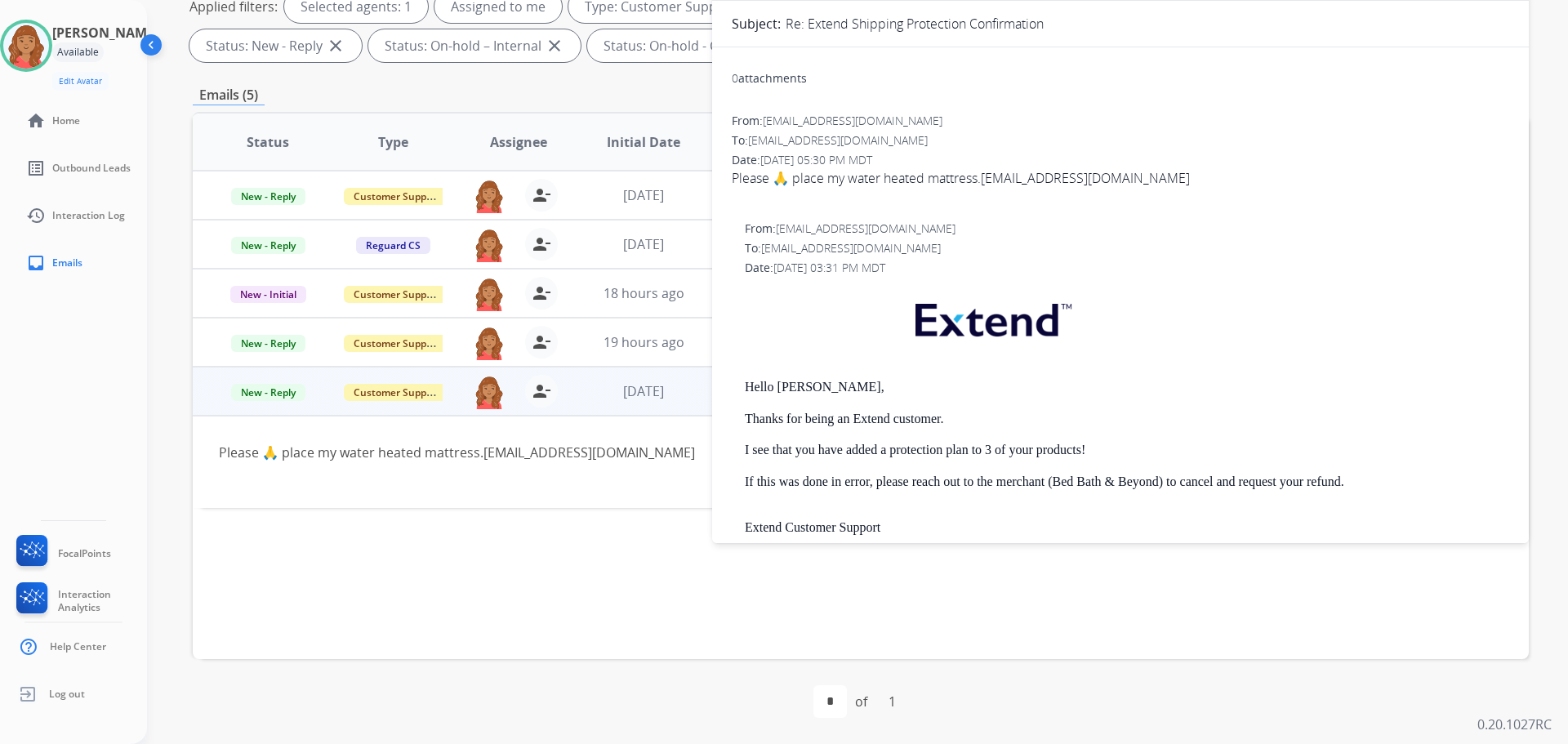
click at [1178, 354] on p at bounding box center [1127, 324] width 764 height 79
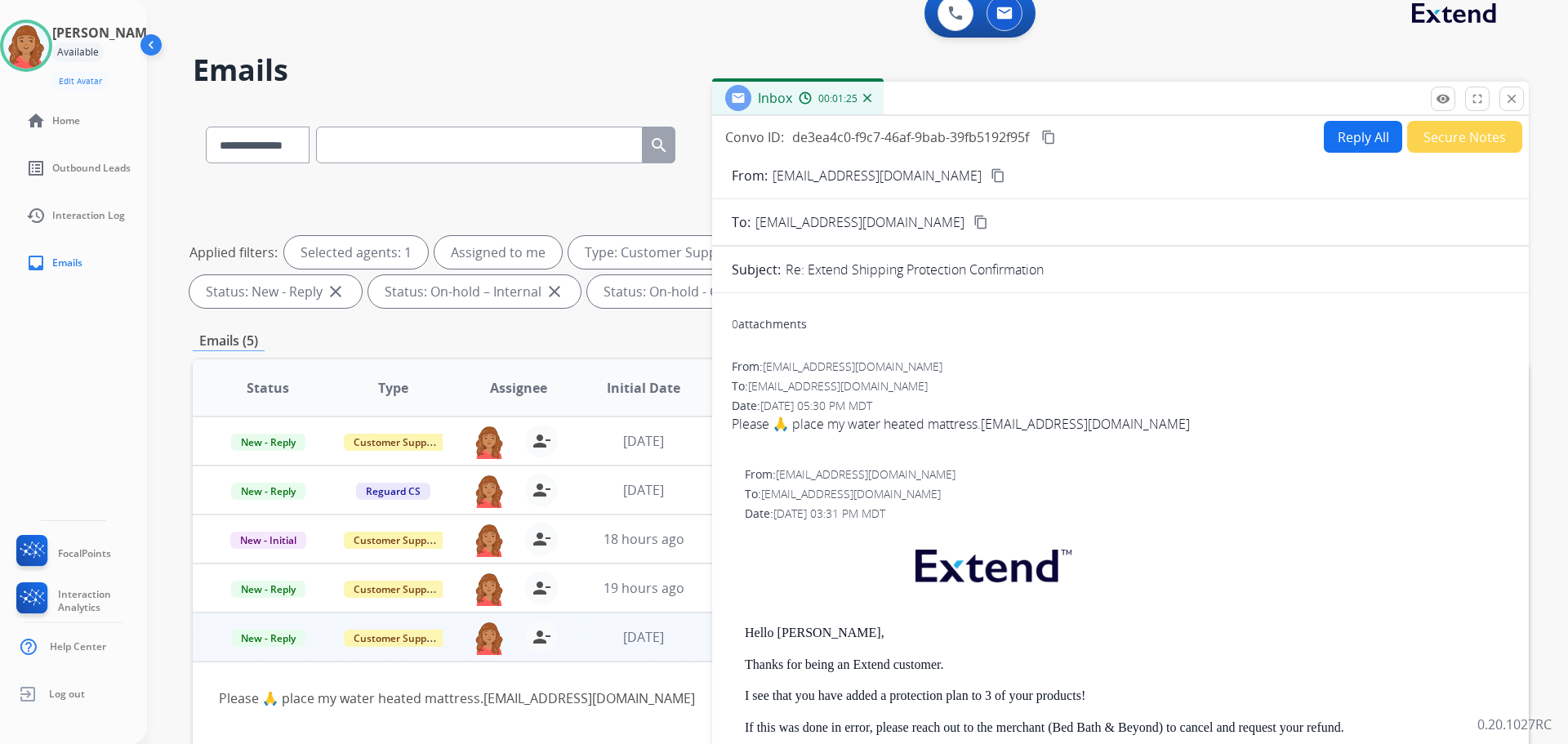
scroll to position [0, 0]
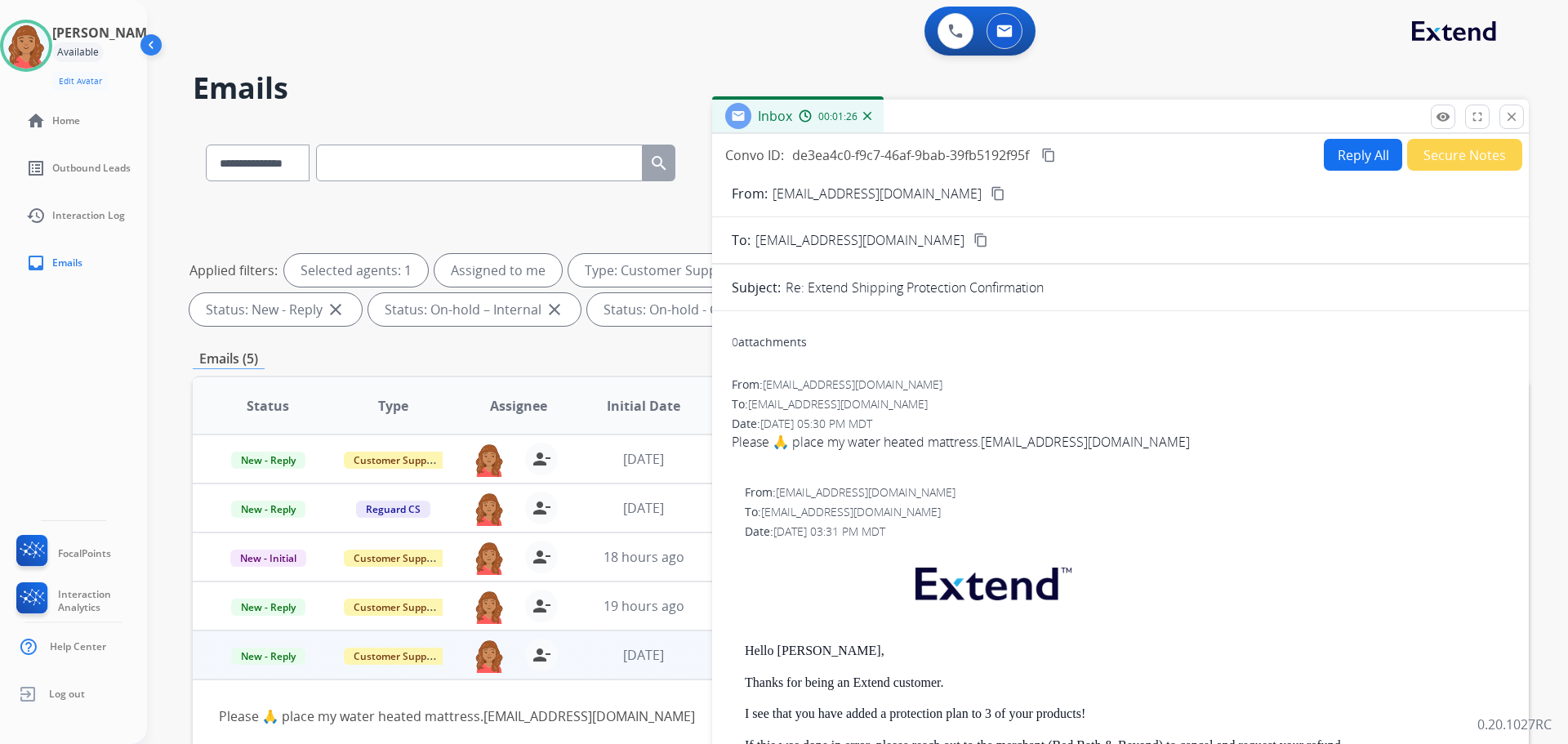
click at [1348, 157] on button "Reply All" at bounding box center [1363, 154] width 79 height 32
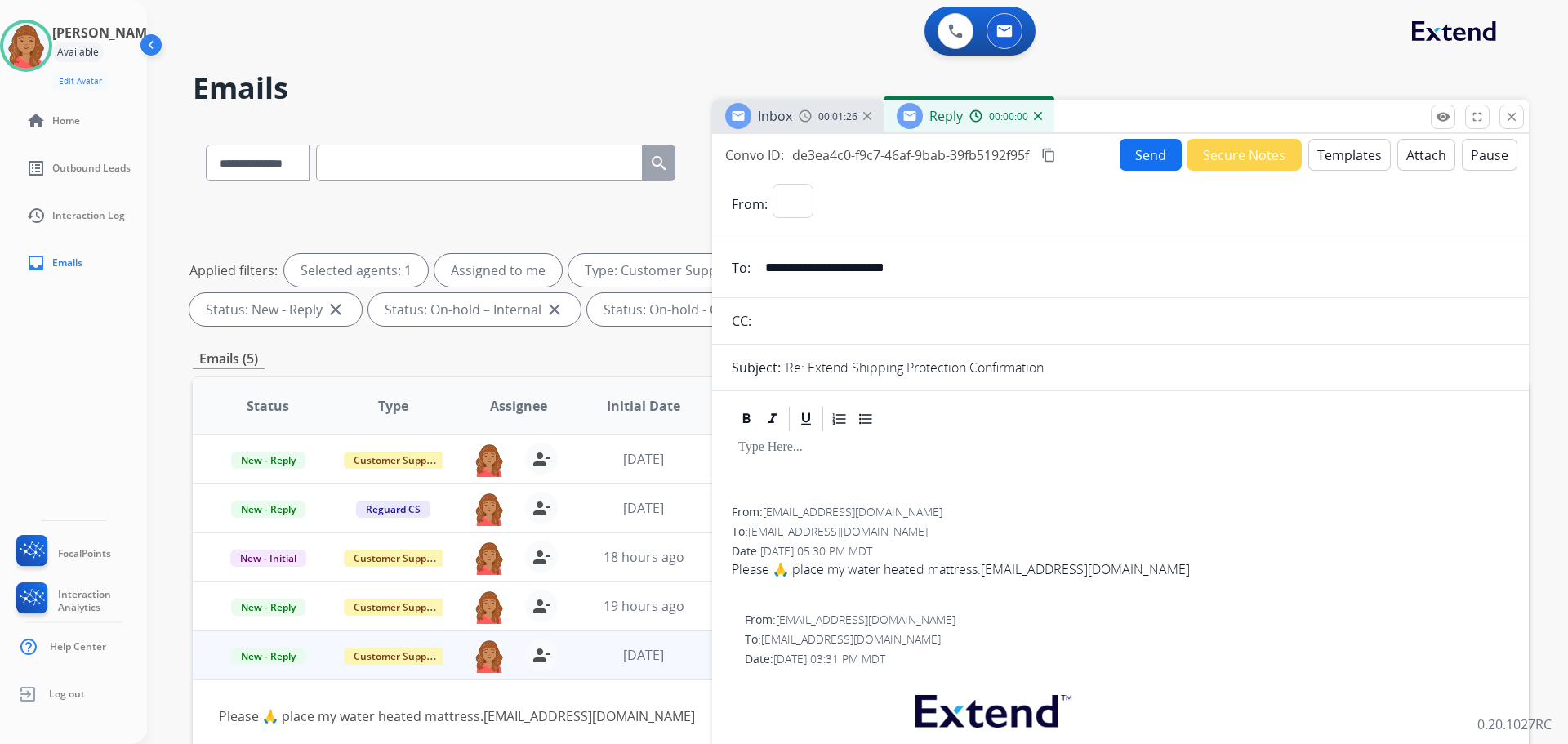
select select "**********"
click at [1337, 142] on button "Templates" at bounding box center [1350, 154] width 82 height 32
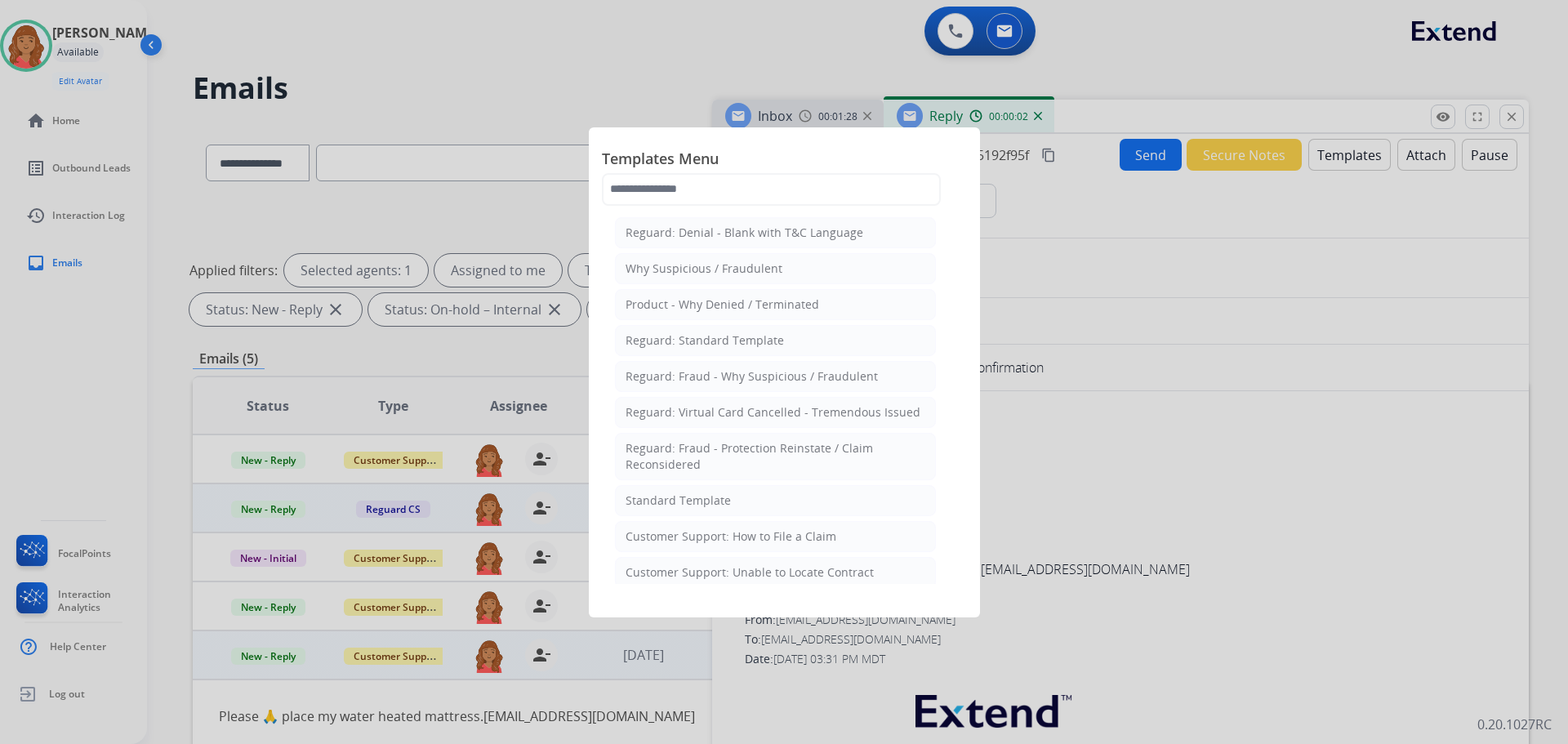
drag, startPoint x: 695, startPoint y: 506, endPoint x: 706, endPoint y: 512, distance: 12.5
click at [697, 506] on div "Standard Template" at bounding box center [678, 500] width 105 height 16
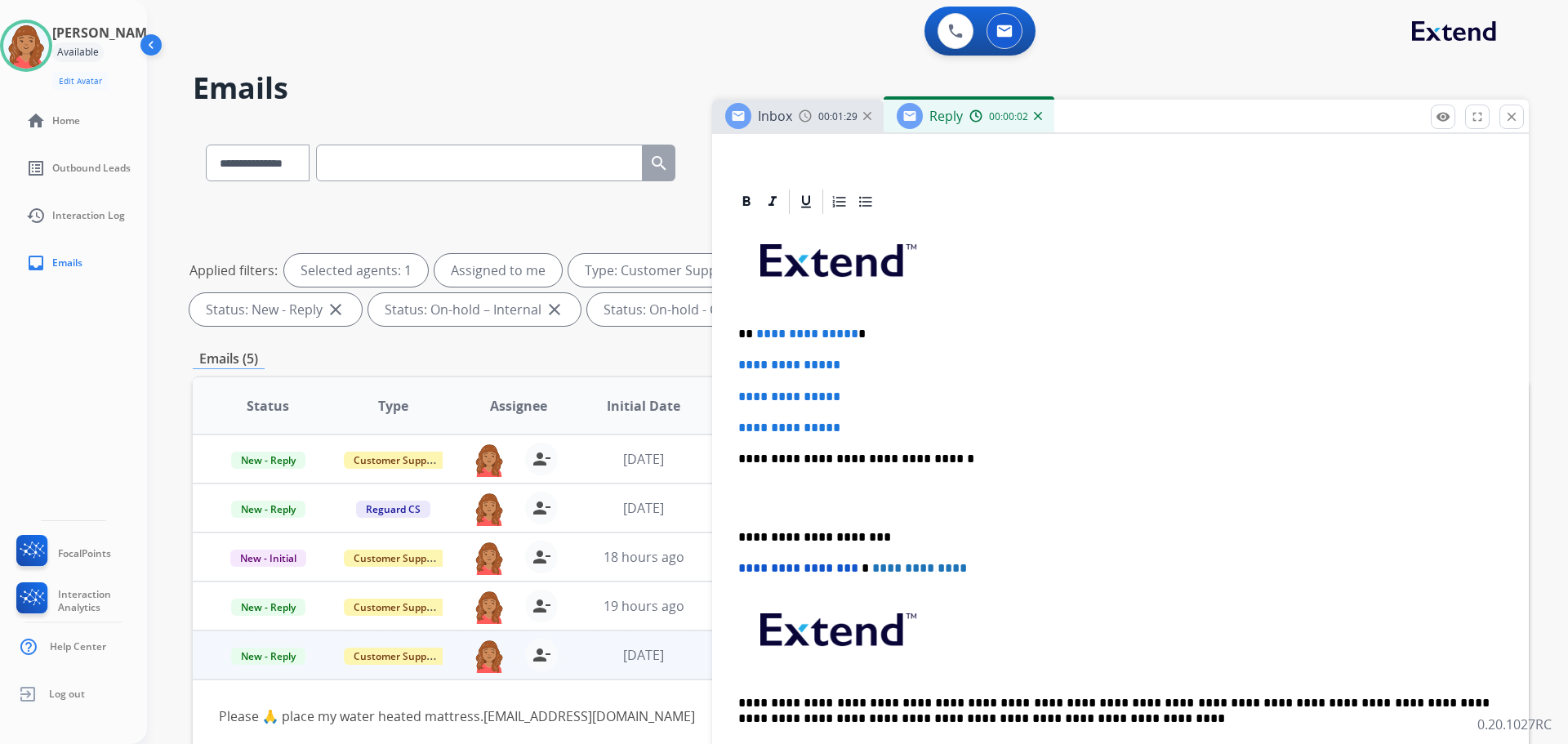
scroll to position [327, 0]
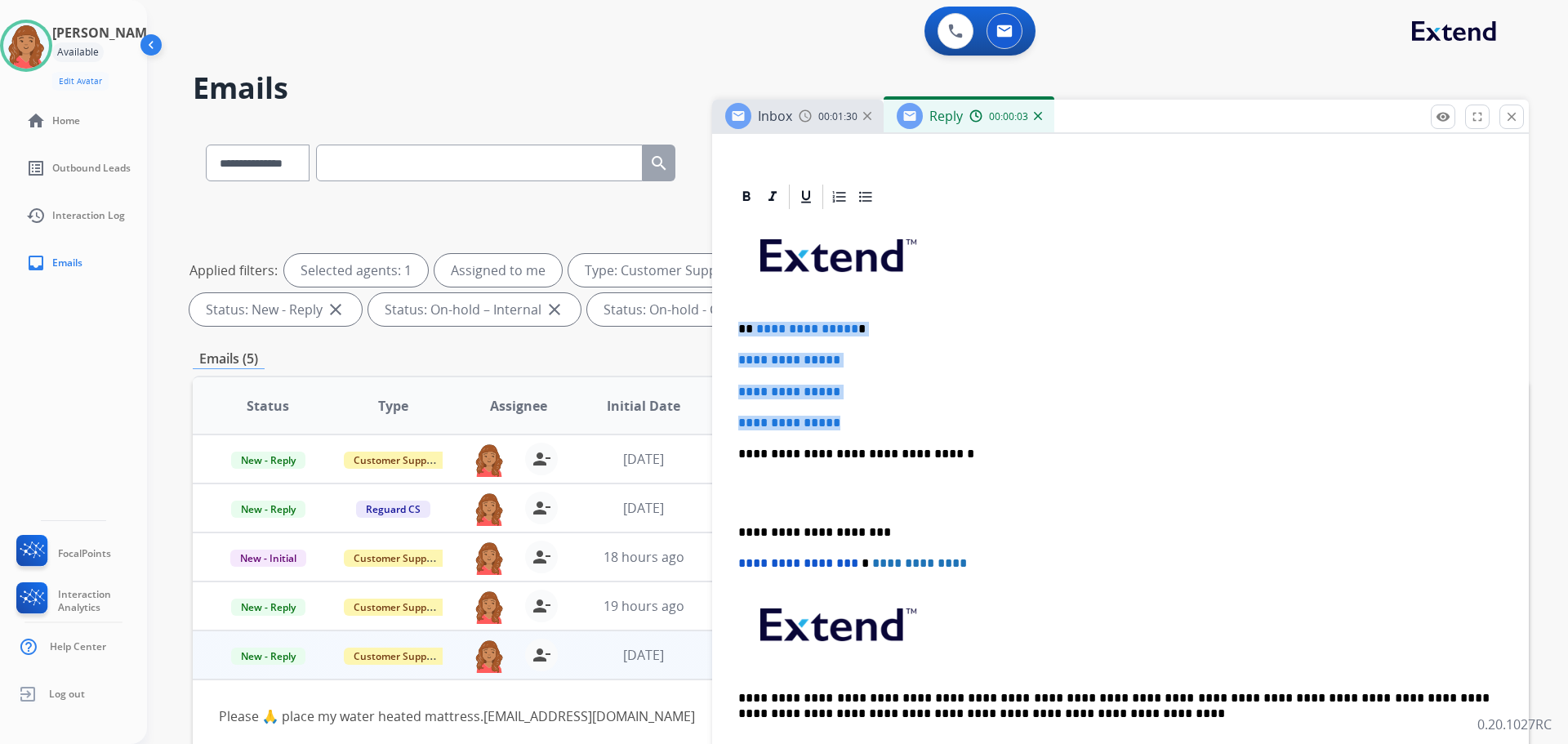
drag, startPoint x: 859, startPoint y: 425, endPoint x: 714, endPoint y: 304, distance: 188.9
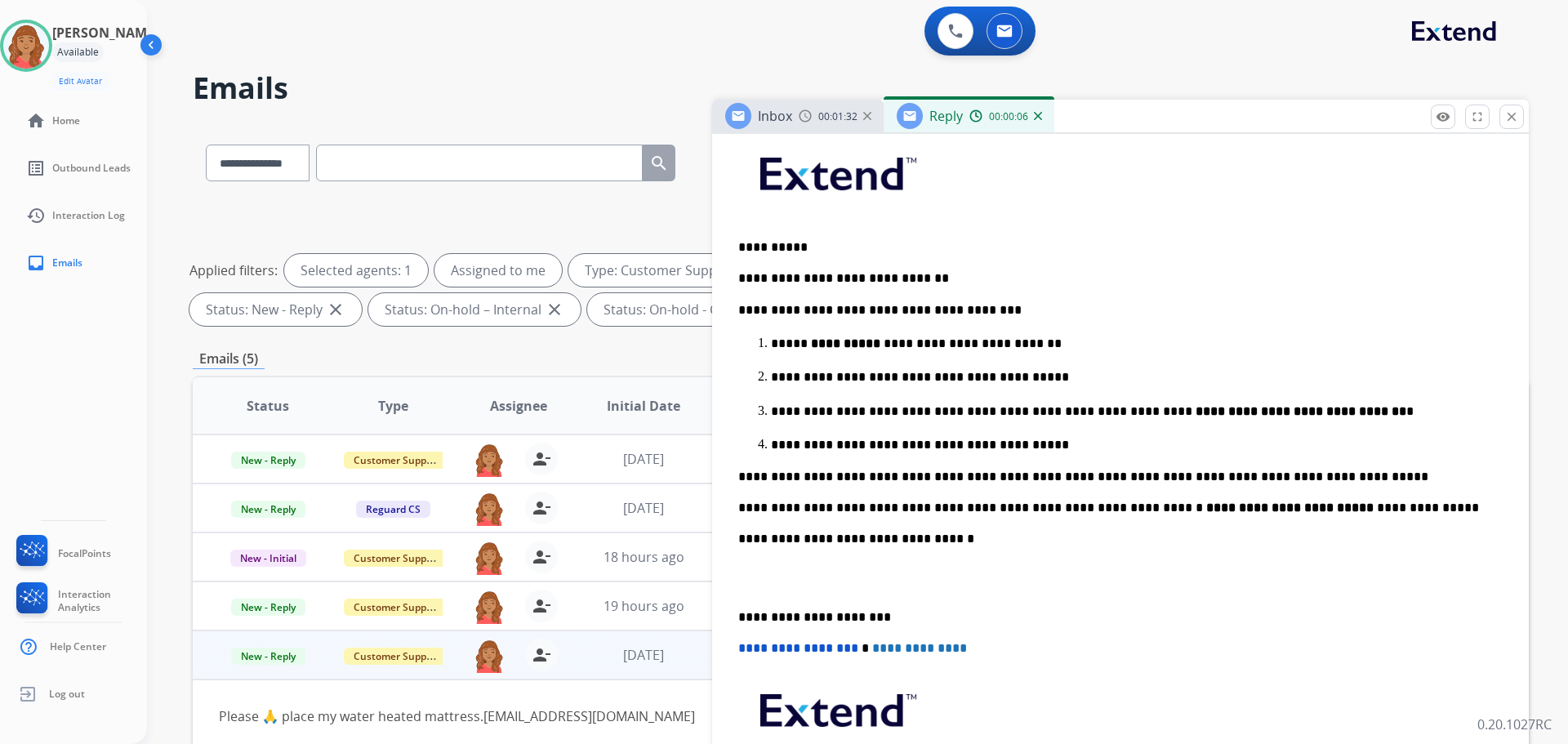
scroll to position [490, 0]
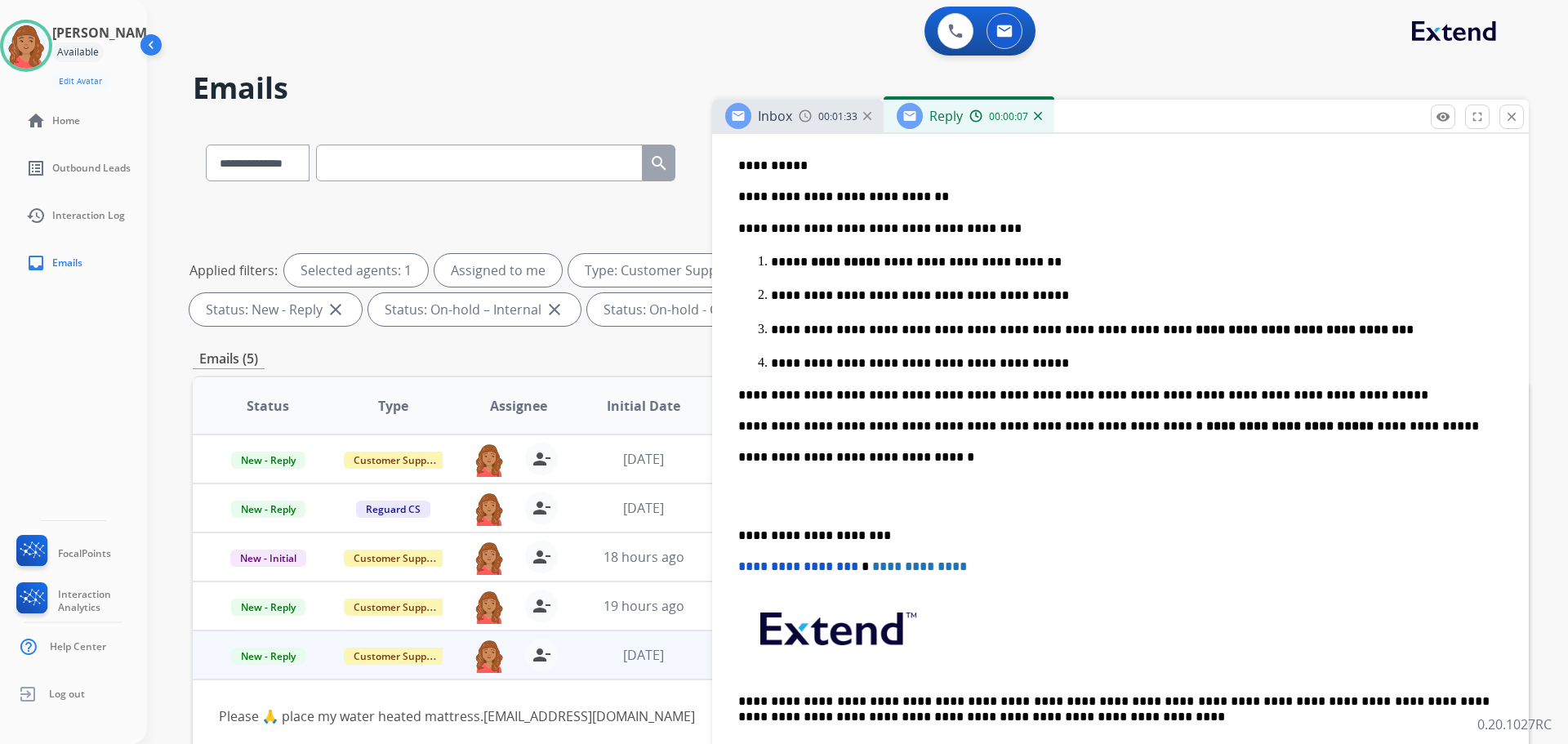
click at [736, 531] on div "**********" at bounding box center [1121, 412] width 778 height 728
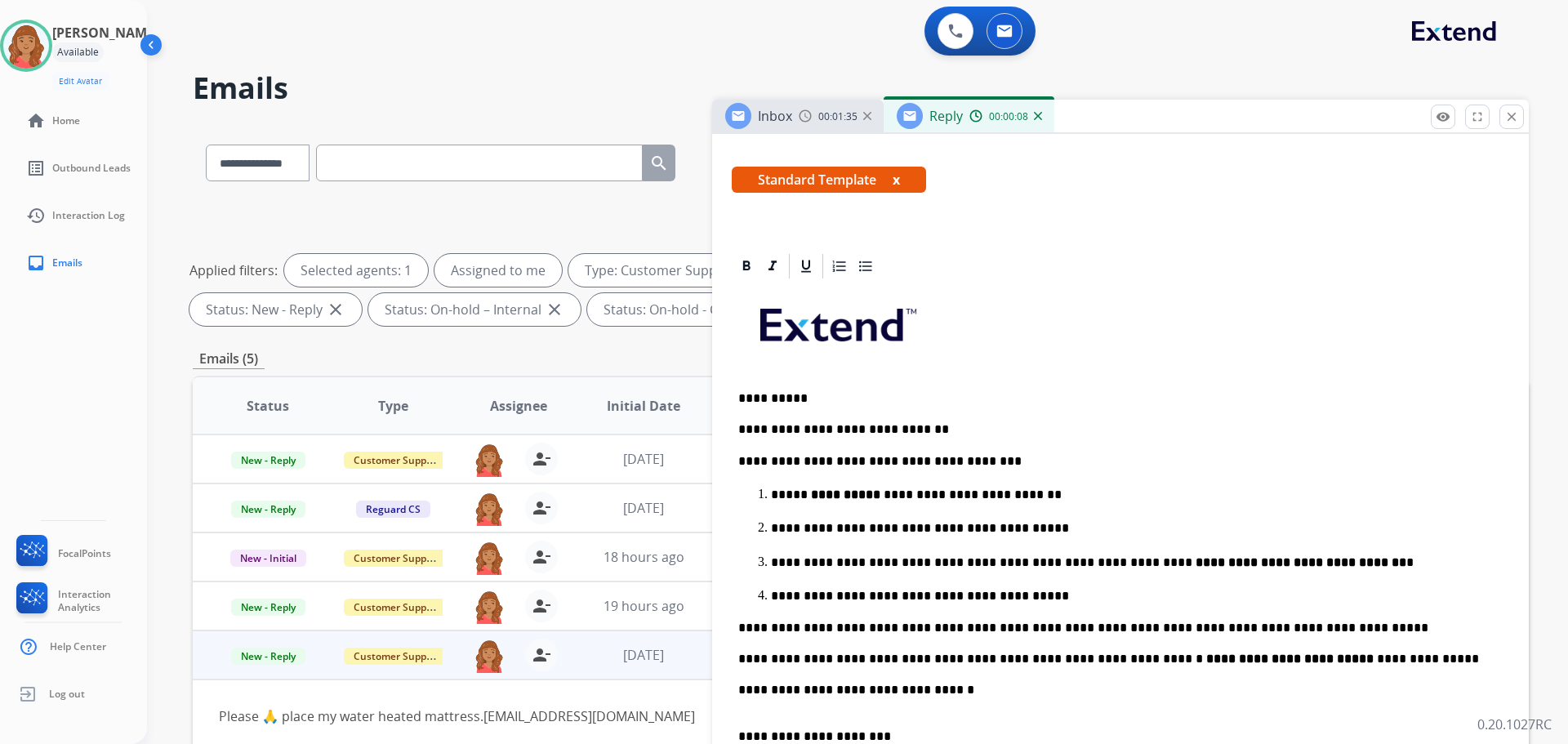
scroll to position [0, 0]
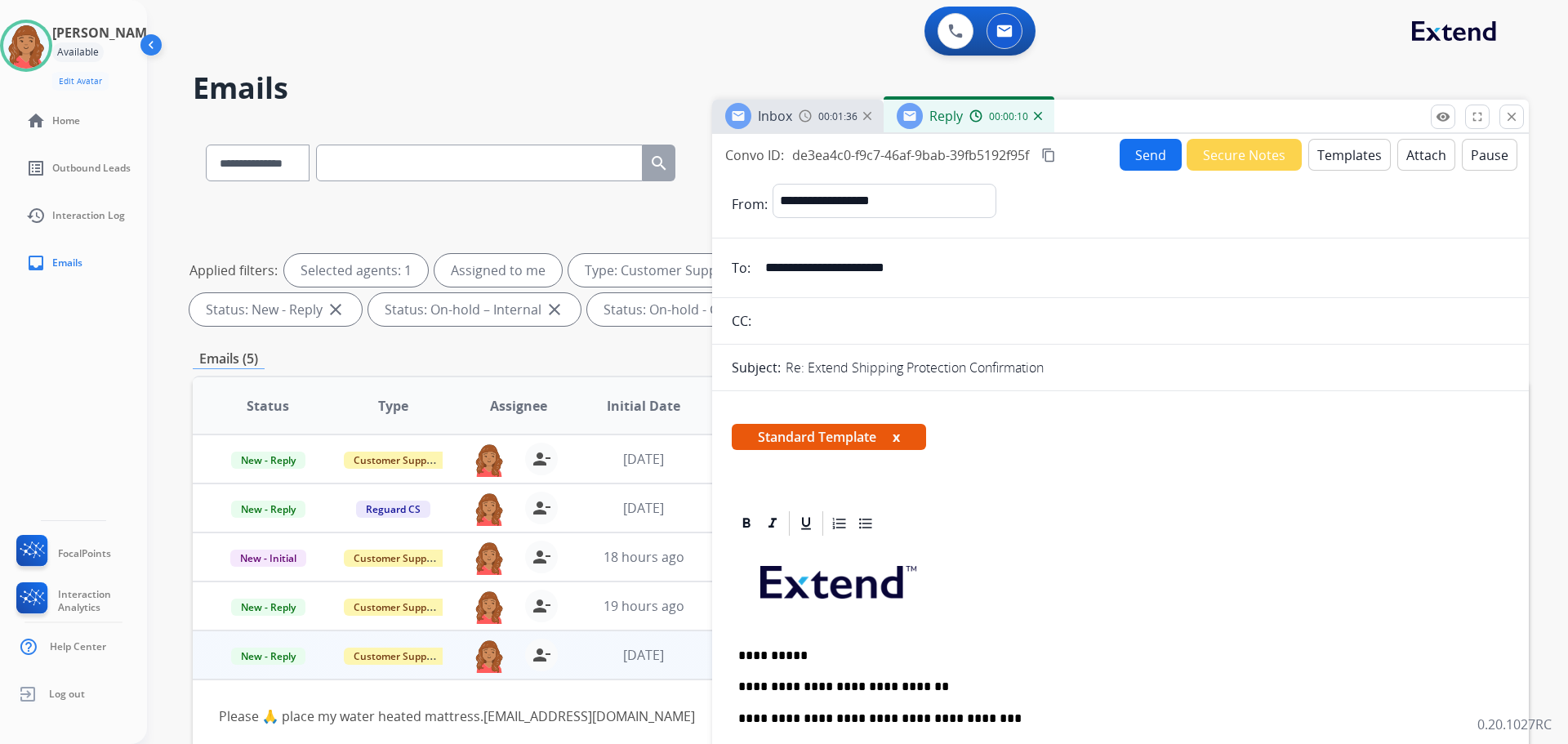
click at [1054, 154] on mat-icon "content_copy" at bounding box center [1048, 154] width 14 height 14
click at [1133, 158] on button "Send" at bounding box center [1150, 154] width 62 height 32
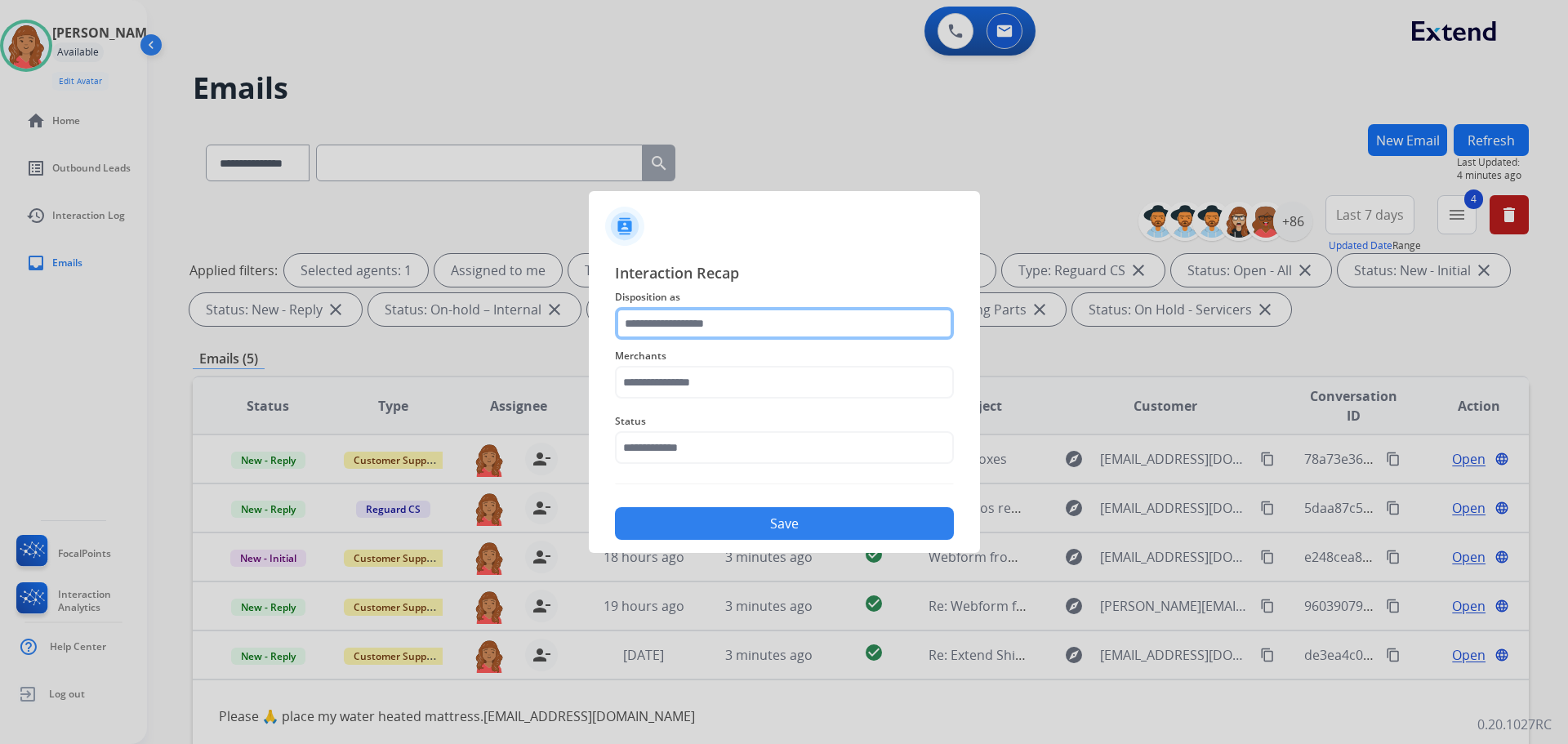
click at [761, 325] on input "text" at bounding box center [784, 324] width 339 height 33
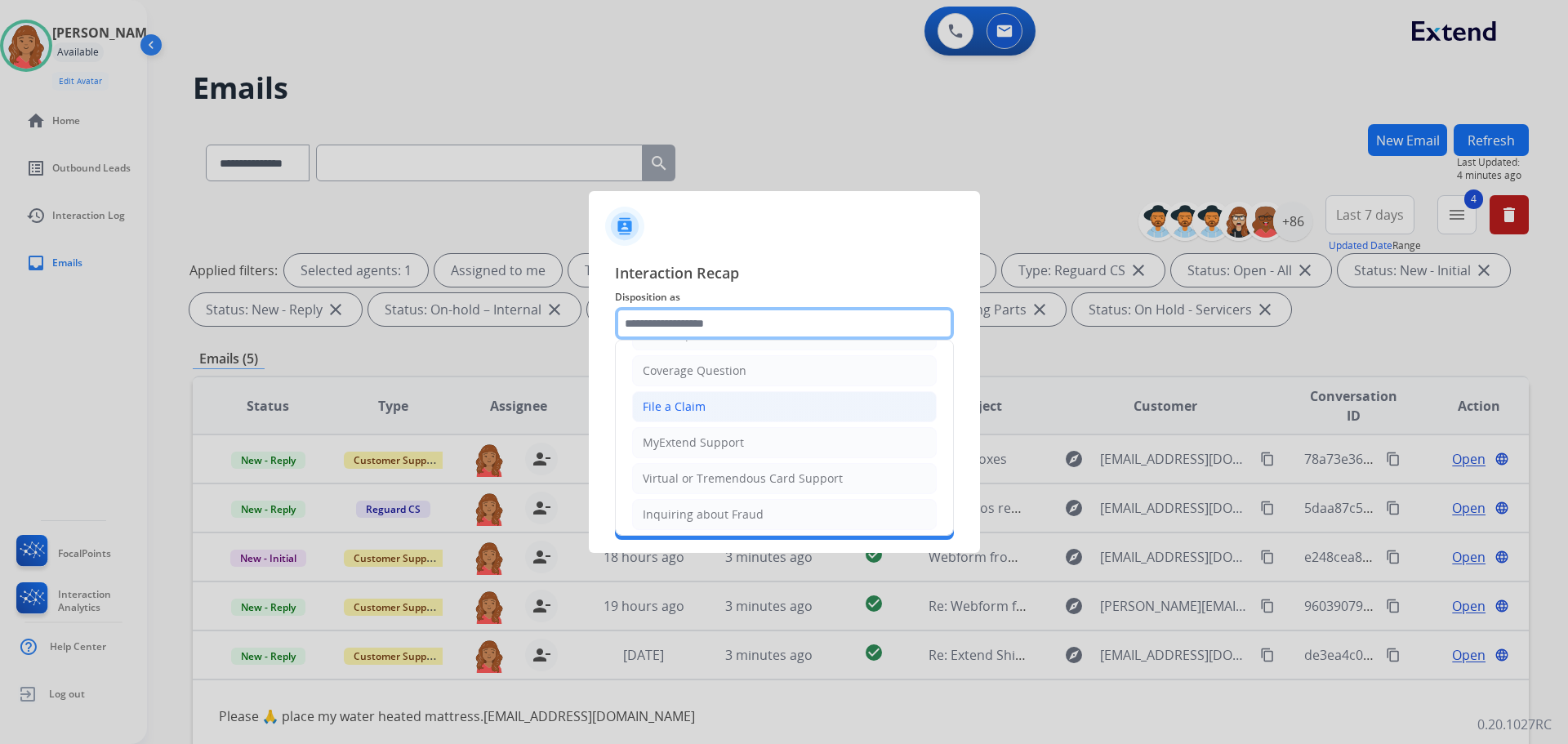
scroll to position [81, 0]
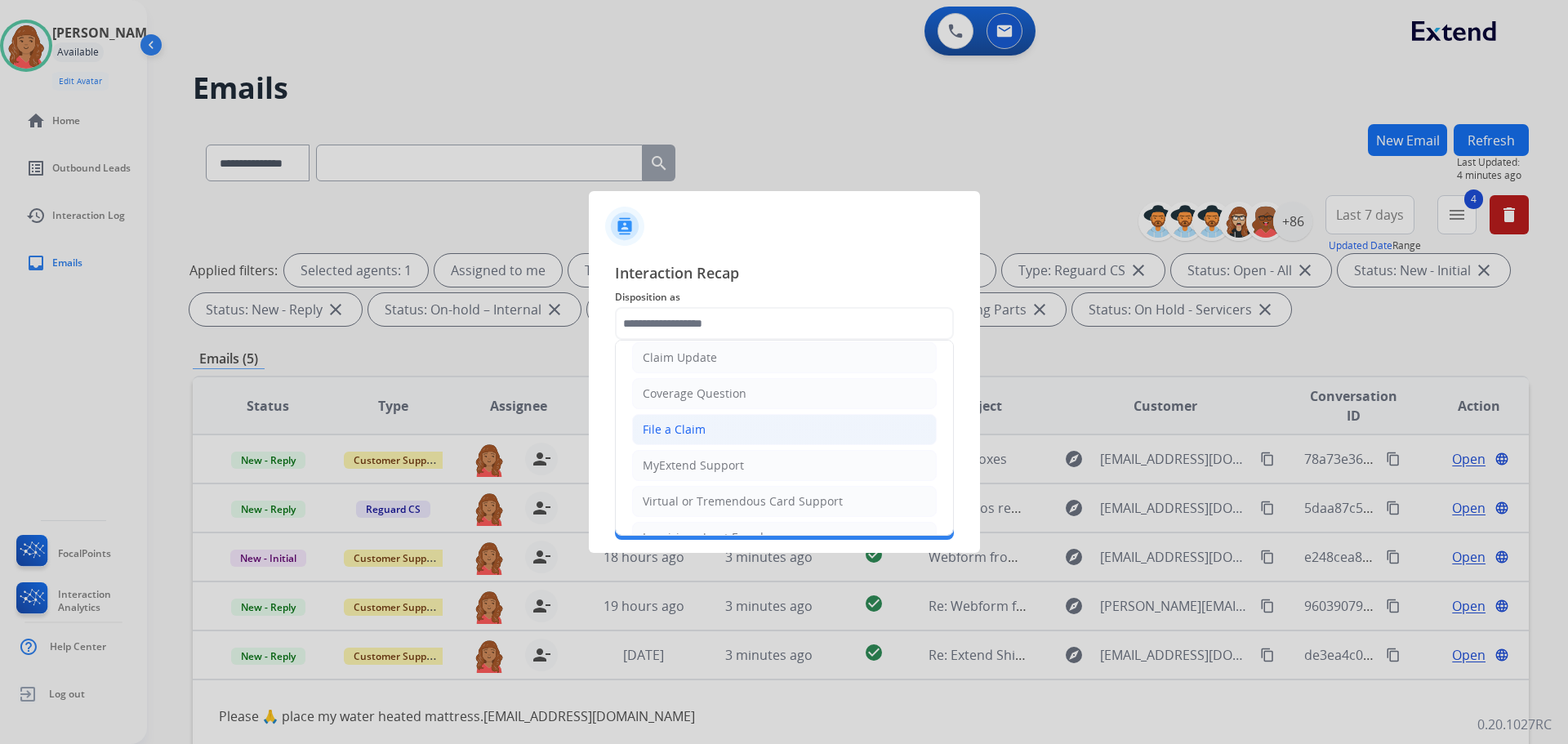
click at [671, 433] on div "File a Claim" at bounding box center [674, 429] width 63 height 16
type input "**********"
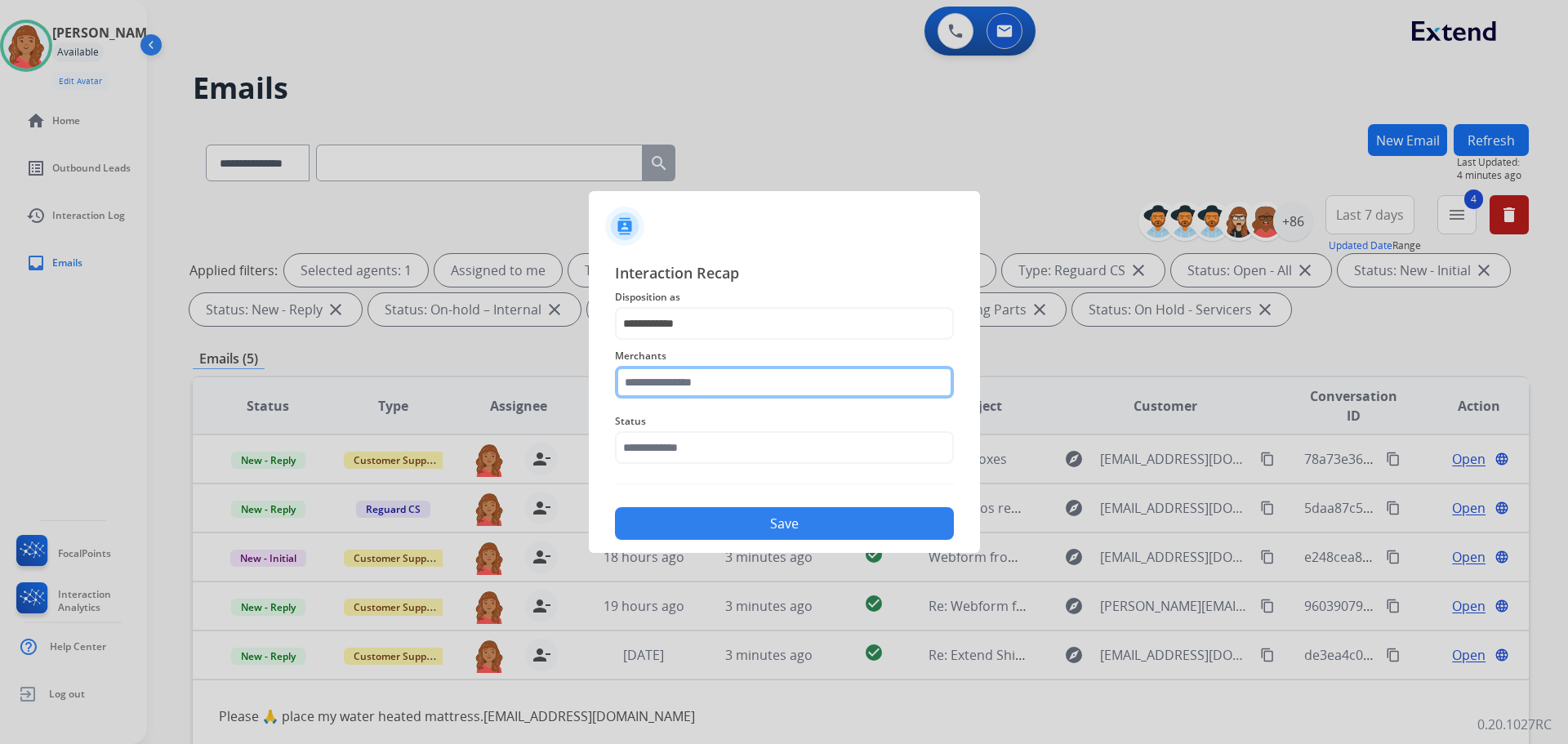
click at [681, 389] on input "text" at bounding box center [784, 382] width 339 height 33
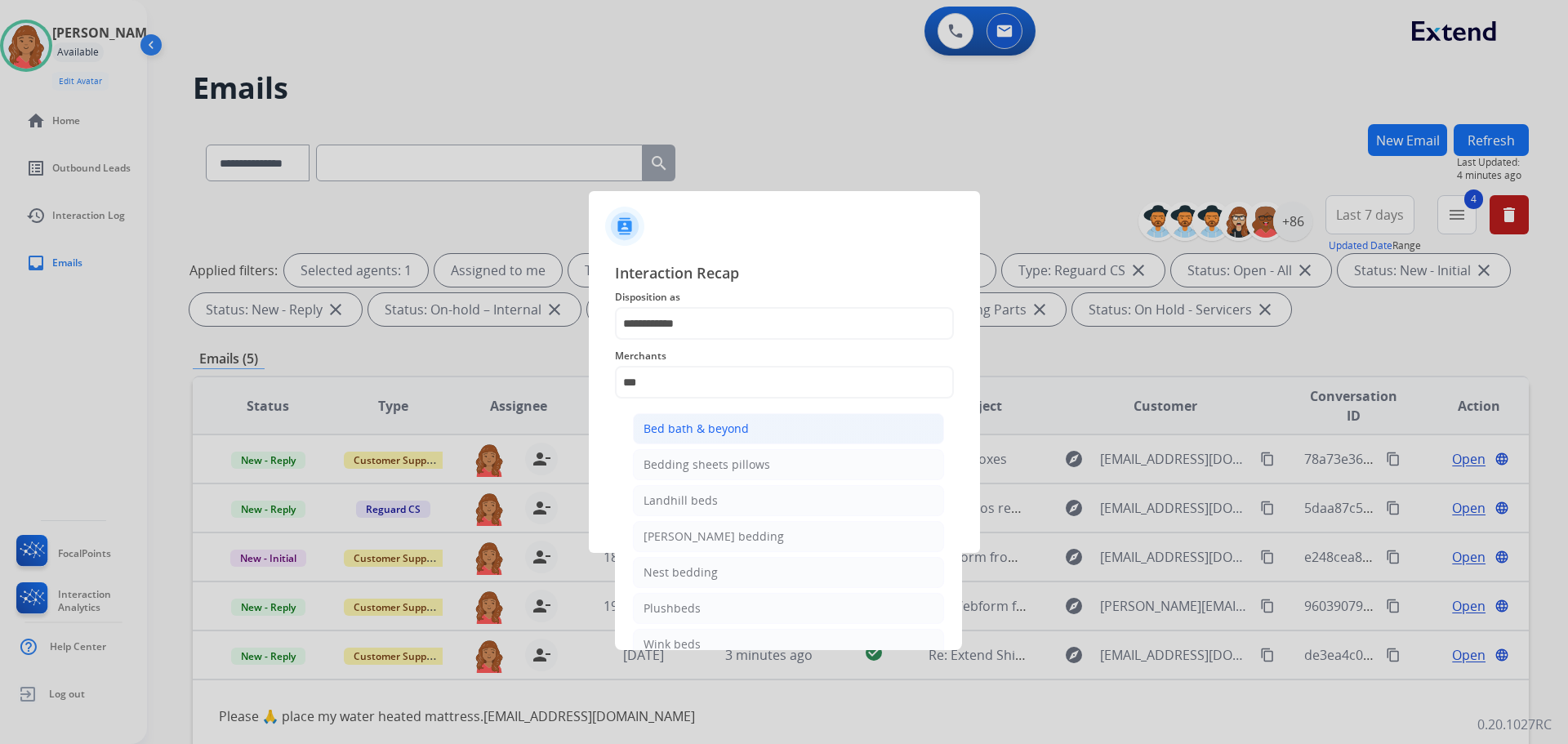
drag, startPoint x: 690, startPoint y: 429, endPoint x: 705, endPoint y: 455, distance: 30.0
click at [690, 429] on div "Bed bath & beyond" at bounding box center [696, 428] width 105 height 16
type input "**********"
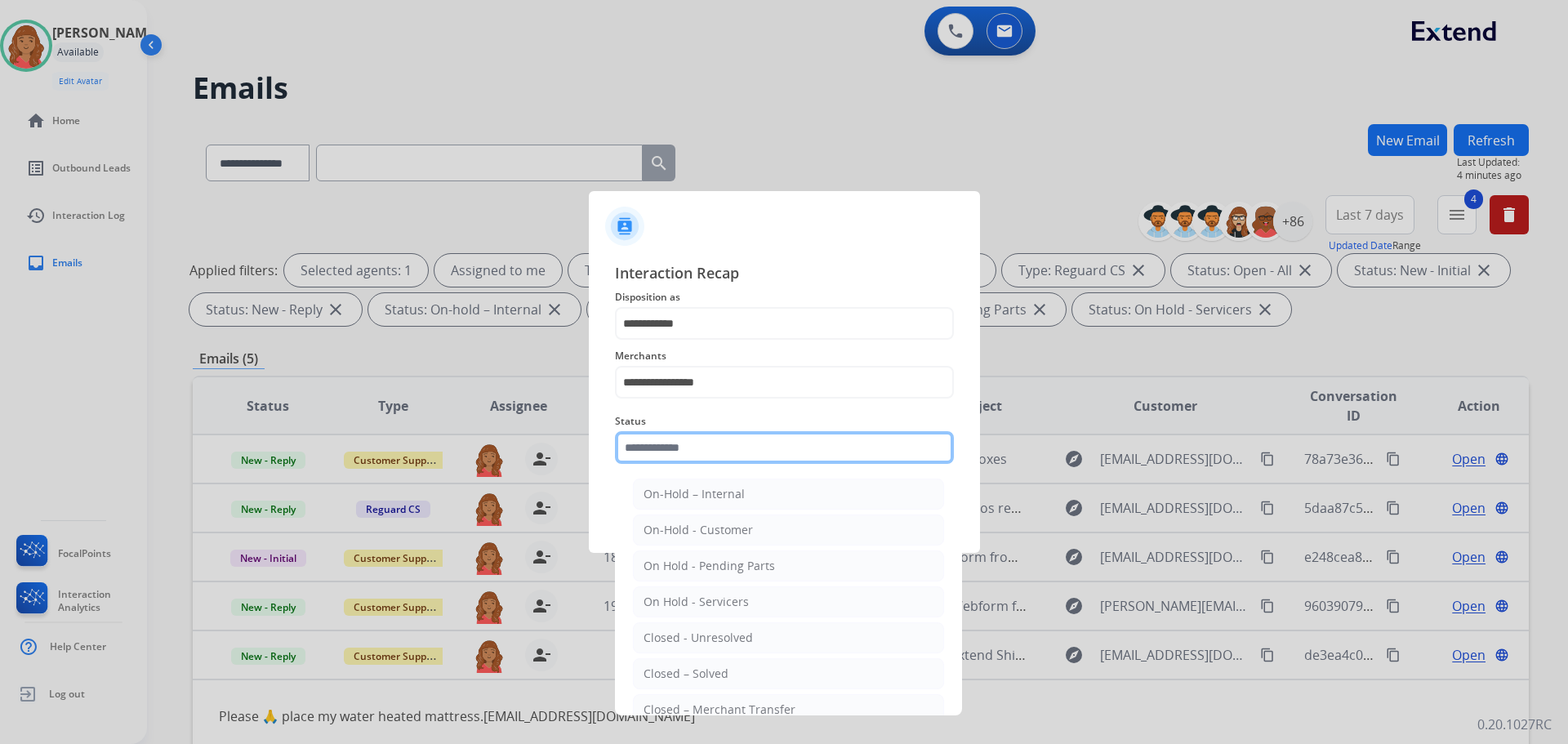
click at [693, 452] on input "text" at bounding box center [784, 447] width 339 height 33
click at [709, 662] on li "Closed – Solved" at bounding box center [788, 673] width 311 height 31
type input "**********"
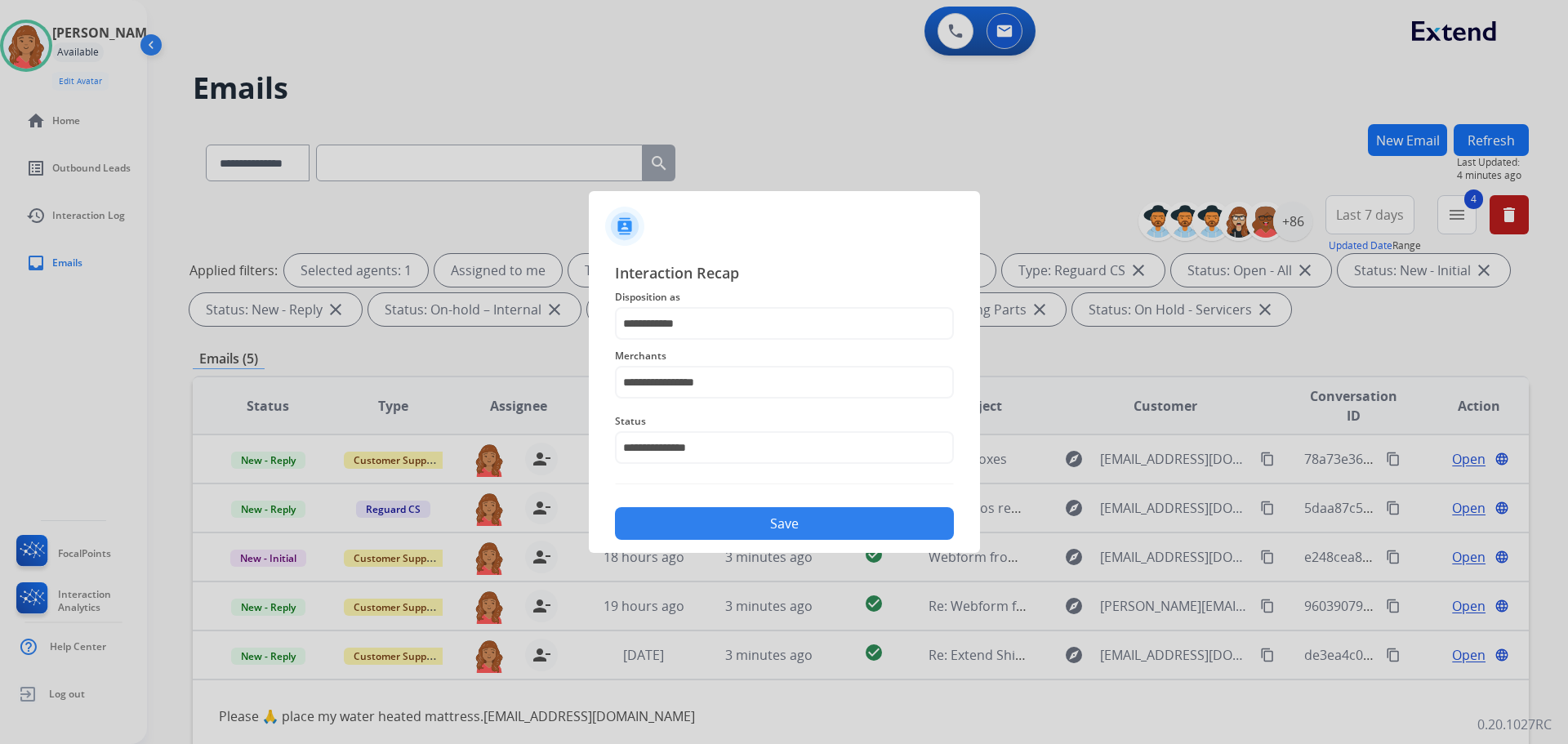
click at [725, 529] on button "Save" at bounding box center [784, 523] width 339 height 33
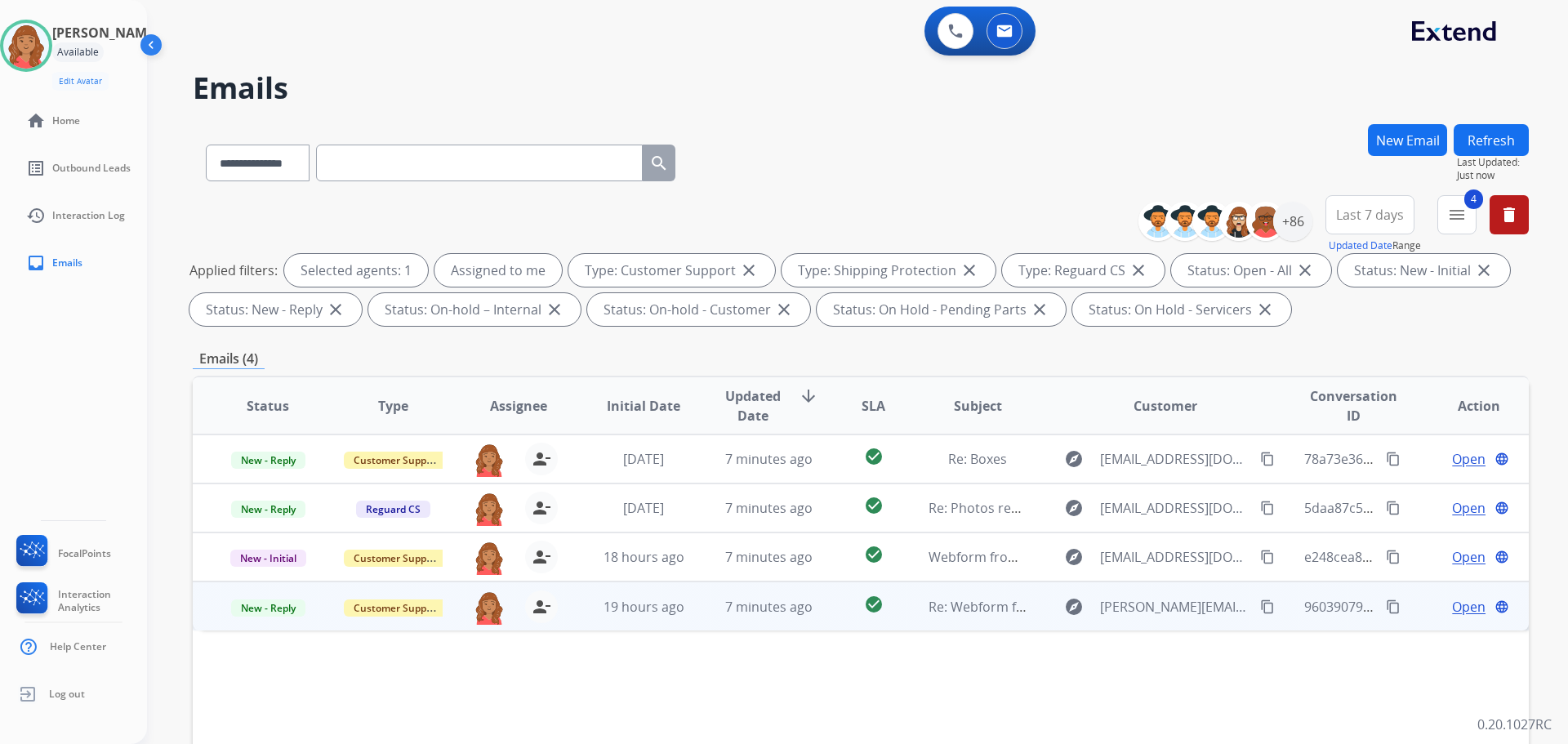
click at [728, 618] on td "7 minutes ago" at bounding box center [757, 605] width 125 height 49
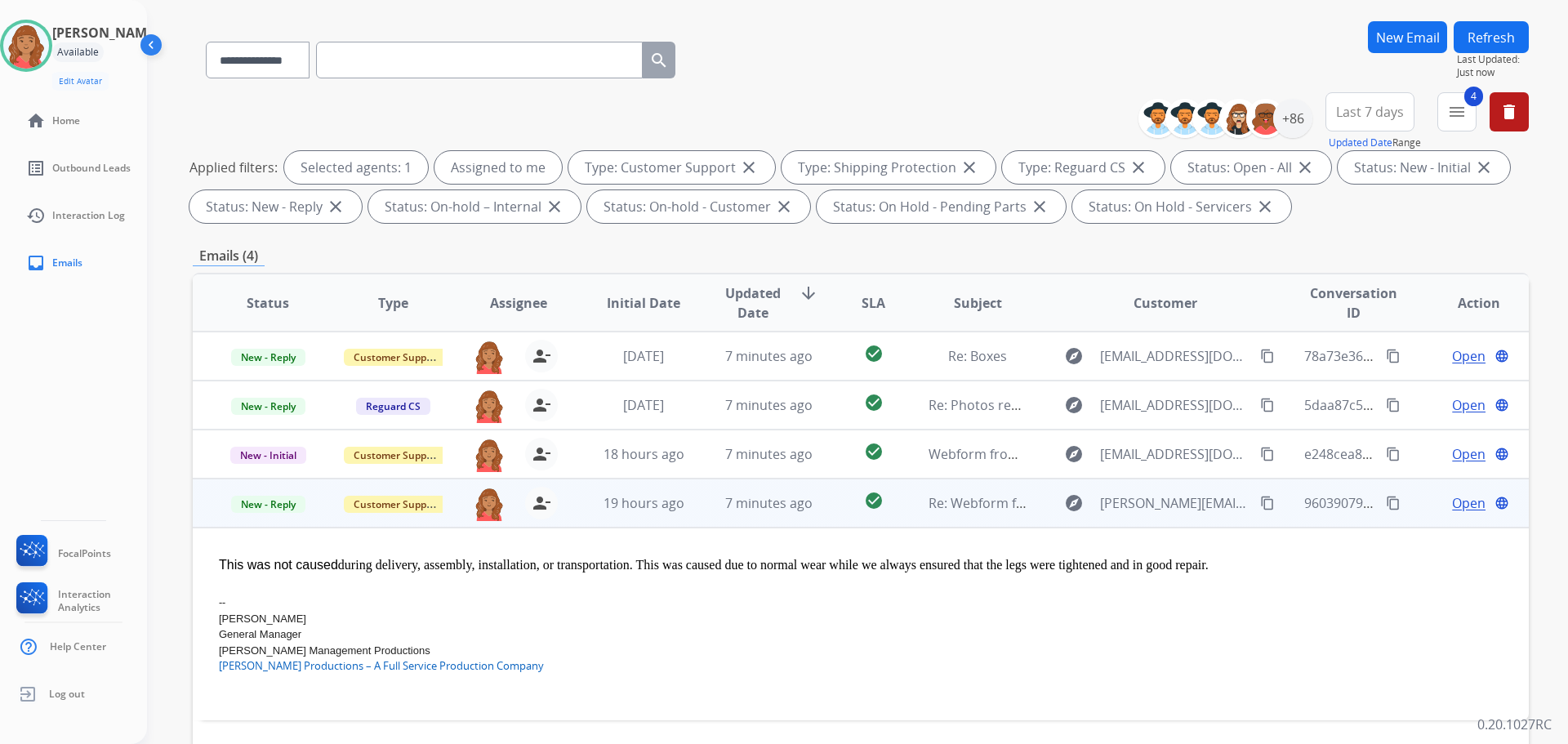
scroll to position [263, 0]
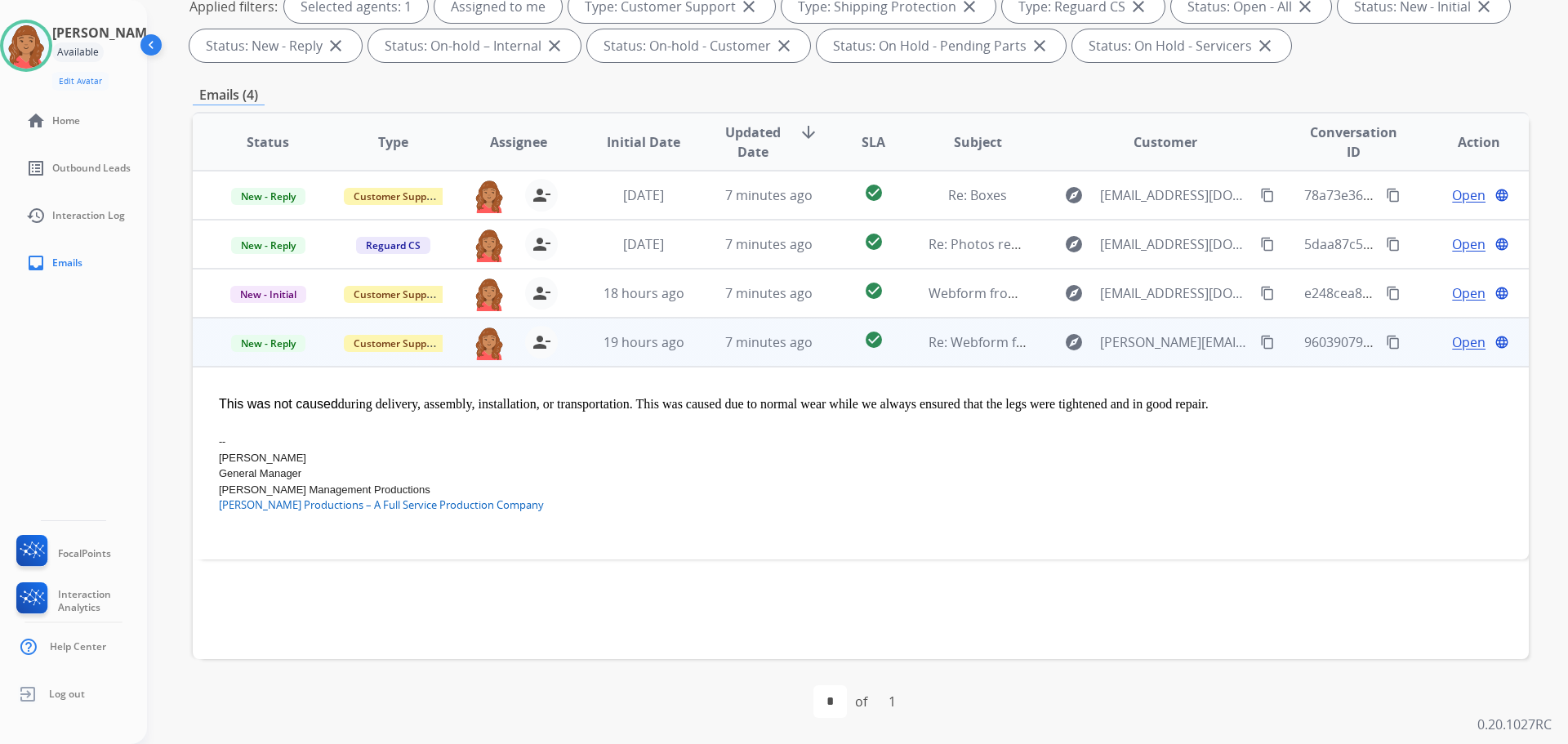
click at [1457, 343] on span "Open" at bounding box center [1468, 342] width 34 height 19
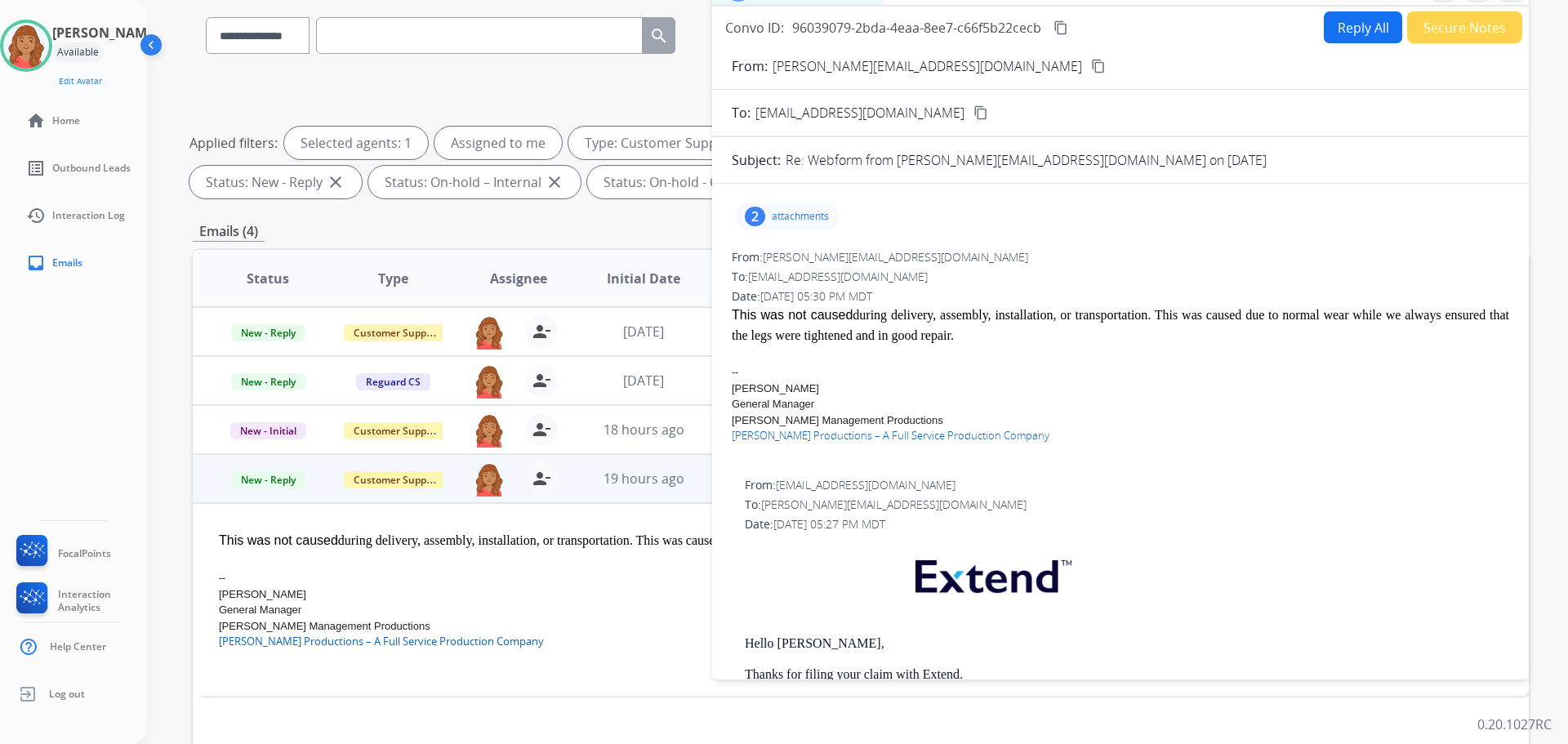
scroll to position [0, 0]
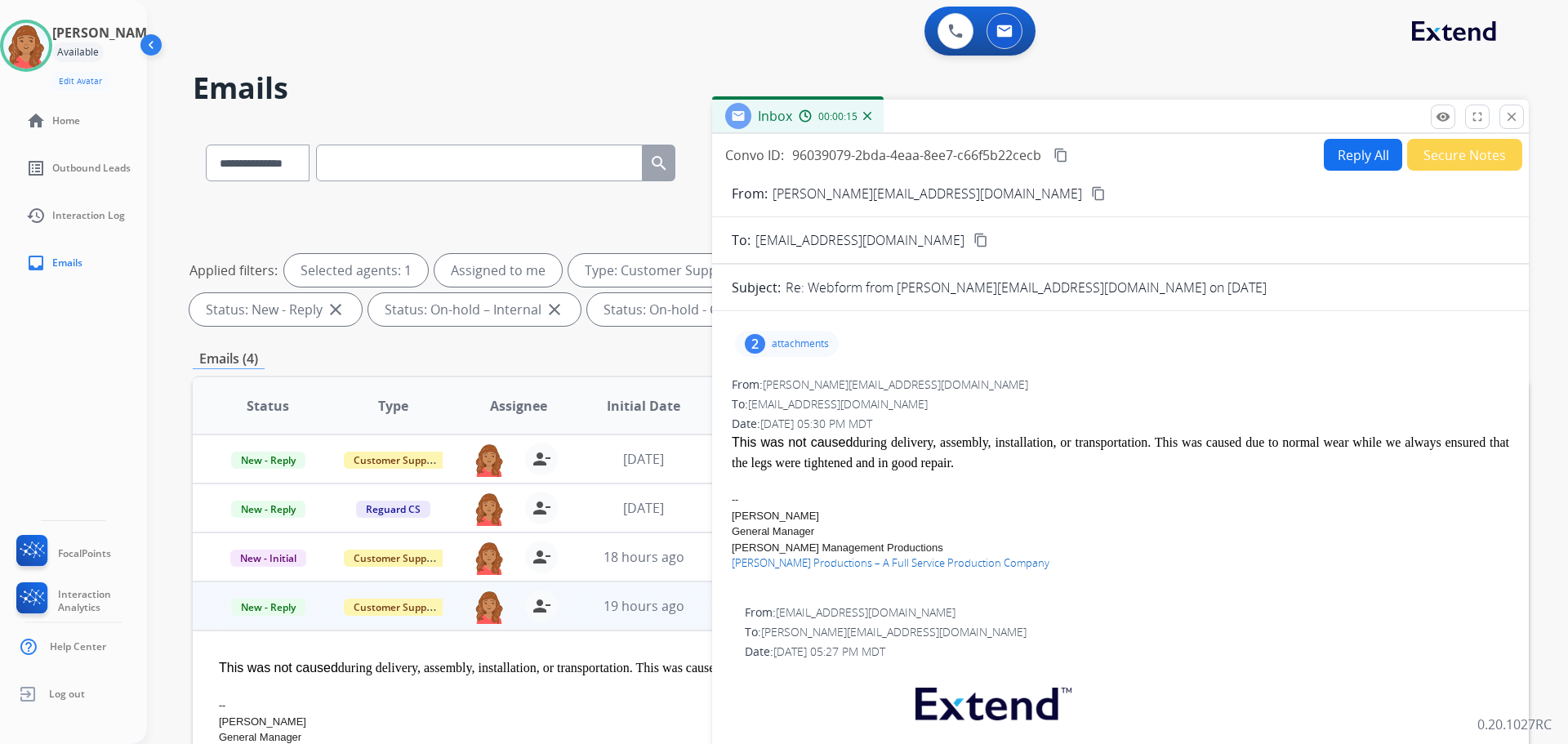
click at [1091, 191] on mat-icon "content_copy" at bounding box center [1098, 192] width 14 height 14
click at [899, 330] on div "2 attachments" at bounding box center [1121, 343] width 778 height 39
click at [1091, 190] on mat-icon "content_copy" at bounding box center [1098, 192] width 14 height 14
click at [778, 337] on p "attachments" at bounding box center [801, 344] width 57 height 13
click at [796, 441] on div at bounding box center [788, 442] width 81 height 57
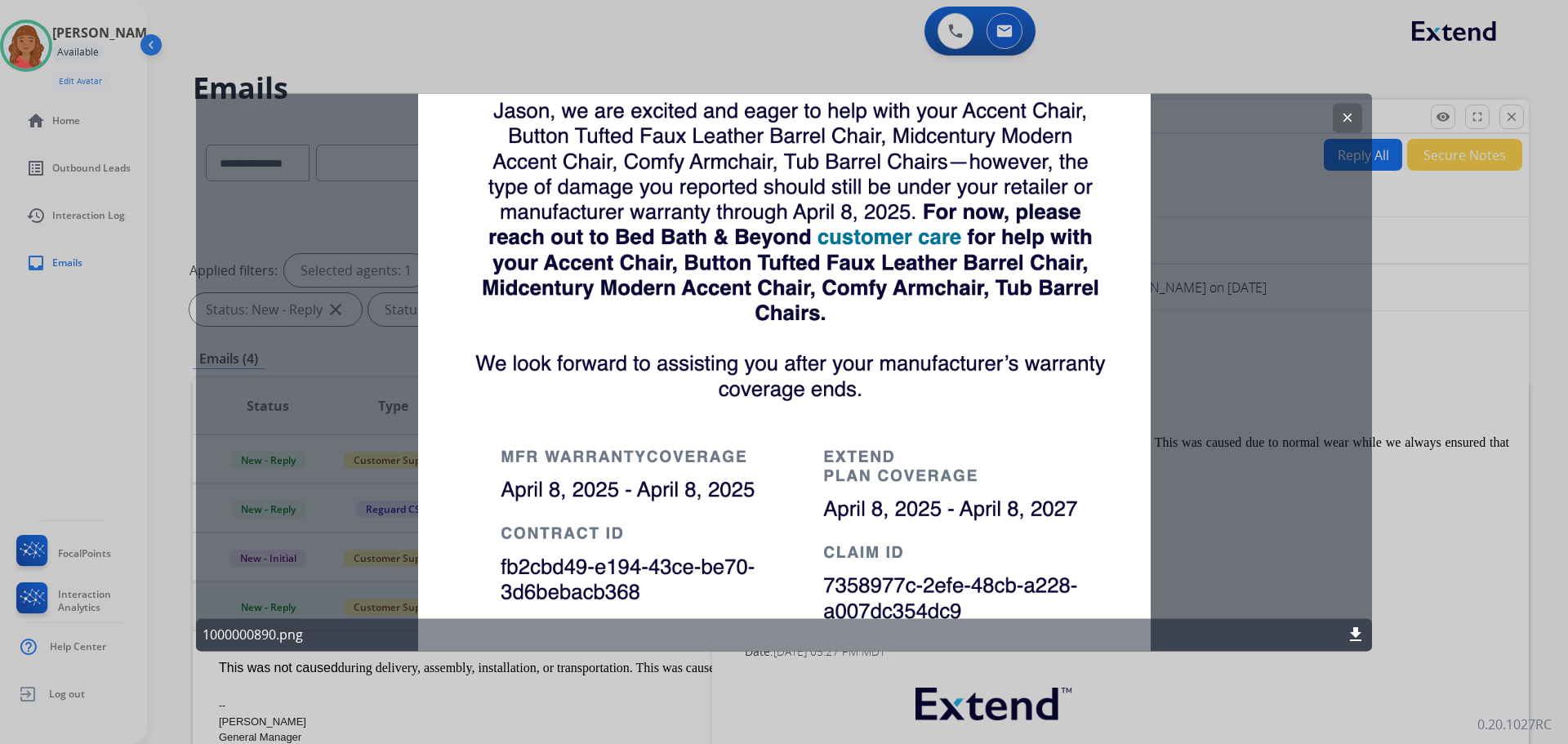
click at [1335, 115] on button "clear" at bounding box center [1347, 117] width 30 height 30
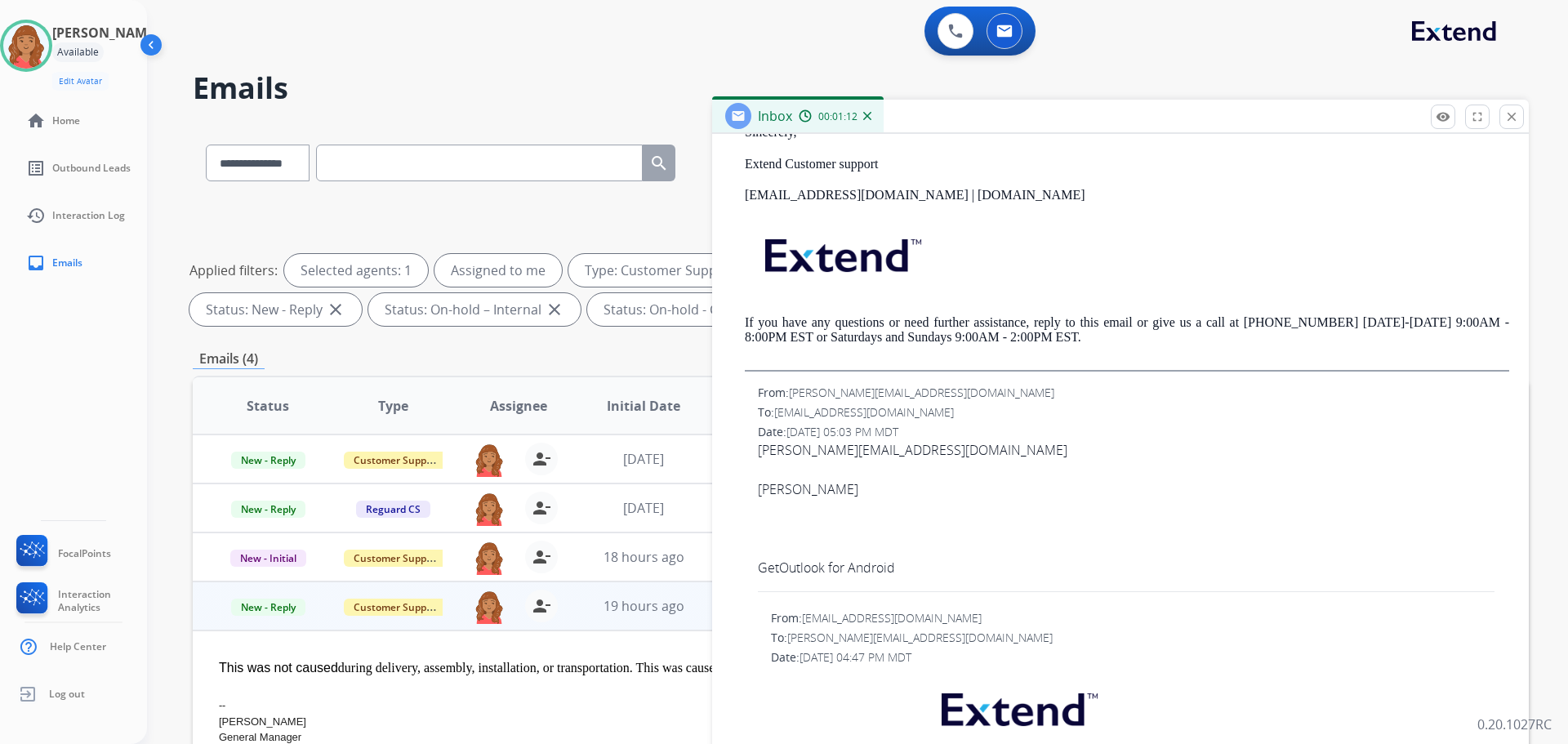
scroll to position [817, 0]
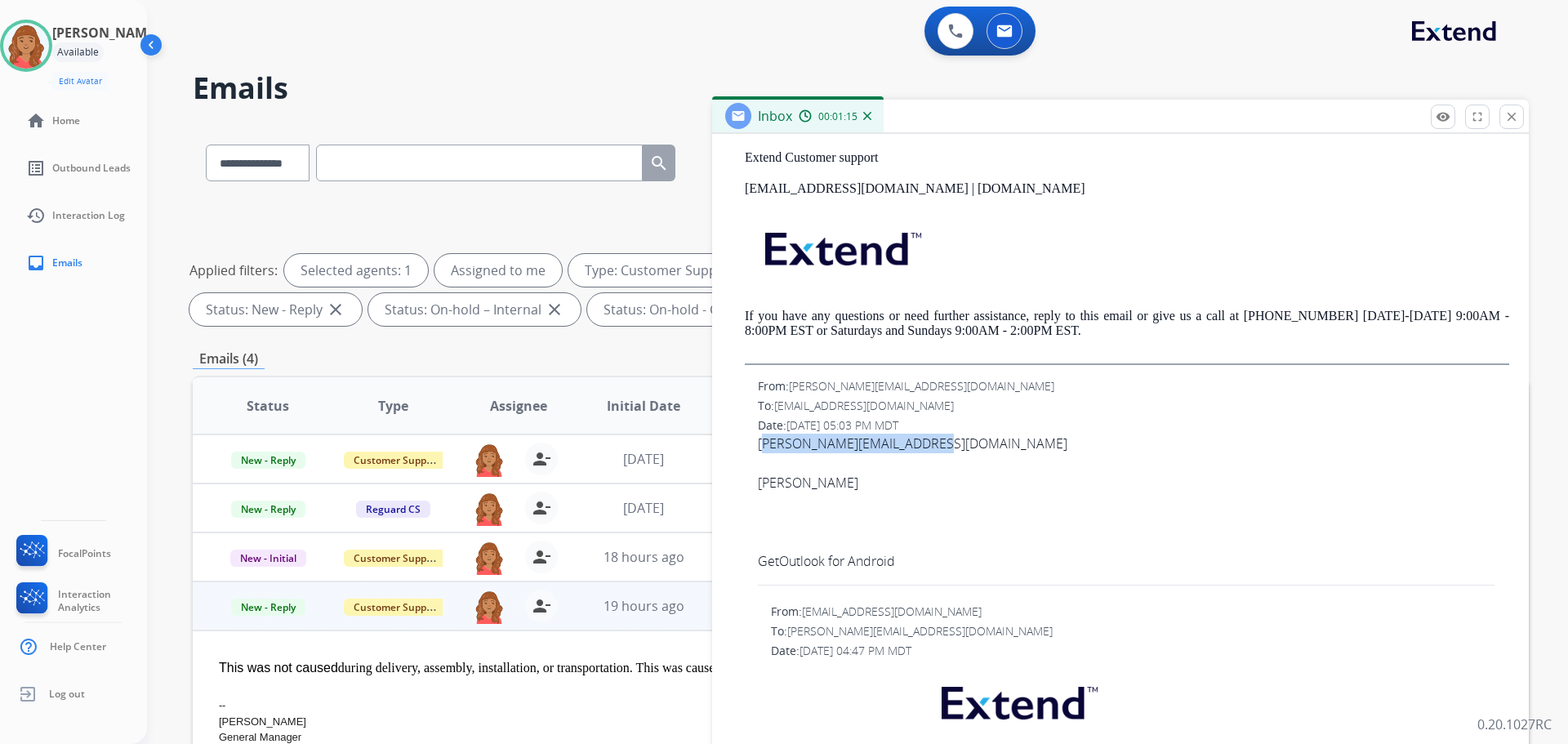
drag, startPoint x: 849, startPoint y: 442, endPoint x: 751, endPoint y: 442, distance: 98.0
click at [751, 442] on div "From: derek@eganmanagementprod.com To: support@extend.com Date: 08/16/2025 - 05…" at bounding box center [1121, 485] width 778 height 213
copy div "[PERSON_NAME][EMAIL_ADDRESS][DOMAIN_NAME]"
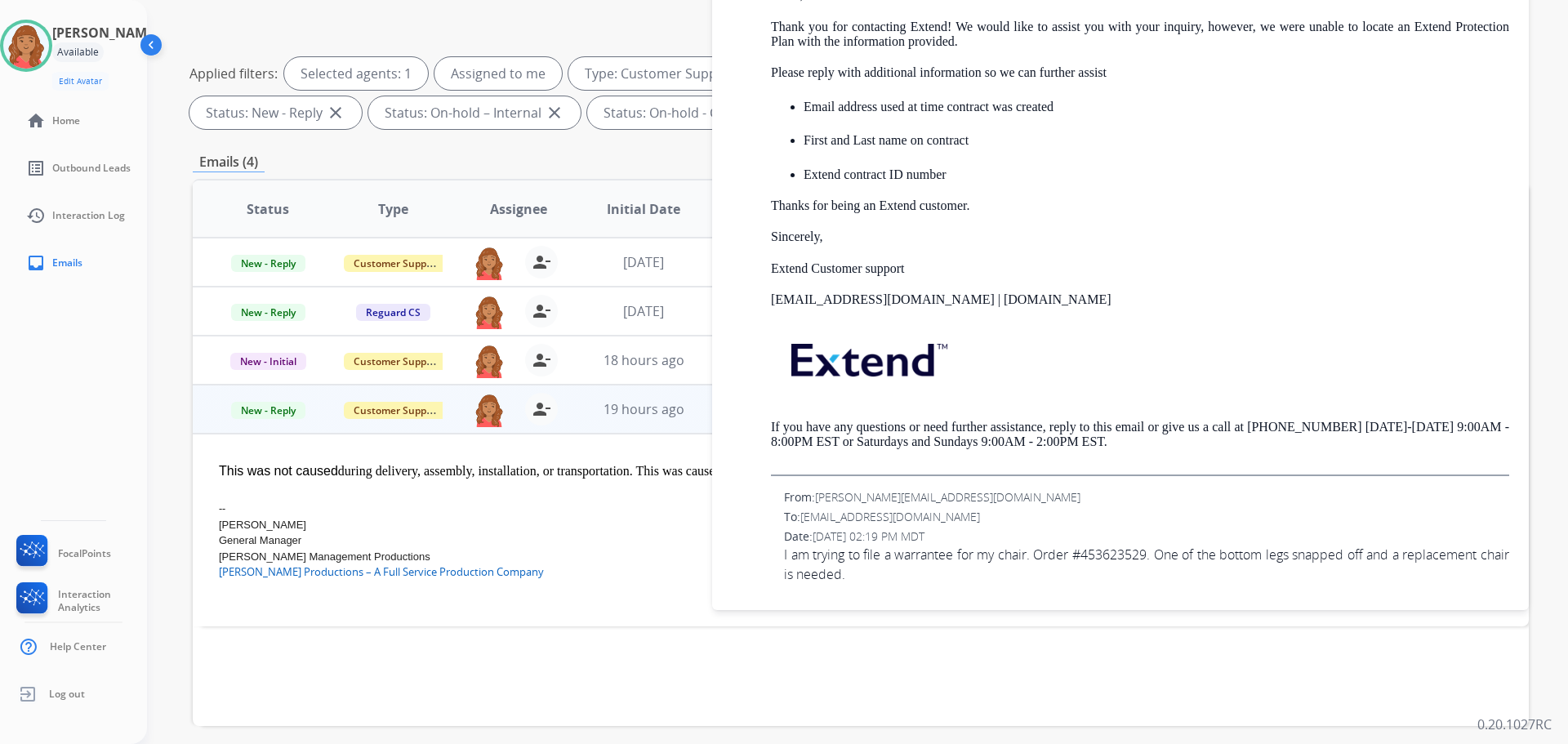
scroll to position [263, 0]
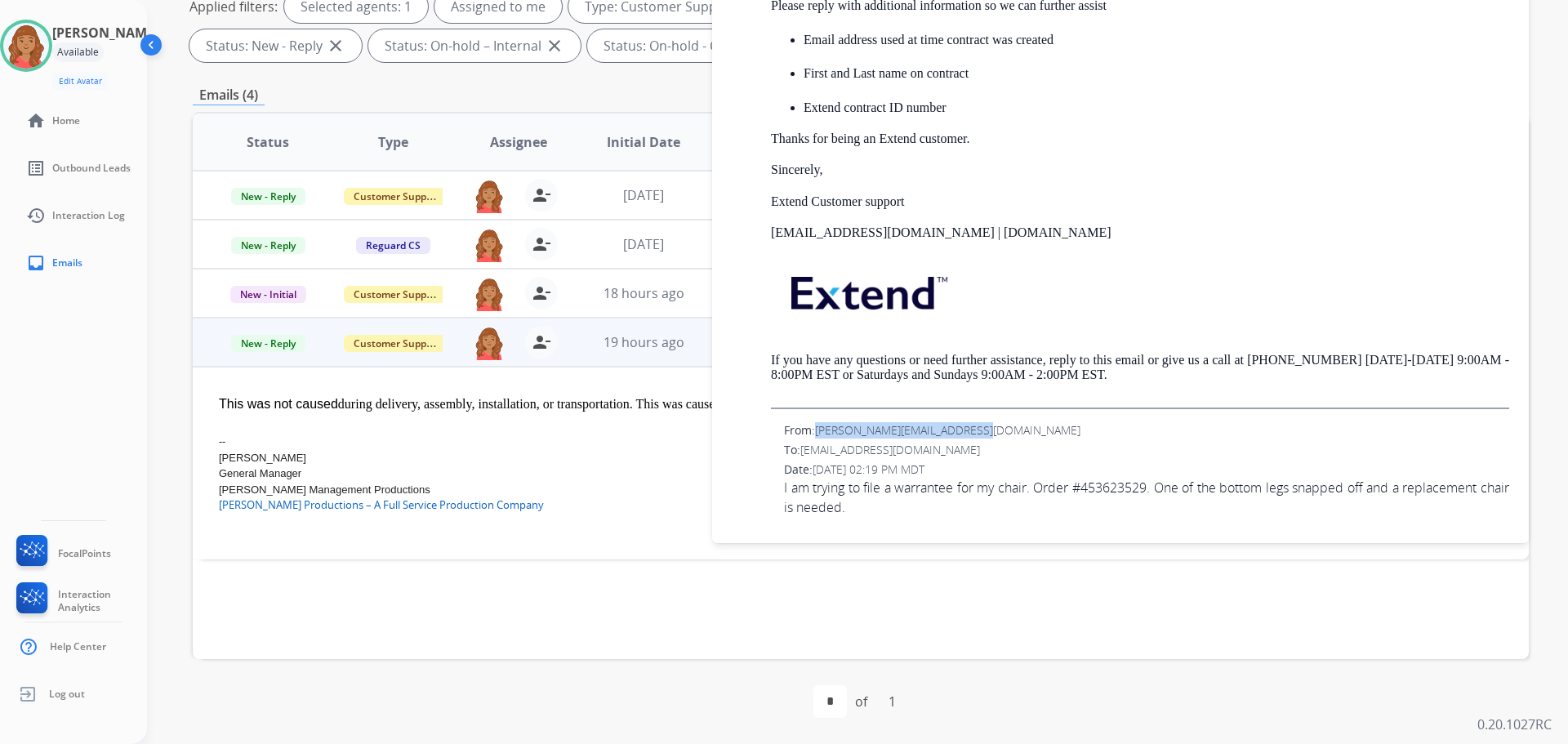
drag, startPoint x: 978, startPoint y: 429, endPoint x: 818, endPoint y: 431, distance: 160.0
click at [818, 431] on div "From: derek@eganmanagementprod.com" at bounding box center [1146, 430] width 725 height 16
copy span "[PERSON_NAME][EMAIL_ADDRESS][DOMAIN_NAME]"
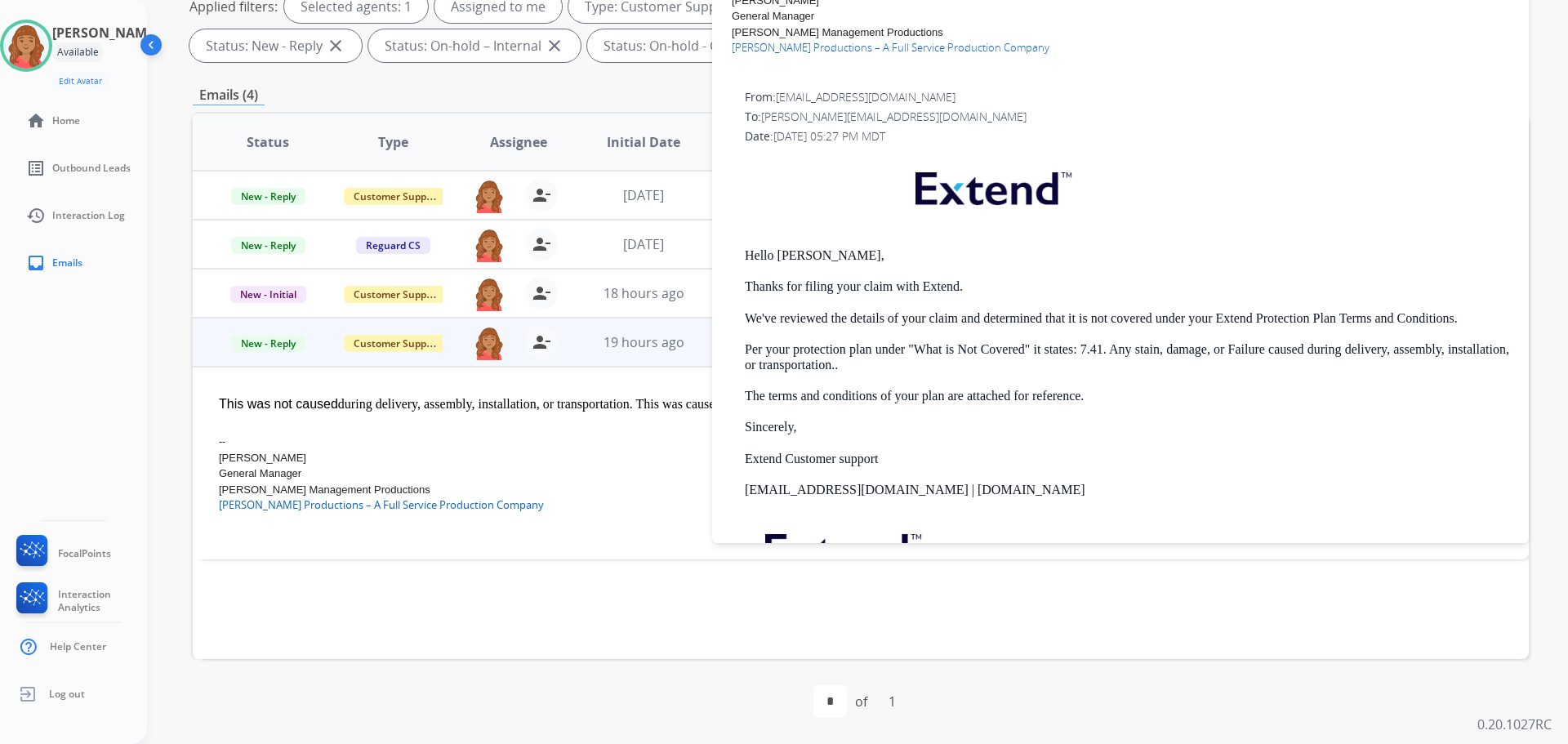
scroll to position [0, 0]
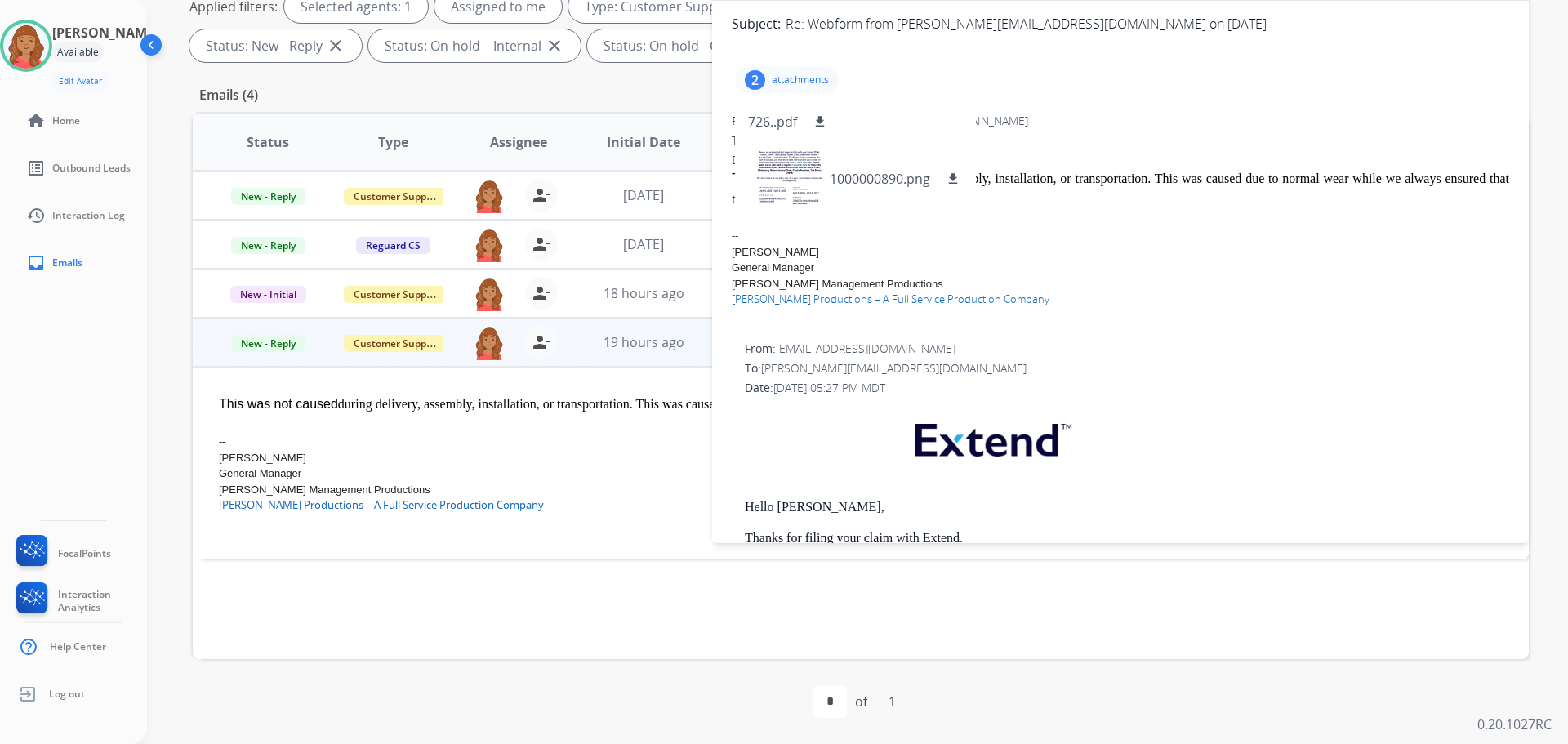
click at [821, 80] on p "attachments" at bounding box center [801, 80] width 57 height 13
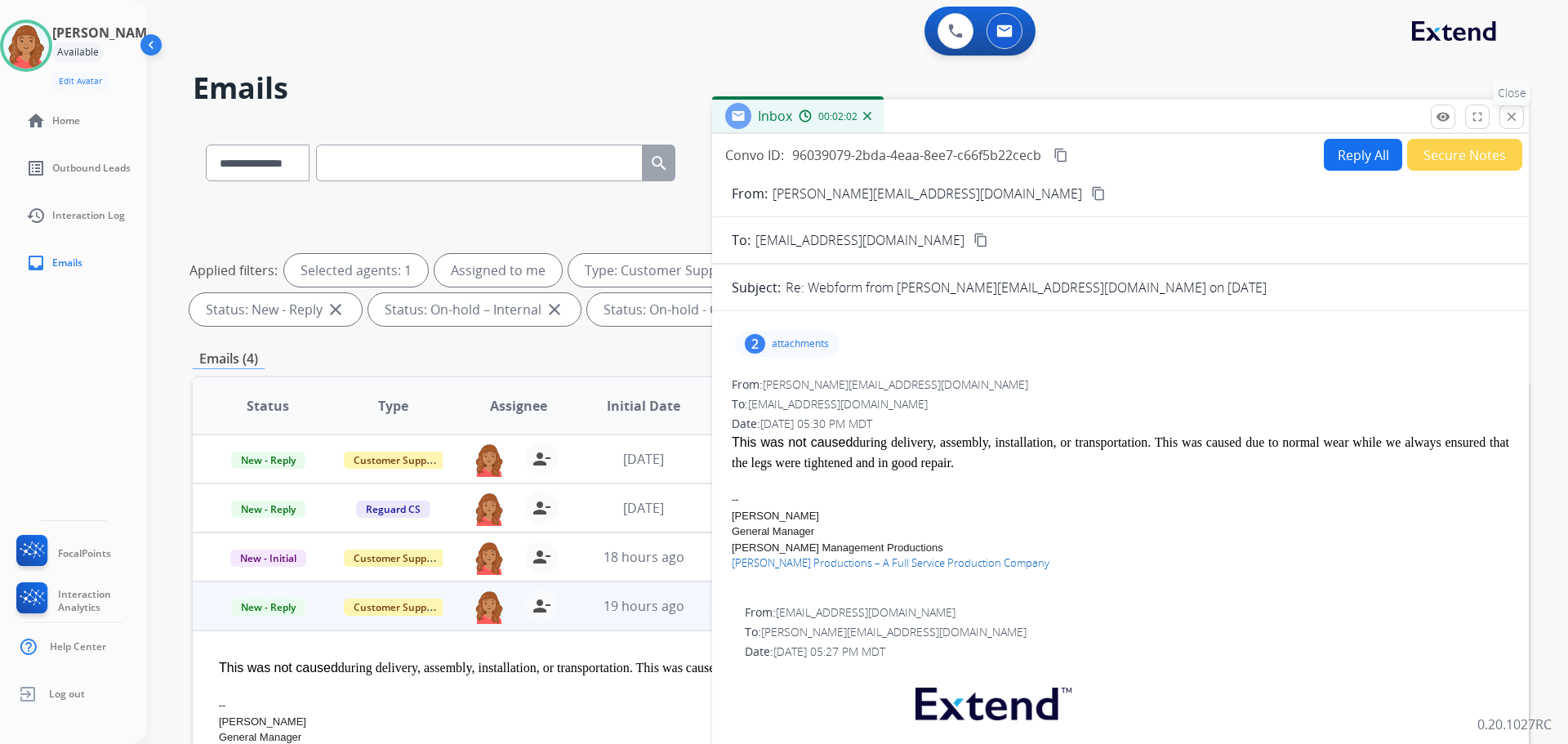
click at [1509, 111] on mat-icon "close" at bounding box center [1511, 116] width 14 height 14
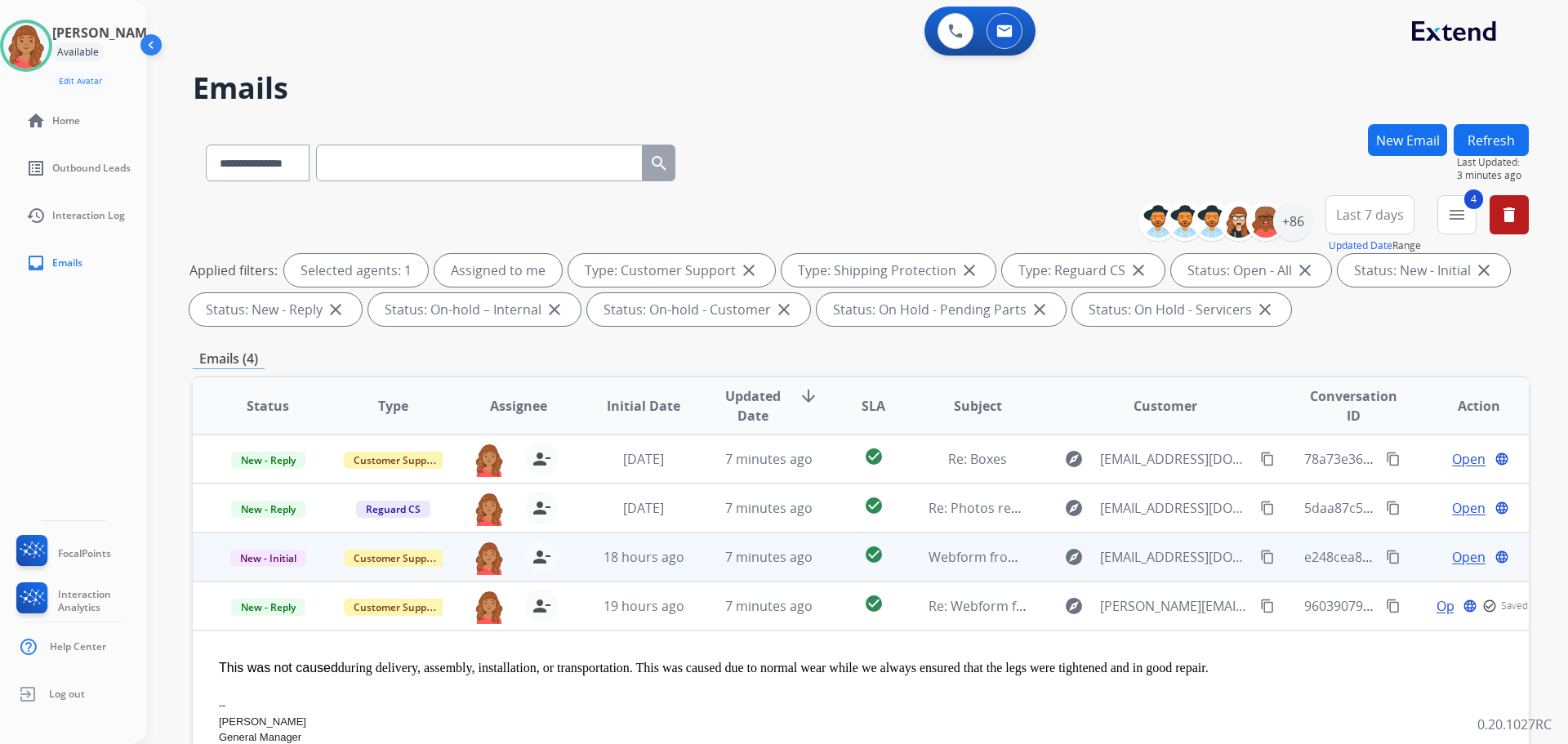
click at [682, 567] on td "18 hours ago" at bounding box center [630, 556] width 125 height 49
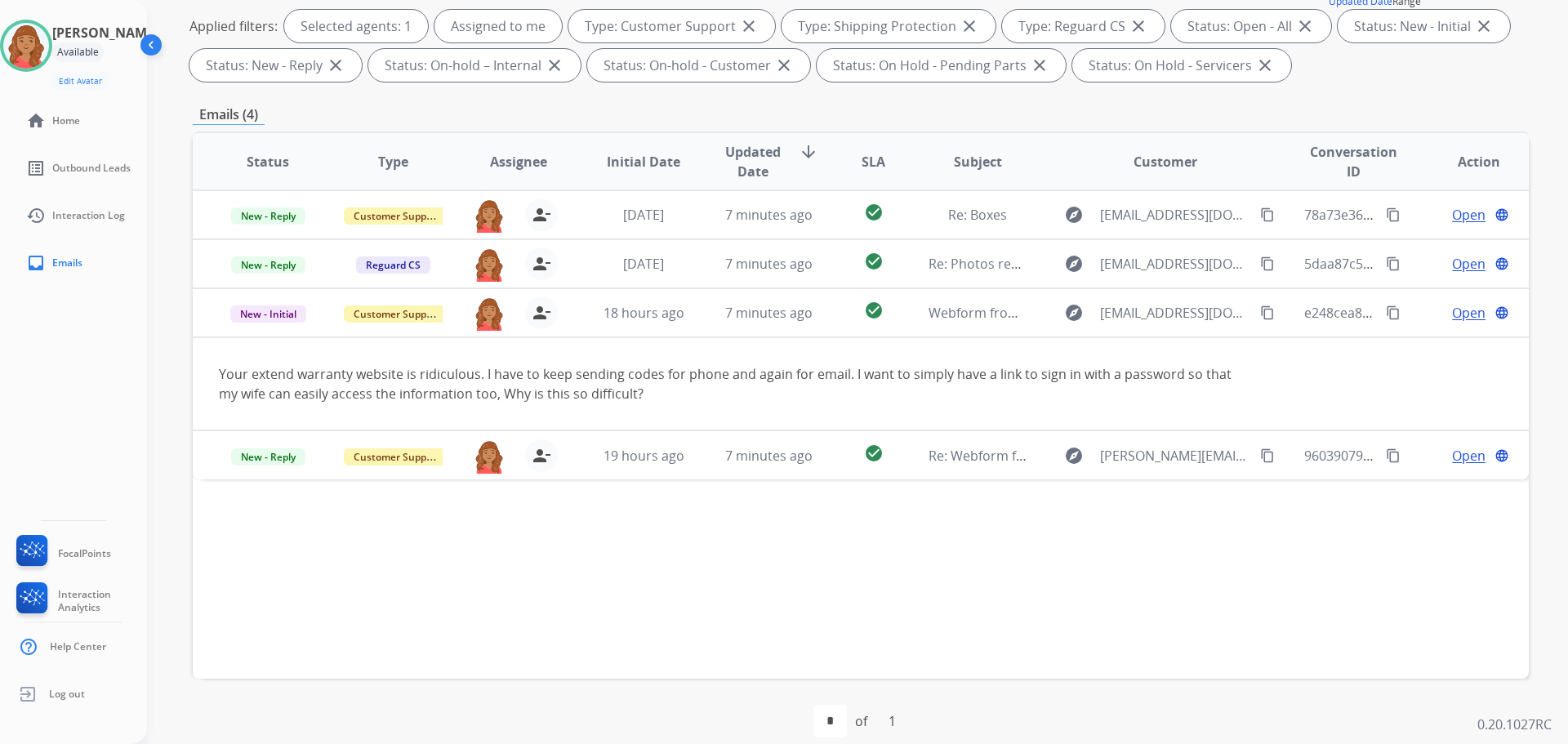
scroll to position [245, 0]
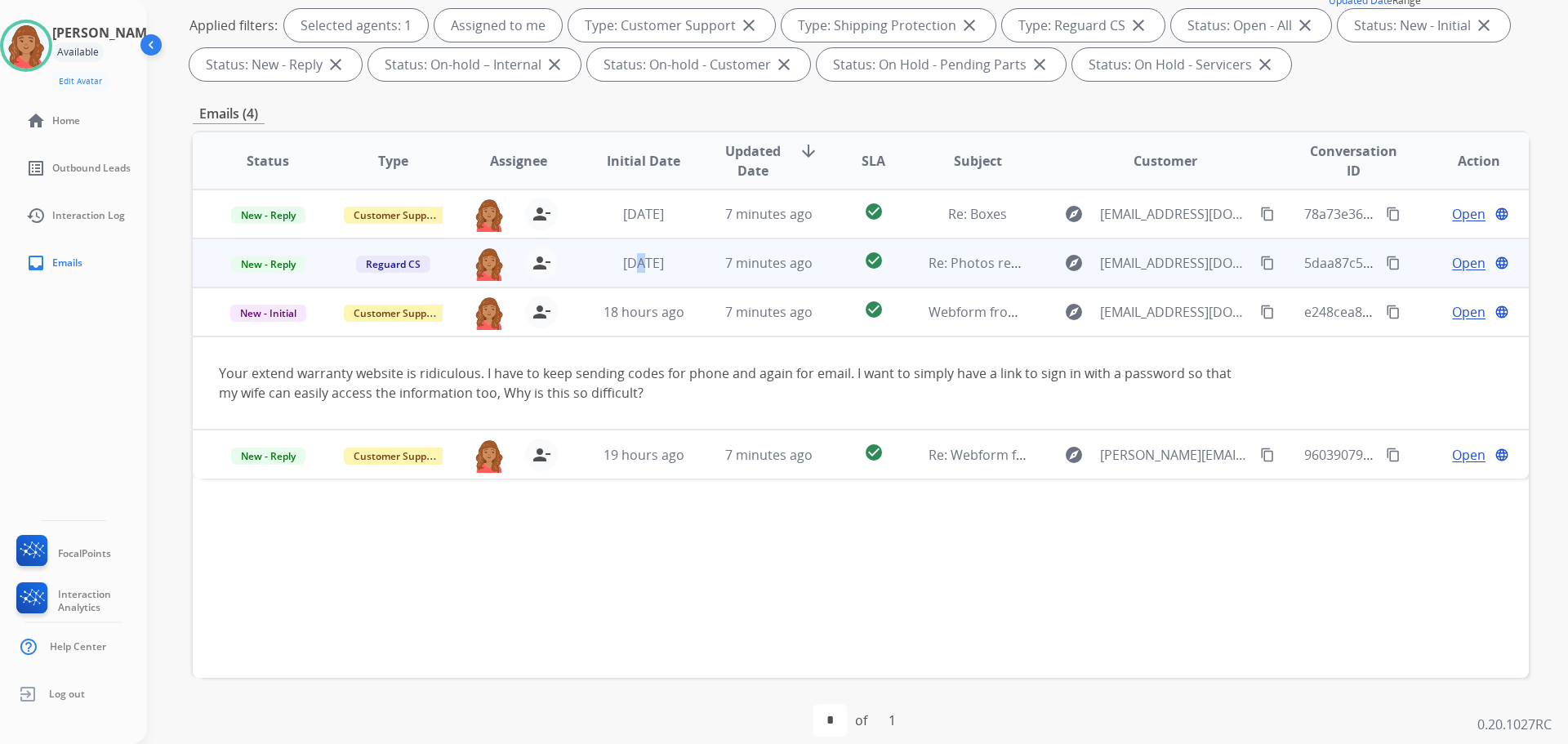
click at [622, 274] on td "[DATE]" at bounding box center [630, 262] width 125 height 49
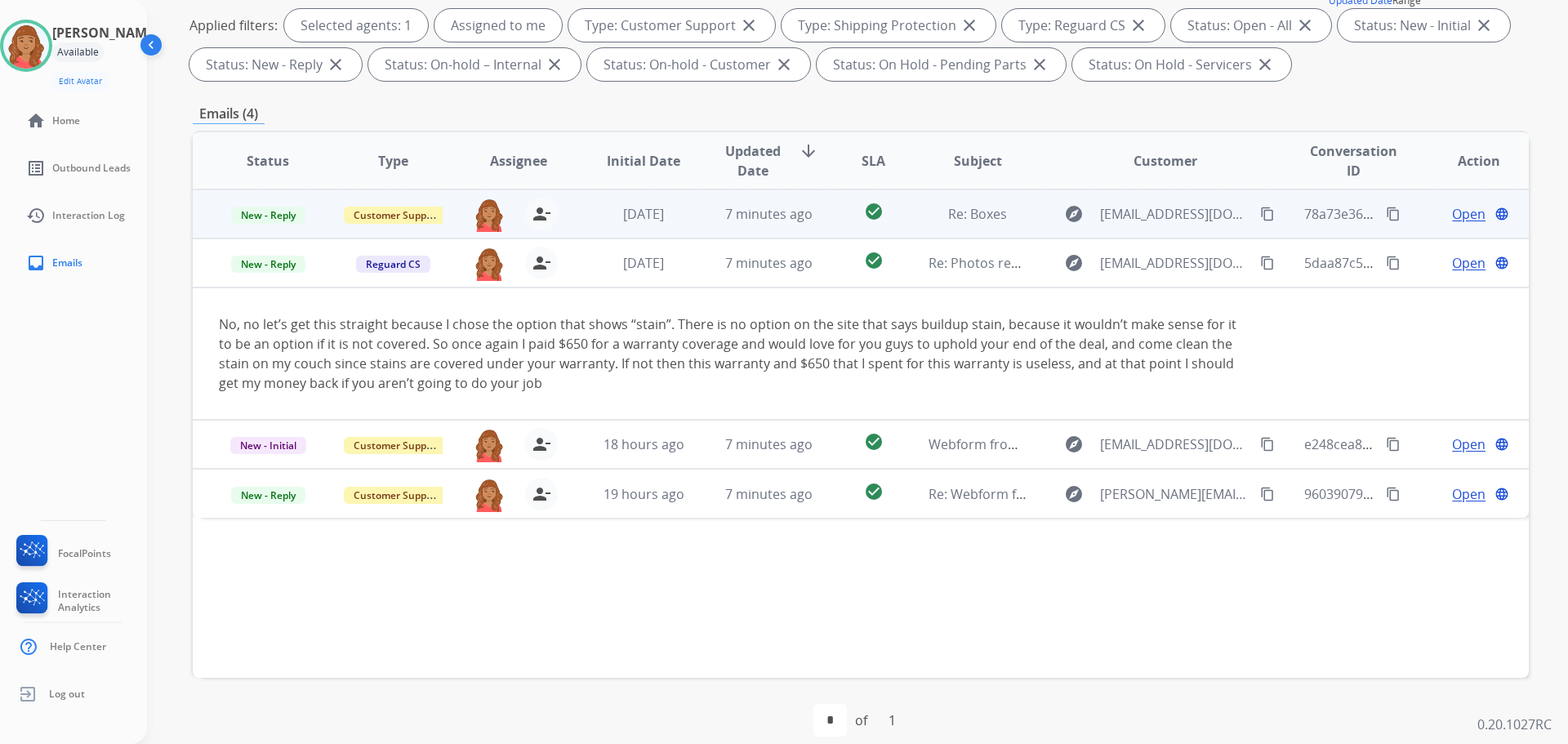
click at [694, 223] on td "7 minutes ago" at bounding box center [757, 214] width 125 height 49
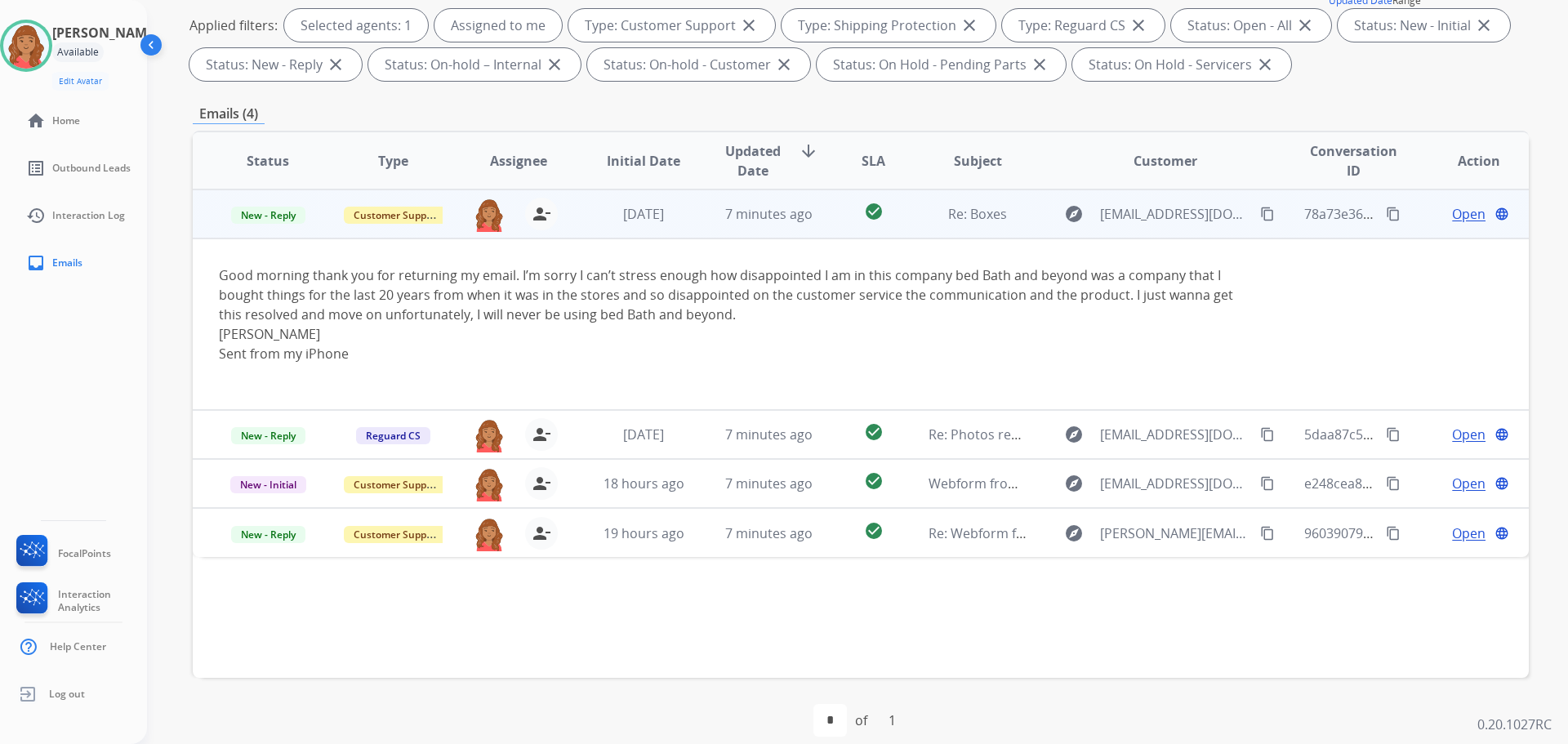
drag, startPoint x: 1236, startPoint y: 214, endPoint x: 1156, endPoint y: 219, distance: 80.2
click at [1261, 213] on mat-icon "content_copy" at bounding box center [1267, 214] width 14 height 14
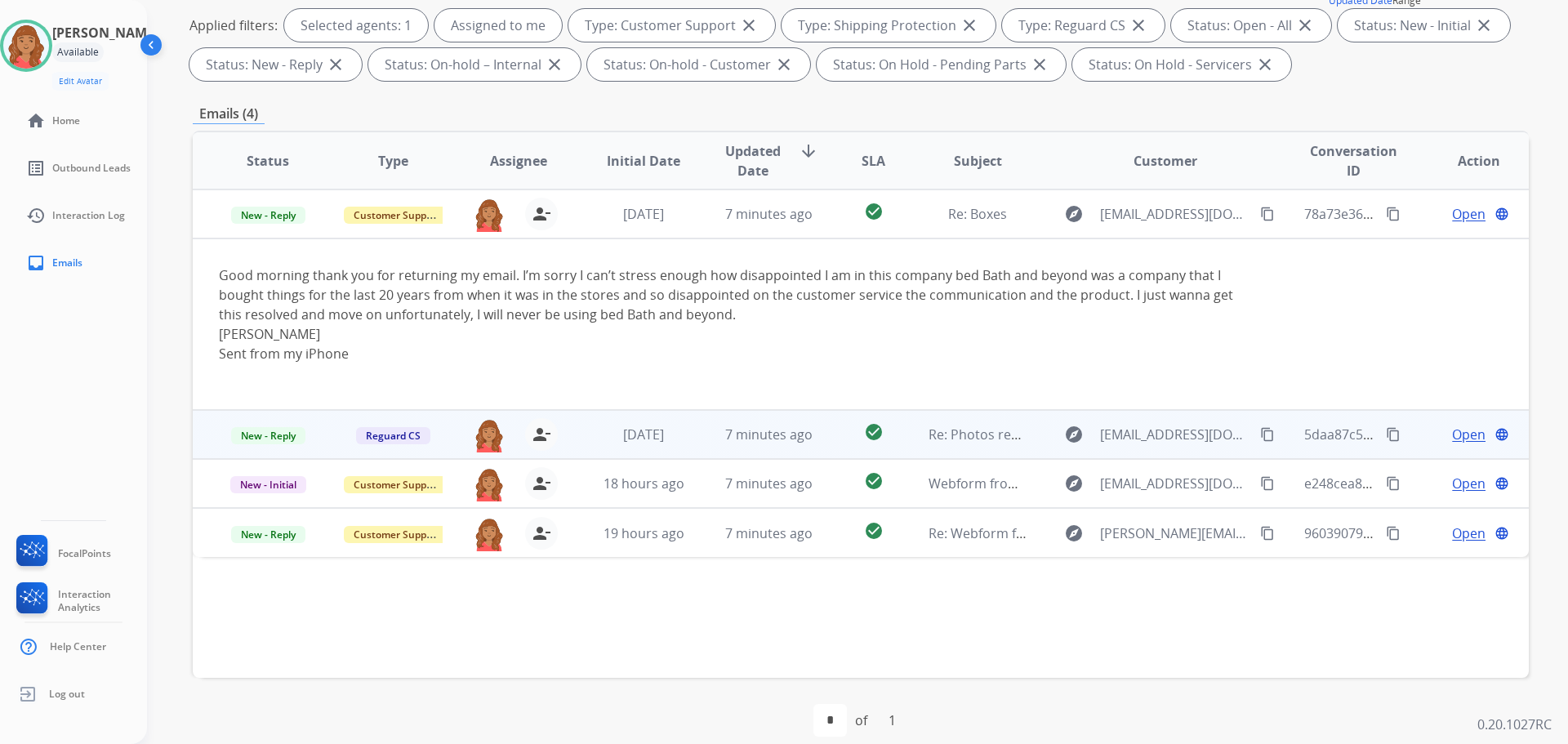
click at [594, 445] on td "[DATE]" at bounding box center [630, 434] width 125 height 49
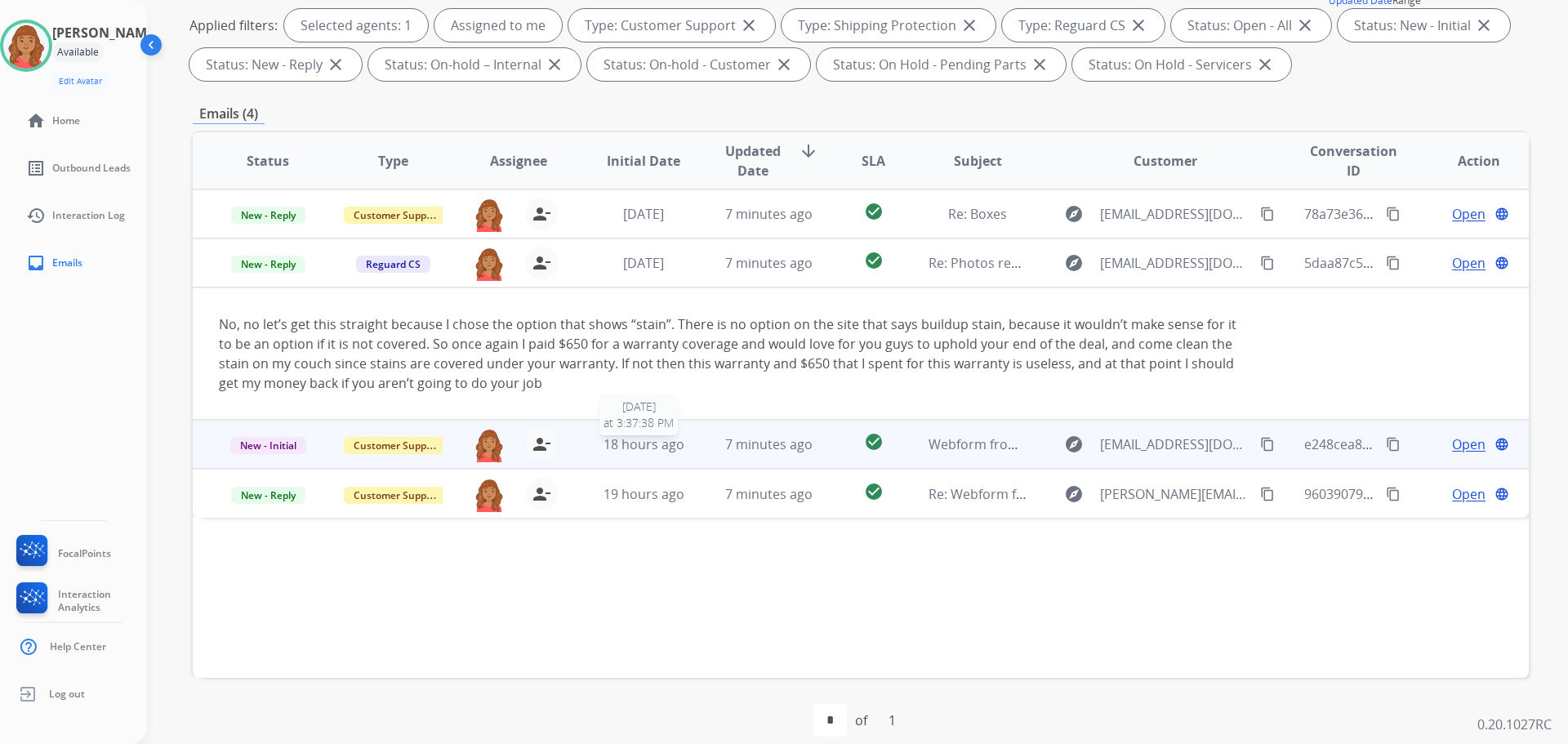
click at [666, 451] on span "18 hours ago" at bounding box center [644, 443] width 80 height 18
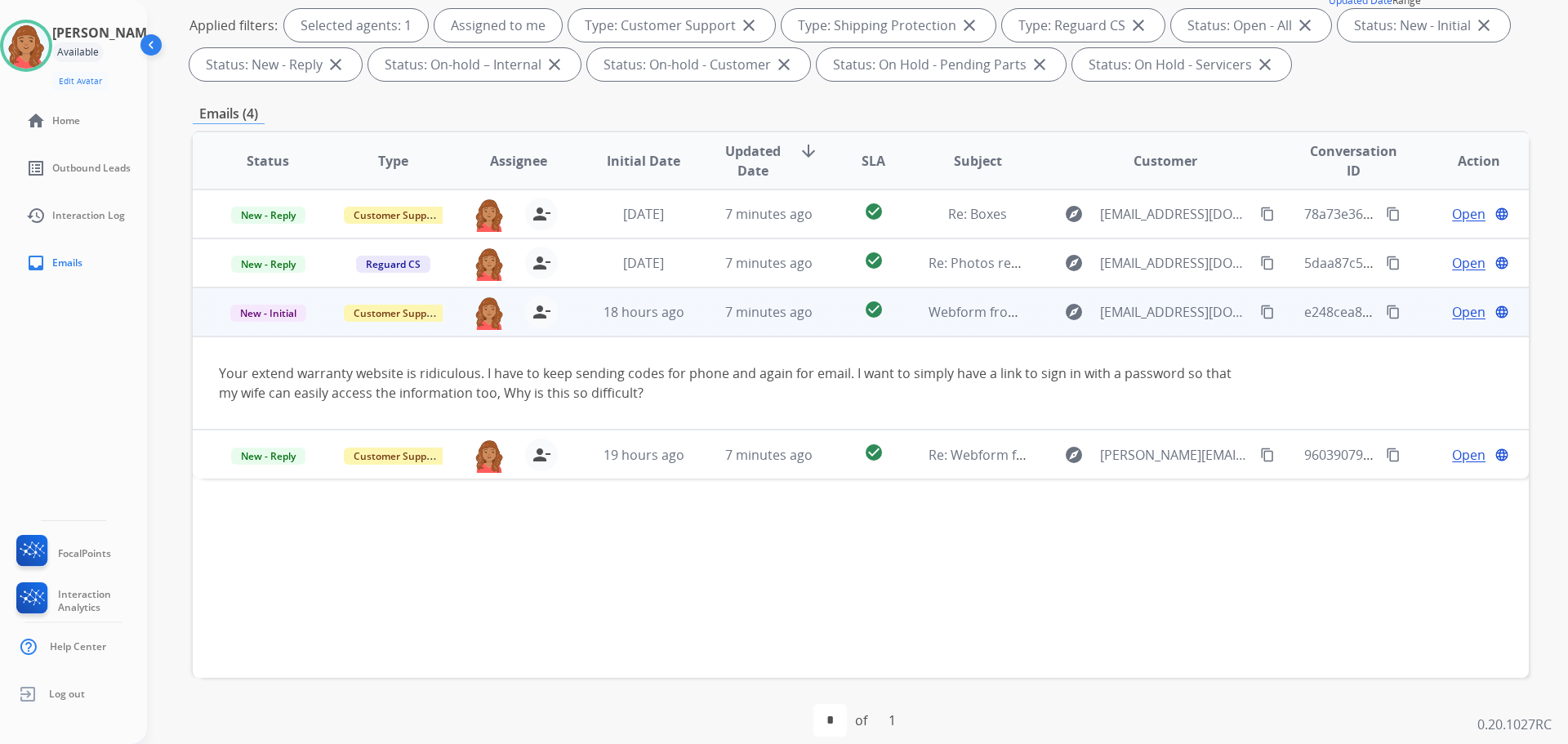
click at [1458, 307] on span "Open" at bounding box center [1468, 311] width 34 height 19
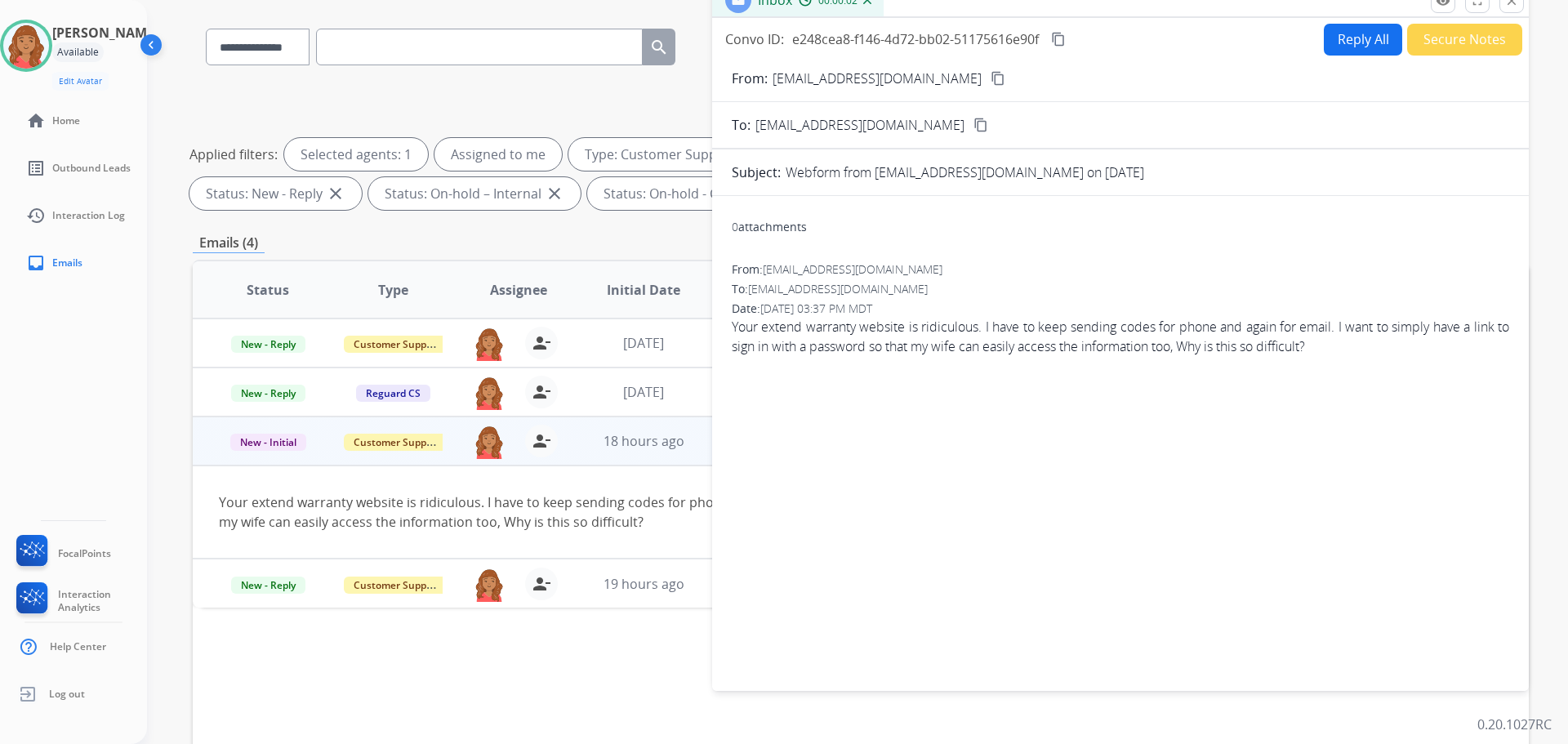
scroll to position [0, 0]
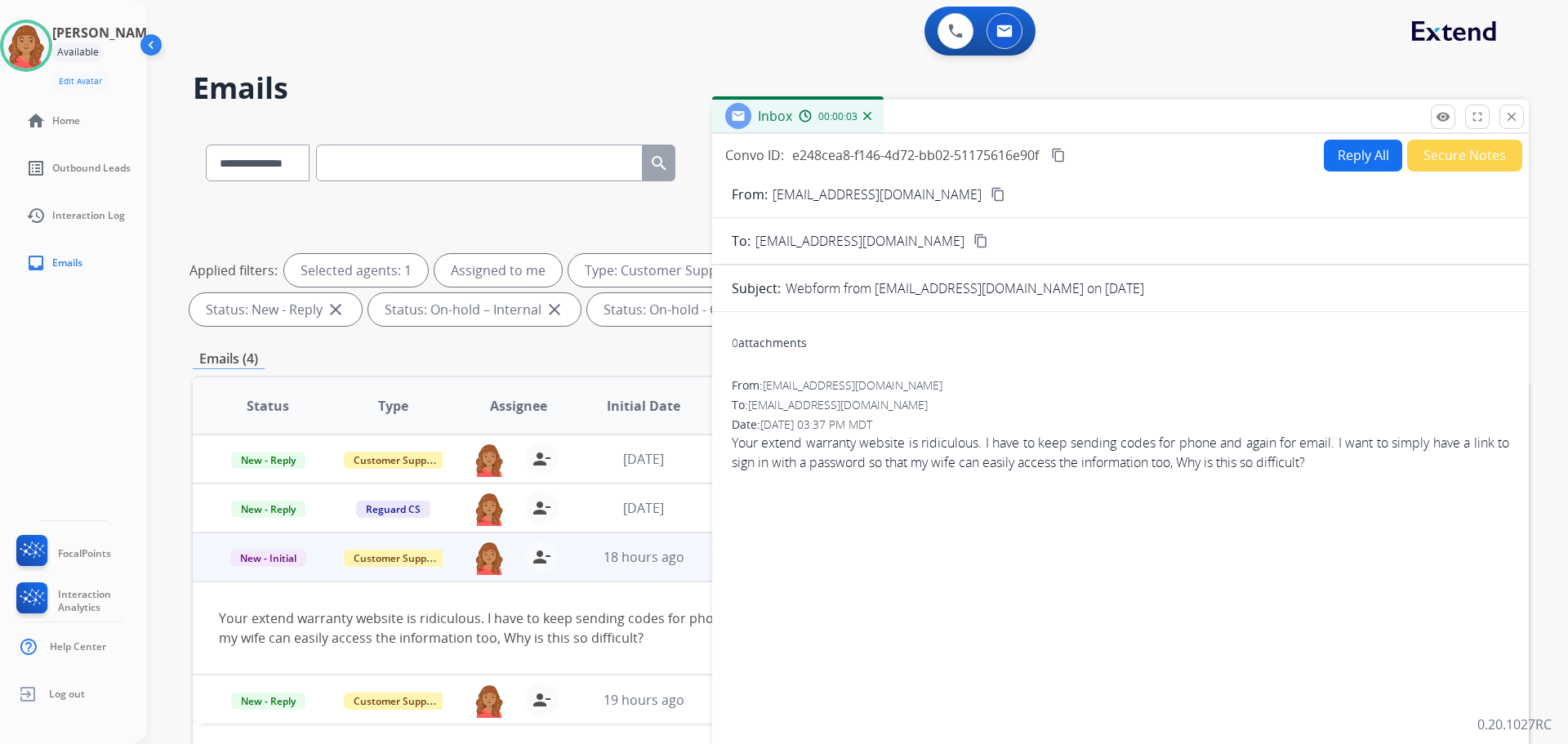
click at [1517, 121] on mat-icon "close" at bounding box center [1511, 116] width 14 height 14
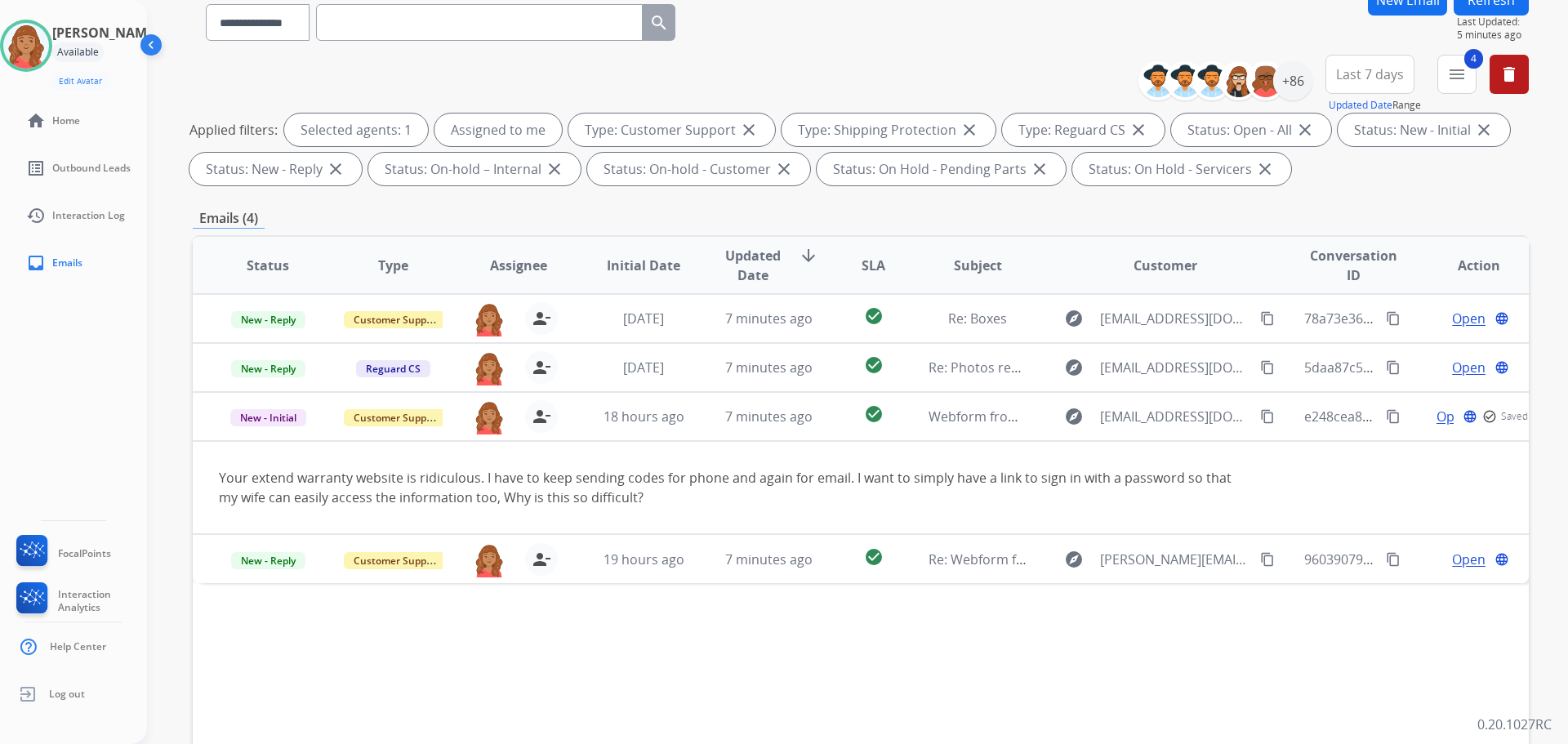
scroll to position [245, 0]
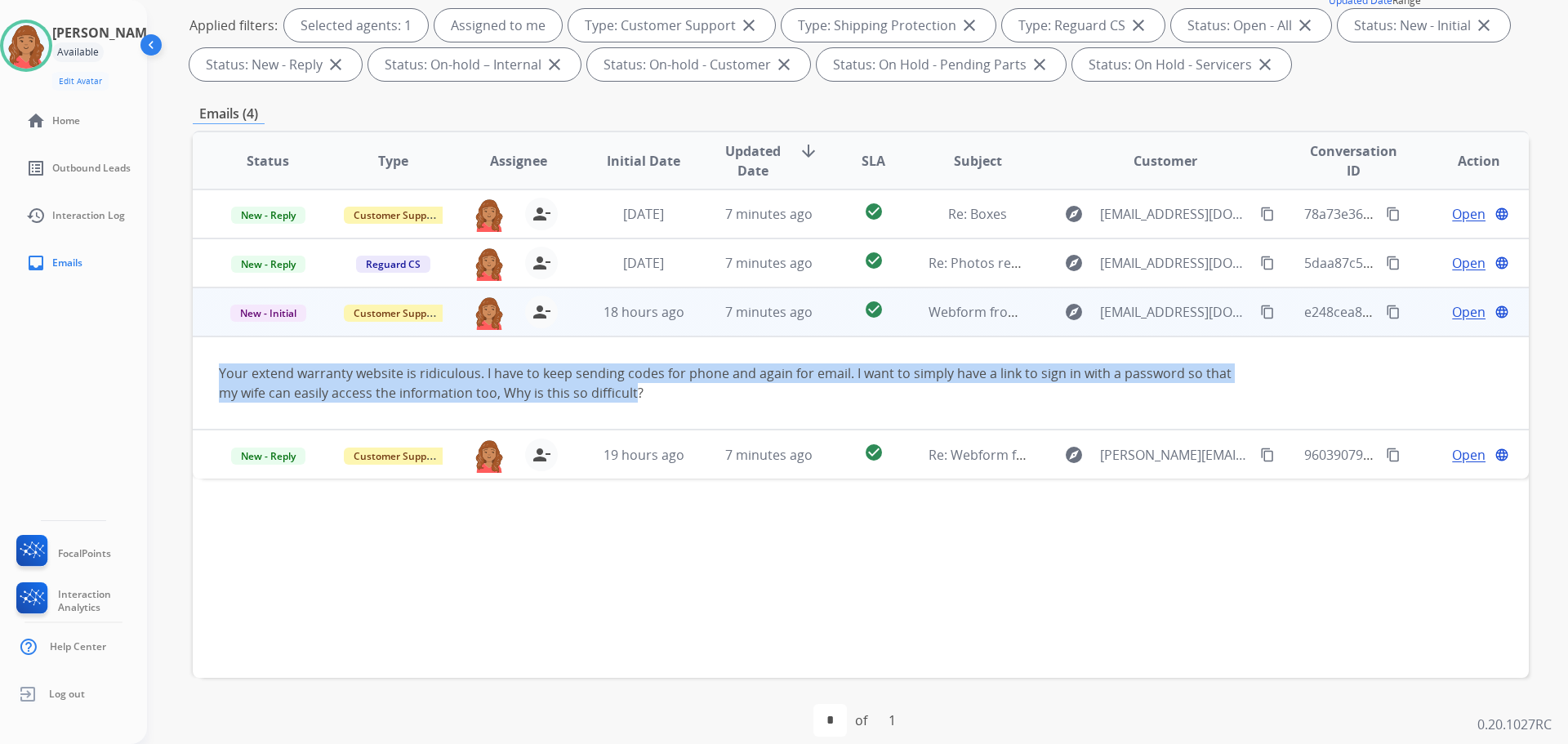
drag, startPoint x: 628, startPoint y: 392, endPoint x: 208, endPoint y: 366, distance: 420.8
click at [208, 366] on td "Your extend warranty website is ridiculous. I have to keep sending codes for ph…" at bounding box center [735, 382] width 1085 height 93
copy div "Your extend warranty website is ridiculous. I have to keep sending codes for ph…"
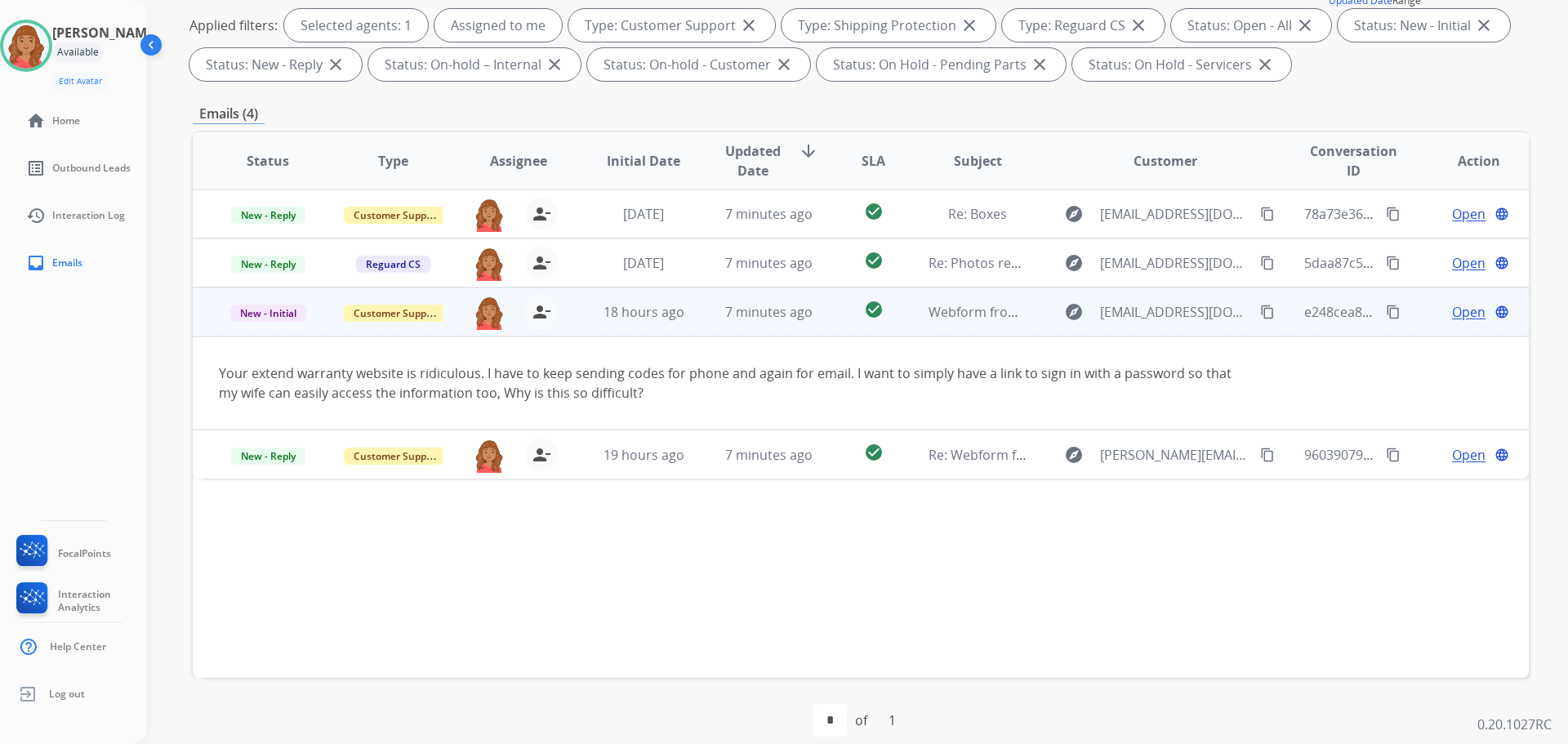
click at [1452, 318] on span "Open" at bounding box center [1468, 311] width 34 height 19
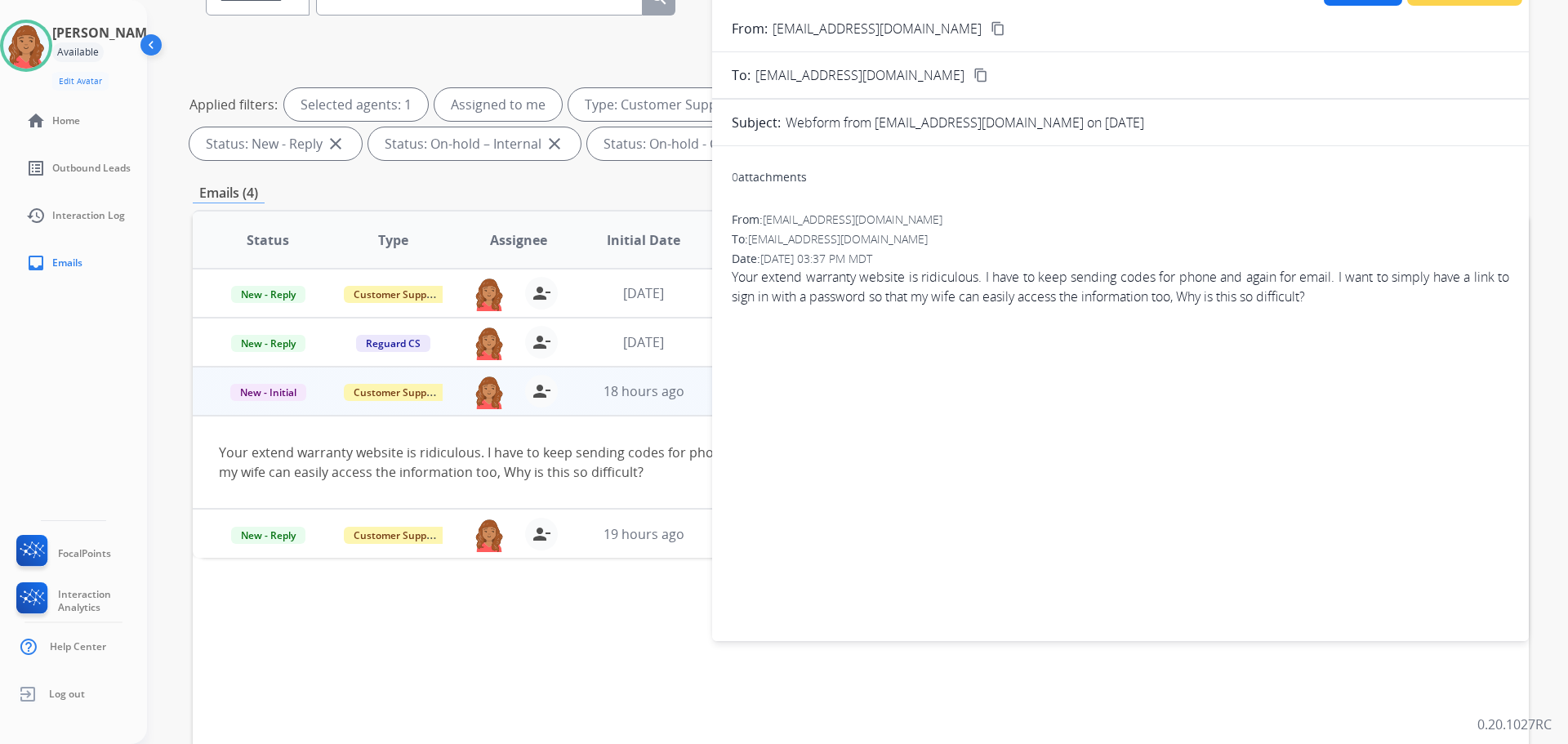
scroll to position [0, 0]
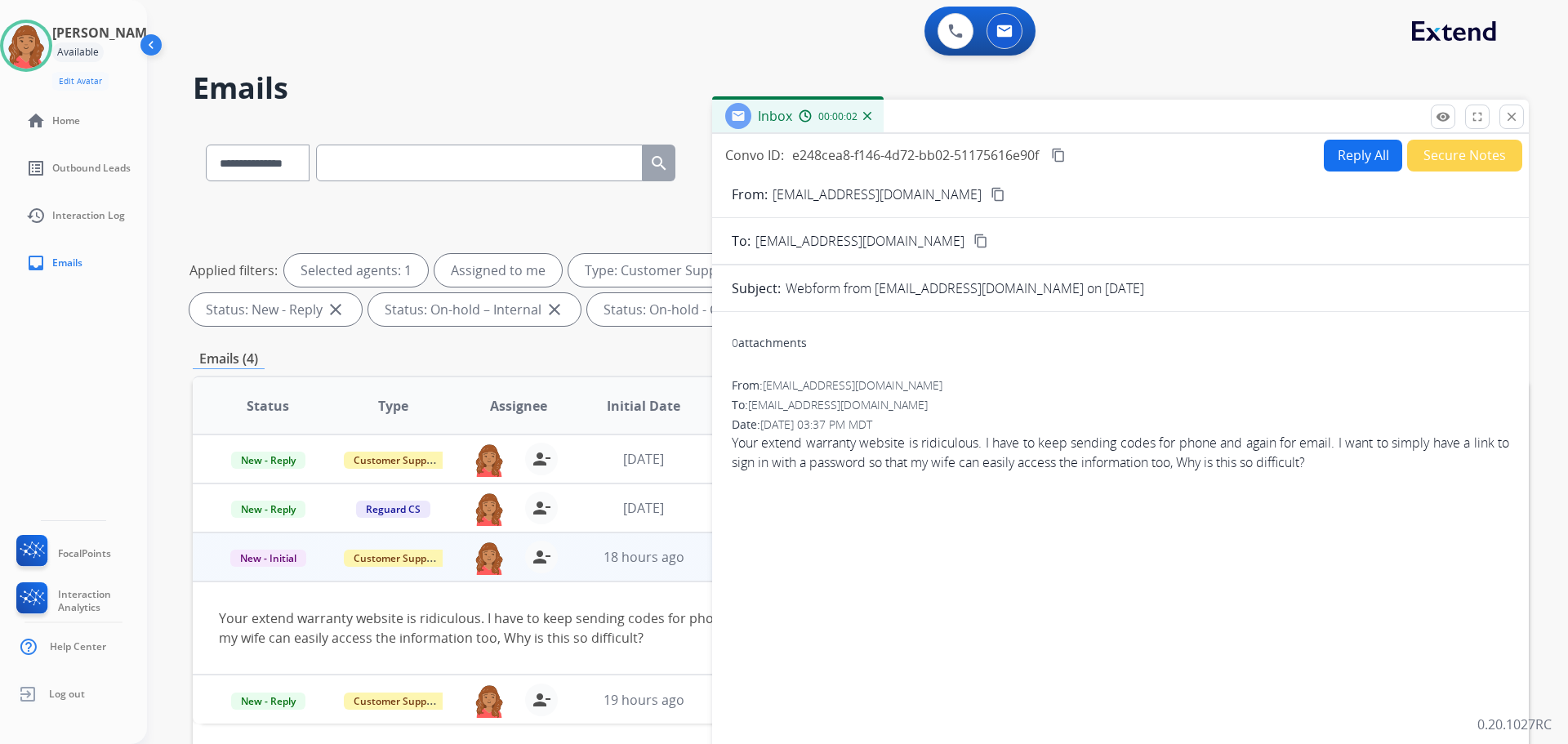
click at [1350, 156] on button "Reply All" at bounding box center [1363, 155] width 79 height 32
select select "**********"
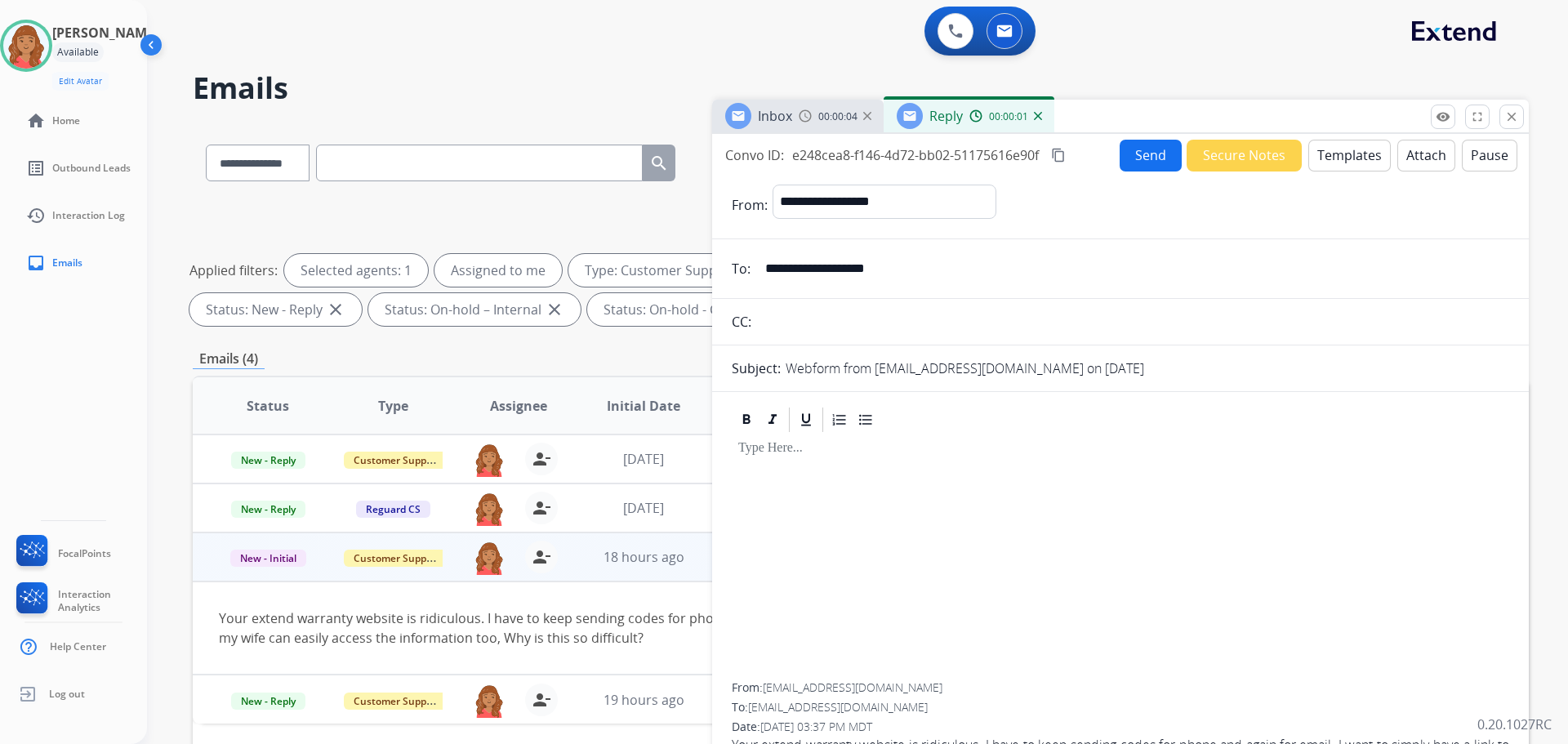
click at [1331, 161] on button "Templates" at bounding box center [1350, 155] width 82 height 32
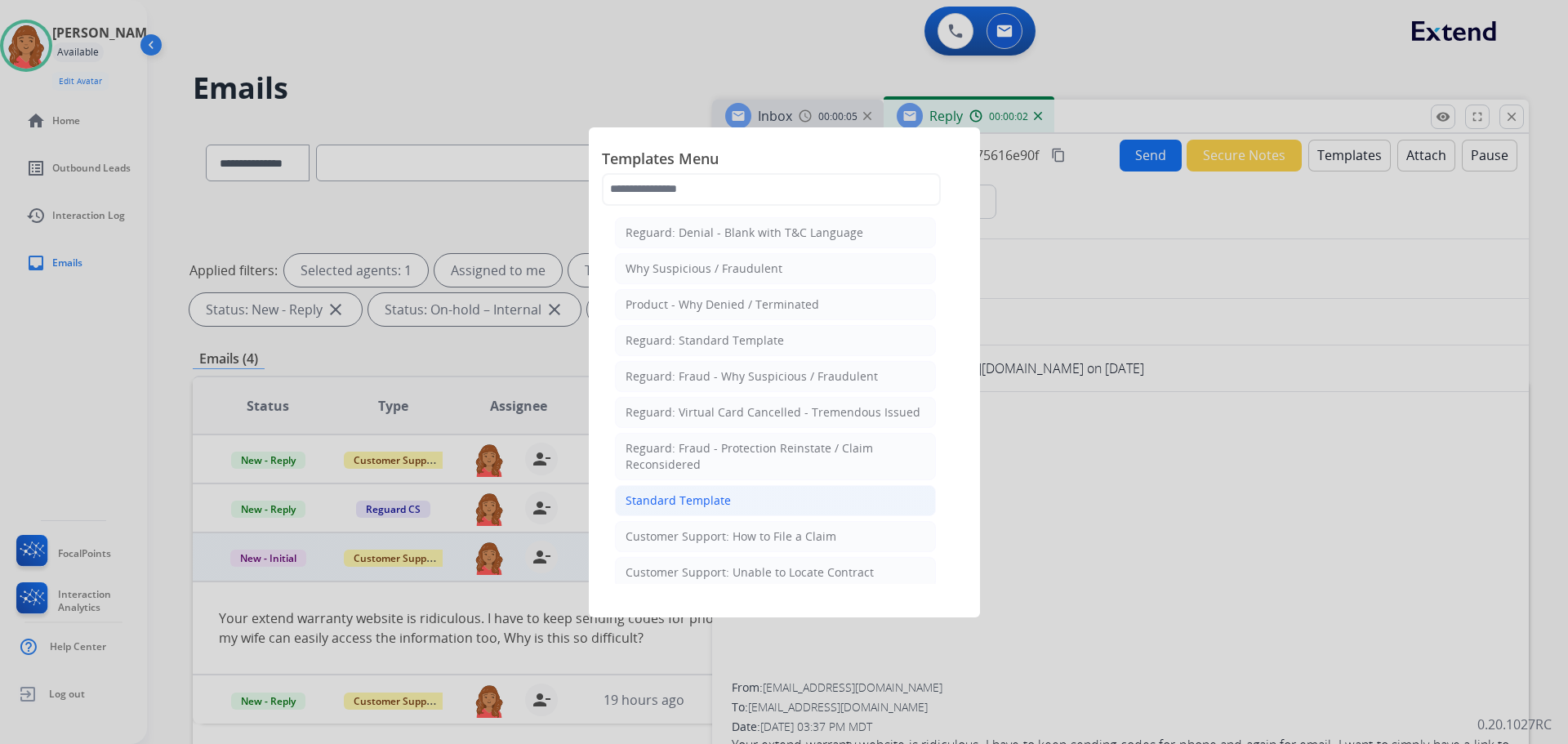
click at [692, 498] on div "Standard Template" at bounding box center [678, 500] width 105 height 16
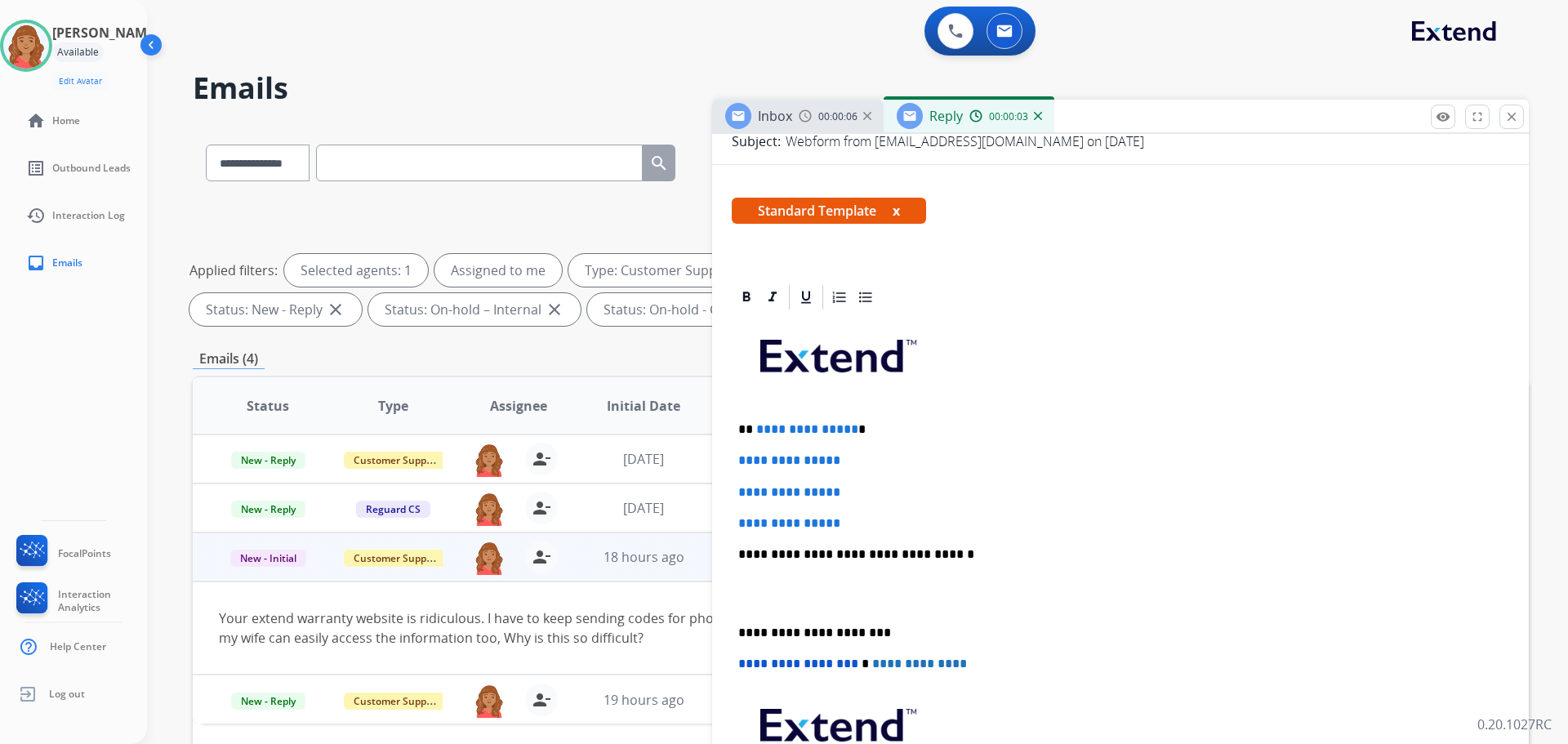
scroll to position [245, 0]
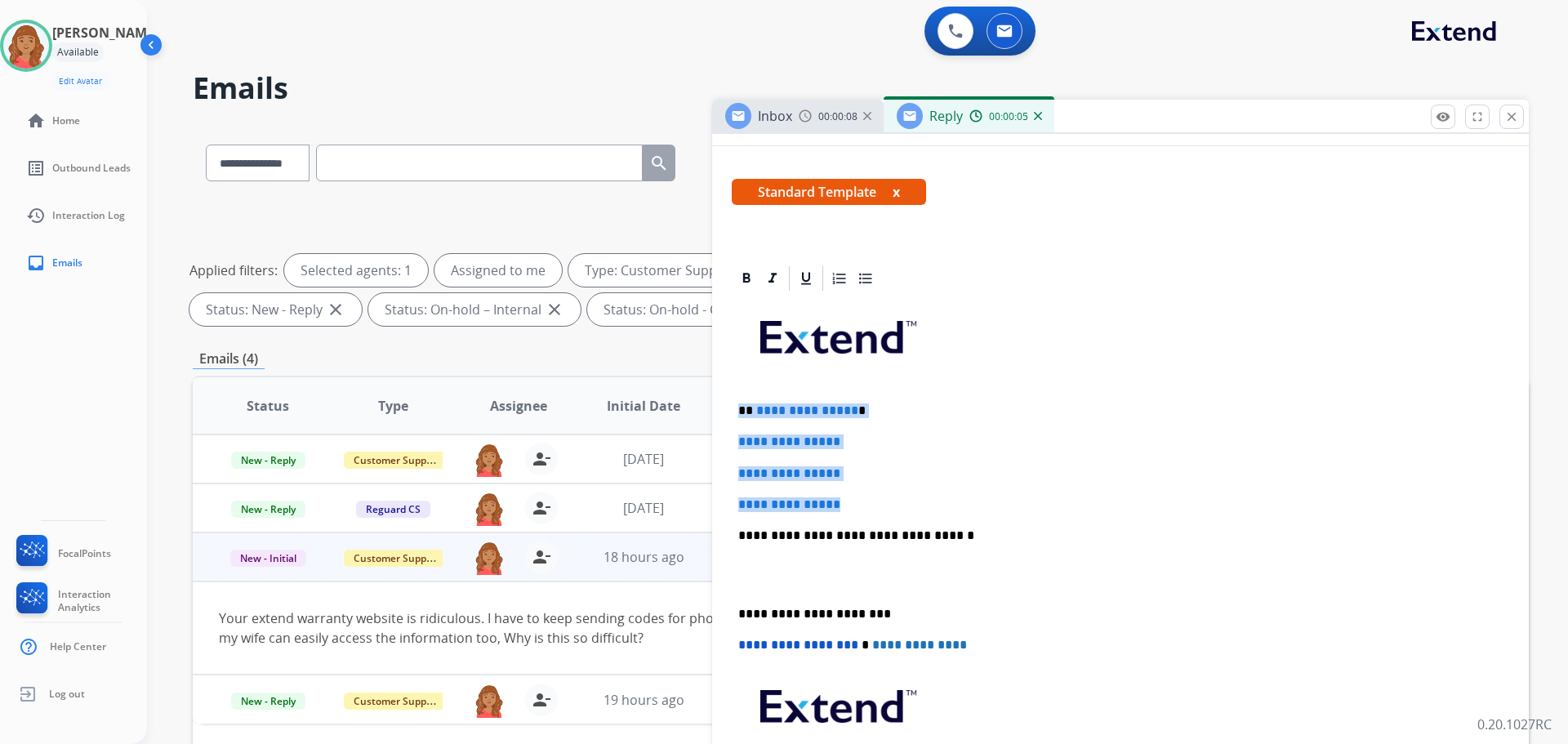
drag, startPoint x: 848, startPoint y: 507, endPoint x: 722, endPoint y: 403, distance: 163.4
click at [722, 403] on div "**********" at bounding box center [1120, 611] width 817 height 695
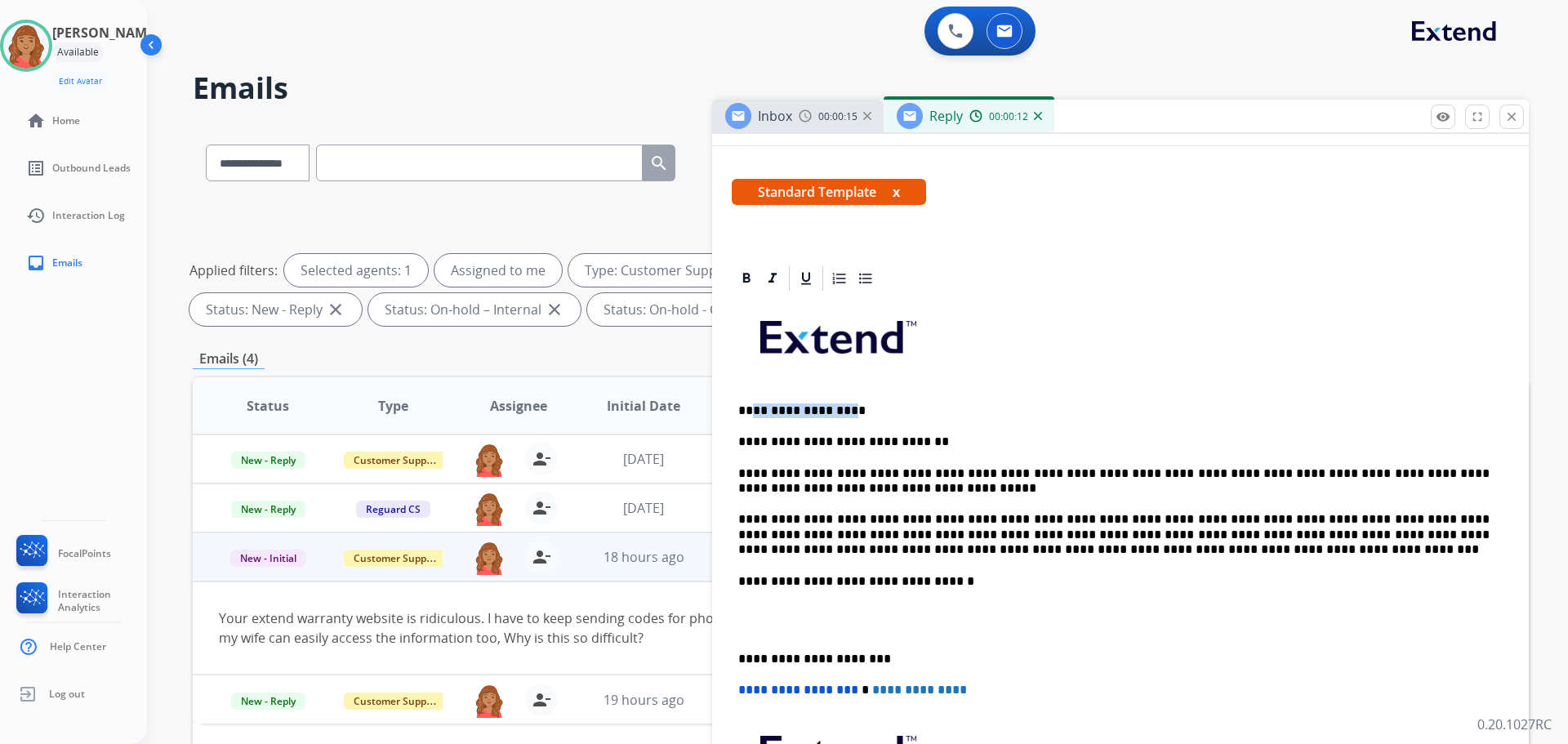
drag, startPoint x: 848, startPoint y: 411, endPoint x: 752, endPoint y: 413, distance: 96.0
click at [752, 413] on p "**********" at bounding box center [1114, 410] width 751 height 14
click at [752, 413] on p "***" at bounding box center [1114, 410] width 751 height 14
click at [735, 660] on div "**********" at bounding box center [1121, 596] width 778 height 606
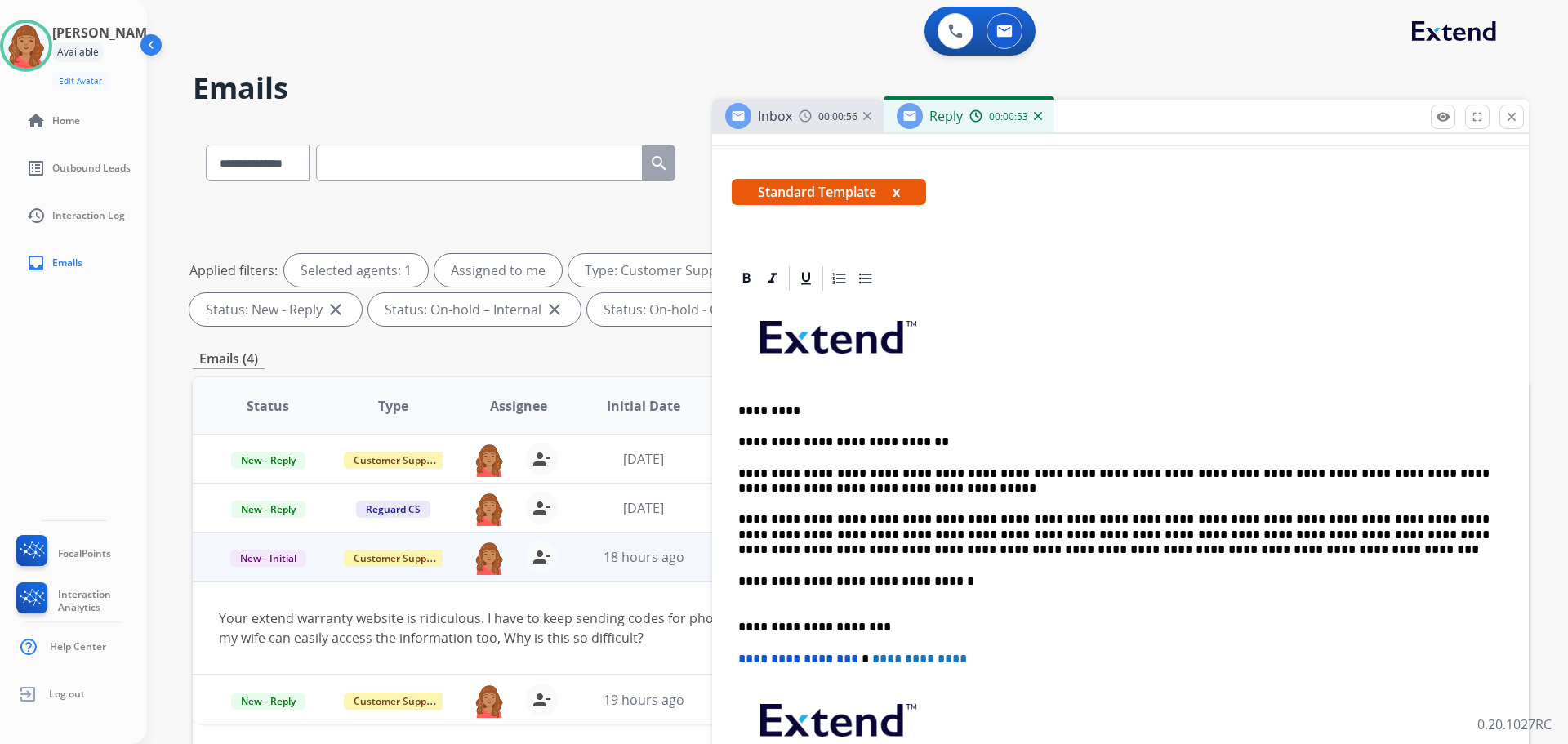
click at [778, 411] on p "*********" at bounding box center [1114, 410] width 751 height 14
click at [783, 411] on p "*********" at bounding box center [1114, 410] width 751 height 14
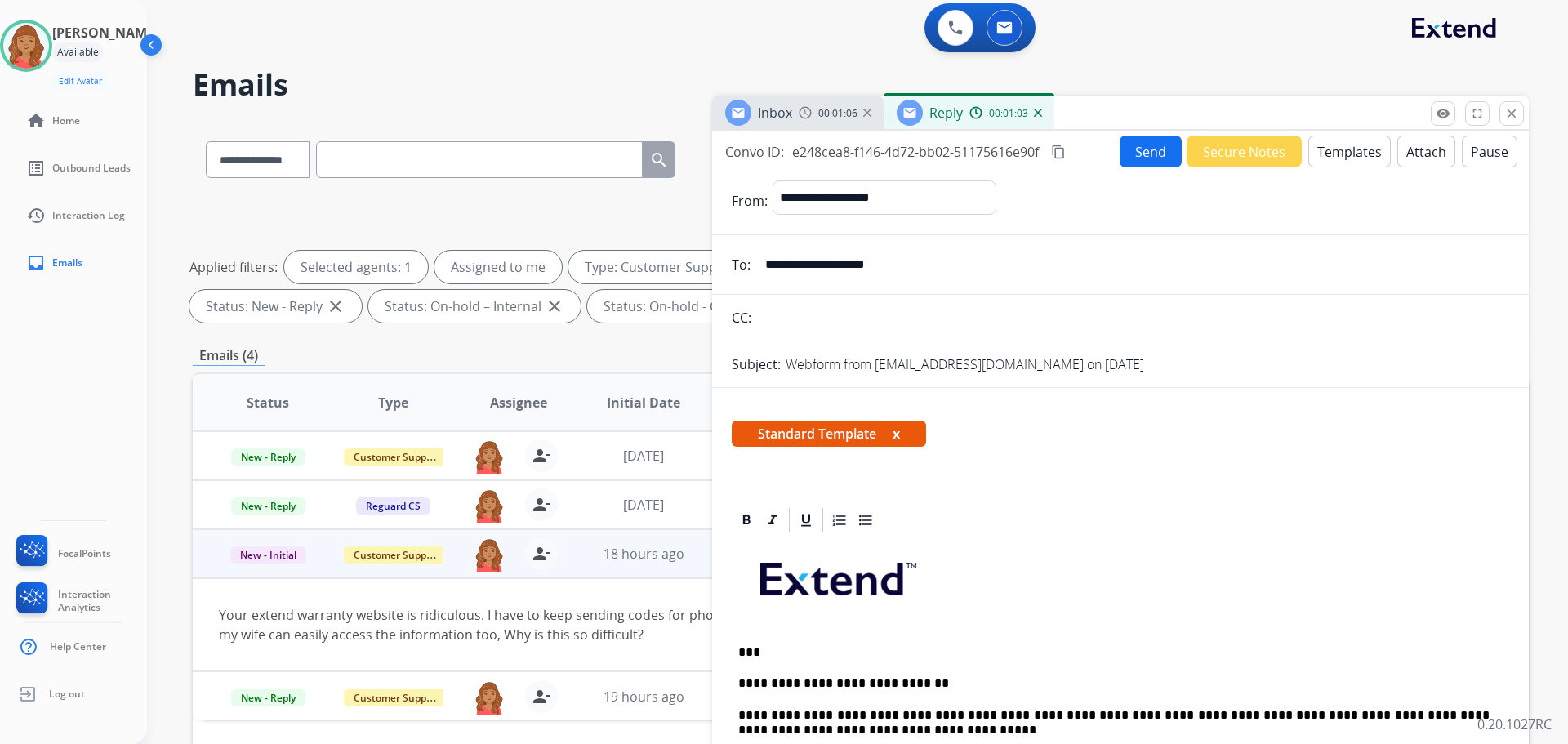
scroll to position [0, 0]
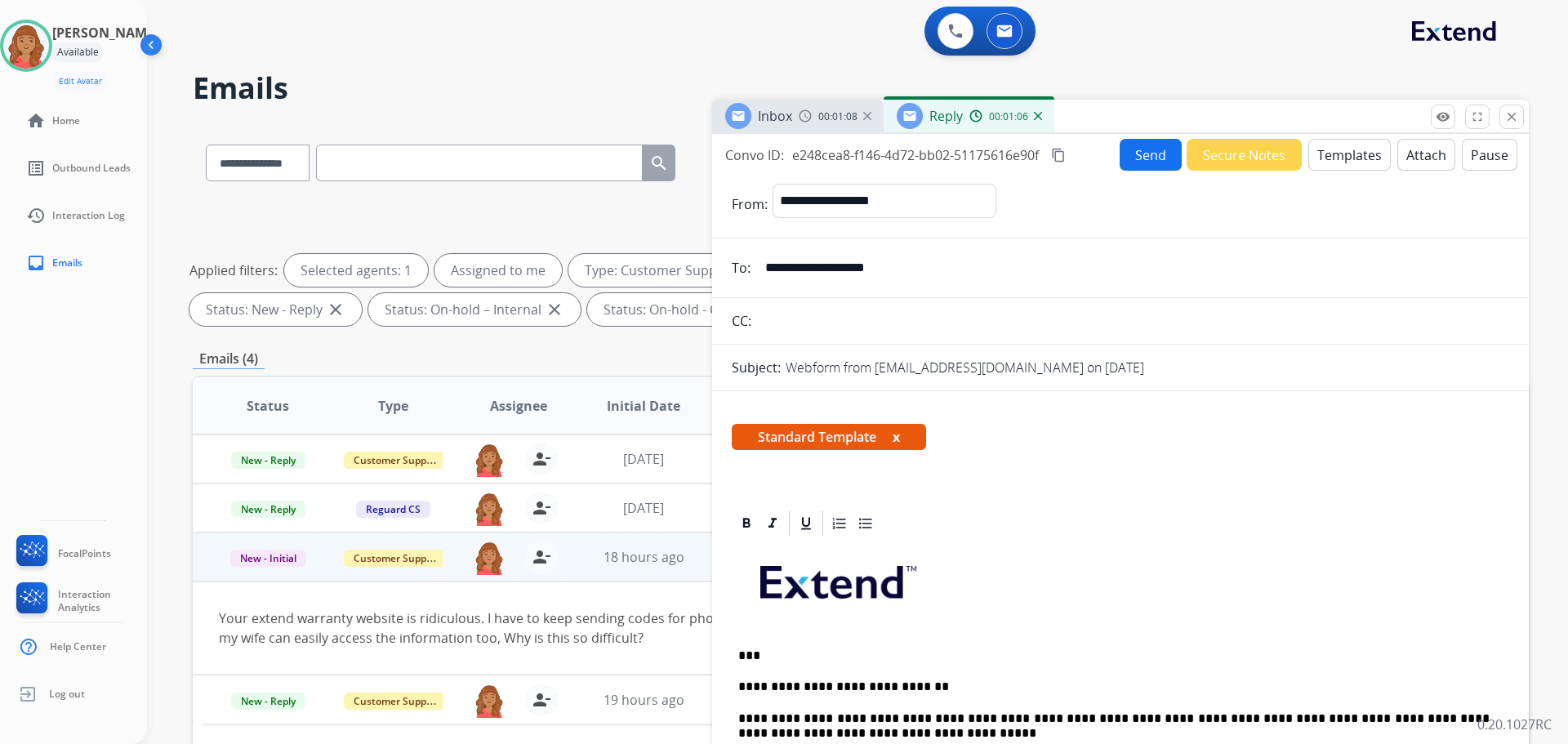
click at [1061, 155] on mat-icon "content_copy" at bounding box center [1057, 154] width 14 height 14
click at [1120, 155] on button "Send" at bounding box center [1150, 154] width 62 height 32
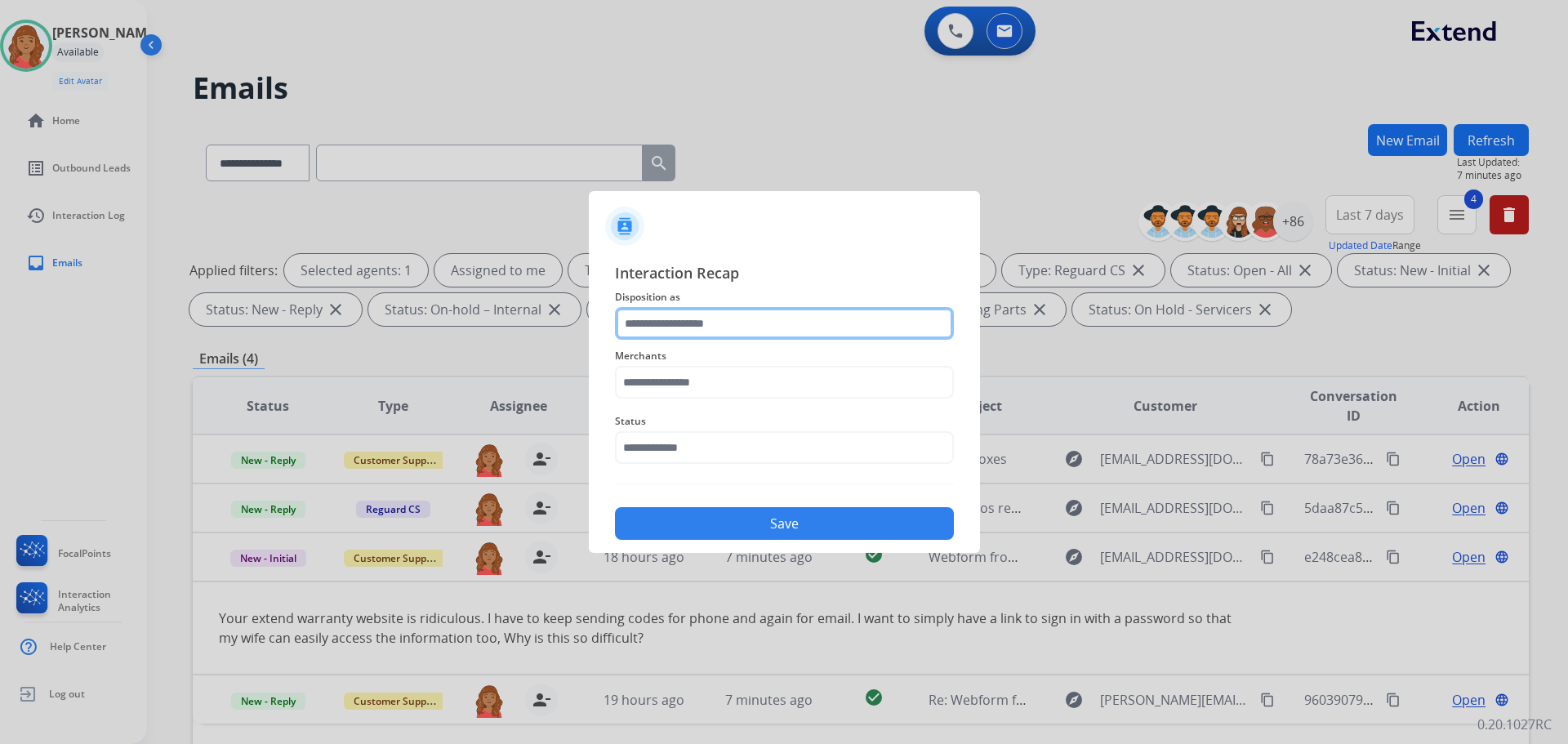
click at [741, 335] on input "text" at bounding box center [784, 324] width 339 height 33
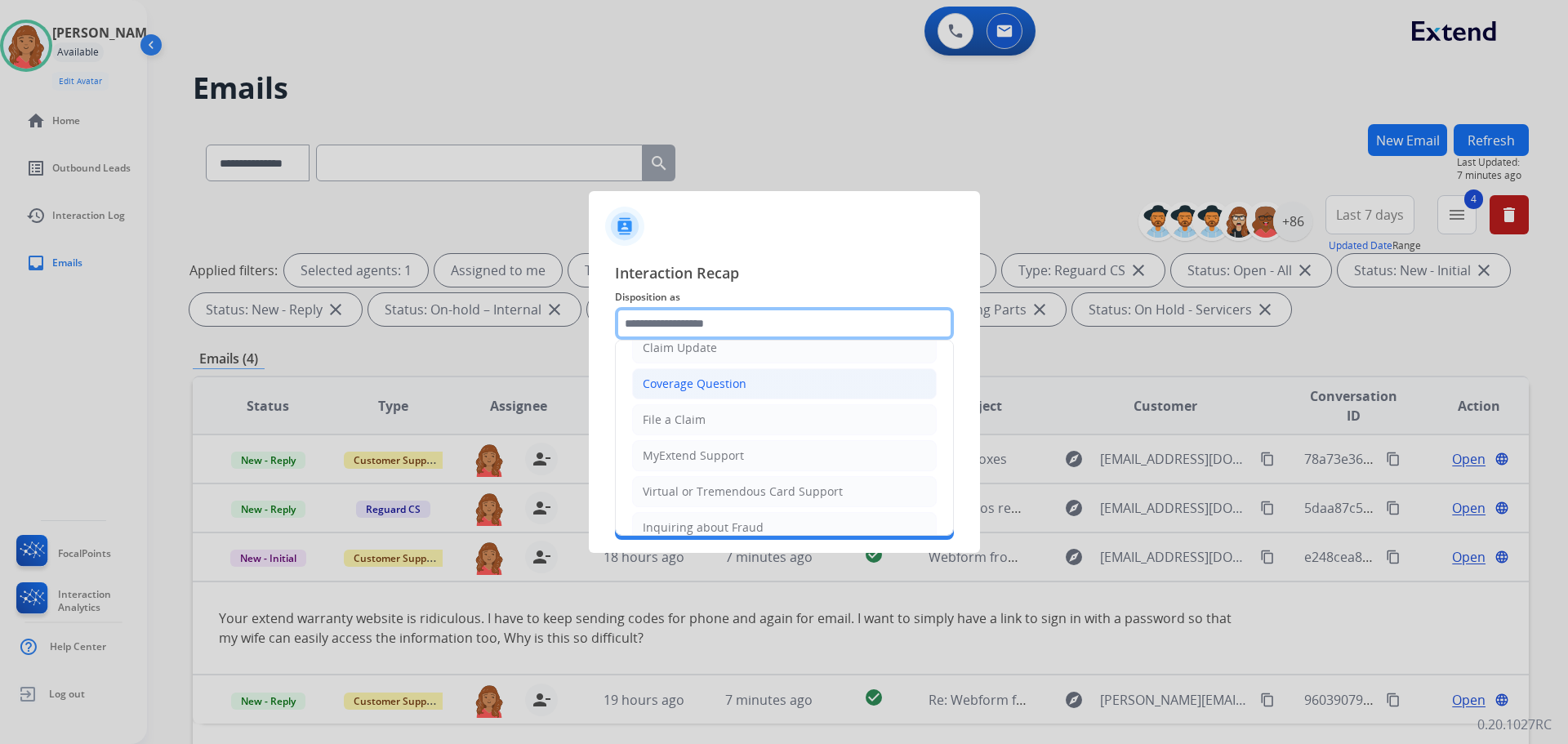
scroll to position [10, 0]
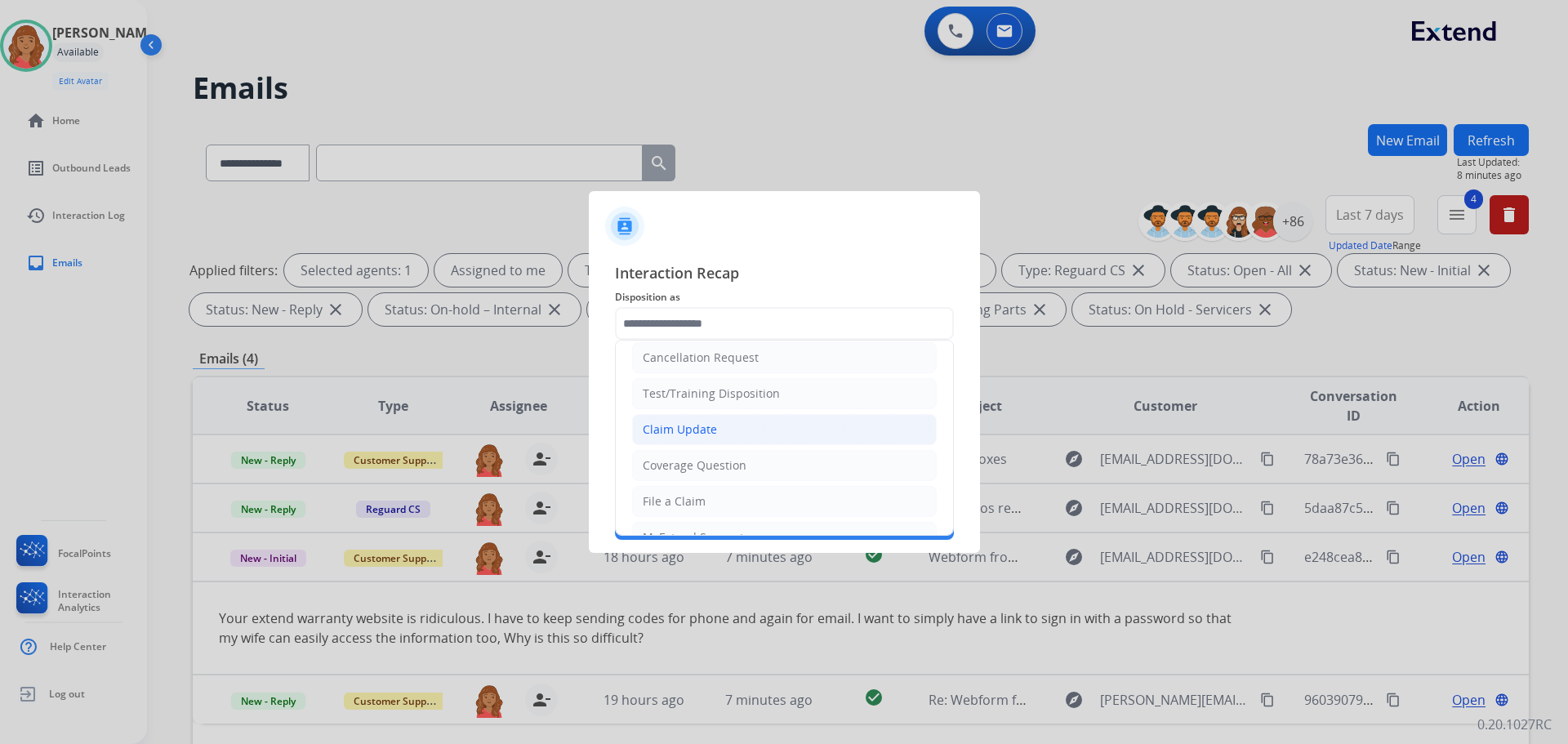
click at [668, 426] on div "Claim Update" at bounding box center [680, 429] width 75 height 16
type input "**********"
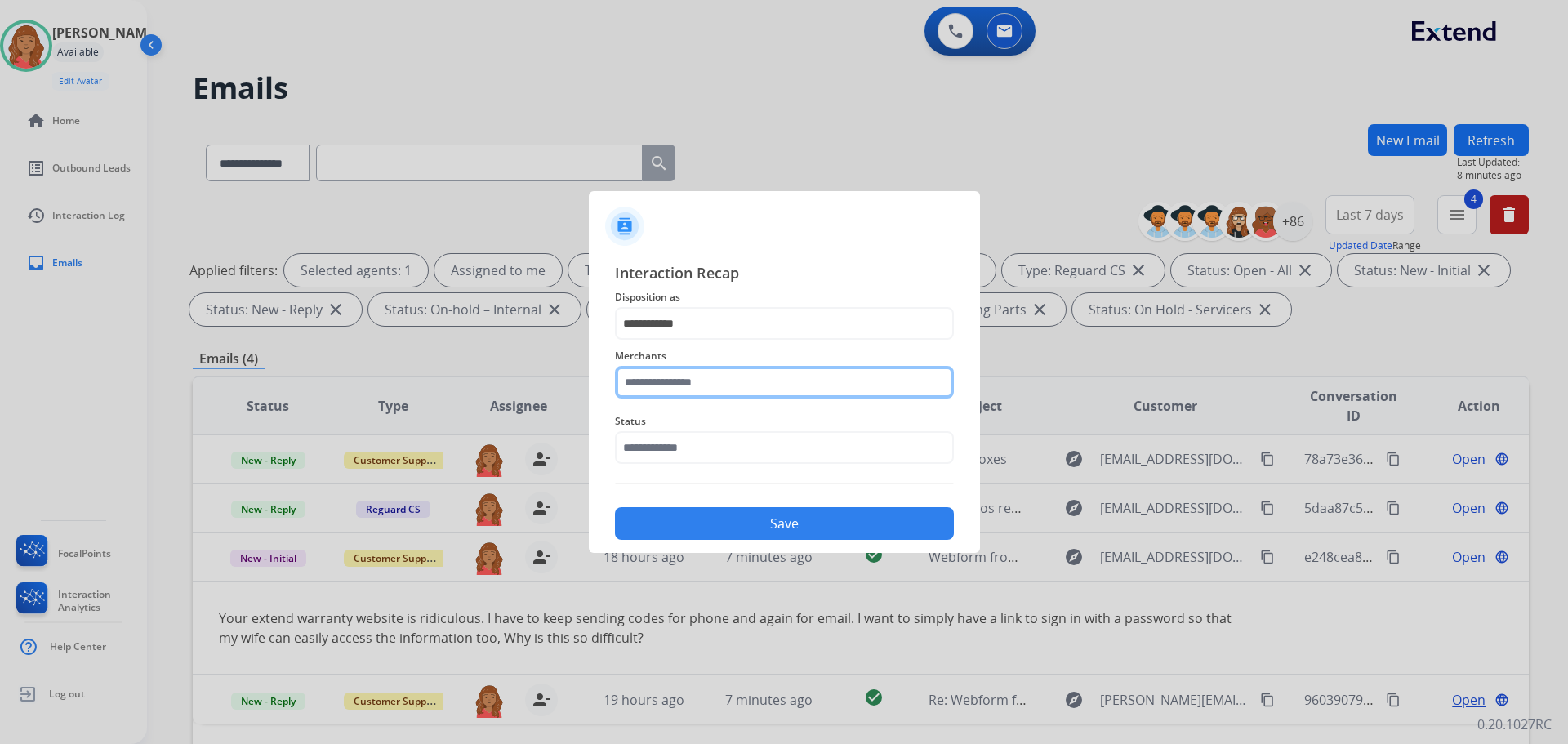
click at [679, 392] on input "text" at bounding box center [784, 382] width 339 height 33
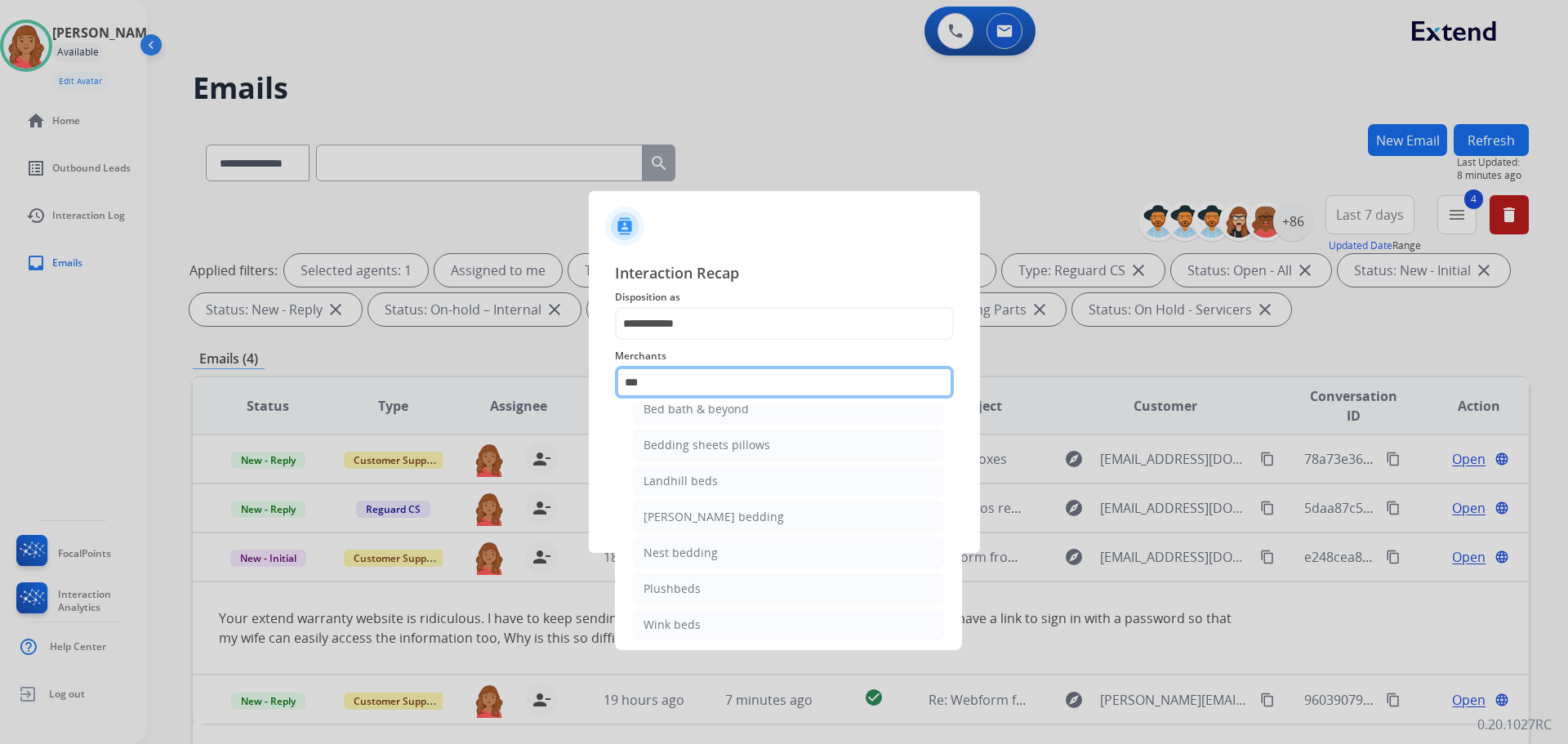
scroll to position [0, 0]
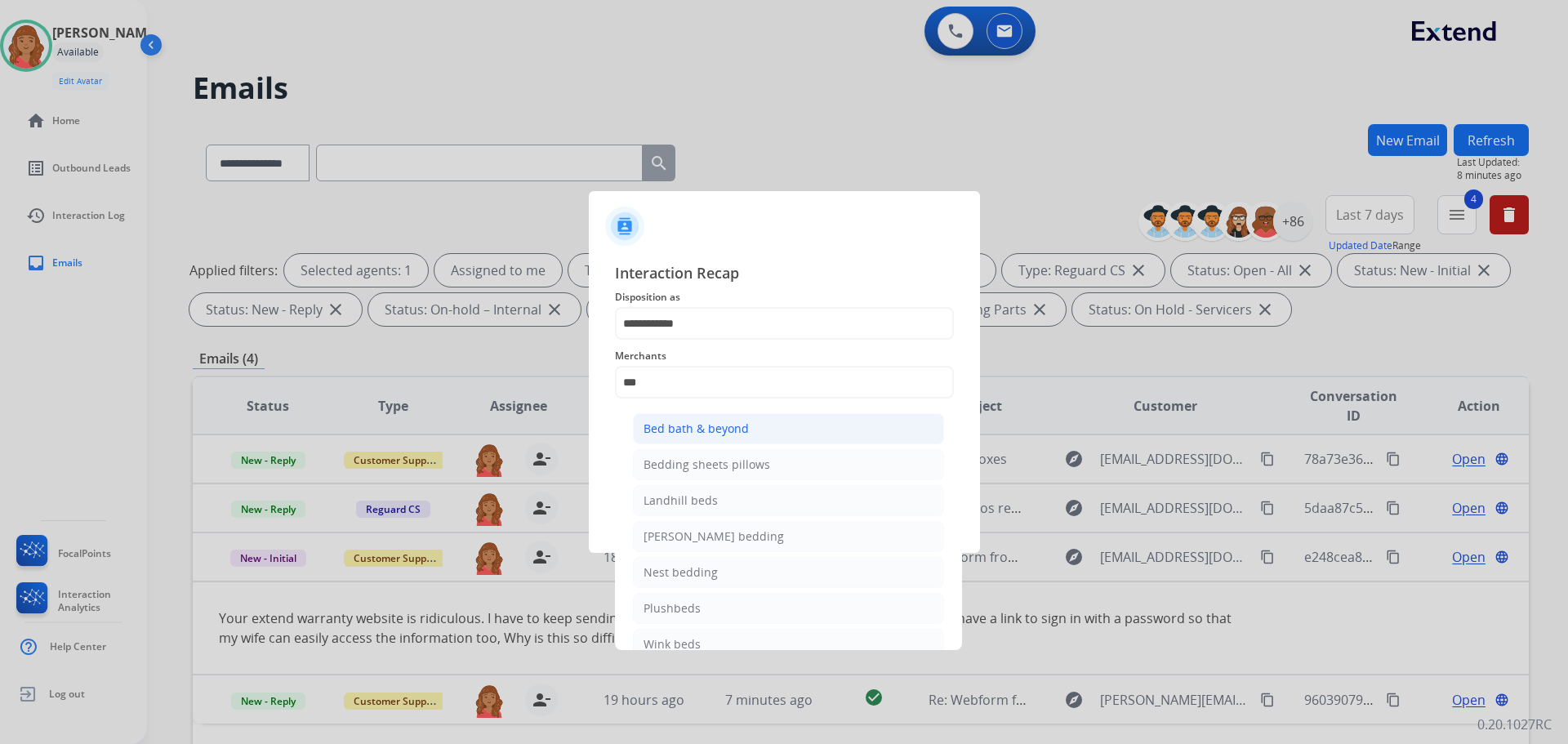
click at [687, 422] on div "Bed bath & beyond" at bounding box center [696, 428] width 105 height 16
type input "**********"
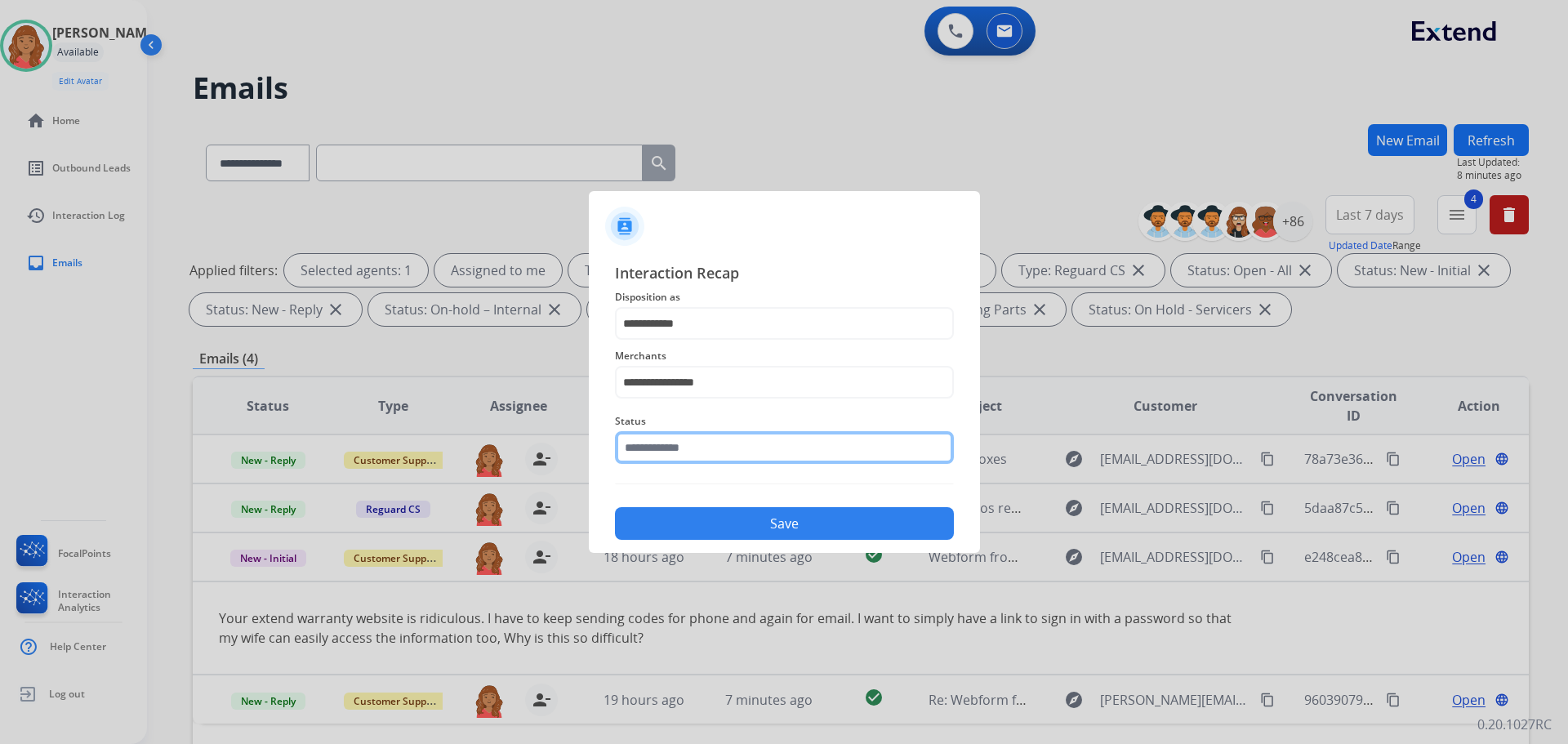
click at [675, 454] on input "text" at bounding box center [784, 447] width 339 height 33
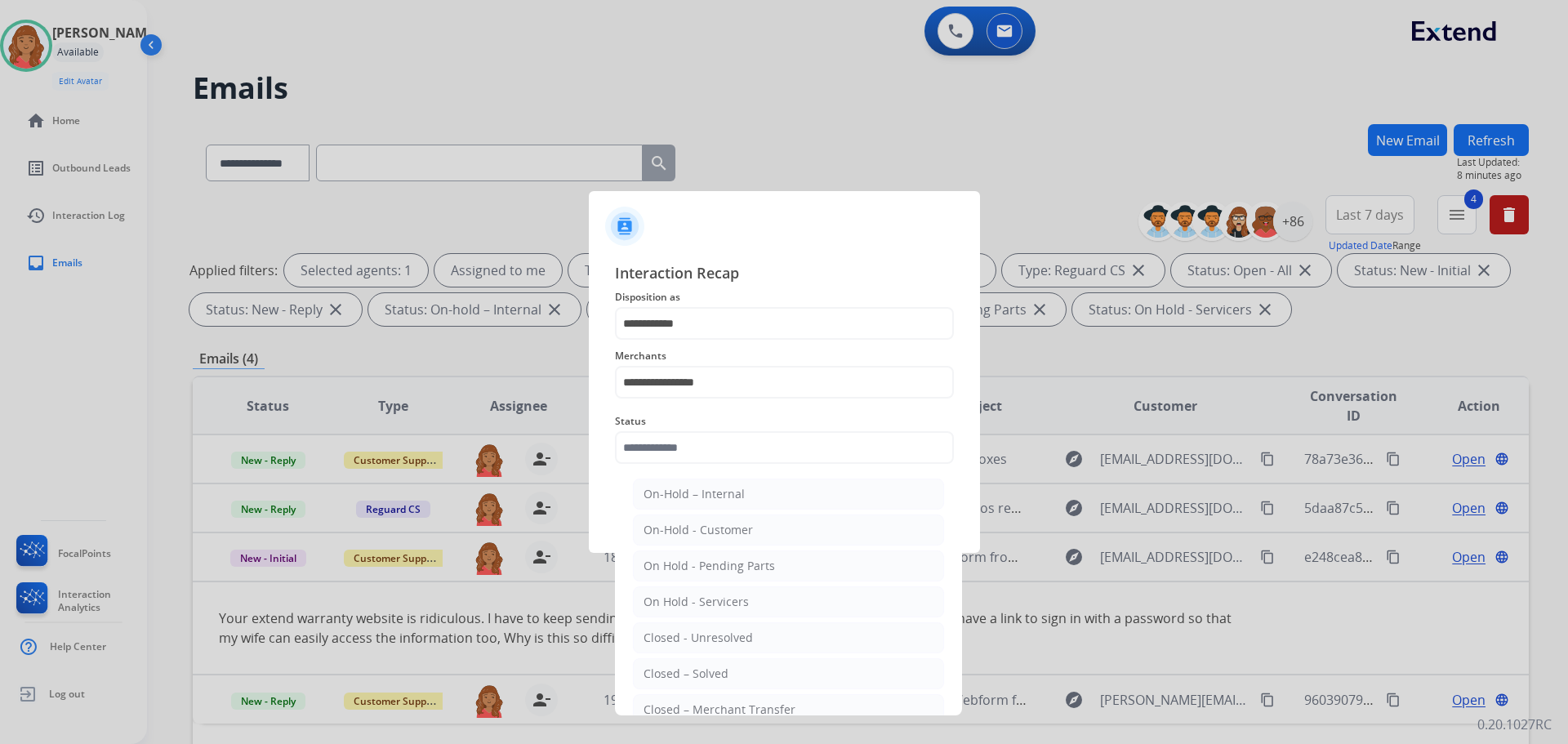
drag, startPoint x: 680, startPoint y: 675, endPoint x: 691, endPoint y: 656, distance: 22.0
click at [682, 674] on div "Closed – Solved" at bounding box center [686, 673] width 85 height 16
type input "**********"
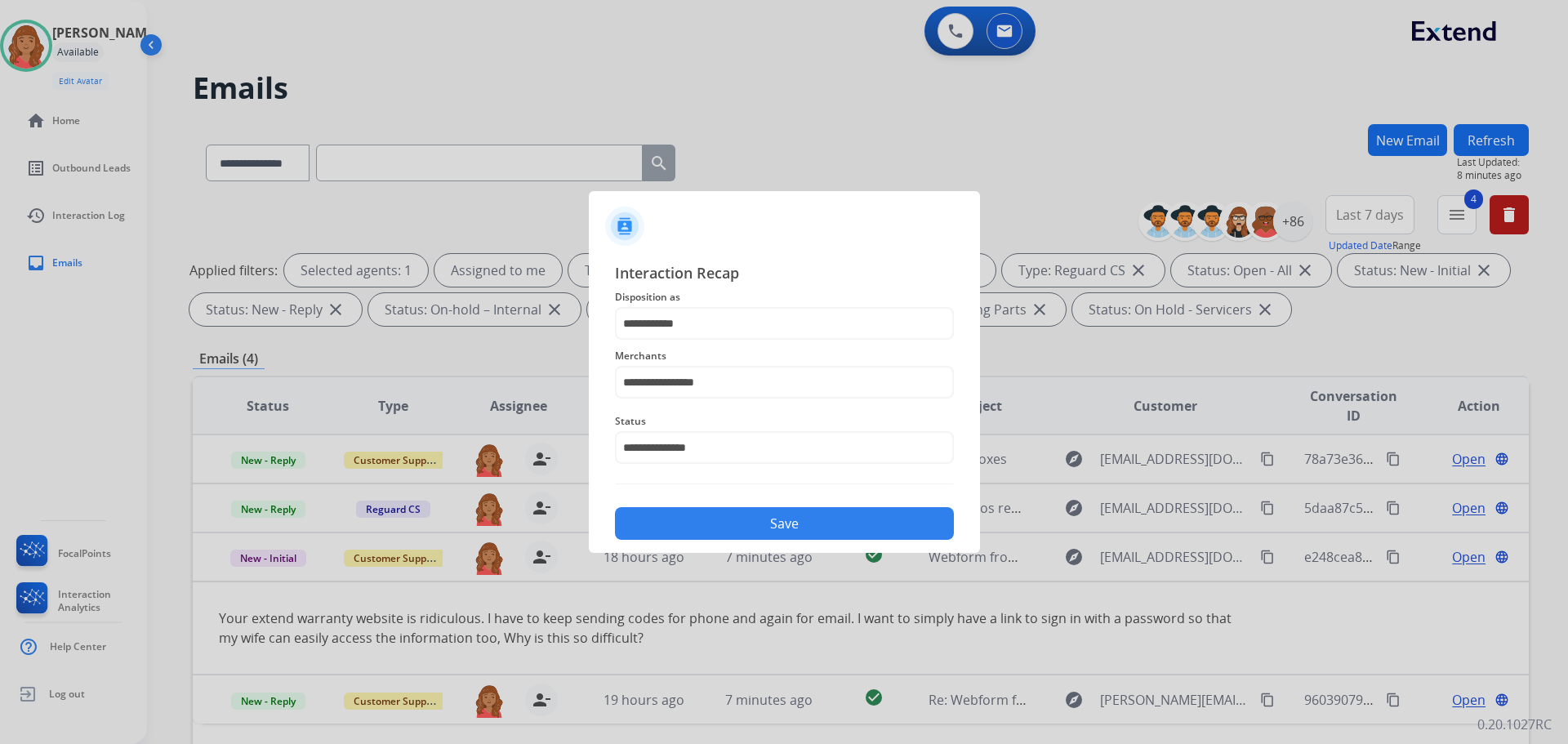
click at [723, 540] on div "**********" at bounding box center [784, 400] width 391 height 304
click at [706, 527] on button "Save" at bounding box center [784, 523] width 339 height 33
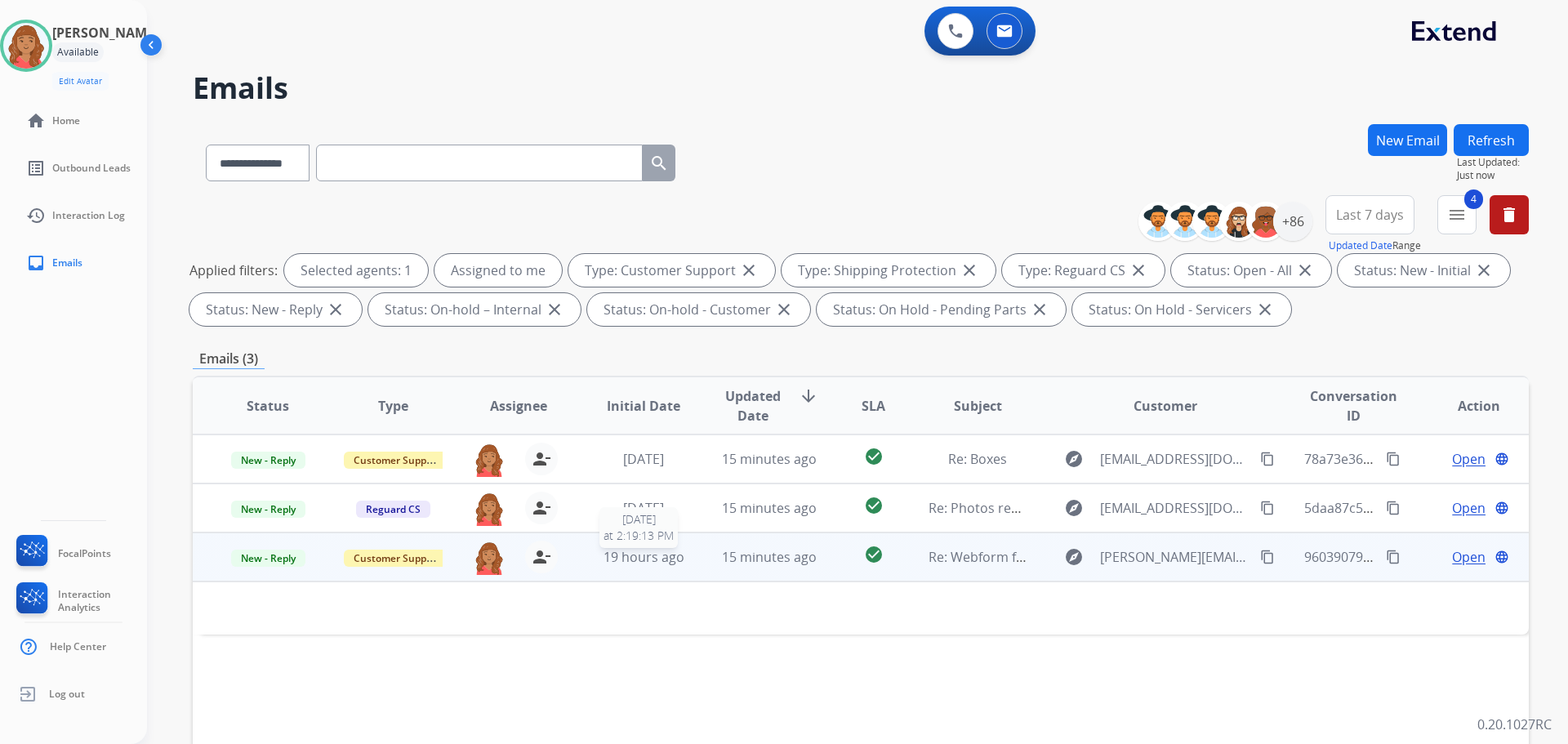
click at [668, 554] on span "19 hours ago" at bounding box center [644, 556] width 80 height 18
click at [652, 564] on span "19 hours ago" at bounding box center [644, 557] width 80 height 18
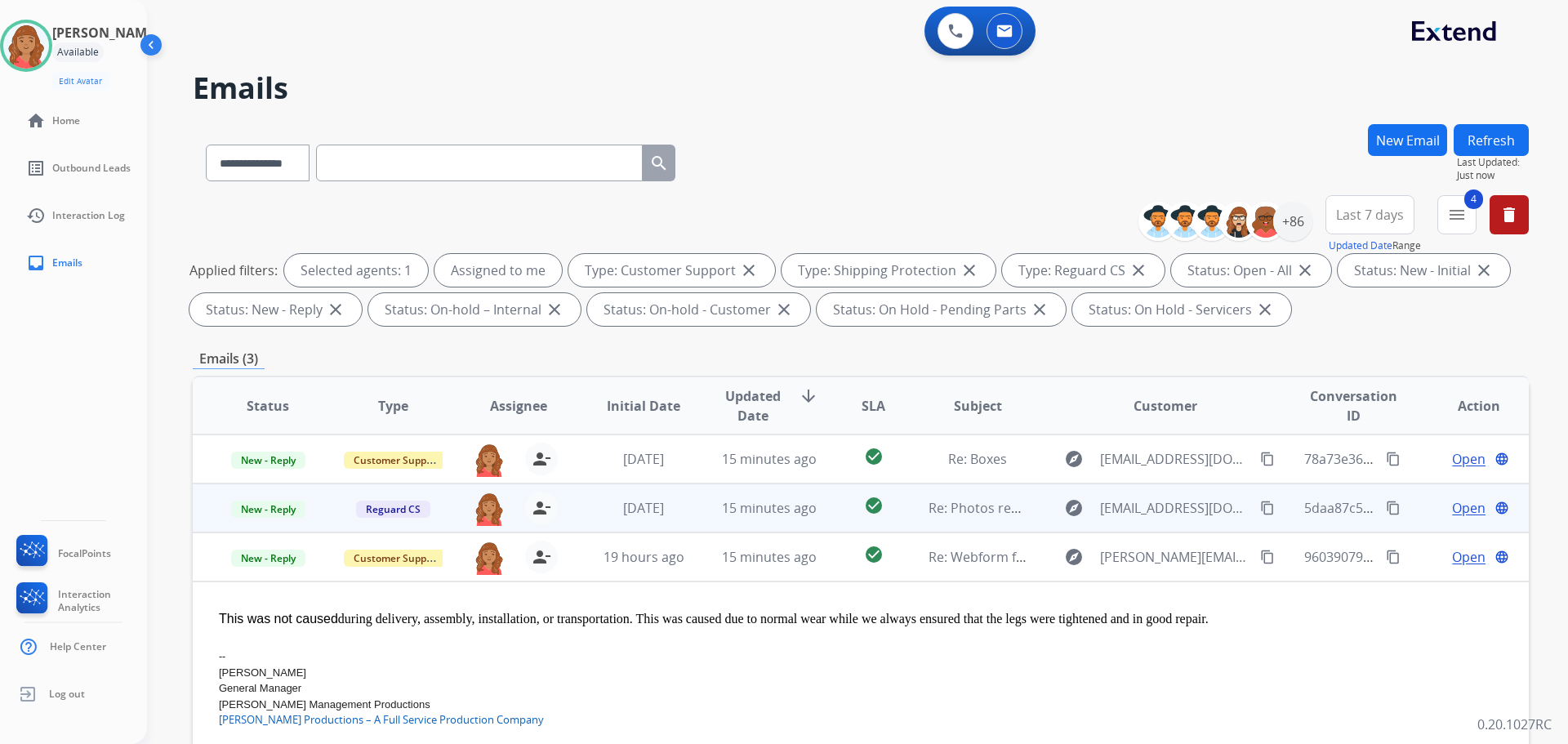
click at [622, 518] on td "[DATE]" at bounding box center [630, 507] width 125 height 49
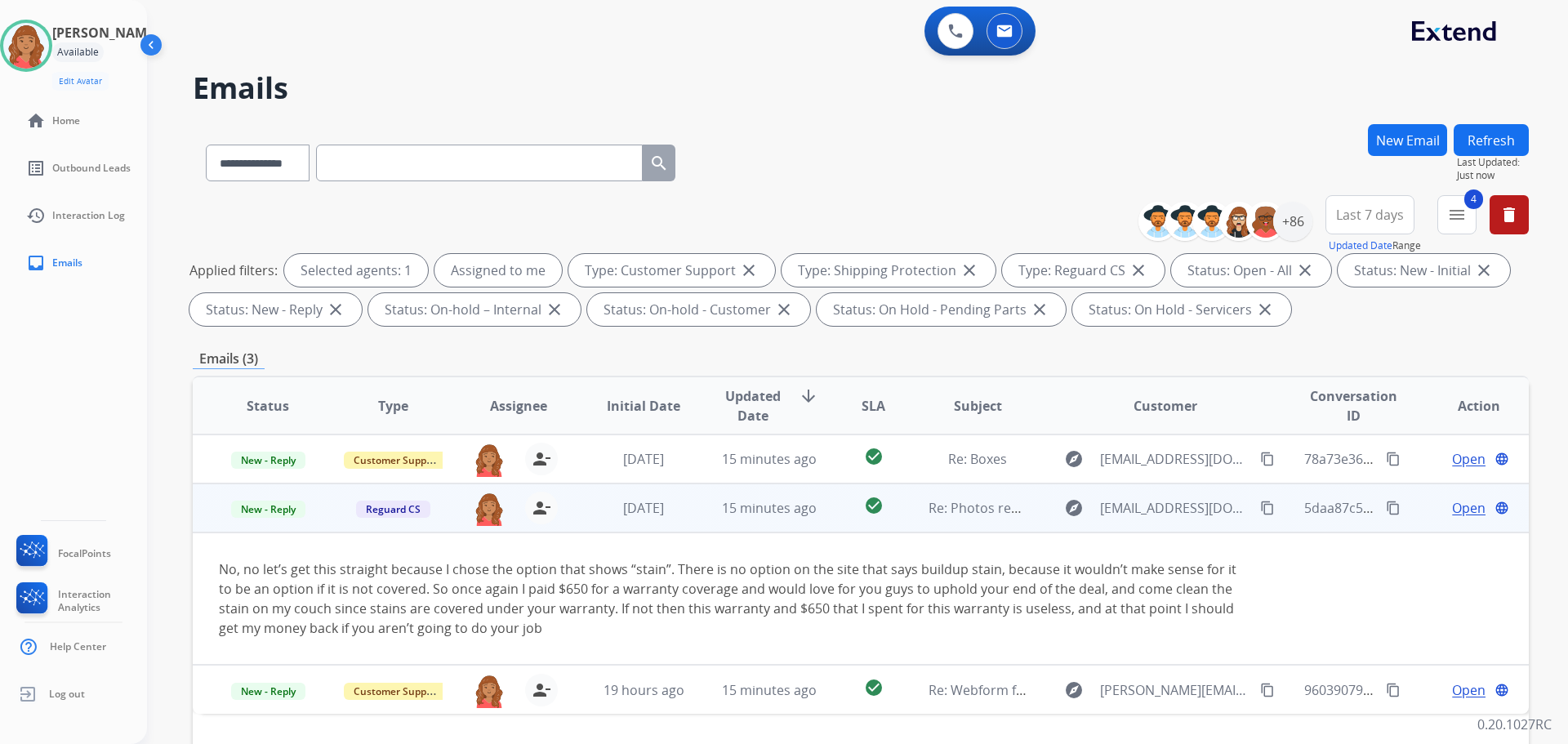
click at [1261, 505] on mat-icon "content_copy" at bounding box center [1267, 507] width 14 height 14
click at [1386, 512] on mat-icon "content_copy" at bounding box center [1393, 507] width 14 height 14
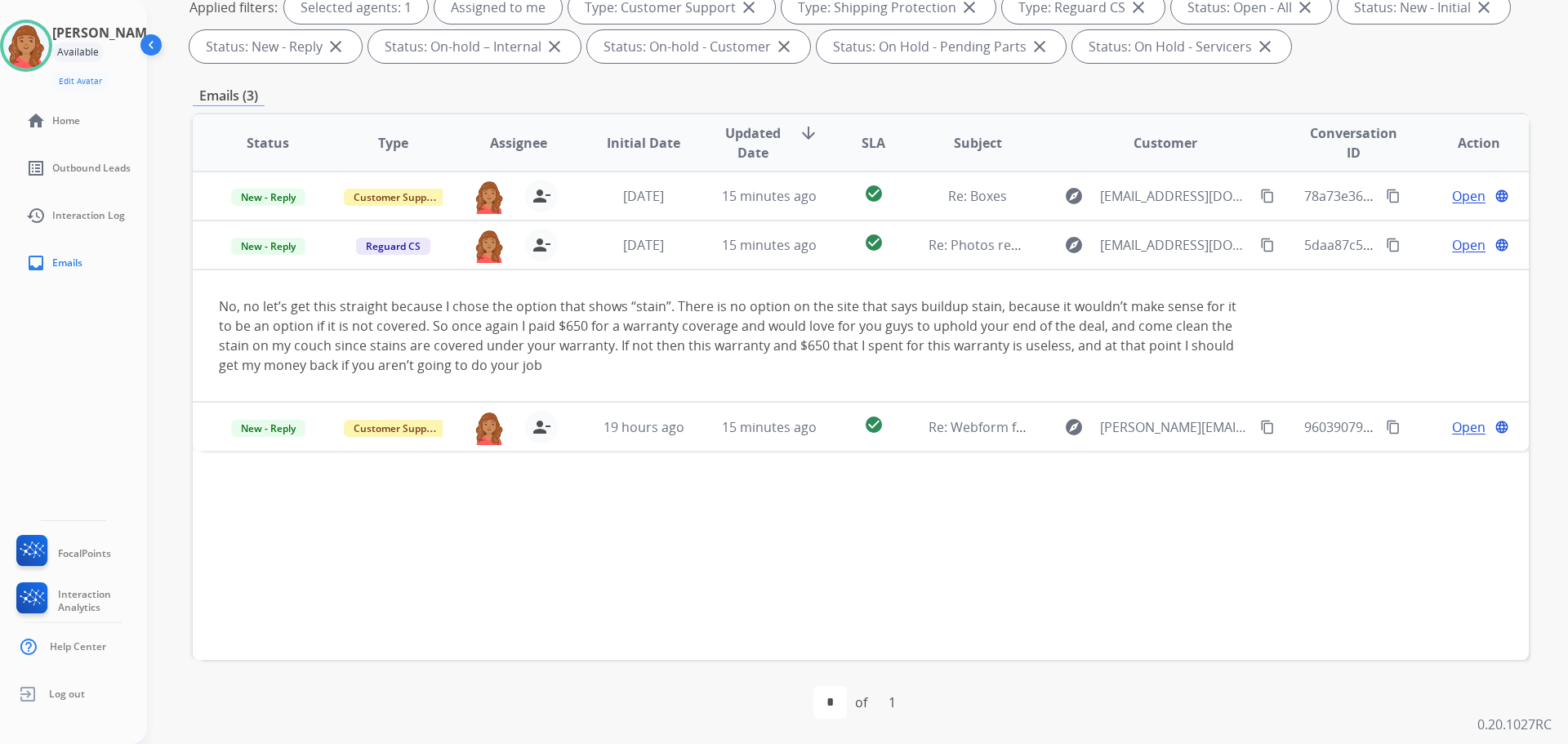
scroll to position [263, 0]
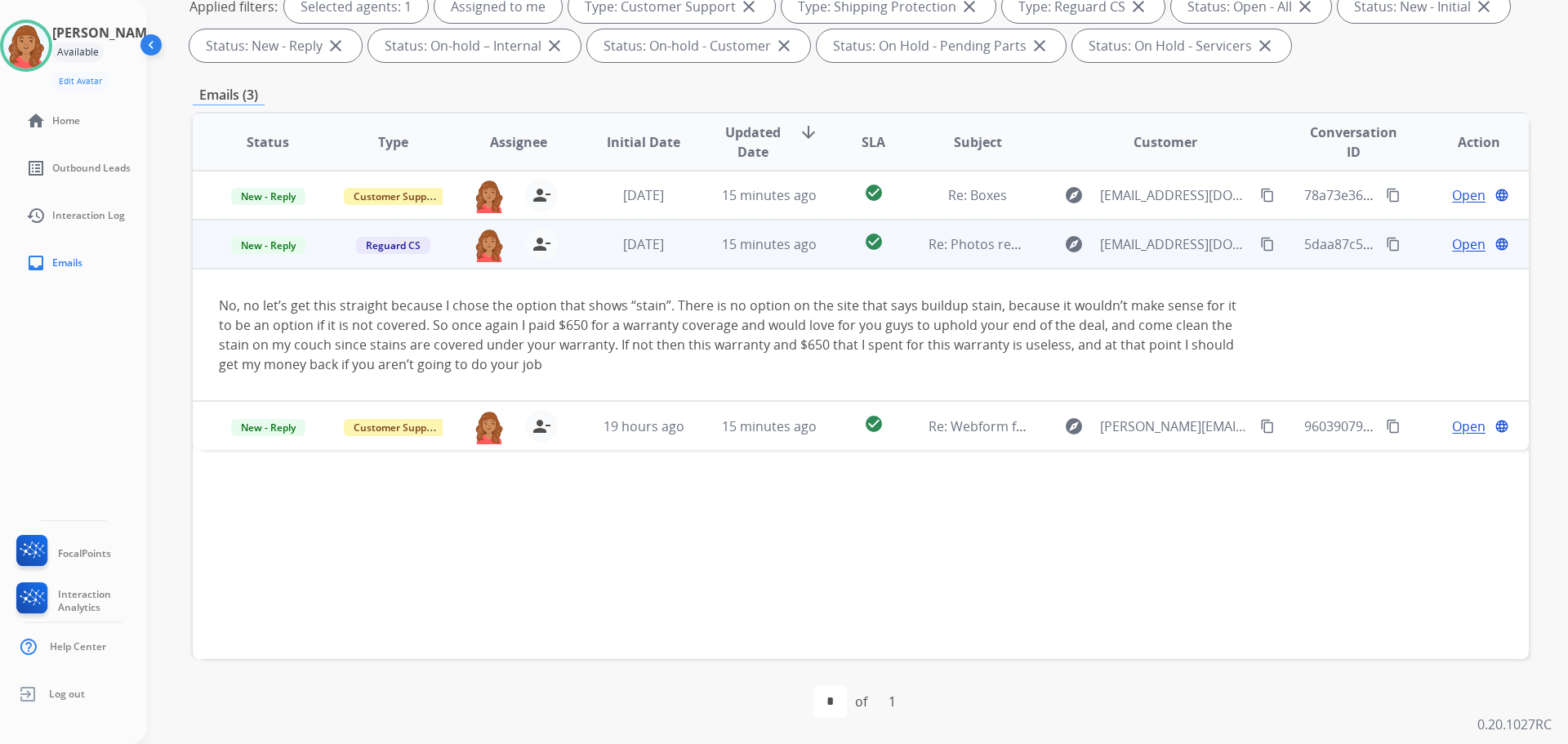
drag, startPoint x: 1053, startPoint y: 366, endPoint x: 966, endPoint y: 379, distance: 88.0
click at [1051, 366] on div "No, no let’s get this straight because I chose the option that shows “stain”. T…" at bounding box center [735, 335] width 1033 height 79
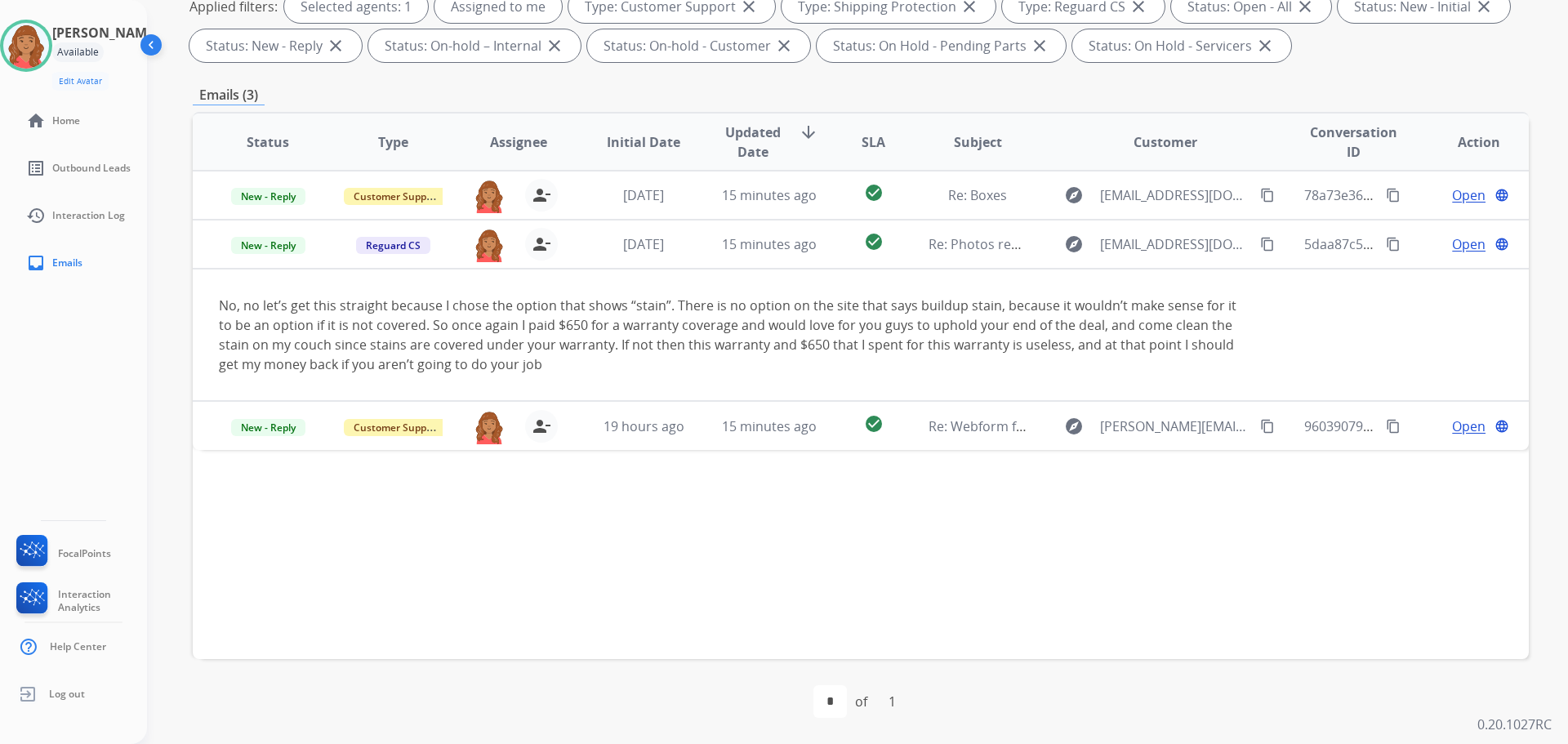
drag, startPoint x: 489, startPoint y: 366, endPoint x: 187, endPoint y: 301, distance: 308.9
click at [187, 301] on div "**********" at bounding box center [837, 167] width 1382 height 744
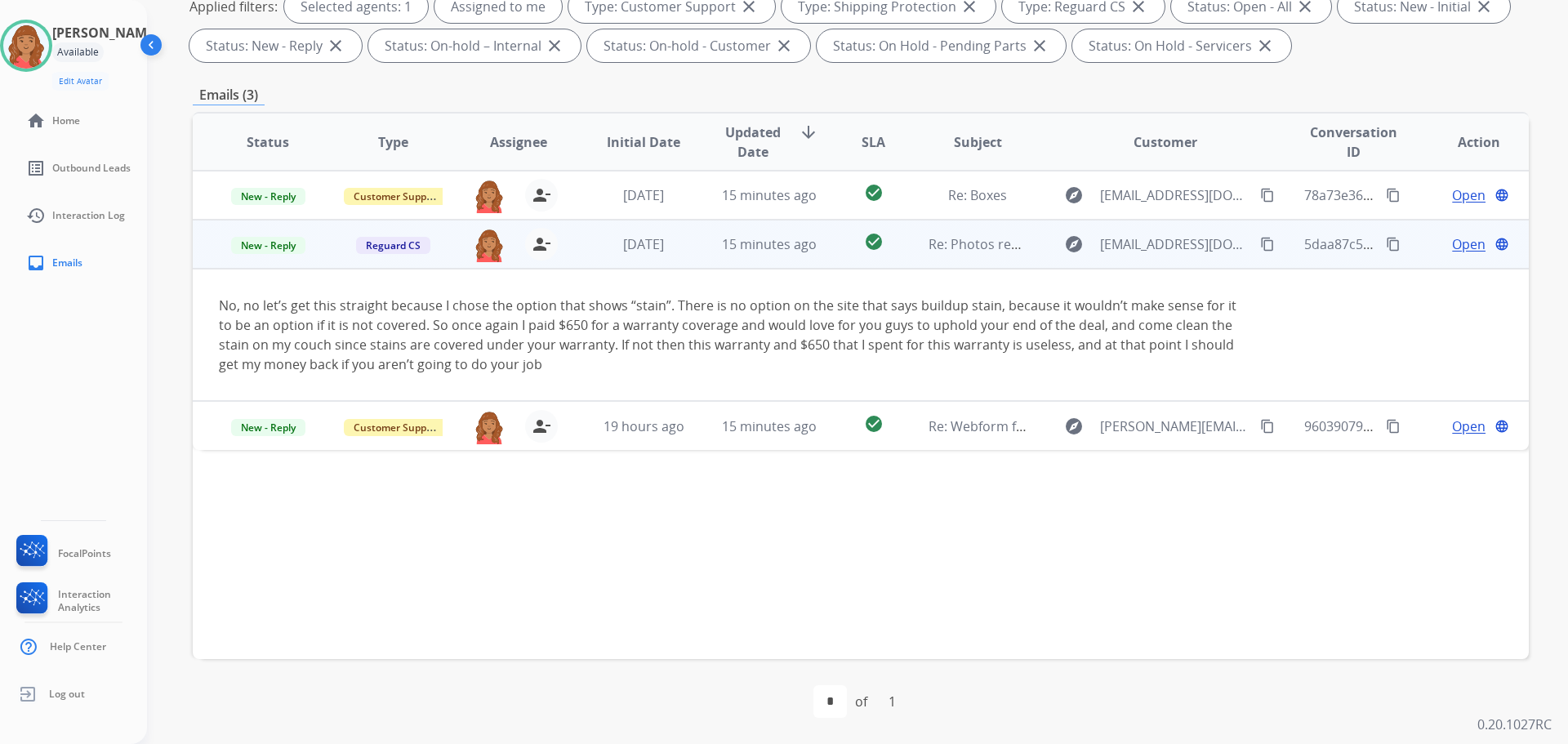
copy table "Status Type Assignee Initial Date Updated Date arrow_downward SLA Subject Custo…"
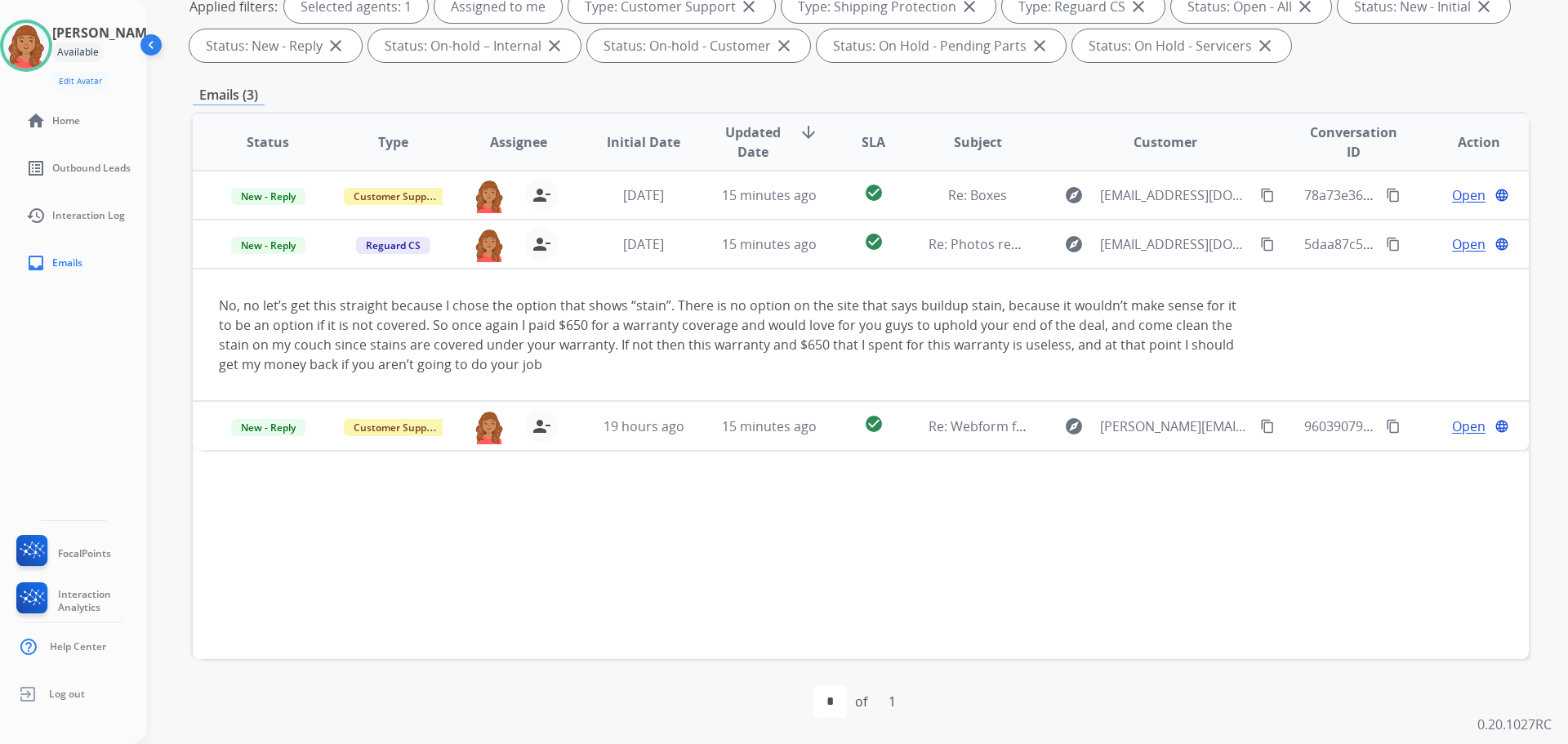
drag, startPoint x: 1033, startPoint y: 523, endPoint x: 991, endPoint y: 507, distance: 44.9
click at [1031, 523] on div "Status Type Assignee Initial Date Updated Date arrow_downward SLA Subject Custo…" at bounding box center [860, 385] width 1336 height 547
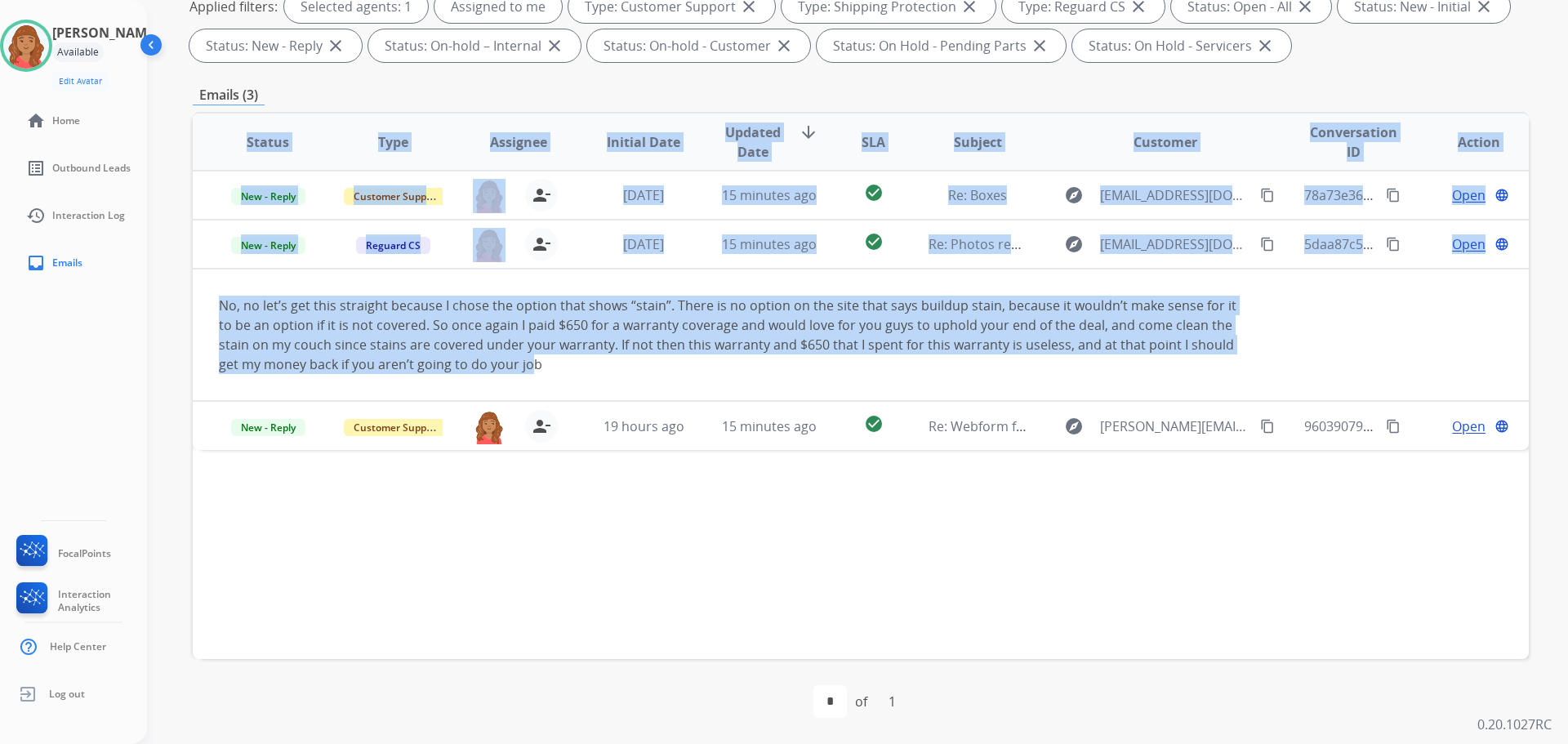
drag, startPoint x: 489, startPoint y: 362, endPoint x: 184, endPoint y: 300, distance: 311.2
click at [184, 300] on div "**********" at bounding box center [837, 167] width 1382 height 744
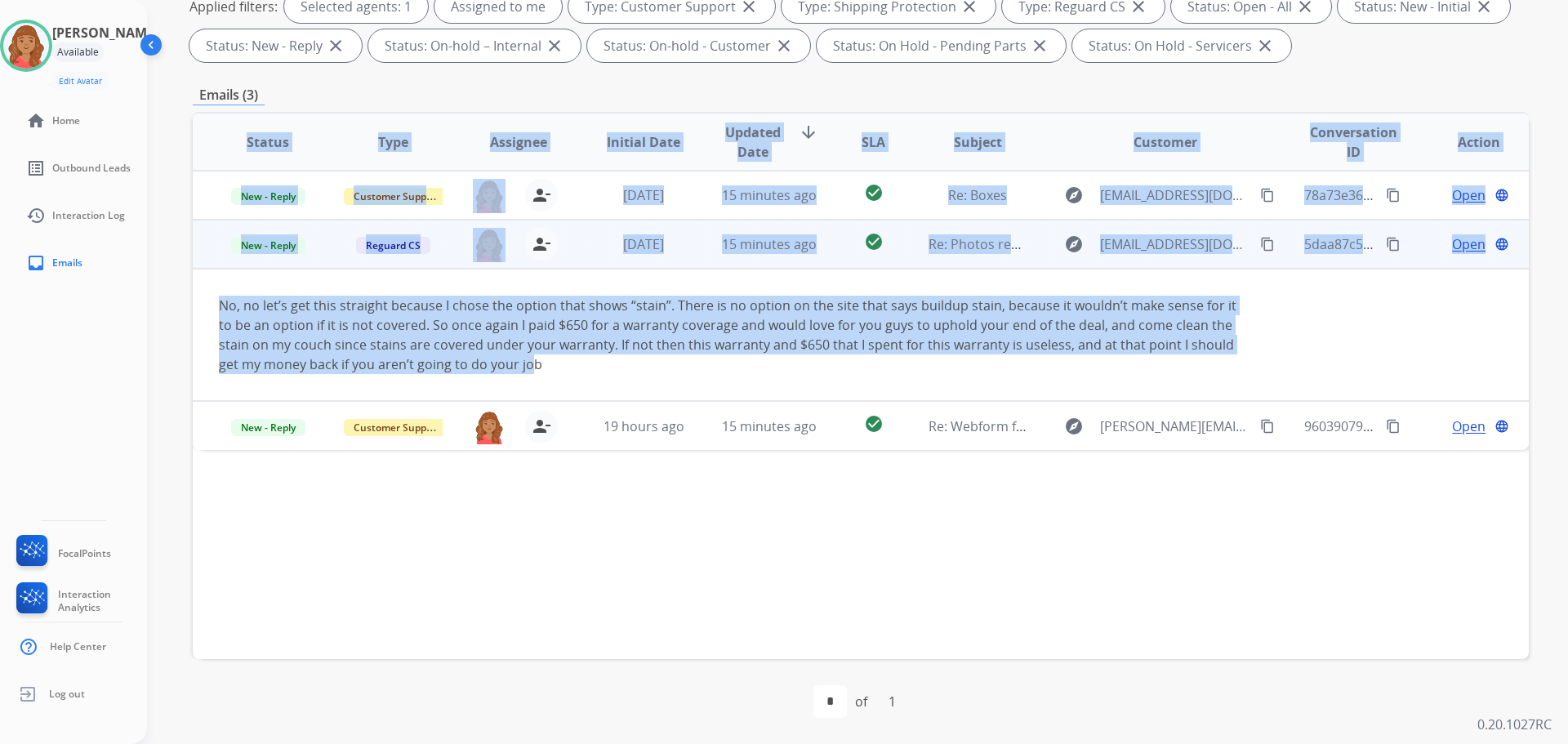
click at [476, 347] on div "No, no let’s get this straight because I chose the option that shows “stain”. T…" at bounding box center [735, 335] width 1033 height 79
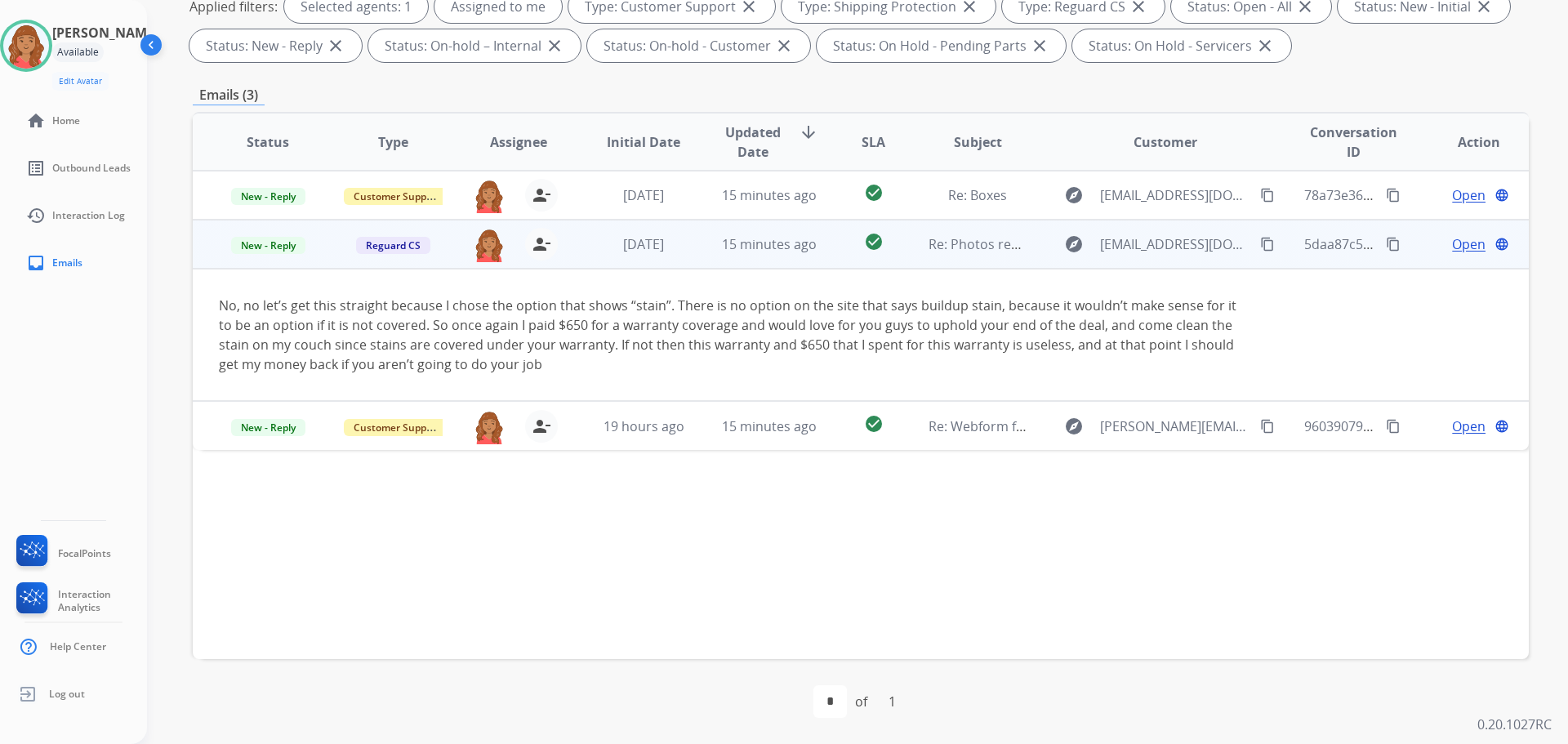
click at [482, 372] on td "No, no let’s get this straight because I chose the option that shows “stain”. T…" at bounding box center [735, 334] width 1085 height 132
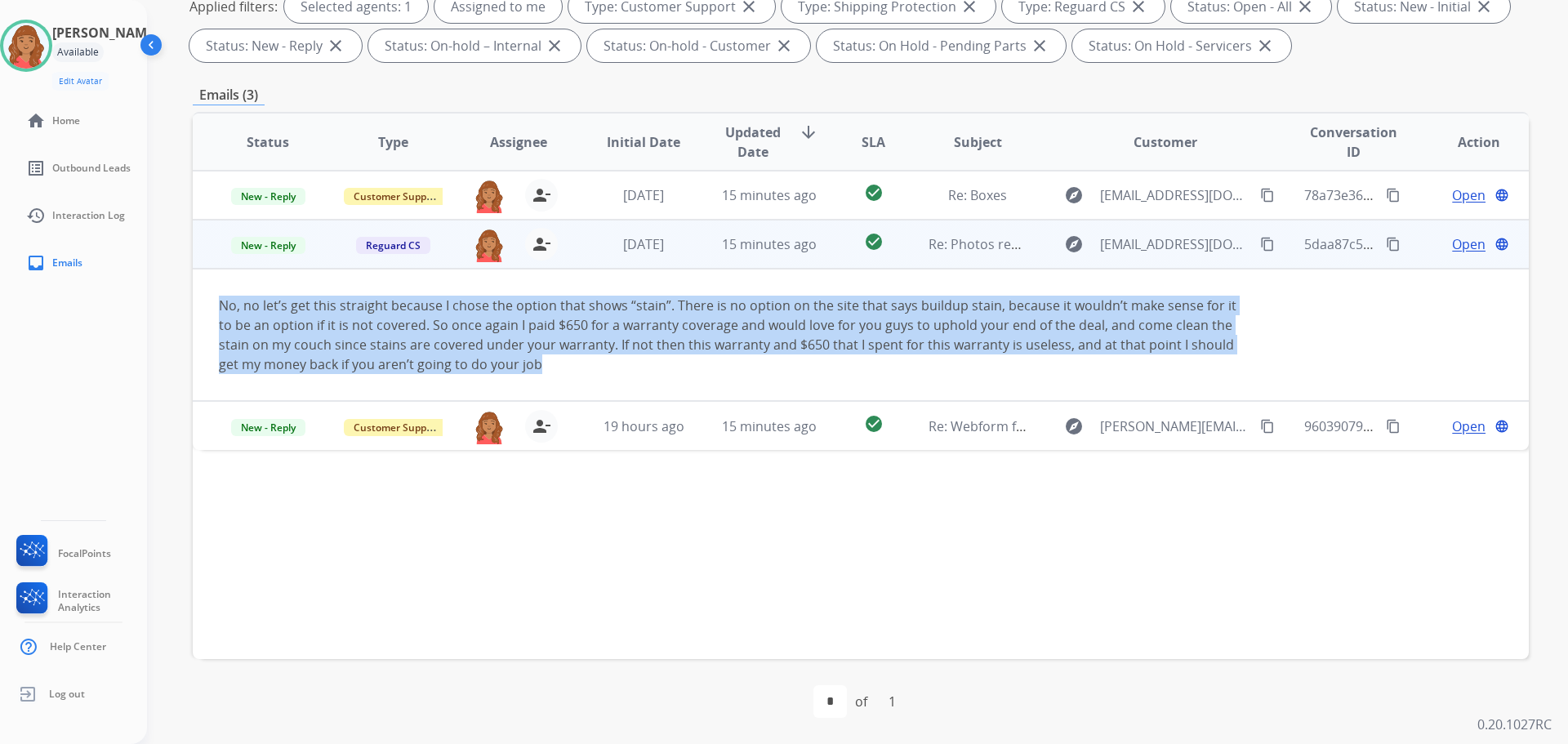
drag, startPoint x: 492, startPoint y: 363, endPoint x: 277, endPoint y: 322, distance: 218.9
click at [202, 302] on td "No, no let’s get this straight because I chose the option that shows “stain”. T…" at bounding box center [735, 334] width 1085 height 132
copy div "No, no let’s get this straight because I chose the option that shows “stain”. T…"
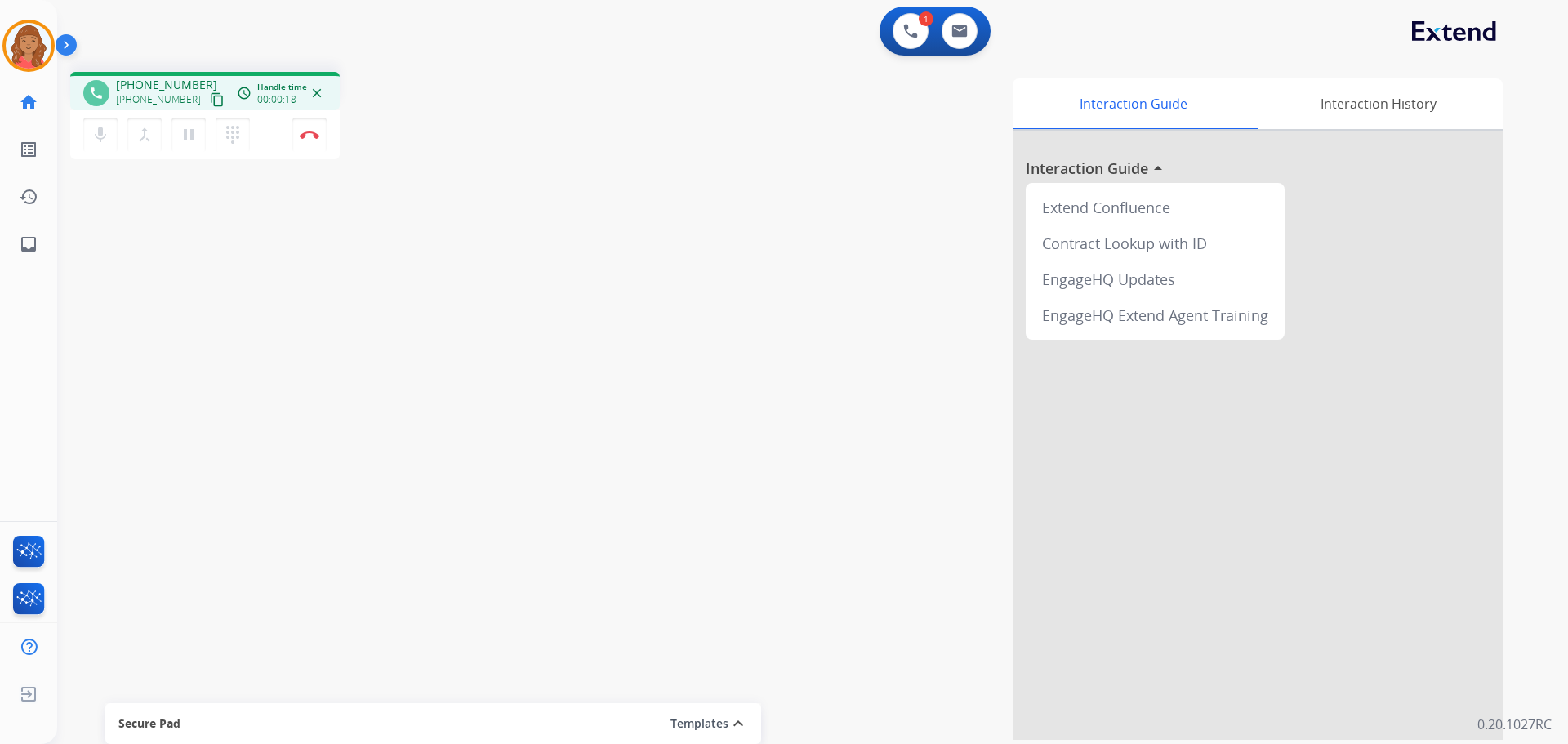
click at [210, 99] on mat-icon "content_copy" at bounding box center [216, 99] width 14 height 14
click at [180, 138] on mat-icon "pause" at bounding box center [189, 134] width 19 height 19
click at [187, 131] on mat-icon "play_arrow" at bounding box center [189, 134] width 19 height 19
click at [310, 139] on button "Disconnect" at bounding box center [309, 135] width 34 height 34
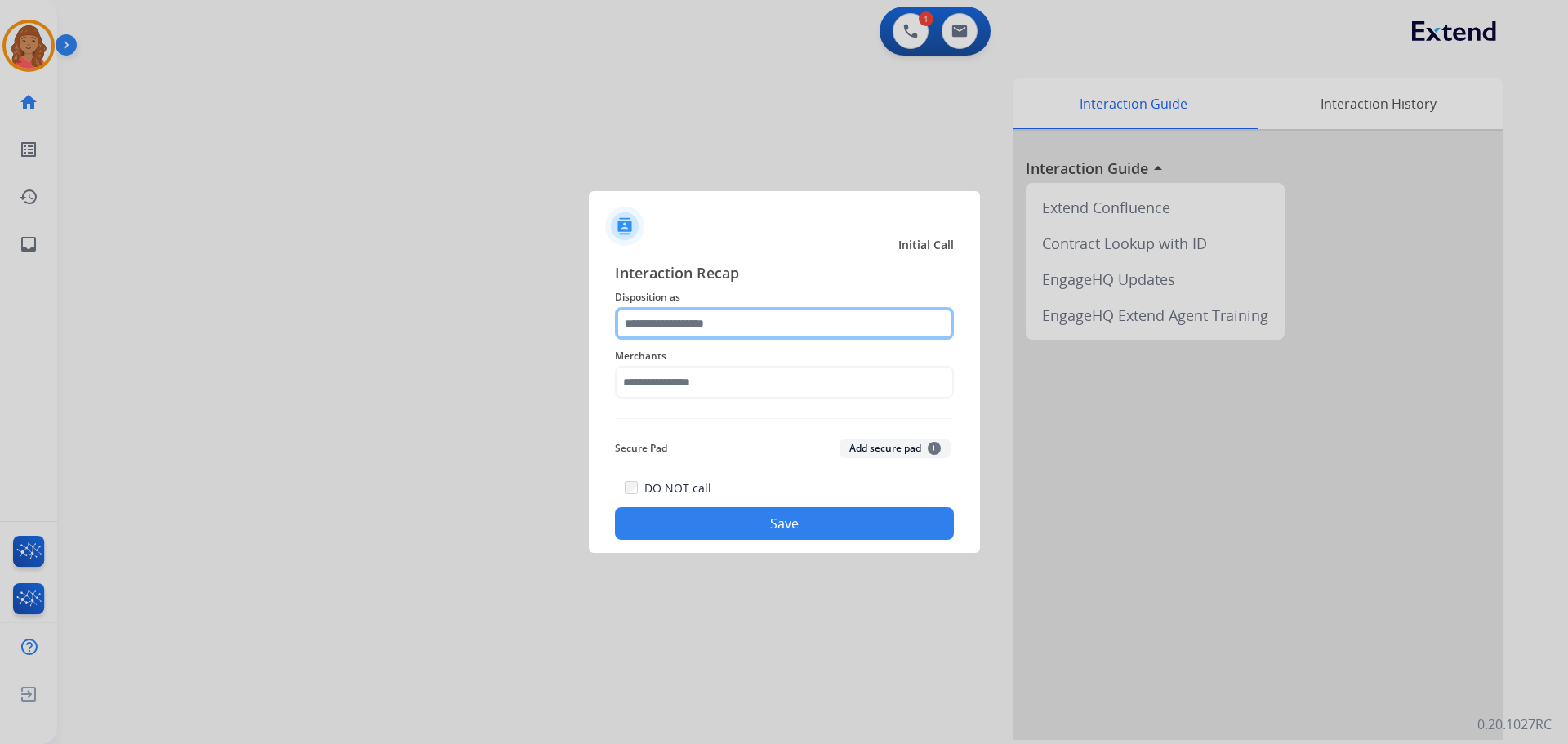
click at [695, 336] on input "text" at bounding box center [784, 324] width 339 height 33
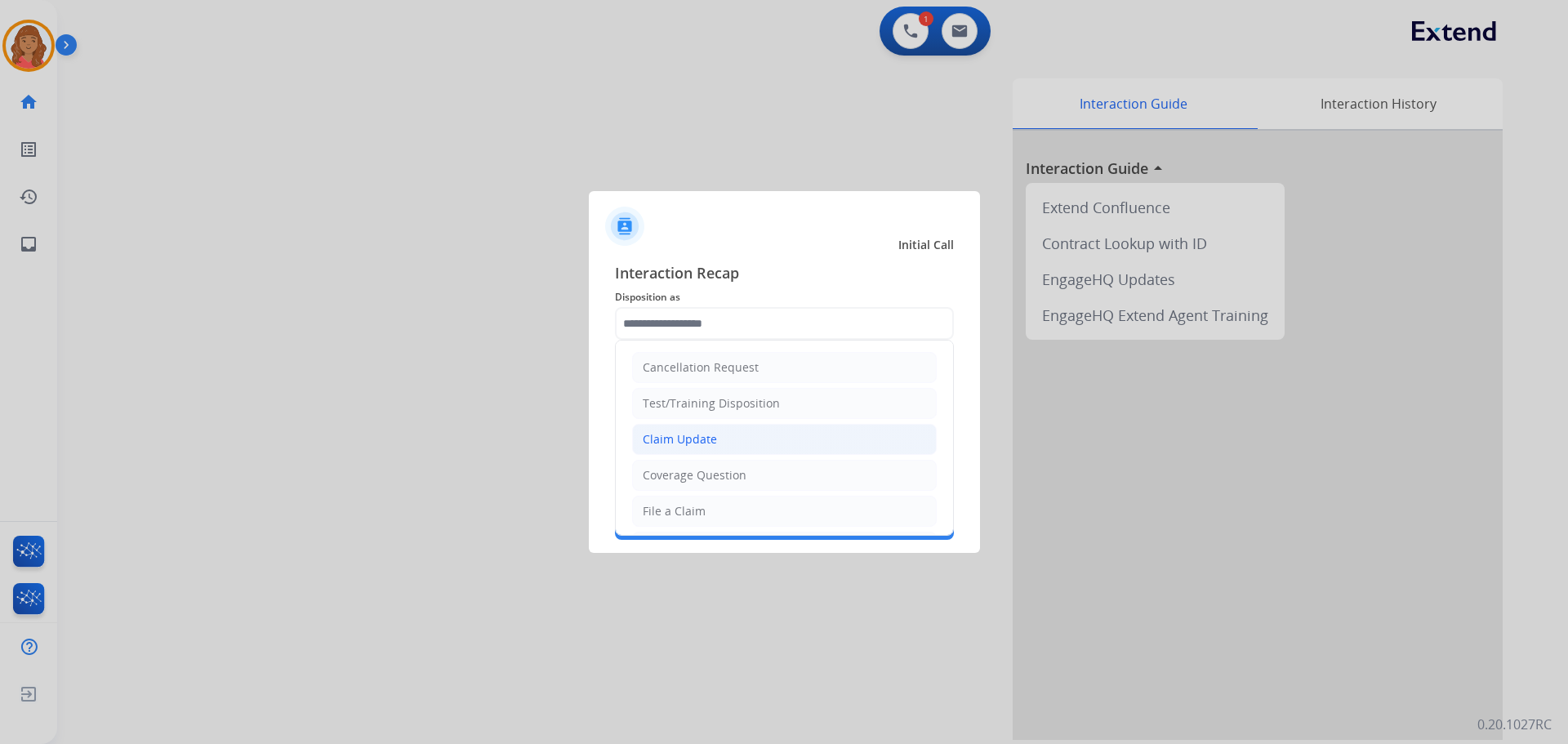
click at [675, 442] on div "Claim Update" at bounding box center [680, 439] width 75 height 16
type input "**********"
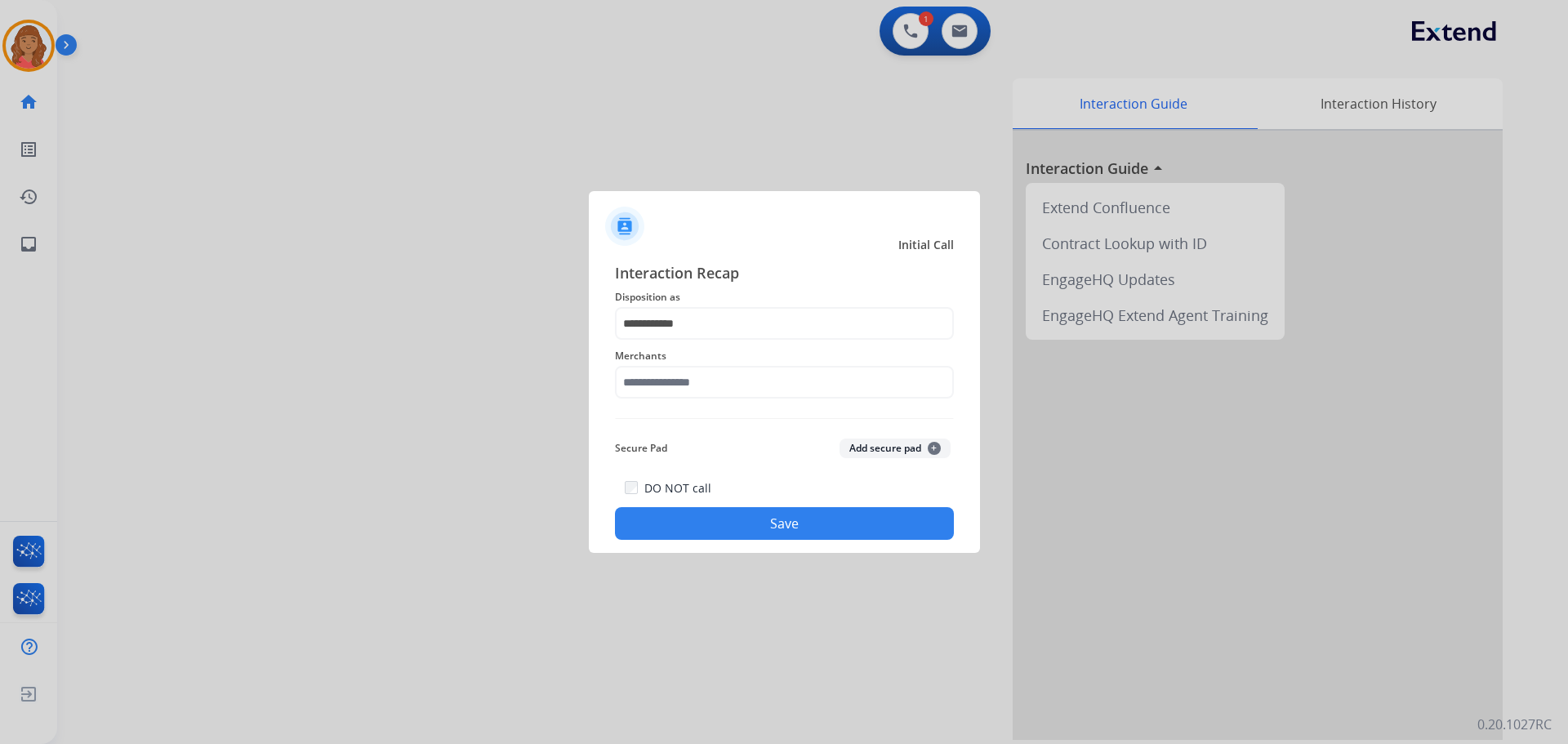
drag, startPoint x: 691, startPoint y: 409, endPoint x: 690, endPoint y: 392, distance: 17.0
click at [691, 407] on div "**********" at bounding box center [784, 400] width 339 height 279
click at [690, 391] on input "text" at bounding box center [784, 382] width 339 height 33
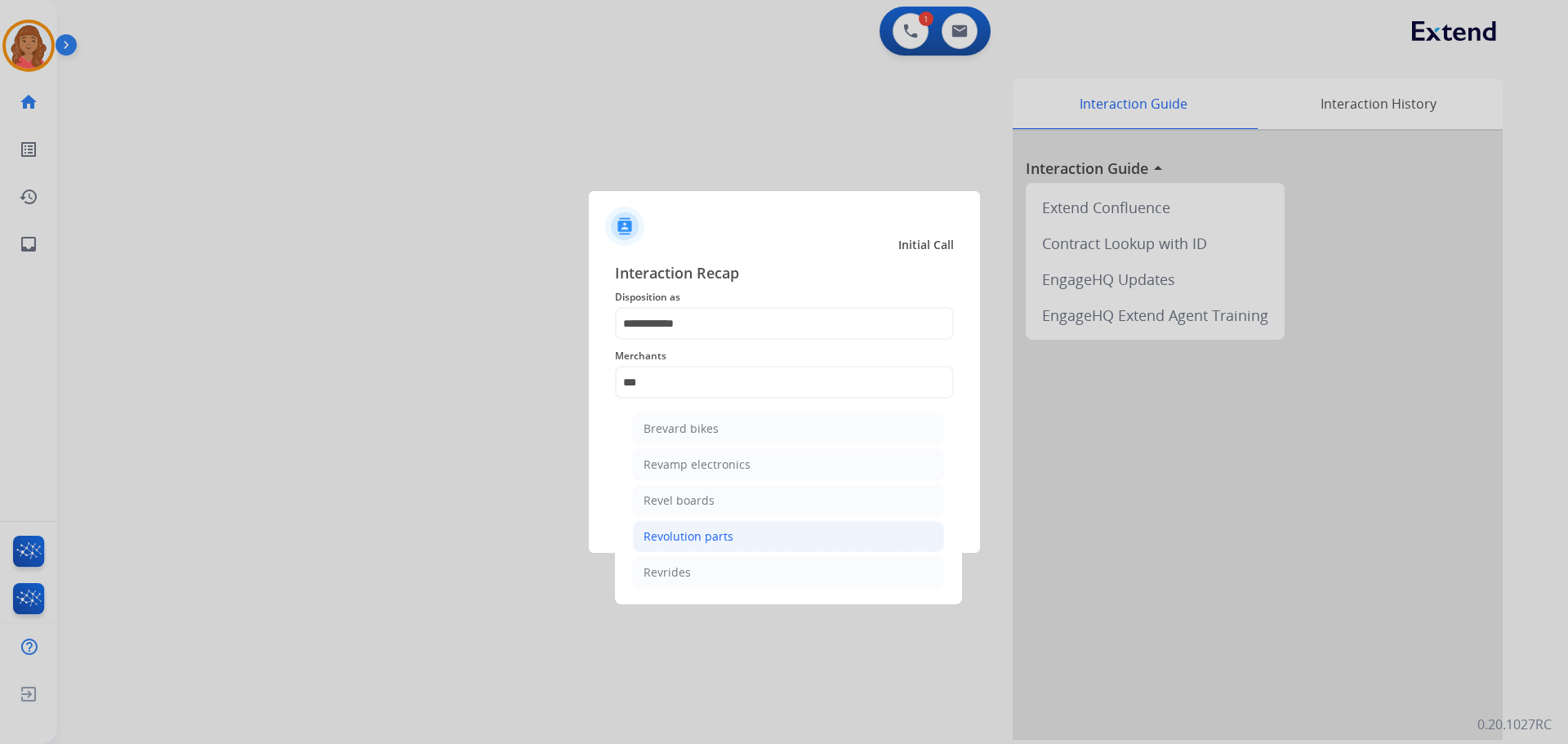
click at [678, 537] on div "Revolution parts" at bounding box center [689, 536] width 90 height 16
type input "**********"
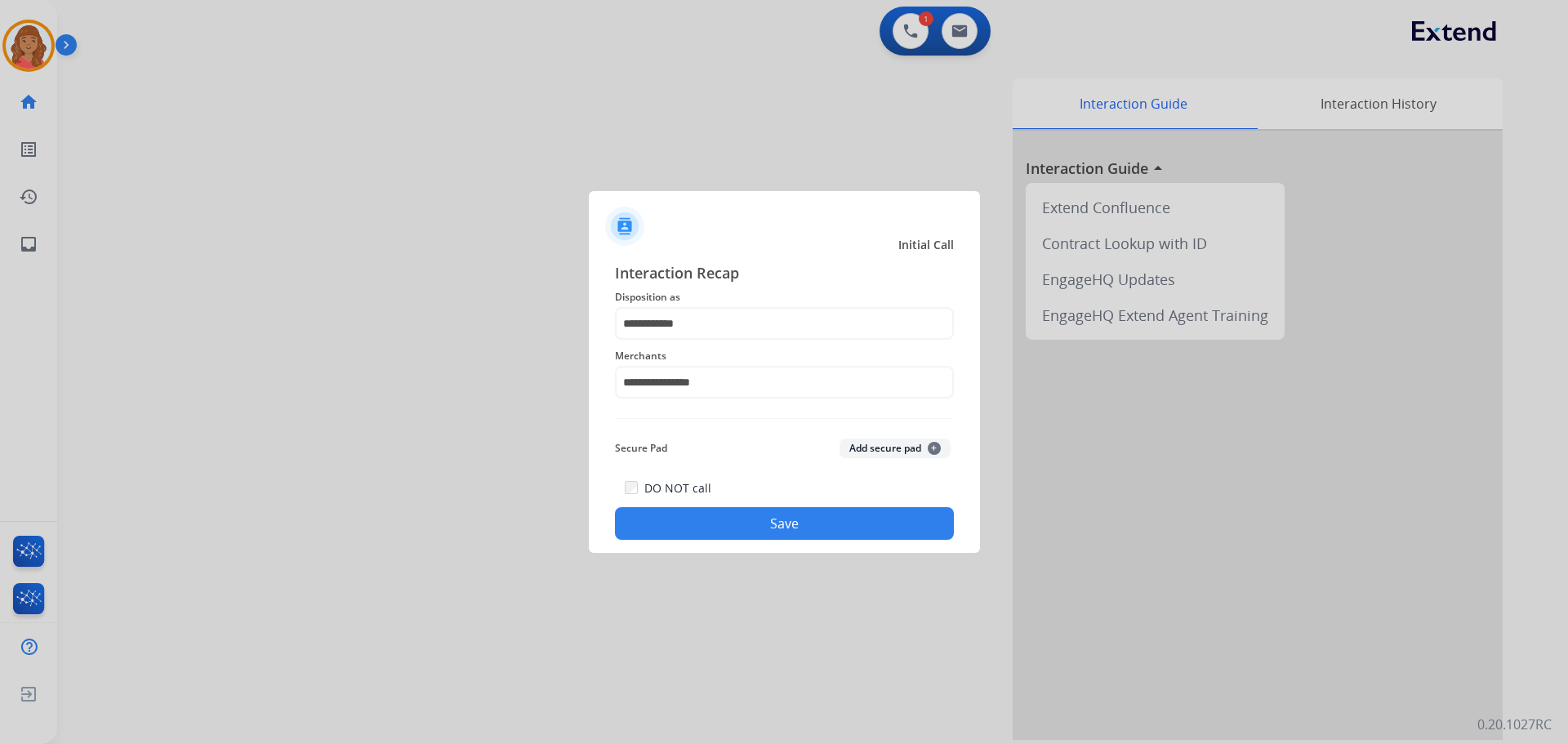
click at [700, 509] on button "Save" at bounding box center [784, 523] width 339 height 33
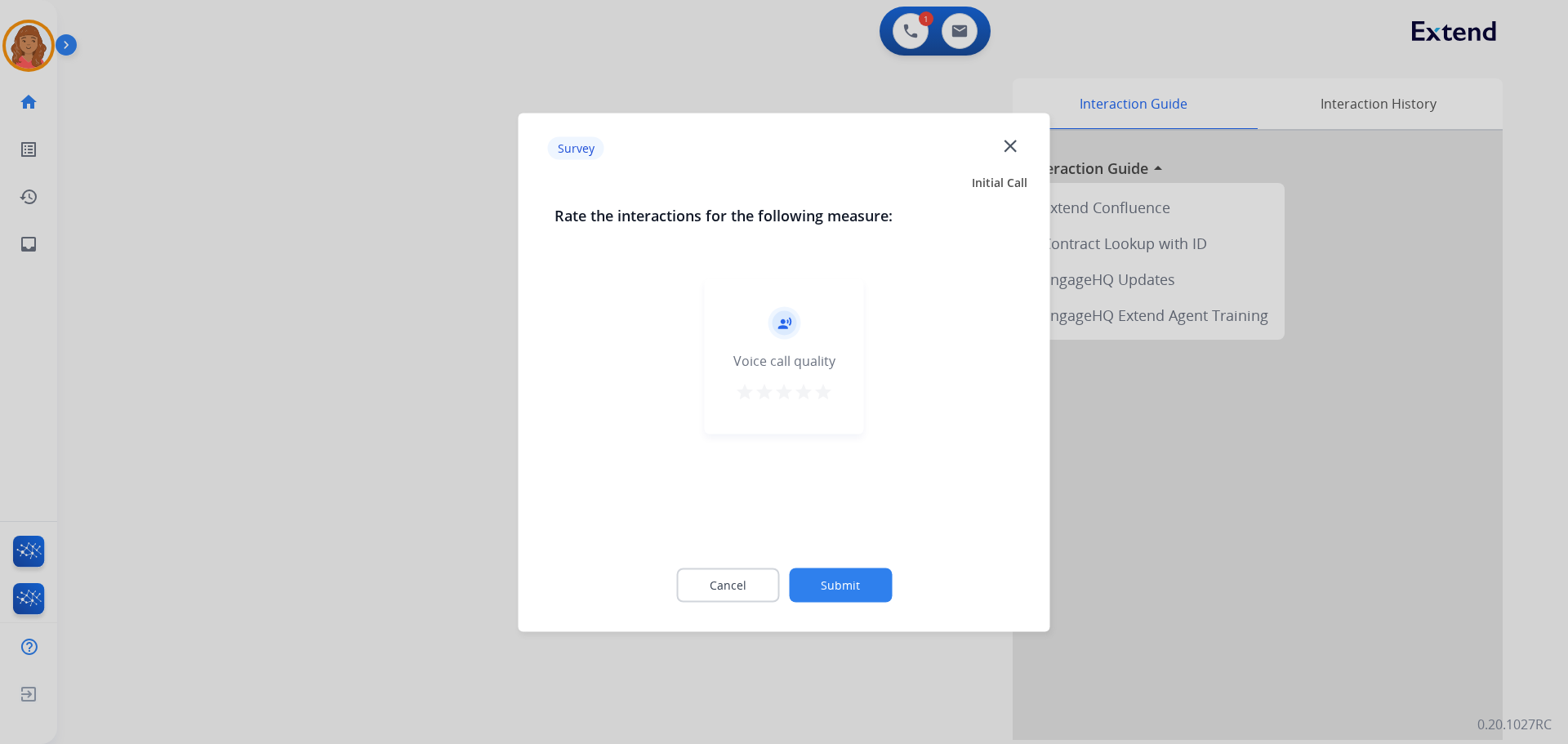
drag, startPoint x: 830, startPoint y: 394, endPoint x: 808, endPoint y: 410, distance: 27.2
click at [829, 395] on mat-icon "star" at bounding box center [823, 391] width 19 height 19
click at [826, 579] on button "Submit" at bounding box center [840, 585] width 102 height 34
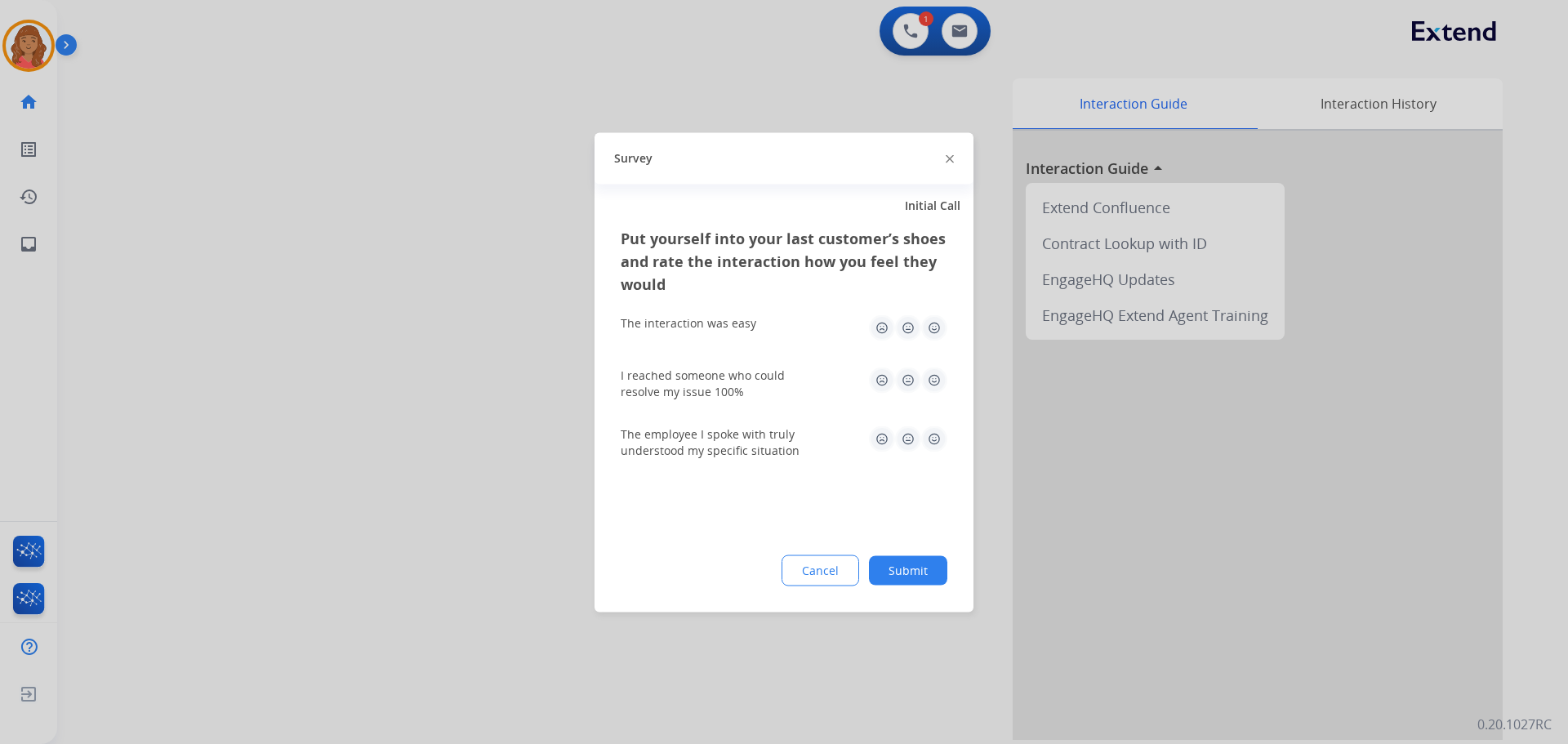
drag, startPoint x: 928, startPoint y: 327, endPoint x: 942, endPoint y: 357, distance: 33.1
click at [931, 329] on img at bounding box center [934, 327] width 26 height 26
click at [930, 380] on img at bounding box center [934, 379] width 26 height 26
click at [938, 435] on img at bounding box center [934, 438] width 26 height 26
click at [917, 554] on div "Cancel Submit" at bounding box center [784, 570] width 327 height 31
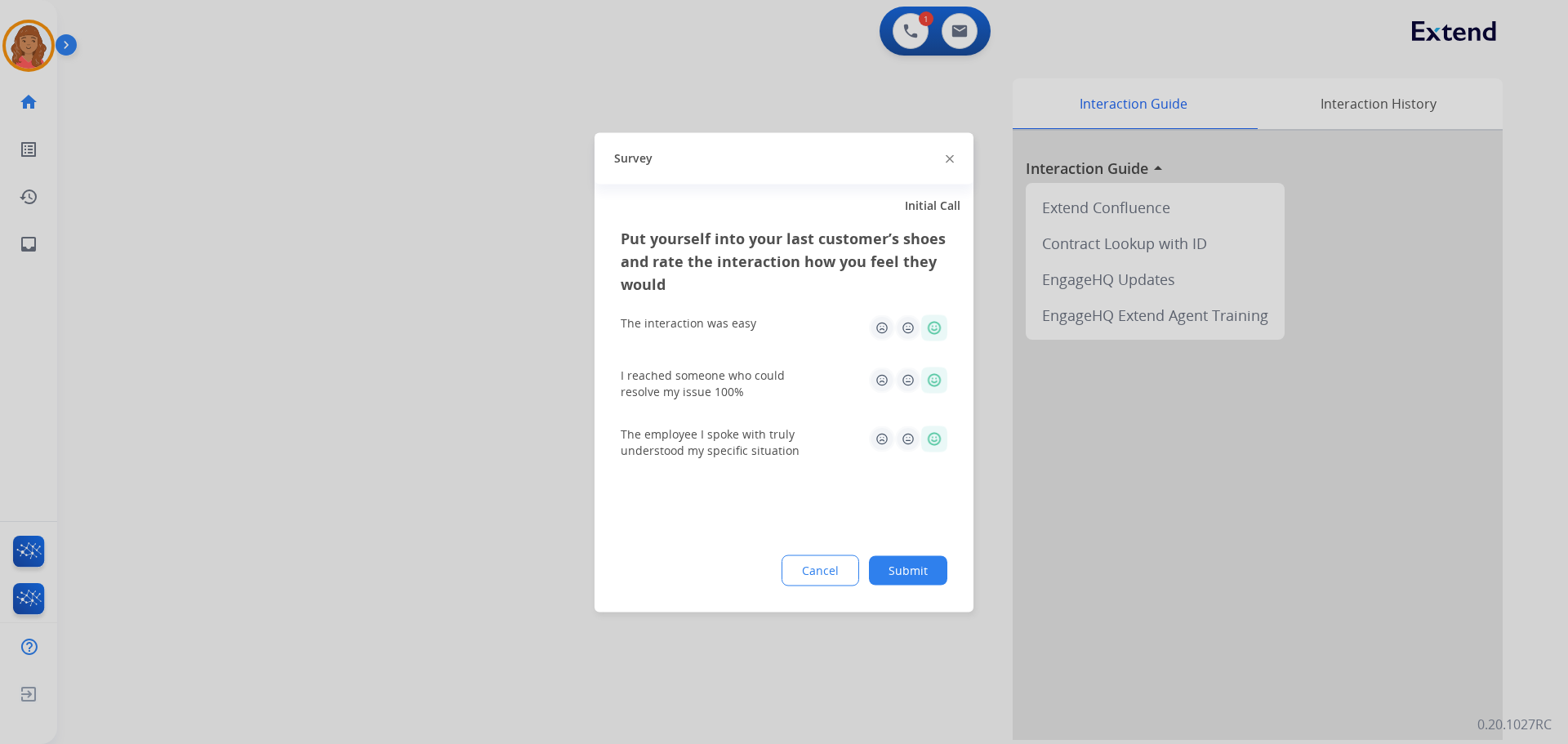
drag, startPoint x: 917, startPoint y: 571, endPoint x: 908, endPoint y: 563, distance: 12.0
click at [916, 568] on button "Submit" at bounding box center [908, 570] width 79 height 30
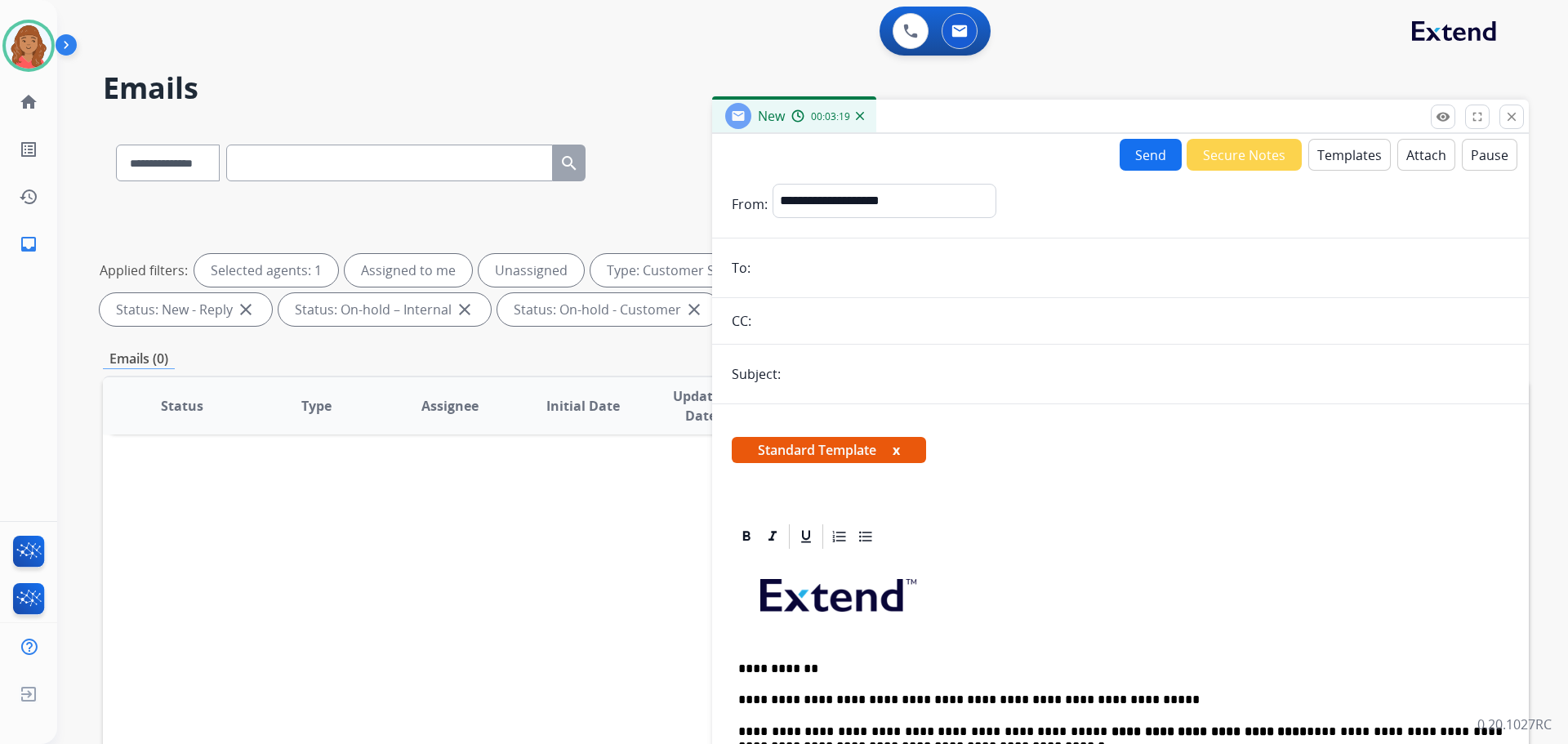
select select "**********"
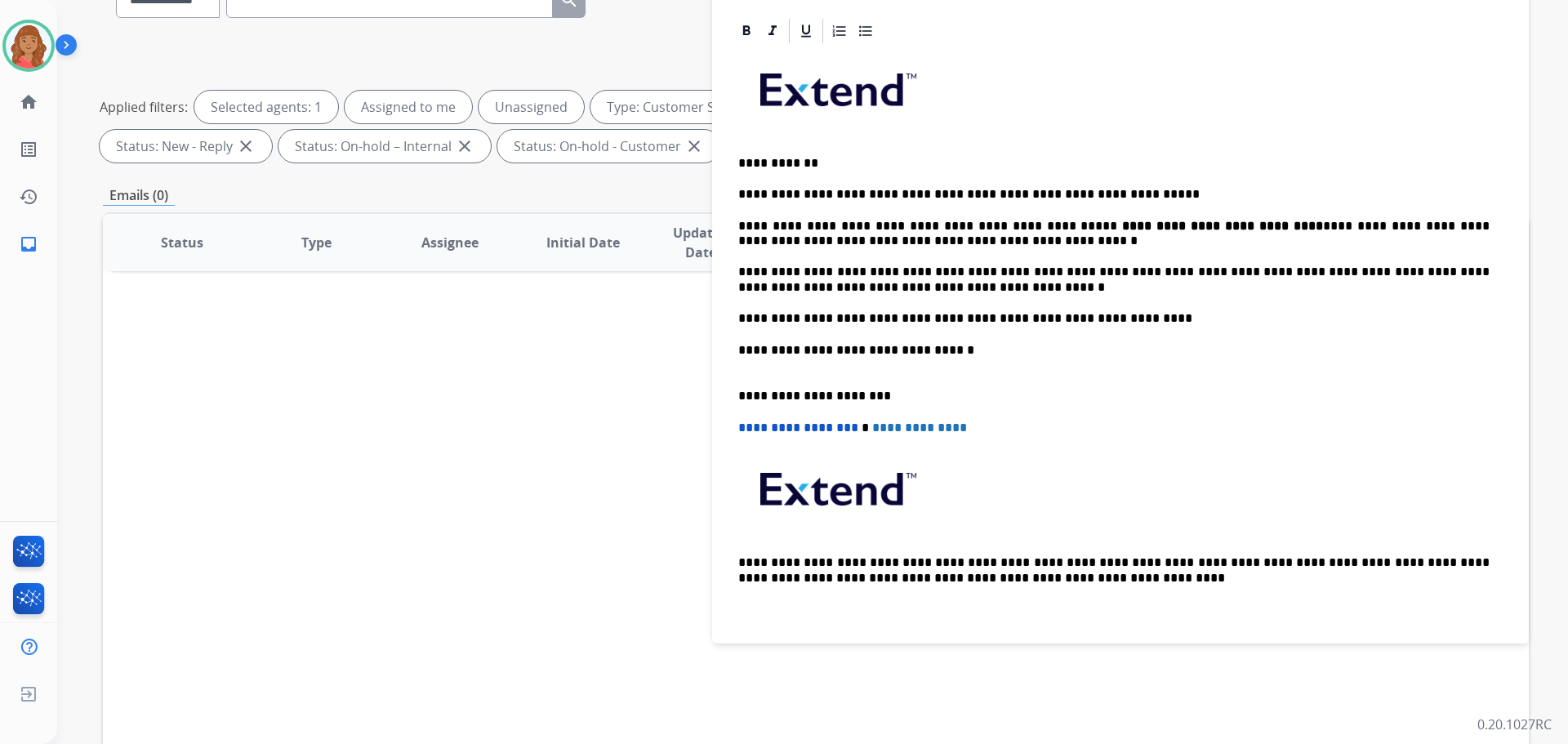
scroll to position [345, 0]
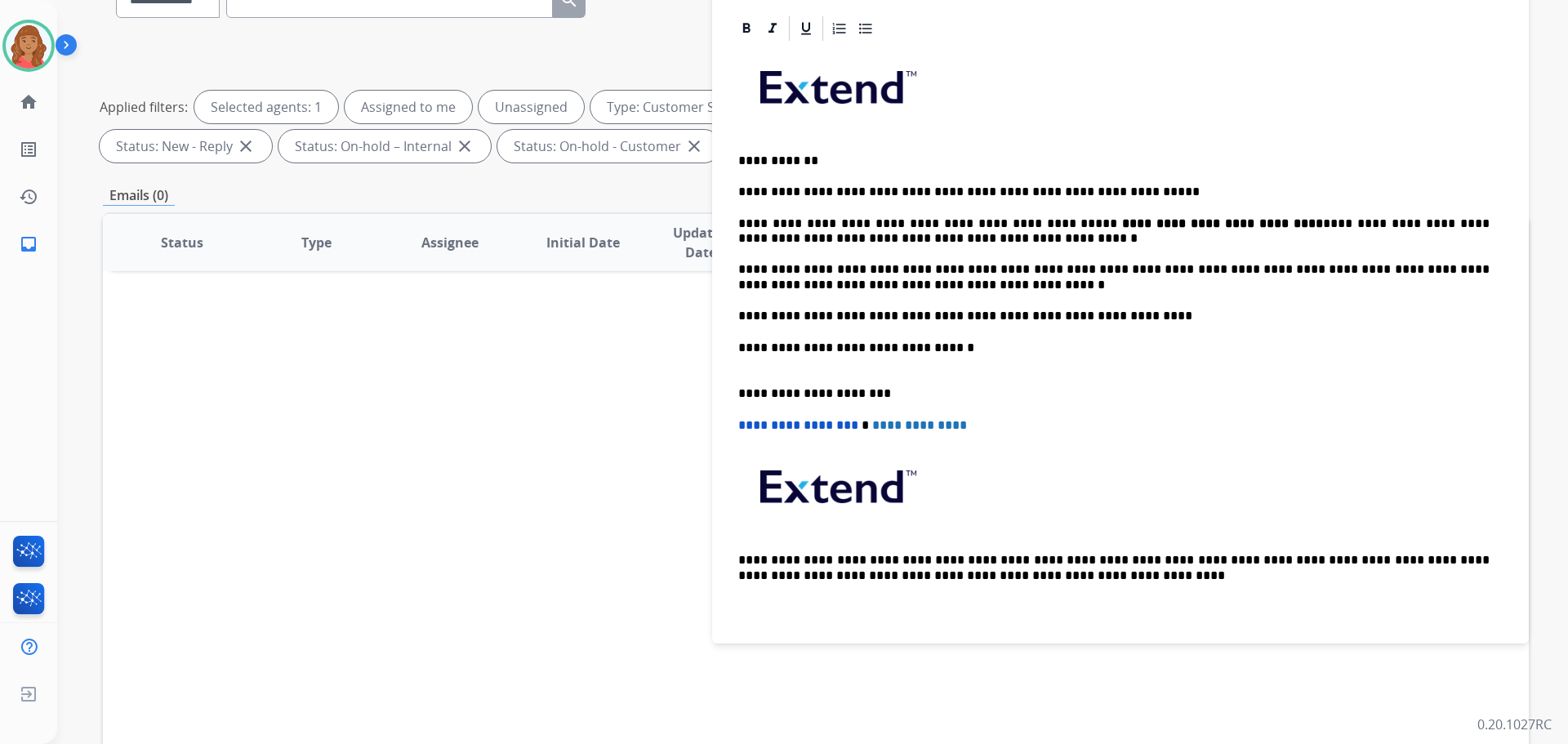
click at [735, 392] on div "**********" at bounding box center [1121, 339] width 778 height 592
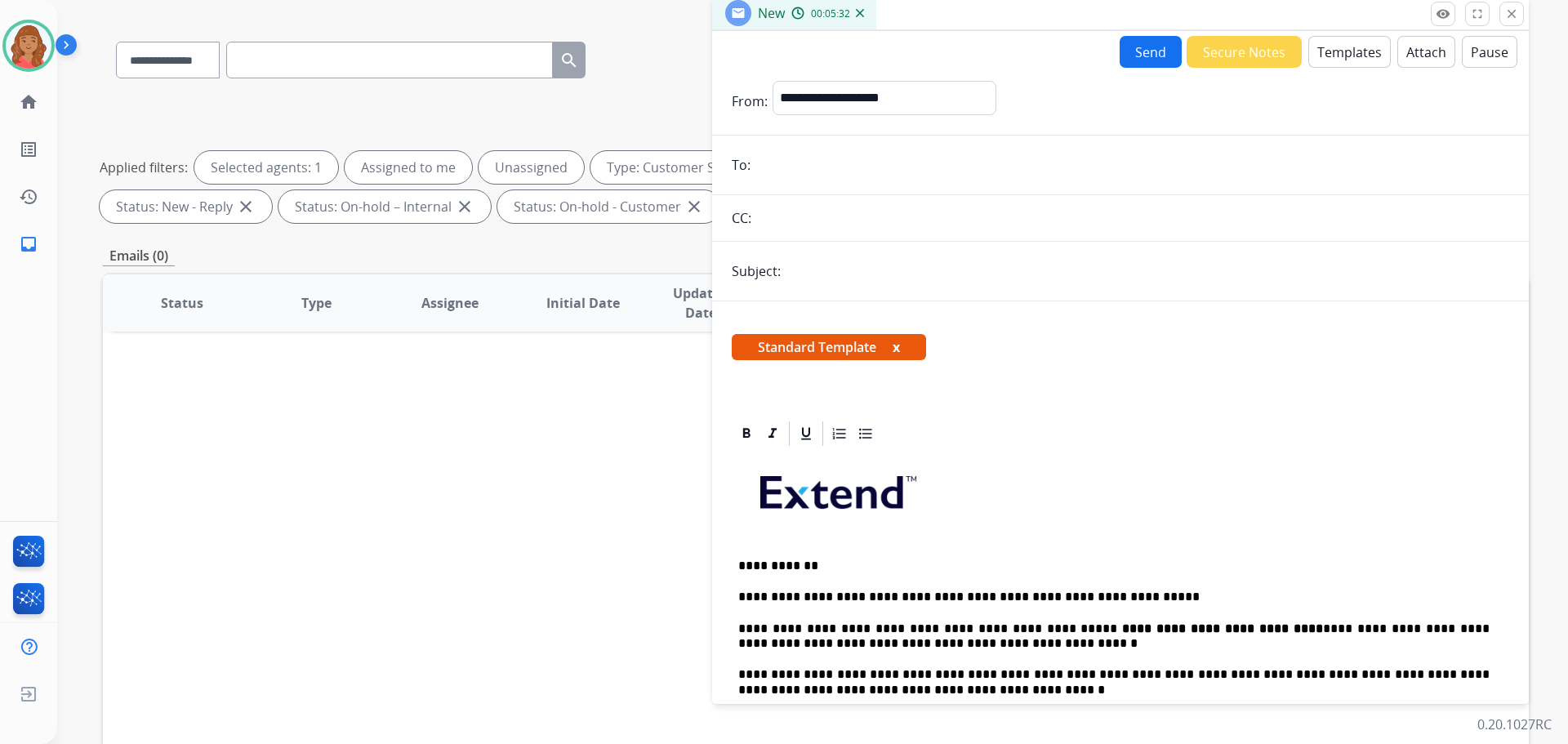
scroll to position [0, 0]
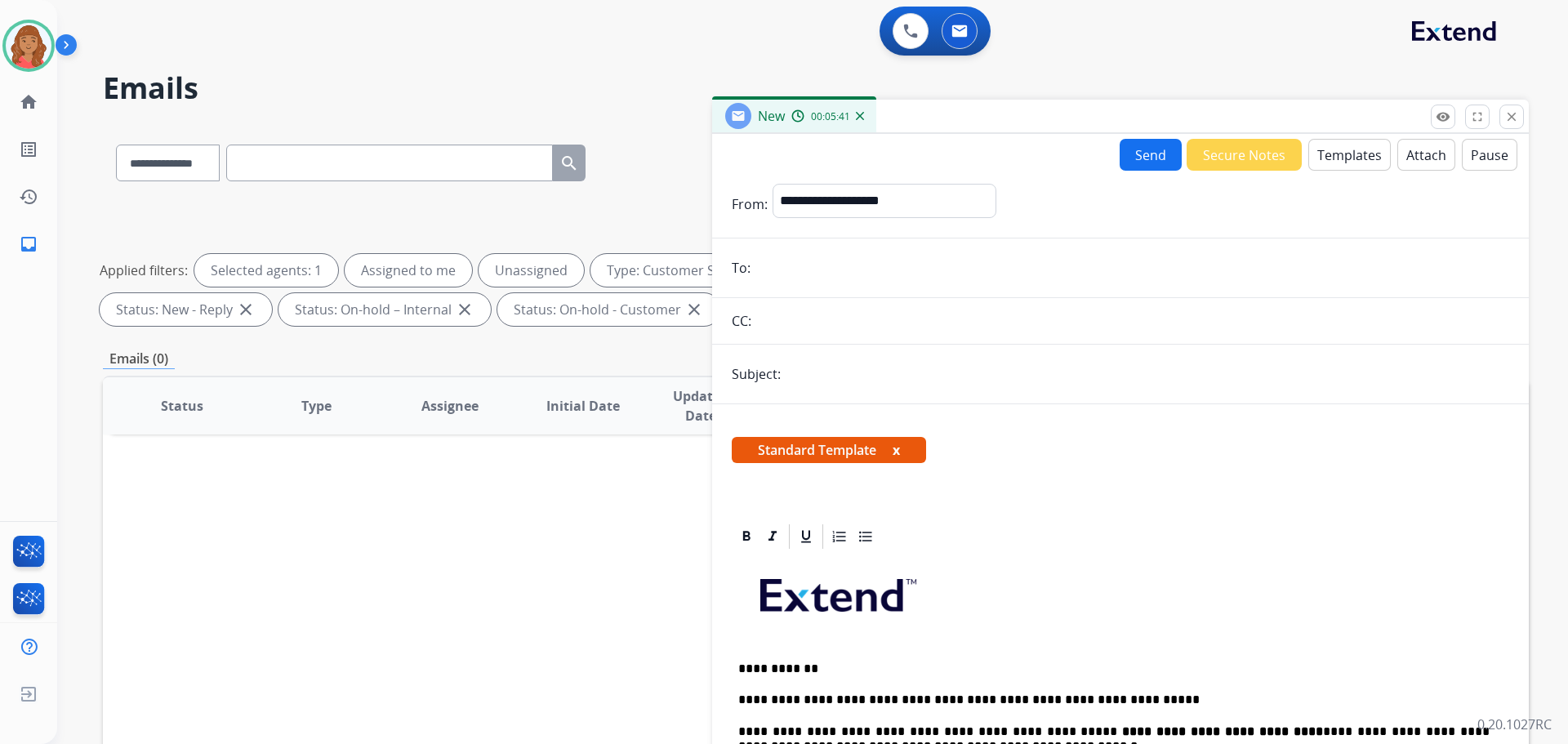
paste input "**********"
type input "**********"
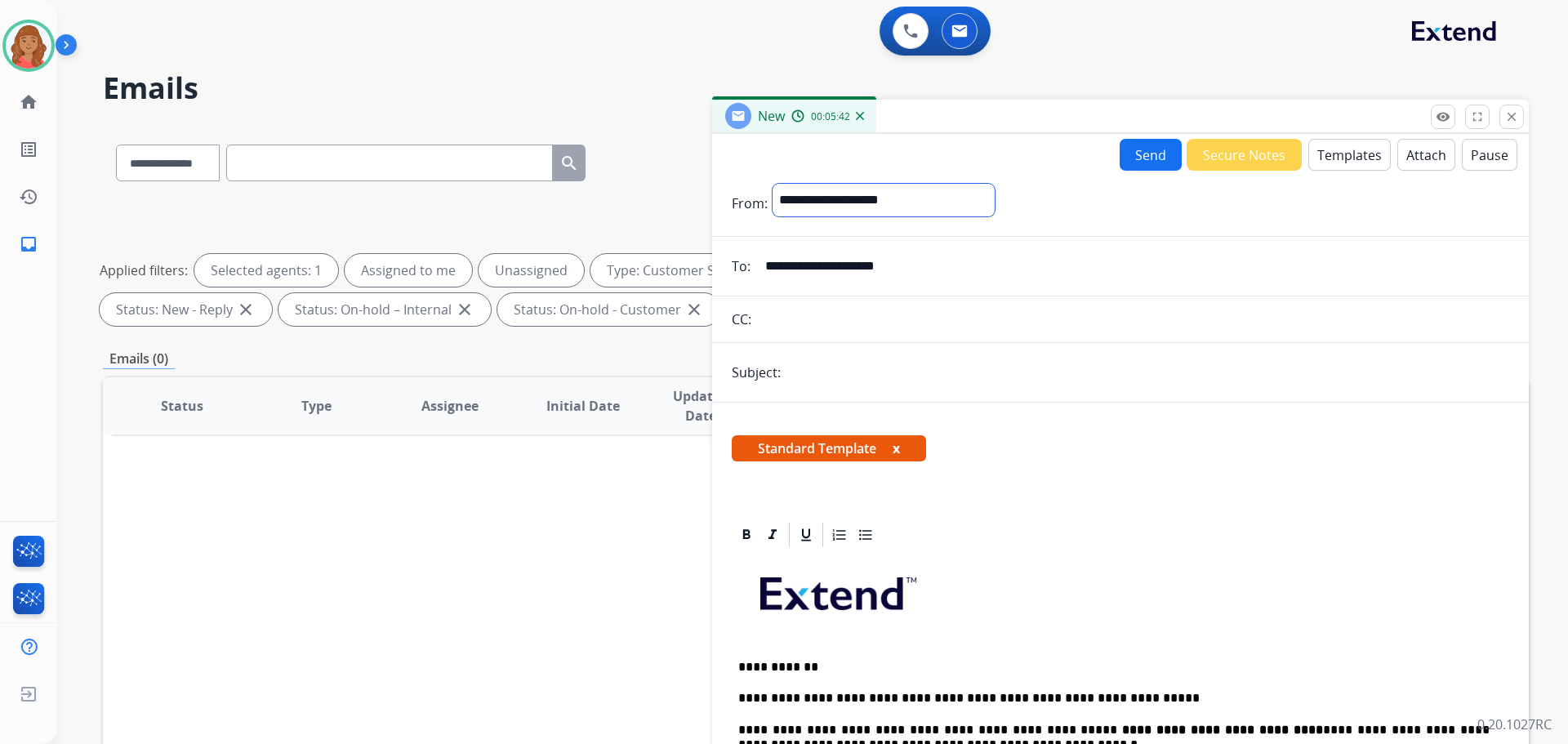
click at [836, 214] on select "**********" at bounding box center [884, 200] width 222 height 33
select select "**********"
click at [773, 184] on select "**********" at bounding box center [884, 200] width 222 height 33
drag, startPoint x: 1136, startPoint y: 166, endPoint x: 1097, endPoint y: 224, distance: 69.9
click at [1136, 167] on button "Send" at bounding box center [1150, 154] width 62 height 32
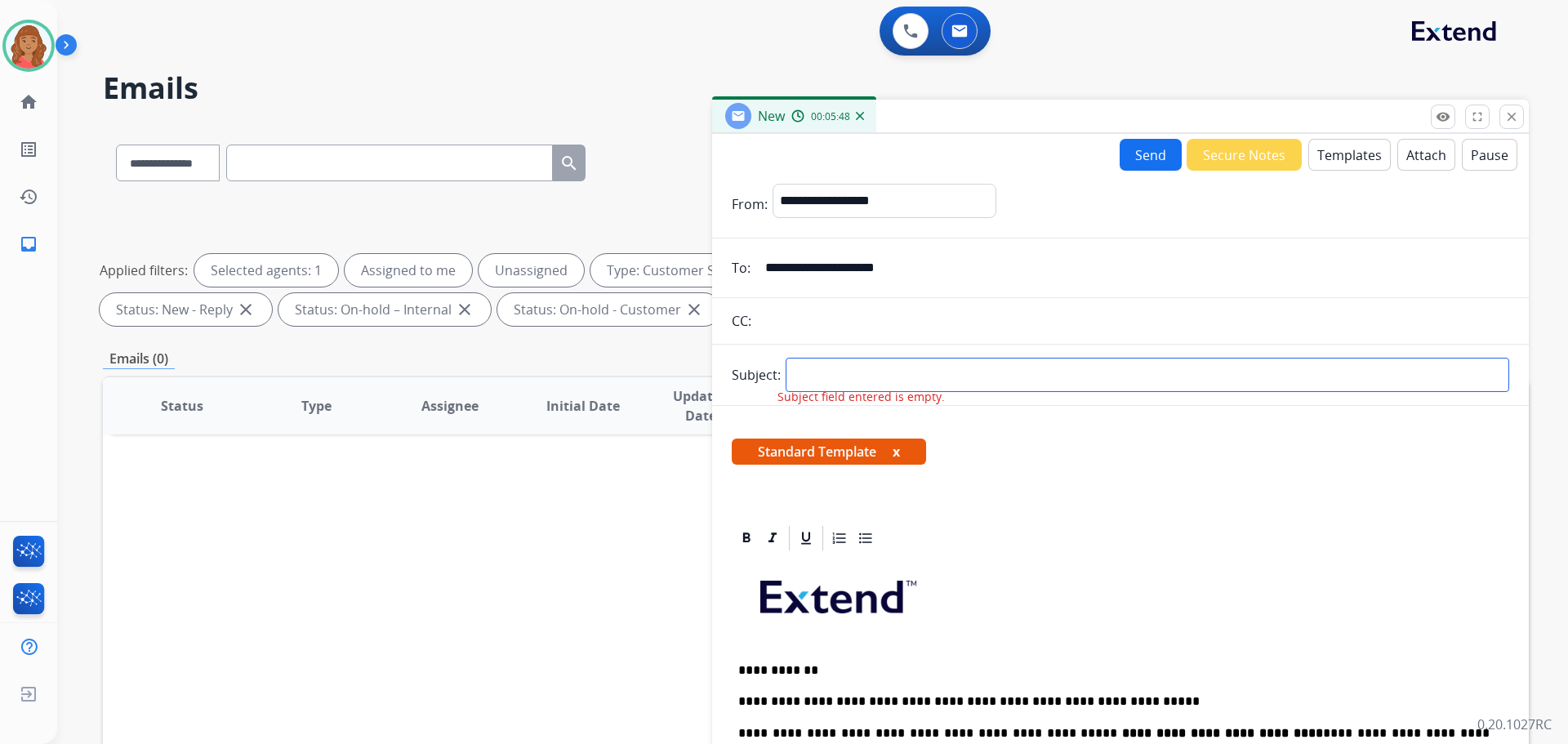
click at [811, 379] on input "text" at bounding box center [1147, 374] width 723 height 34
type input "**********"
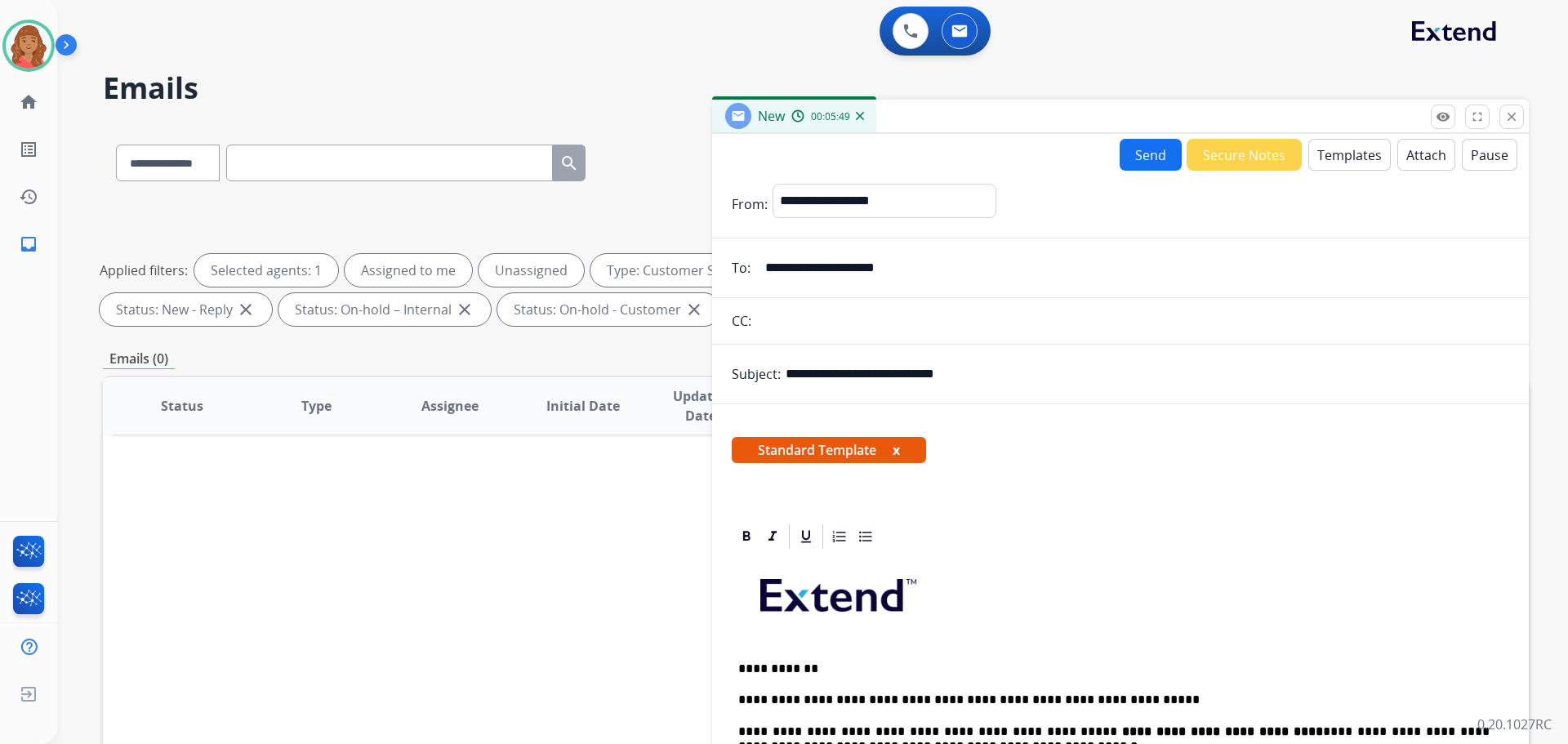
click at [1138, 152] on button "Send" at bounding box center [1150, 154] width 62 height 32
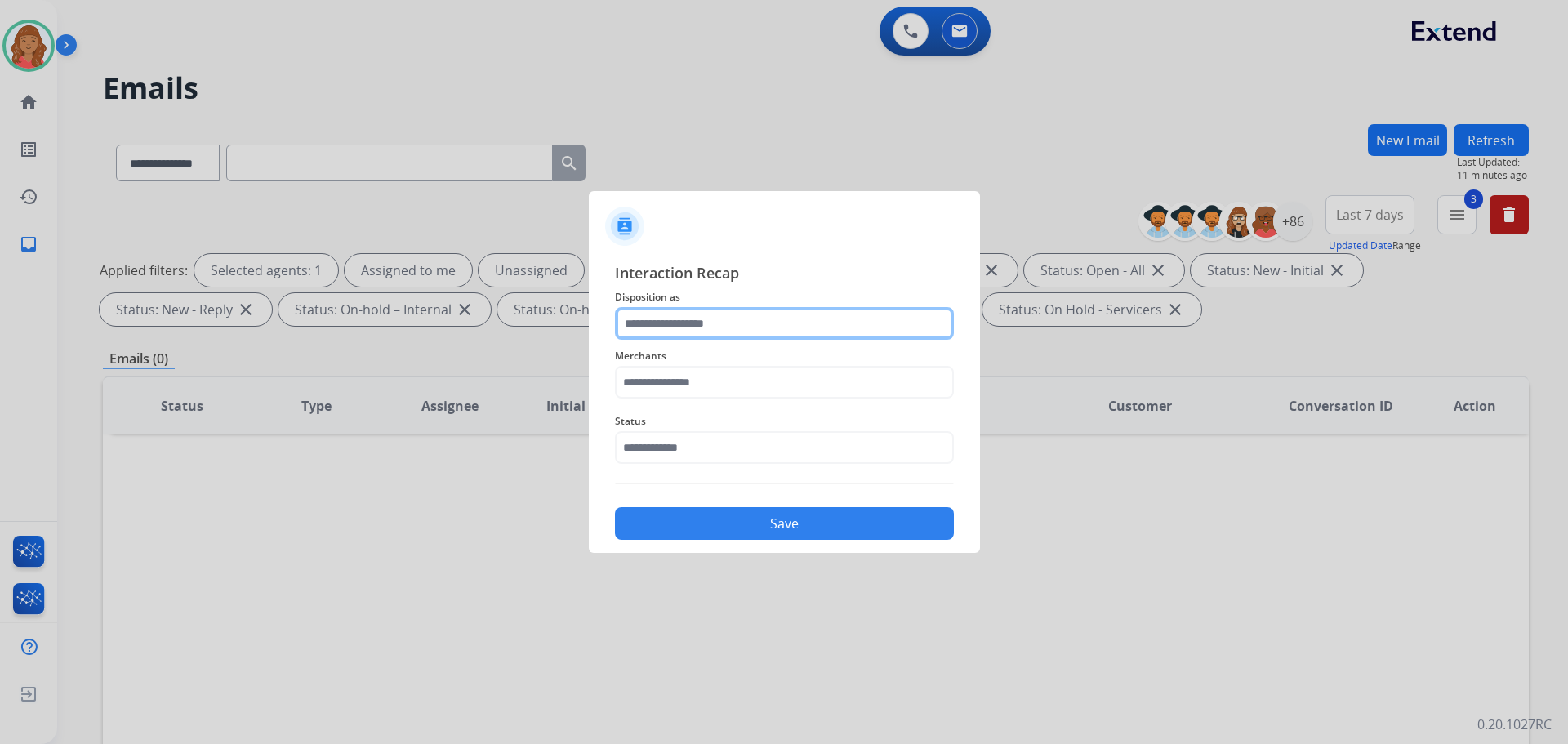
click at [744, 330] on input "text" at bounding box center [784, 324] width 339 height 33
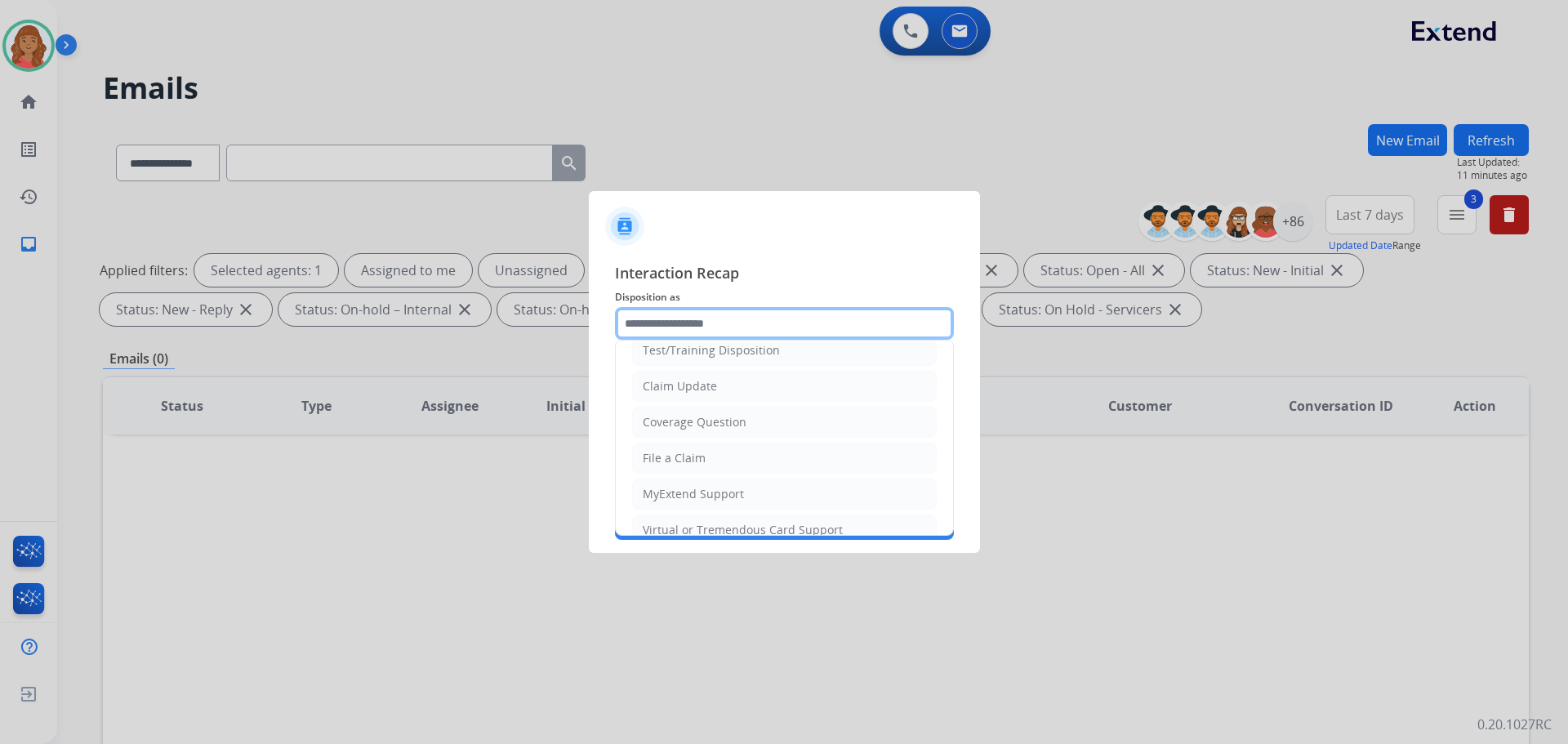
scroll to position [81, 0]
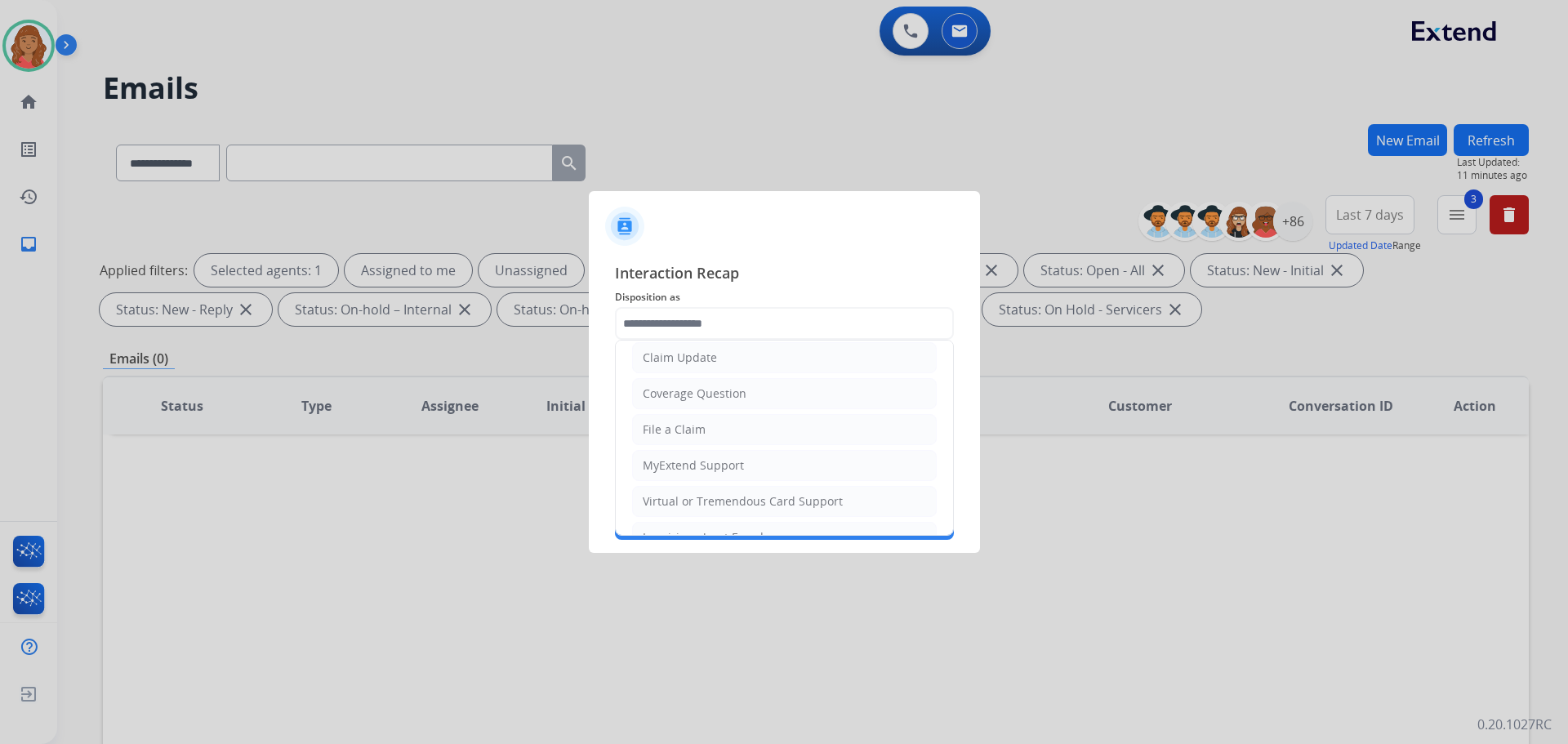
click at [697, 369] on li "Claim Update" at bounding box center [784, 357] width 305 height 31
type input "**********"
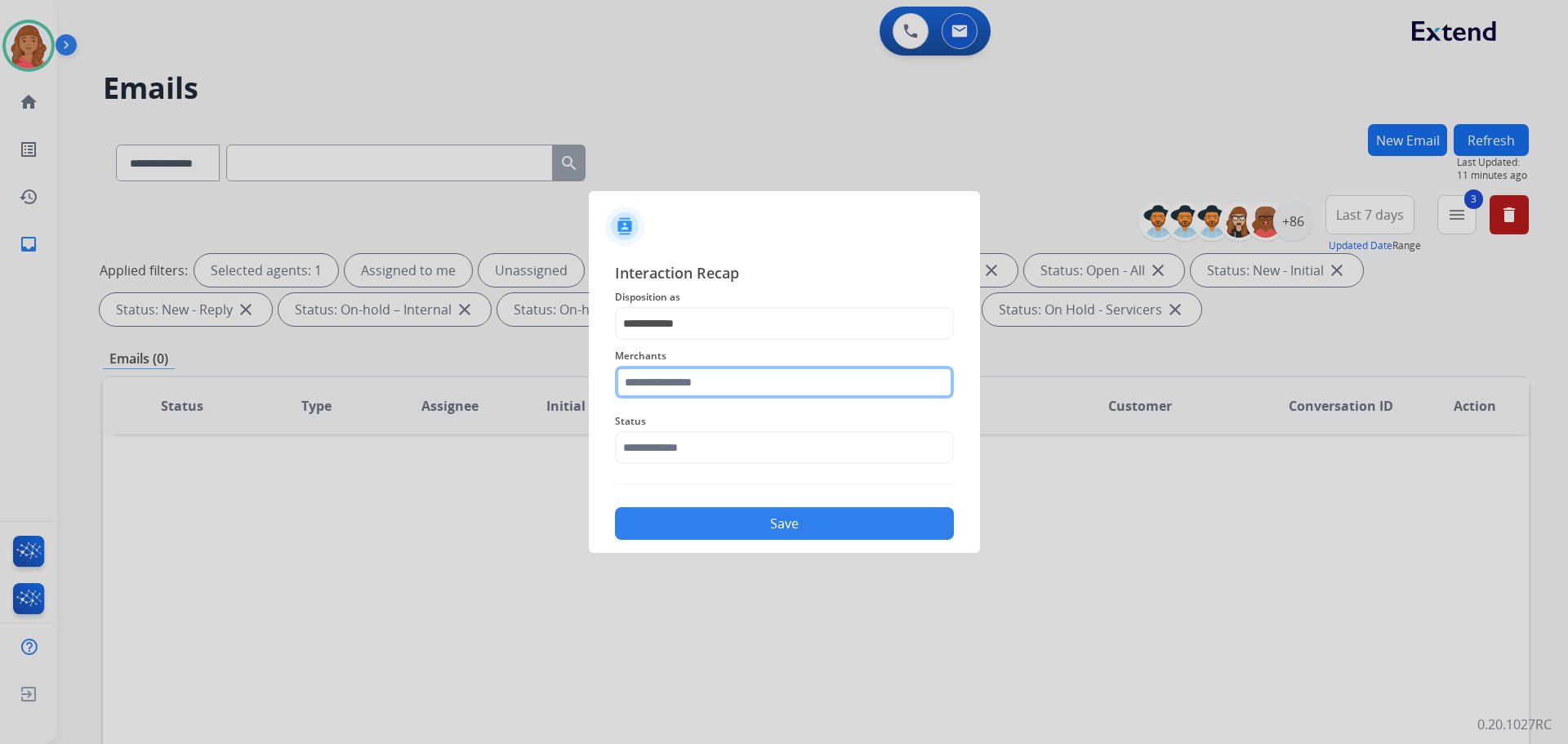
click at [695, 383] on input "text" at bounding box center [784, 382] width 339 height 33
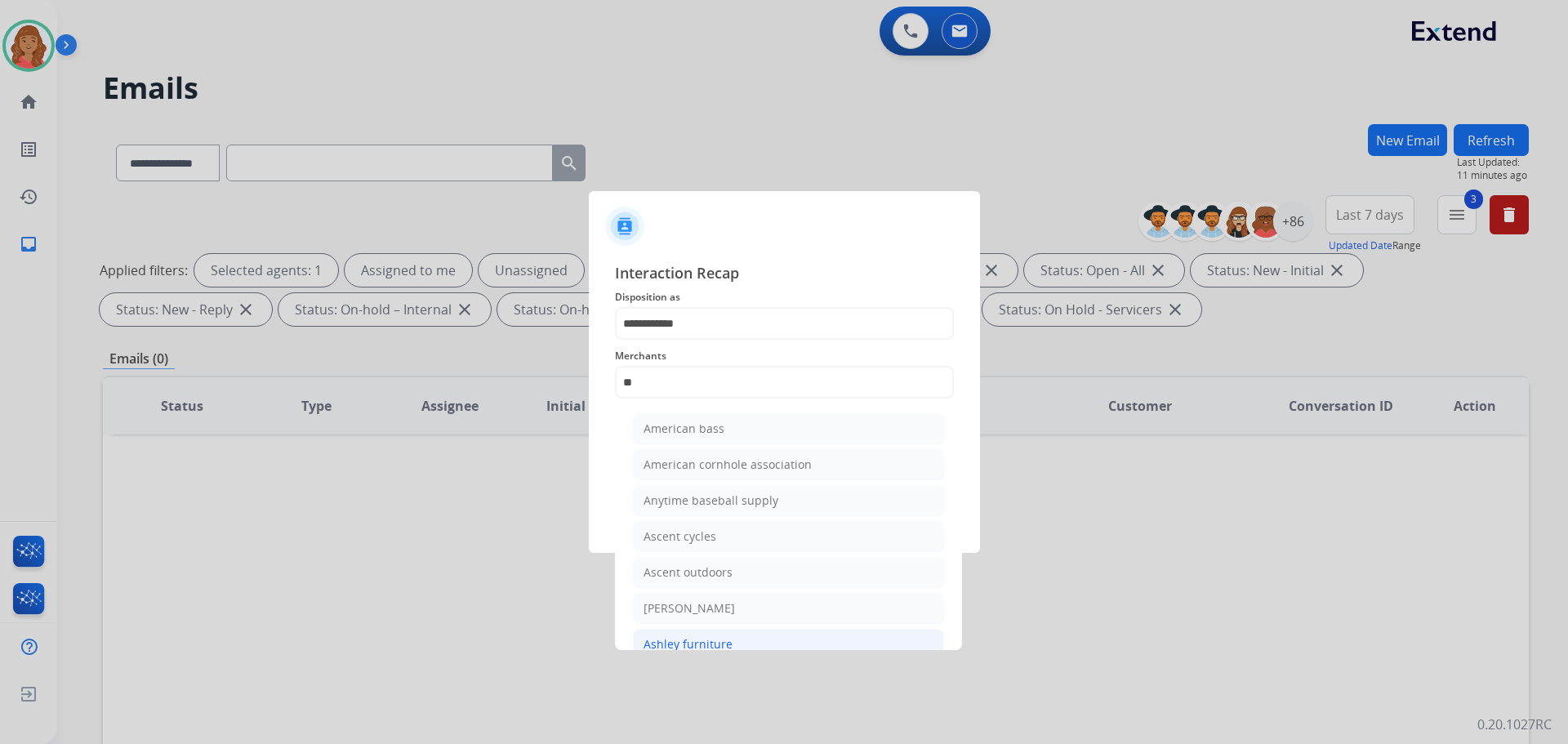
click at [695, 633] on li "Ashley furniture" at bounding box center [788, 643] width 311 height 31
type input "**********"
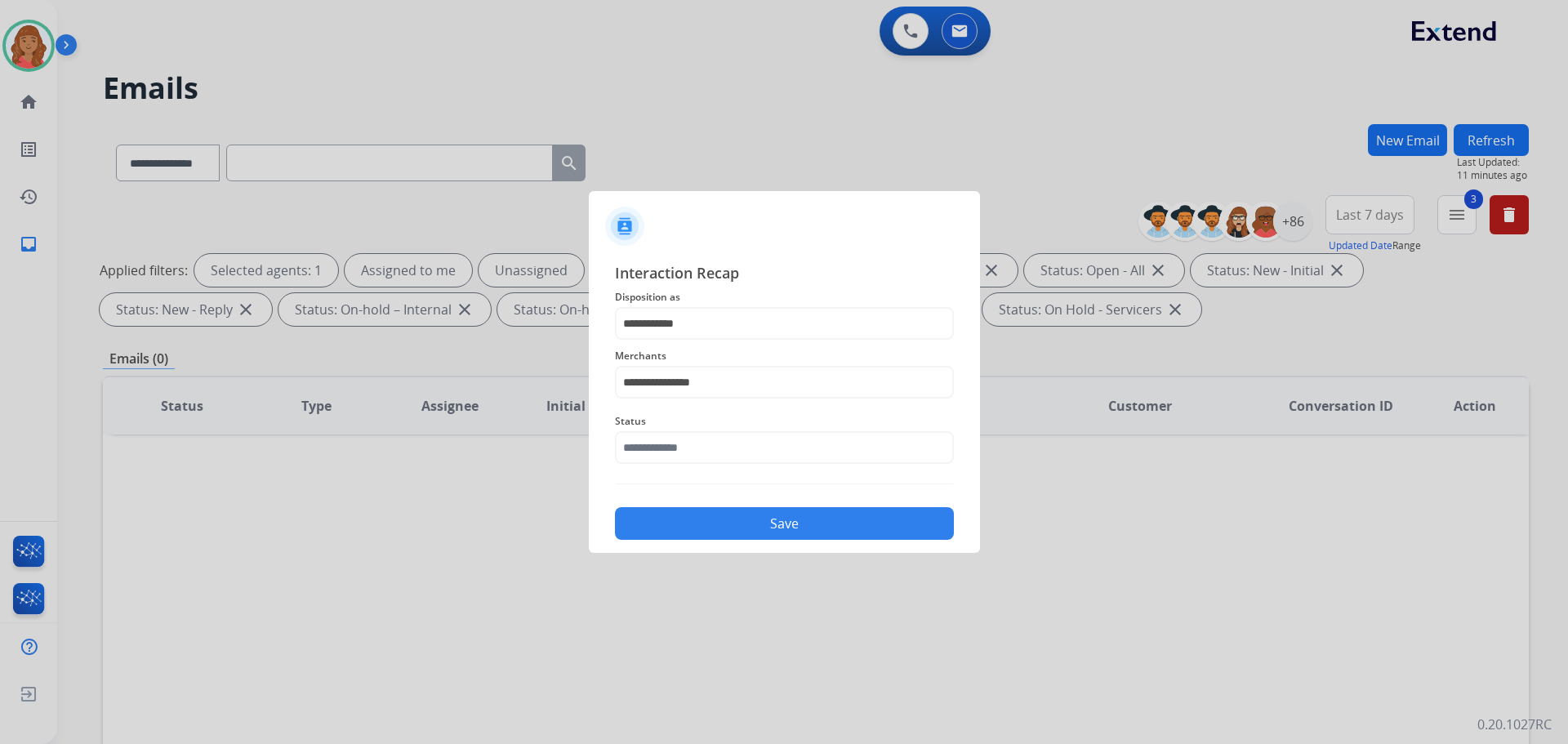
click at [700, 432] on div "Status" at bounding box center [784, 438] width 339 height 65
click at [694, 453] on input "text" at bounding box center [784, 447] width 339 height 33
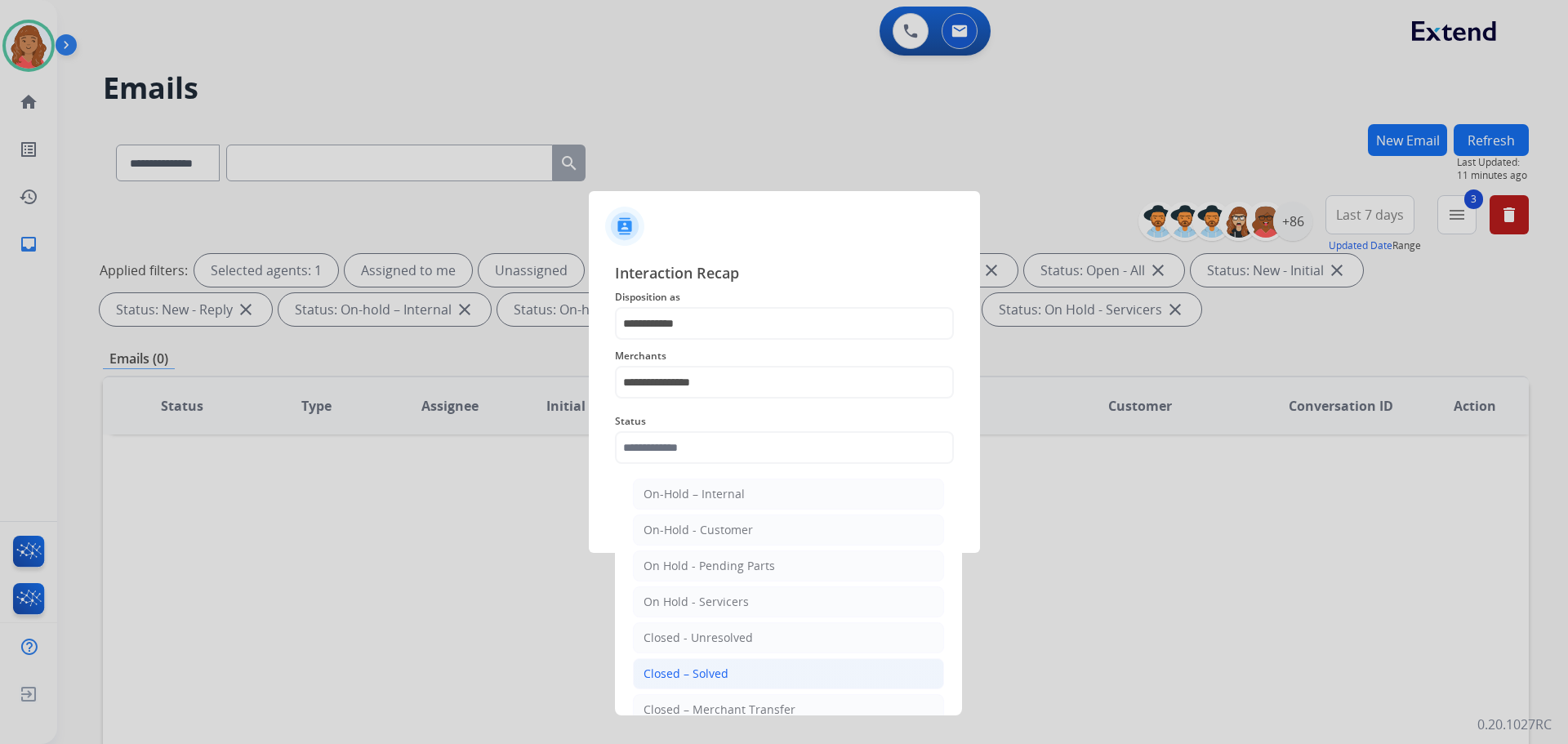
click at [693, 678] on div "Closed – Solved" at bounding box center [686, 673] width 85 height 16
type input "**********"
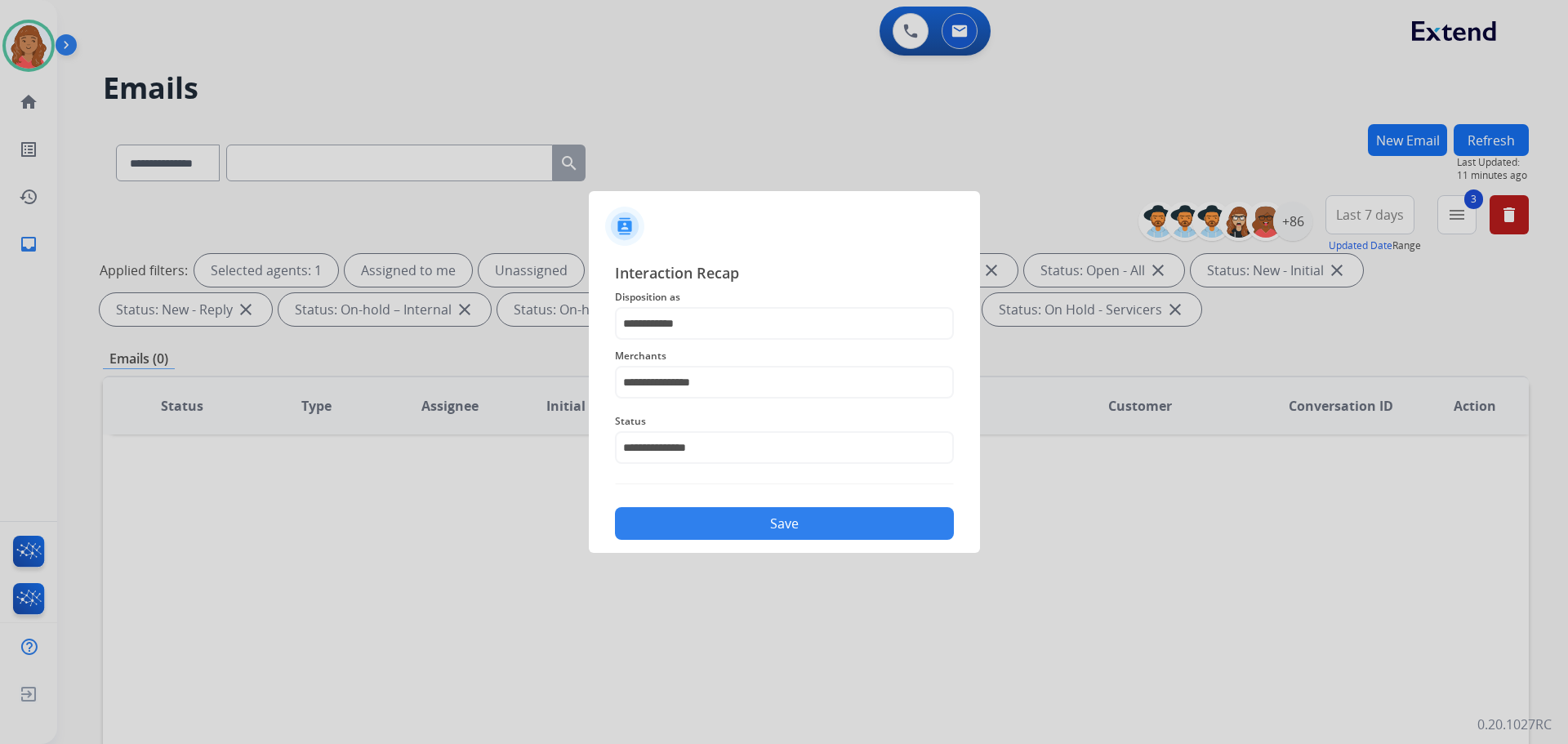
click at [731, 524] on button "Save" at bounding box center [784, 523] width 339 height 33
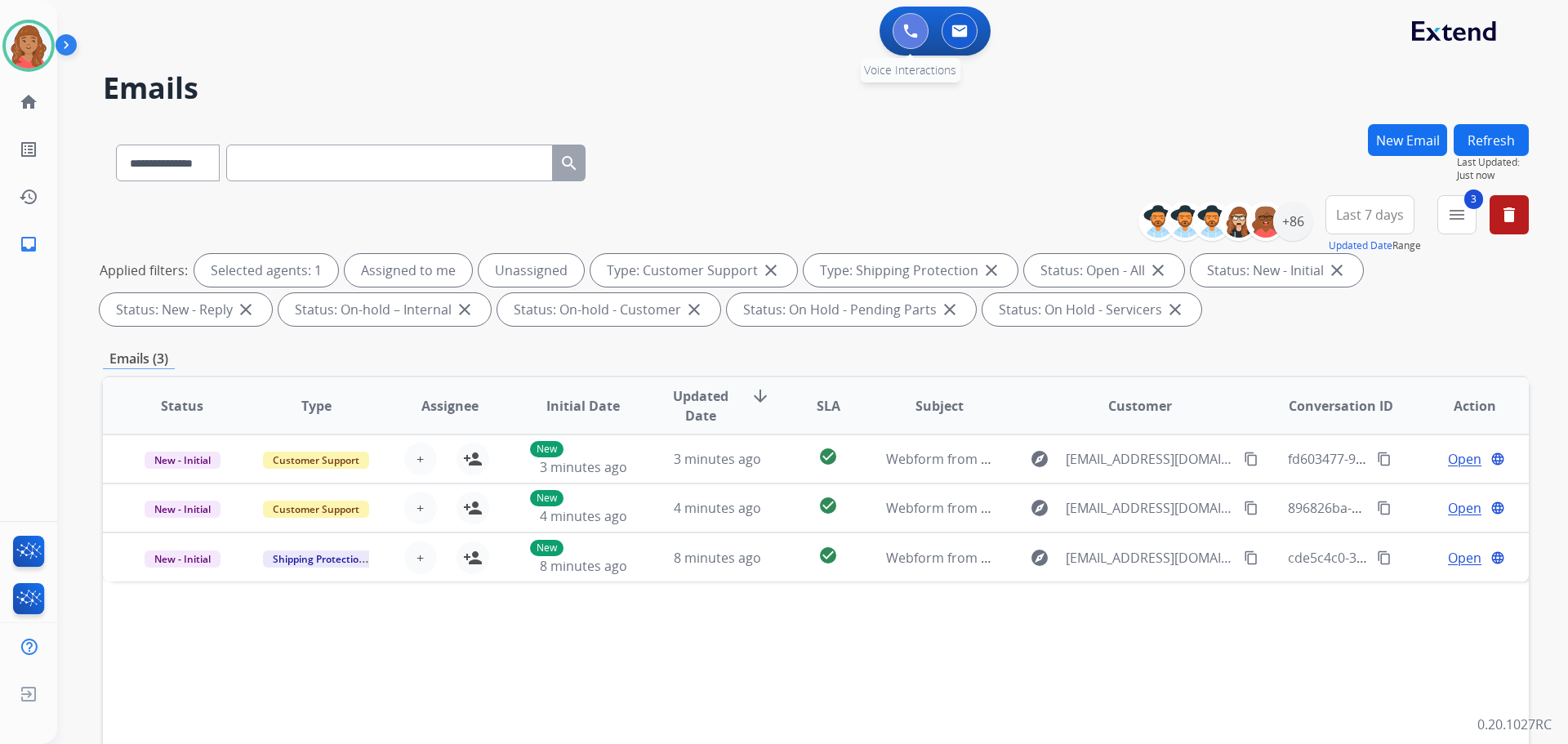
click at [908, 29] on img at bounding box center [910, 31] width 14 height 14
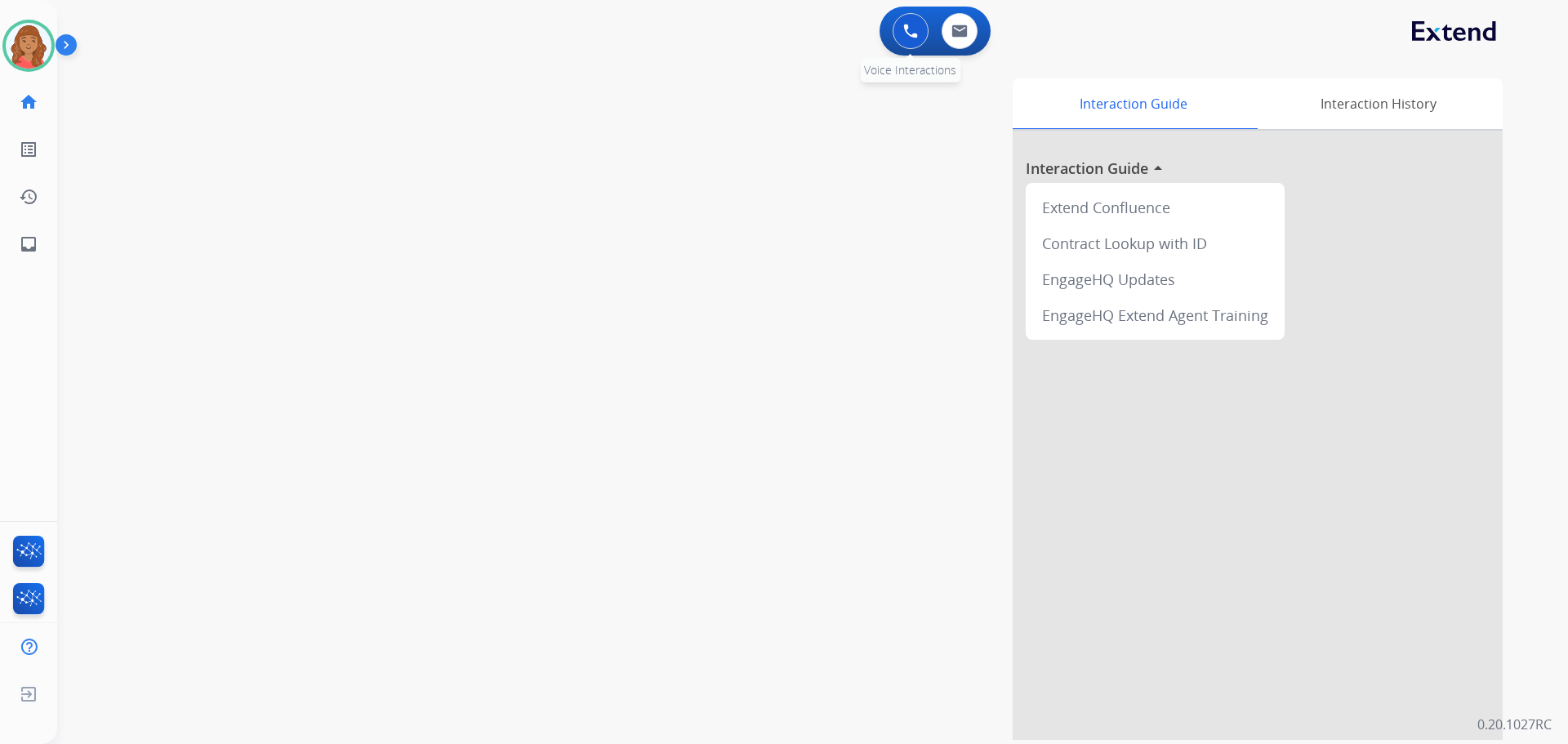
click at [905, 33] on img at bounding box center [910, 31] width 14 height 14
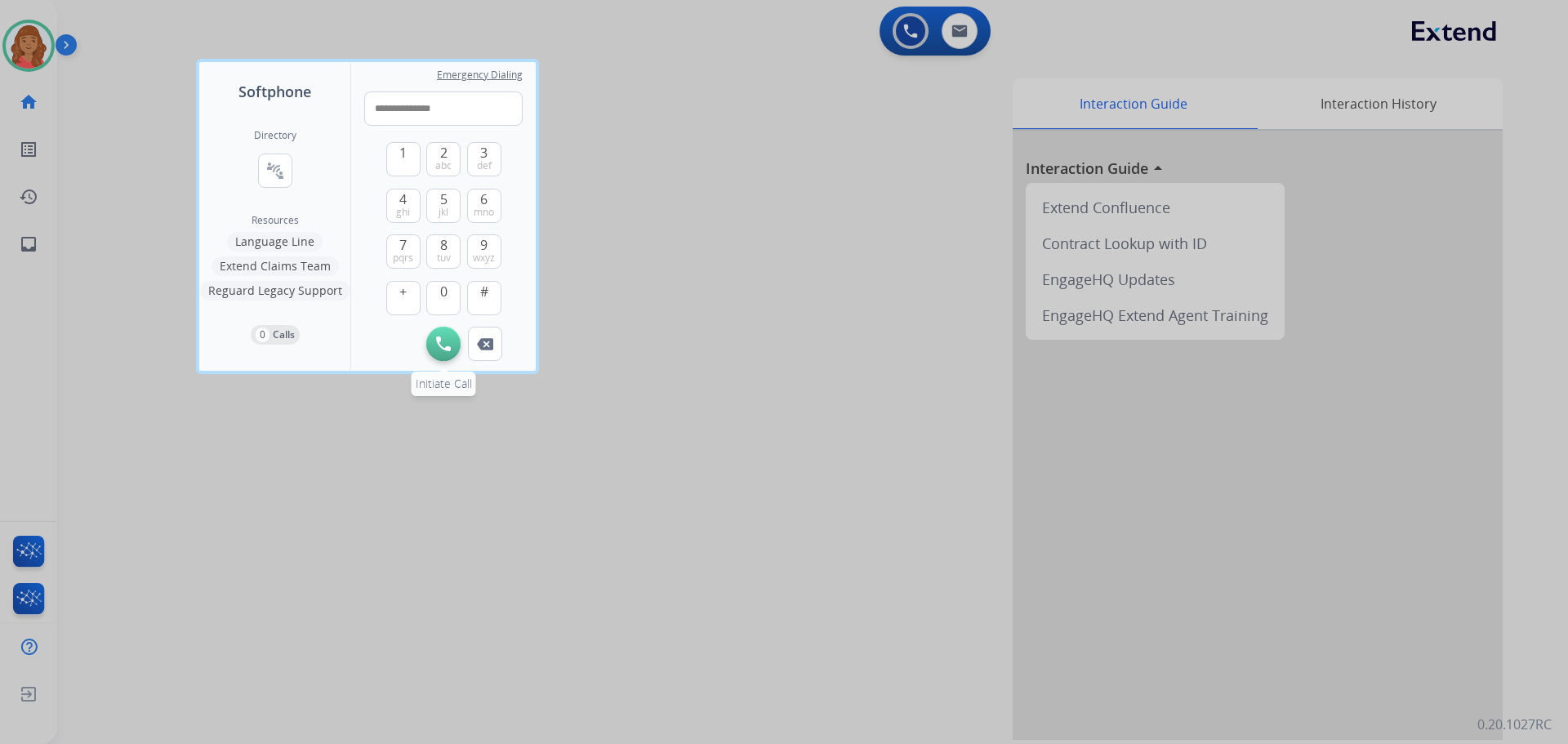
type input "**********"
click at [446, 341] on img at bounding box center [443, 343] width 14 height 14
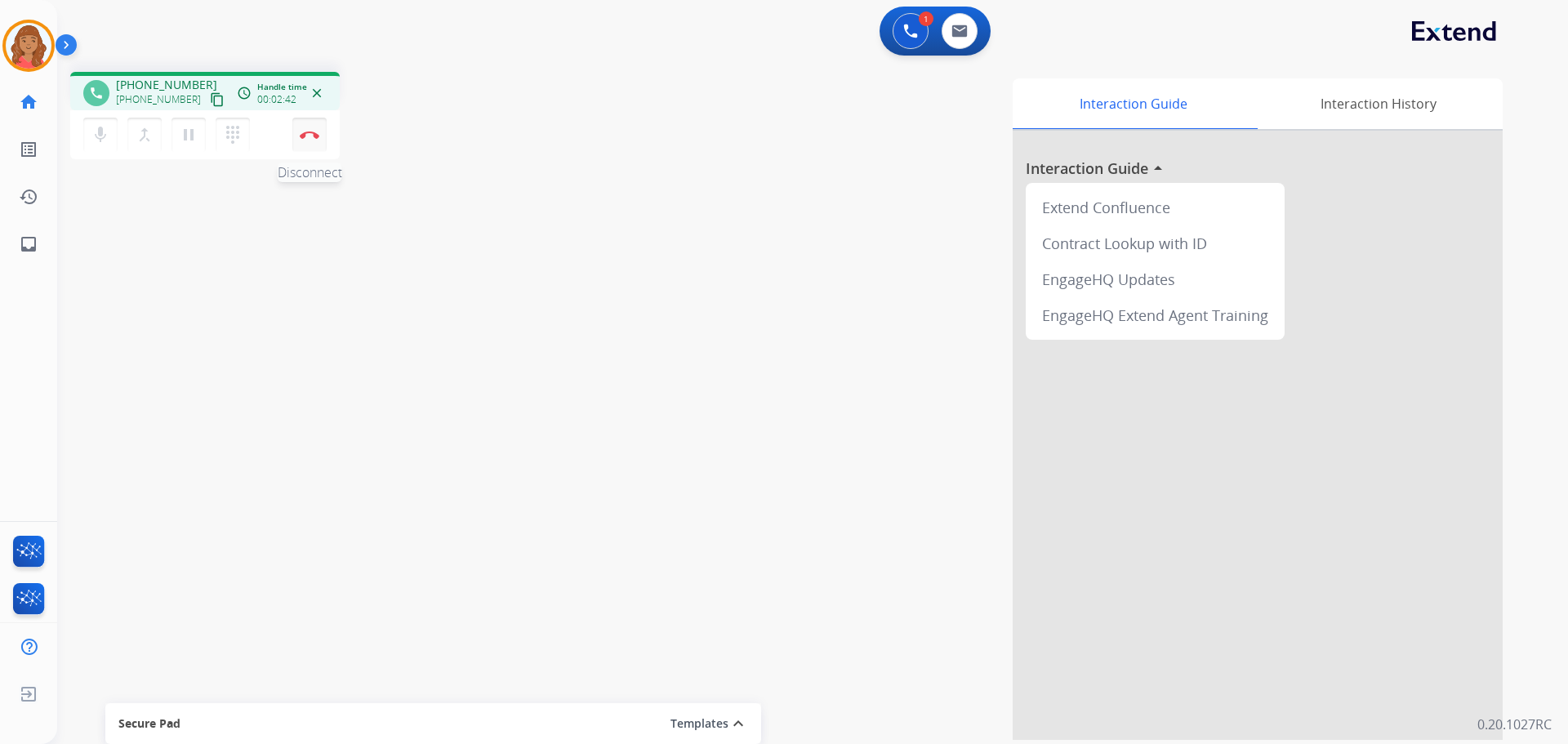
click at [315, 132] on img at bounding box center [309, 134] width 19 height 9
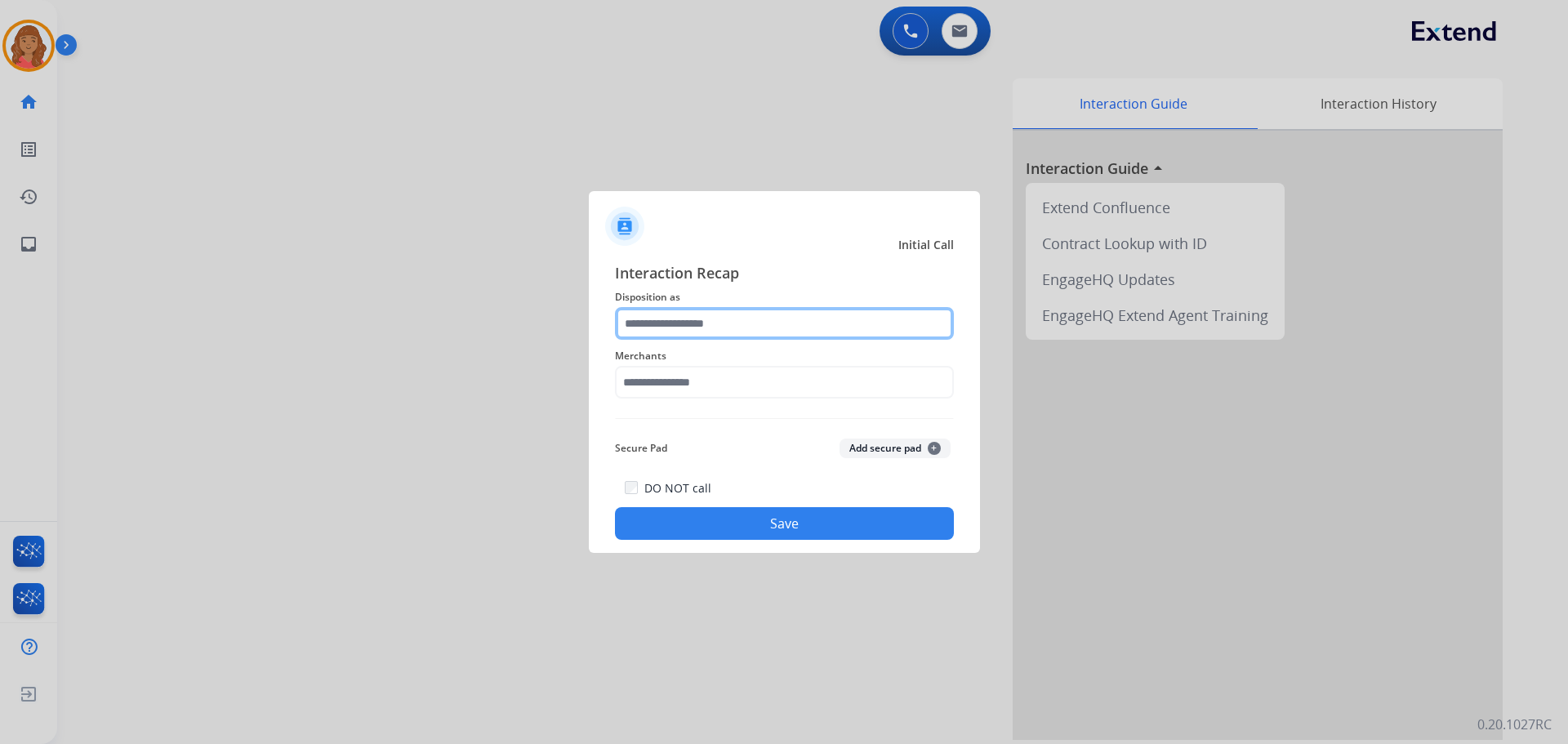
click at [678, 319] on input "text" at bounding box center [784, 324] width 339 height 33
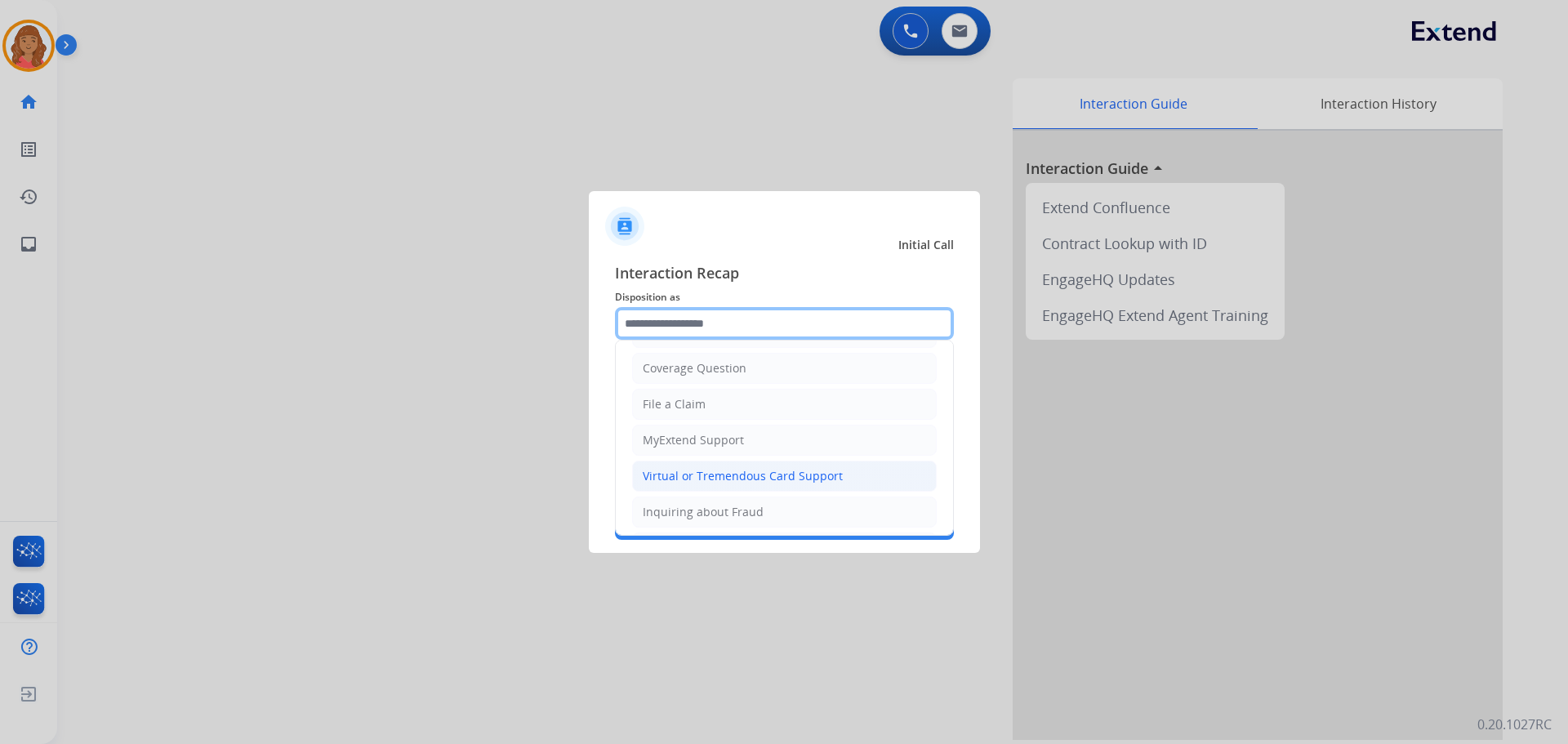
scroll to position [164, 0]
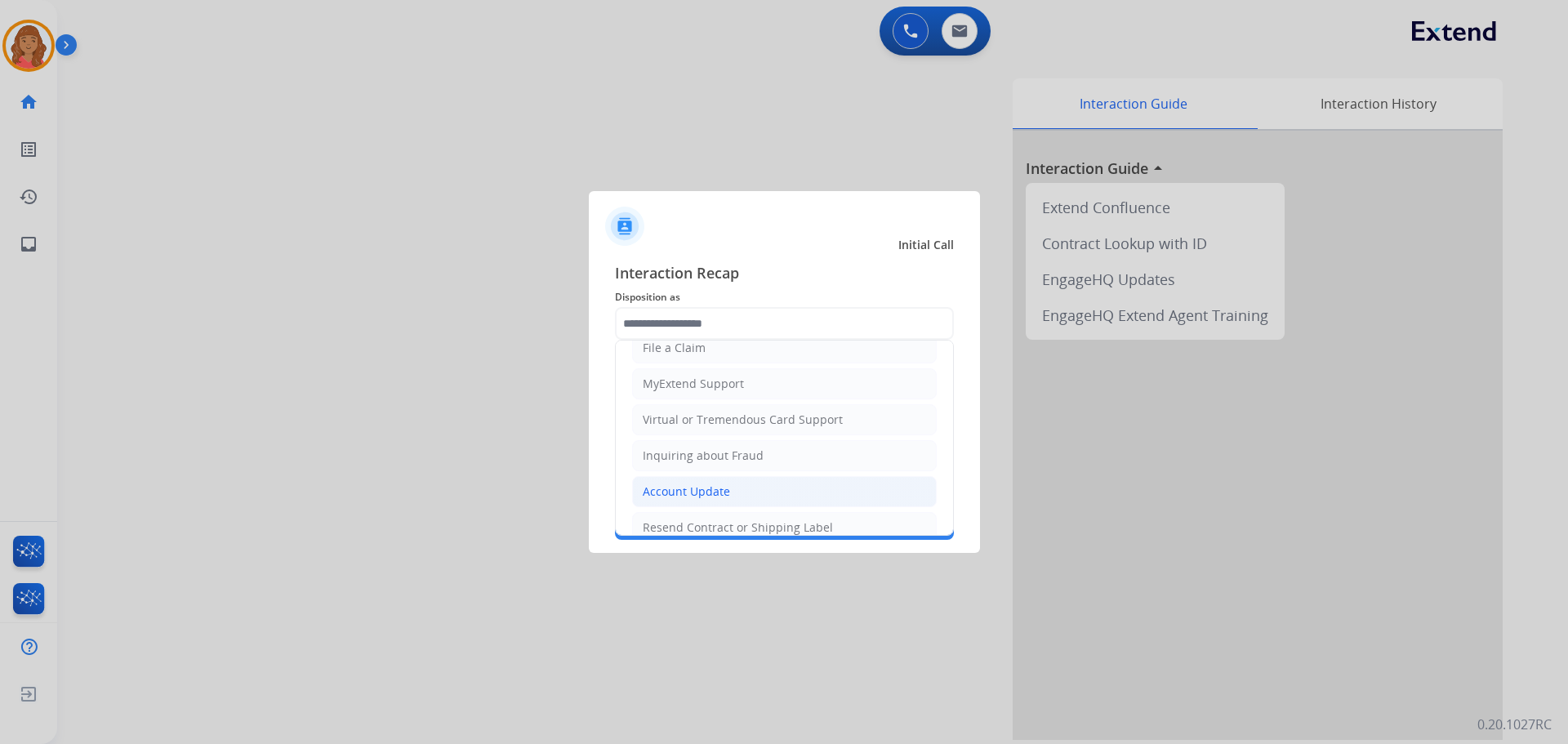
click at [677, 485] on div "Account Update" at bounding box center [686, 491] width 87 height 16
type input "**********"
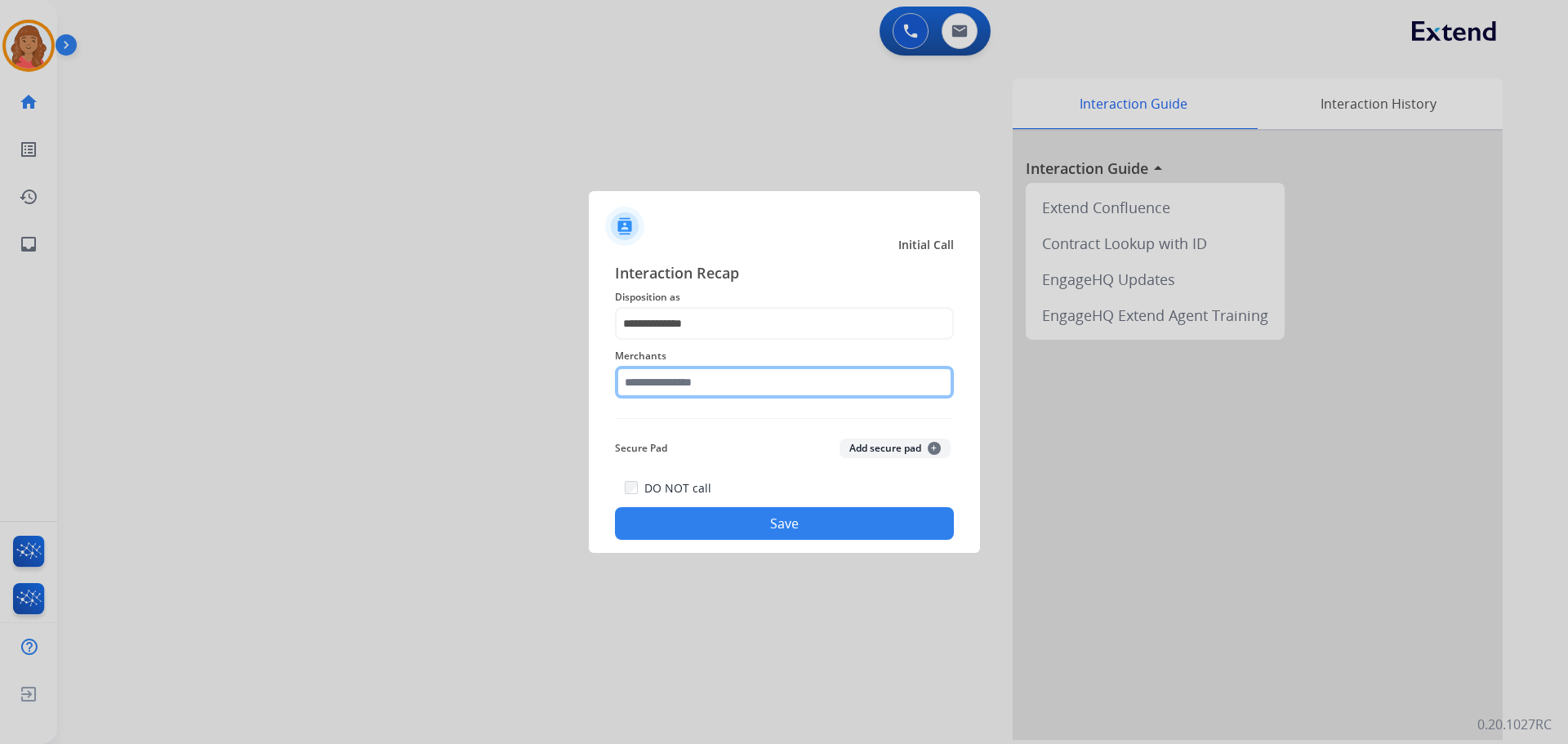
click at [670, 389] on input "text" at bounding box center [784, 382] width 339 height 33
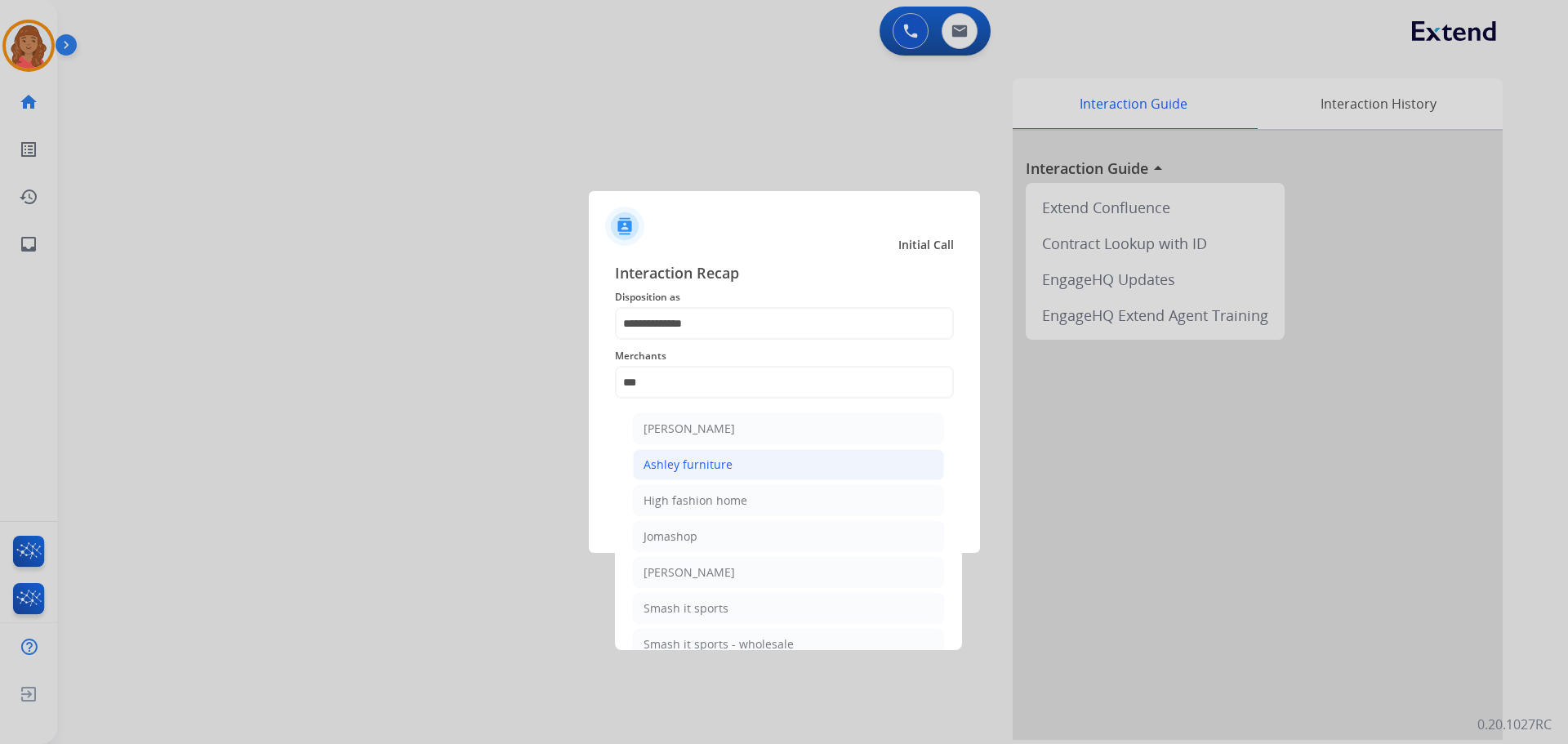
drag, startPoint x: 690, startPoint y: 468, endPoint x: 700, endPoint y: 463, distance: 11.2
click at [690, 468] on div "Ashley furniture" at bounding box center [688, 464] width 89 height 16
type input "**********"
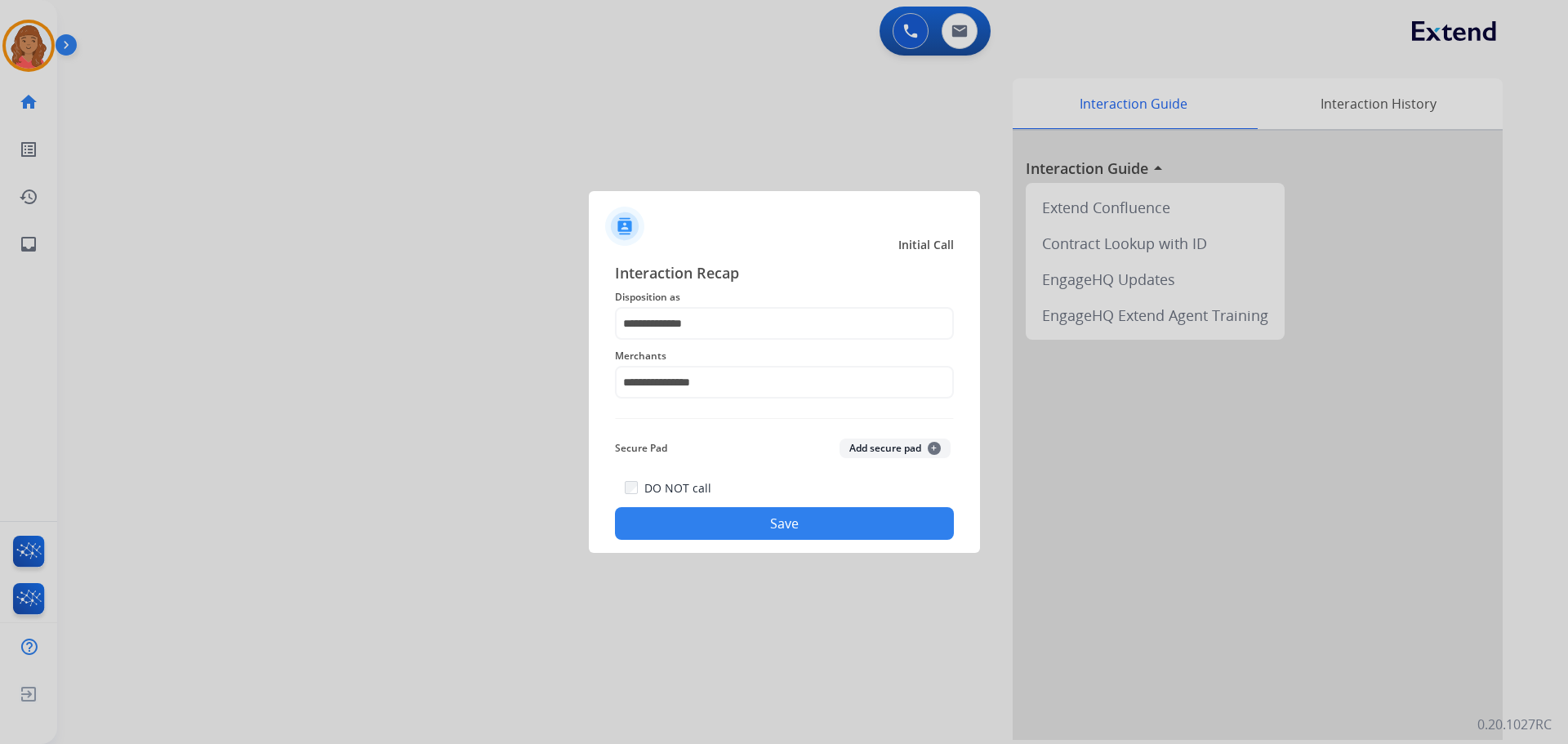
click at [731, 525] on button "Save" at bounding box center [784, 523] width 339 height 33
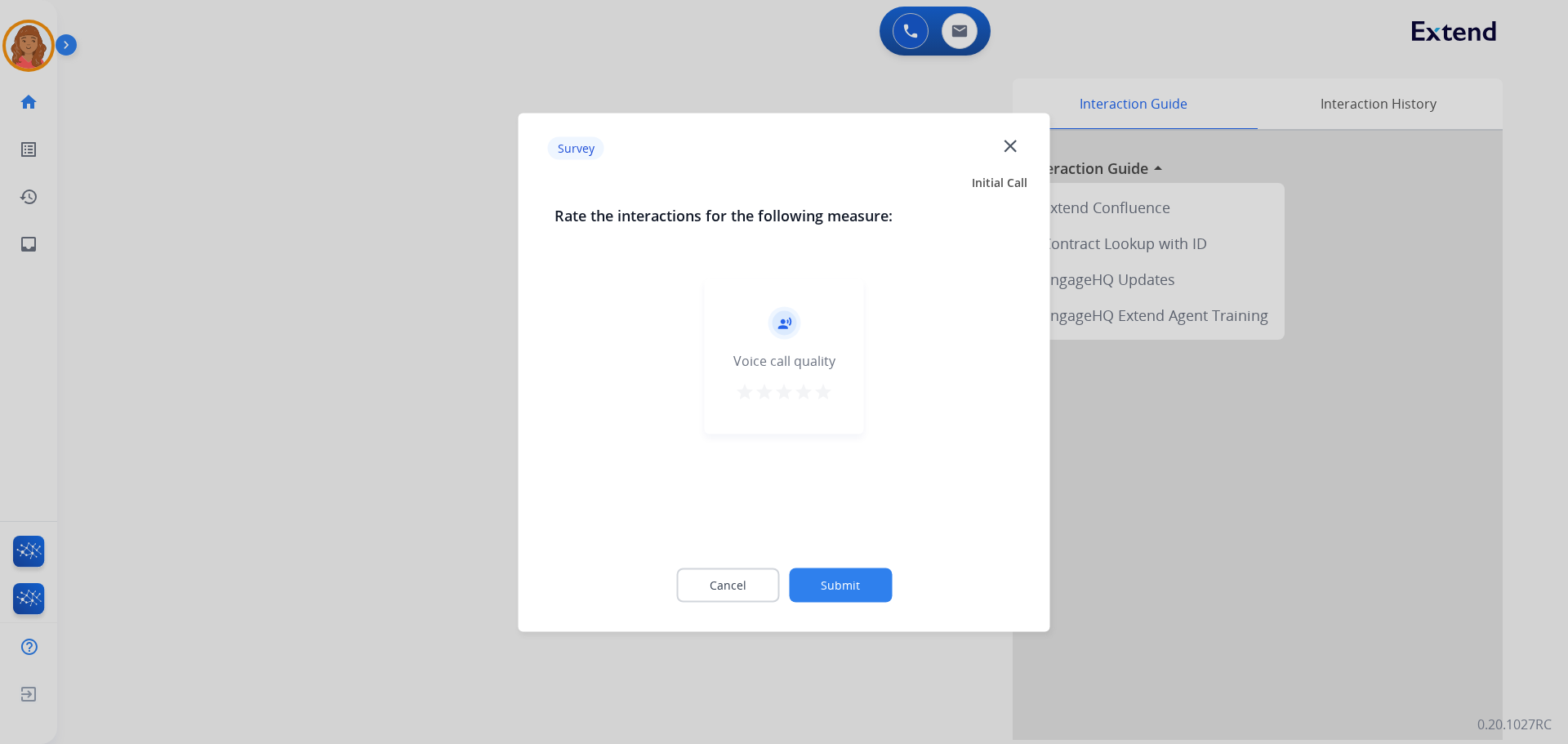
click at [817, 391] on mat-icon "star" at bounding box center [823, 391] width 19 height 19
click at [852, 583] on button "Submit" at bounding box center [840, 585] width 102 height 34
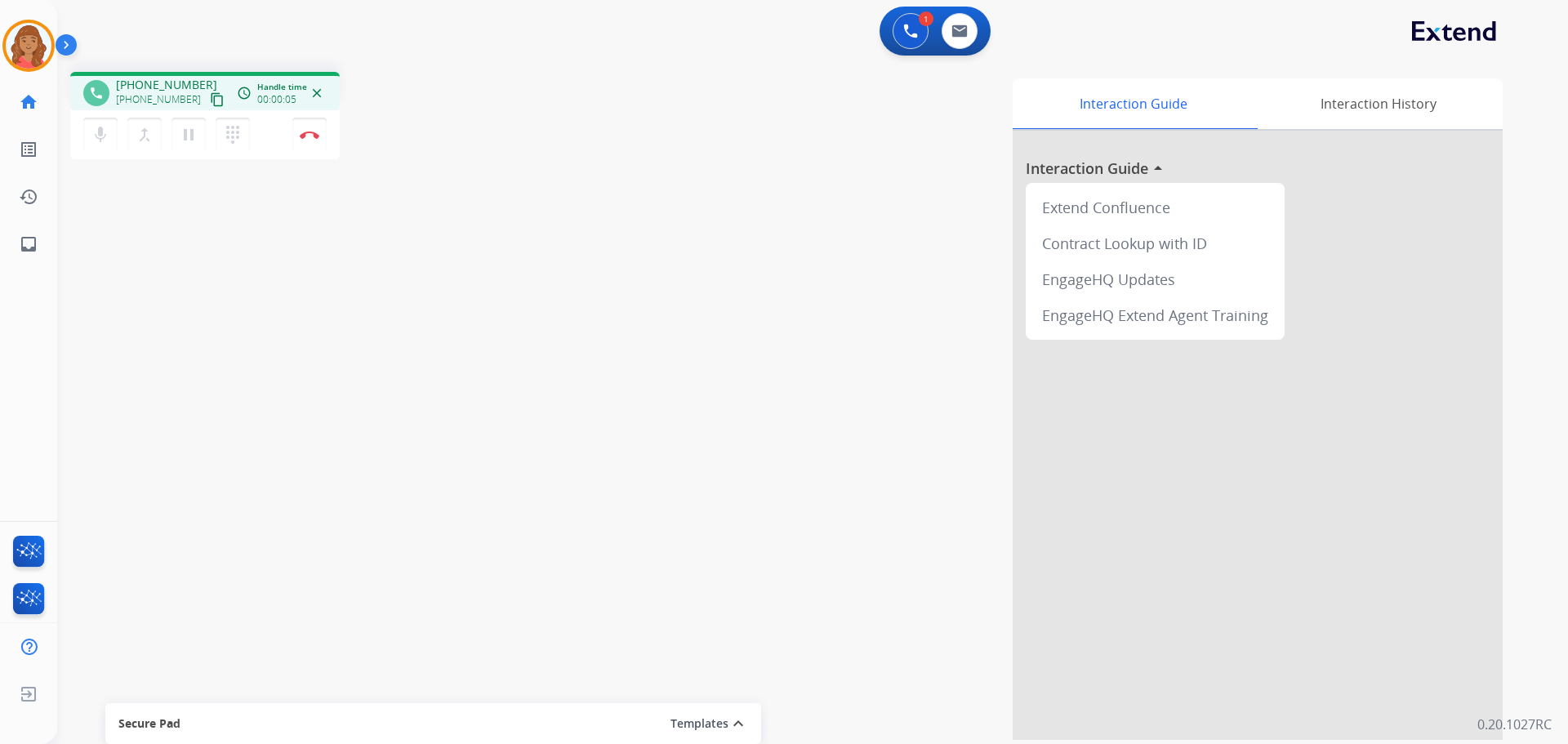
drag, startPoint x: 202, startPoint y: 97, endPoint x: 187, endPoint y: 97, distance: 15.0
click at [210, 97] on mat-icon "content_copy" at bounding box center [216, 99] width 14 height 14
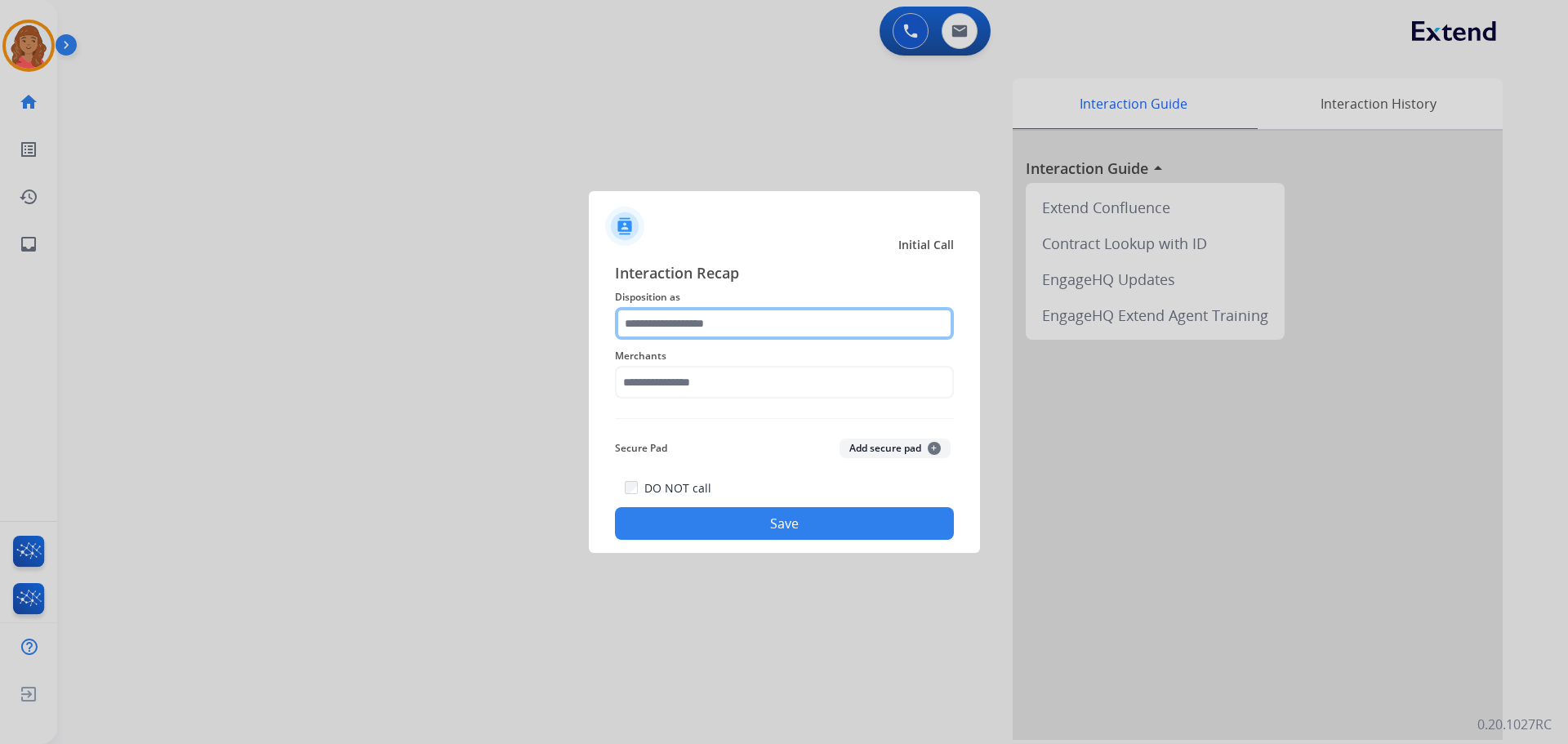
click at [717, 325] on input "text" at bounding box center [784, 324] width 339 height 33
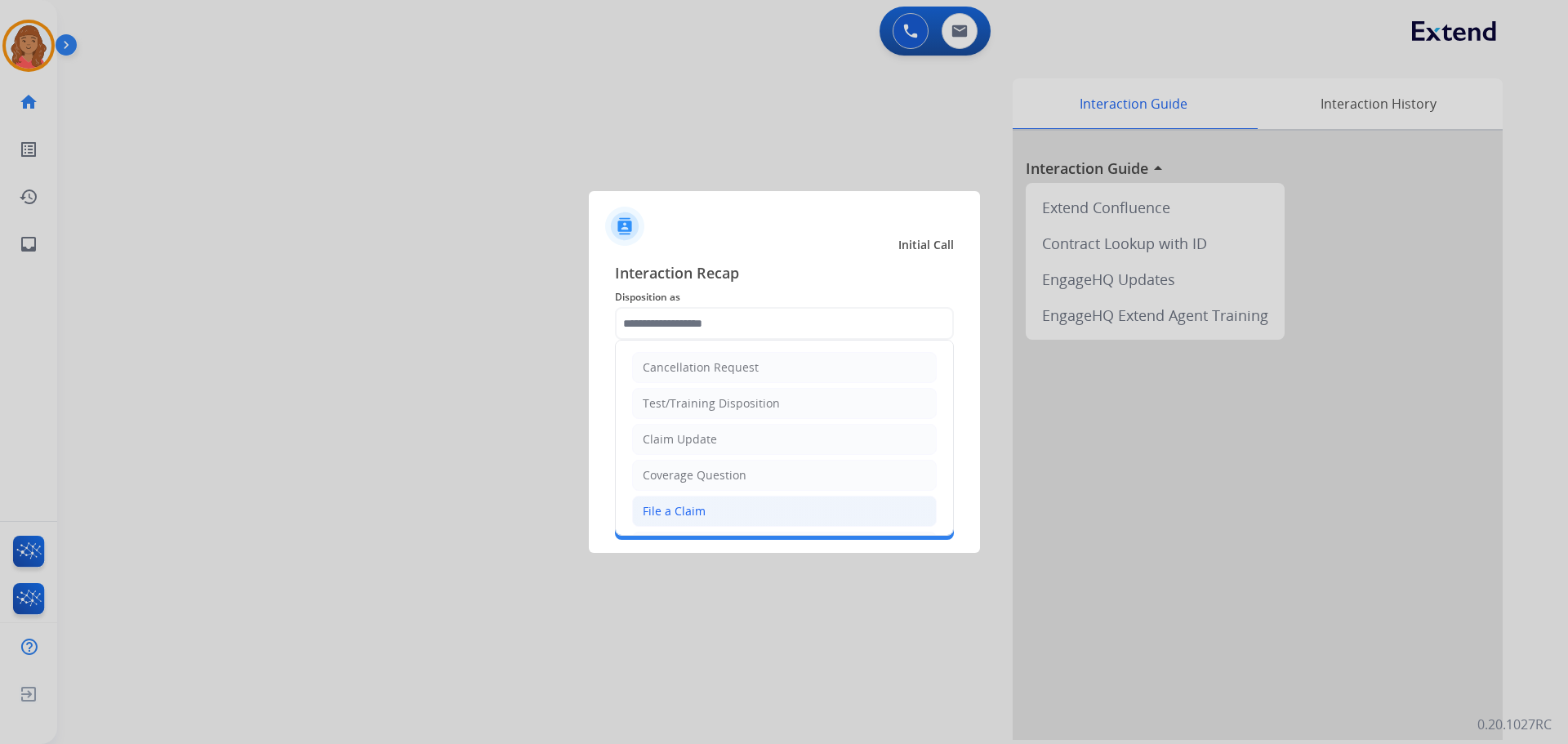
click at [673, 512] on div "File a Claim" at bounding box center [674, 510] width 63 height 16
type input "**********"
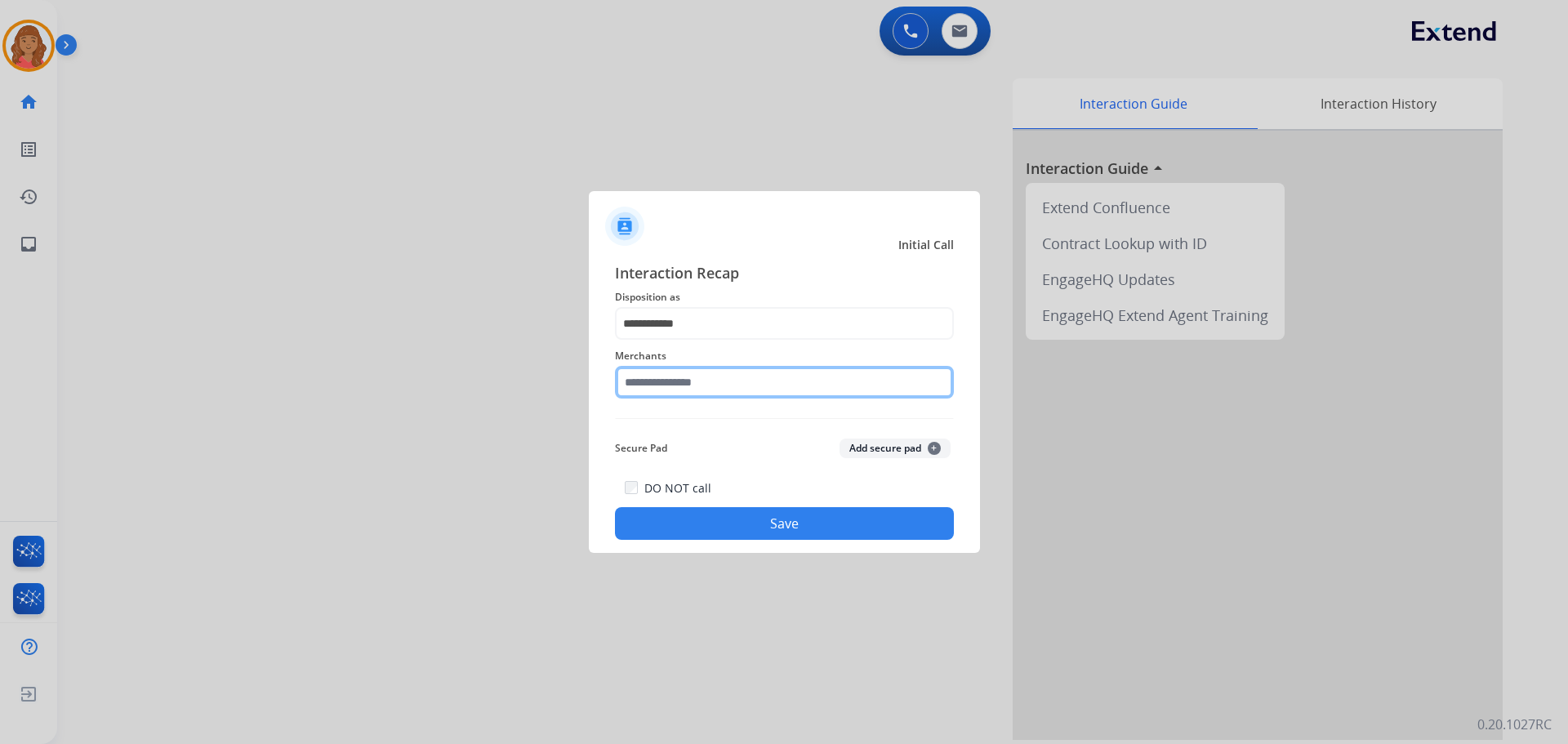
click at [676, 395] on input "text" at bounding box center [784, 382] width 339 height 33
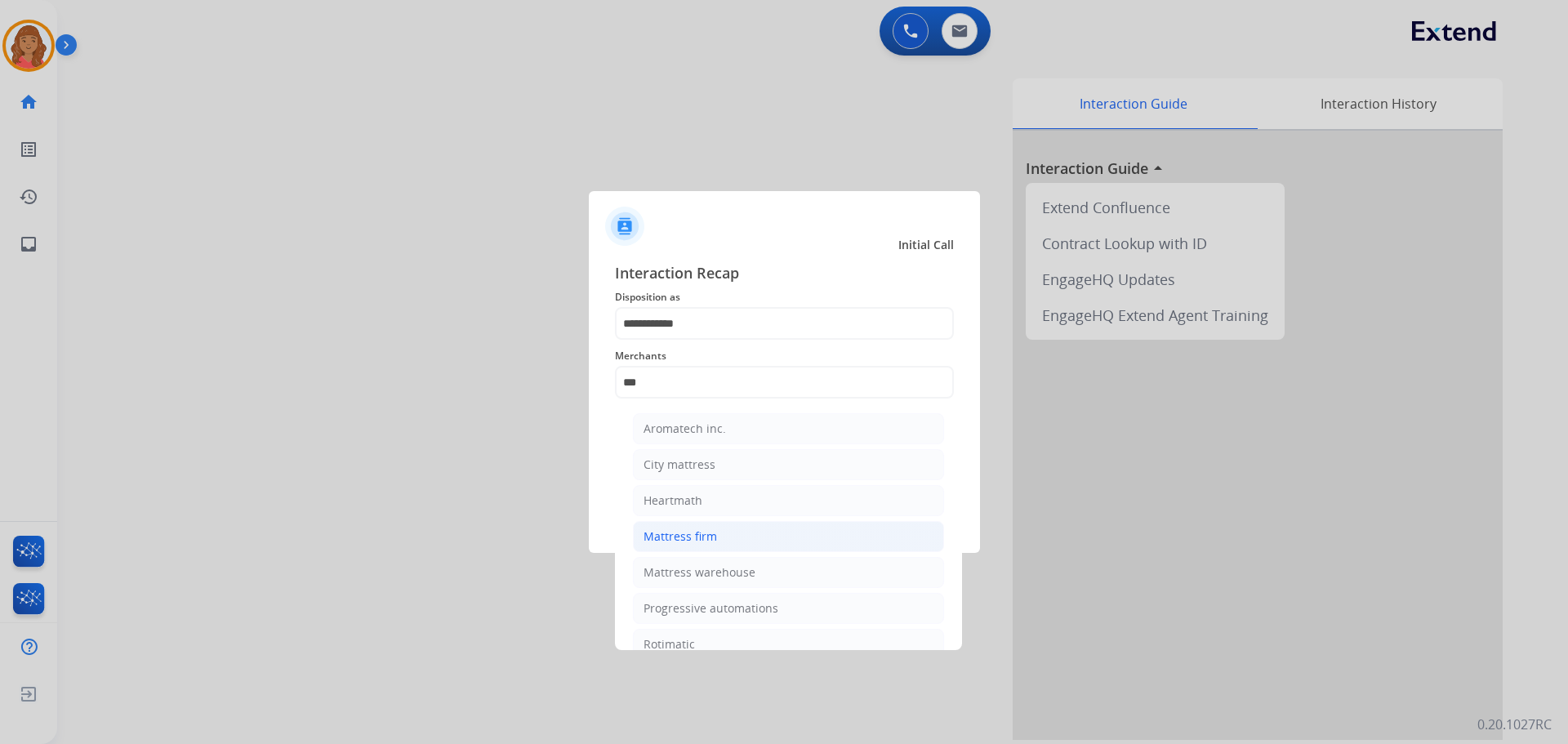
click at [677, 540] on div "Mattress firm" at bounding box center [680, 536] width 74 height 16
type input "**********"
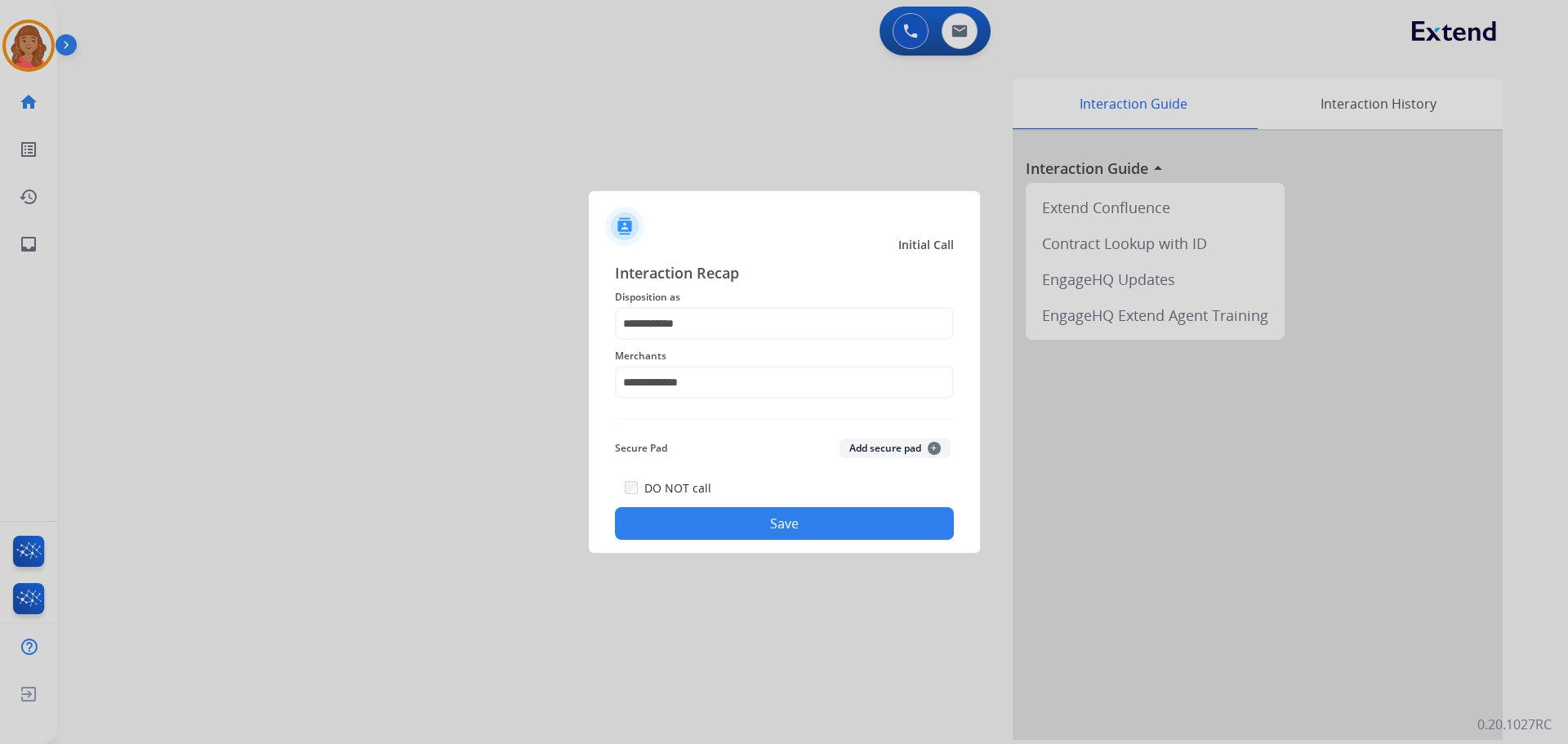
click at [721, 528] on button "Save" at bounding box center [784, 523] width 339 height 33
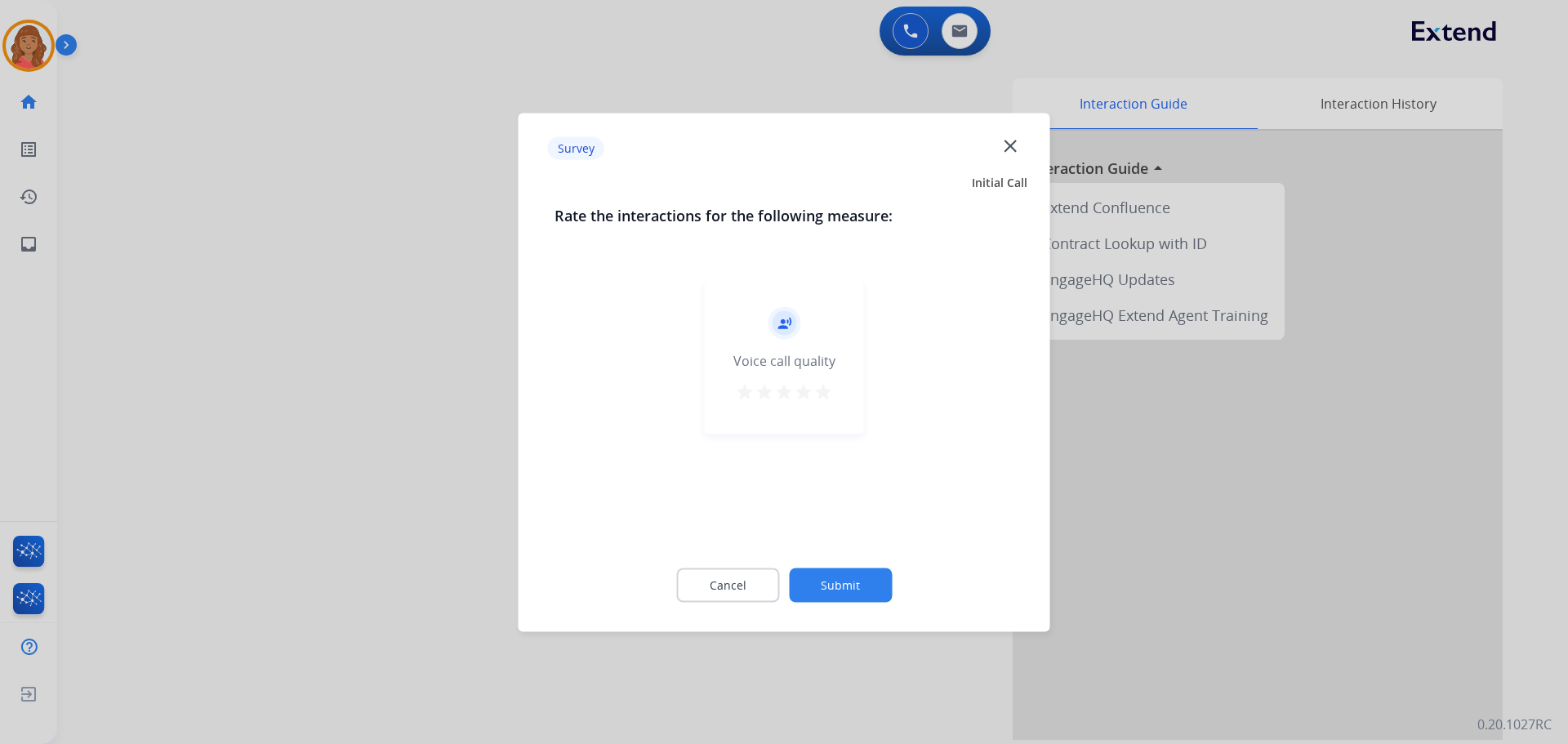
click at [827, 398] on button "star" at bounding box center [823, 394] width 19 height 25
click at [845, 562] on div "Cancel Submit" at bounding box center [784, 584] width 460 height 74
click at [855, 579] on button "Submit" at bounding box center [840, 585] width 102 height 34
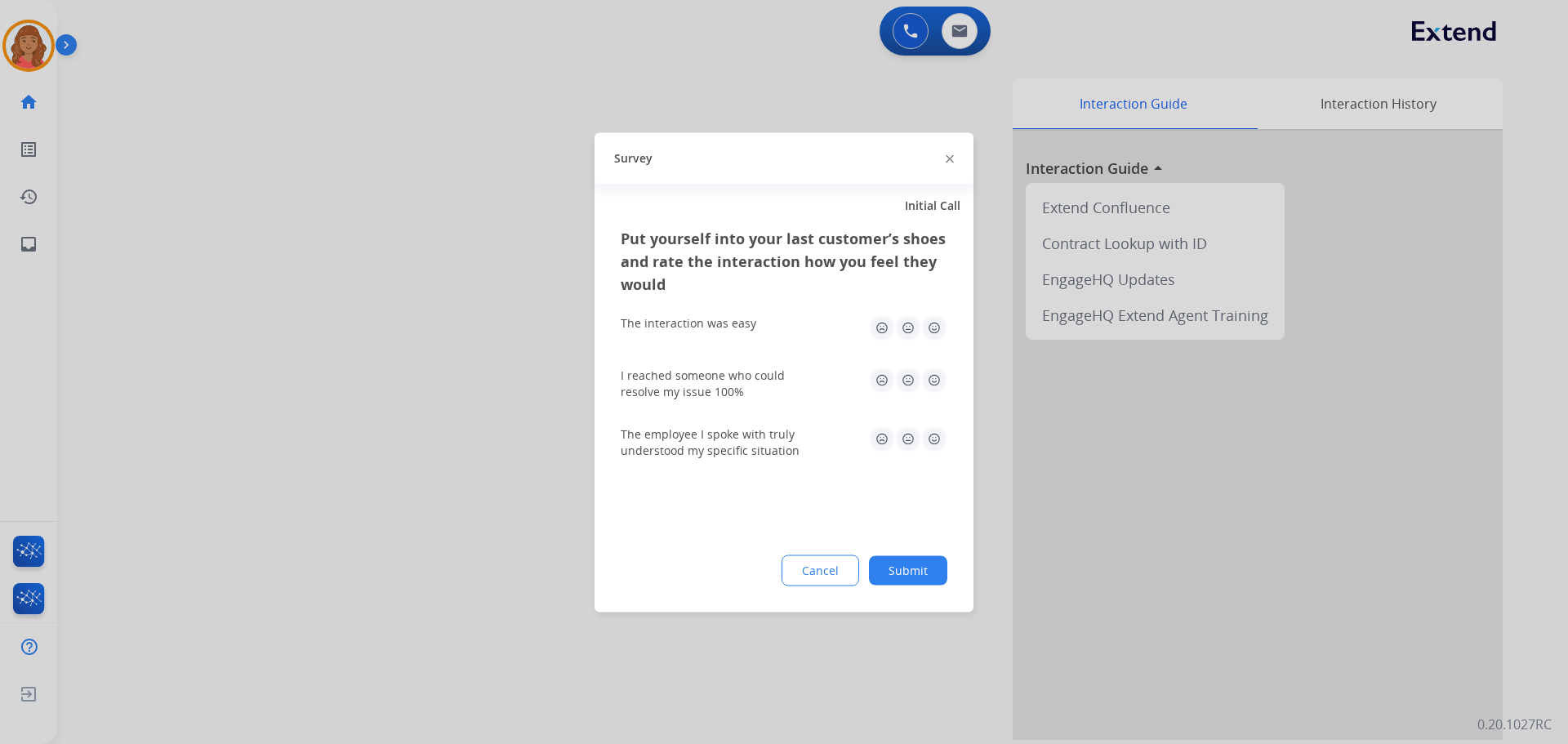
drag, startPoint x: 924, startPoint y: 331, endPoint x: 932, endPoint y: 370, distance: 39.8
click at [925, 331] on img at bounding box center [934, 327] width 26 height 26
drag, startPoint x: 936, startPoint y: 378, endPoint x: 929, endPoint y: 400, distance: 23.1
click at [935, 379] on img at bounding box center [934, 379] width 26 height 26
click at [933, 447] on img at bounding box center [934, 438] width 26 height 26
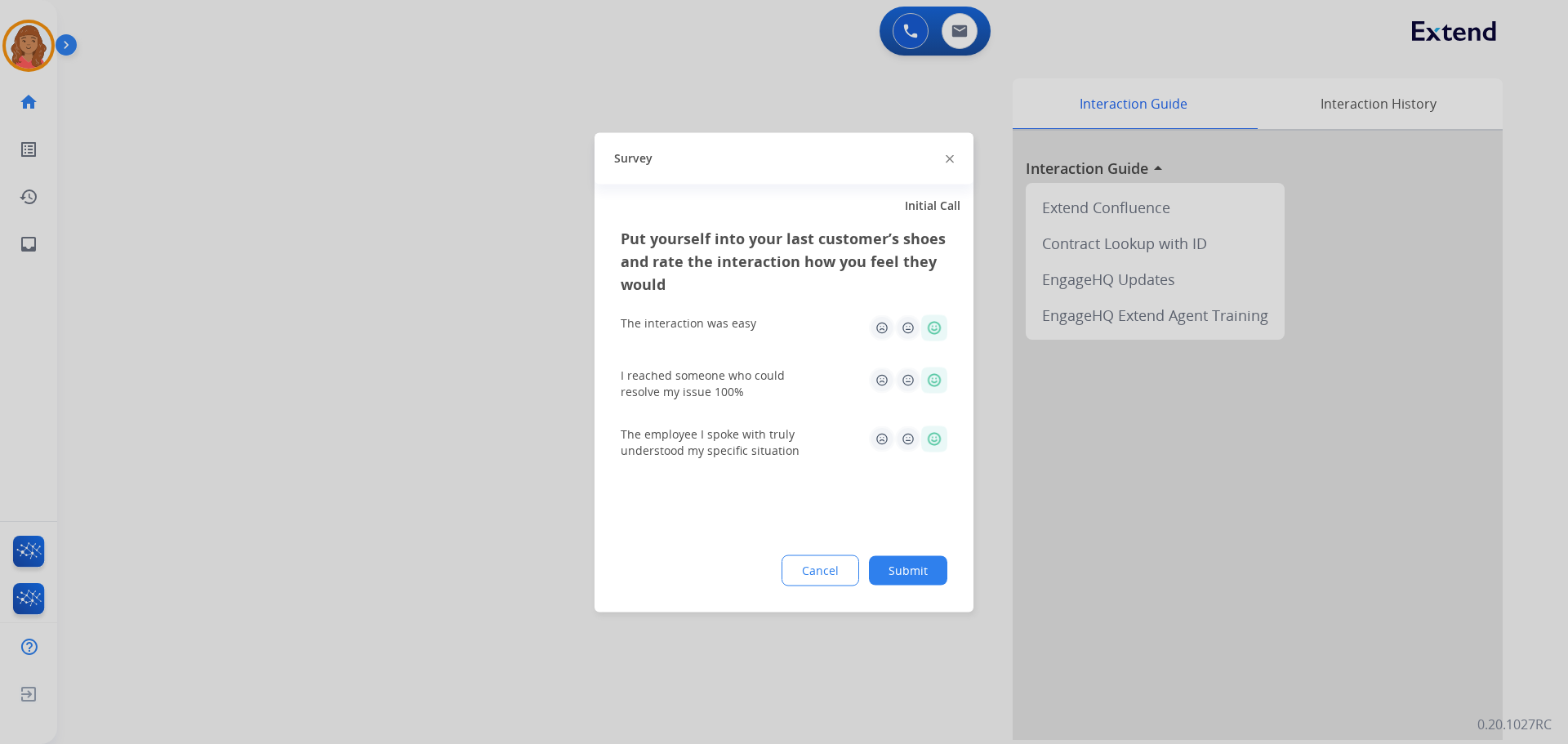
drag, startPoint x: 916, startPoint y: 573, endPoint x: 905, endPoint y: 440, distance: 133.5
click at [916, 572] on button "Submit" at bounding box center [908, 570] width 79 height 30
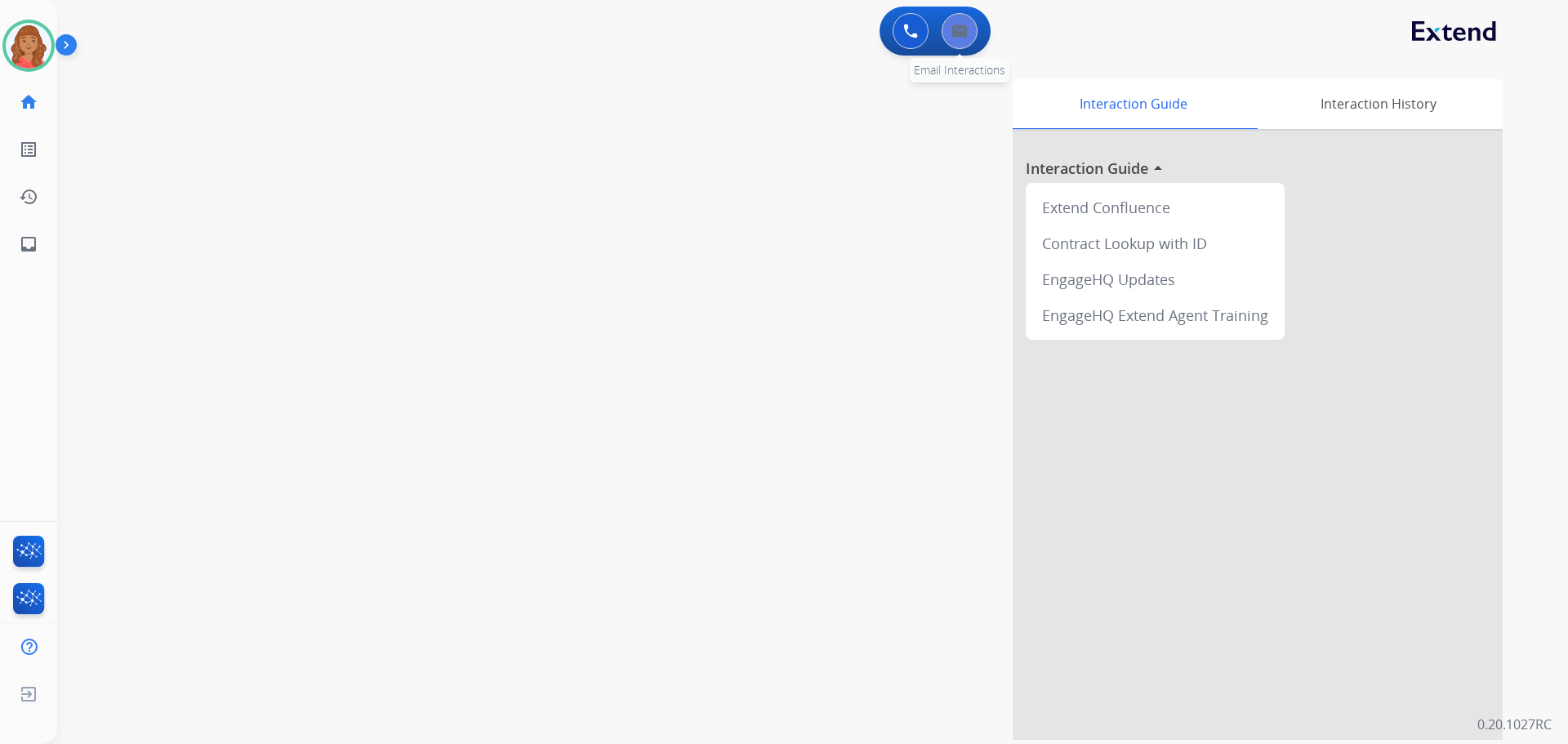
click at [961, 34] on img at bounding box center [959, 32] width 16 height 13
select select "**********"
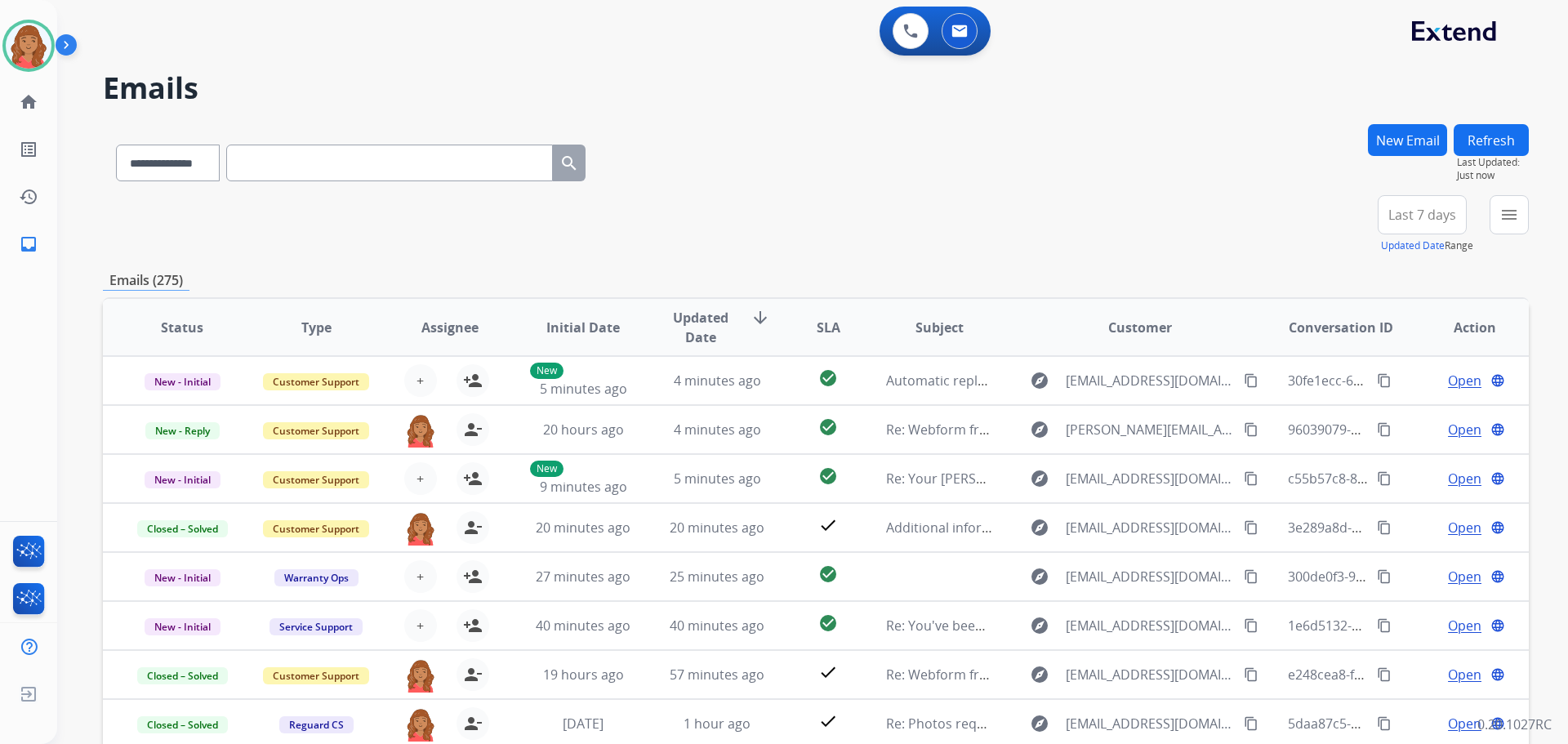
click at [1398, 147] on button "New Email" at bounding box center [1407, 140] width 80 height 32
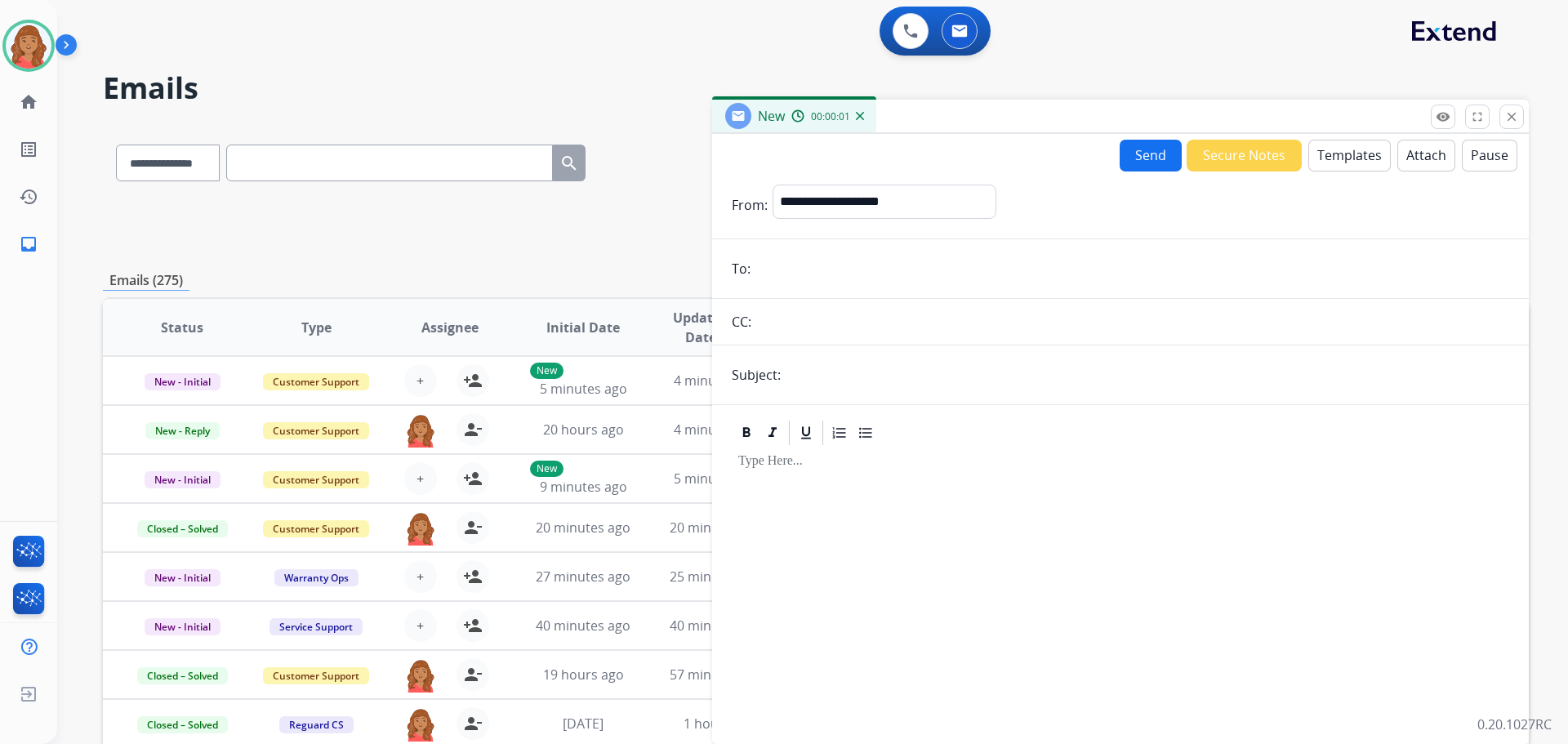
click at [1339, 153] on button "Templates" at bounding box center [1350, 155] width 82 height 32
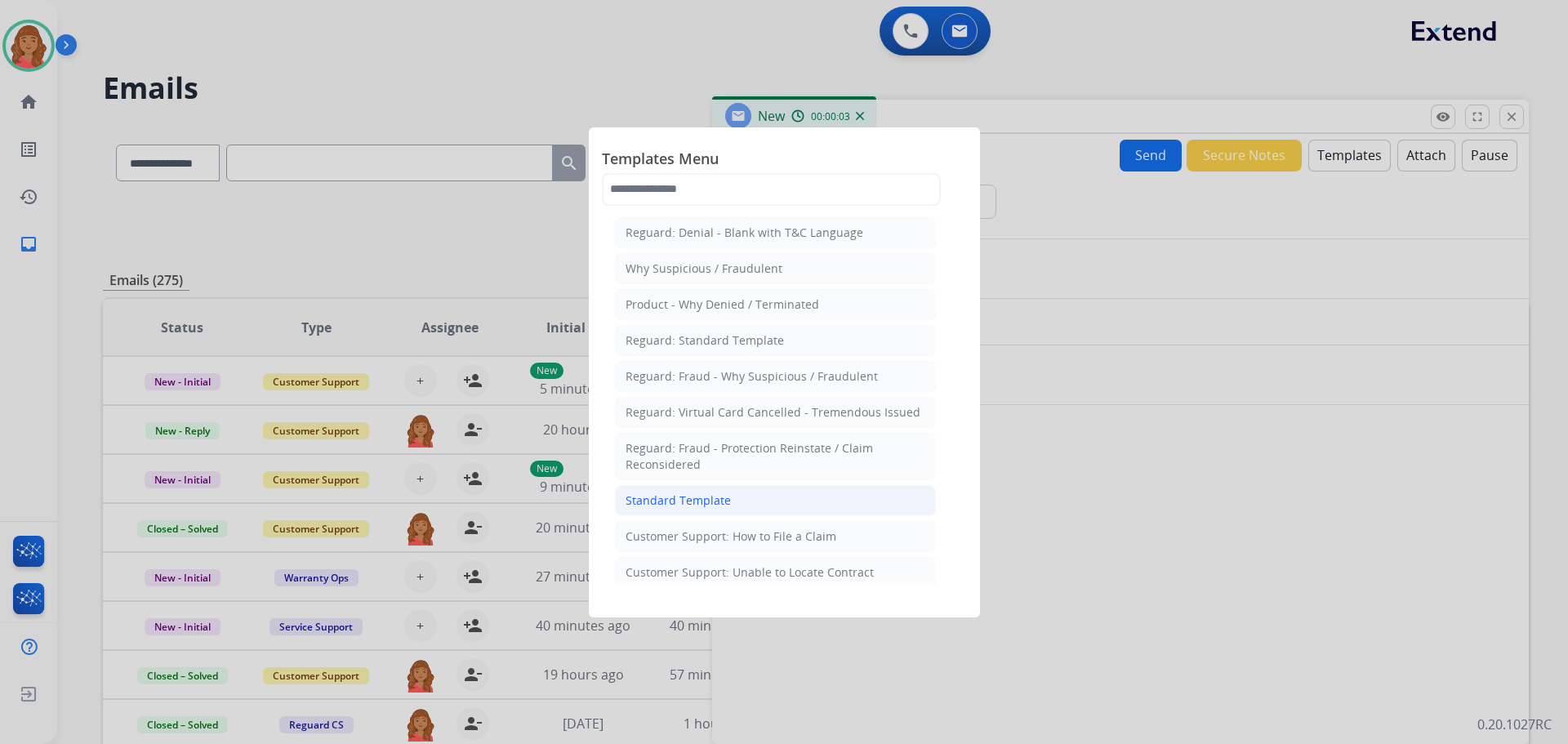
click at [678, 498] on div "Standard Template" at bounding box center [678, 500] width 105 height 16
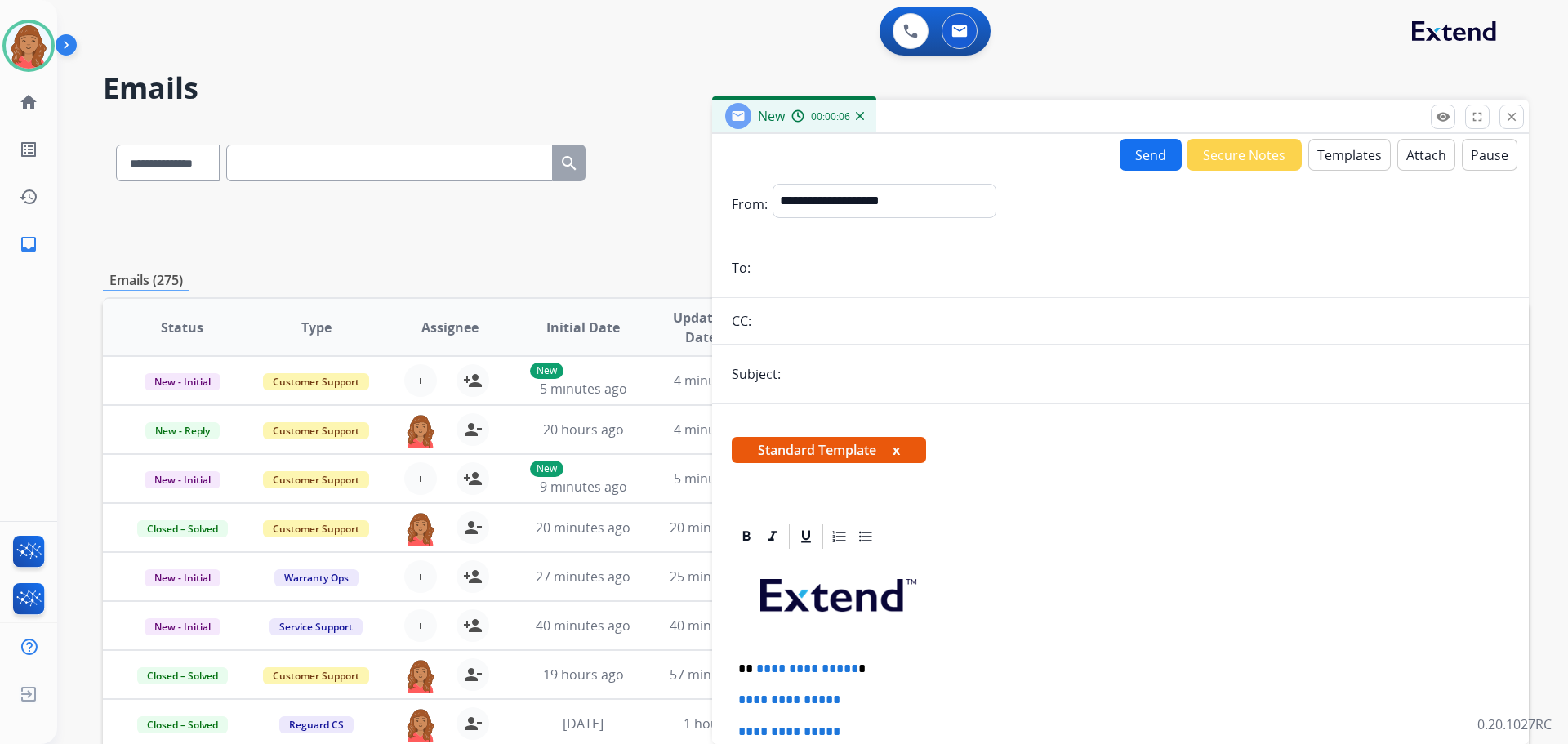
click at [795, 266] on input "email" at bounding box center [1132, 268] width 754 height 33
paste input "**********"
type input "**********"
click at [828, 203] on select "**********" at bounding box center [884, 200] width 222 height 33
select select "**********"
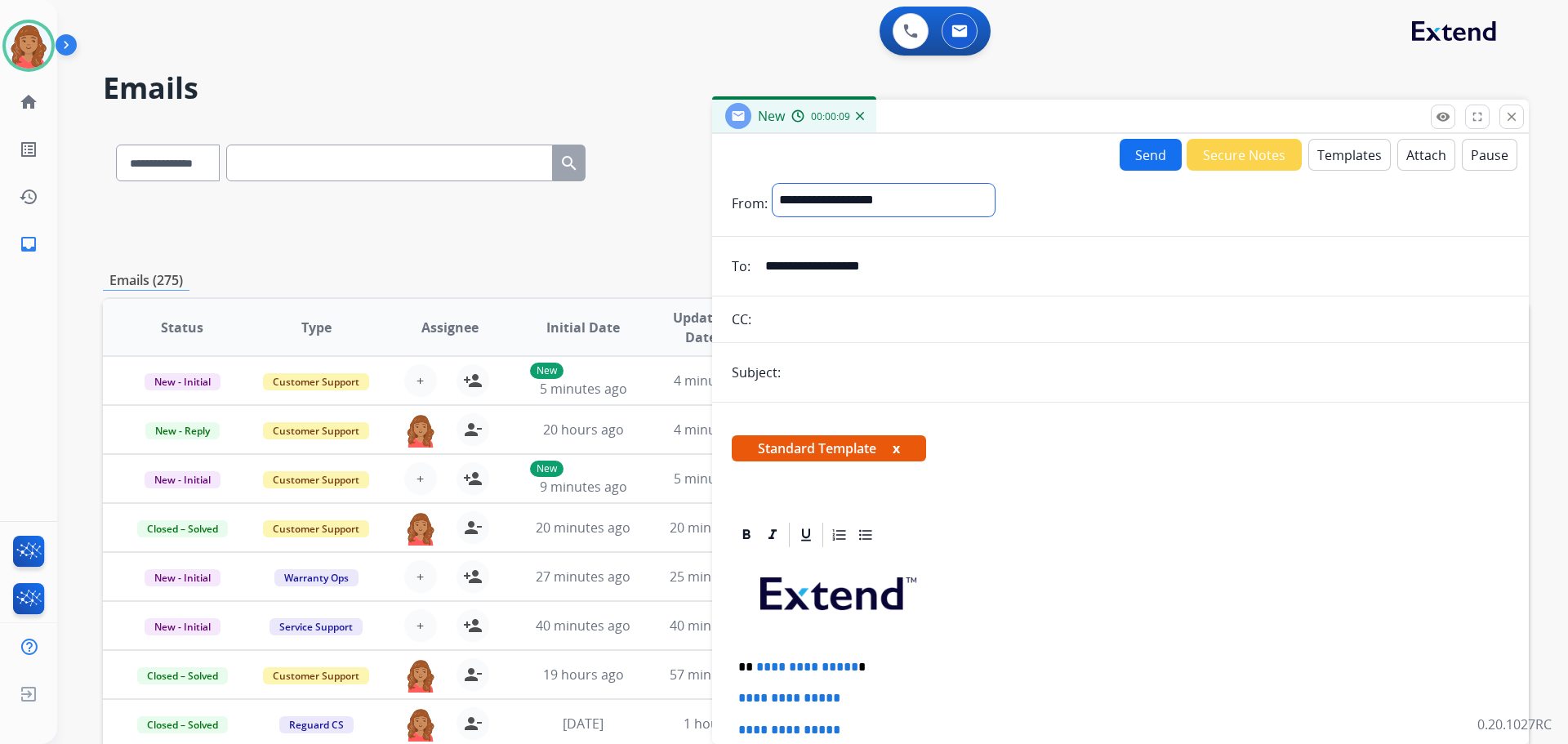
click at [773, 184] on select "**********" at bounding box center [884, 200] width 222 height 33
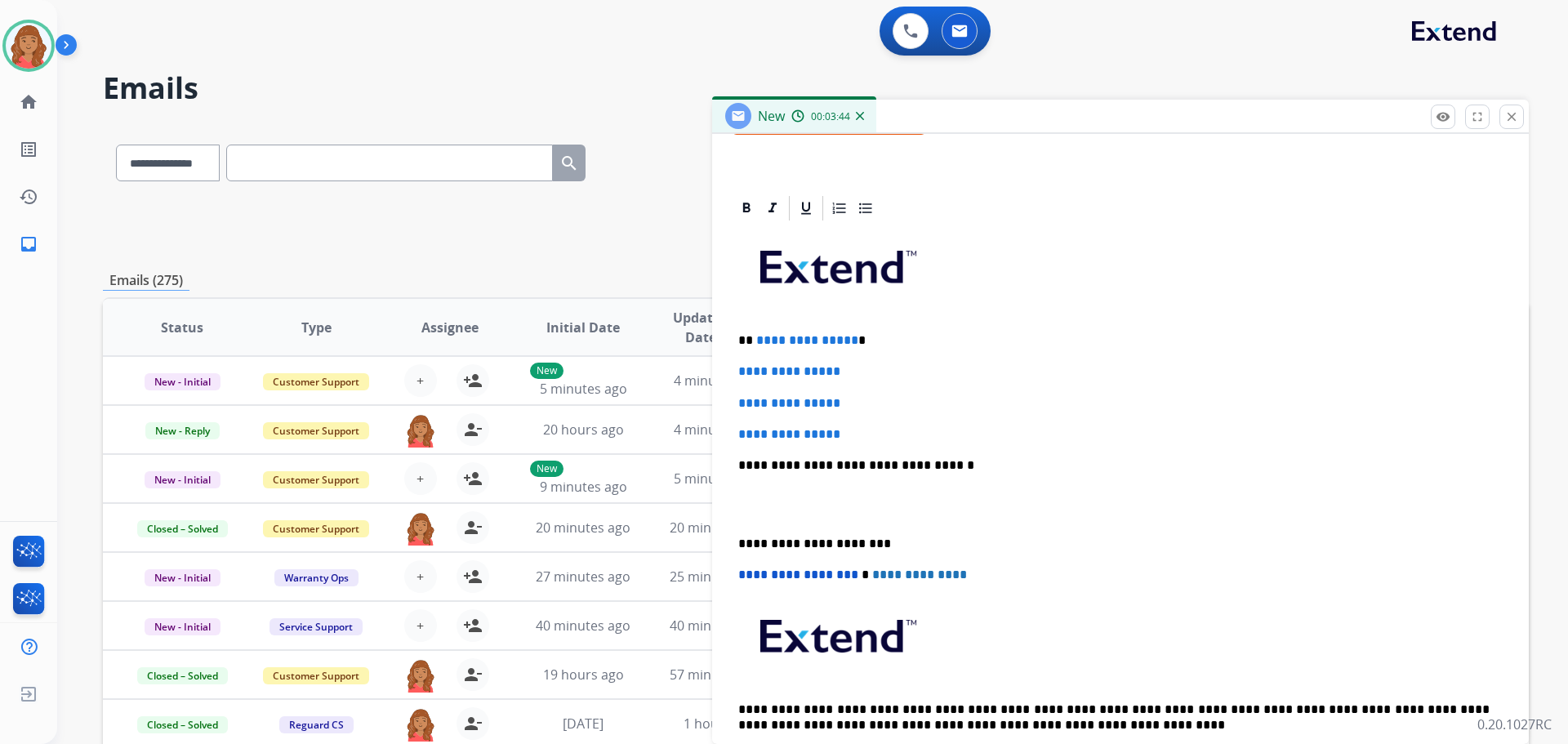
scroll to position [328, 0]
drag, startPoint x: 811, startPoint y: 429, endPoint x: 736, endPoint y: 327, distance: 126.6
click at [736, 327] on div "**********" at bounding box center [1121, 504] width 778 height 562
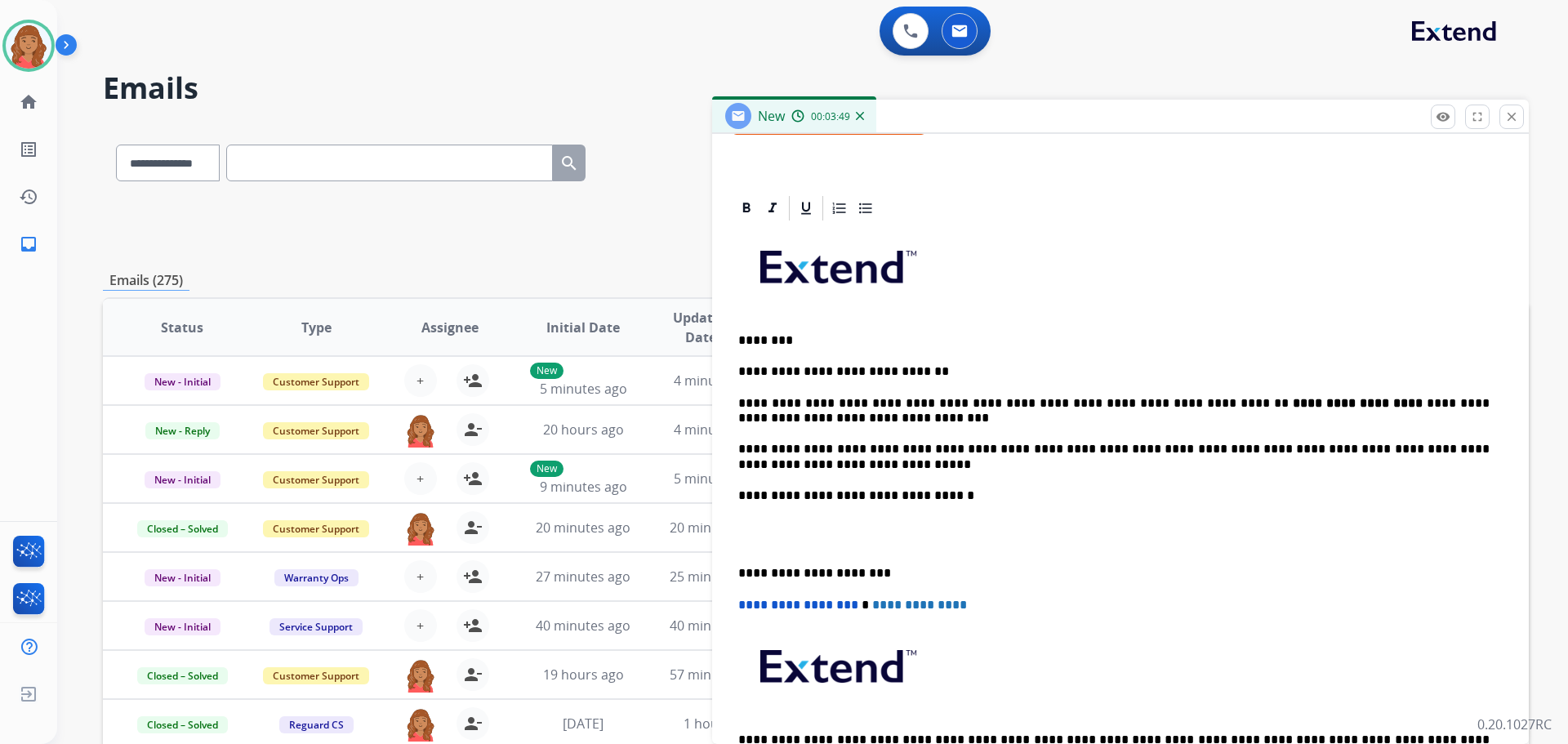
click at [734, 575] on div "**********" at bounding box center [1121, 519] width 778 height 592
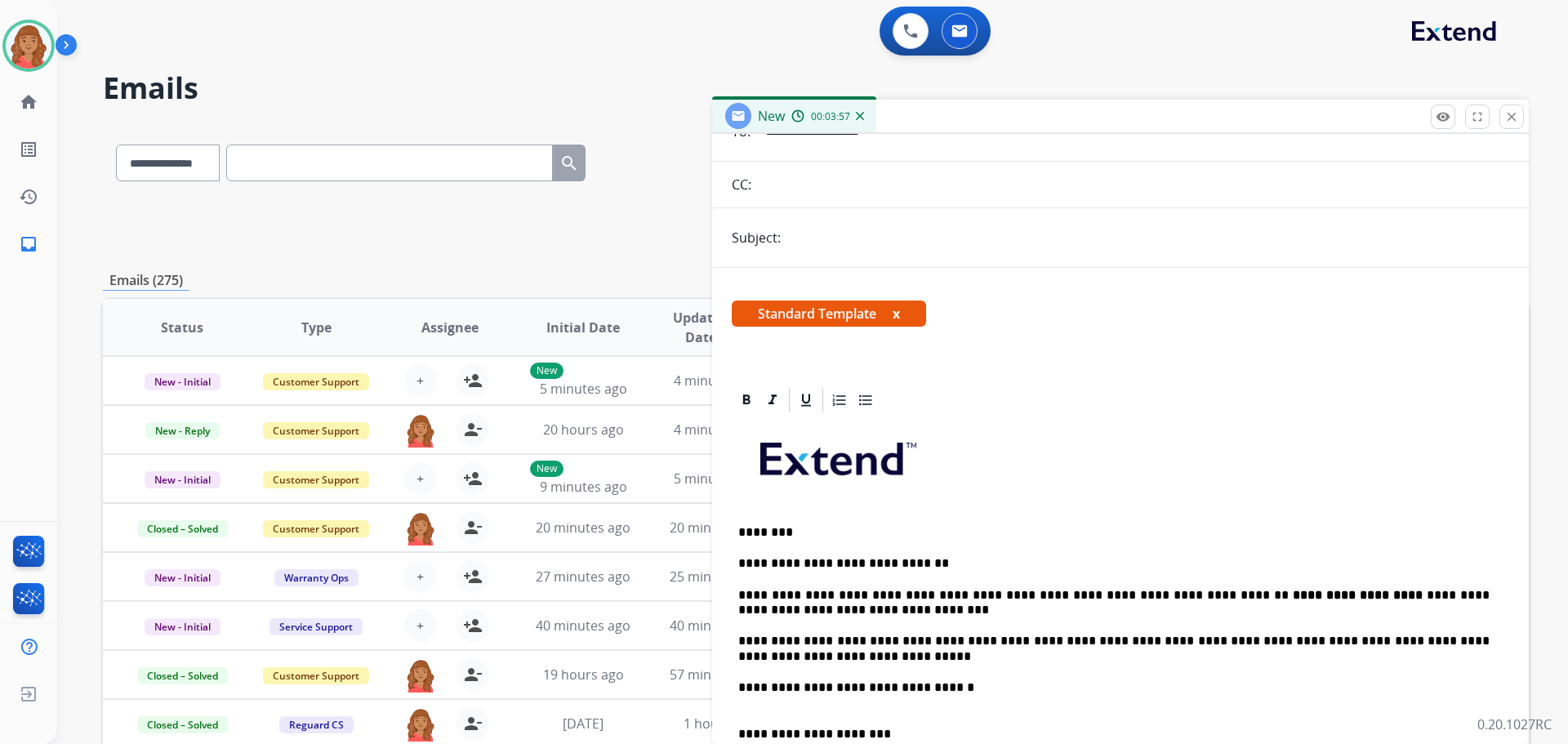
scroll to position [0, 0]
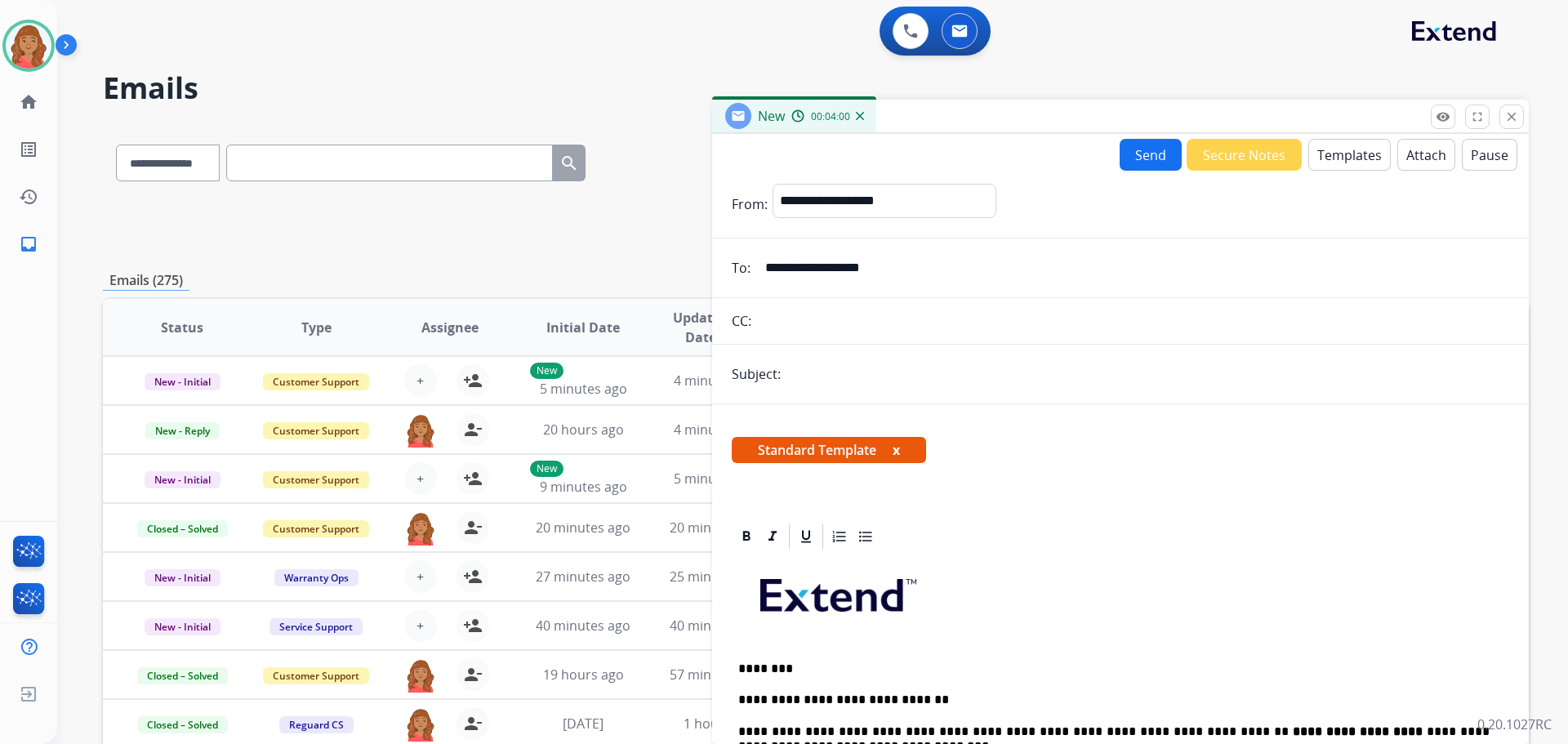
click at [806, 384] on input "text" at bounding box center [1147, 373] width 723 height 33
type input "**********"
click at [1140, 156] on button "Send" at bounding box center [1150, 154] width 62 height 32
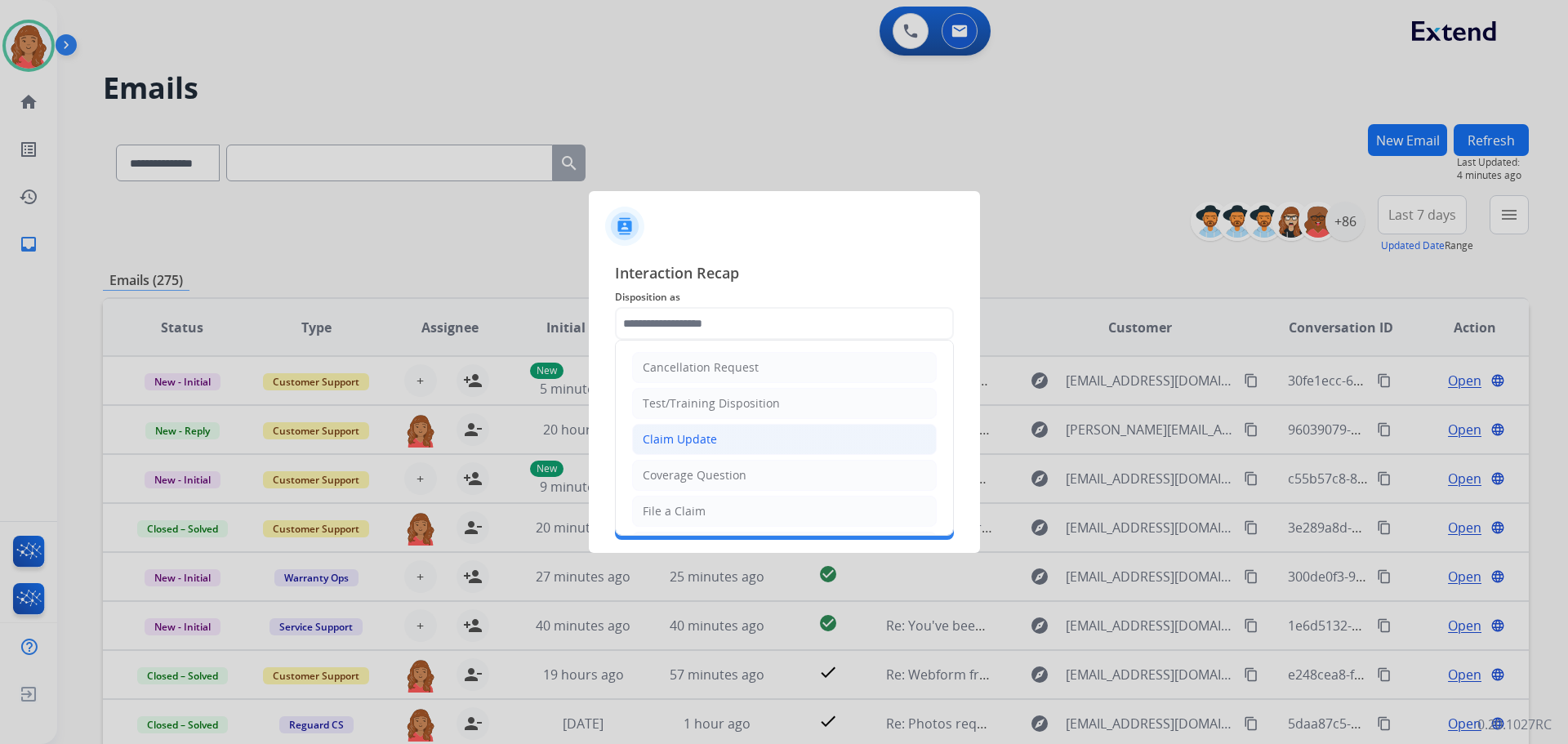
click at [676, 440] on div "Claim Update" at bounding box center [680, 439] width 75 height 16
type input "**********"
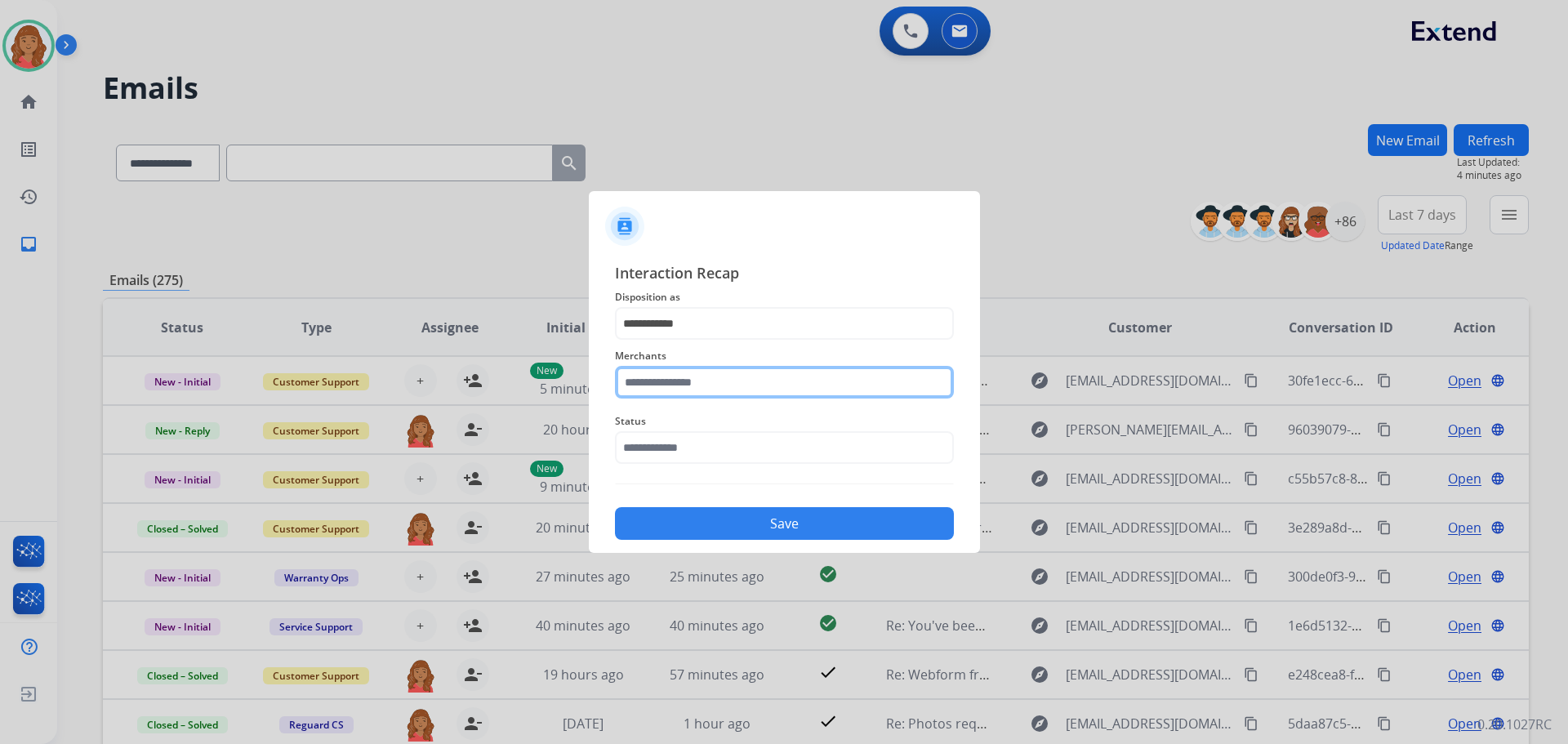
drag, startPoint x: 656, startPoint y: 372, endPoint x: 662, endPoint y: 387, distance: 16.2
click at [658, 373] on input "text" at bounding box center [784, 382] width 339 height 33
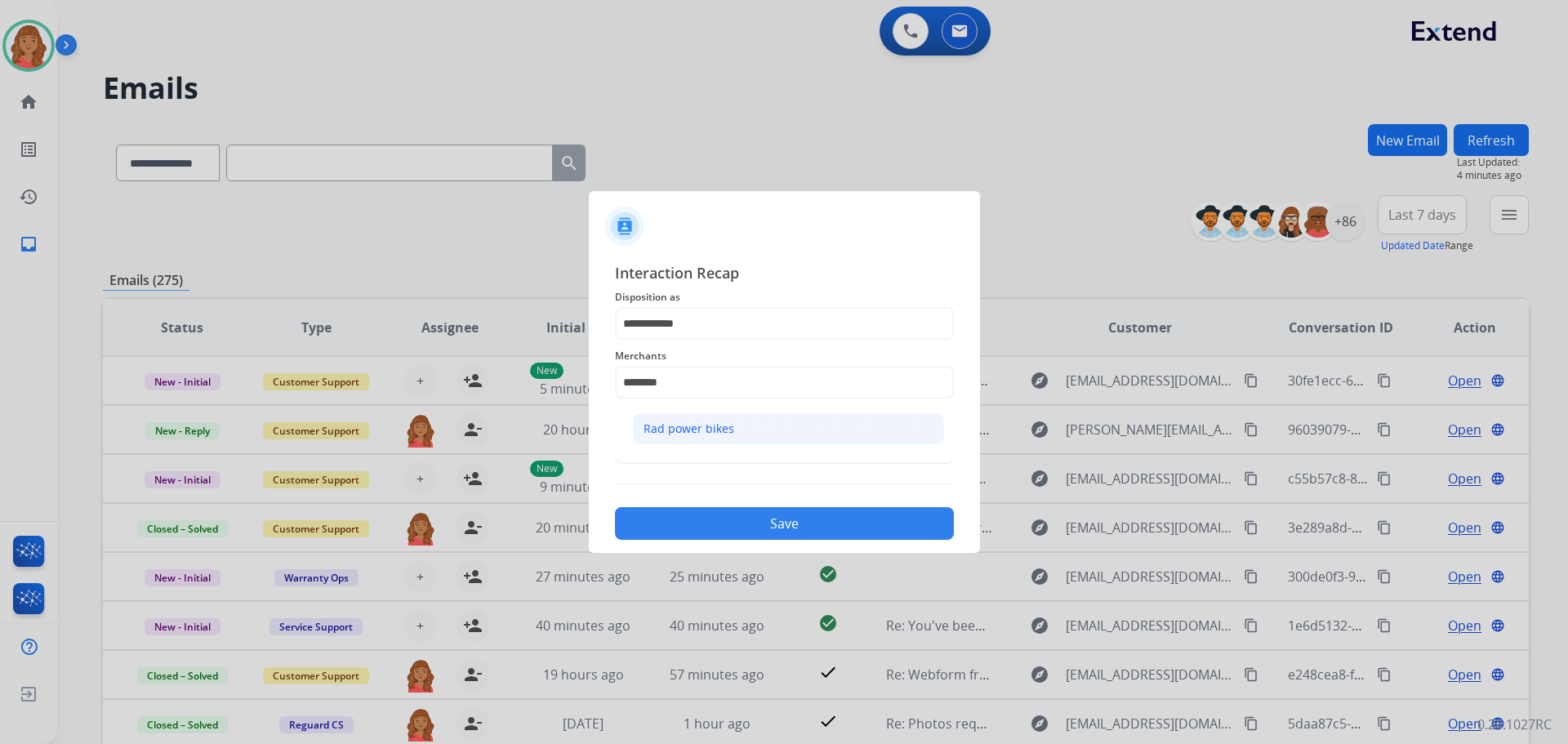
drag, startPoint x: 693, startPoint y: 429, endPoint x: 679, endPoint y: 456, distance: 30.4
click at [693, 429] on div "Rad power bikes" at bounding box center [689, 428] width 91 height 16
type input "**********"
click at [658, 441] on input "text" at bounding box center [784, 447] width 339 height 33
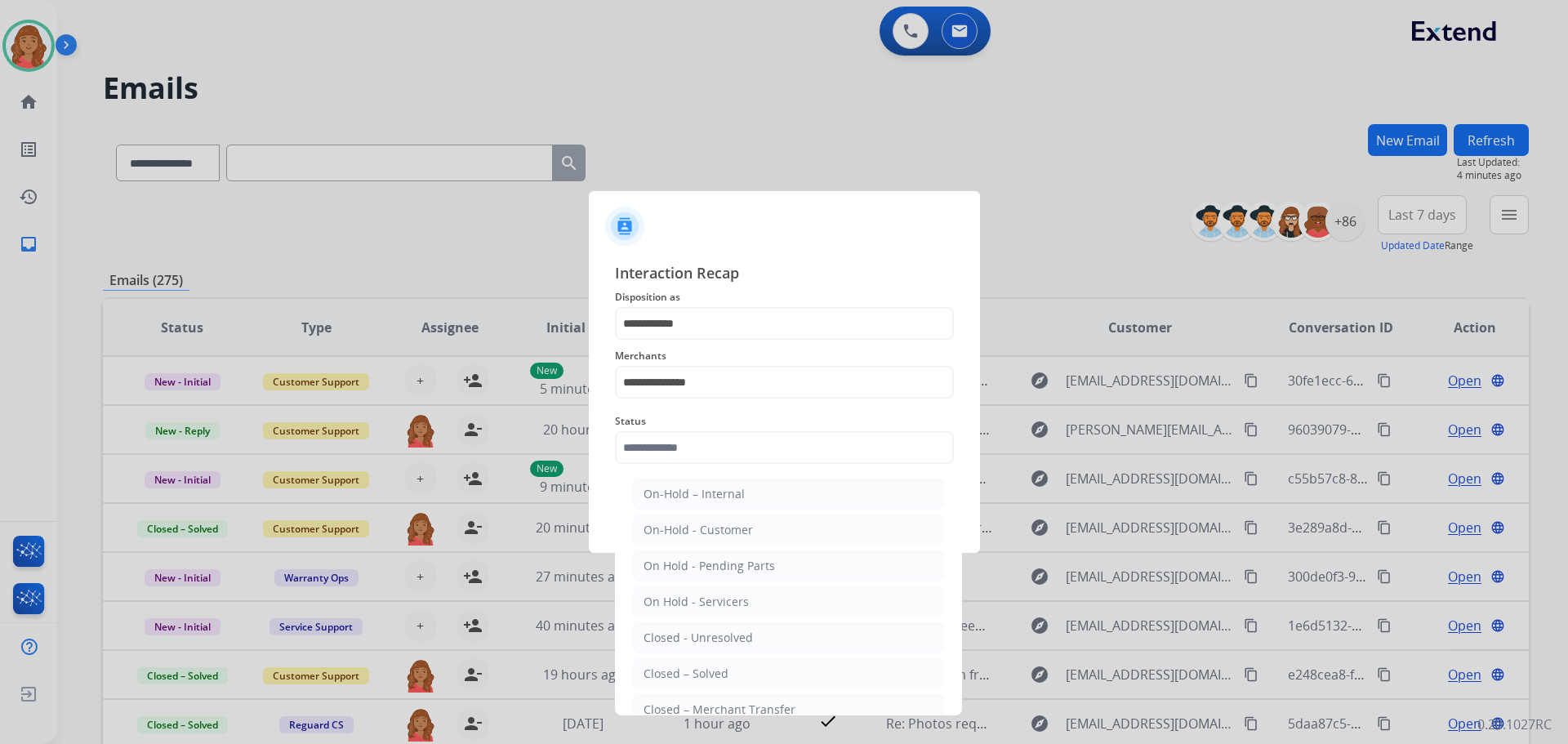
click at [678, 670] on div "Closed – Solved" at bounding box center [686, 673] width 85 height 16
type input "**********"
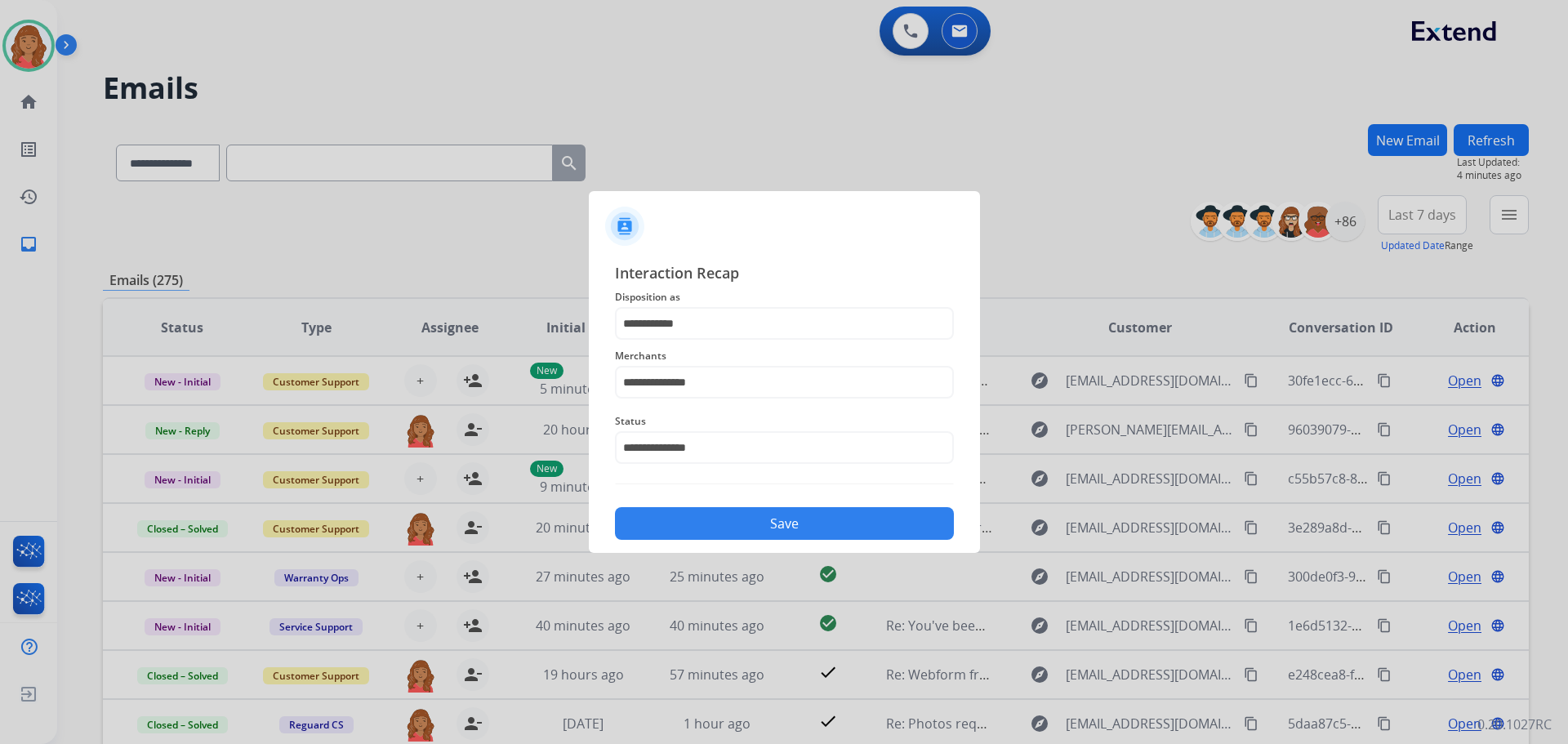
click at [745, 522] on button "Save" at bounding box center [784, 523] width 339 height 33
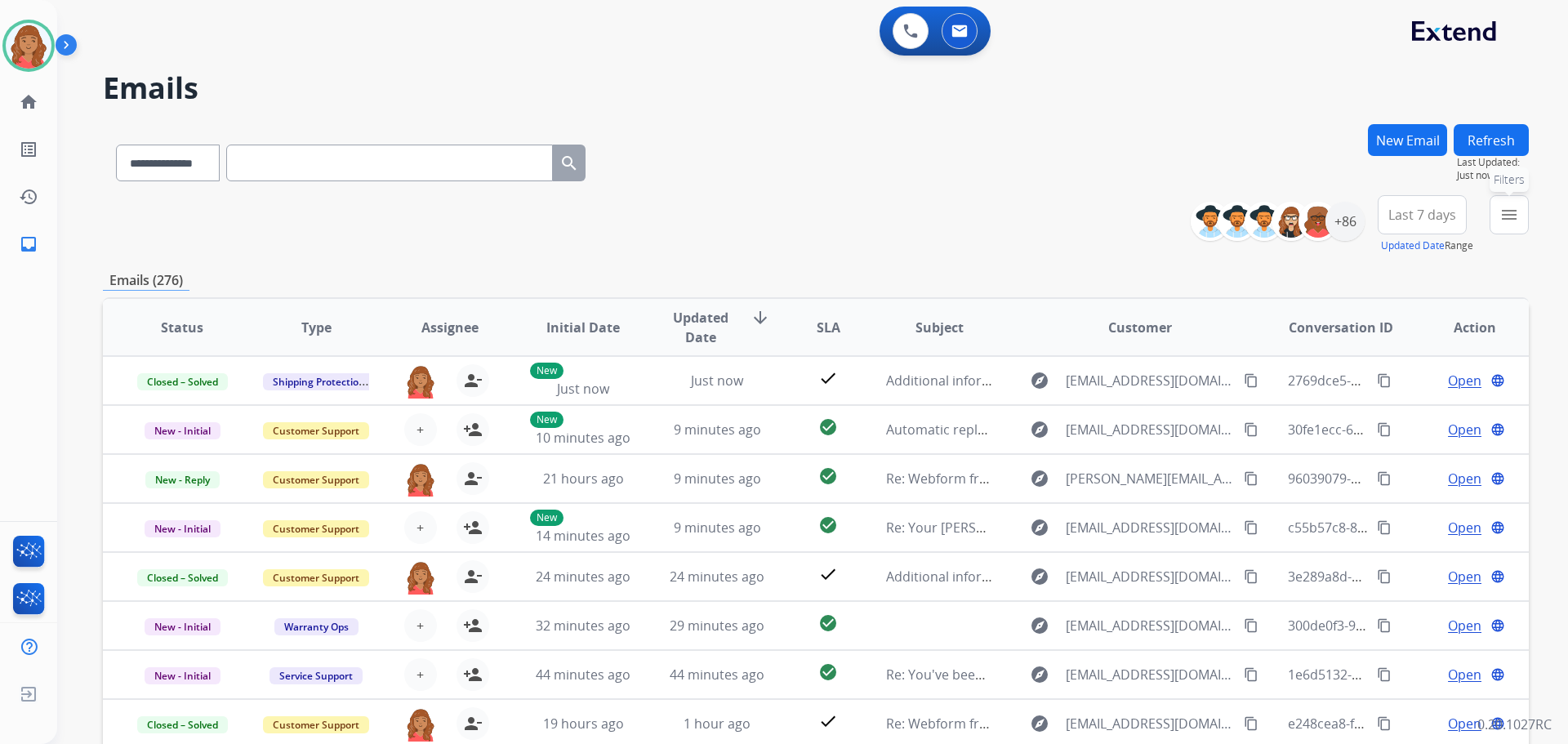
drag, startPoint x: 1508, startPoint y: 230, endPoint x: 1470, endPoint y: 262, distance: 49.7
click at [1507, 230] on button "menu Filters" at bounding box center [1509, 214] width 39 height 39
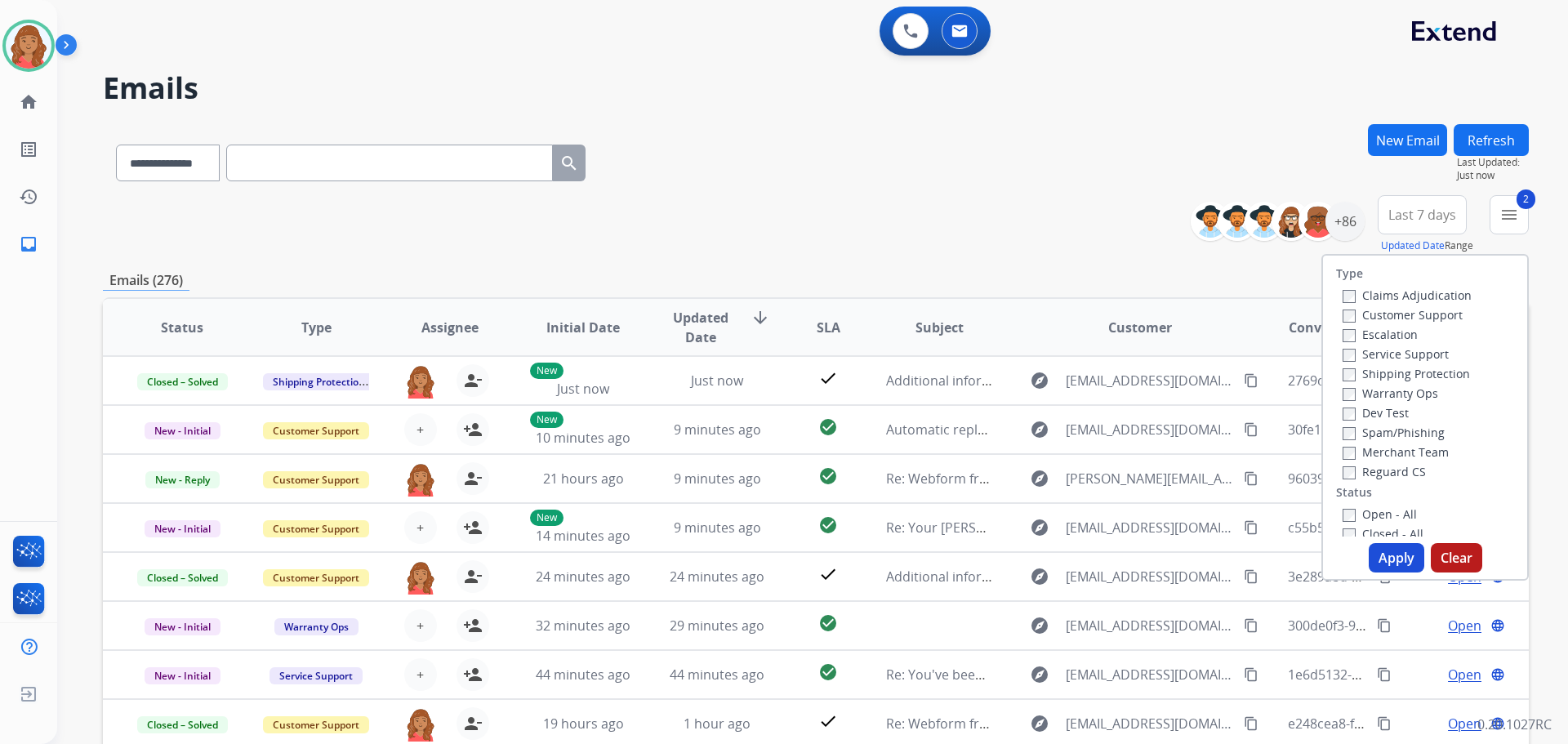
click at [1343, 480] on div "Reguard CS" at bounding box center [1407, 471] width 129 height 19
click at [1404, 565] on button "Apply" at bounding box center [1397, 557] width 56 height 30
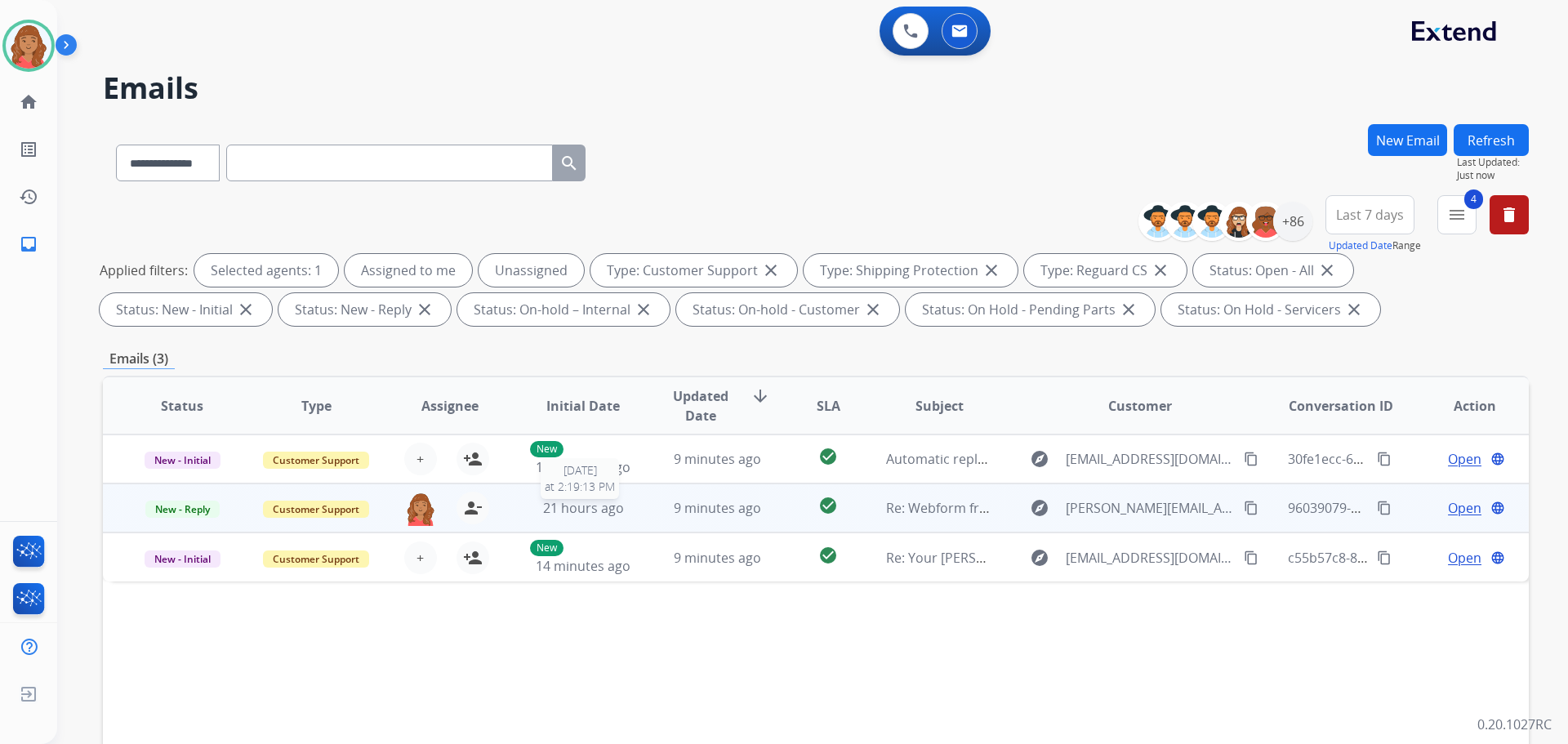
click at [622, 516] on div "21 hours ago" at bounding box center [583, 507] width 107 height 19
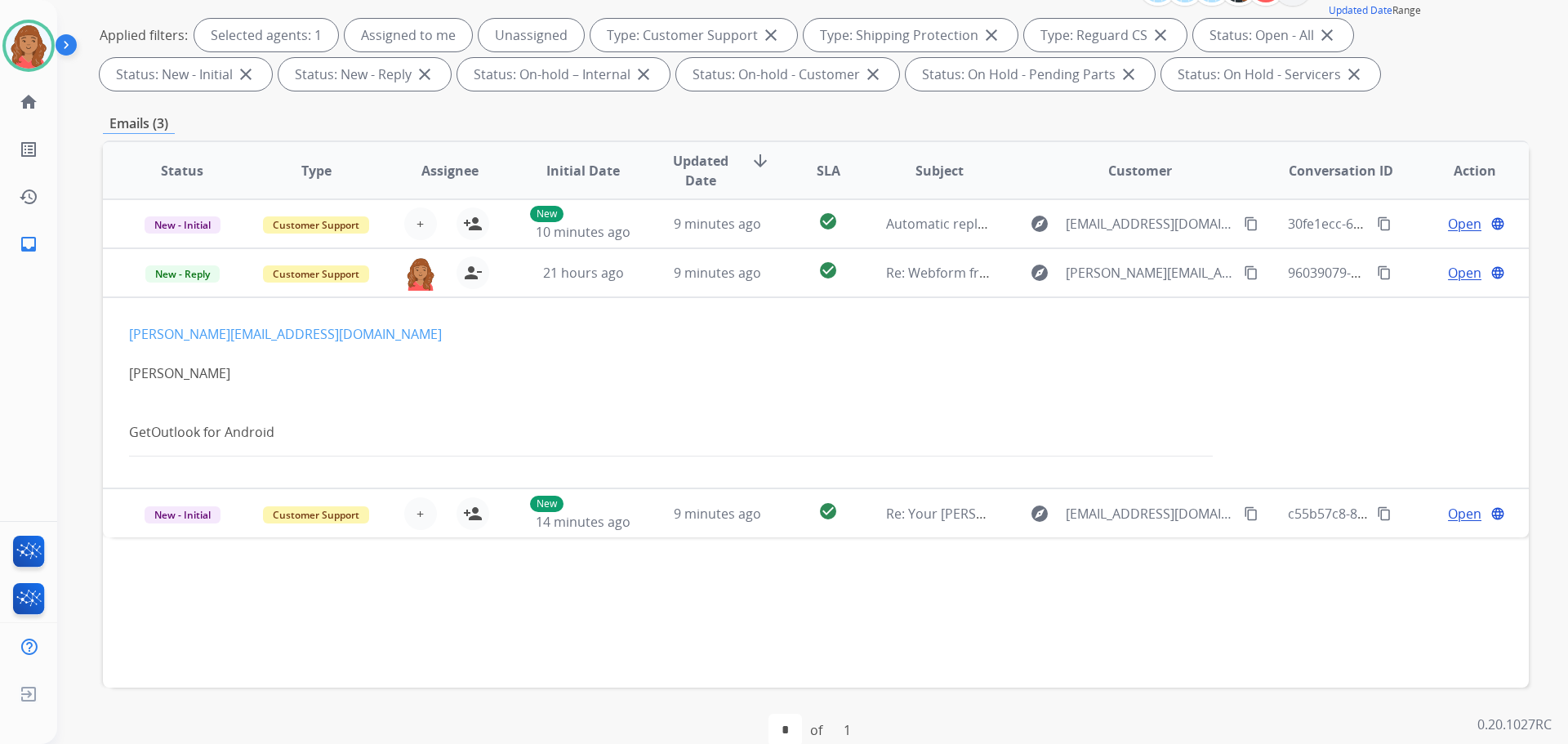
scroll to position [263, 0]
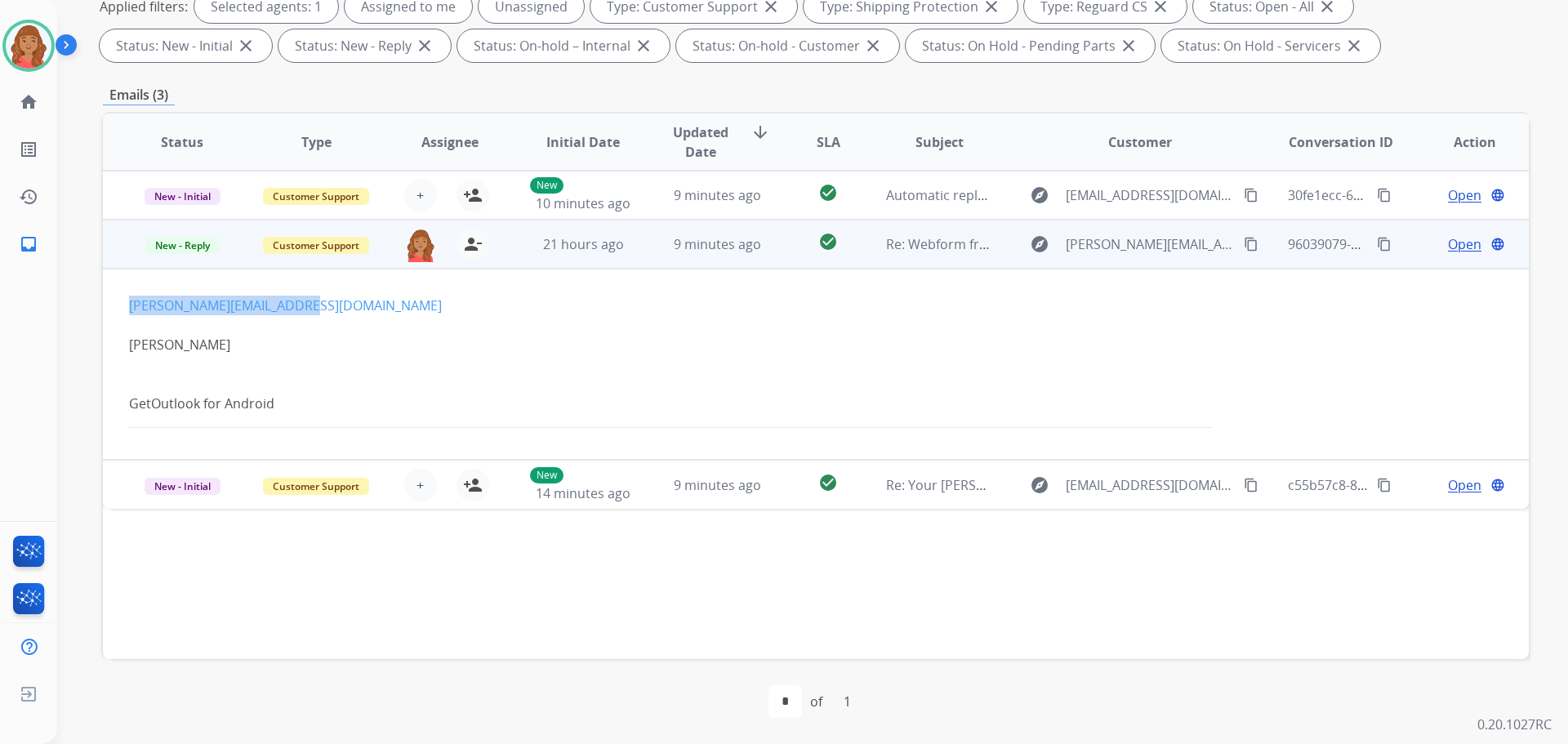
drag, startPoint x: 262, startPoint y: 314, endPoint x: 128, endPoint y: 313, distance: 134.0
click at [128, 313] on td "Jason@eganproductions.com Jason Egan Get Outlook for Android" at bounding box center [682, 363] width 1159 height 191
copy link "[PERSON_NAME][EMAIL_ADDRESS][DOMAIN_NAME]"
click at [1454, 252] on span "Open" at bounding box center [1465, 244] width 34 height 19
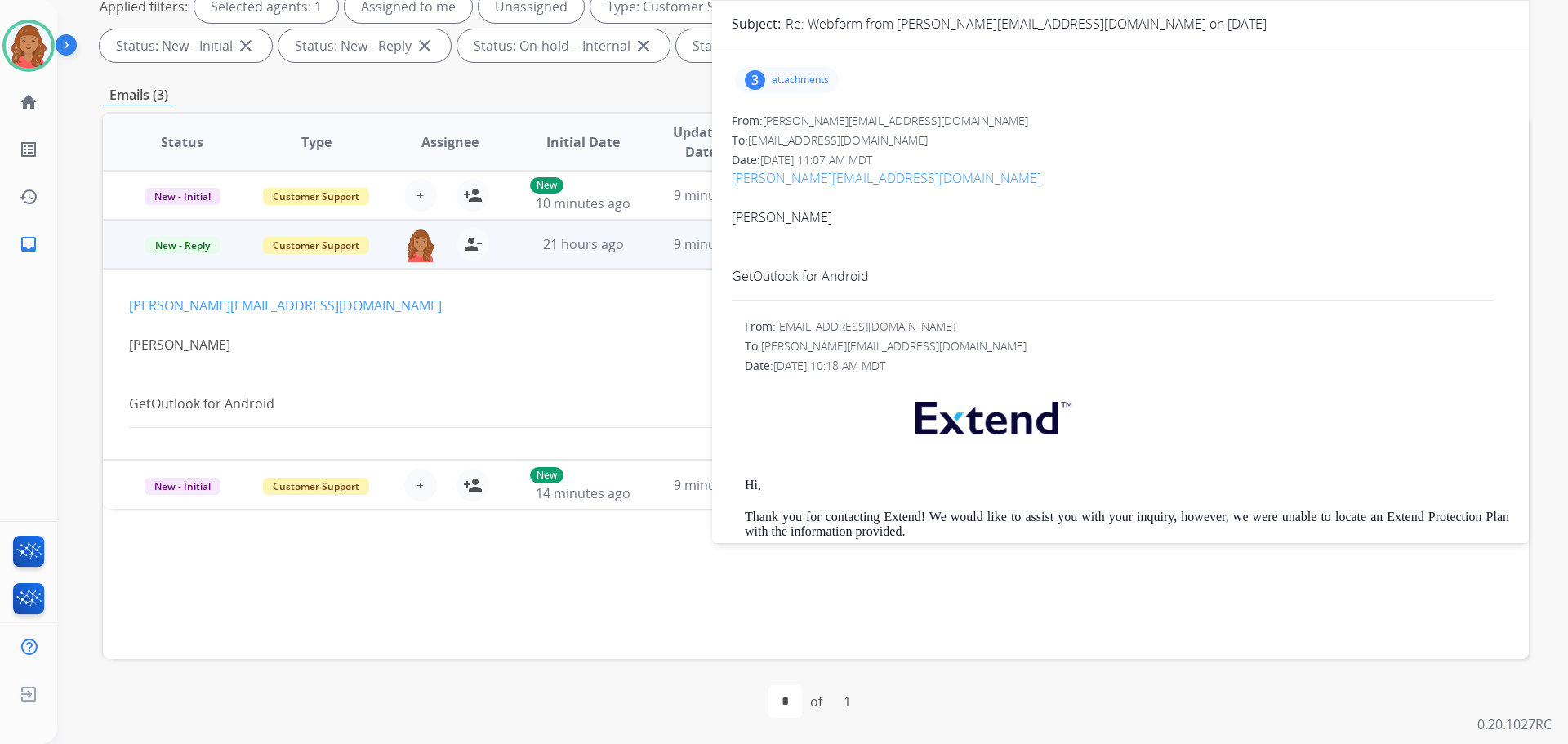
click at [263, 340] on div "[PERSON_NAME]" at bounding box center [682, 345] width 1106 height 19
click at [311, 350] on div "[PERSON_NAME]" at bounding box center [682, 345] width 1106 height 19
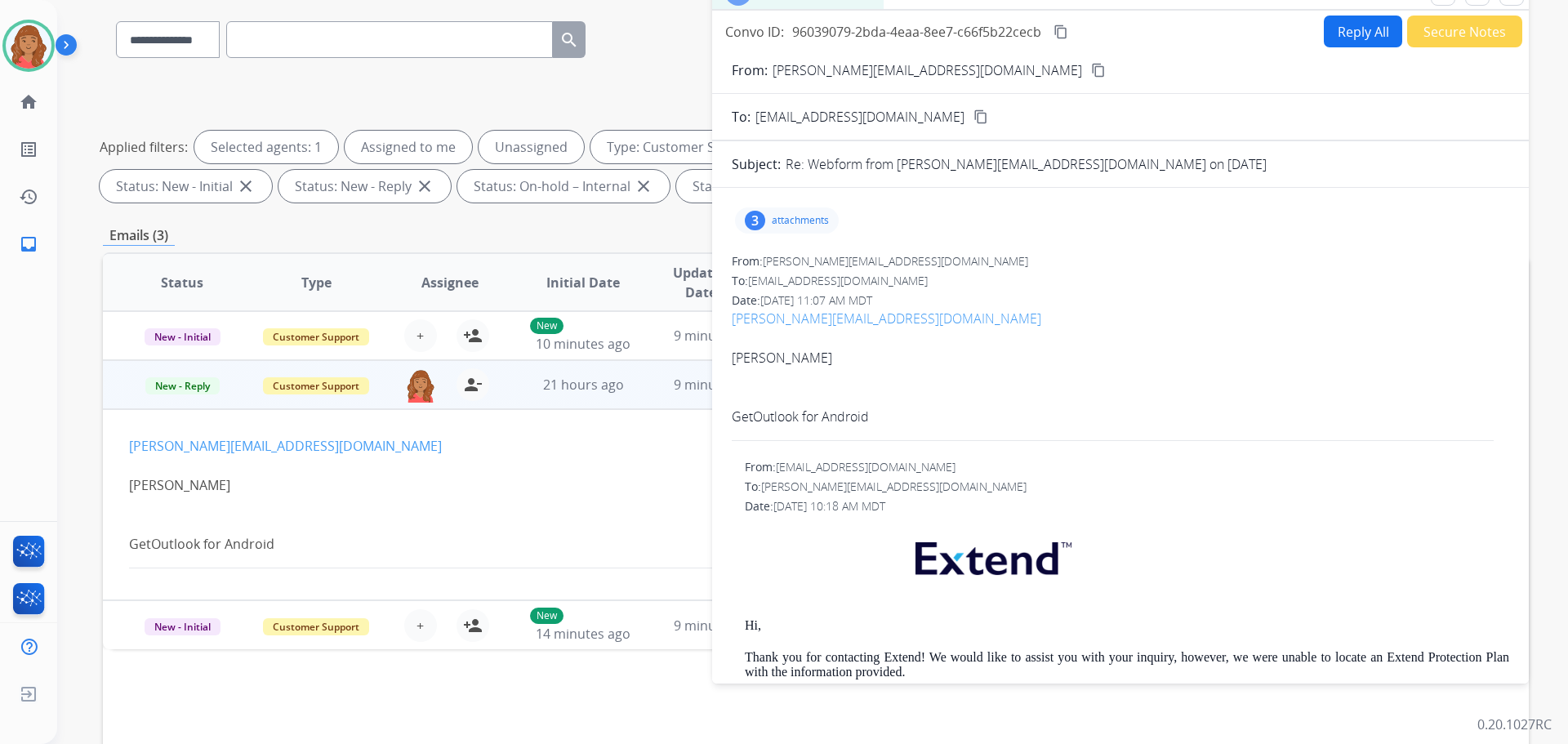
scroll to position [0, 0]
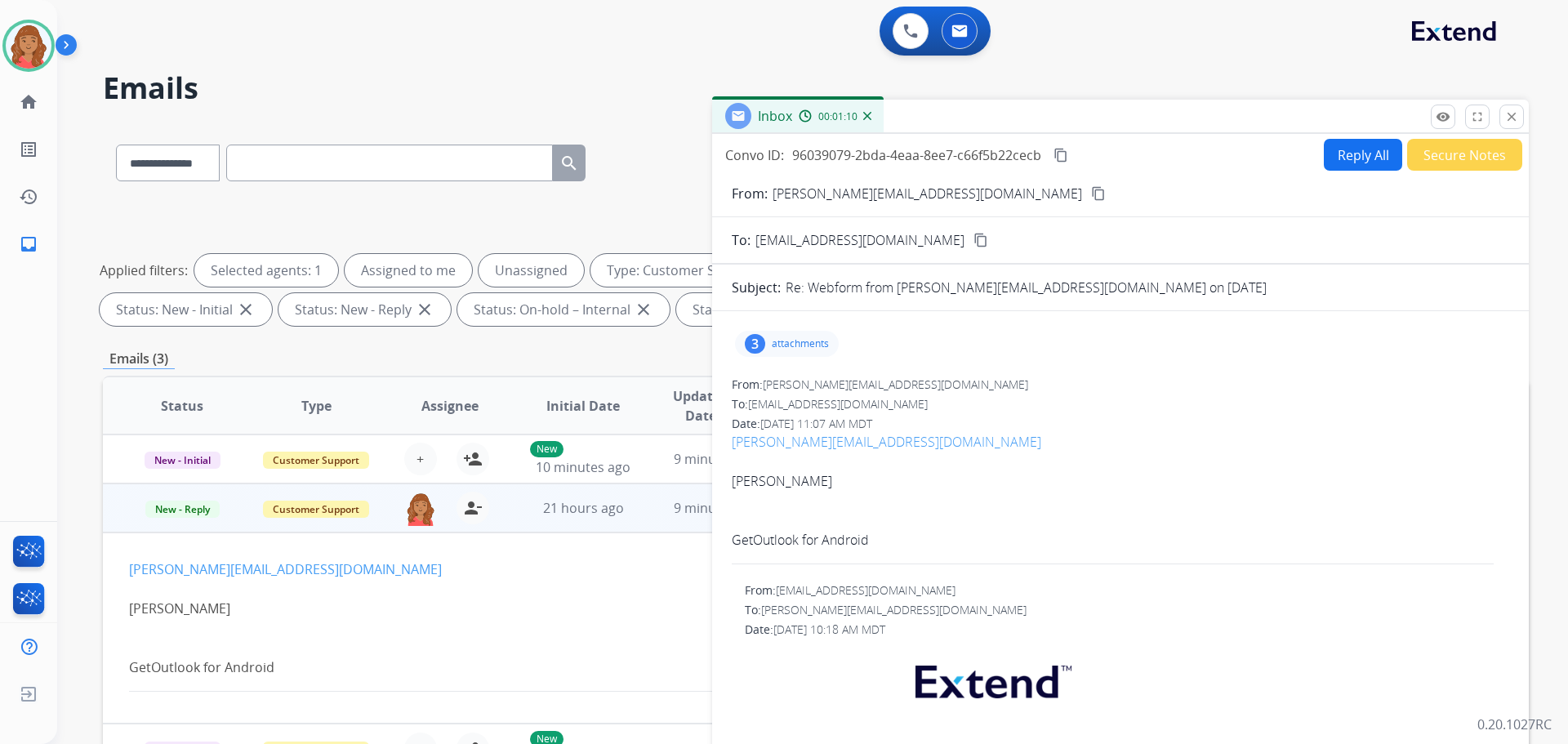
drag, startPoint x: 1056, startPoint y: 153, endPoint x: 1050, endPoint y: 161, distance: 10.0
click at [1057, 155] on mat-icon "content_copy" at bounding box center [1060, 154] width 14 height 14
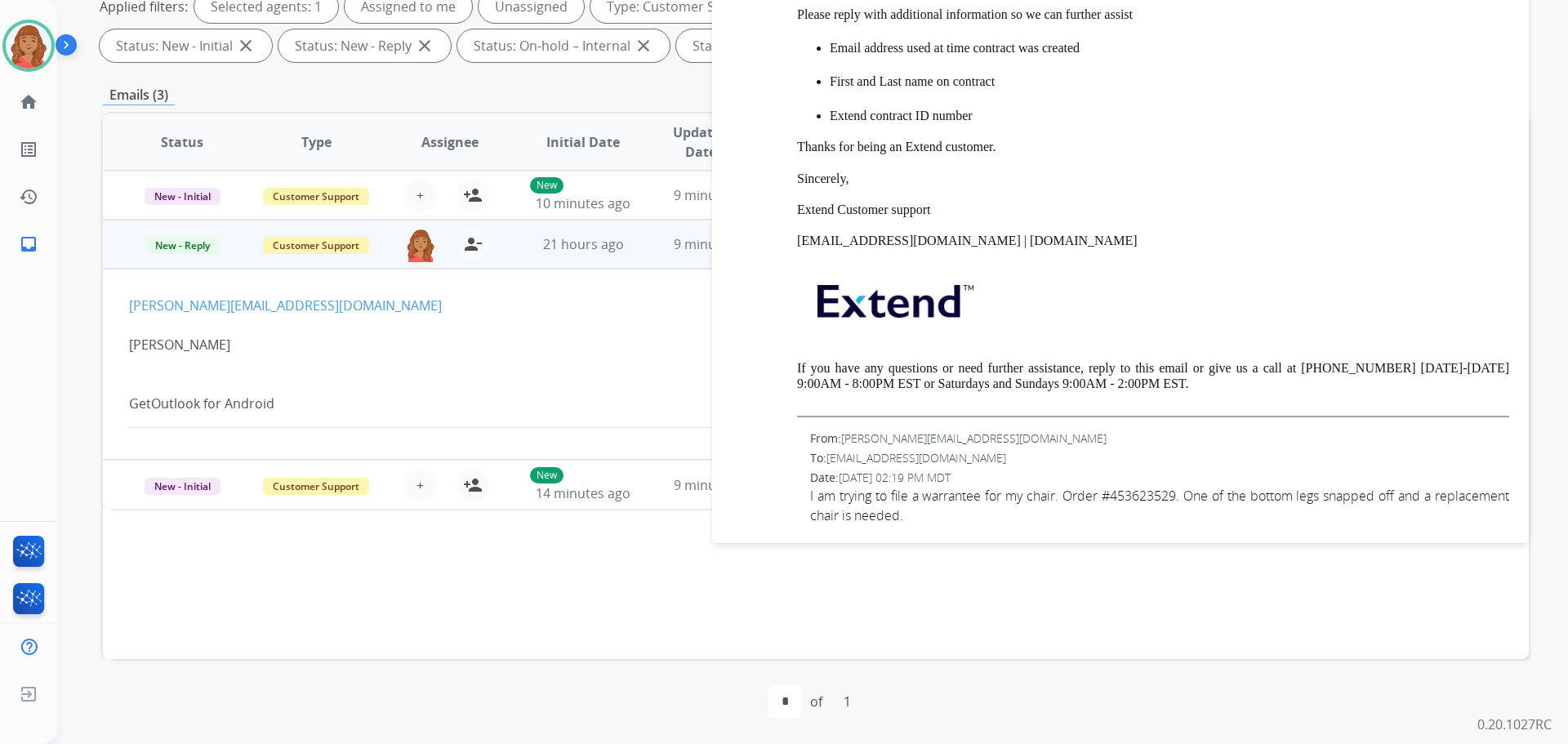
scroll to position [2261, 0]
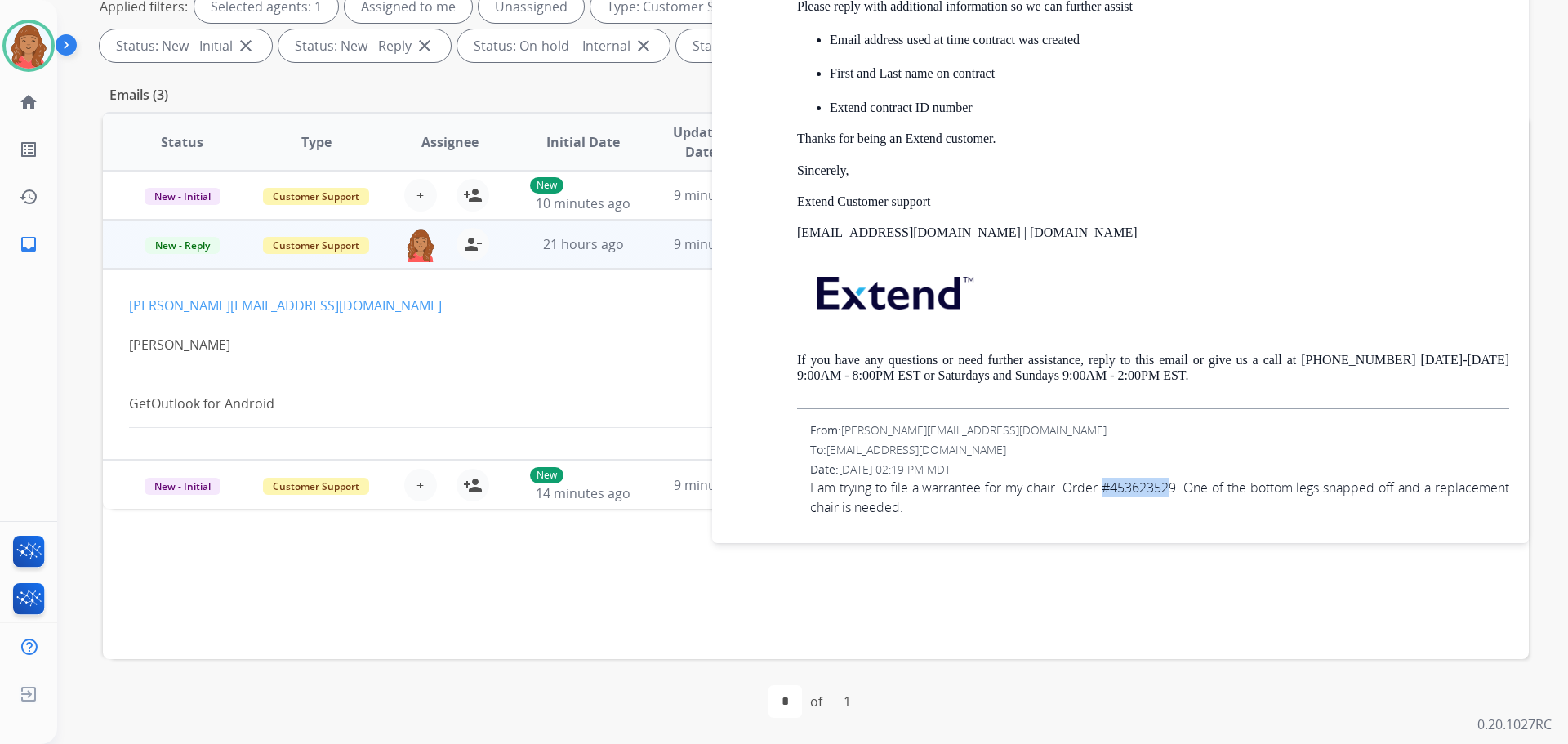
drag, startPoint x: 1139, startPoint y: 485, endPoint x: 1205, endPoint y: 485, distance: 66.0
click at [1205, 485] on span "I am trying to file a warrantee for my chair. Order #453623529. One of the bott…" at bounding box center [1160, 497] width 699 height 39
click at [1214, 484] on span "I am trying to file a warrantee for my chair. Order #453623529. One of the bott…" at bounding box center [1160, 497] width 699 height 39
drag, startPoint x: 1206, startPoint y: 486, endPoint x: 1145, endPoint y: 487, distance: 61.0
click at [1145, 487] on span "I am trying to file a warrantee for my chair. Order #453623529. One of the bott…" at bounding box center [1160, 497] width 699 height 39
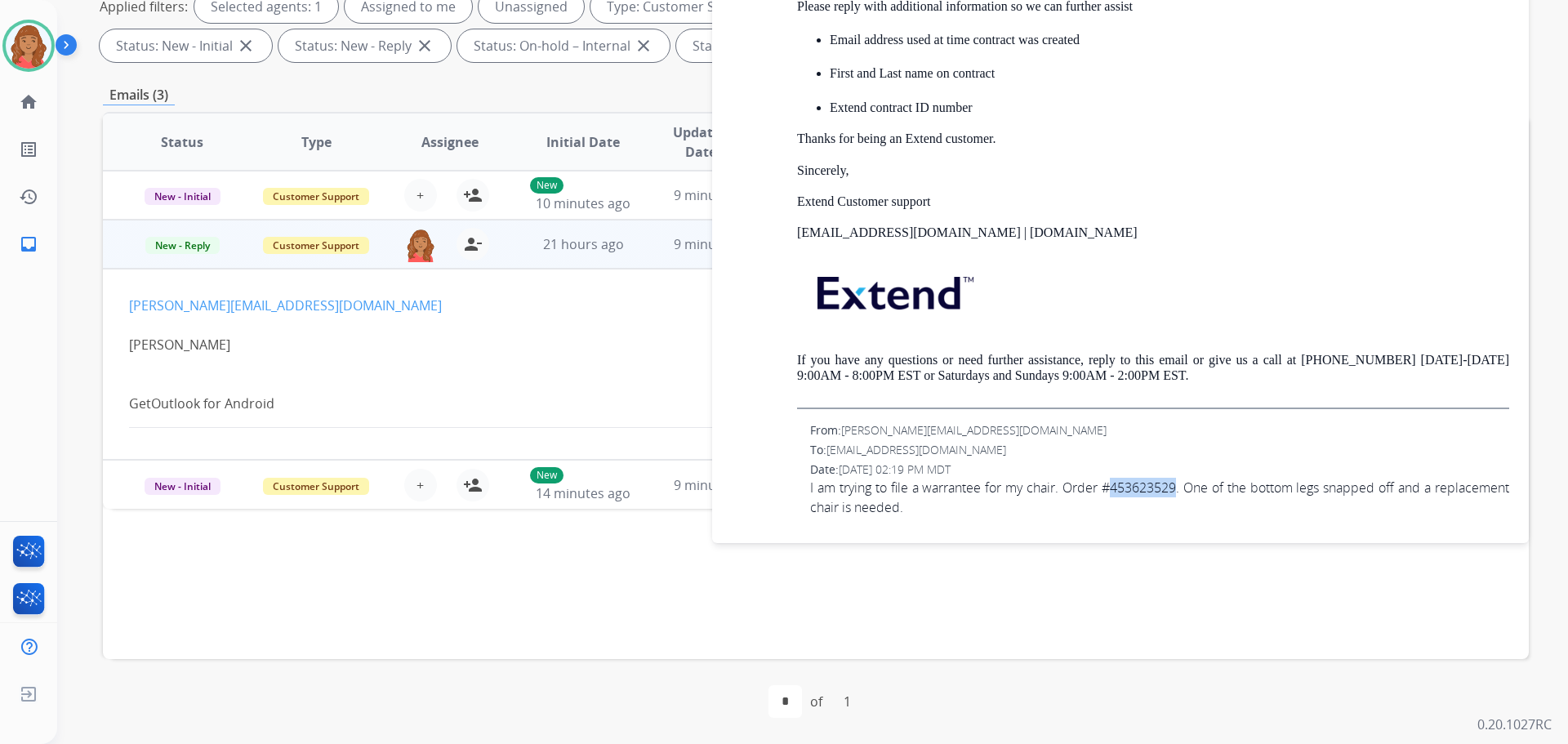
copy span "453623529"
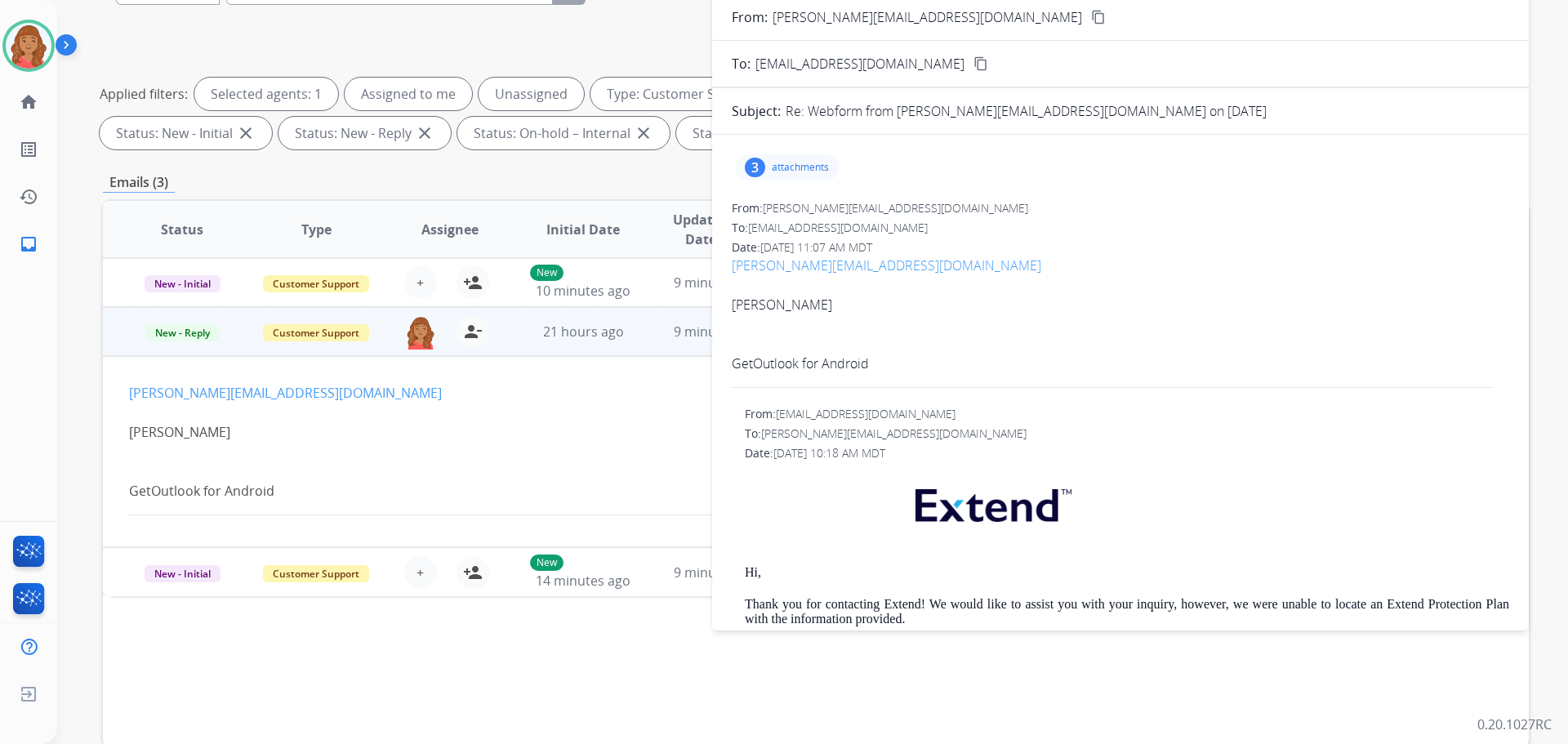
scroll to position [0, 0]
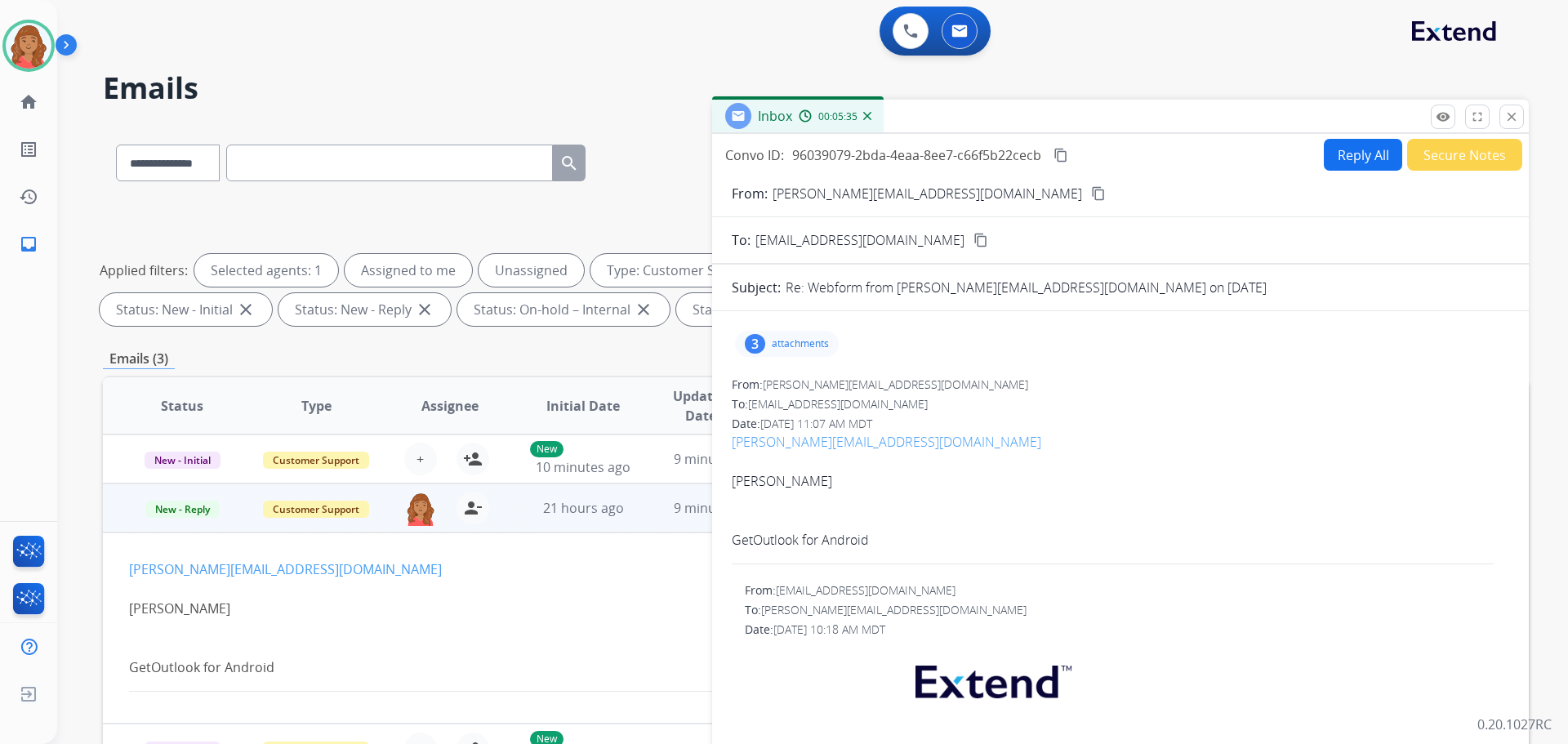
click at [1353, 164] on button "Reply All" at bounding box center [1363, 154] width 79 height 32
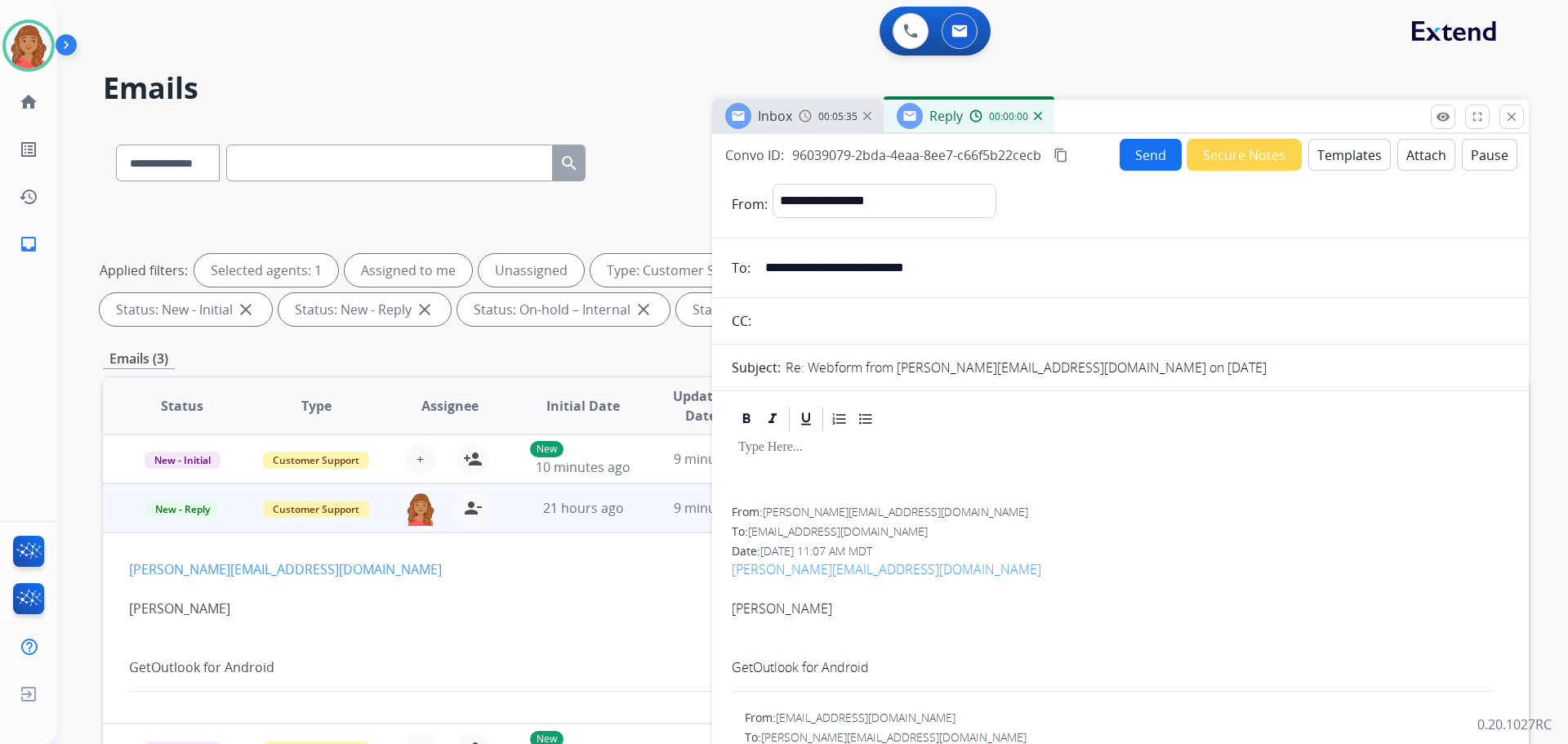
select select "**********"
click at [760, 470] on div at bounding box center [1121, 470] width 778 height 74
click at [1337, 154] on button "Templates" at bounding box center [1350, 154] width 82 height 32
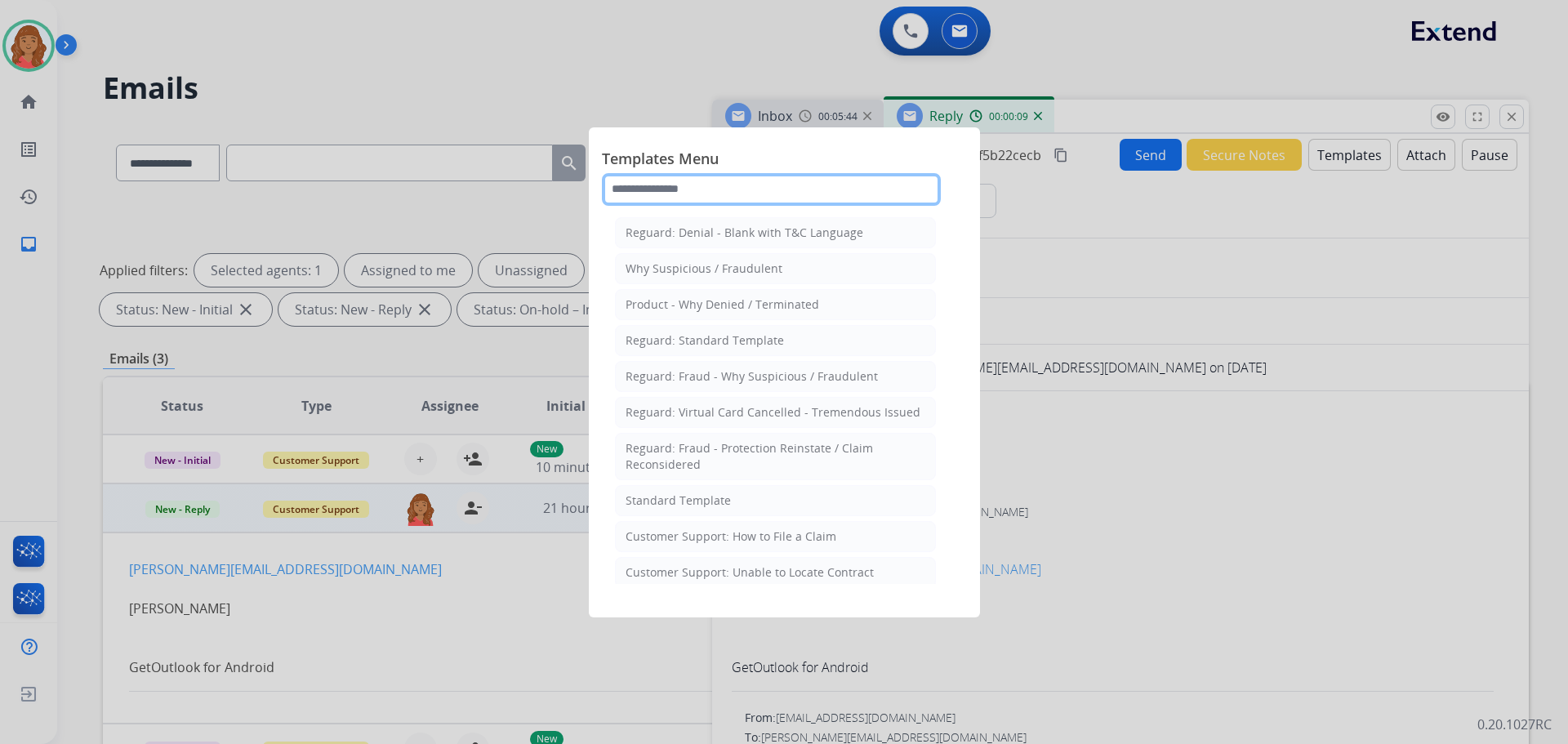
click at [739, 177] on input "text" at bounding box center [771, 190] width 339 height 33
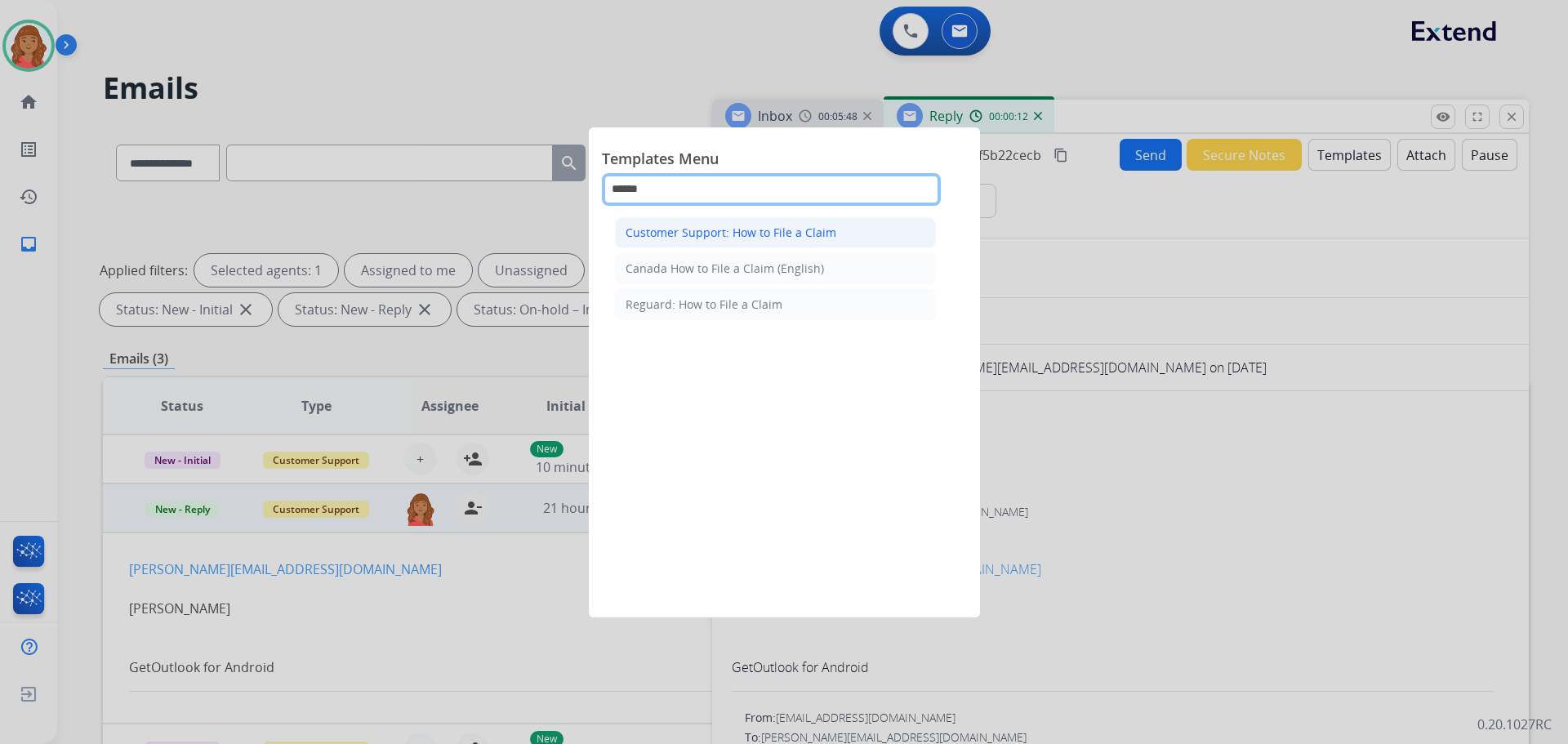
type input "******"
click at [793, 229] on div "Customer Support: How to File a Claim" at bounding box center [731, 232] width 211 height 16
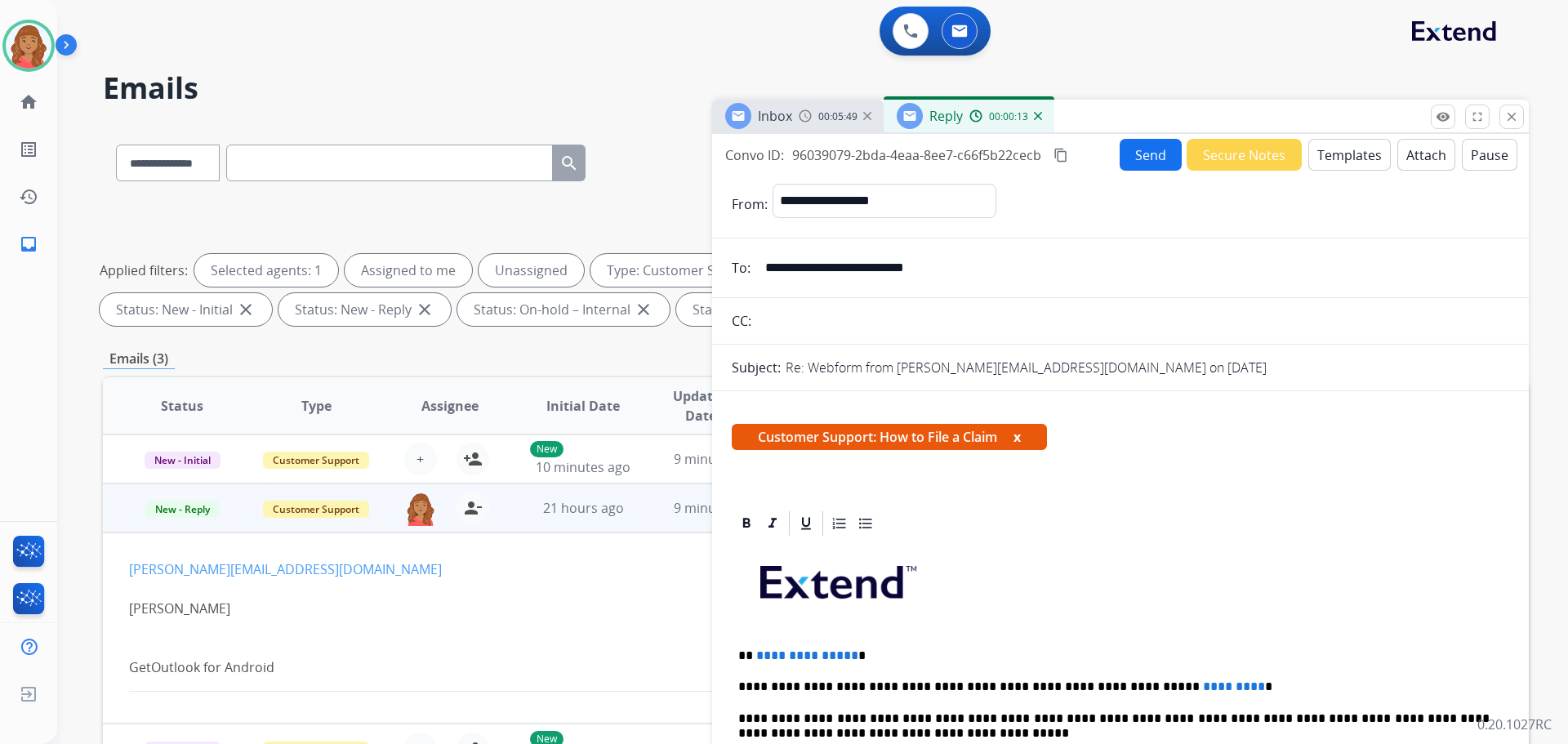
scroll to position [327, 0]
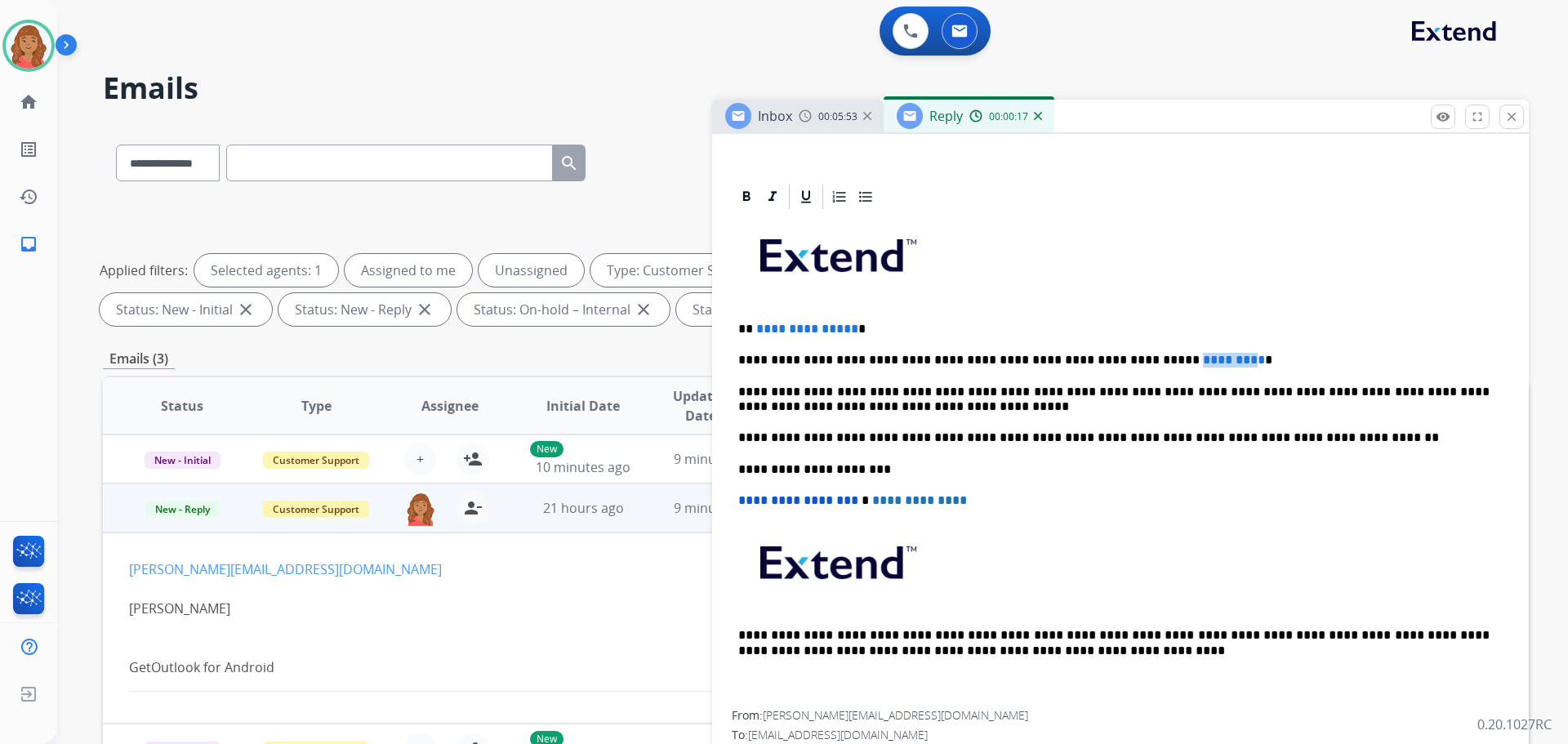
drag, startPoint x: 1114, startPoint y: 357, endPoint x: 1181, endPoint y: 359, distance: 67.0
click at [1203, 359] on span "*********" at bounding box center [1234, 359] width 62 height 12
drag, startPoint x: 1131, startPoint y: 364, endPoint x: 989, endPoint y: 360, distance: 142.1
click at [989, 360] on p "**********" at bounding box center [1114, 359] width 751 height 14
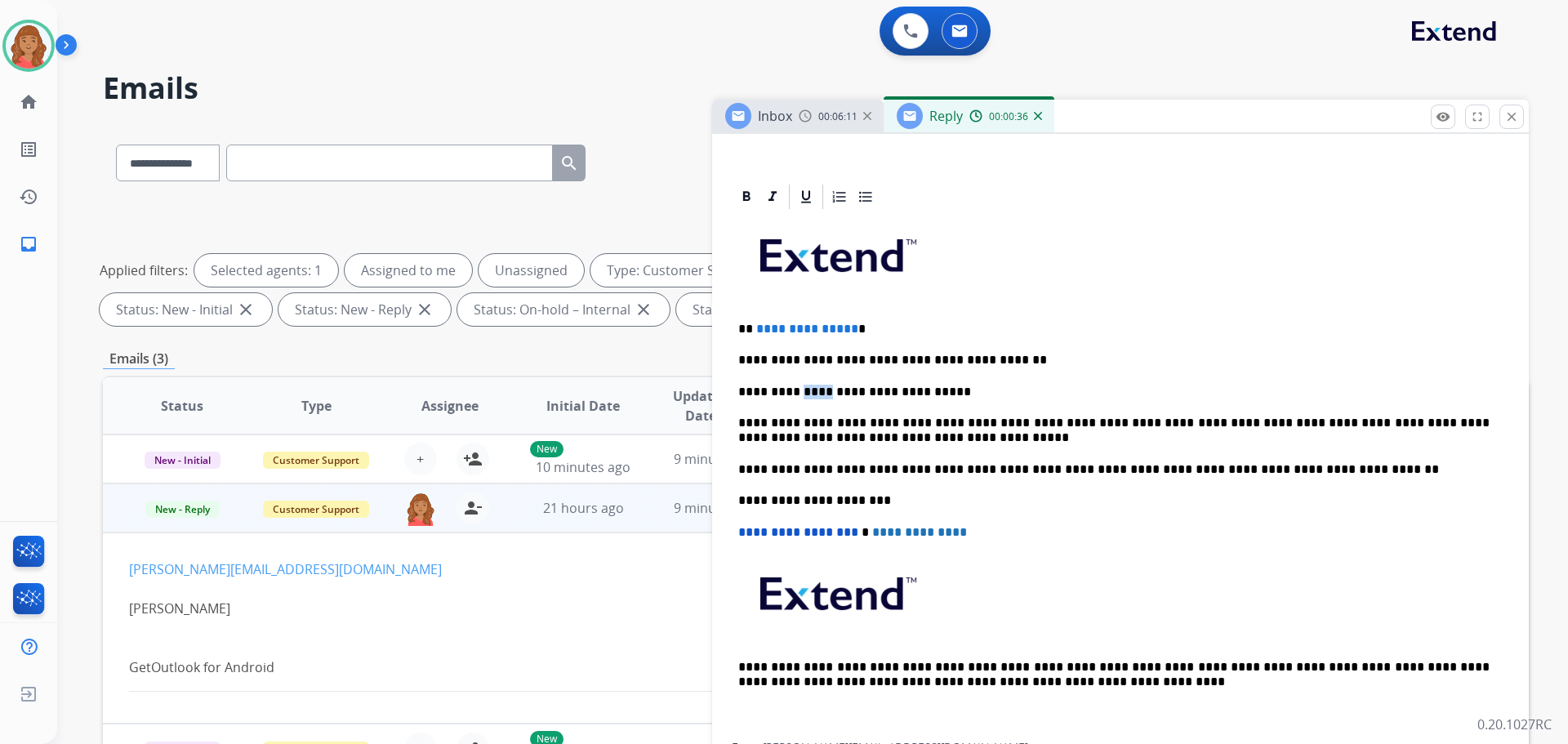
click at [813, 387] on p "**********" at bounding box center [1114, 392] width 751 height 14
click at [943, 395] on p "**********" at bounding box center [1114, 392] width 751 height 14
click at [1166, 391] on p "**********" at bounding box center [1114, 392] width 751 height 14
click at [849, 327] on p "**********" at bounding box center [1114, 328] width 751 height 14
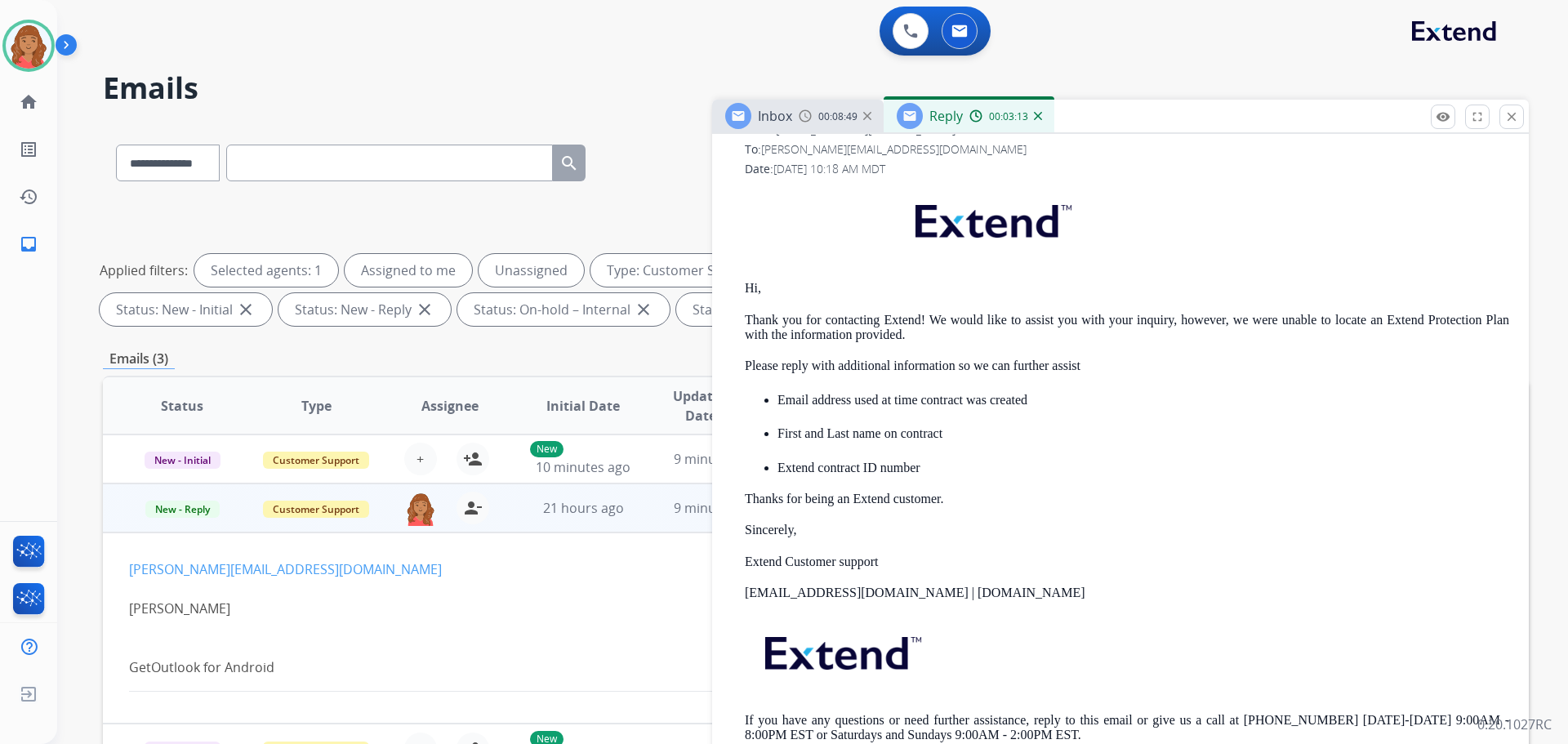
scroll to position [1551, 0]
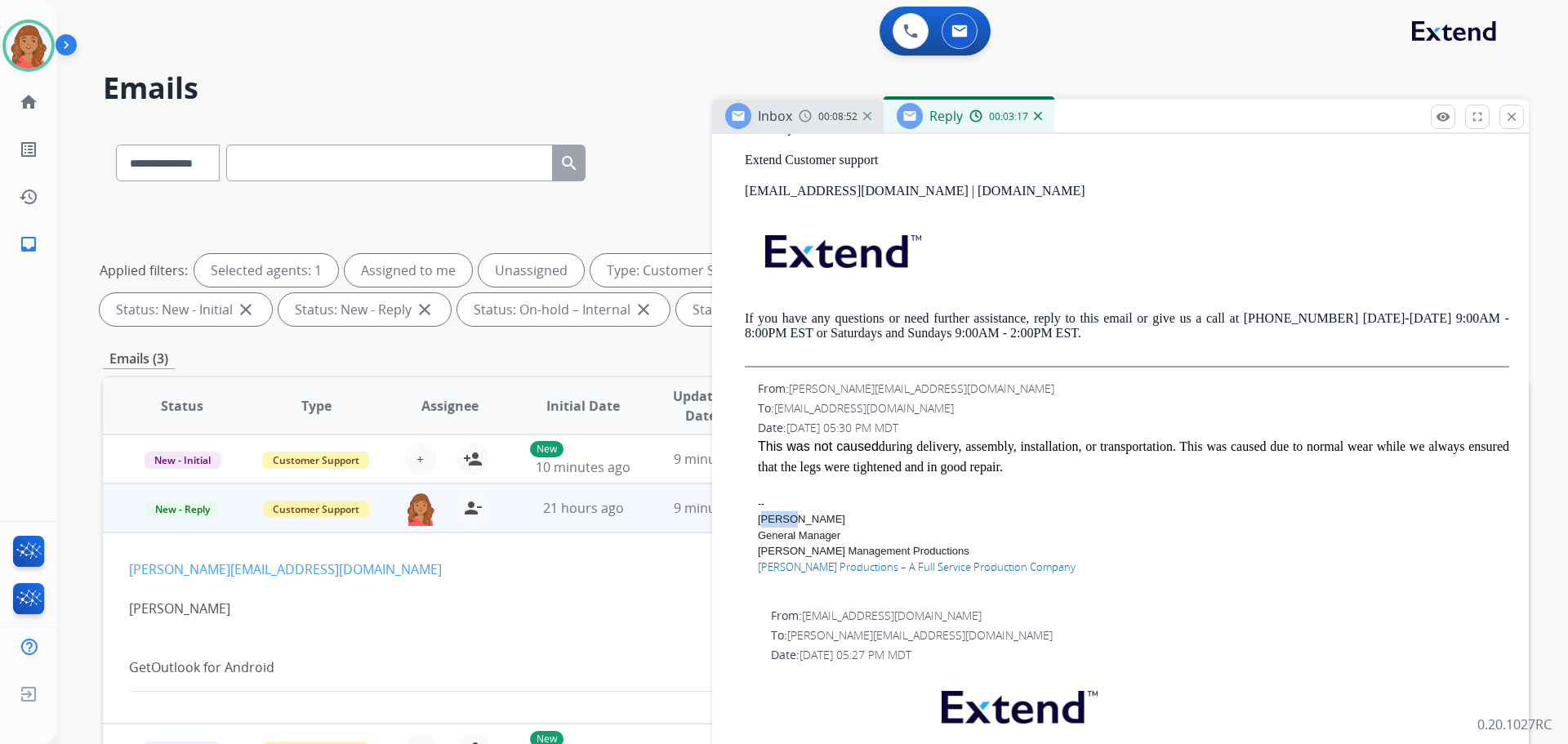
drag, startPoint x: 787, startPoint y: 514, endPoint x: 760, endPoint y: 517, distance: 27.2
click at [760, 517] on div "[PERSON_NAME]" at bounding box center [1133, 519] width 751 height 16
copy div "Derek"
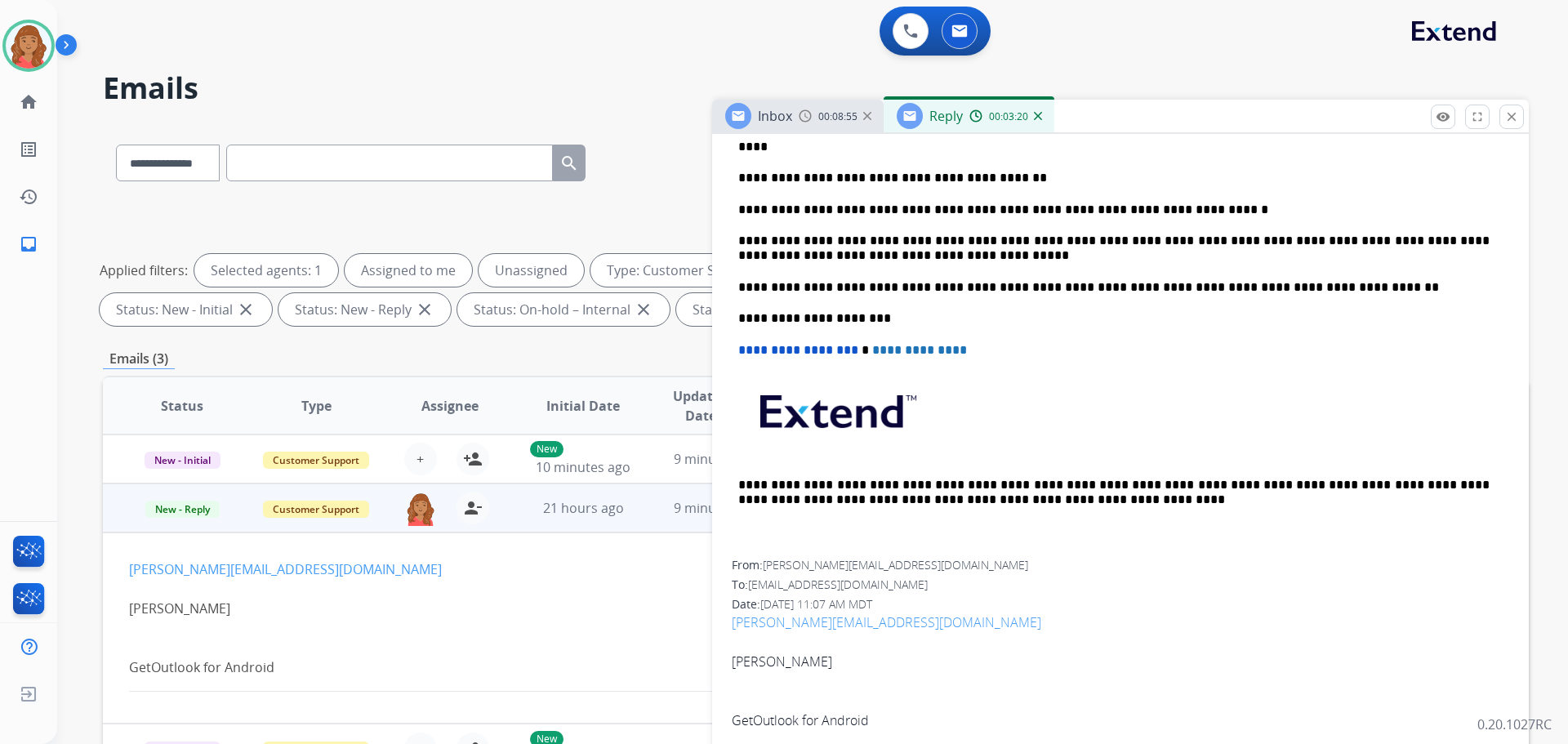
scroll to position [490, 0]
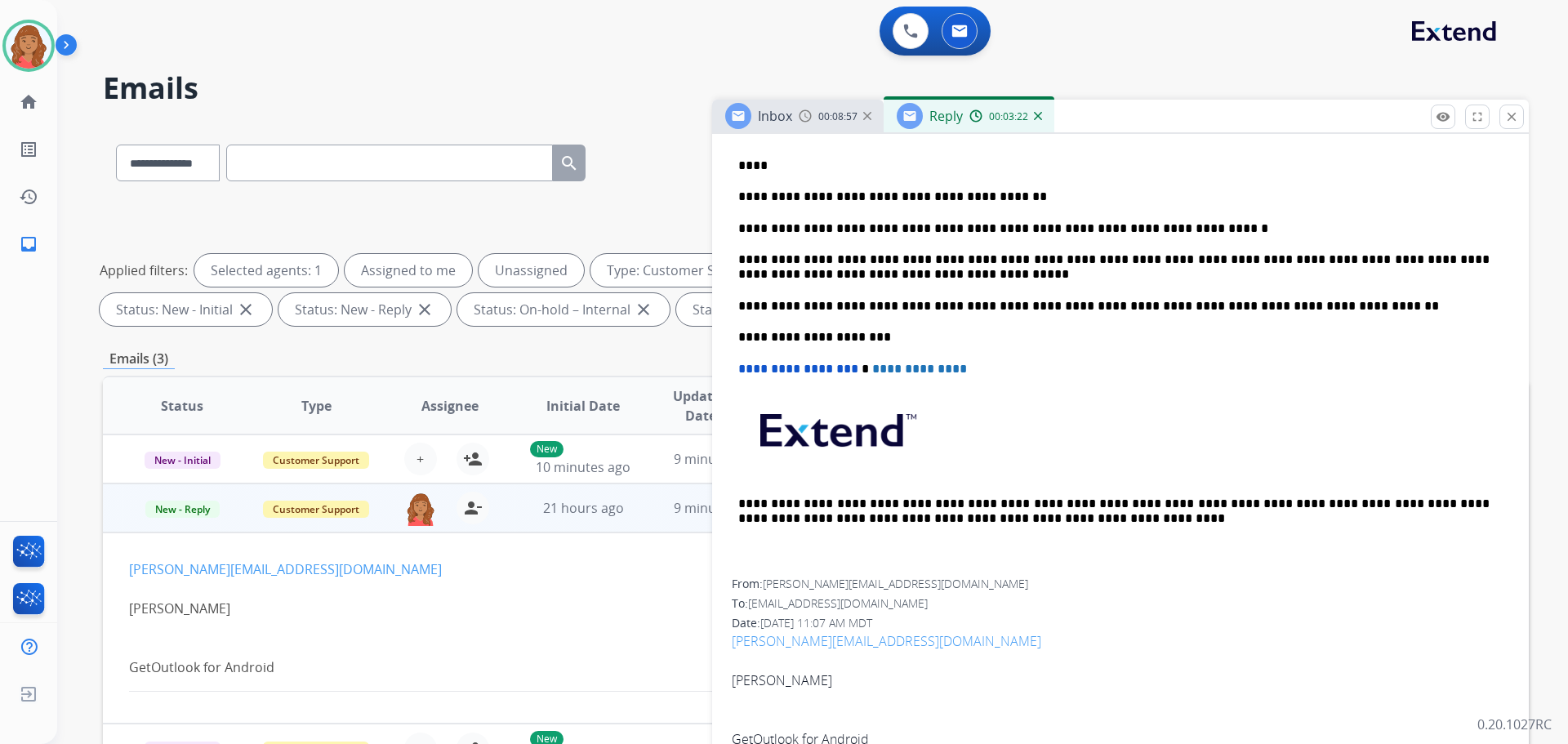
click at [753, 164] on p "****" at bounding box center [1114, 165] width 751 height 14
click at [753, 163] on p "**********" at bounding box center [1114, 165] width 751 height 14
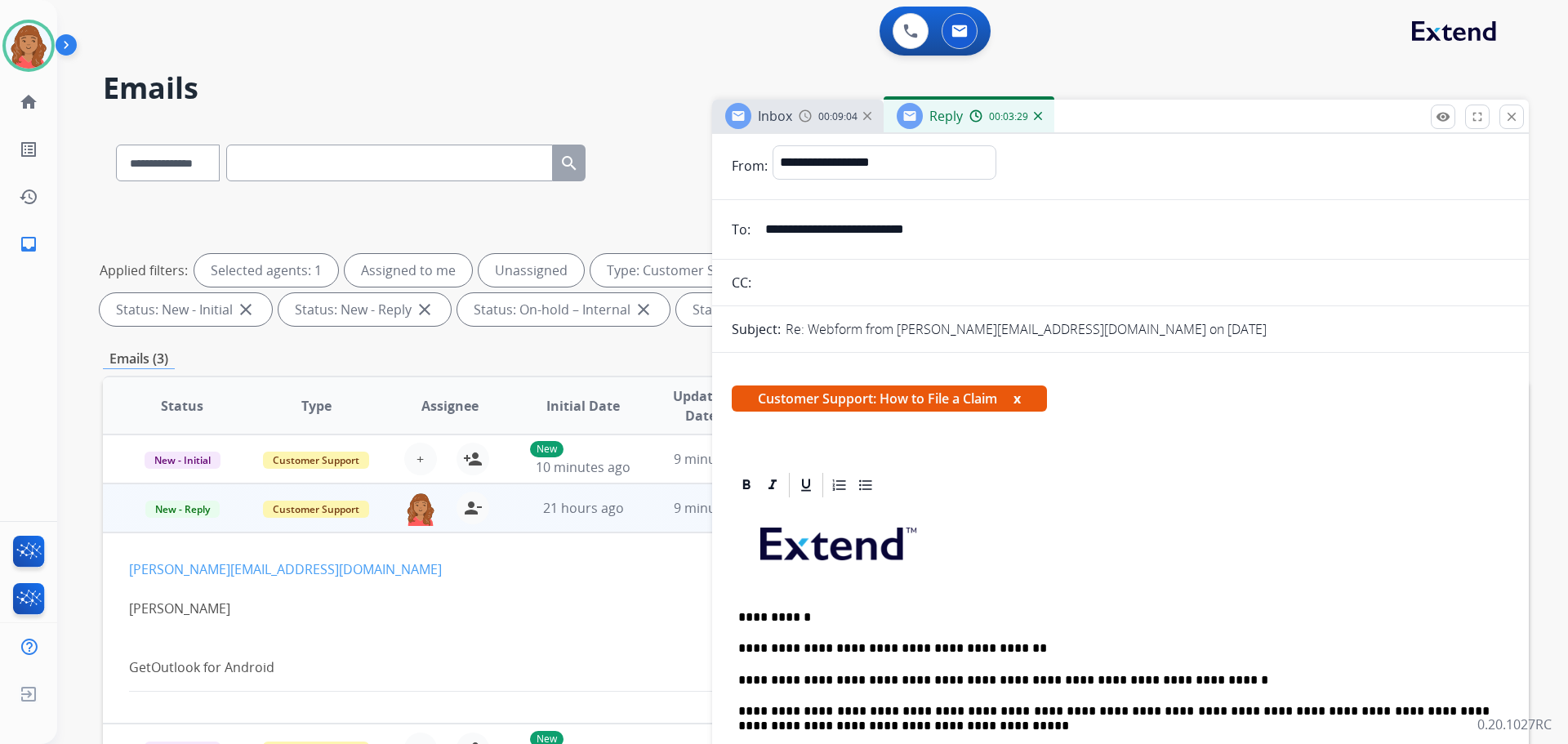
scroll to position [0, 0]
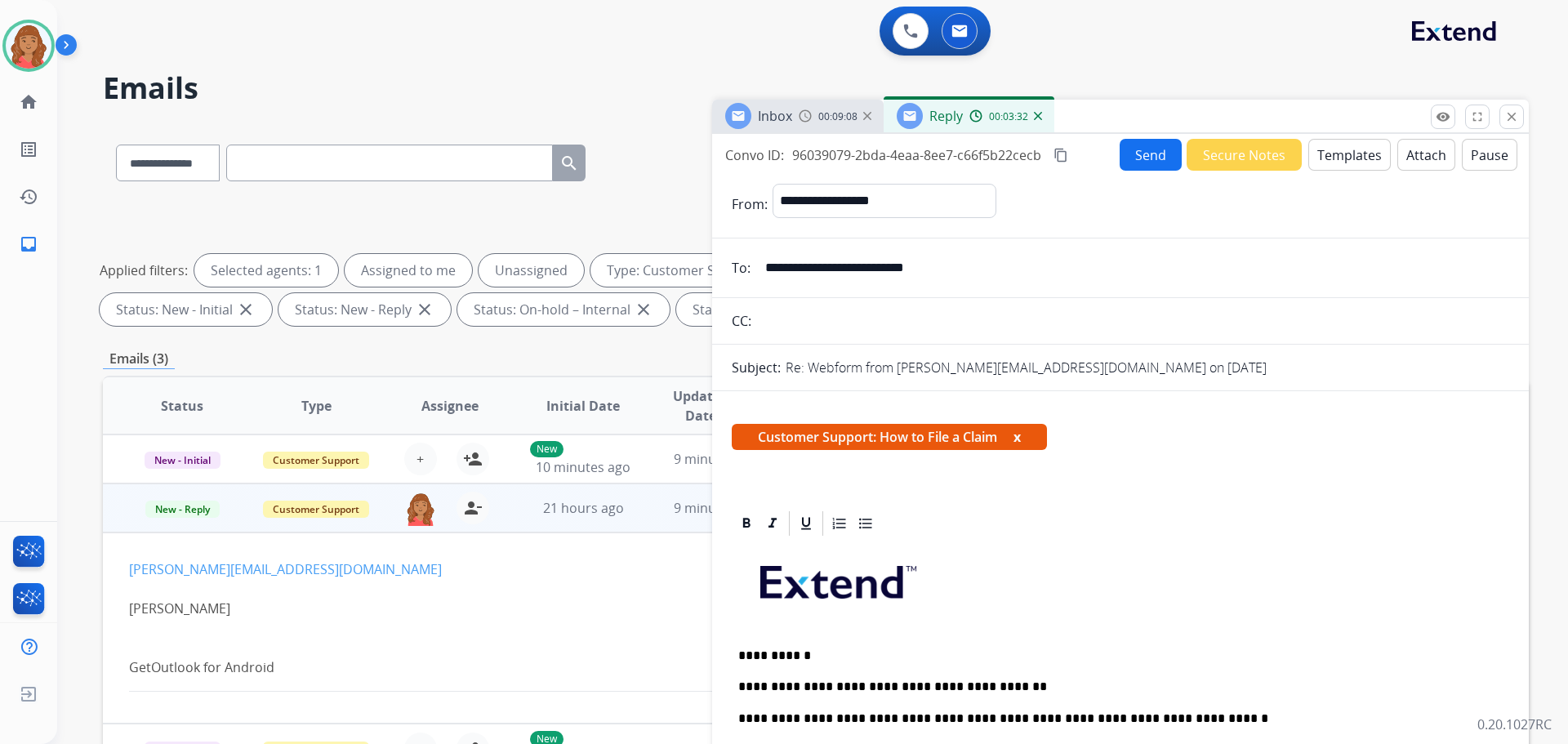
click at [1060, 151] on mat-icon "content_copy" at bounding box center [1060, 154] width 14 height 14
click at [1127, 156] on button "Send" at bounding box center [1150, 154] width 62 height 32
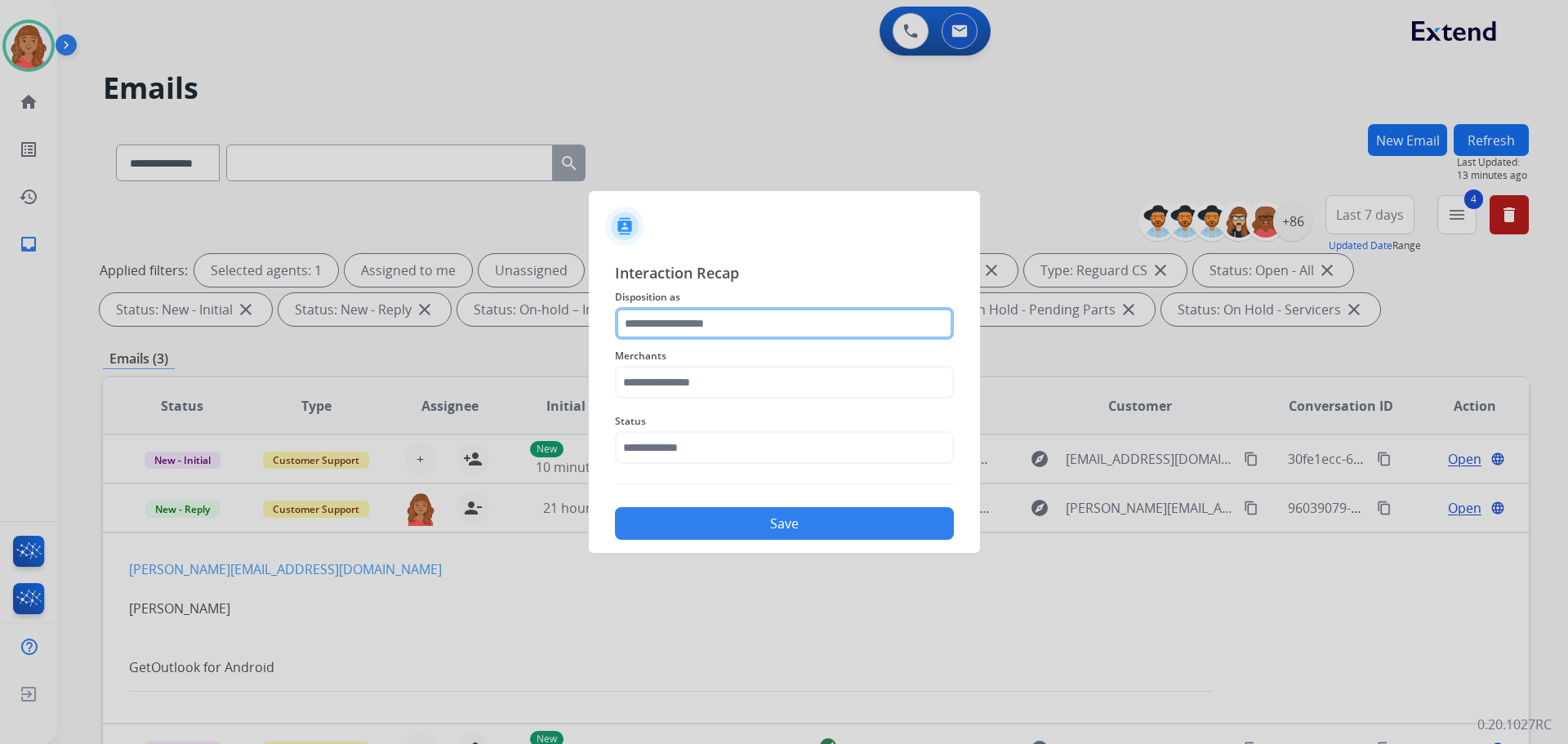
click at [706, 321] on input "text" at bounding box center [784, 324] width 339 height 33
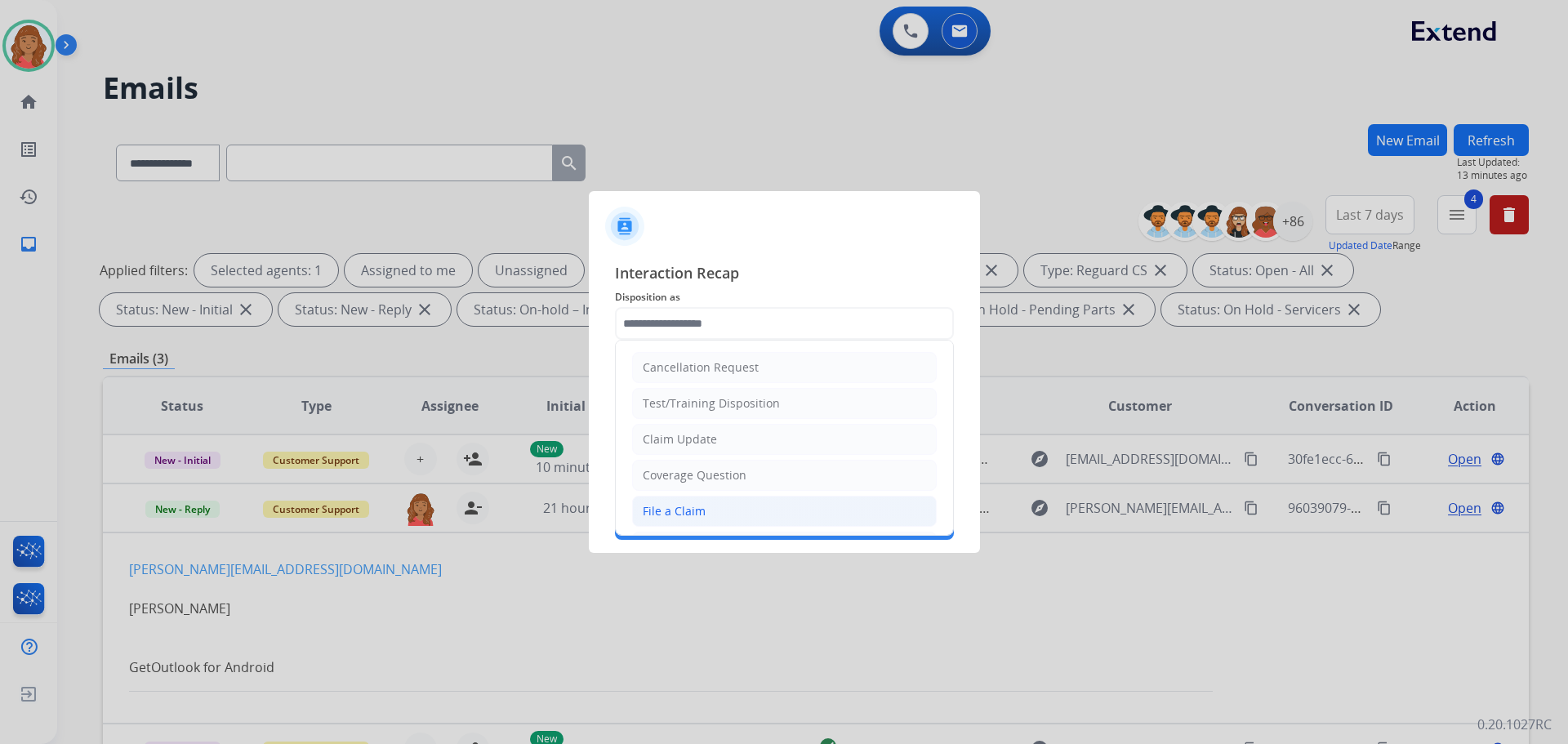
click at [673, 518] on div "File a Claim" at bounding box center [674, 510] width 63 height 16
type input "**********"
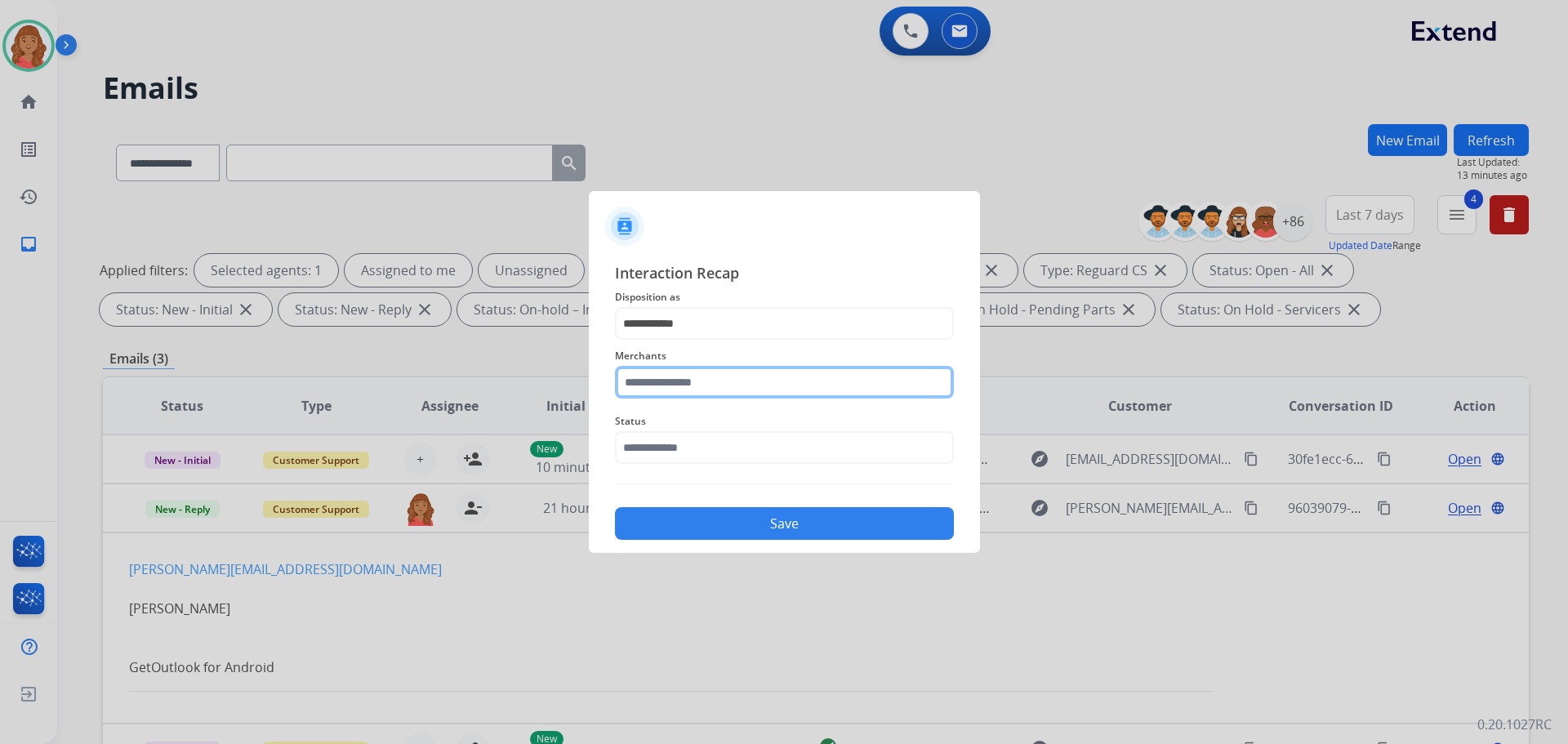
click at [689, 381] on input "text" at bounding box center [784, 382] width 339 height 33
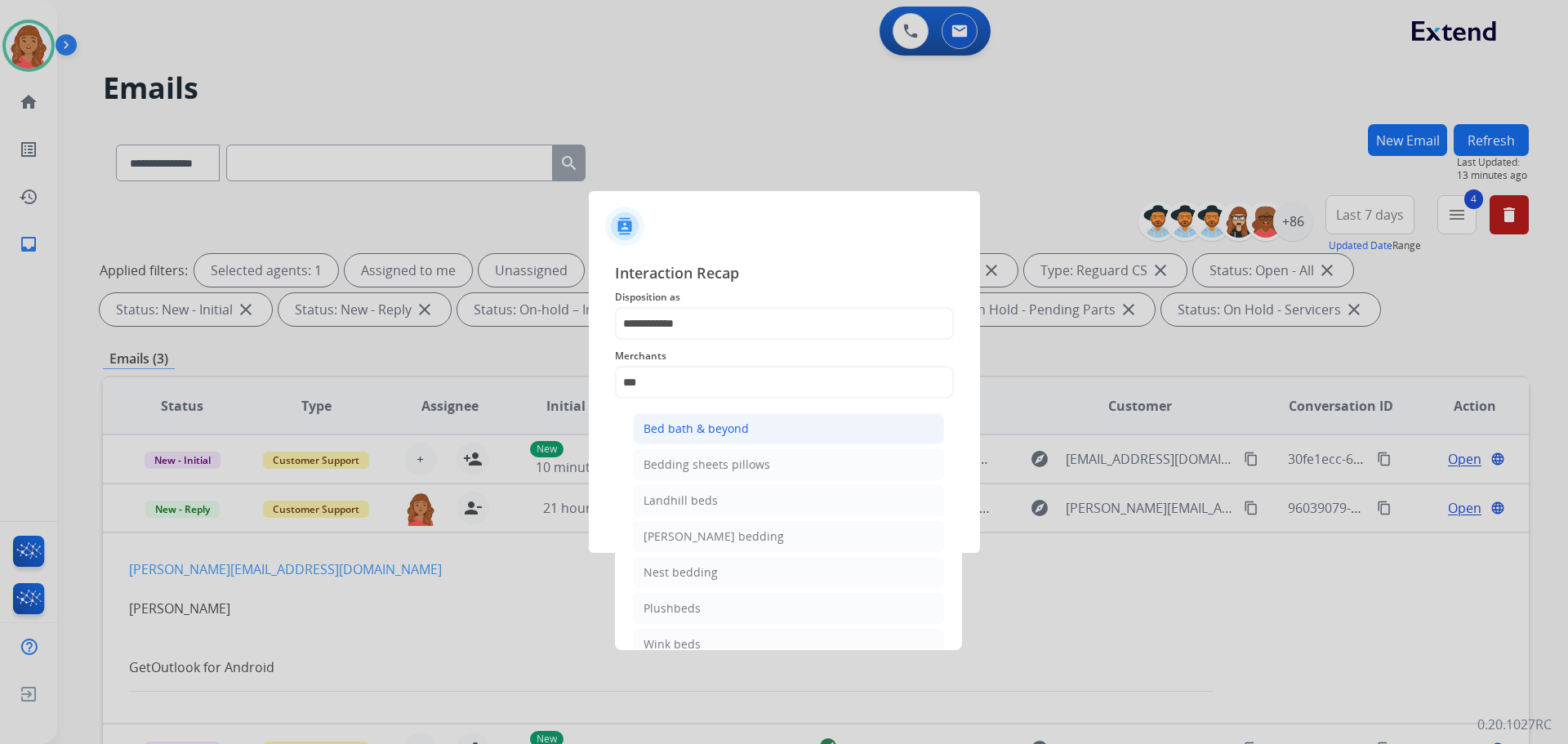
click at [695, 428] on div "Bed bath & beyond" at bounding box center [696, 428] width 105 height 16
type input "**********"
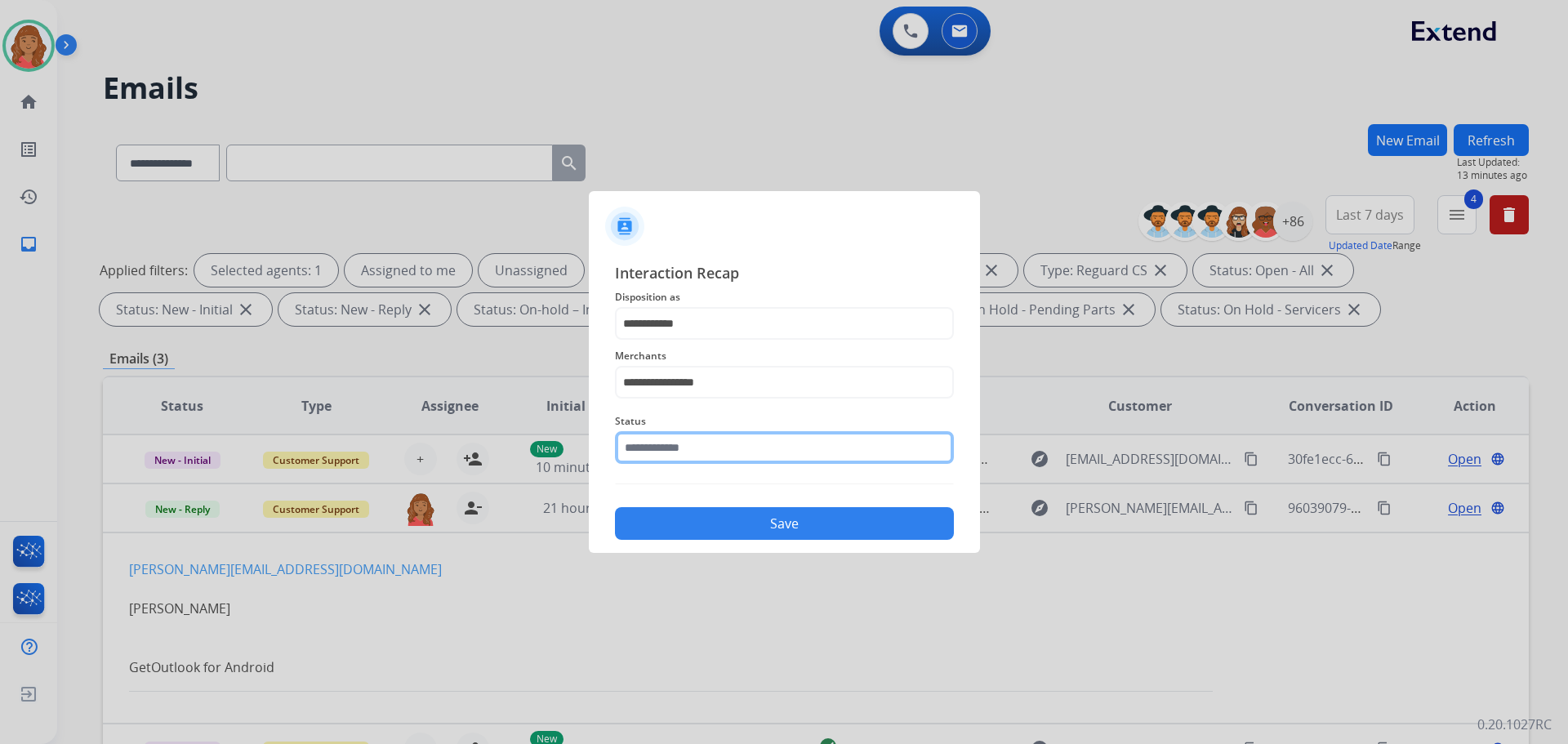
click at [689, 451] on input "text" at bounding box center [784, 447] width 339 height 33
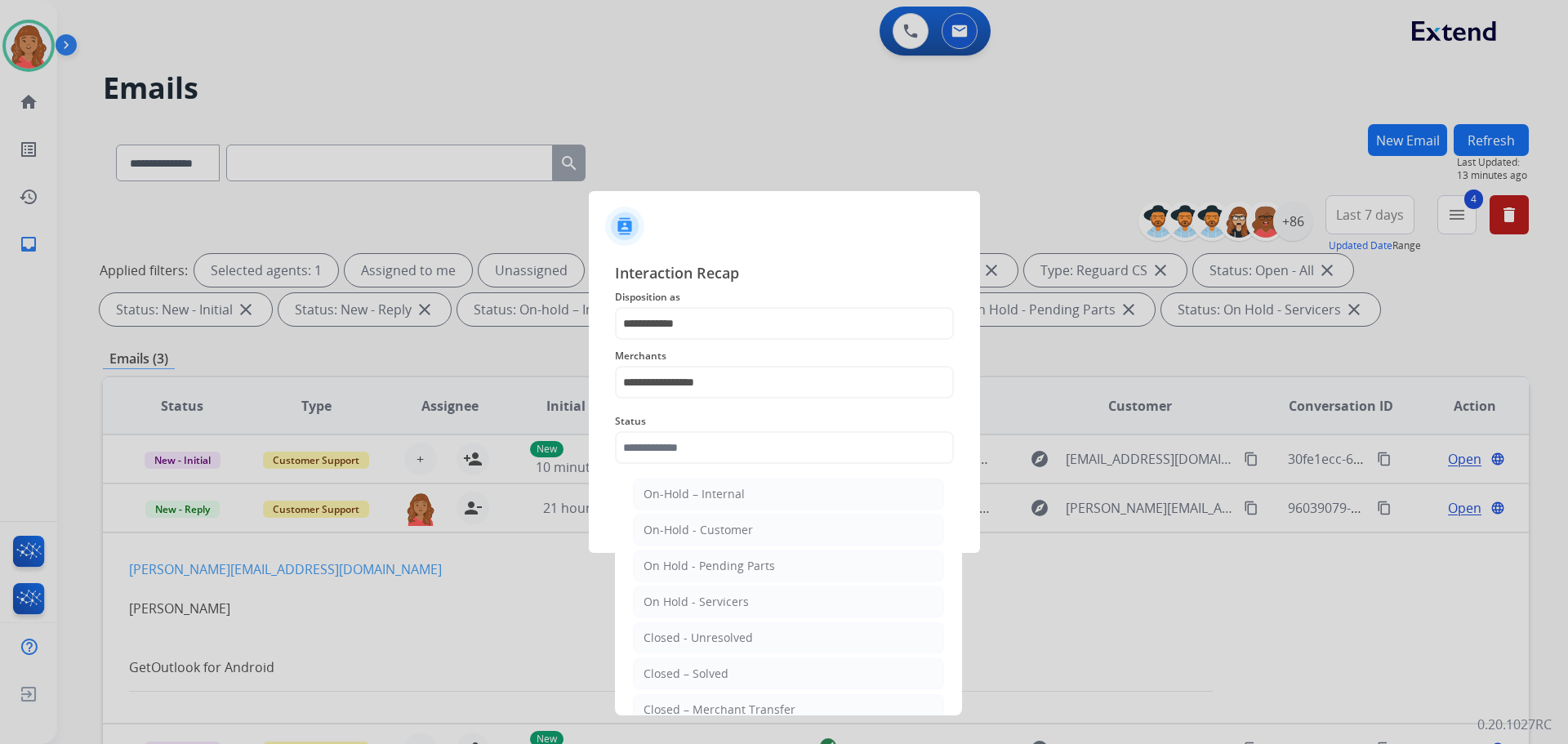
click at [674, 666] on div "Closed – Solved" at bounding box center [686, 673] width 85 height 16
type input "**********"
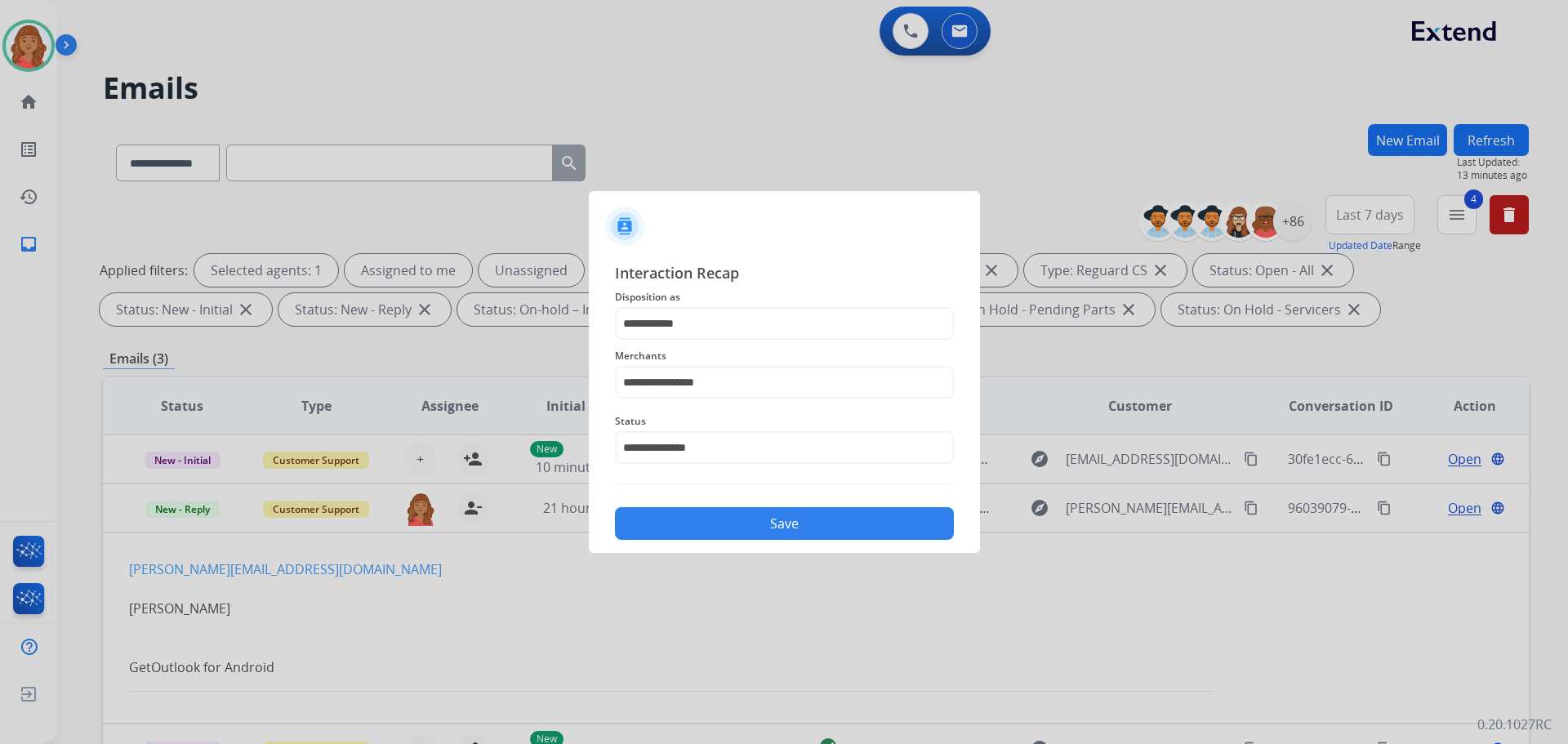
click at [700, 523] on button "Save" at bounding box center [784, 523] width 339 height 33
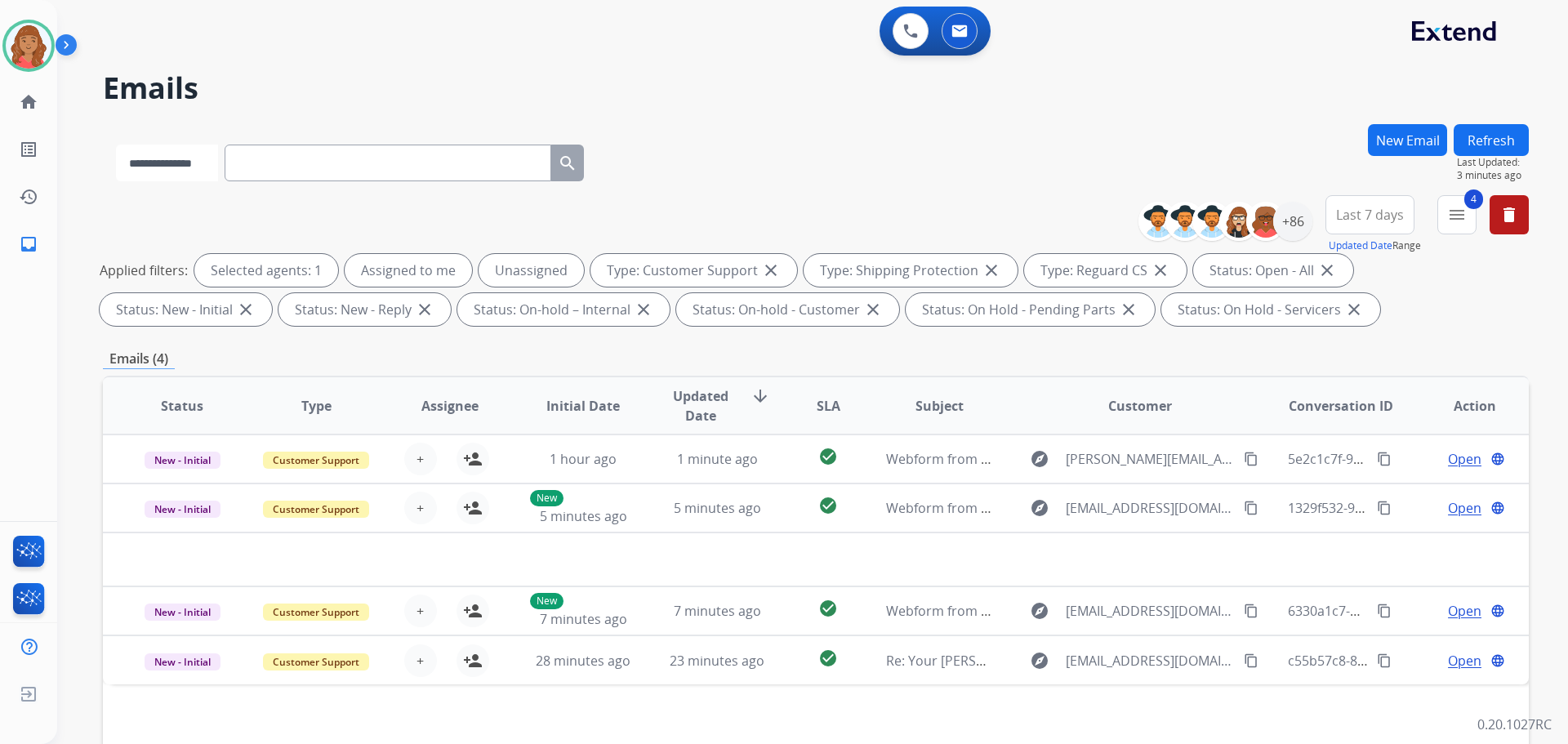
drag, startPoint x: 174, startPoint y: 172, endPoint x: 185, endPoint y: 173, distance: 11.0
click at [179, 172] on select "**********" at bounding box center [167, 163] width 102 height 36
select select "**********"
click at [116, 145] on select "**********" at bounding box center [167, 163] width 102 height 36
paste input "**********"
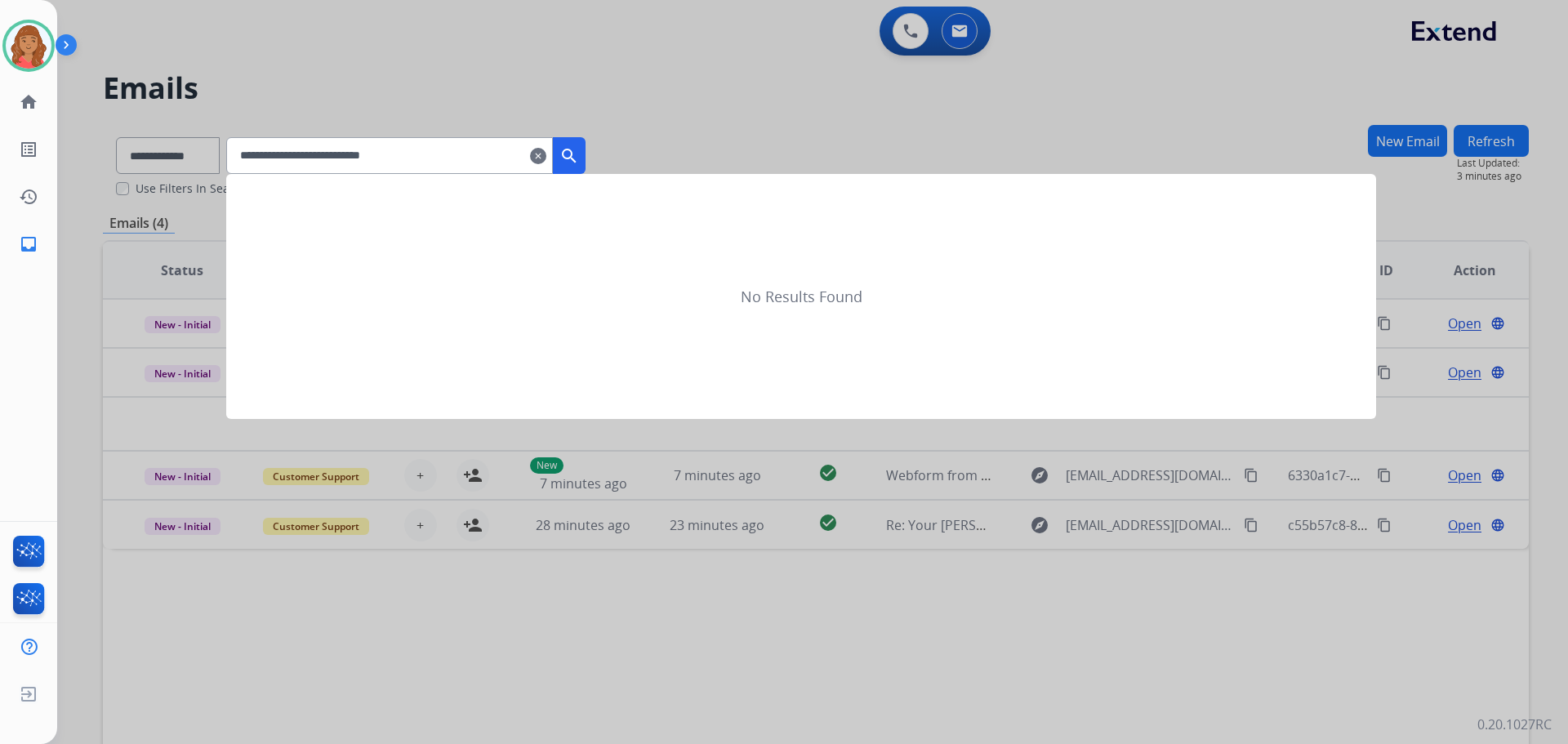
type input "**********"
click at [579, 147] on mat-icon "search" at bounding box center [569, 156] width 19 height 19
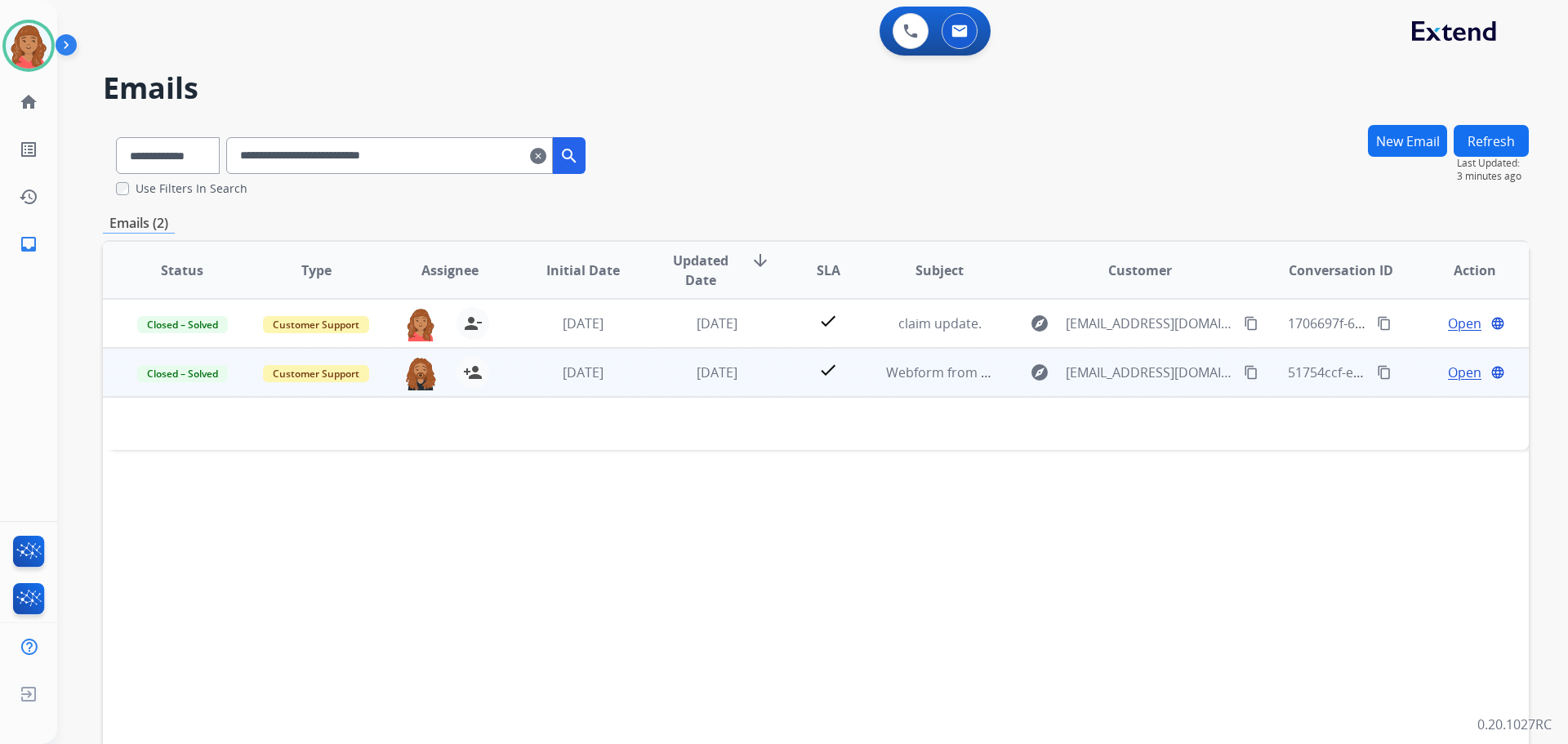
click at [612, 382] on td "[DATE]" at bounding box center [571, 372] width 134 height 49
click at [611, 382] on div "[DATE]" at bounding box center [583, 372] width 107 height 19
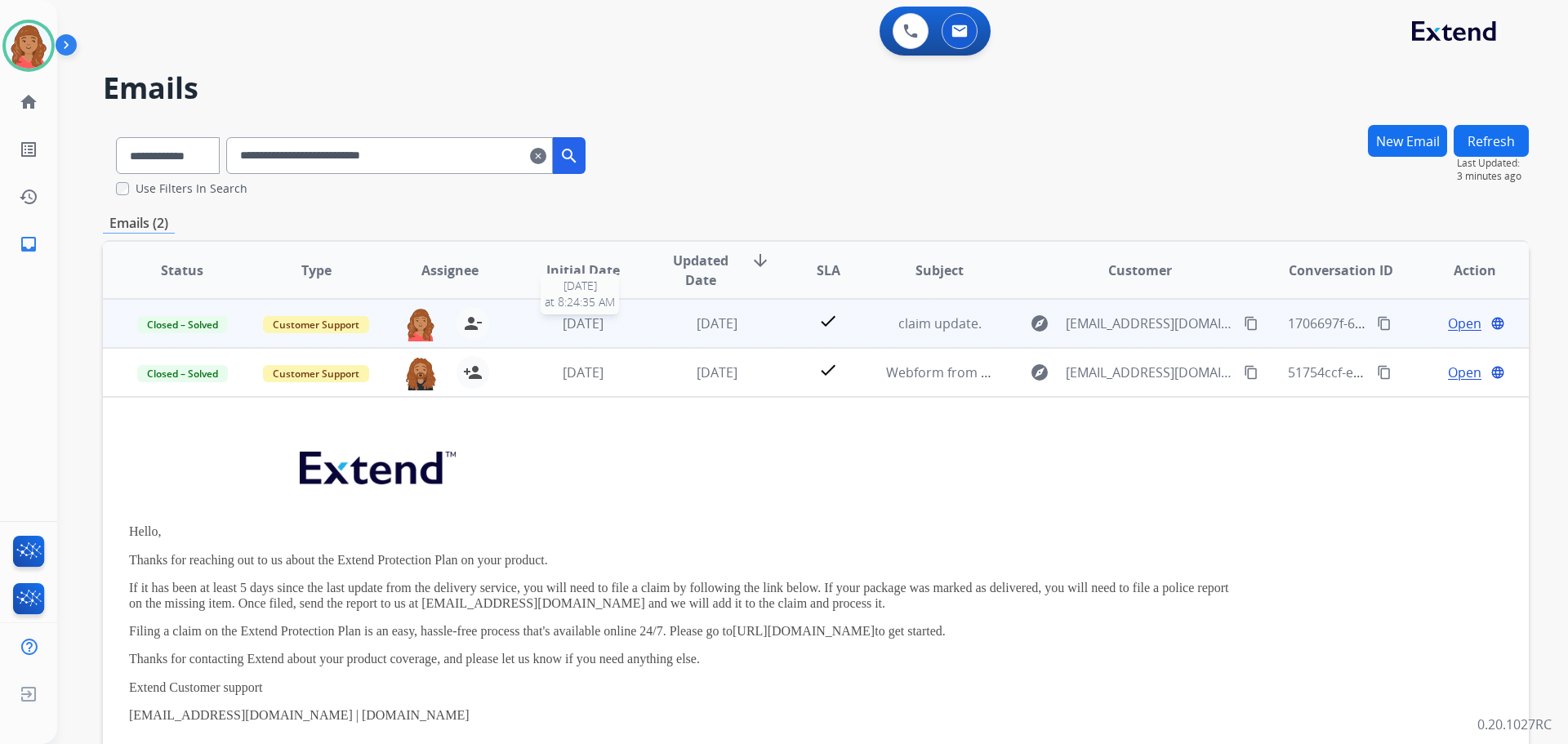
click at [599, 320] on span "[DATE]" at bounding box center [582, 323] width 41 height 18
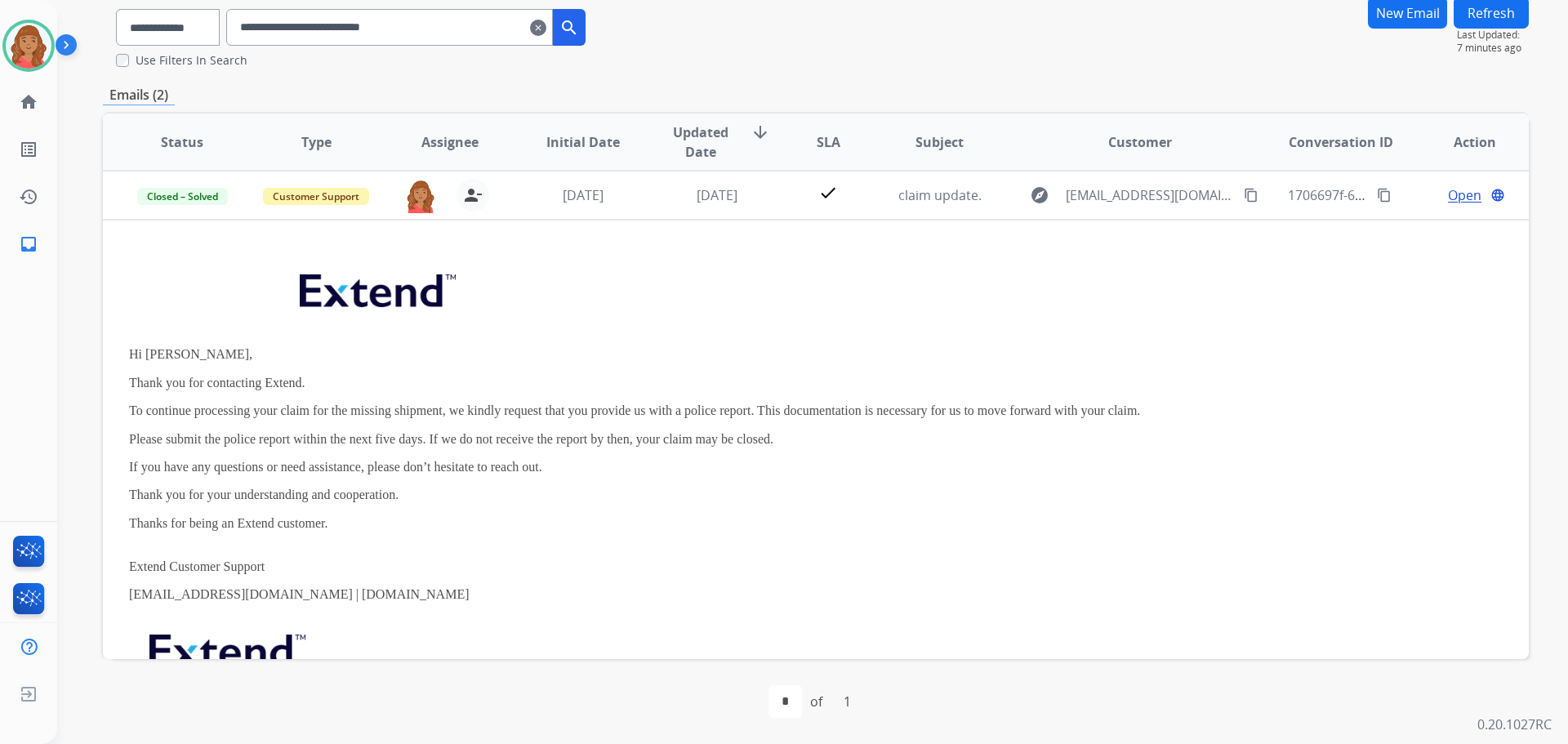
click at [567, 31] on div "**********" at bounding box center [405, 27] width 359 height 36
click at [549, 28] on input "**********" at bounding box center [389, 27] width 327 height 36
drag, startPoint x: 565, startPoint y: 27, endPoint x: 555, endPoint y: 27, distance: 10.0
click at [546, 27] on mat-icon "clear" at bounding box center [537, 28] width 16 height 19
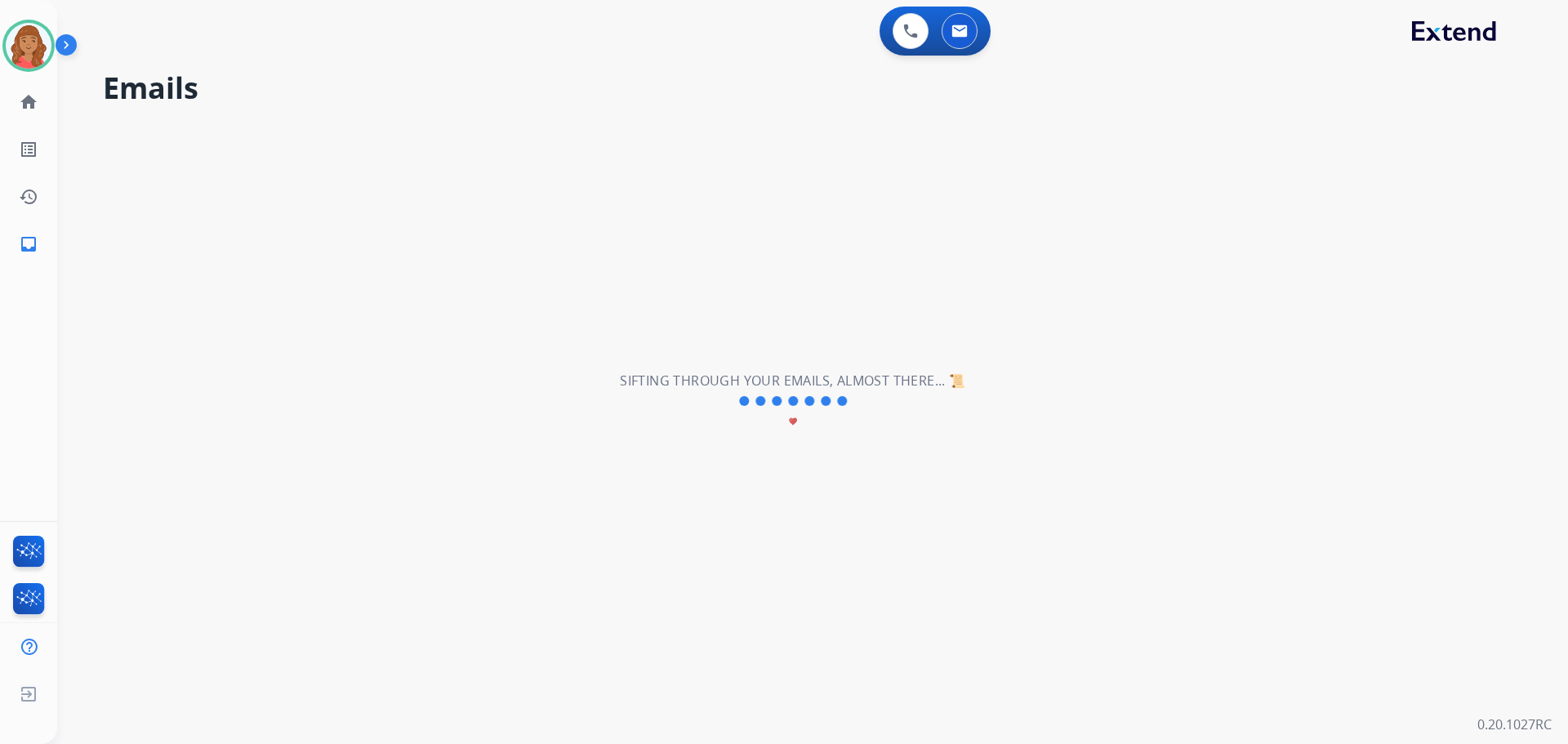
select select "**********"
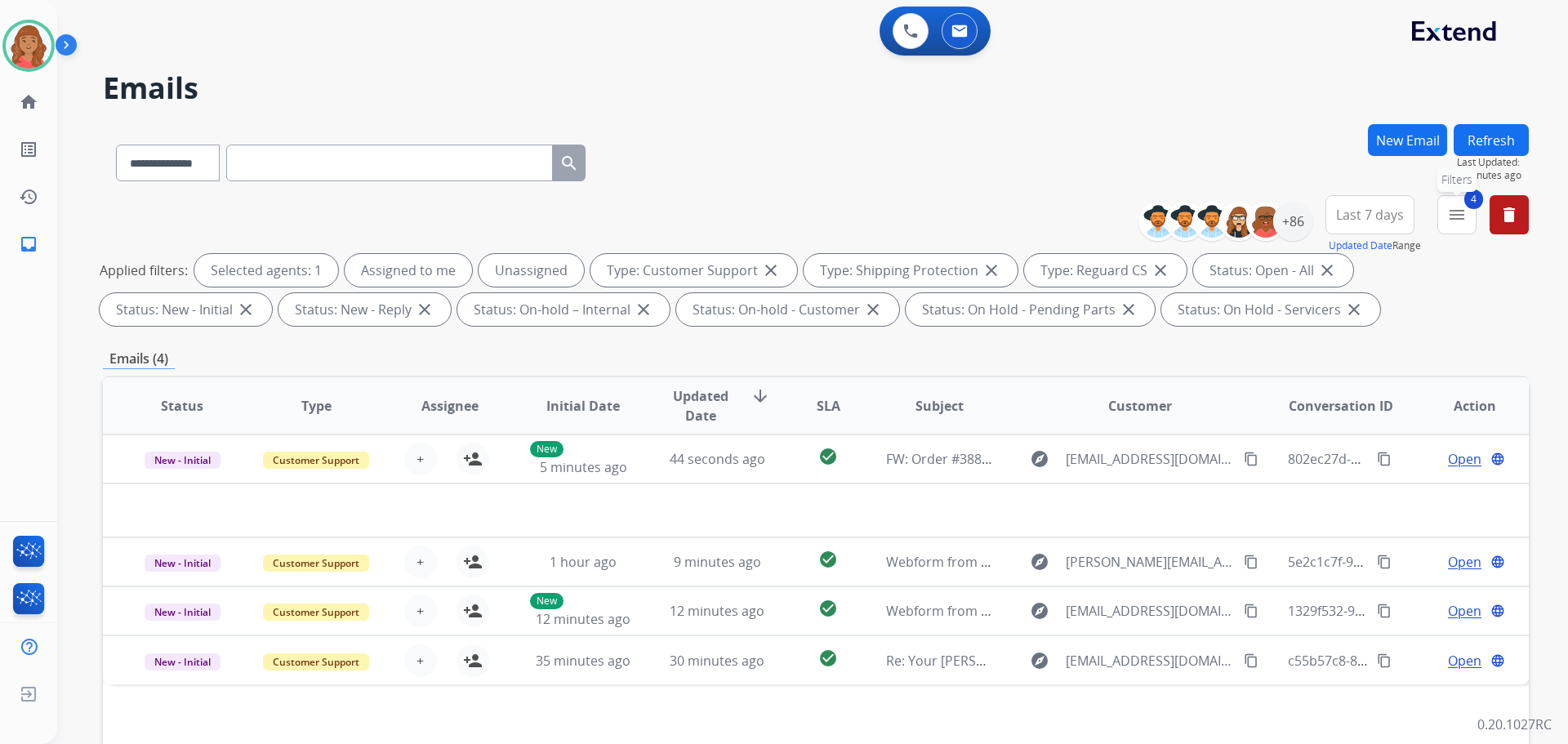
click at [1453, 206] on button "4 menu Filters" at bounding box center [1457, 214] width 39 height 39
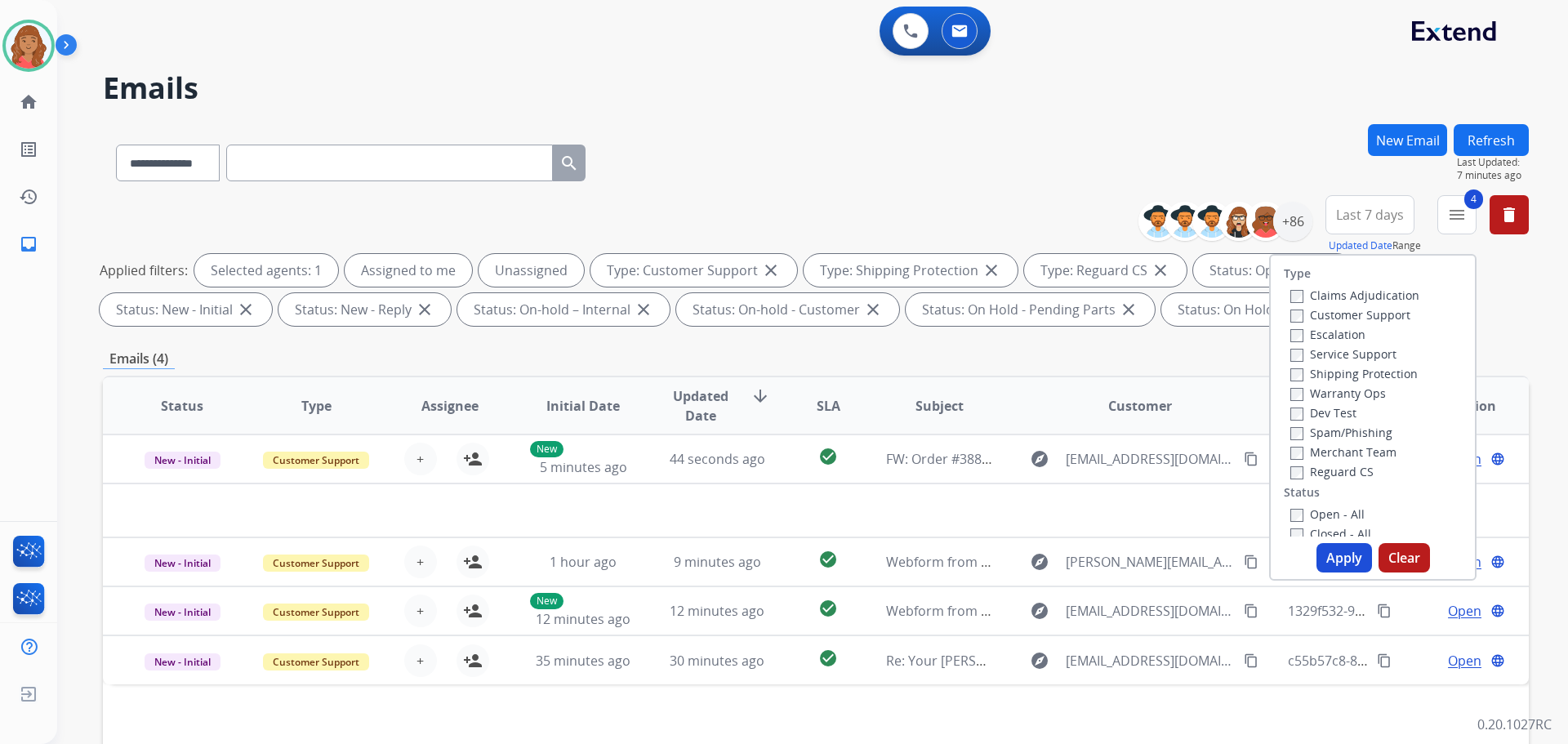
click at [1338, 568] on button "Apply" at bounding box center [1344, 557] width 56 height 30
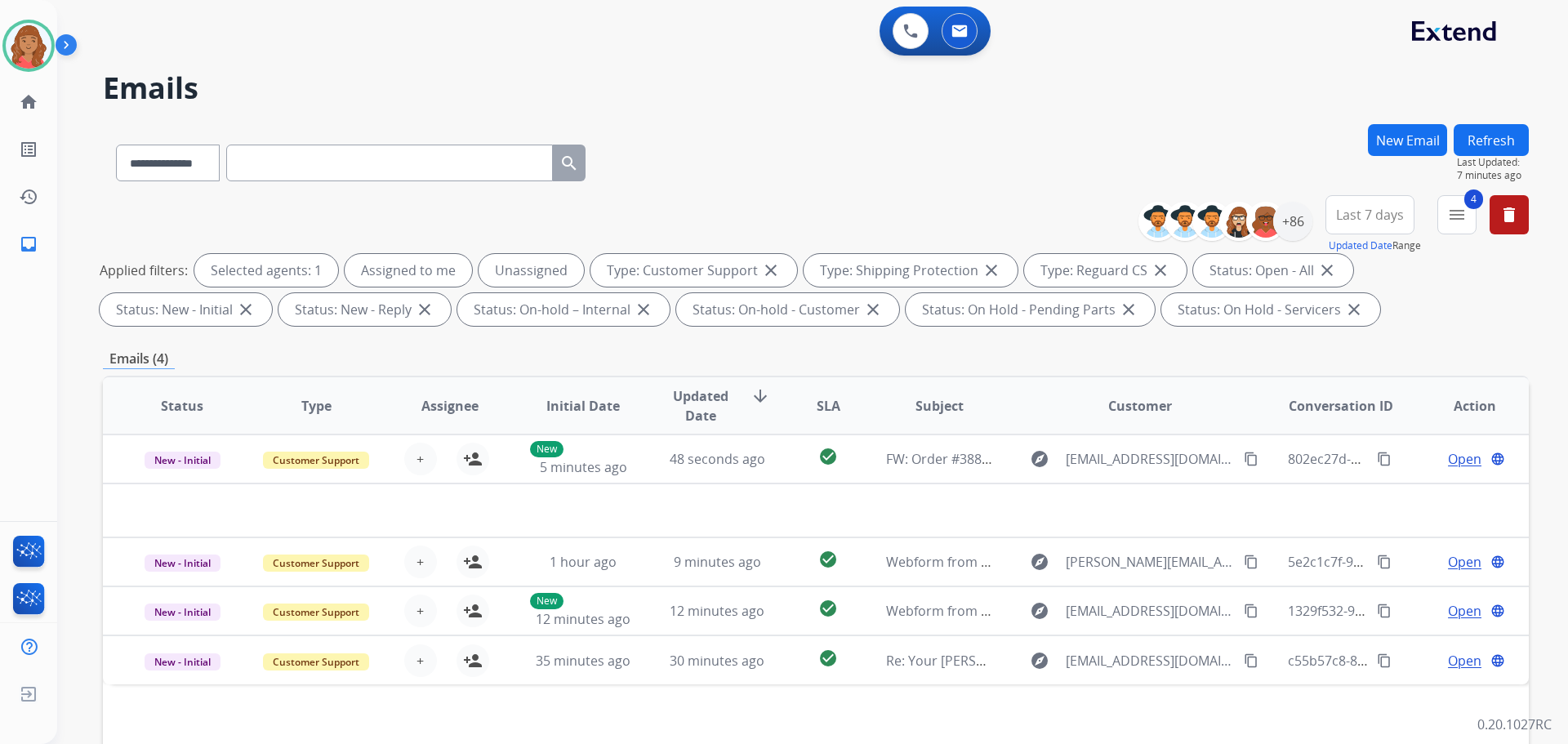
scroll to position [263, 0]
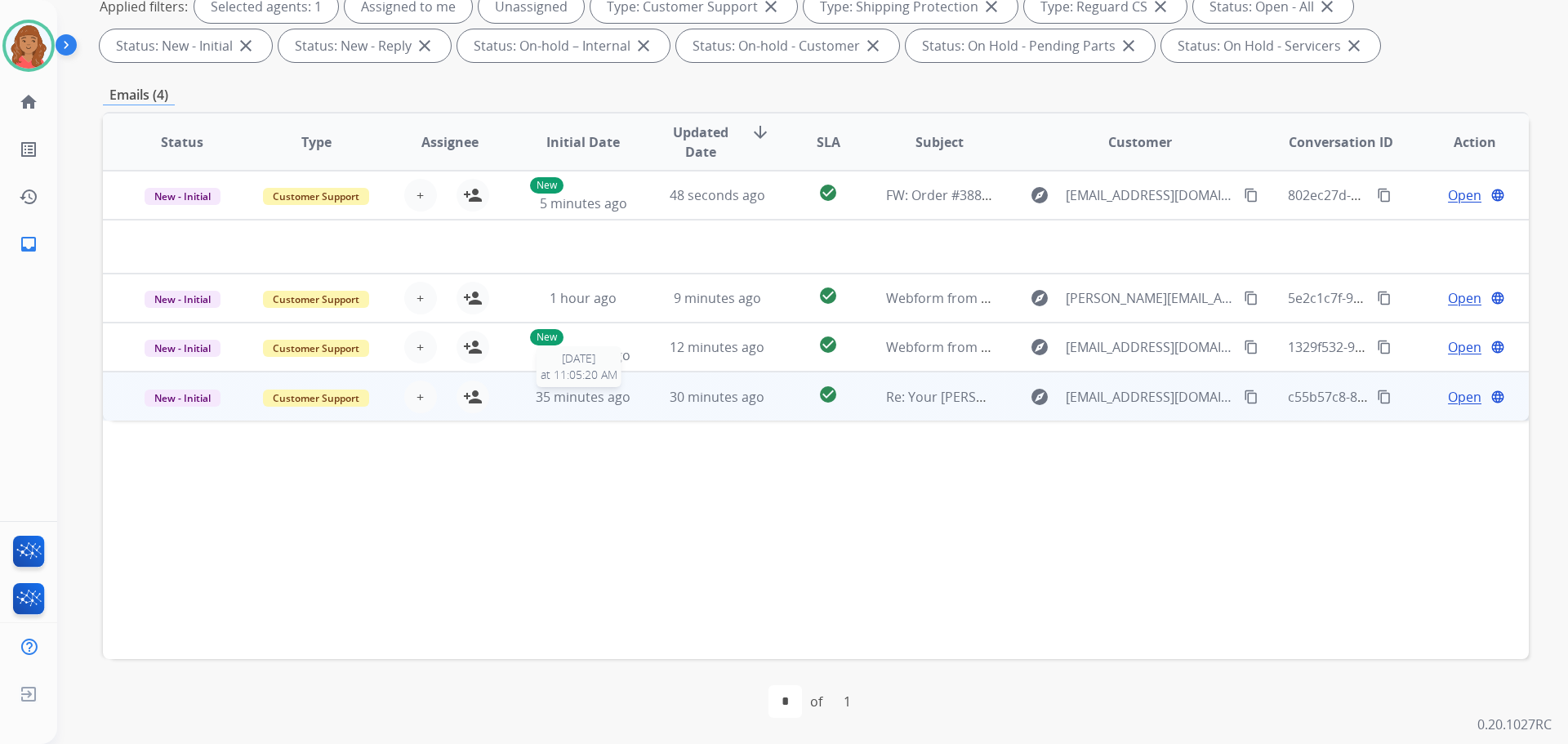
click at [581, 402] on span "35 minutes ago" at bounding box center [582, 396] width 95 height 18
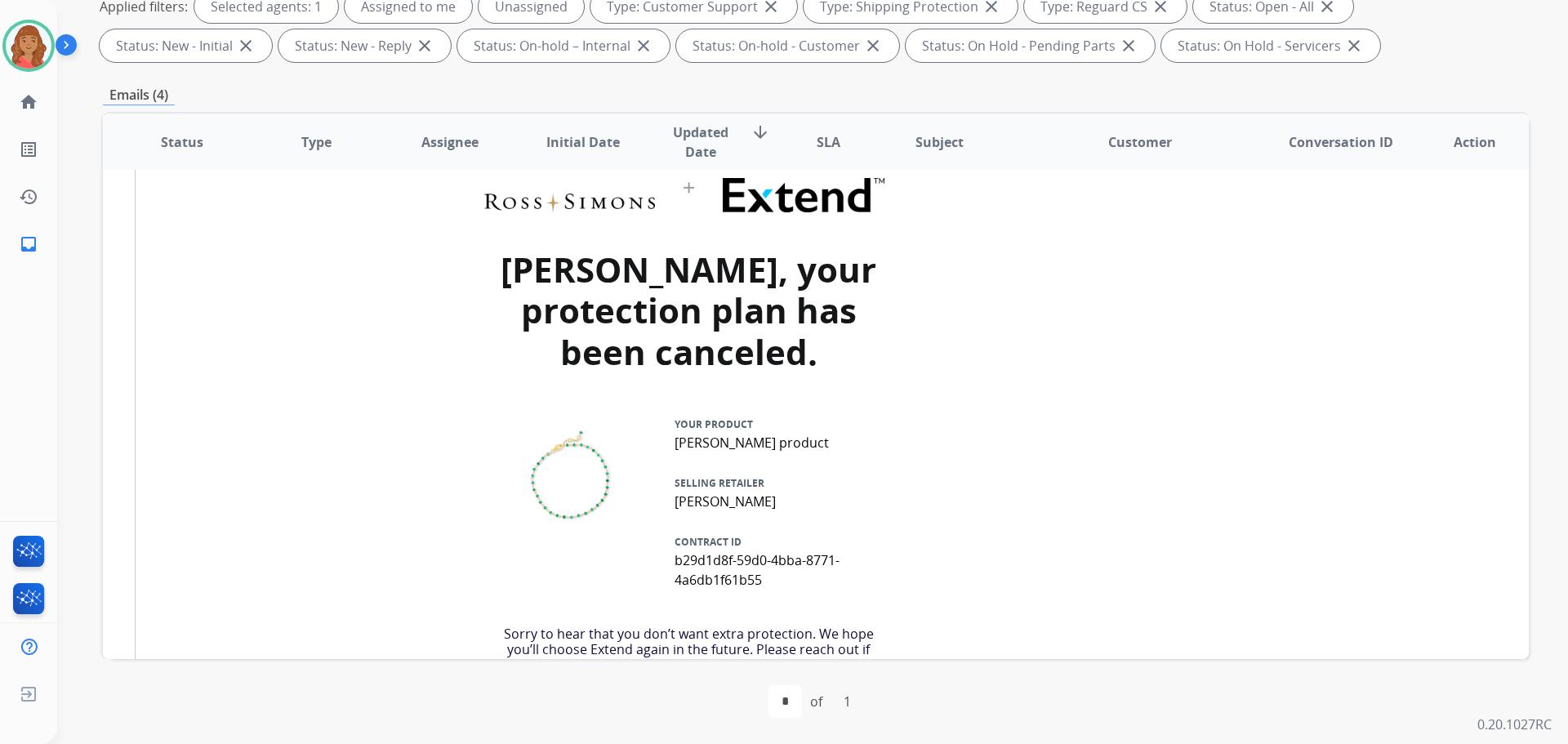
scroll to position [540, 0]
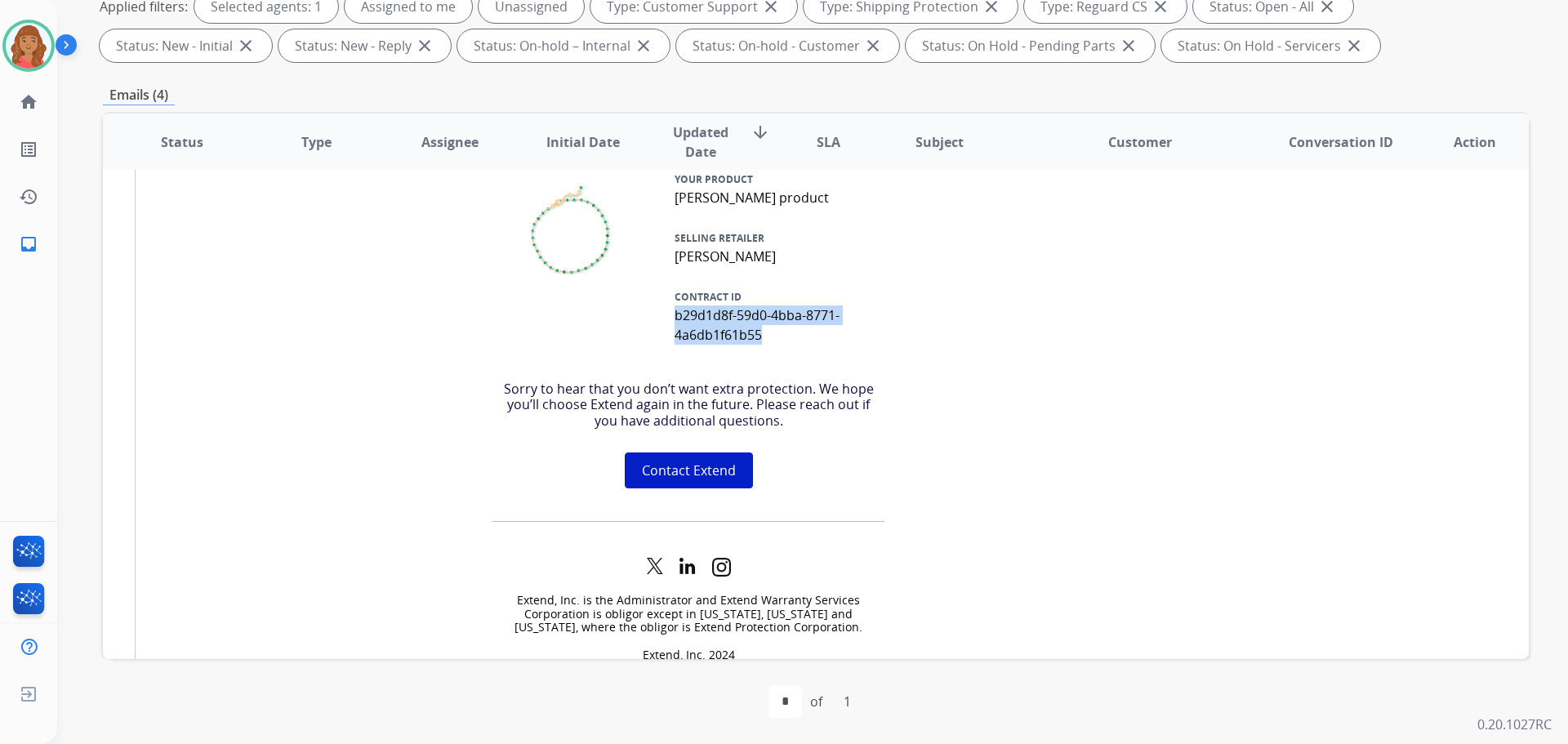
drag, startPoint x: 701, startPoint y: 324, endPoint x: 662, endPoint y: 318, distance: 39.5
click at [662, 318] on td "YOUR PRODUCT Ross-Simons product SELLING RETAILER Ross-Simons CONTRACT ID b29d1…" at bounding box center [774, 257] width 239 height 201
copy span "b29d1d8f-59d0-4bba-8771-4a6db1f61b55"
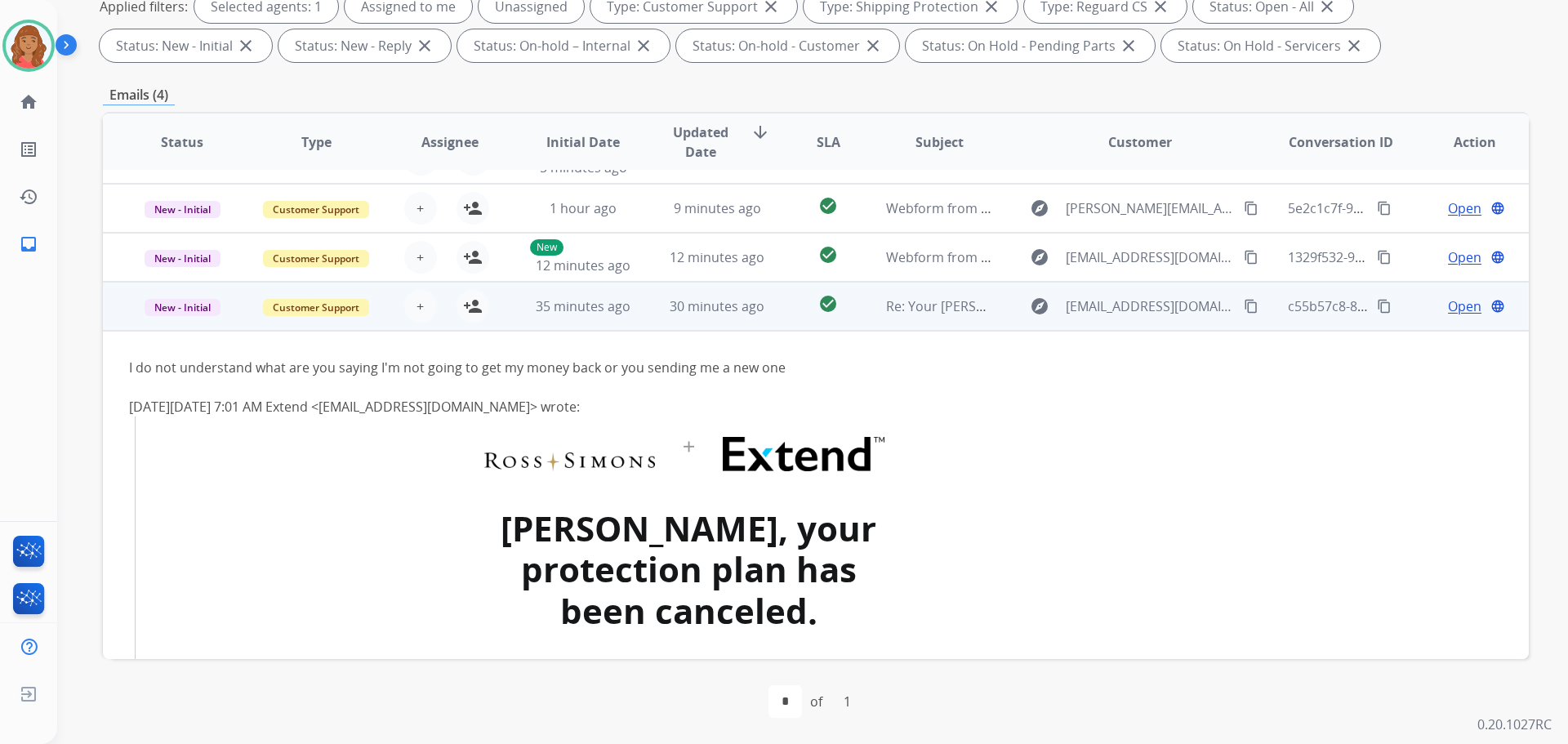
scroll to position [0, 0]
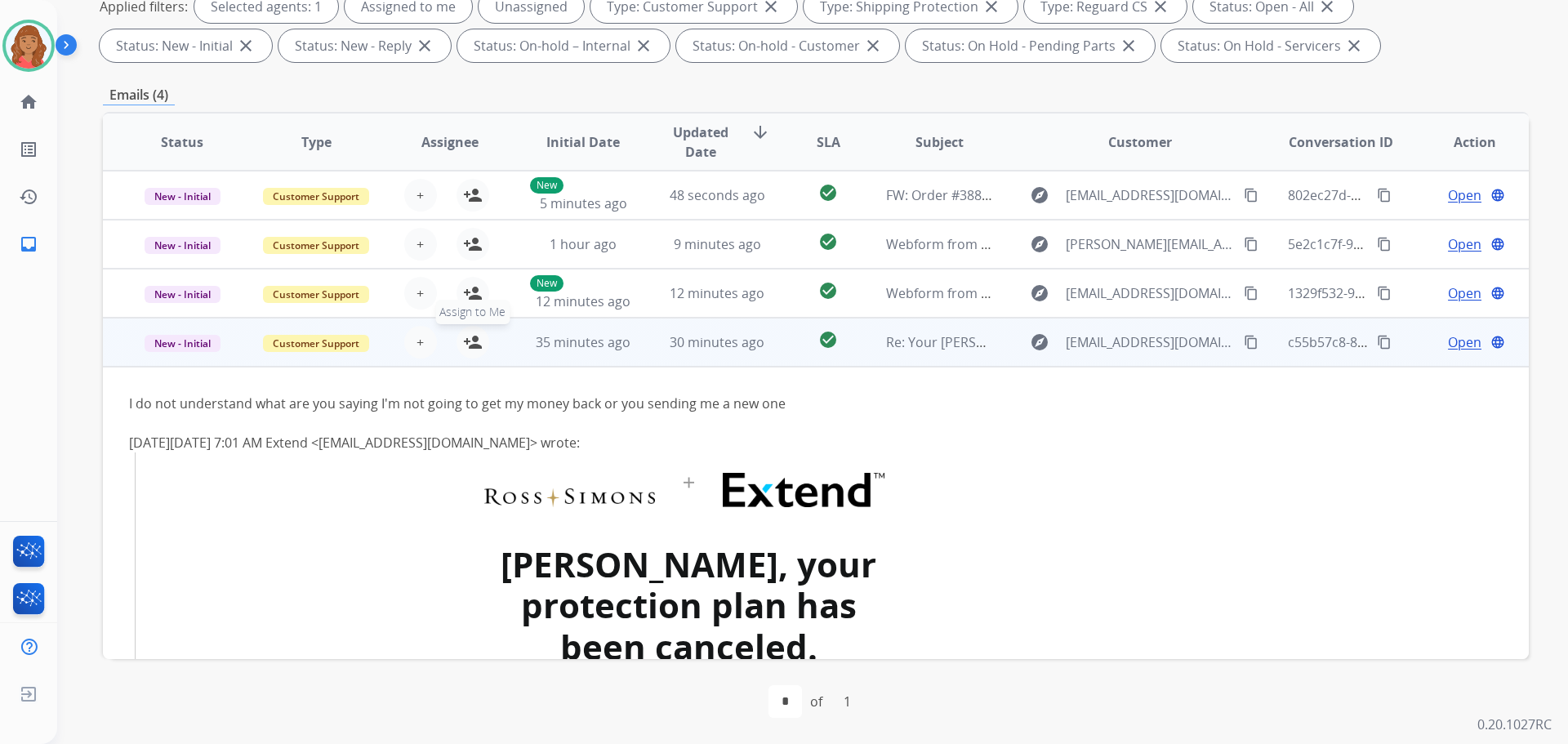
click at [466, 345] on mat-icon "person_add" at bounding box center [472, 342] width 19 height 19
click at [1451, 341] on span "Open" at bounding box center [1465, 342] width 34 height 19
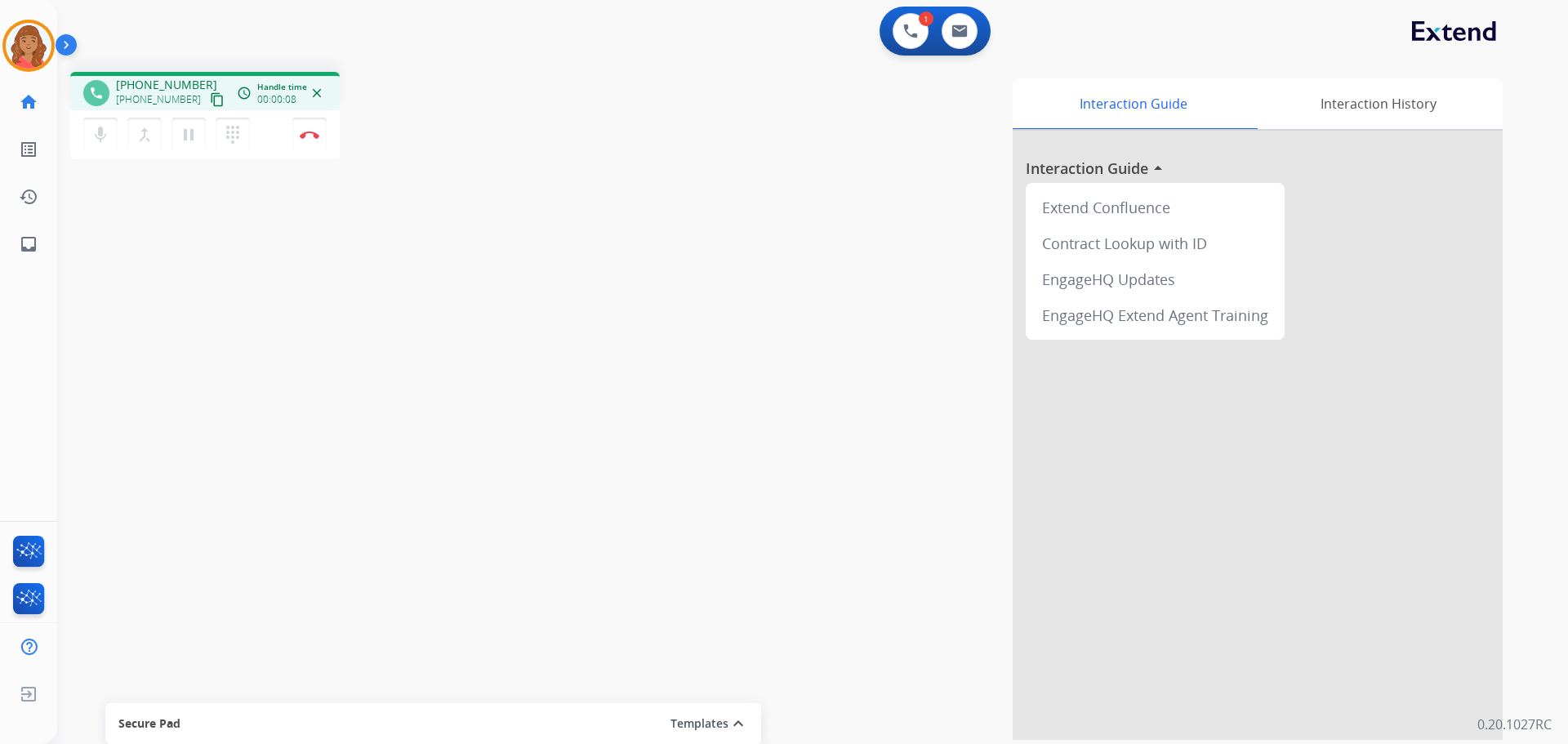
drag, startPoint x: 207, startPoint y: 99, endPoint x: 114, endPoint y: 98, distance: 93.0
click at [208, 99] on button "content_copy" at bounding box center [217, 100] width 19 height 19
click at [182, 137] on mat-icon "pause" at bounding box center [189, 134] width 19 height 19
click at [196, 133] on mat-icon "play_arrow" at bounding box center [189, 134] width 19 height 19
click at [308, 137] on img at bounding box center [309, 134] width 19 height 9
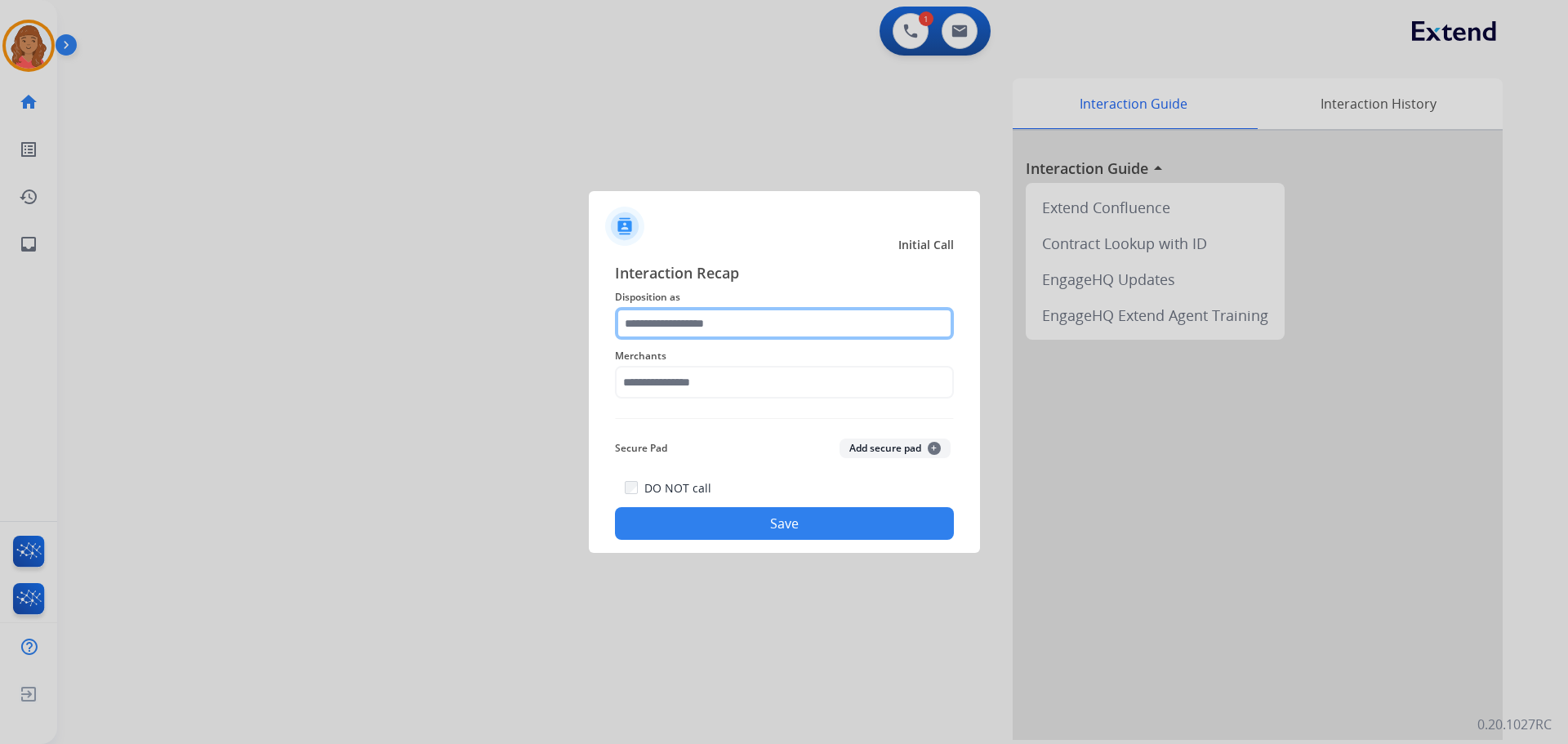
click at [681, 326] on input "text" at bounding box center [784, 324] width 339 height 33
click at [690, 307] on input "text" at bounding box center [784, 324] width 339 height 33
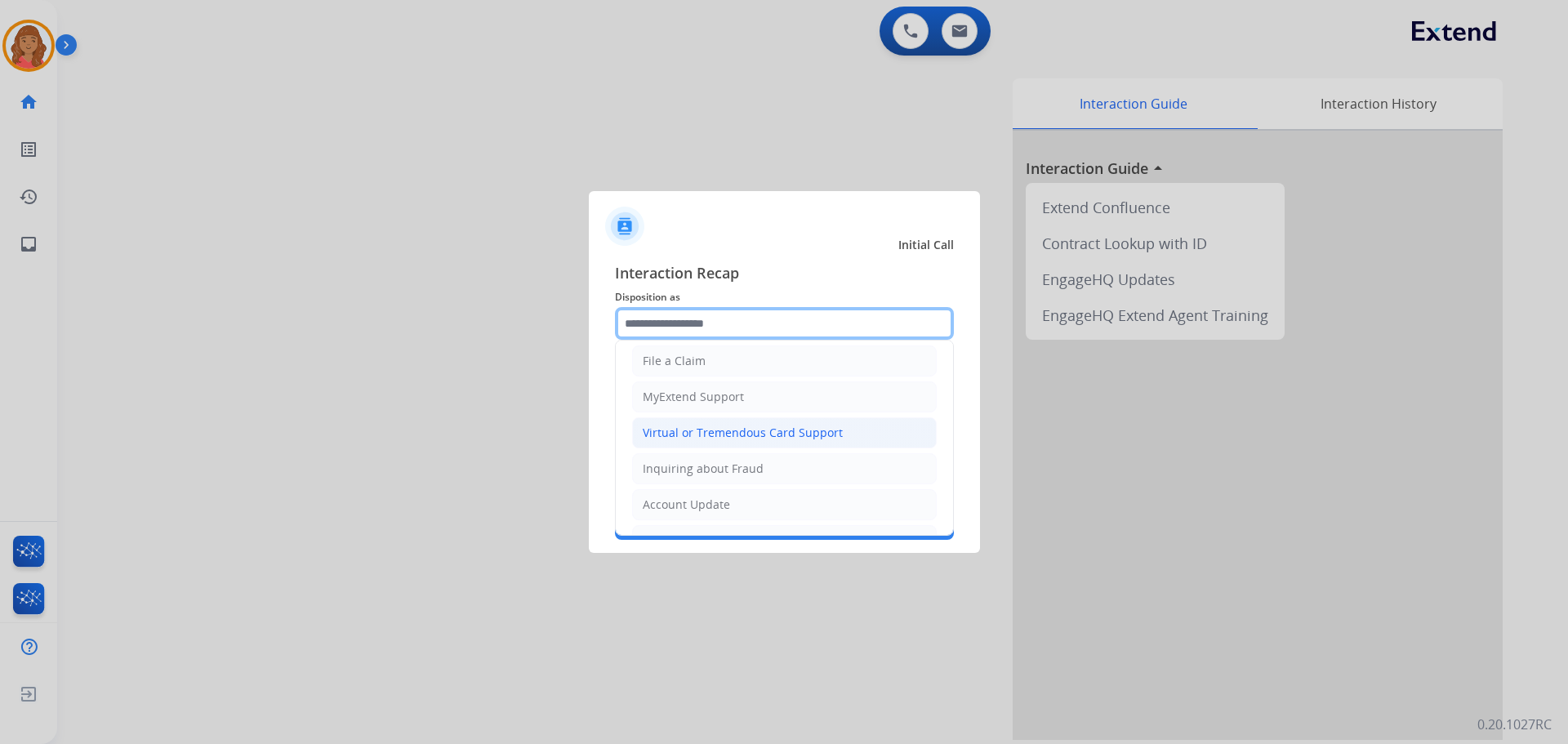
scroll to position [164, 0]
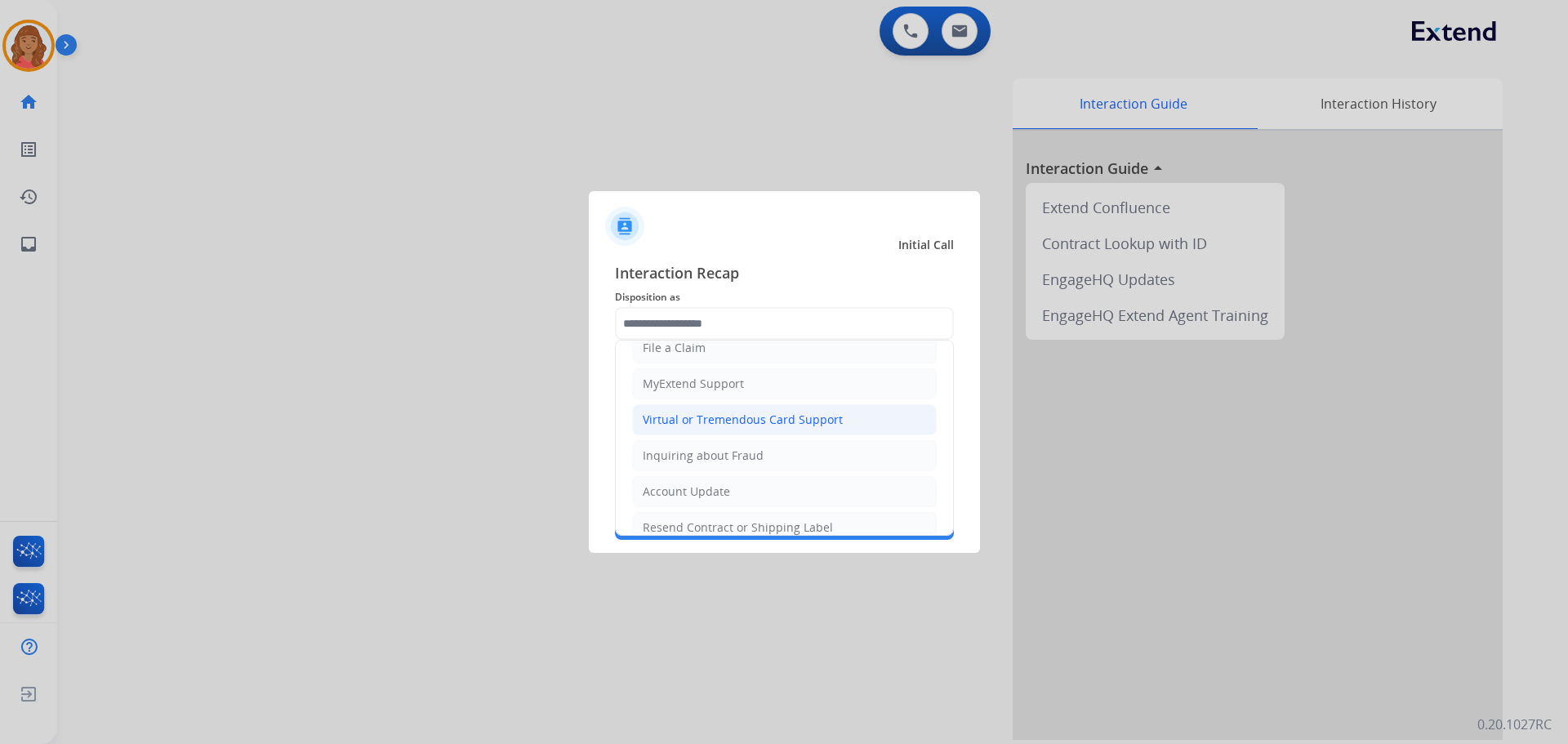
click at [678, 423] on div "Virtual or Tremendous Card Support" at bounding box center [742, 419] width 200 height 16
type input "**********"
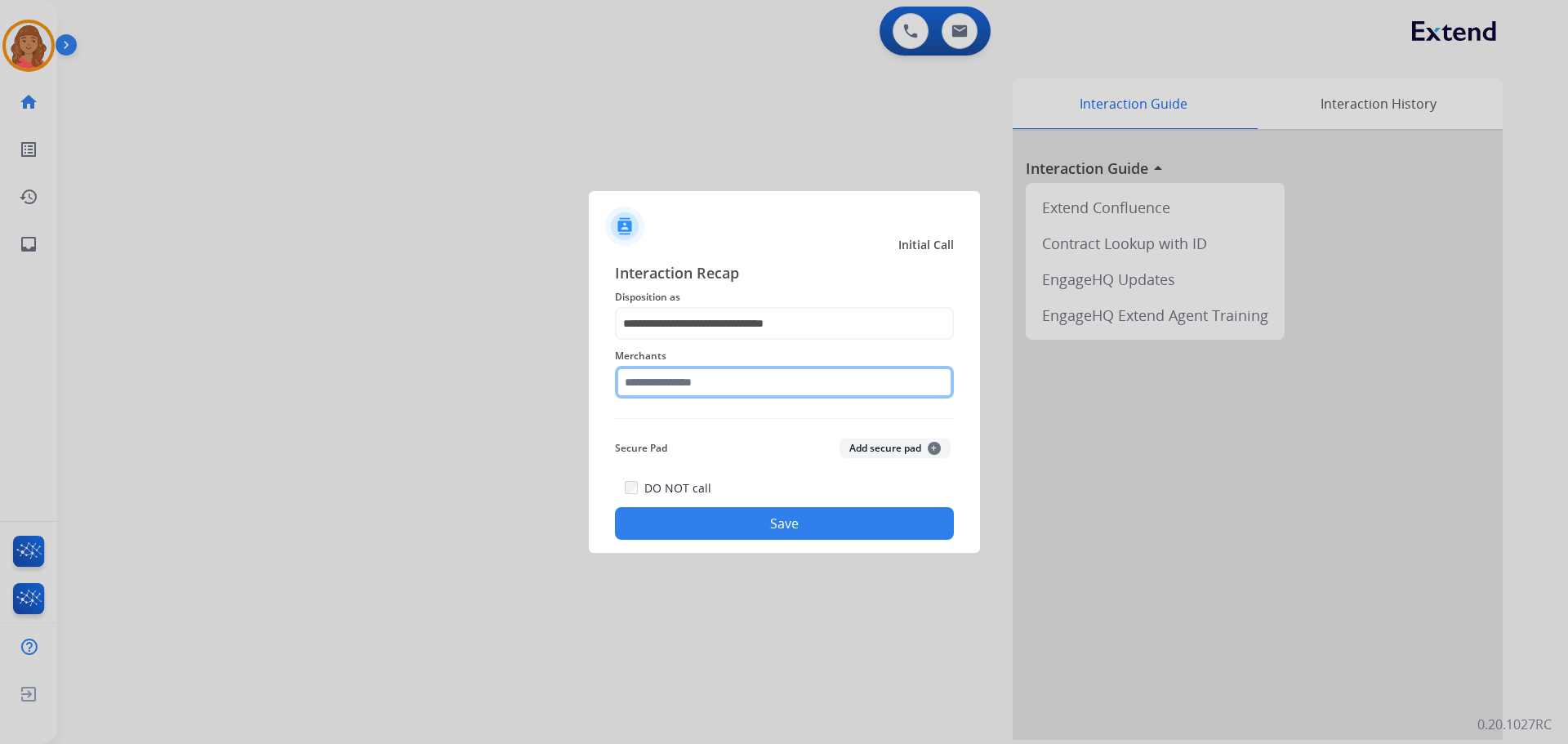
click at [676, 382] on input "text" at bounding box center [784, 382] width 339 height 33
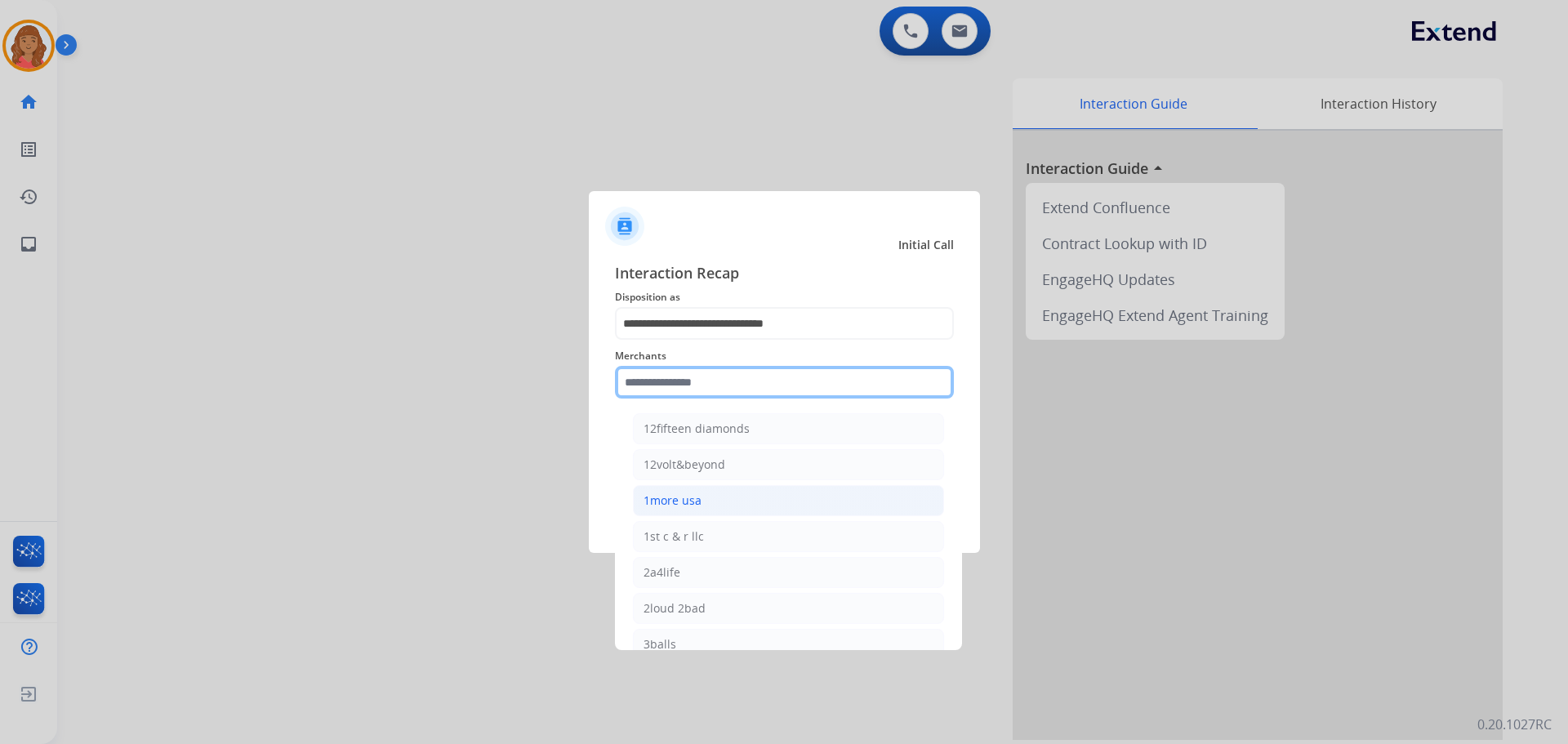
type input "*"
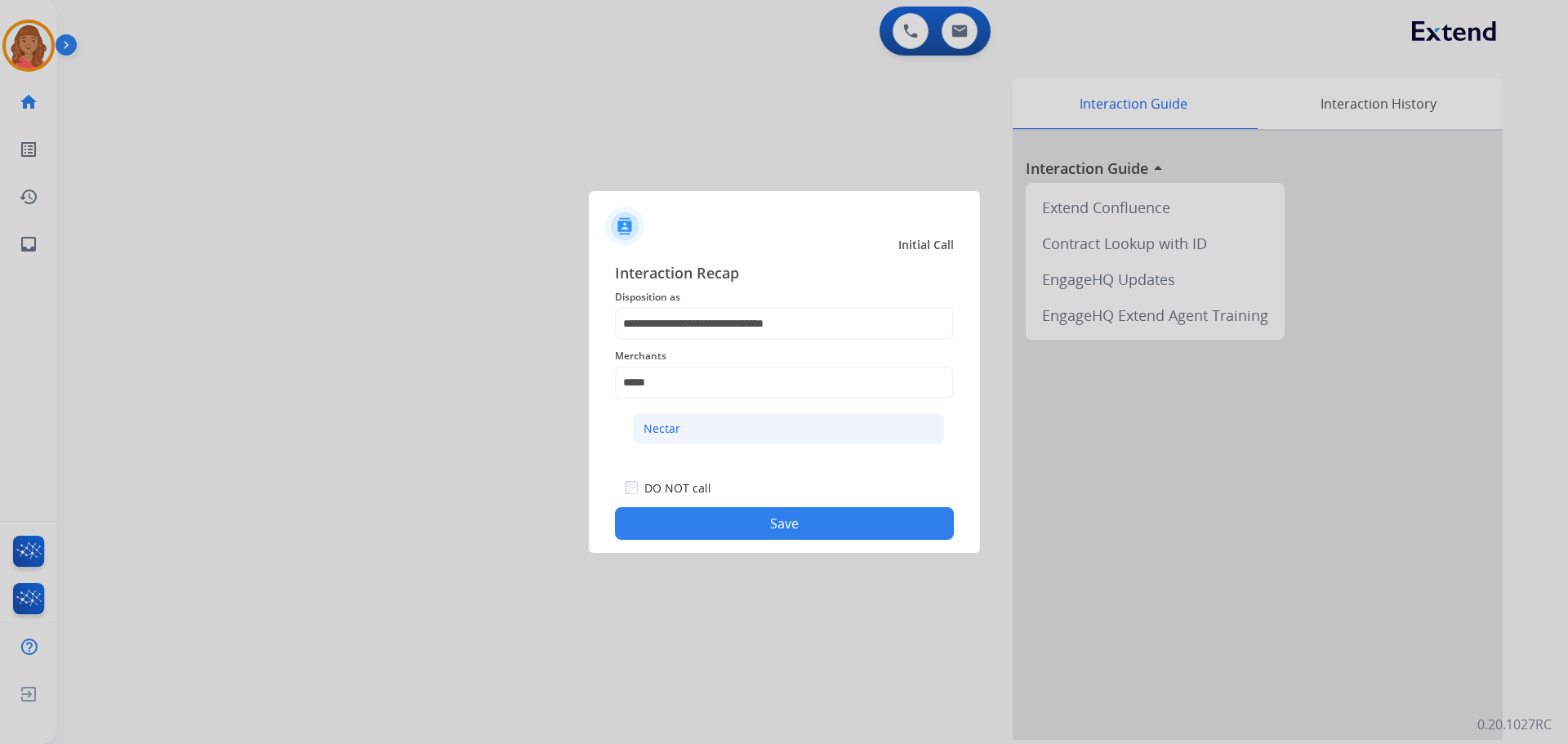
click at [683, 423] on li "Nectar" at bounding box center [788, 428] width 311 height 31
type input "******"
click at [718, 525] on button "Save" at bounding box center [784, 523] width 339 height 33
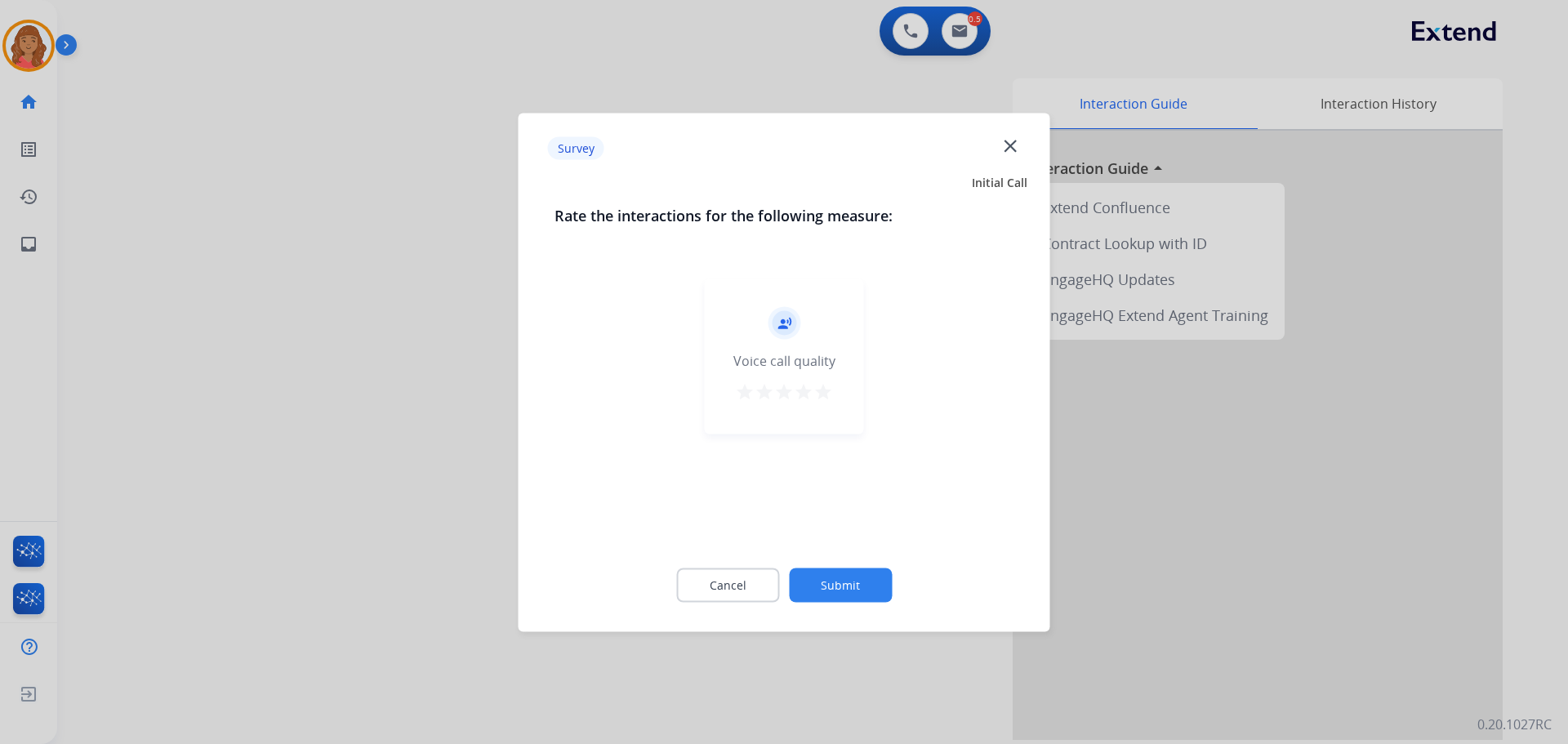
click at [829, 393] on mat-icon "star" at bounding box center [823, 391] width 19 height 19
click at [858, 590] on button "Submit" at bounding box center [840, 585] width 102 height 34
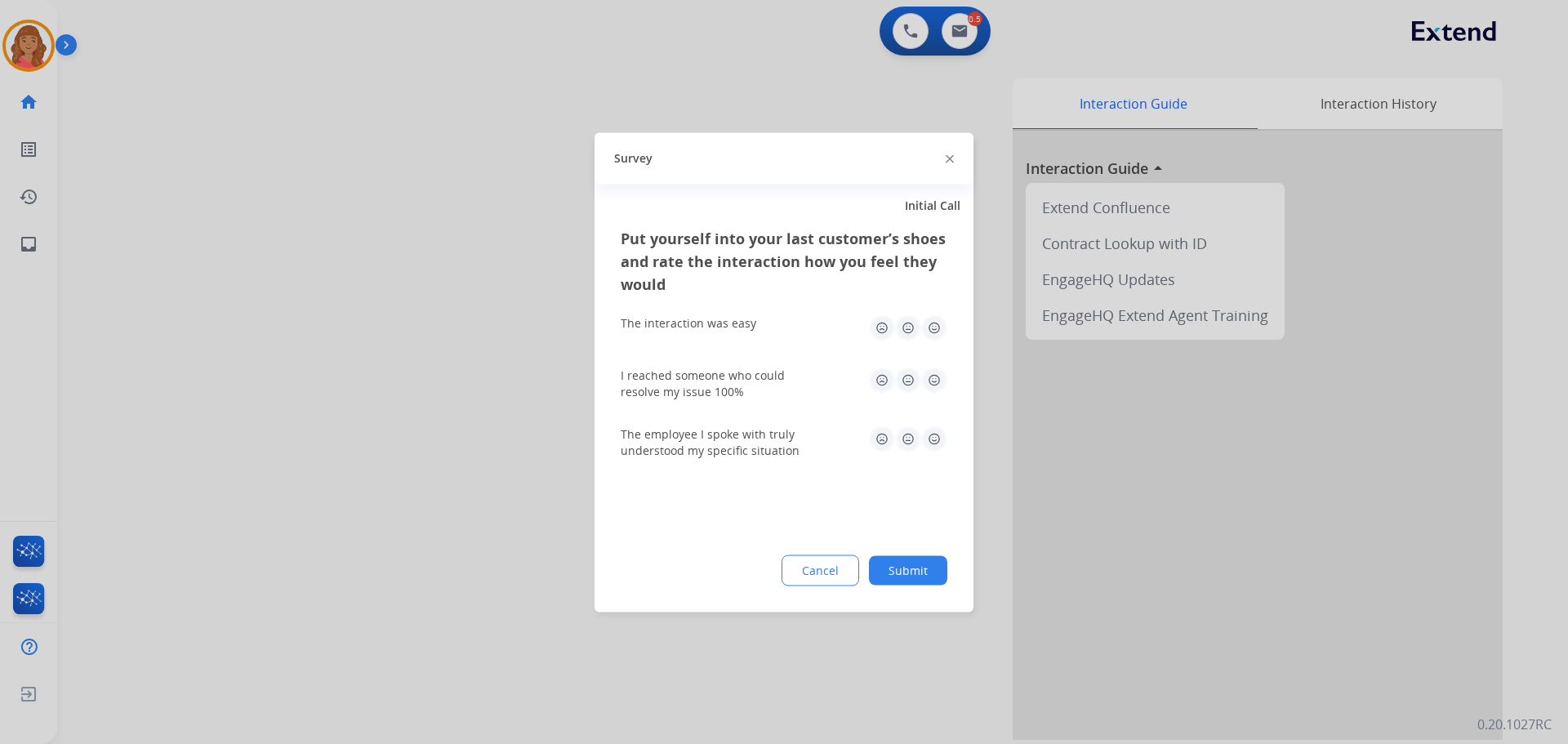
click at [931, 329] on img at bounding box center [934, 327] width 26 height 26
click at [938, 382] on img at bounding box center [934, 379] width 26 height 26
click at [938, 434] on img at bounding box center [934, 438] width 26 height 26
drag, startPoint x: 939, startPoint y: 564, endPoint x: 932, endPoint y: 557, distance: 9.9
click at [938, 564] on button "Submit" at bounding box center [908, 570] width 79 height 30
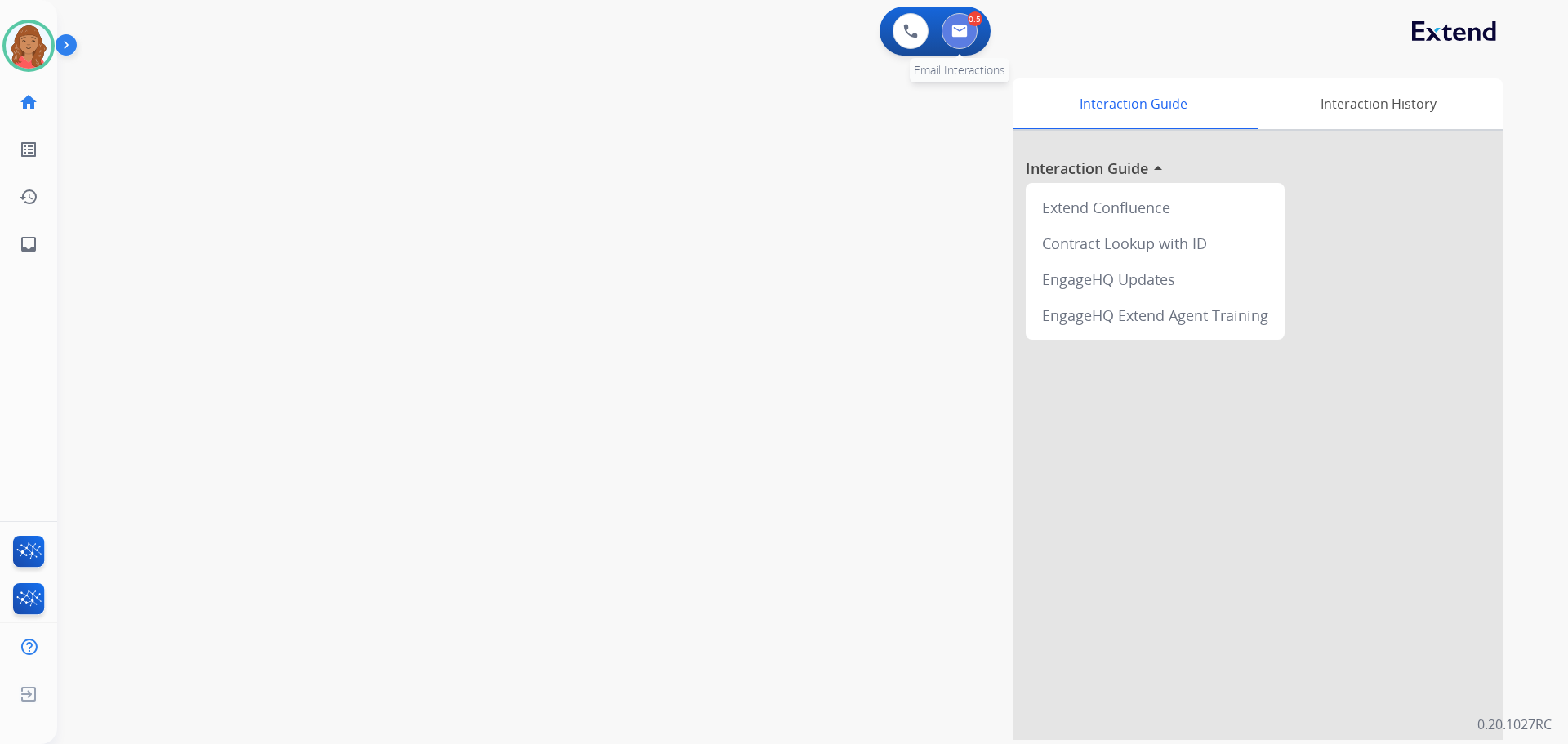
click at [976, 29] on button at bounding box center [960, 32] width 36 height 36
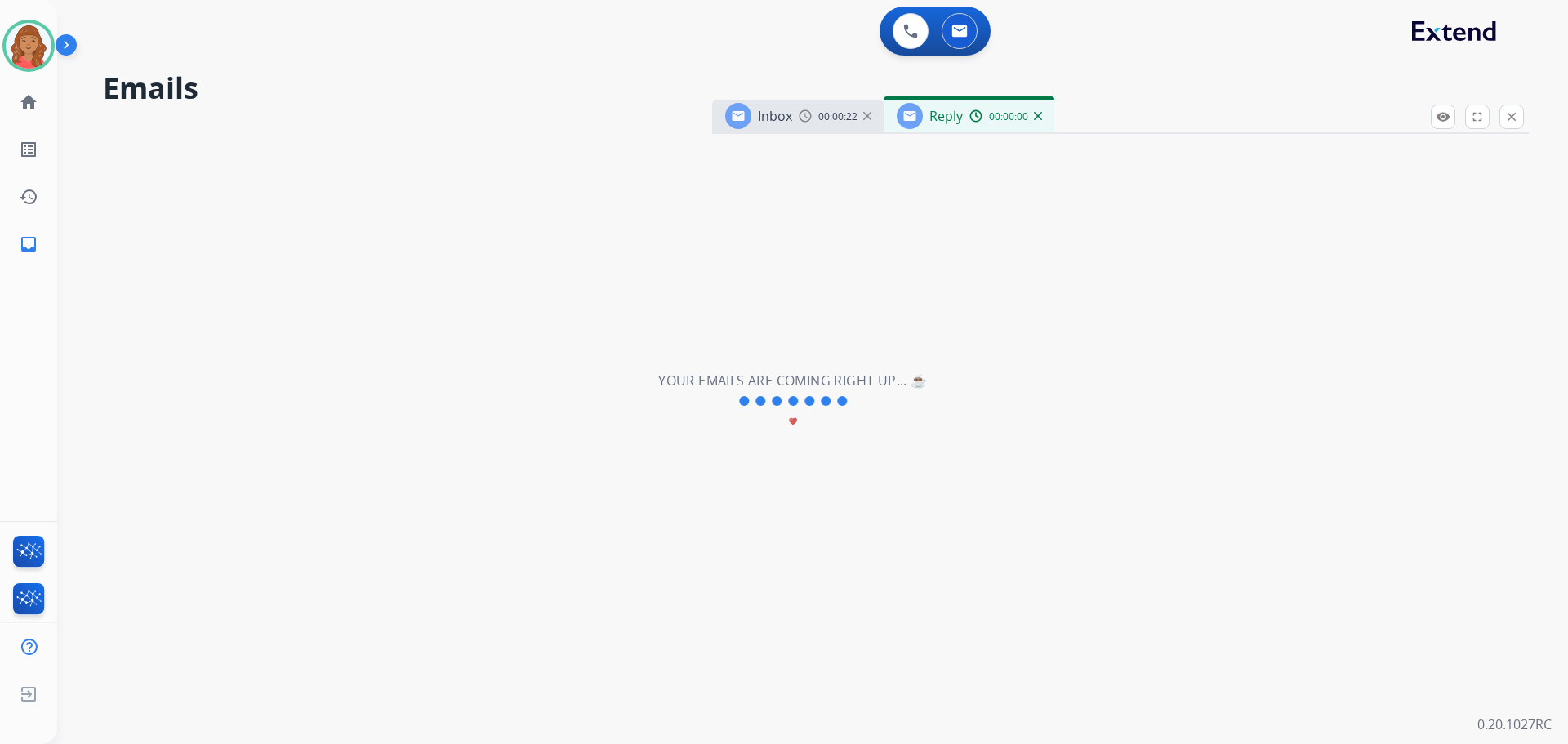
select select "**********"
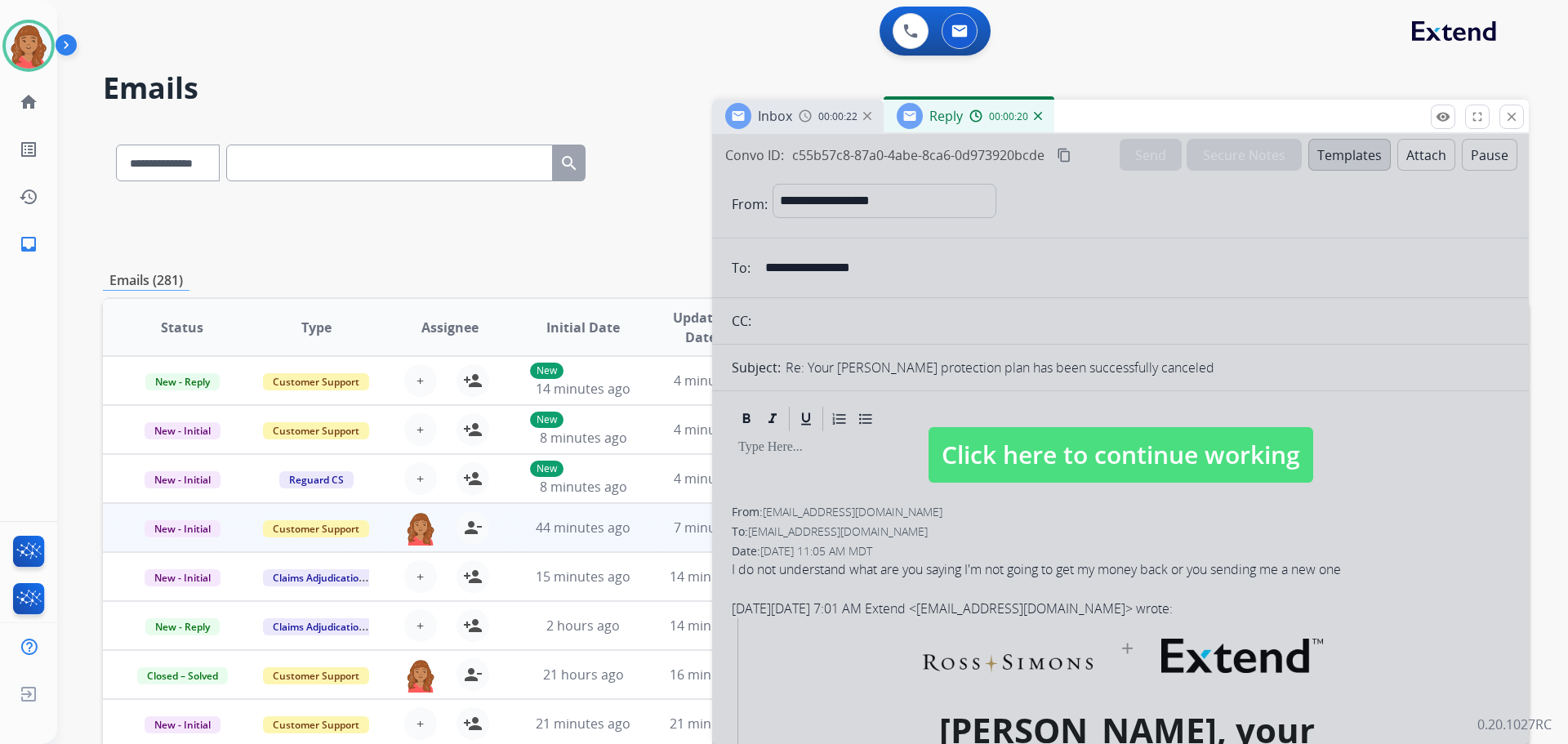
drag, startPoint x: 1044, startPoint y: 462, endPoint x: 927, endPoint y: 530, distance: 135.3
click at [1044, 462] on span "Click here to continue working" at bounding box center [1121, 455] width 385 height 56
select select
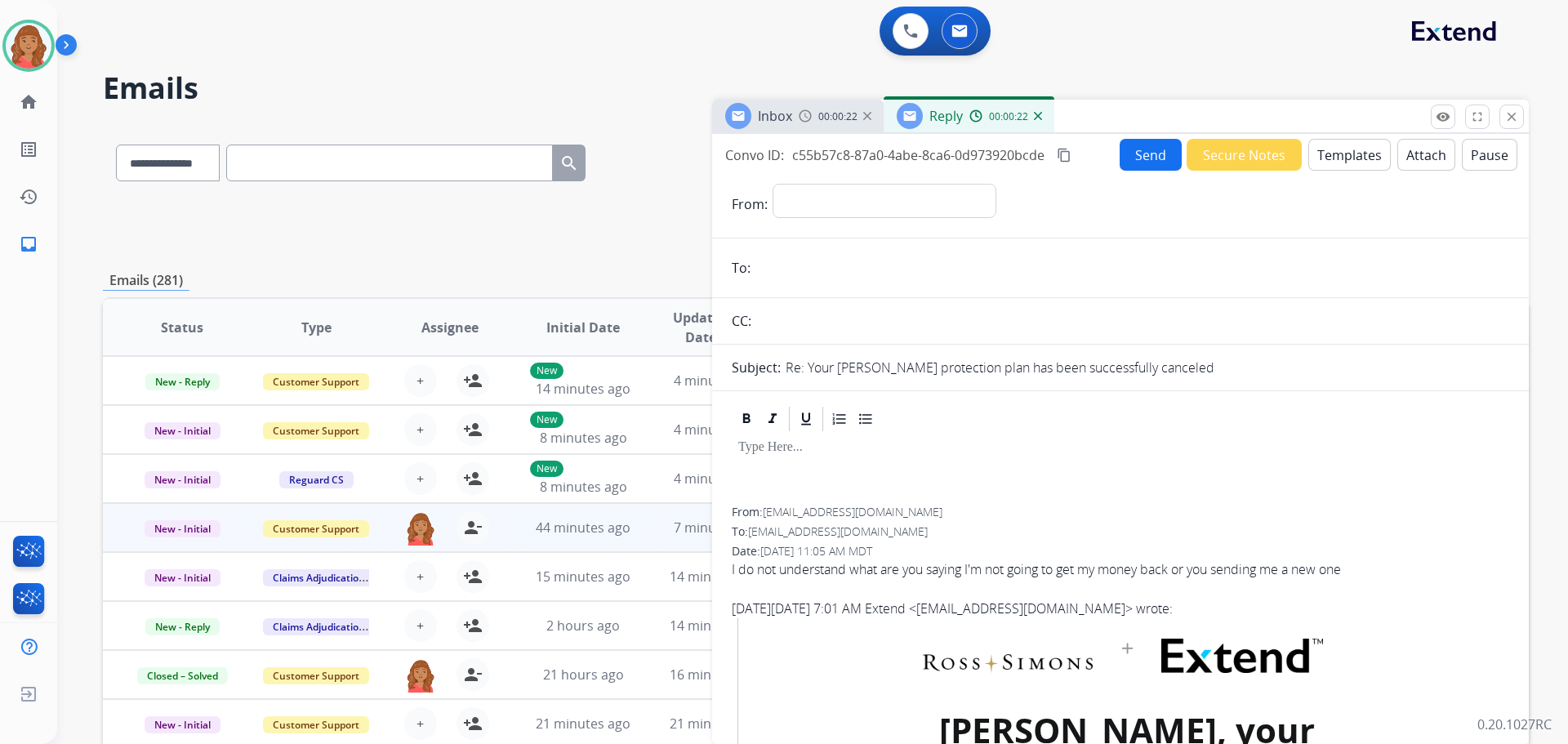
click at [1347, 153] on button "Templates" at bounding box center [1350, 154] width 82 height 32
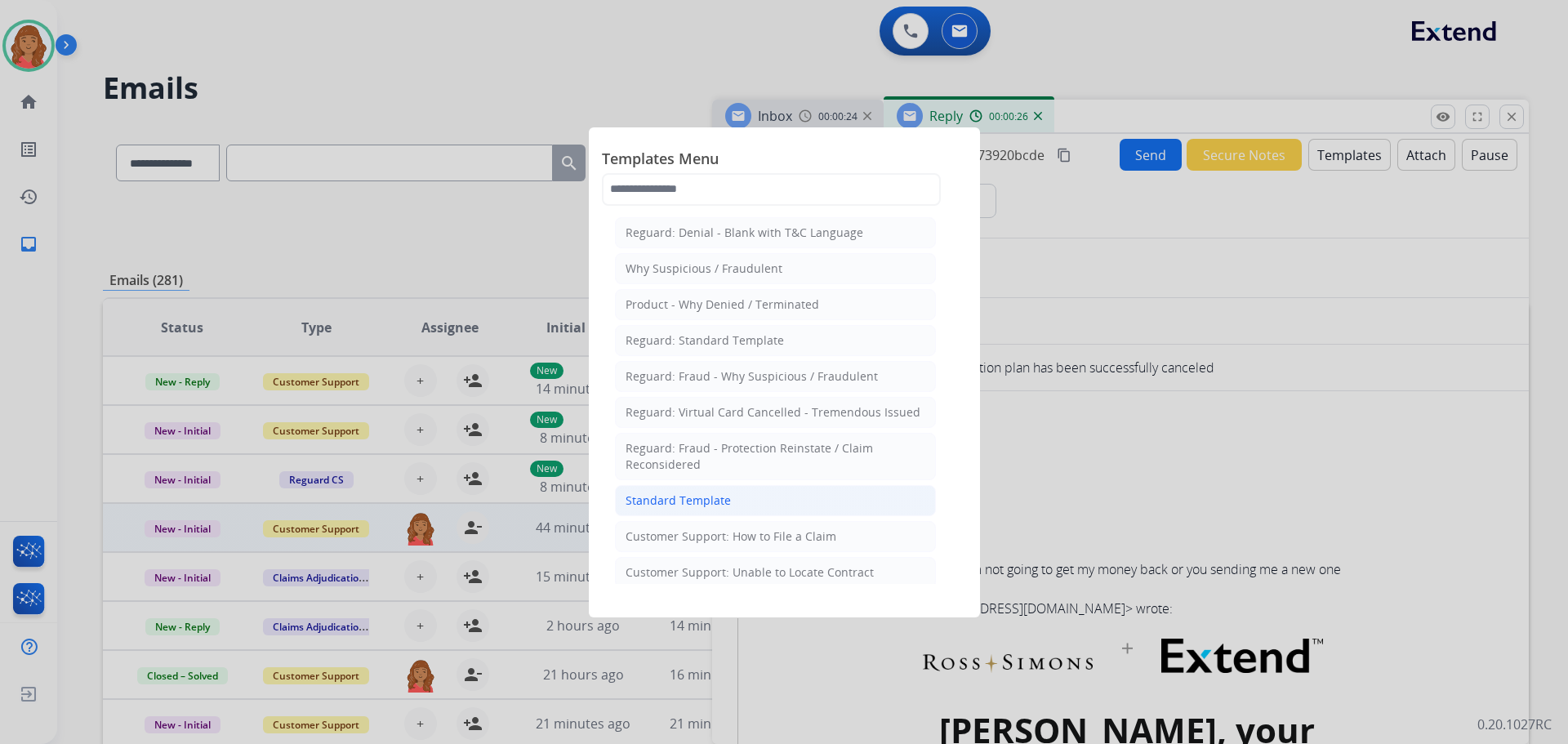
drag, startPoint x: 665, startPoint y: 498, endPoint x: 743, endPoint y: 540, distance: 88.6
click at [671, 503] on div "Standard Template" at bounding box center [678, 500] width 105 height 16
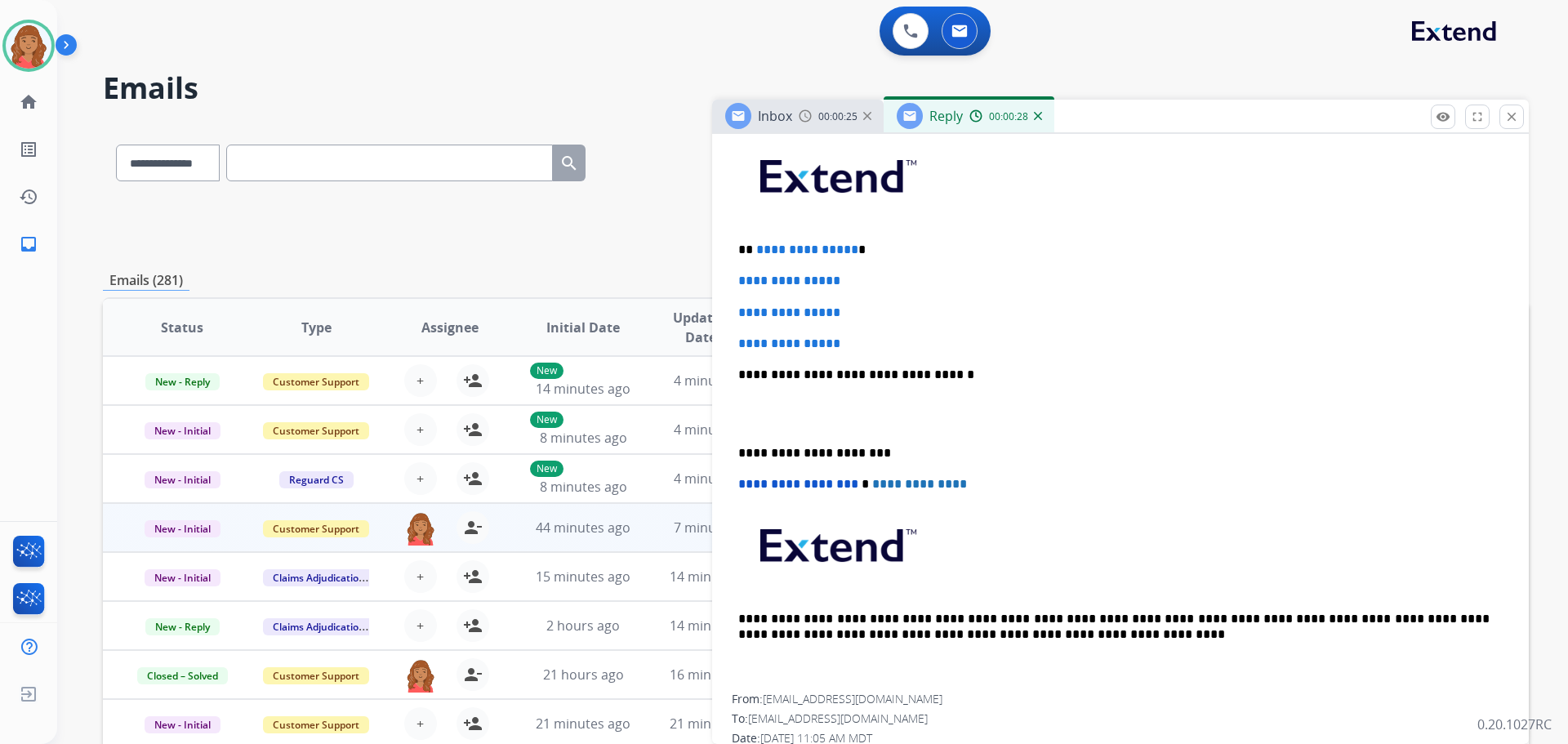
scroll to position [408, 0]
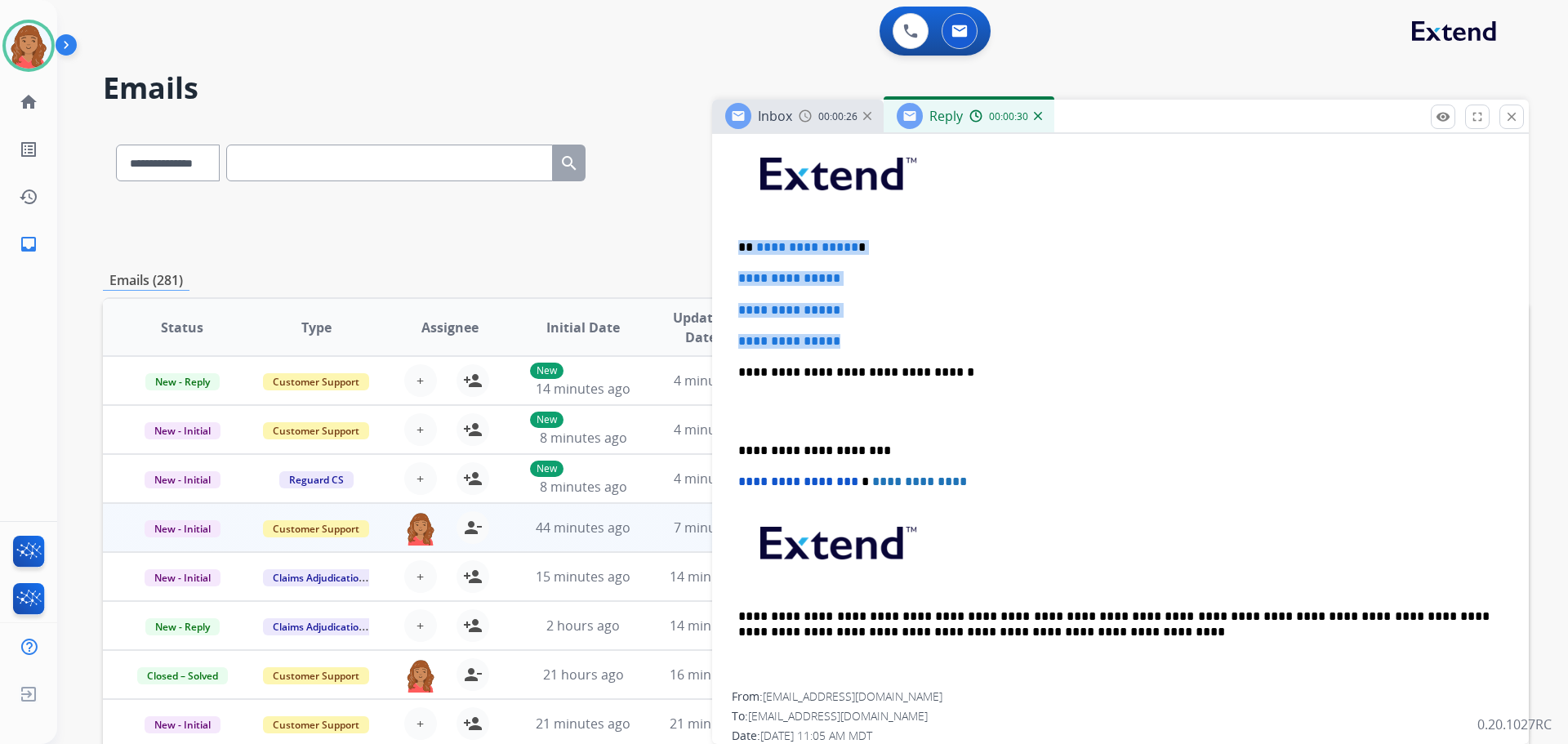
drag, startPoint x: 801, startPoint y: 334, endPoint x: 743, endPoint y: 238, distance: 112.2
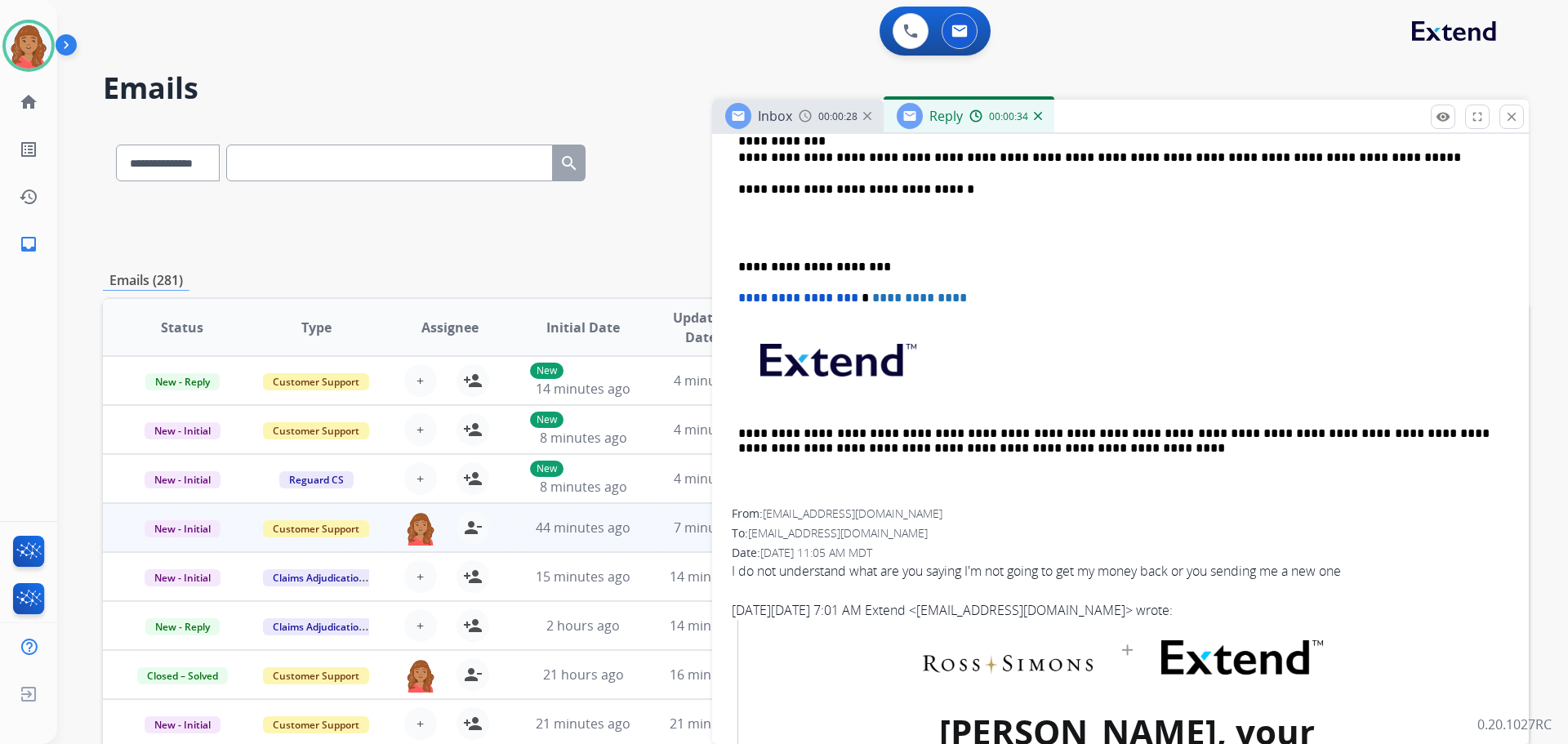
scroll to position [653, 0]
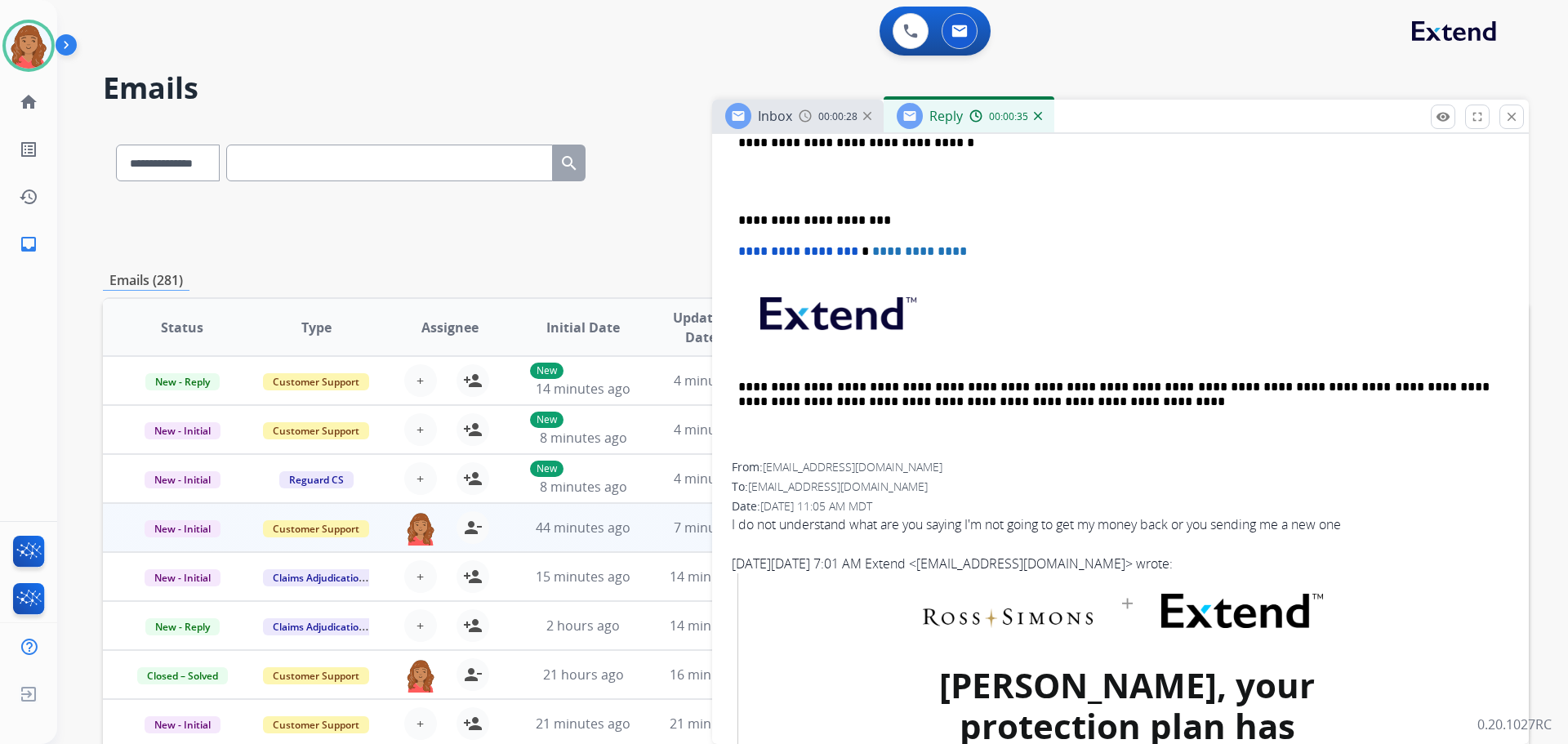
click at [738, 215] on div "**********" at bounding box center [1121, 173] width 778 height 577
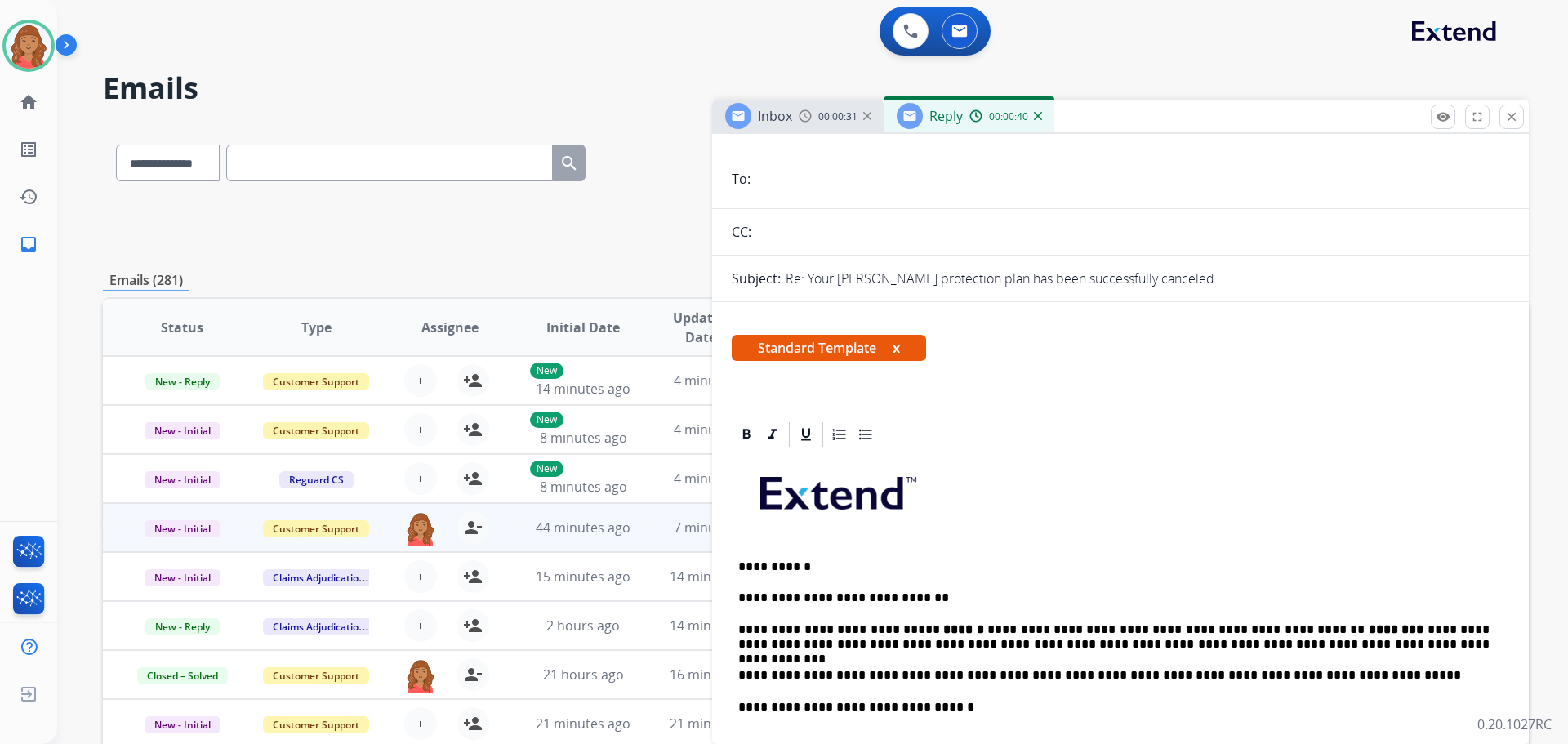
scroll to position [0, 0]
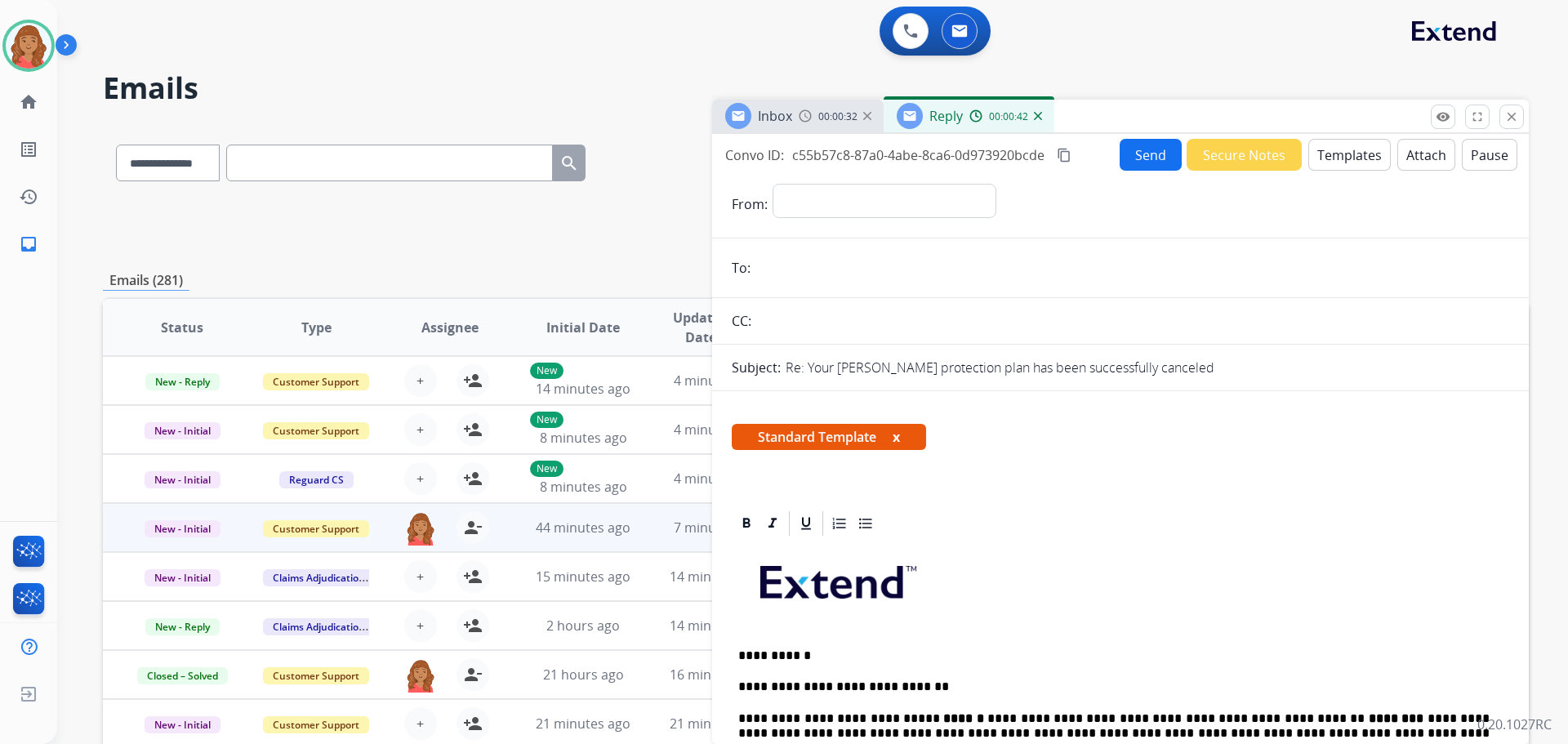
click at [1069, 153] on mat-icon "content_copy" at bounding box center [1063, 154] width 14 height 14
click at [1143, 152] on button "Send" at bounding box center [1151, 155] width 62 height 32
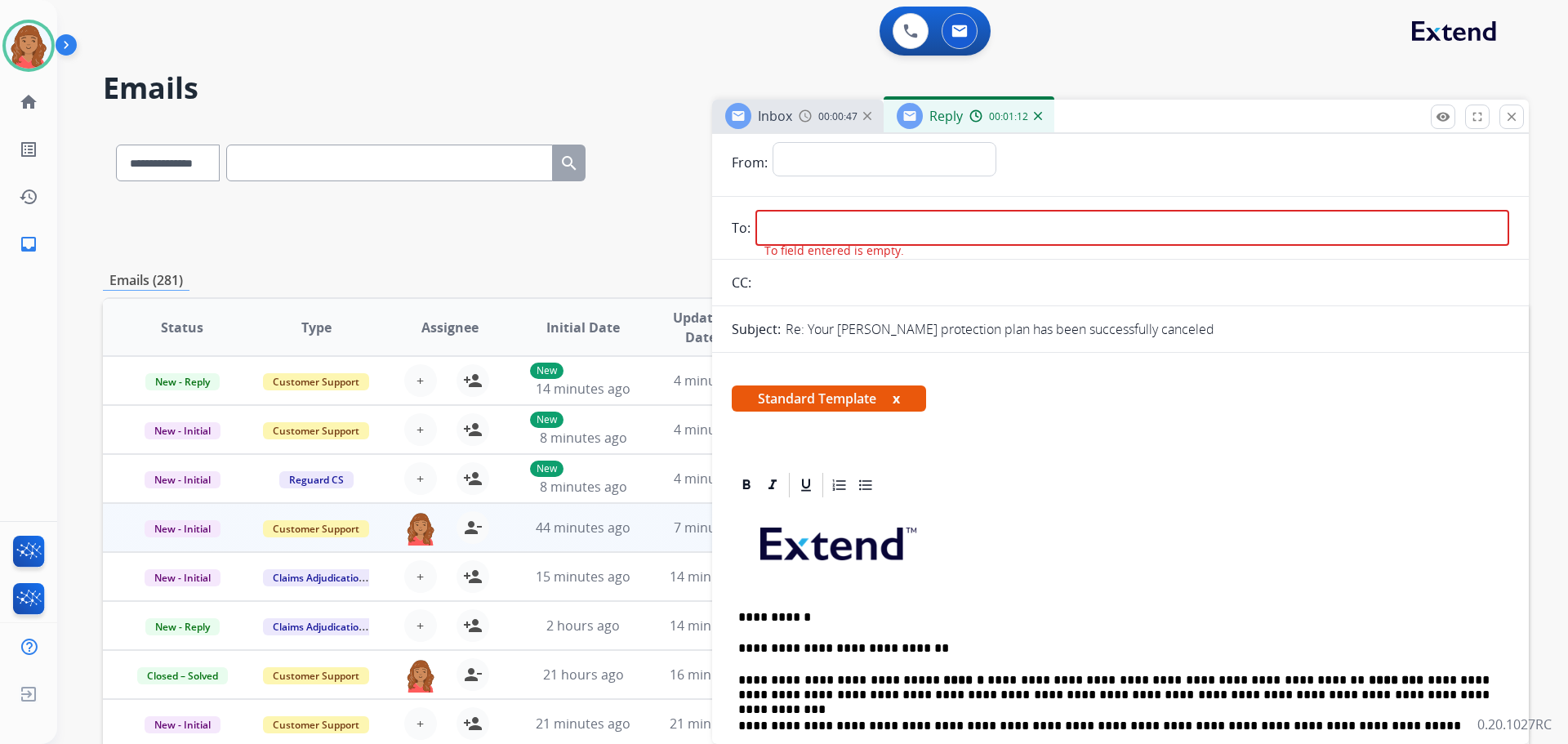
scroll to position [81, 0]
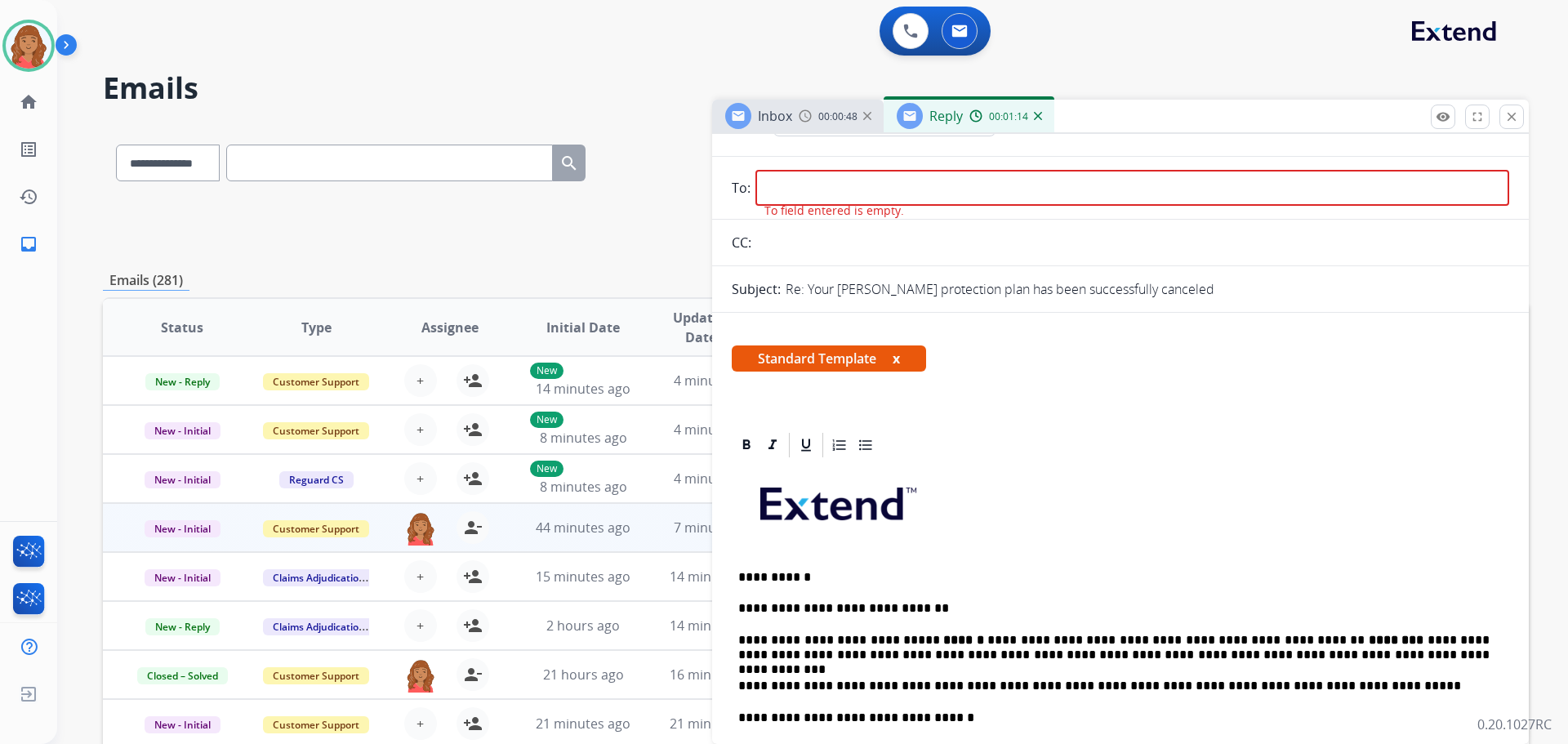
click at [806, 186] on input "email" at bounding box center [1132, 188] width 754 height 36
paste input "**********"
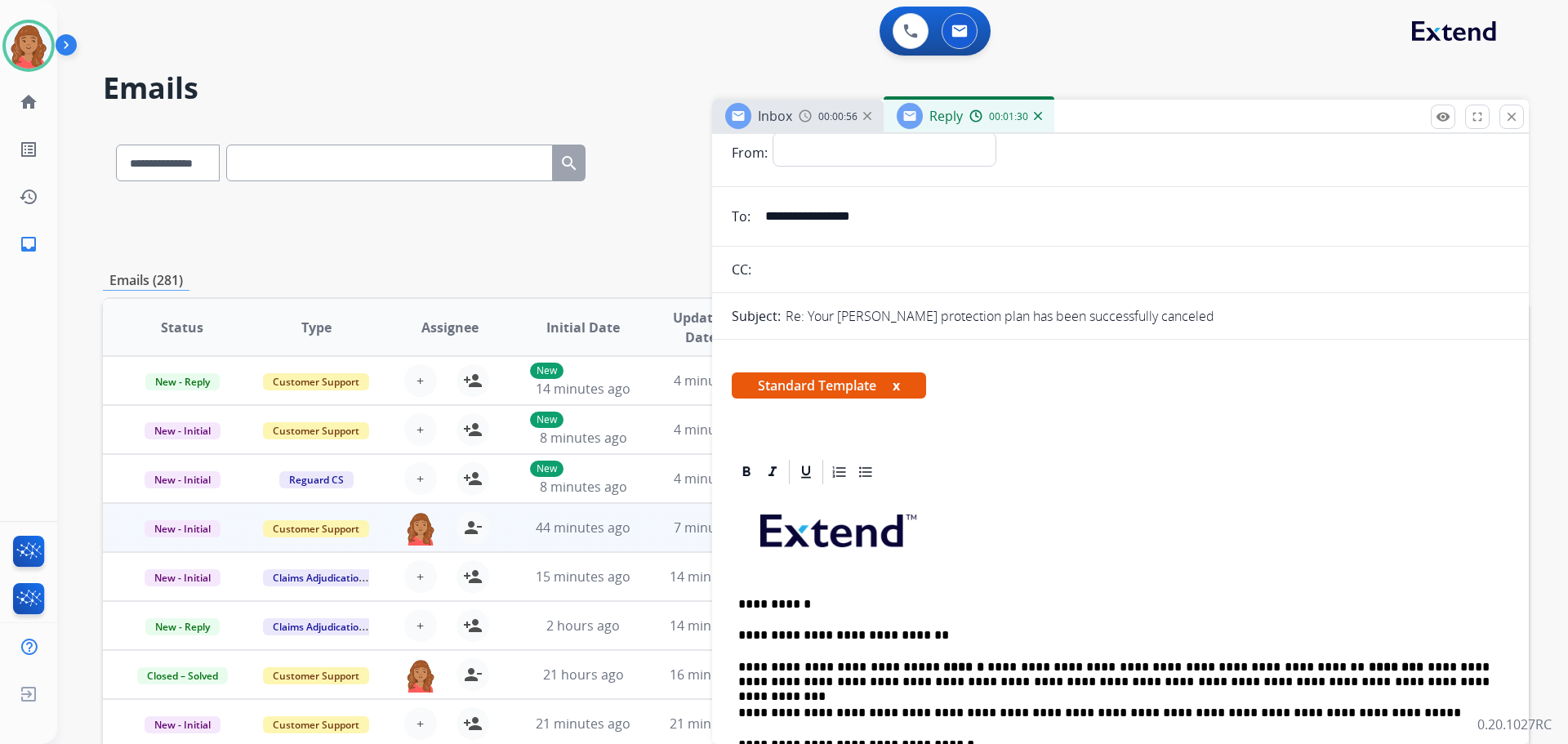
scroll to position [0, 0]
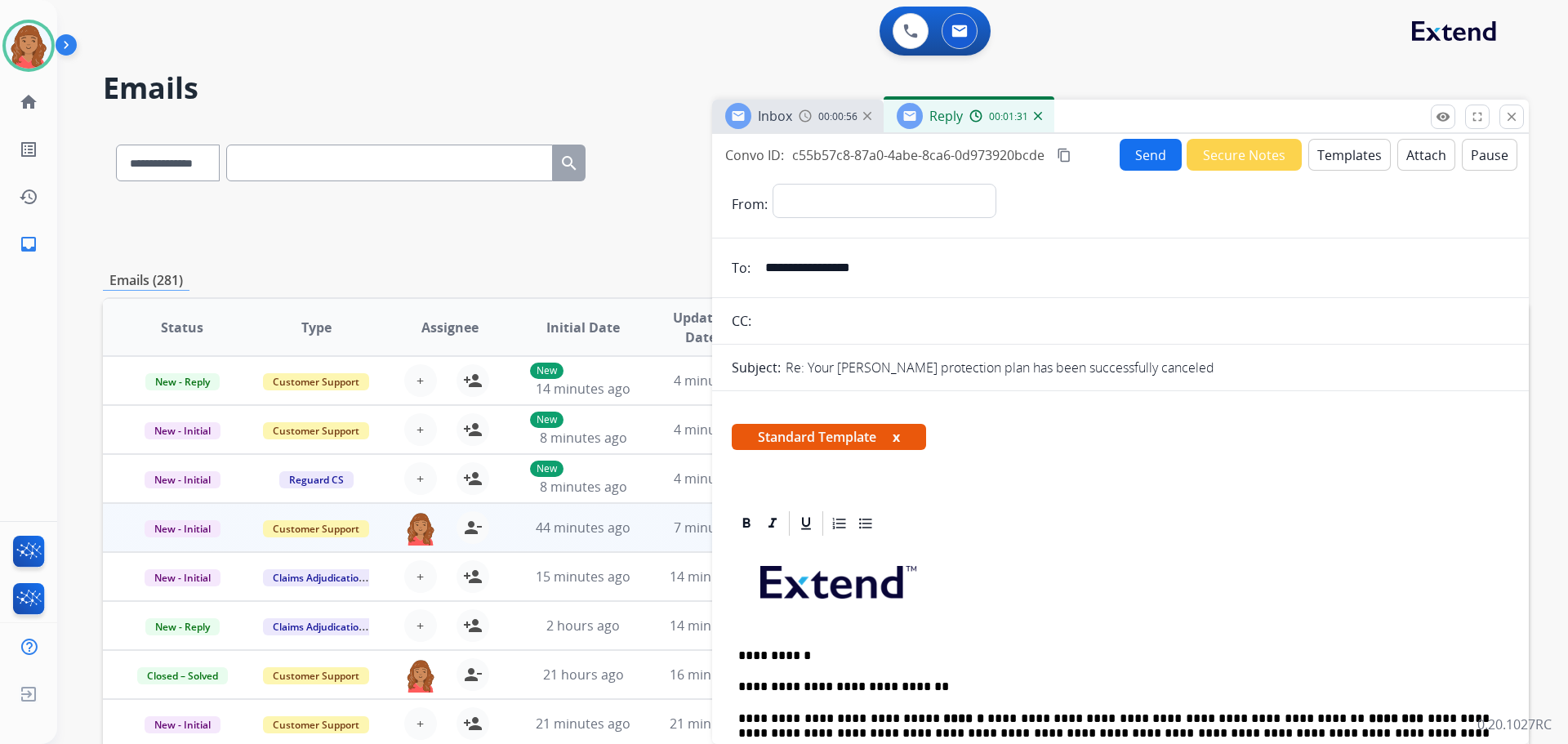
type input "**********"
drag, startPoint x: 805, startPoint y: 193, endPoint x: 813, endPoint y: 213, distance: 21.5
click at [805, 196] on select "**********" at bounding box center [884, 200] width 222 height 33
select select "**********"
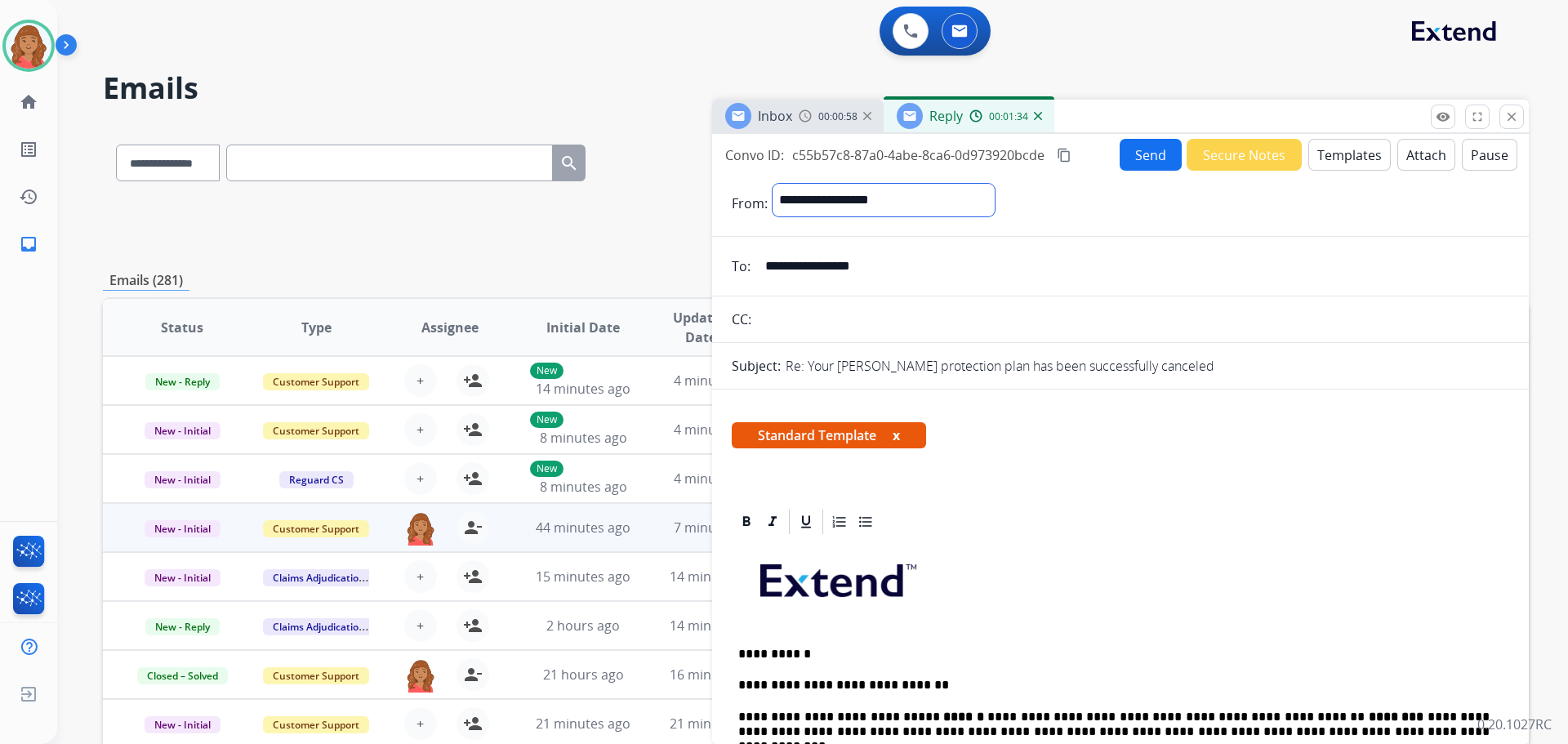
click at [773, 184] on select "**********" at bounding box center [884, 200] width 222 height 33
click at [1057, 161] on mat-icon "content_copy" at bounding box center [1063, 154] width 14 height 14
click at [1143, 155] on button "Send" at bounding box center [1150, 154] width 62 height 32
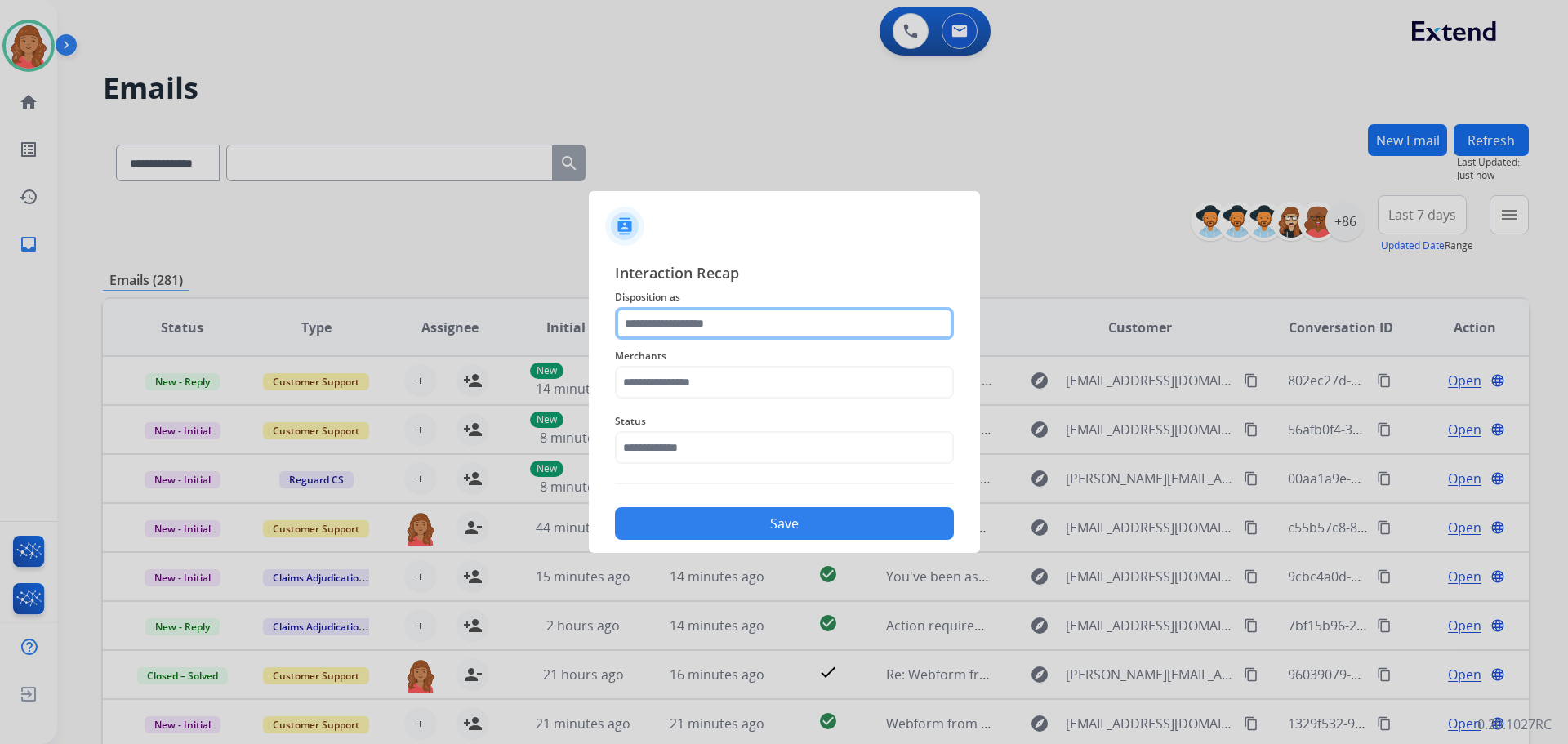
click at [678, 331] on input "text" at bounding box center [784, 324] width 339 height 33
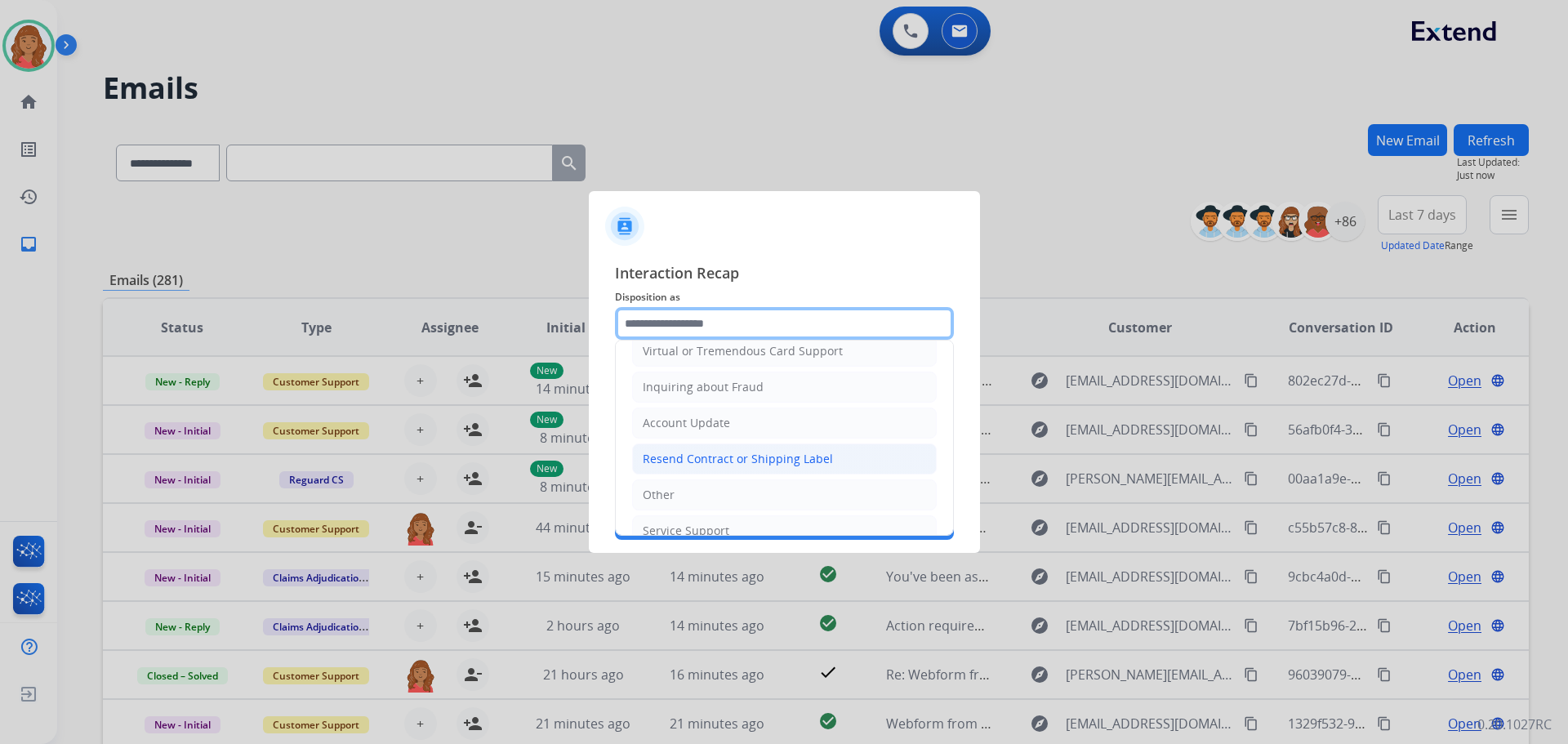
scroll to position [245, 0]
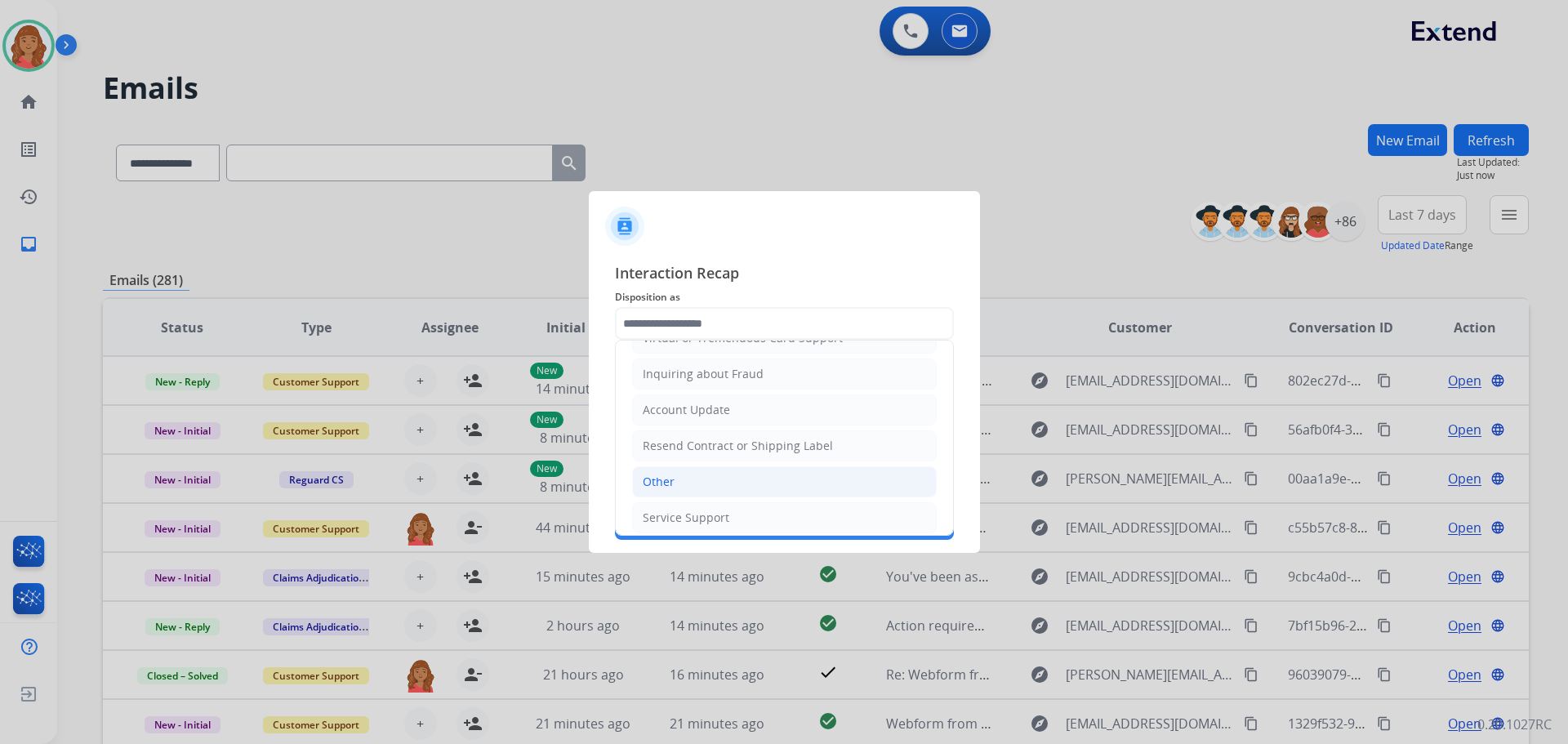
click at [662, 481] on div "Other" at bounding box center [658, 481] width 32 height 16
type input "*****"
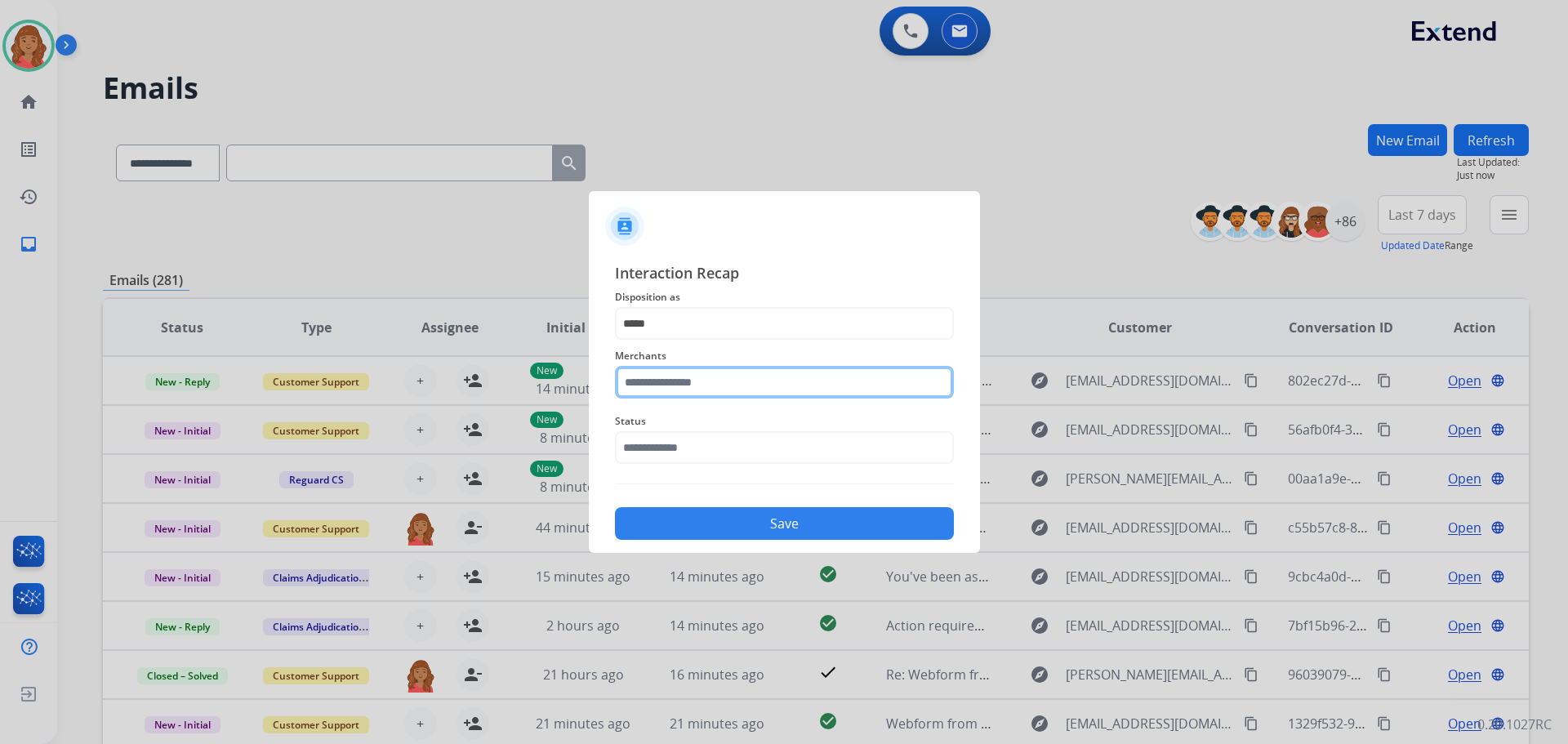
click at [683, 381] on input "text" at bounding box center [784, 382] width 339 height 33
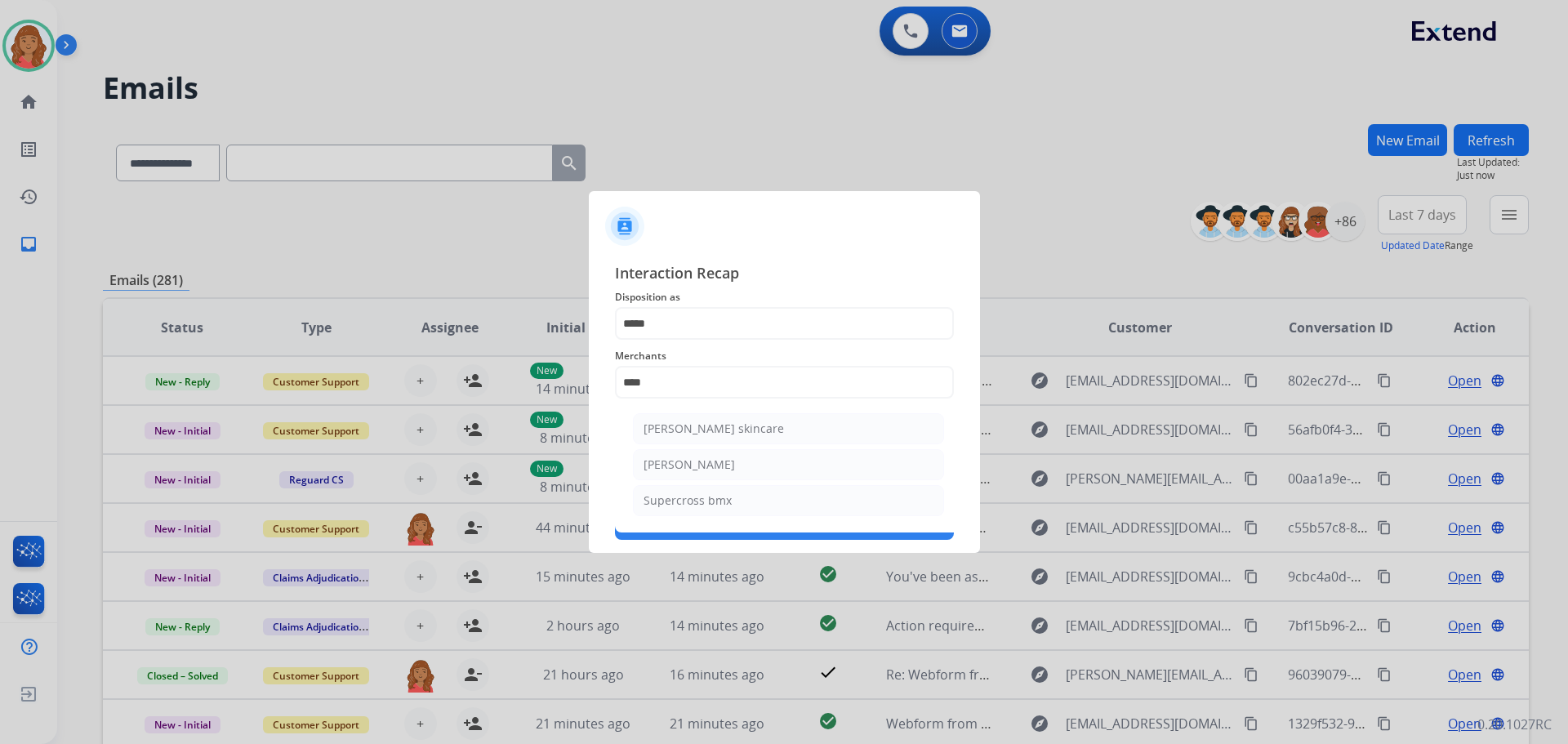
click at [674, 459] on div "[PERSON_NAME]" at bounding box center [689, 464] width 91 height 16
type input "**********"
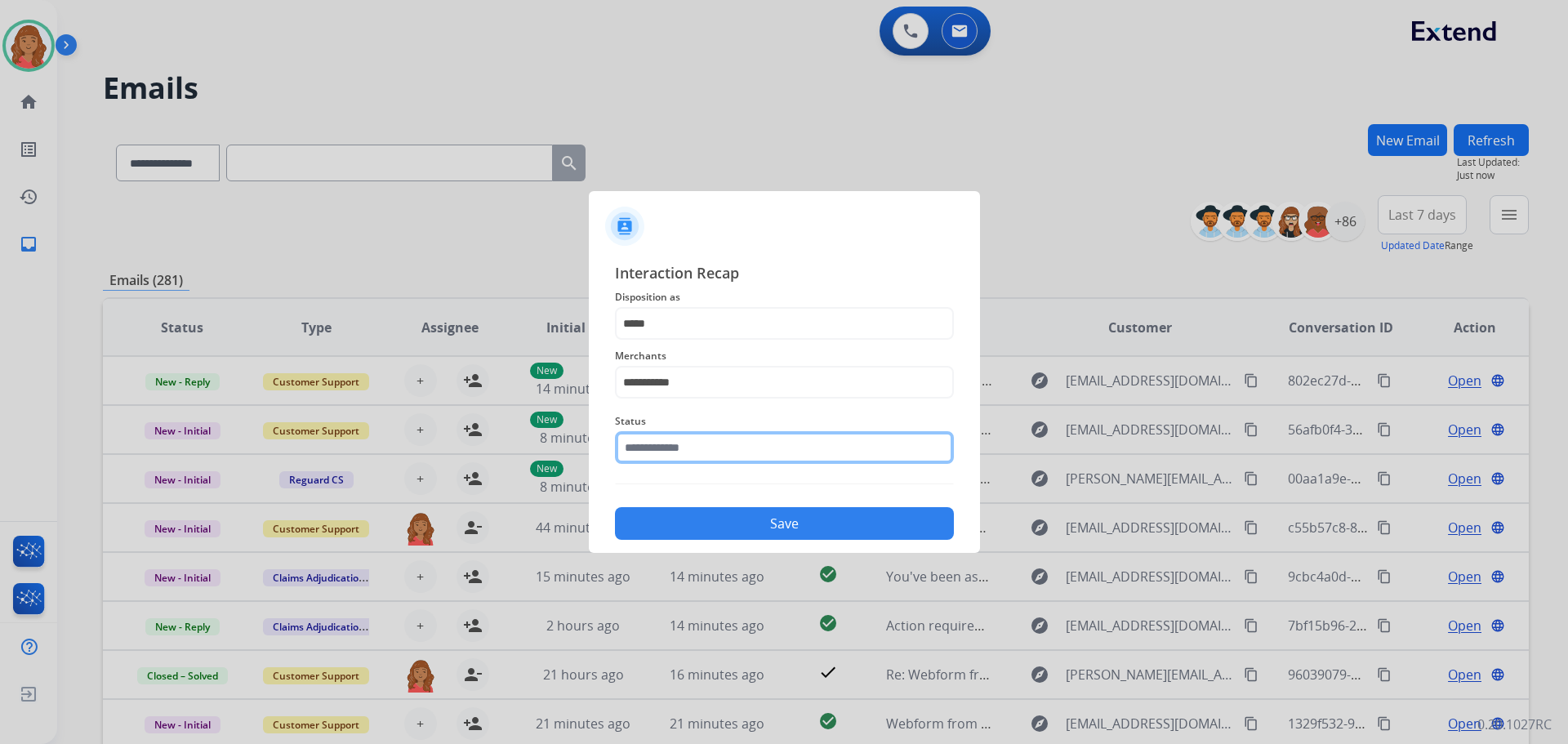
click at [683, 440] on input "text" at bounding box center [784, 447] width 339 height 33
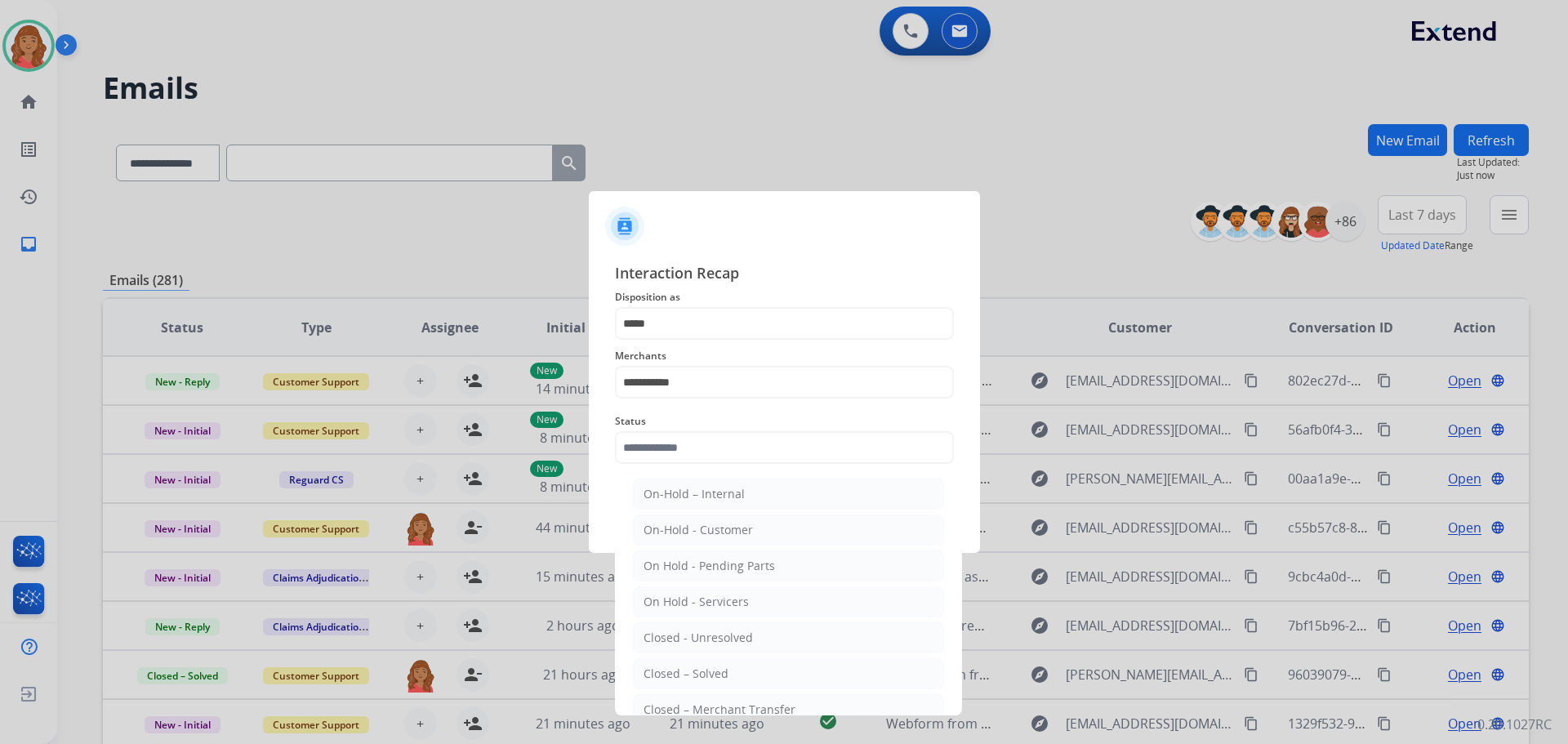
drag, startPoint x: 676, startPoint y: 673, endPoint x: 676, endPoint y: 566, distance: 107.0
click at [676, 668] on div "Closed – Solved" at bounding box center [686, 673] width 85 height 16
type input "**********"
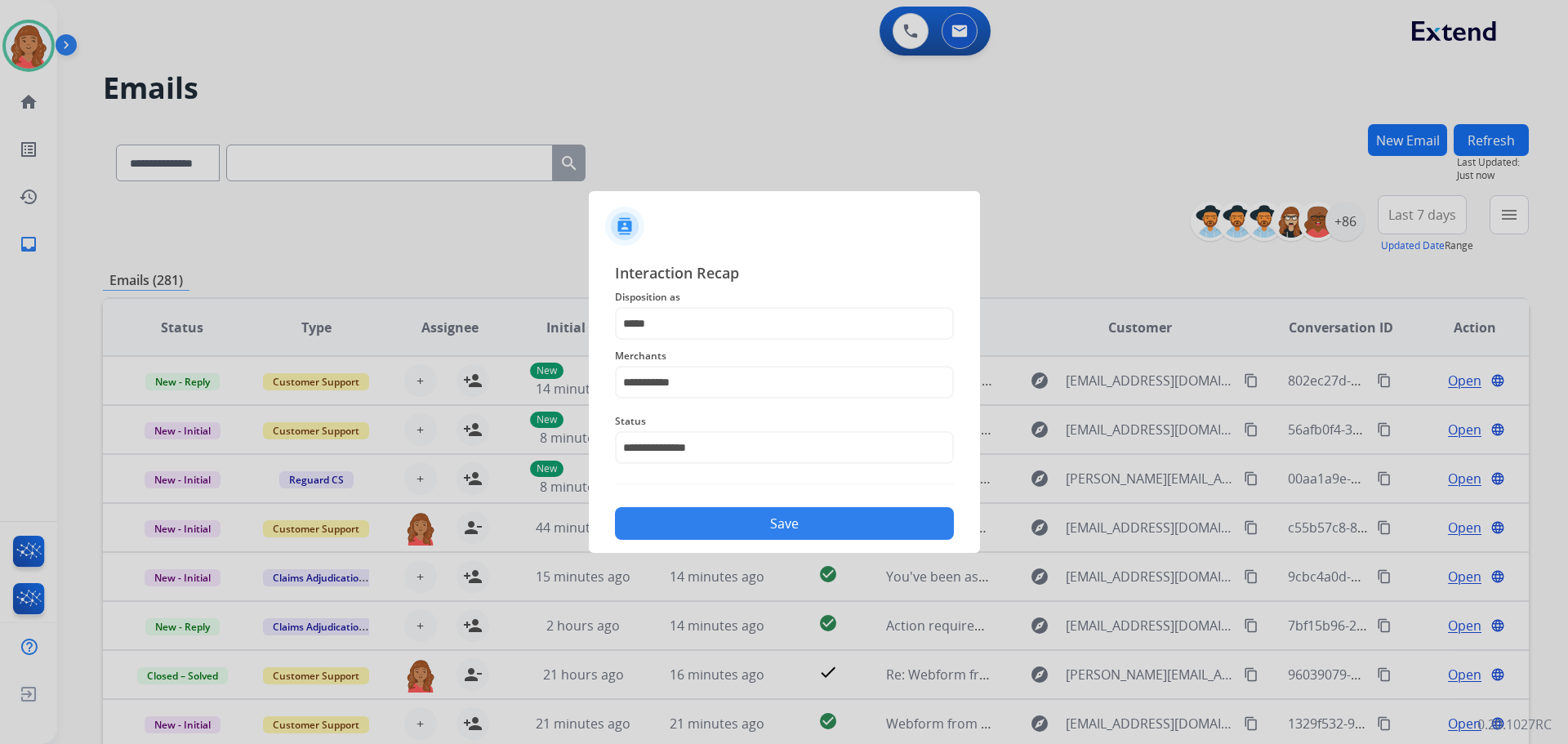
click at [693, 527] on button "Save" at bounding box center [784, 523] width 339 height 33
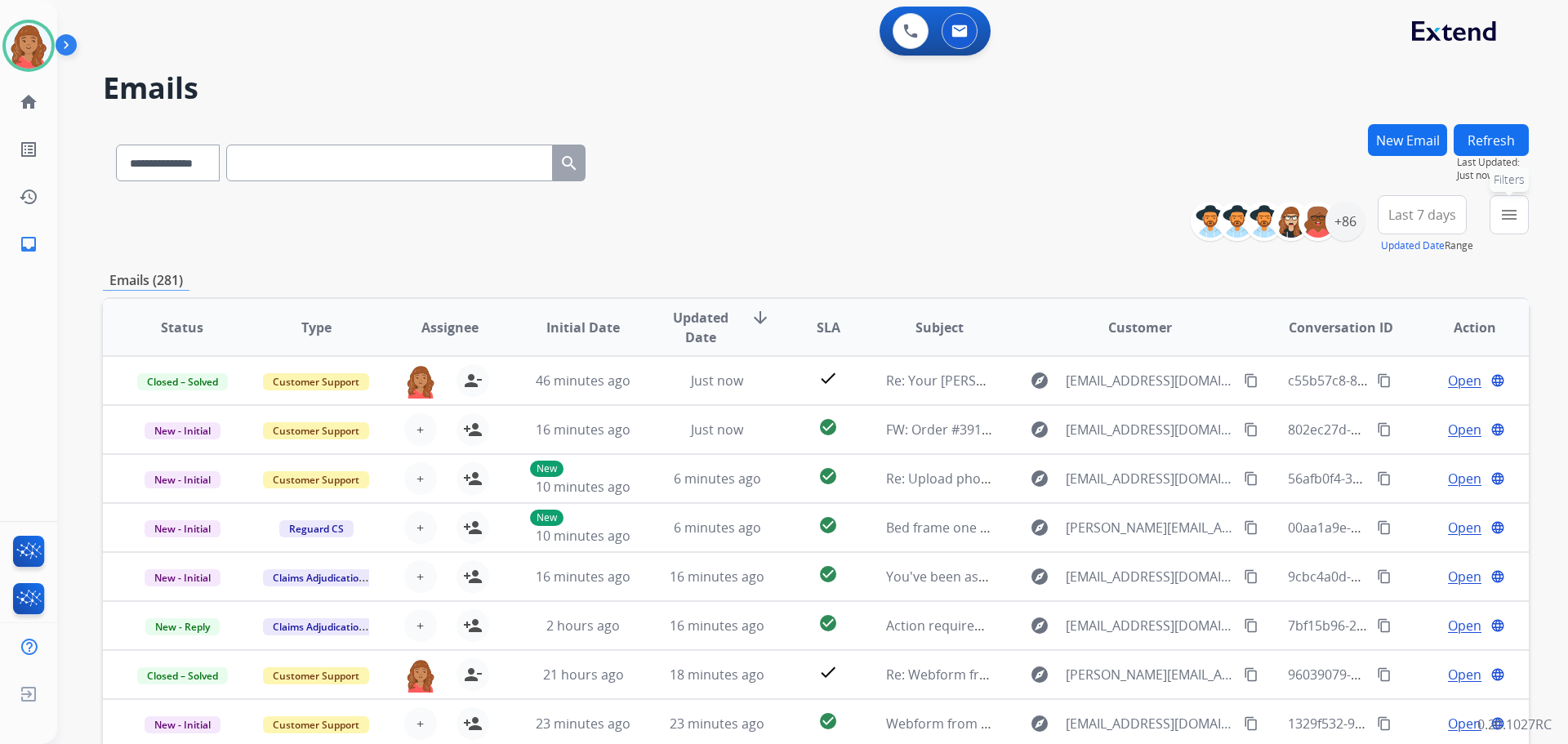
drag, startPoint x: 1505, startPoint y: 216, endPoint x: 1426, endPoint y: 291, distance: 108.9
click at [1511, 219] on mat-icon "menu" at bounding box center [1509, 214] width 19 height 19
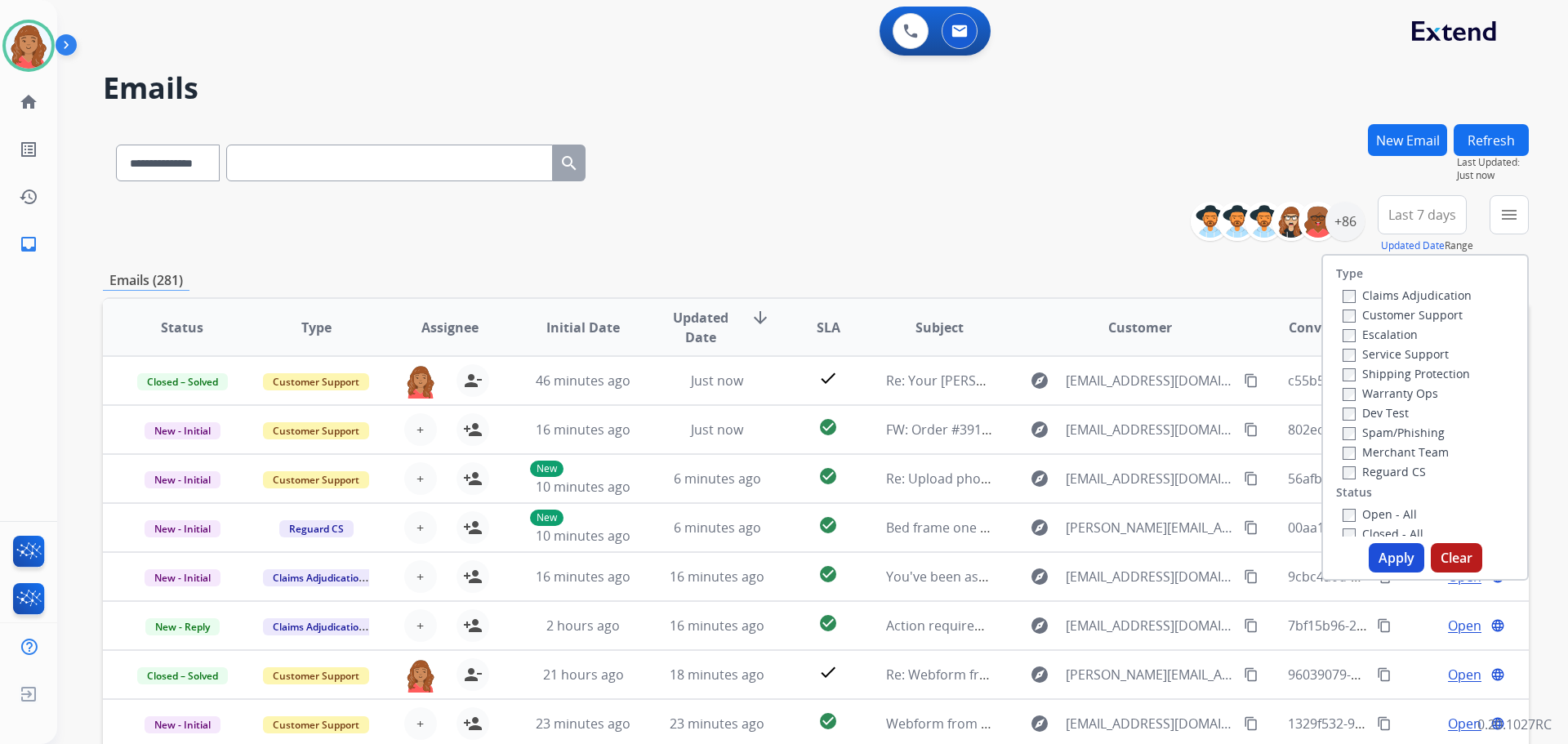
click at [1343, 314] on label "Customer Support" at bounding box center [1402, 315] width 120 height 15
drag, startPoint x: 1375, startPoint y: 546, endPoint x: 1342, endPoint y: 538, distance: 34.0
click at [1375, 546] on button "Apply" at bounding box center [1397, 557] width 56 height 30
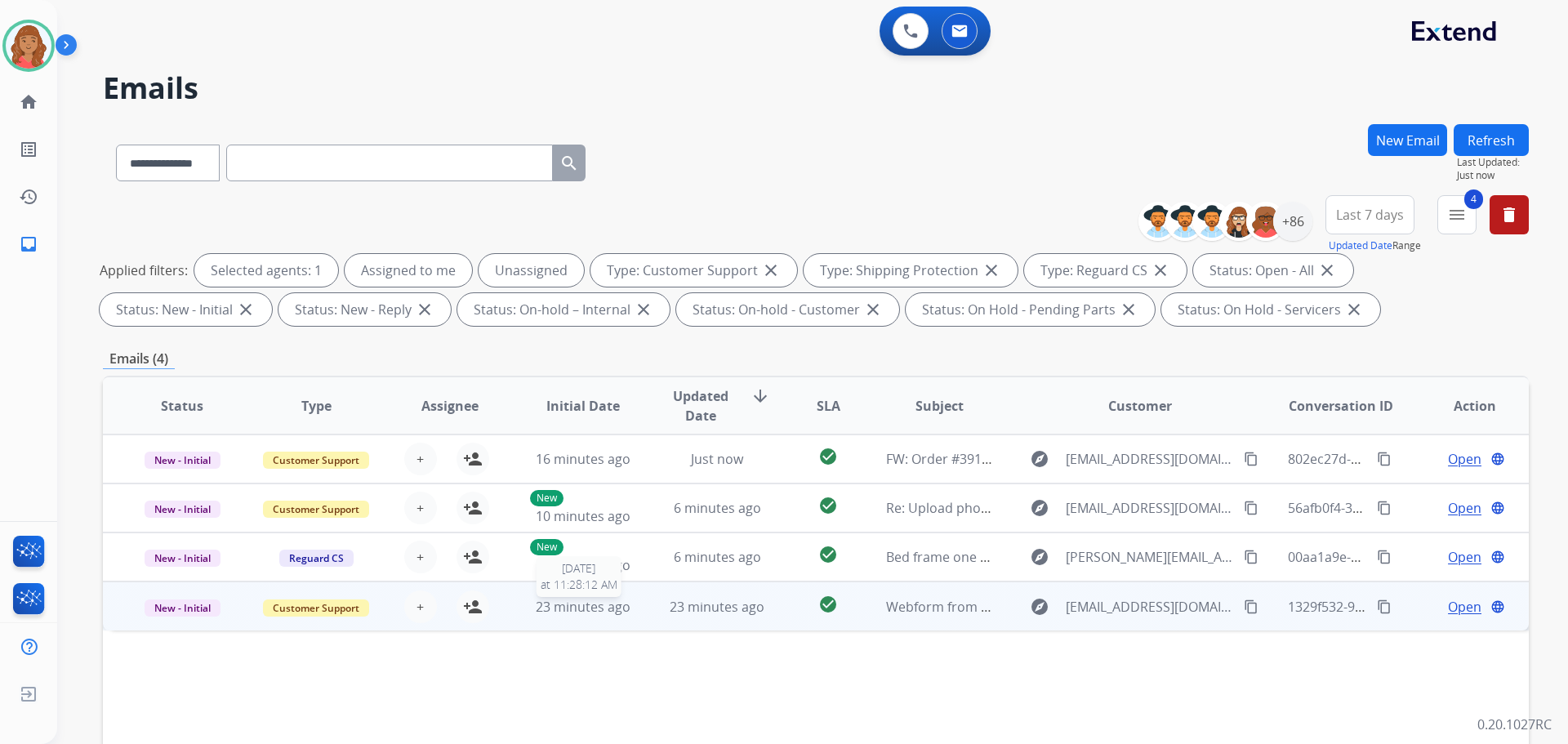
click at [571, 609] on span "23 minutes ago" at bounding box center [582, 606] width 95 height 18
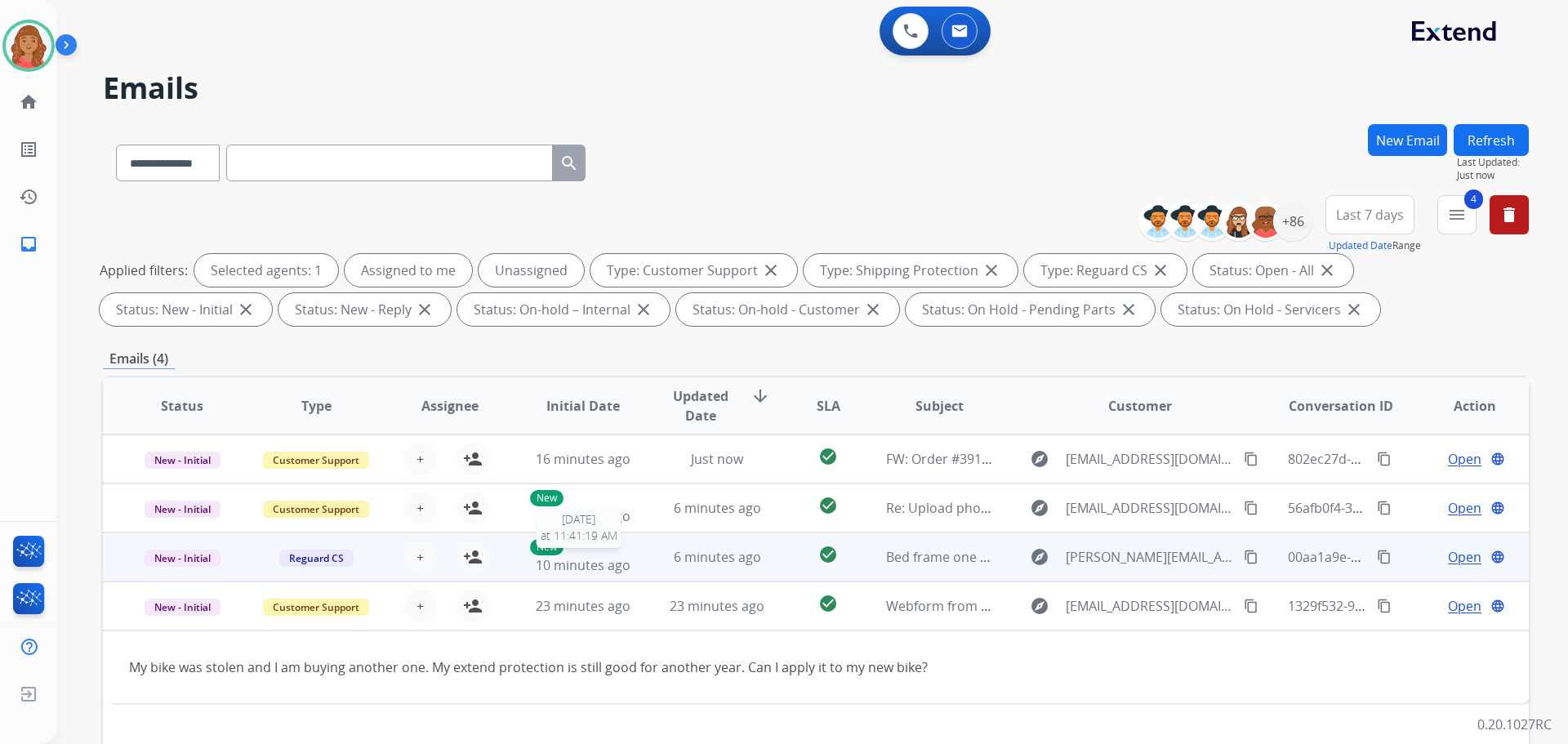
click at [569, 570] on span "10 minutes ago" at bounding box center [582, 565] width 95 height 18
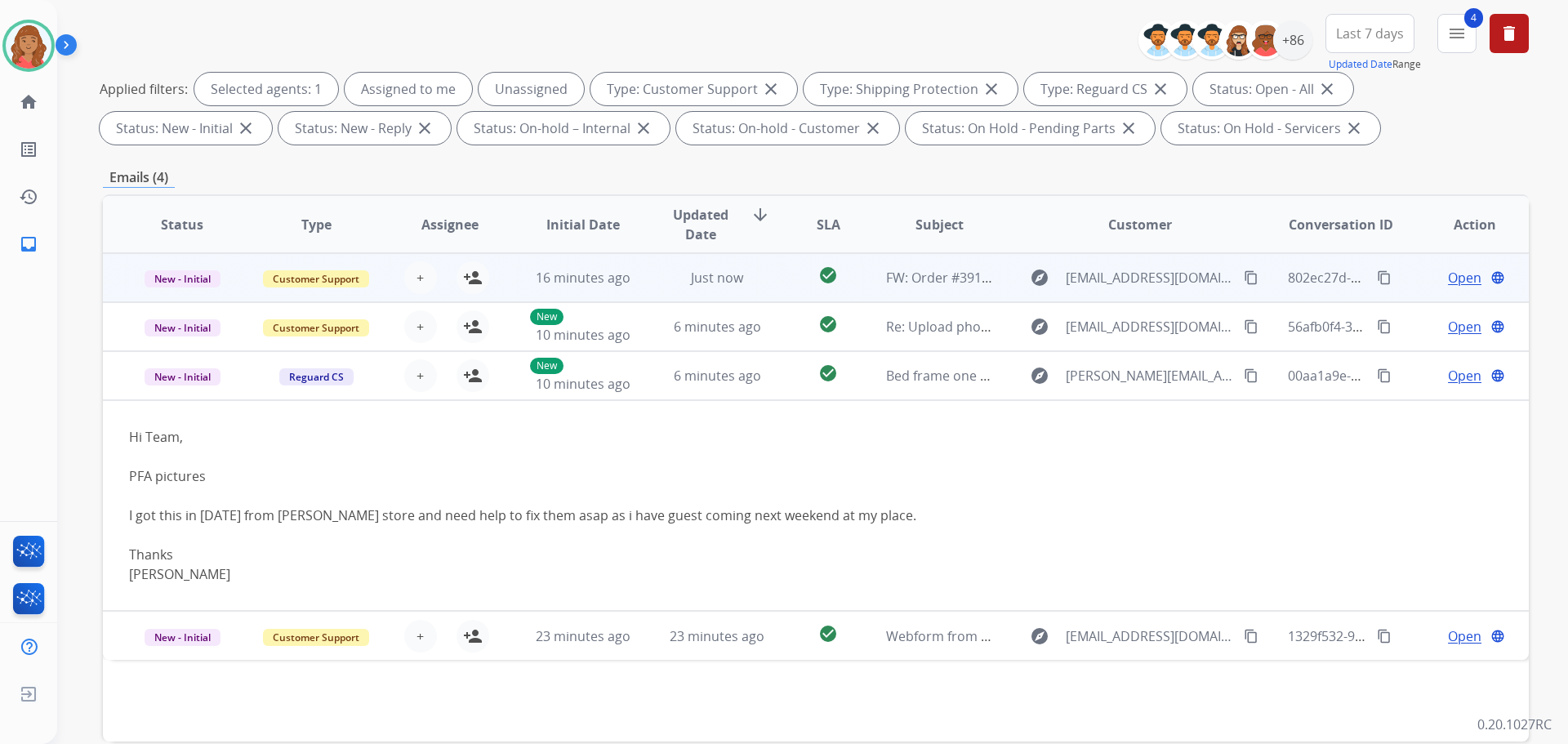
scroll to position [81, 0]
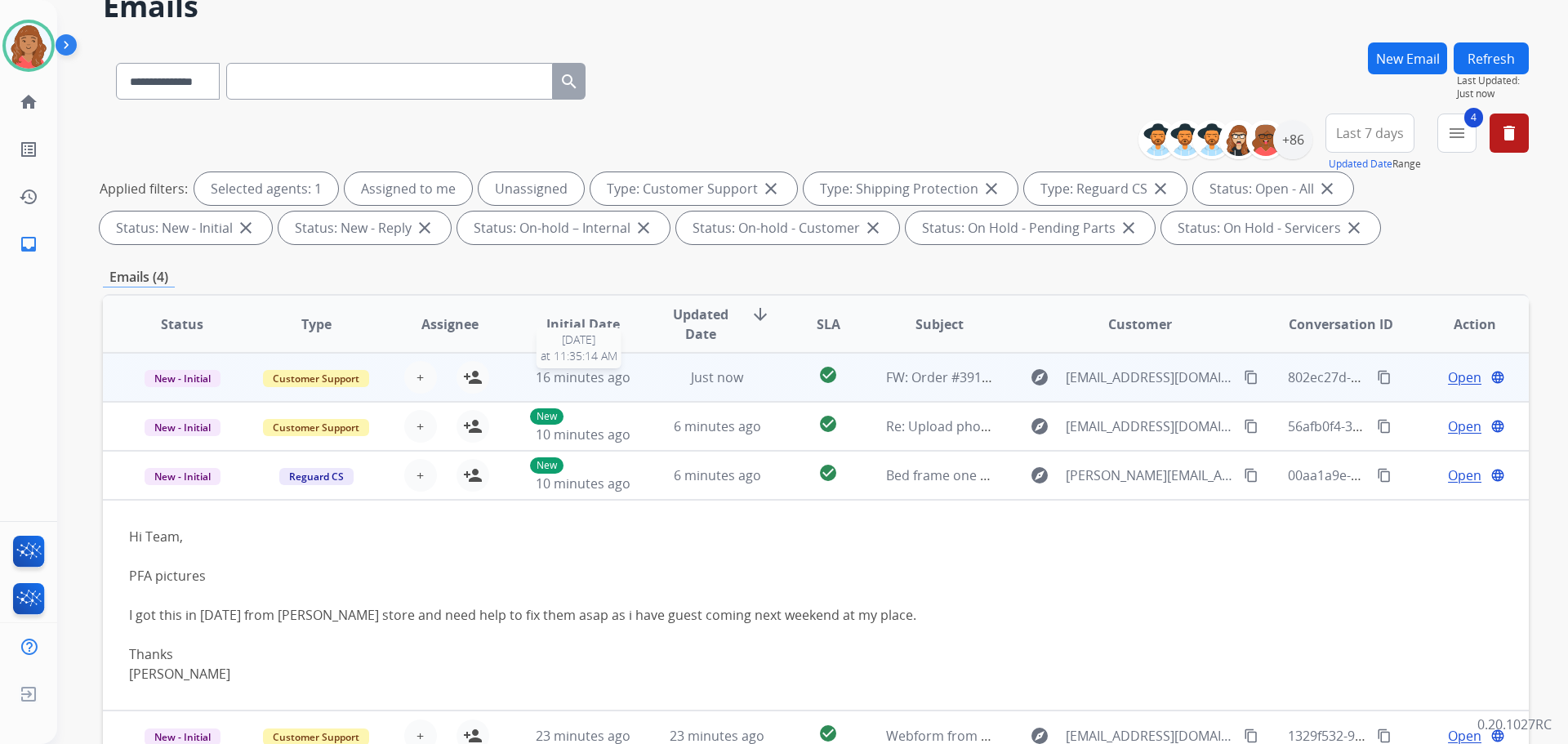
click at [565, 380] on span "16 minutes ago" at bounding box center [582, 377] width 95 height 18
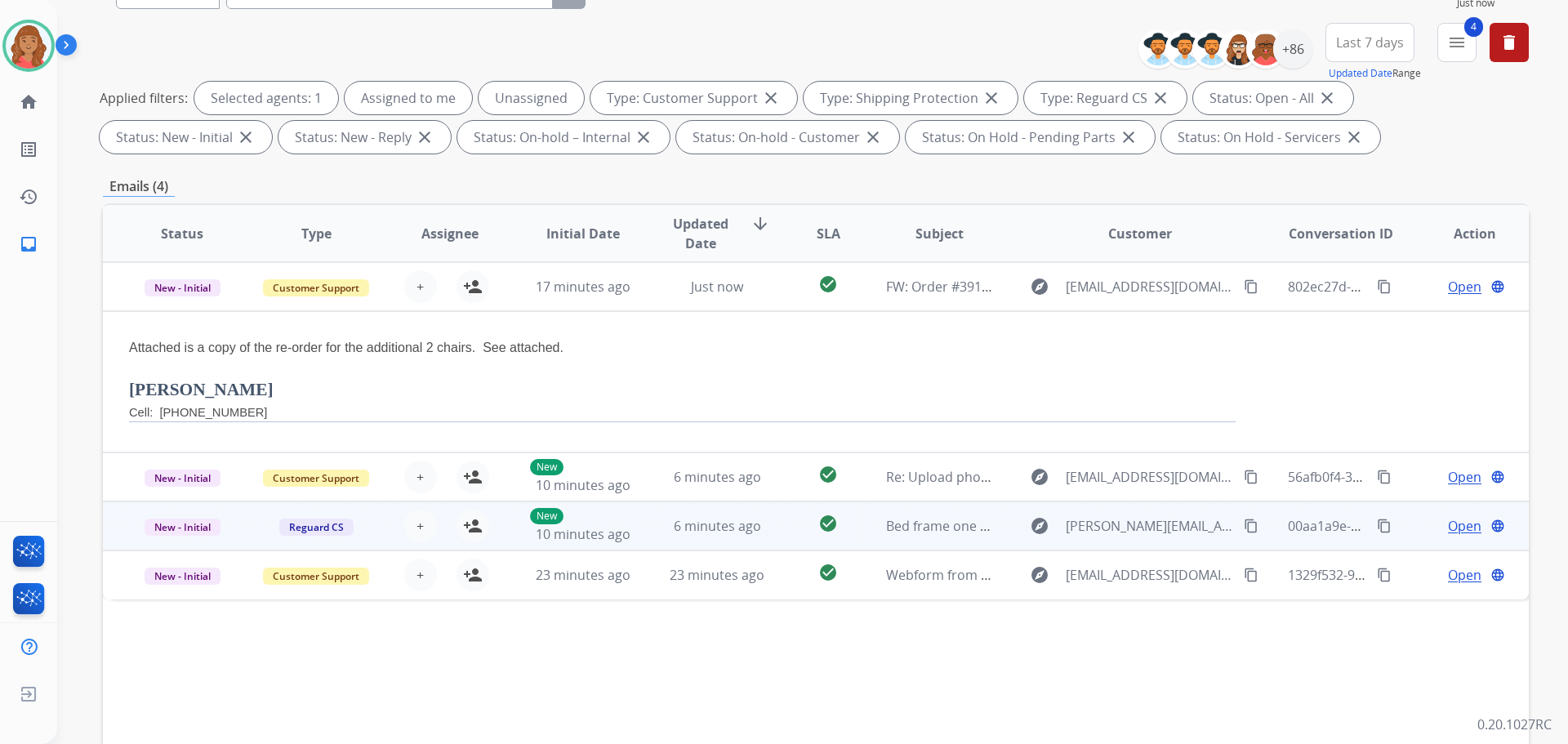
scroll to position [245, 0]
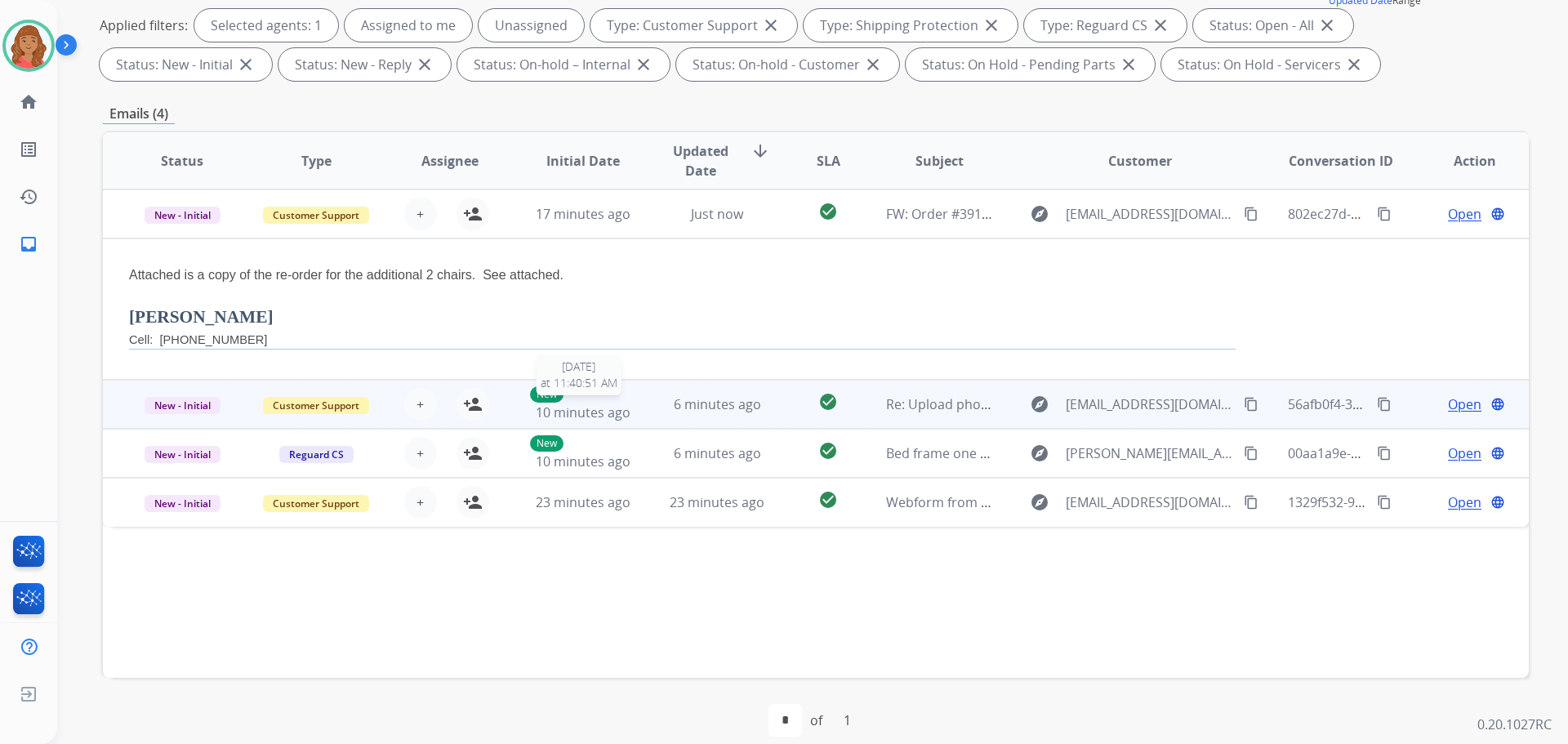
click at [572, 405] on span "10 minutes ago" at bounding box center [582, 412] width 95 height 18
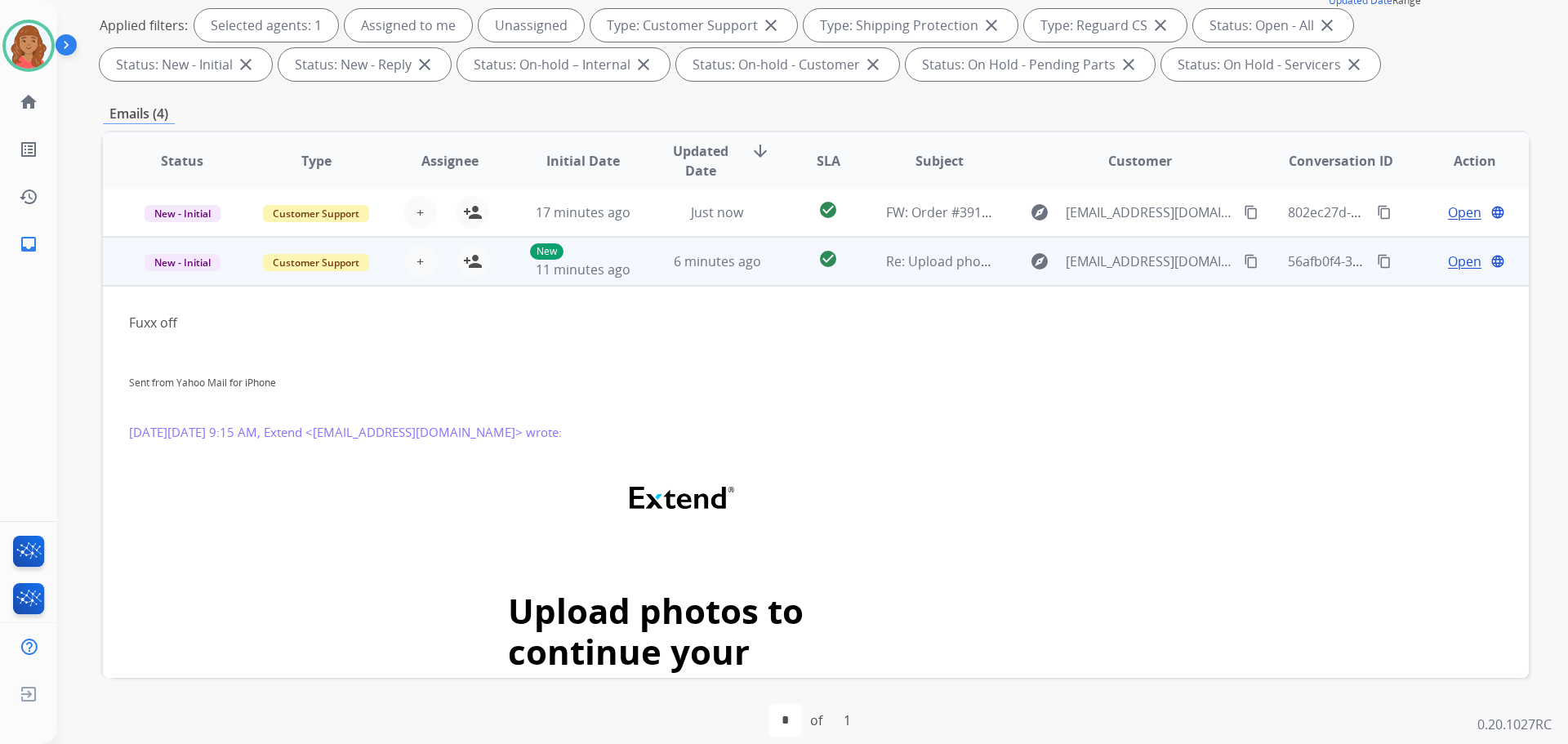
scroll to position [0, 0]
click at [483, 268] on button "person_add Assign to Me" at bounding box center [473, 262] width 33 height 33
click at [189, 263] on span "New - Initial" at bounding box center [182, 264] width 76 height 17
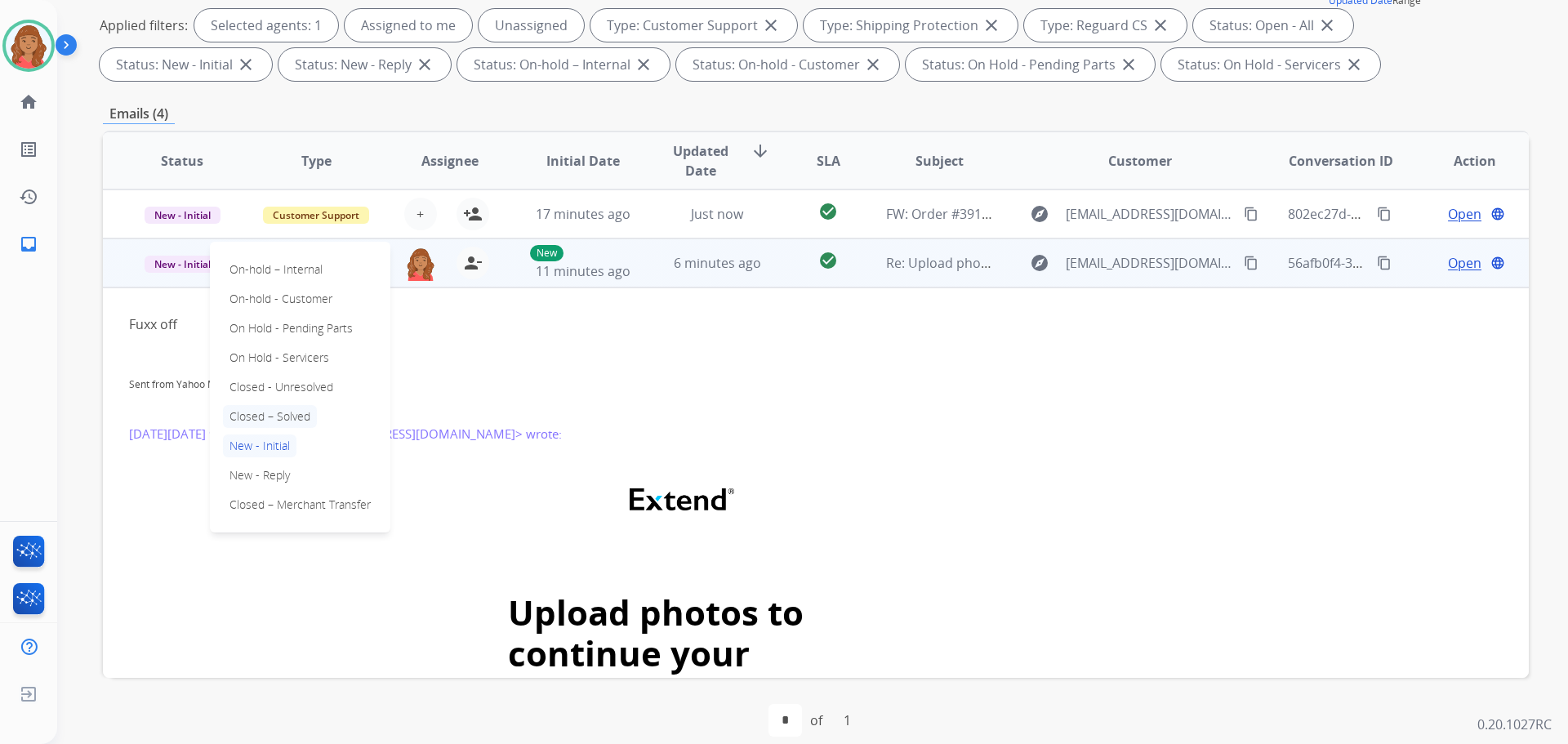
click at [257, 418] on p "Closed – Solved" at bounding box center [270, 417] width 94 height 23
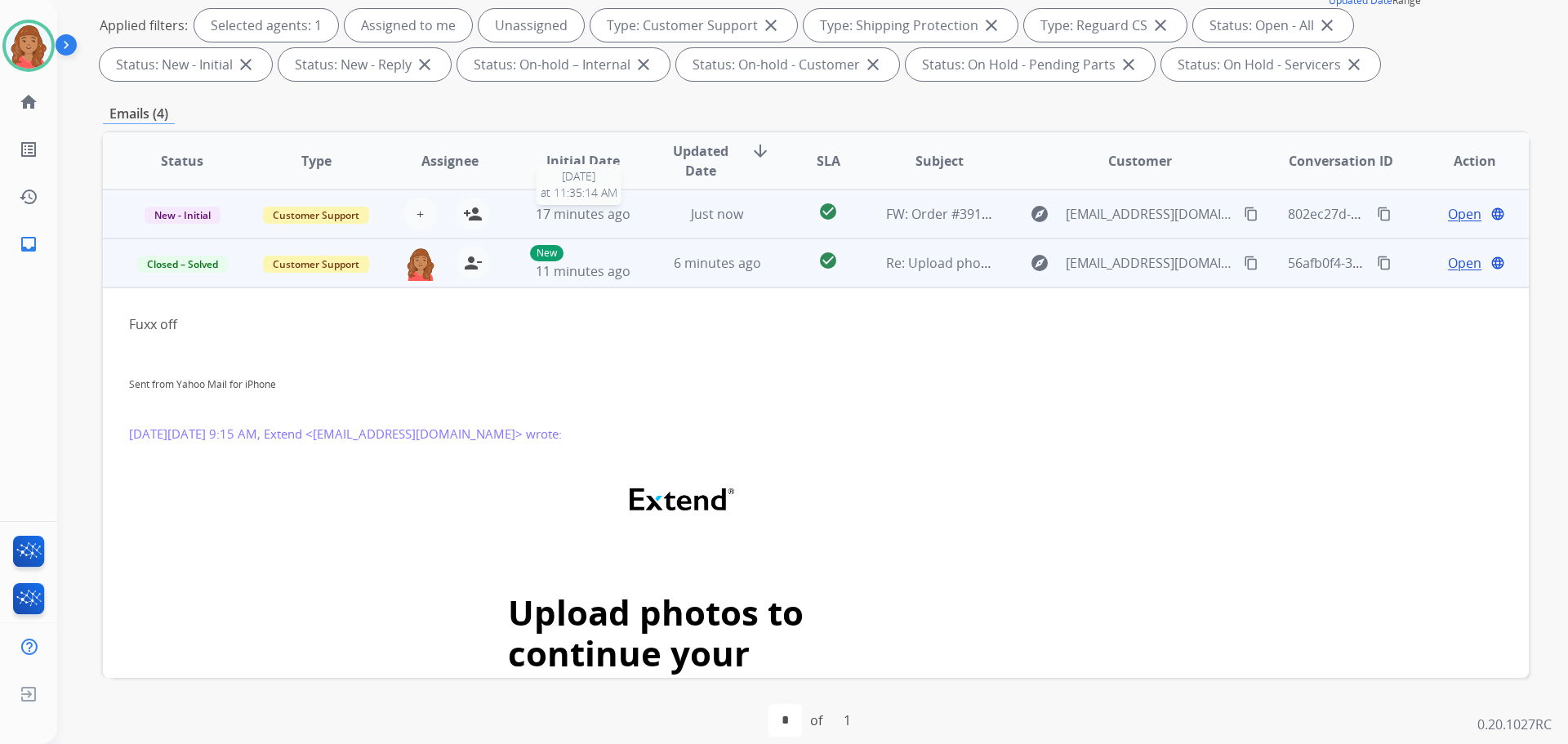
click at [605, 210] on span "17 minutes ago" at bounding box center [582, 214] width 95 height 18
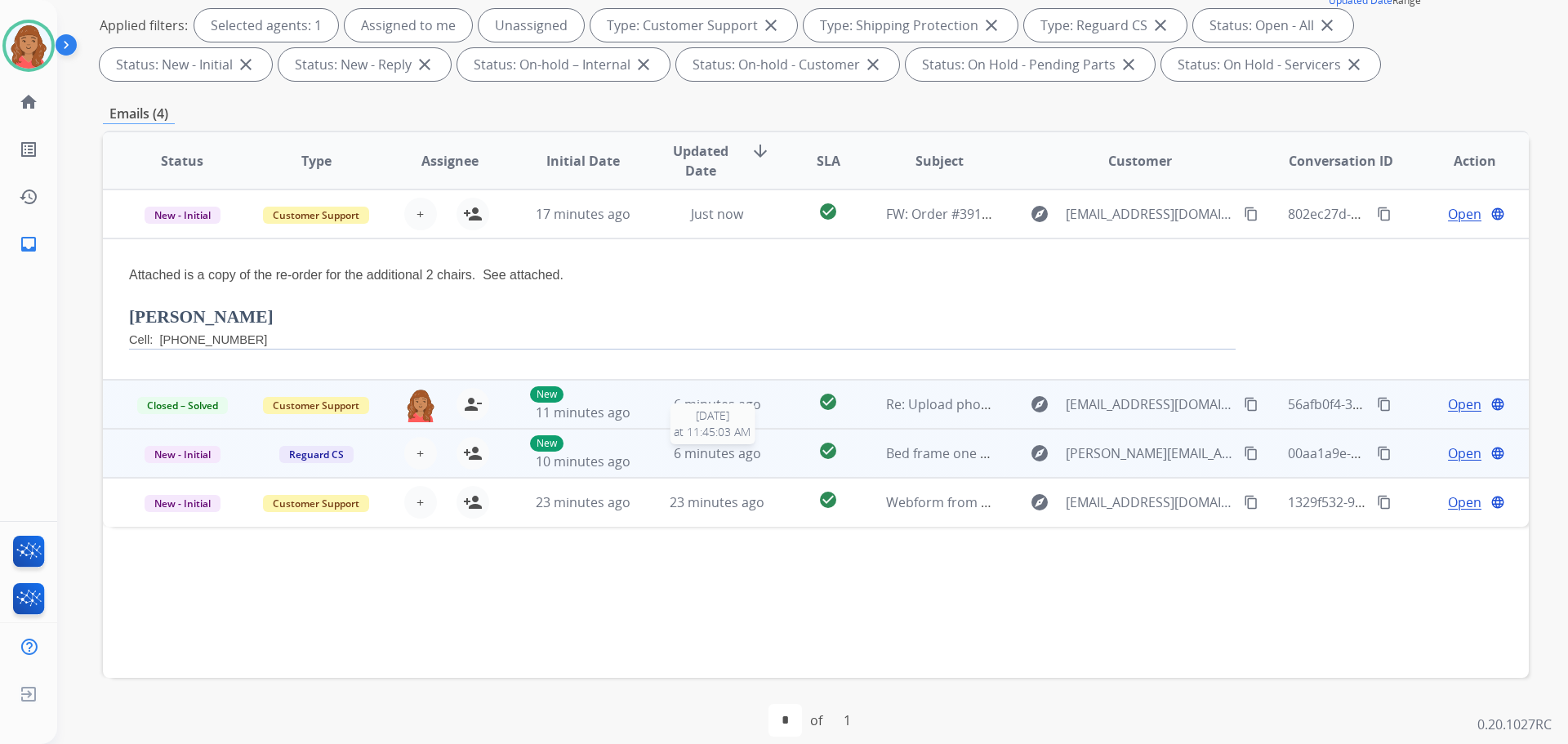
click at [676, 457] on span "6 minutes ago" at bounding box center [716, 453] width 87 height 18
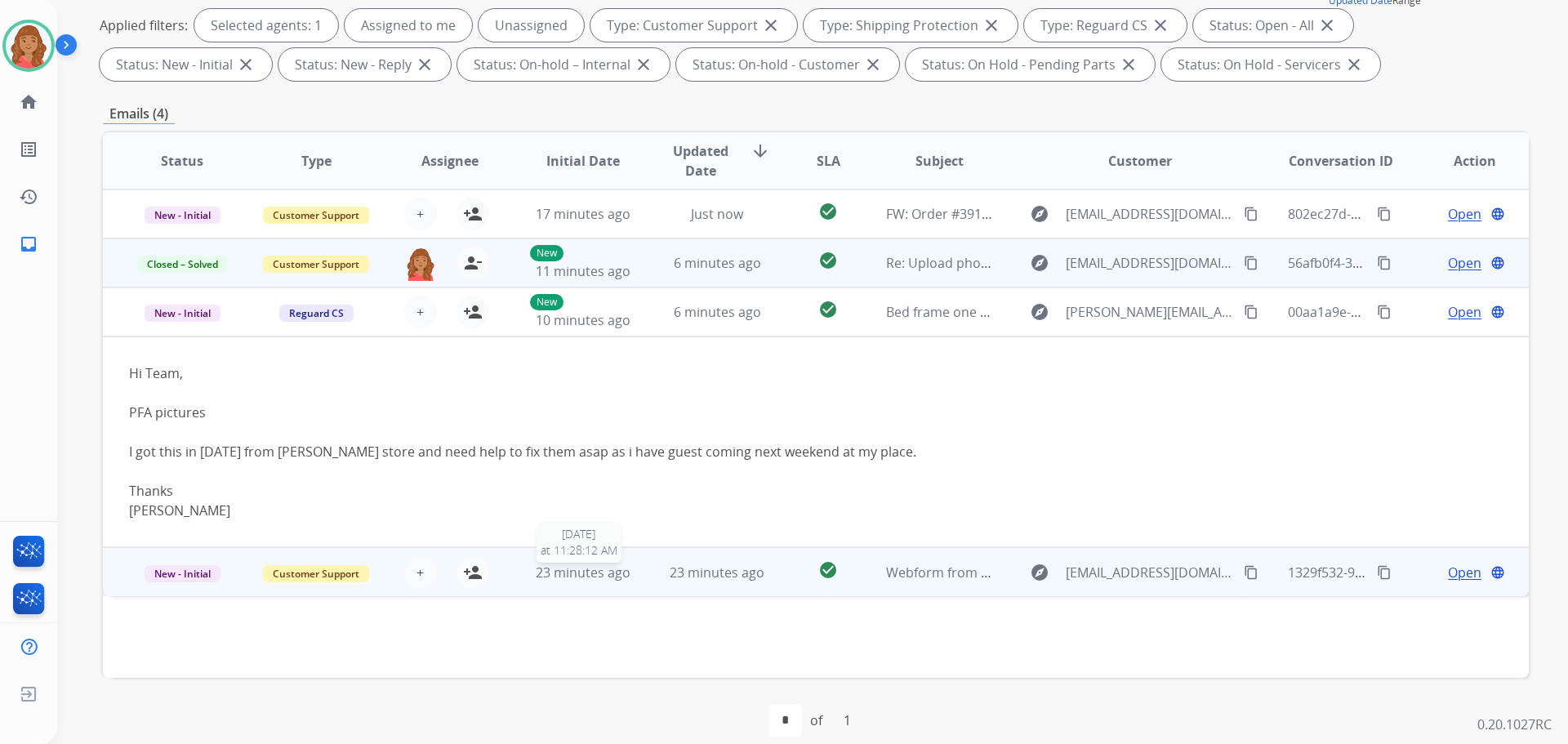
click at [549, 574] on span "23 minutes ago" at bounding box center [582, 572] width 95 height 18
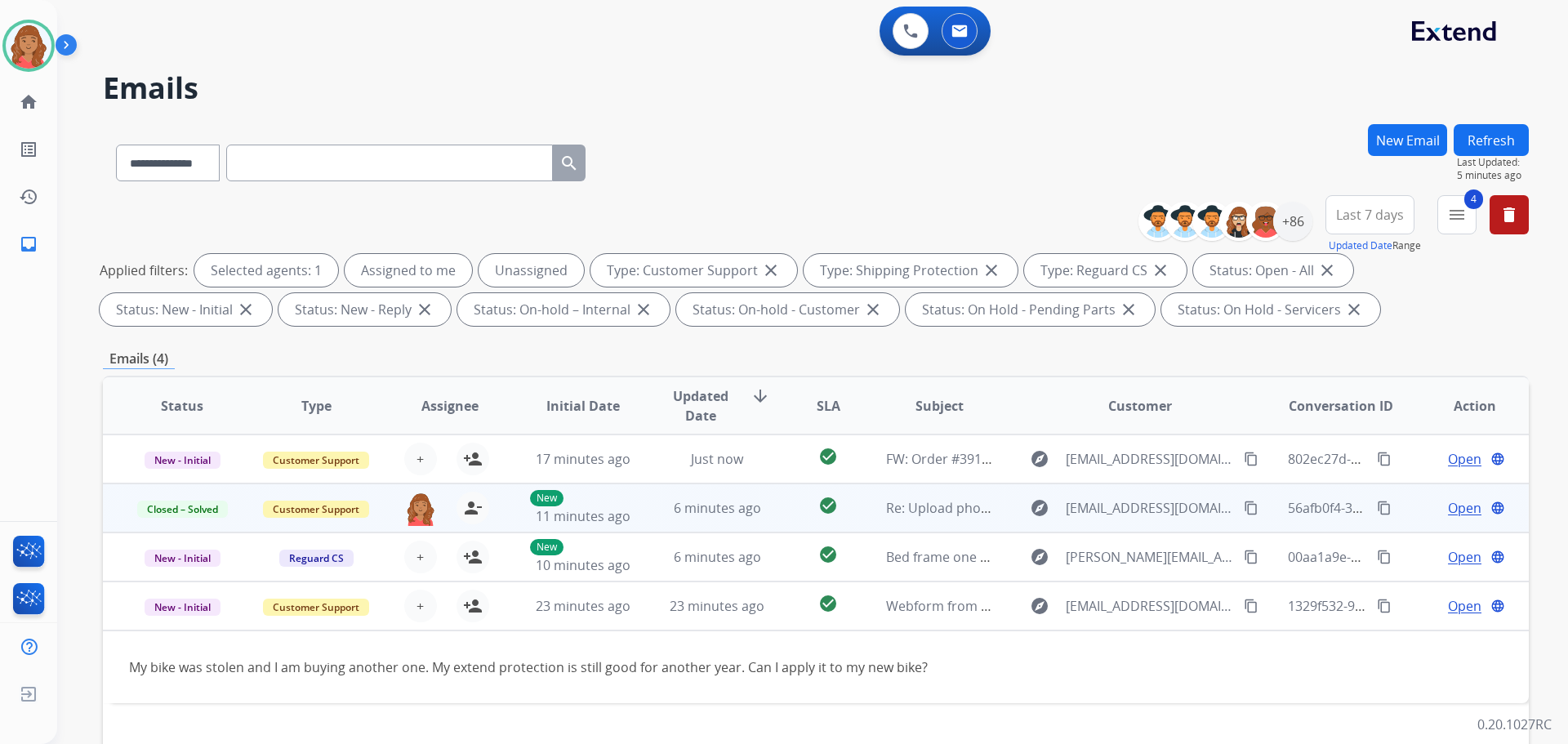
click at [1472, 136] on button "Refresh" at bounding box center [1491, 140] width 75 height 32
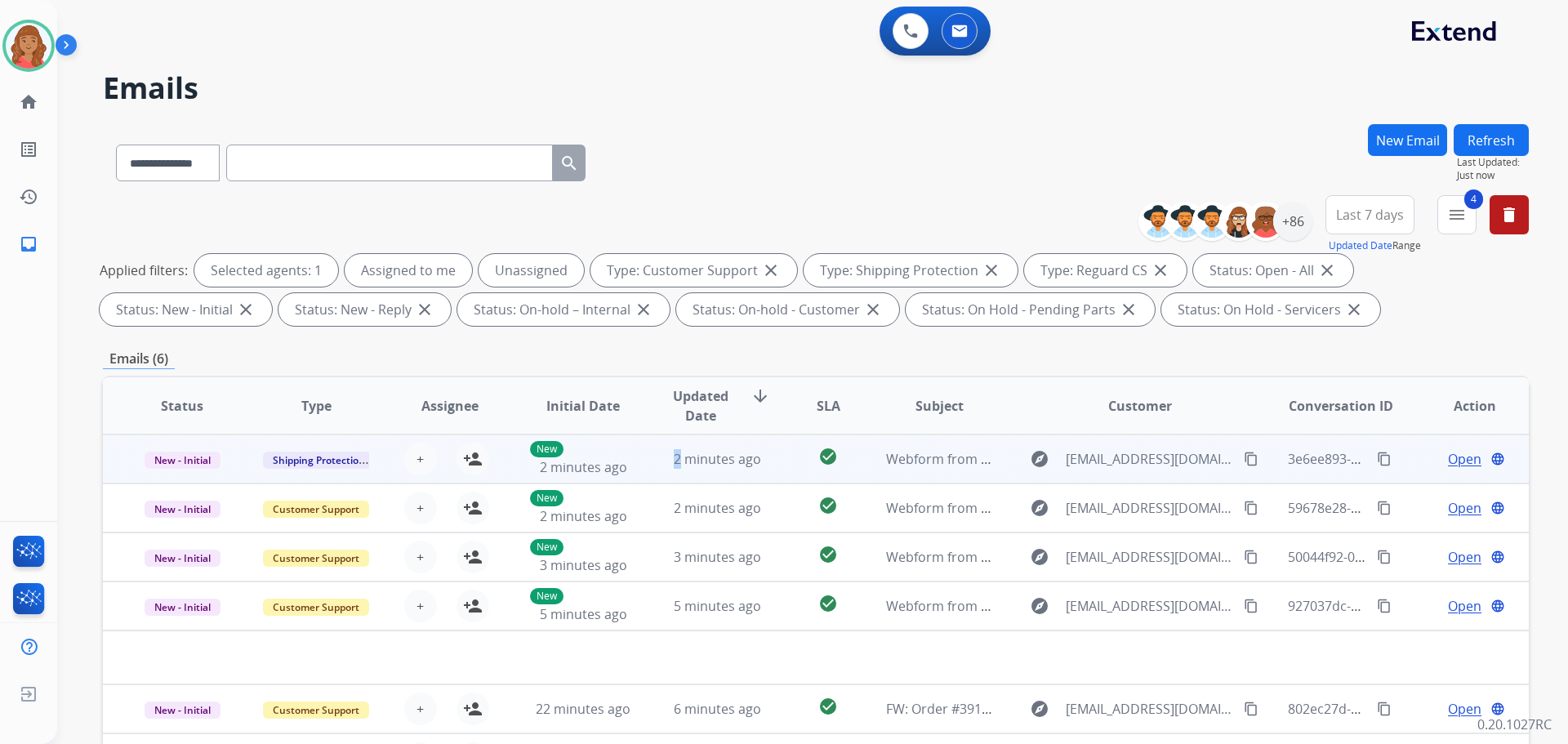
click at [673, 467] on span "2 minutes ago" at bounding box center [716, 459] width 87 height 18
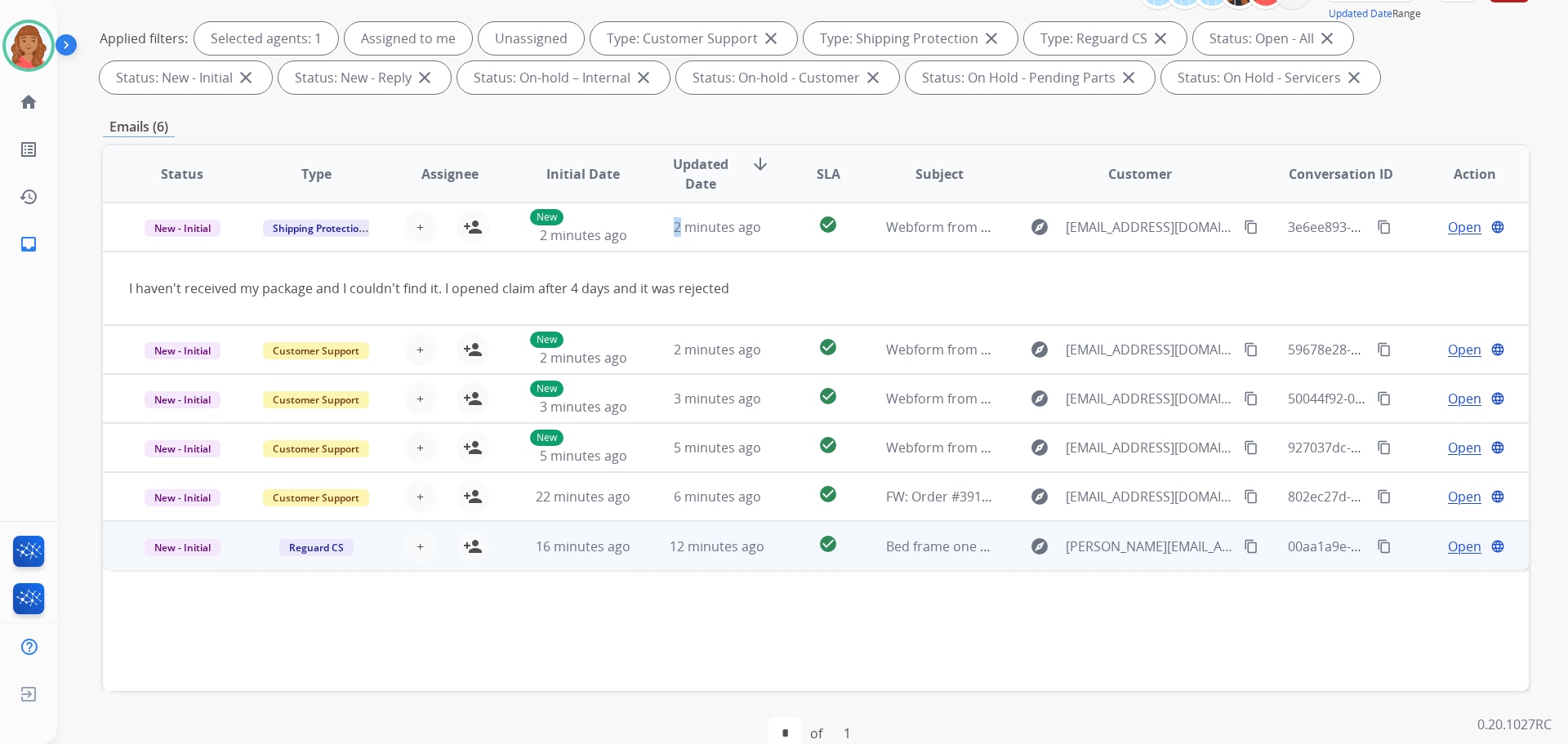
scroll to position [263, 0]
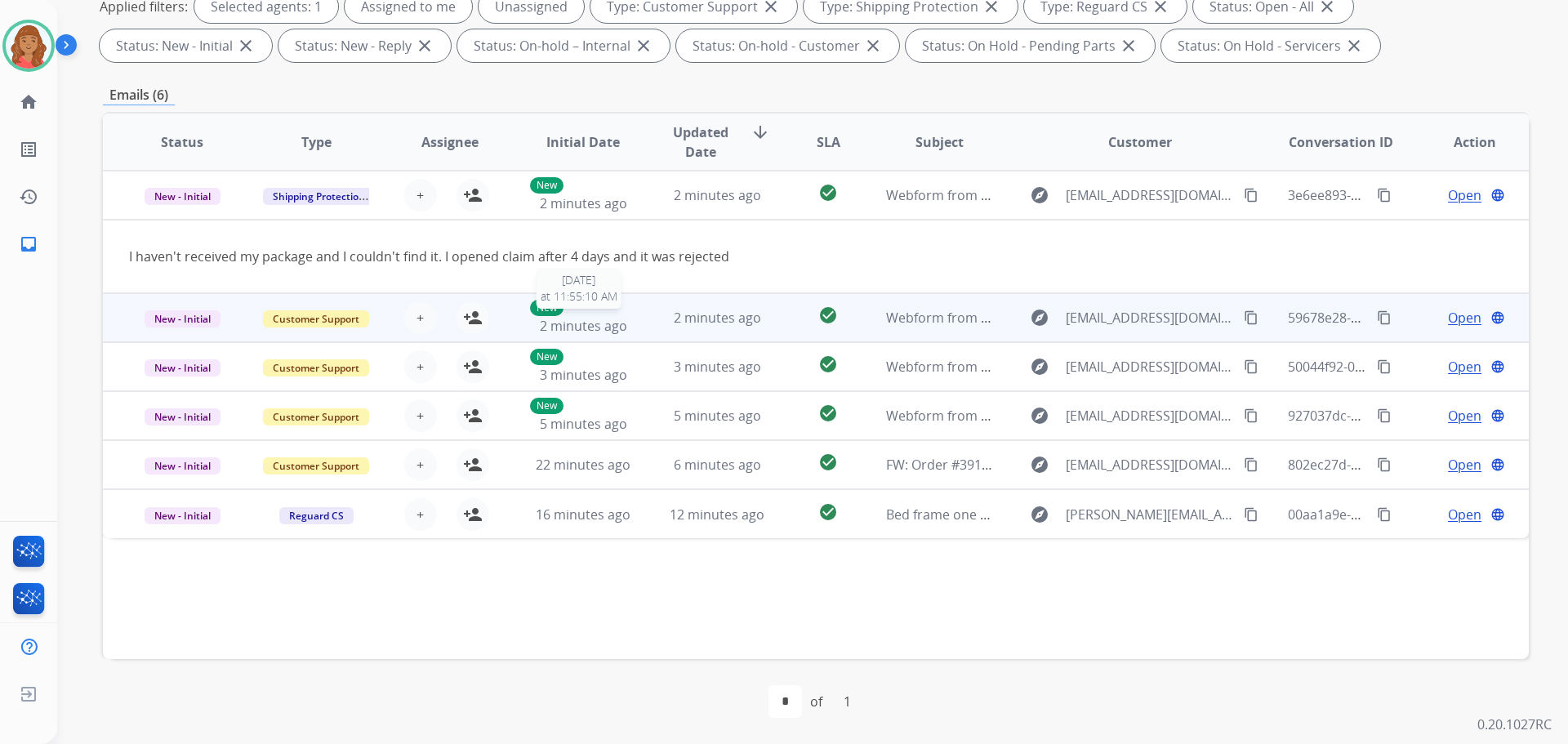
click at [573, 322] on span "2 minutes ago" at bounding box center [583, 326] width 87 height 18
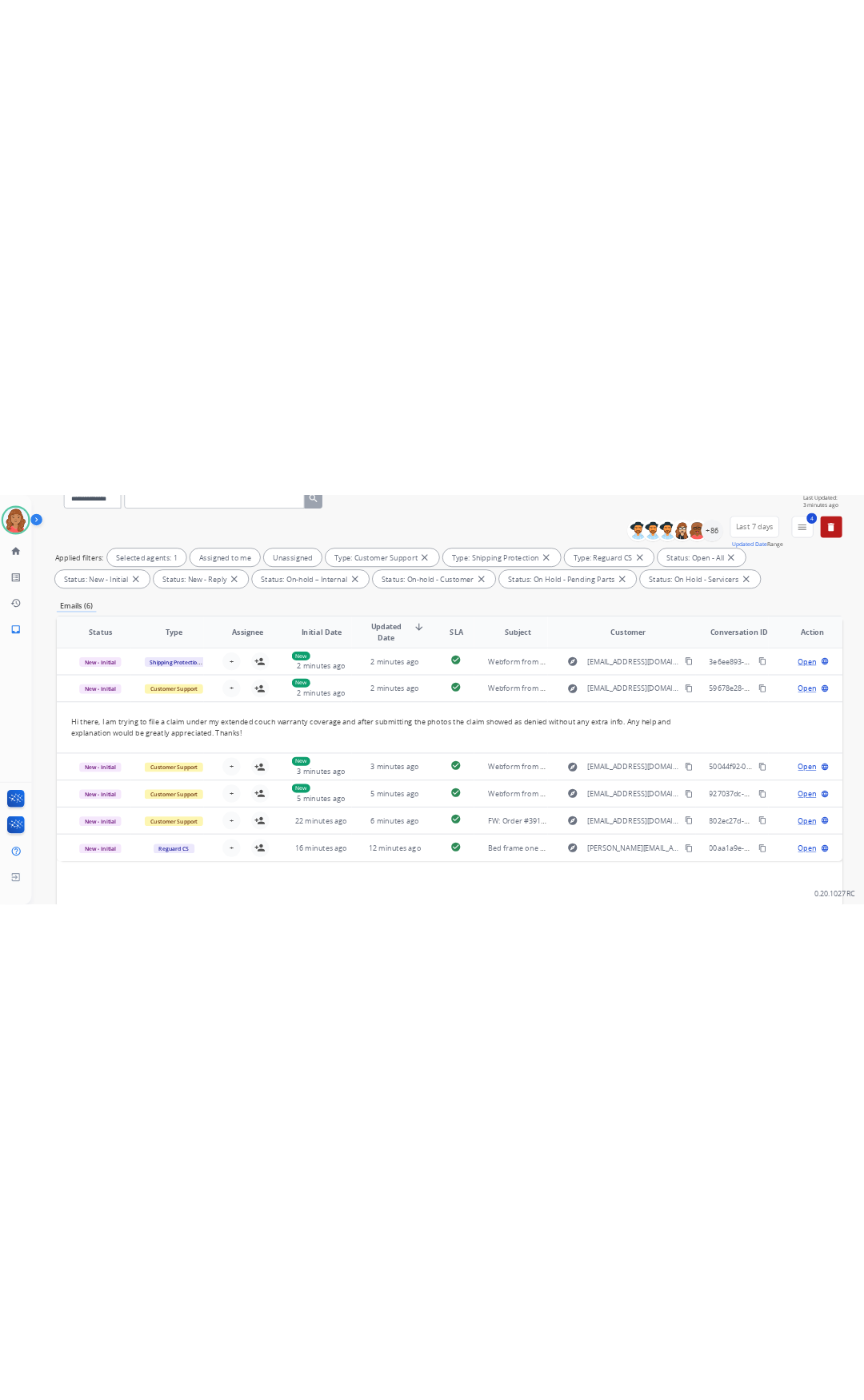
scroll to position [0, 0]
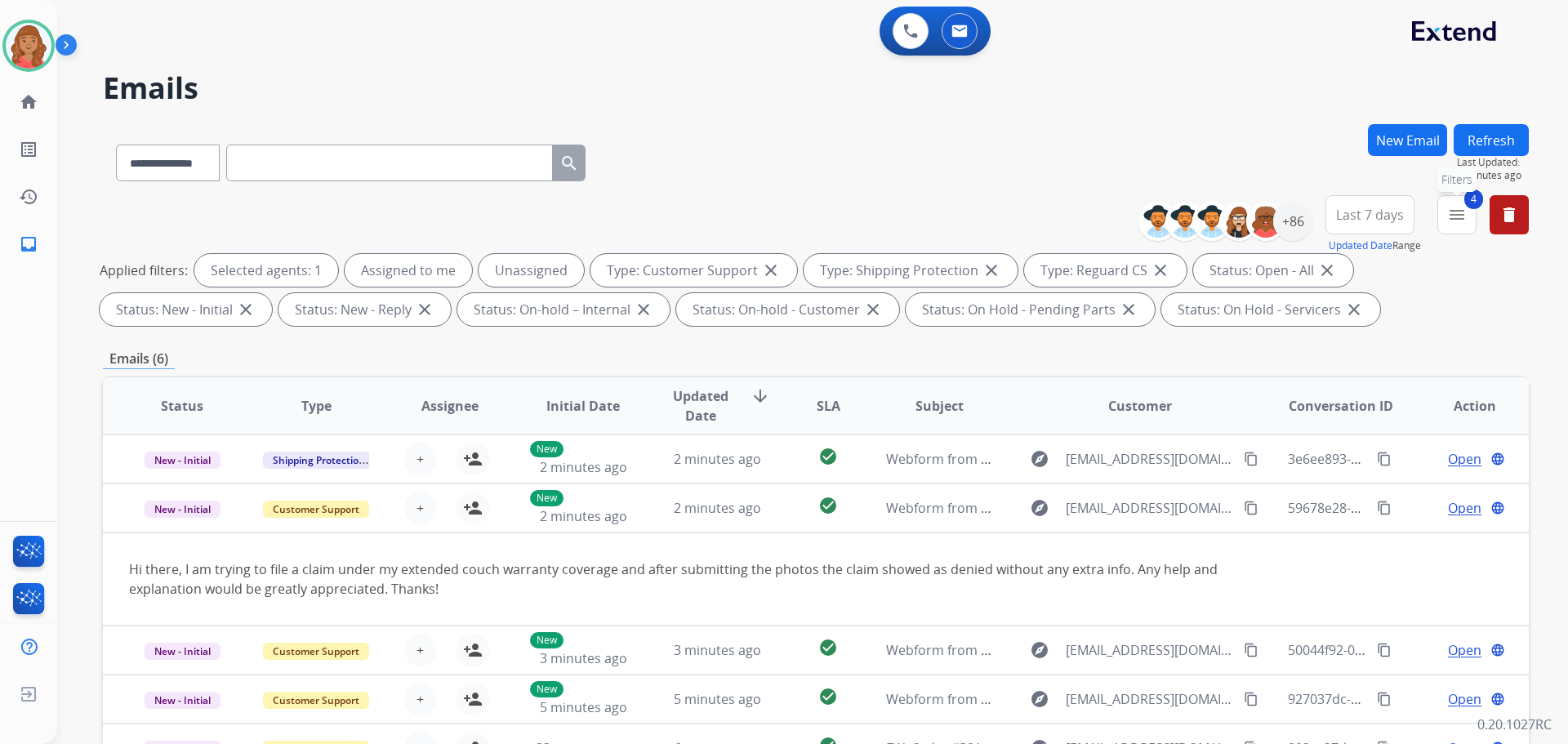
drag, startPoint x: 1461, startPoint y: 213, endPoint x: 1450, endPoint y: 228, distance: 18.6
click at [1462, 214] on mat-icon "menu" at bounding box center [1457, 214] width 19 height 19
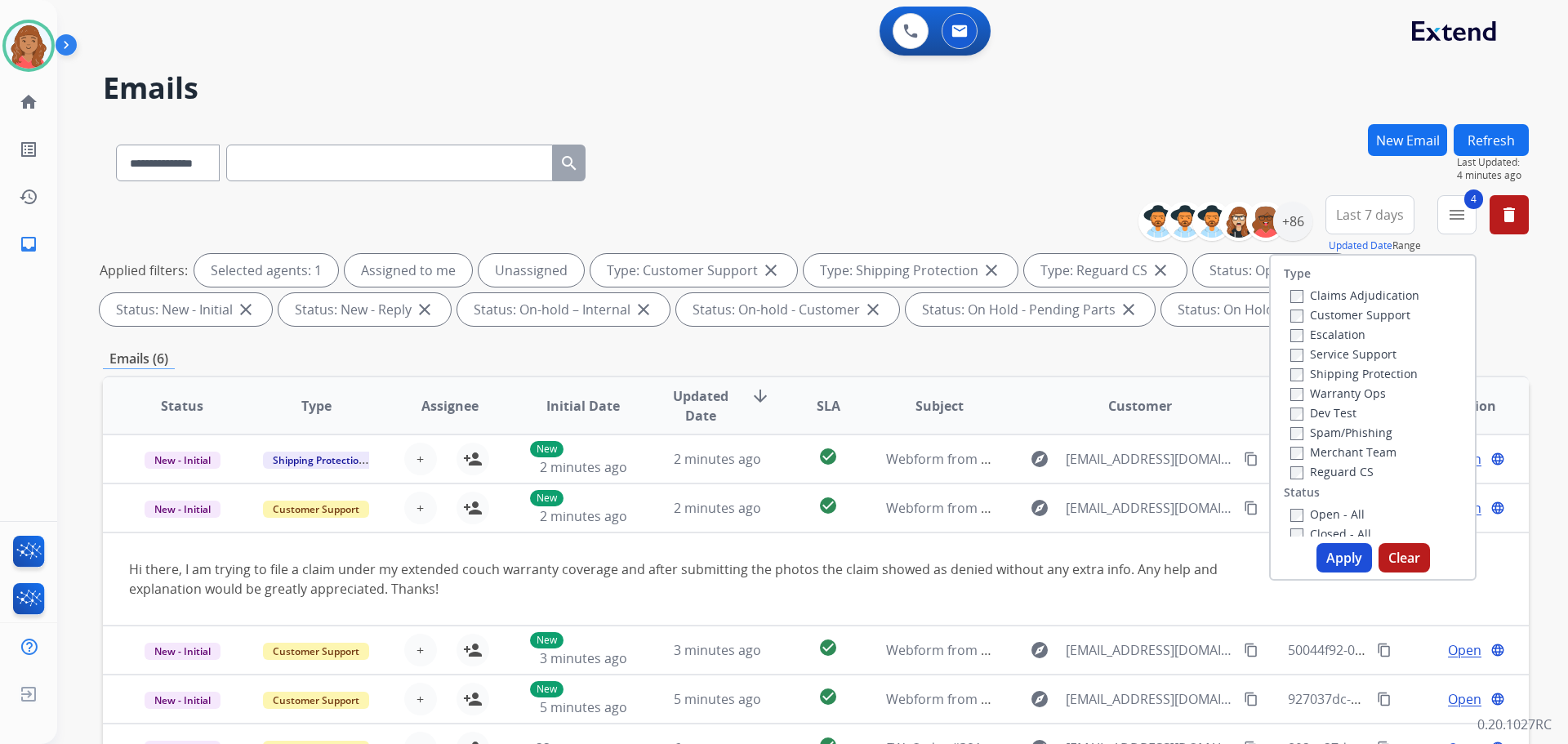
click at [1339, 553] on button "Apply" at bounding box center [1344, 557] width 56 height 30
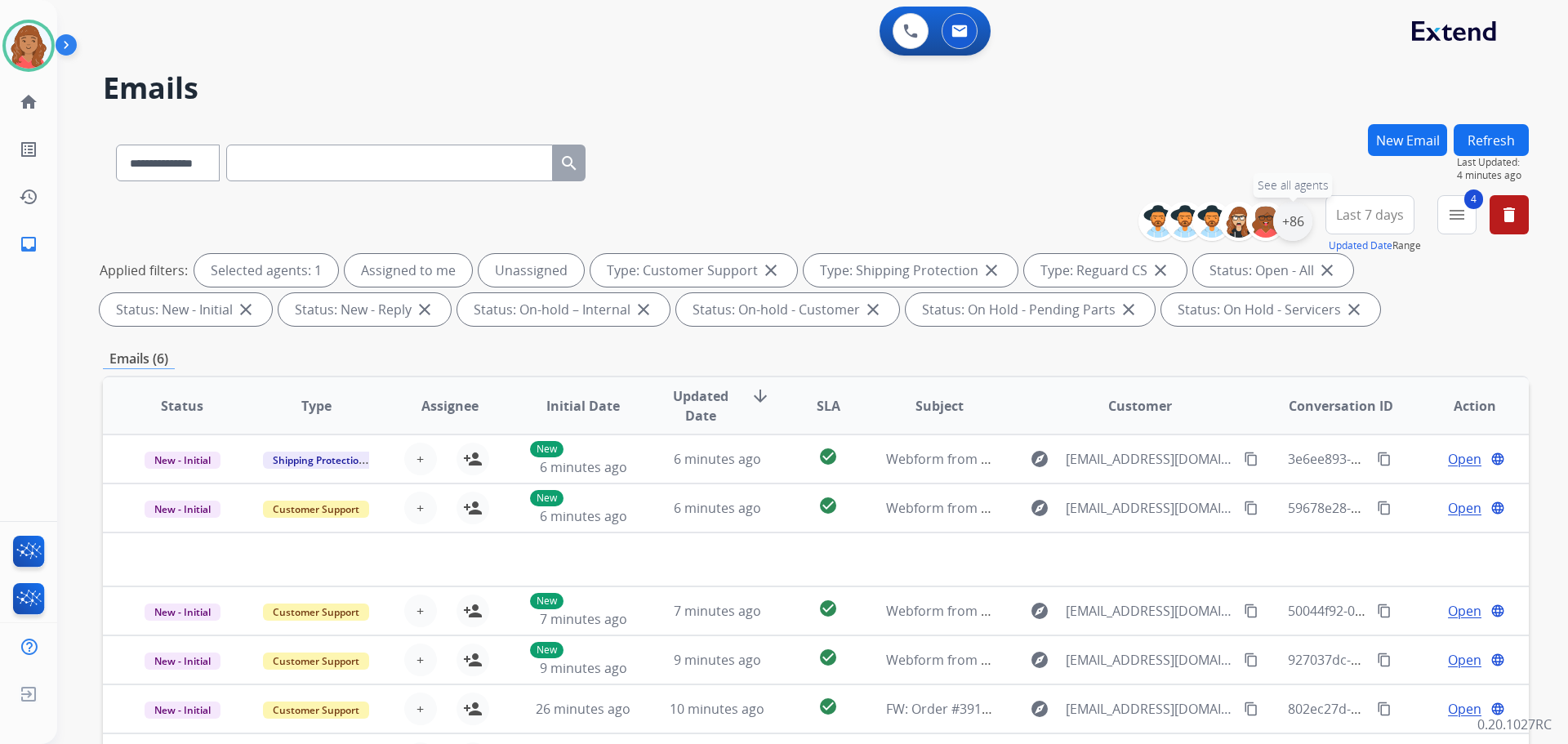
click at [1295, 229] on div "+86" at bounding box center [1292, 221] width 39 height 39
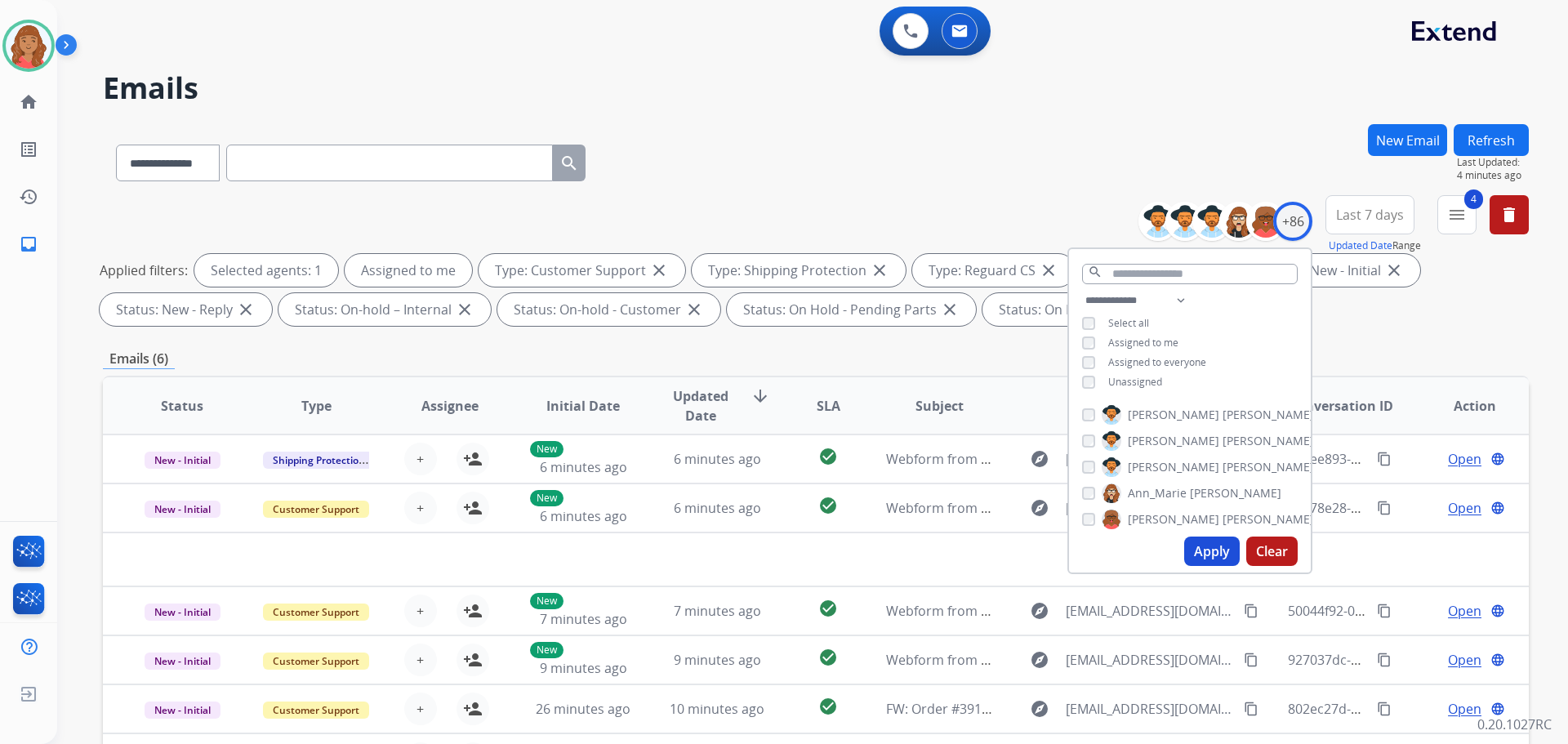
click at [1197, 547] on button "Apply" at bounding box center [1212, 551] width 56 height 30
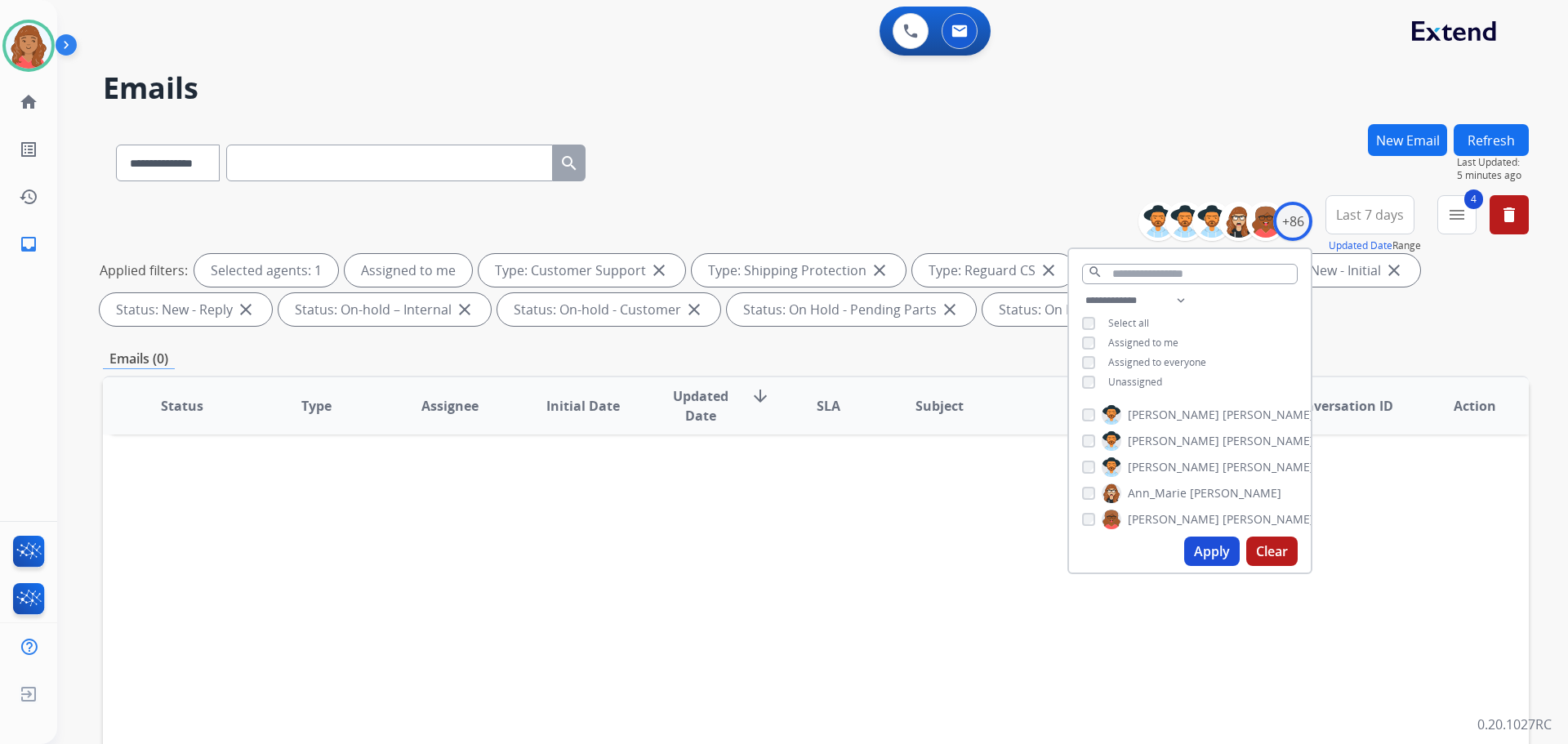
click at [880, 551] on div "Status Type Assignee Initial Date Updated Date arrow_downward SLA Subject Custo…" at bounding box center [815, 648] width 1426 height 547
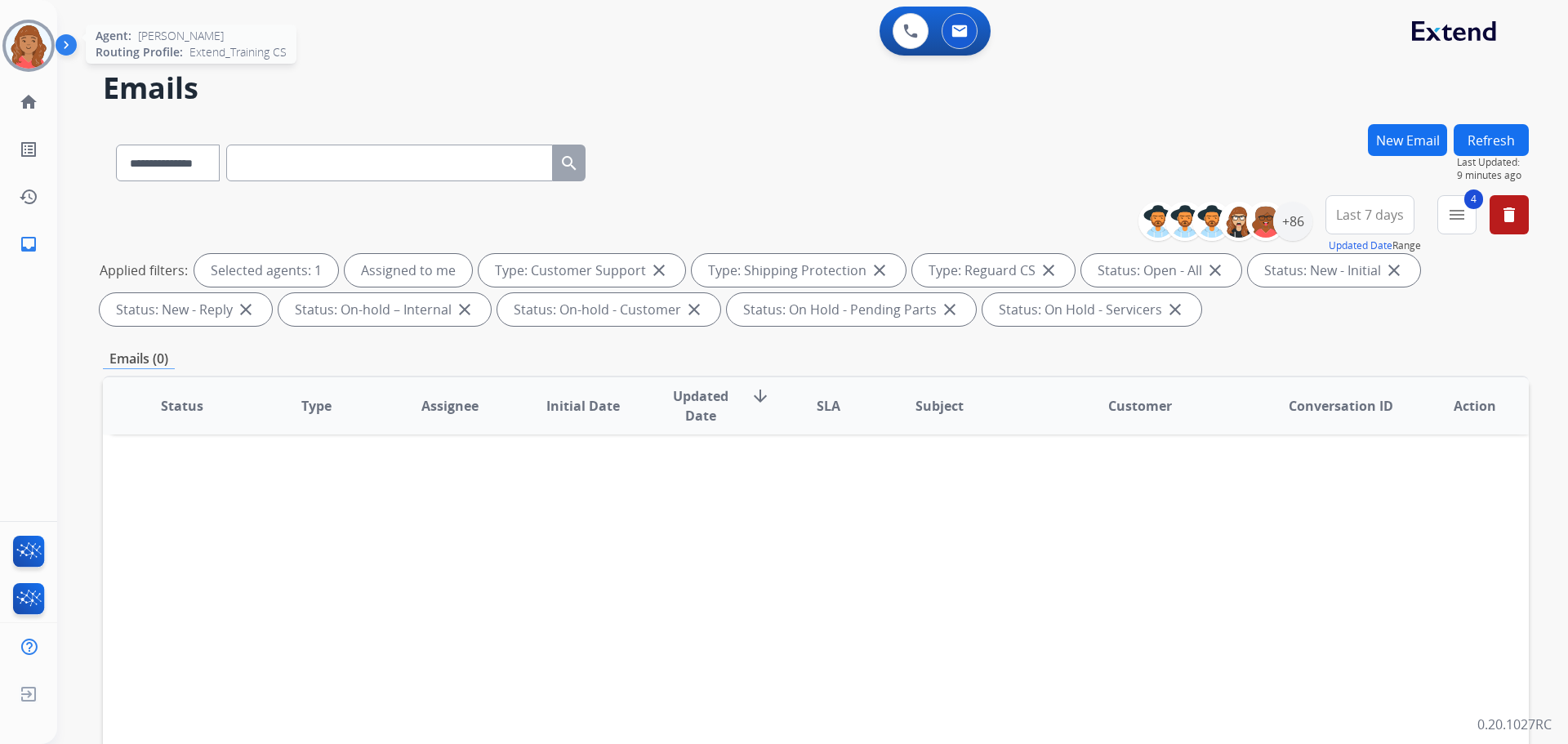
click at [40, 50] on img at bounding box center [29, 46] width 46 height 46
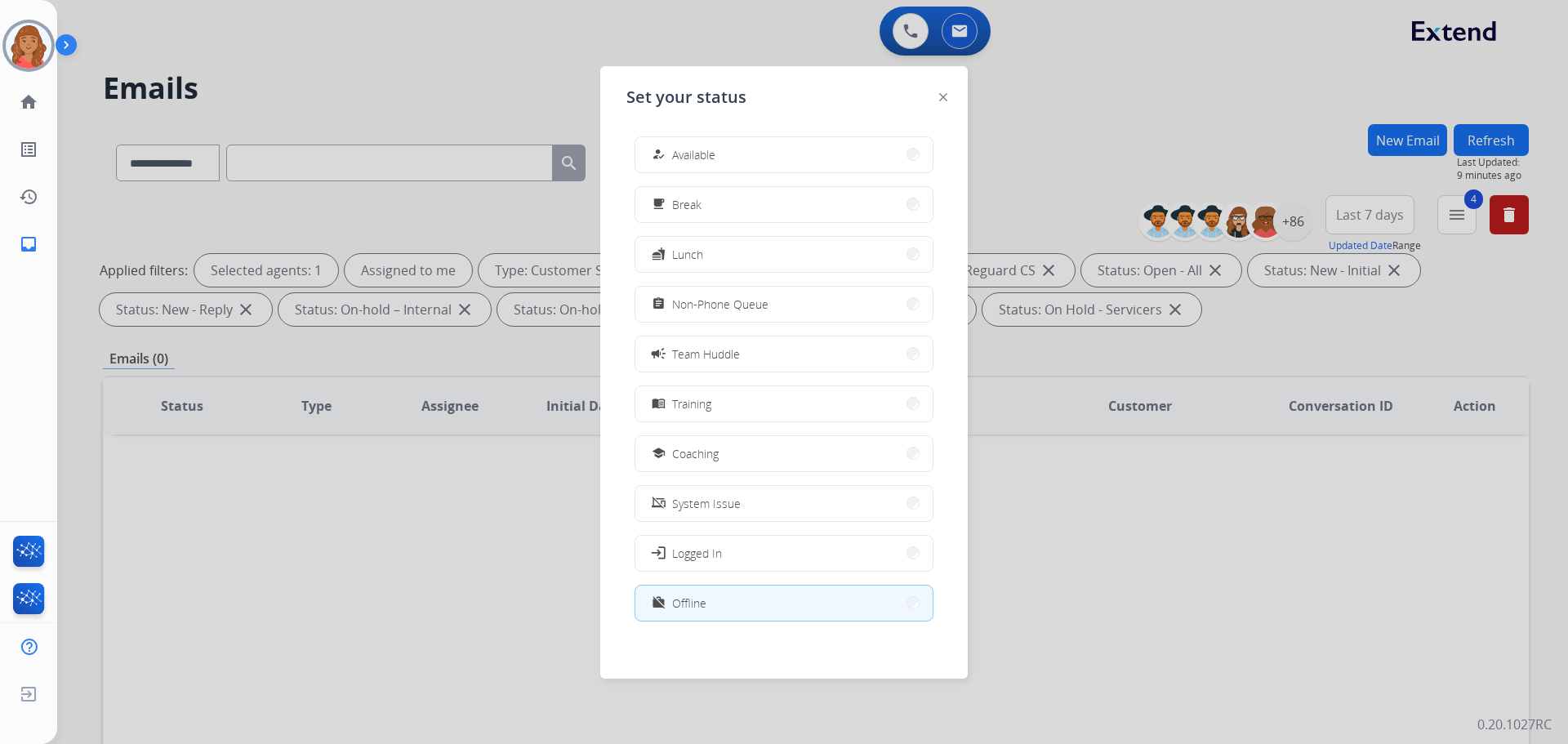
drag, startPoint x: 723, startPoint y: 154, endPoint x: 522, endPoint y: 147, distance: 201.1
click at [717, 153] on button "how_to_reg Available" at bounding box center [784, 154] width 297 height 35
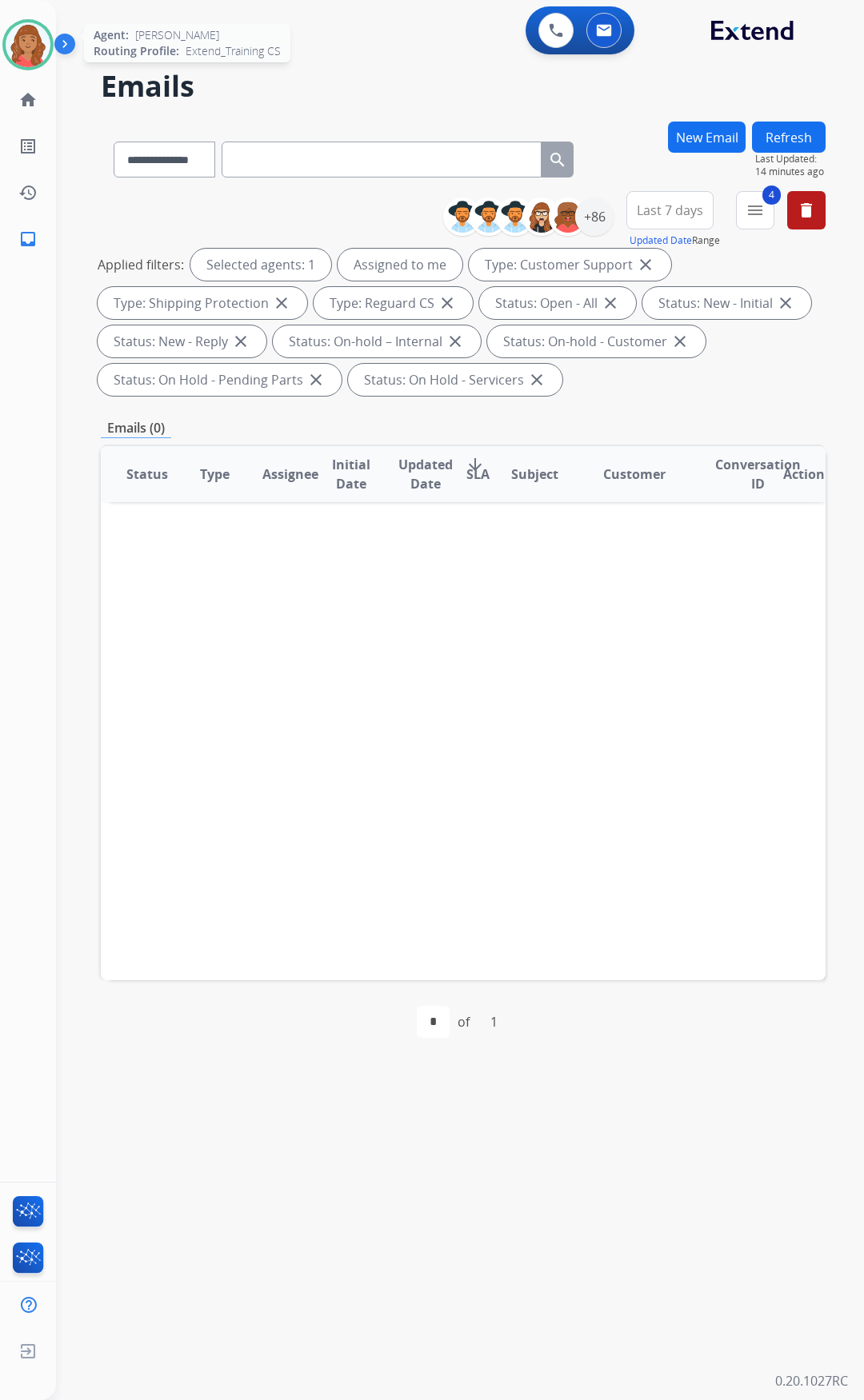
click at [31, 34] on img at bounding box center [28, 45] width 45 height 45
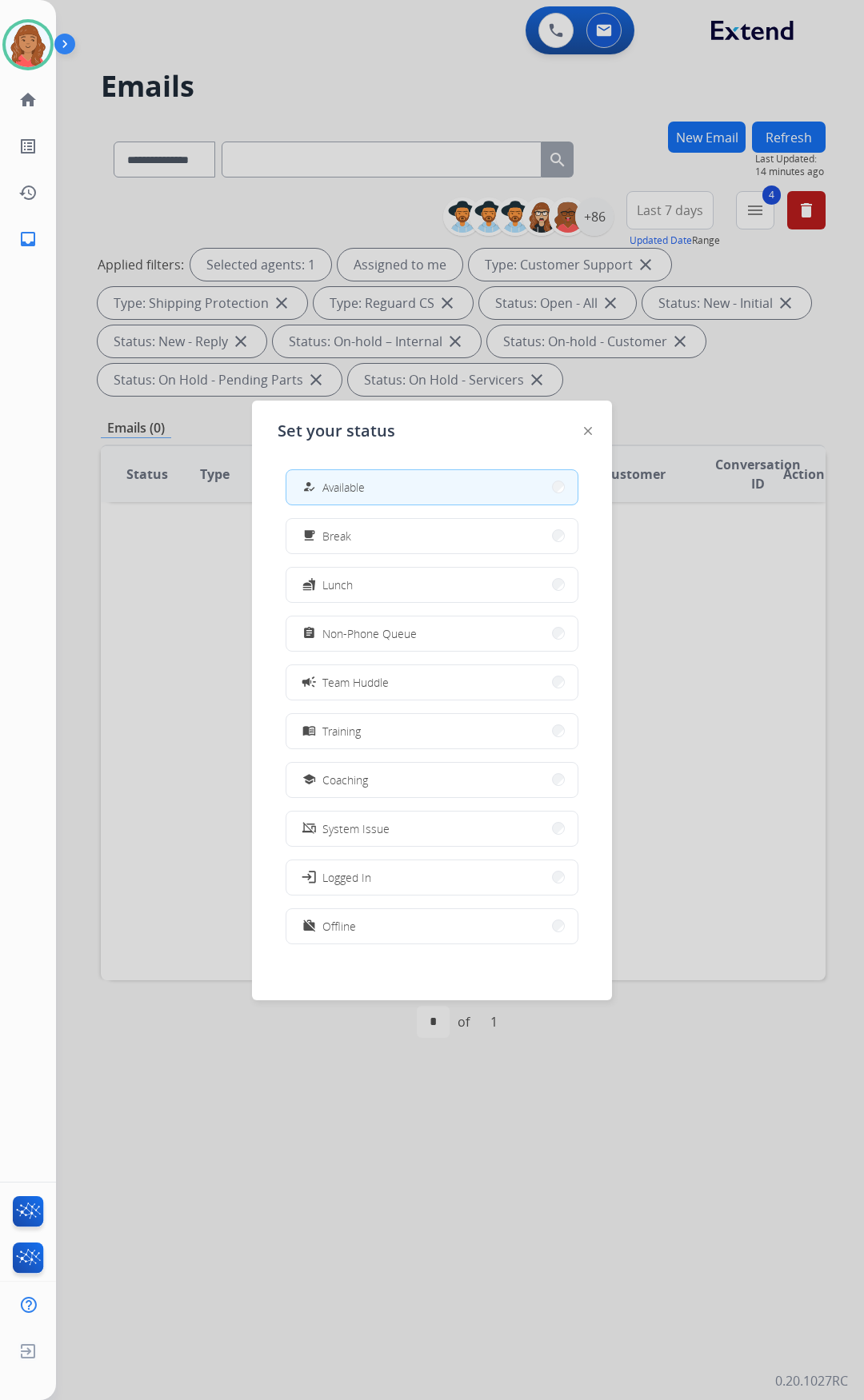
click at [365, 728] on button "work_off Offline" at bounding box center [432, 926] width 291 height 35
